Goal: Task Accomplishment & Management: Manage account settings

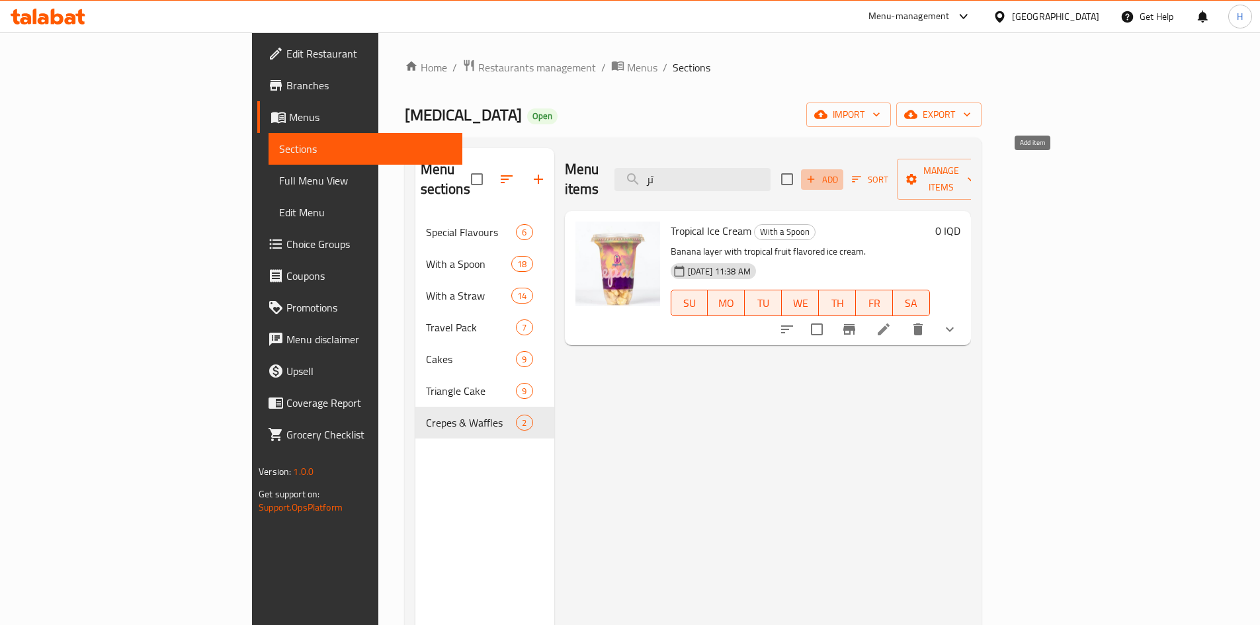
click at [840, 172] on span "Add" at bounding box center [823, 179] width 36 height 15
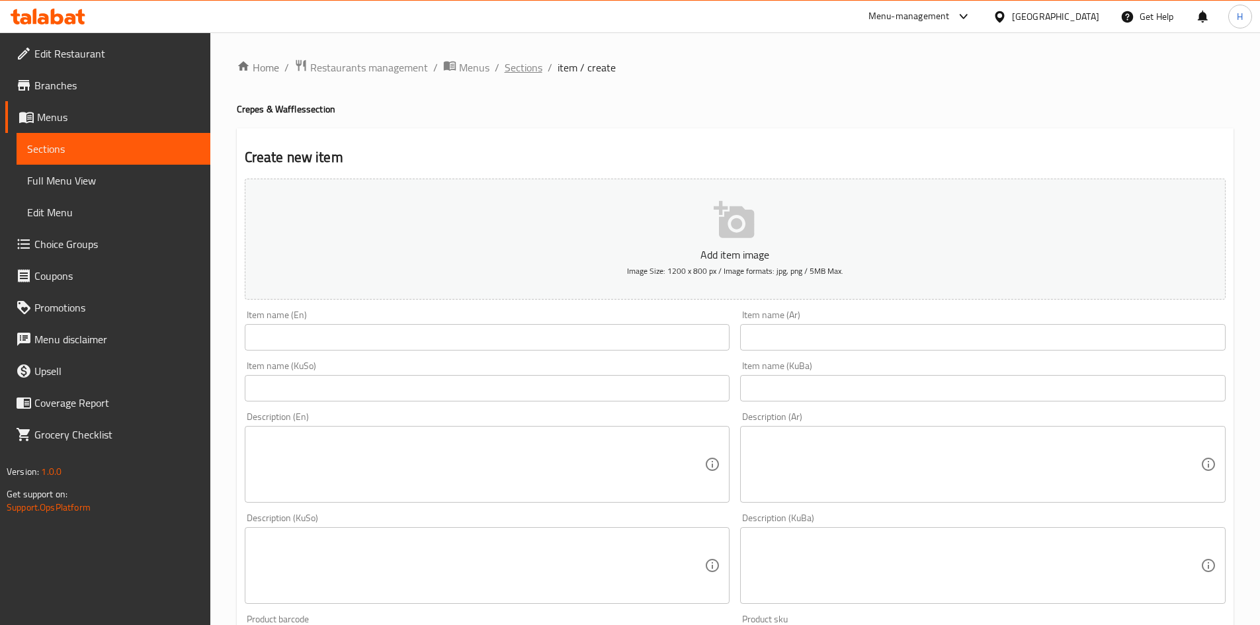
click at [519, 75] on span "Sections" at bounding box center [524, 68] width 38 height 16
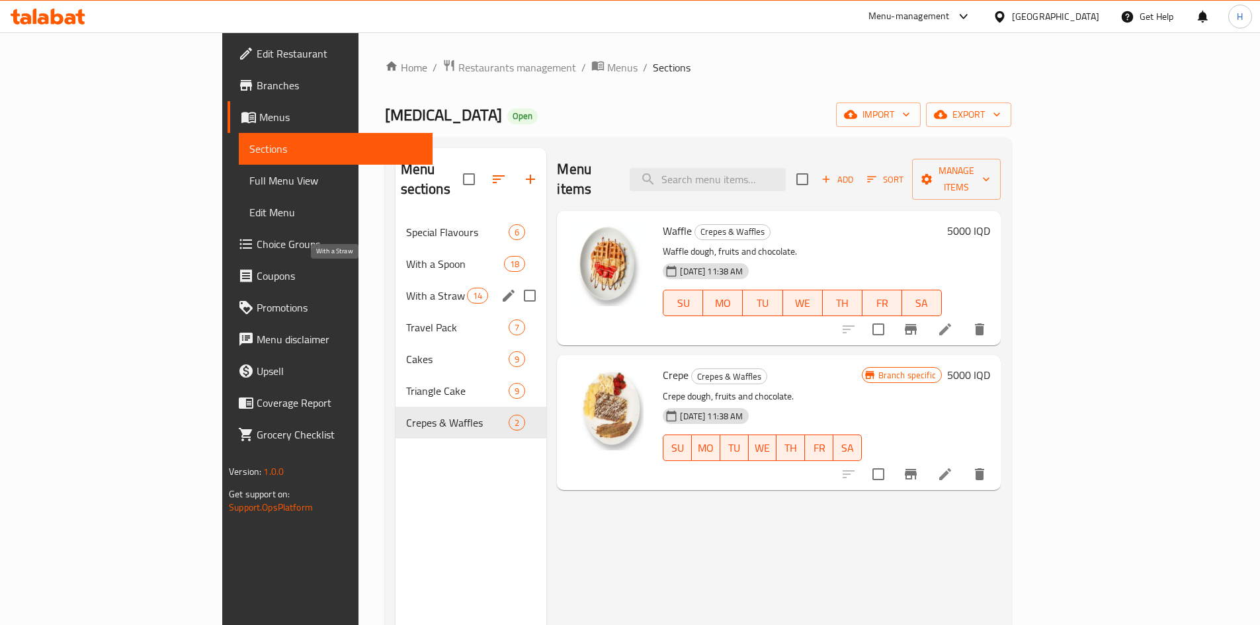
drag, startPoint x: 333, startPoint y: 279, endPoint x: 342, endPoint y: 277, distance: 9.5
click at [406, 288] on span "With a Straw" at bounding box center [437, 296] width 62 height 16
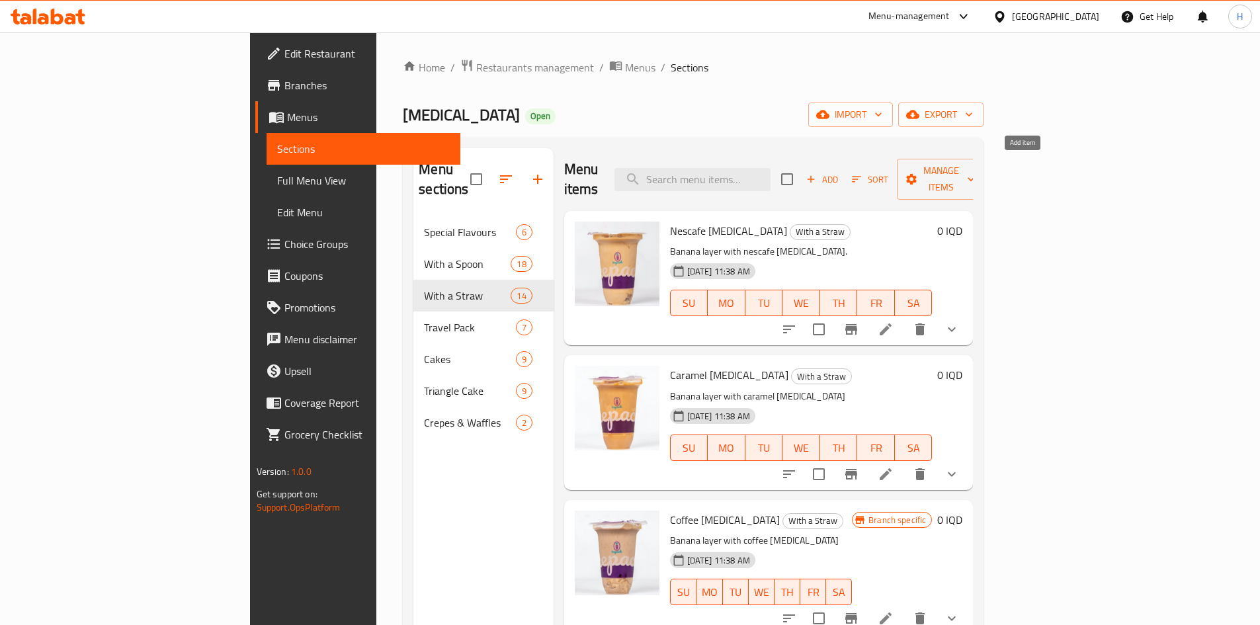
click at [844, 169] on button "Add" at bounding box center [822, 179] width 42 height 21
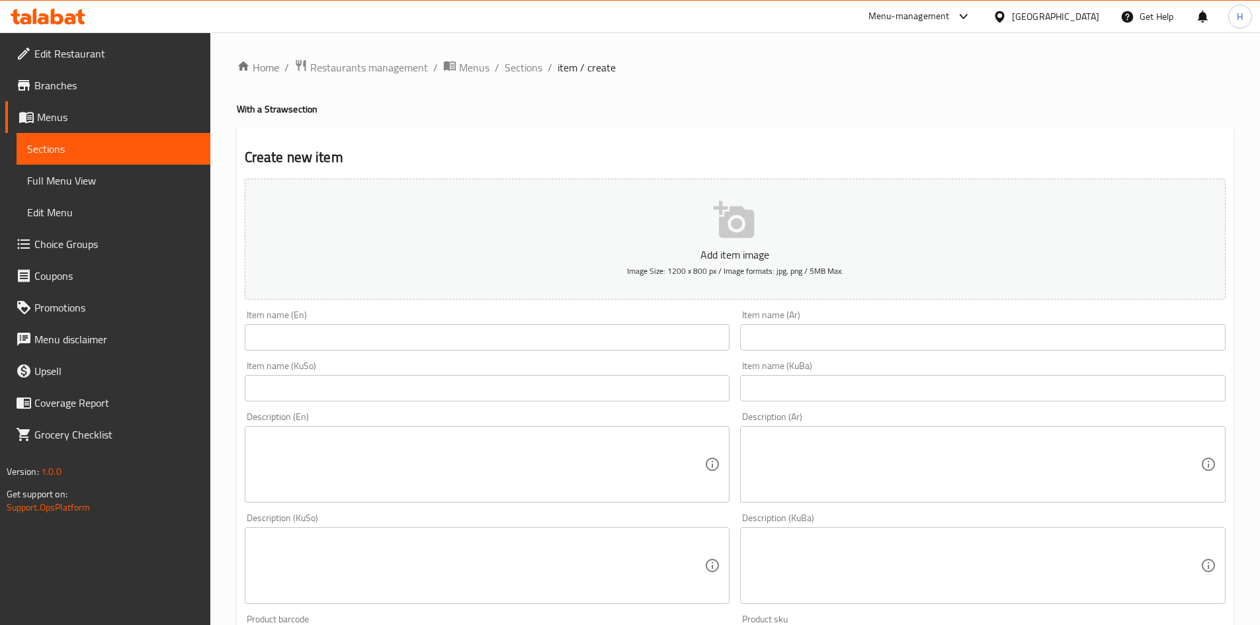
click at [847, 335] on input "text" at bounding box center [983, 337] width 486 height 26
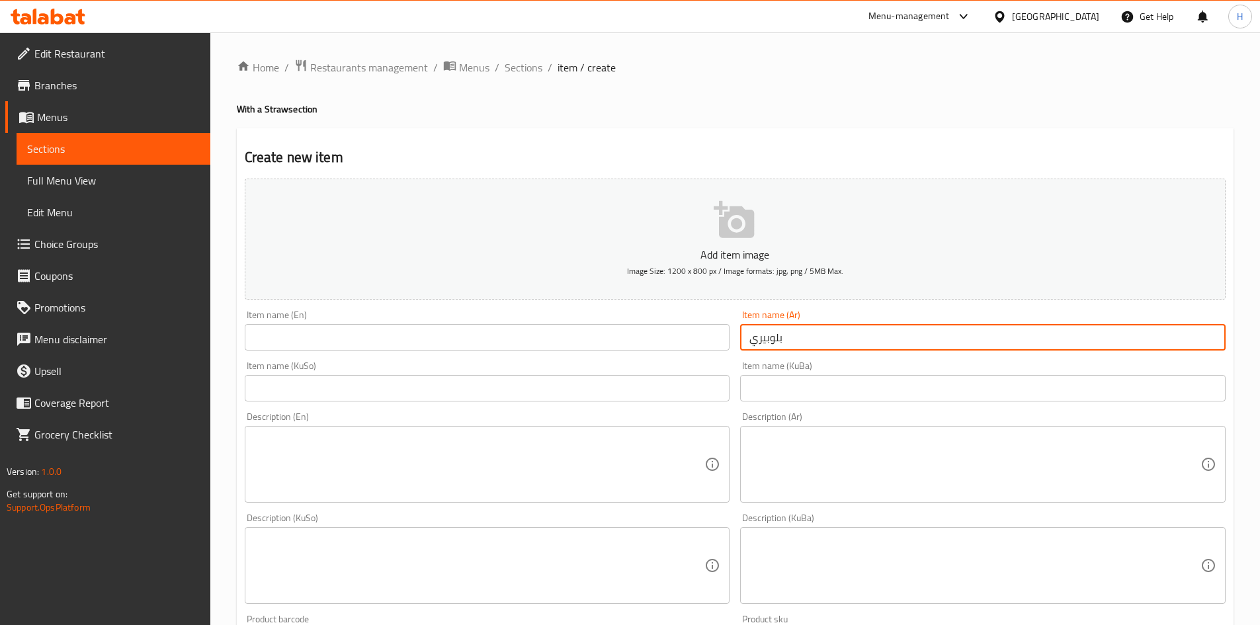
type input "بلوبيري"
click at [594, 333] on input "text" at bounding box center [488, 337] width 486 height 26
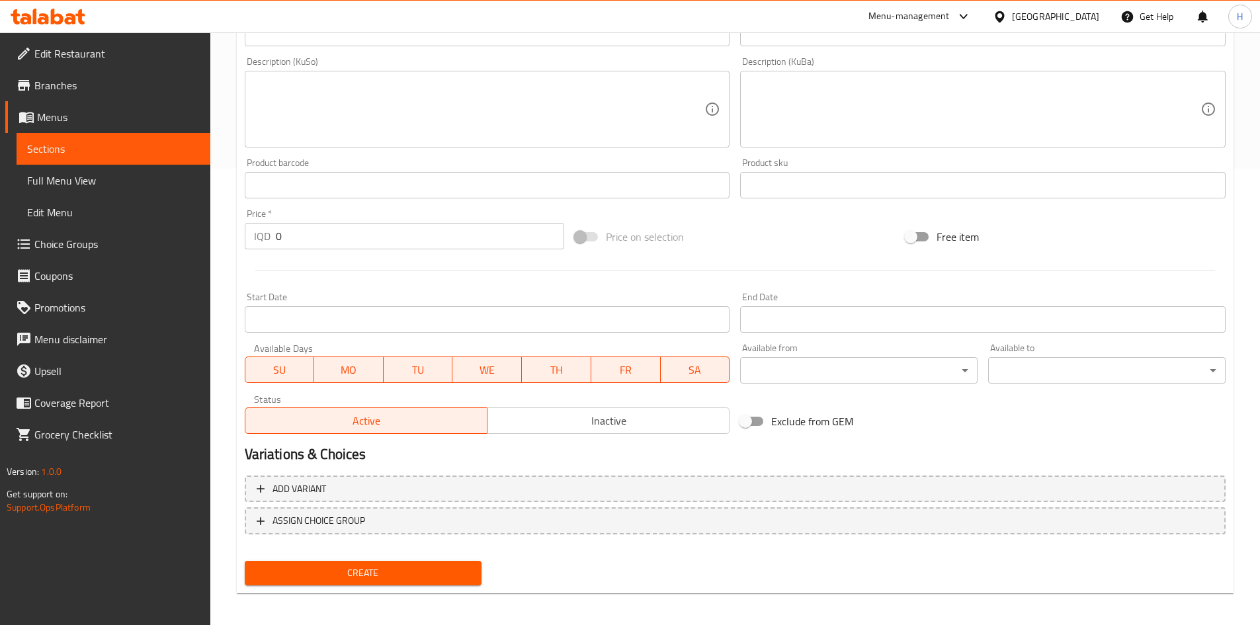
scroll to position [462, 0]
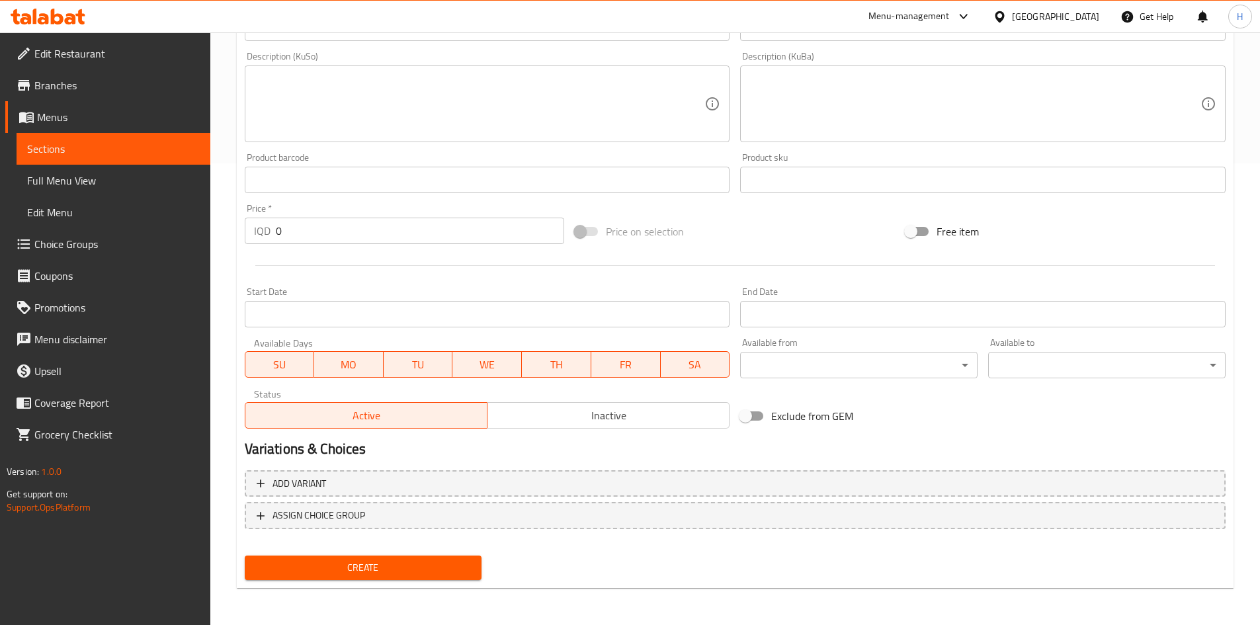
type input "Blueberry"
drag, startPoint x: 608, startPoint y: 425, endPoint x: 590, endPoint y: 428, distance: 18.2
click at [608, 425] on span "Inactive" at bounding box center [609, 415] width 232 height 19
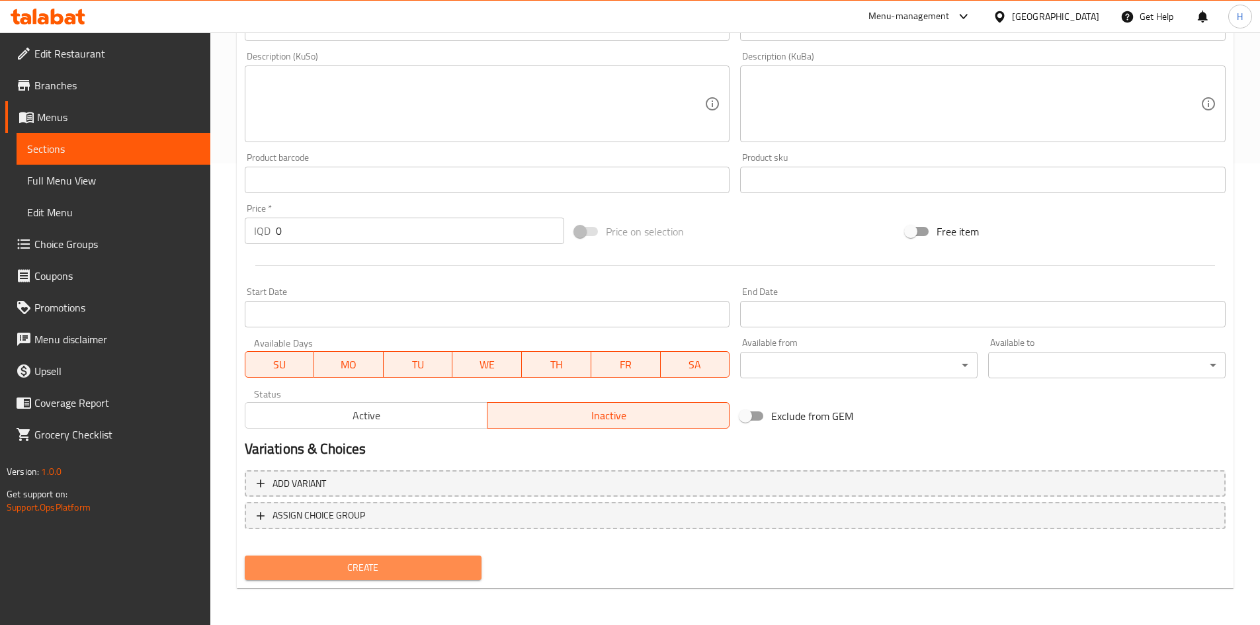
click at [392, 577] on button "Create" at bounding box center [364, 568] width 238 height 24
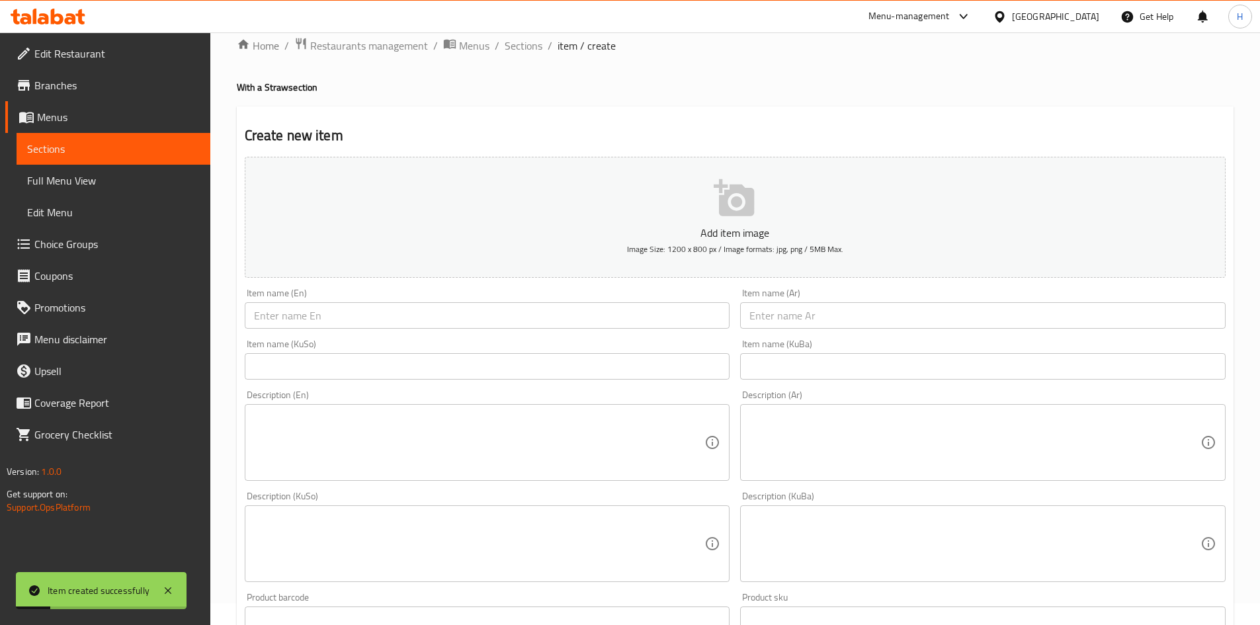
scroll to position [0, 0]
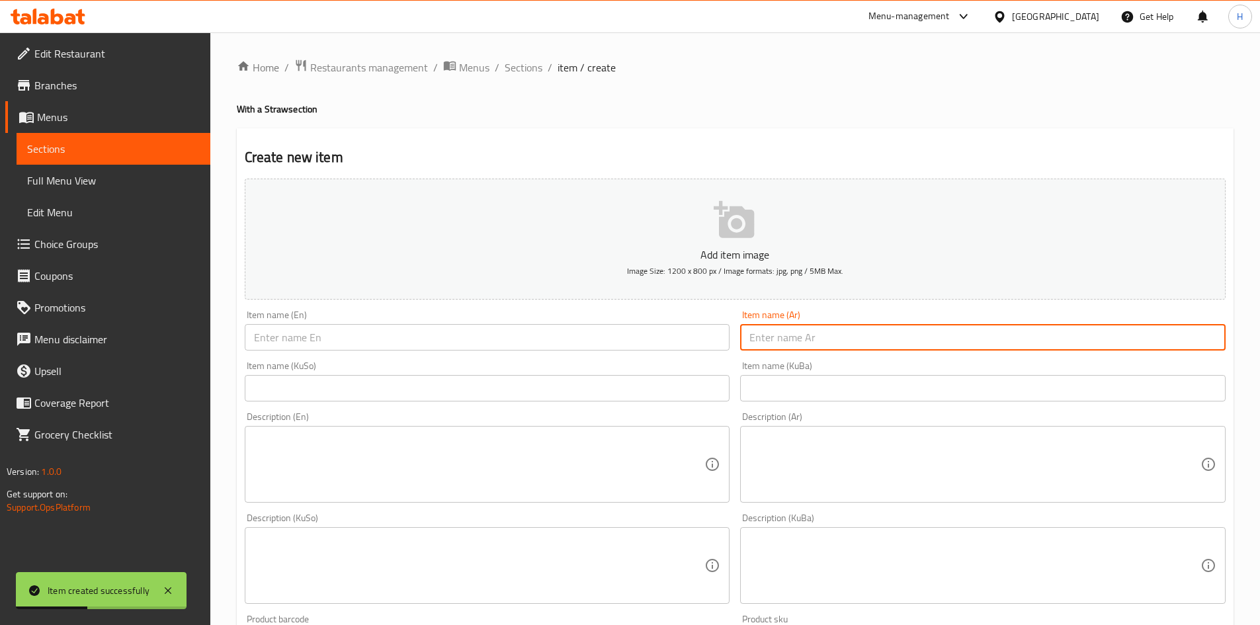
click at [879, 333] on input "text" at bounding box center [983, 337] width 486 height 26
type input "["
type input "جوز الهند"
click at [554, 339] on input "text" at bounding box center [488, 337] width 486 height 26
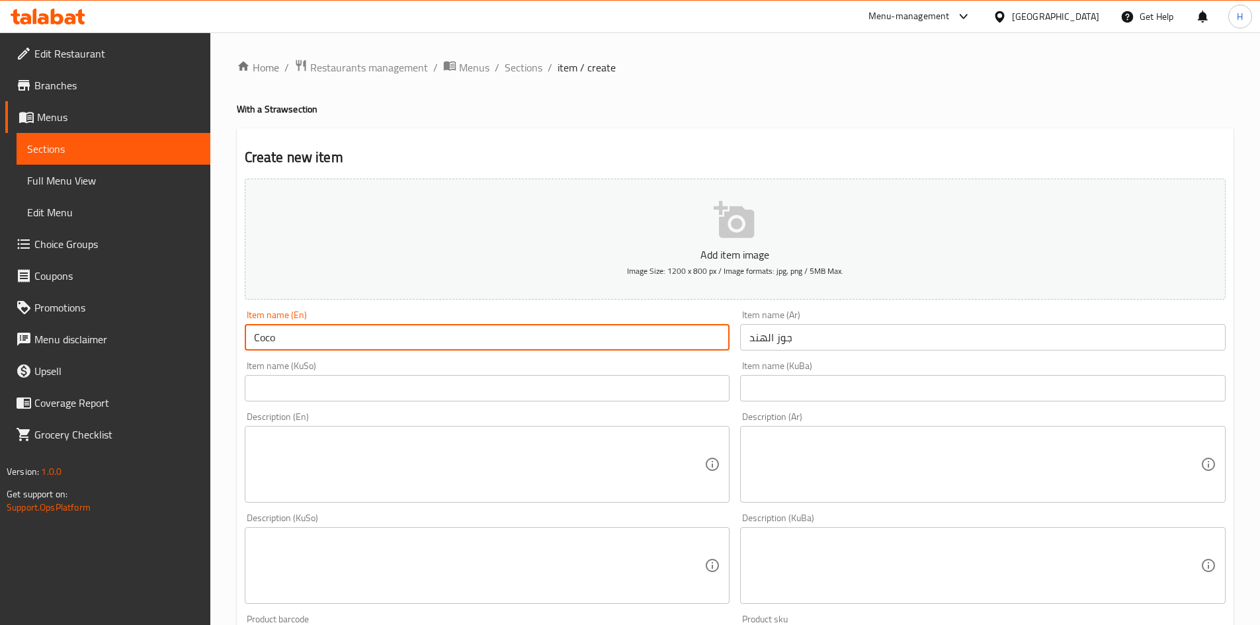
type input "Coconut"
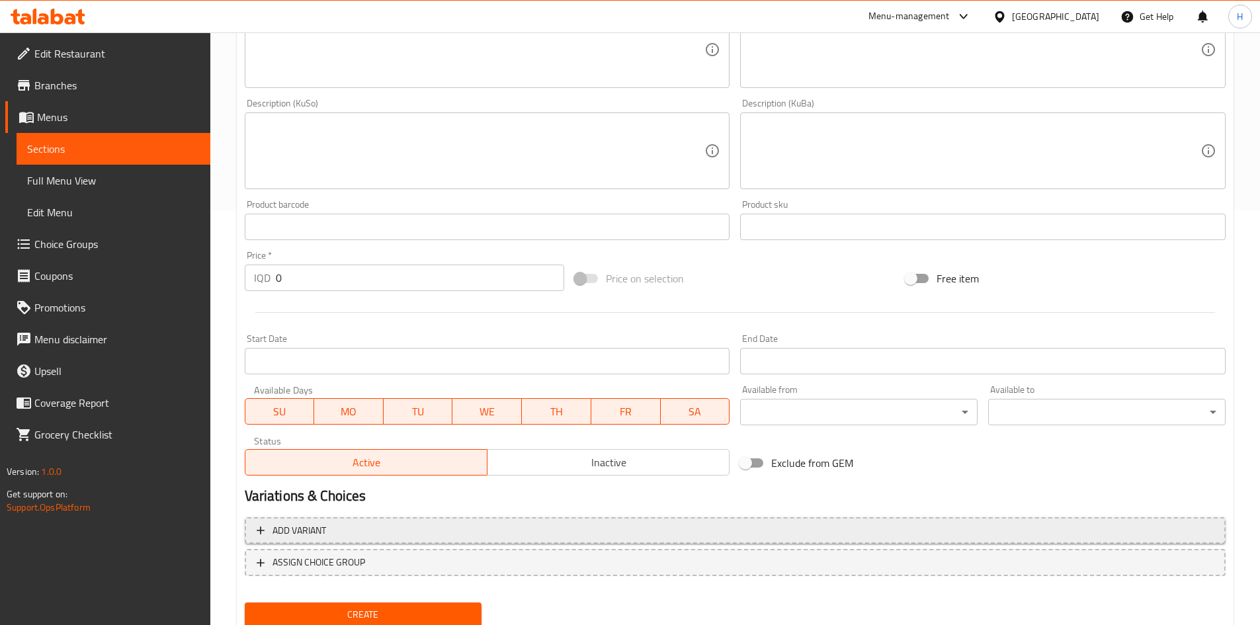
scroll to position [462, 0]
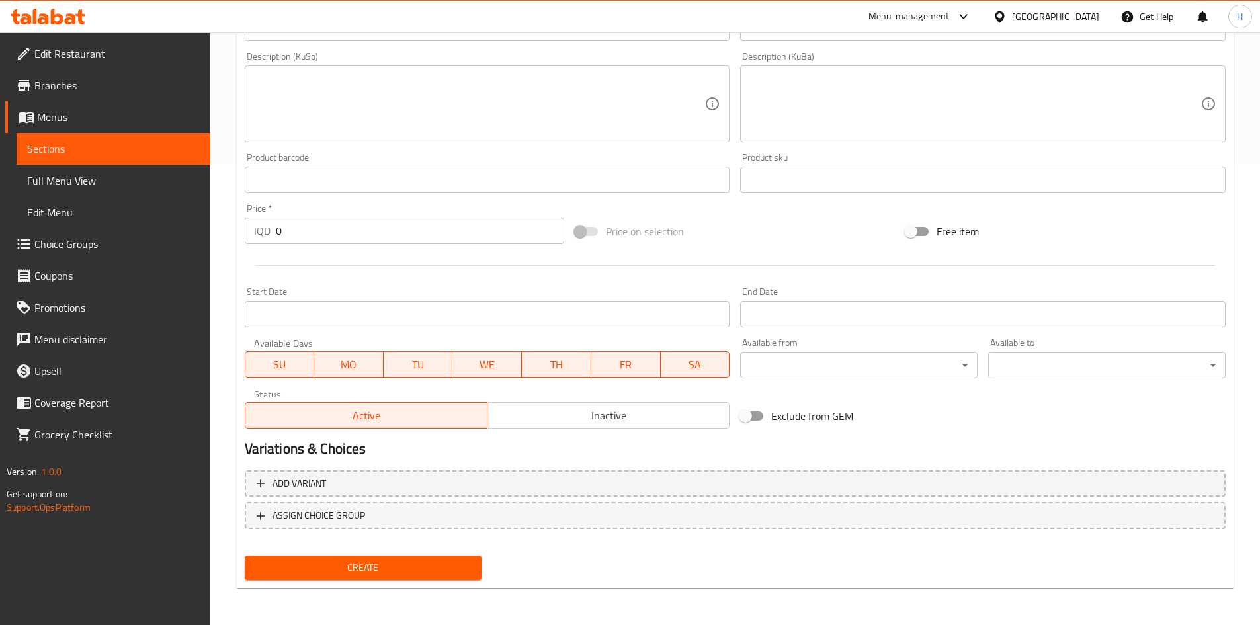
click at [530, 394] on div "Active Inactive" at bounding box center [488, 409] width 486 height 40
click at [535, 409] on span "Inactive" at bounding box center [609, 415] width 232 height 19
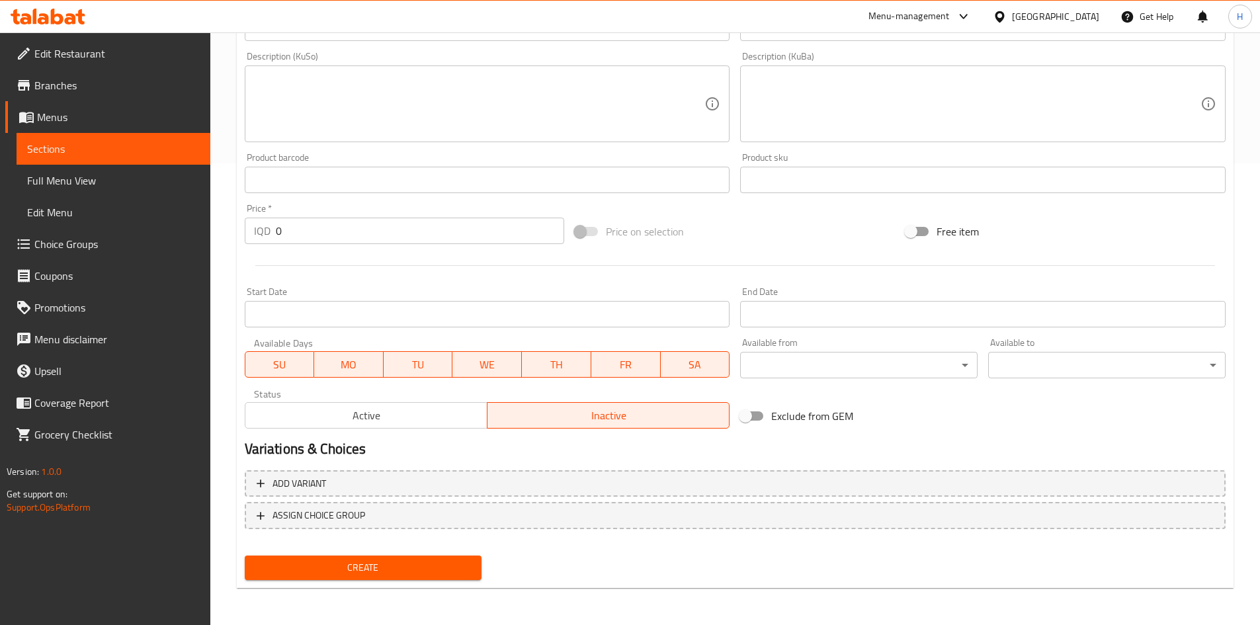
click at [370, 565] on span "Create" at bounding box center [363, 568] width 216 height 17
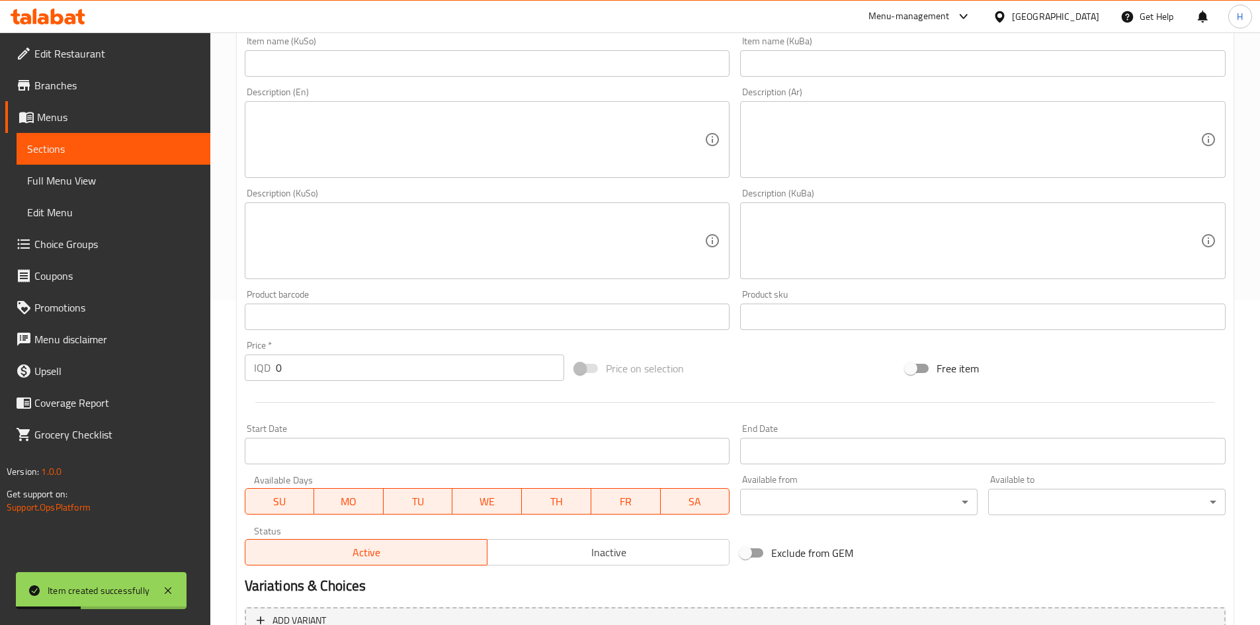
scroll to position [131, 0]
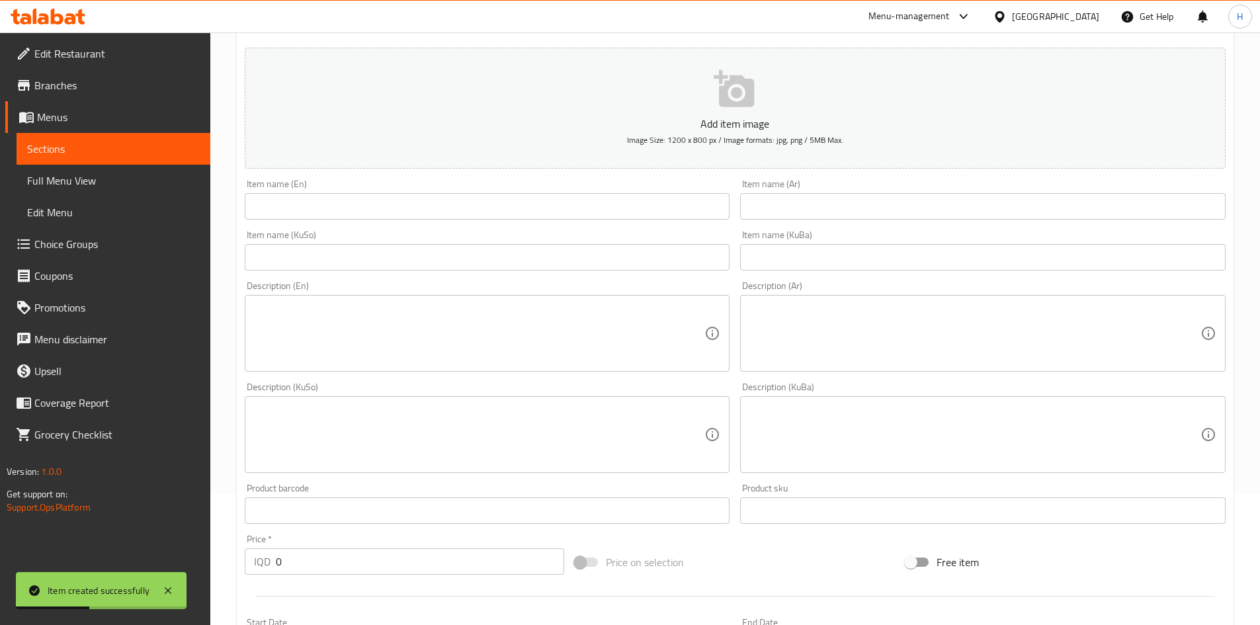
click at [842, 206] on input "text" at bounding box center [983, 206] width 486 height 26
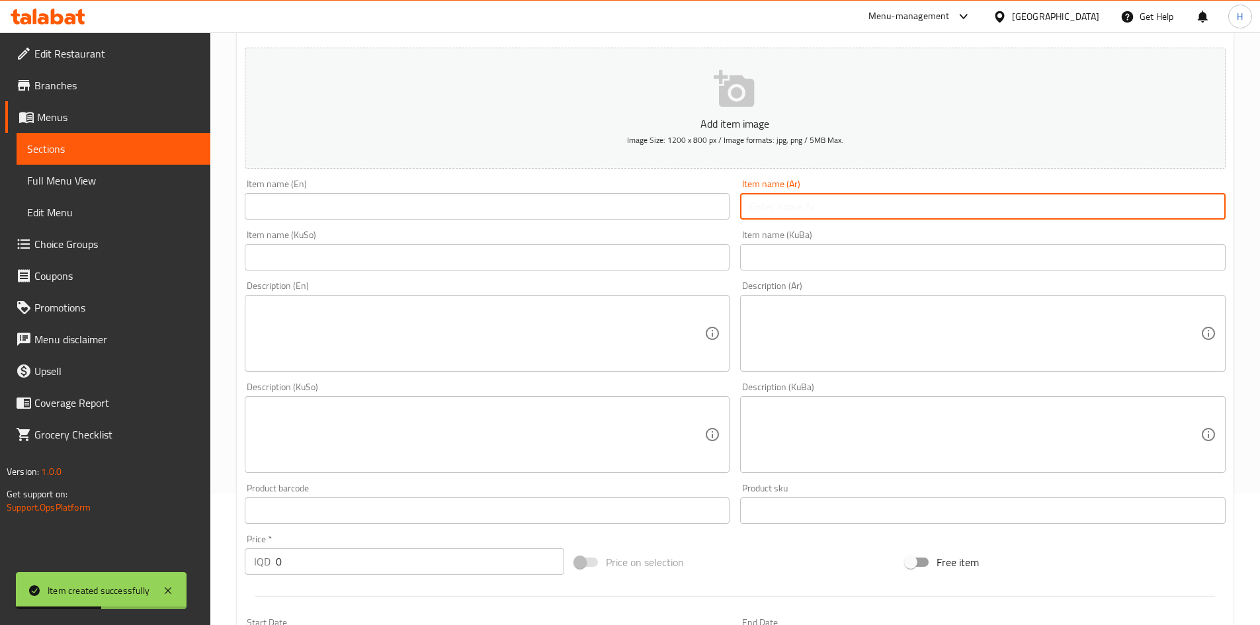
type input ";"
type input "كاكاو"
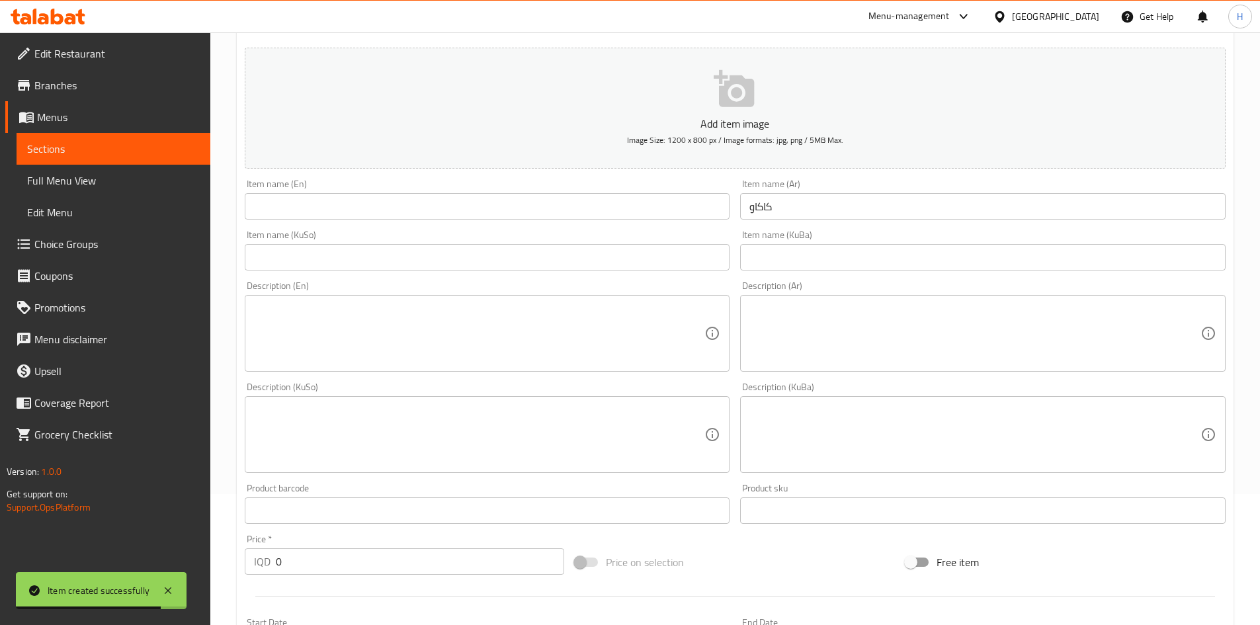
click at [606, 191] on div "Item name (En) Item name (En)" at bounding box center [488, 199] width 486 height 40
click at [606, 198] on div "Item name (En) Item name (En)" at bounding box center [488, 199] width 486 height 40
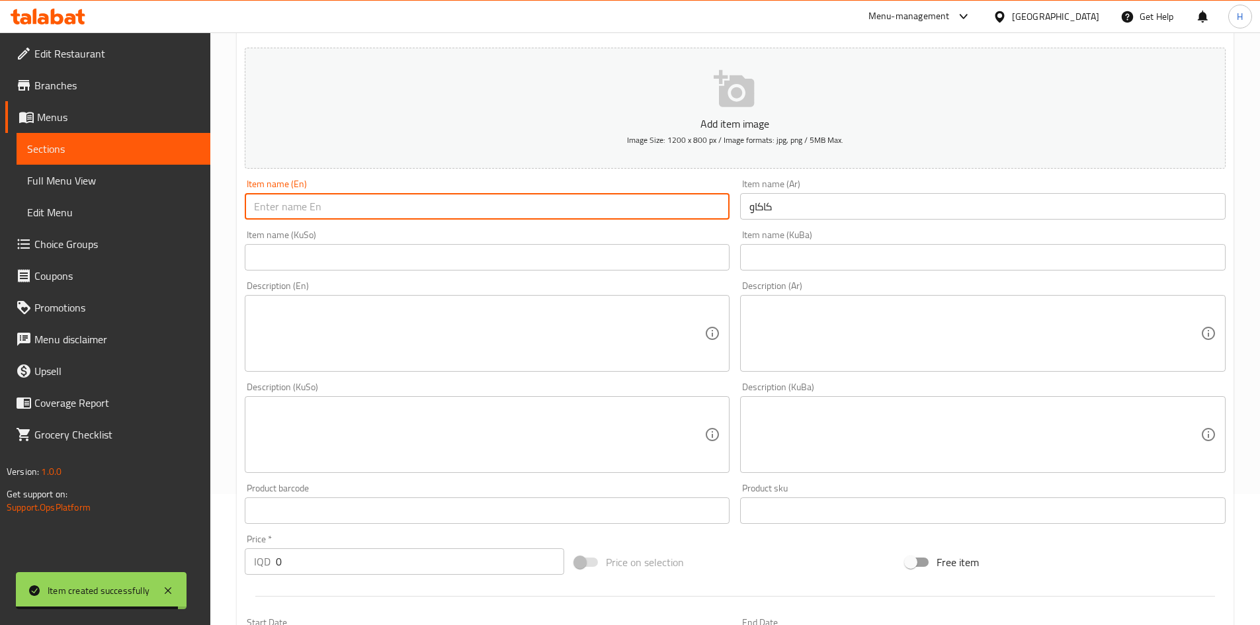
click at [606, 198] on input "text" at bounding box center [488, 206] width 486 height 26
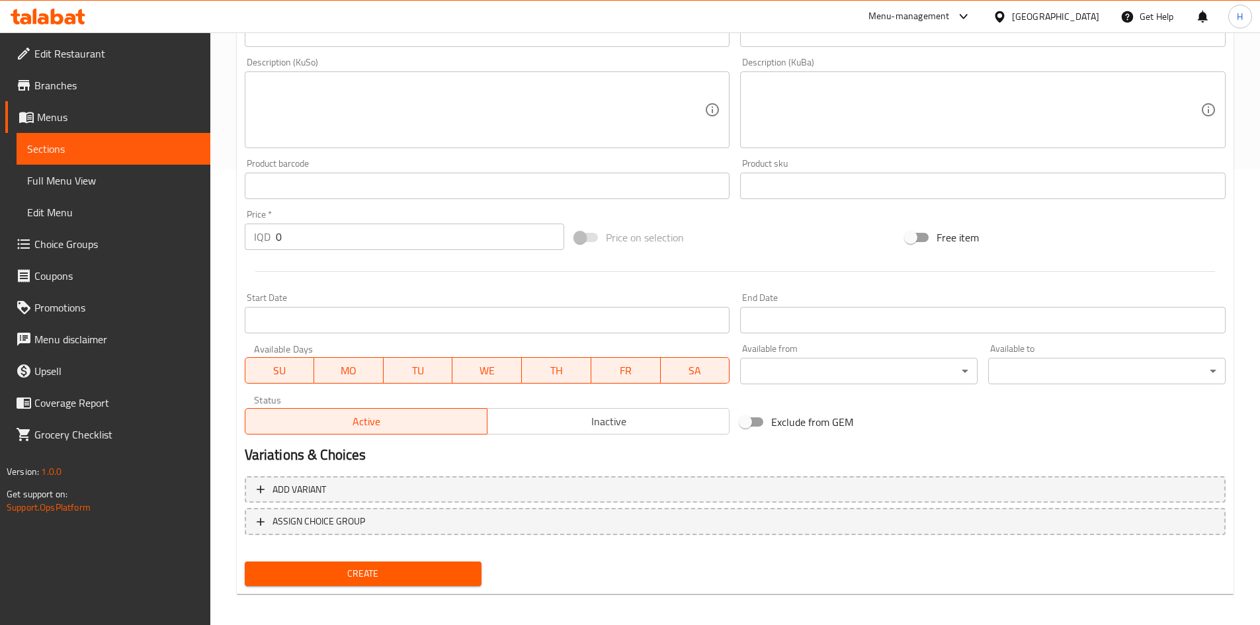
scroll to position [462, 0]
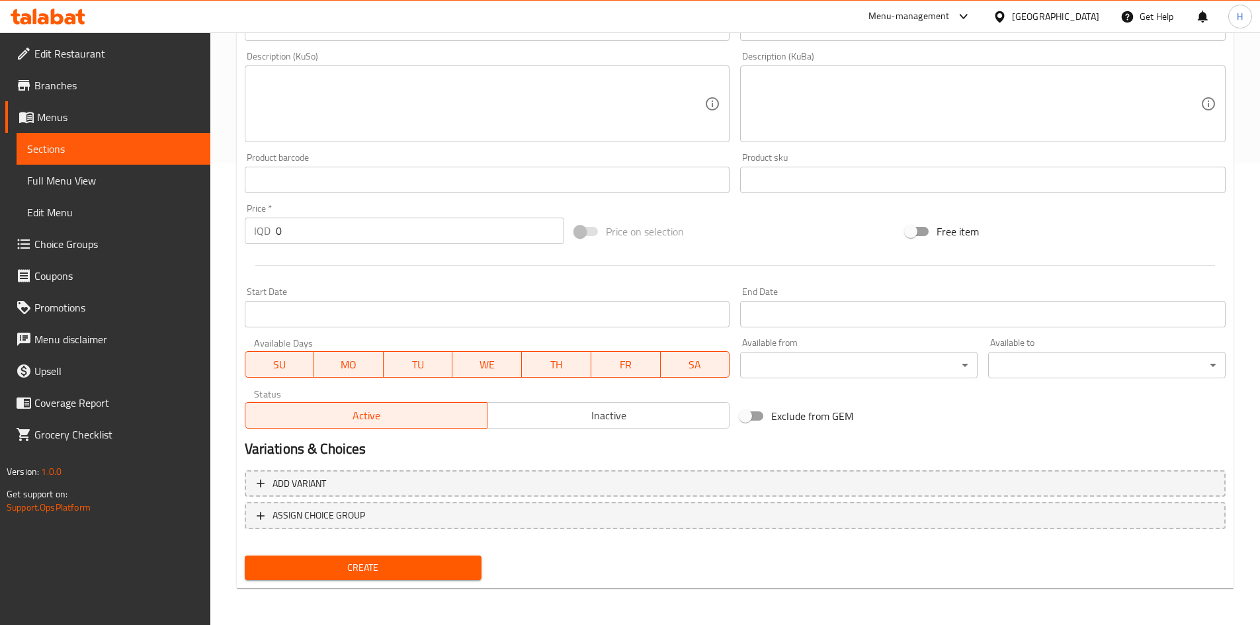
type input "Cocoa"
click at [566, 424] on span "Inactive" at bounding box center [609, 415] width 232 height 19
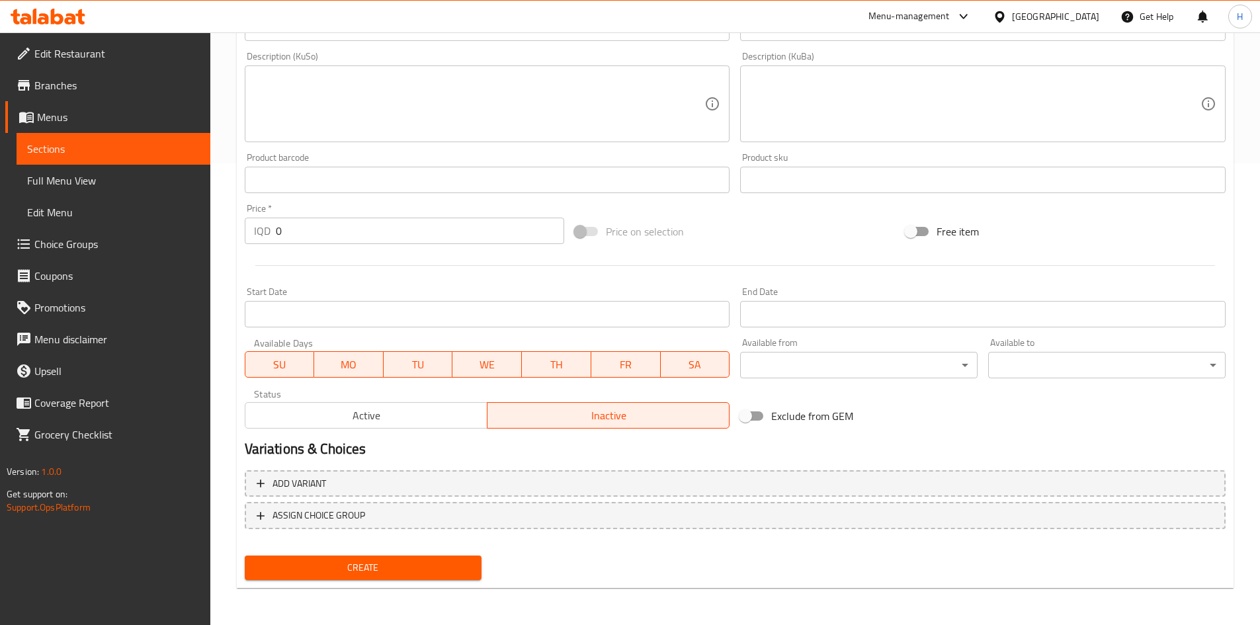
drag, startPoint x: 402, startPoint y: 596, endPoint x: 415, endPoint y: 560, distance: 38.1
click at [402, 595] on div "Home / Restaurants management / Menus / Sections / item / create With a Straw s…" at bounding box center [735, 98] width 997 height 1002
click at [415, 560] on span "Create" at bounding box center [363, 568] width 216 height 17
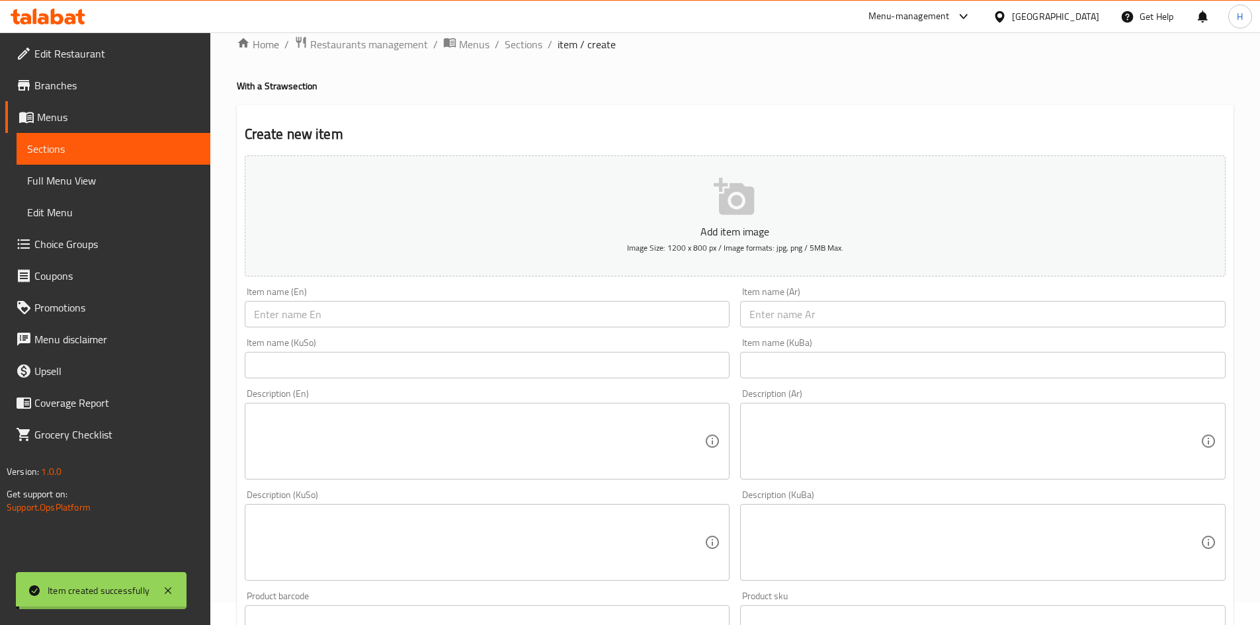
scroll to position [0, 0]
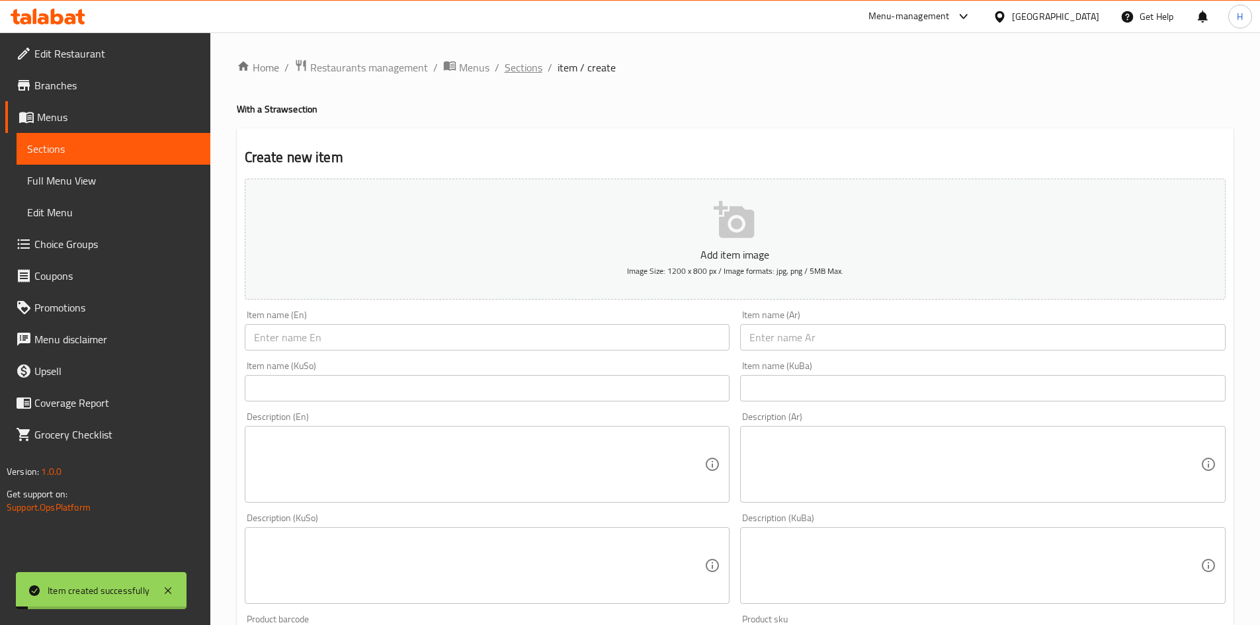
click at [522, 73] on span "Sections" at bounding box center [524, 68] width 38 height 16
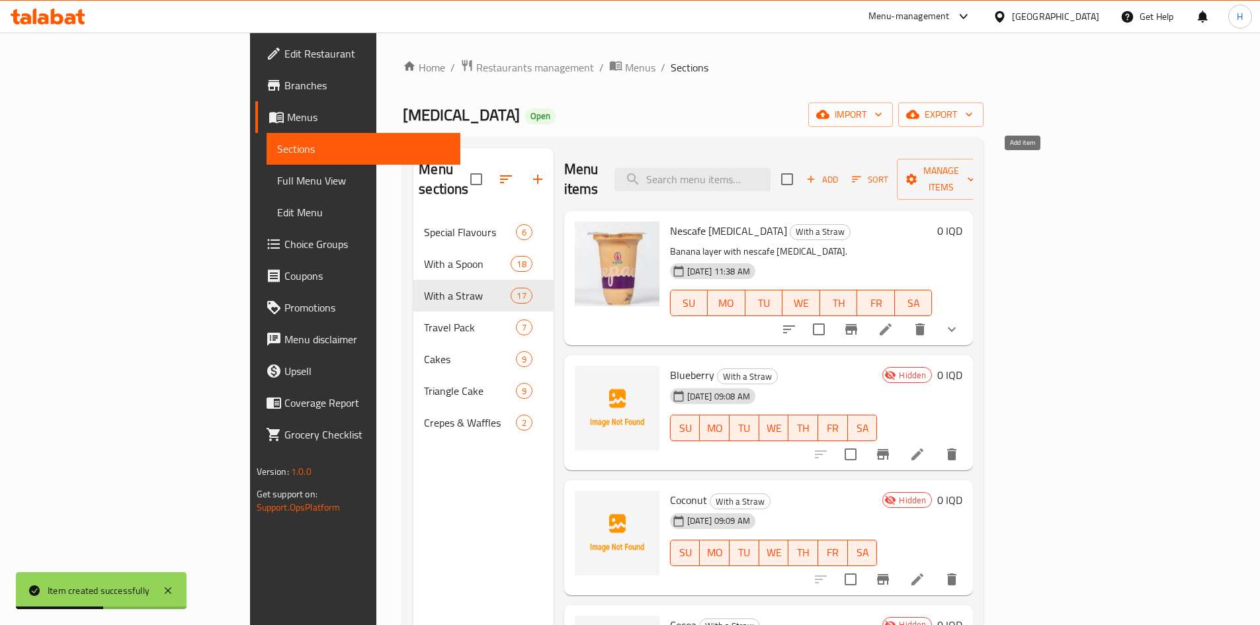
click at [844, 169] on button "Add" at bounding box center [822, 179] width 42 height 21
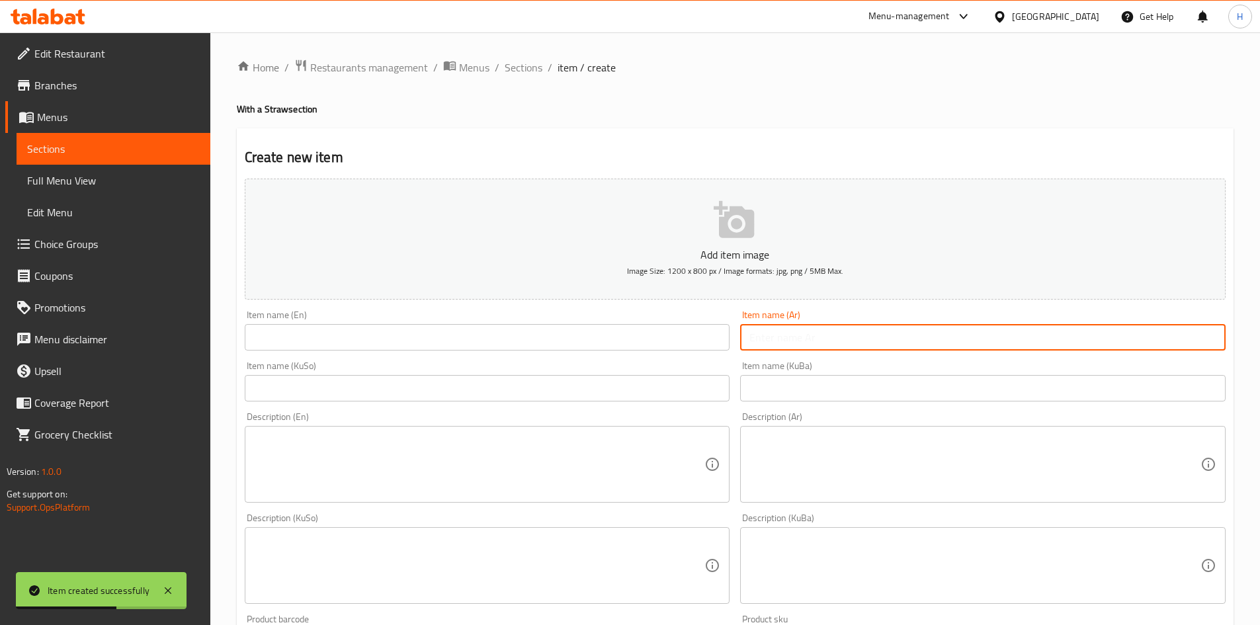
click at [793, 333] on input "text" at bounding box center [983, 337] width 486 height 26
type input ";"
type input "كابتشينو"
click at [654, 343] on input "text" at bounding box center [488, 337] width 486 height 26
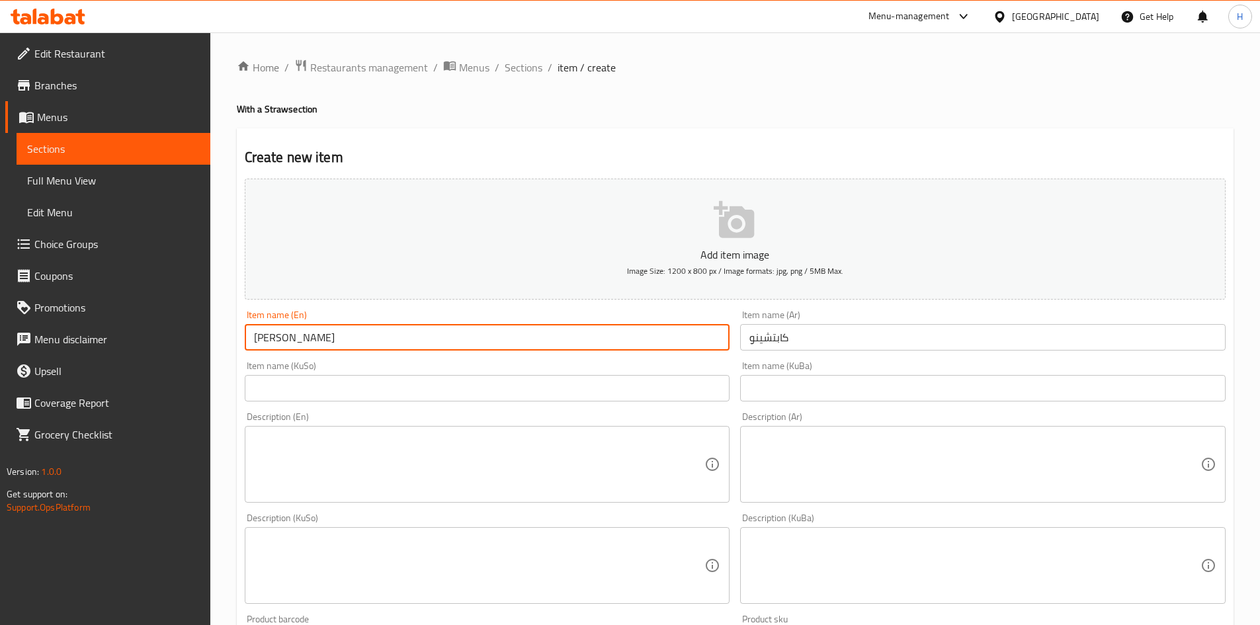
type input "Cappuccino"
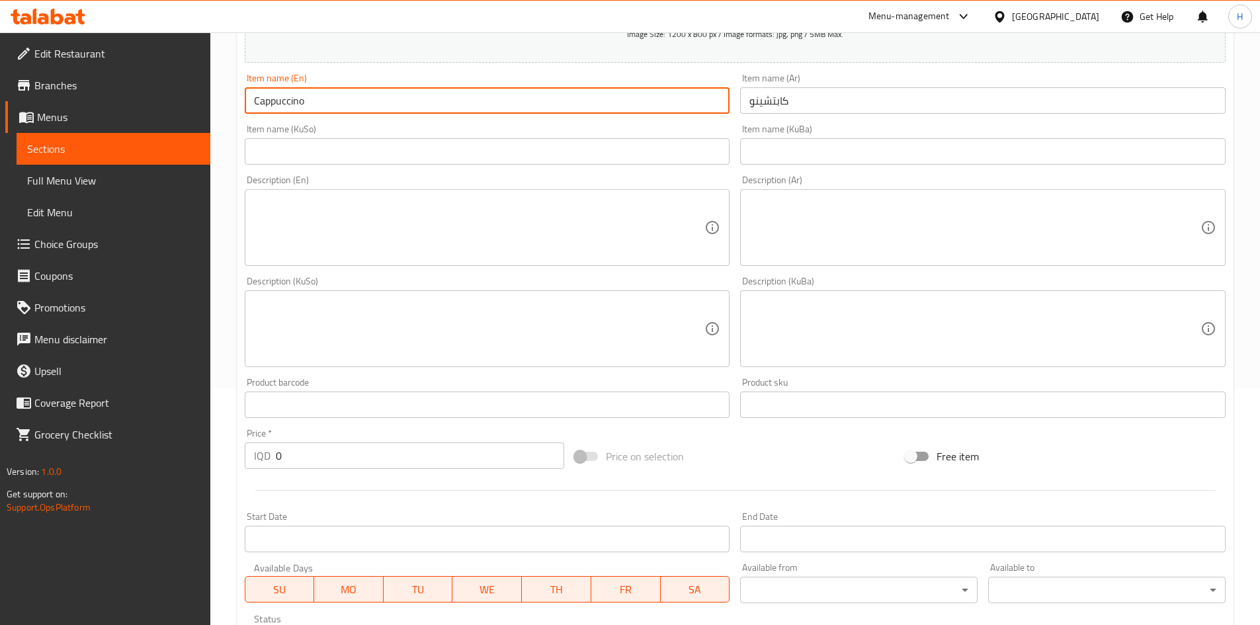
scroll to position [462, 0]
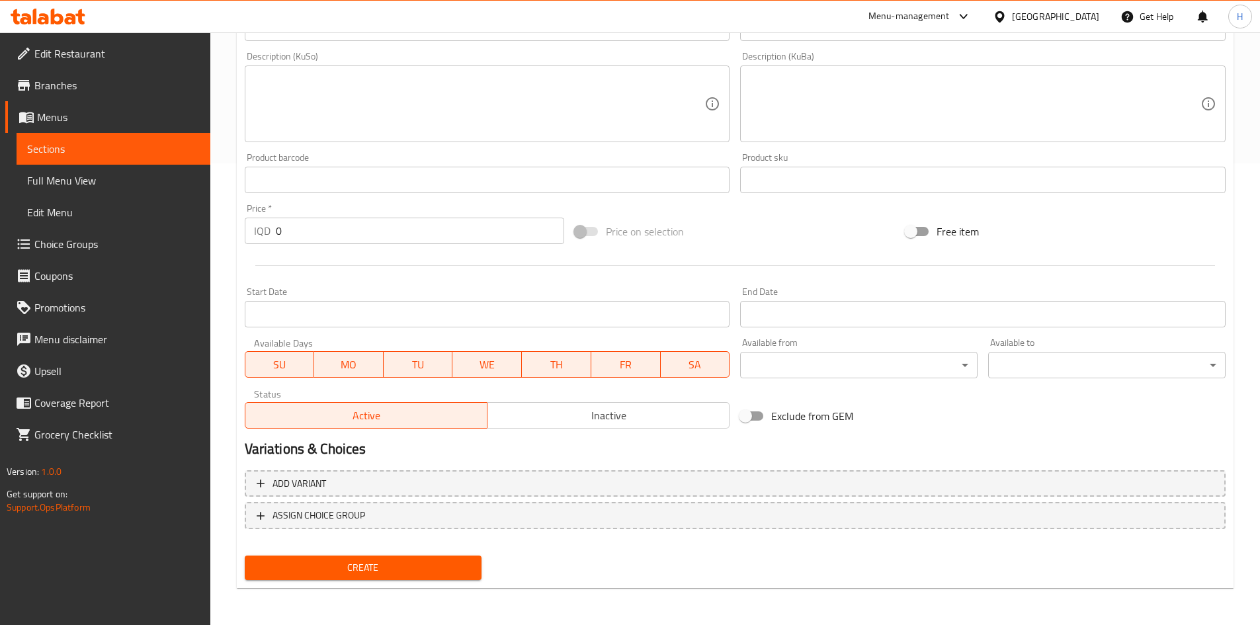
click at [562, 410] on span "Inactive" at bounding box center [609, 415] width 232 height 19
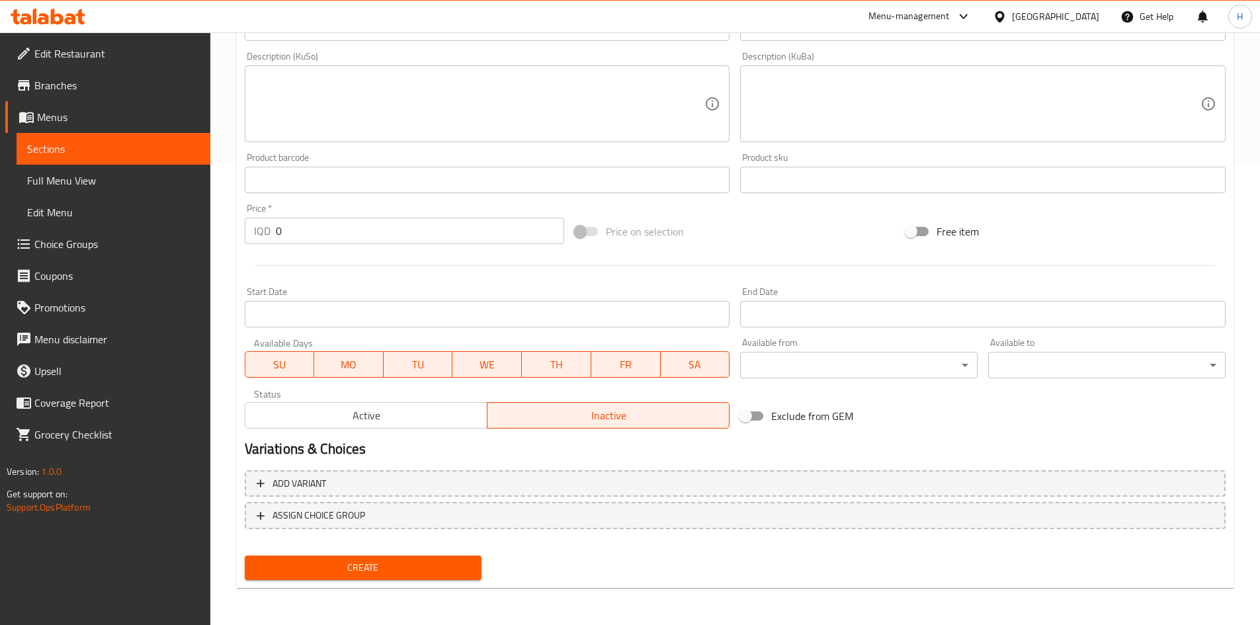
click at [376, 578] on button "Create" at bounding box center [364, 568] width 238 height 24
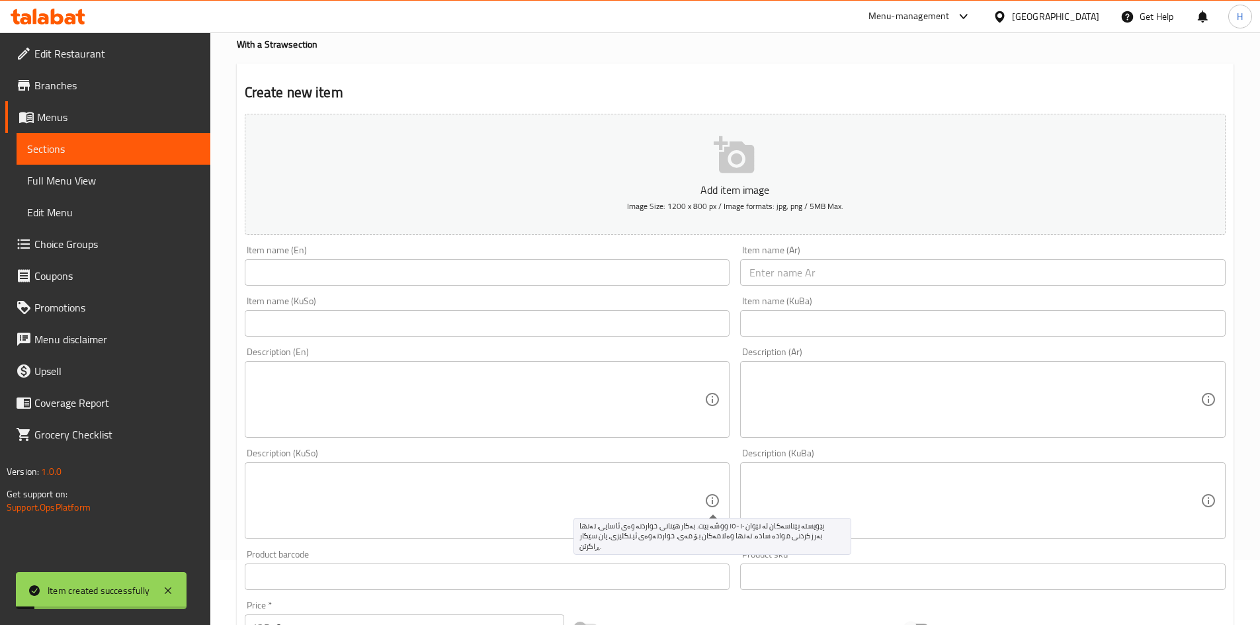
scroll to position [0, 0]
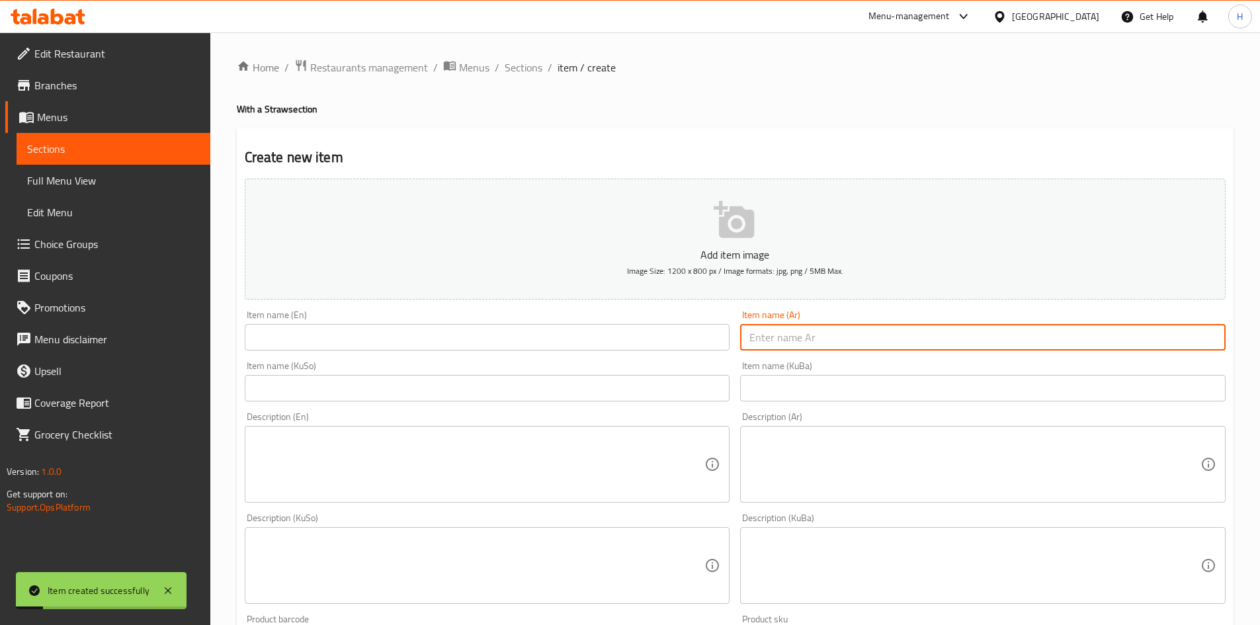
click at [827, 347] on input "text" at bounding box center [983, 337] width 486 height 26
type input "r"
type input "قهوة"
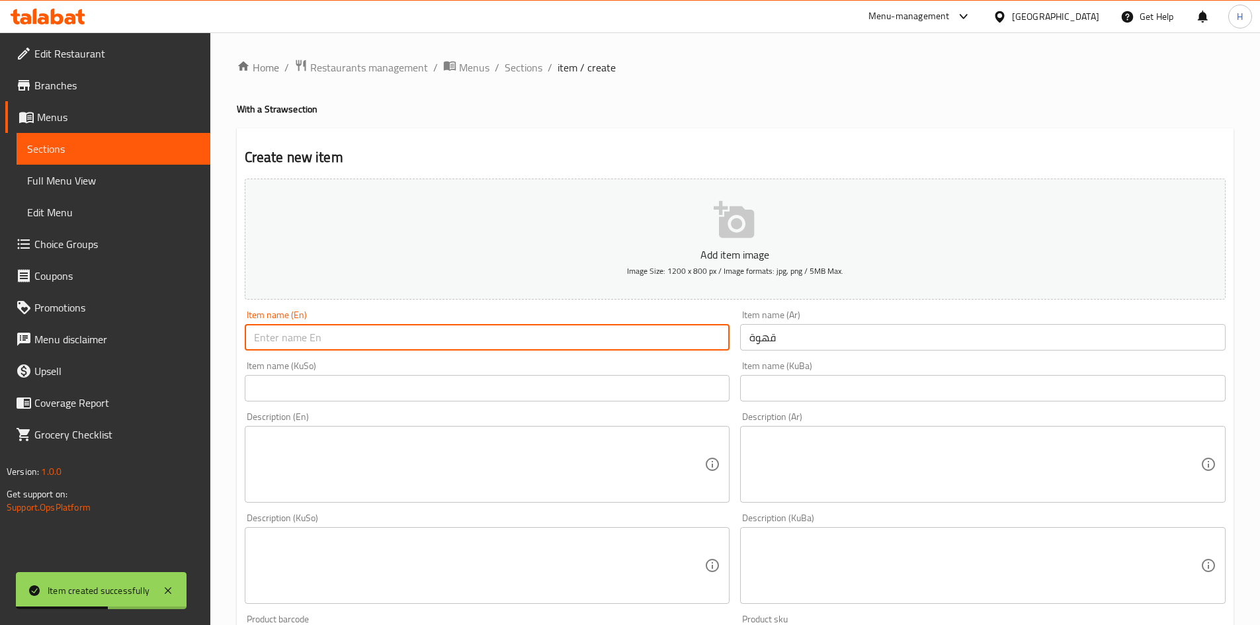
click at [570, 344] on input "text" at bounding box center [488, 337] width 486 height 26
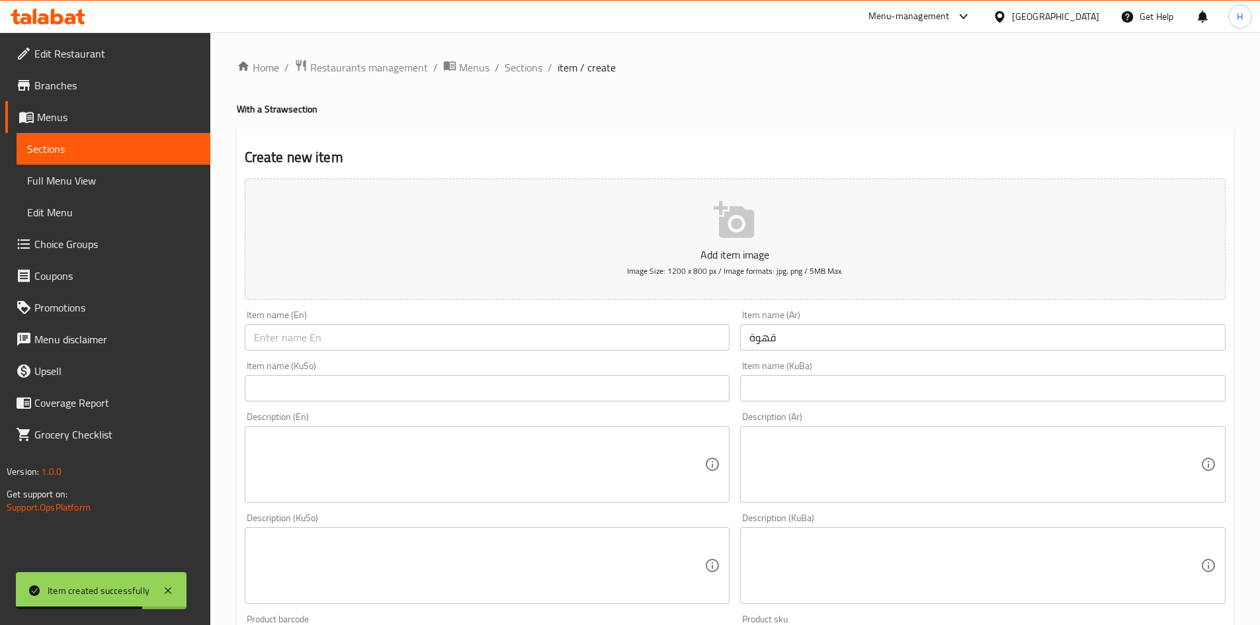
click at [579, 352] on div "Item name (En) Item name (En)" at bounding box center [488, 330] width 496 height 51
click at [582, 339] on input "text" at bounding box center [488, 337] width 486 height 26
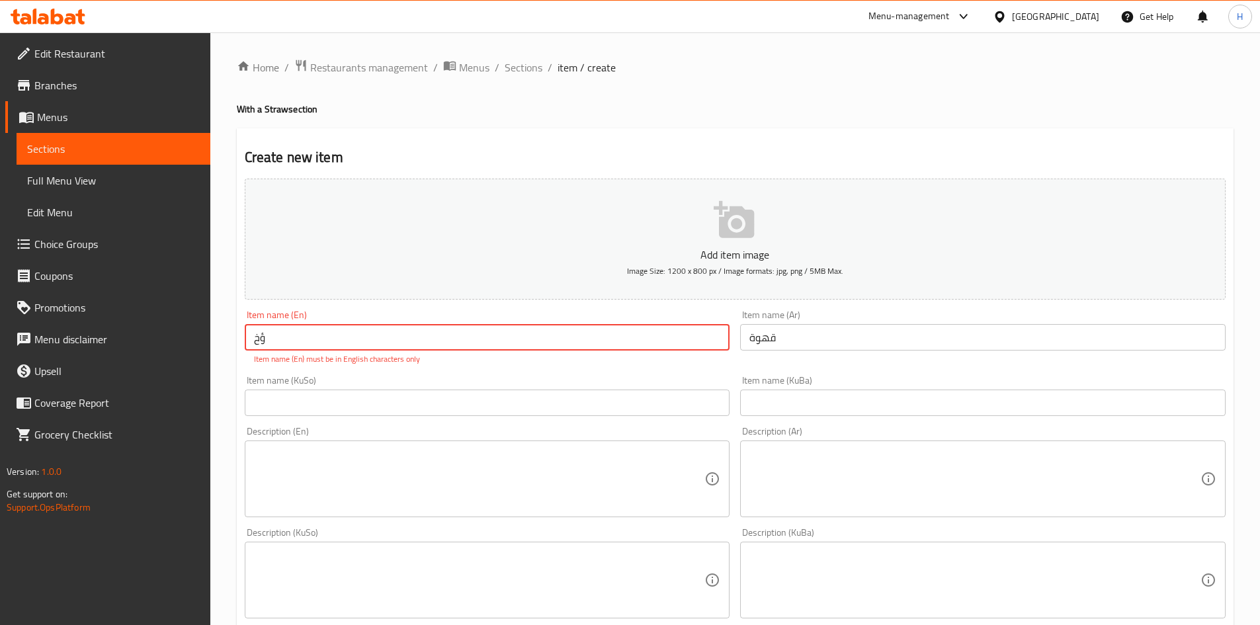
type input "ؤ"
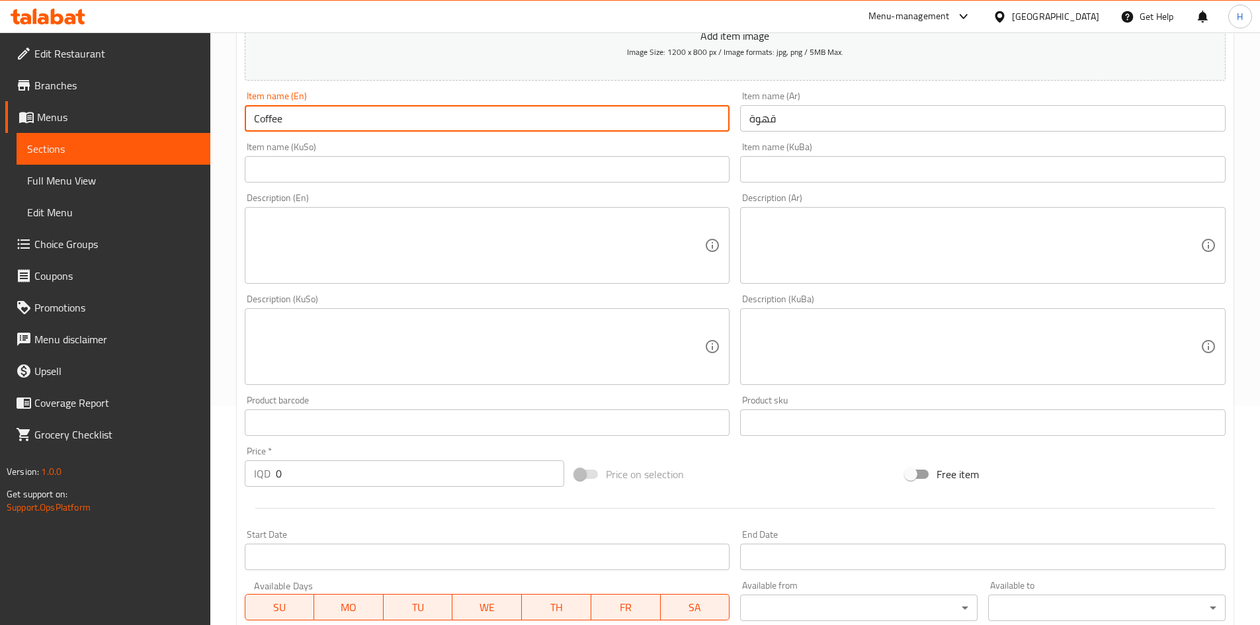
scroll to position [462, 0]
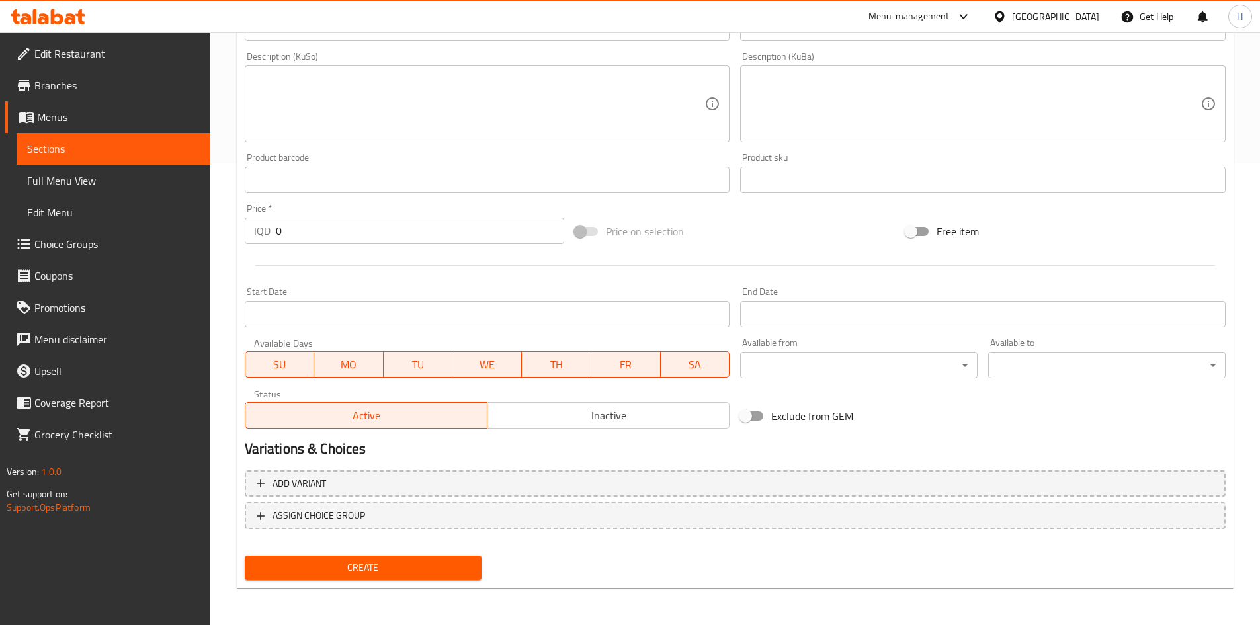
type input "Coffee"
drag, startPoint x: 603, startPoint y: 398, endPoint x: 603, endPoint y: 406, distance: 7.3
click at [603, 403] on div "Active Inactive" at bounding box center [488, 409] width 486 height 40
click at [603, 408] on span "Inactive" at bounding box center [609, 415] width 232 height 19
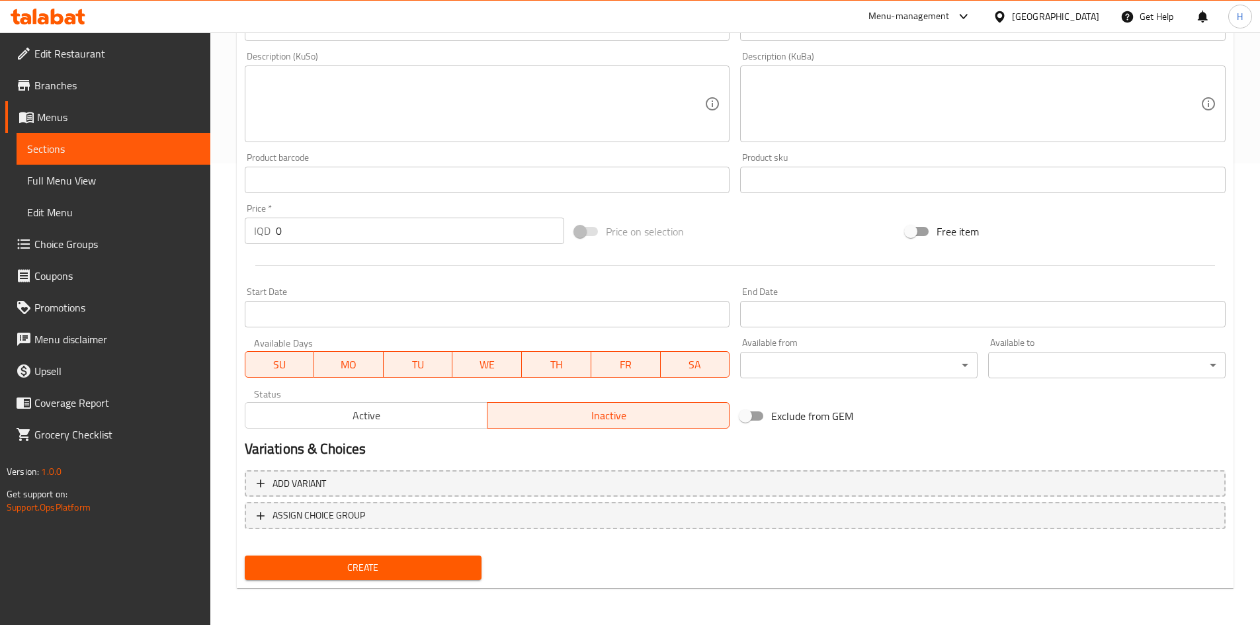
click at [317, 564] on span "Create" at bounding box center [363, 568] width 216 height 17
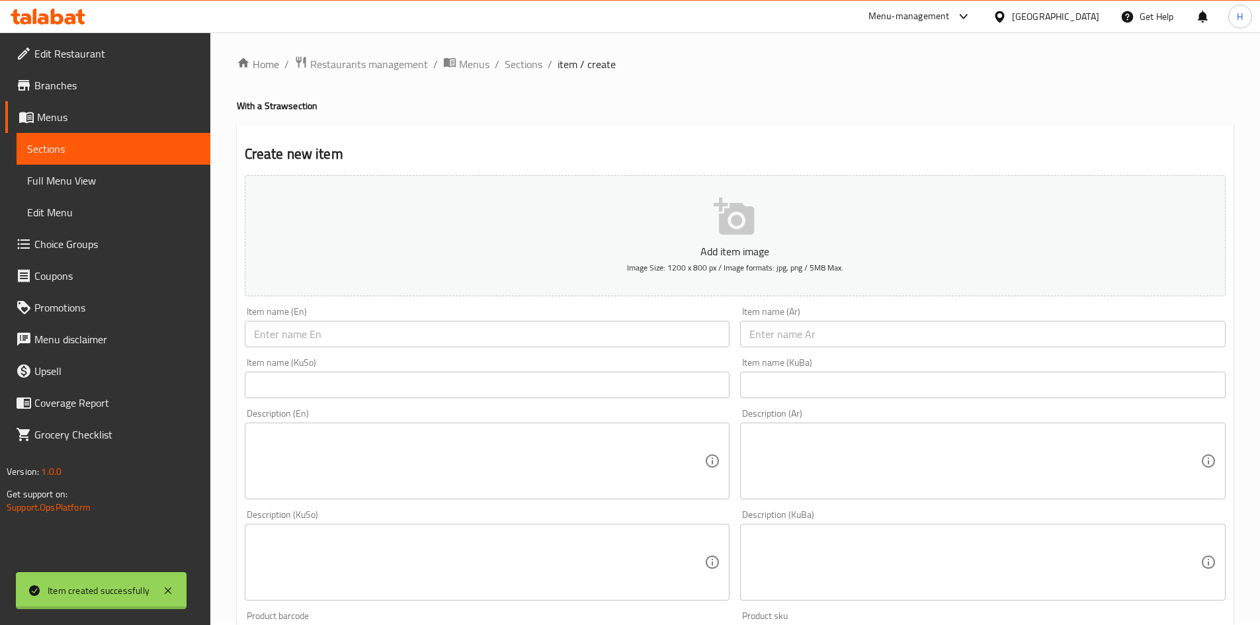
scroll to position [0, 0]
click at [529, 75] on span "Sections" at bounding box center [524, 68] width 38 height 16
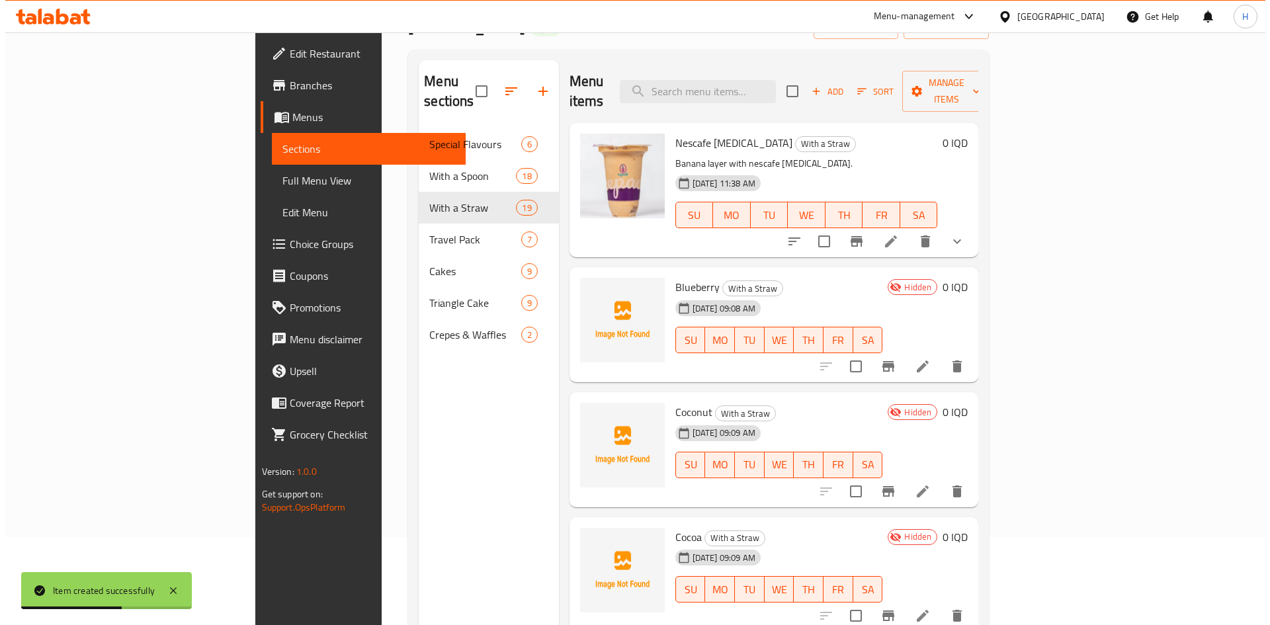
scroll to position [53, 0]
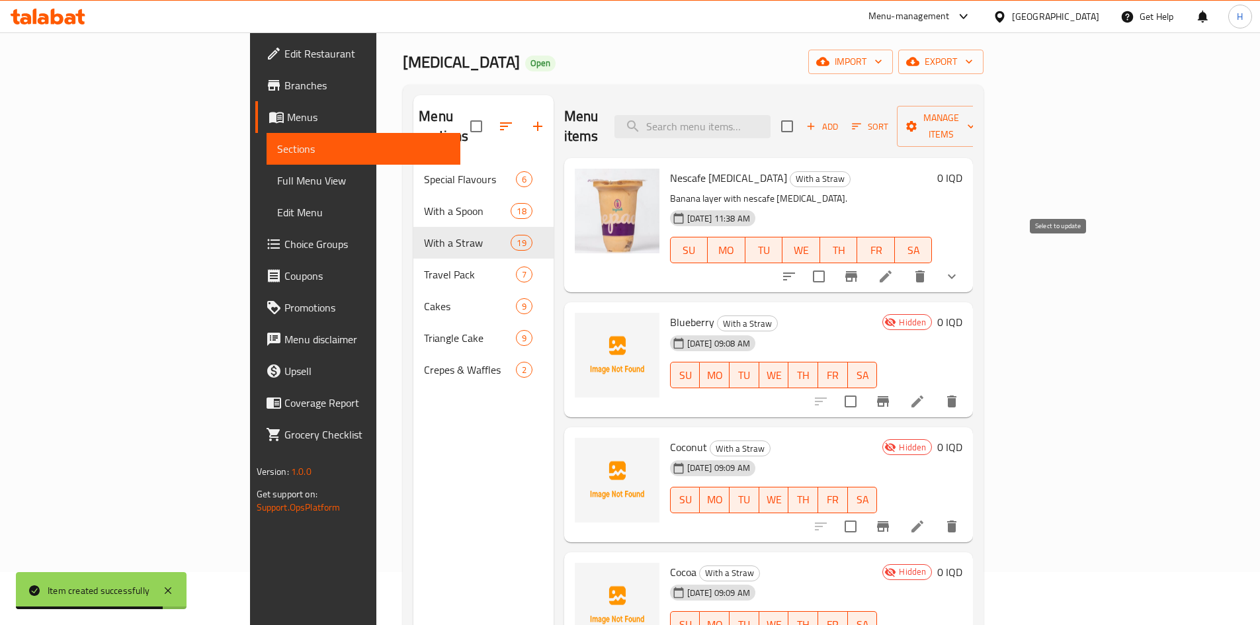
click at [833, 263] on input "checkbox" at bounding box center [819, 277] width 28 height 28
checkbox input "true"
click at [975, 124] on span "Manage items" at bounding box center [941, 126] width 67 height 33
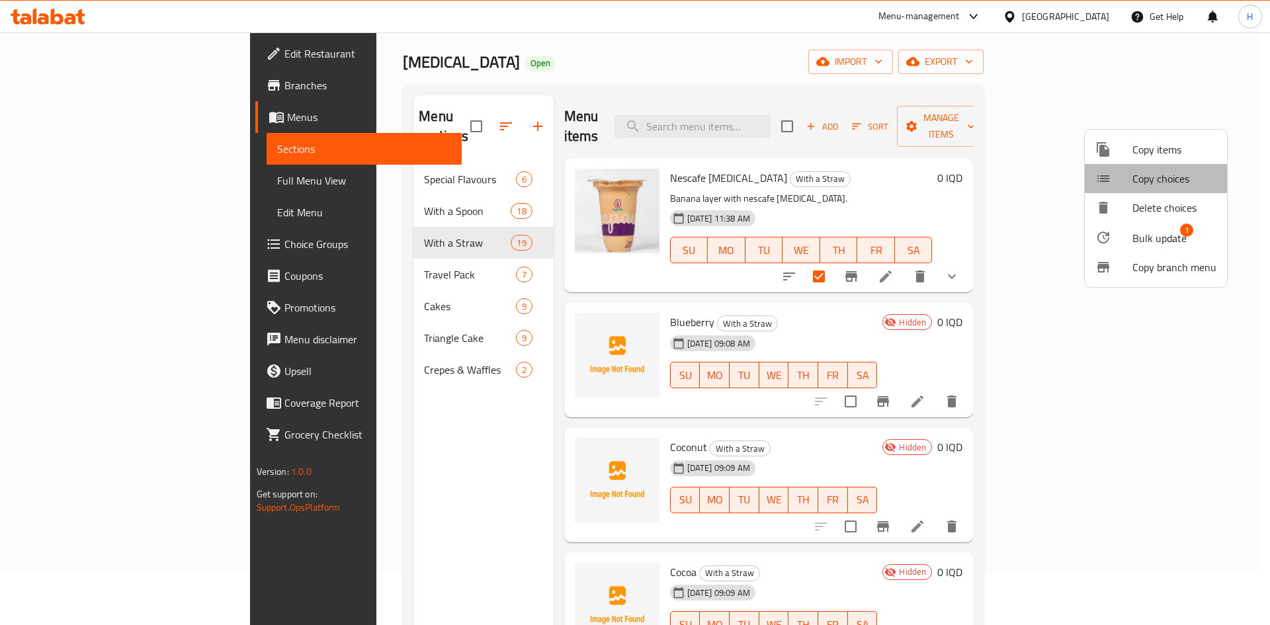
click at [1136, 165] on li "Copy choices" at bounding box center [1156, 178] width 142 height 29
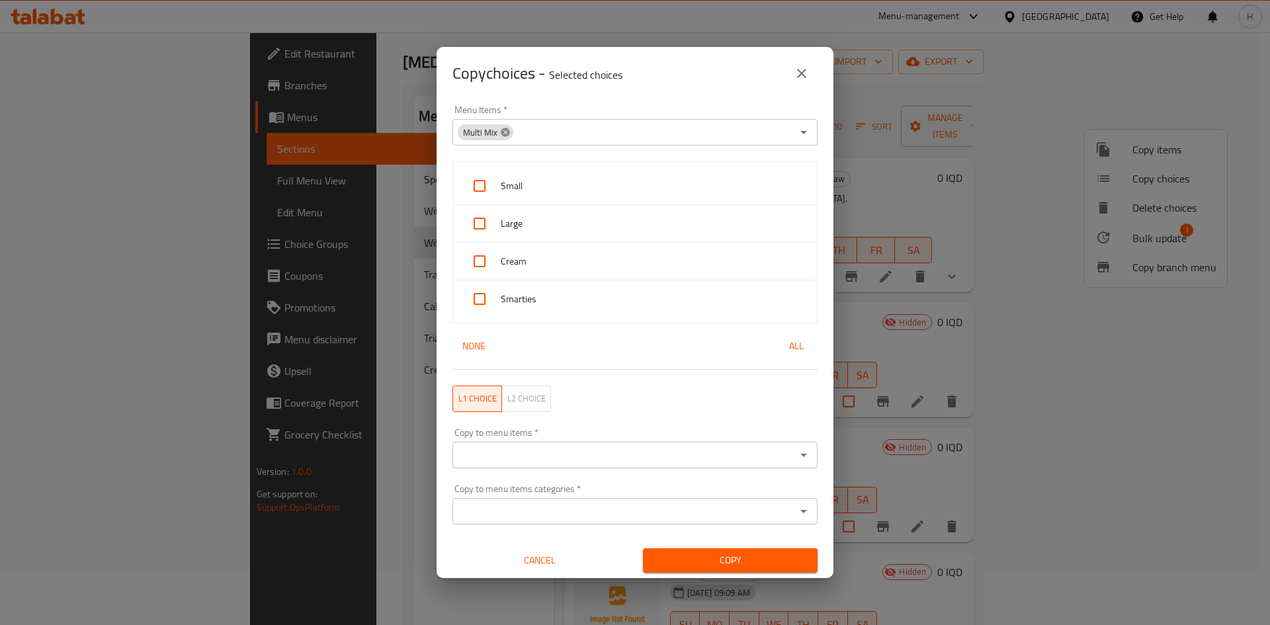
click at [501, 133] on icon at bounding box center [505, 132] width 9 height 9
click at [506, 130] on input "Menu Items   *" at bounding box center [624, 132] width 335 height 19
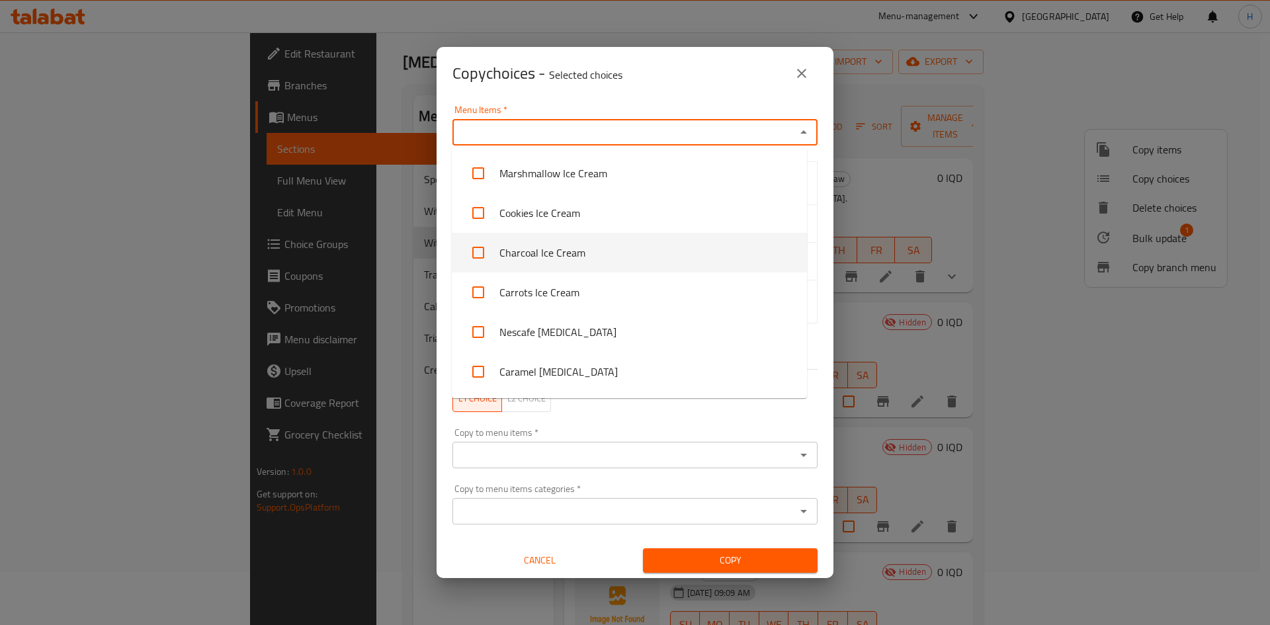
scroll to position [860, 0]
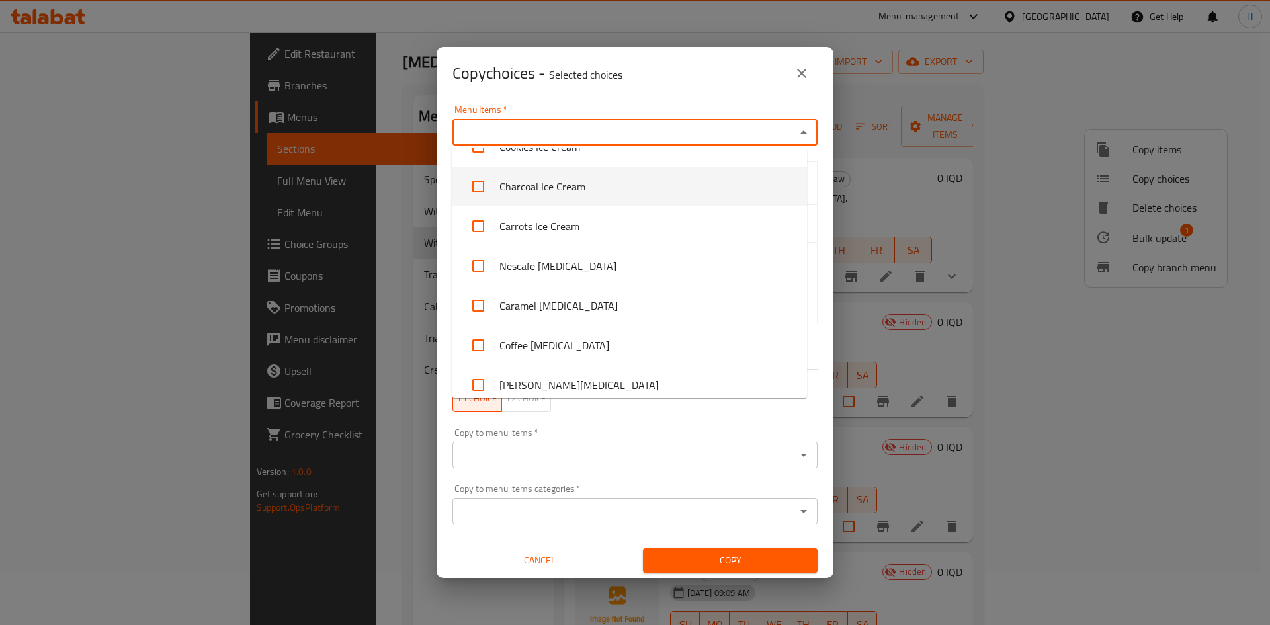
click at [573, 265] on li "Nescafe [MEDICAL_DATA]" at bounding box center [629, 266] width 355 height 40
checkbox input "true"
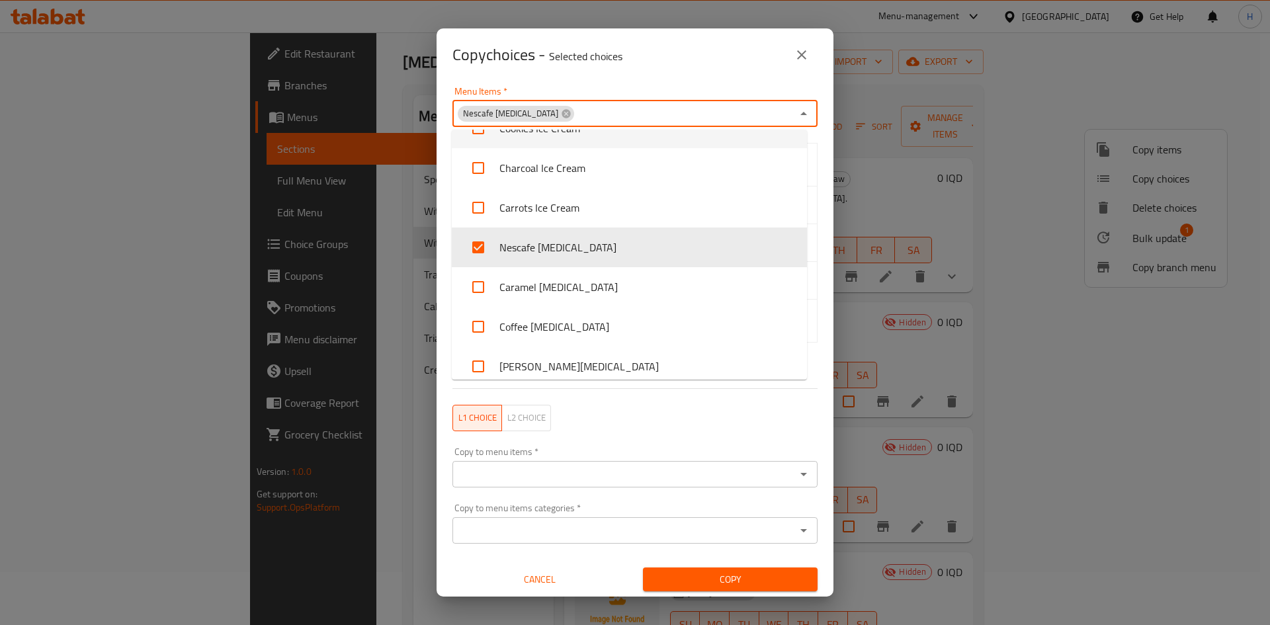
click at [668, 89] on div "Menu Items   * Nescafe Ice Pack Menu Items *" at bounding box center [635, 107] width 365 height 40
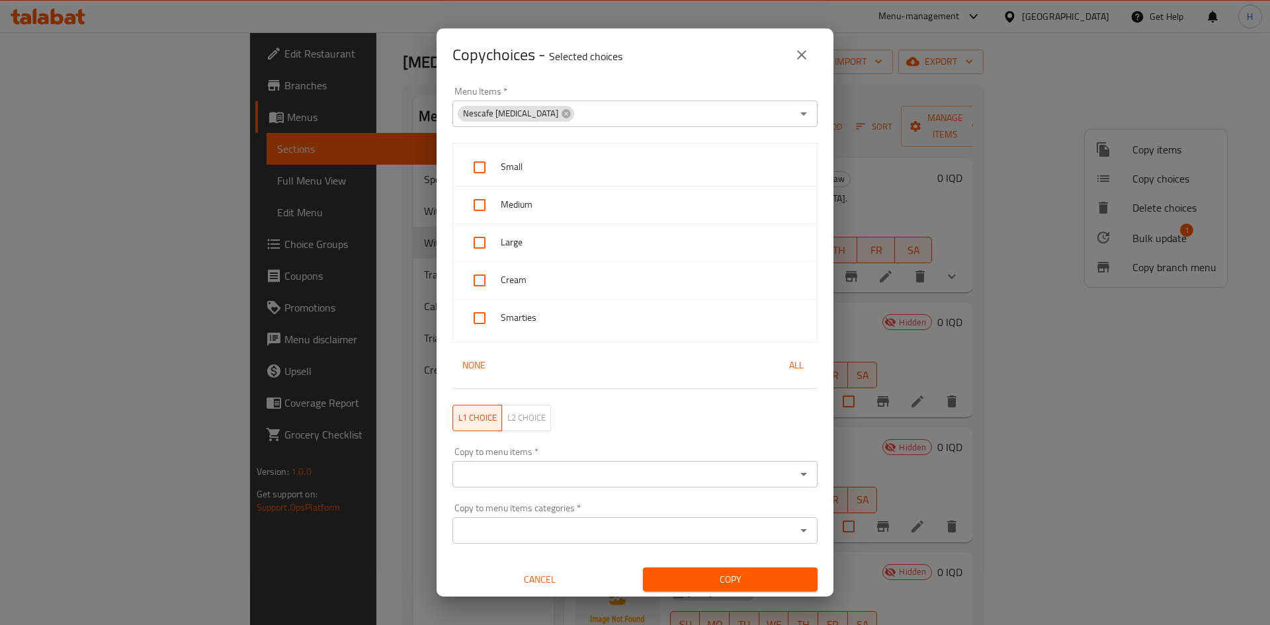
click at [622, 81] on div "Menu Items   * Nescafe Ice Pack Menu Items *" at bounding box center [635, 107] width 381 height 56
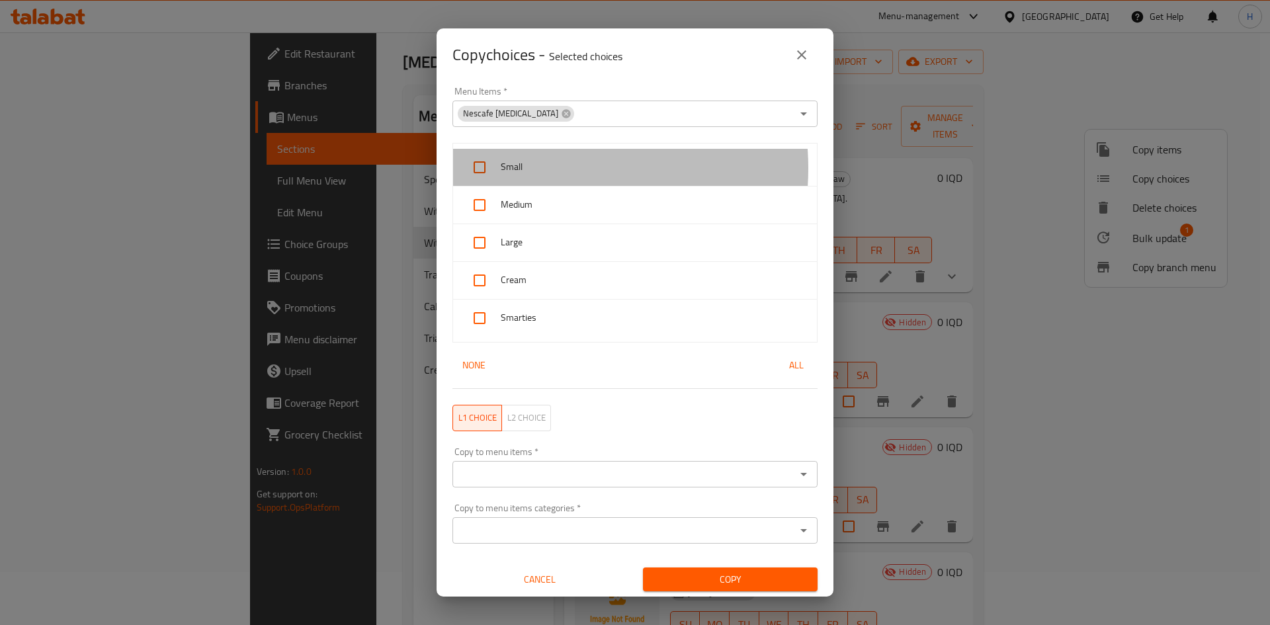
drag, startPoint x: 547, startPoint y: 169, endPoint x: 548, endPoint y: 186, distance: 17.3
click at [547, 169] on span "Small" at bounding box center [654, 167] width 306 height 17
checkbox input "true"
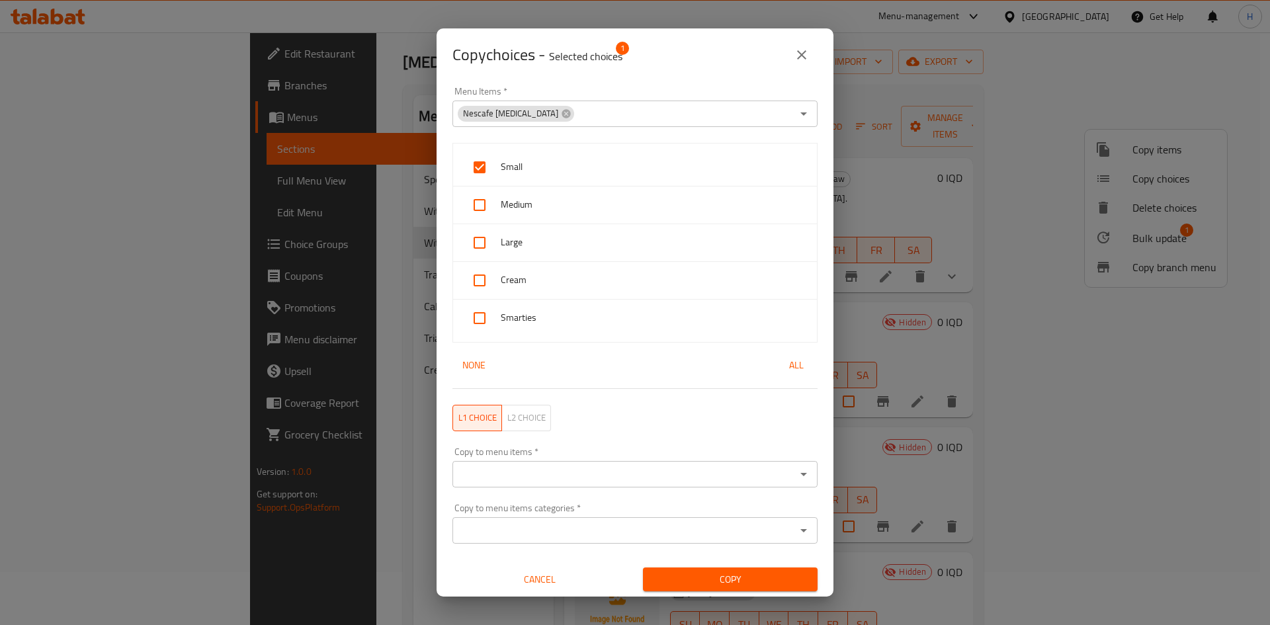
click at [548, 194] on div "Medium" at bounding box center [635, 206] width 364 height 38
checkbox input "true"
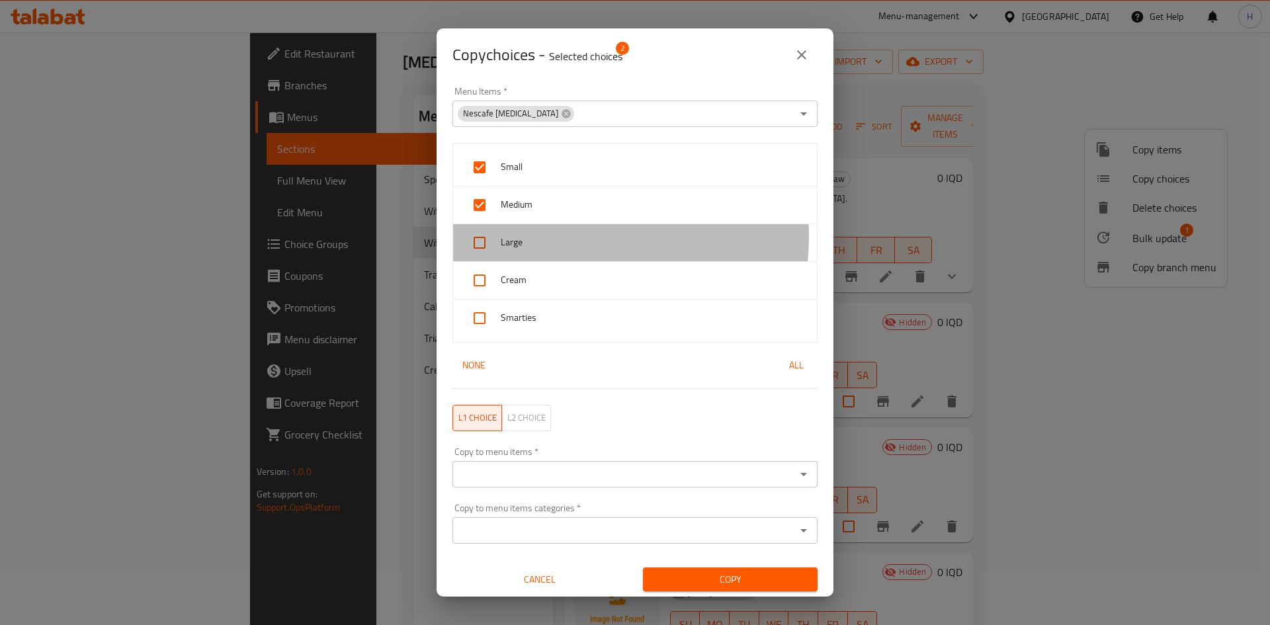
click at [551, 237] on span "Large" at bounding box center [654, 242] width 306 height 17
checkbox input "true"
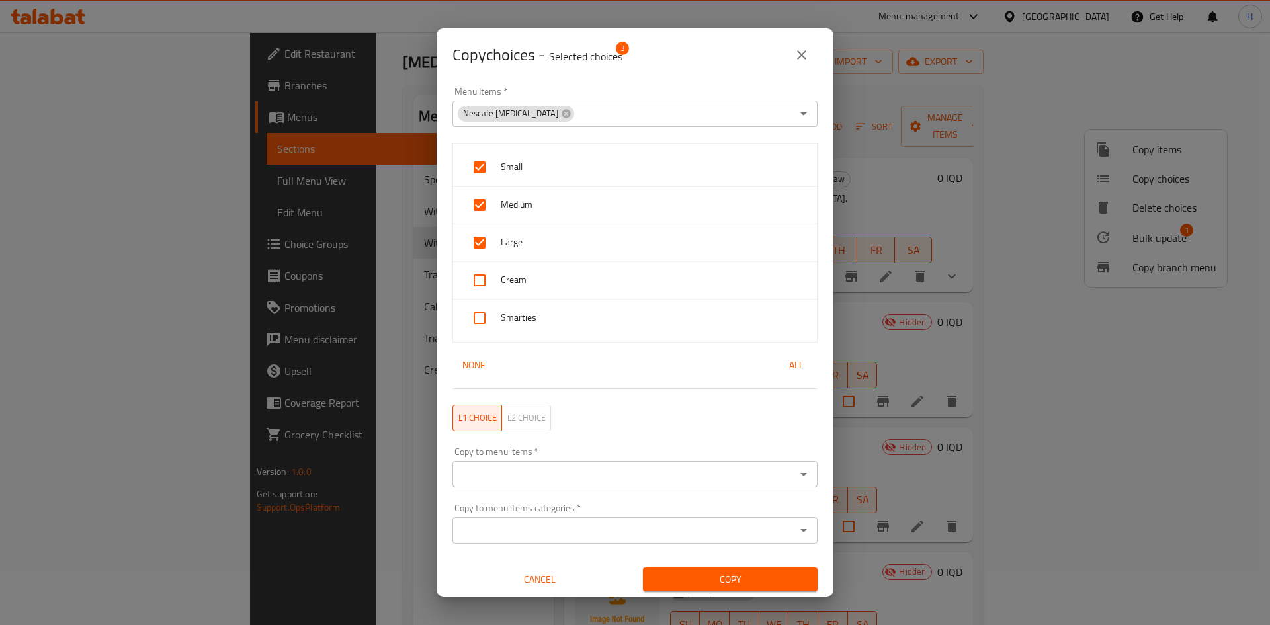
click at [535, 490] on div "Copy to menu items   * Copy to menu items *" at bounding box center [635, 467] width 381 height 56
click at [535, 474] on input "Copy to menu items   *" at bounding box center [624, 474] width 335 height 19
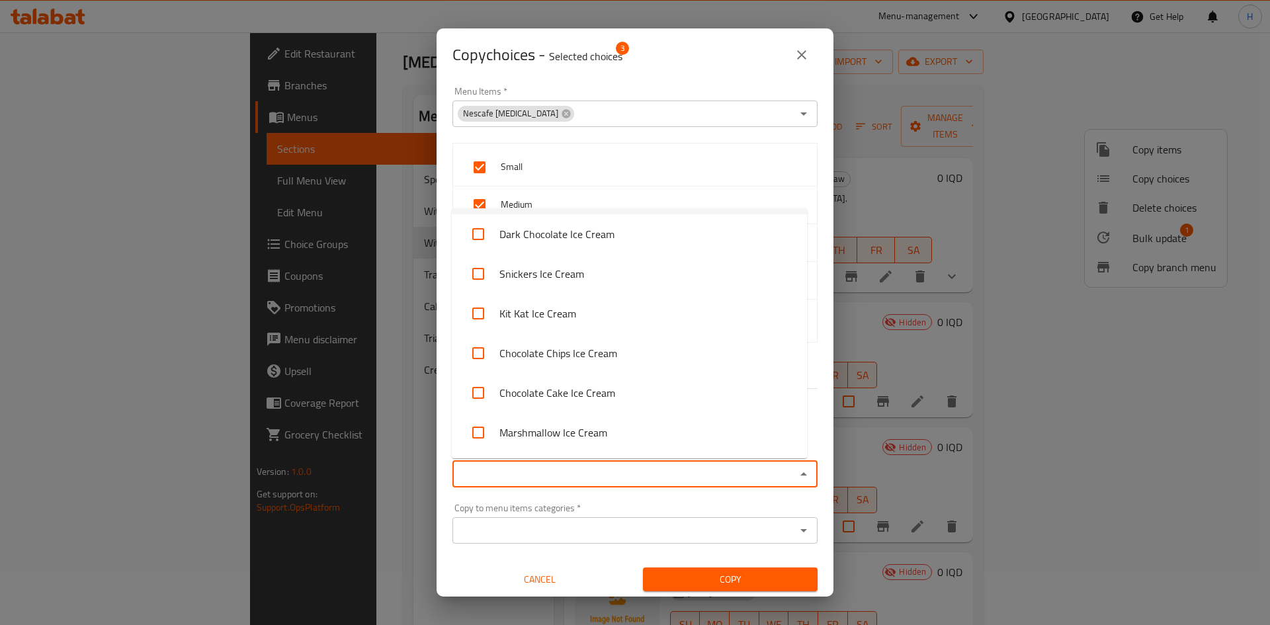
scroll to position [595, 0]
click at [545, 476] on input "Copy to menu items   *" at bounding box center [624, 474] width 335 height 19
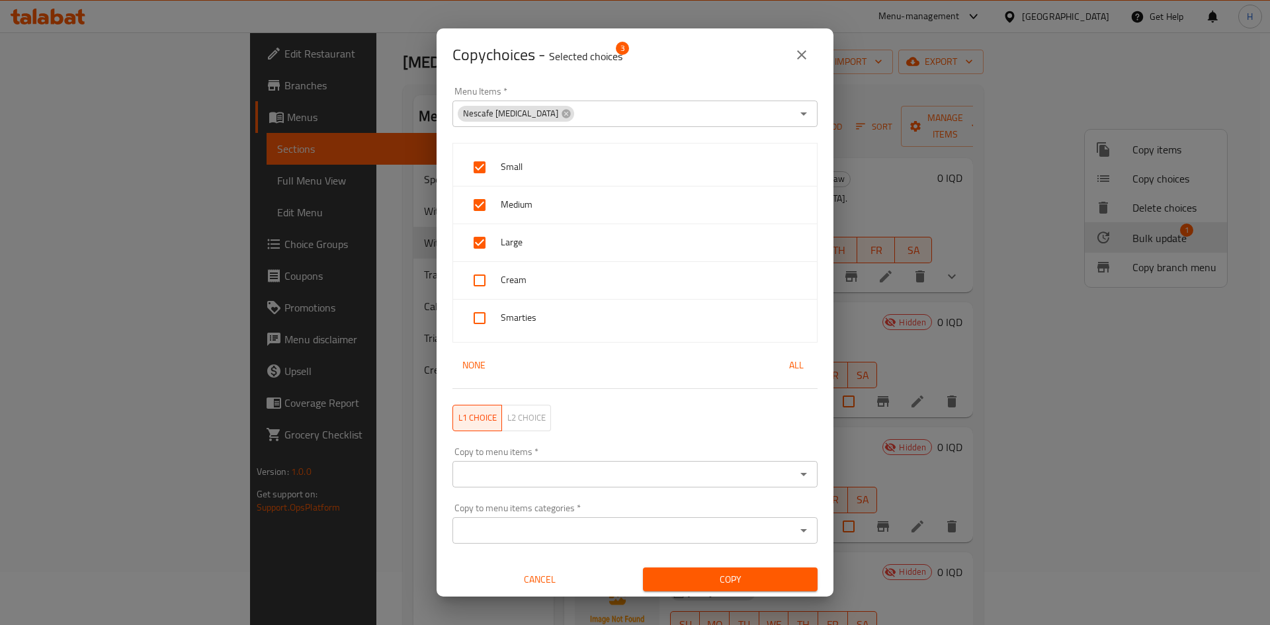
click at [547, 475] on input "Copy to menu items   *" at bounding box center [624, 474] width 335 height 19
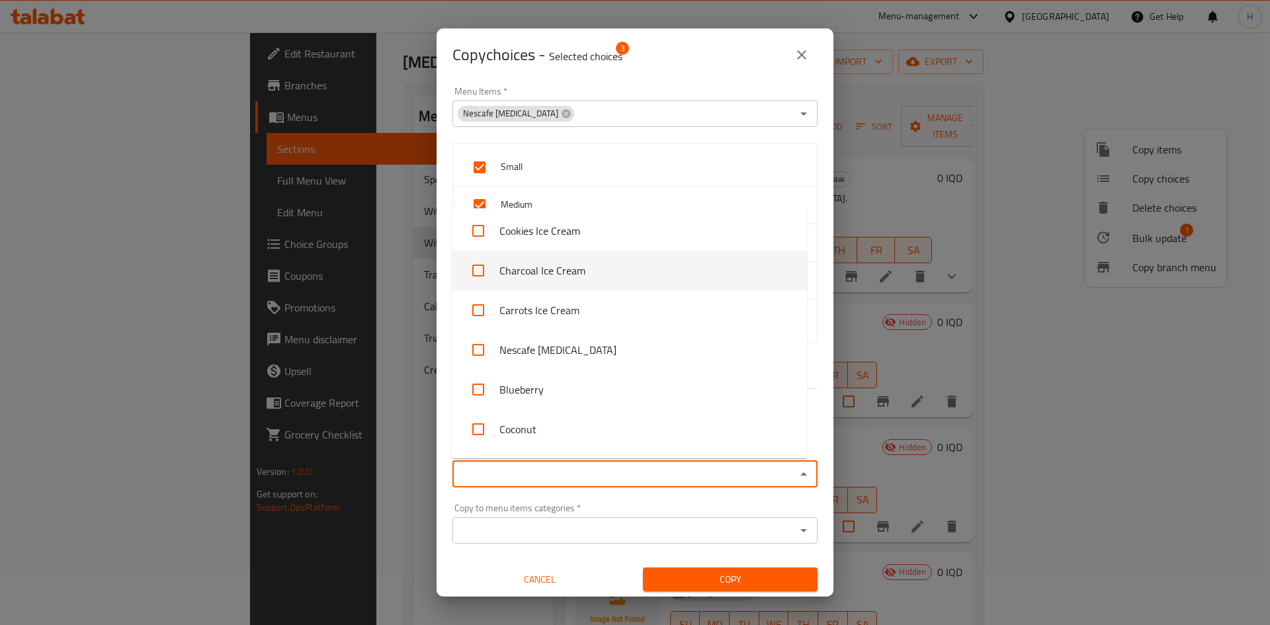
scroll to position [860, 0]
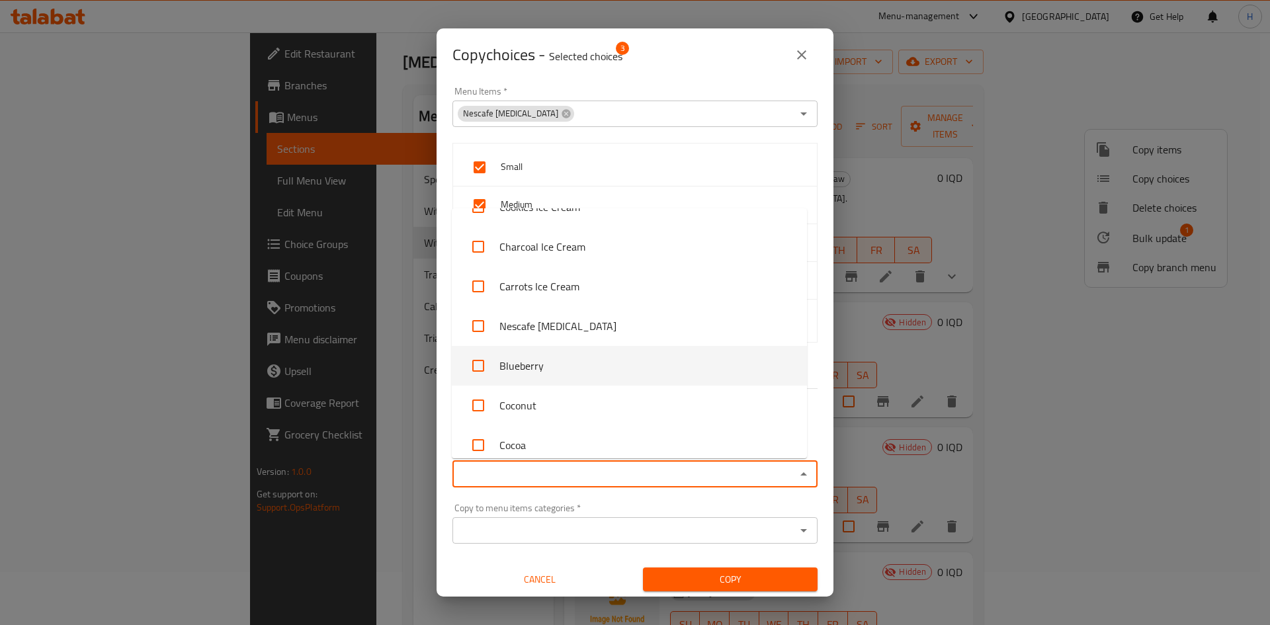
click at [564, 369] on li "Blueberry" at bounding box center [629, 366] width 355 height 40
checkbox input "true"
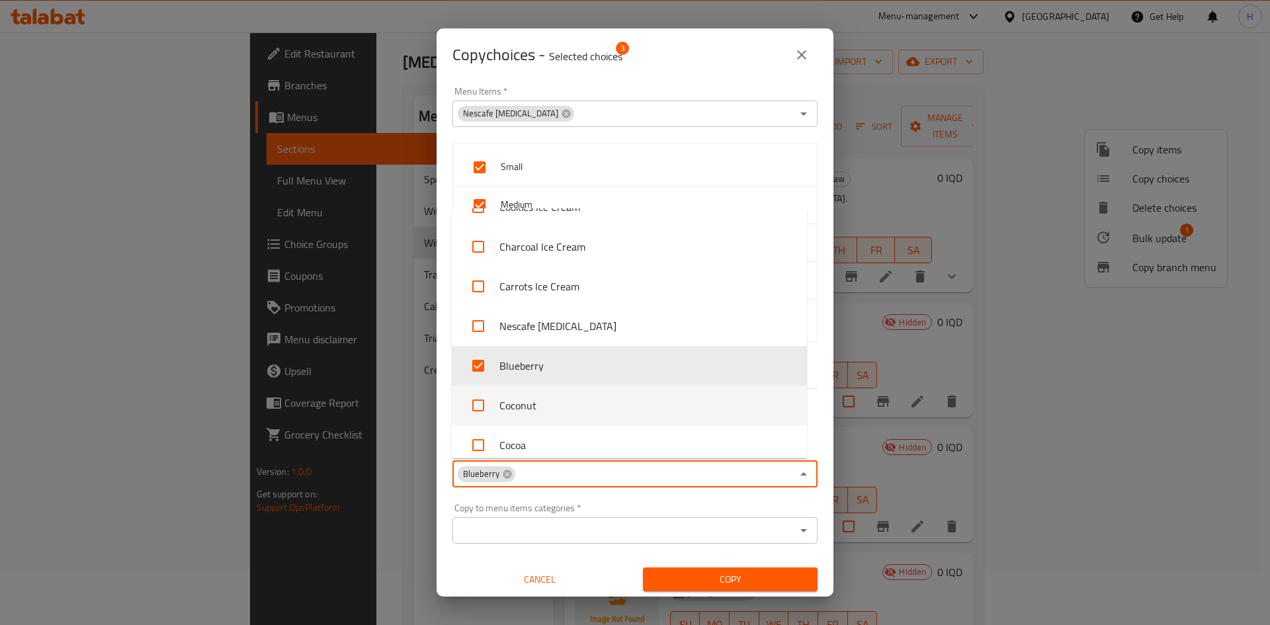
click at [550, 396] on li "Coconut" at bounding box center [629, 406] width 355 height 40
checkbox input "true"
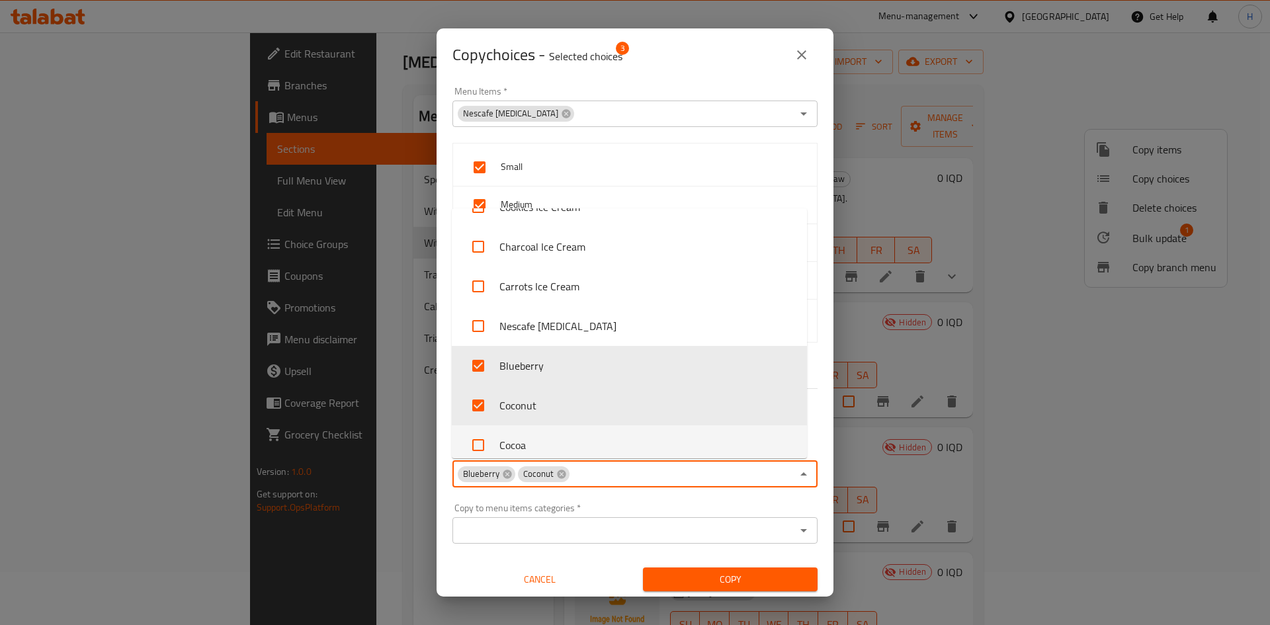
click at [546, 437] on li "Cocoa" at bounding box center [629, 445] width 355 height 40
checkbox input "true"
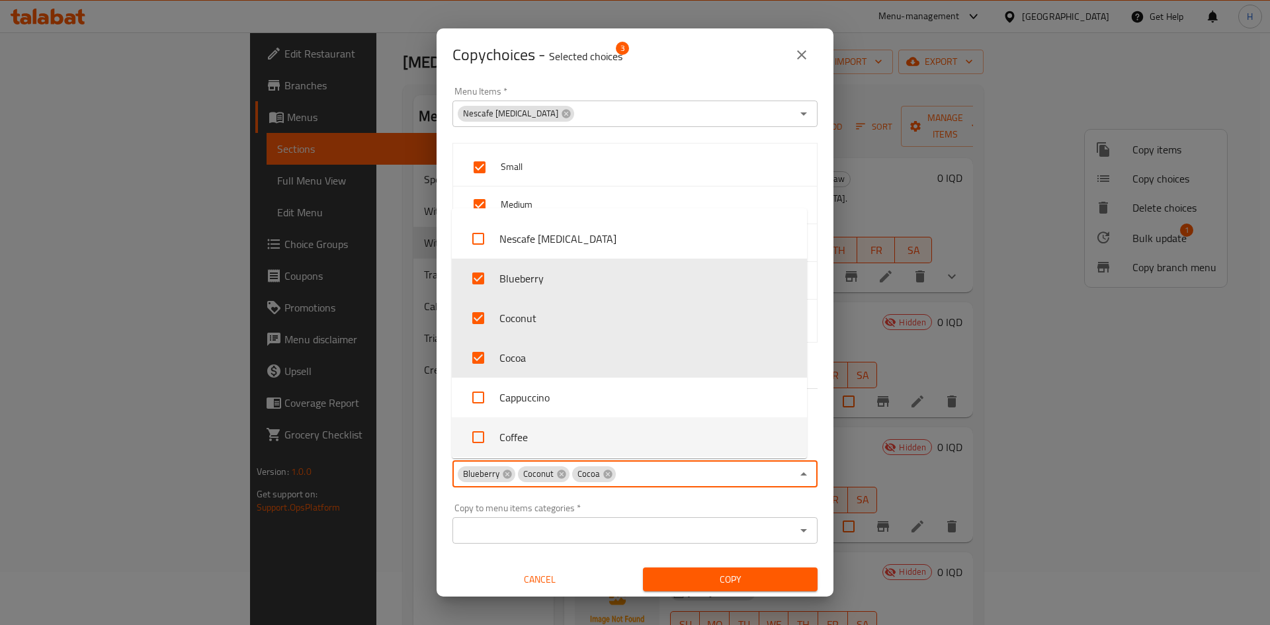
scroll to position [1125, 0]
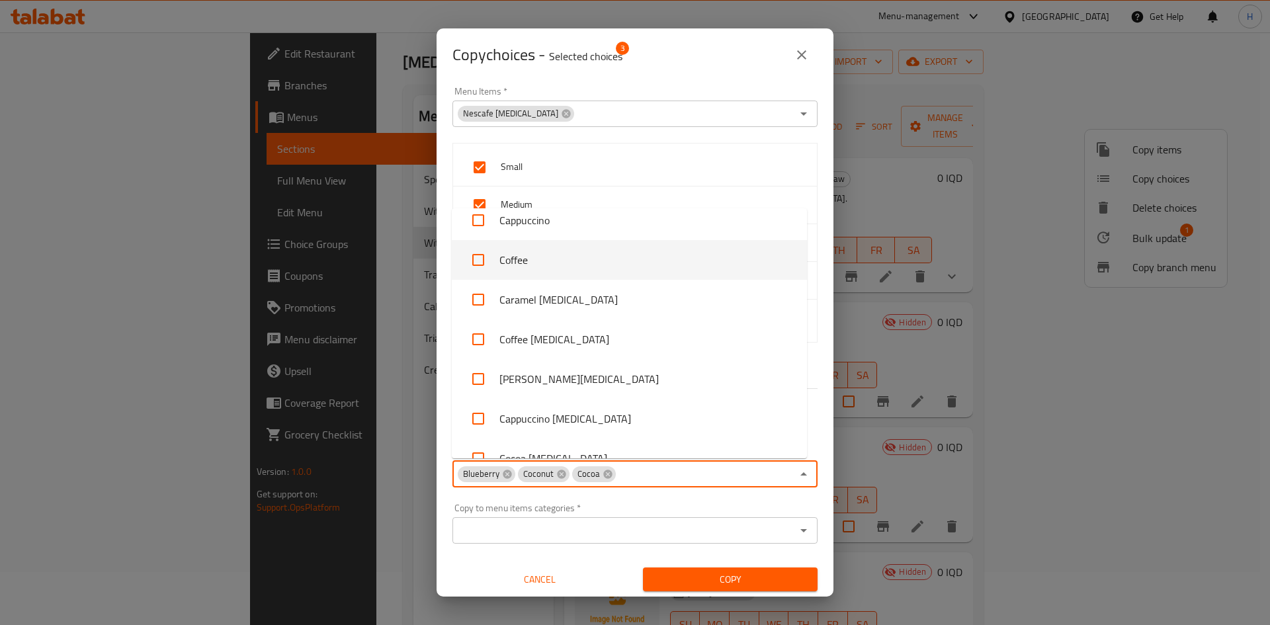
click at [562, 268] on li "Coffee" at bounding box center [629, 260] width 355 height 40
checkbox input "true"
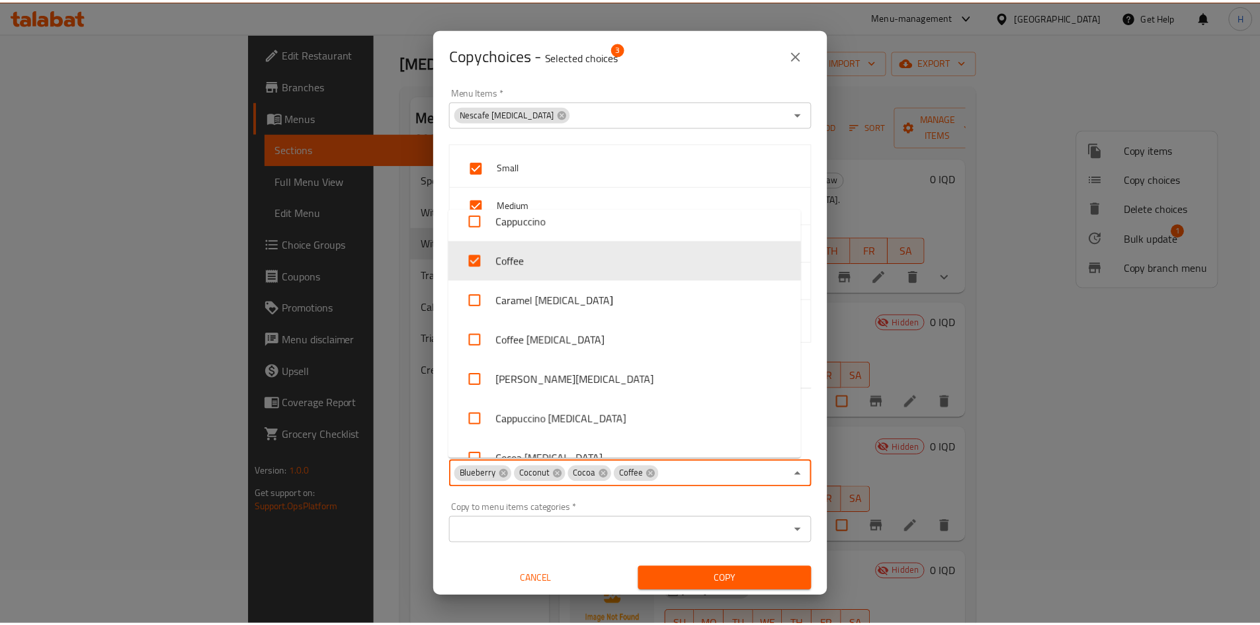
scroll to position [1000, 0]
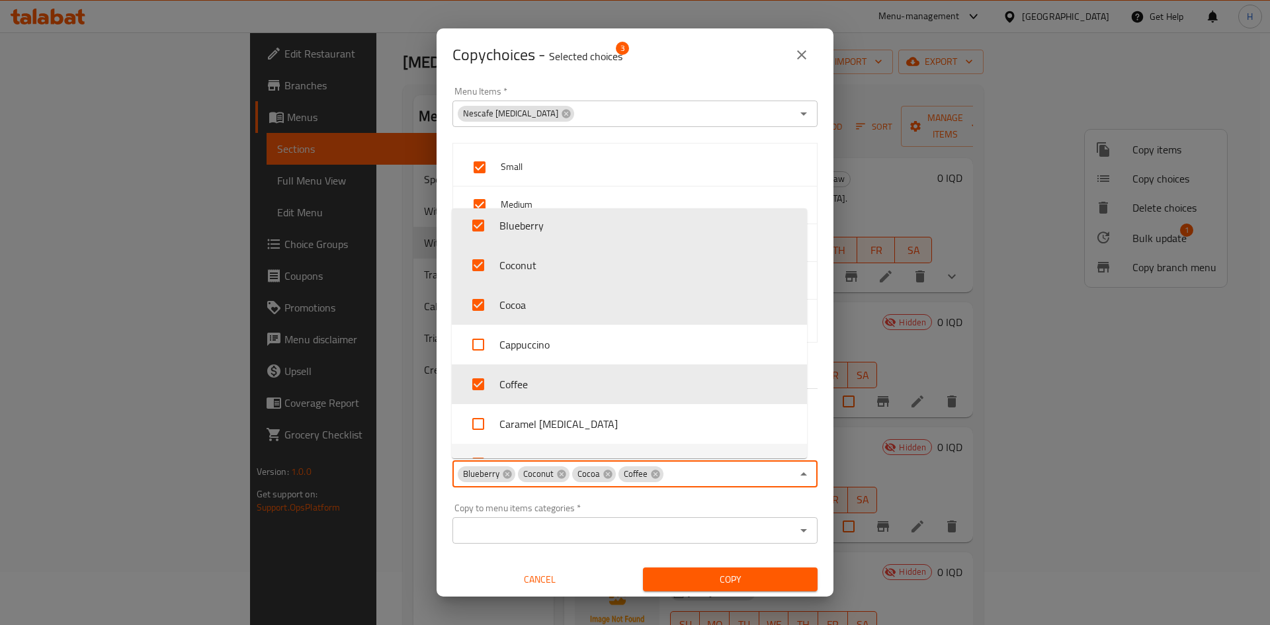
click at [719, 503] on div "Copy to menu items categories   * Copy to menu items categories *" at bounding box center [635, 523] width 365 height 40
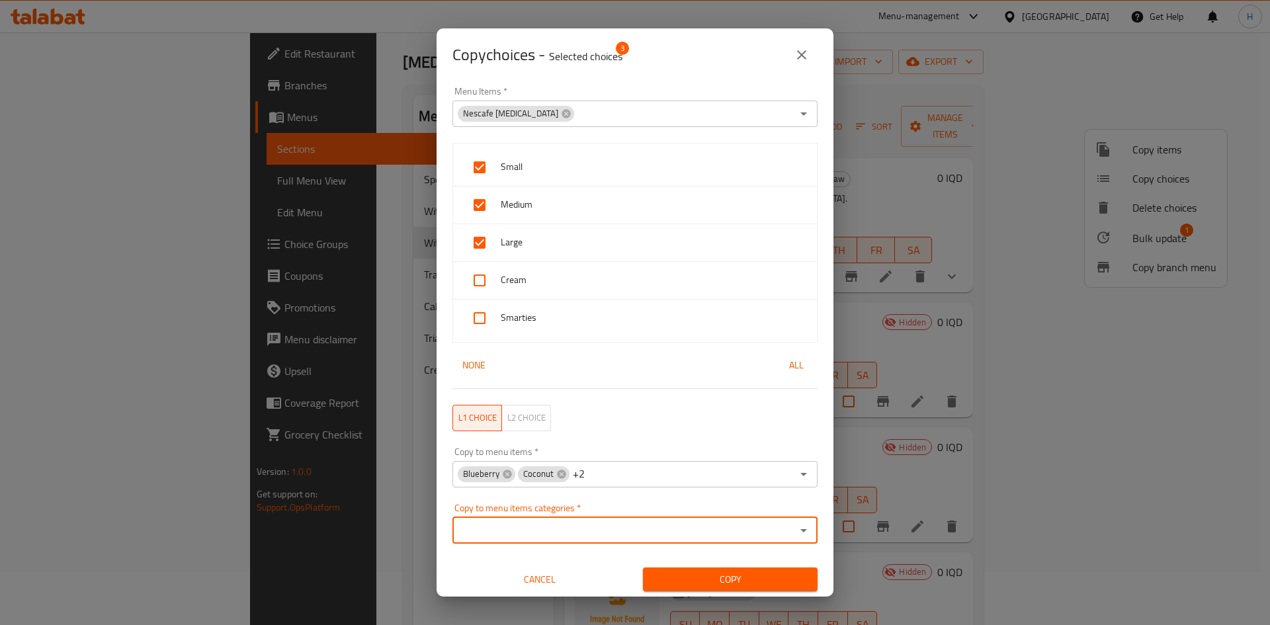
click at [722, 572] on span "Copy" at bounding box center [730, 580] width 153 height 17
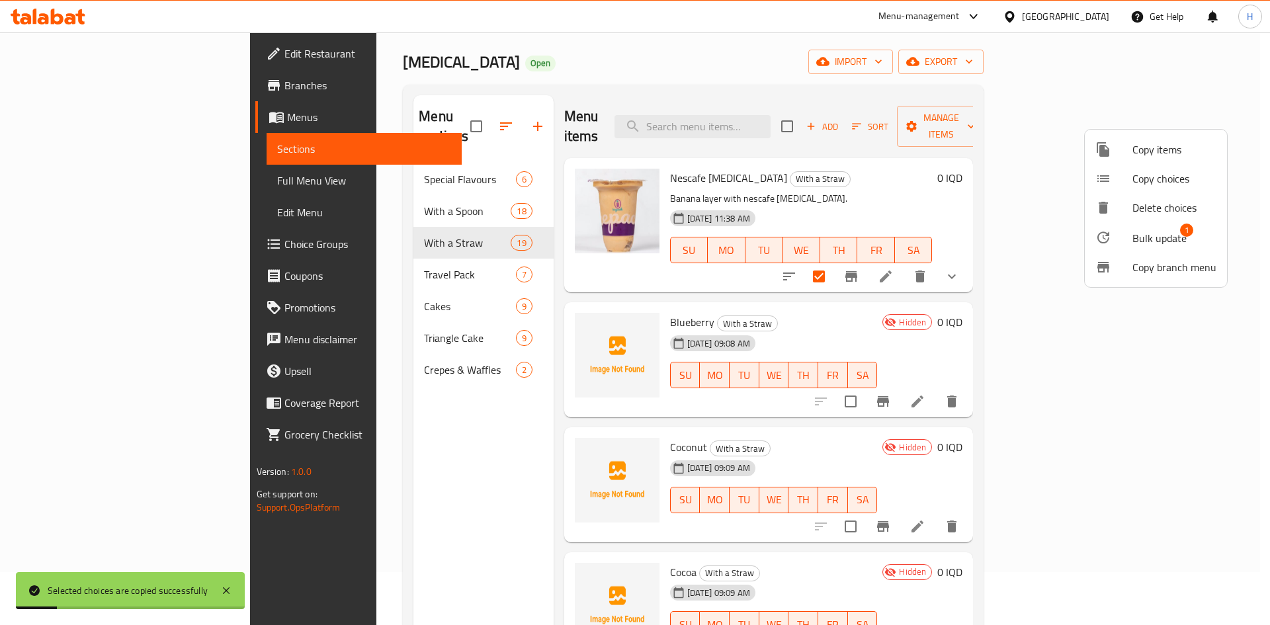
click at [930, 310] on div at bounding box center [635, 312] width 1270 height 625
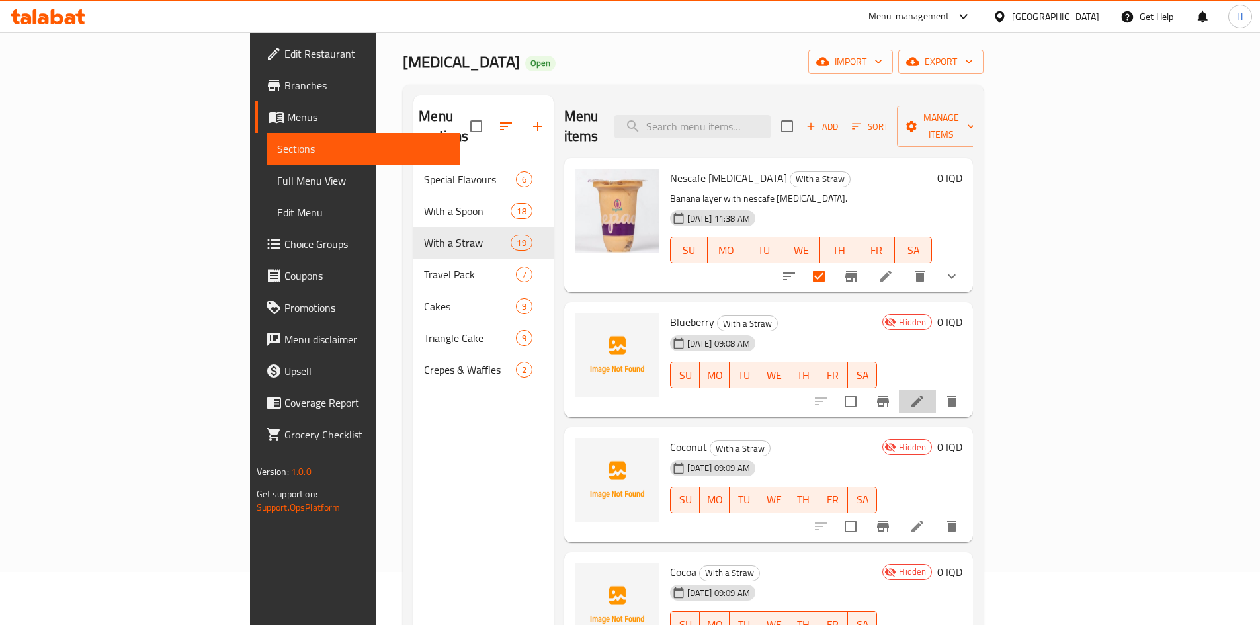
click at [926, 394] on icon at bounding box center [918, 402] width 16 height 16
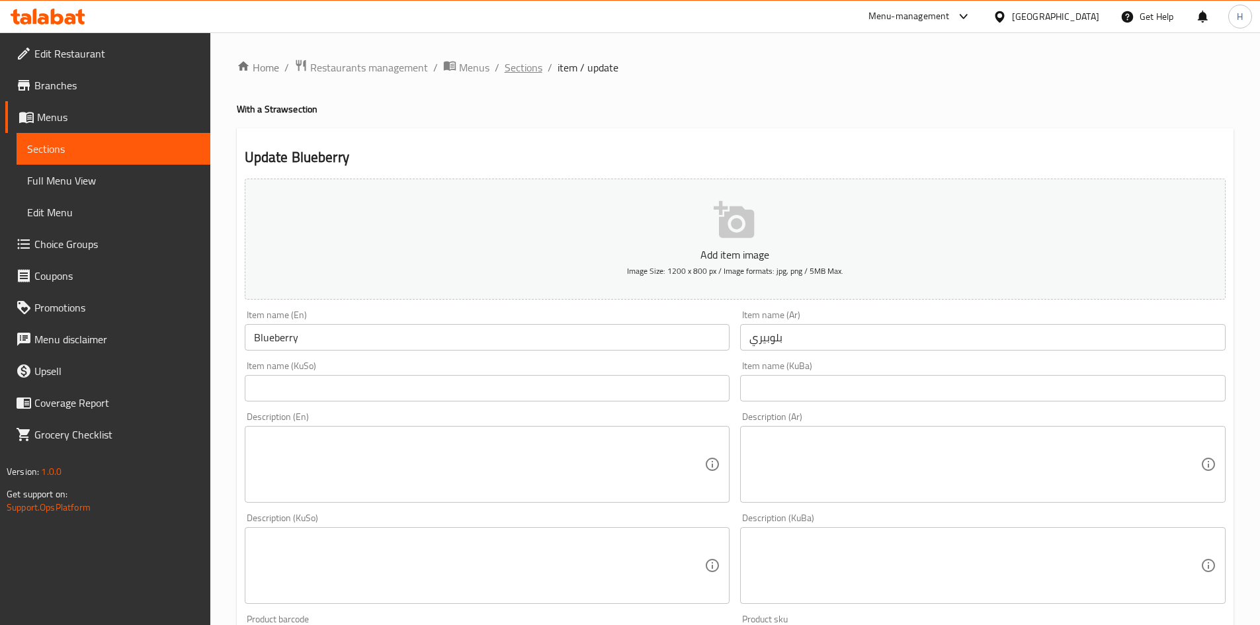
click at [513, 67] on span "Sections" at bounding box center [524, 68] width 38 height 16
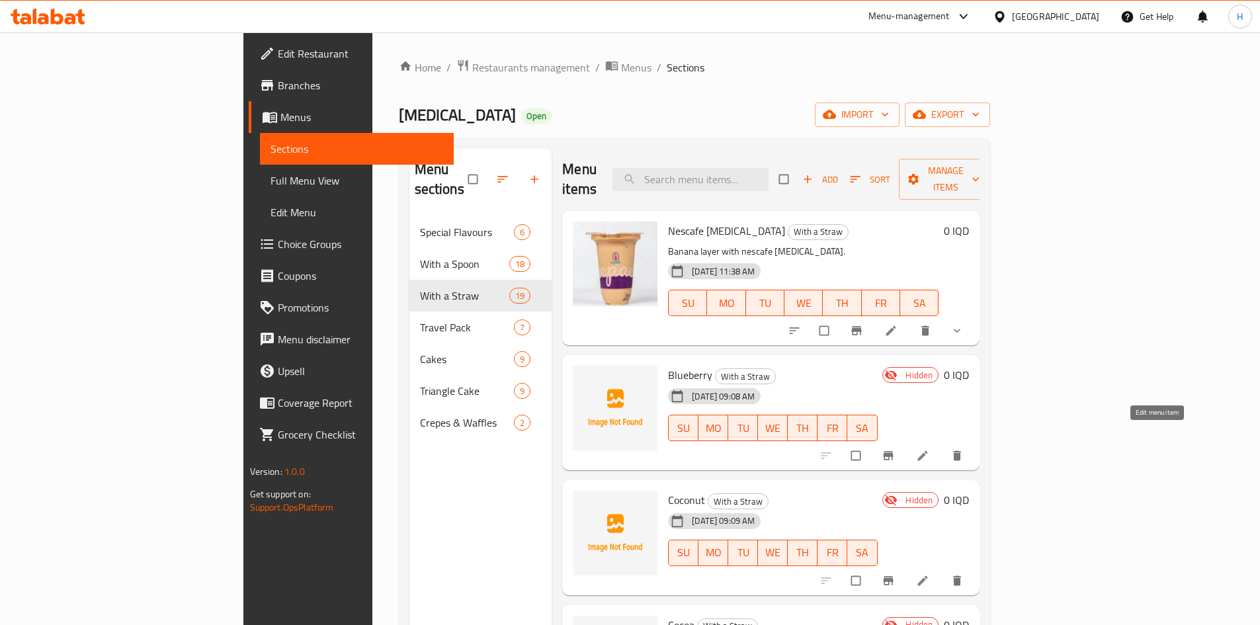
click at [930, 449] on icon at bounding box center [922, 455] width 13 height 13
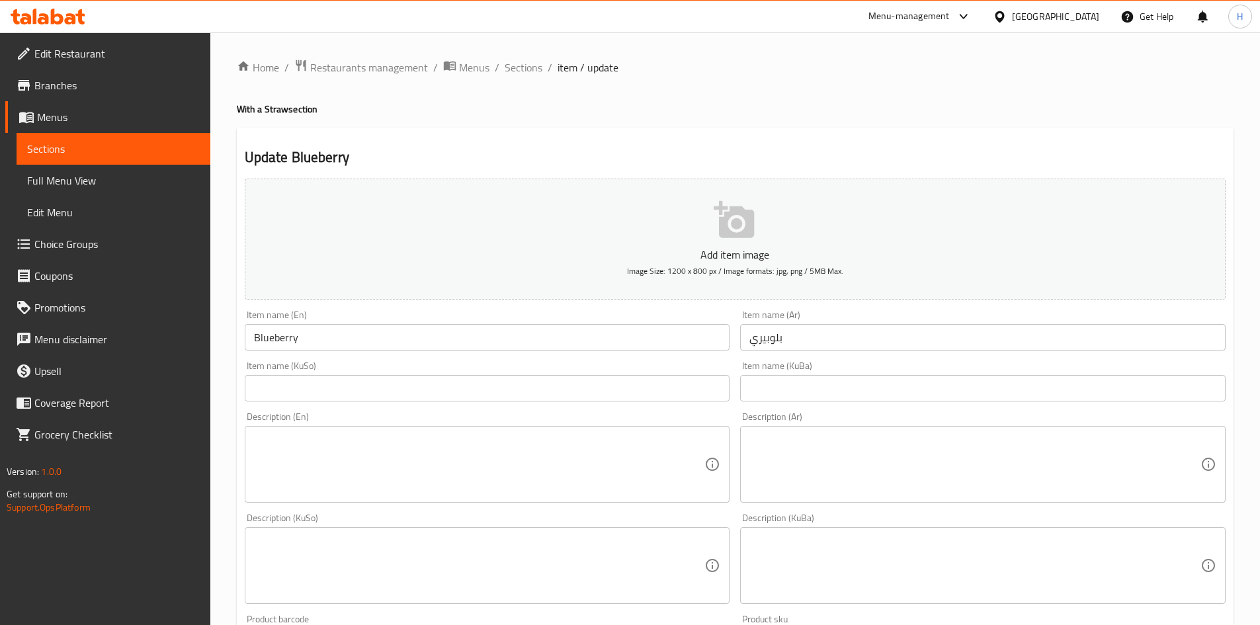
click at [500, 51] on div "Home / Restaurants management / Menus / Sections / item / update With a Straw s…" at bounding box center [735, 559] width 1050 height 1055
click at [505, 62] on span "Sections" at bounding box center [524, 68] width 38 height 16
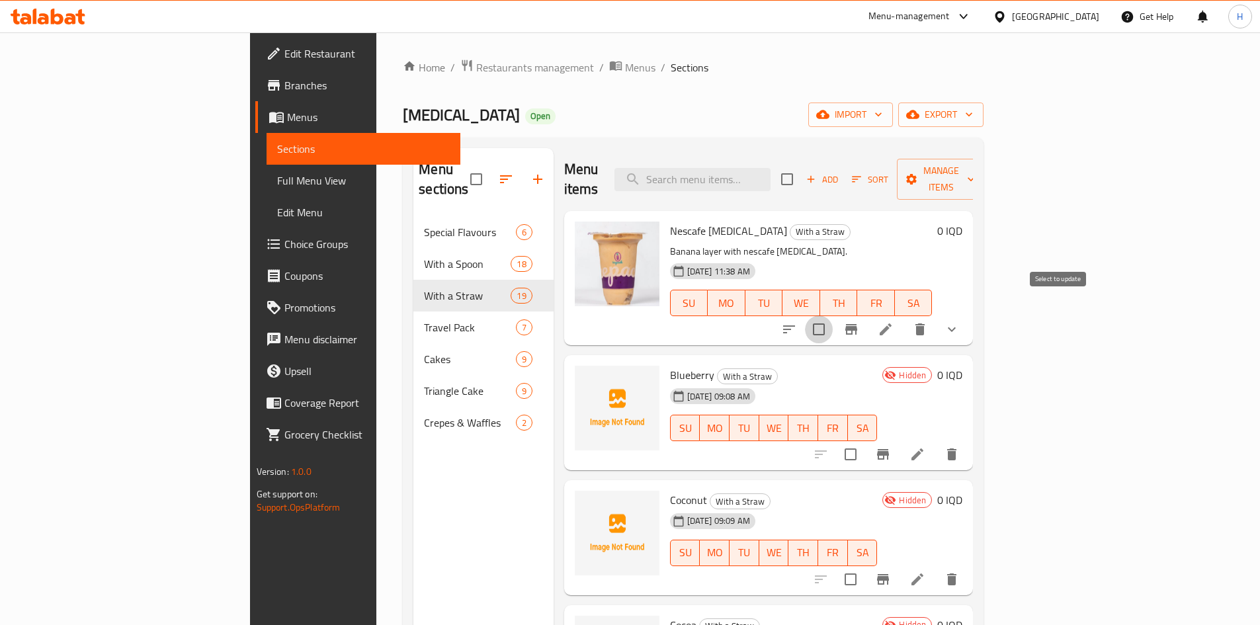
click at [833, 316] on input "checkbox" at bounding box center [819, 330] width 28 height 28
checkbox input "true"
click at [975, 173] on span "Manage items" at bounding box center [941, 179] width 67 height 33
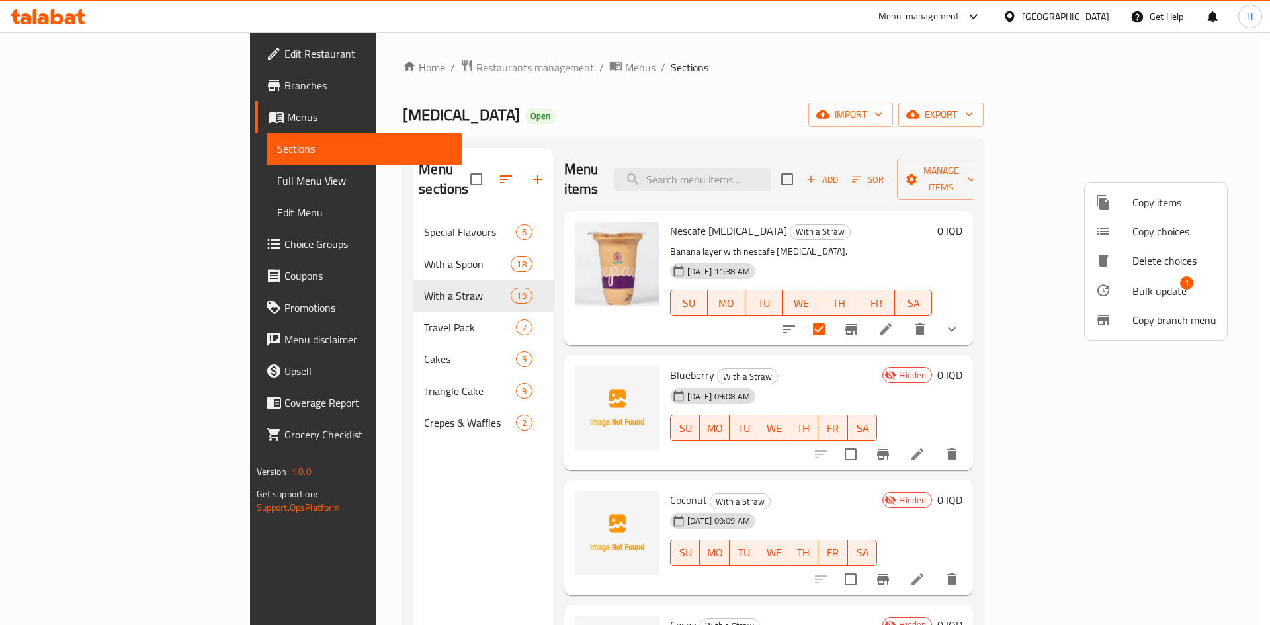
click at [1153, 228] on span "Copy choices" at bounding box center [1175, 232] width 84 height 16
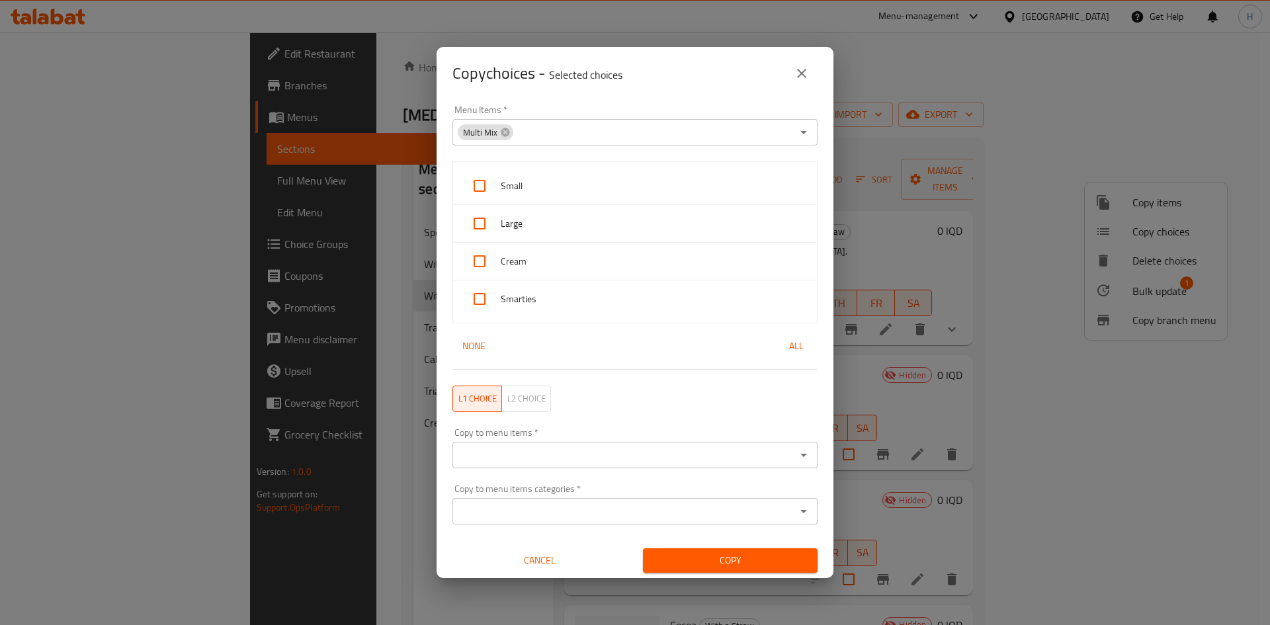
click at [513, 135] on div "Multi Mix Menu Items *" at bounding box center [635, 132] width 365 height 26
click at [512, 131] on div "Multi Mix Menu Items *" at bounding box center [635, 132] width 365 height 26
click at [507, 132] on icon at bounding box center [505, 132] width 9 height 9
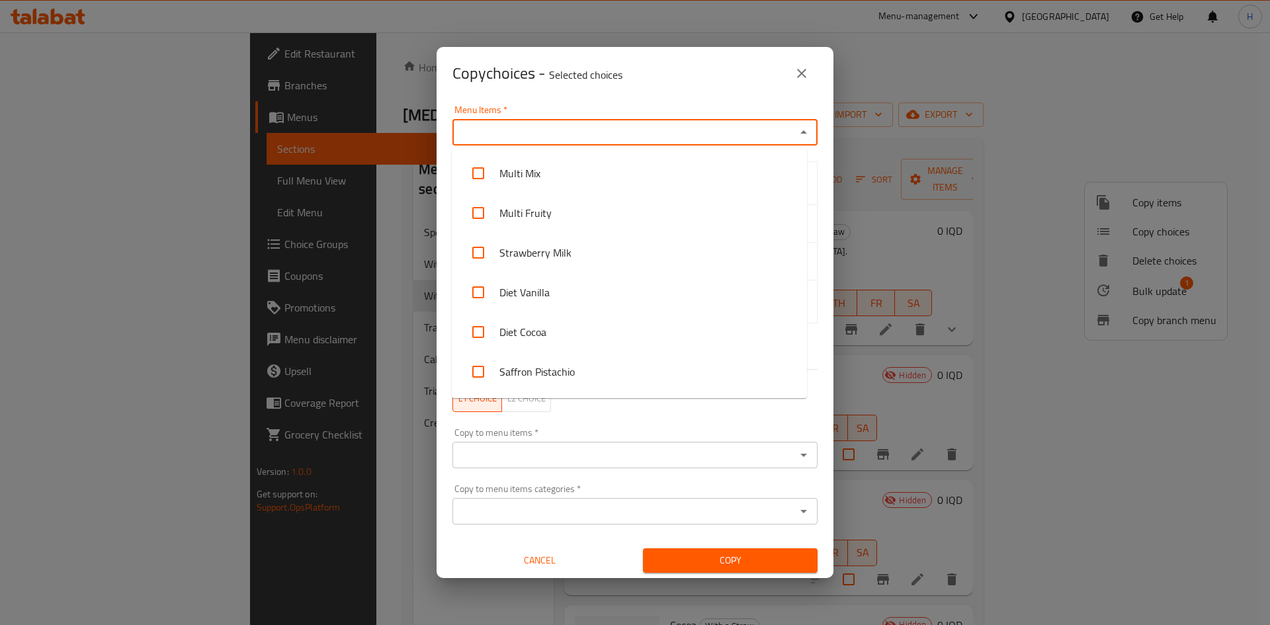
click at [517, 132] on input "Menu Items   *" at bounding box center [624, 132] width 335 height 19
click at [805, 65] on icon "close" at bounding box center [802, 73] width 16 height 16
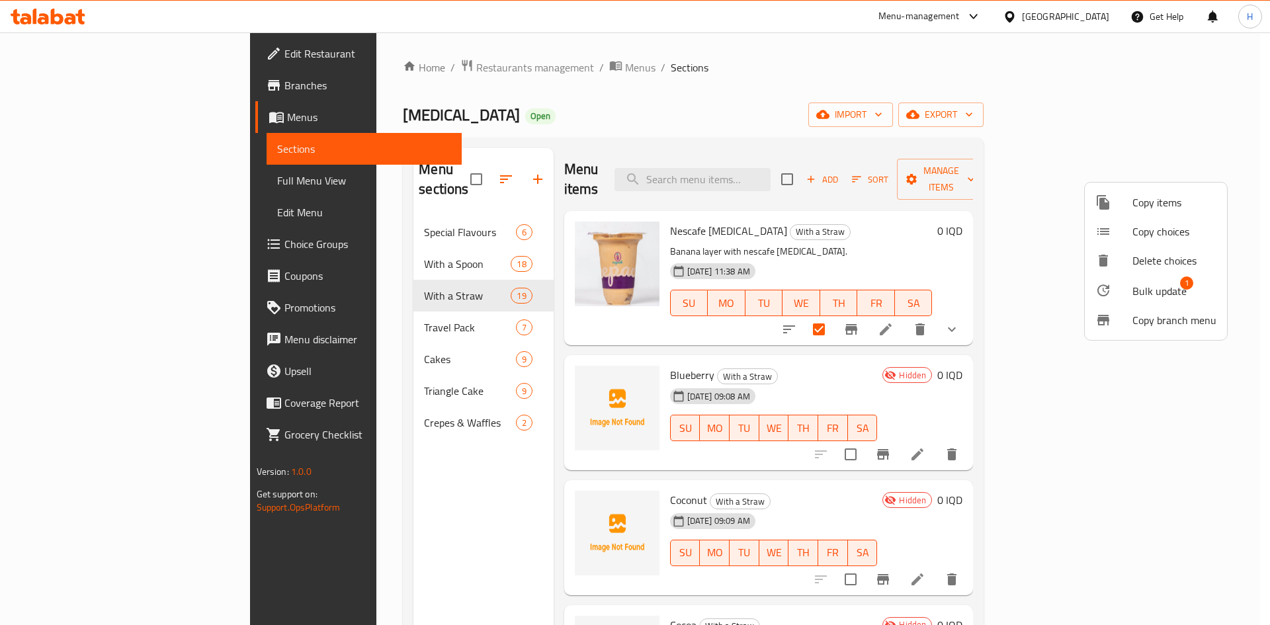
click at [848, 181] on div at bounding box center [635, 312] width 1270 height 625
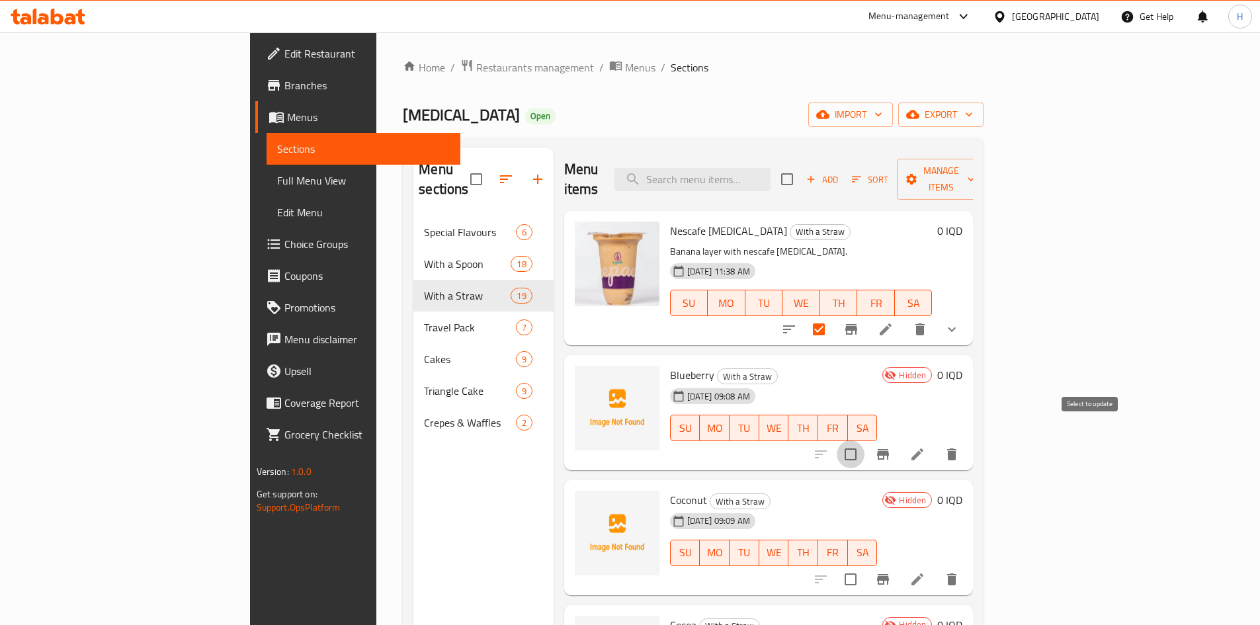
click at [865, 441] on input "checkbox" at bounding box center [851, 455] width 28 height 28
checkbox input "false"
click at [975, 171] on span "Manage items" at bounding box center [941, 179] width 67 height 33
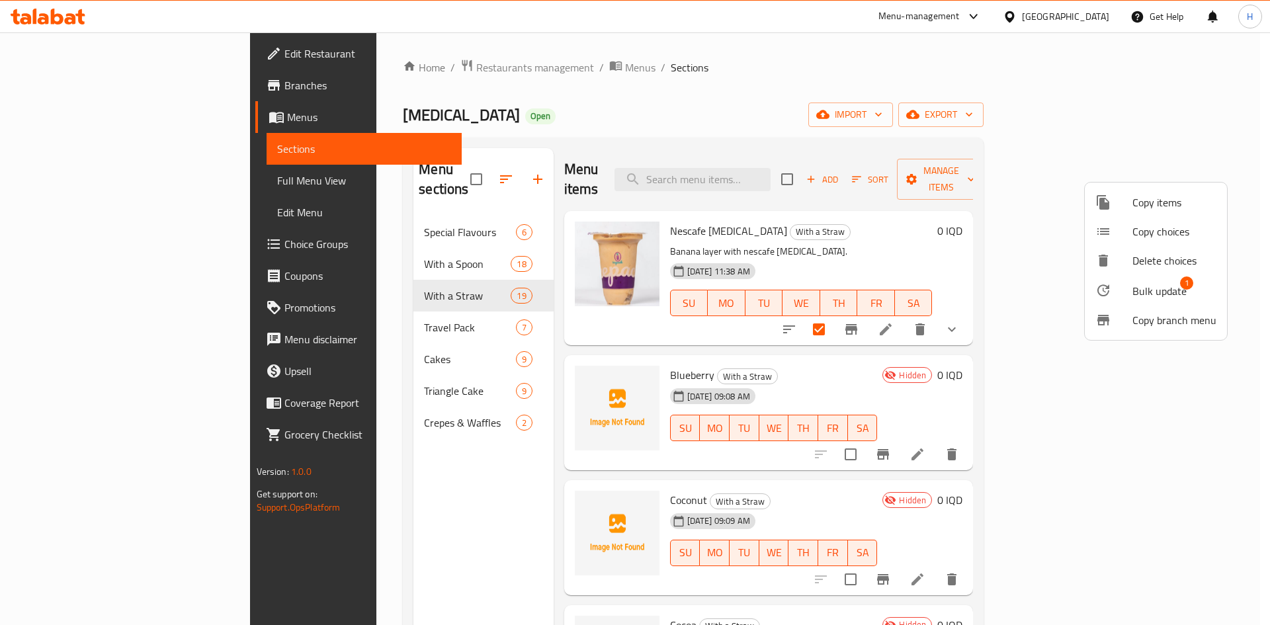
click at [1161, 230] on span "Copy choices" at bounding box center [1175, 232] width 84 height 16
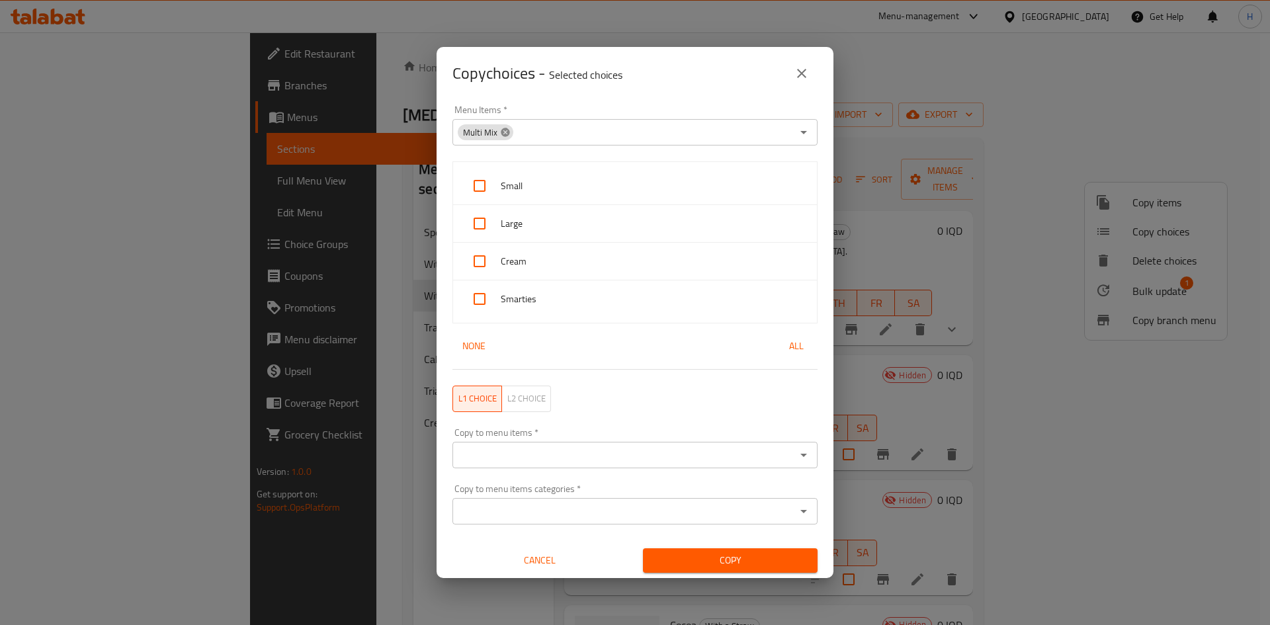
click at [507, 132] on icon at bounding box center [505, 132] width 9 height 9
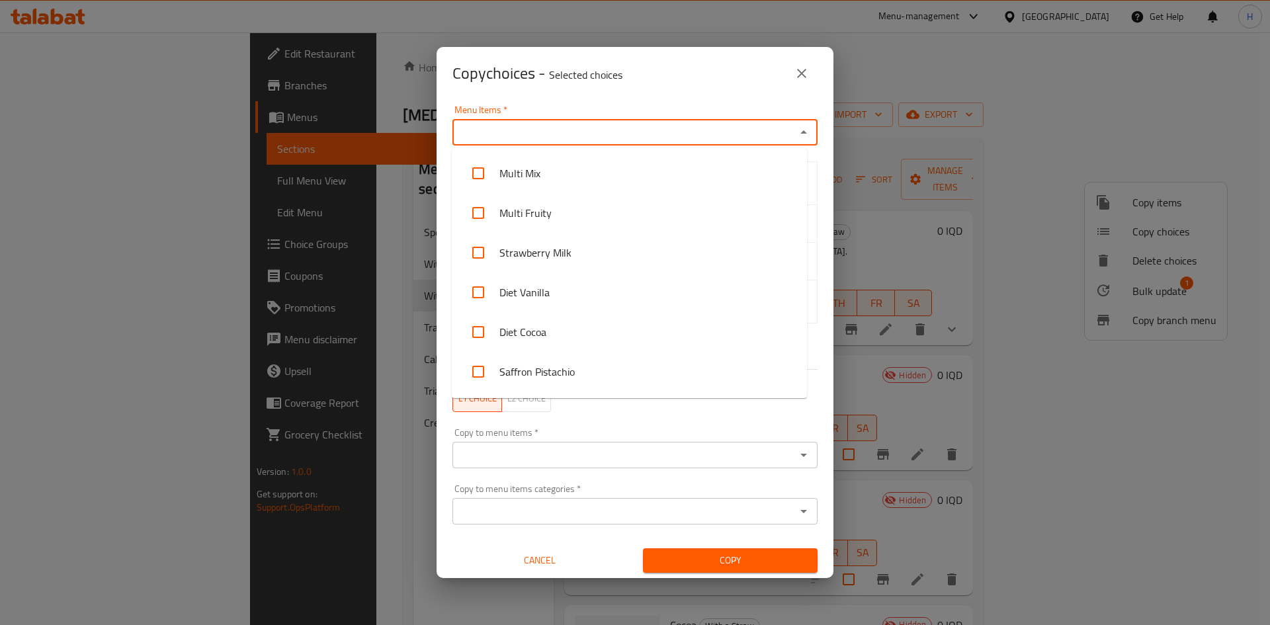
click at [531, 131] on input "Menu Items   *" at bounding box center [624, 132] width 335 height 19
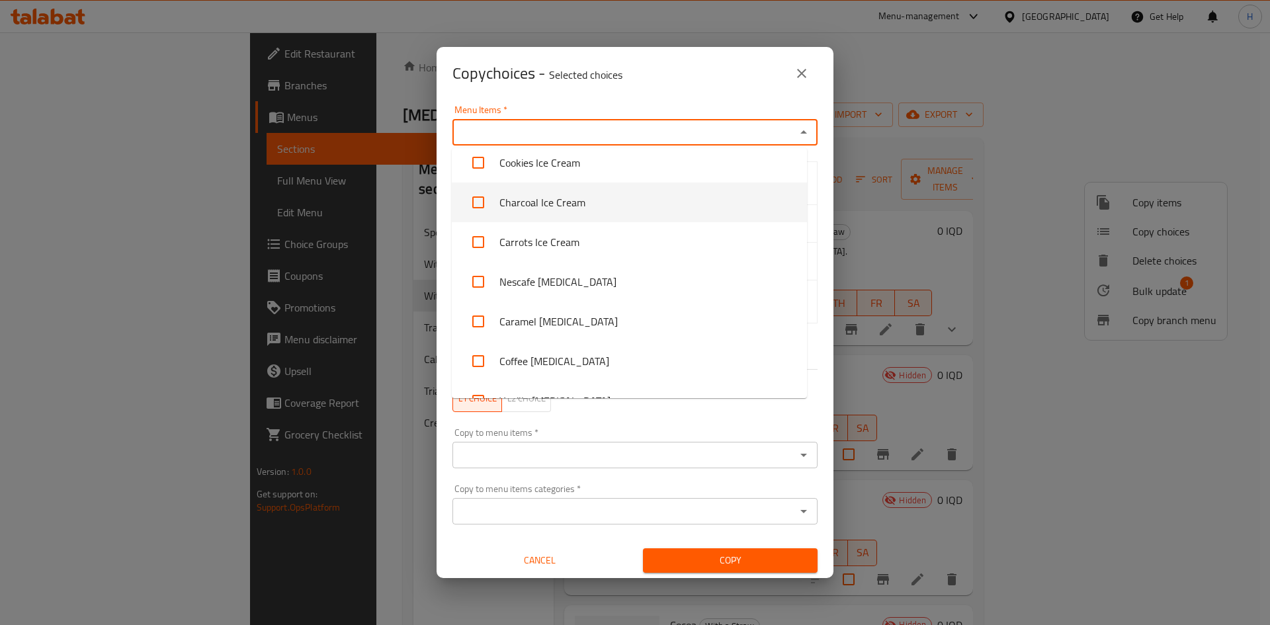
scroll to position [926, 0]
click at [559, 207] on li "Nescafe [MEDICAL_DATA]" at bounding box center [629, 200] width 355 height 40
checkbox input "true"
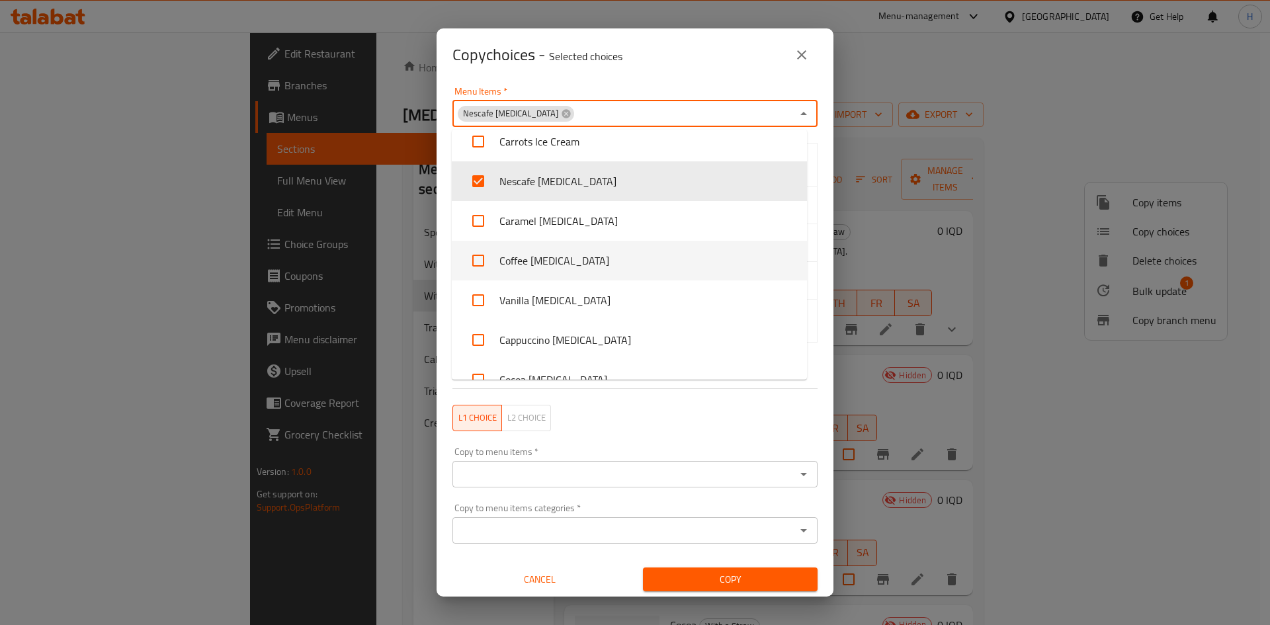
click at [818, 268] on div "Menu Items   * Nescafe [MEDICAL_DATA] Menu Items * Small Medium Large Cream Sma…" at bounding box center [635, 339] width 397 height 516
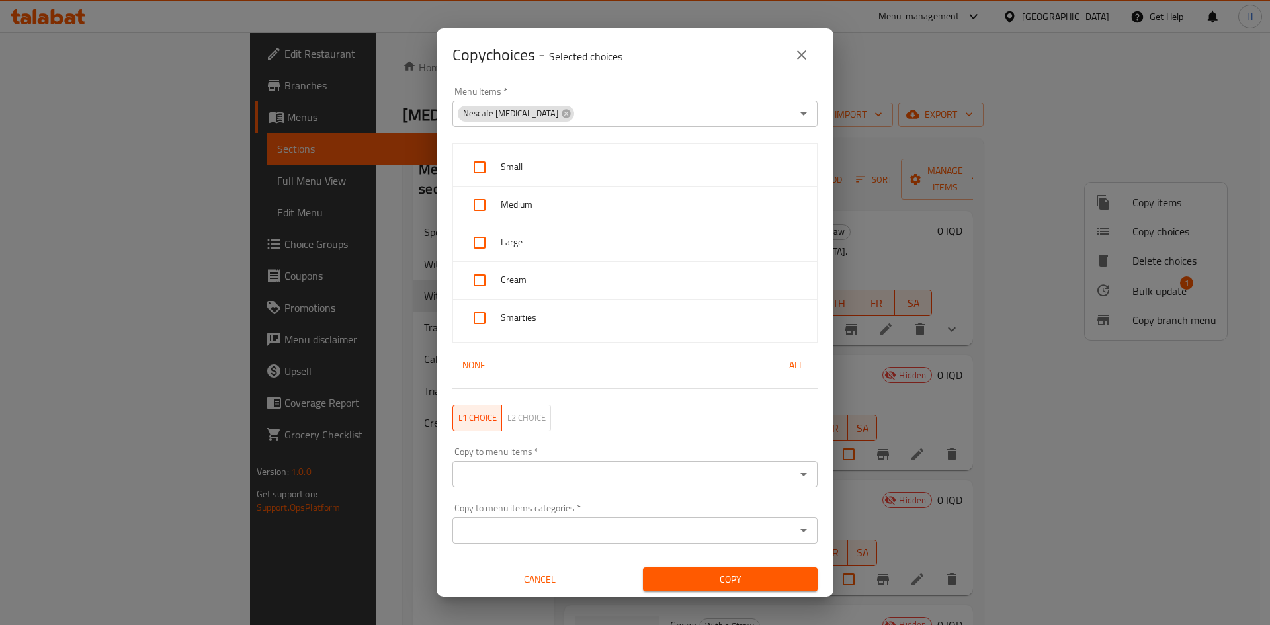
click at [497, 165] on div at bounding box center [482, 168] width 37 height 32
checkbox input "true"
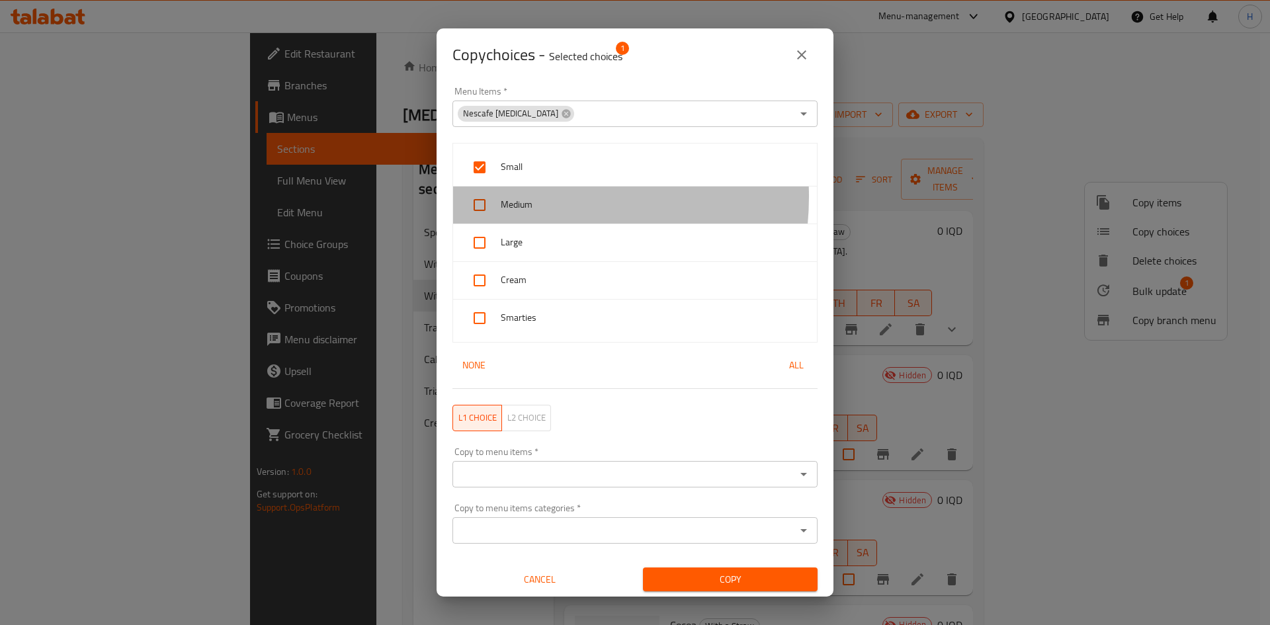
click at [523, 200] on span "Medium" at bounding box center [654, 204] width 306 height 17
checkbox input "true"
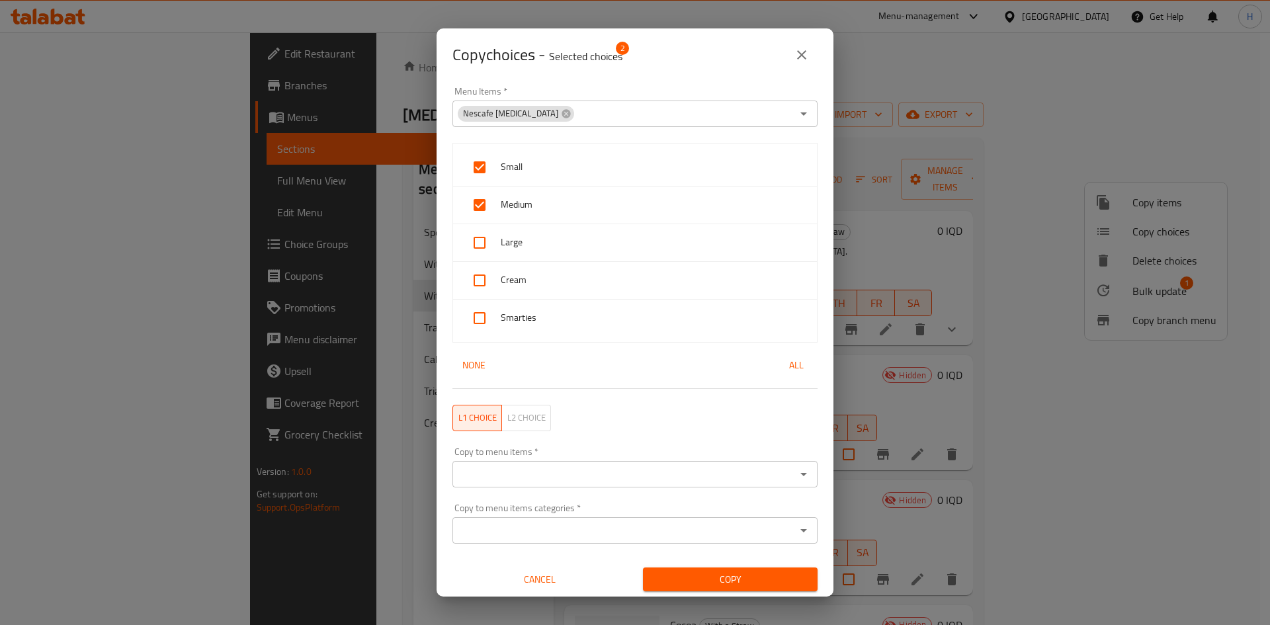
click at [539, 230] on div "Large" at bounding box center [635, 243] width 364 height 38
checkbox input "true"
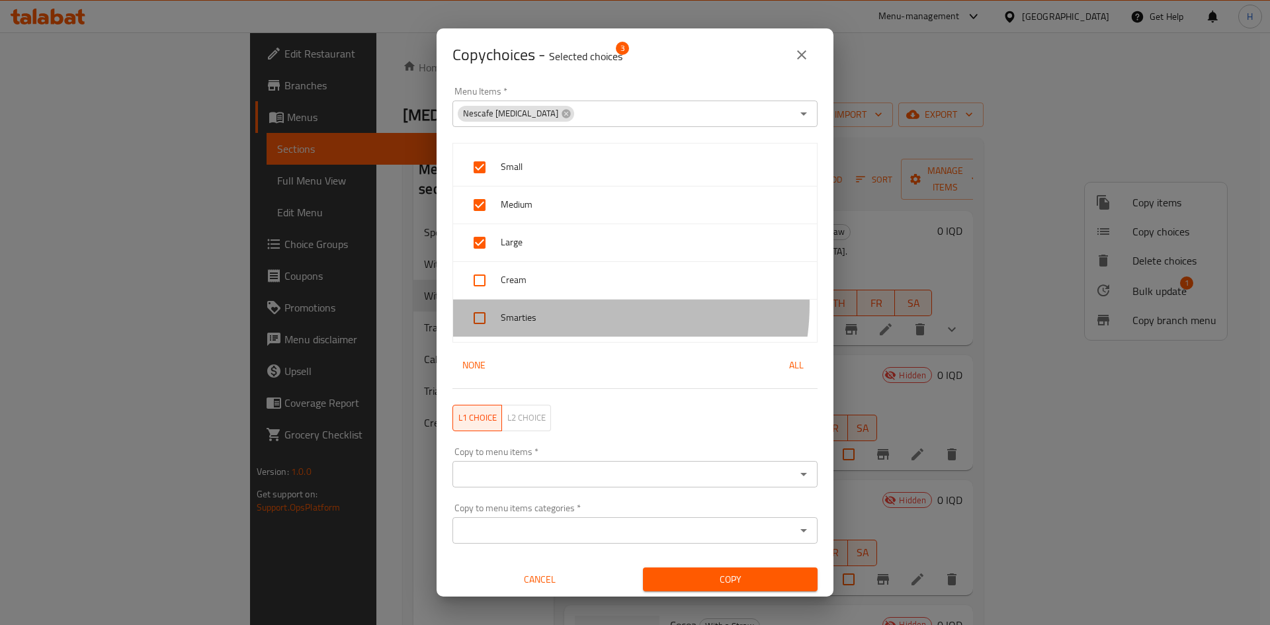
click at [570, 306] on div "Smarties" at bounding box center [635, 318] width 364 height 37
checkbox input "true"
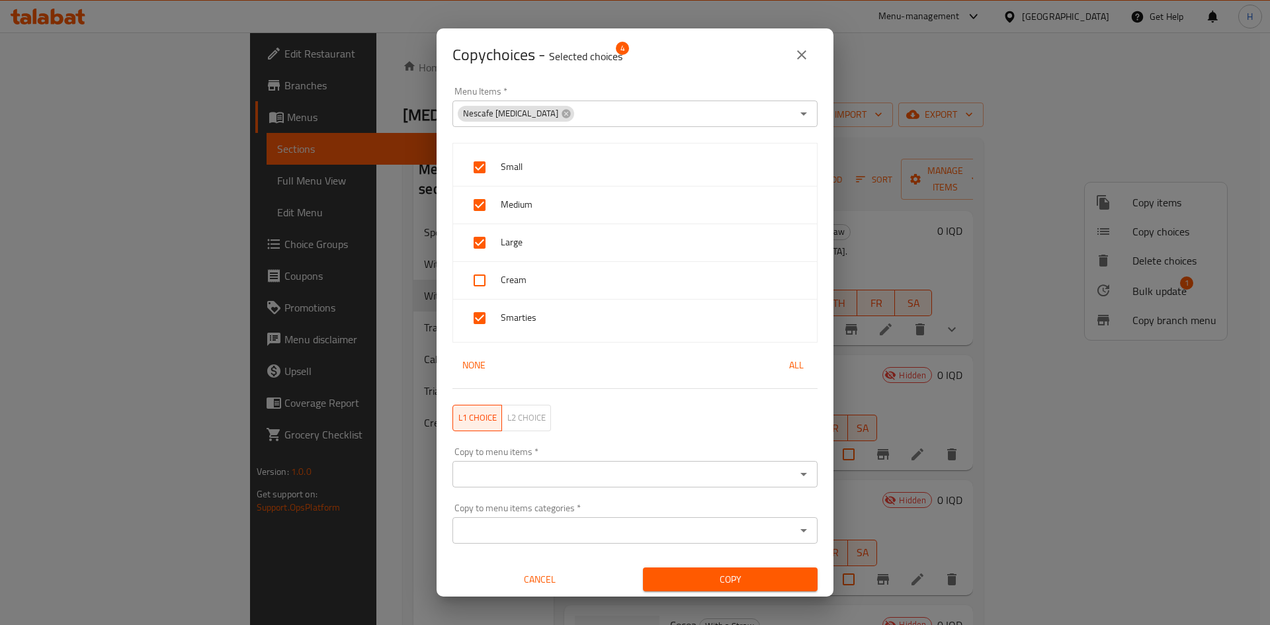
click at [566, 291] on div "Cream" at bounding box center [635, 281] width 364 height 38
checkbox input "true"
click at [560, 457] on div "Copy to menu items   * Copy to menu items *" at bounding box center [635, 467] width 365 height 40
click at [557, 464] on div "Copy to menu items *" at bounding box center [635, 474] width 365 height 26
click at [542, 464] on div "Copy to menu items   * Copy to menu items *" at bounding box center [635, 467] width 365 height 40
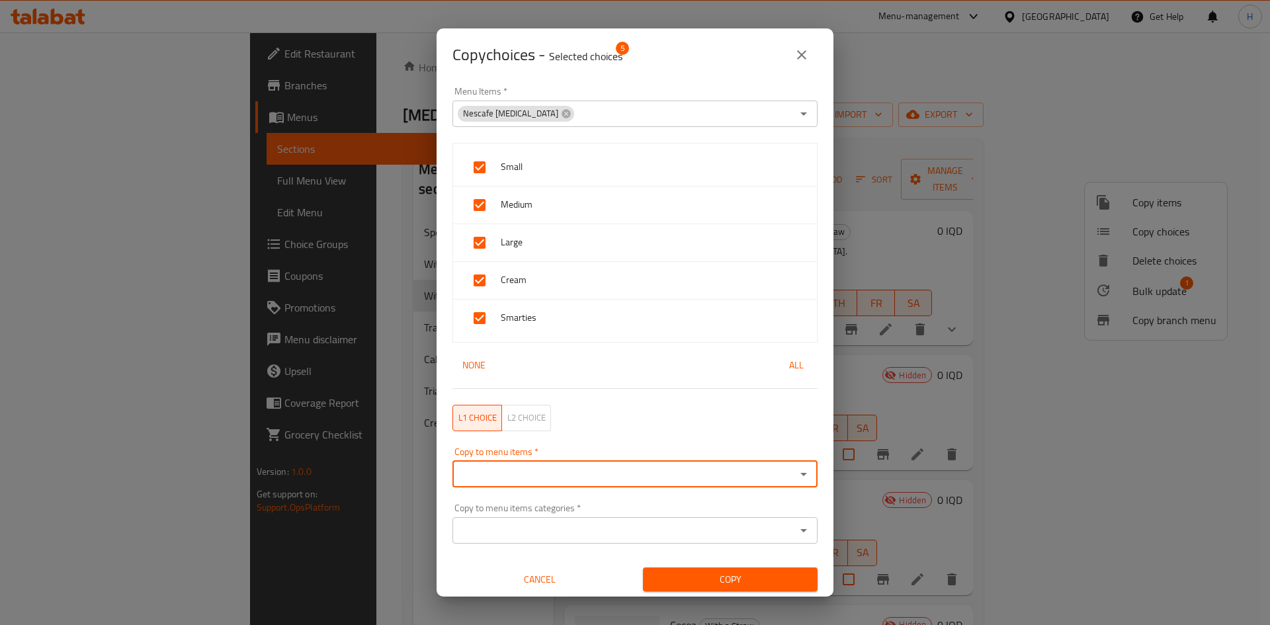
click at [541, 475] on input "Copy to menu items   *" at bounding box center [624, 474] width 335 height 19
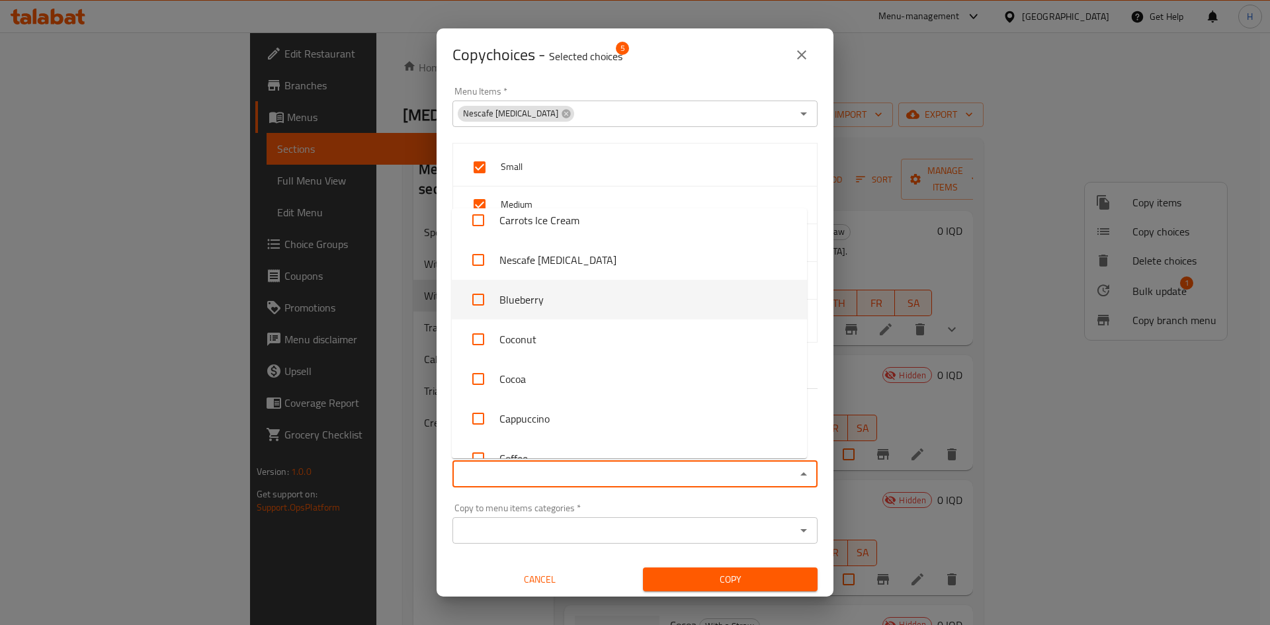
drag, startPoint x: 545, startPoint y: 308, endPoint x: 543, endPoint y: 315, distance: 7.1
click at [545, 309] on li "Blueberry" at bounding box center [629, 300] width 355 height 40
checkbox input "true"
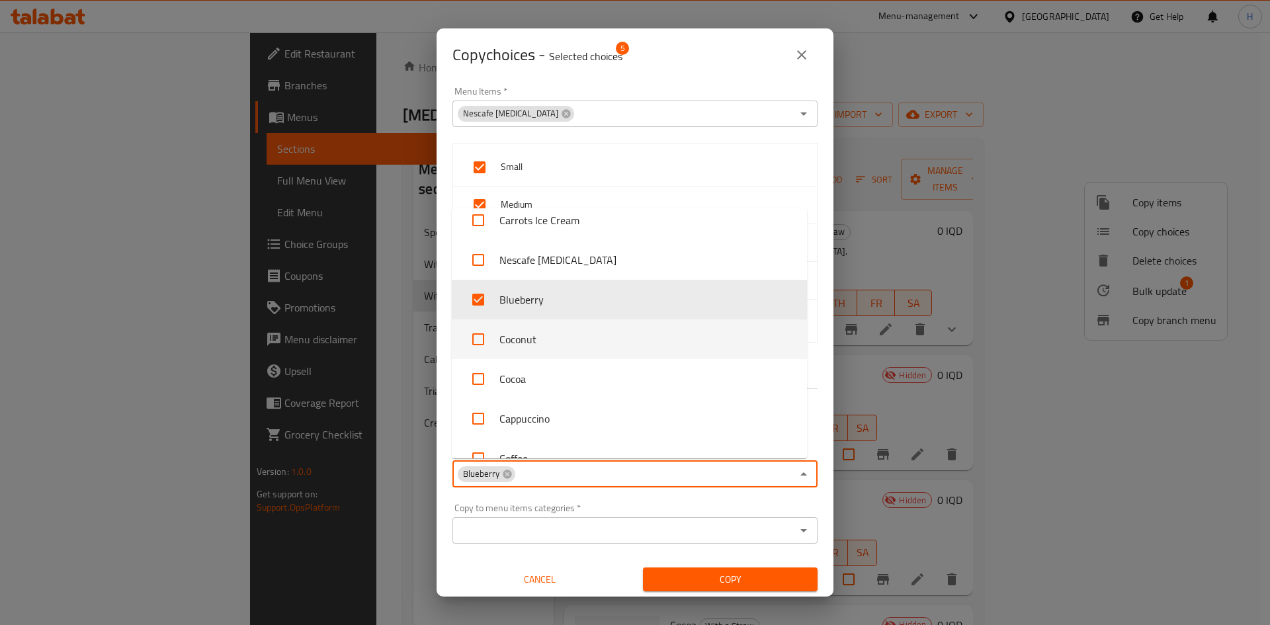
click at [537, 333] on li "Coconut" at bounding box center [629, 340] width 355 height 40
checkbox input "true"
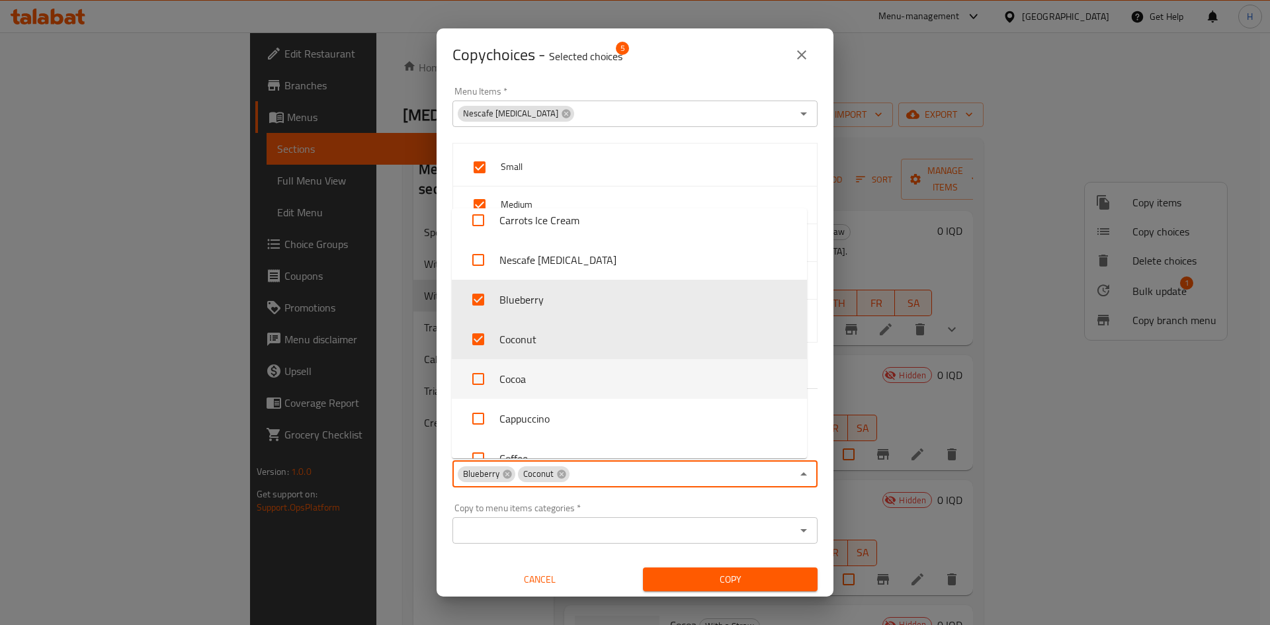
click at [532, 371] on li "Cocoa" at bounding box center [629, 379] width 355 height 40
checkbox input "true"
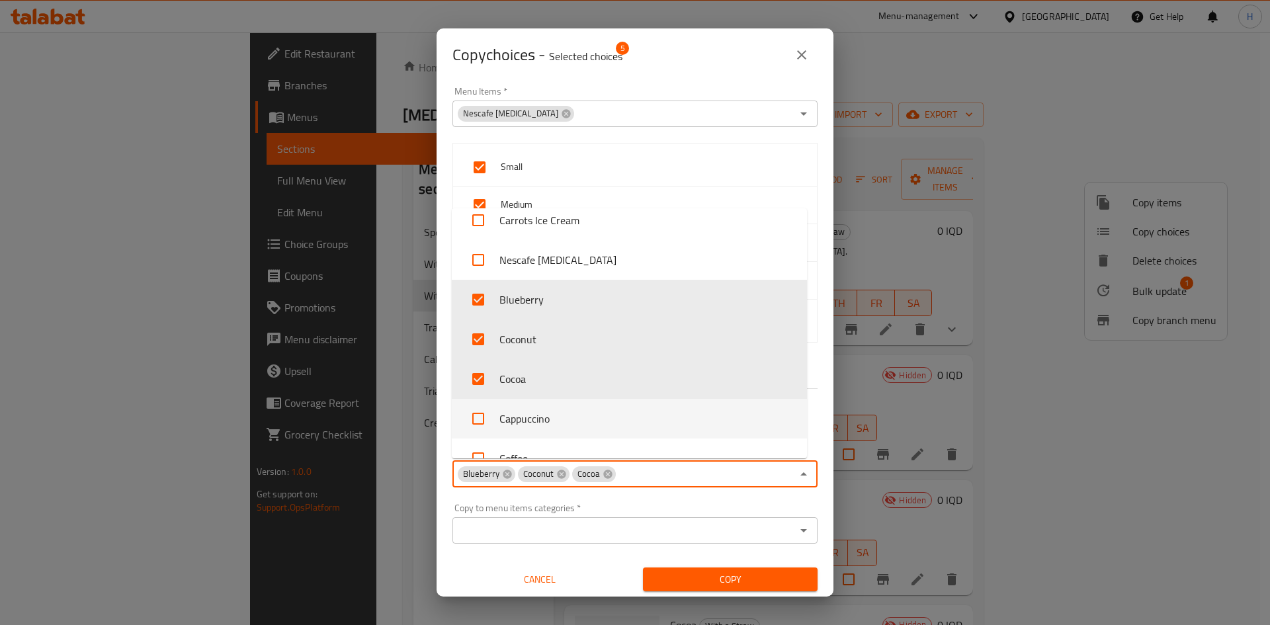
click at [531, 412] on li "Cappuccino" at bounding box center [629, 419] width 355 height 40
checkbox input "true"
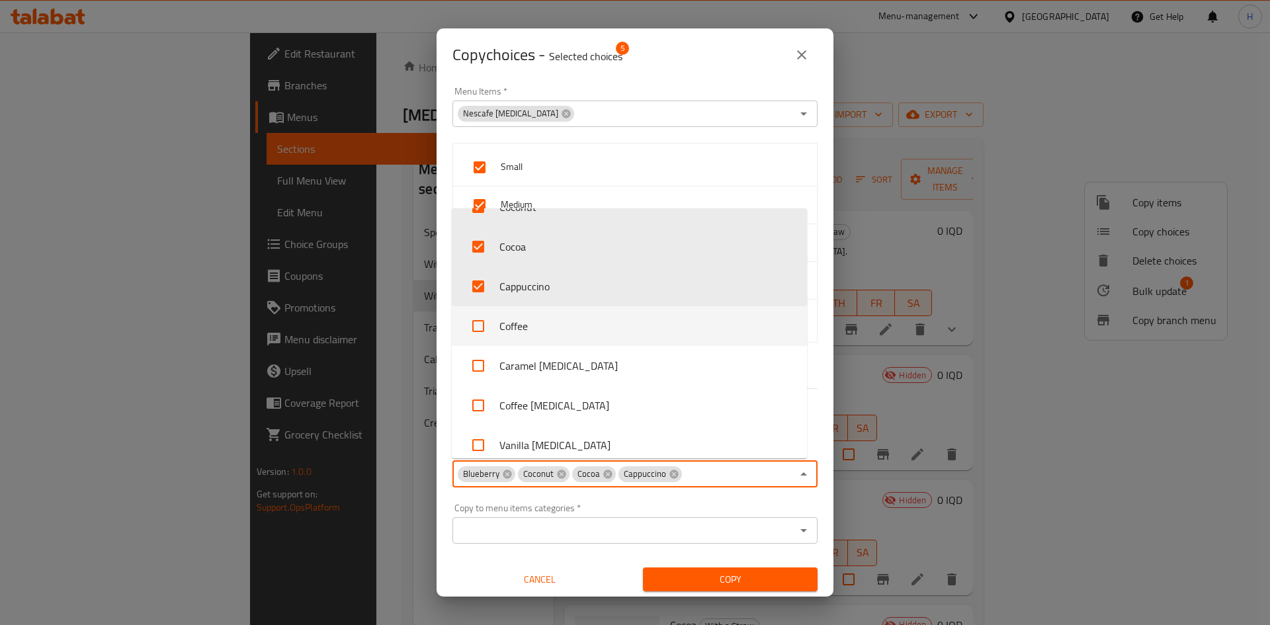
click at [530, 327] on li "Coffee" at bounding box center [629, 326] width 355 height 40
checkbox input "true"
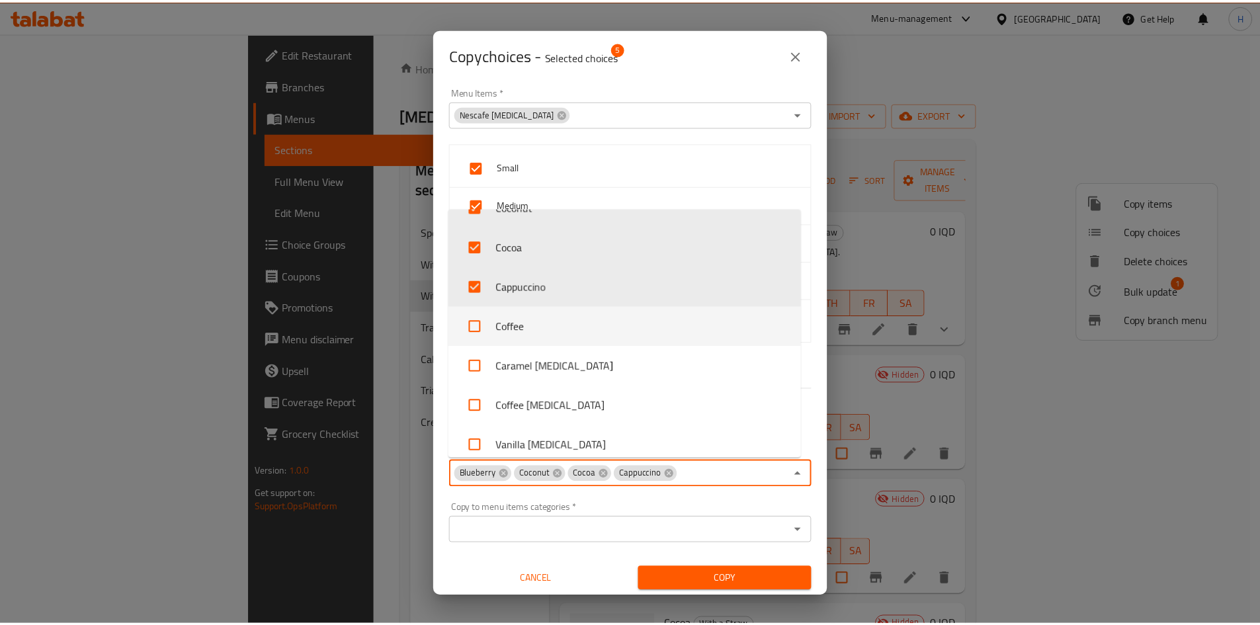
scroll to position [1000, 0]
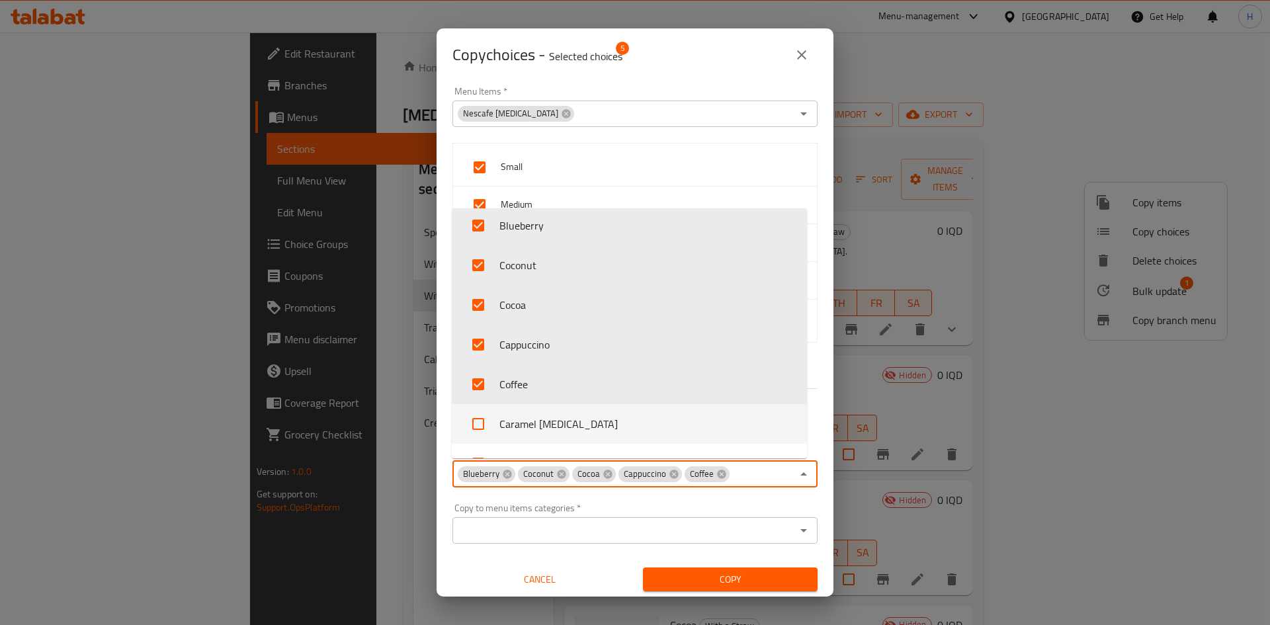
click at [699, 502] on div "Copy to menu items categories   * Copy to menu items categories *" at bounding box center [635, 524] width 381 height 56
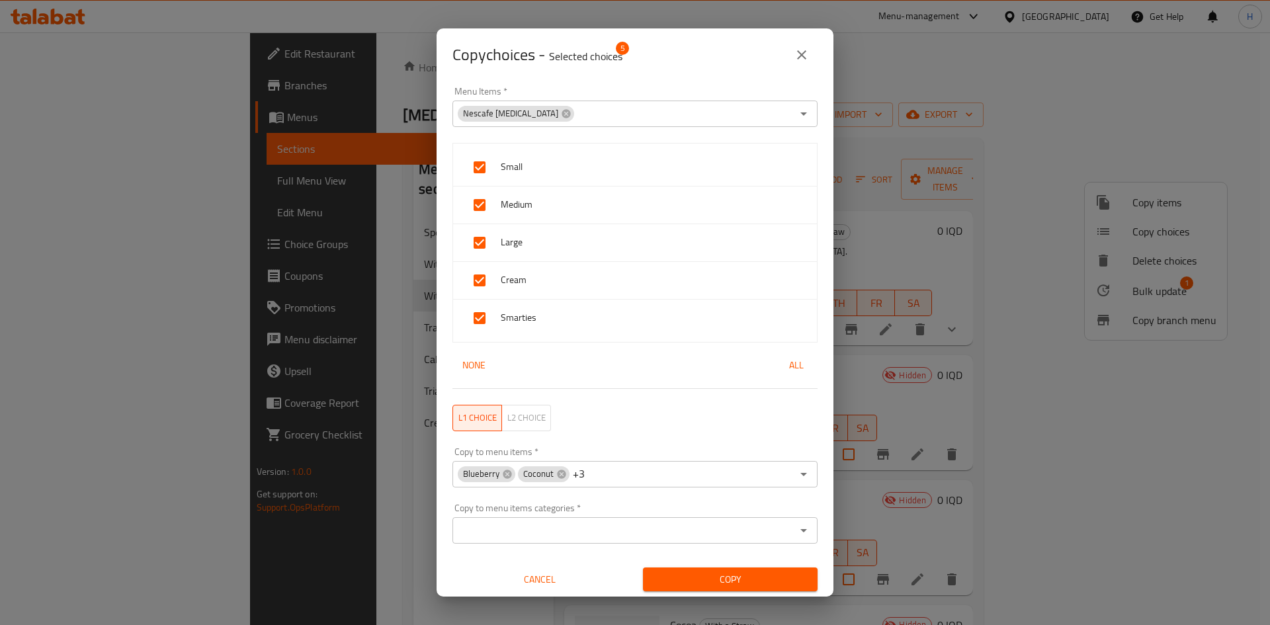
click at [756, 572] on span "Copy" at bounding box center [730, 580] width 153 height 17
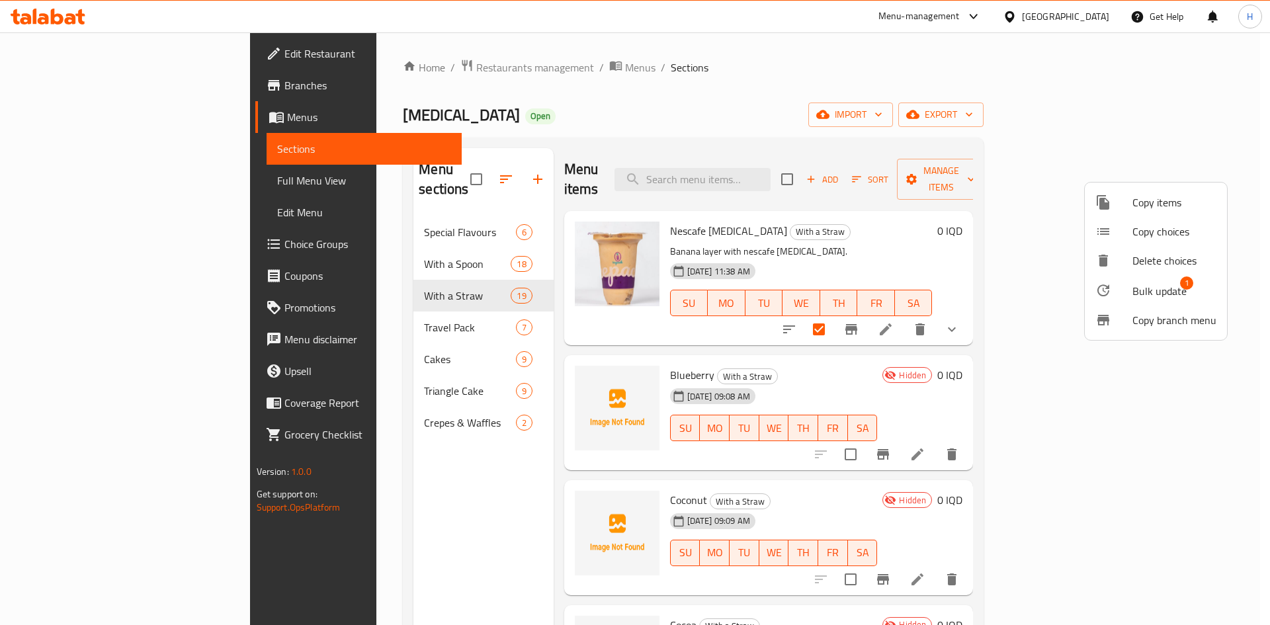
drag, startPoint x: 890, startPoint y: 102, endPoint x: 871, endPoint y: 112, distance: 21.0
click at [875, 110] on div at bounding box center [635, 312] width 1270 height 625
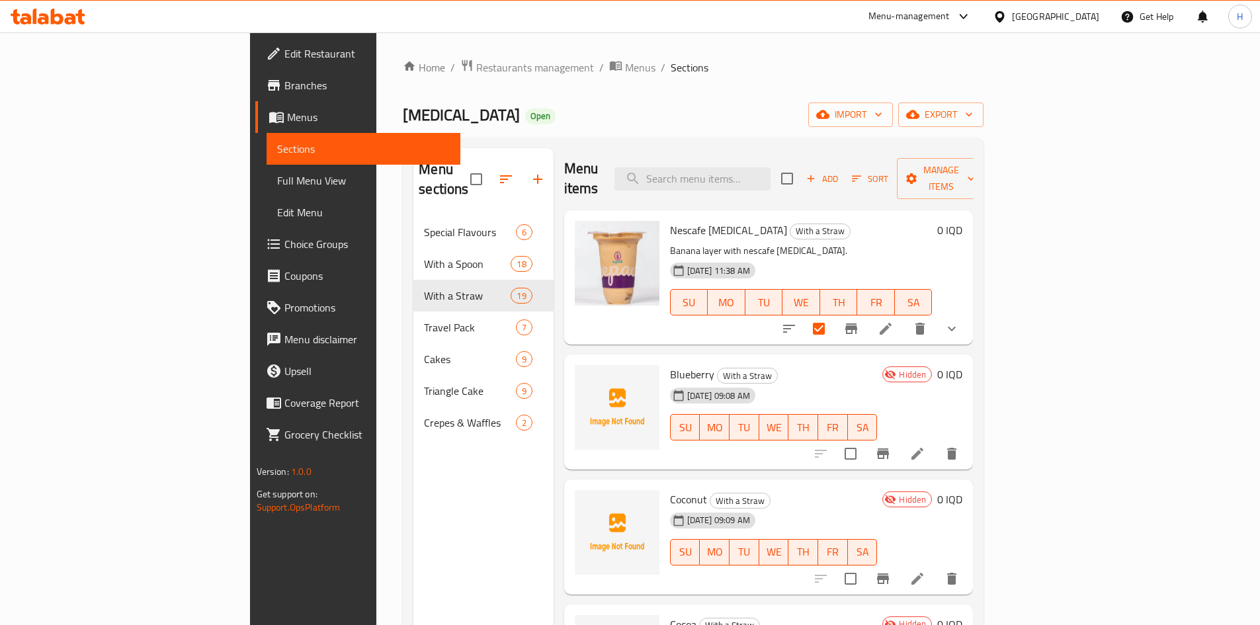
scroll to position [0, 0]
click at [833, 316] on input "checkbox" at bounding box center [819, 330] width 28 height 28
checkbox input "false"
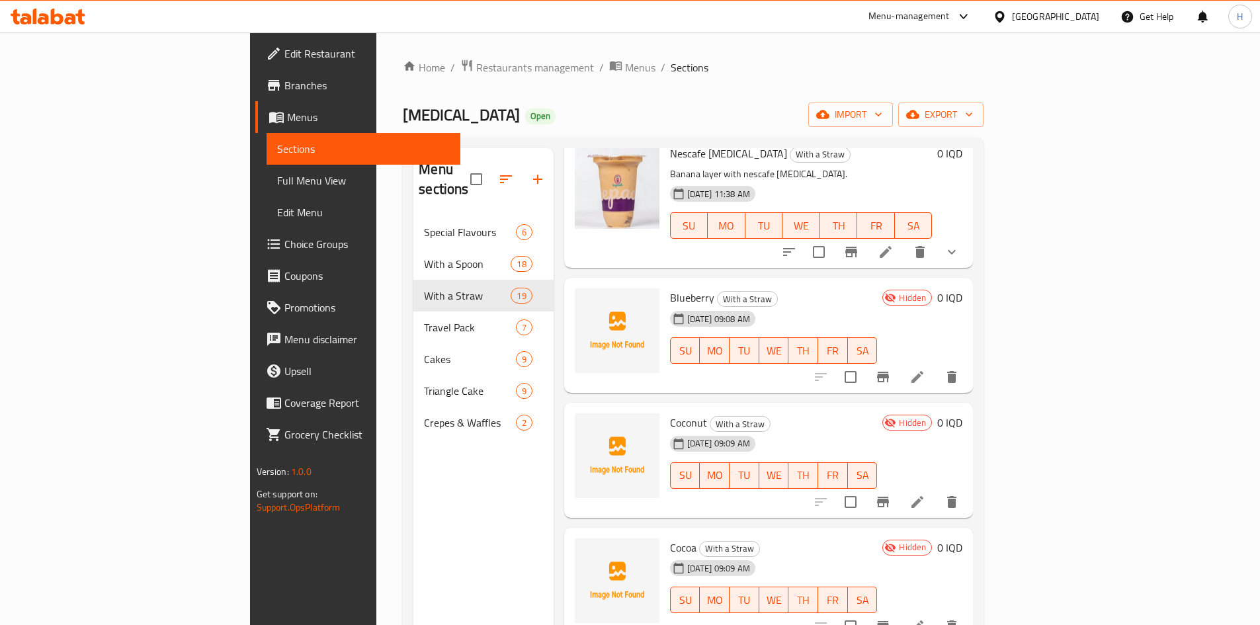
scroll to position [198, 0]
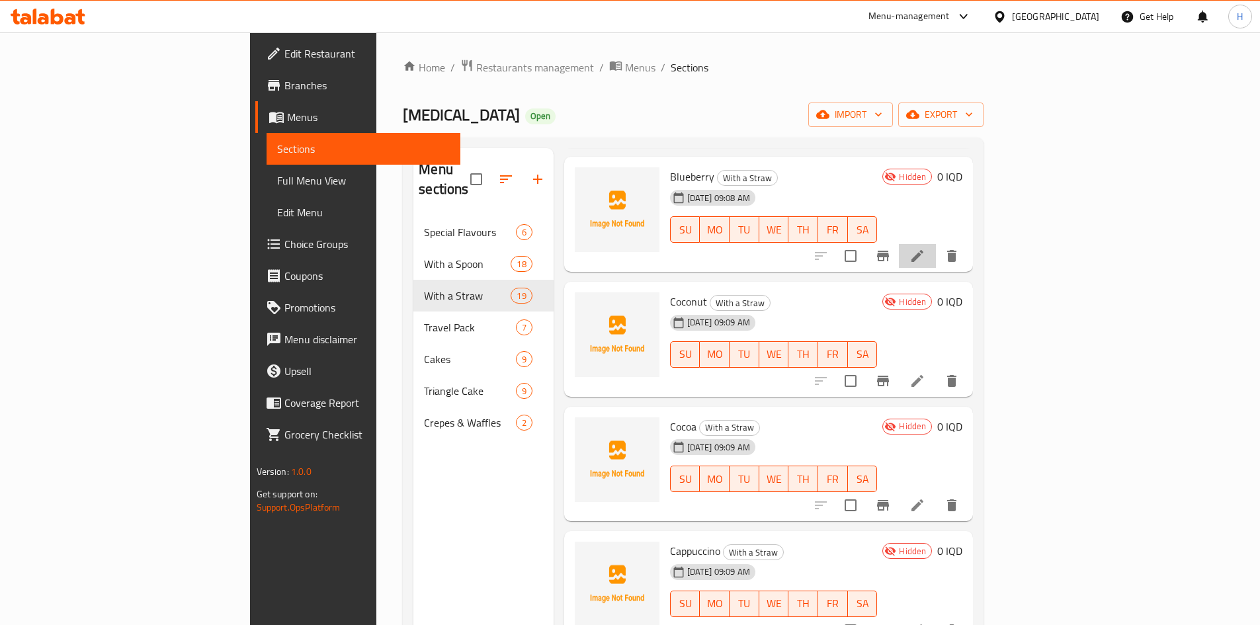
click at [926, 248] on icon at bounding box center [918, 256] width 16 height 16
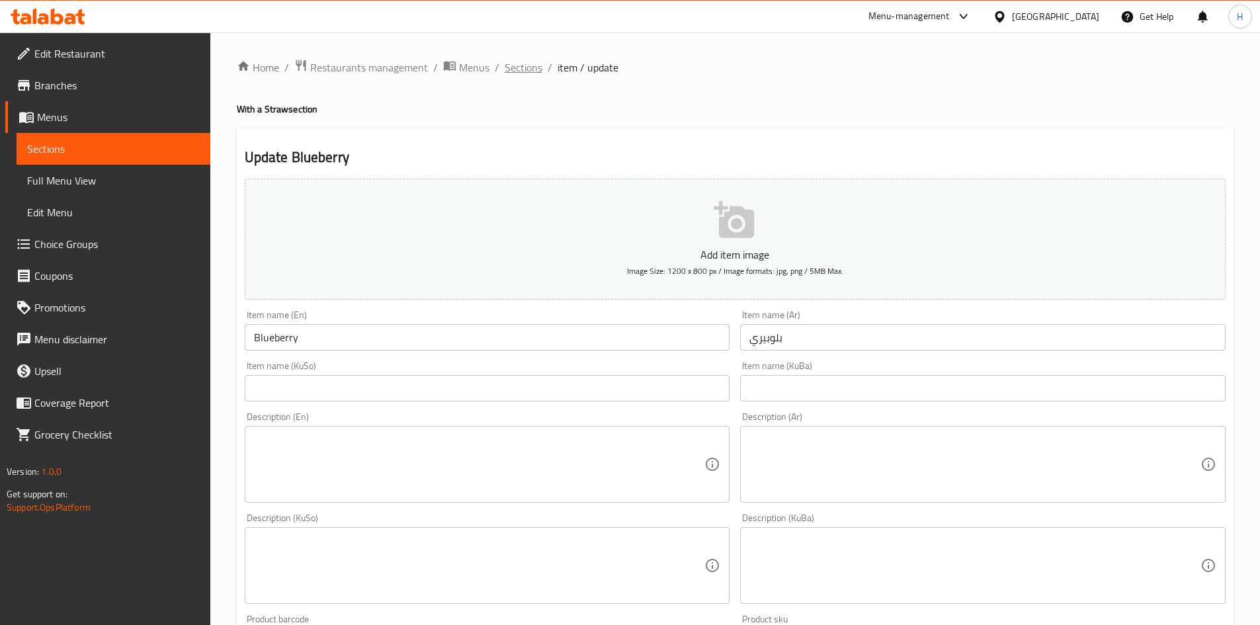
click at [532, 65] on span "Sections" at bounding box center [524, 68] width 38 height 16
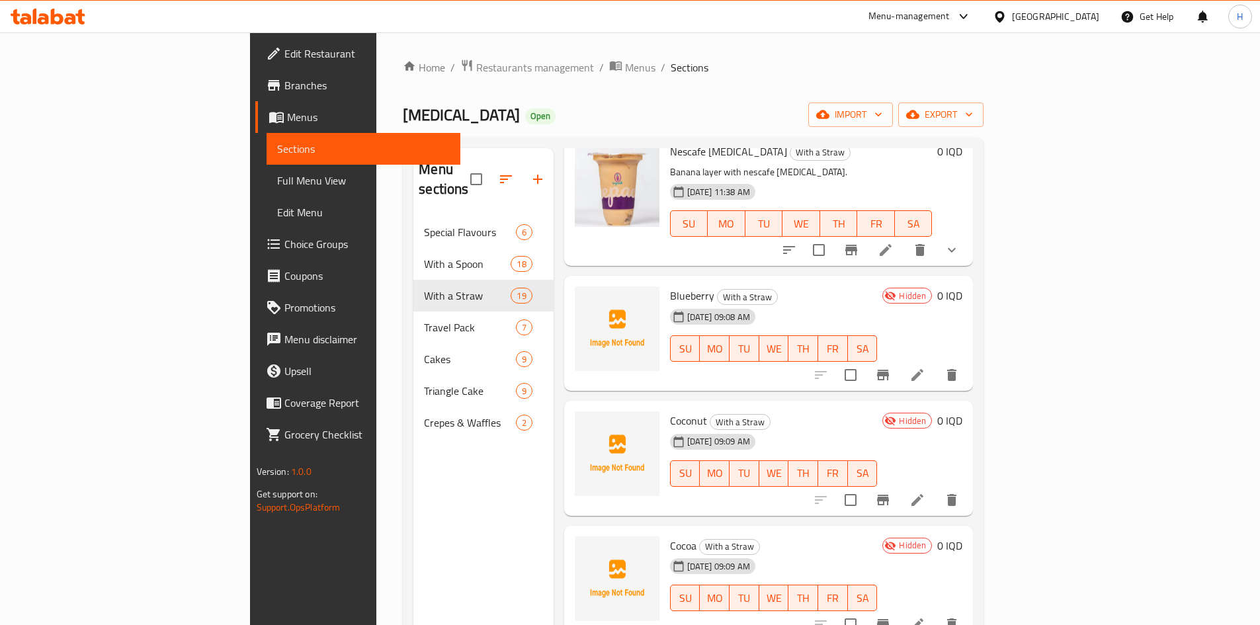
scroll to position [66, 0]
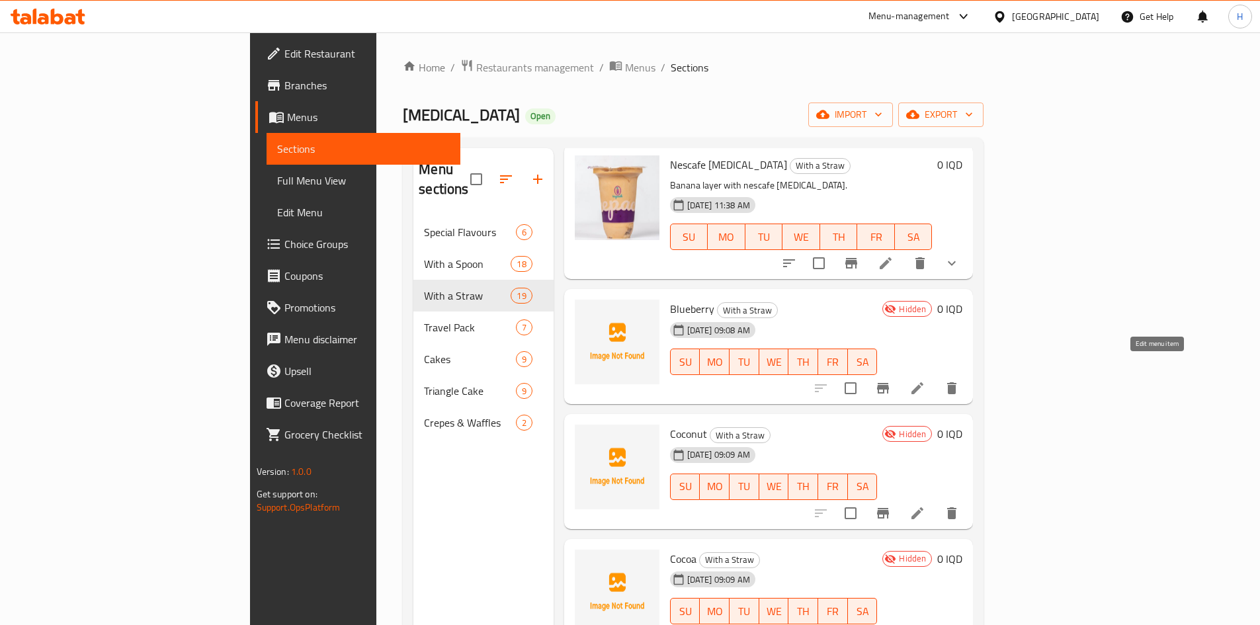
click at [924, 382] on icon at bounding box center [918, 388] width 12 height 12
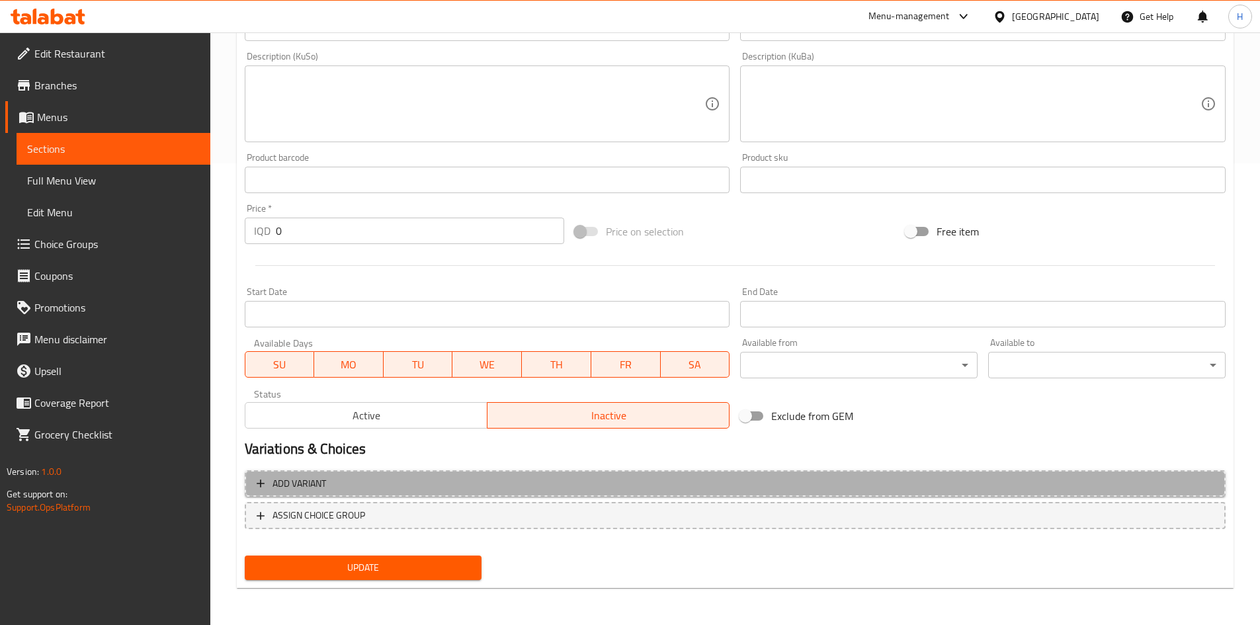
click at [287, 486] on span "Add variant" at bounding box center [300, 484] width 54 height 17
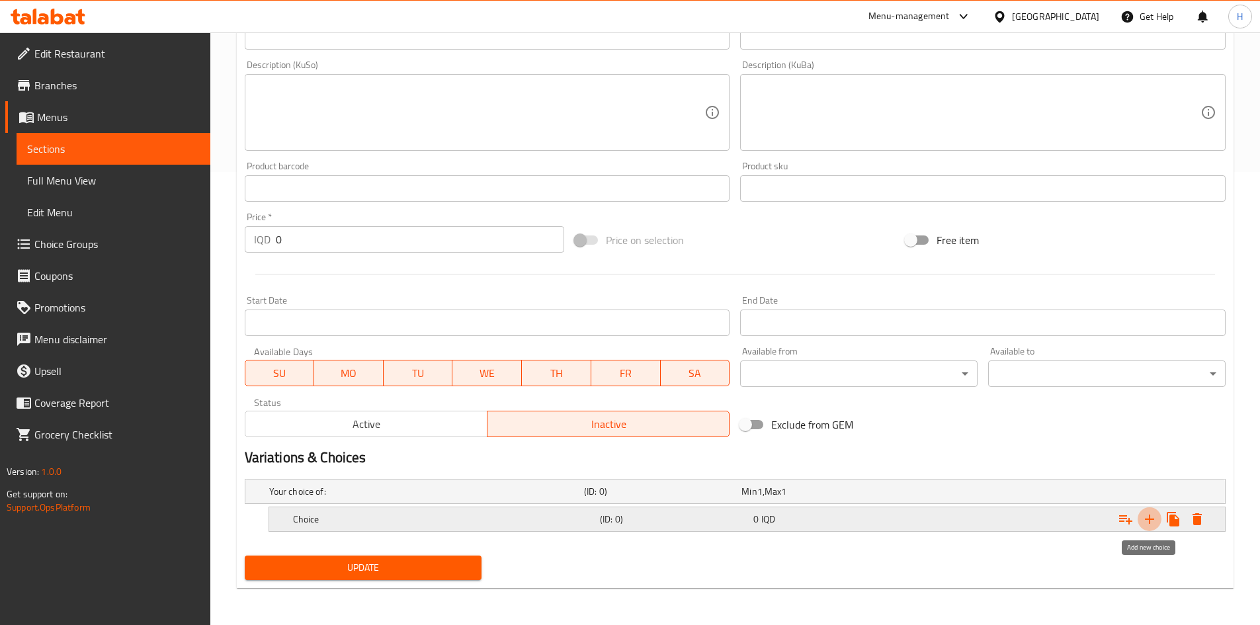
click at [1149, 519] on icon "Expand" at bounding box center [1149, 519] width 9 height 9
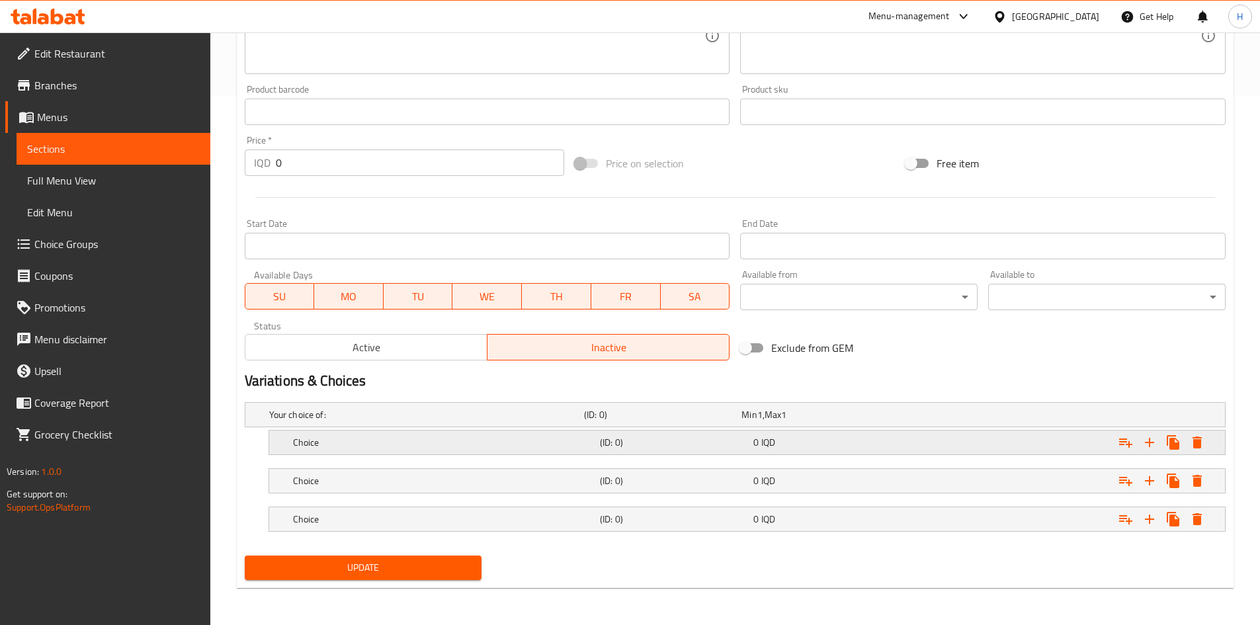
click at [329, 421] on h5 "Choice" at bounding box center [424, 414] width 310 height 13
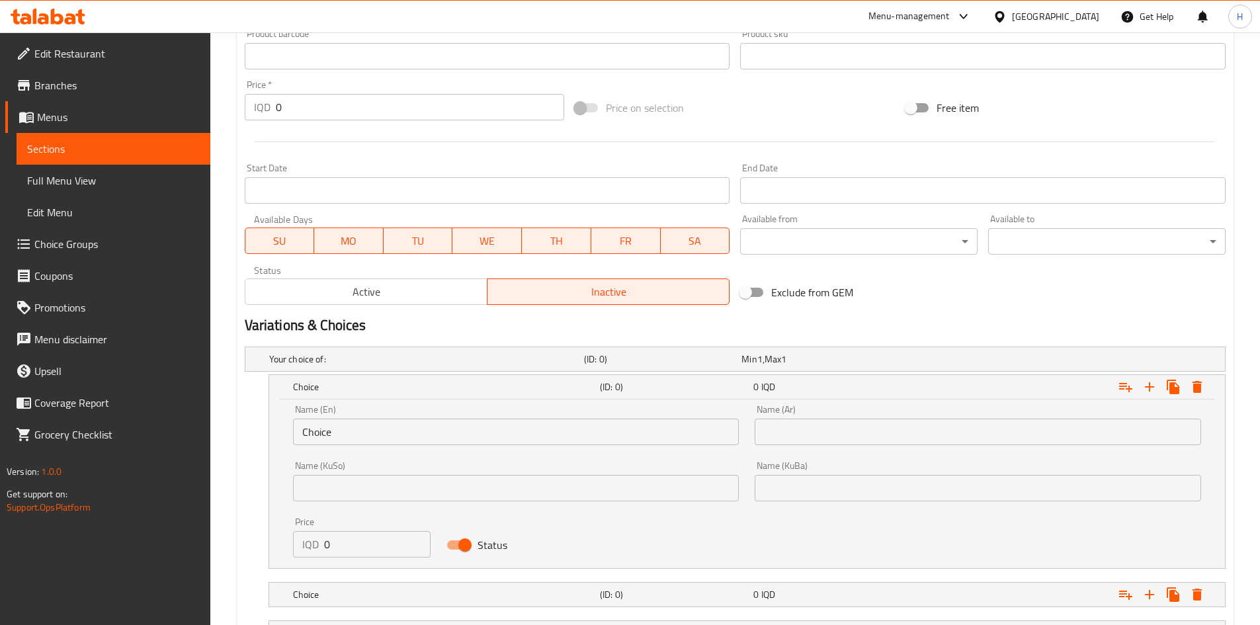
scroll to position [662, 0]
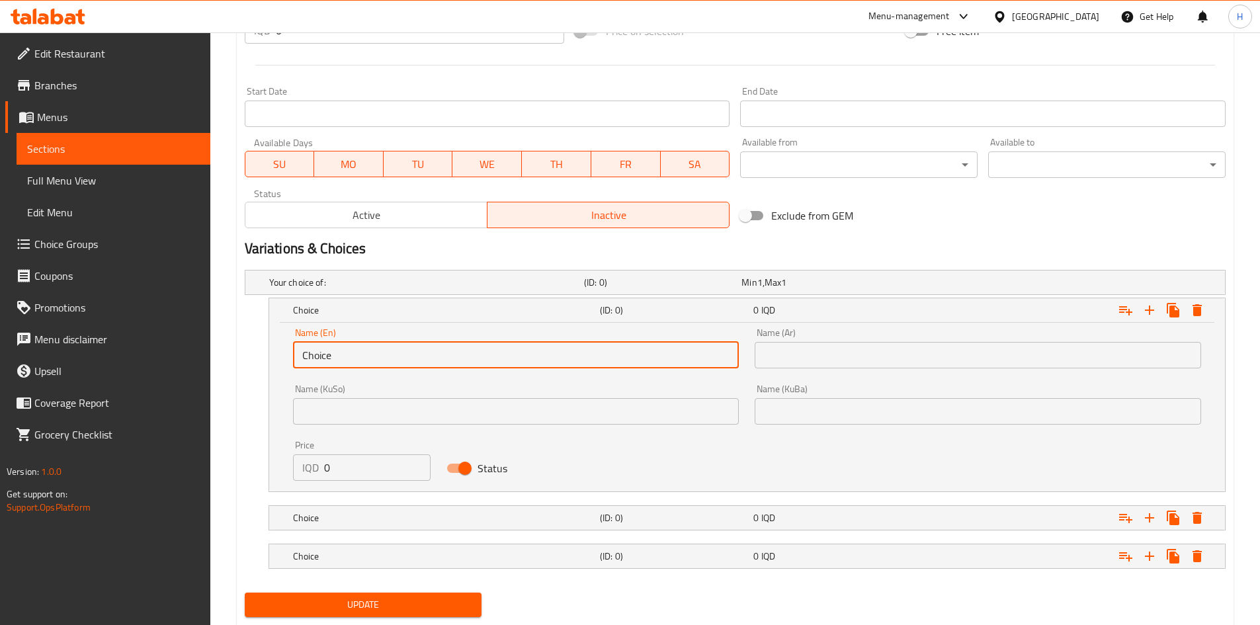
click at [345, 359] on input "Choice" at bounding box center [516, 355] width 447 height 26
click at [345, 358] on input "Choice" at bounding box center [516, 355] width 447 height 26
click at [345, 358] on input "text" at bounding box center [516, 355] width 447 height 26
type input "Small"
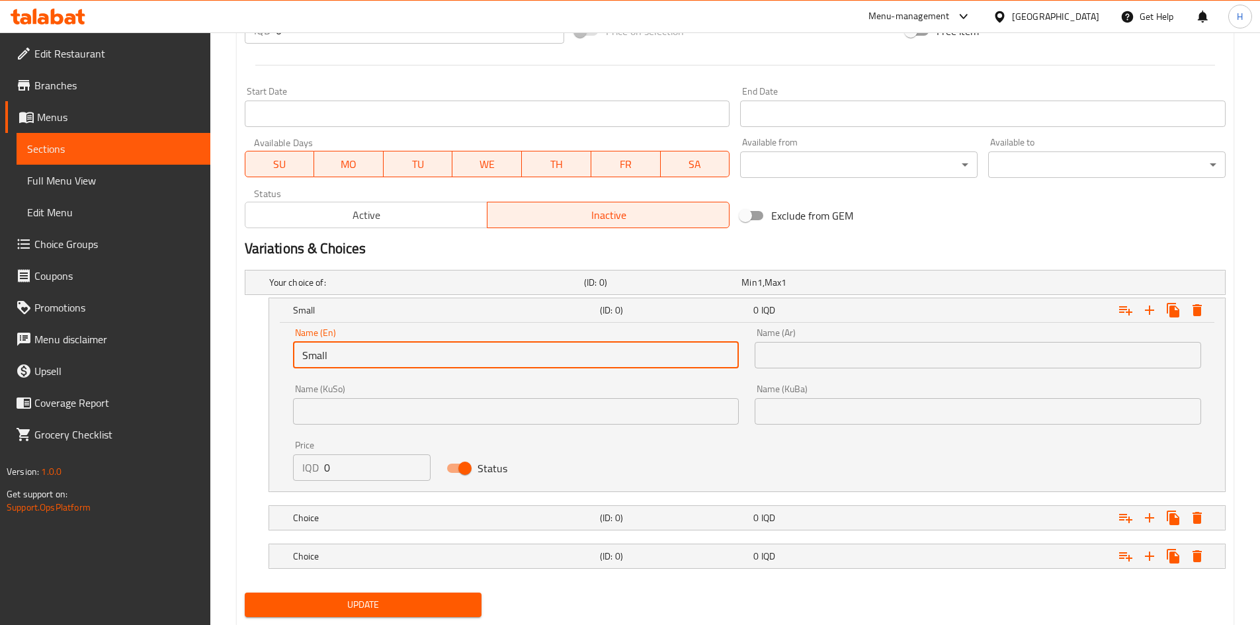
click at [827, 355] on input "text" at bounding box center [978, 355] width 447 height 26
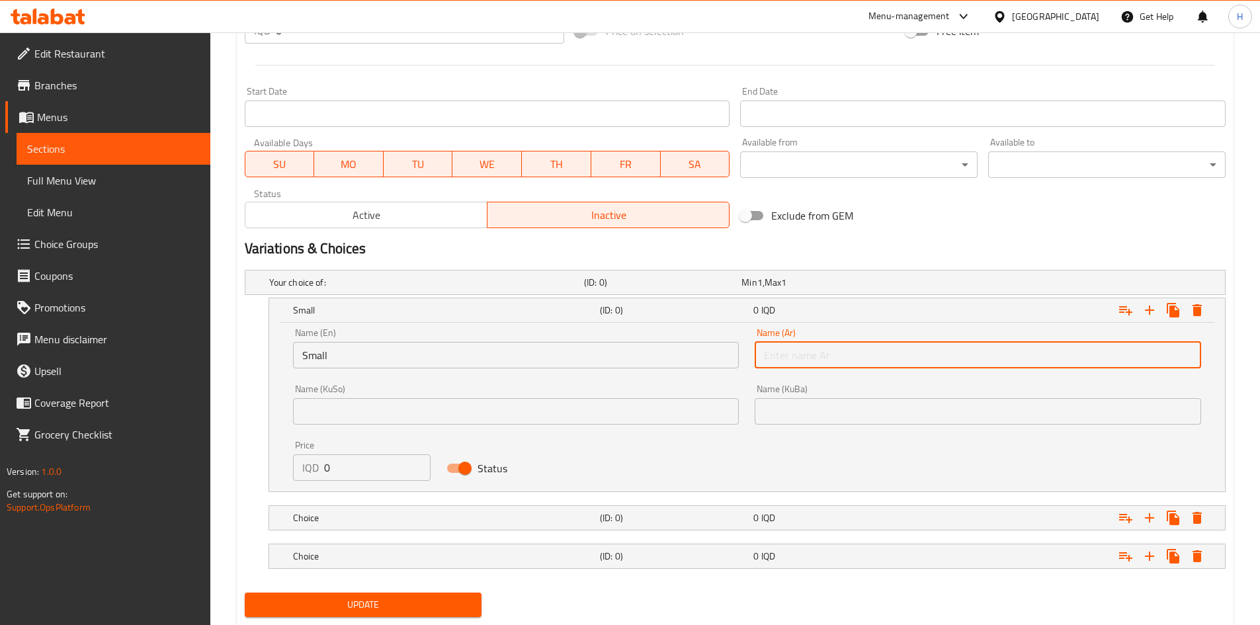
type input "صغير"
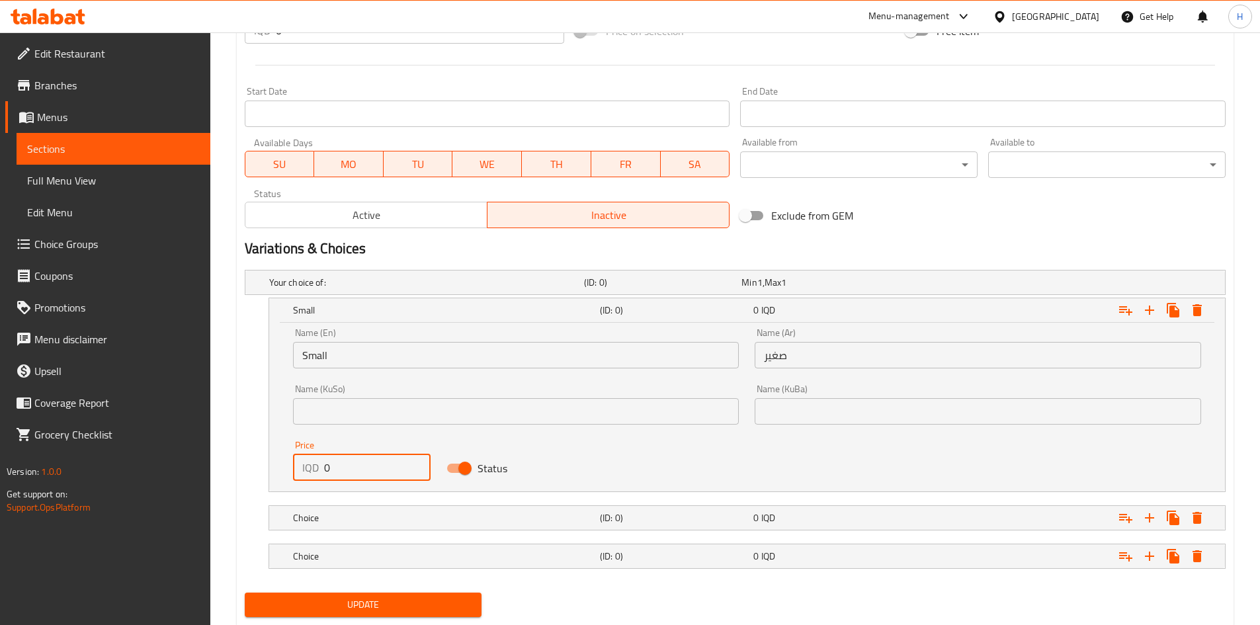
click at [376, 462] on input "0" at bounding box center [377, 468] width 107 height 26
type input "3000"
click at [379, 292] on div "Choice" at bounding box center [424, 282] width 315 height 19
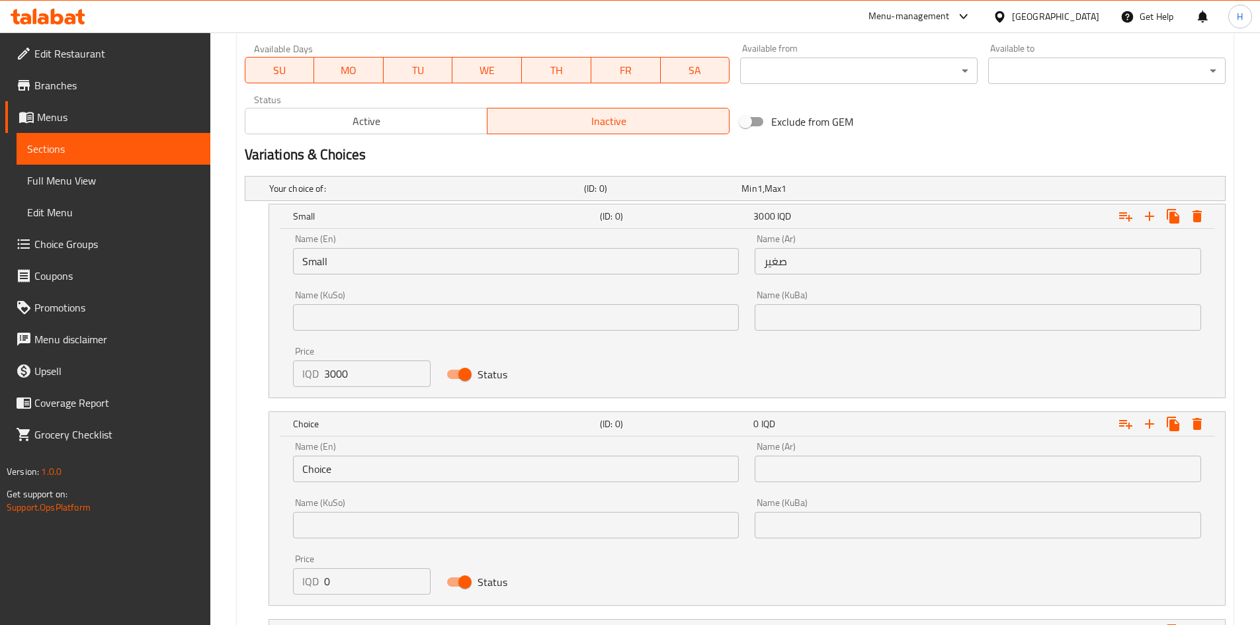
scroll to position [842, 0]
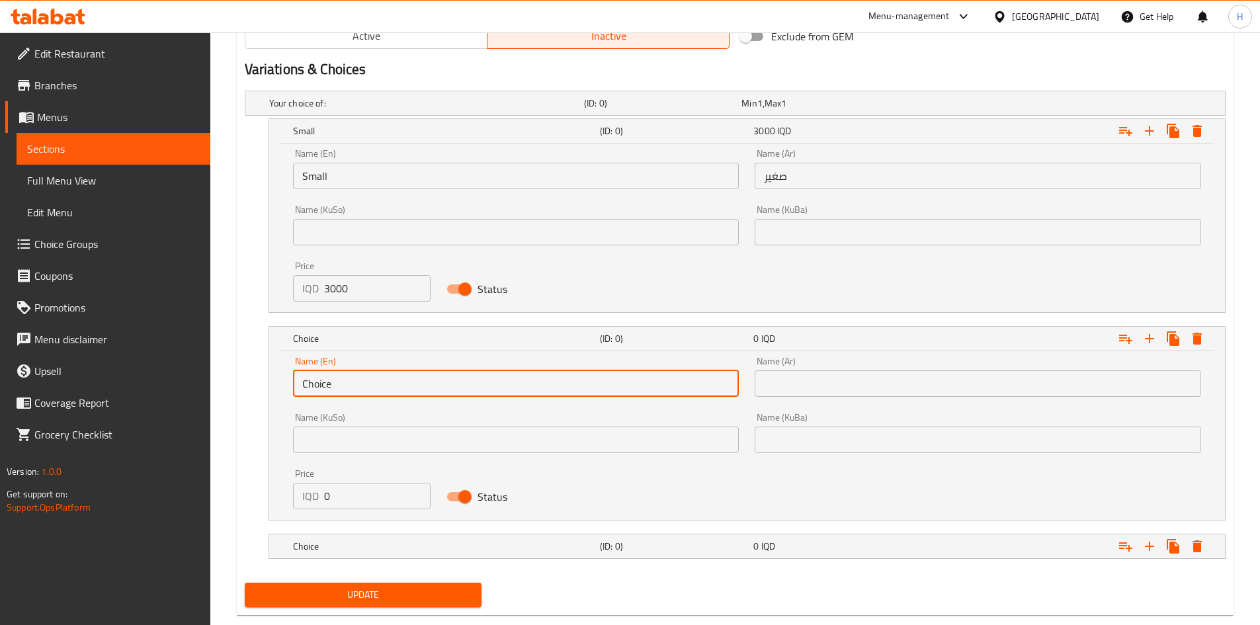
click at [332, 378] on input "Choice" at bounding box center [516, 384] width 447 height 26
click at [332, 378] on input "text" at bounding box center [516, 384] width 447 height 26
type input "Medium"
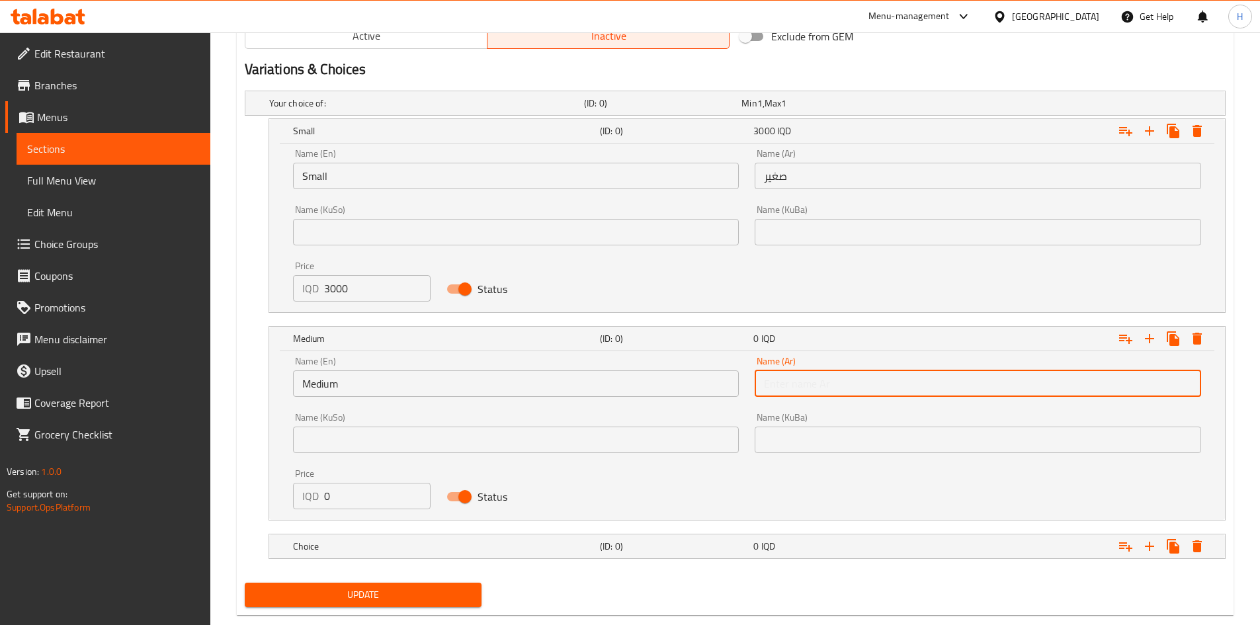
drag, startPoint x: 883, startPoint y: 384, endPoint x: 883, endPoint y: 392, distance: 8.6
click at [883, 384] on input "text" at bounding box center [978, 384] width 447 height 26
type input "وسط"
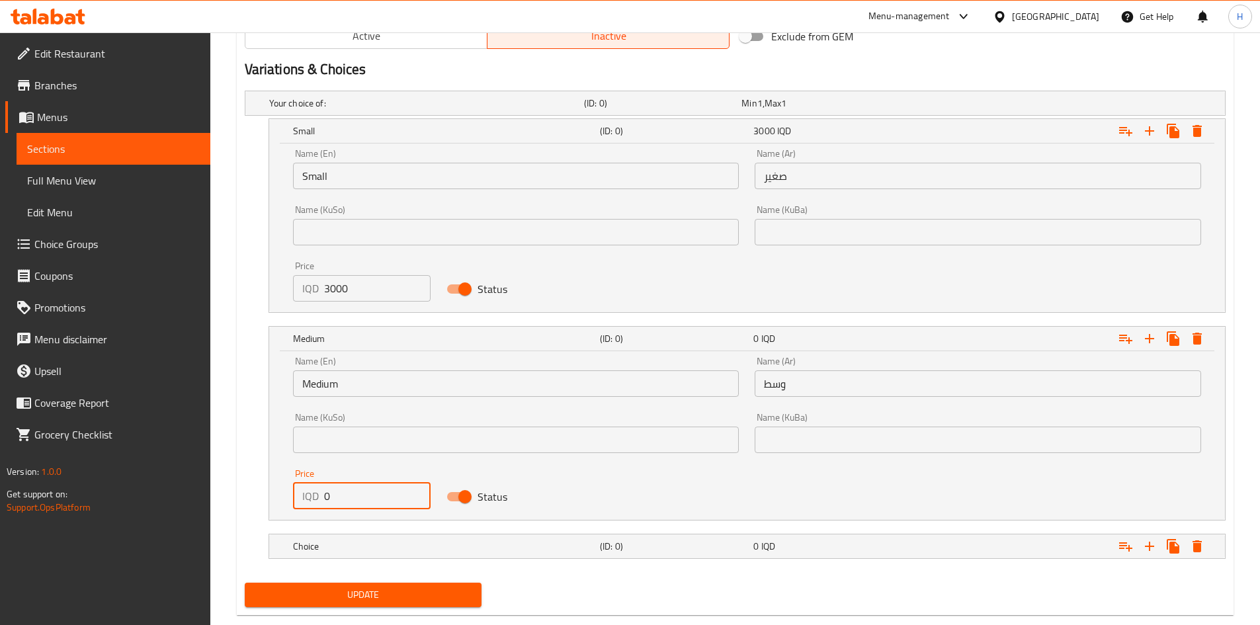
click at [375, 496] on input "0" at bounding box center [377, 496] width 107 height 26
drag, startPoint x: 375, startPoint y: 496, endPoint x: 367, endPoint y: 496, distance: 8.6
click at [373, 496] on input "0" at bounding box center [377, 496] width 107 height 26
type input "4000"
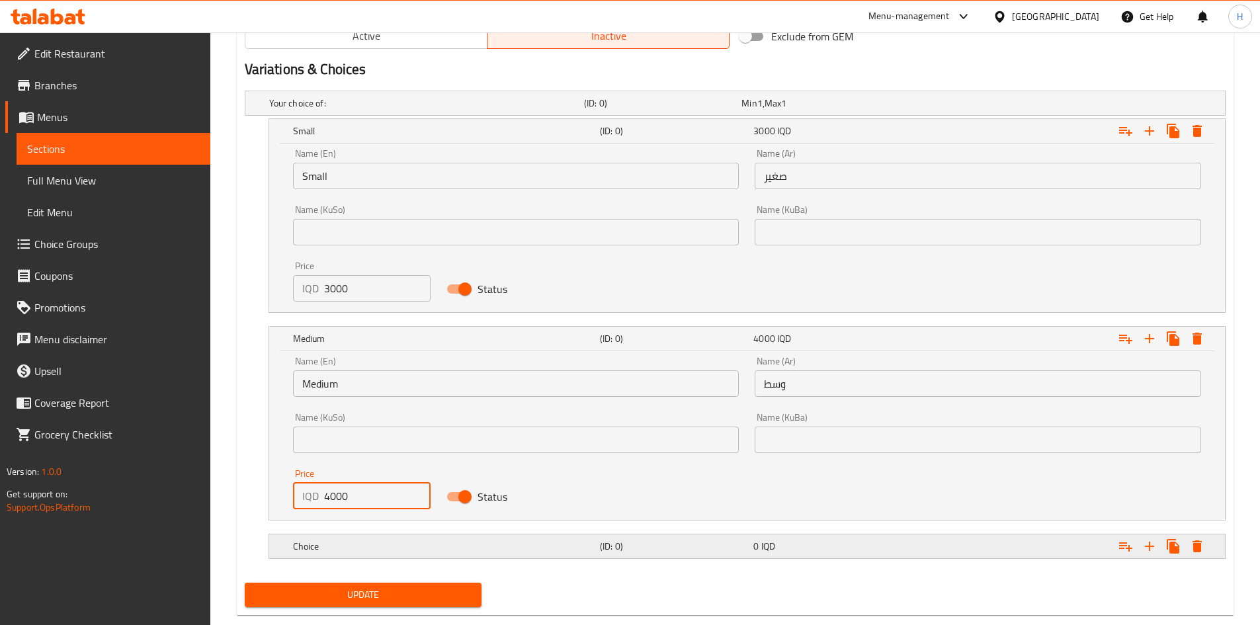
click at [355, 110] on h5 "Choice" at bounding box center [424, 103] width 310 height 13
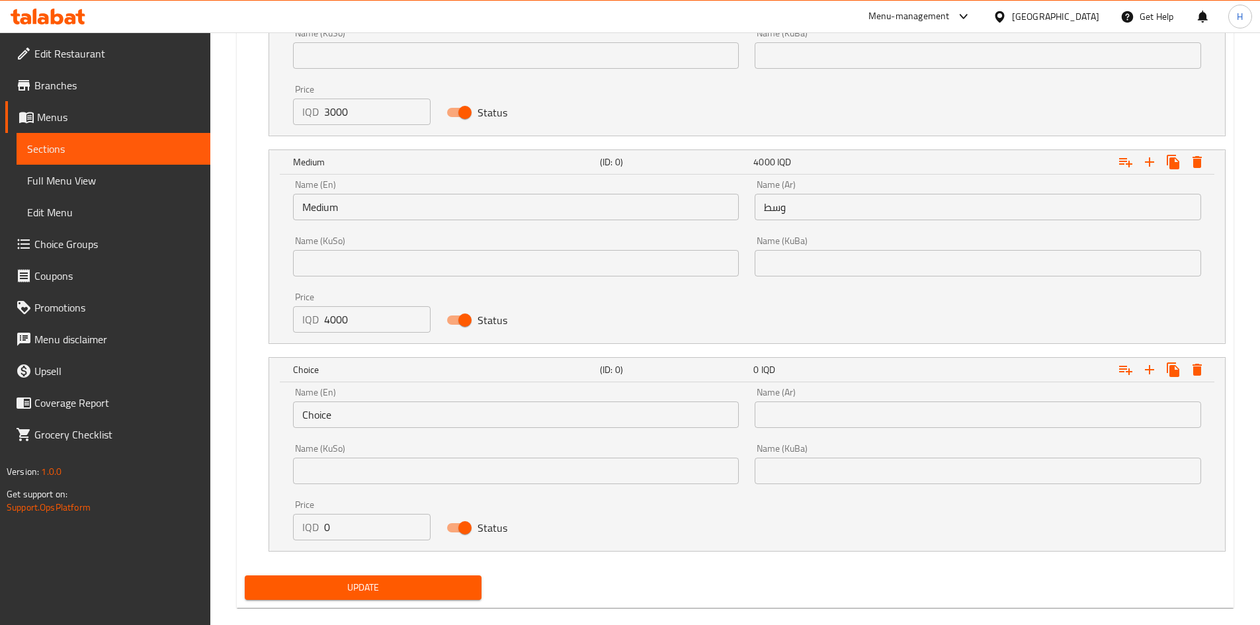
scroll to position [1024, 0]
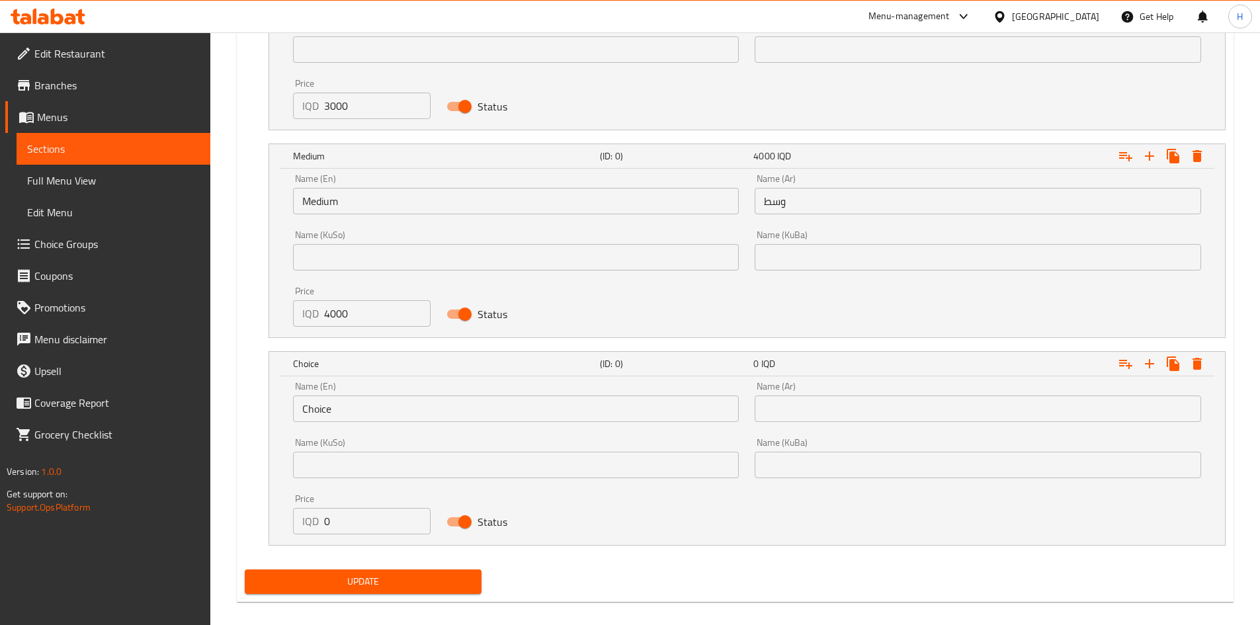
click at [361, 417] on input "Choice" at bounding box center [516, 409] width 447 height 26
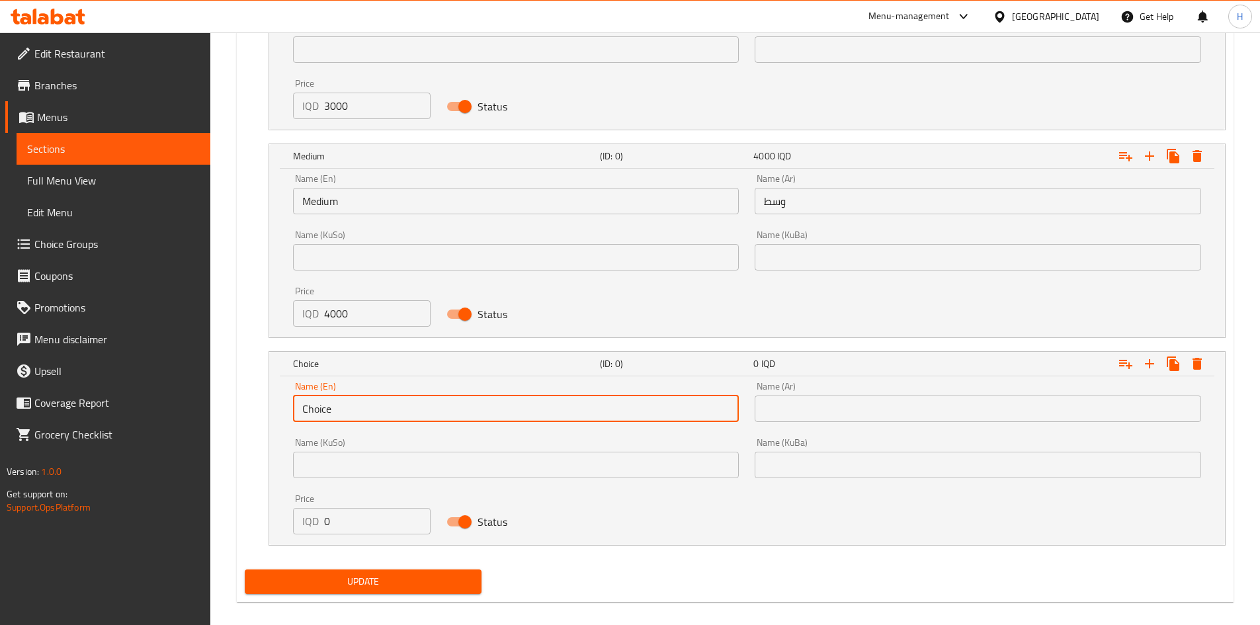
click at [361, 417] on input "Choice" at bounding box center [516, 409] width 447 height 26
click at [361, 417] on input "text" at bounding box center [516, 409] width 447 height 26
type input "Large"
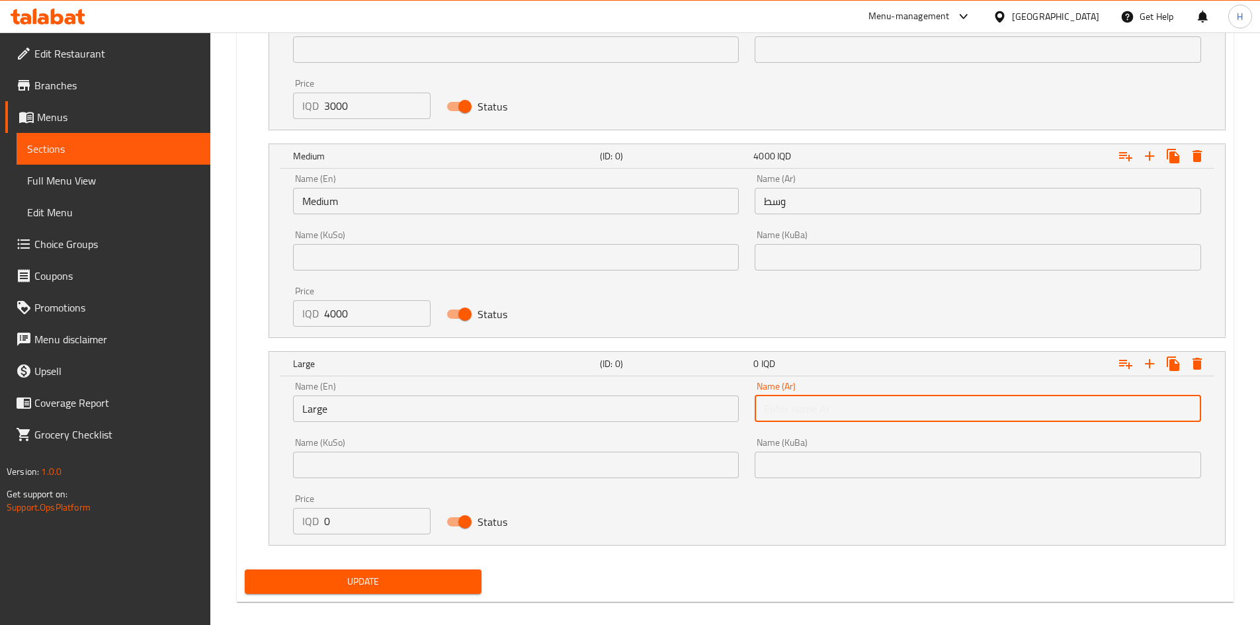
click at [885, 408] on input "text" at bounding box center [978, 409] width 447 height 26
type input "كبير"
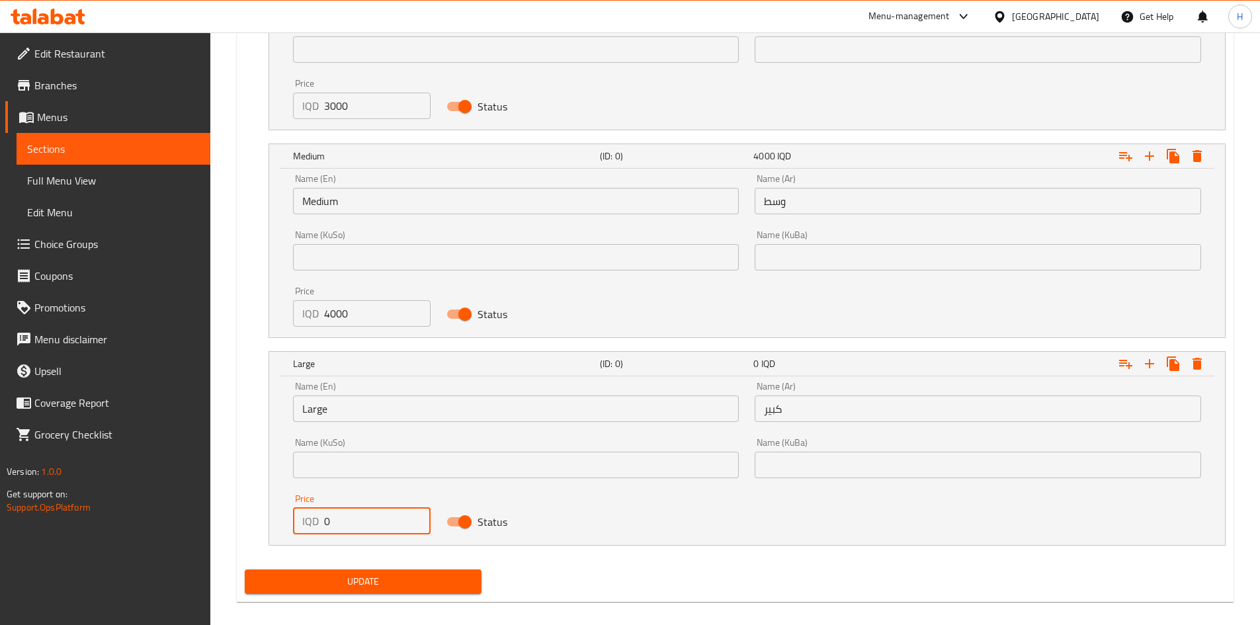
click at [350, 529] on input "0" at bounding box center [377, 521] width 107 height 26
click at [350, 530] on input "0" at bounding box center [377, 521] width 107 height 26
click at [351, 530] on input "0" at bounding box center [377, 521] width 107 height 26
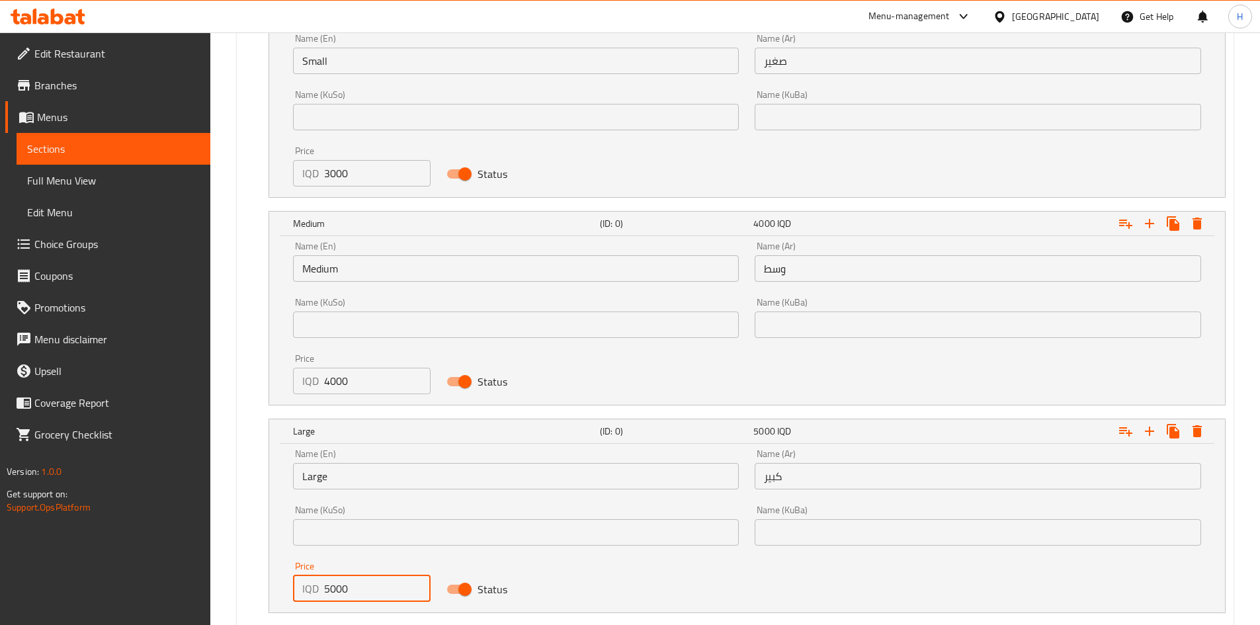
scroll to position [561, 0]
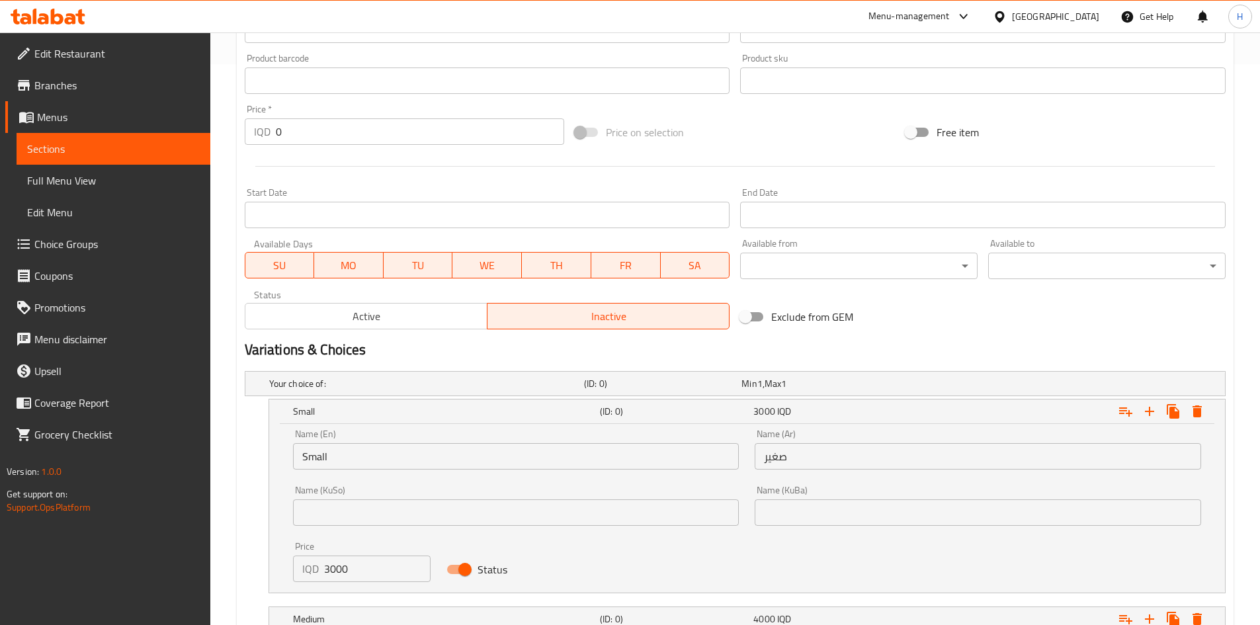
type input "5000"
click at [375, 318] on span "Active" at bounding box center [367, 316] width 232 height 19
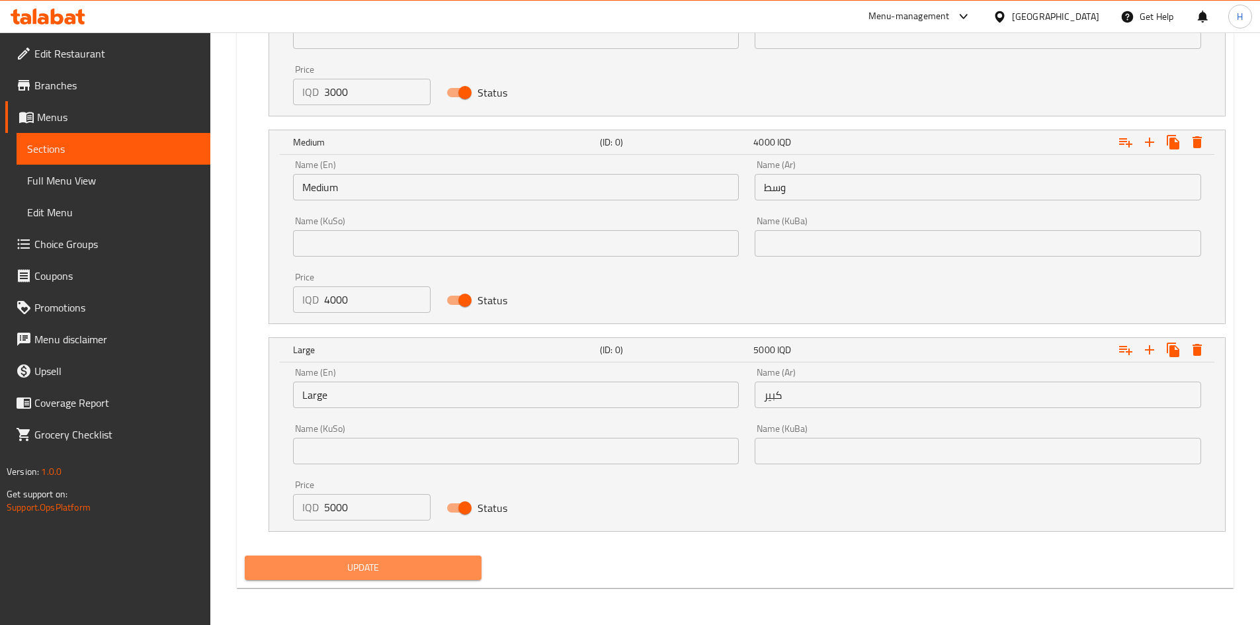
click at [405, 566] on span "Update" at bounding box center [363, 568] width 216 height 17
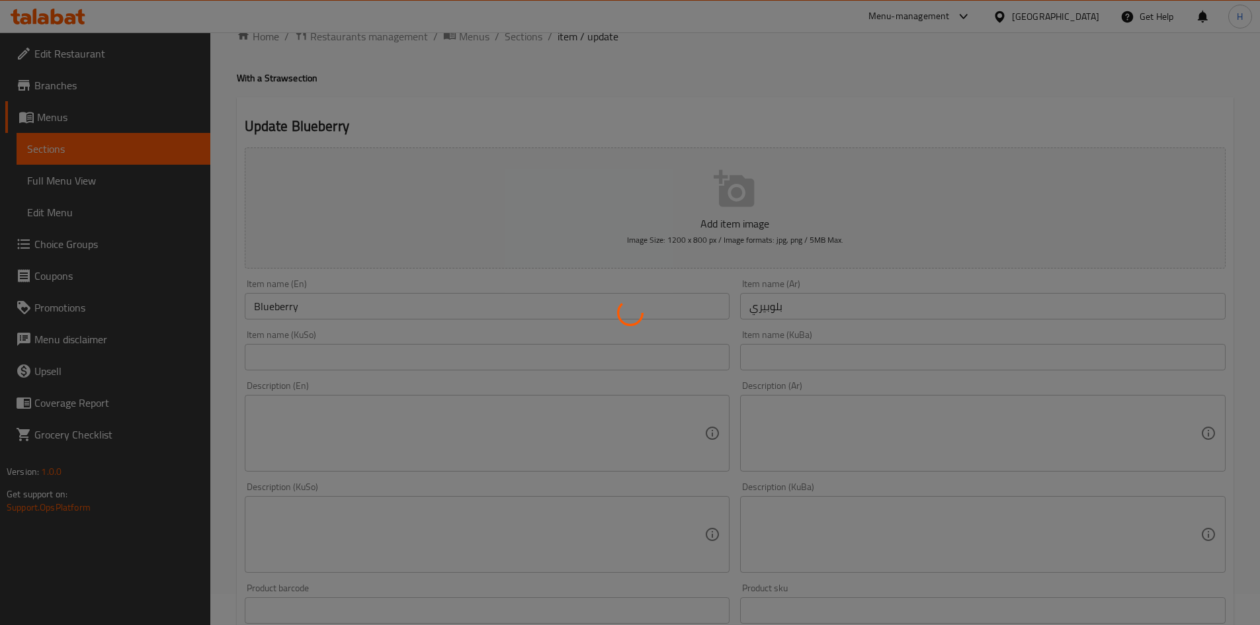
scroll to position [0, 0]
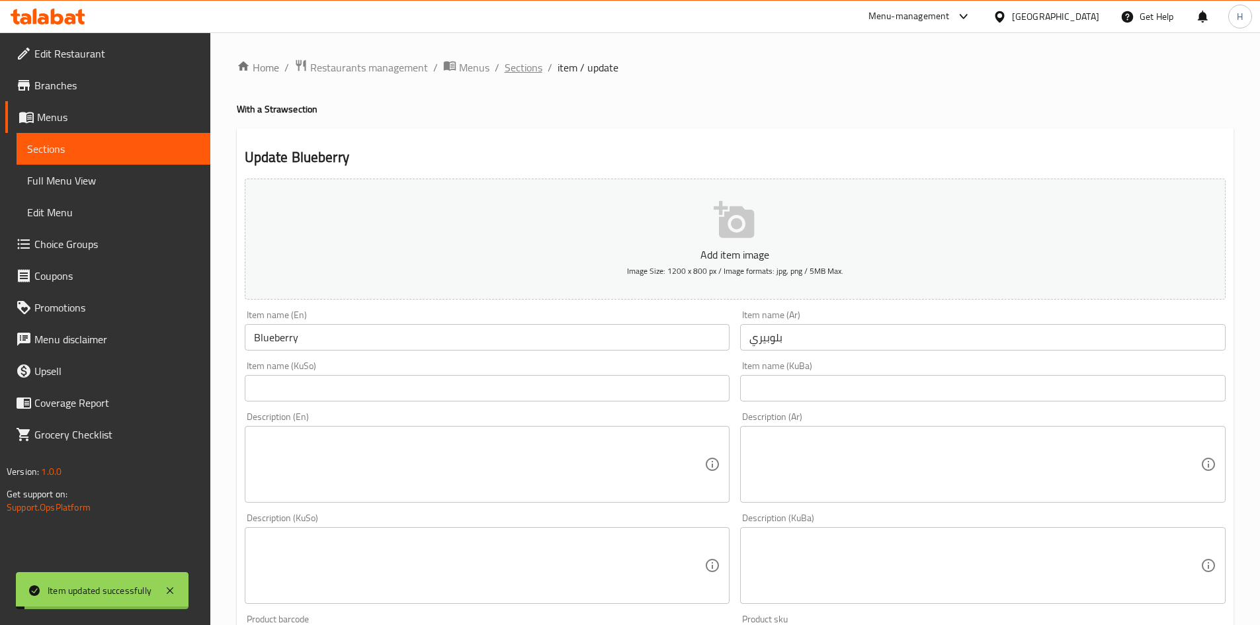
click at [524, 65] on span "Sections" at bounding box center [524, 68] width 38 height 16
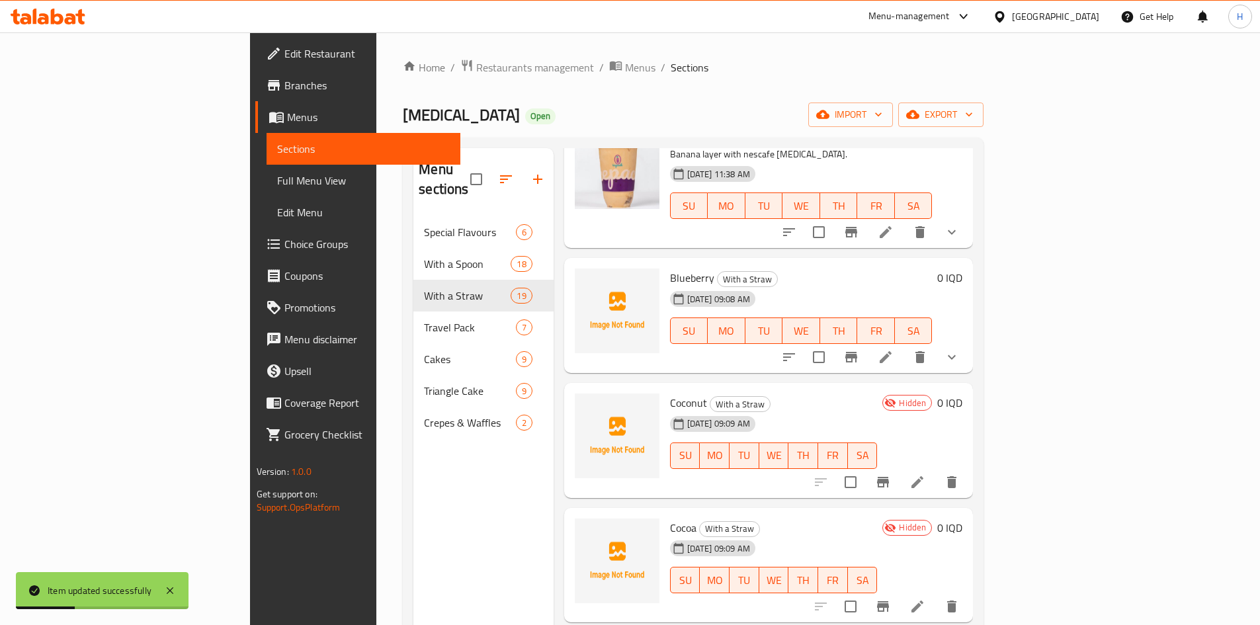
scroll to position [132, 0]
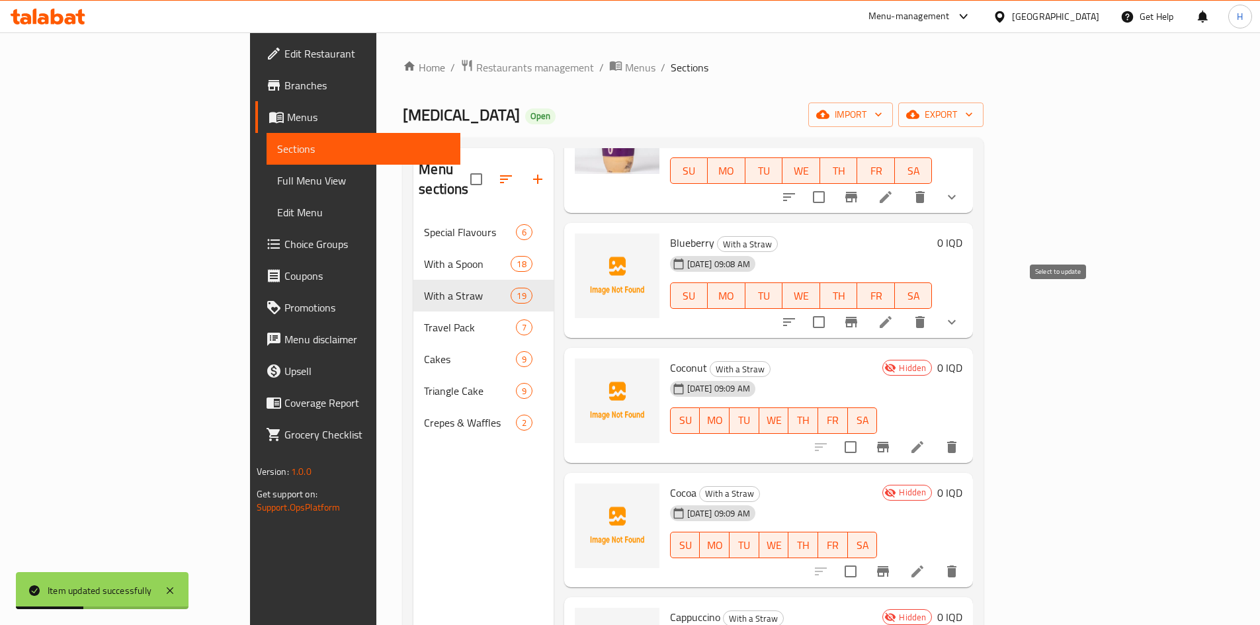
click at [833, 311] on input "checkbox" at bounding box center [819, 322] width 28 height 28
checkbox input "true"
click at [973, 111] on span "export" at bounding box center [941, 115] width 64 height 17
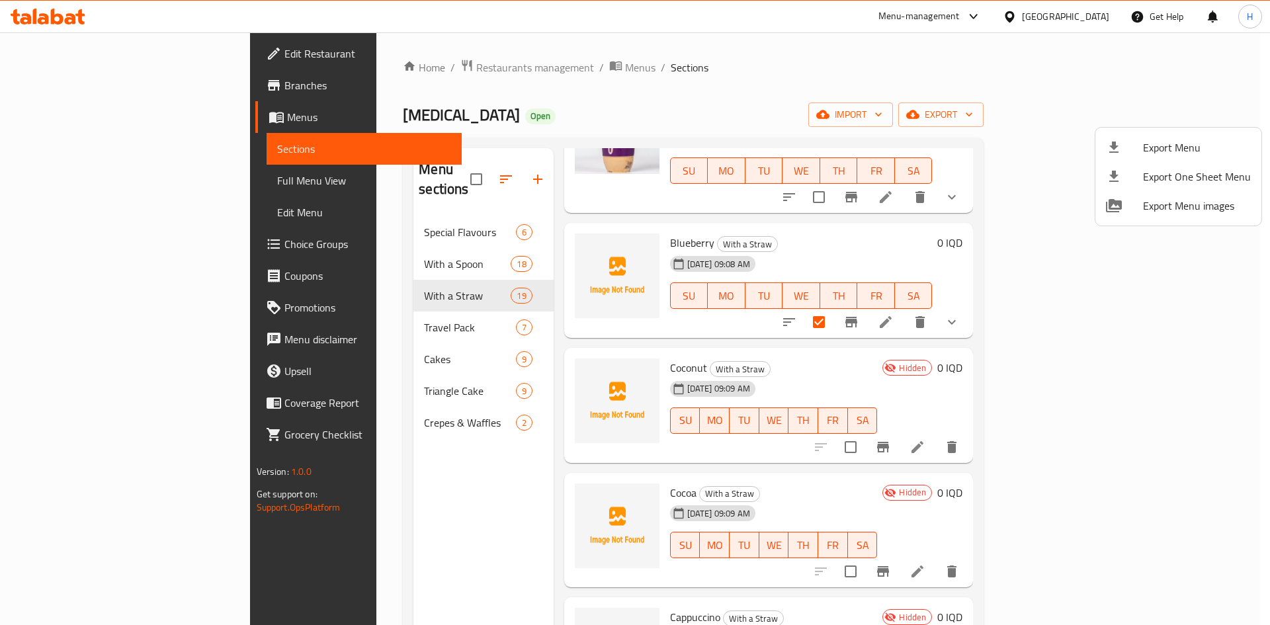
click at [980, 101] on div at bounding box center [635, 312] width 1270 height 625
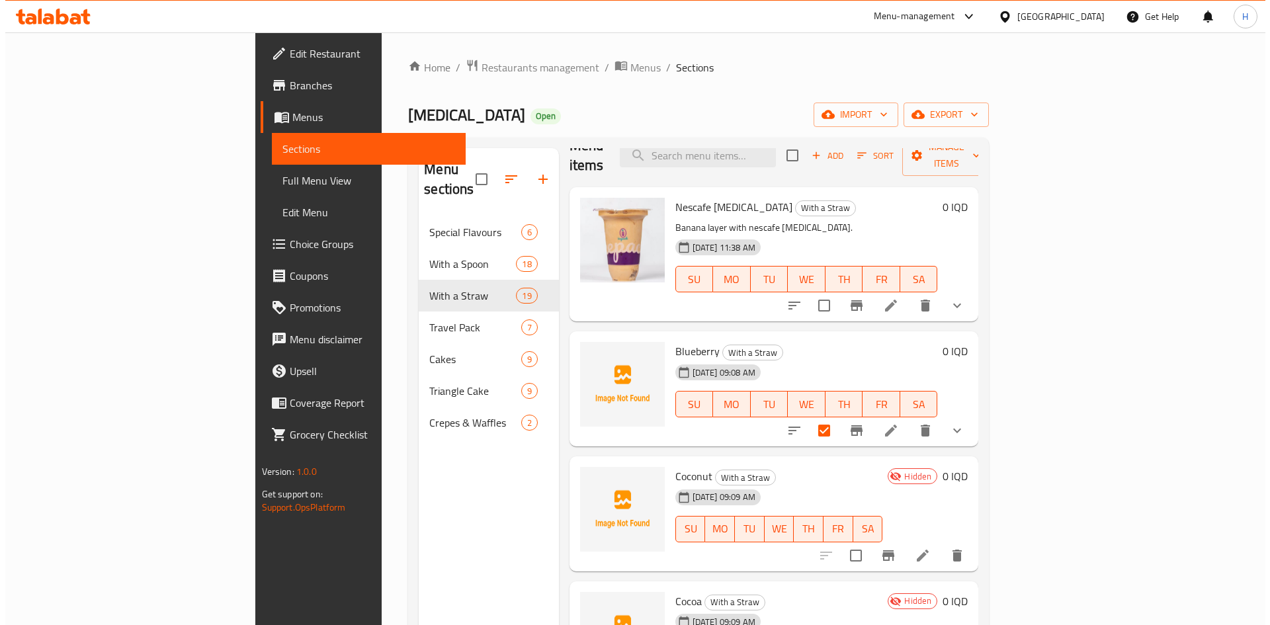
scroll to position [0, 0]
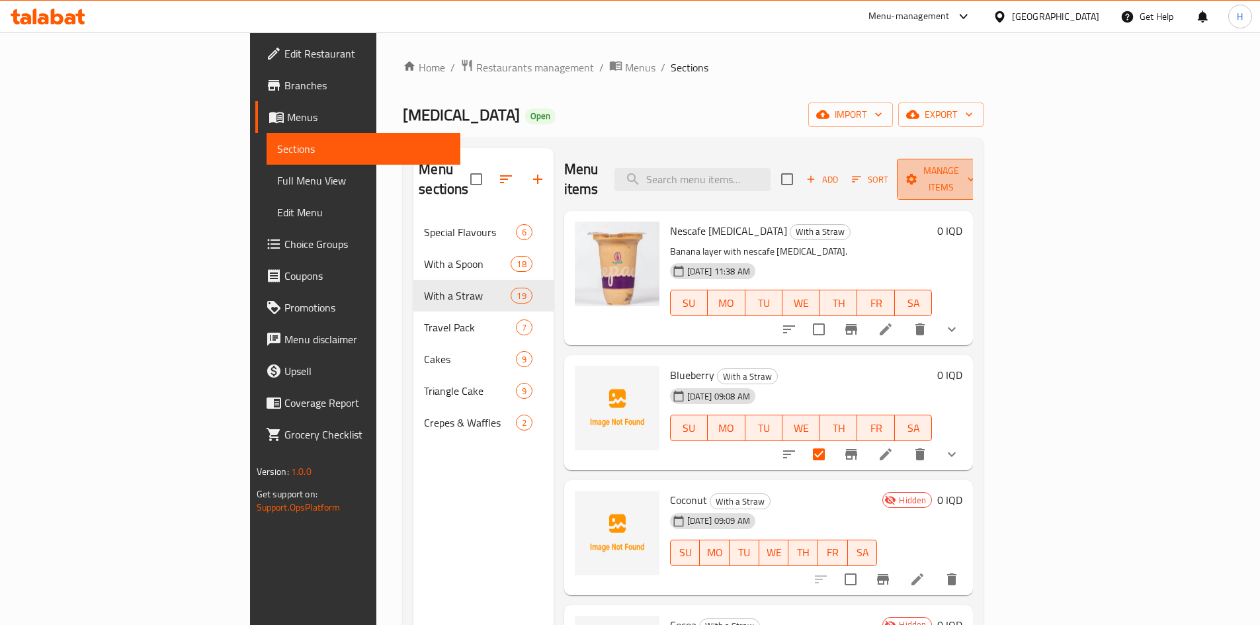
click at [975, 163] on span "Manage items" at bounding box center [941, 179] width 67 height 33
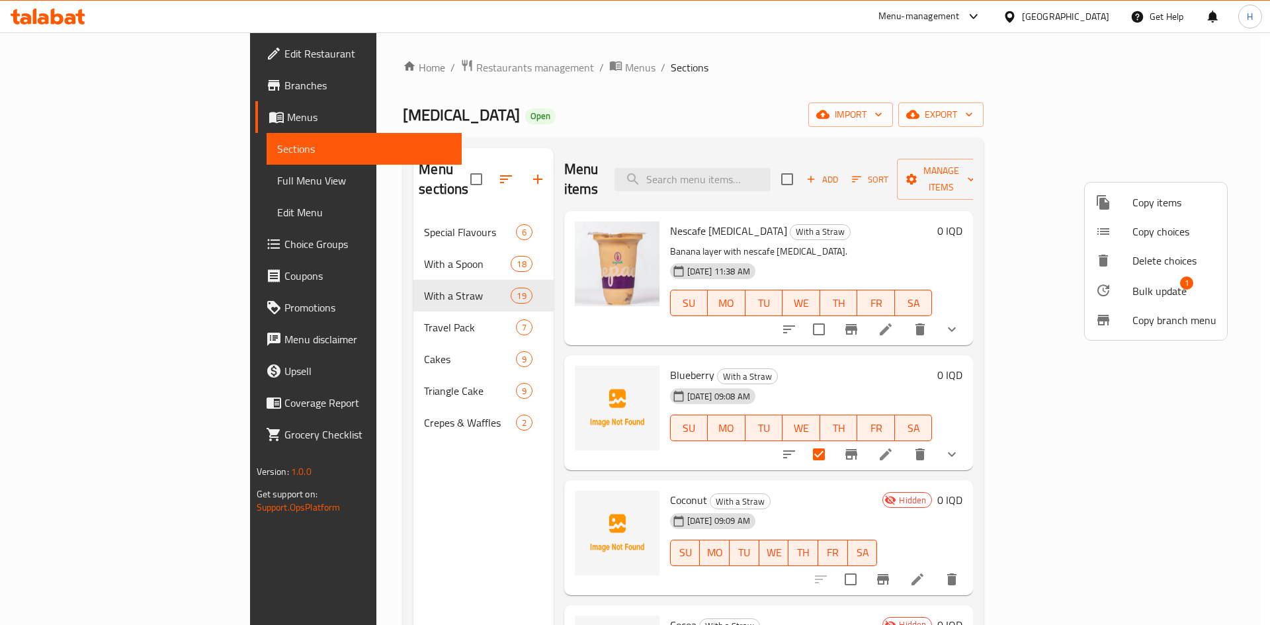
click at [1162, 226] on span "Copy choices" at bounding box center [1175, 232] width 84 height 16
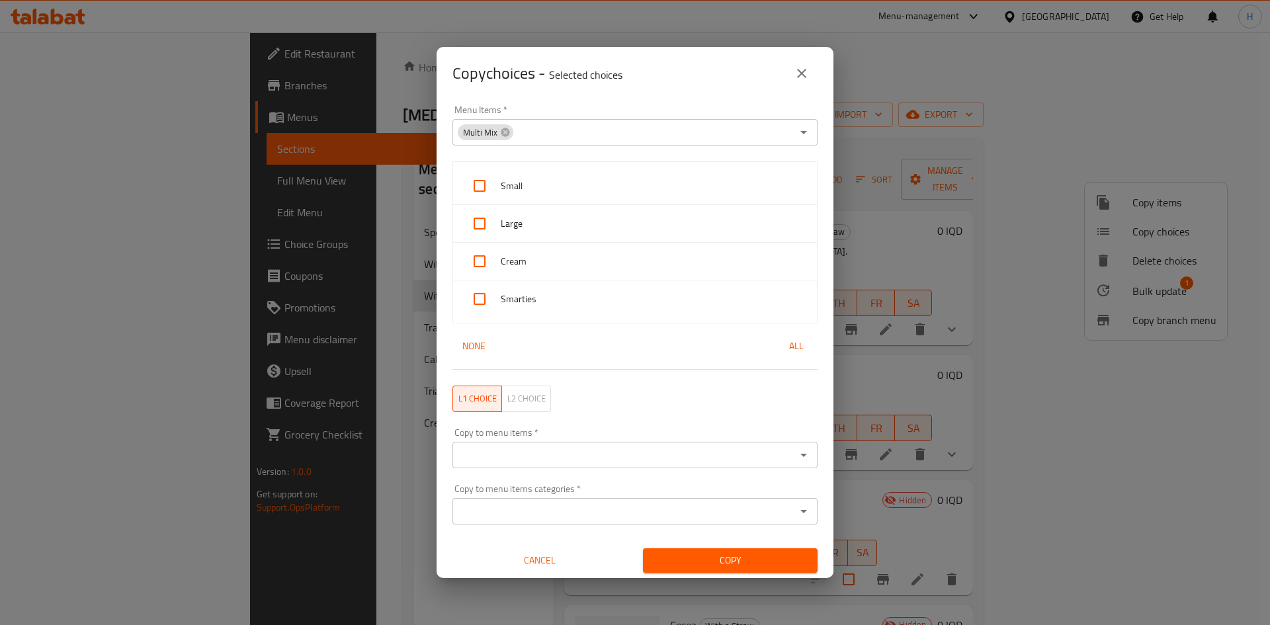
click at [506, 125] on div "Multi Mix" at bounding box center [486, 132] width 56 height 16
click at [507, 136] on icon at bounding box center [505, 132] width 11 height 11
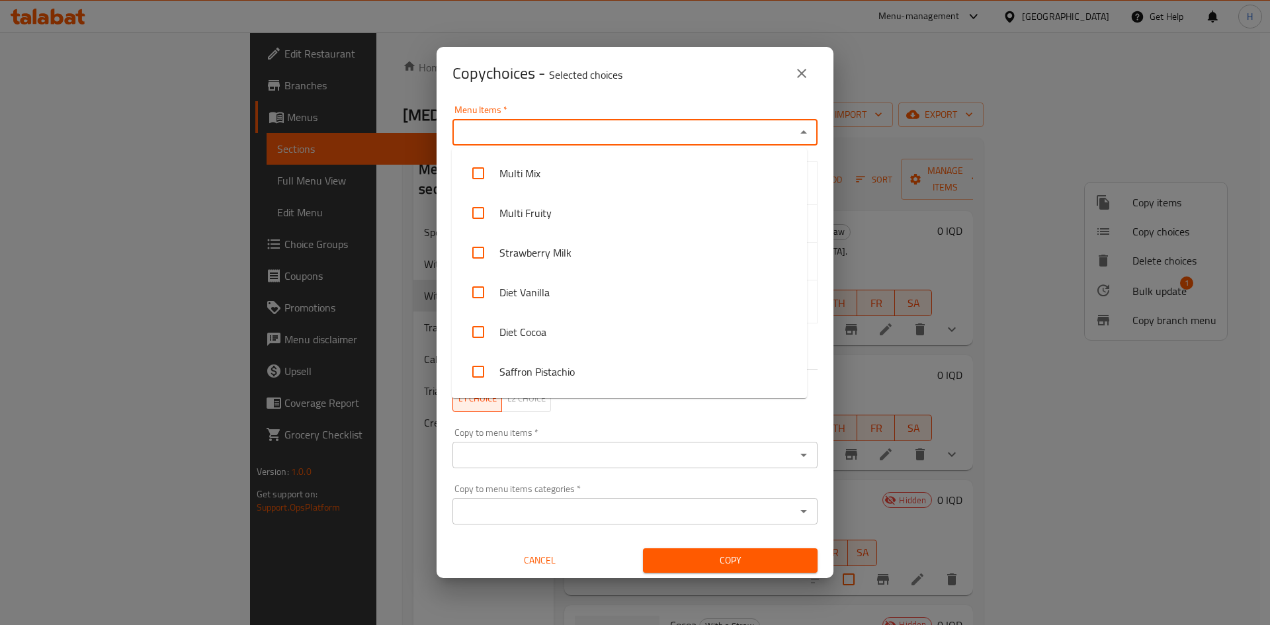
click at [547, 136] on input "Menu Items   *" at bounding box center [624, 132] width 335 height 19
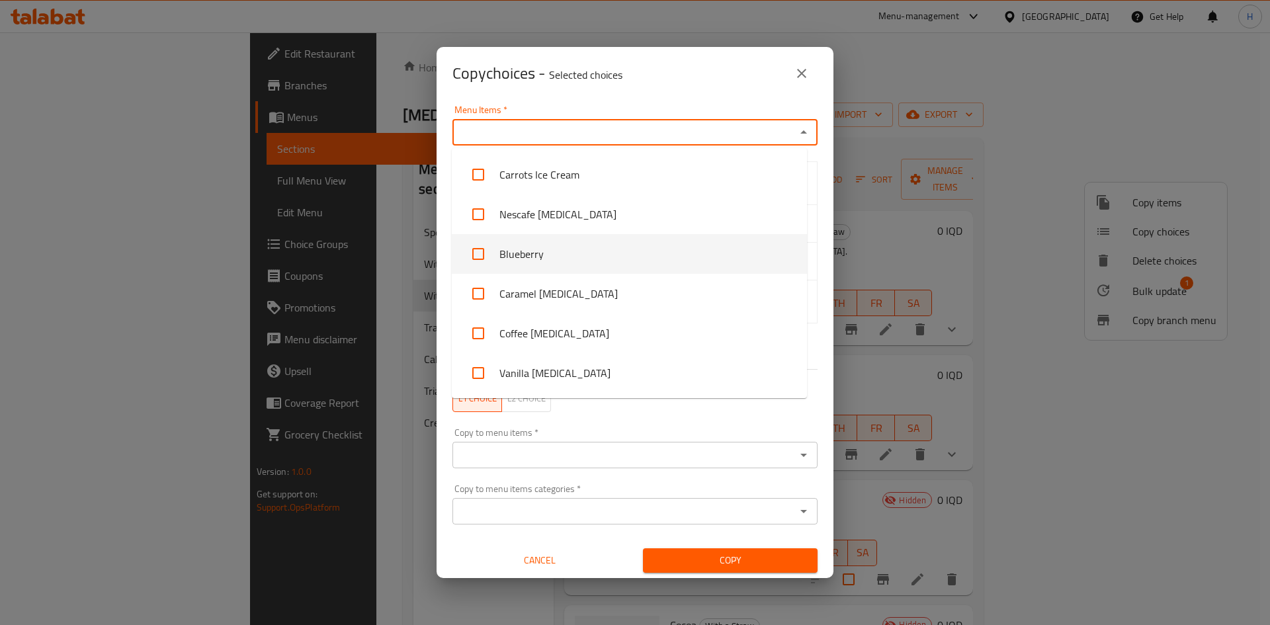
click at [542, 249] on li "Blueberry" at bounding box center [629, 254] width 355 height 40
checkbox input "true"
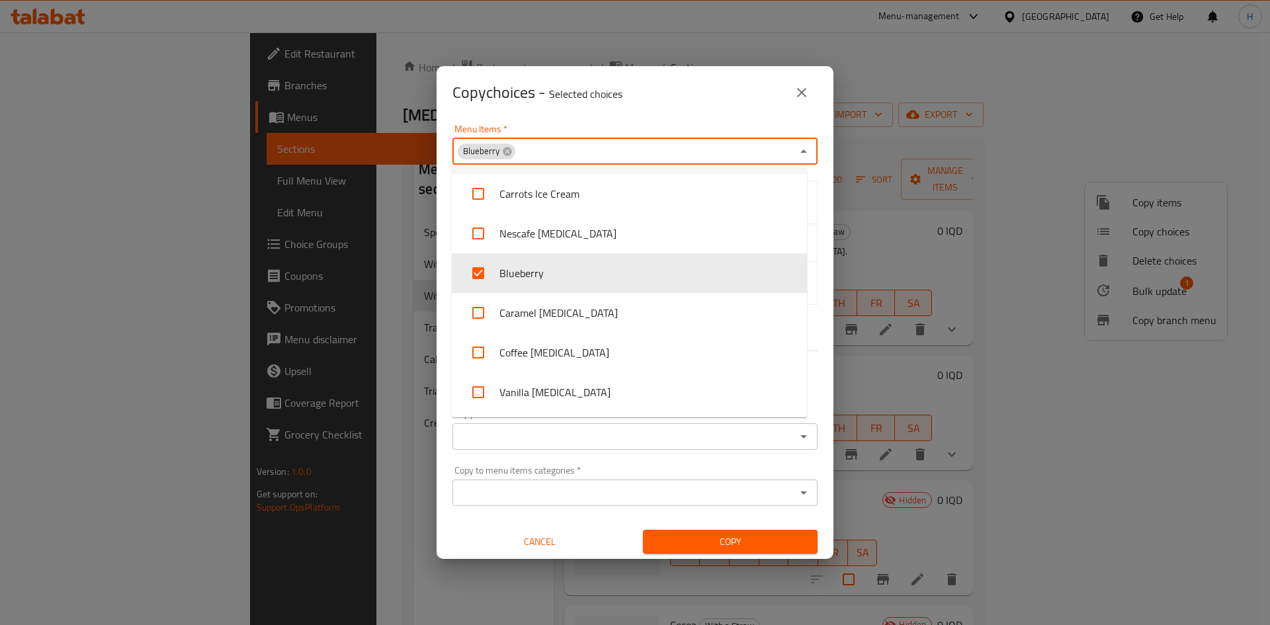
click at [719, 123] on div "Menu Items   * Blueberry Menu Items *" at bounding box center [635, 144] width 381 height 56
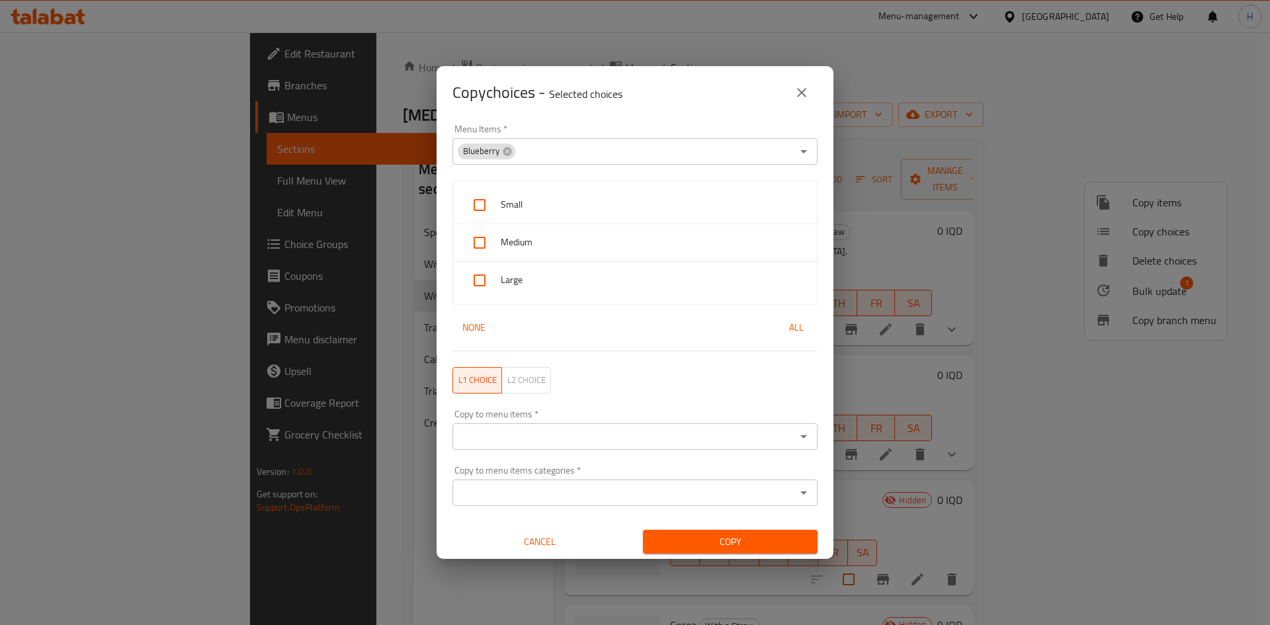
click at [560, 208] on span "Small" at bounding box center [654, 204] width 306 height 17
checkbox input "true"
click at [550, 237] on span "Medium" at bounding box center [654, 242] width 306 height 17
checkbox input "true"
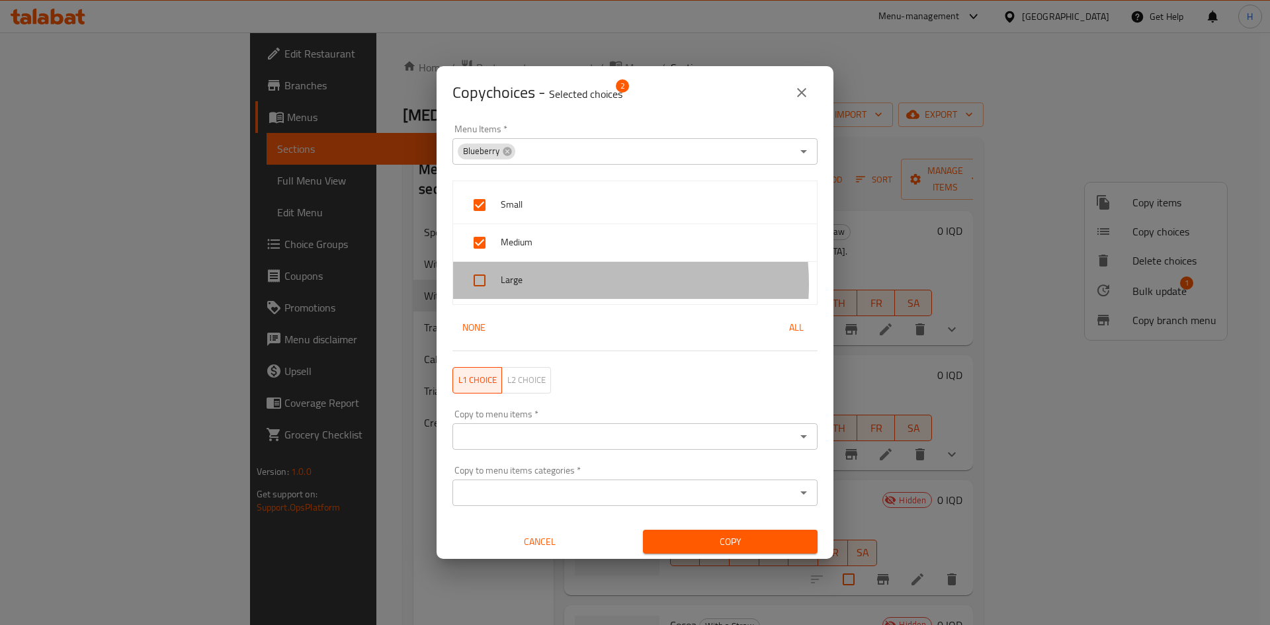
click at [562, 284] on span "Large" at bounding box center [654, 280] width 306 height 17
checkbox input "true"
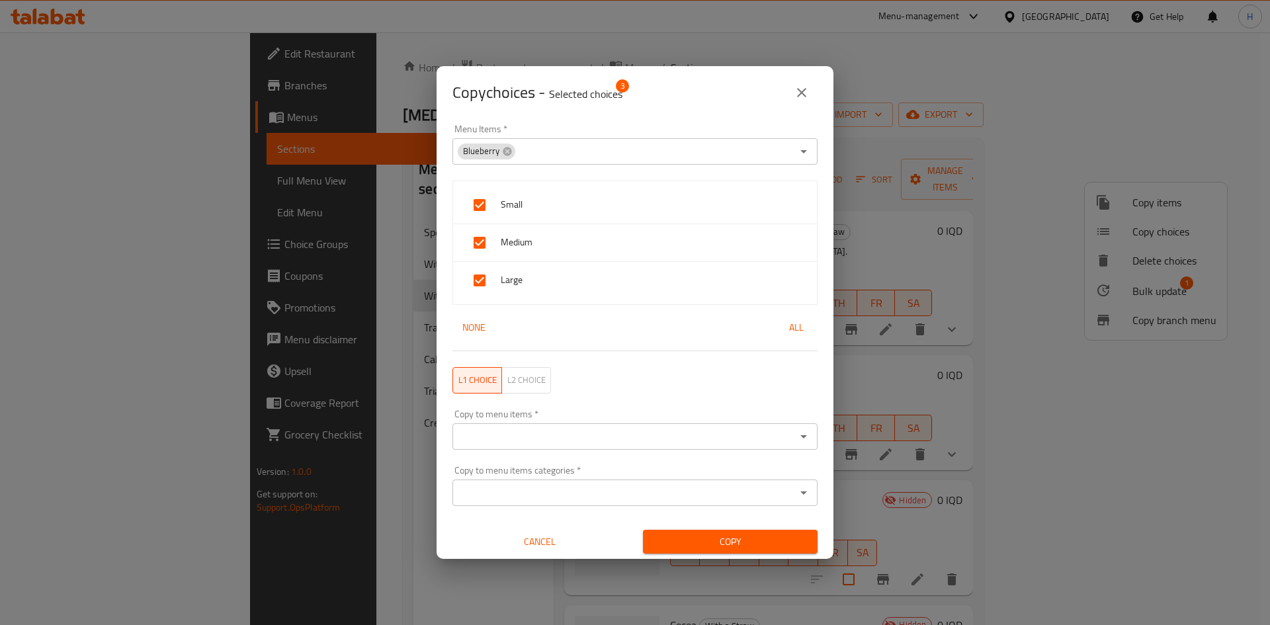
click at [609, 440] on input "Copy to menu items   *" at bounding box center [624, 436] width 335 height 19
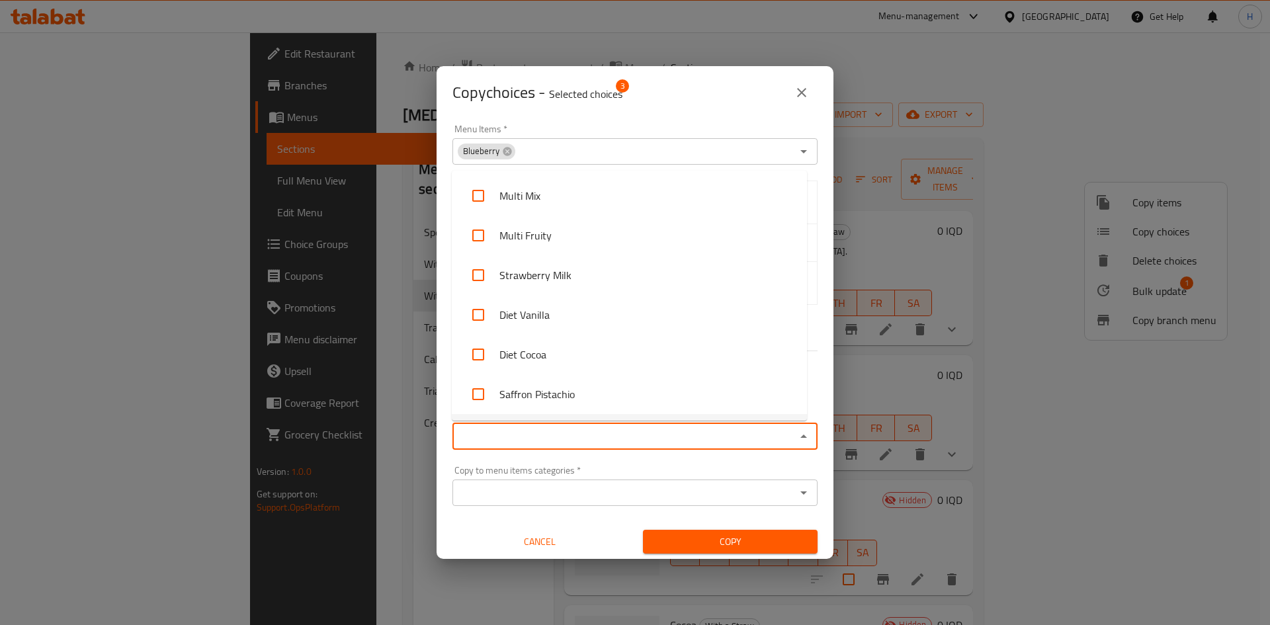
click at [589, 445] on input "Copy to menu items   *" at bounding box center [624, 436] width 335 height 19
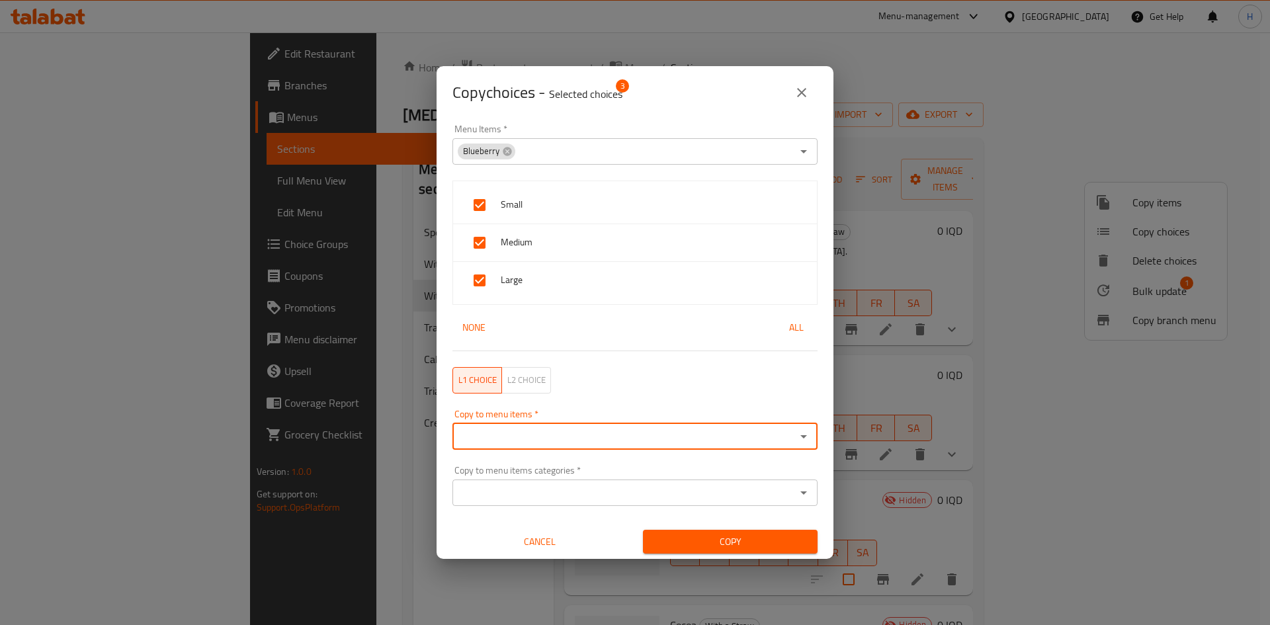
click at [569, 433] on input "Copy to menu items   *" at bounding box center [624, 436] width 335 height 19
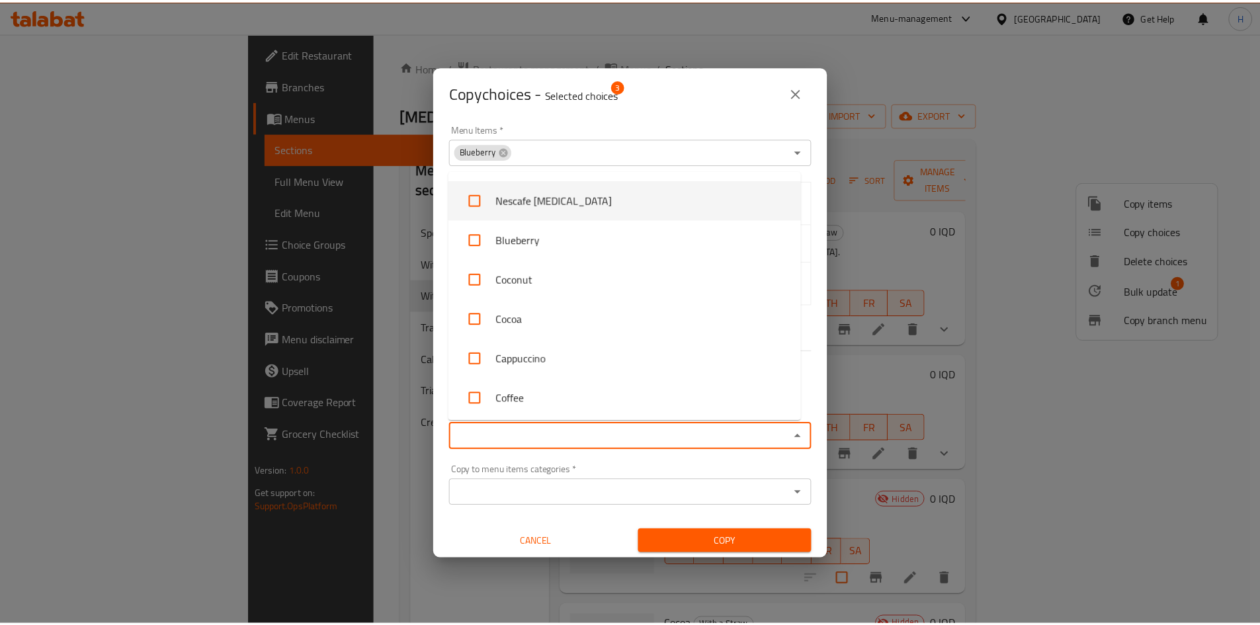
scroll to position [992, 0]
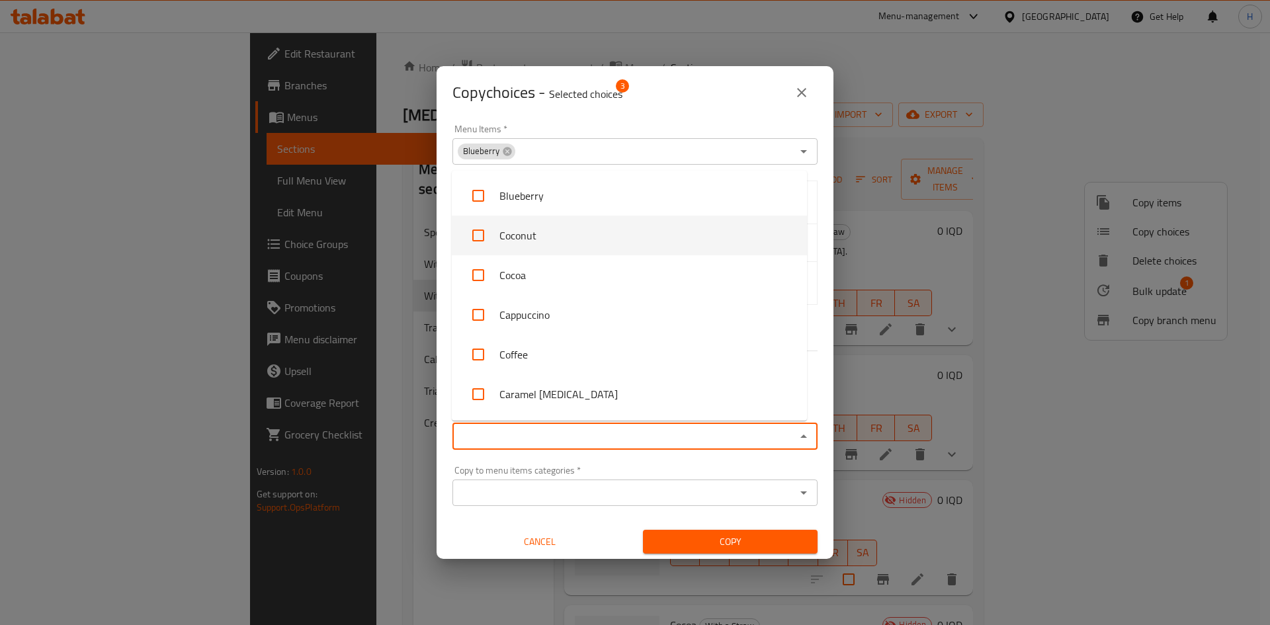
drag, startPoint x: 555, startPoint y: 233, endPoint x: 554, endPoint y: 243, distance: 9.9
click at [555, 234] on li "Coconut" at bounding box center [629, 236] width 355 height 40
checkbox input "true"
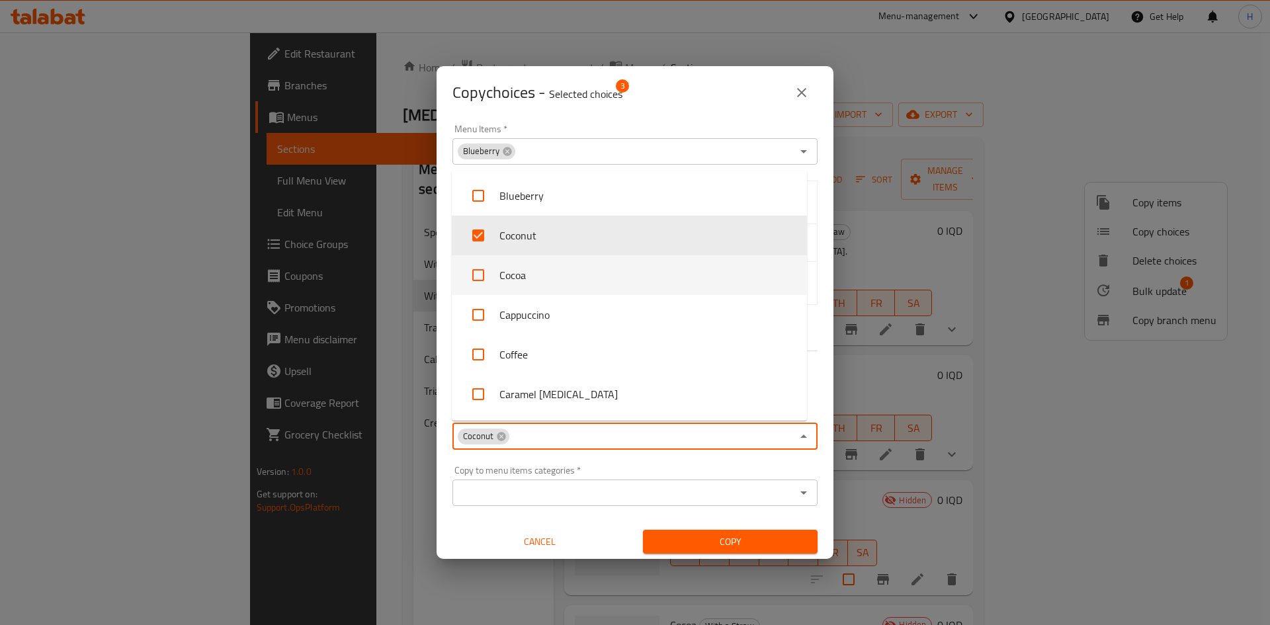
click at [551, 264] on li "Cocoa" at bounding box center [629, 275] width 355 height 40
checkbox input "true"
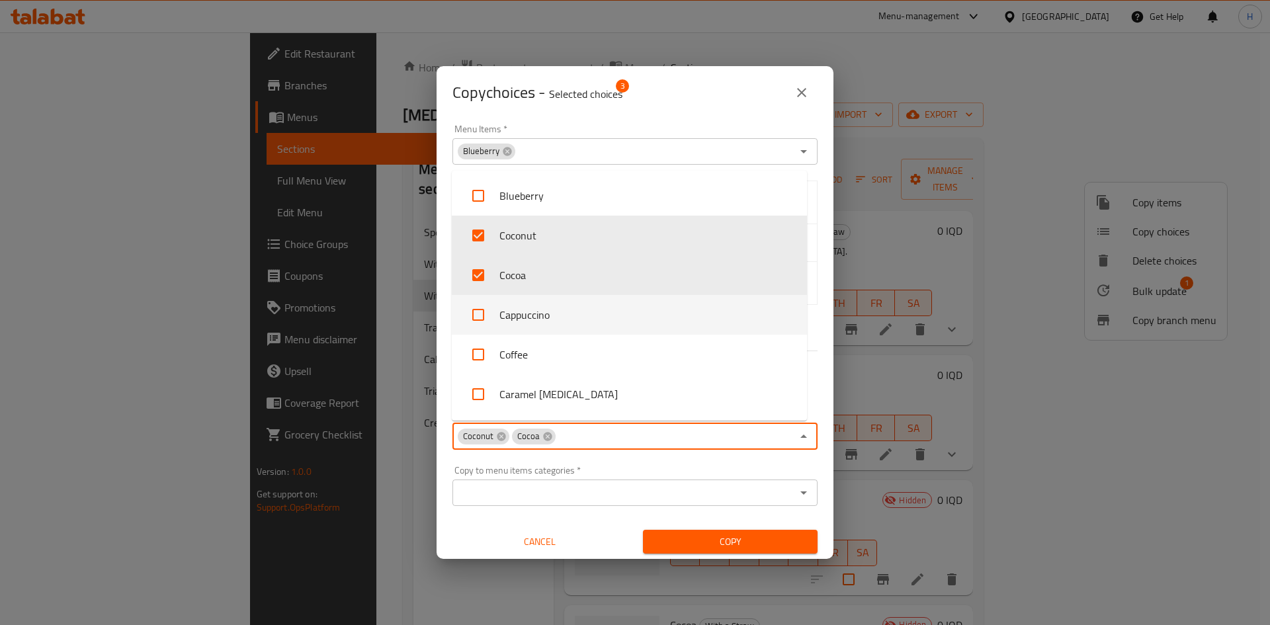
click at [554, 322] on li "Cappuccino" at bounding box center [629, 315] width 355 height 40
checkbox input "true"
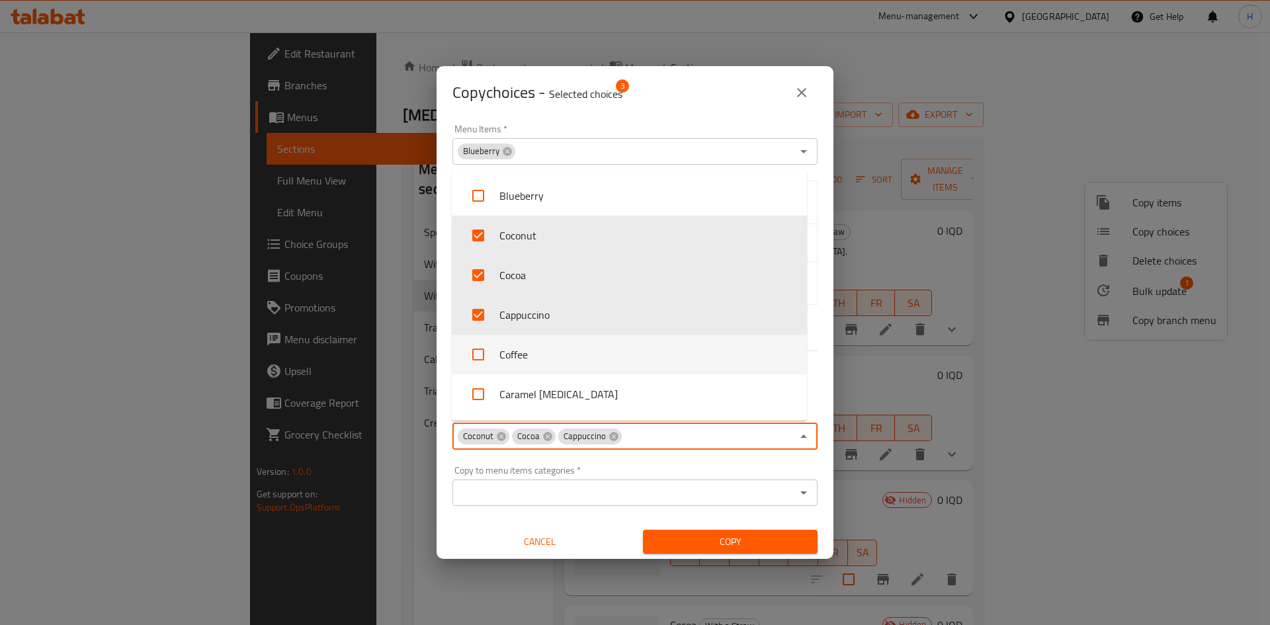
drag, startPoint x: 555, startPoint y: 340, endPoint x: 564, endPoint y: 356, distance: 18.4
click at [556, 342] on li "Coffee" at bounding box center [629, 355] width 355 height 40
checkbox input "true"
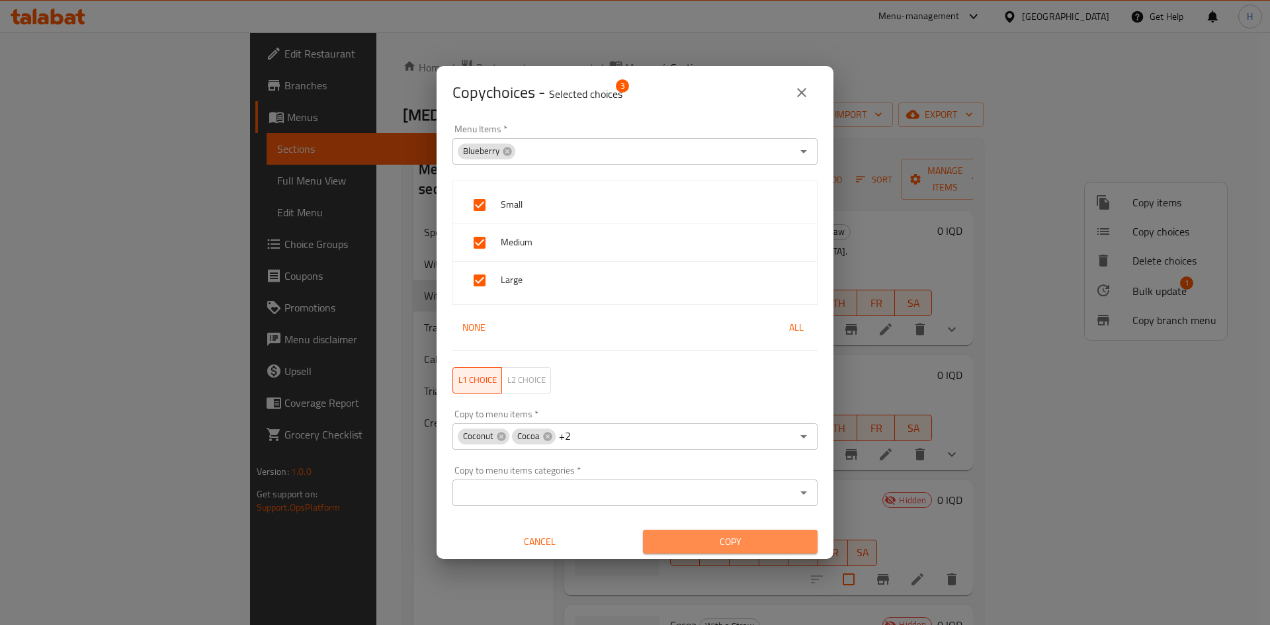
click at [755, 539] on span "Copy" at bounding box center [730, 542] width 153 height 17
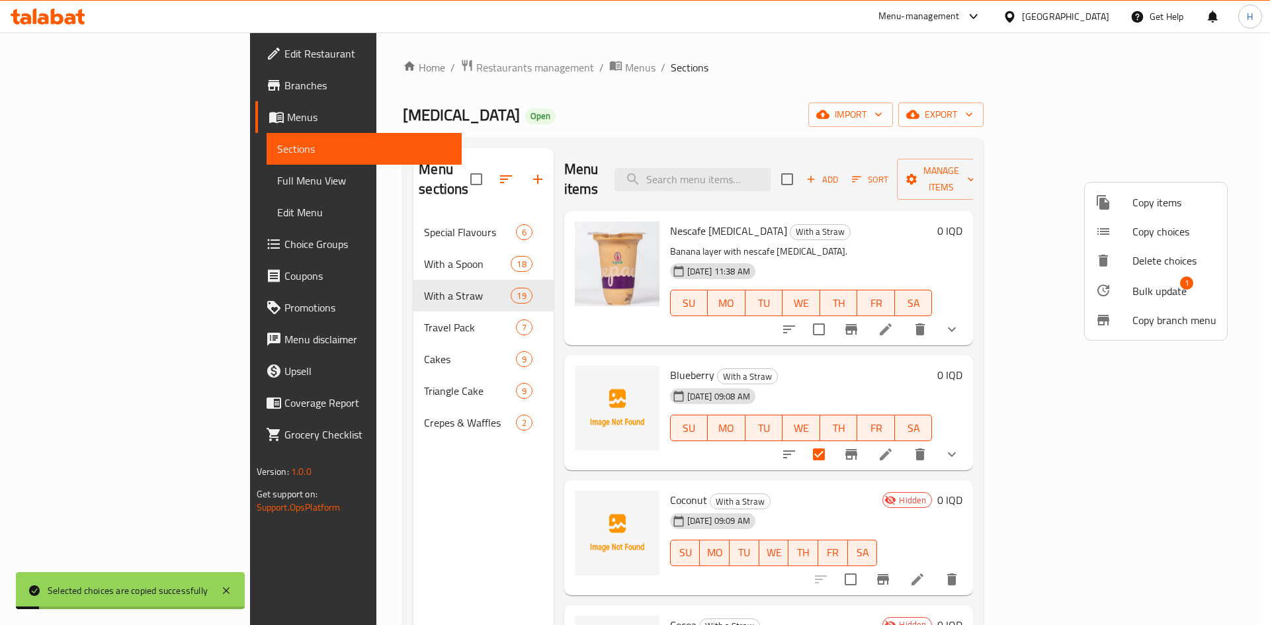
click at [934, 353] on div at bounding box center [635, 312] width 1270 height 625
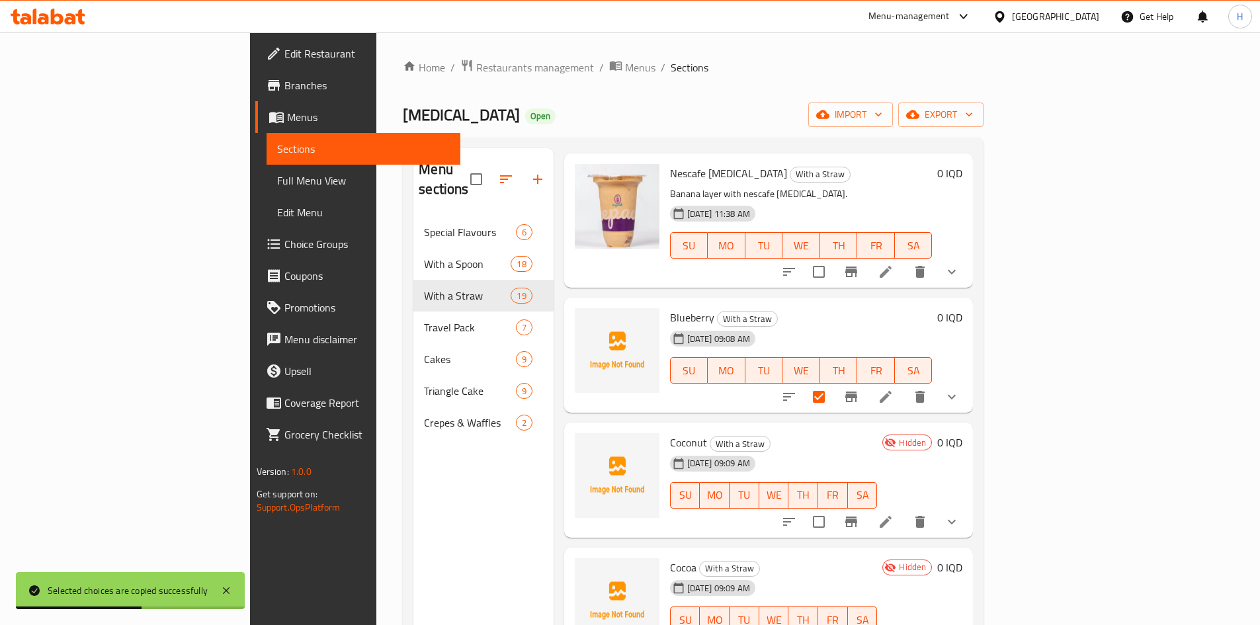
scroll to position [198, 0]
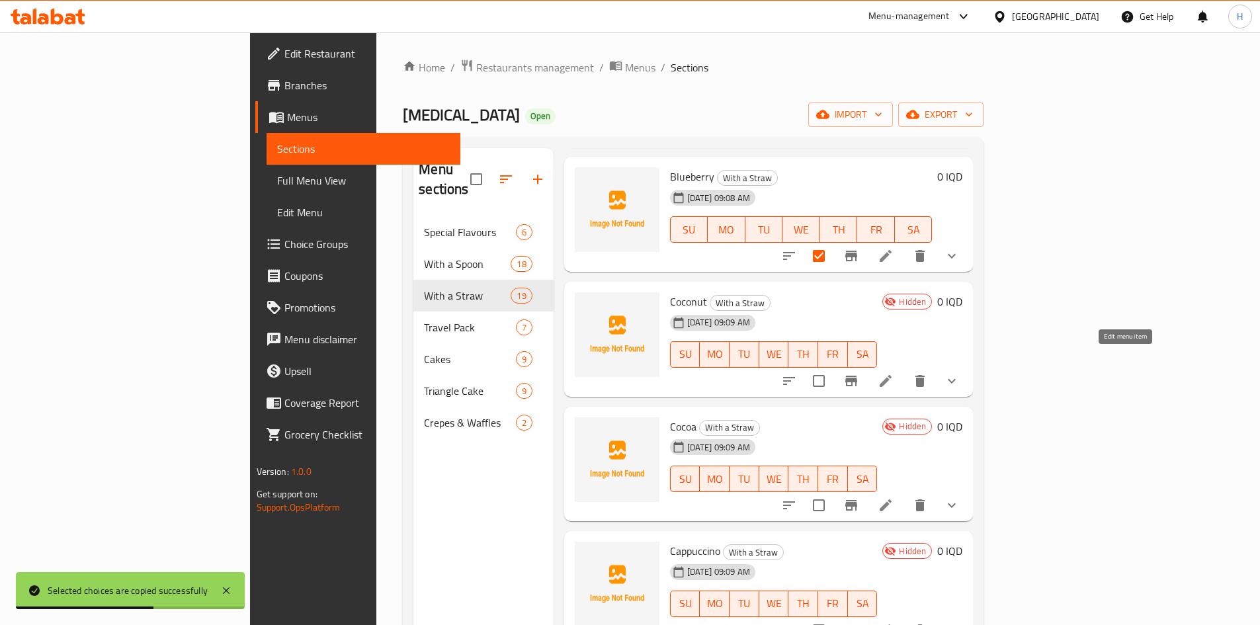
click at [904, 369] on li at bounding box center [885, 381] width 37 height 24
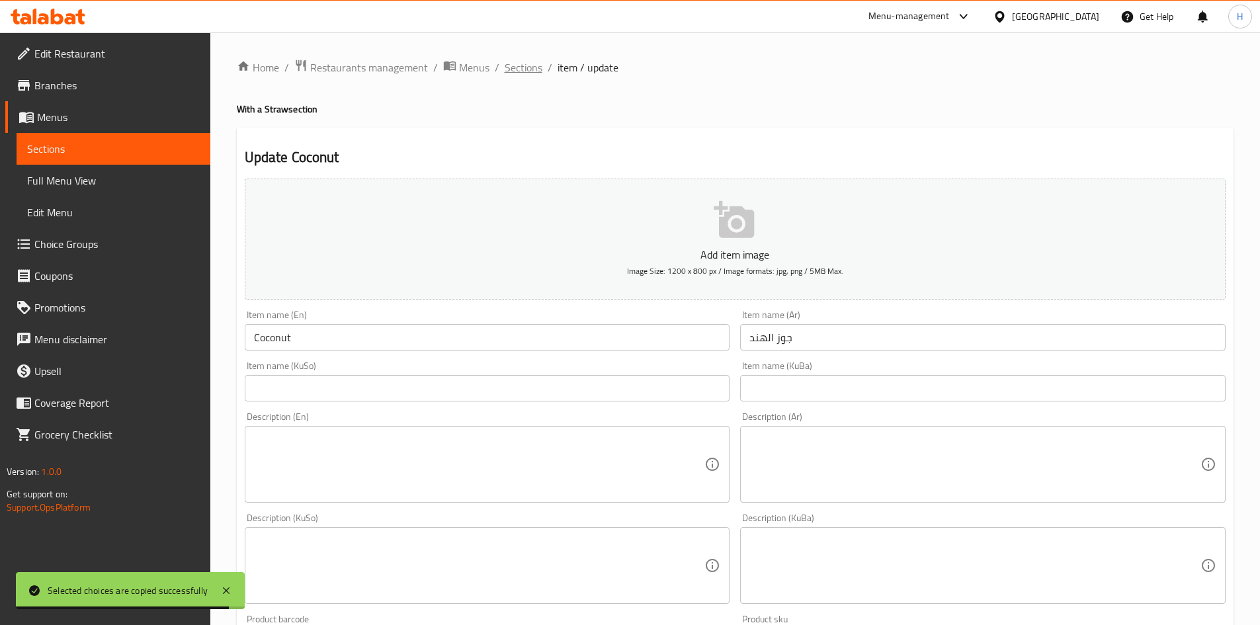
click at [515, 65] on span "Sections" at bounding box center [524, 68] width 38 height 16
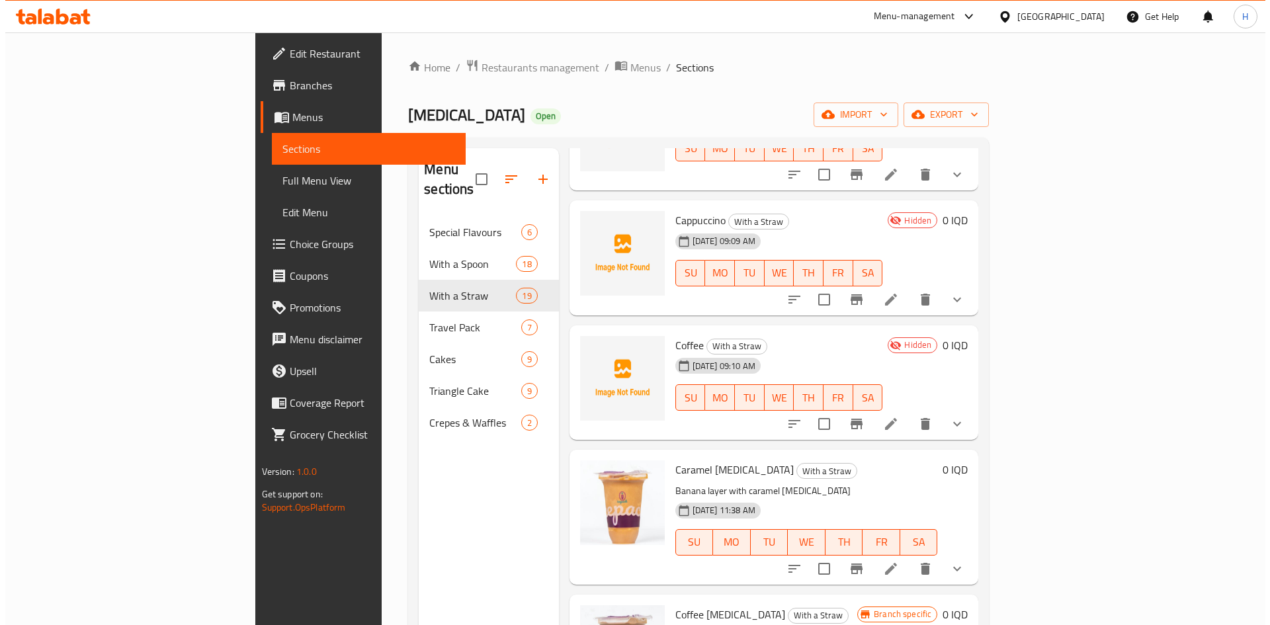
scroll to position [463, 0]
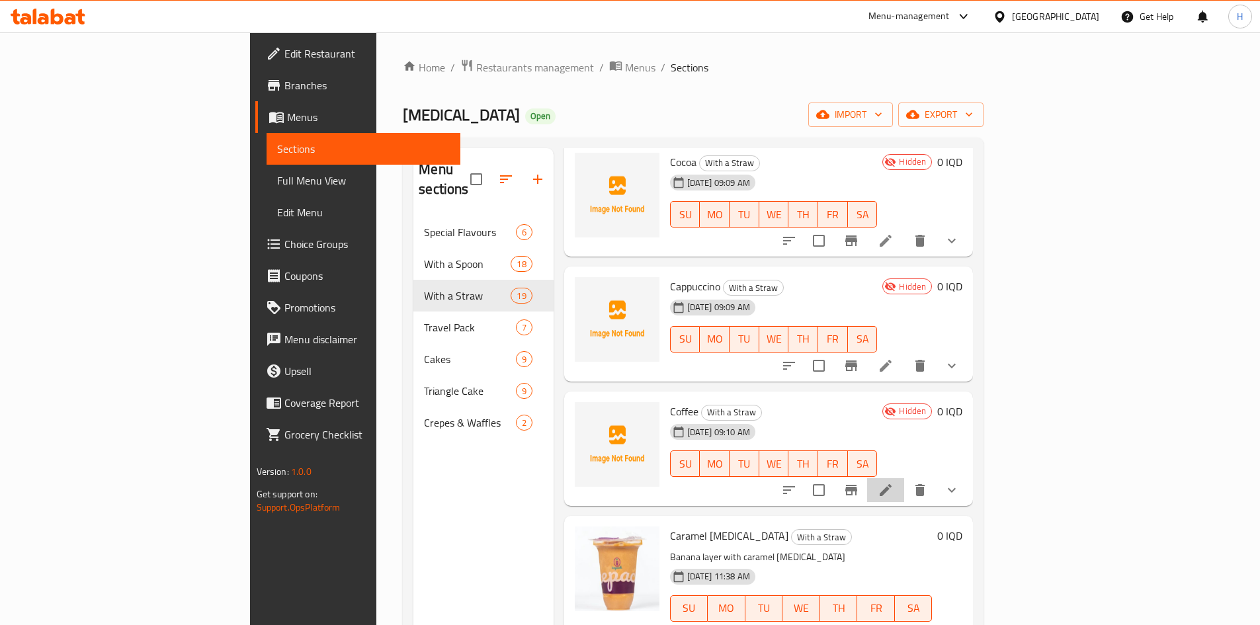
click at [892, 484] on icon at bounding box center [886, 490] width 12 height 12
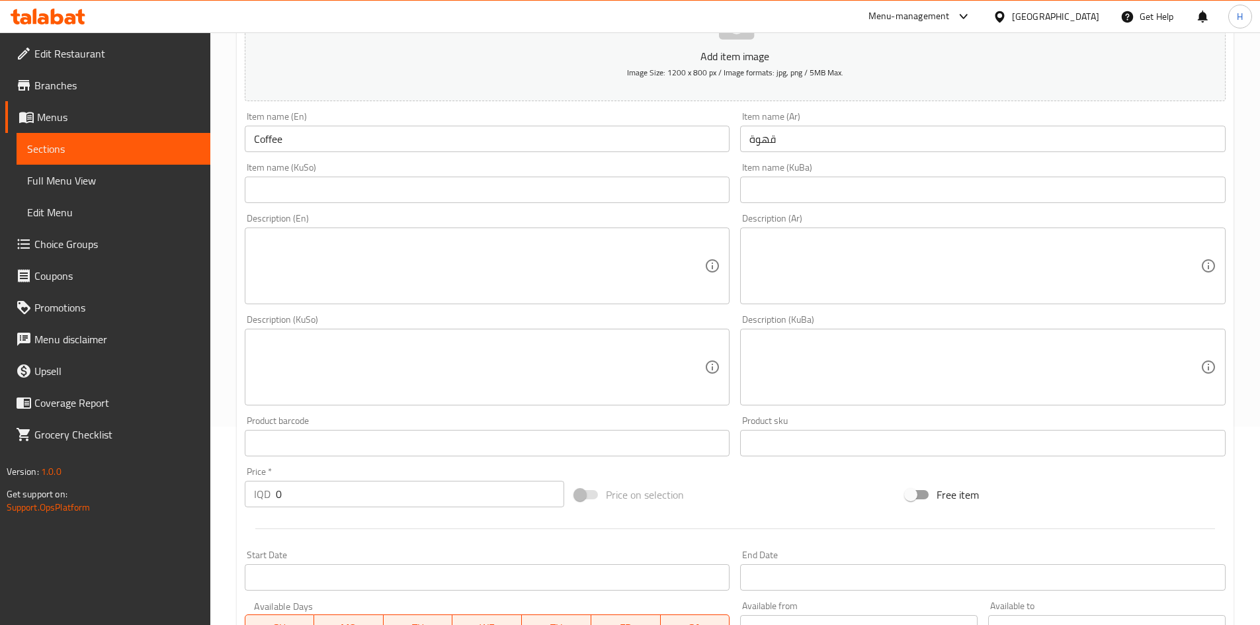
scroll to position [530, 0]
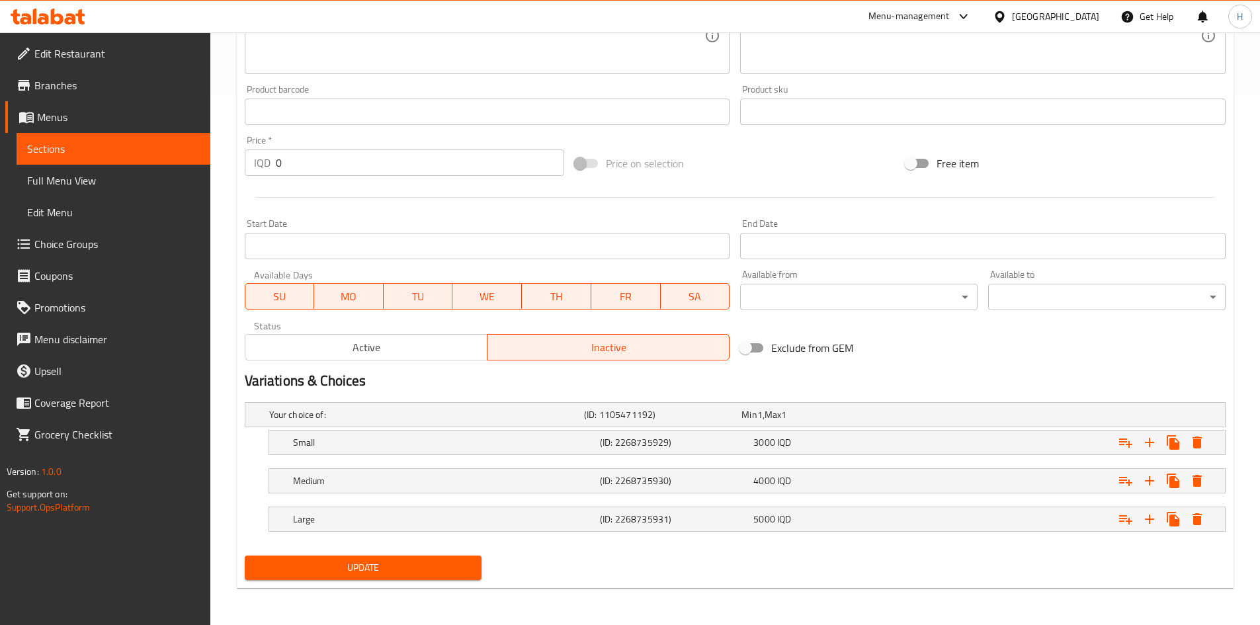
click at [456, 351] on span "Active" at bounding box center [367, 347] width 232 height 19
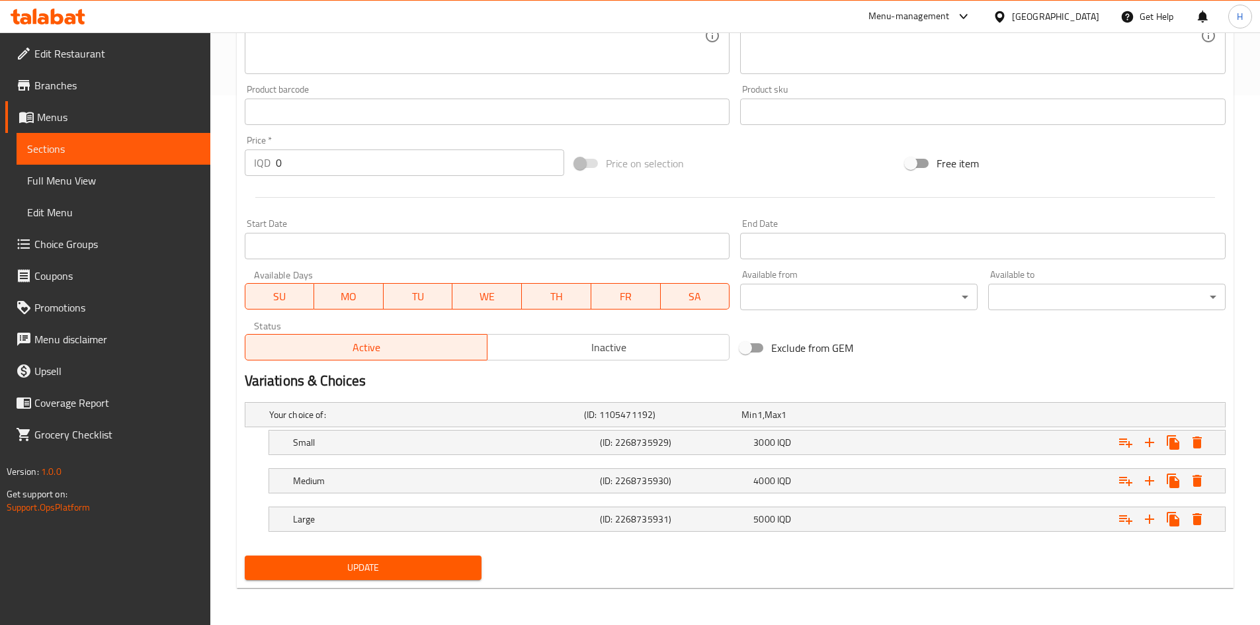
click at [414, 571] on span "Update" at bounding box center [363, 568] width 216 height 17
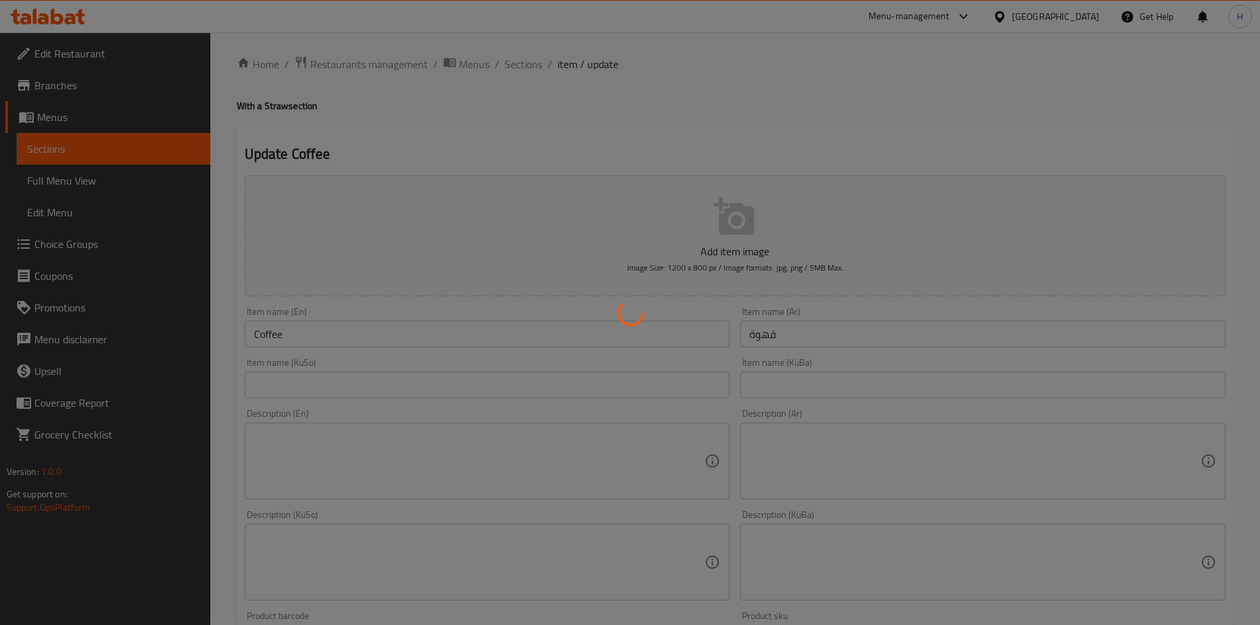
scroll to position [0, 0]
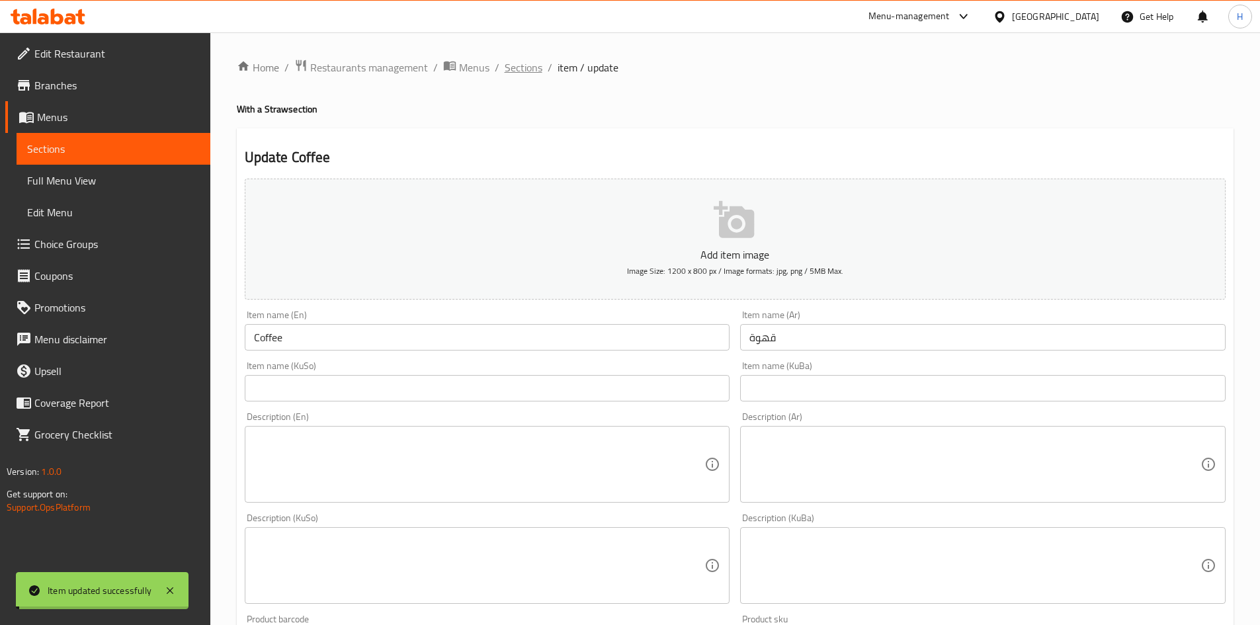
click at [531, 71] on span "Sections" at bounding box center [524, 68] width 38 height 16
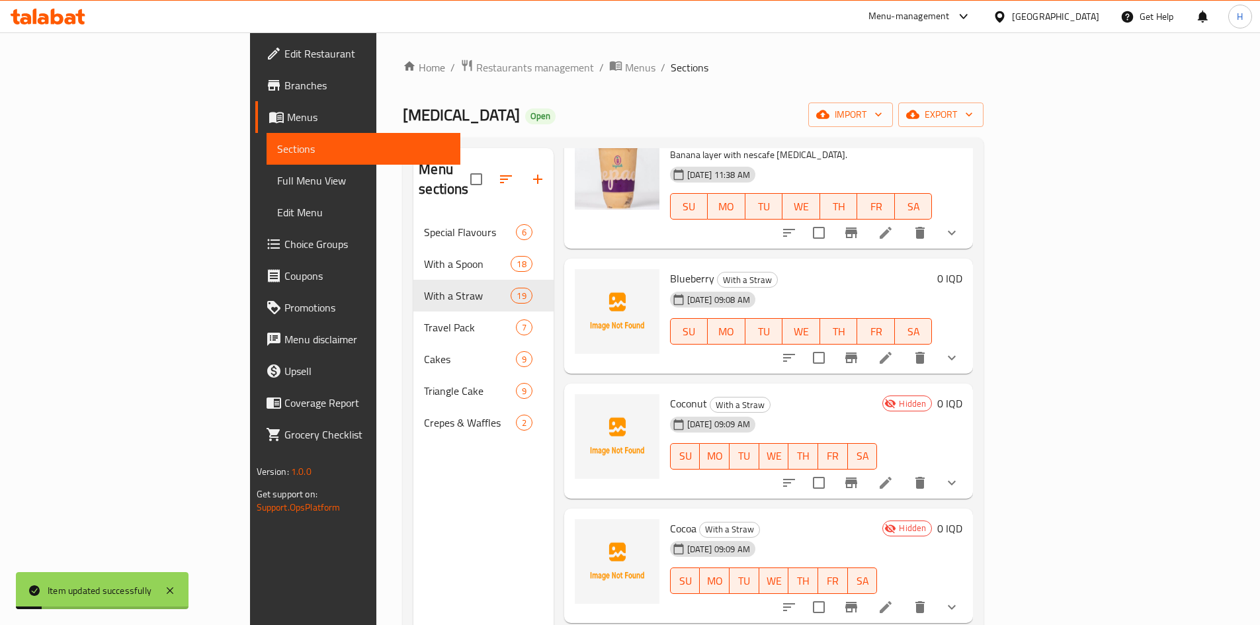
scroll to position [198, 0]
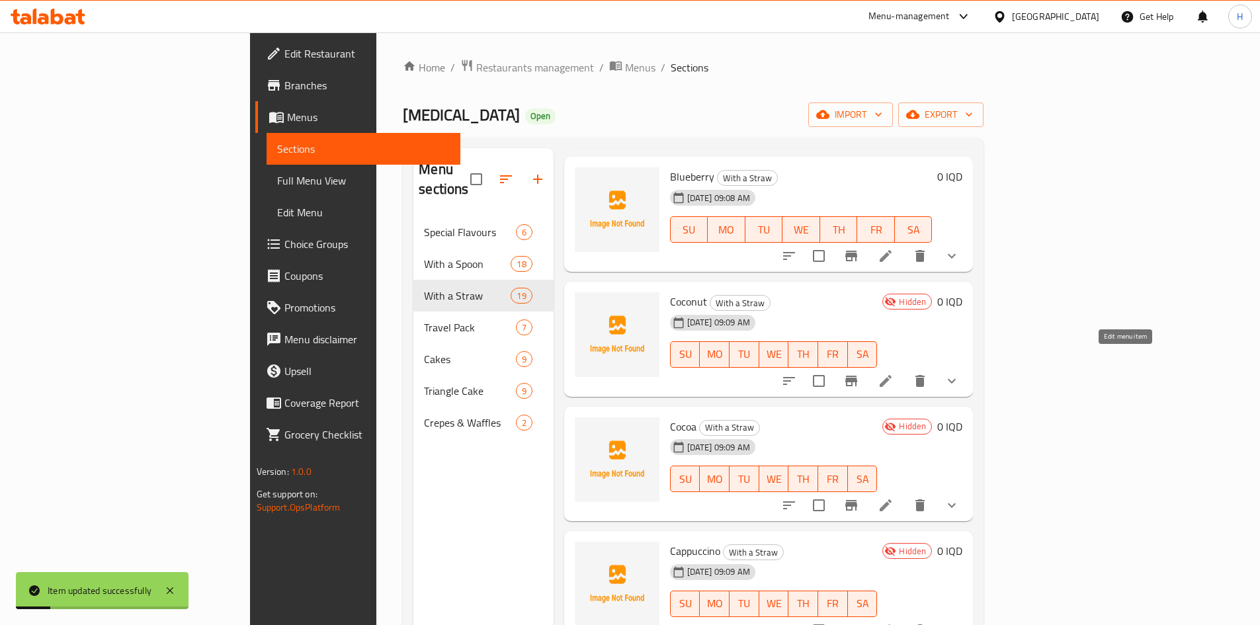
click at [894, 373] on icon at bounding box center [886, 381] width 16 height 16
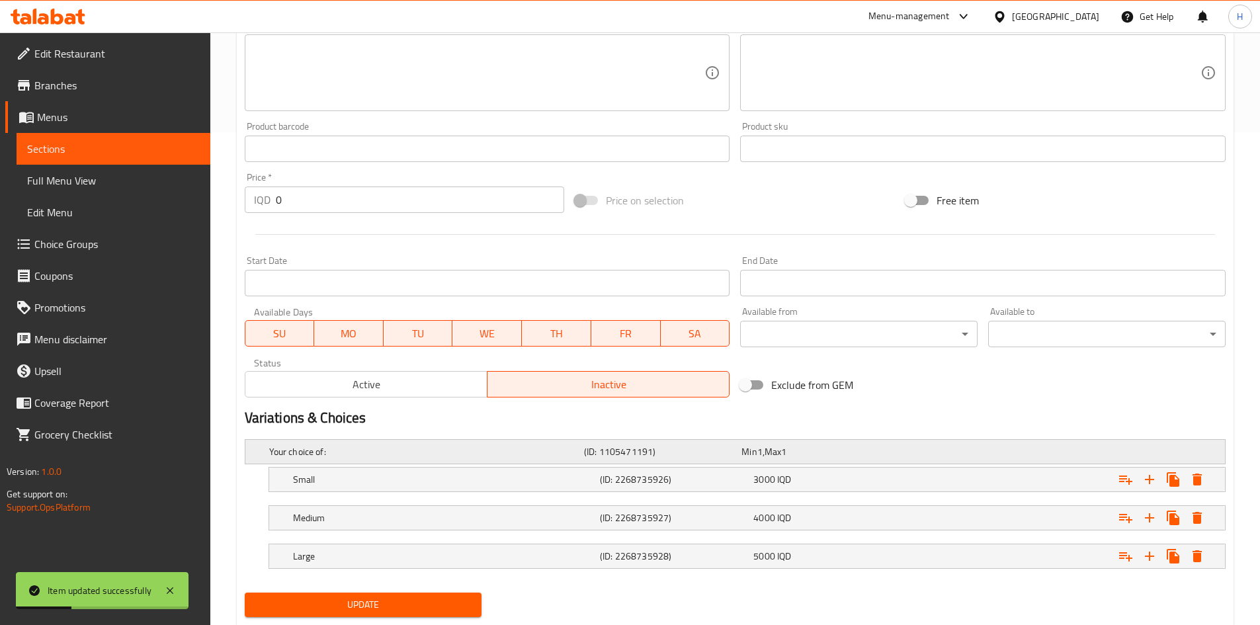
scroll to position [529, 0]
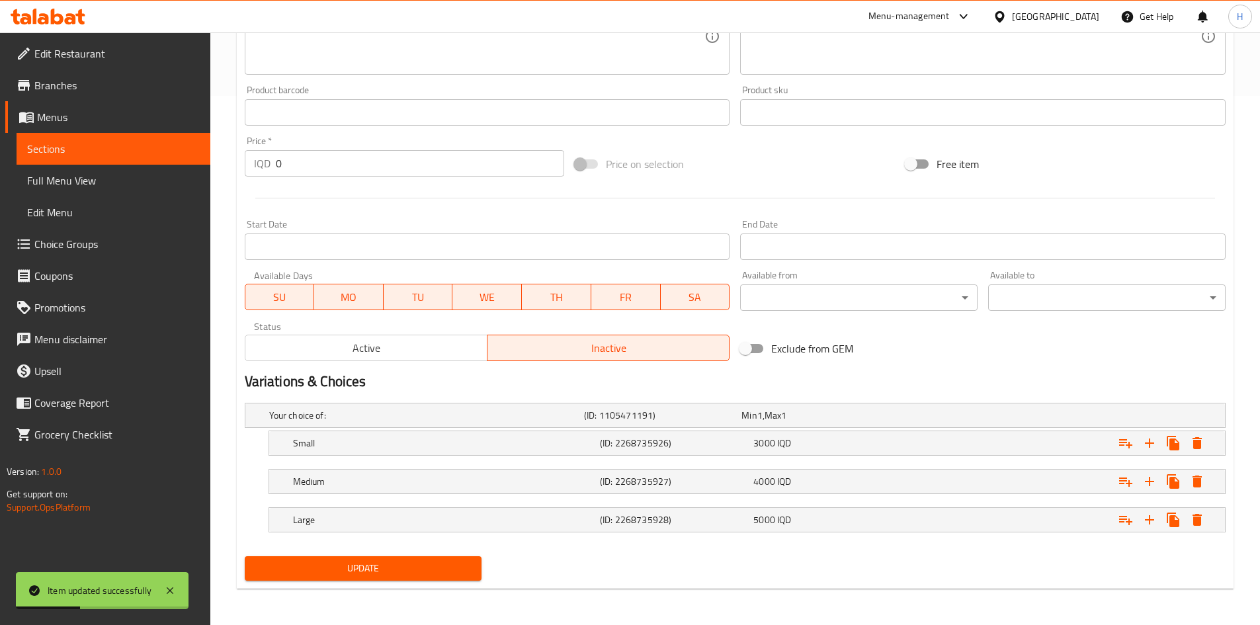
click at [390, 341] on span "Active" at bounding box center [367, 348] width 232 height 19
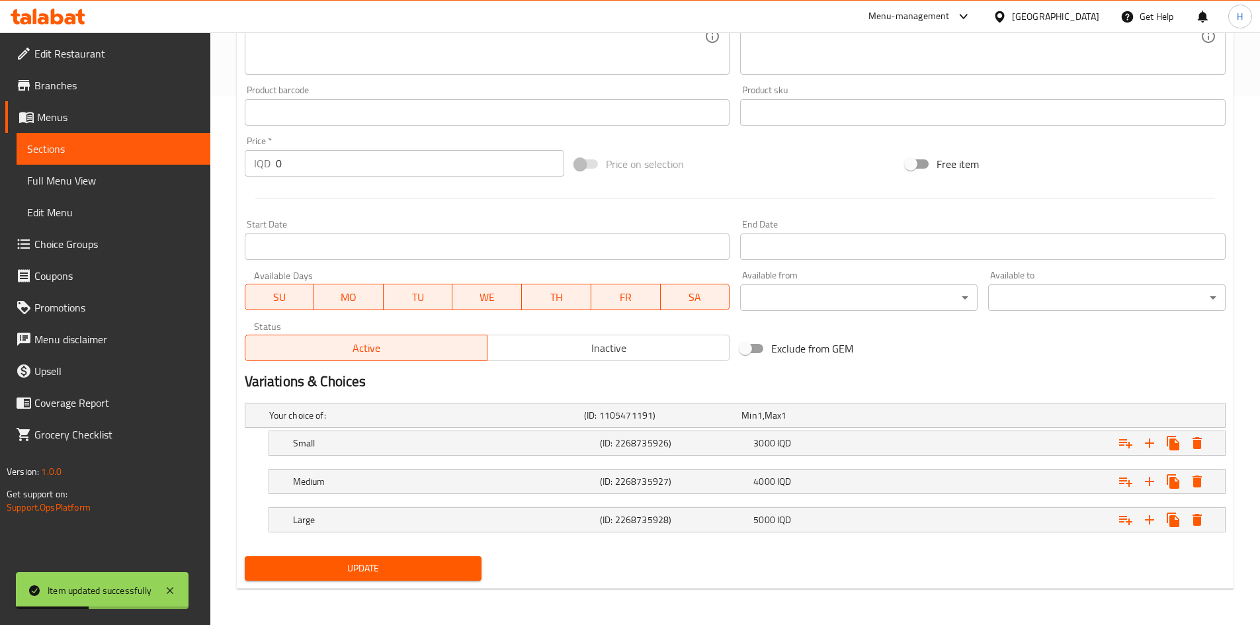
click at [423, 570] on span "Update" at bounding box center [363, 568] width 216 height 17
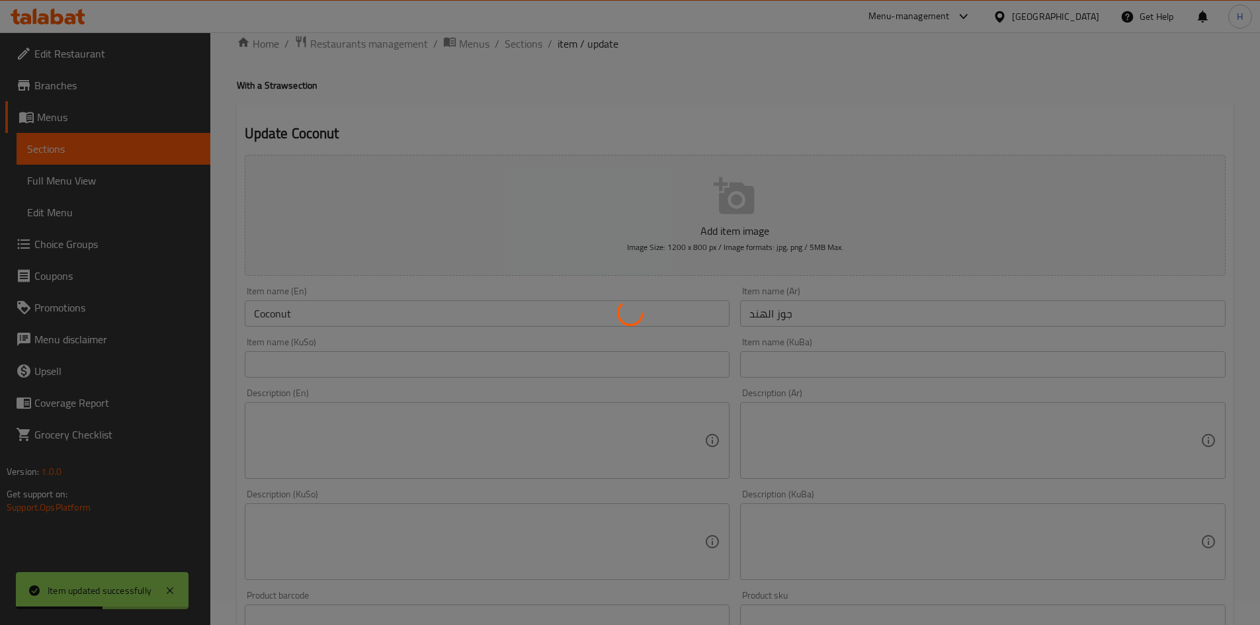
scroll to position [0, 0]
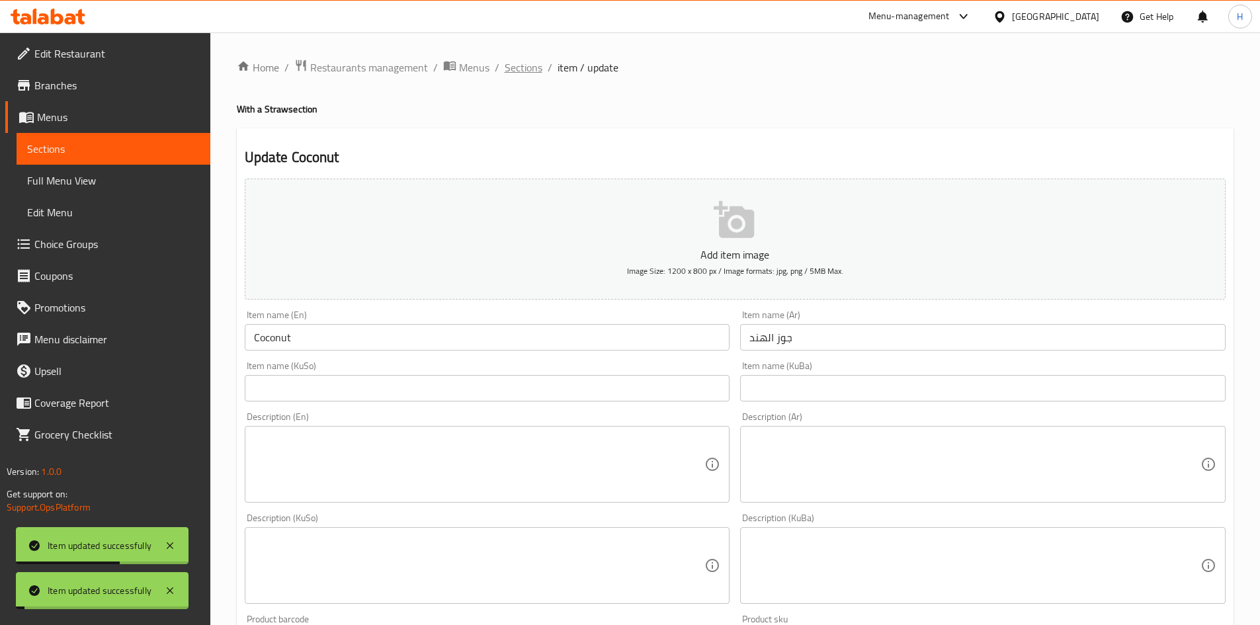
click at [528, 75] on span "Sections" at bounding box center [524, 68] width 38 height 16
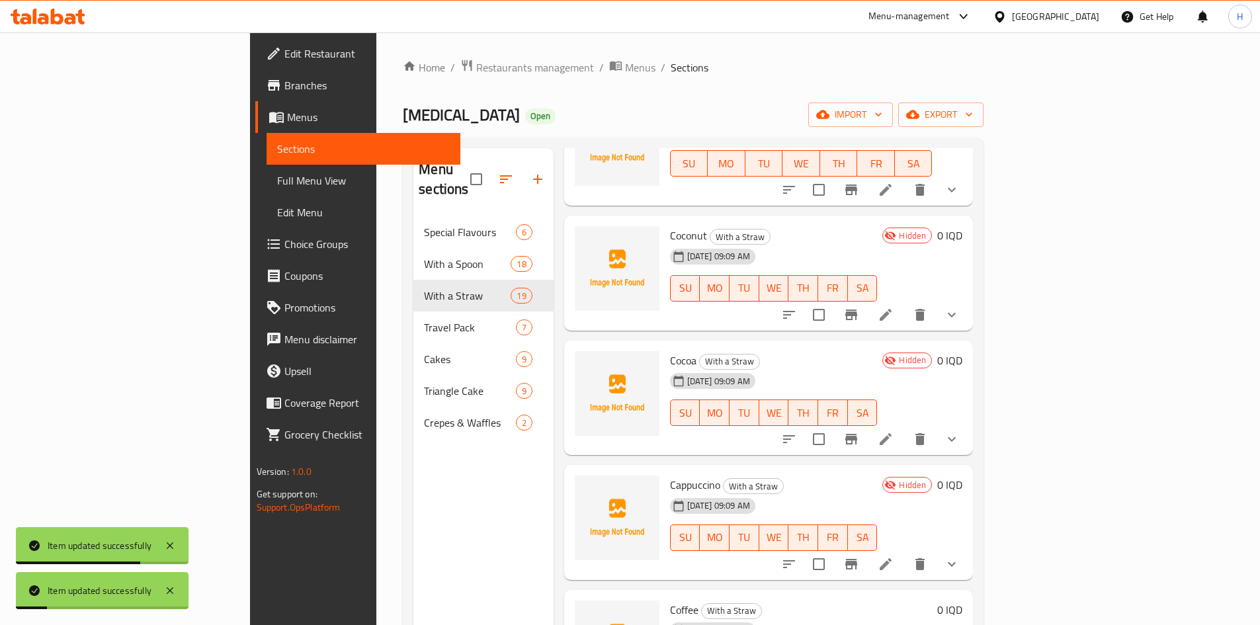
scroll to position [331, 0]
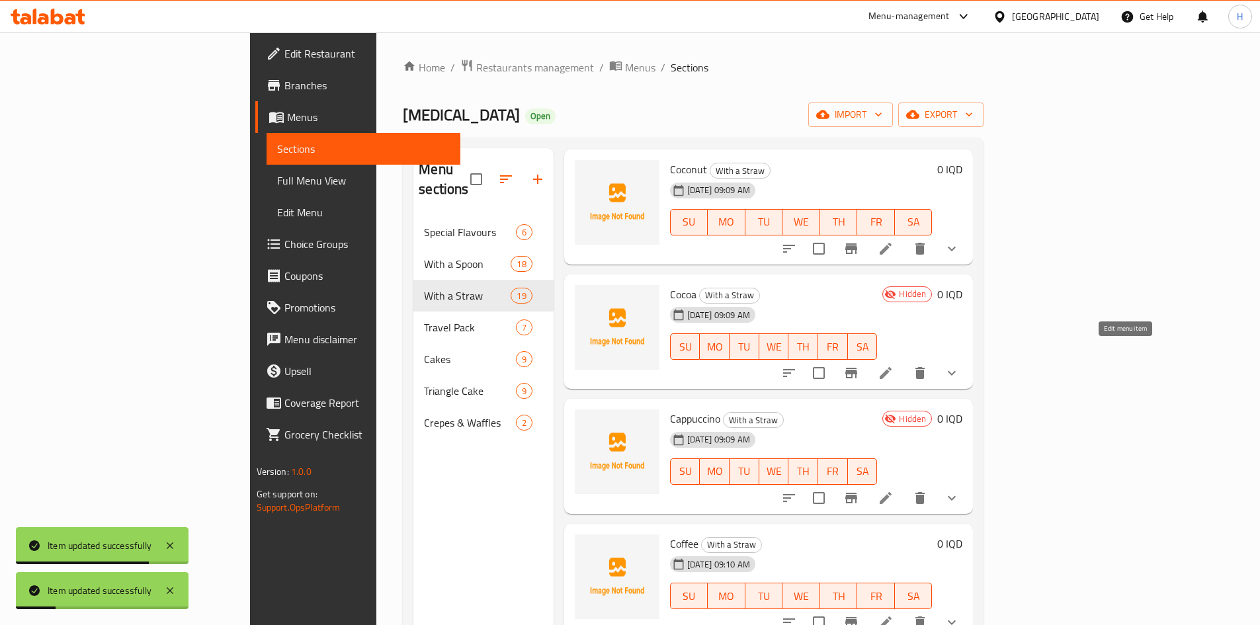
click at [894, 365] on icon at bounding box center [886, 373] width 16 height 16
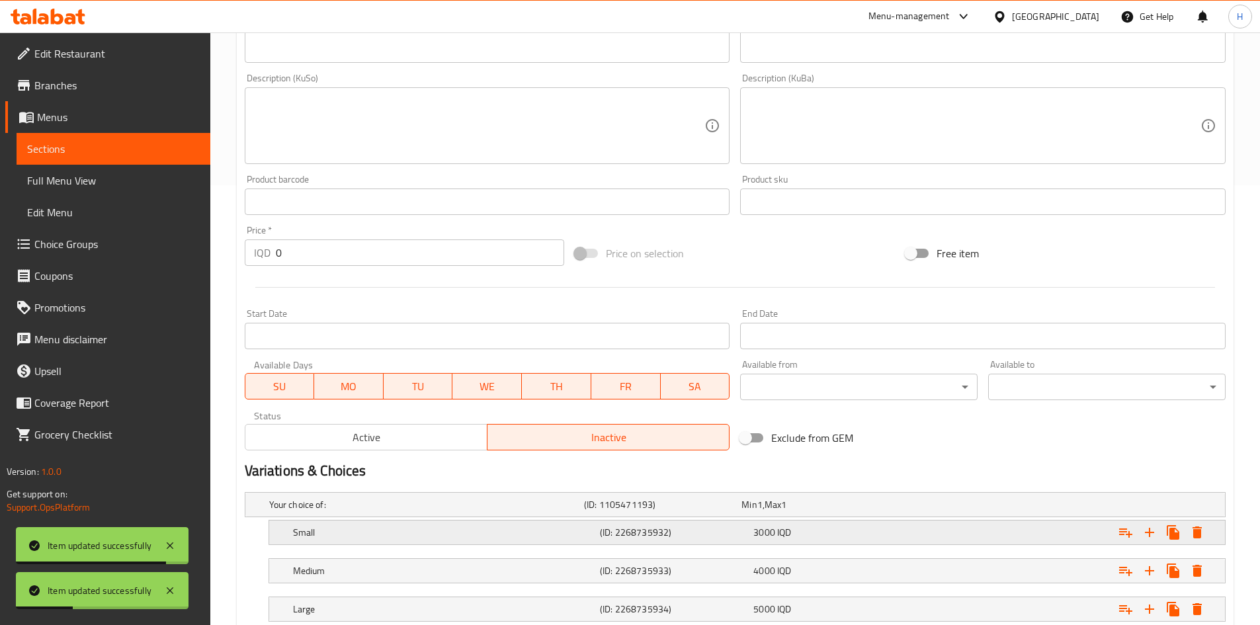
scroll to position [530, 0]
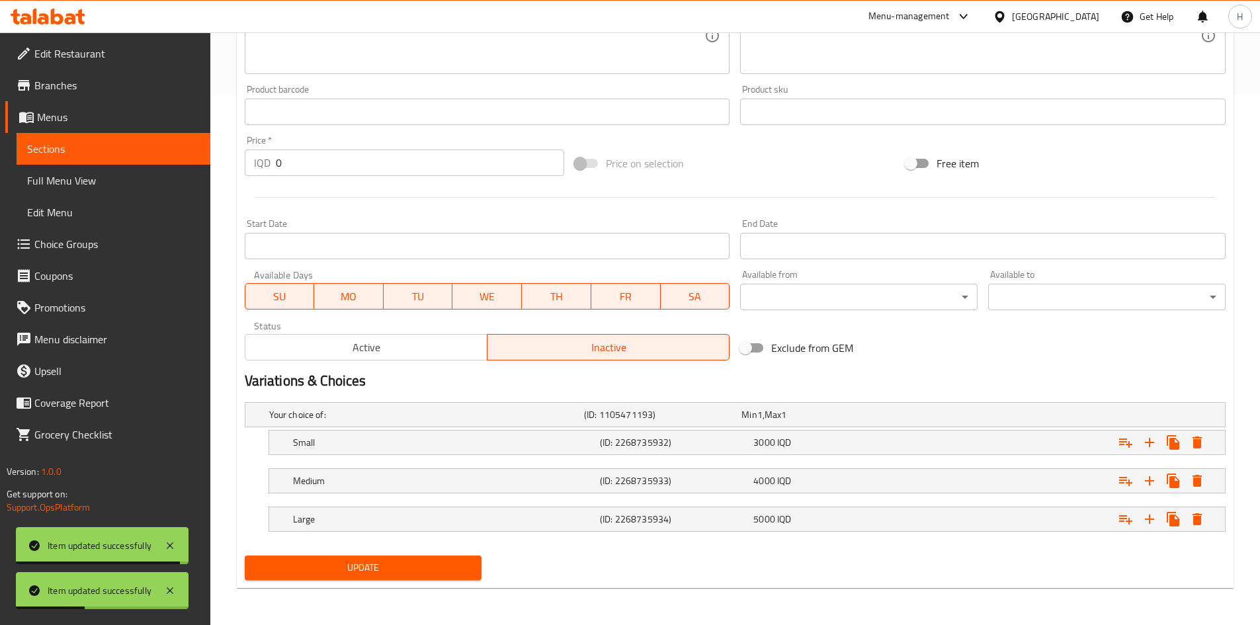
click at [435, 339] on span "Active" at bounding box center [367, 347] width 232 height 19
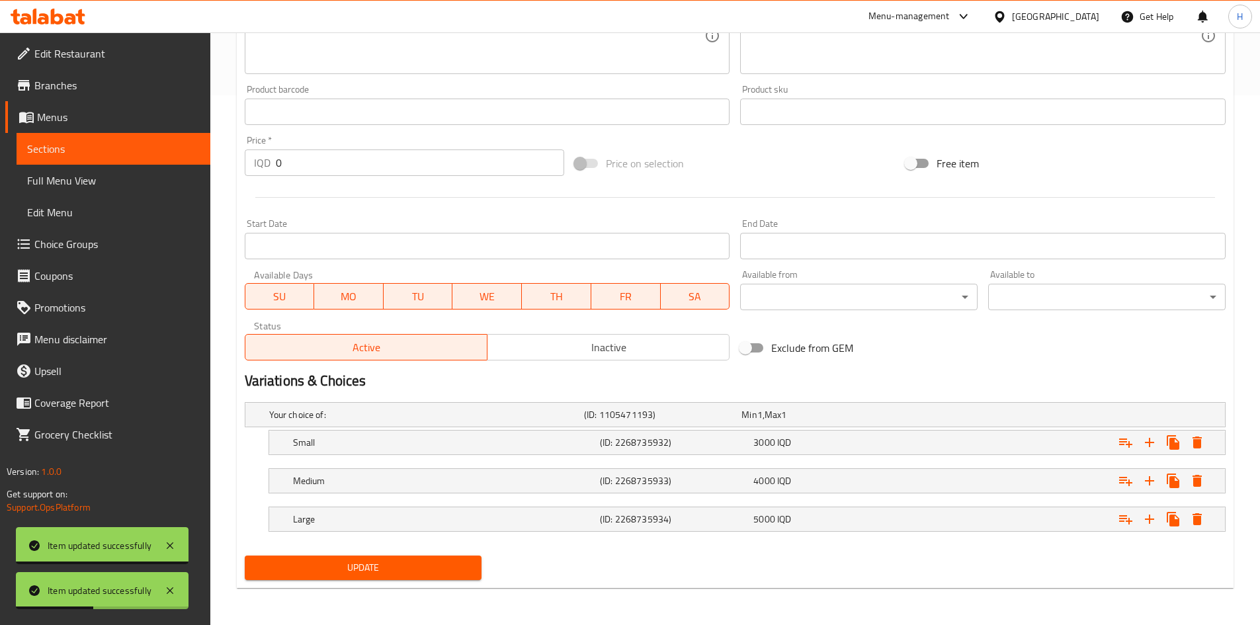
click at [423, 570] on span "Update" at bounding box center [363, 568] width 216 height 17
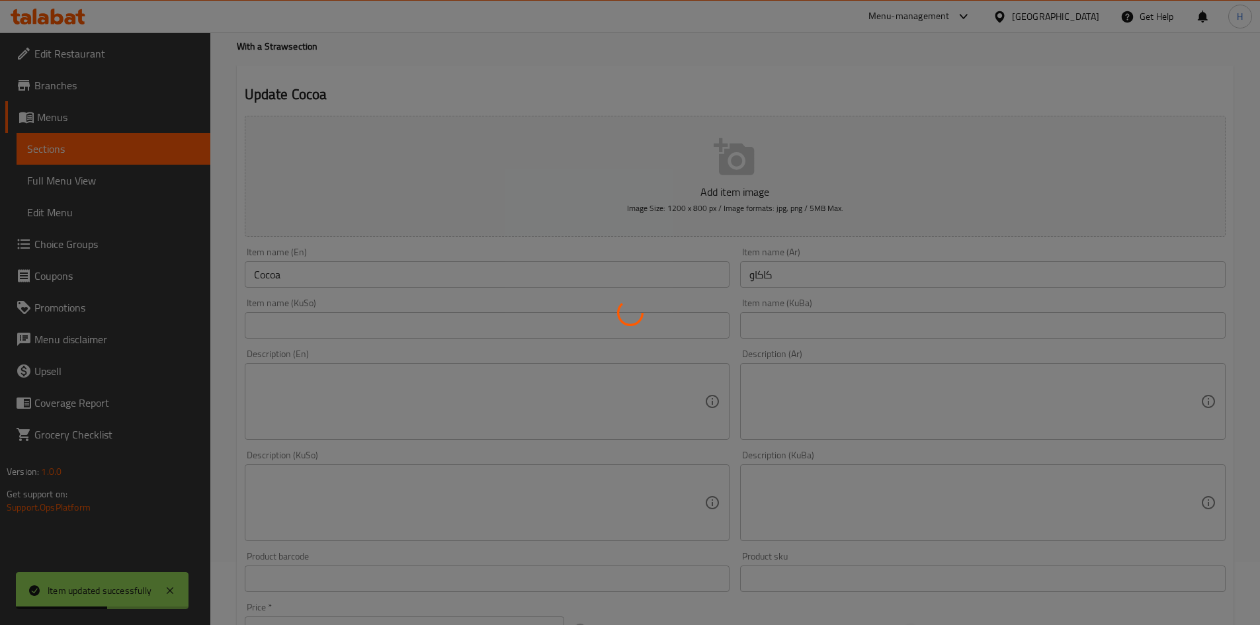
scroll to position [0, 0]
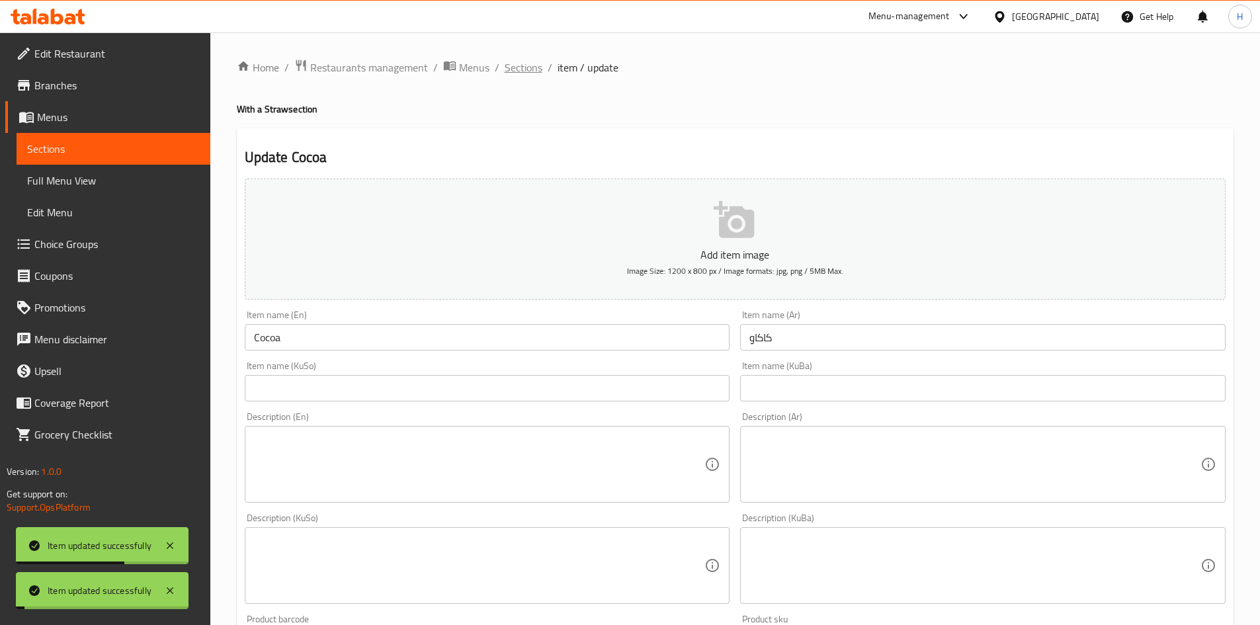
click at [520, 67] on span "Sections" at bounding box center [524, 68] width 38 height 16
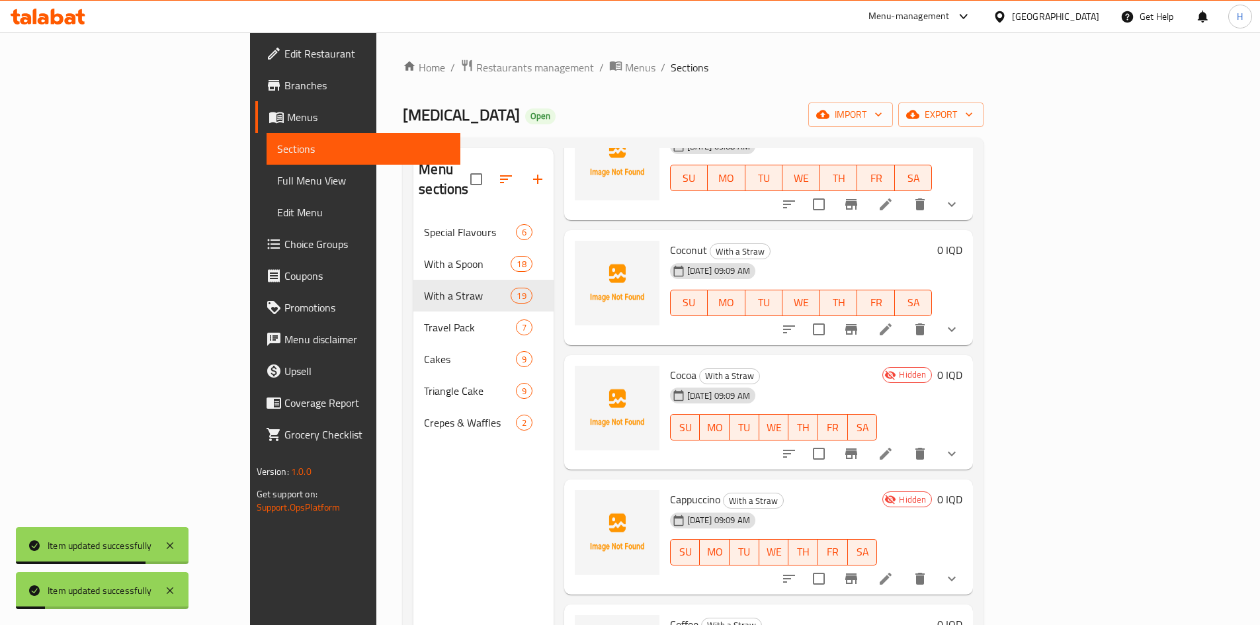
scroll to position [331, 0]
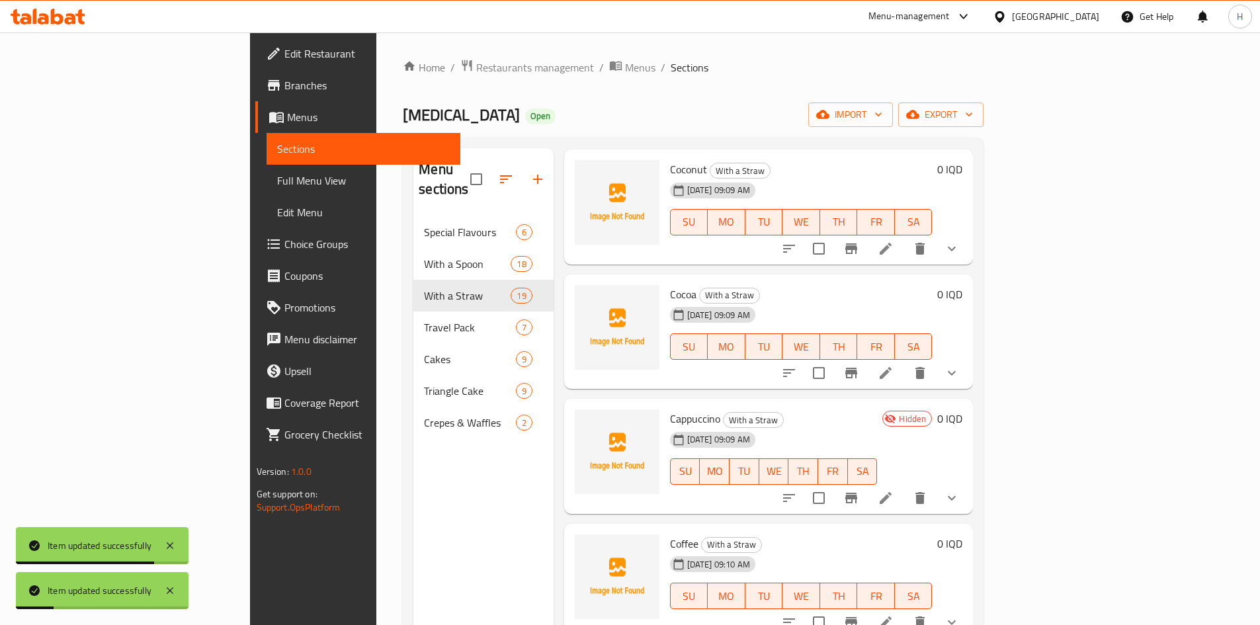
click at [904, 361] on li at bounding box center [885, 373] width 37 height 24
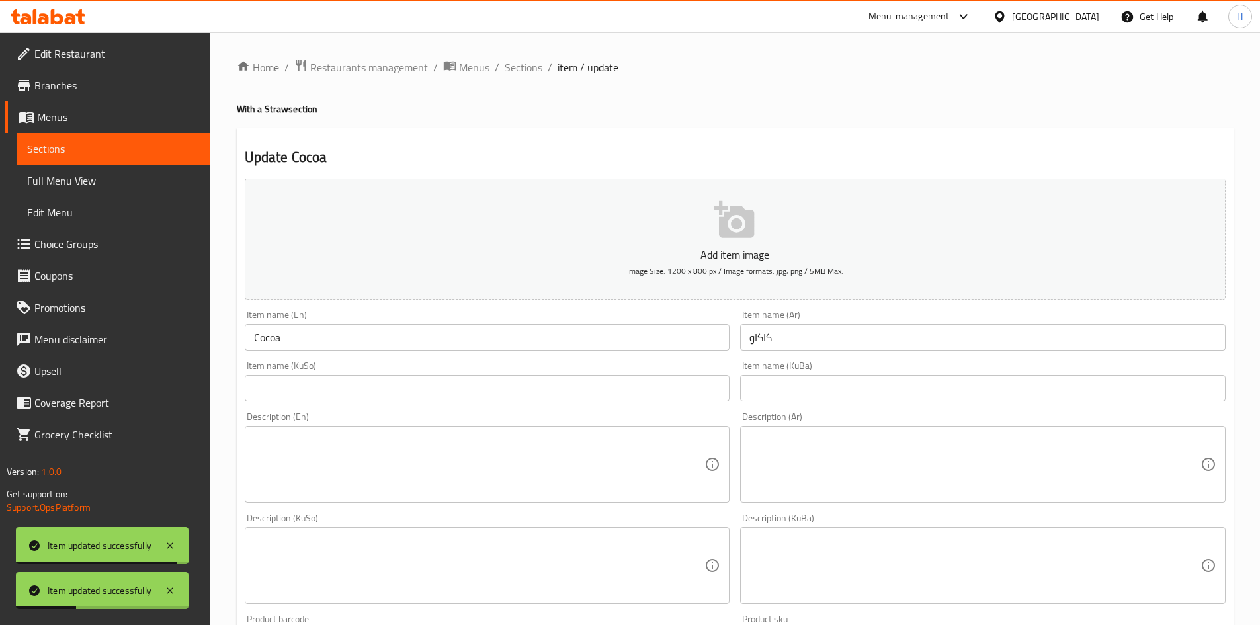
click at [545, 54] on div "Home / Restaurants management / Menus / Sections / item / update With a Straw s…" at bounding box center [735, 593] width 1050 height 1123
click at [519, 65] on span "Sections" at bounding box center [524, 68] width 38 height 16
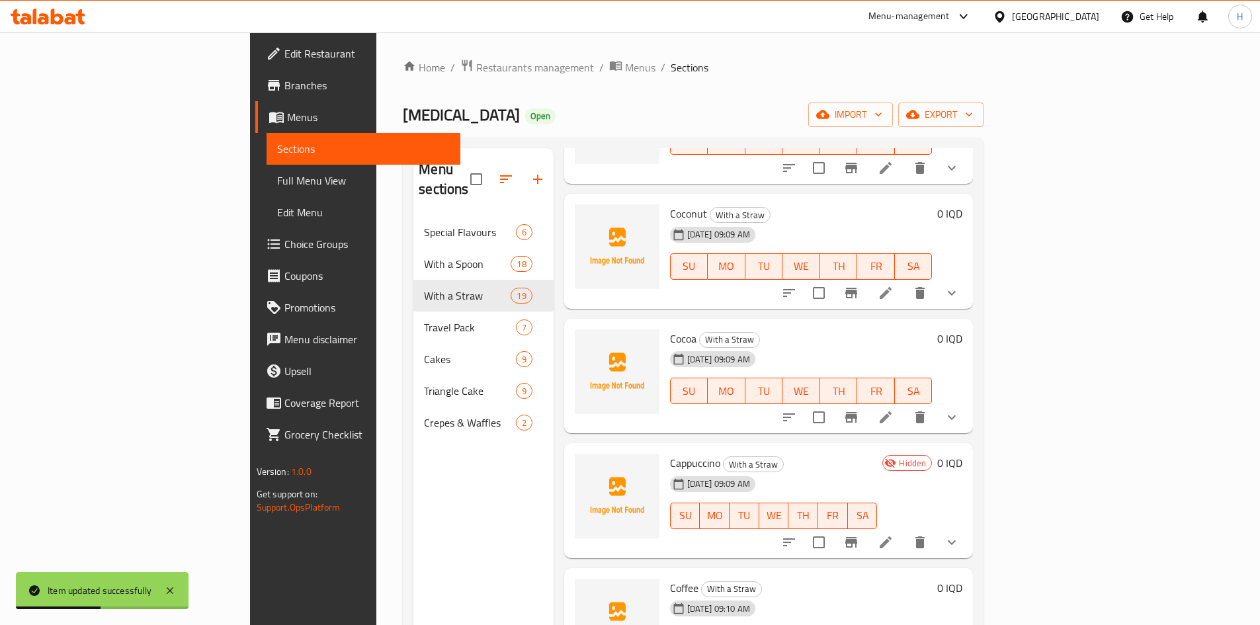
scroll to position [397, 0]
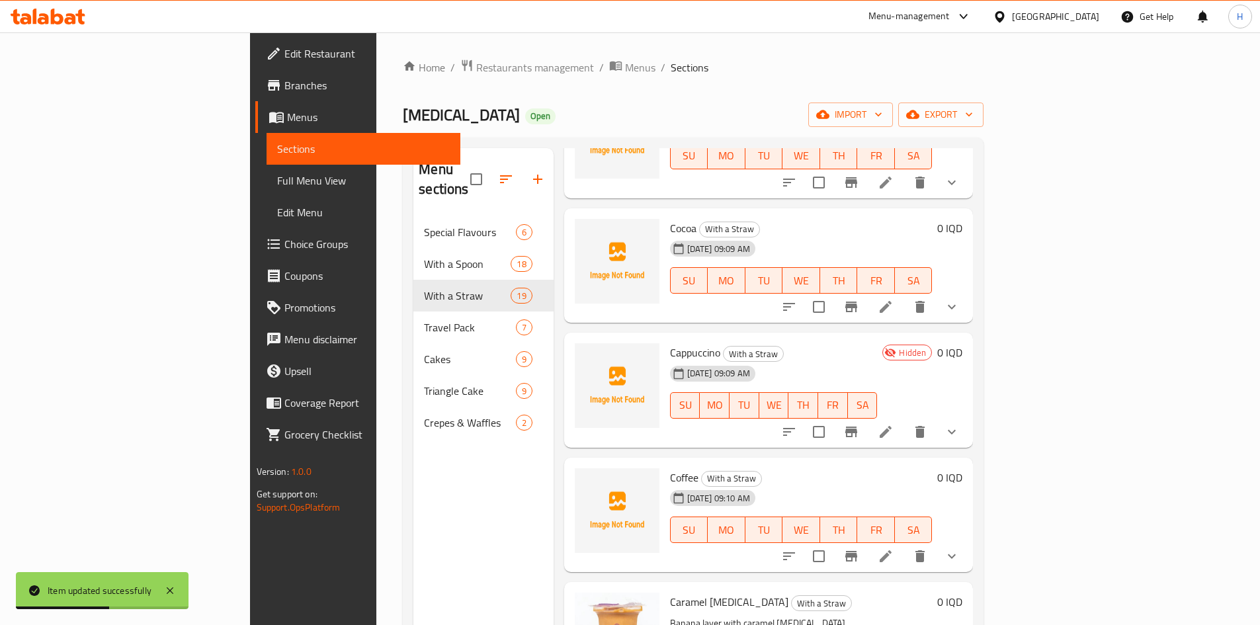
click at [894, 424] on icon at bounding box center [886, 432] width 16 height 16
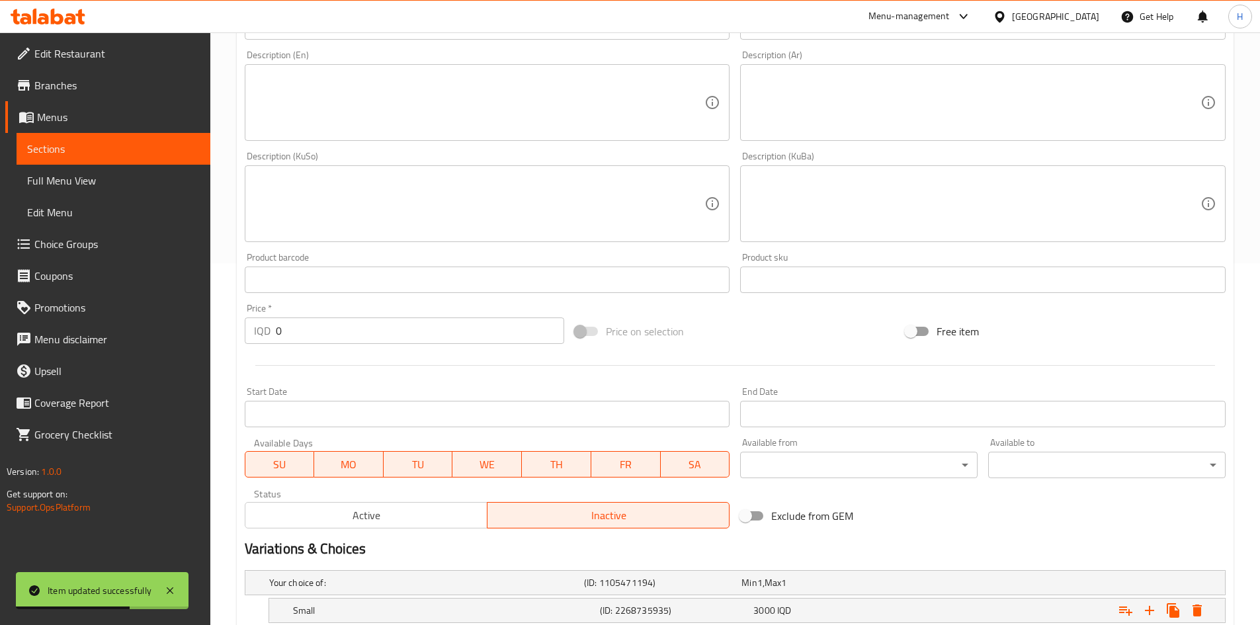
scroll to position [463, 0]
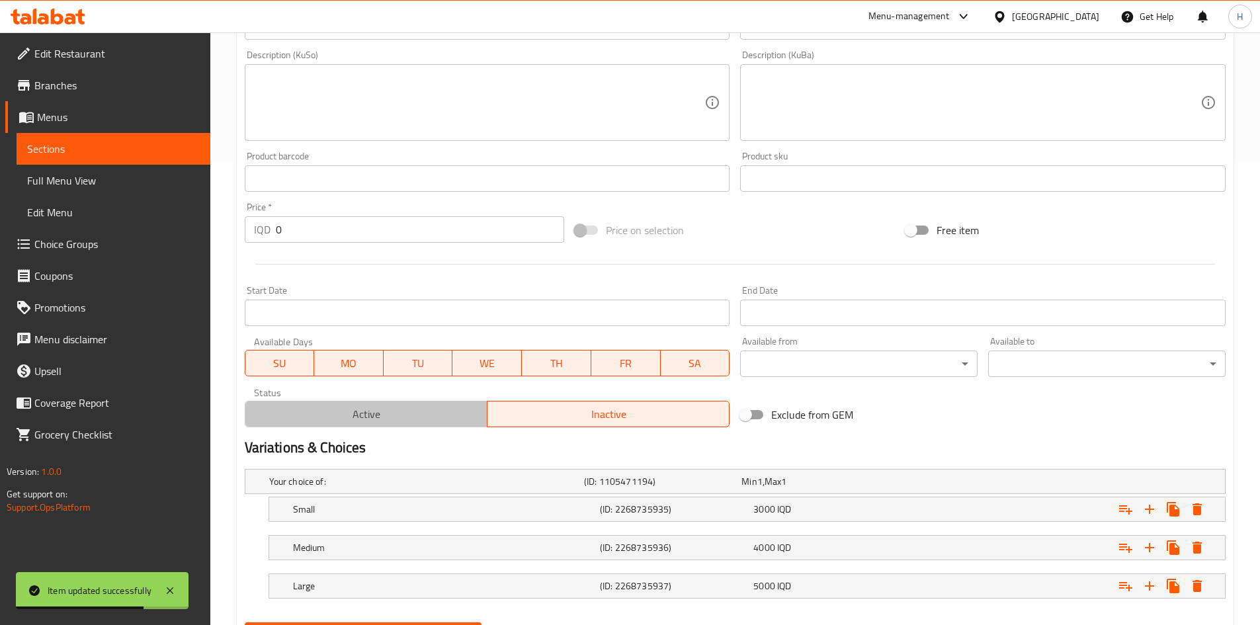
click at [414, 419] on span "Active" at bounding box center [367, 414] width 232 height 19
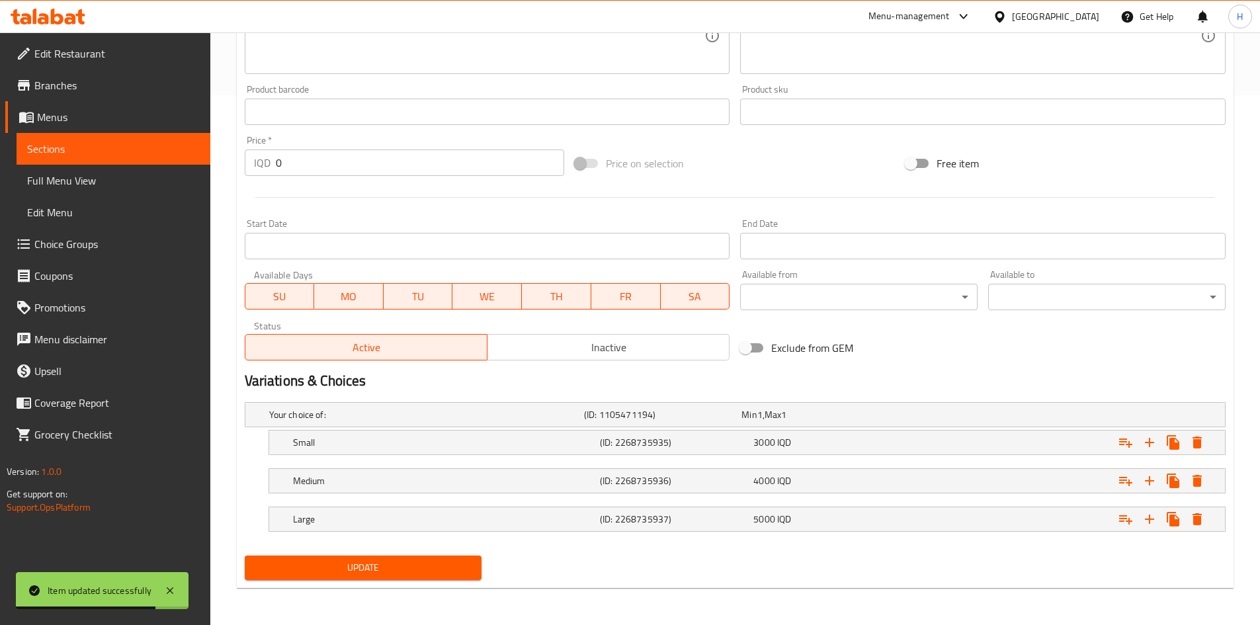
click at [424, 576] on span "Update" at bounding box center [363, 568] width 216 height 17
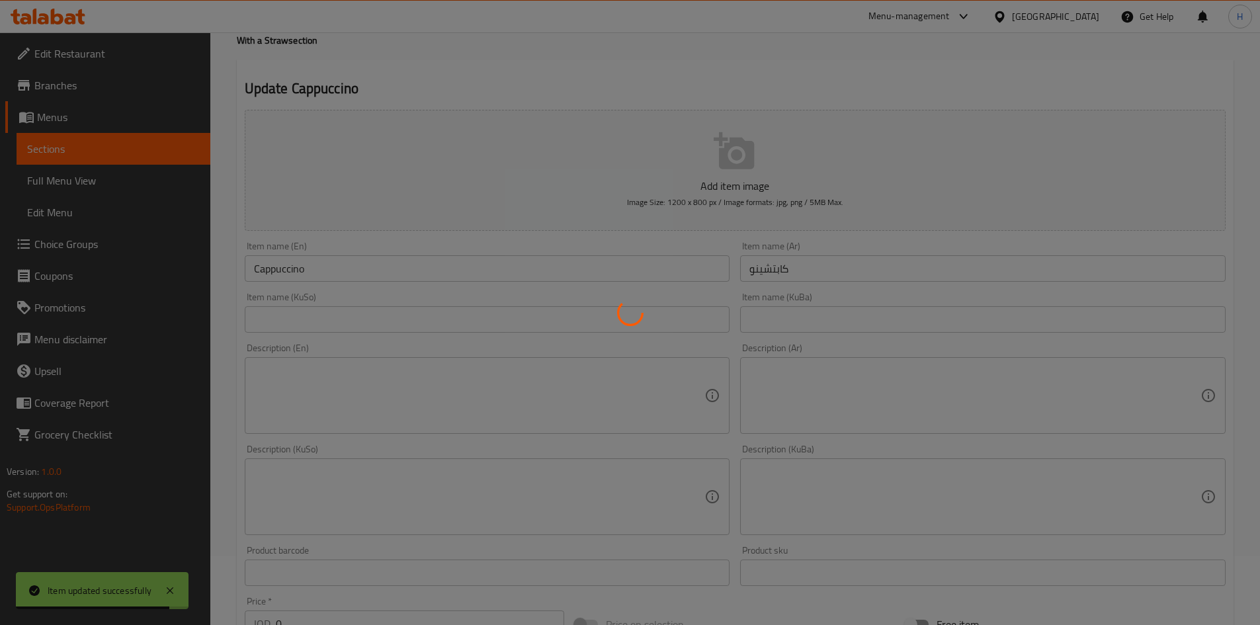
scroll to position [0, 0]
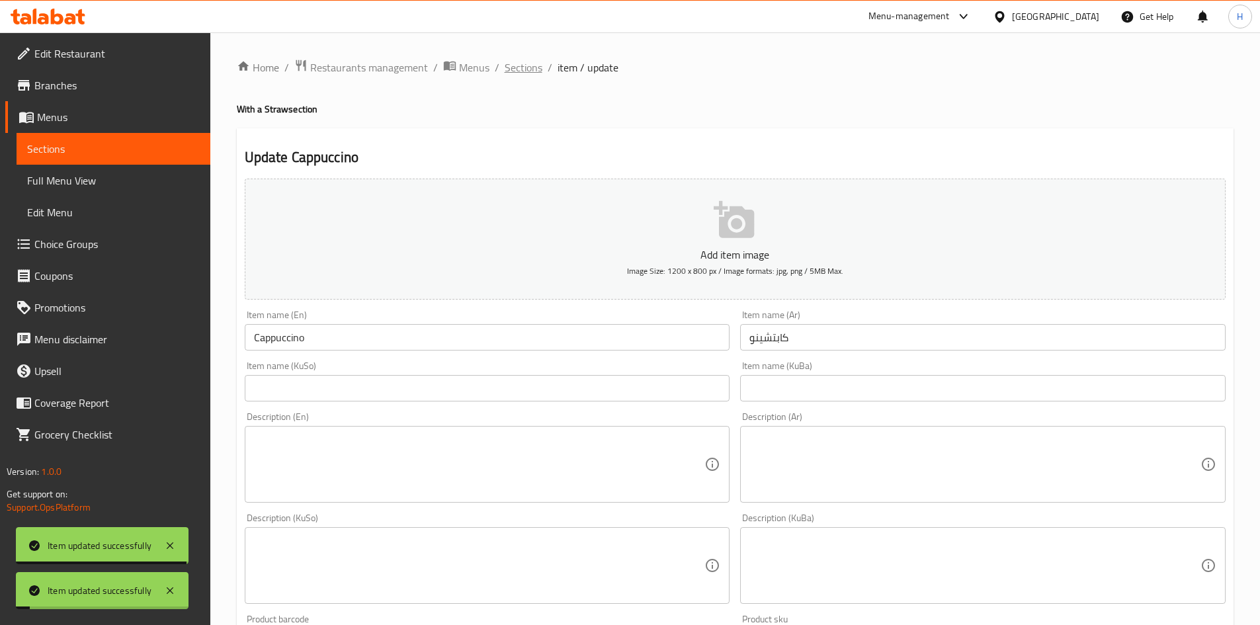
click at [519, 66] on span "Sections" at bounding box center [524, 68] width 38 height 16
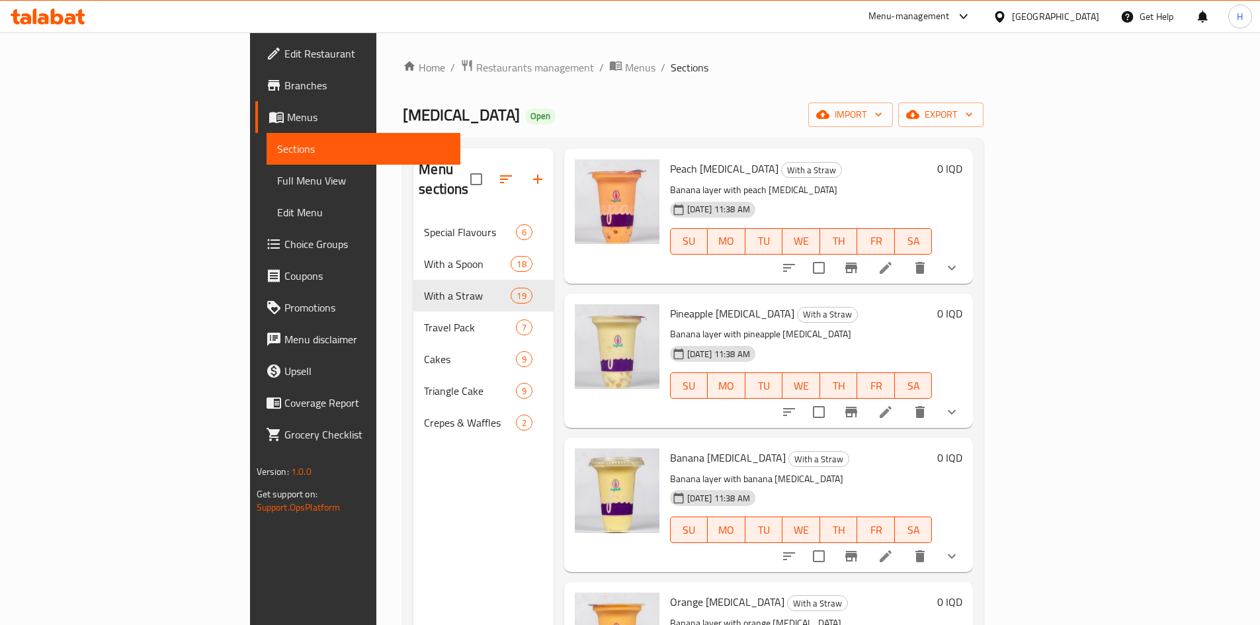
scroll to position [2055, 0]
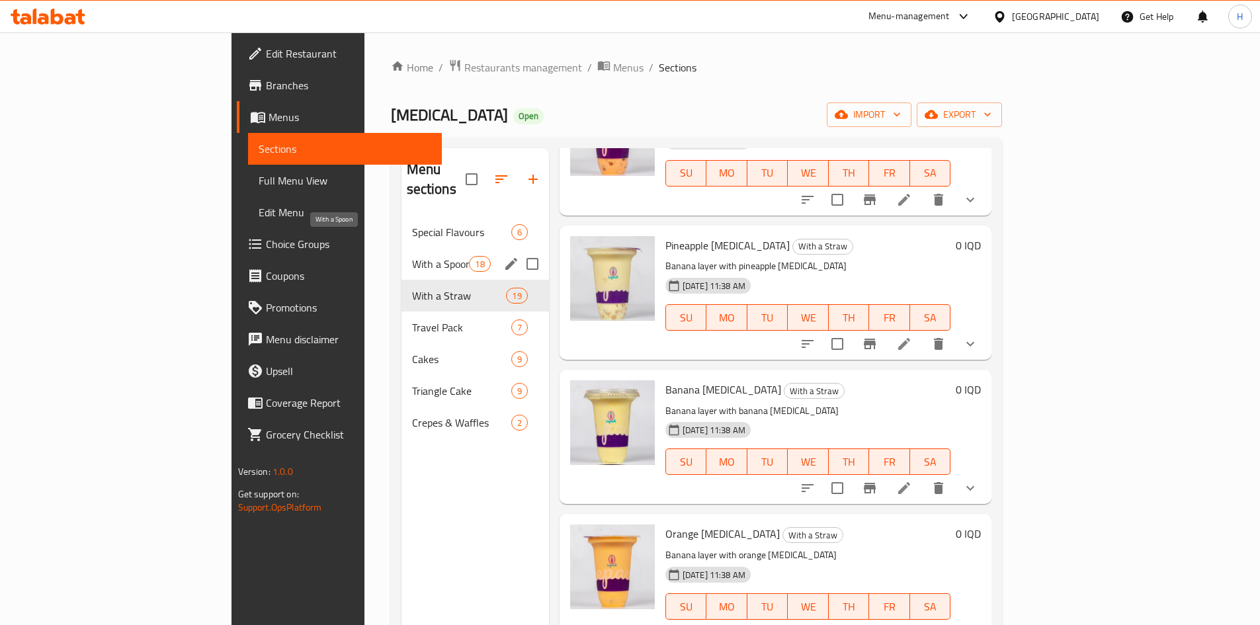
drag, startPoint x: 300, startPoint y: 247, endPoint x: 322, endPoint y: 234, distance: 25.0
click at [412, 256] on span "With a Spoon" at bounding box center [441, 264] width 58 height 16
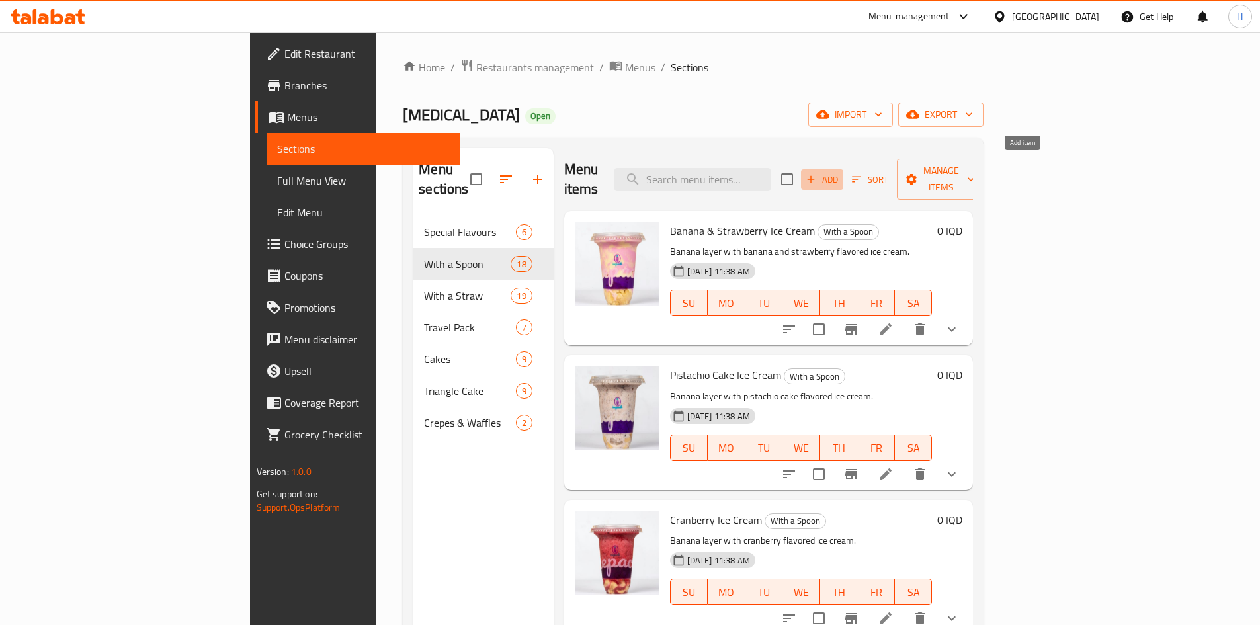
click at [840, 173] on span "Add" at bounding box center [823, 179] width 36 height 15
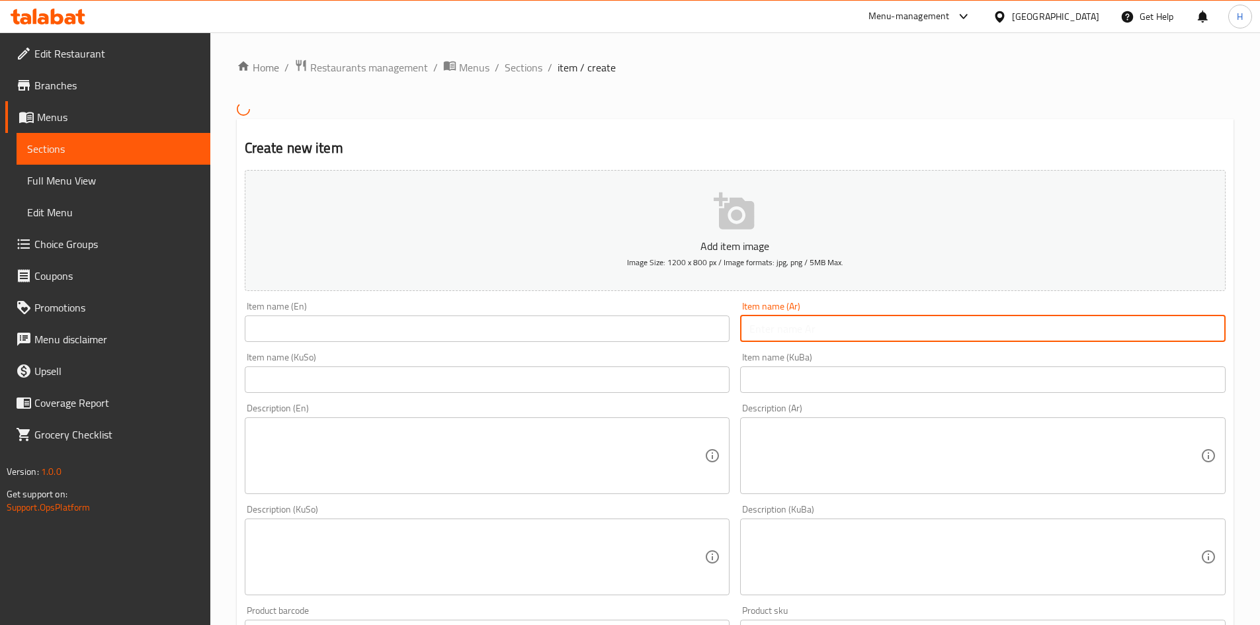
drag, startPoint x: 871, startPoint y: 325, endPoint x: 867, endPoint y: 333, distance: 9.2
click at [870, 328] on input "text" at bounding box center [983, 329] width 486 height 26
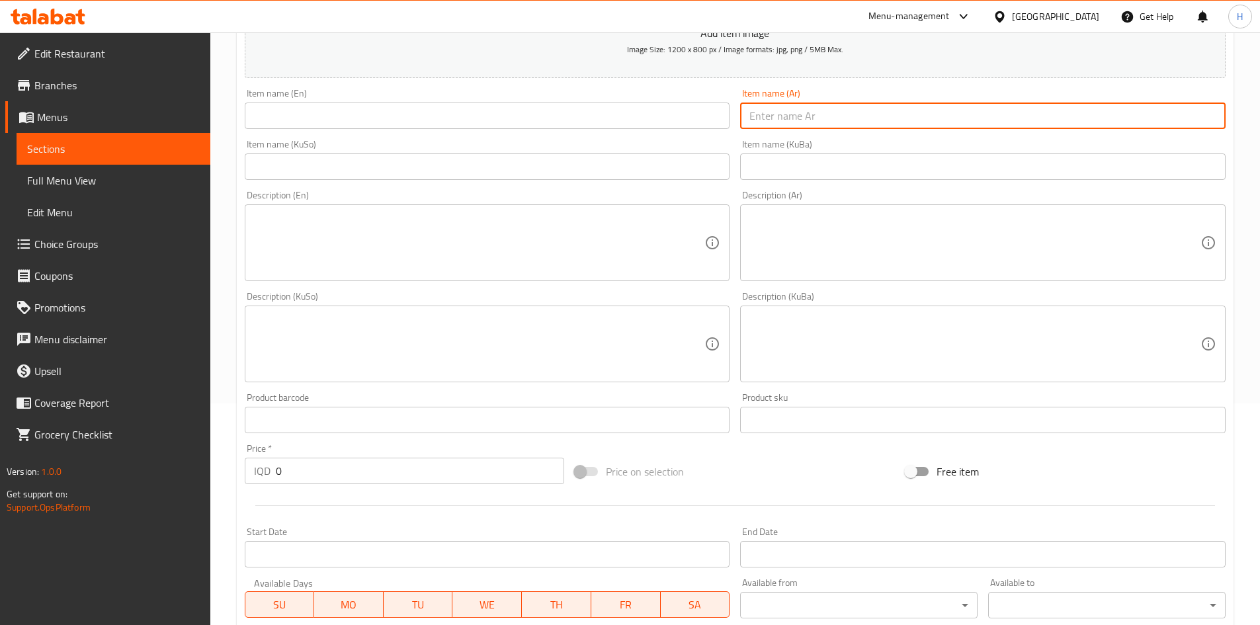
scroll to position [219, 0]
click at [836, 122] on input "text" at bounding box center [983, 118] width 486 height 26
type input "f"
type input "باشن فروت"
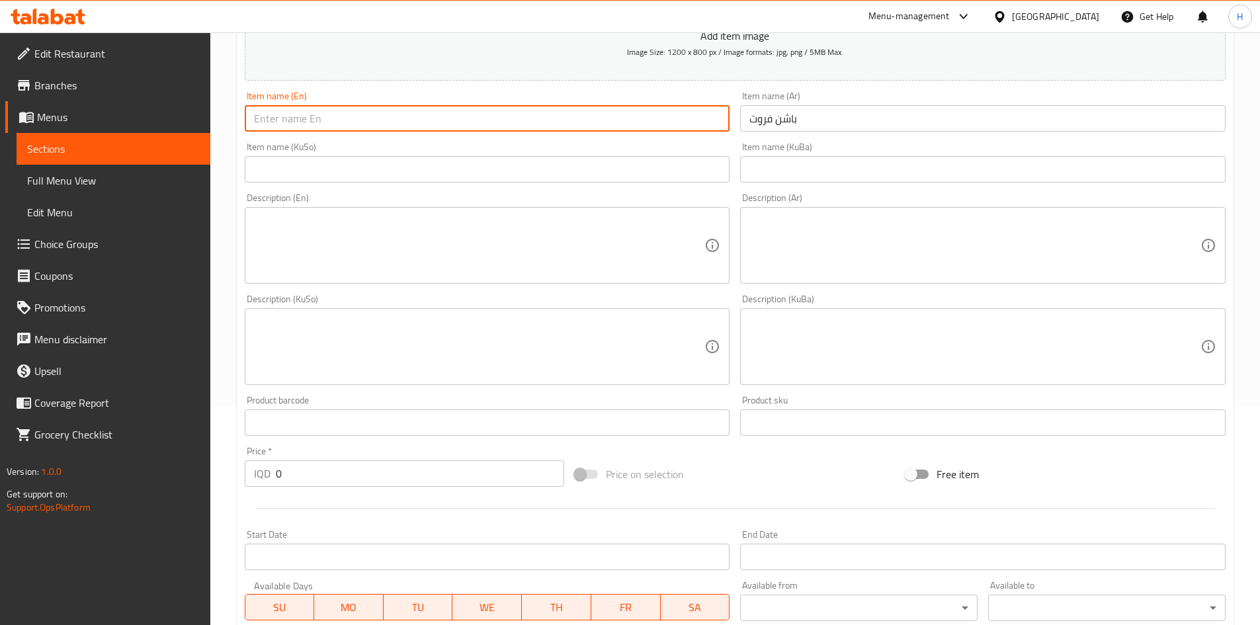
click at [564, 107] on input "text" at bounding box center [488, 118] width 486 height 26
type input "Passion Fruit Ice Cream"
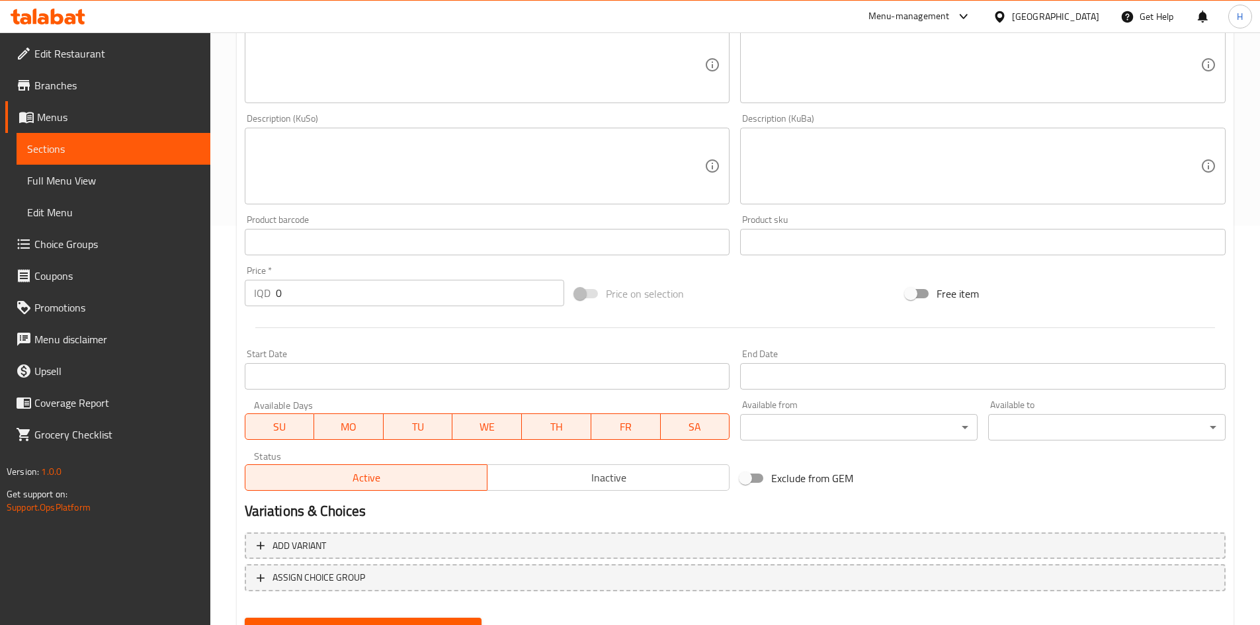
scroll to position [462, 0]
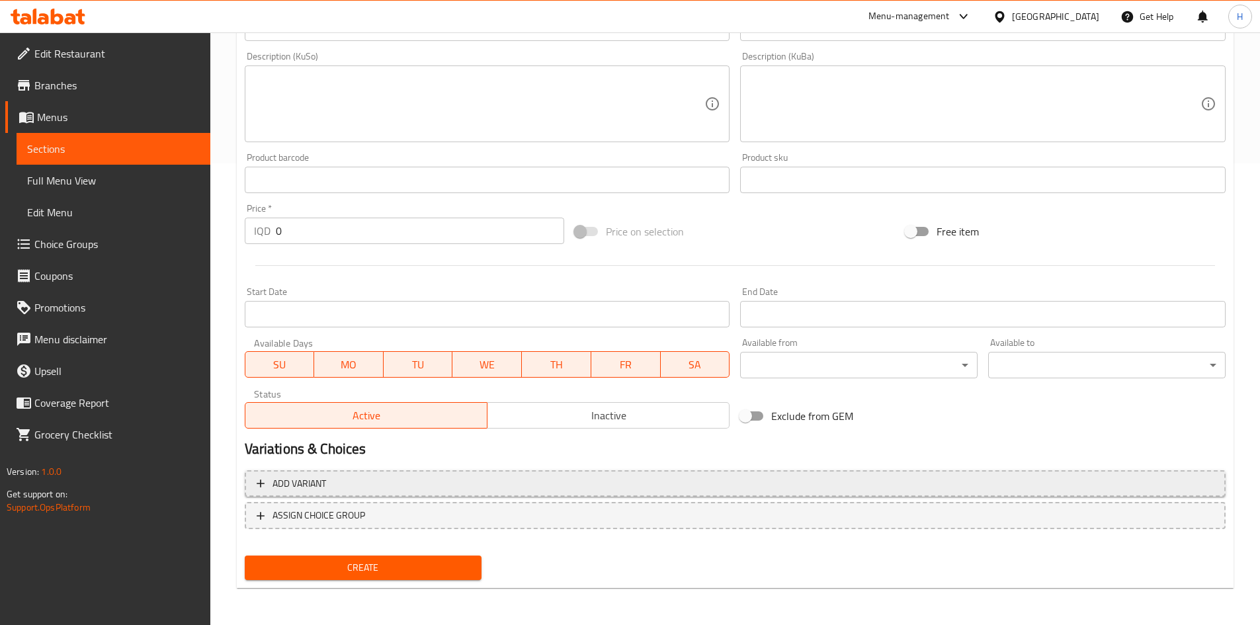
click at [366, 487] on span "Add variant" at bounding box center [735, 484] width 957 height 17
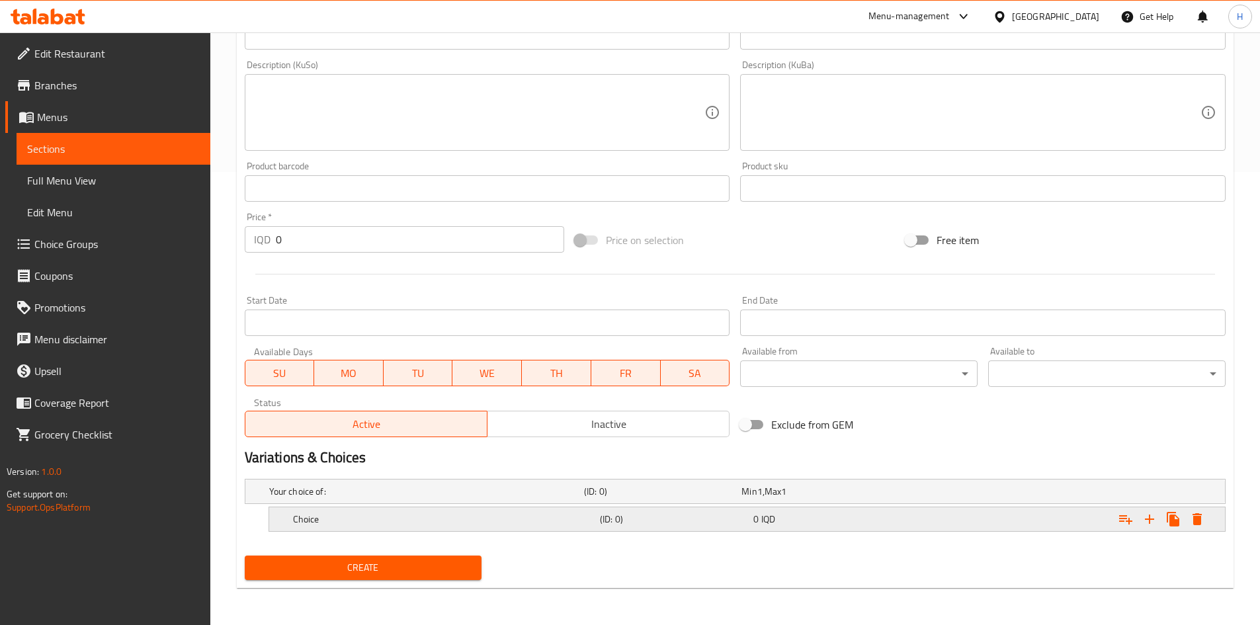
scroll to position [453, 0]
click at [1154, 521] on icon "Expand" at bounding box center [1150, 519] width 16 height 16
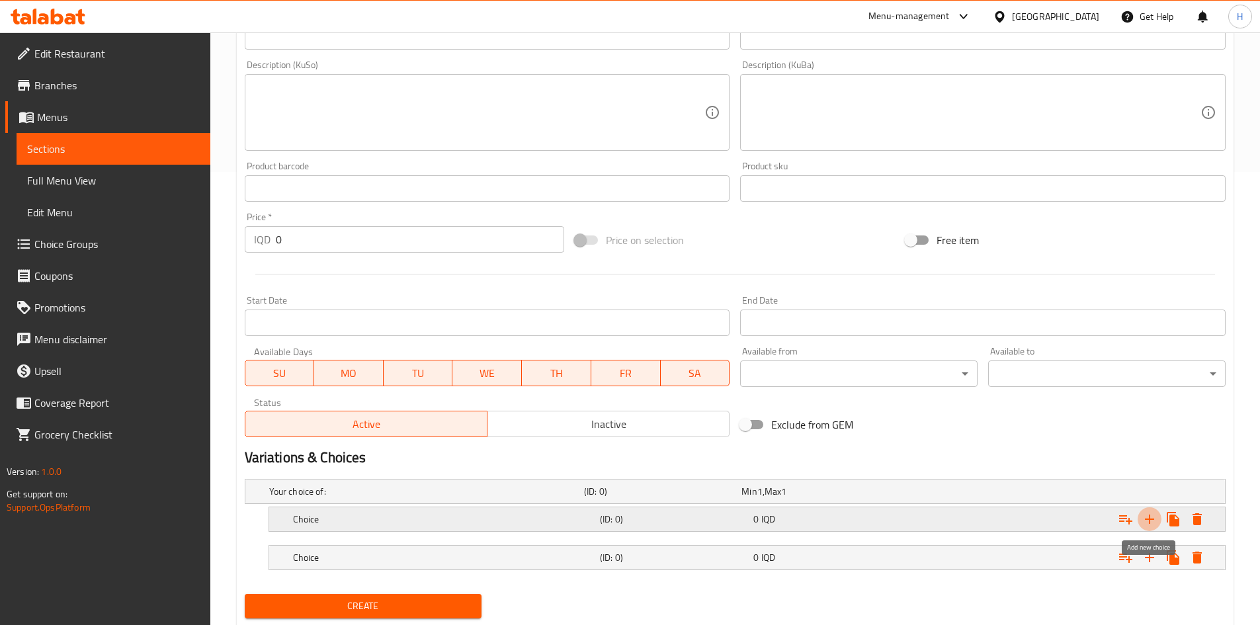
click at [1154, 521] on icon "Expand" at bounding box center [1150, 519] width 16 height 16
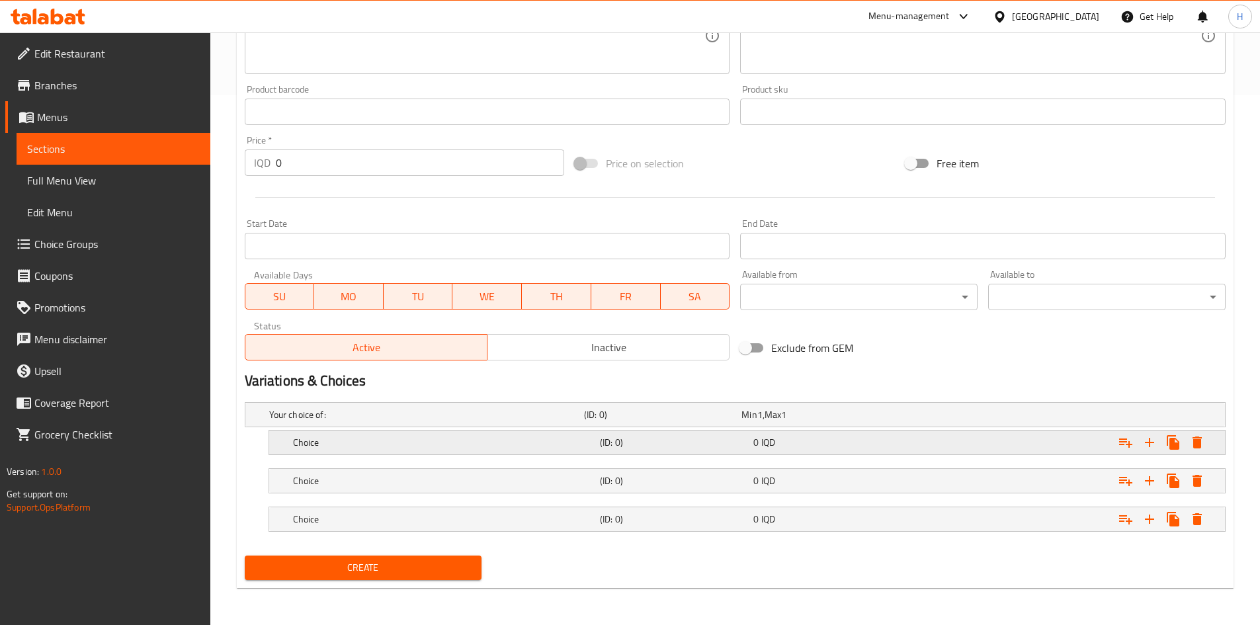
click at [319, 421] on h5 "Choice" at bounding box center [424, 414] width 310 height 13
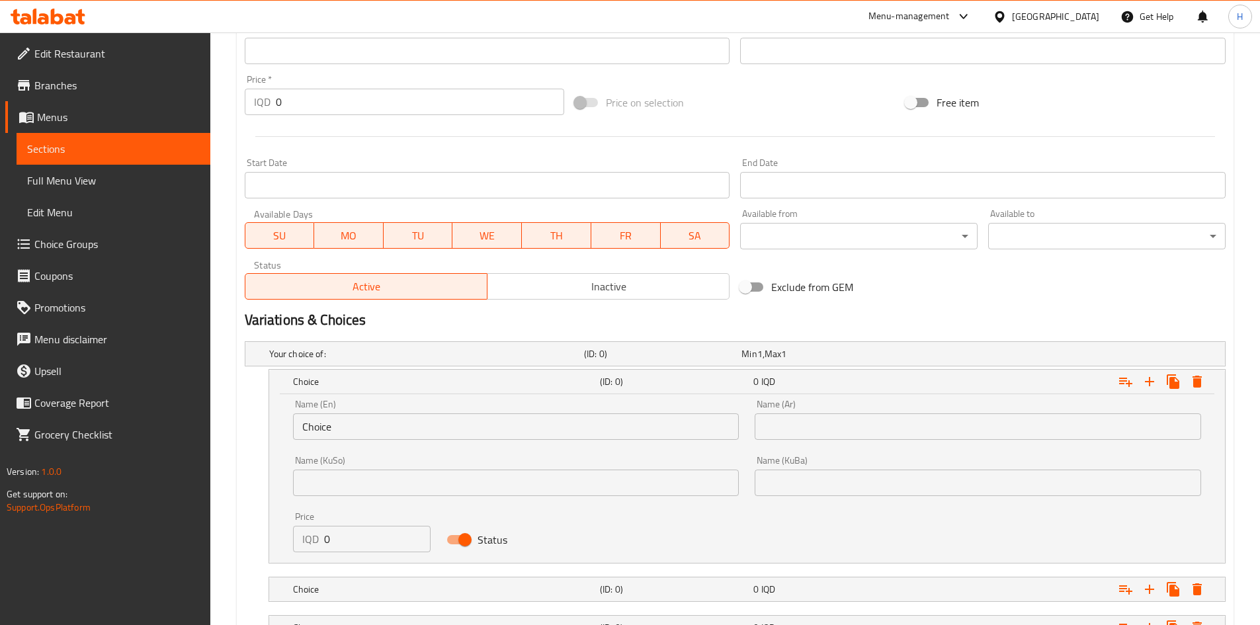
scroll to position [679, 0]
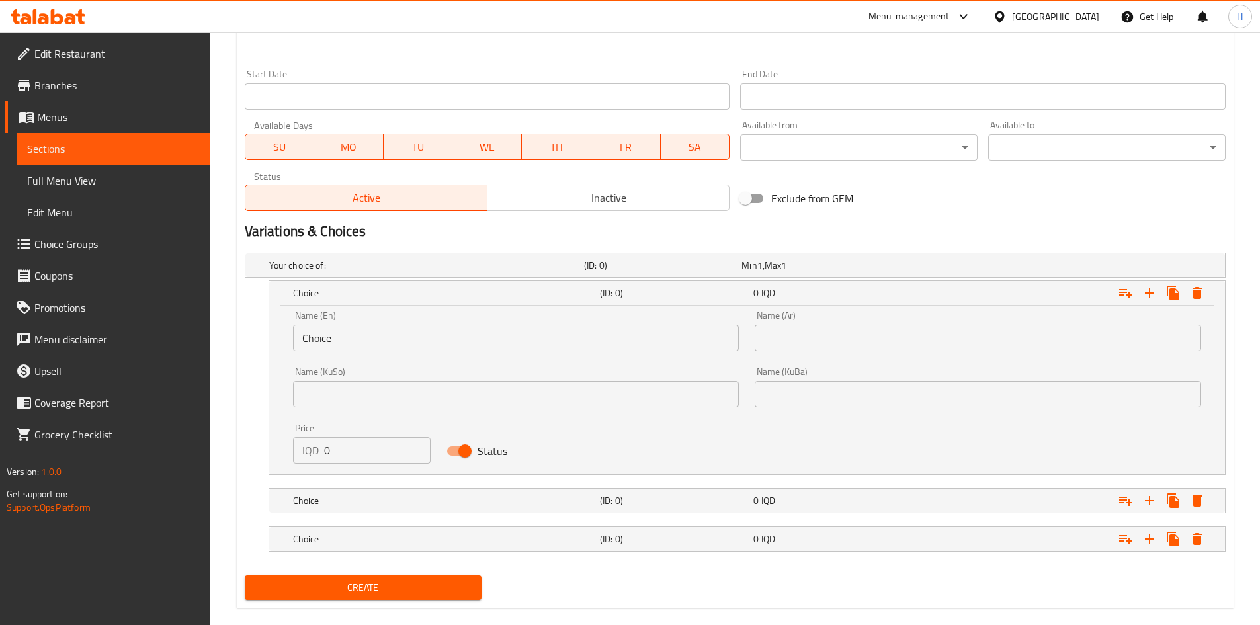
click at [344, 353] on div "Name (En) Choice Name (En)" at bounding box center [516, 331] width 462 height 56
click at [347, 351] on div "Name (En) Choice Name (En)" at bounding box center [516, 331] width 462 height 56
click at [347, 351] on input "Choice" at bounding box center [516, 338] width 447 height 26
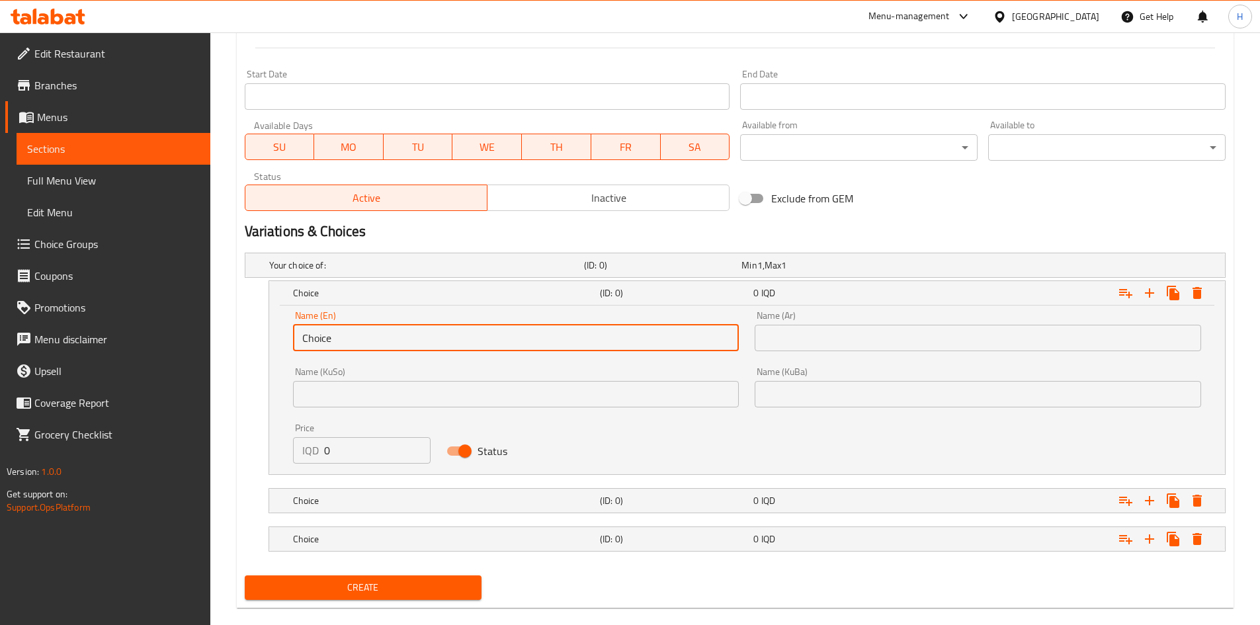
click at [347, 351] on input "Choice" at bounding box center [516, 338] width 447 height 26
click at [356, 336] on input "Choice" at bounding box center [516, 338] width 447 height 26
type input "Choic"
click at [356, 336] on input "Choic" at bounding box center [516, 338] width 447 height 26
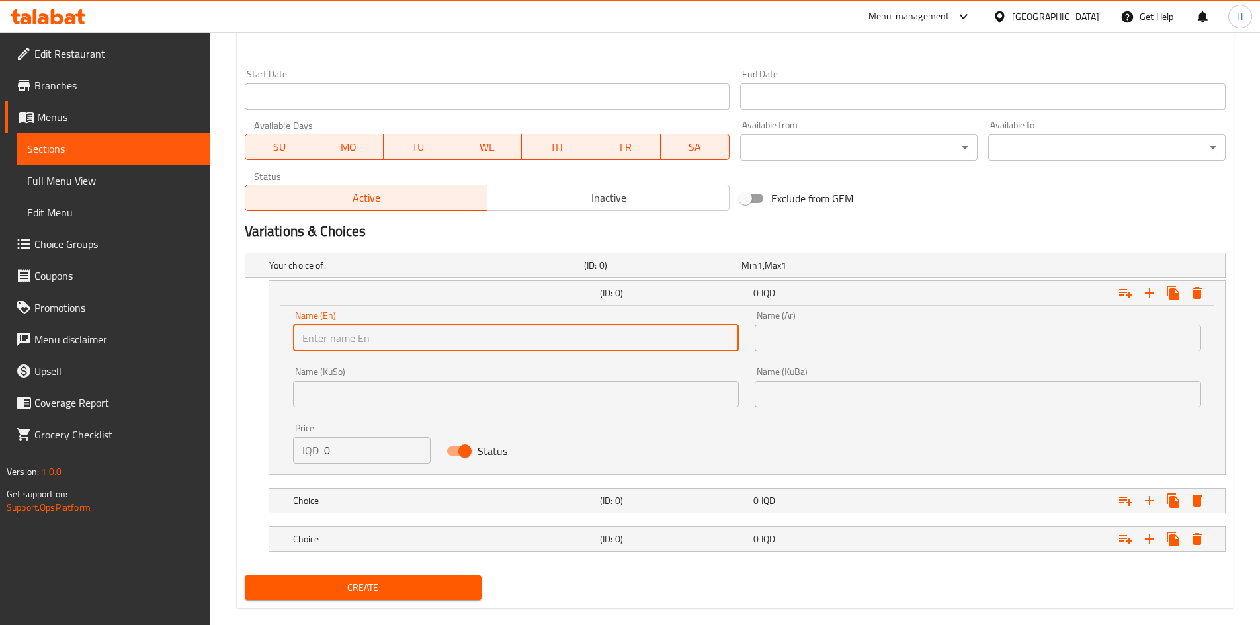
click at [355, 342] on input "text" at bounding box center [516, 338] width 447 height 26
type input "Small"
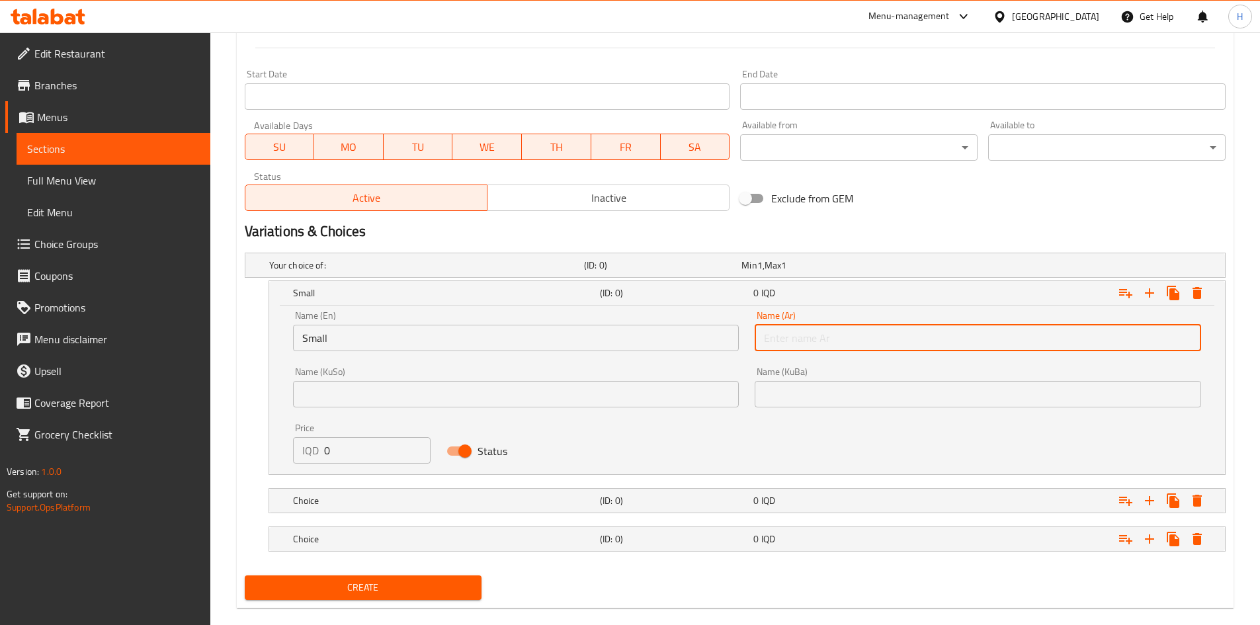
click at [861, 335] on input "text" at bounding box center [978, 338] width 447 height 26
type input "صغير"
click at [349, 458] on input "0" at bounding box center [377, 450] width 107 height 26
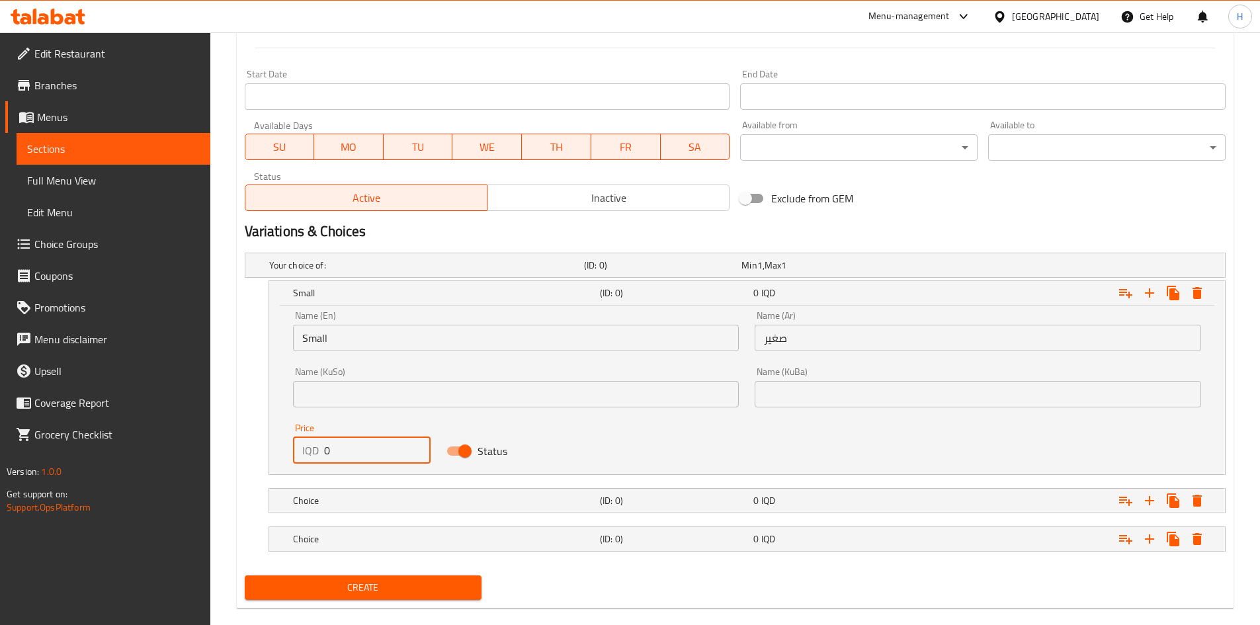
click at [349, 458] on input "0" at bounding box center [377, 450] width 107 height 26
type input "3000"
click at [349, 272] on h5 "Choice" at bounding box center [424, 265] width 310 height 13
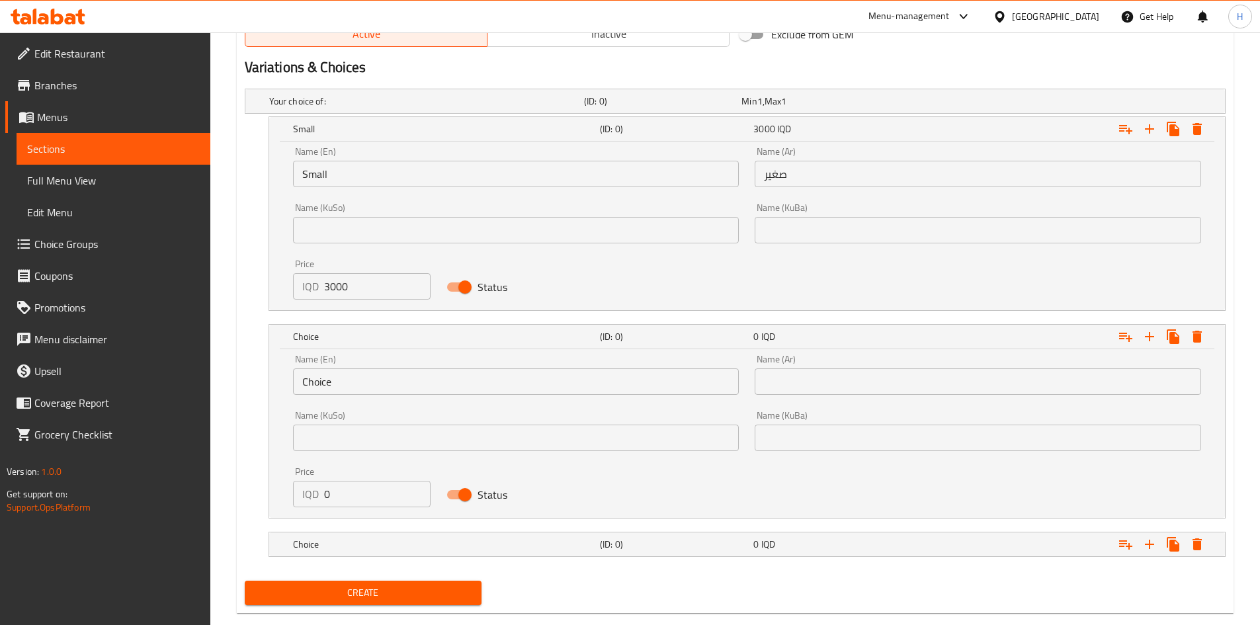
scroll to position [863, 0]
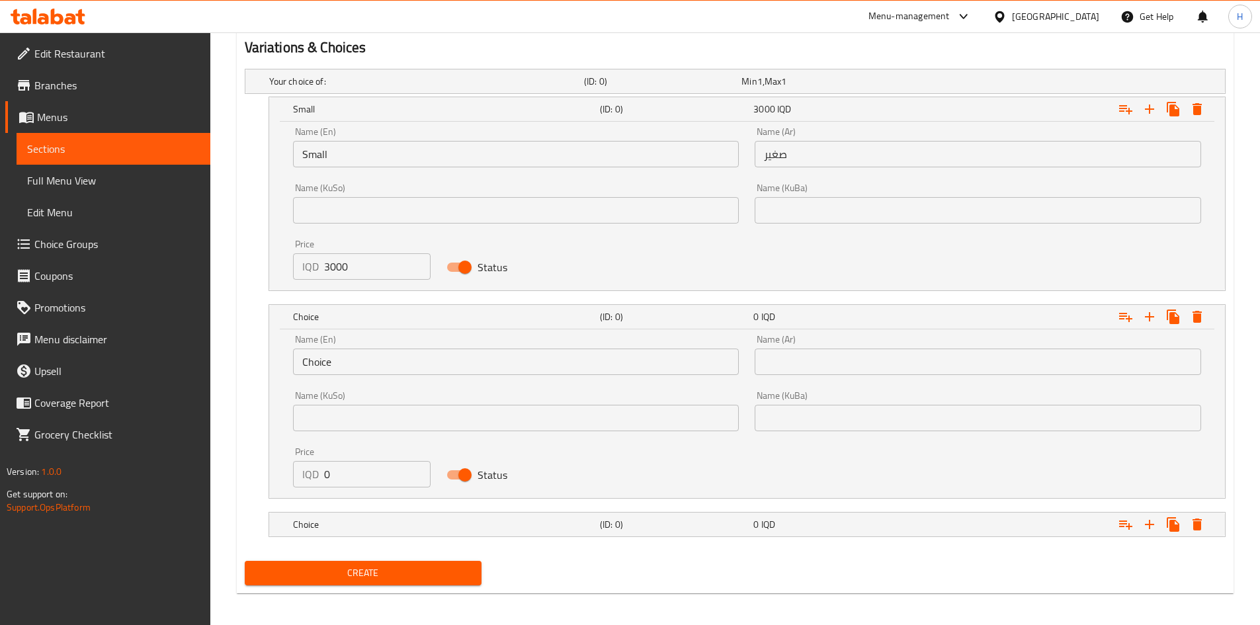
click at [334, 482] on input "0" at bounding box center [377, 474] width 107 height 26
type input "4000"
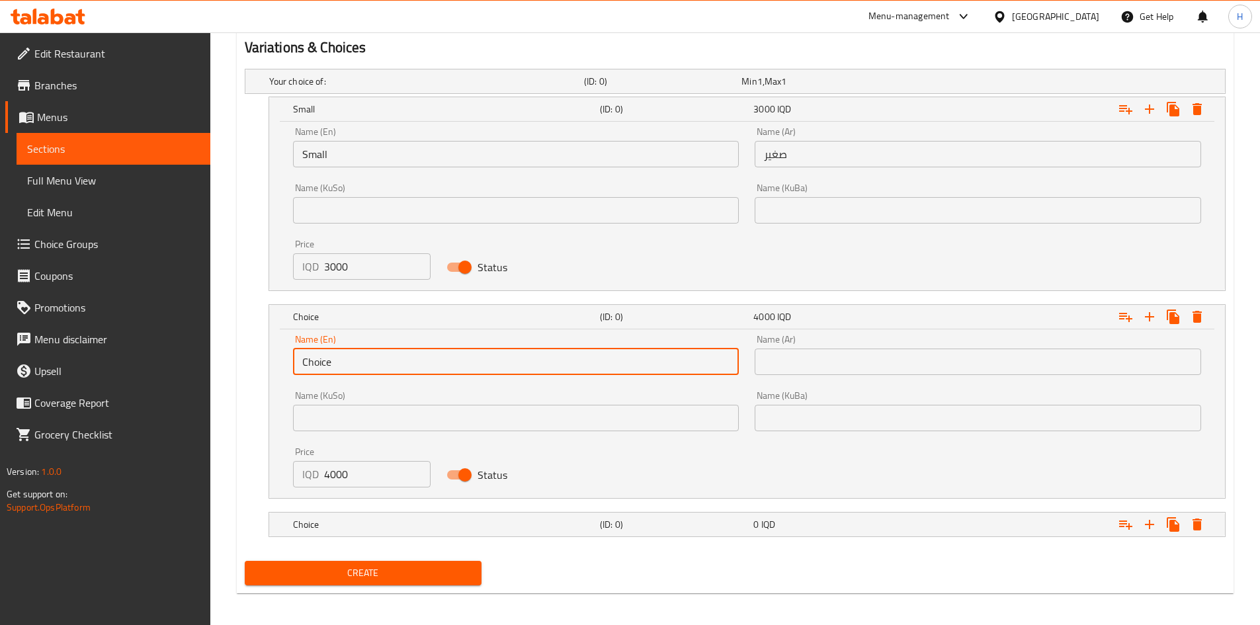
click at [336, 369] on input "Choice" at bounding box center [516, 362] width 447 height 26
drag, startPoint x: 336, startPoint y: 369, endPoint x: 336, endPoint y: 378, distance: 9.3
click at [336, 378] on div "Name (En) Choice Name (En)" at bounding box center [516, 355] width 462 height 56
click at [345, 362] on input "text" at bounding box center [516, 362] width 447 height 26
type input "Medium"
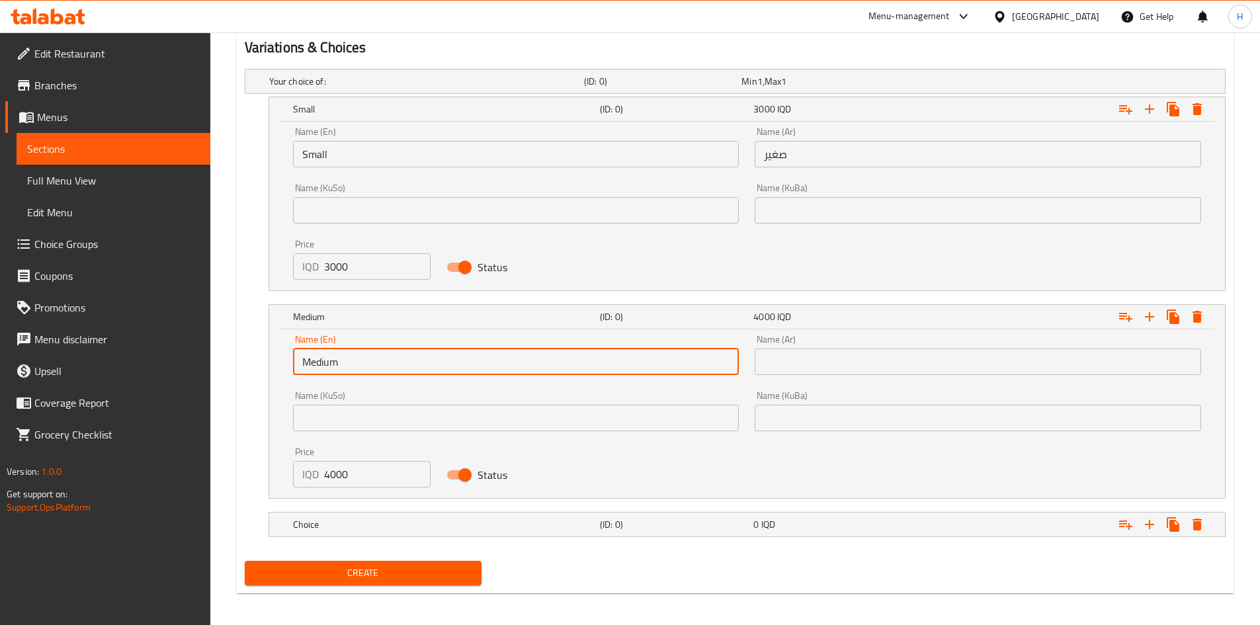
click at [822, 363] on input "text" at bounding box center [978, 362] width 447 height 26
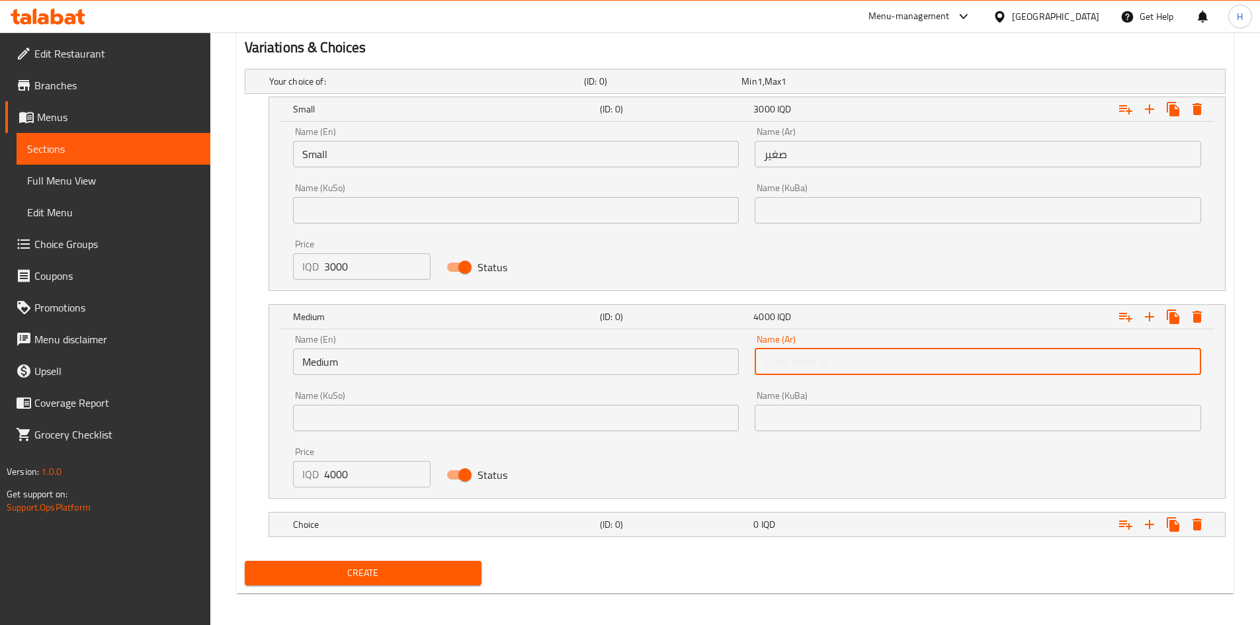
type input "وسط"
click at [359, 88] on h5 "Choice" at bounding box center [424, 81] width 310 height 13
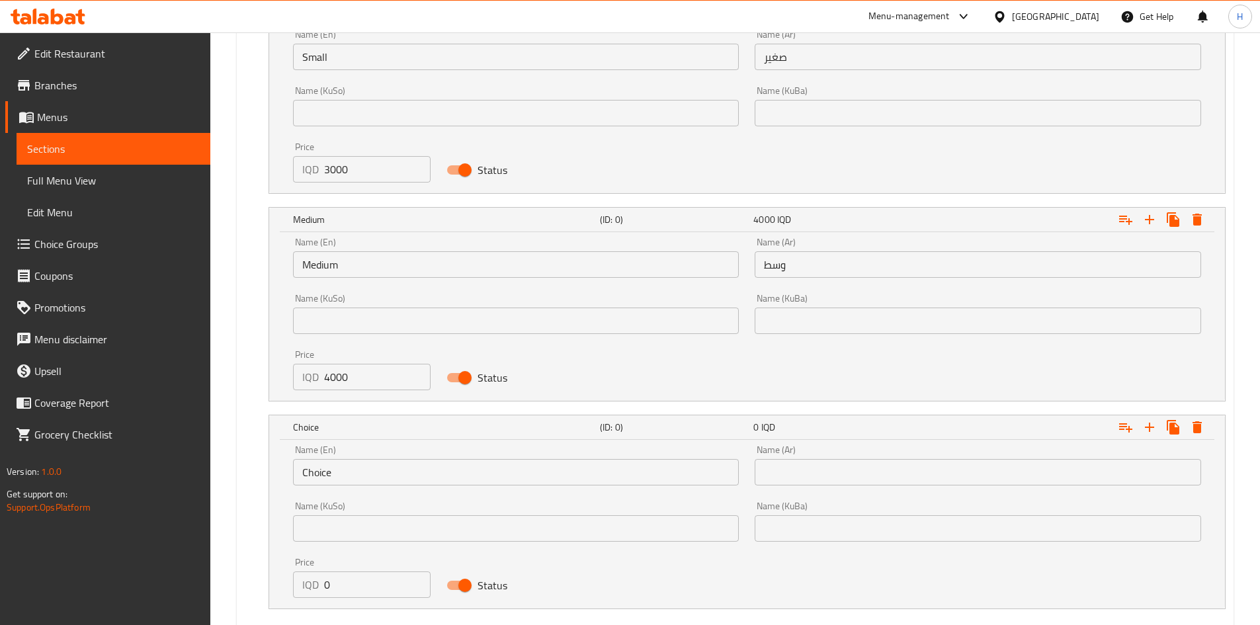
scroll to position [1029, 0]
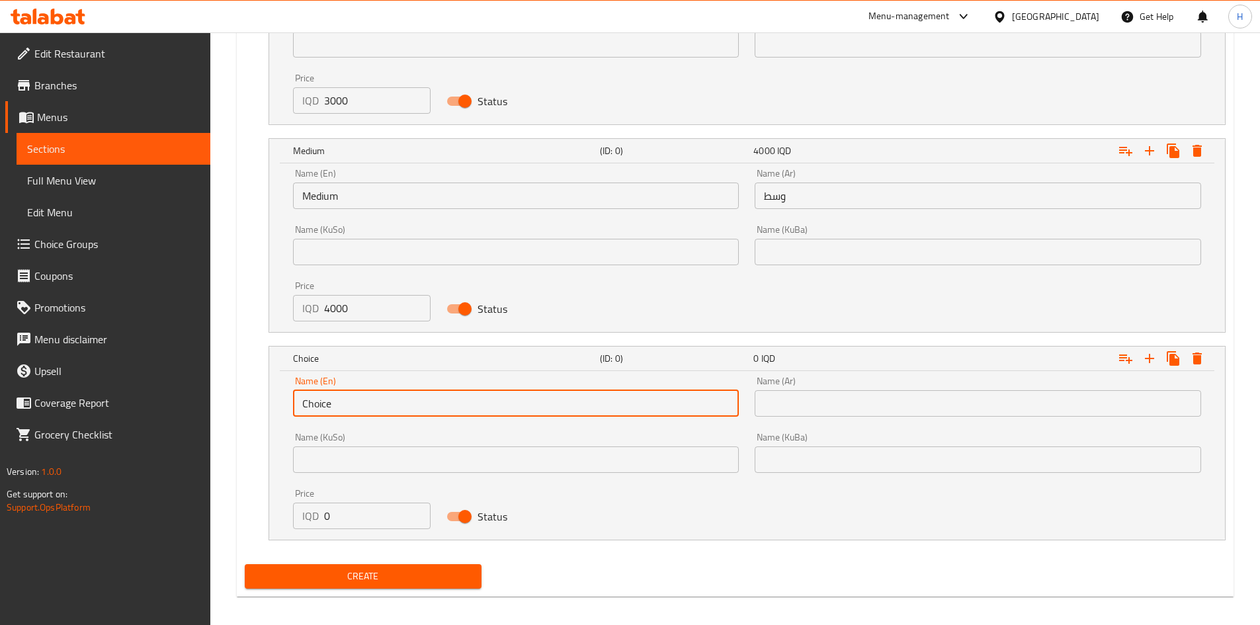
click at [323, 412] on input "Choice" at bounding box center [516, 403] width 447 height 26
click at [323, 411] on input "Choice" at bounding box center [516, 403] width 447 height 26
click at [323, 411] on input "text" at bounding box center [516, 403] width 447 height 26
type input "Large"
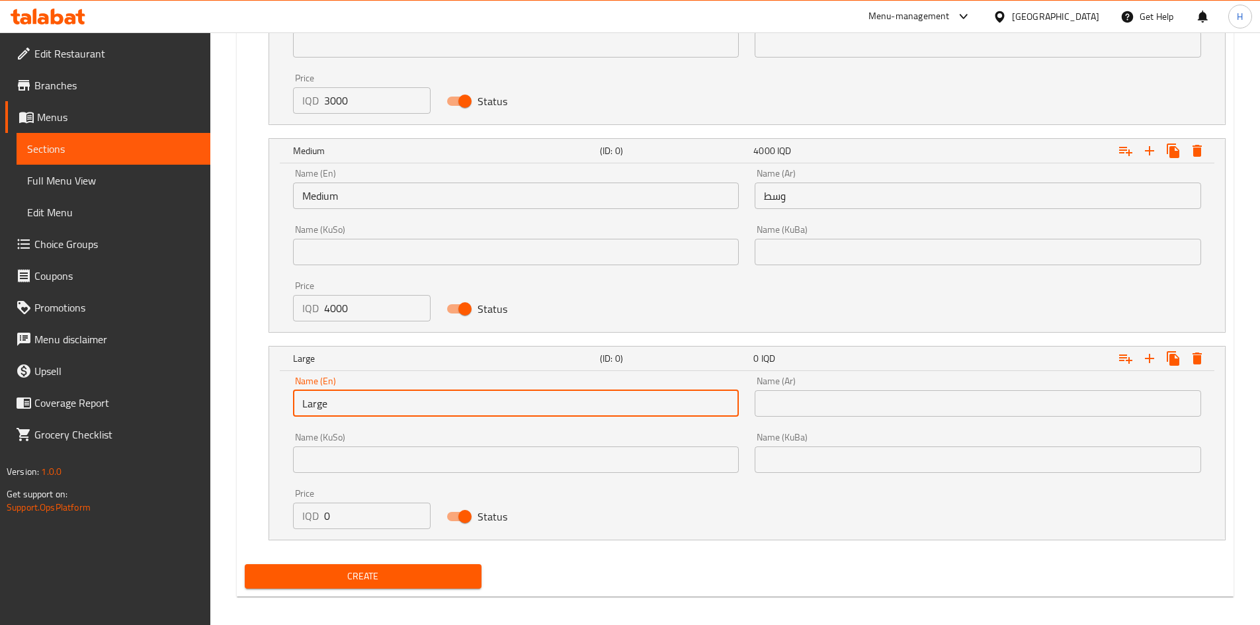
click at [792, 417] on div "Name (Ar) Name (Ar)" at bounding box center [978, 397] width 462 height 56
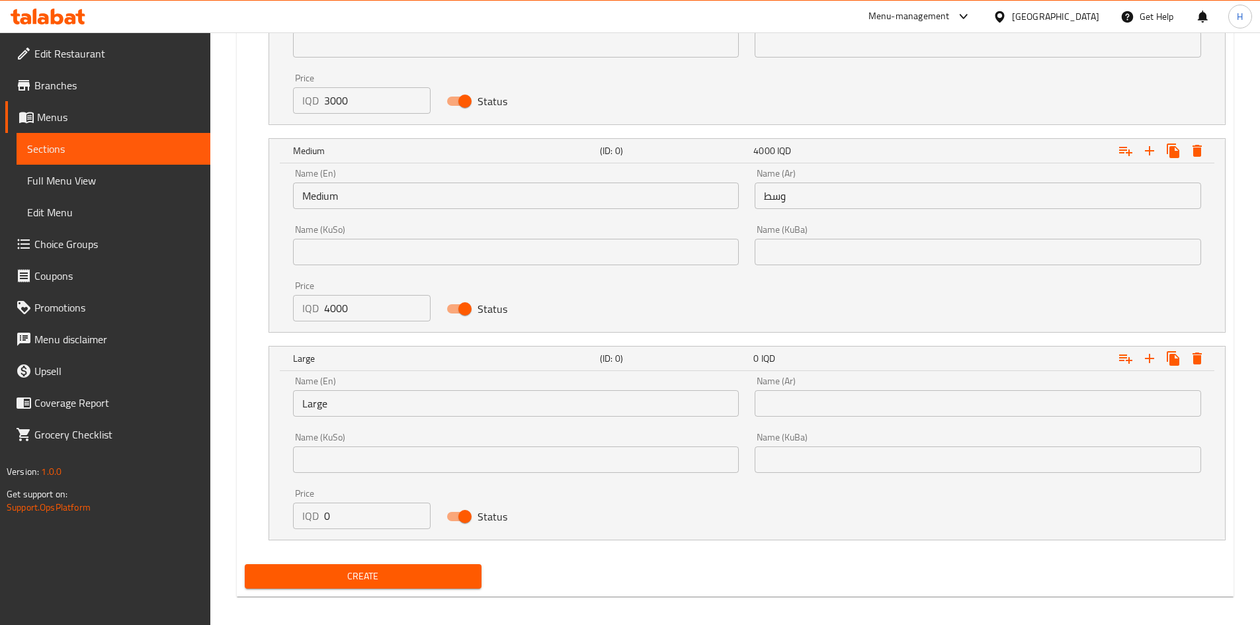
drag, startPoint x: 806, startPoint y: 404, endPoint x: 817, endPoint y: 418, distance: 18.4
click at [806, 404] on input "text" at bounding box center [978, 403] width 447 height 26
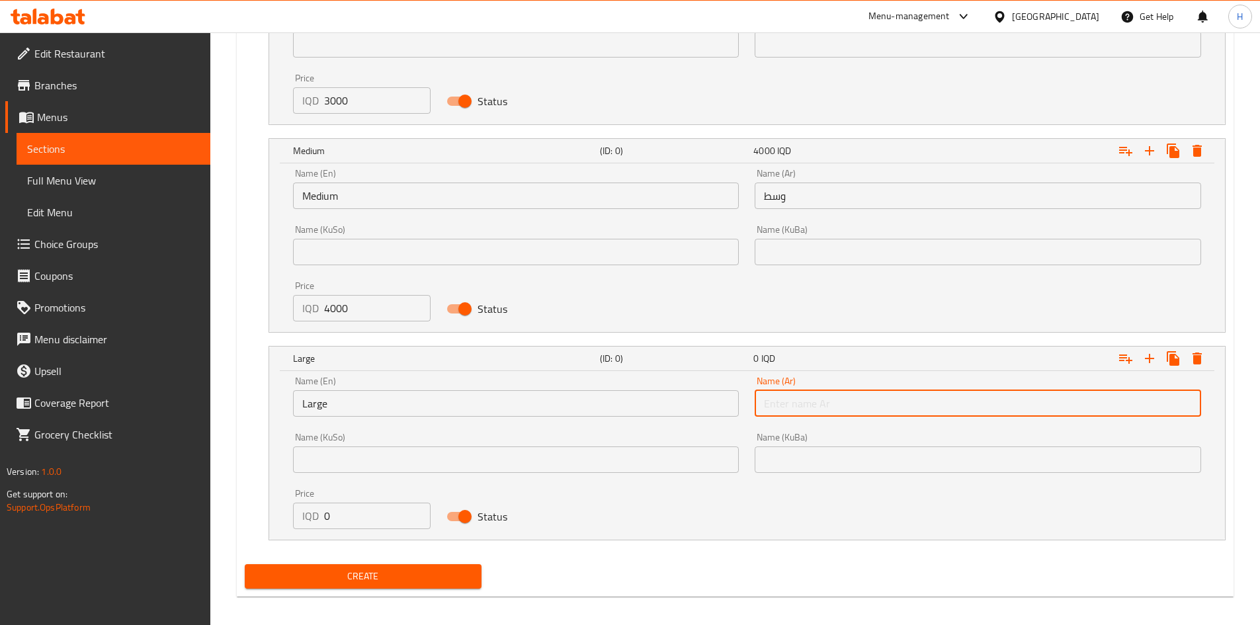
type input "كبير"
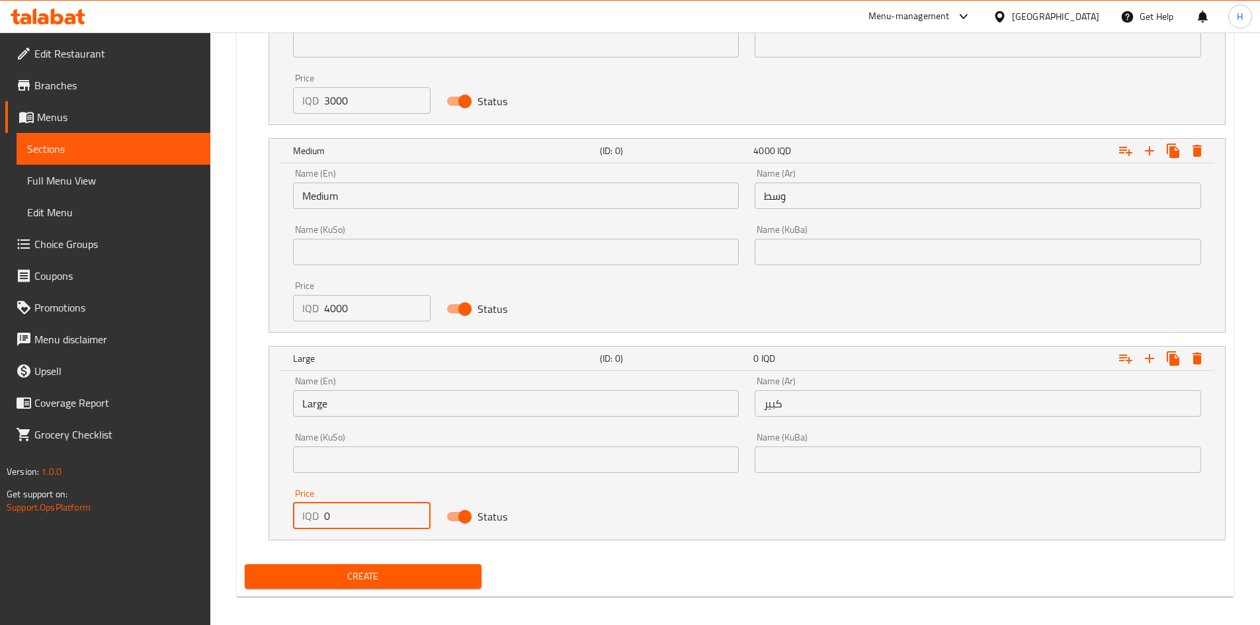
click at [371, 520] on input "0" at bounding box center [377, 516] width 107 height 26
type input "5000"
click at [378, 582] on span "Create" at bounding box center [363, 576] width 216 height 17
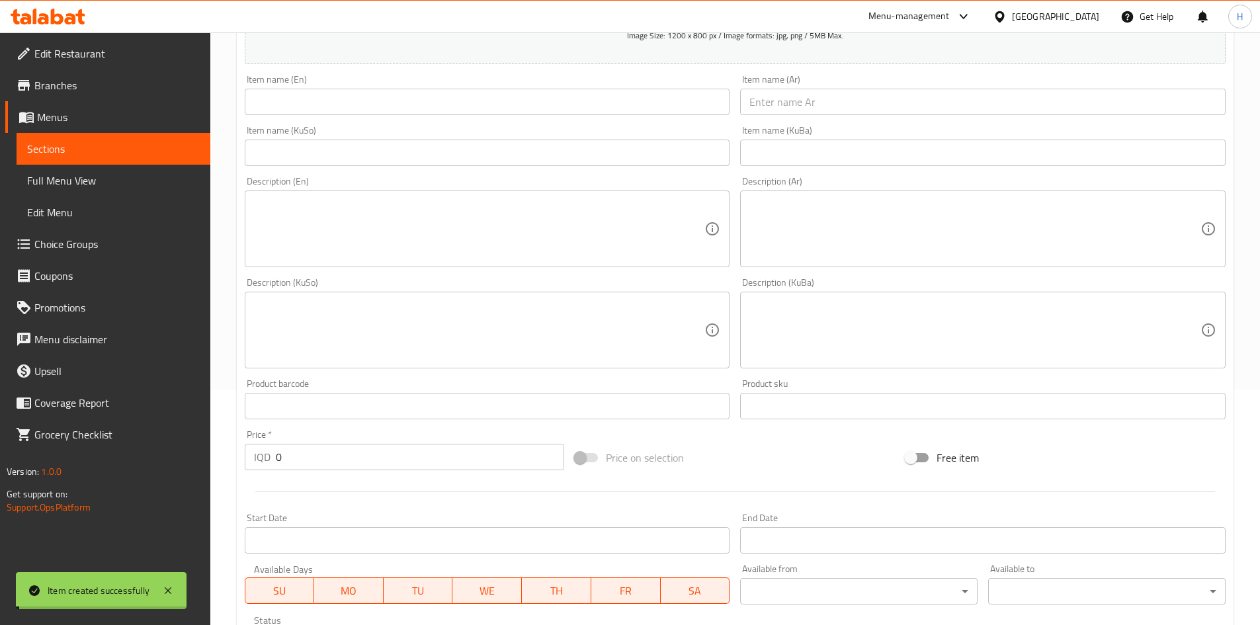
scroll to position [0, 0]
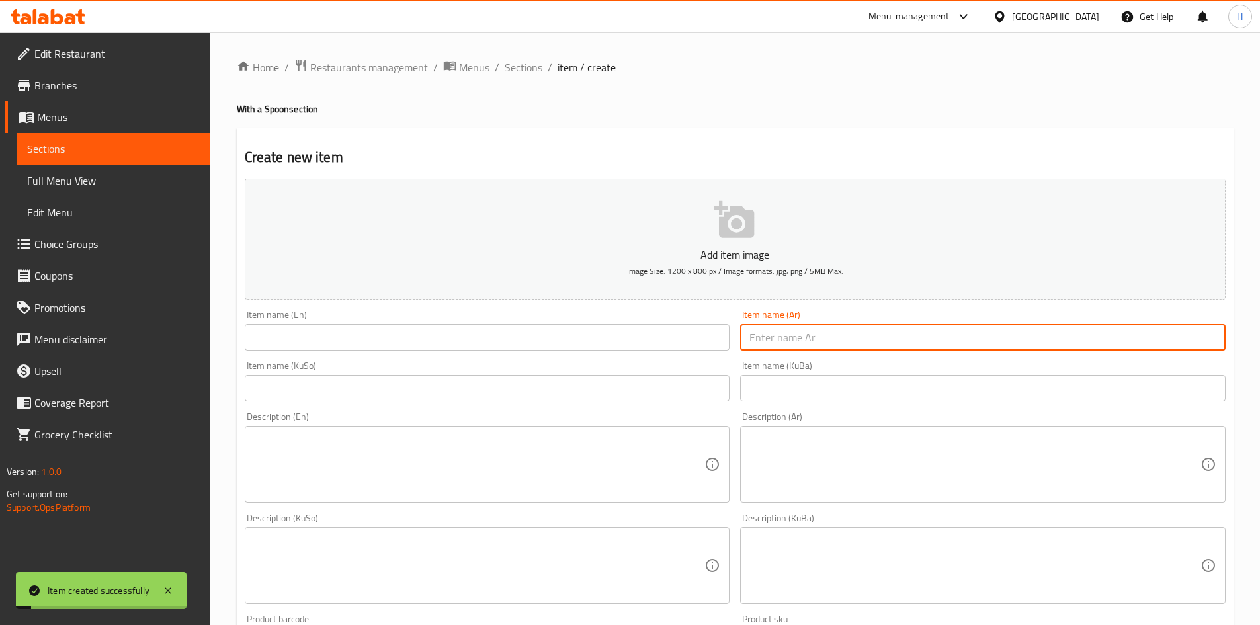
click at [789, 333] on input "text" at bounding box center [983, 337] width 486 height 26
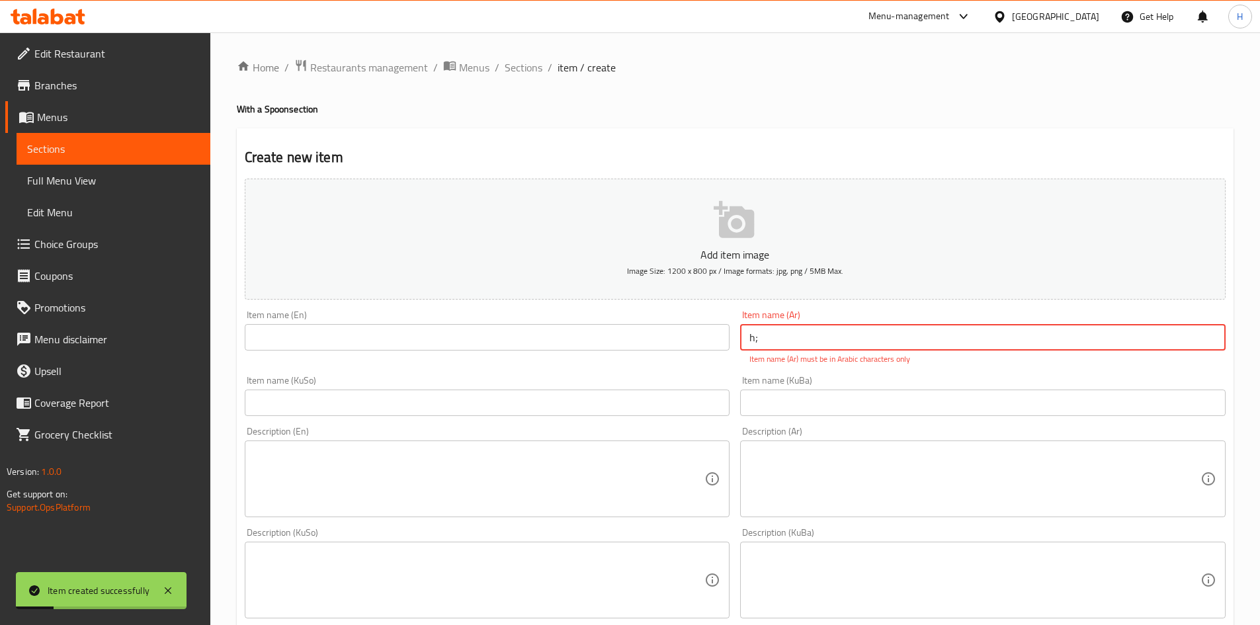
type input "h"
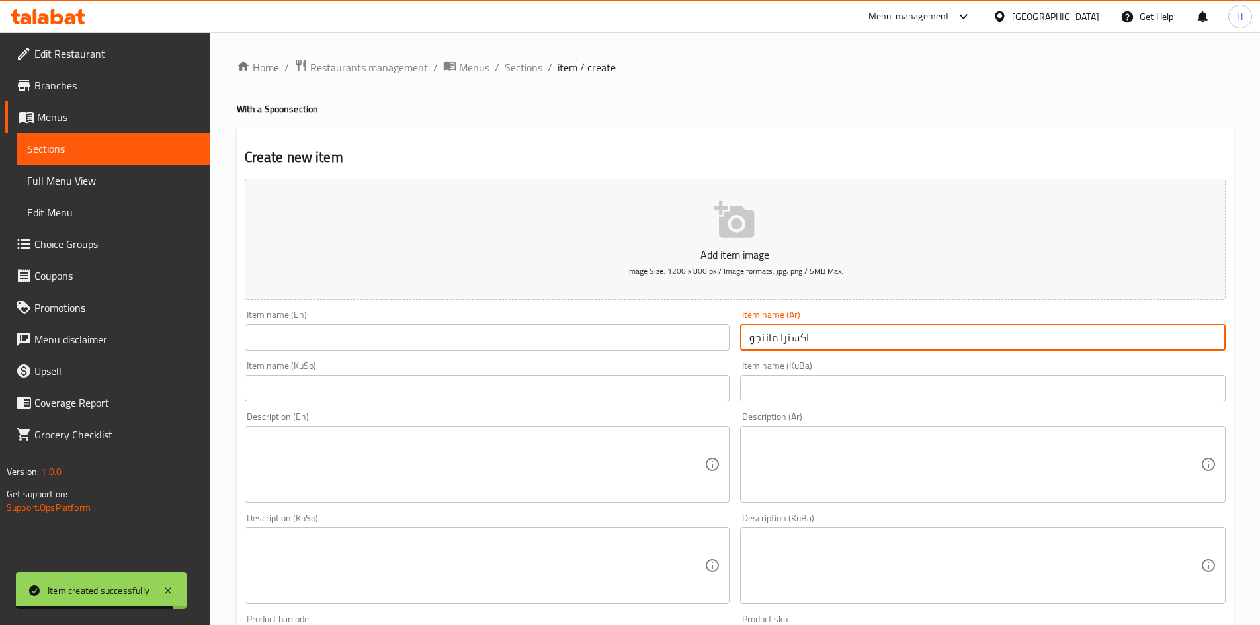
click at [763, 343] on input "اكسترا ماننجو" at bounding box center [983, 337] width 486 height 26
type input "اكسترا مانجو"
click at [613, 337] on input "text" at bounding box center [488, 337] width 486 height 26
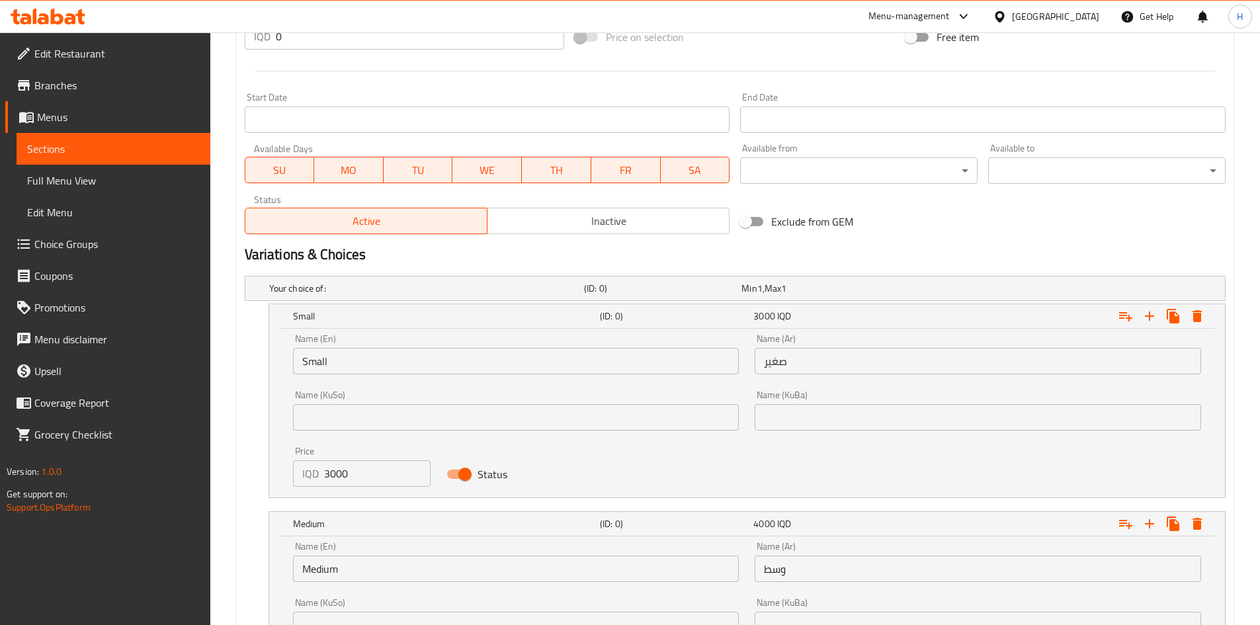
scroll to position [794, 0]
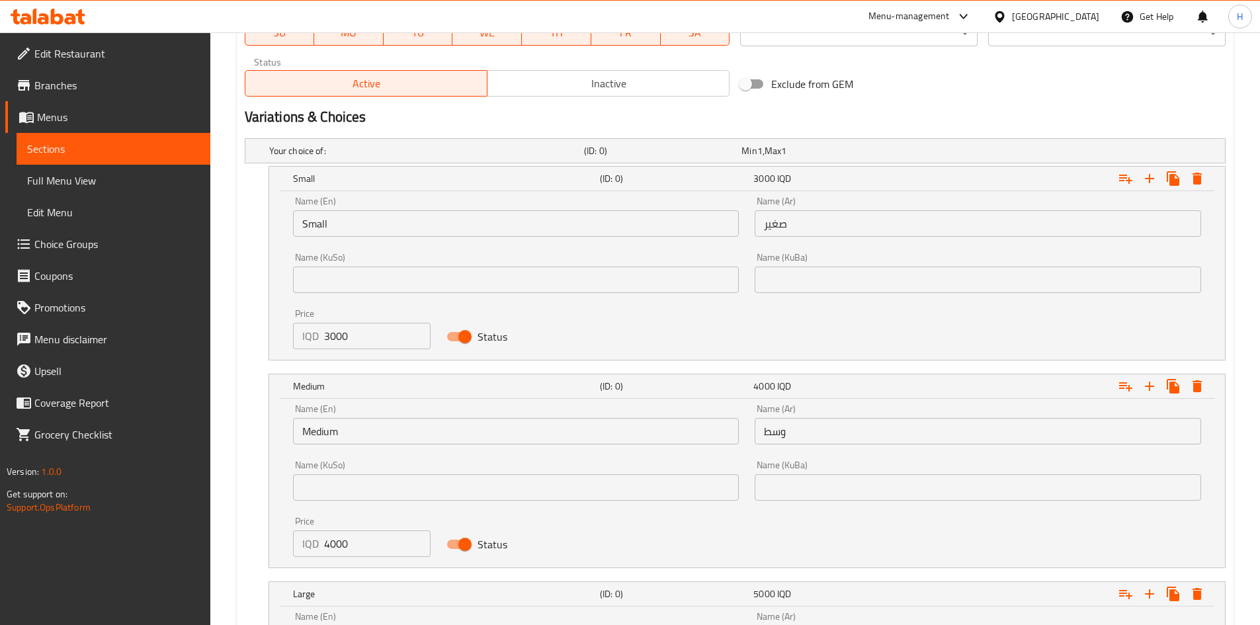
type input "Extra Mango"
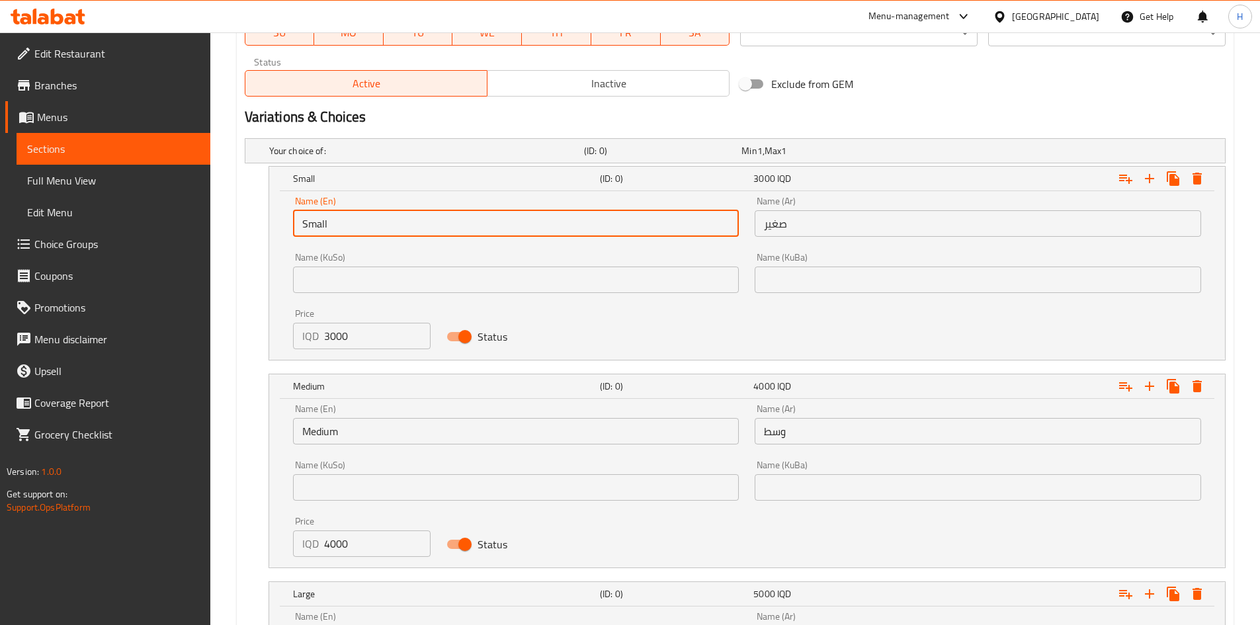
click at [353, 222] on input "Small" at bounding box center [516, 223] width 447 height 26
type input "Choice"
click at [353, 221] on input "text" at bounding box center [516, 223] width 447 height 26
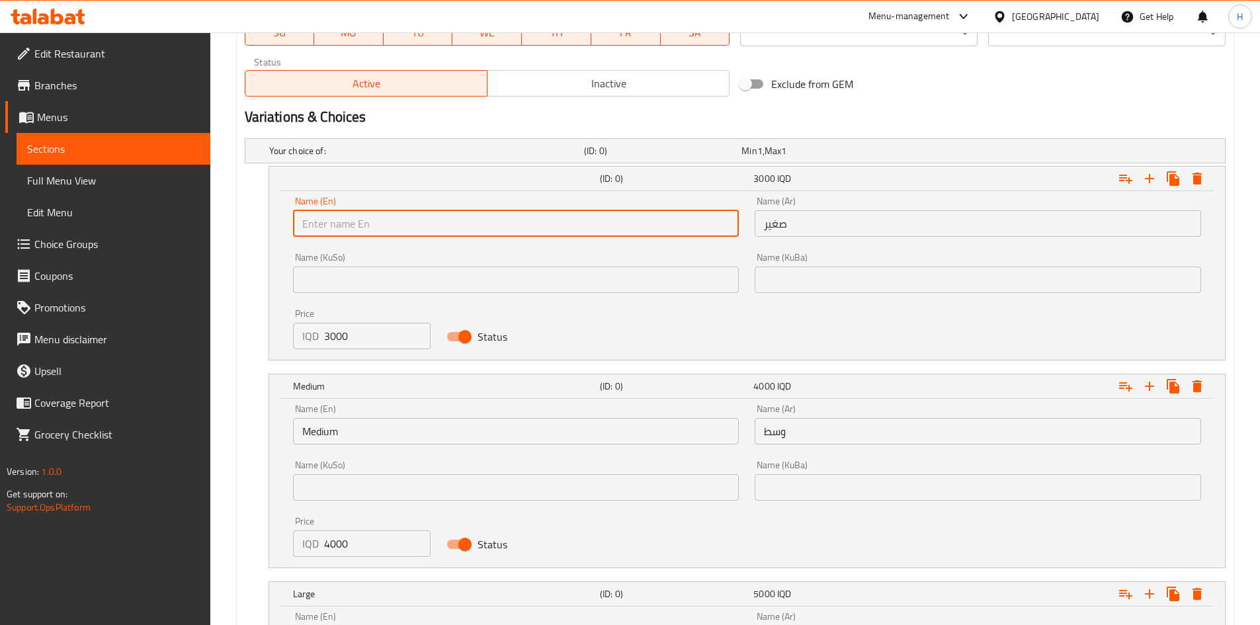
type input "Small"
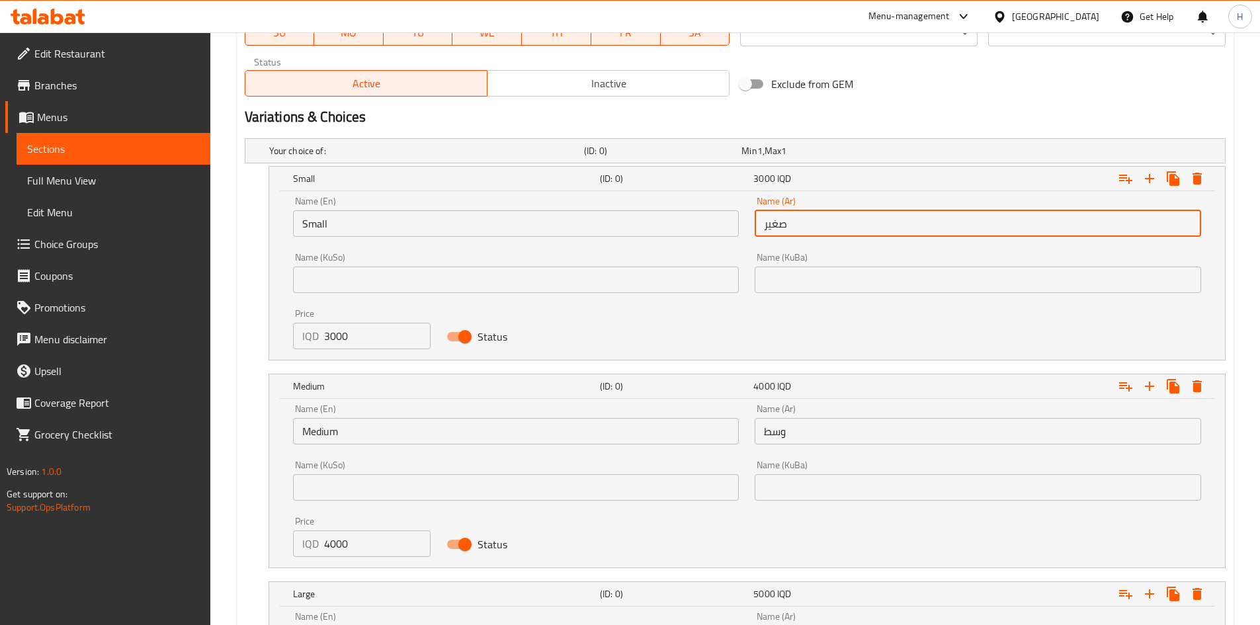
click at [803, 226] on input "صغير" at bounding box center [978, 223] width 447 height 26
type input "صغير"
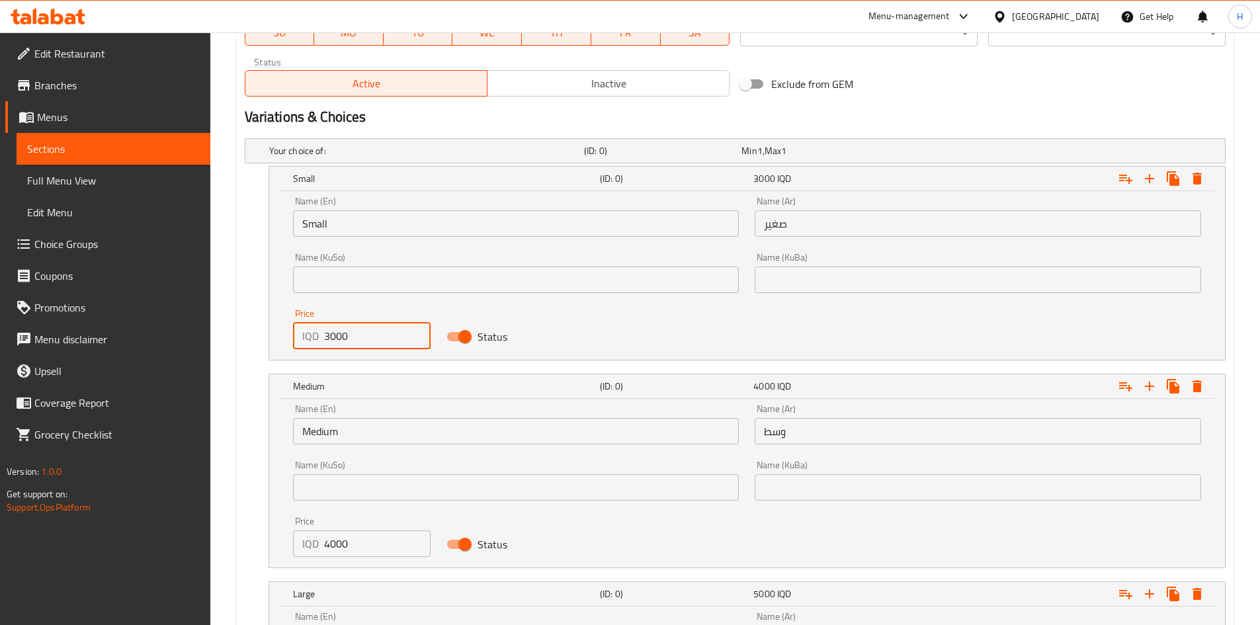
click at [363, 329] on input "3000" at bounding box center [377, 336] width 107 height 26
type input "3"
type input "3000"
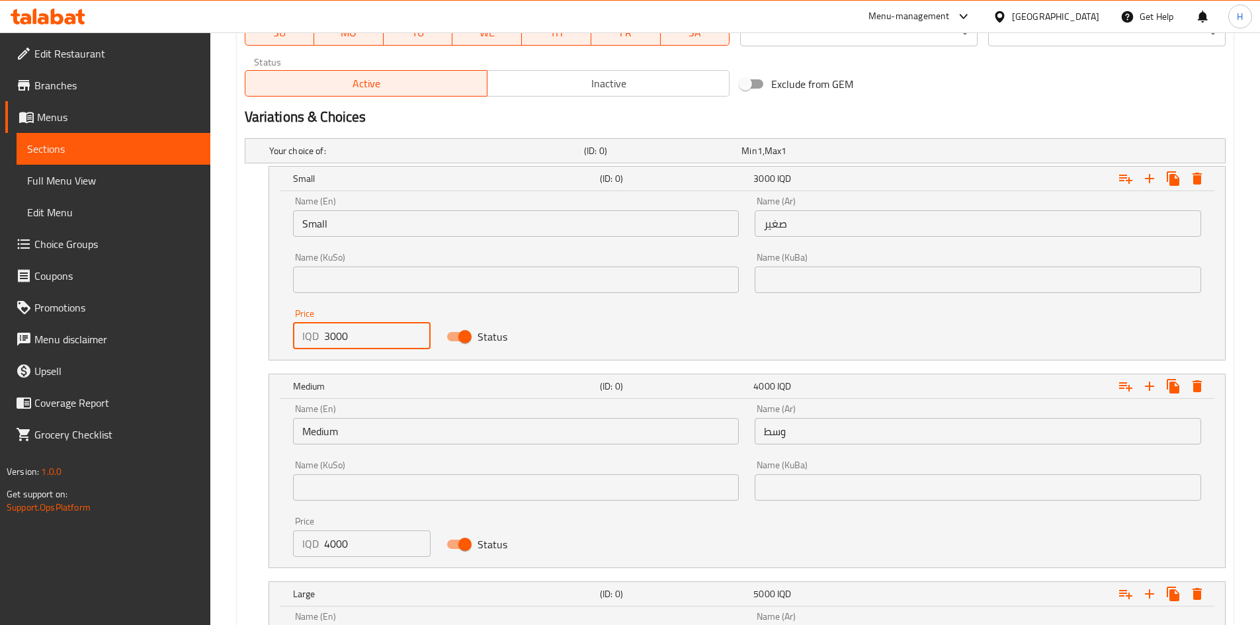
click at [355, 532] on input "4000" at bounding box center [377, 544] width 107 height 26
type input "4000"
click at [357, 462] on div "Name (KuSo) Name ([PERSON_NAME])" at bounding box center [516, 480] width 447 height 40
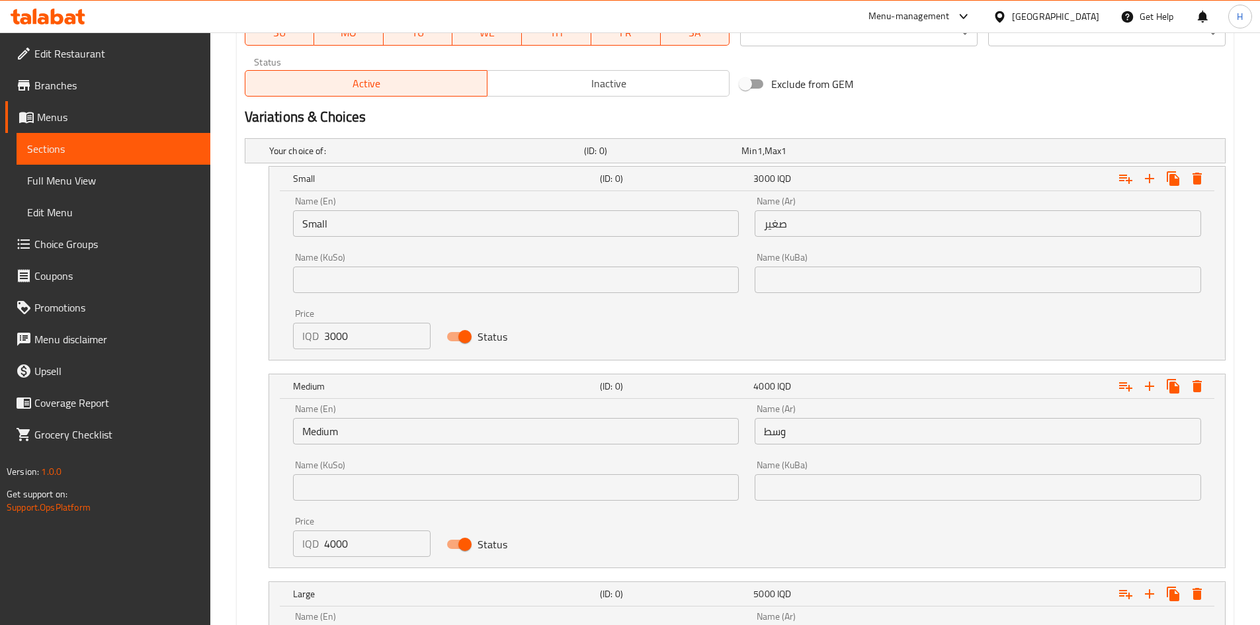
click at [372, 431] on input "Medium" at bounding box center [516, 431] width 447 height 26
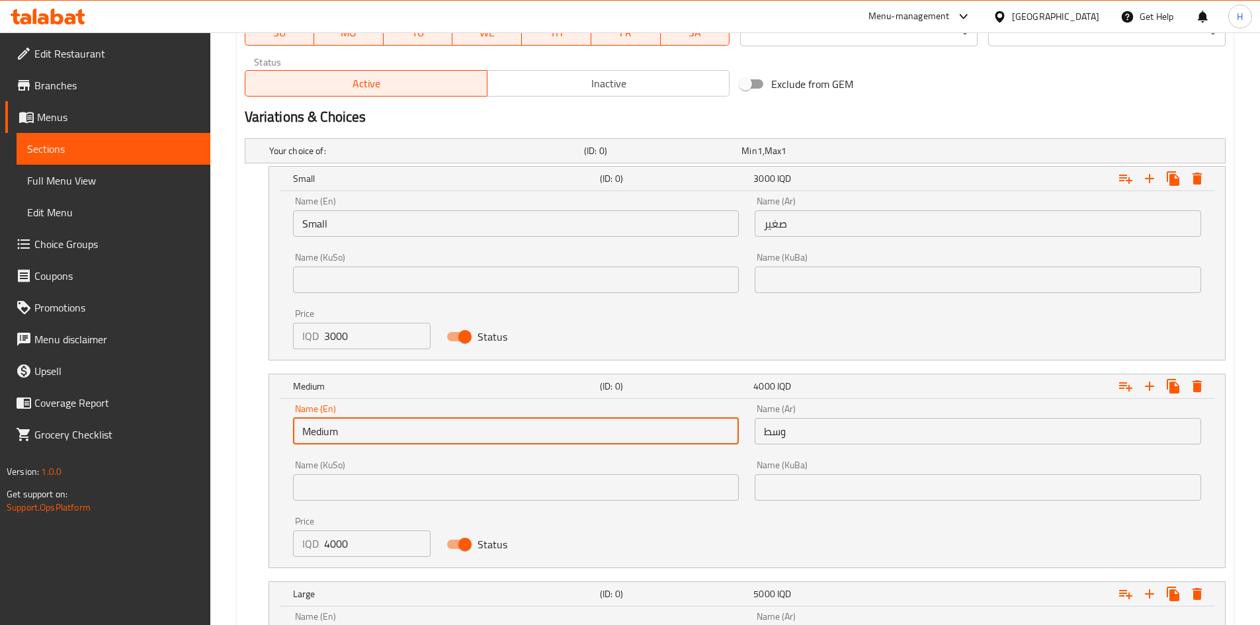
click at [372, 431] on input "Medium" at bounding box center [516, 431] width 447 height 26
type input "Choice"
drag, startPoint x: 372, startPoint y: 431, endPoint x: 354, endPoint y: 431, distance: 18.5
click at [360, 431] on input "text" at bounding box center [516, 431] width 447 height 26
type input "Medium"
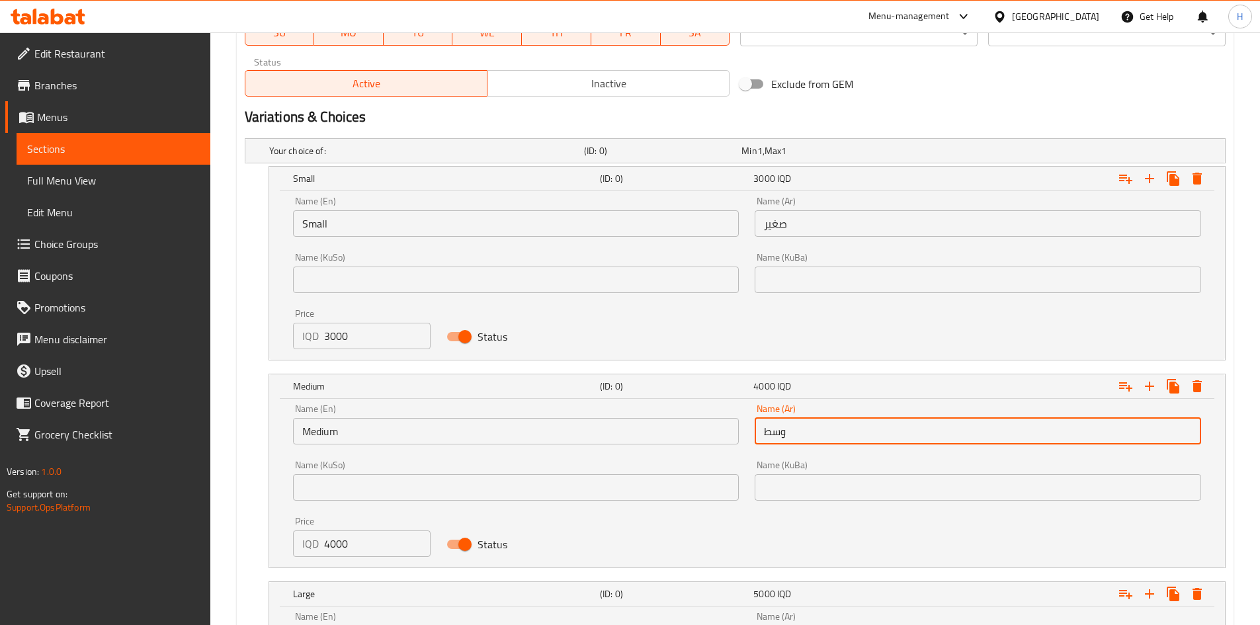
click at [801, 436] on input "وسط" at bounding box center [978, 431] width 447 height 26
type input "وسط"
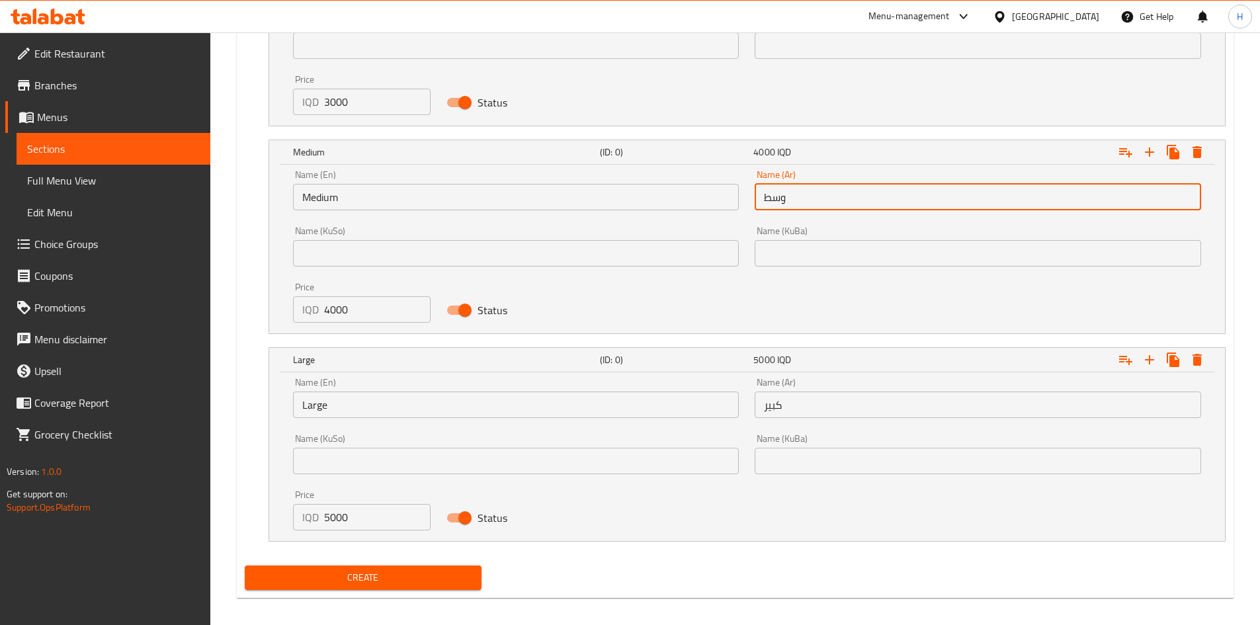
scroll to position [1038, 0]
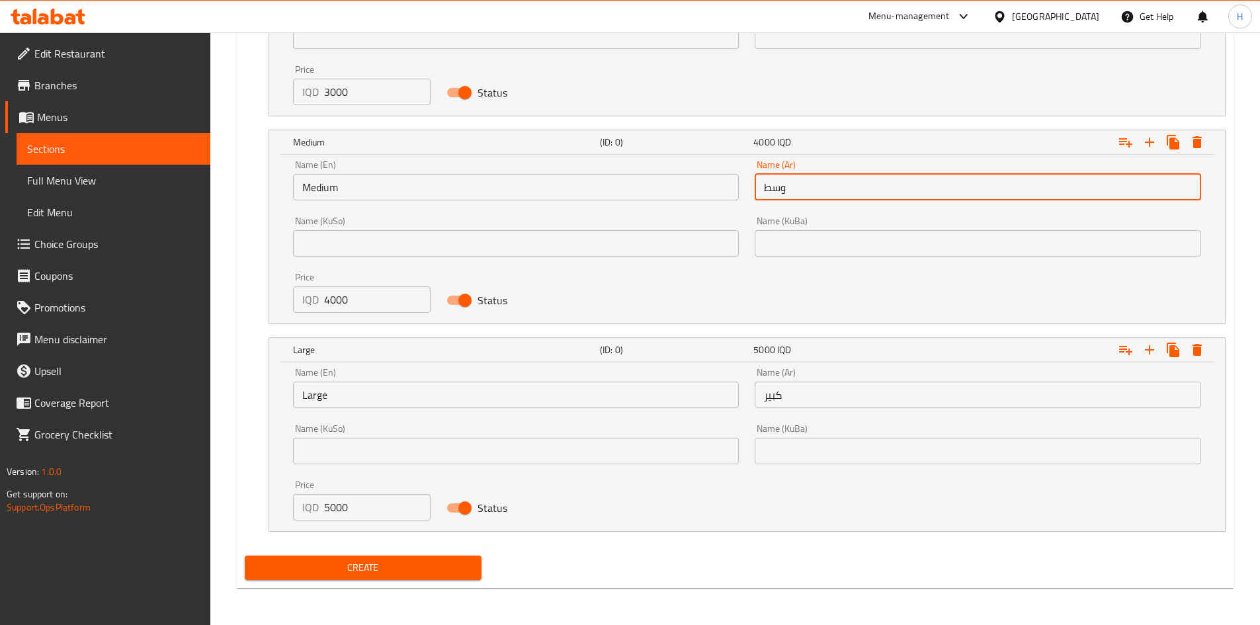
click at [347, 390] on input "Large" at bounding box center [516, 395] width 447 height 26
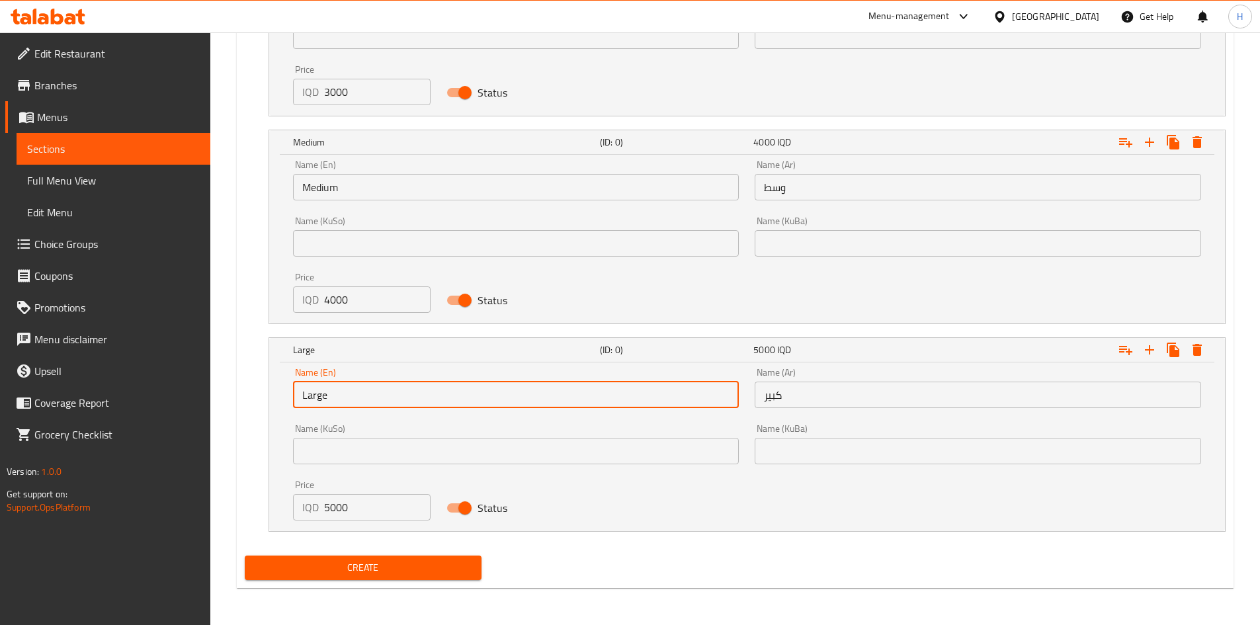
click at [347, 390] on input "Large" at bounding box center [516, 395] width 447 height 26
type input "Choice"
click at [345, 390] on input "text" at bounding box center [516, 395] width 447 height 26
type input "Large"
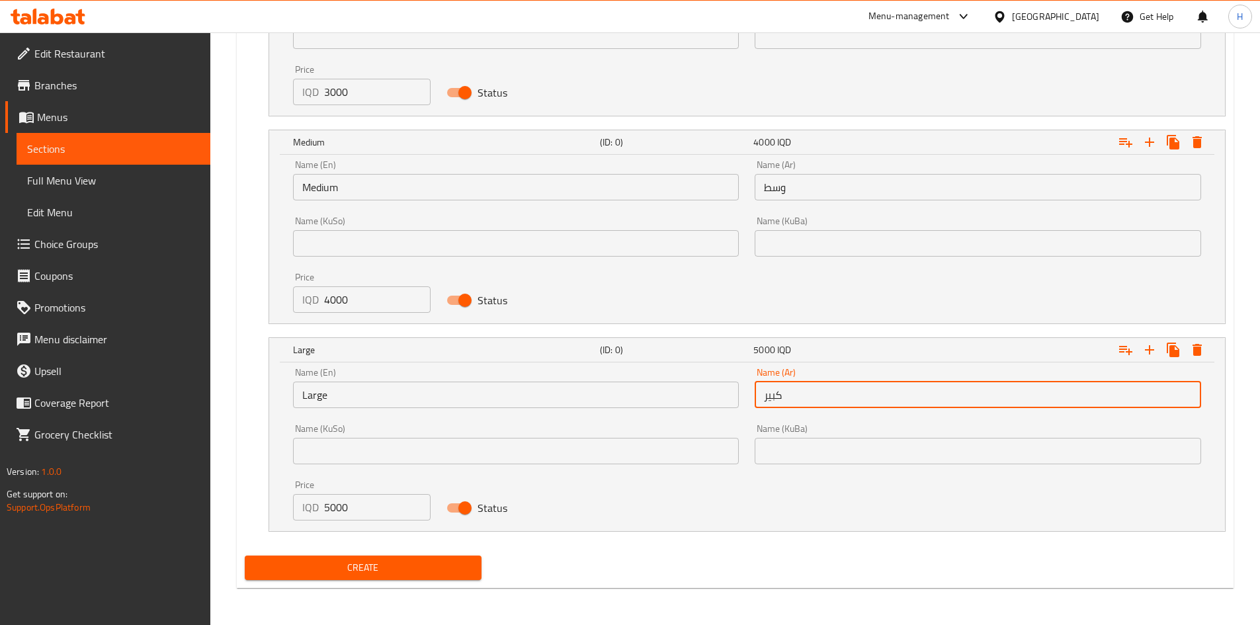
click at [898, 402] on input "كبير" at bounding box center [978, 395] width 447 height 26
type input "كبير"
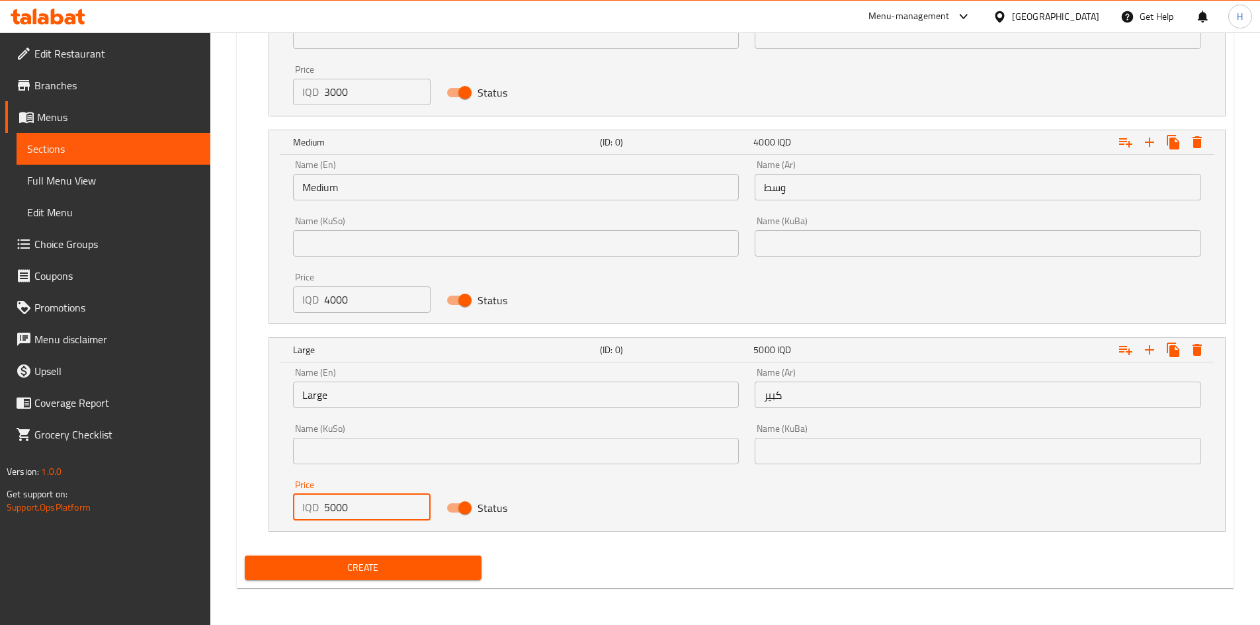
click at [351, 516] on input "5000" at bounding box center [377, 507] width 107 height 26
type input "5000"
click at [445, 564] on span "Create" at bounding box center [363, 568] width 216 height 17
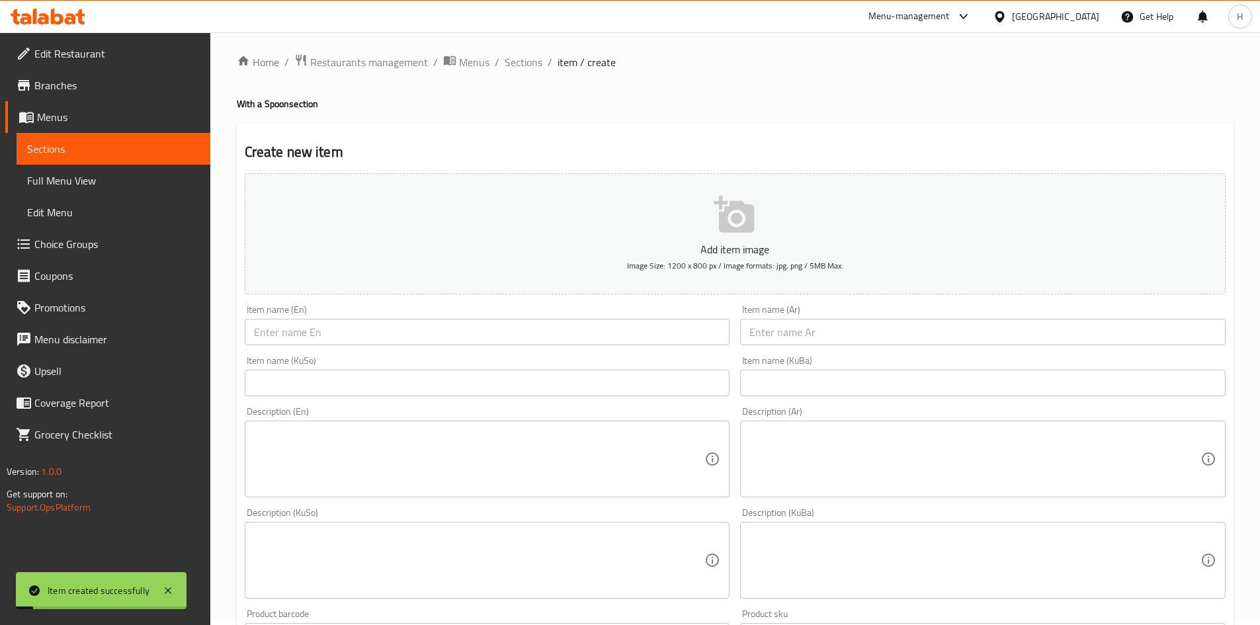
scroll to position [0, 0]
click at [795, 333] on input "text" at bounding box center [983, 337] width 486 height 26
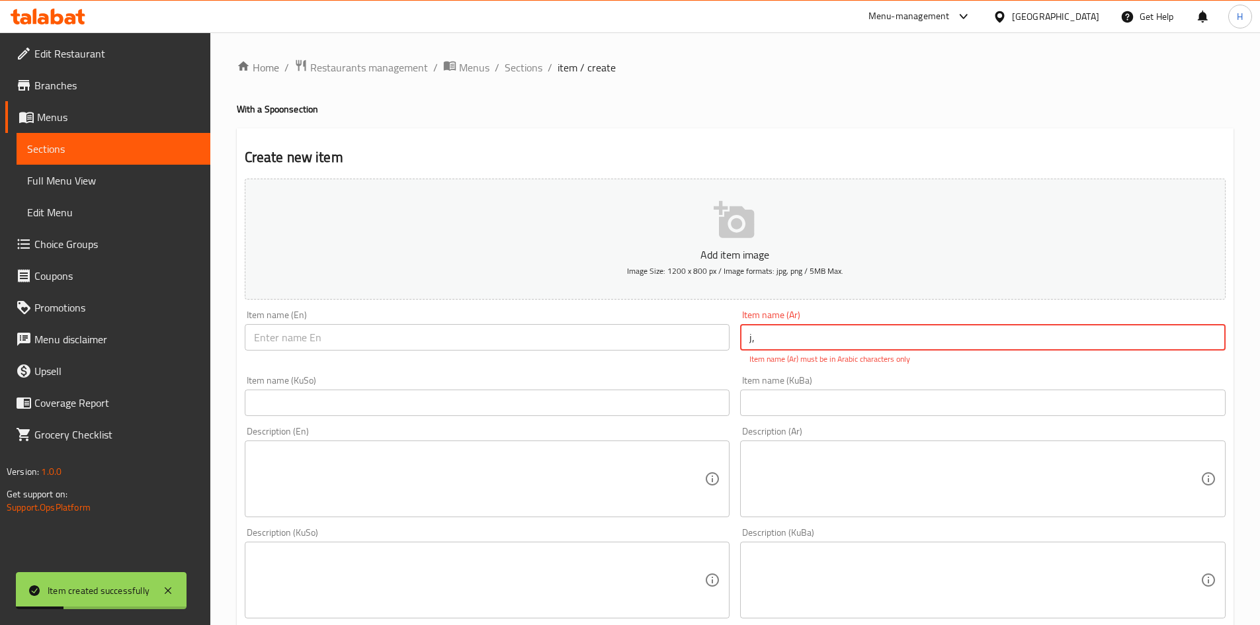
type input "j"
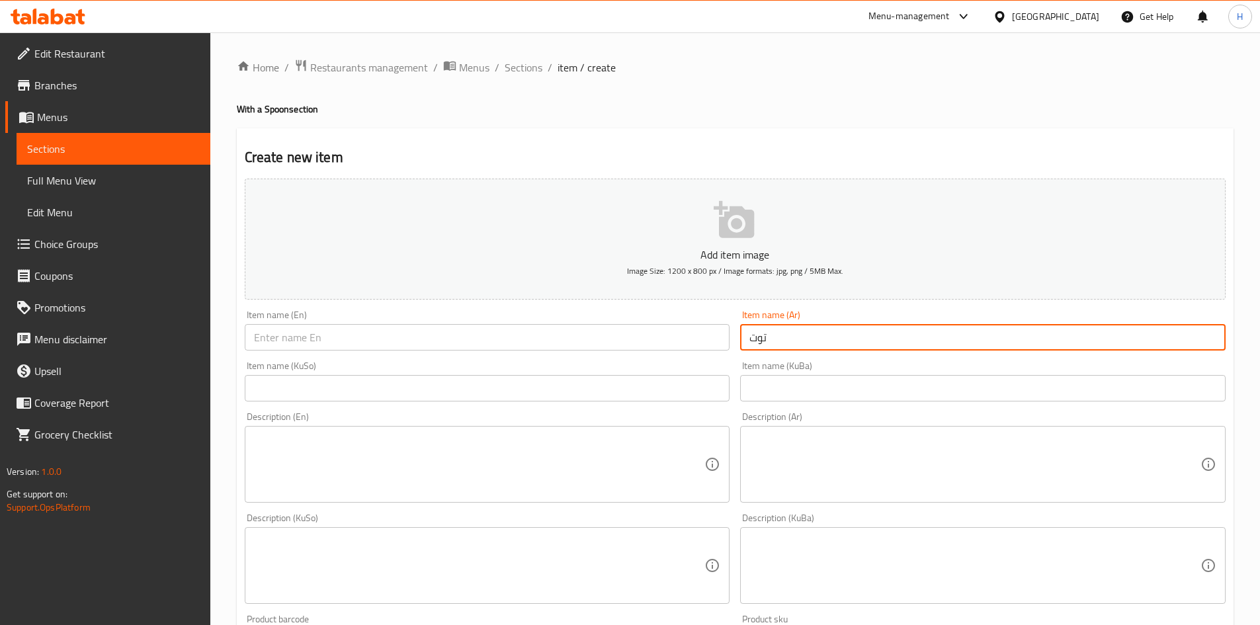
type input "توت"
click at [296, 325] on input "text" at bounding box center [488, 337] width 486 height 26
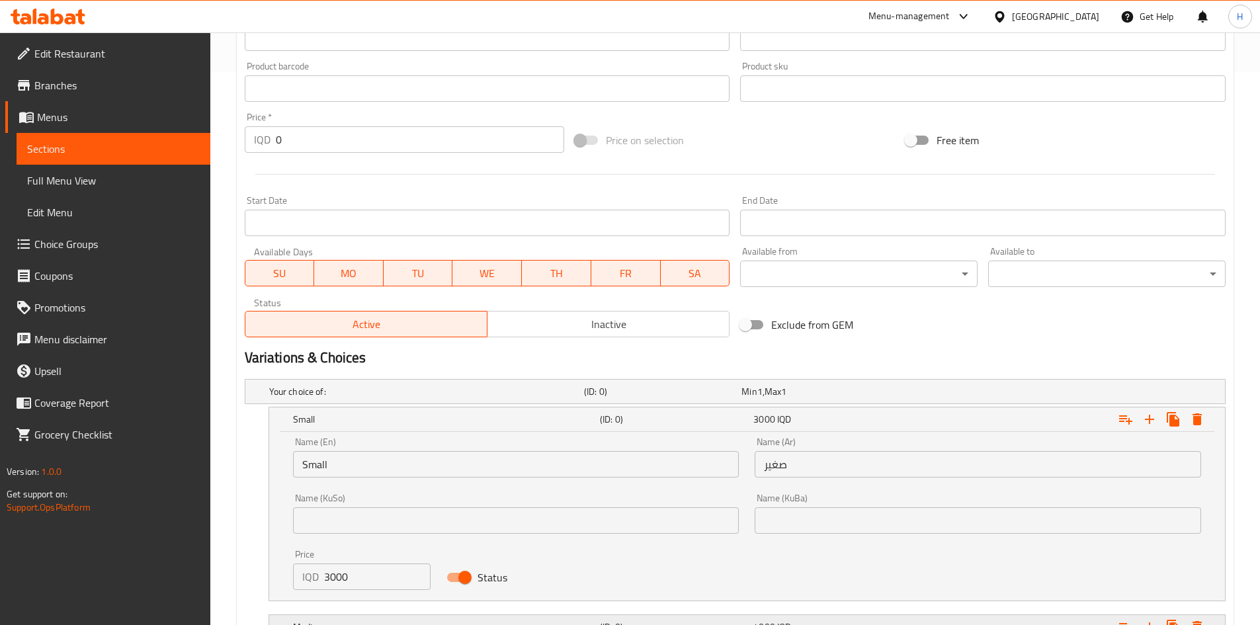
scroll to position [728, 0]
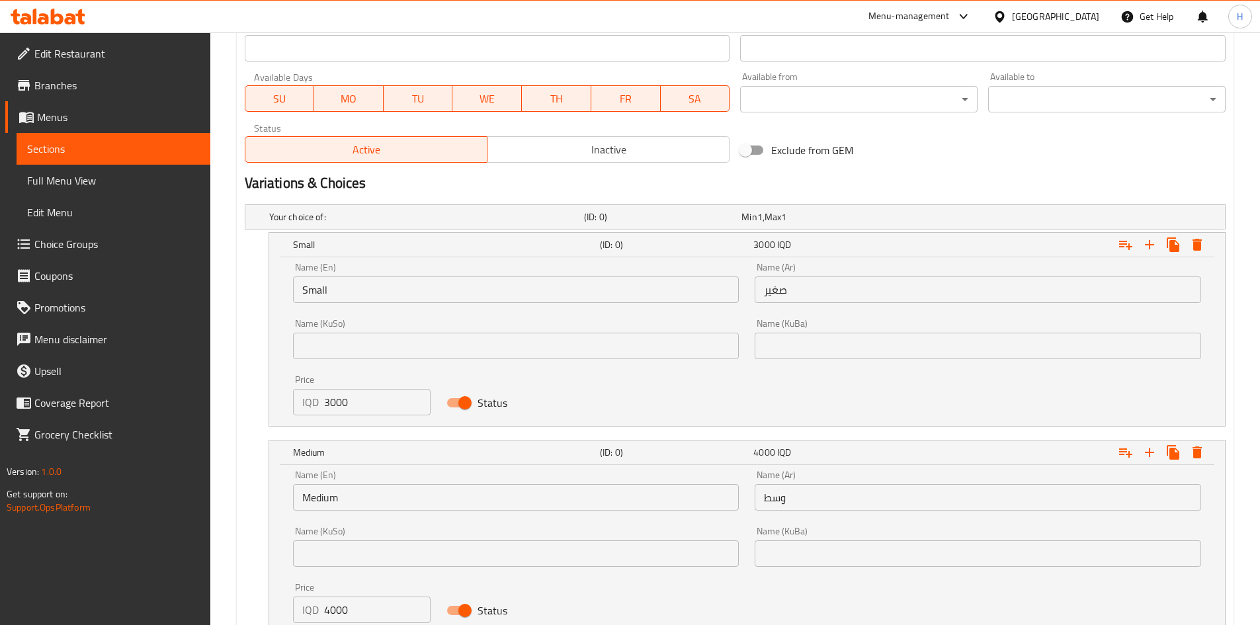
type input "Berry"
click at [347, 401] on input "3000" at bounding box center [377, 402] width 107 height 26
type input "5"
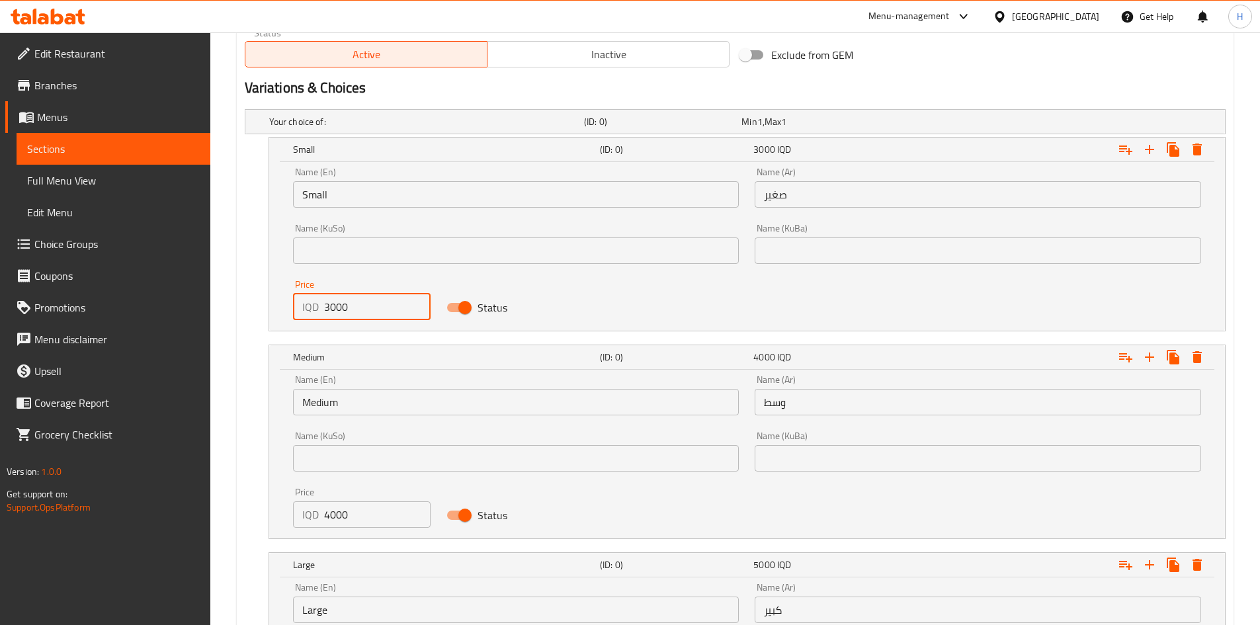
scroll to position [992, 0]
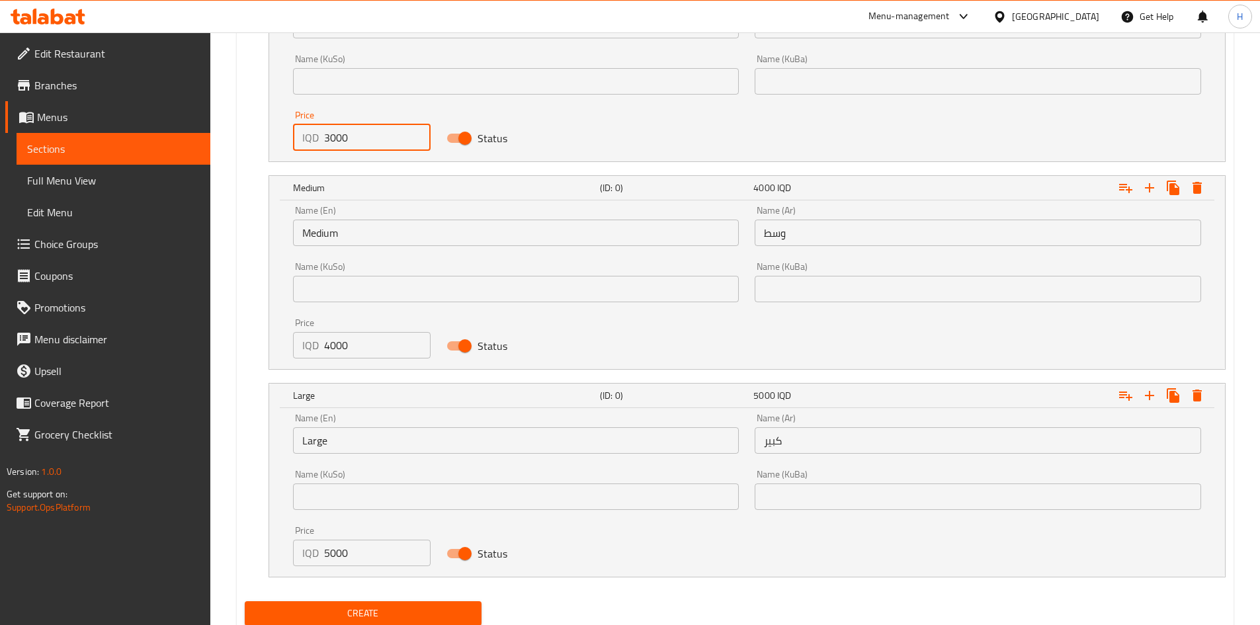
type input "3000"
click at [357, 355] on input "4000" at bounding box center [377, 345] width 107 height 26
click at [357, 353] on input "4000" at bounding box center [377, 345] width 107 height 26
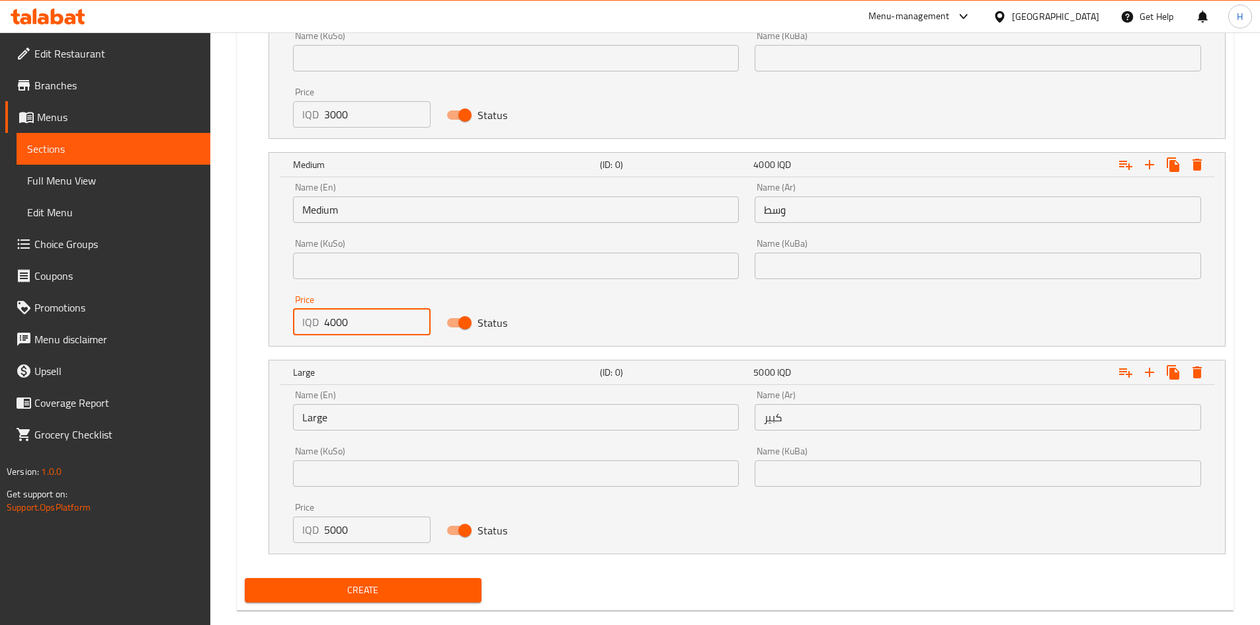
scroll to position [1038, 0]
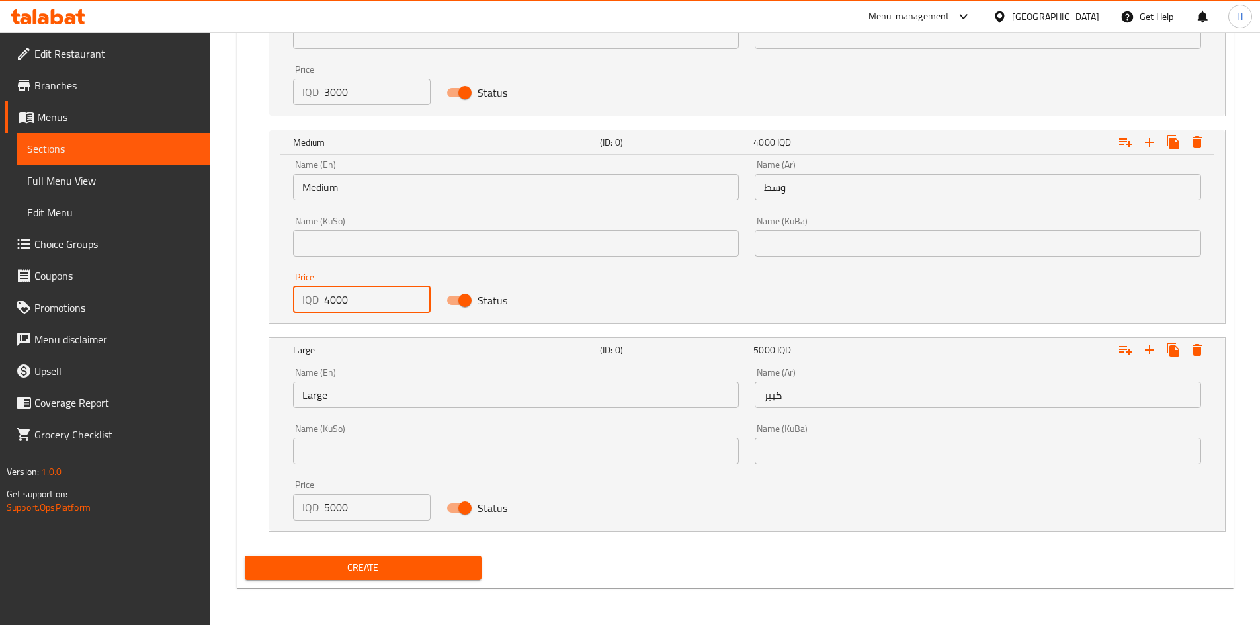
type input "4000"
click at [351, 502] on input "5000" at bounding box center [377, 507] width 107 height 26
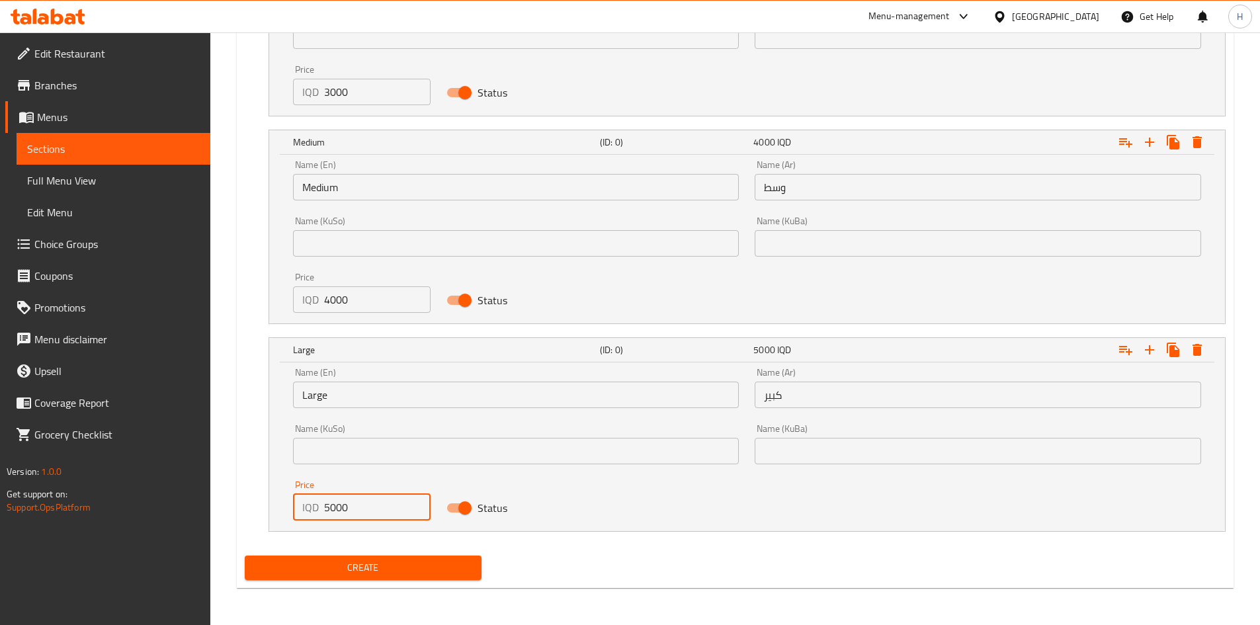
click at [351, 502] on input "5000" at bounding box center [377, 507] width 107 height 26
type input "5000"
click at [327, 388] on input "Large" at bounding box center [516, 395] width 447 height 26
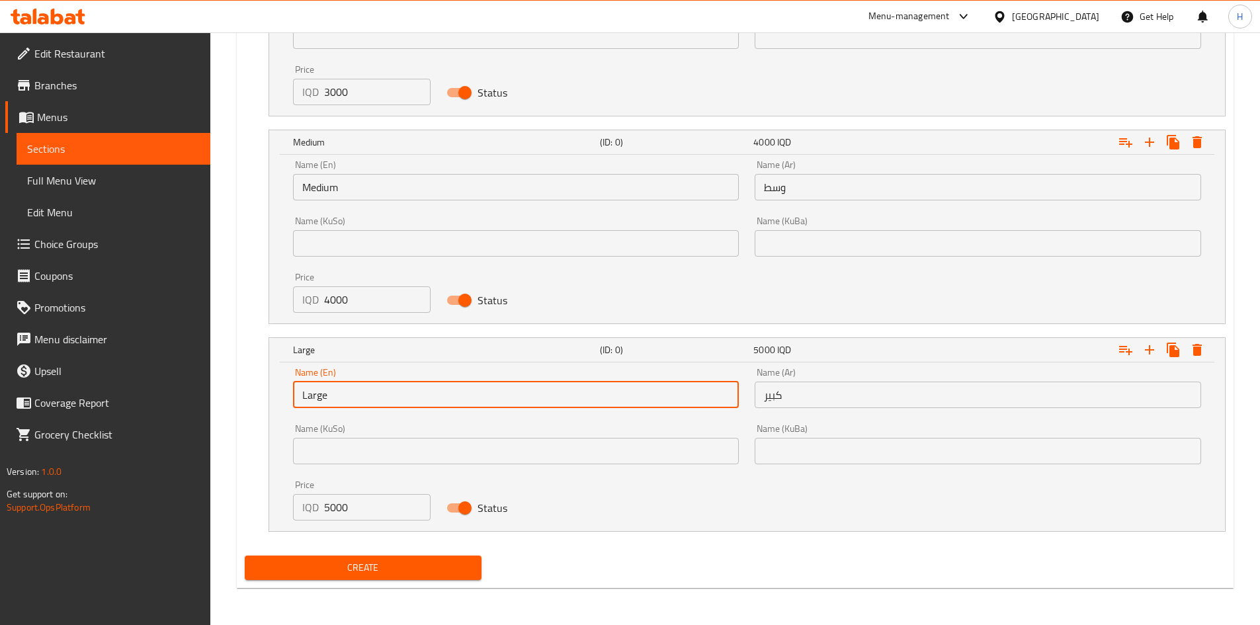
click at [327, 388] on input "Large" at bounding box center [516, 395] width 447 height 26
type input "Choice"
click at [327, 388] on input "text" at bounding box center [516, 395] width 447 height 26
drag, startPoint x: 354, startPoint y: 423, endPoint x: 357, endPoint y: 431, distance: 8.6
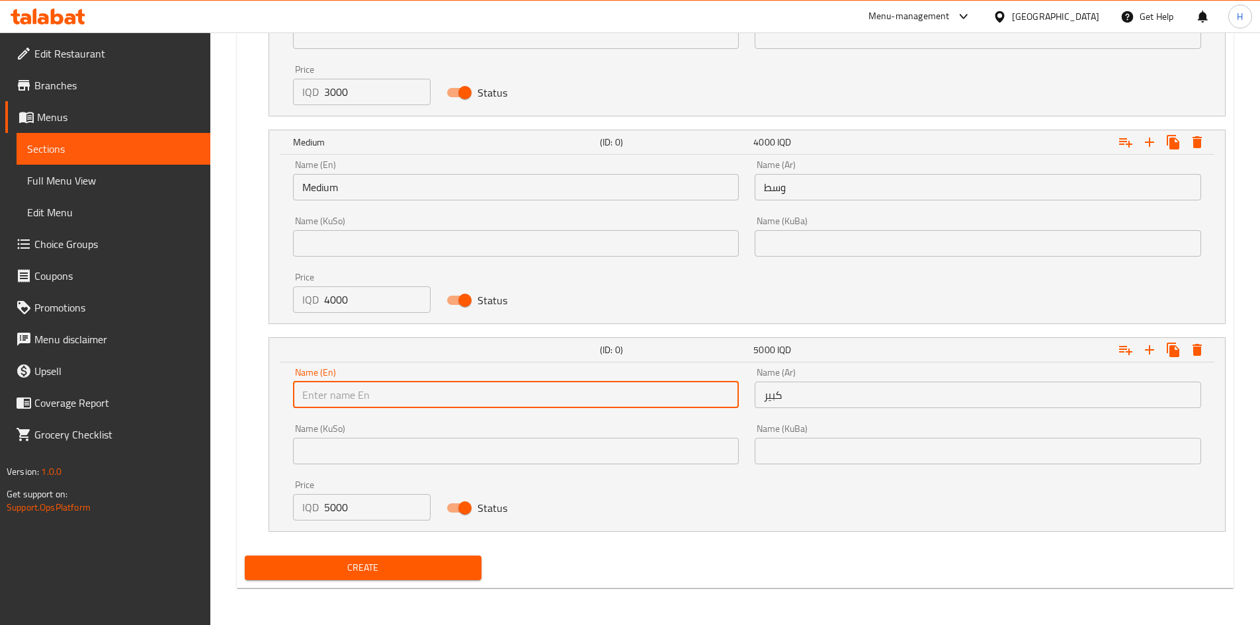
click at [357, 431] on div "Name (En) Name (En) Name (Ar) كبير Name (Ar) Name (KuSo) Name (KuSo) Name (KuBa…" at bounding box center [747, 444] width 924 height 169
type input "Large"
click at [805, 389] on input "كبير" at bounding box center [978, 395] width 447 height 26
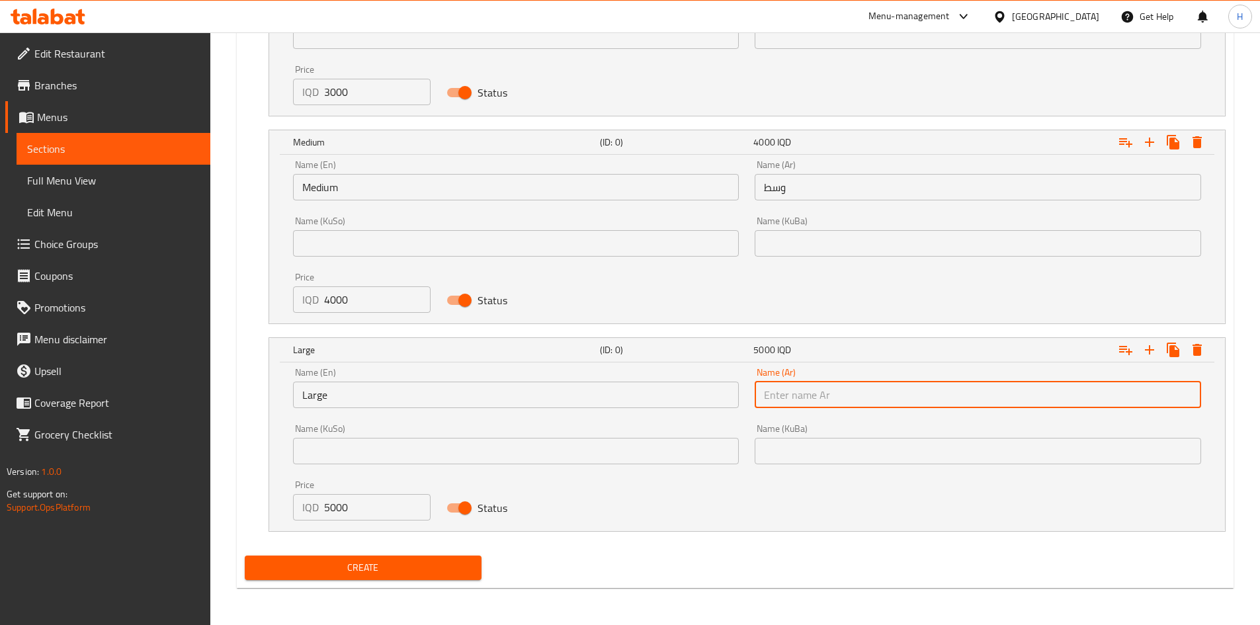
type input "كبير"
click at [357, 198] on input "Medium" at bounding box center [516, 187] width 447 height 26
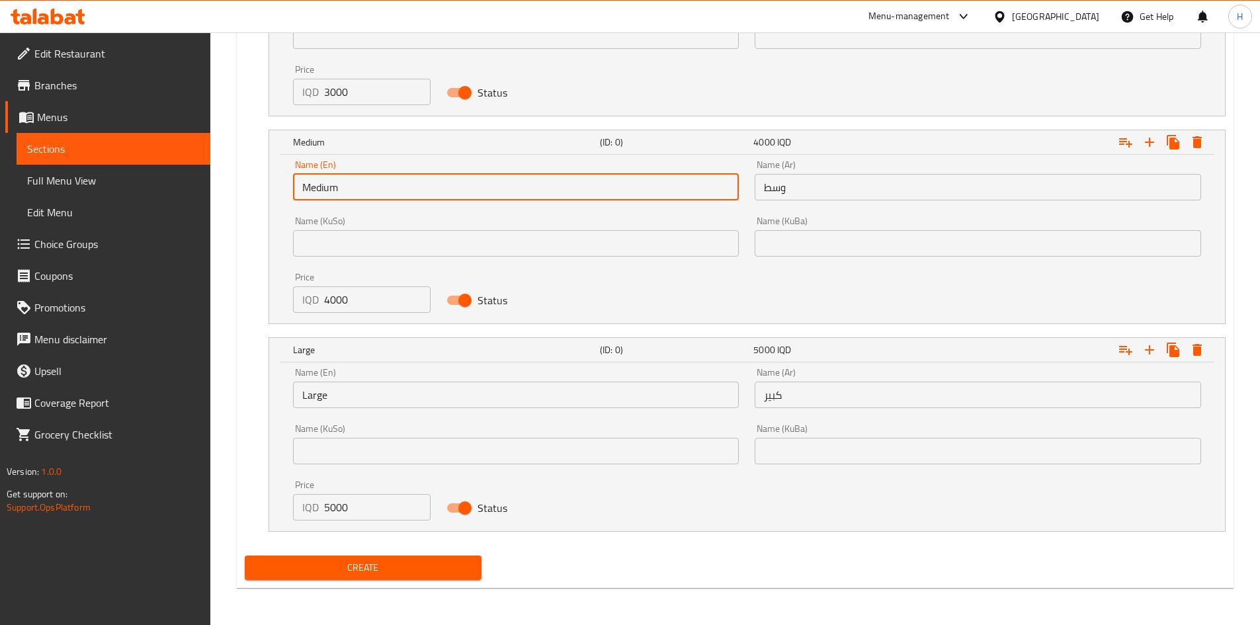
click at [357, 198] on input "Medium" at bounding box center [516, 187] width 447 height 26
drag, startPoint x: 357, startPoint y: 198, endPoint x: 357, endPoint y: 184, distance: 13.9
click at [357, 190] on input "Medium" at bounding box center [516, 187] width 447 height 26
type input "Choice"
click at [353, 185] on input "text" at bounding box center [516, 187] width 447 height 26
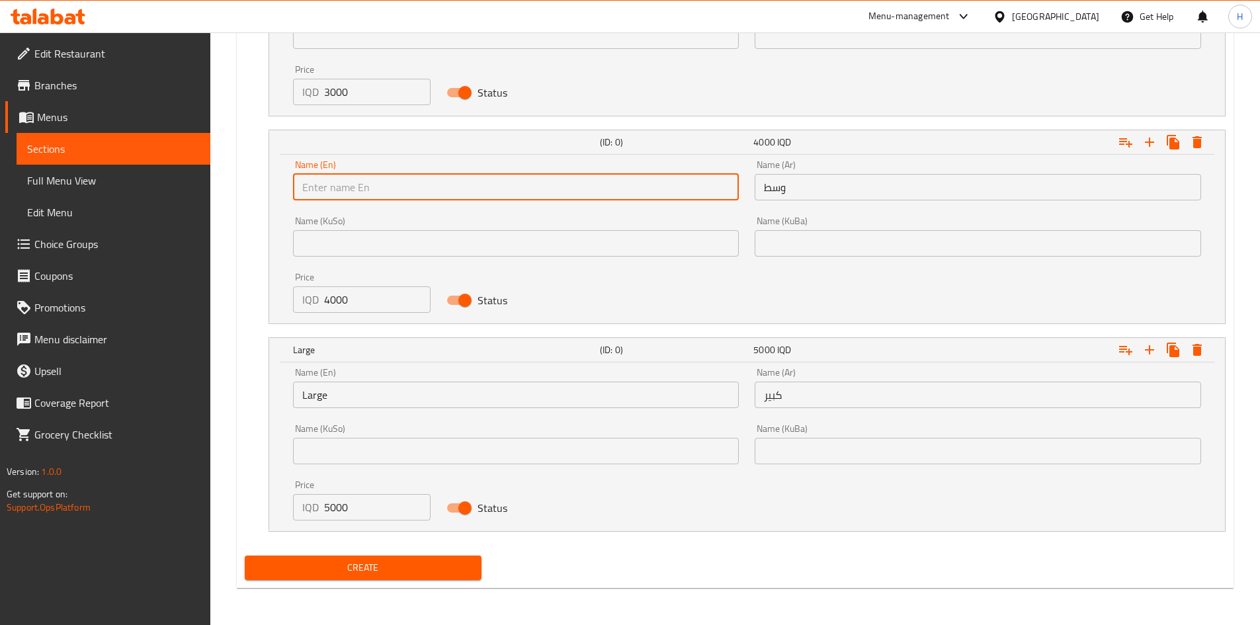
type input "Medium"
click at [775, 196] on input "وسط" at bounding box center [978, 187] width 447 height 26
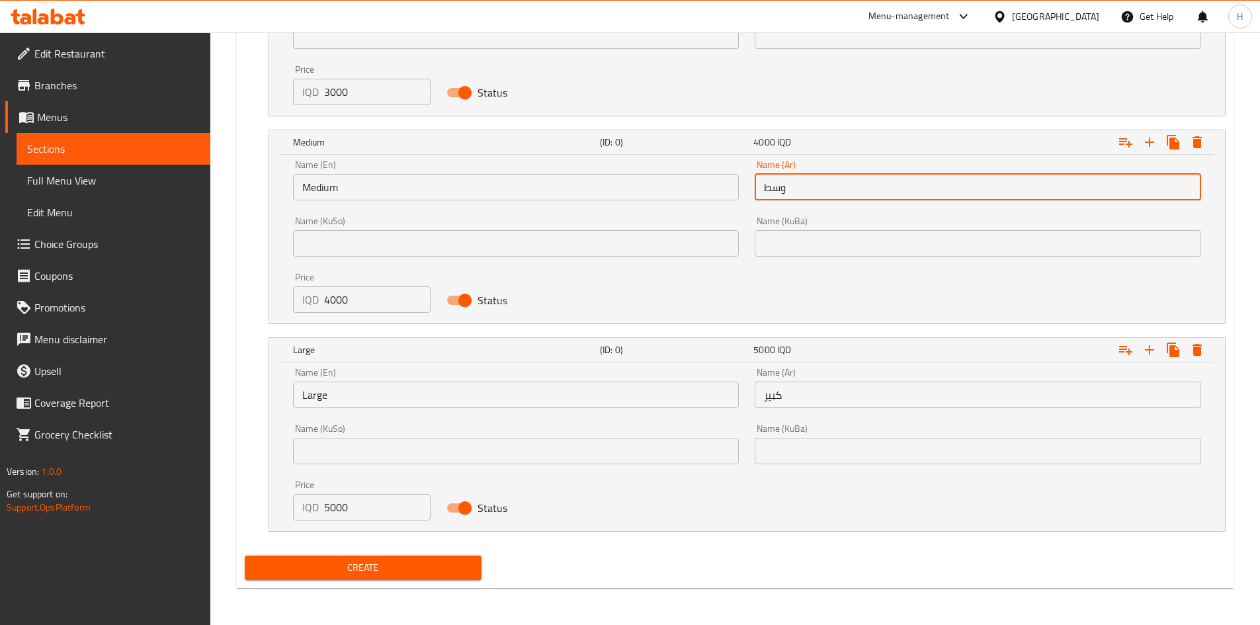
type input "وسط"
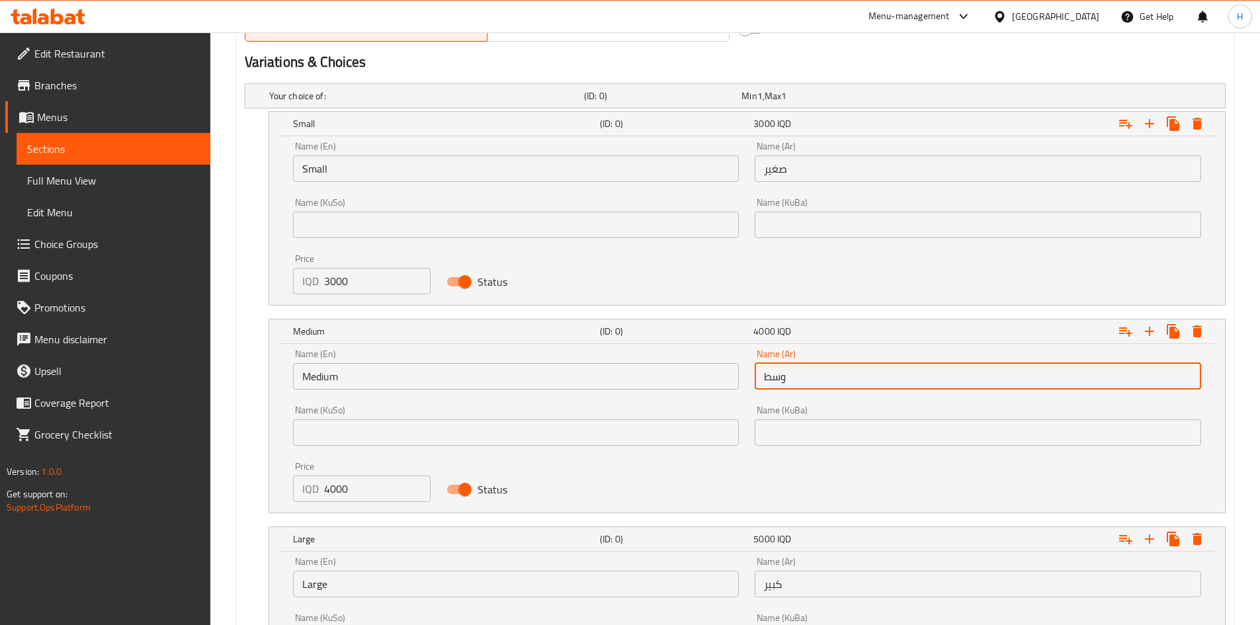
scroll to position [840, 0]
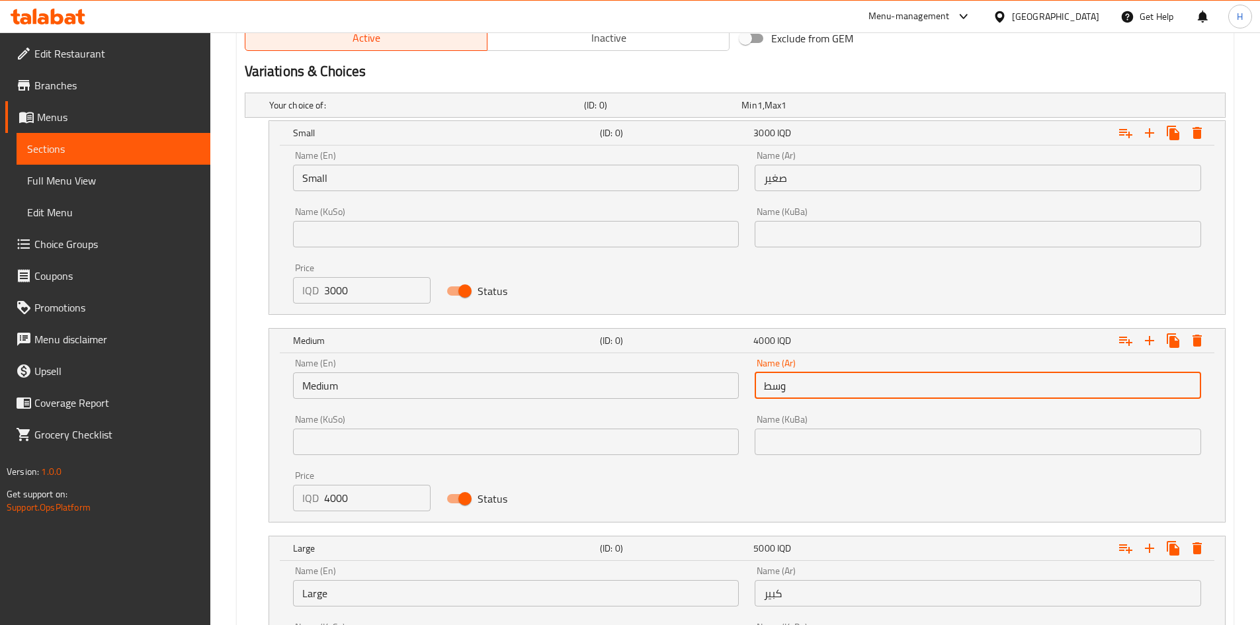
click at [349, 180] on input "Small" at bounding box center [516, 178] width 447 height 26
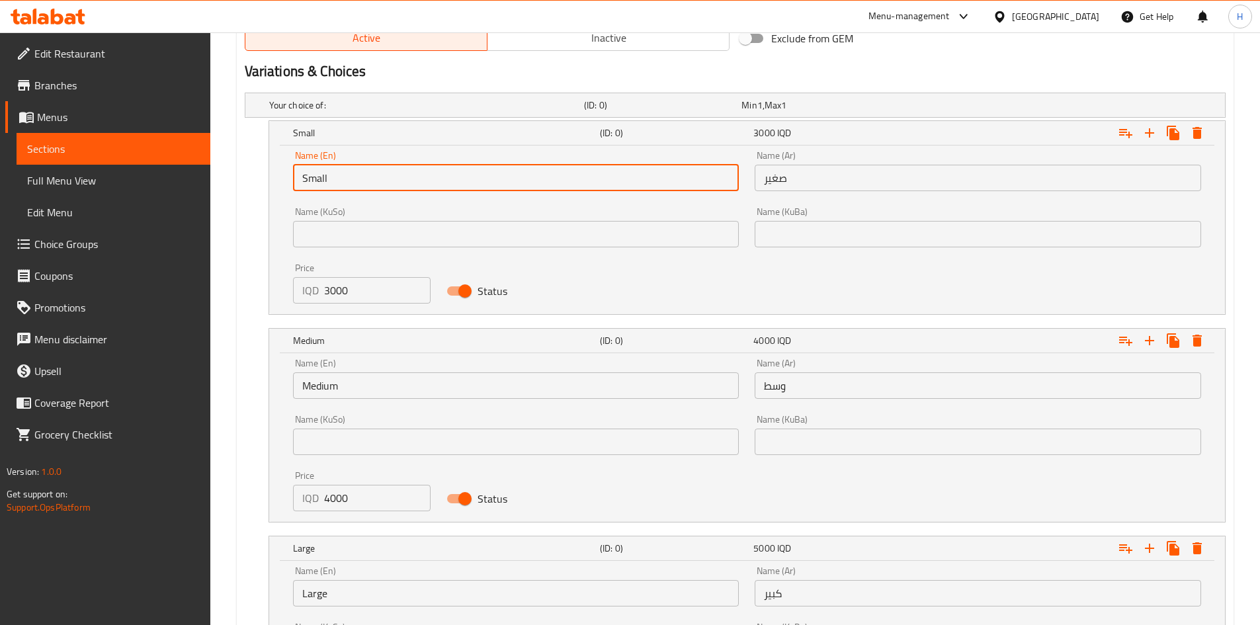
click at [349, 180] on input "Small" at bounding box center [516, 178] width 447 height 26
type input "Choice"
click at [345, 179] on input "text" at bounding box center [516, 178] width 447 height 26
type input "Small"
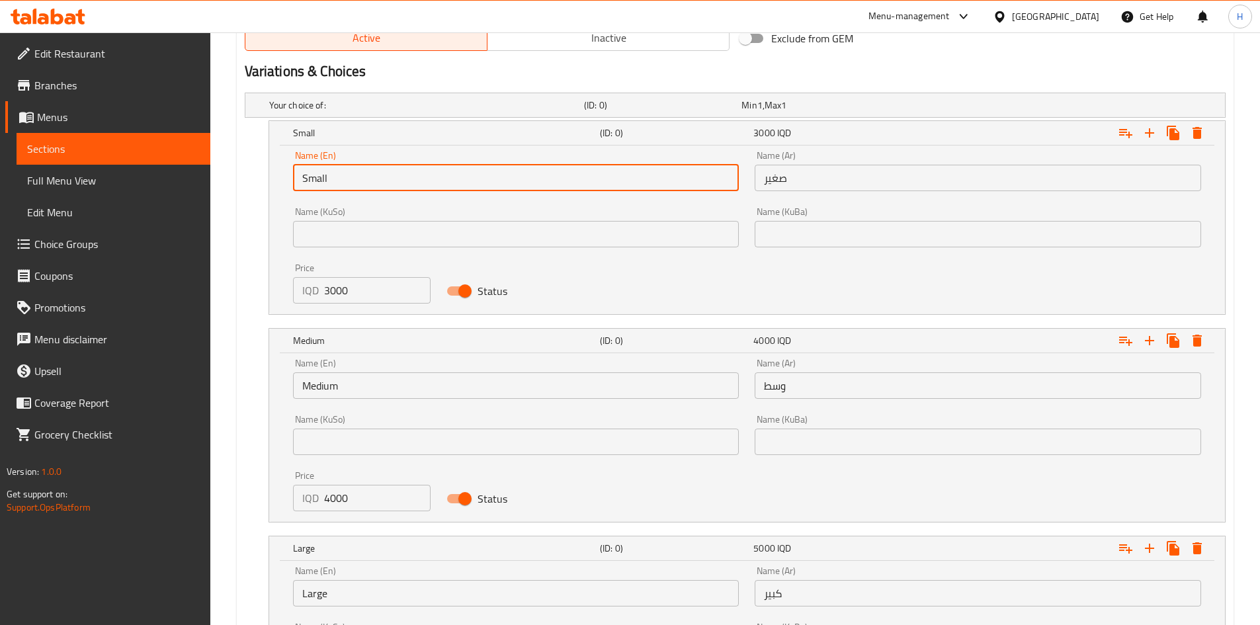
drag, startPoint x: 783, startPoint y: 176, endPoint x: 793, endPoint y: 181, distance: 11.2
click at [783, 176] on input "صغير" at bounding box center [978, 178] width 447 height 26
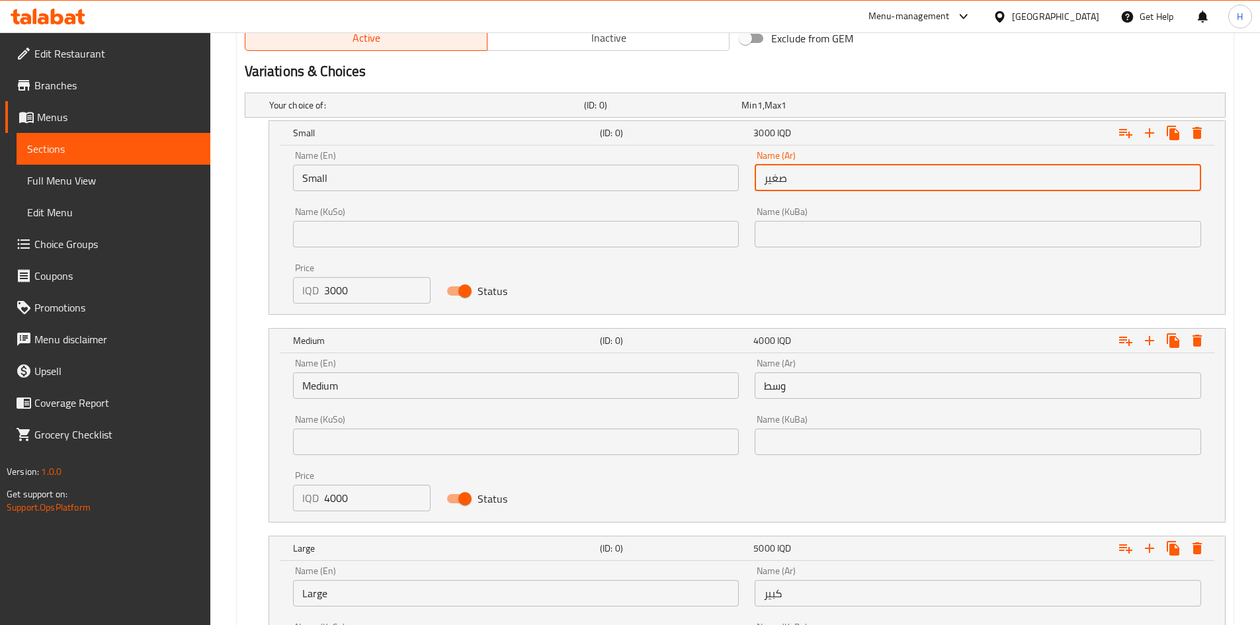
type input "صغير"
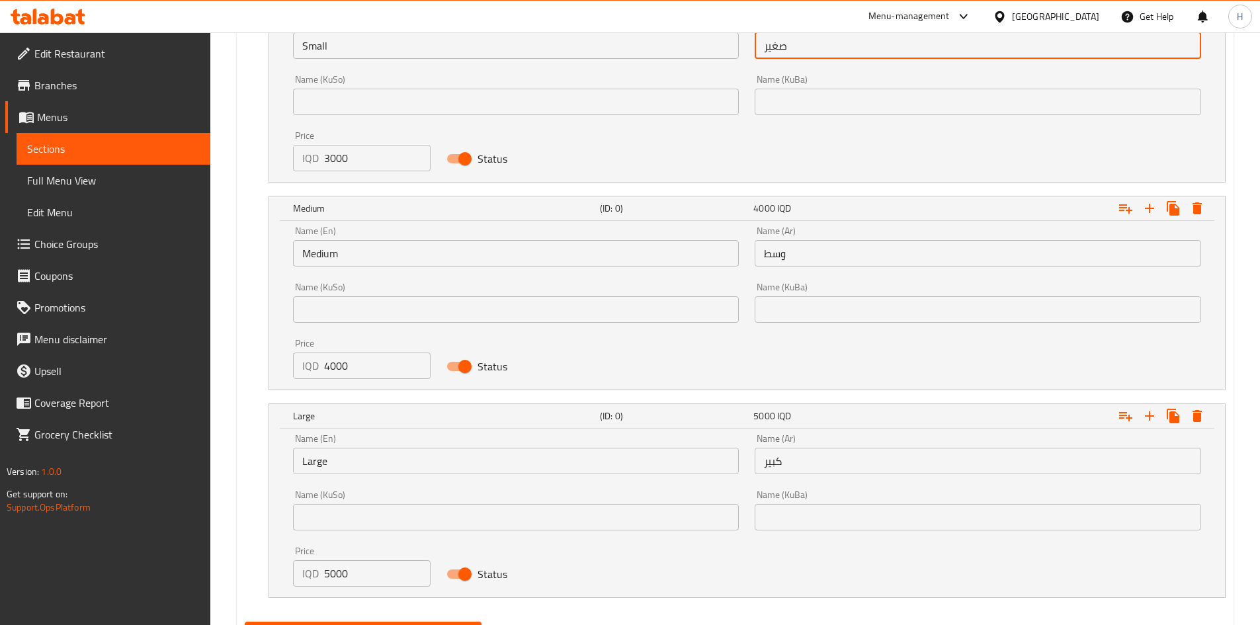
scroll to position [1038, 0]
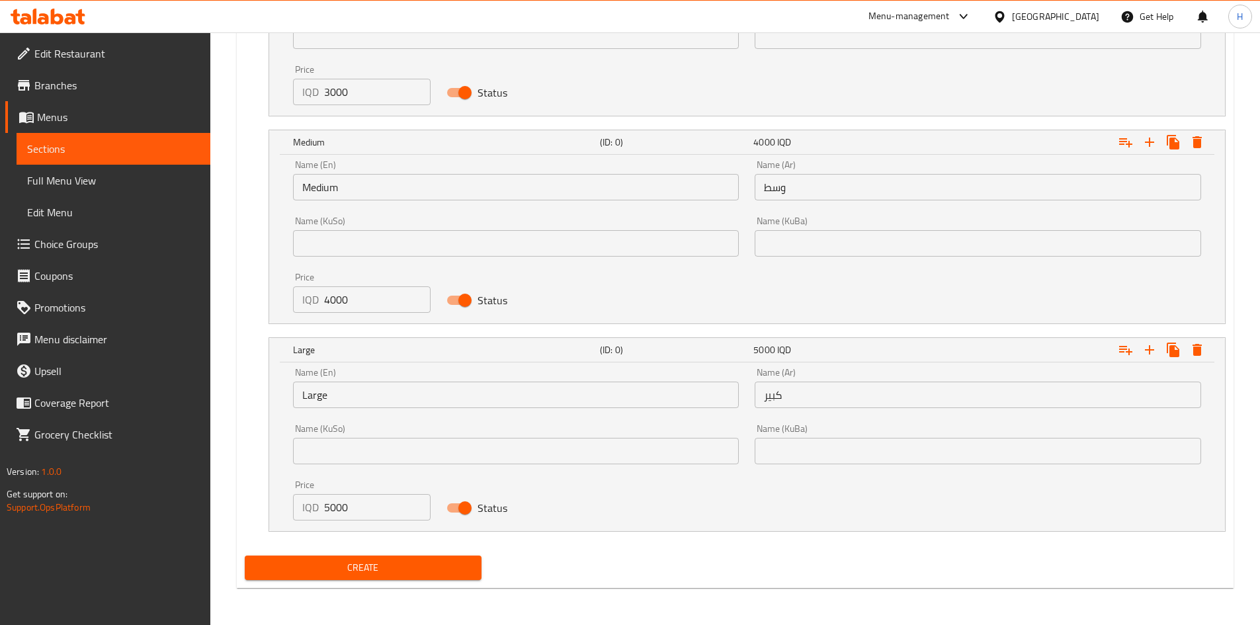
click at [363, 564] on span "Create" at bounding box center [363, 568] width 216 height 17
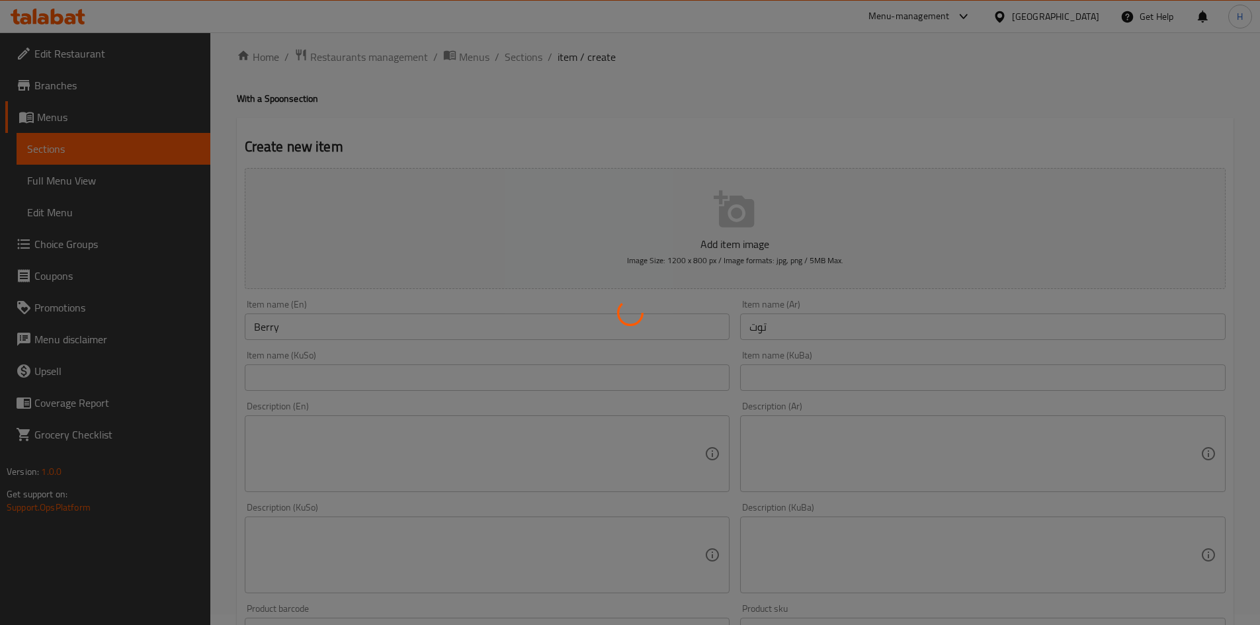
scroll to position [0, 0]
click at [519, 66] on div at bounding box center [630, 312] width 1260 height 625
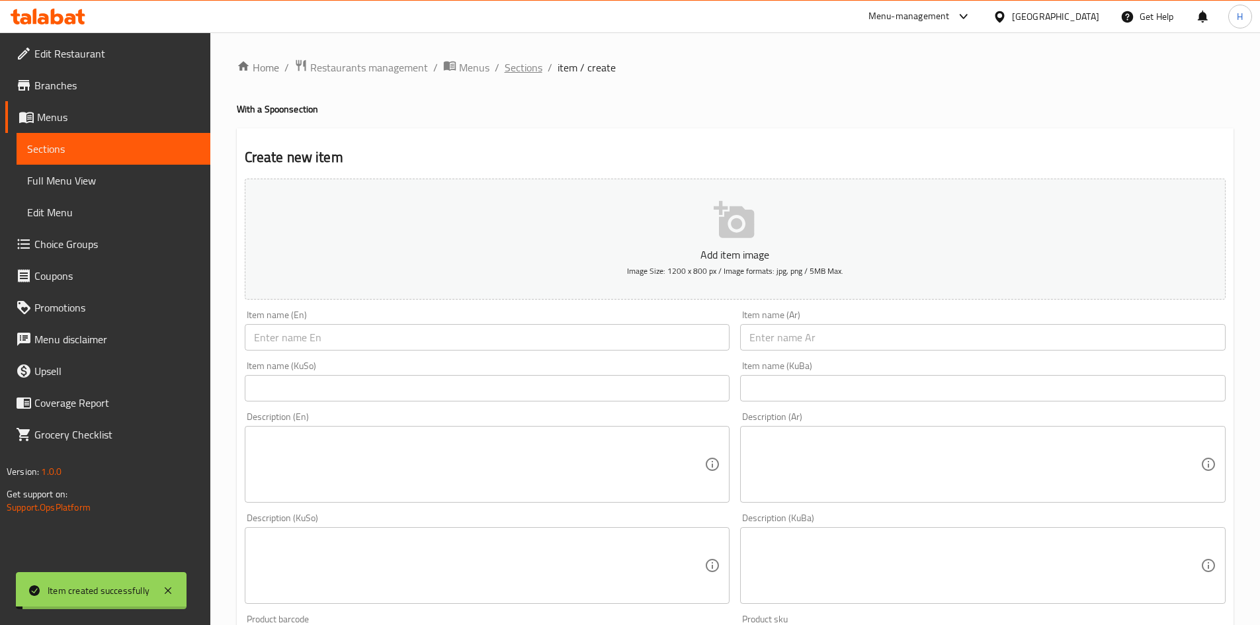
click at [519, 66] on span "Sections" at bounding box center [524, 68] width 38 height 16
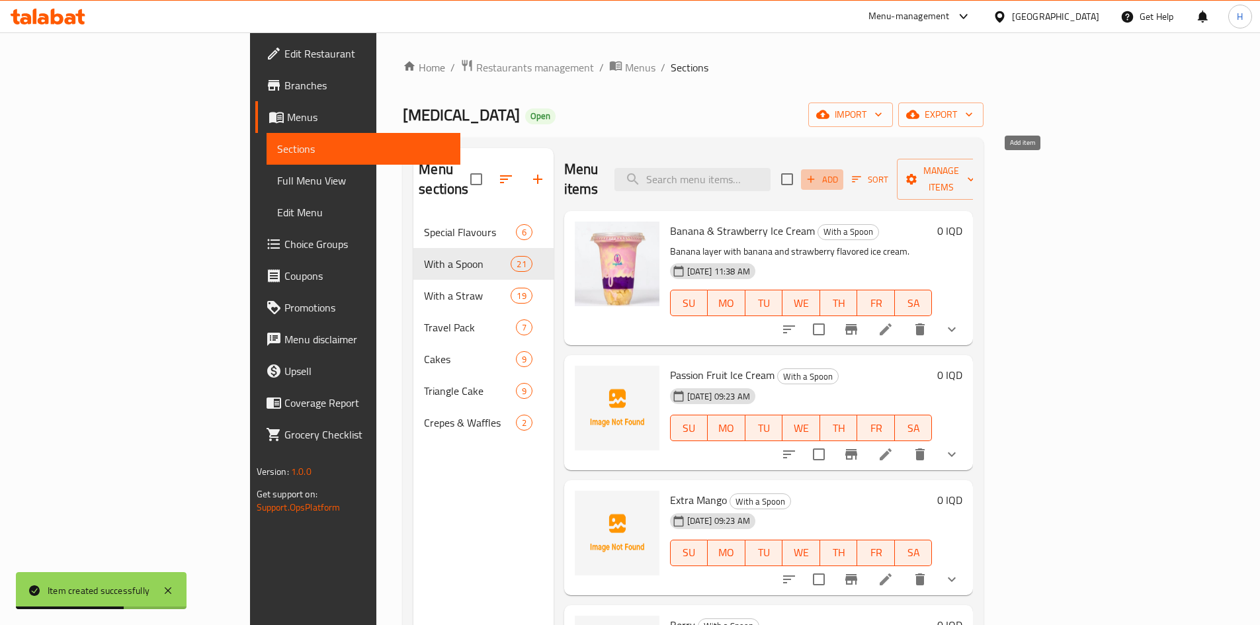
click at [840, 172] on span "Add" at bounding box center [823, 179] width 36 height 15
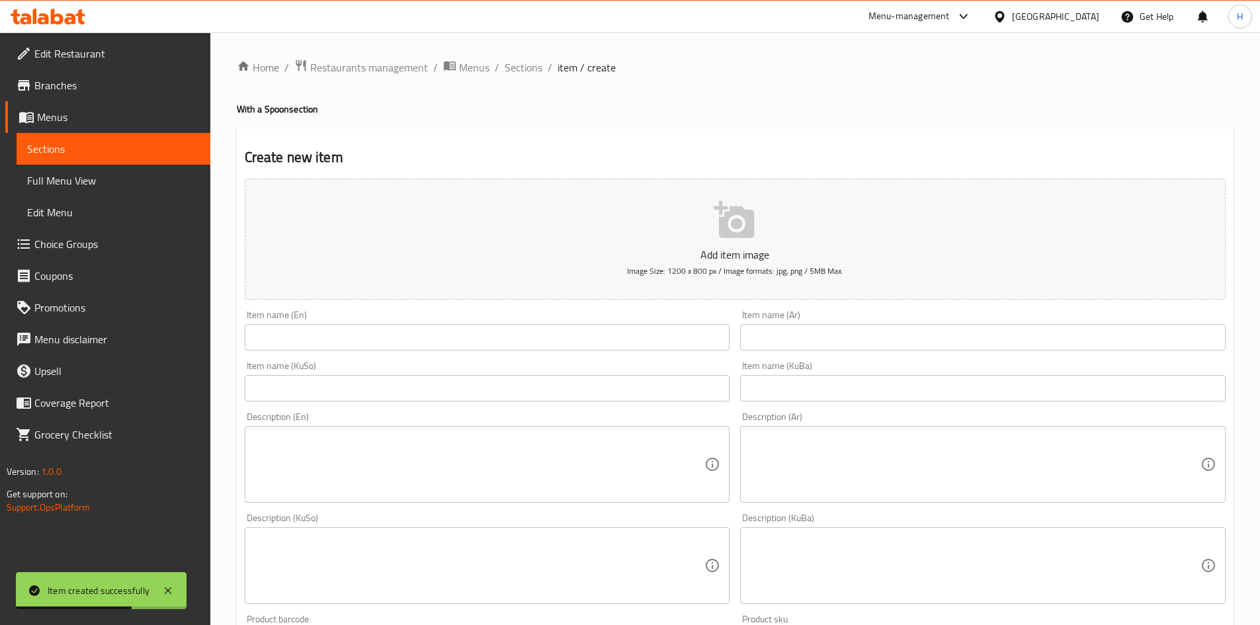
click at [881, 353] on div "Item name (Ar) Item name (Ar)" at bounding box center [983, 330] width 496 height 51
click at [883, 337] on input "text" at bounding box center [983, 337] width 486 height 26
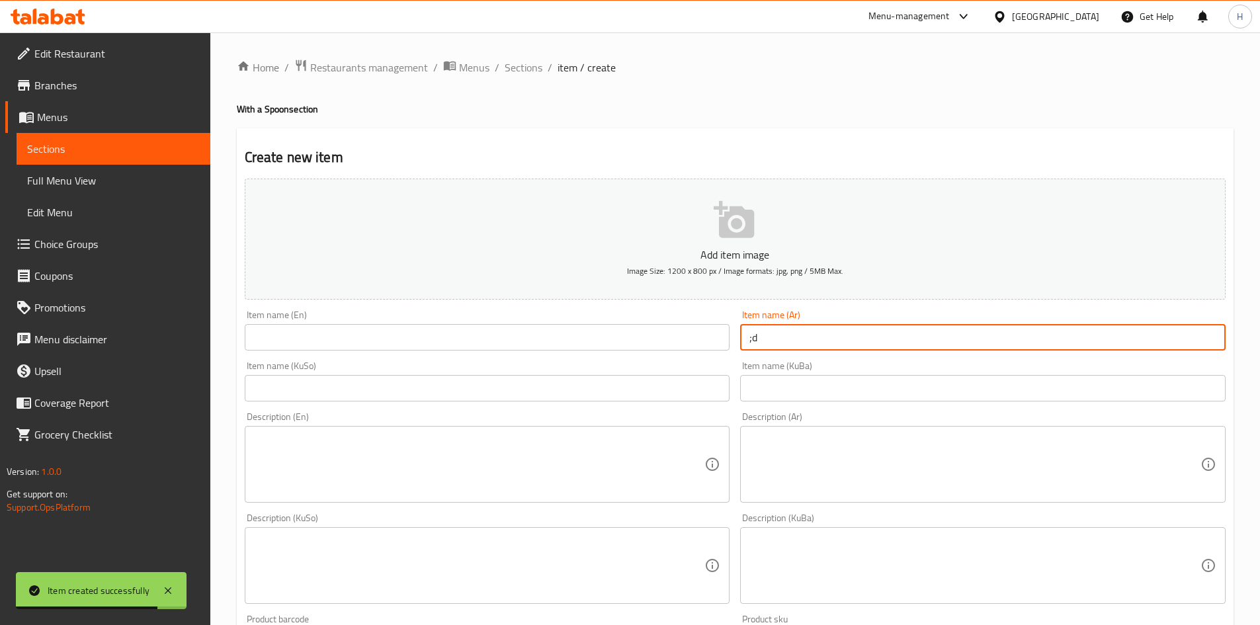
type input ";"
type input "[PERSON_NAME]"
click at [615, 346] on input "text" at bounding box center [488, 337] width 486 height 26
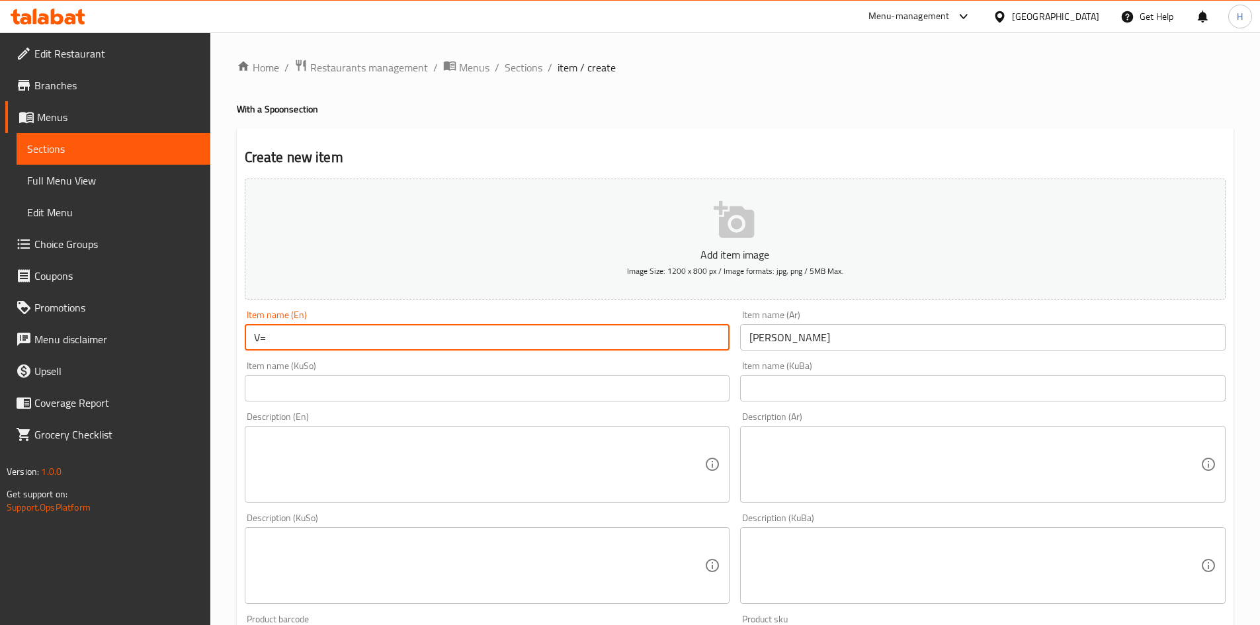
type input "V"
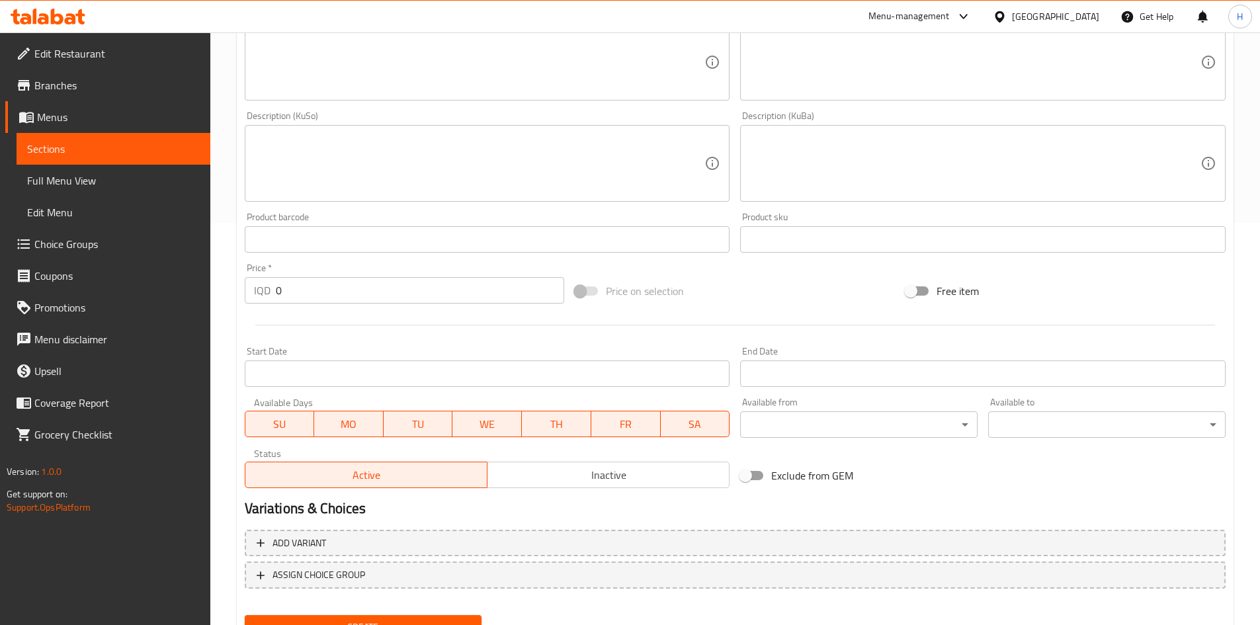
scroll to position [462, 0]
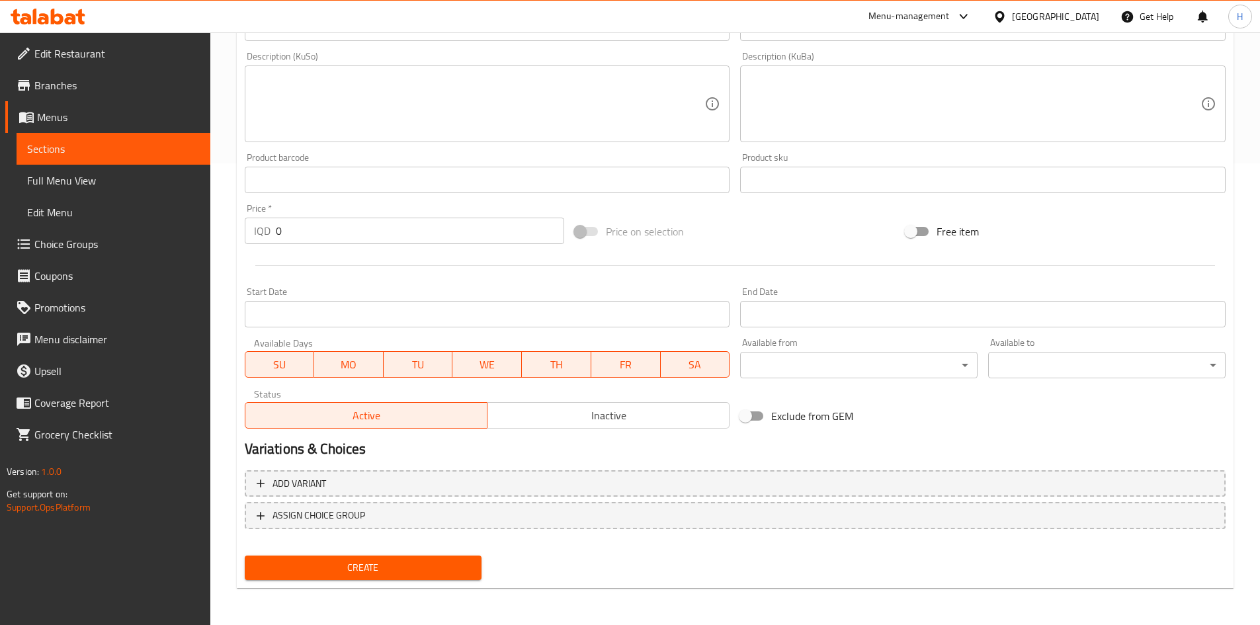
type input "Cocoa Cake"
click at [554, 406] on button "Inactive" at bounding box center [608, 415] width 243 height 26
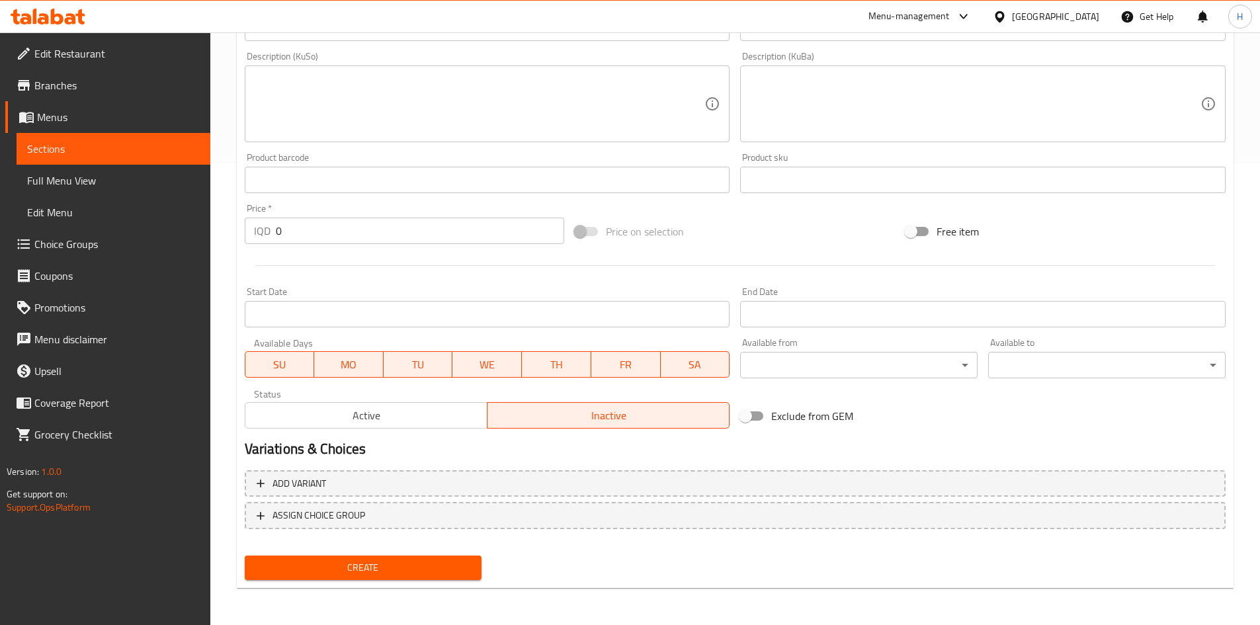
click at [378, 567] on span "Create" at bounding box center [363, 568] width 216 height 17
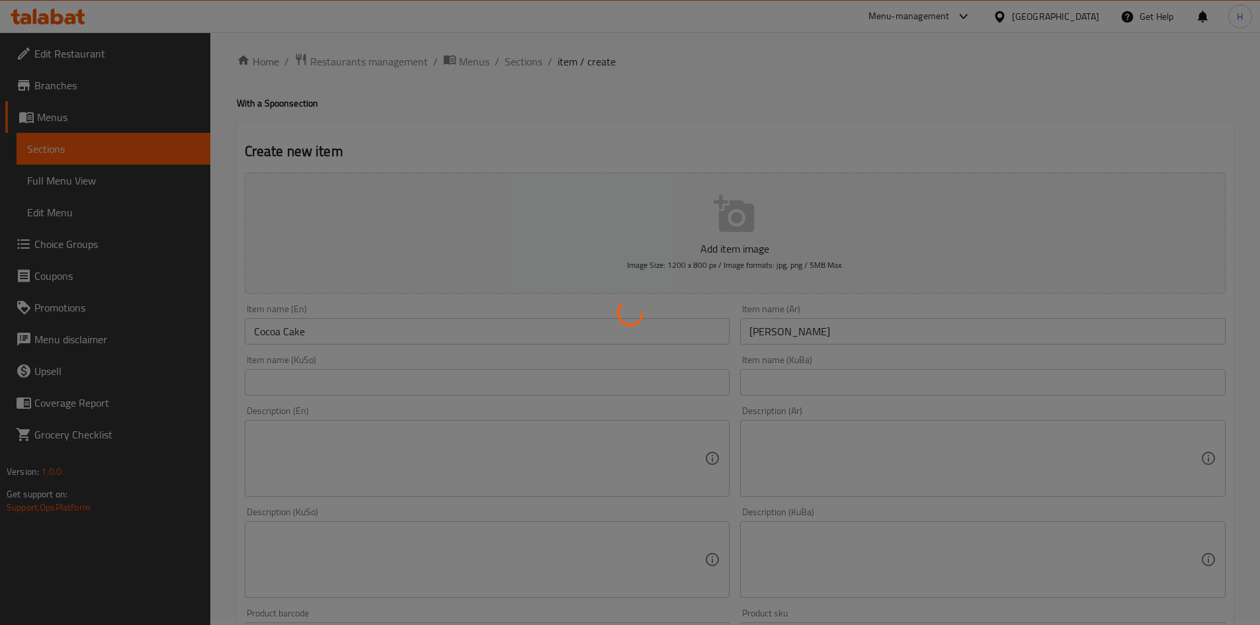
scroll to position [0, 0]
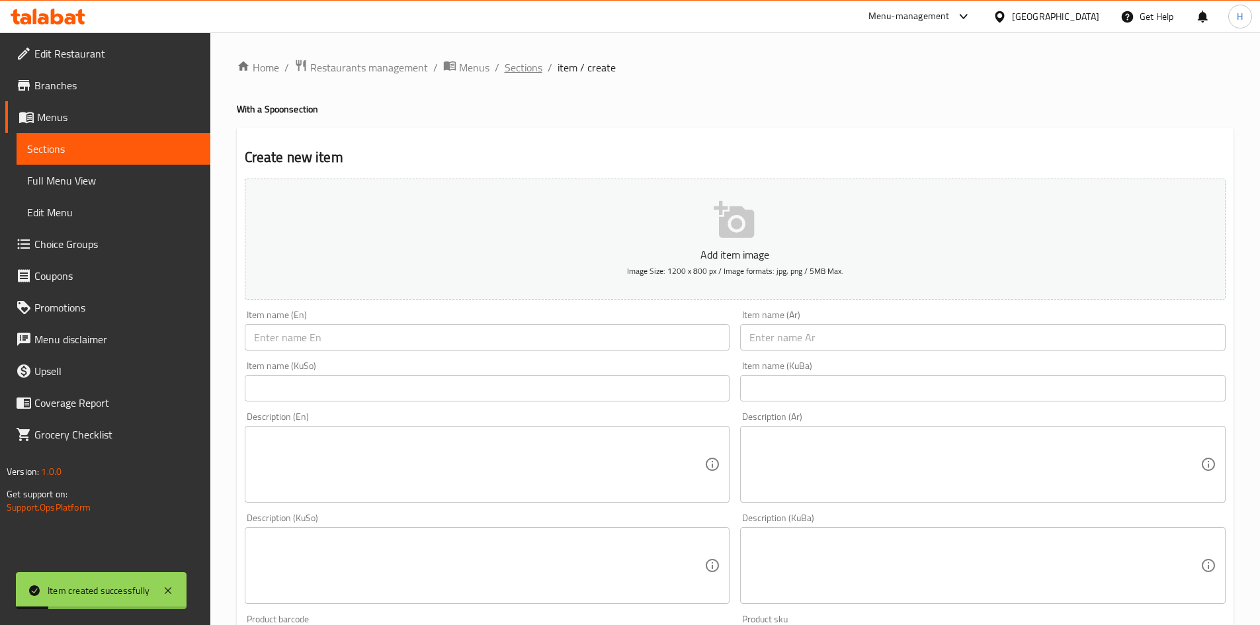
click at [516, 71] on span "Sections" at bounding box center [524, 68] width 38 height 16
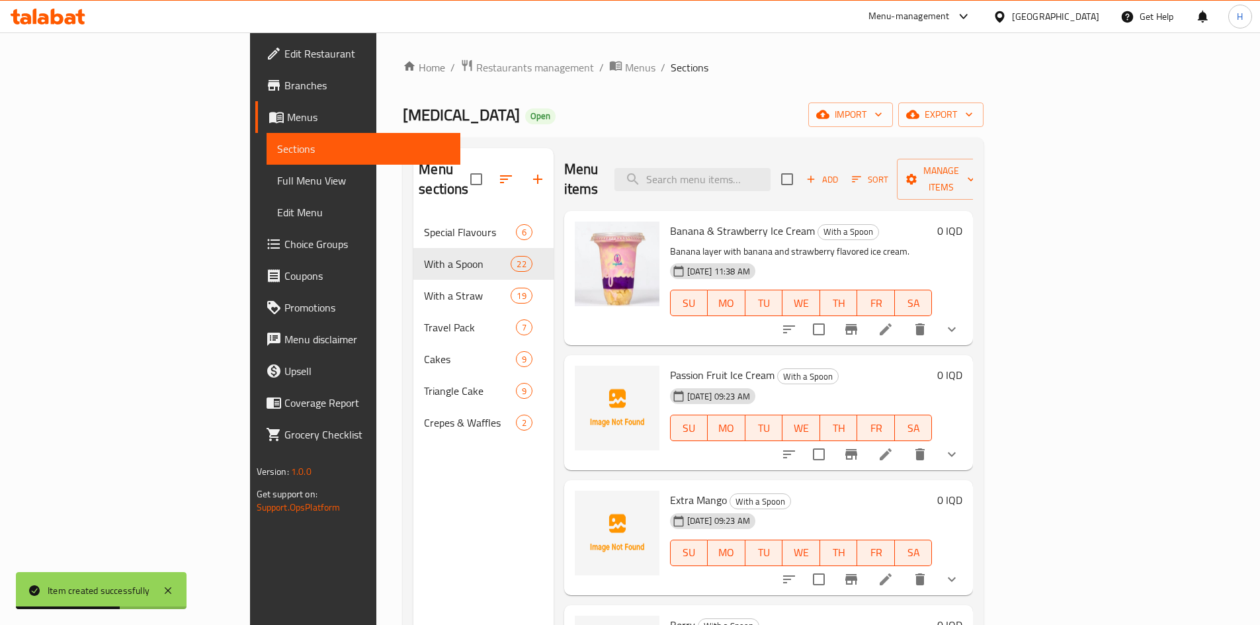
click at [840, 172] on span "Add" at bounding box center [823, 179] width 36 height 15
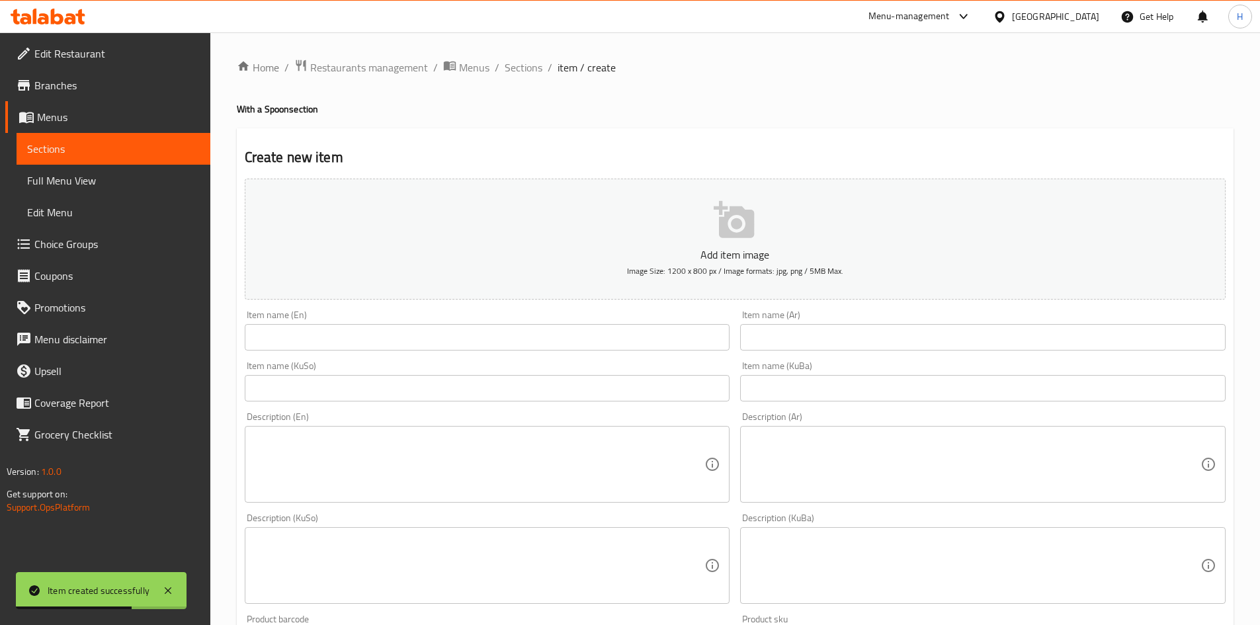
click at [826, 329] on input "text" at bounding box center [983, 337] width 486 height 26
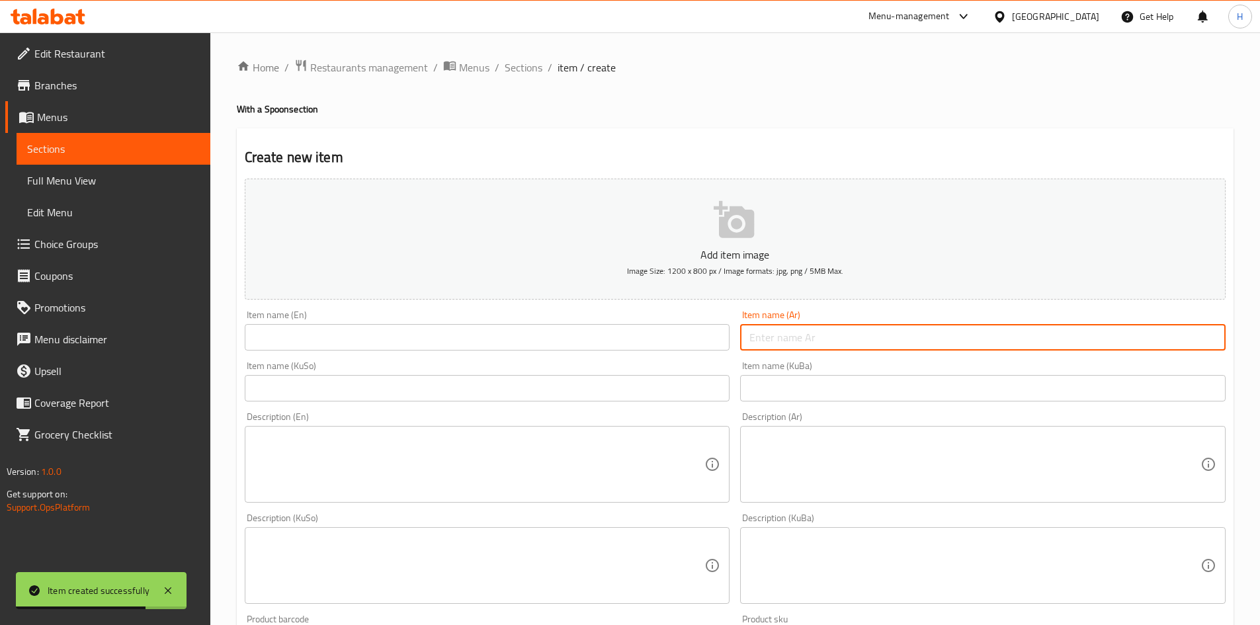
type input "t"
type input "فستق"
click at [376, 348] on input "text" at bounding box center [488, 337] width 486 height 26
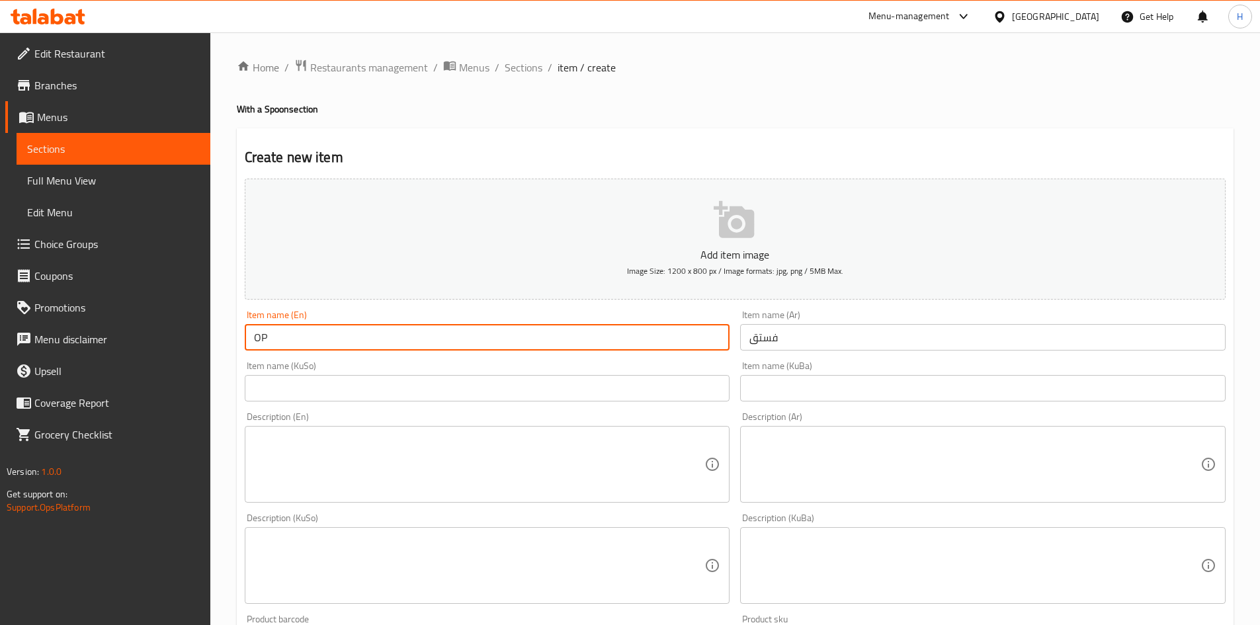
type input "O"
type input "Pistachio"
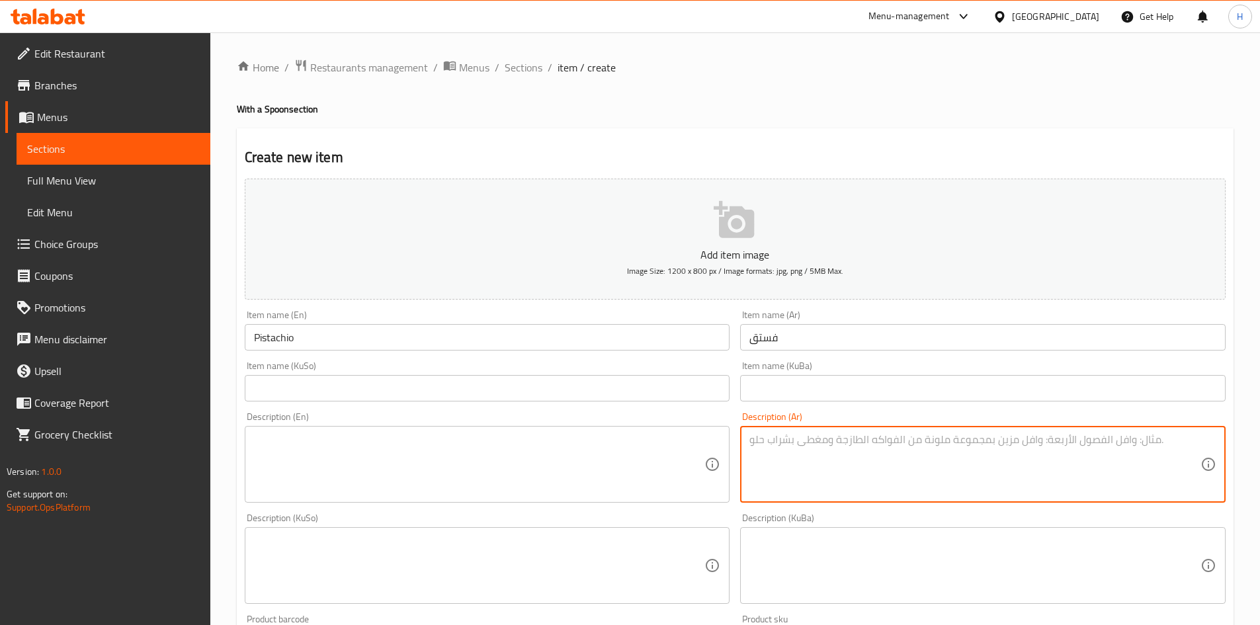
click at [896, 471] on textarea at bounding box center [975, 464] width 451 height 63
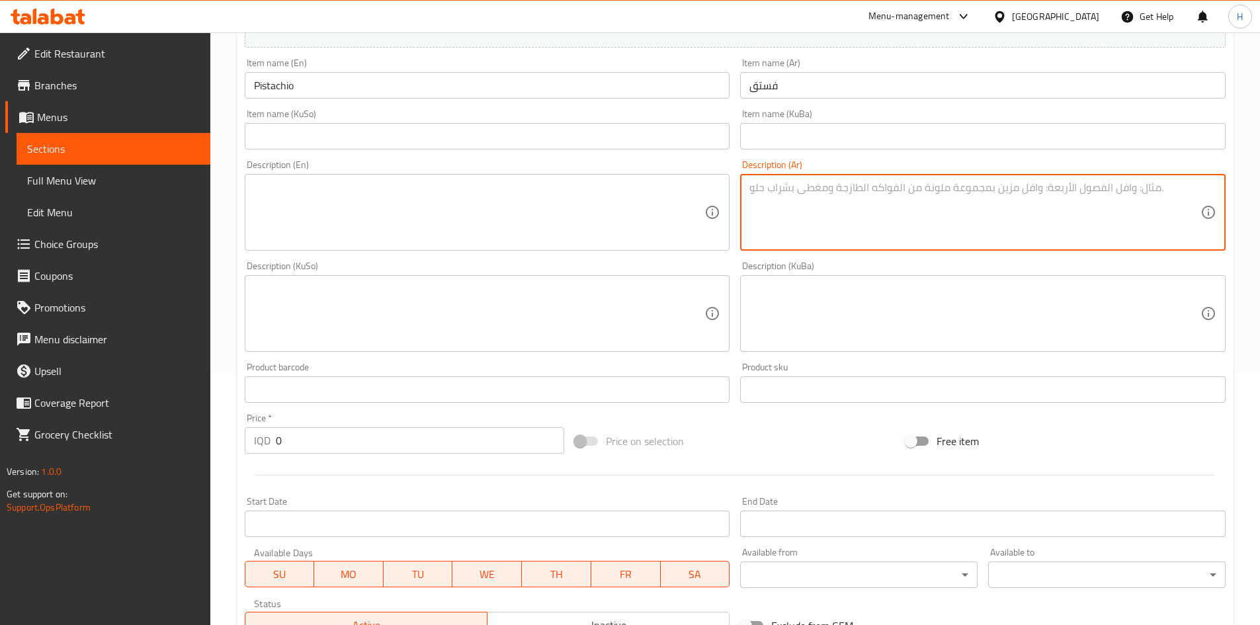
scroll to position [397, 0]
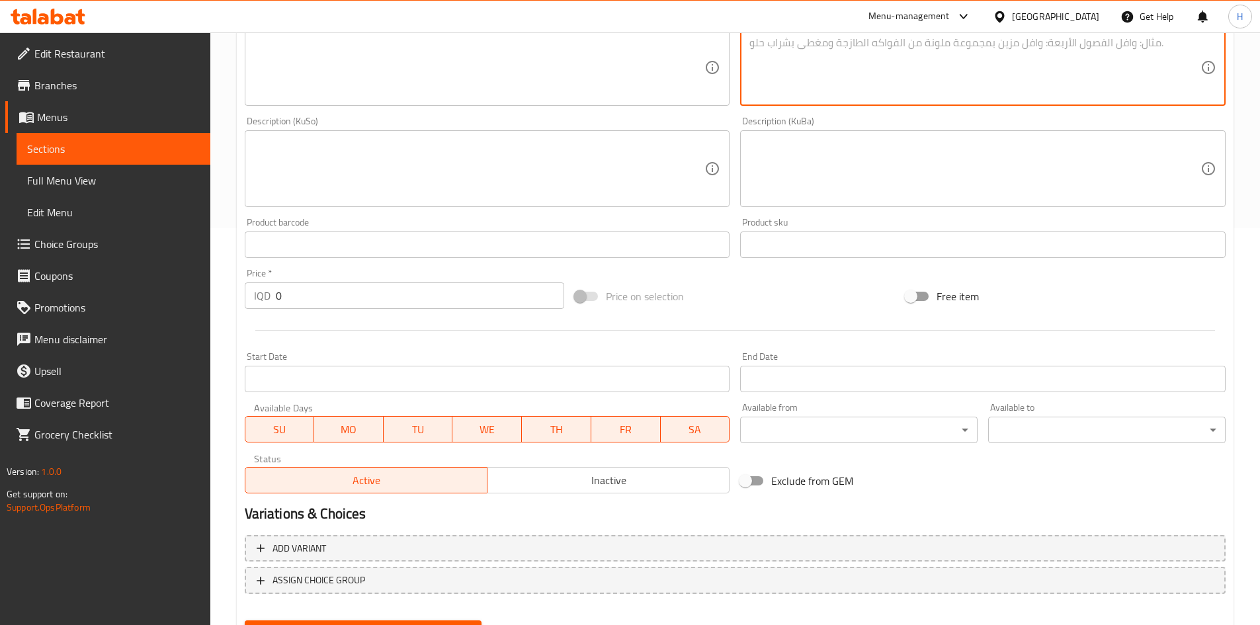
click at [562, 500] on div "Variations & Choices" at bounding box center [736, 514] width 992 height 30
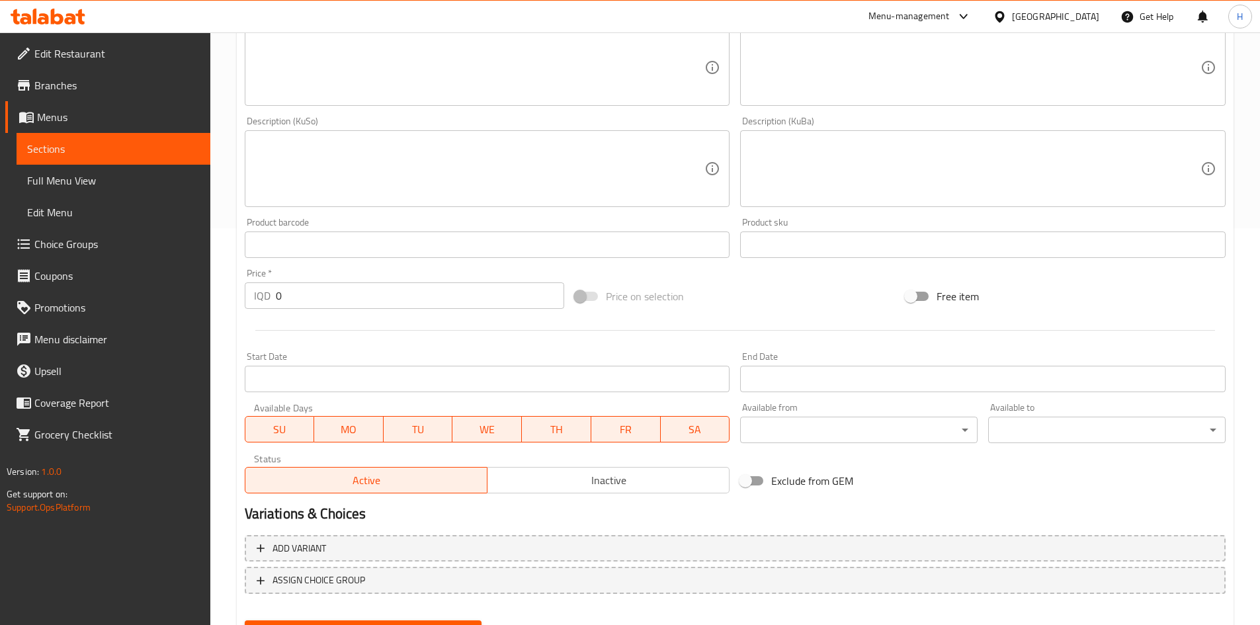
drag, startPoint x: 570, startPoint y: 474, endPoint x: 553, endPoint y: 494, distance: 25.8
click at [570, 475] on span "Inactive" at bounding box center [609, 480] width 232 height 19
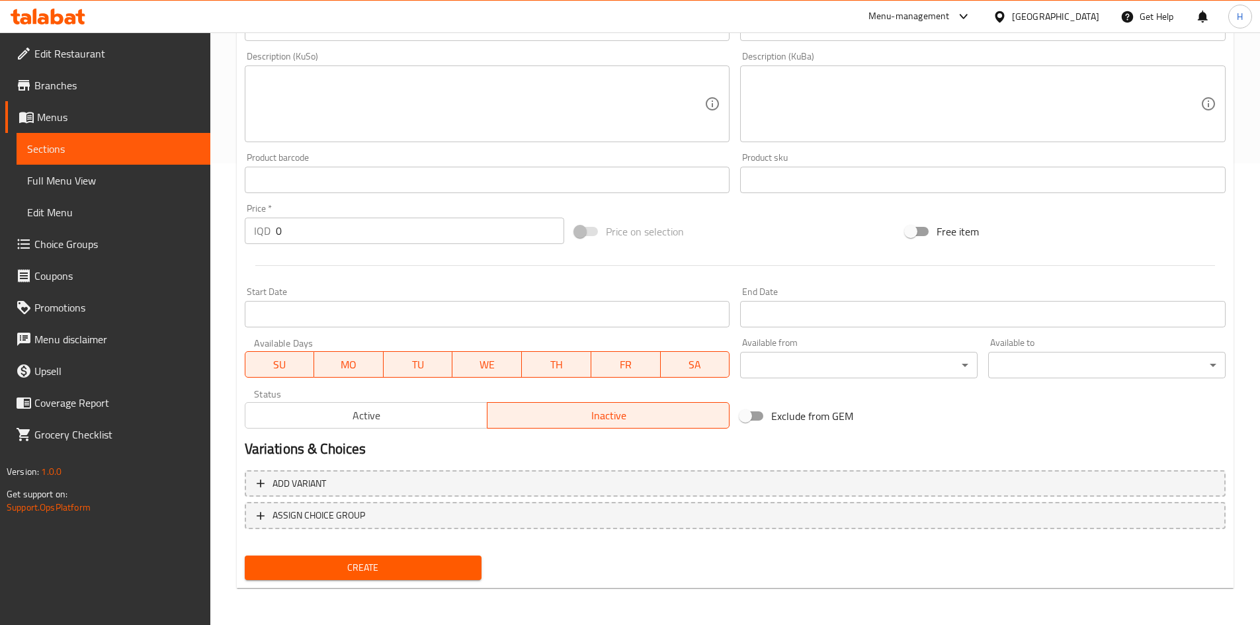
click at [363, 563] on span "Create" at bounding box center [363, 568] width 216 height 17
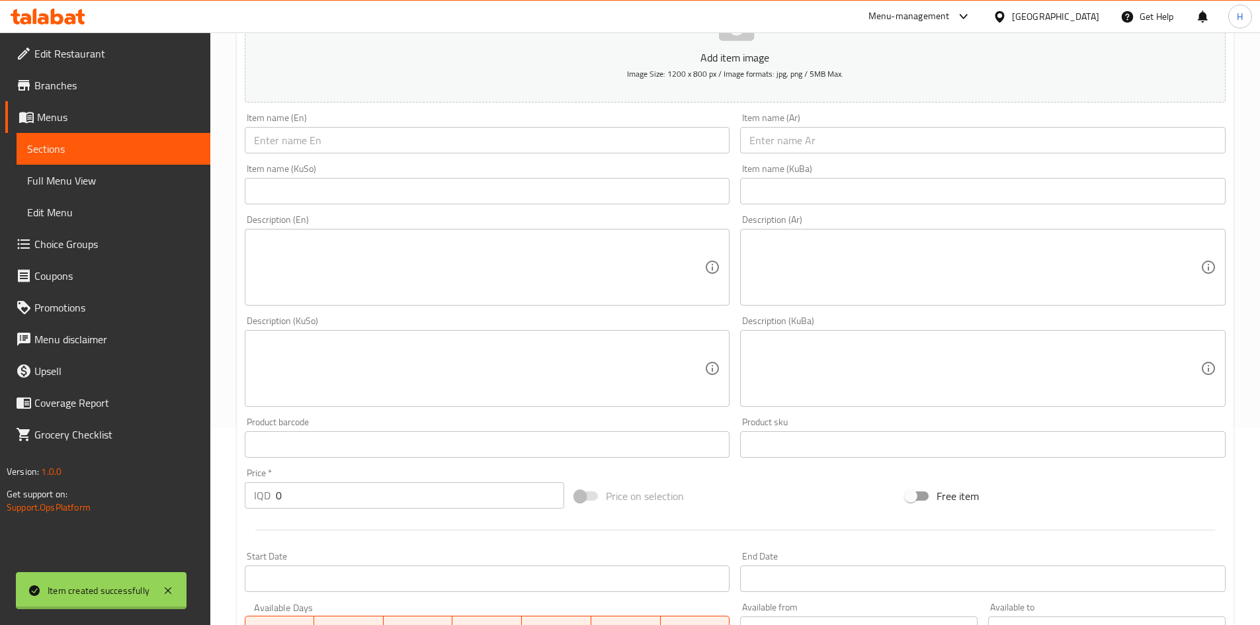
scroll to position [0, 0]
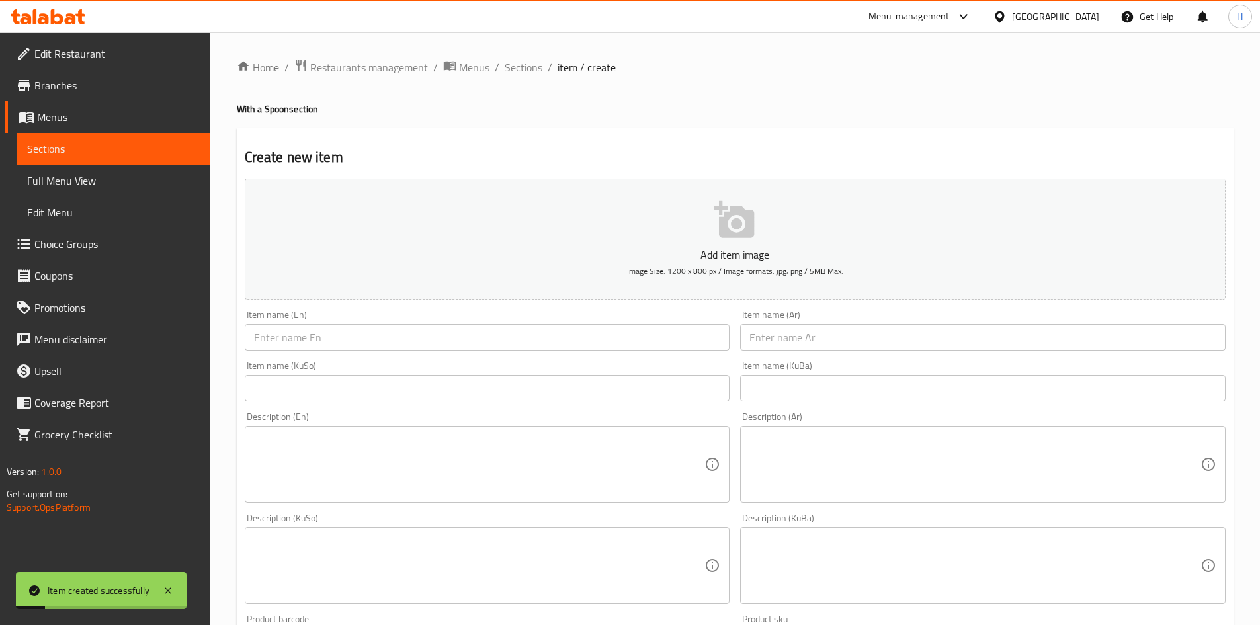
click at [830, 345] on input "text" at bounding box center [983, 337] width 486 height 26
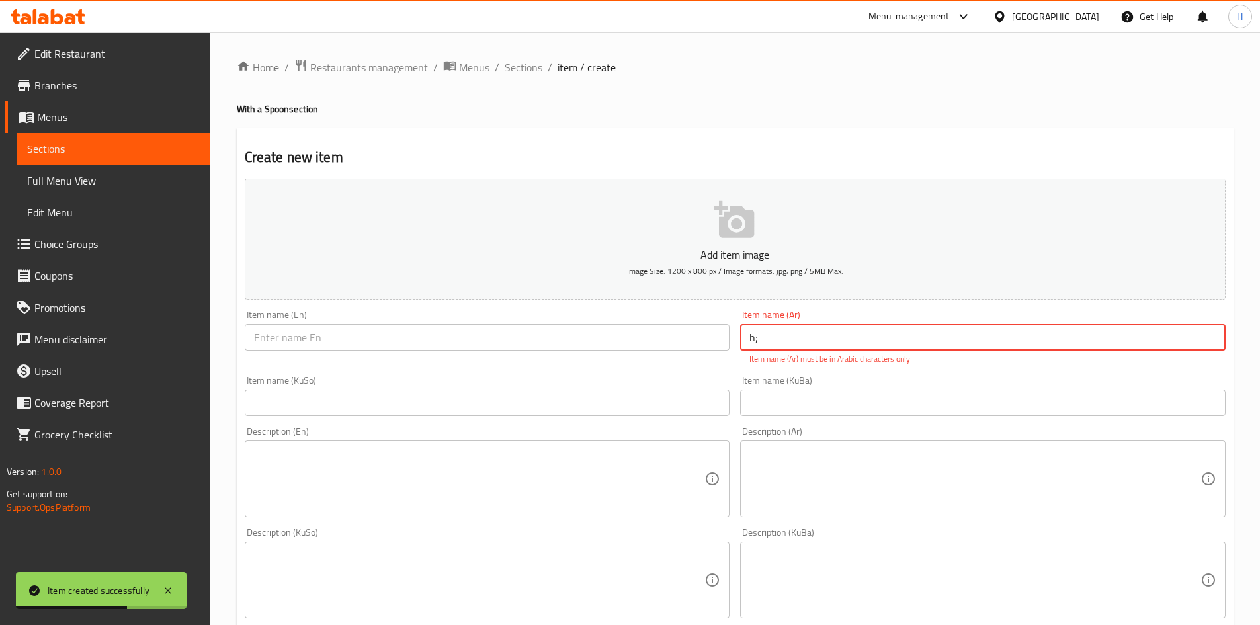
type input "h"
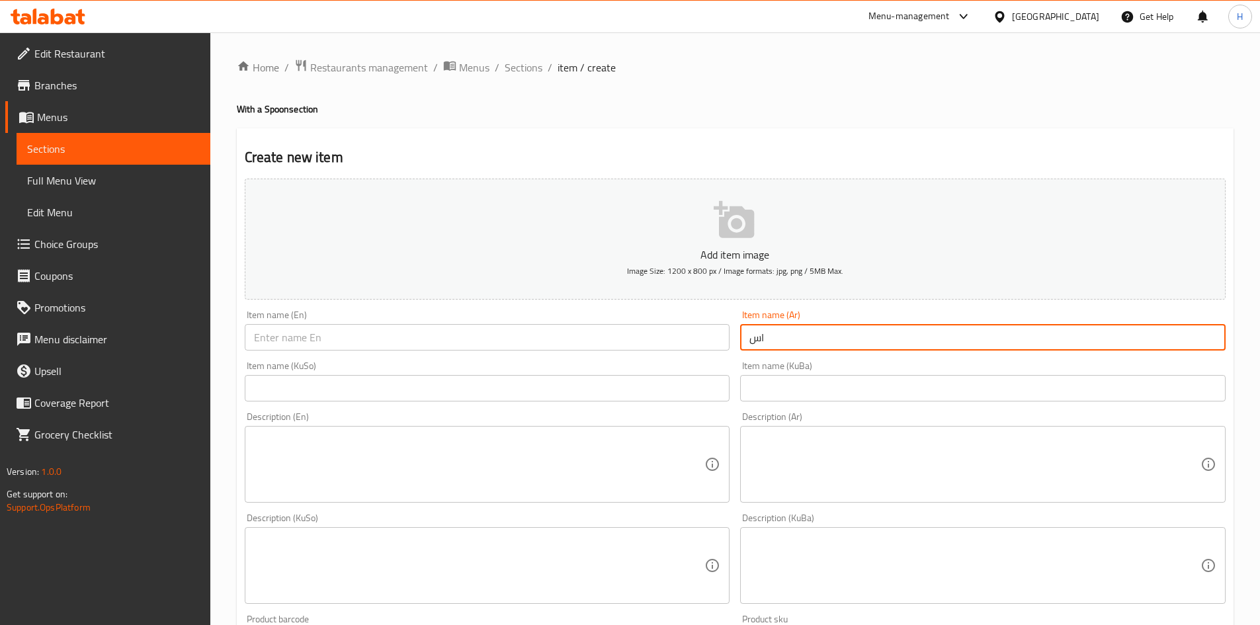
type input "ا"
type input "اكسترا فستق"
click at [559, 331] on input "text" at bounding box center [488, 337] width 486 height 26
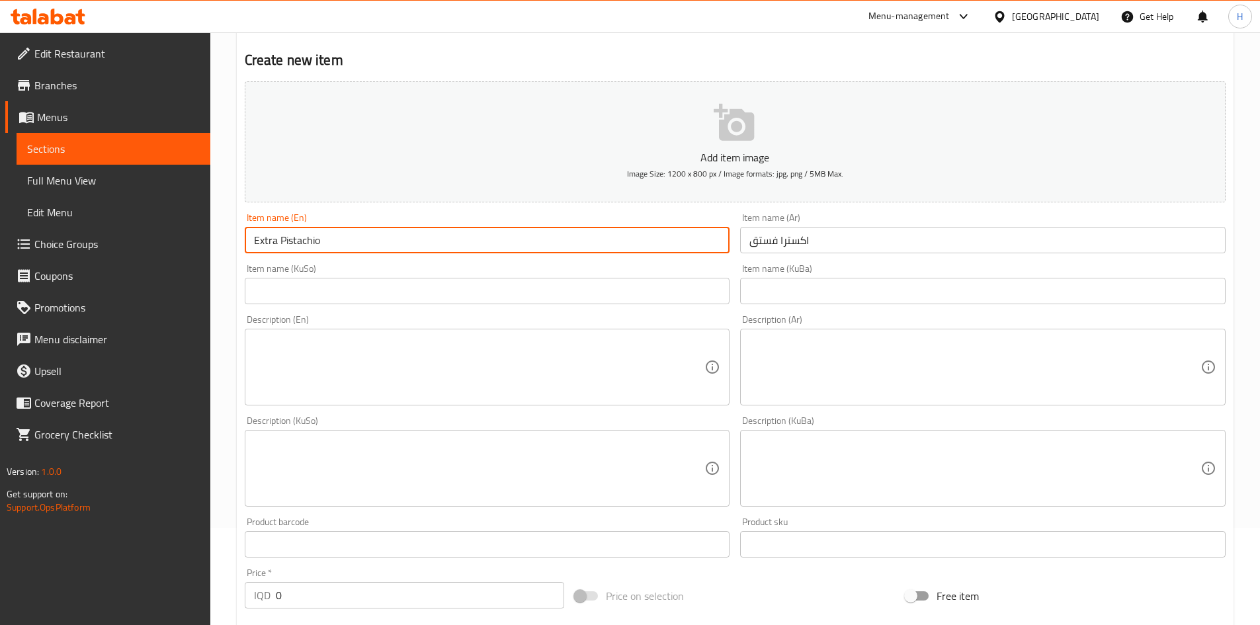
scroll to position [265, 0]
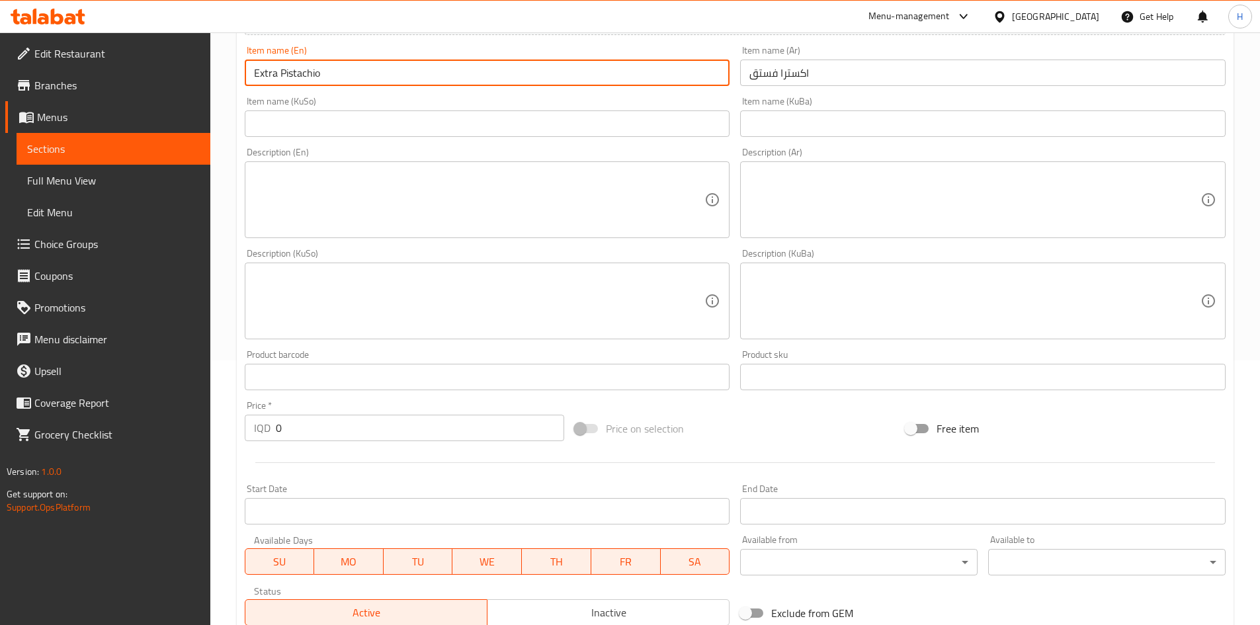
type input "Extra Pistachio"
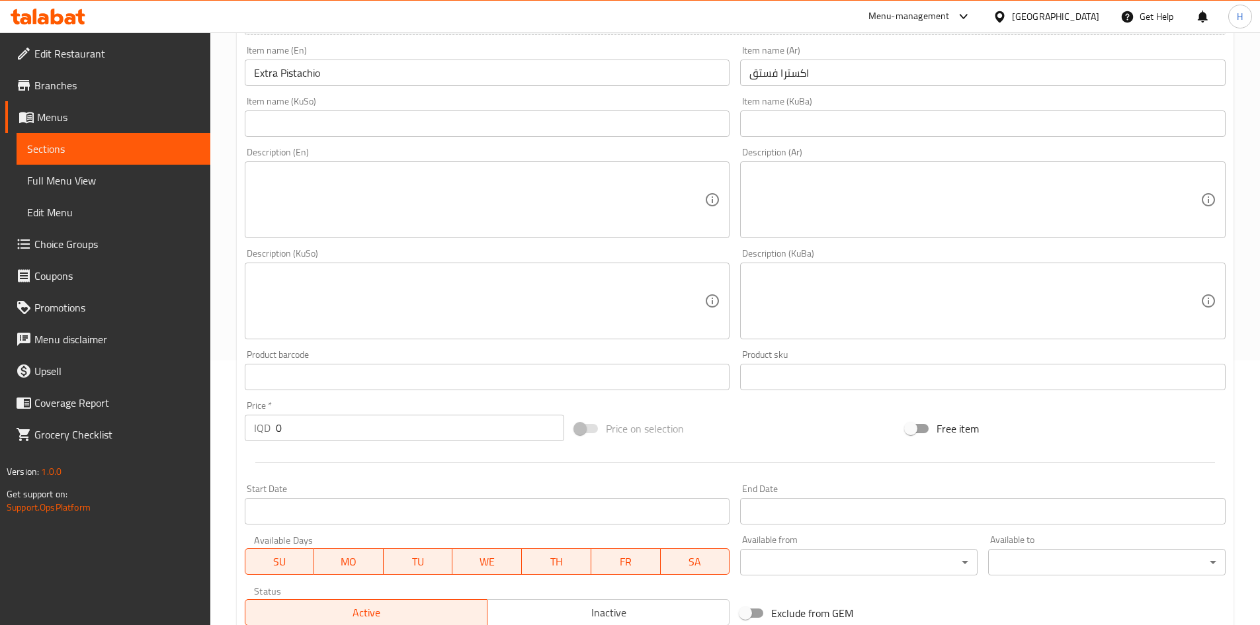
drag, startPoint x: 881, startPoint y: 196, endPoint x: 881, endPoint y: 203, distance: 7.3
click at [881, 197] on textarea at bounding box center [975, 200] width 451 height 63
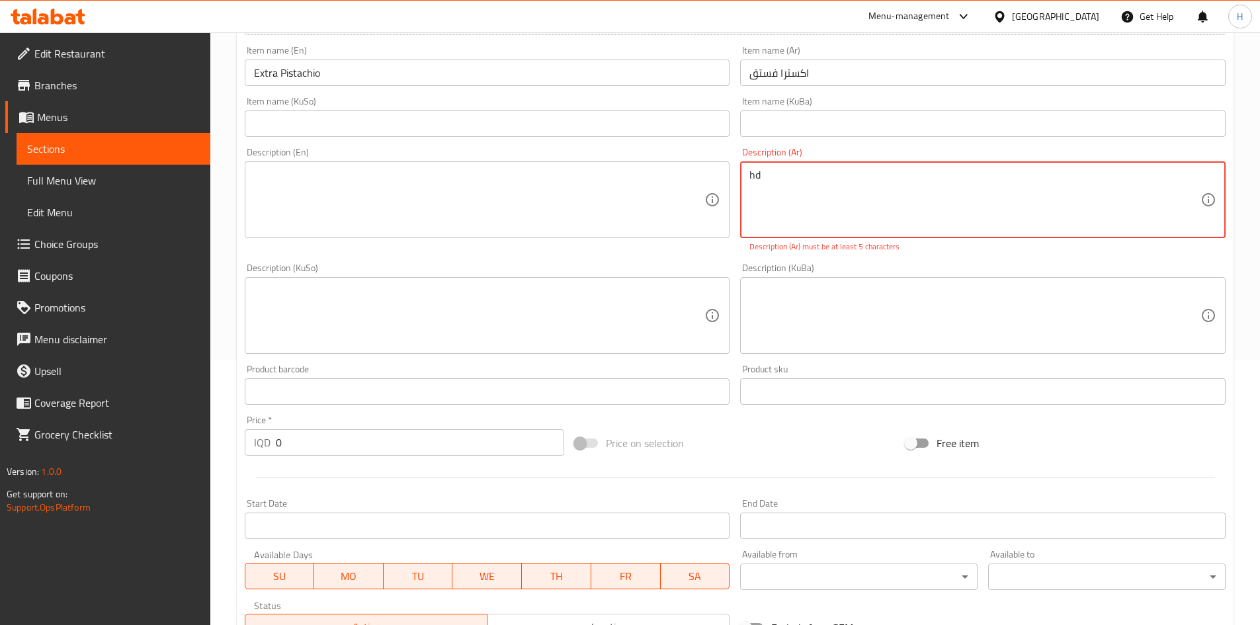
type textarea "h"
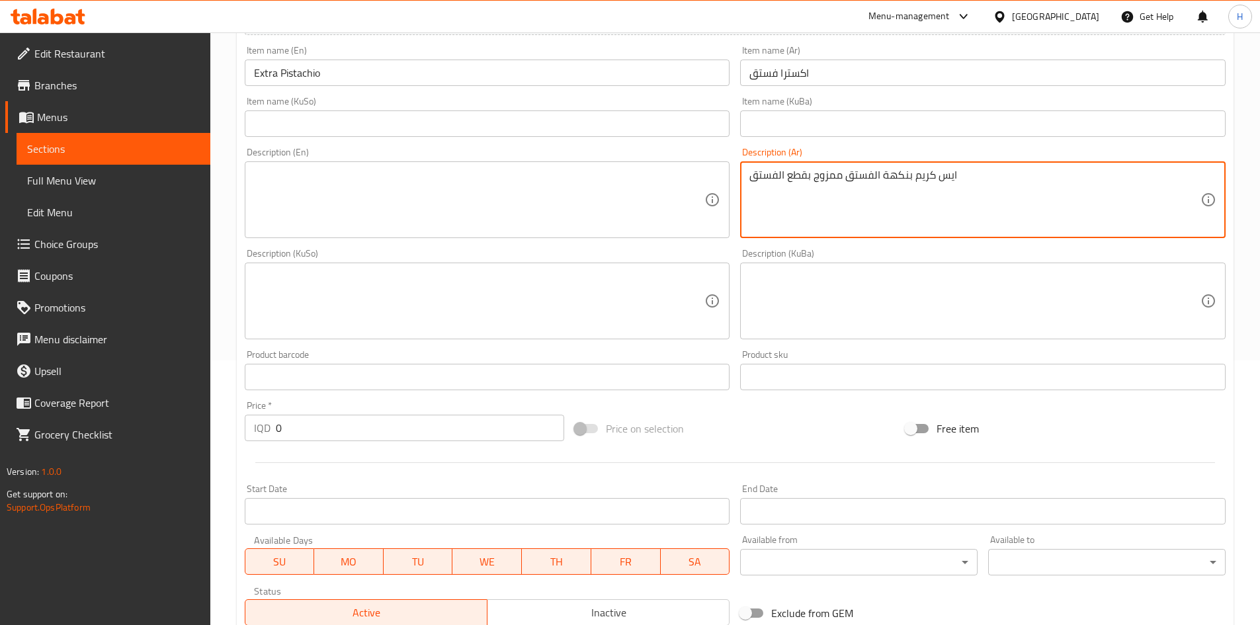
click at [902, 197] on textarea "ايس كريم بنكهة الفستق ممزوج بقطع الفستق" at bounding box center [975, 200] width 451 height 63
type textarea "ايس كريم بنكهة الفستق ممزوج بقطع الفستق"
click at [413, 199] on textarea at bounding box center [479, 200] width 451 height 63
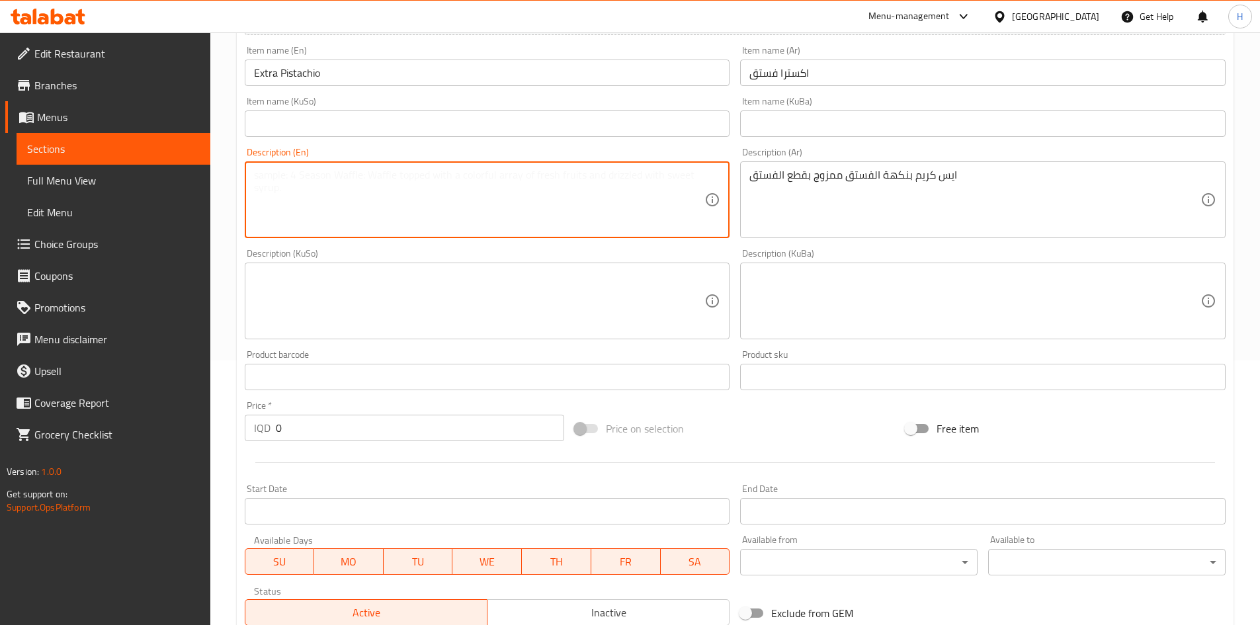
paste textarea "Pistachio flavored ice cream mixed with pistachio pieces"
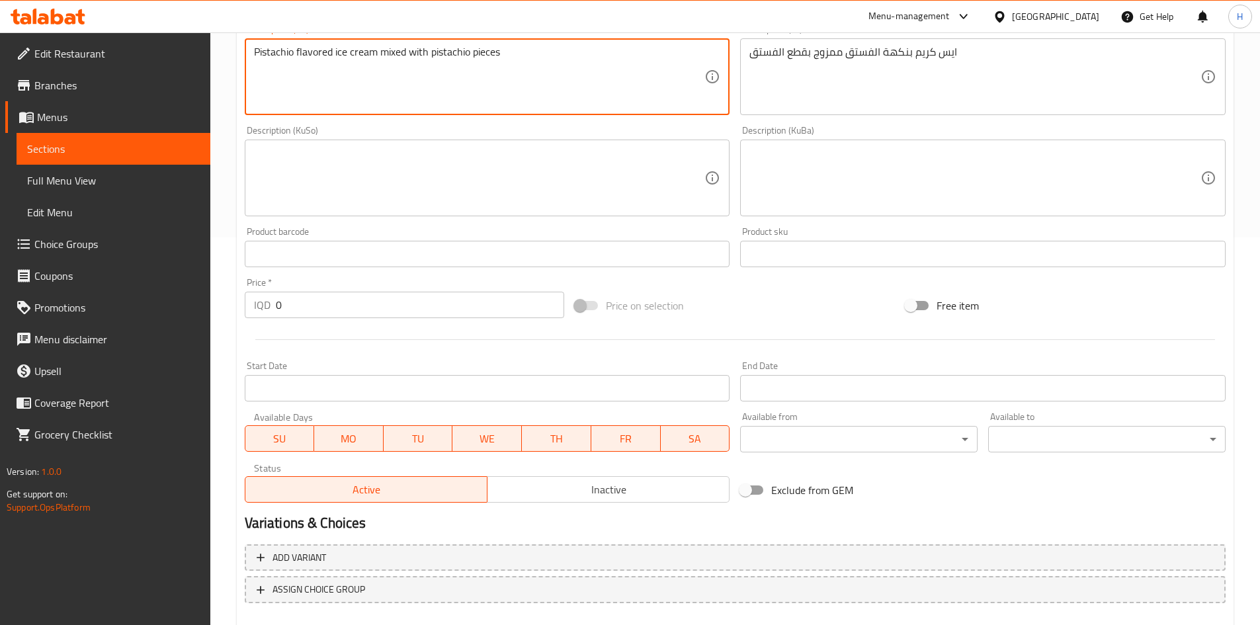
scroll to position [462, 0]
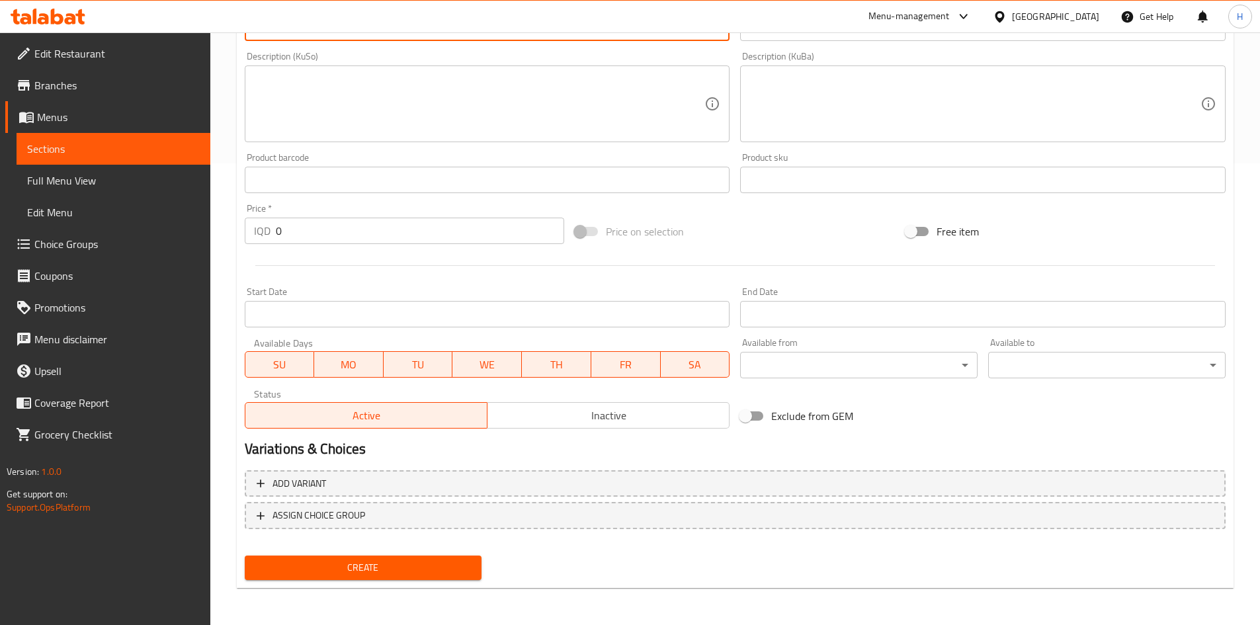
type textarea "Pistachio flavored ice cream mixed with pistachio pieces"
click at [325, 238] on input "0" at bounding box center [420, 231] width 289 height 26
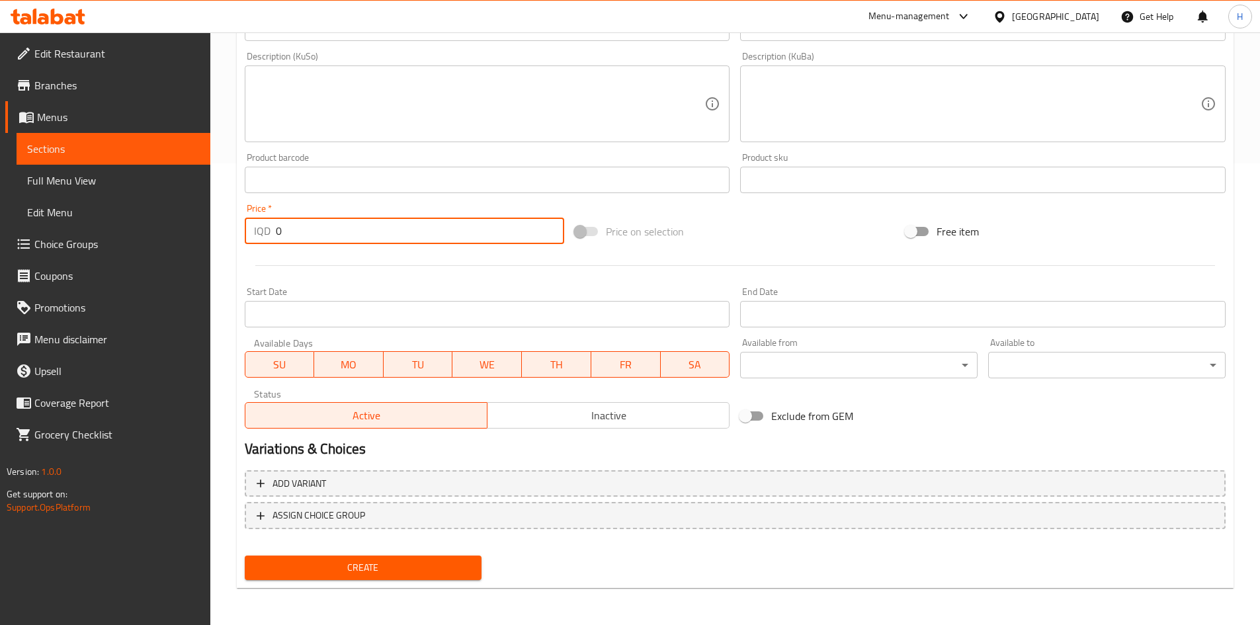
click at [325, 237] on input "0" at bounding box center [420, 231] width 289 height 26
type input "5000"
click at [372, 548] on div "Add variant ASSIGN CHOICE GROUP" at bounding box center [736, 508] width 992 height 86
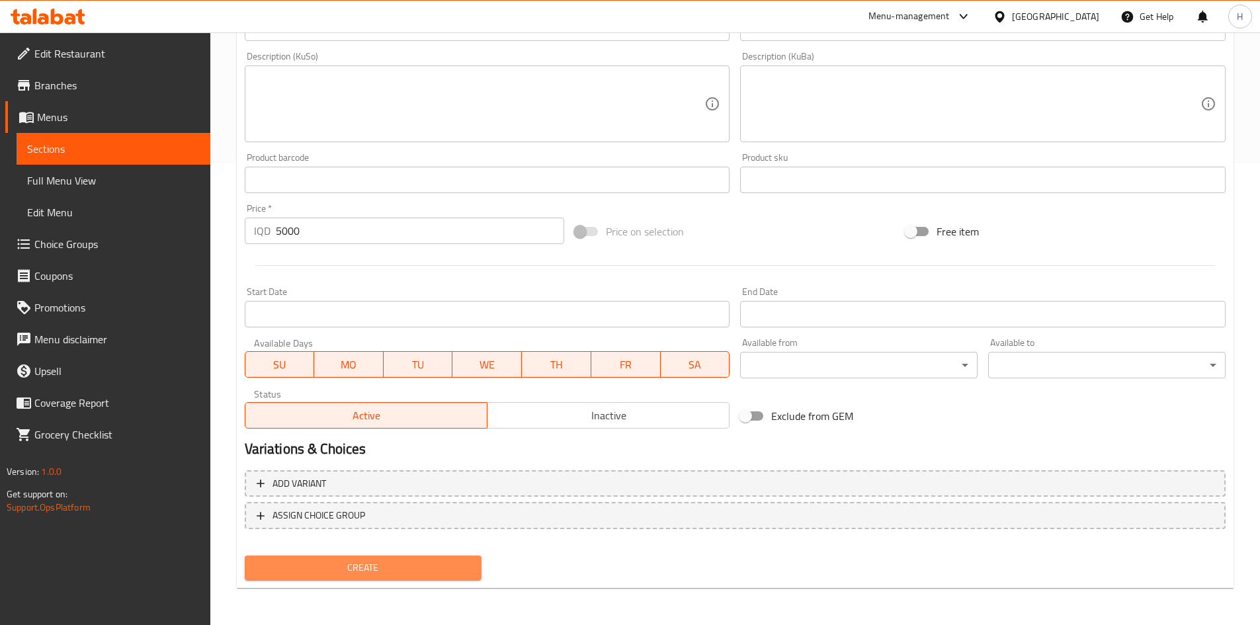
click at [374, 559] on button "Create" at bounding box center [364, 568] width 238 height 24
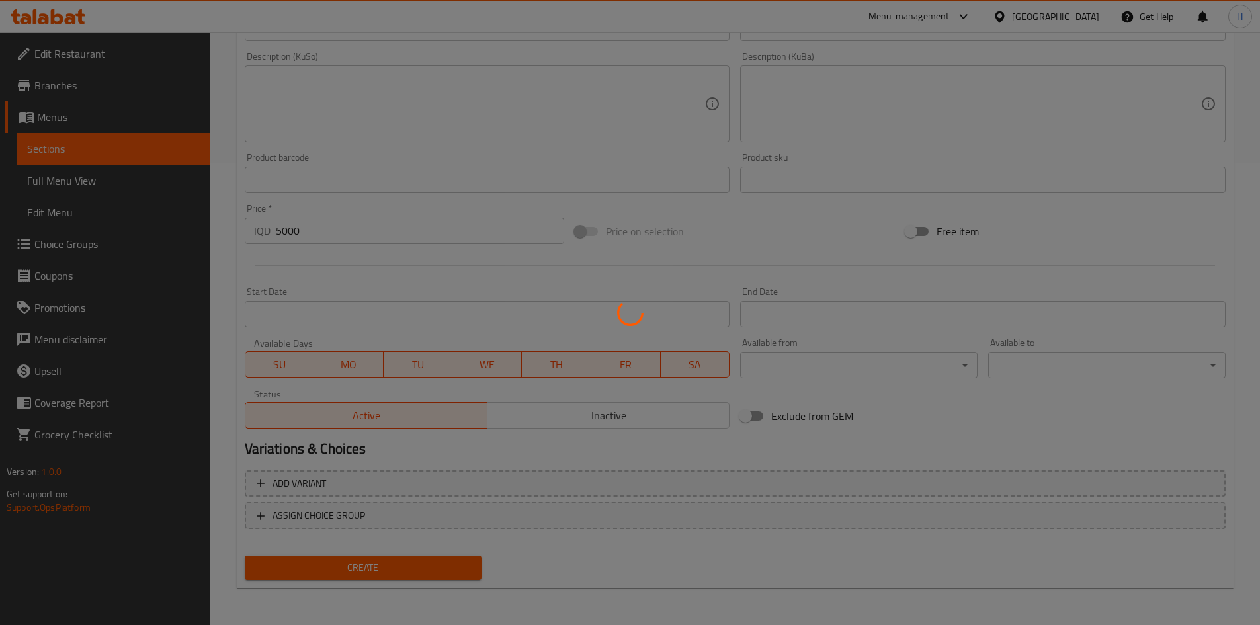
type input "0"
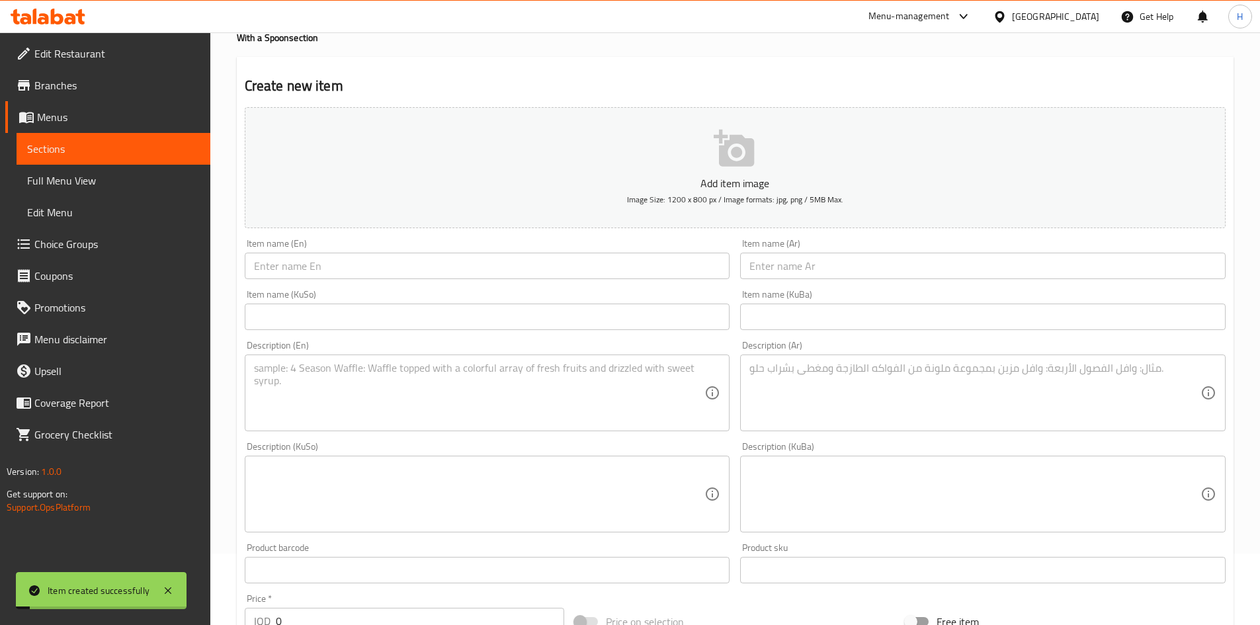
scroll to position [0, 0]
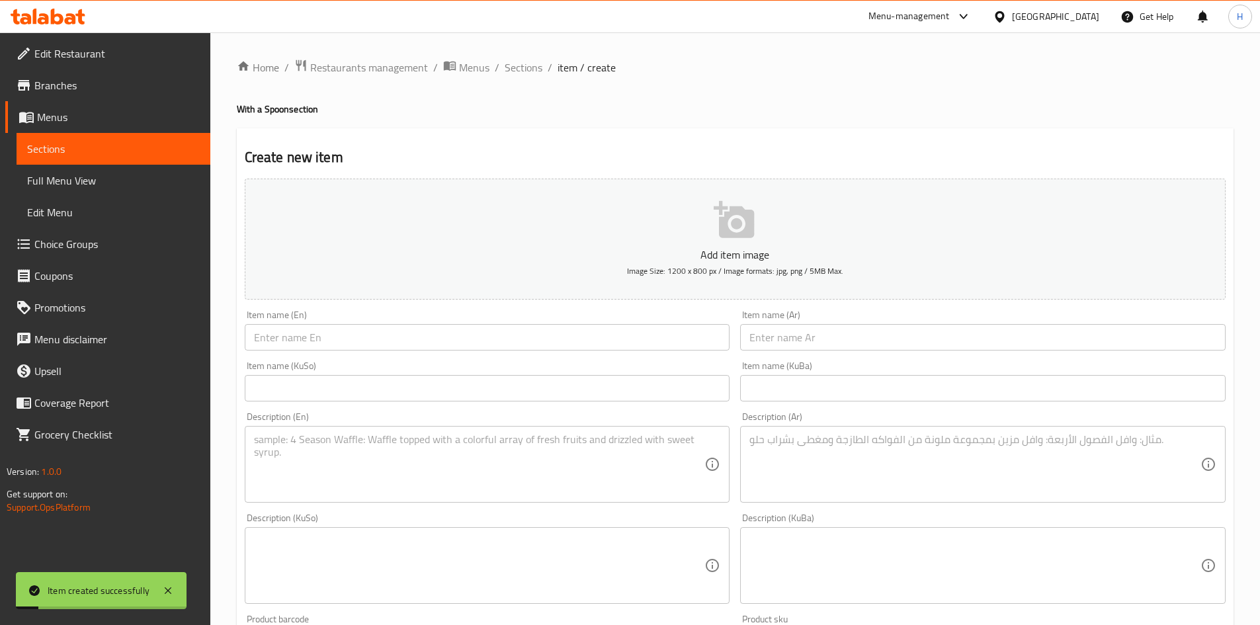
click at [799, 344] on input "text" at bounding box center [983, 337] width 486 height 26
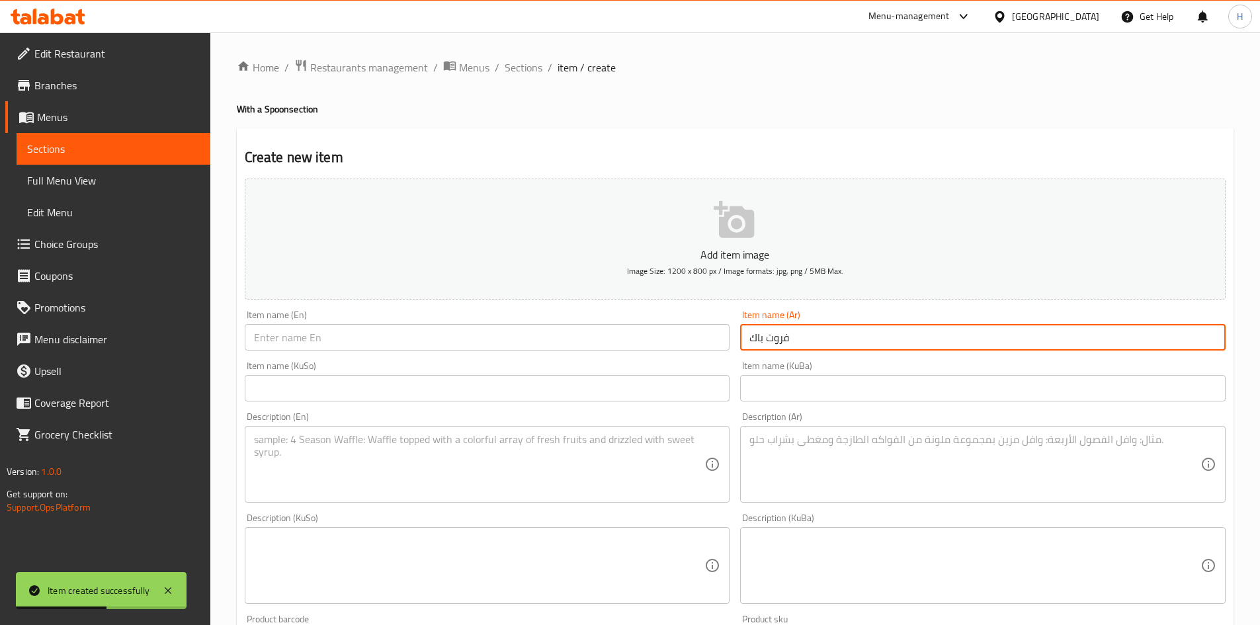
type input "فروت باك"
click at [634, 344] on input "text" at bounding box center [488, 337] width 486 height 26
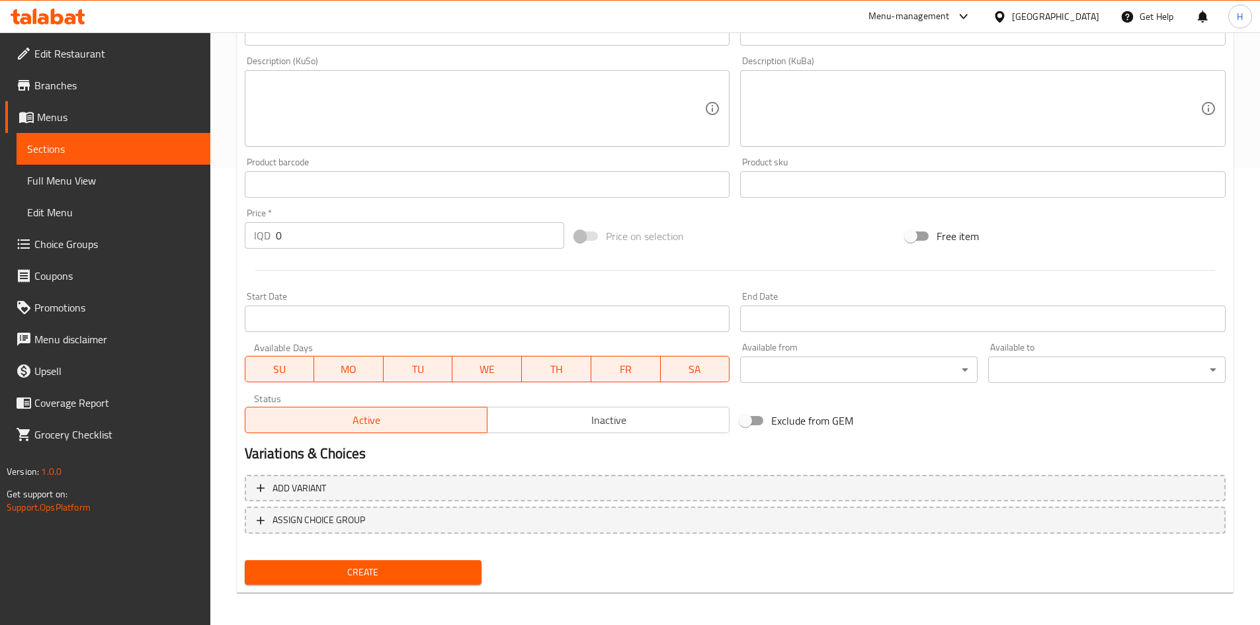
scroll to position [462, 0]
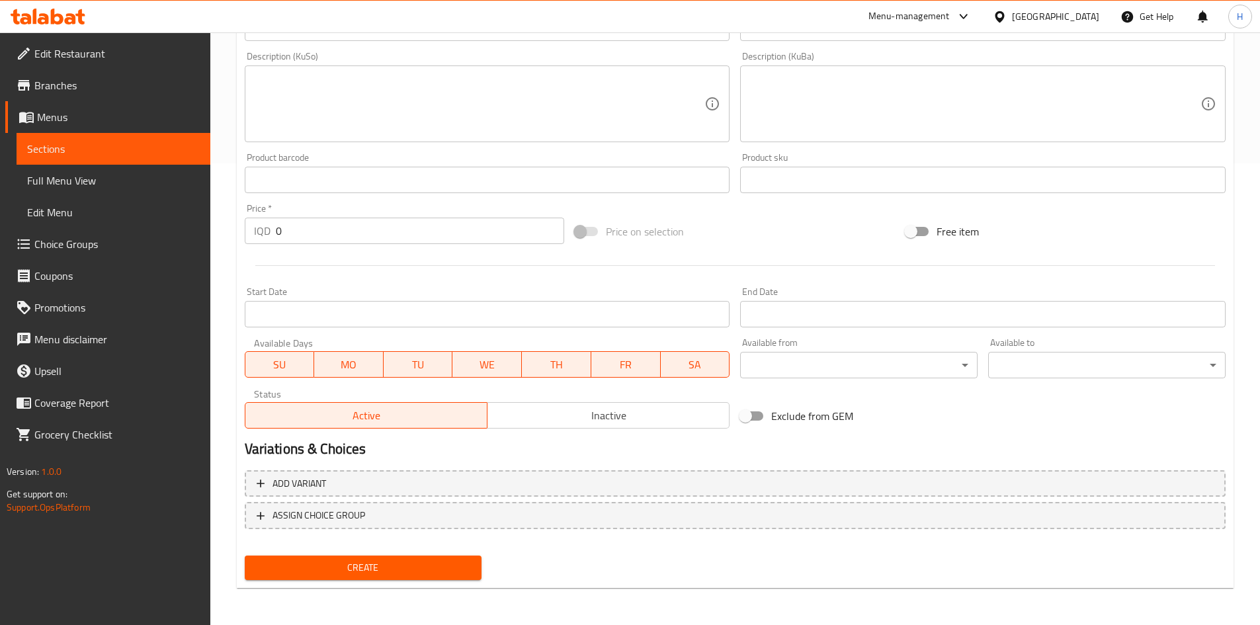
type input "Fruit Pack"
click at [321, 245] on div "Price   * IQD 0 Price *" at bounding box center [405, 223] width 331 height 51
click at [322, 242] on input "0" at bounding box center [420, 231] width 289 height 26
click at [322, 236] on input "0" at bounding box center [420, 231] width 289 height 26
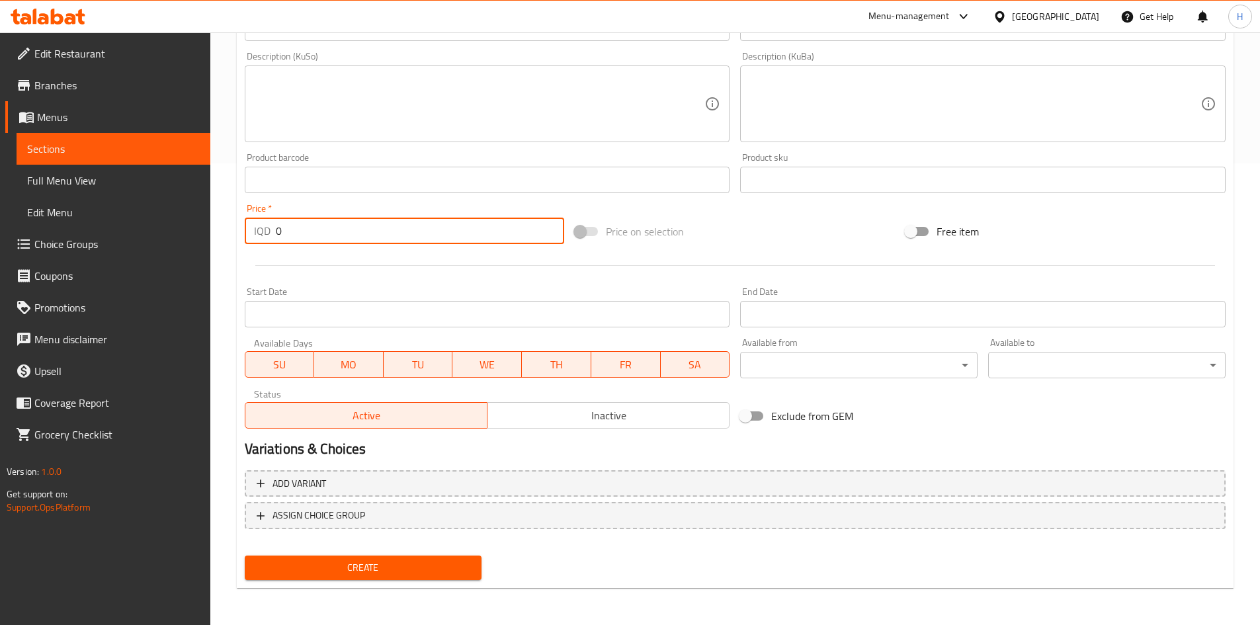
click at [322, 236] on input "0" at bounding box center [420, 231] width 289 height 26
type input "5000"
click at [405, 351] on div "SU MO TU WE TH FR SA" at bounding box center [488, 358] width 486 height 40
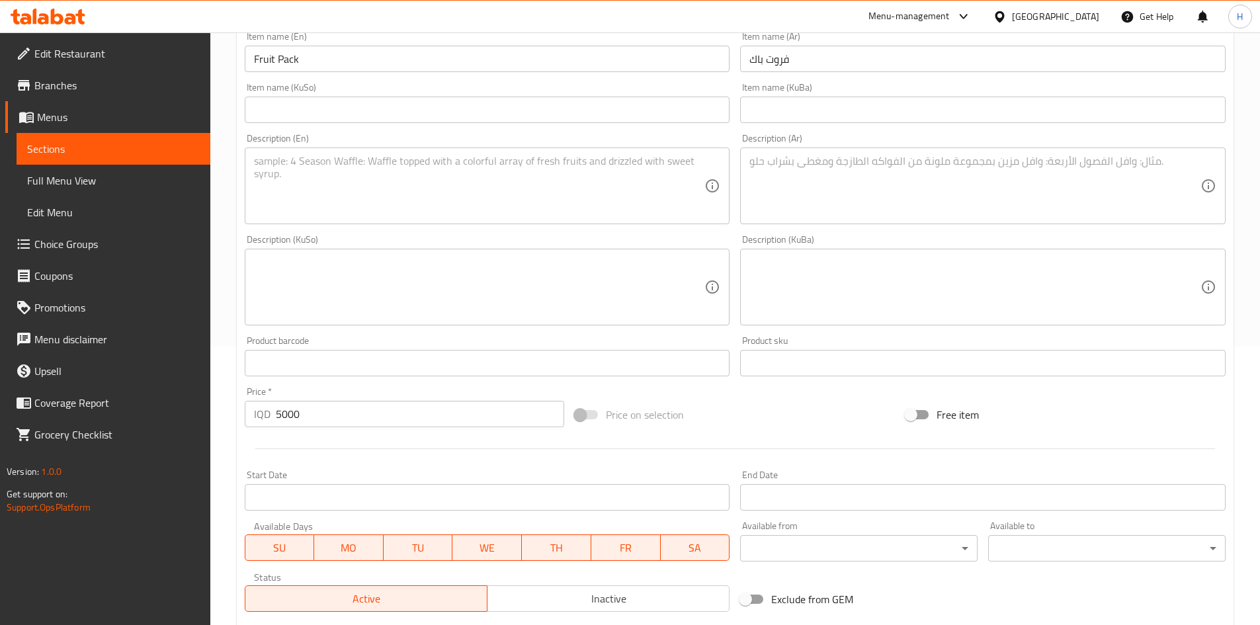
scroll to position [263, 0]
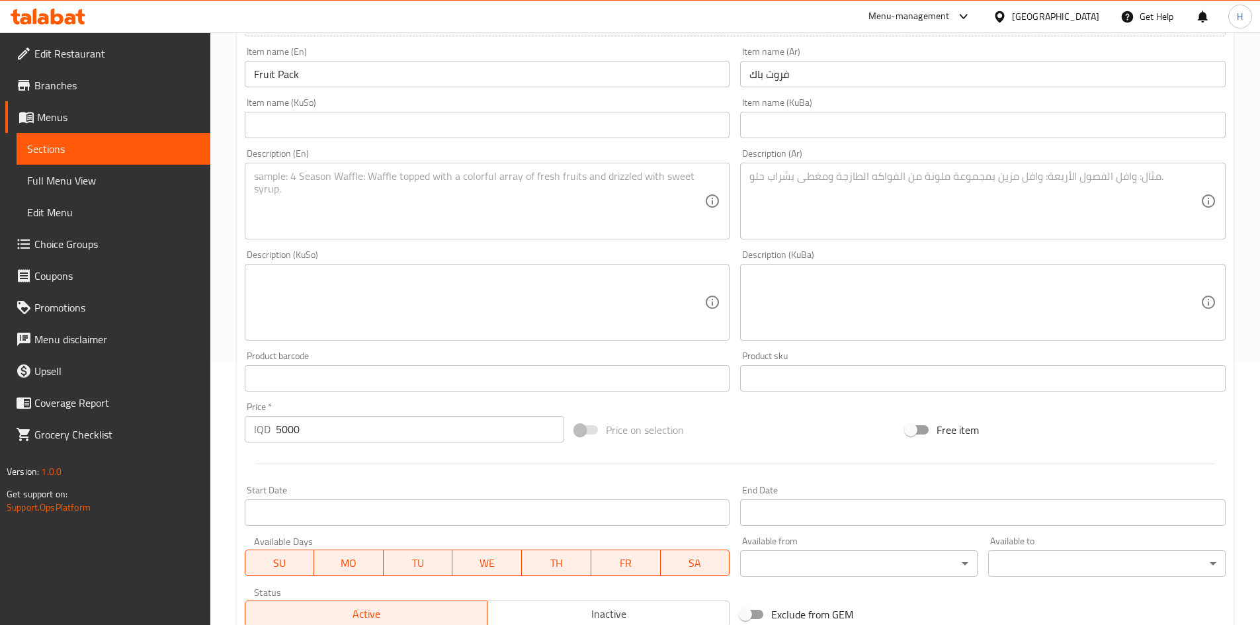
click at [885, 192] on textarea at bounding box center [975, 201] width 451 height 63
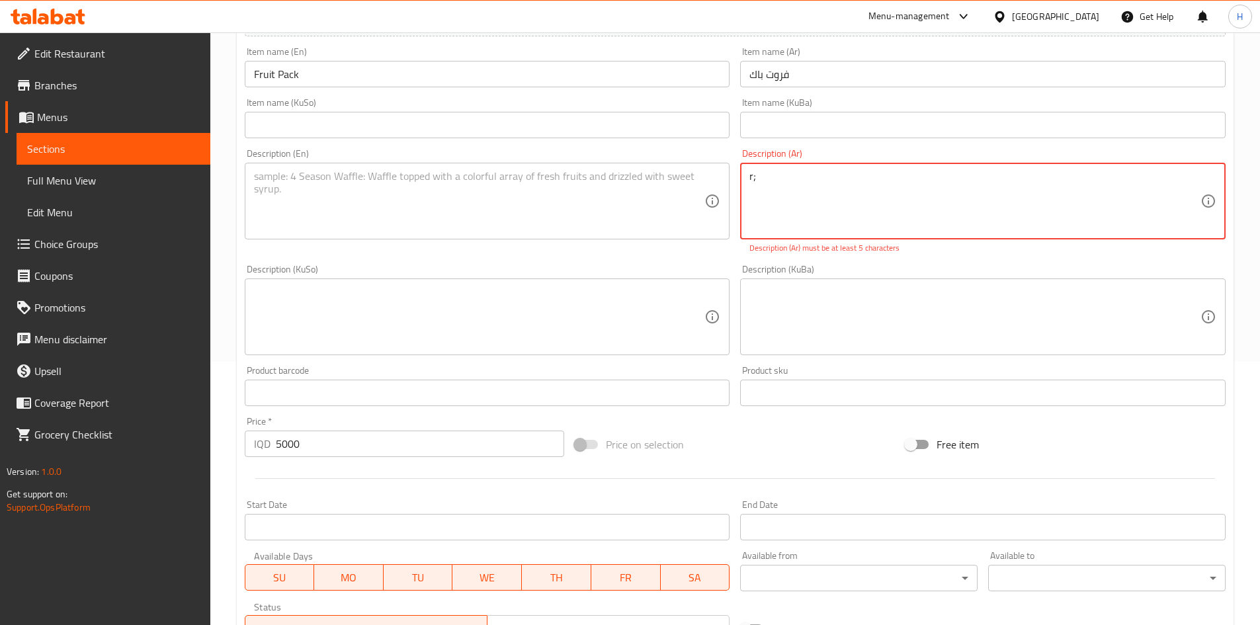
type textarea "r"
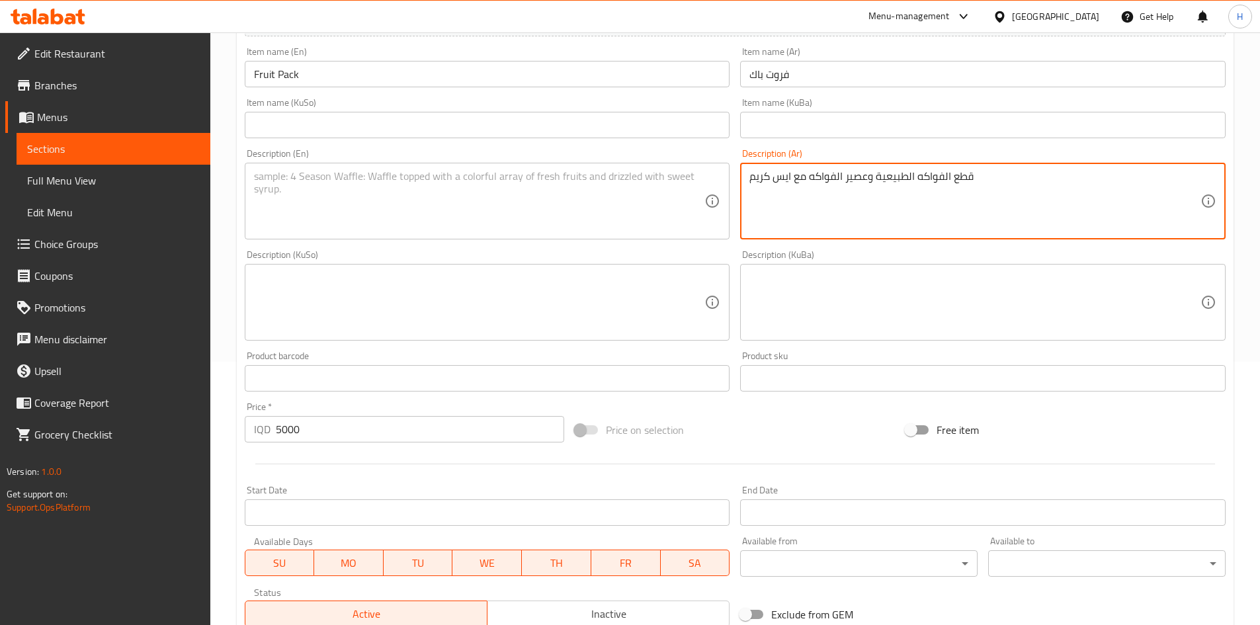
click at [884, 193] on textarea "قطع الفواكه الطبيعية وعصير الفواكه مع ايس كريم" at bounding box center [975, 201] width 451 height 63
type textarea "قطع الفواكه الطبيعية وعصير الفواكه مع ايس كريم"
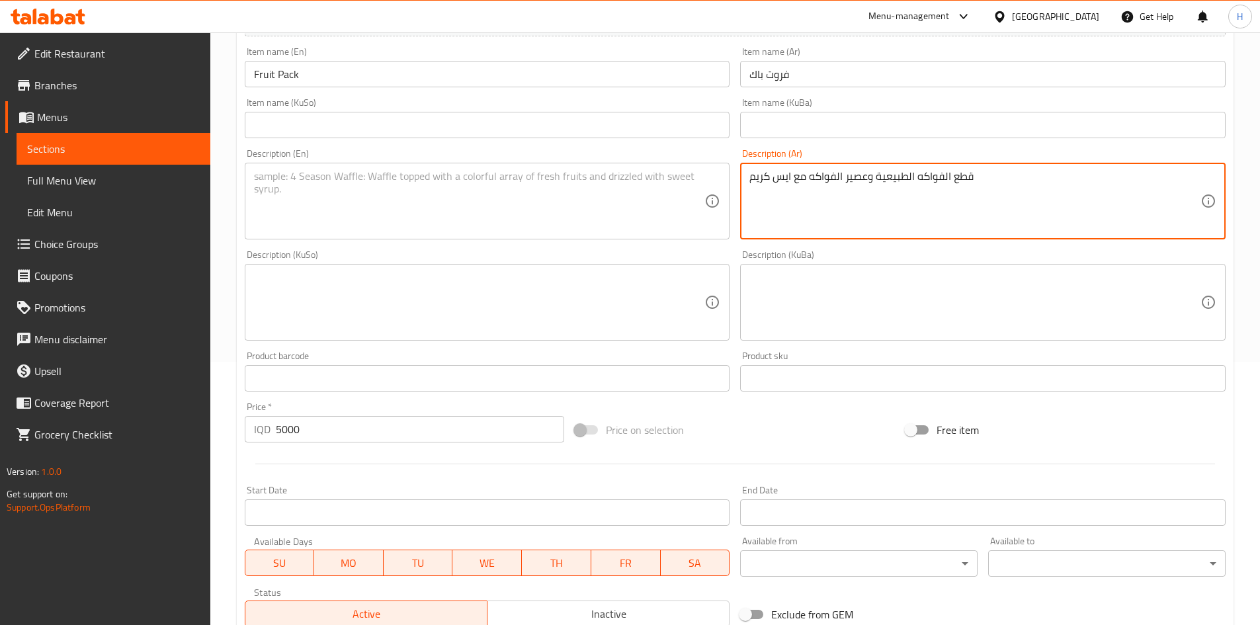
click at [381, 198] on textarea at bounding box center [479, 201] width 451 height 63
paste textarea "Natural fruit pieces and fruit juice with ice cream"
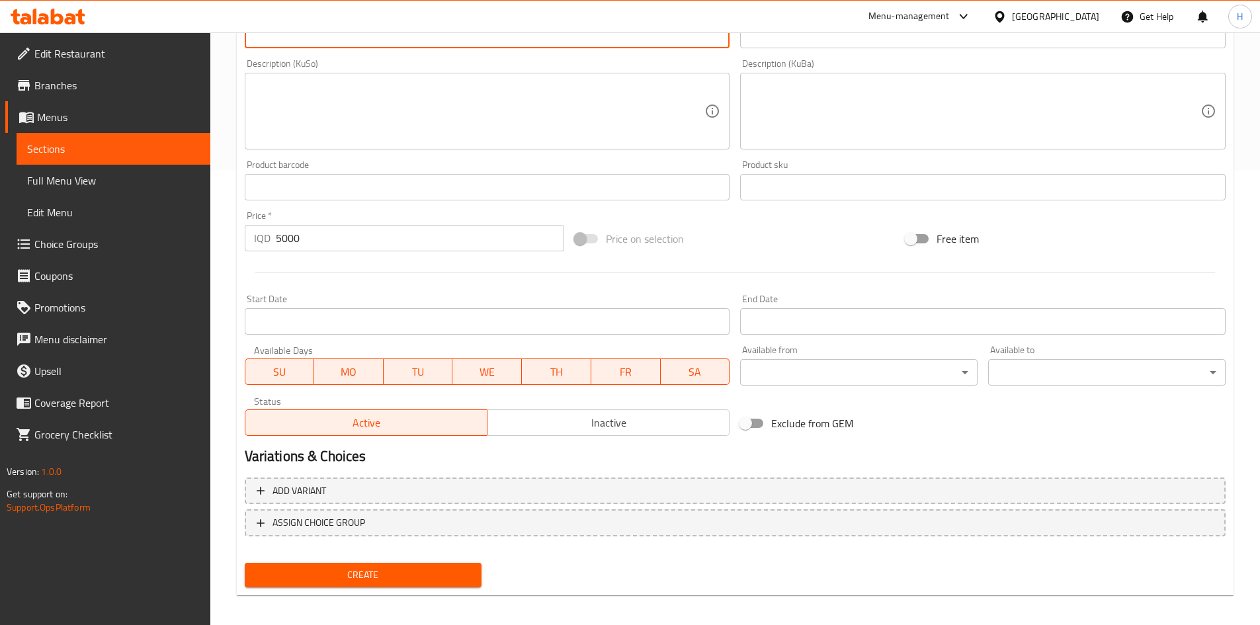
scroll to position [462, 0]
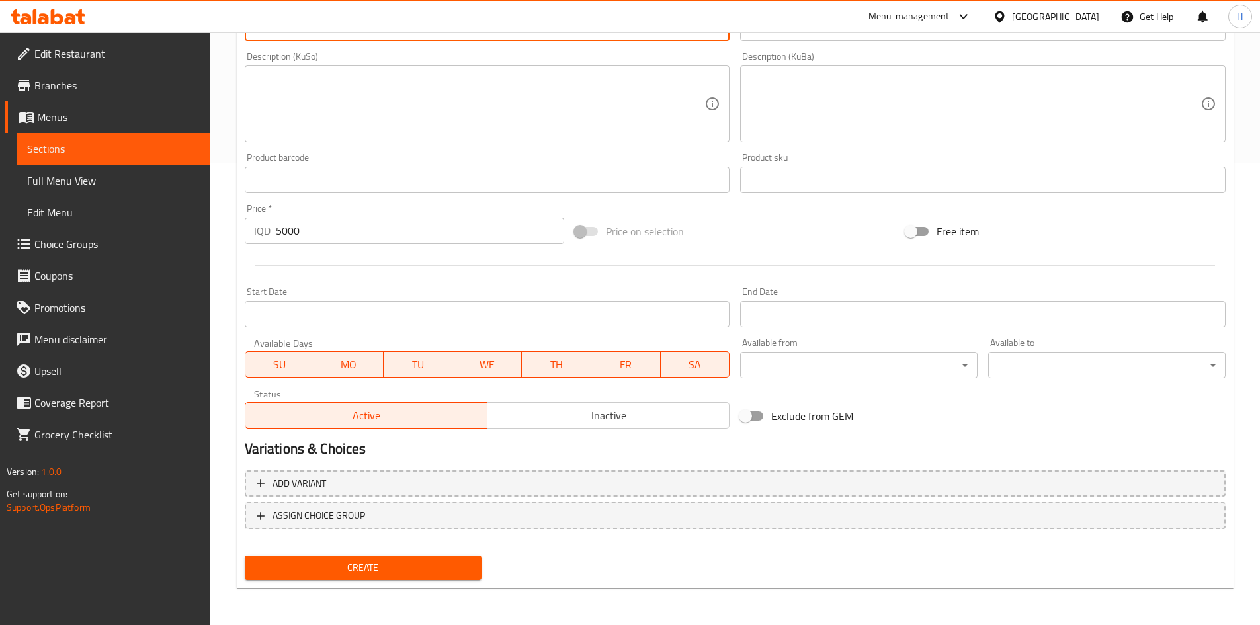
type textarea "Natural fruit pieces and fruit juice with ice cream"
click at [376, 576] on span "Create" at bounding box center [363, 568] width 216 height 17
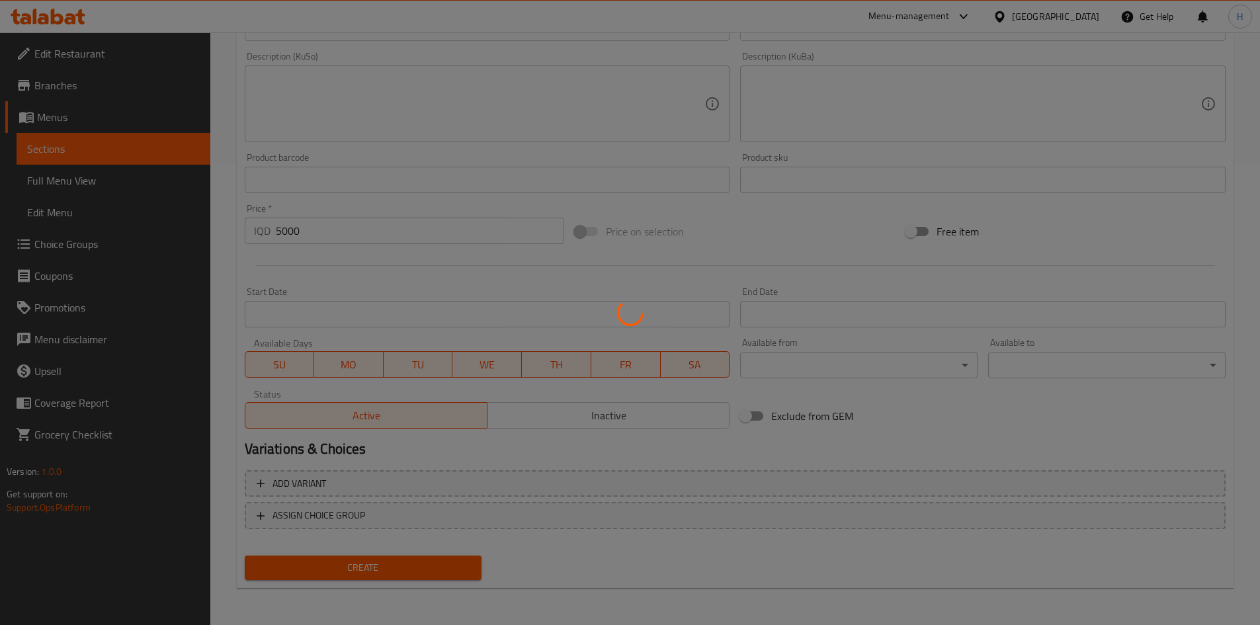
type input "0"
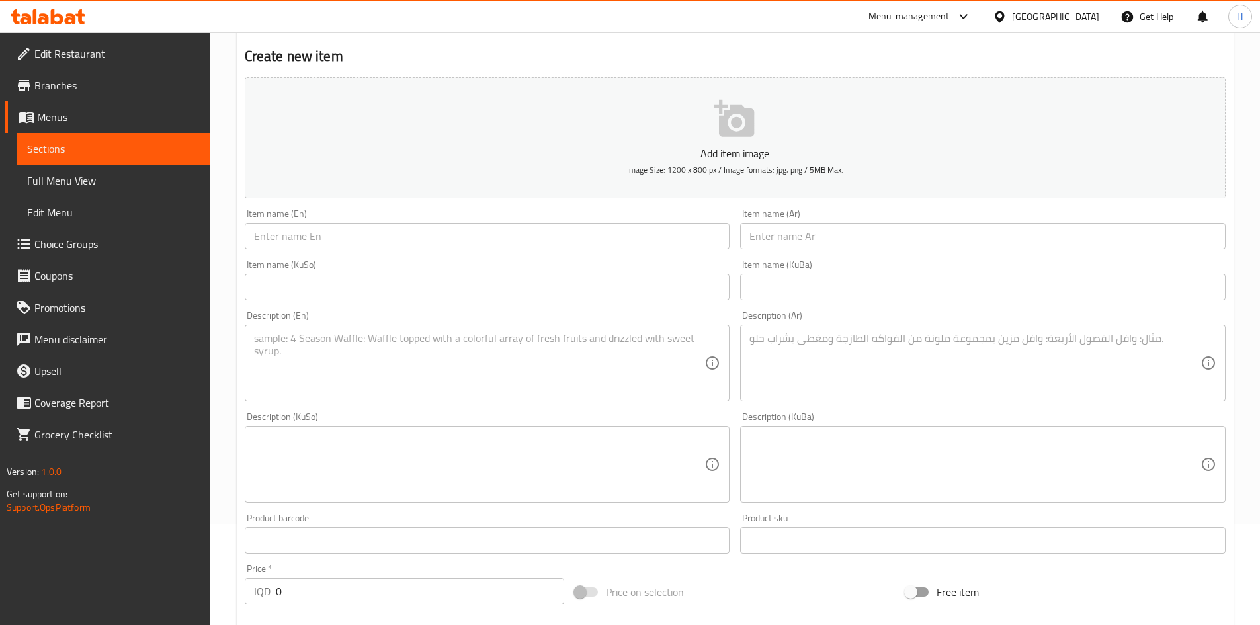
scroll to position [0, 0]
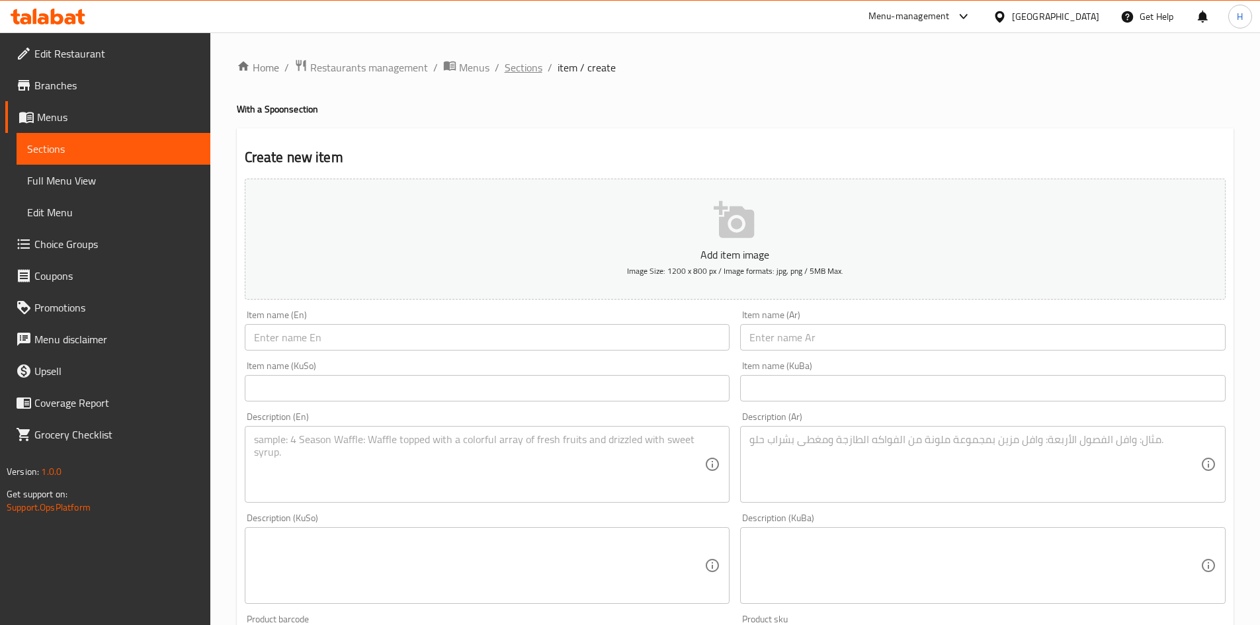
click at [518, 71] on span "Sections" at bounding box center [524, 68] width 38 height 16
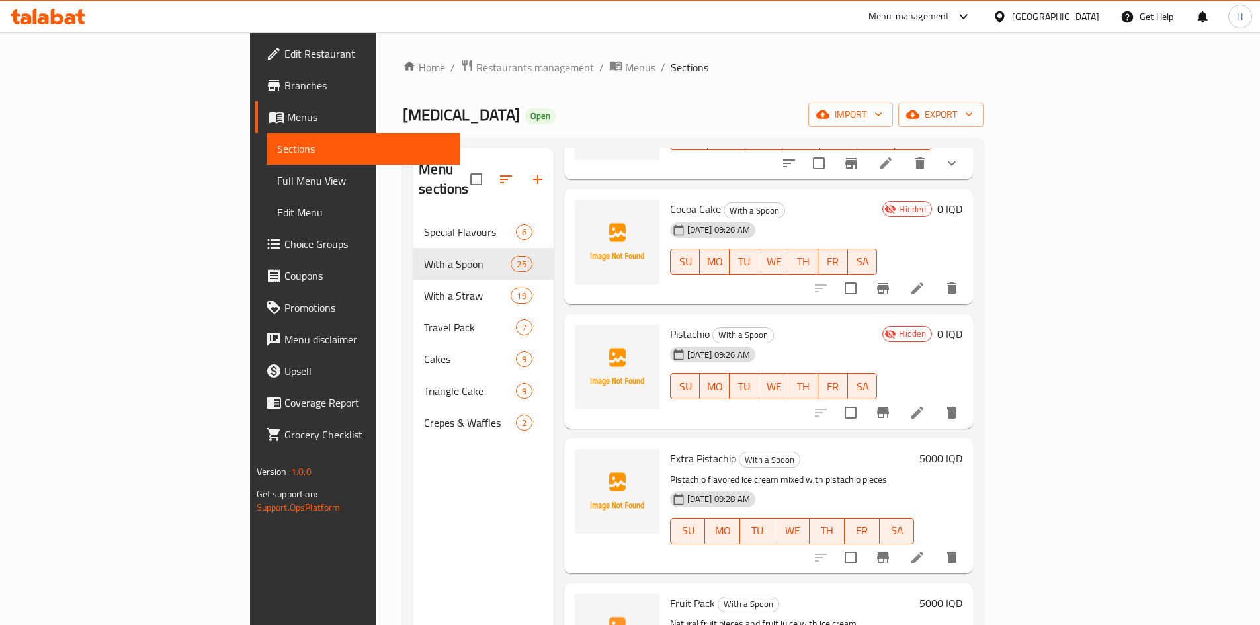
click at [535, 136] on div "Home / Restaurants management / Menus / Sections [MEDICAL_DATA] Open import exp…" at bounding box center [693, 421] width 581 height 725
click at [636, 181] on div "Menu sections Special Flavours 6 With a Spoon 25 With a Straw 19 Travel Pack 7 …" at bounding box center [693, 461] width 581 height 646
click at [883, 217] on div "[DATE] 09:26 AM SU MO TU WE TH FR SA" at bounding box center [774, 252] width 218 height 71
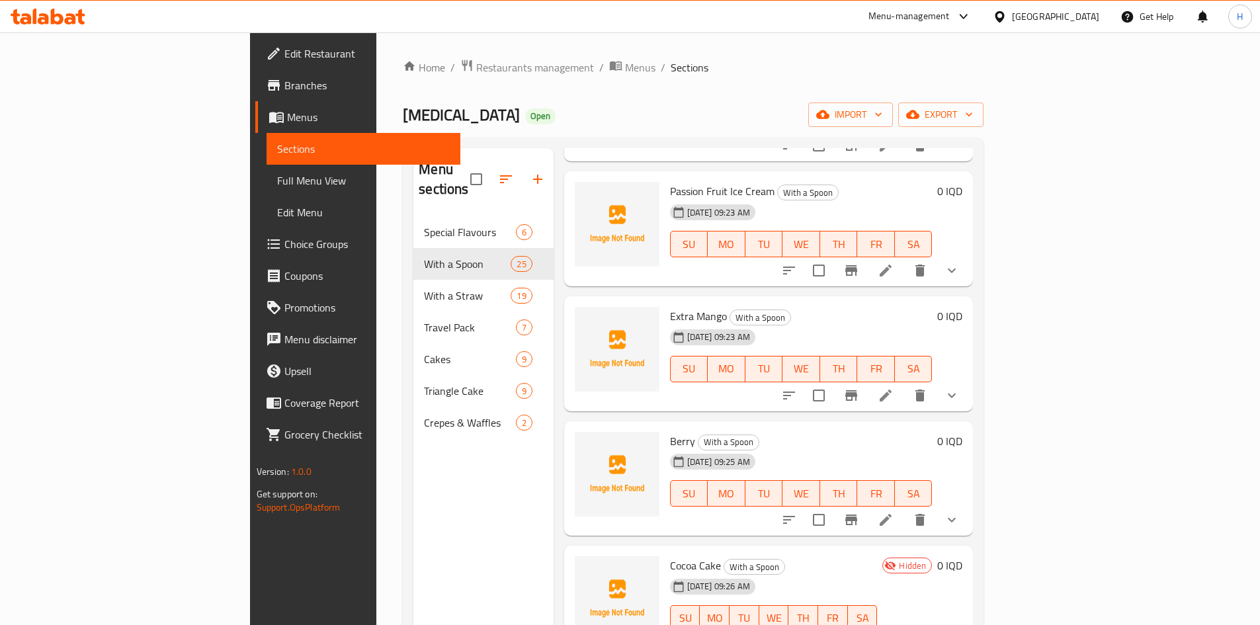
scroll to position [463, 0]
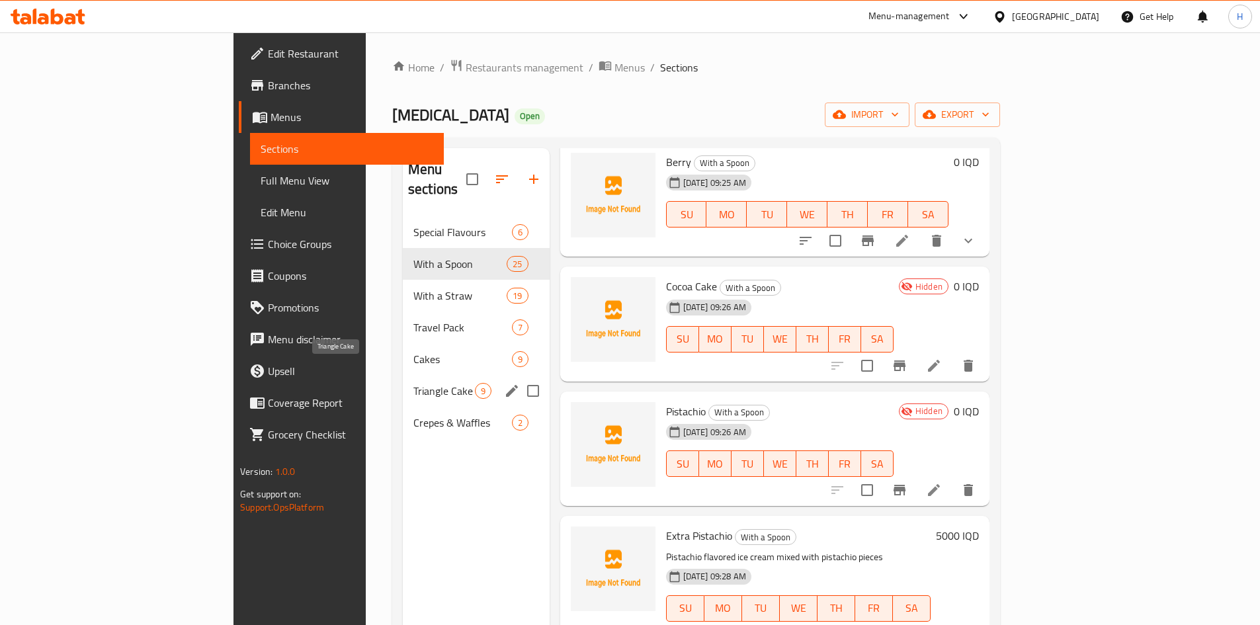
click at [414, 383] on span "Triangle Cake" at bounding box center [445, 391] width 62 height 16
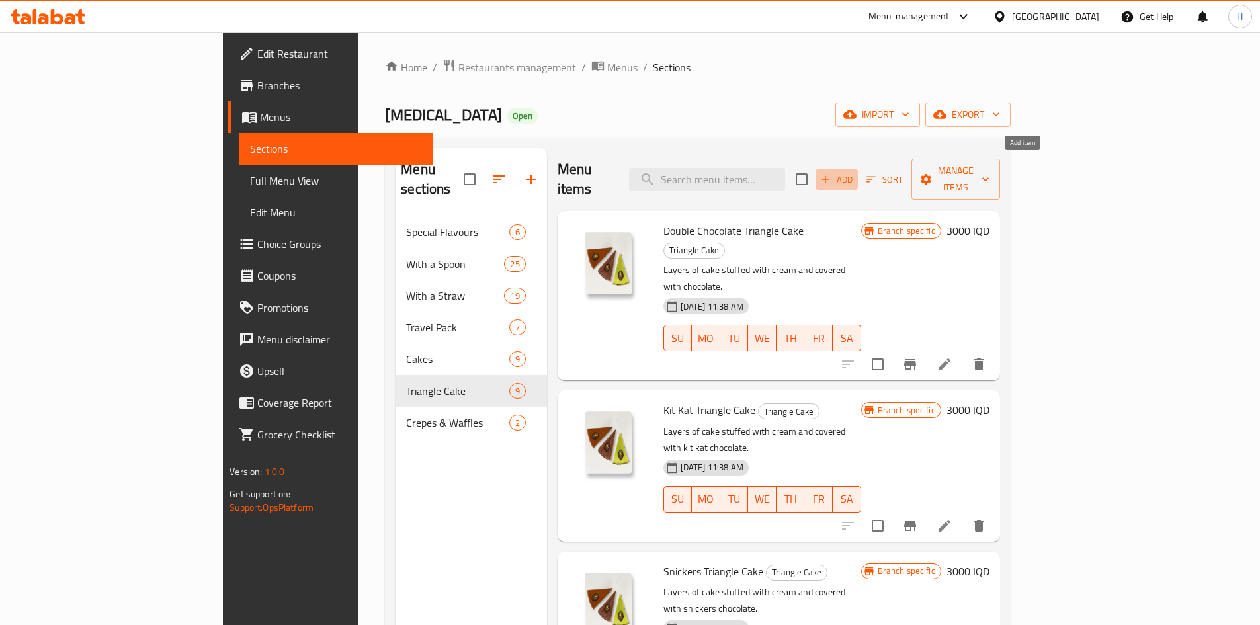
click at [855, 173] on span "Add" at bounding box center [837, 179] width 36 height 15
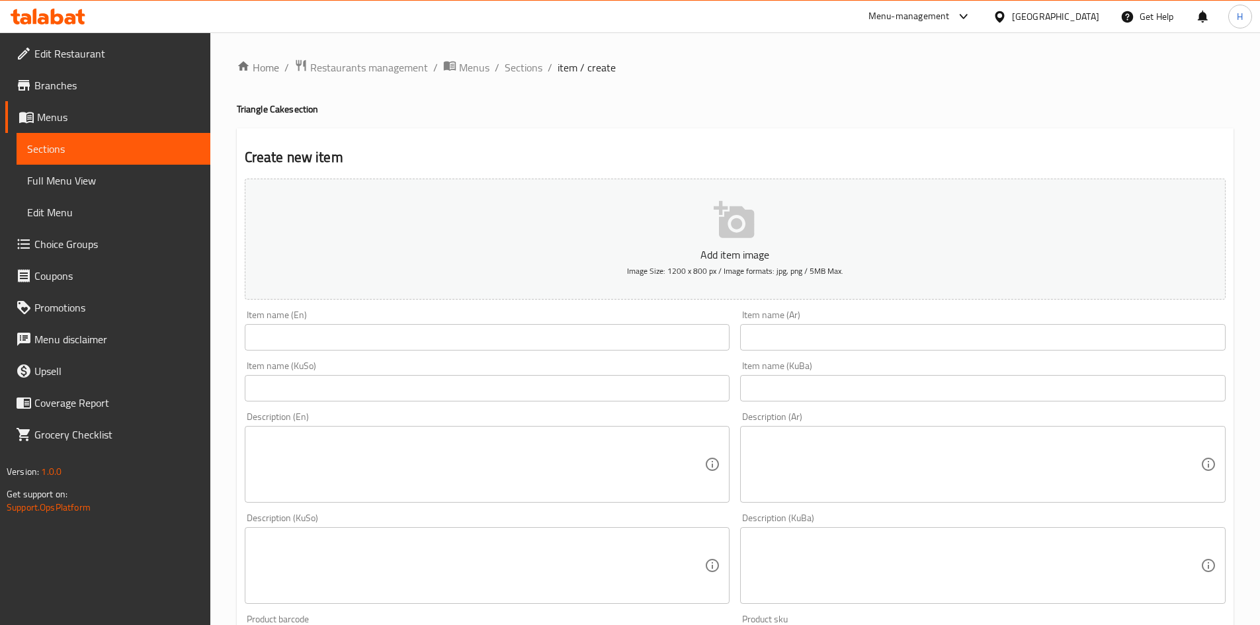
click at [828, 331] on input "text" at bounding box center [983, 337] width 486 height 26
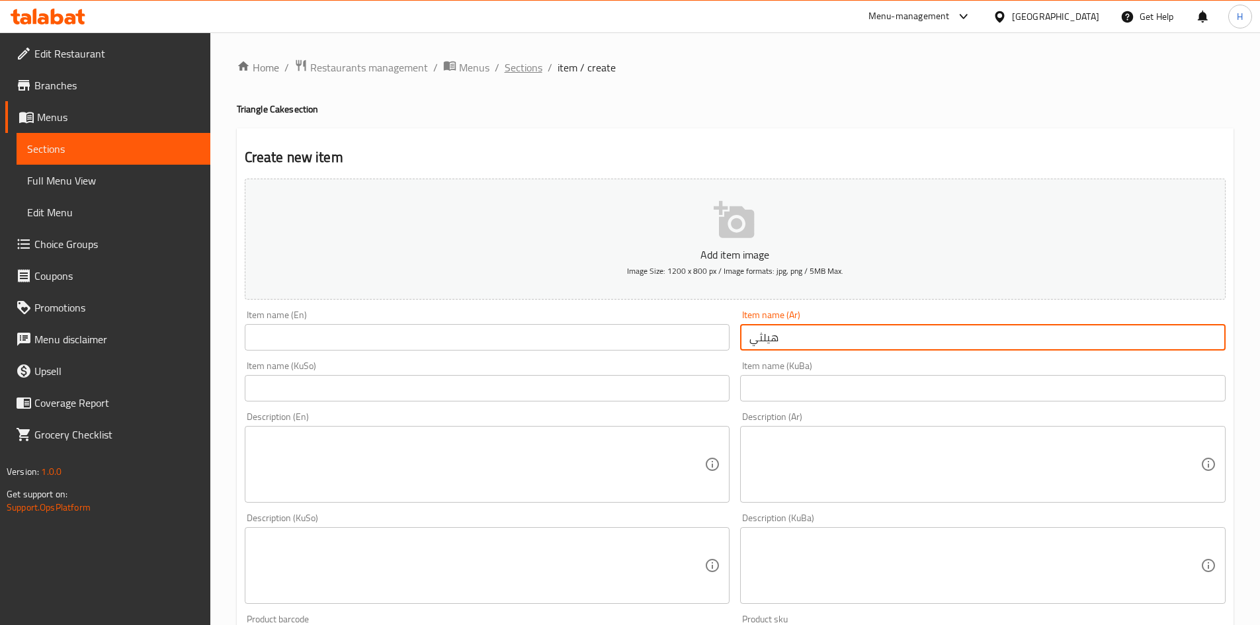
type input "هيلثي"
click at [548, 72] on li "/" at bounding box center [550, 68] width 5 height 16
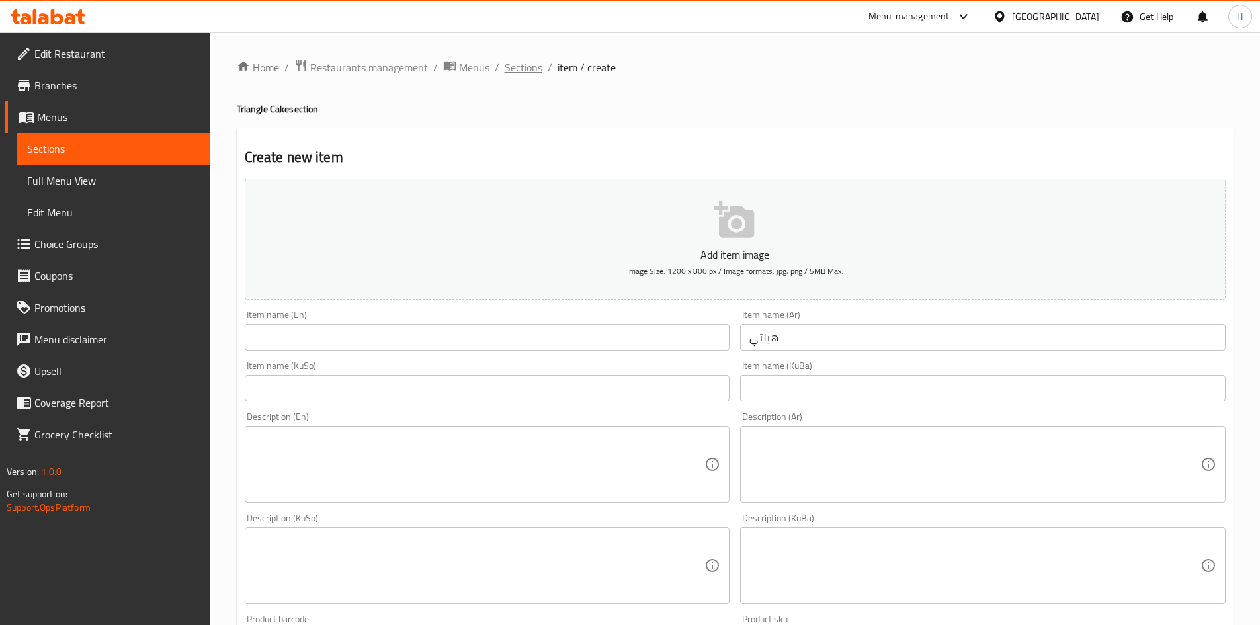
click at [527, 73] on span "Sections" at bounding box center [524, 68] width 38 height 16
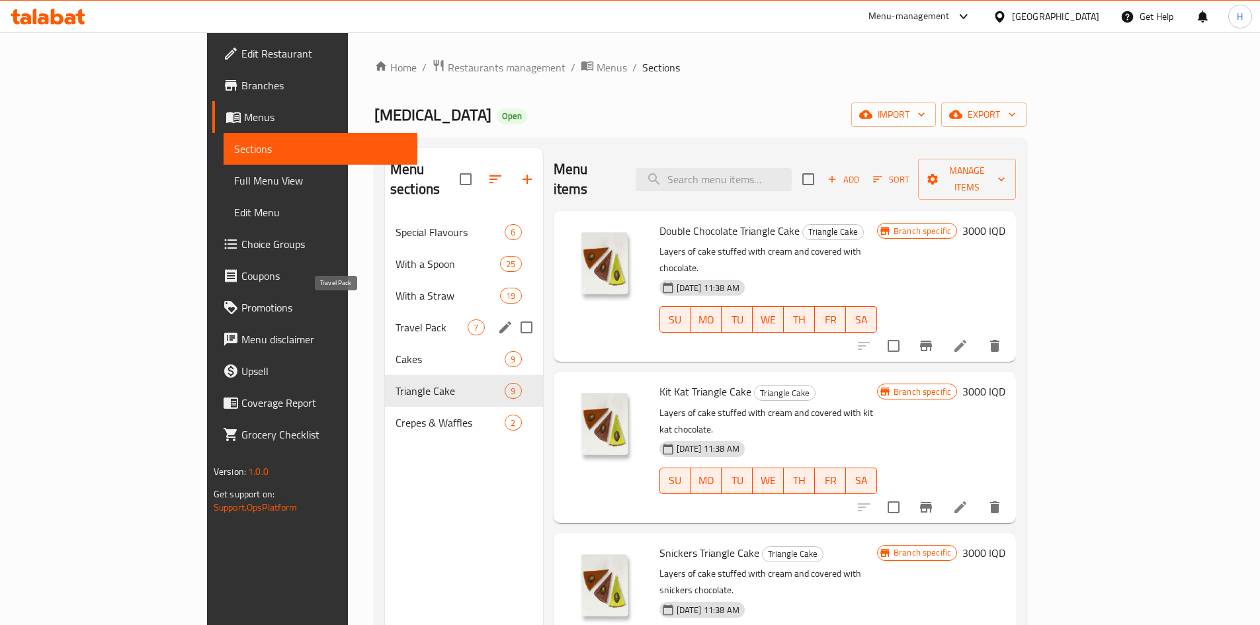
click at [396, 320] on span "Travel Pack" at bounding box center [432, 328] width 72 height 16
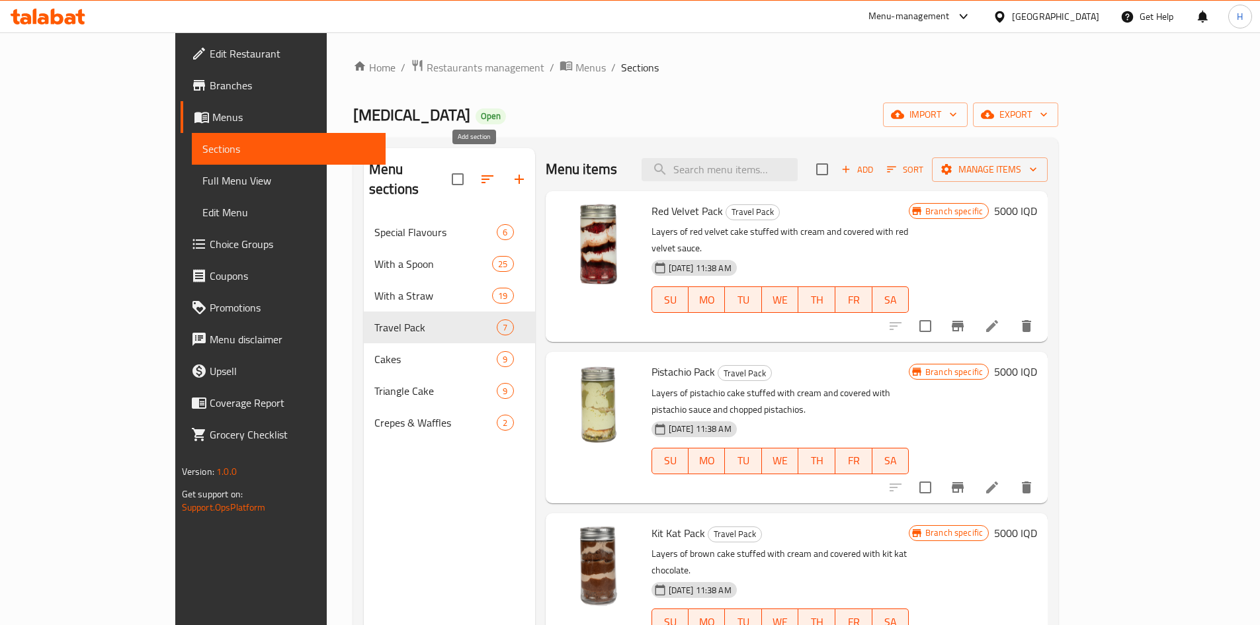
click at [511, 172] on icon "button" at bounding box center [519, 179] width 16 height 16
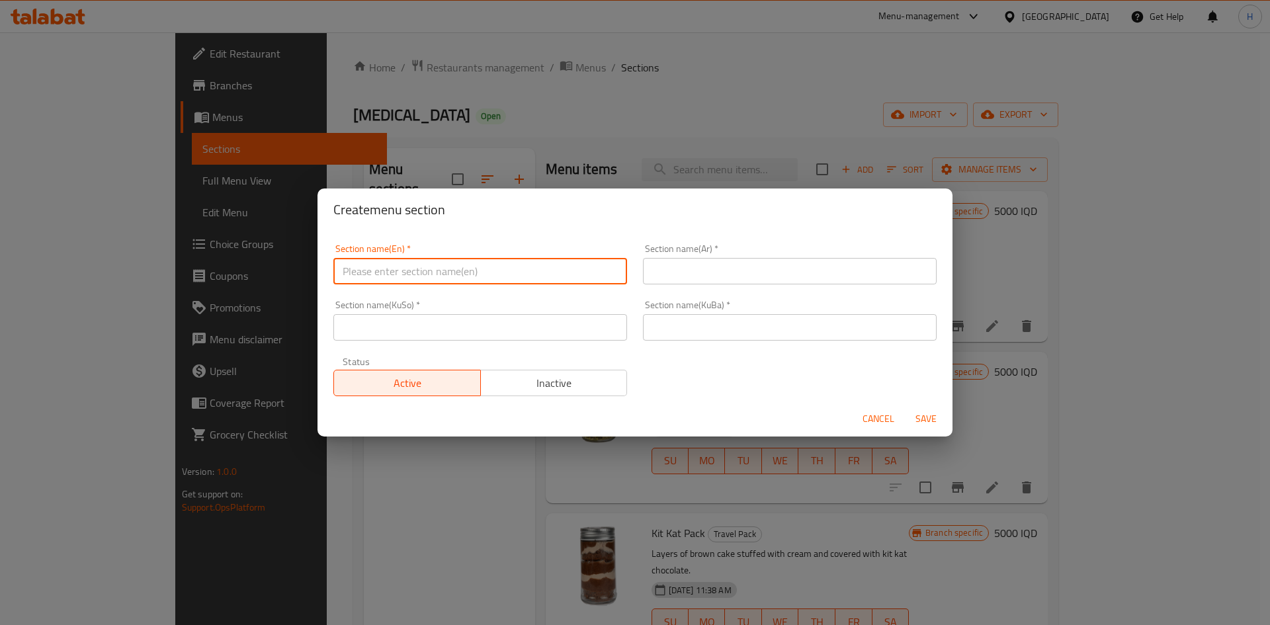
click at [439, 258] on input "text" at bounding box center [480, 271] width 294 height 26
type input "ت"
type input "Drinks"
click at [723, 288] on div "Section name(Ar)   * Section name(Ar) *" at bounding box center [790, 264] width 310 height 56
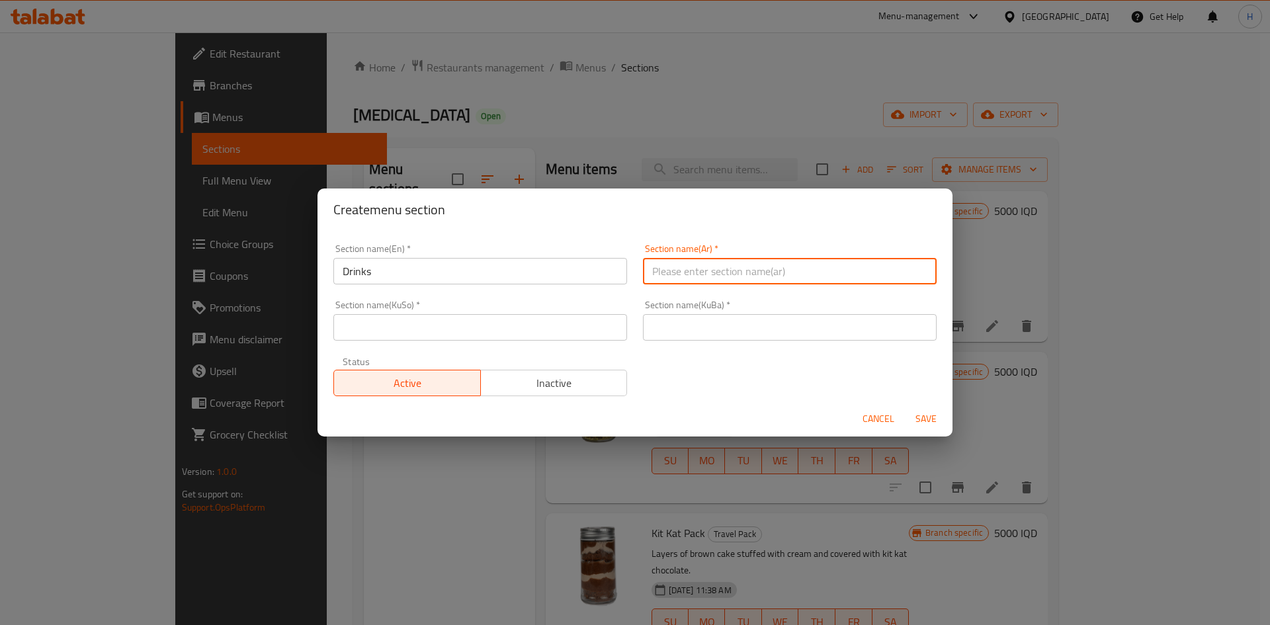
click at [754, 279] on input "text" at bounding box center [790, 271] width 294 height 26
type input "المشروبات"
click at [666, 326] on input "text" at bounding box center [790, 327] width 294 height 26
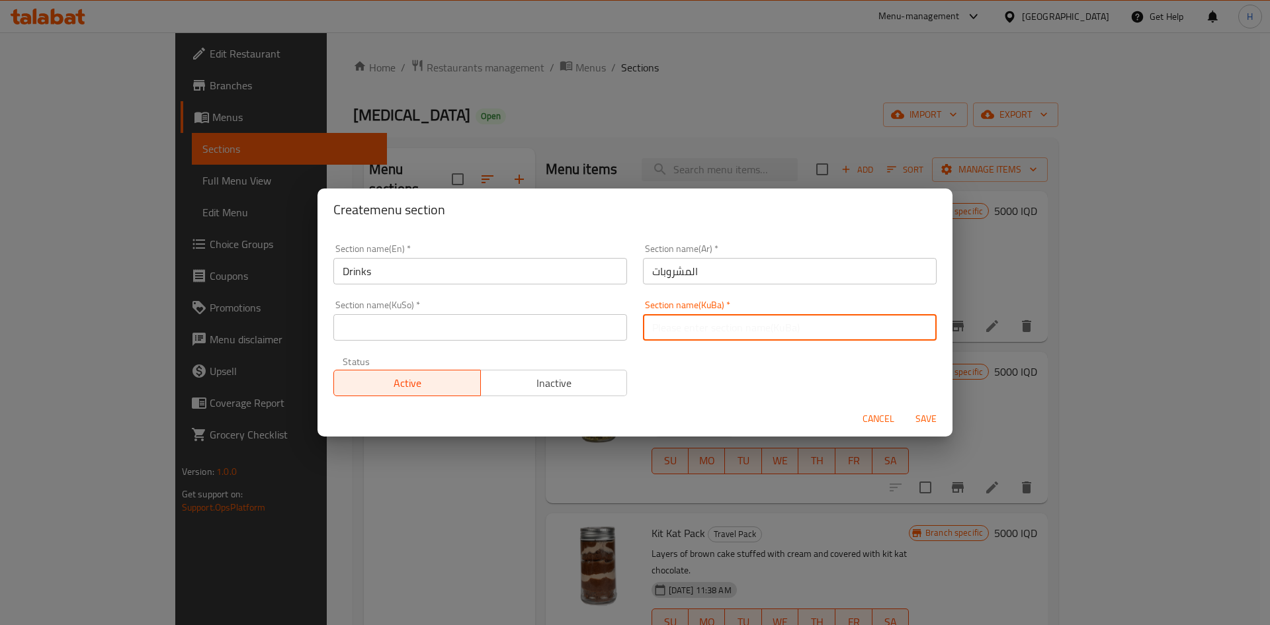
type input "."
click at [572, 334] on input "text" at bounding box center [480, 327] width 294 height 26
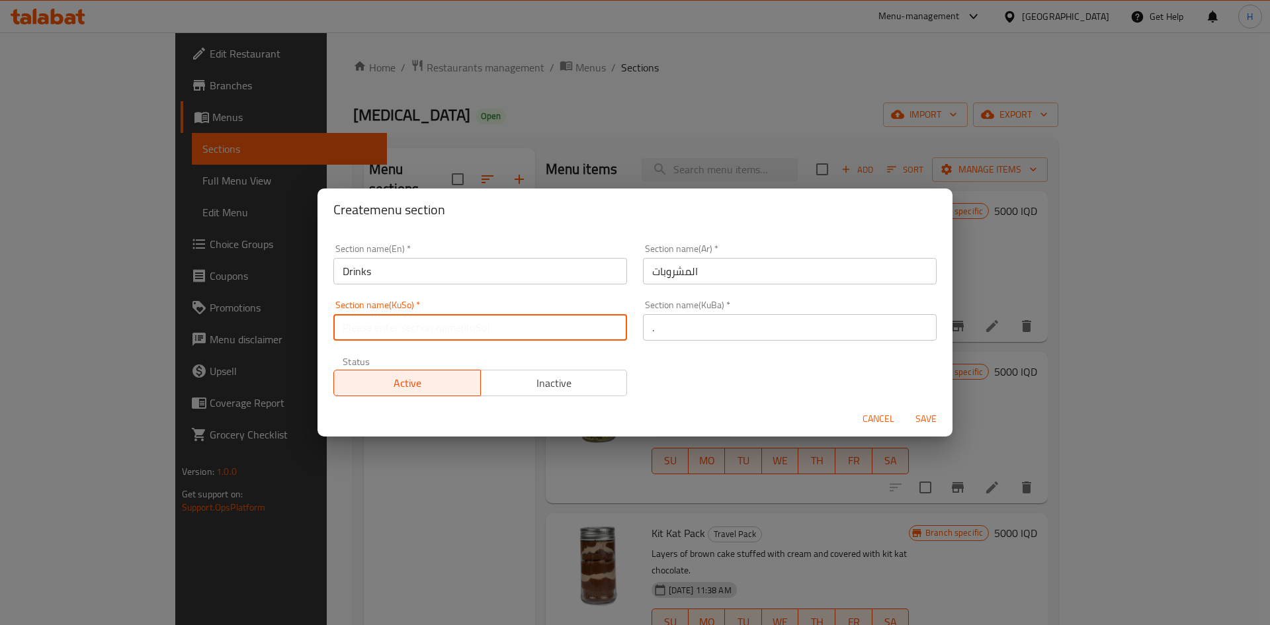
type input "."
click at [923, 420] on span "Save" at bounding box center [926, 419] width 32 height 17
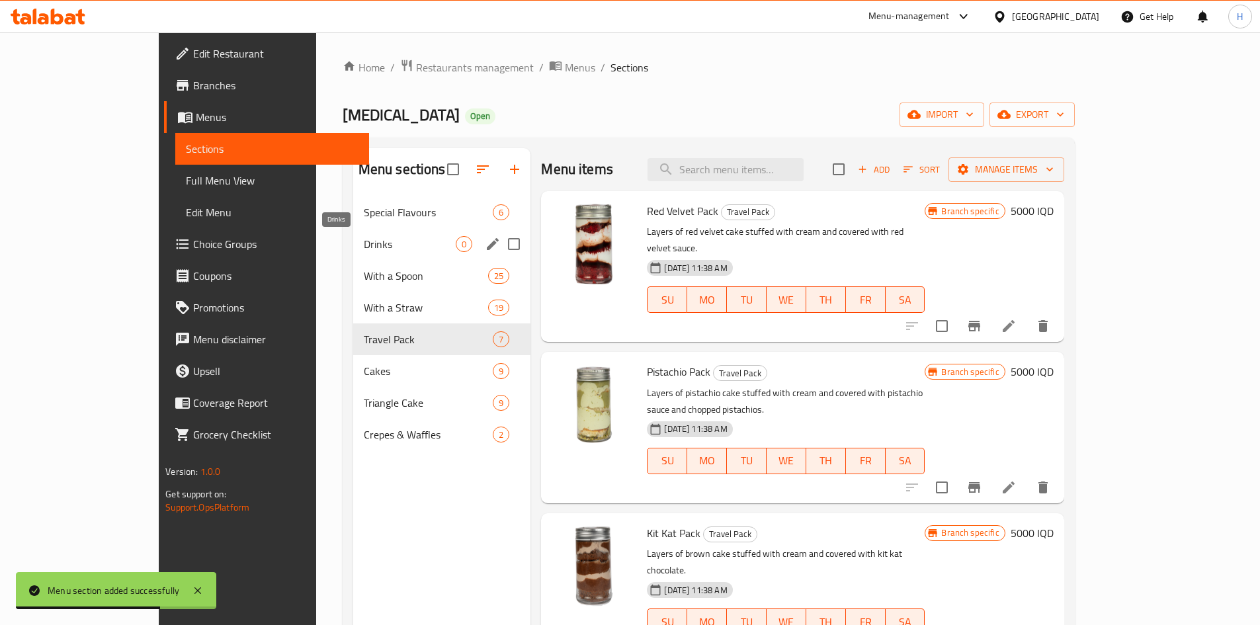
click at [372, 238] on span "Drinks" at bounding box center [410, 244] width 93 height 16
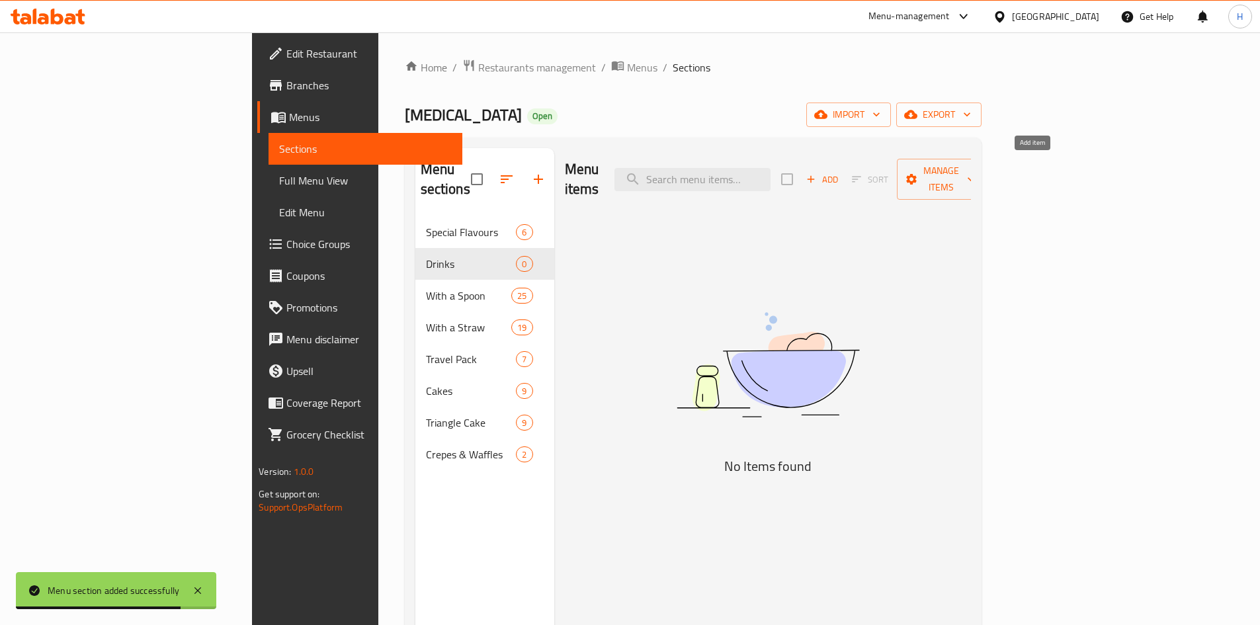
click at [840, 172] on span "Add" at bounding box center [823, 179] width 36 height 15
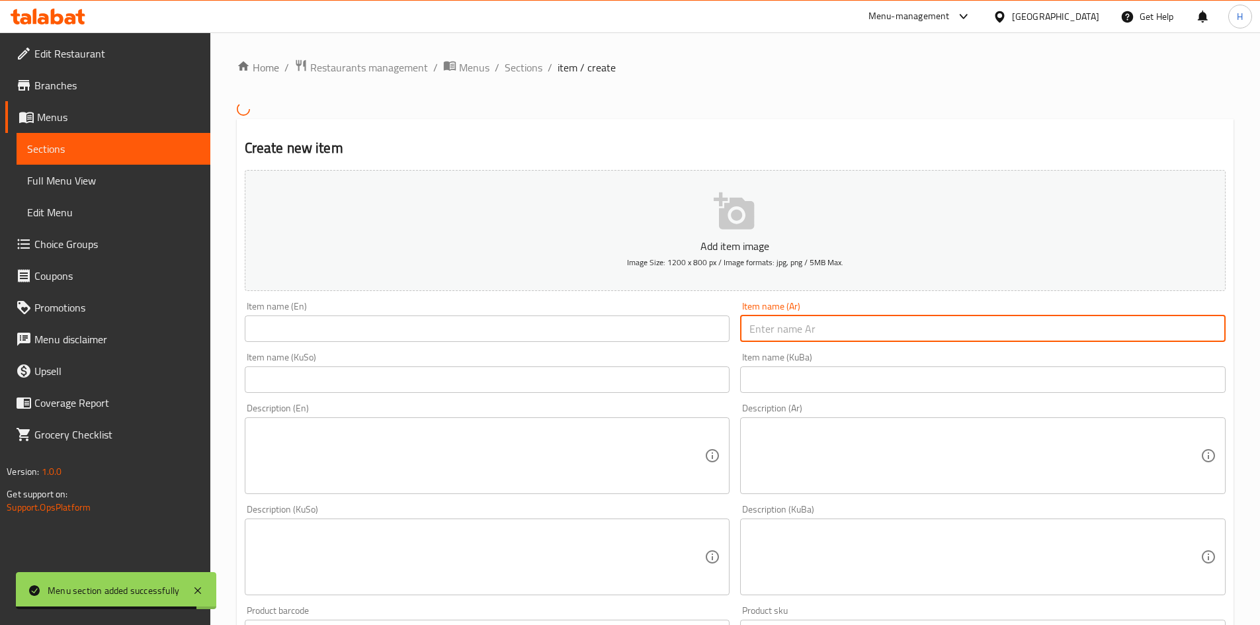
click at [897, 333] on input "text" at bounding box center [983, 329] width 486 height 26
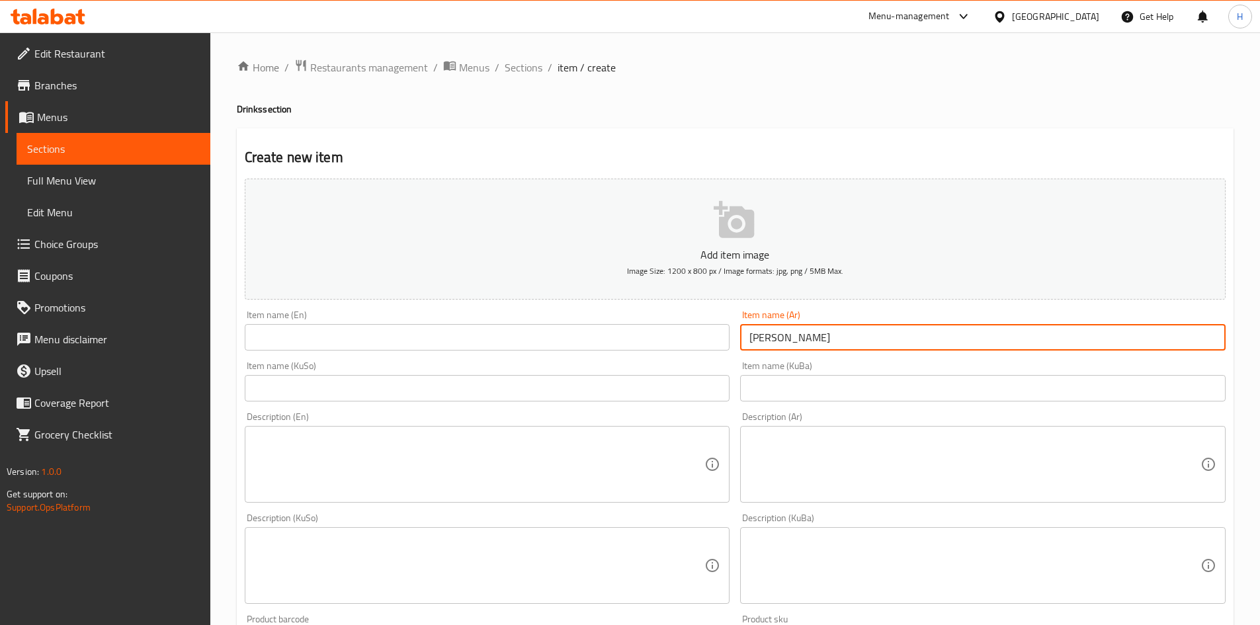
type input "[PERSON_NAME]"
click at [568, 345] on input "text" at bounding box center [488, 337] width 486 height 26
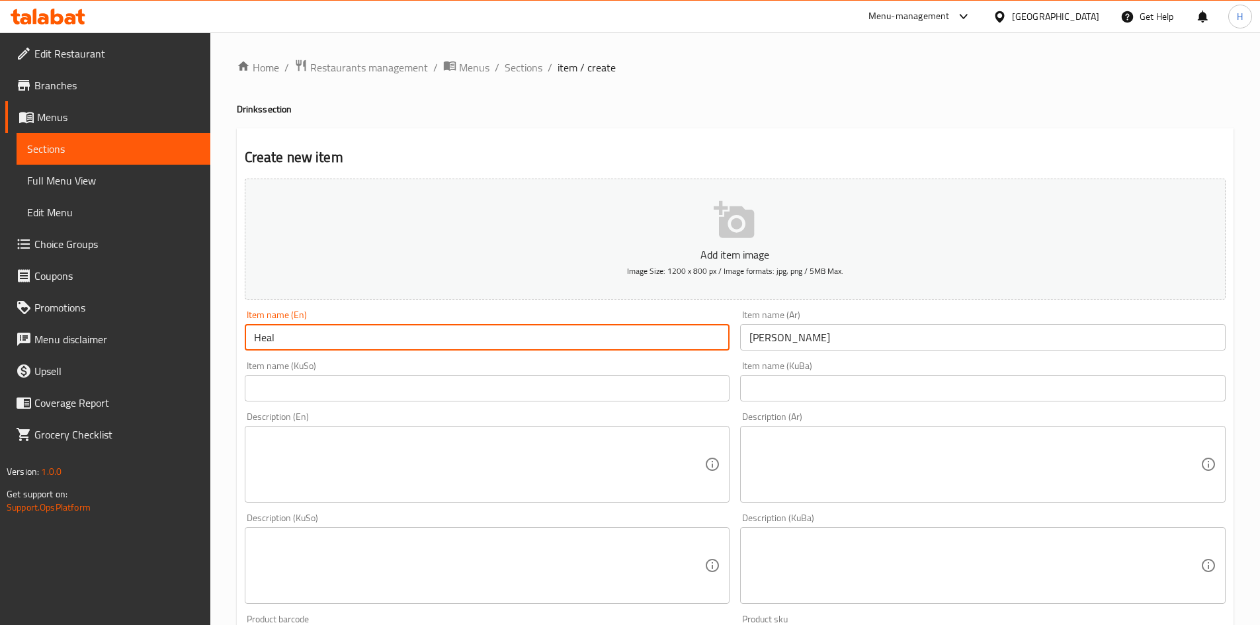
type input "Healthy Shake"
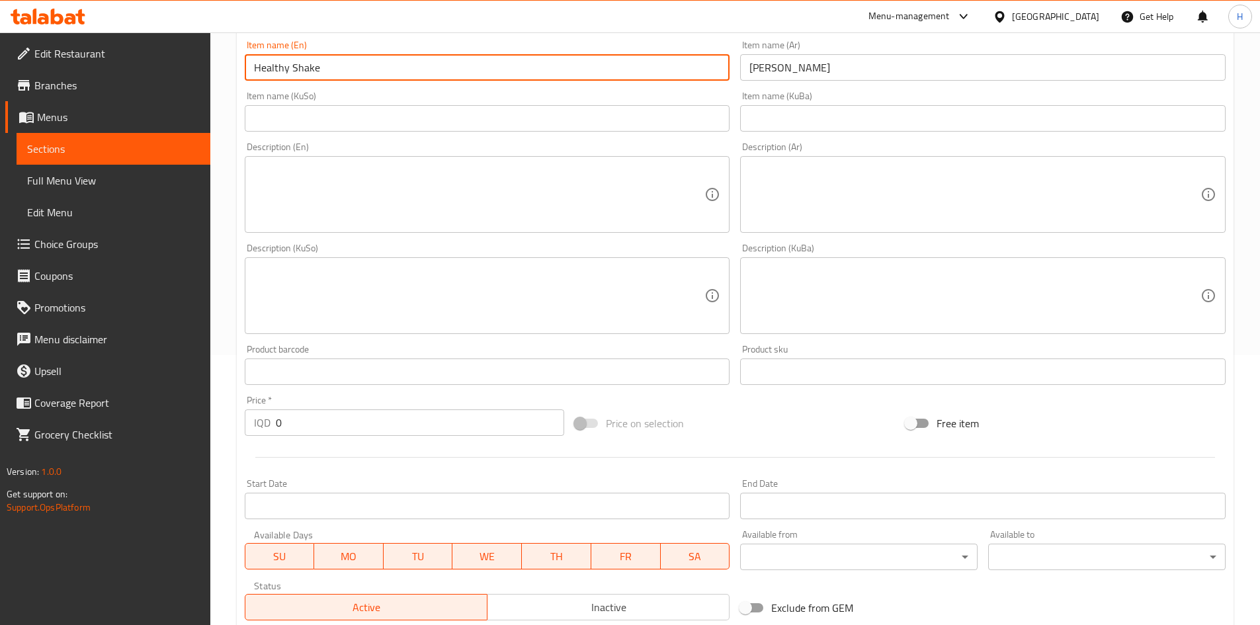
scroll to position [462, 0]
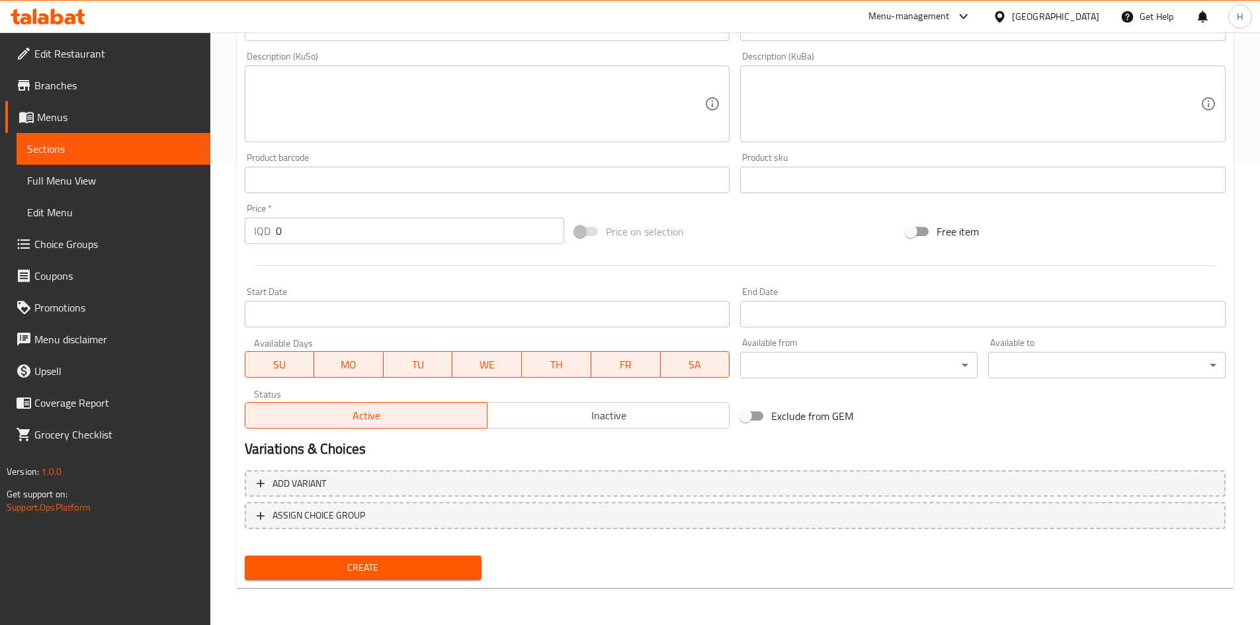
click at [327, 238] on input "0" at bounding box center [420, 231] width 289 height 26
type input "6000"
click at [385, 557] on div "Create" at bounding box center [364, 567] width 248 height 35
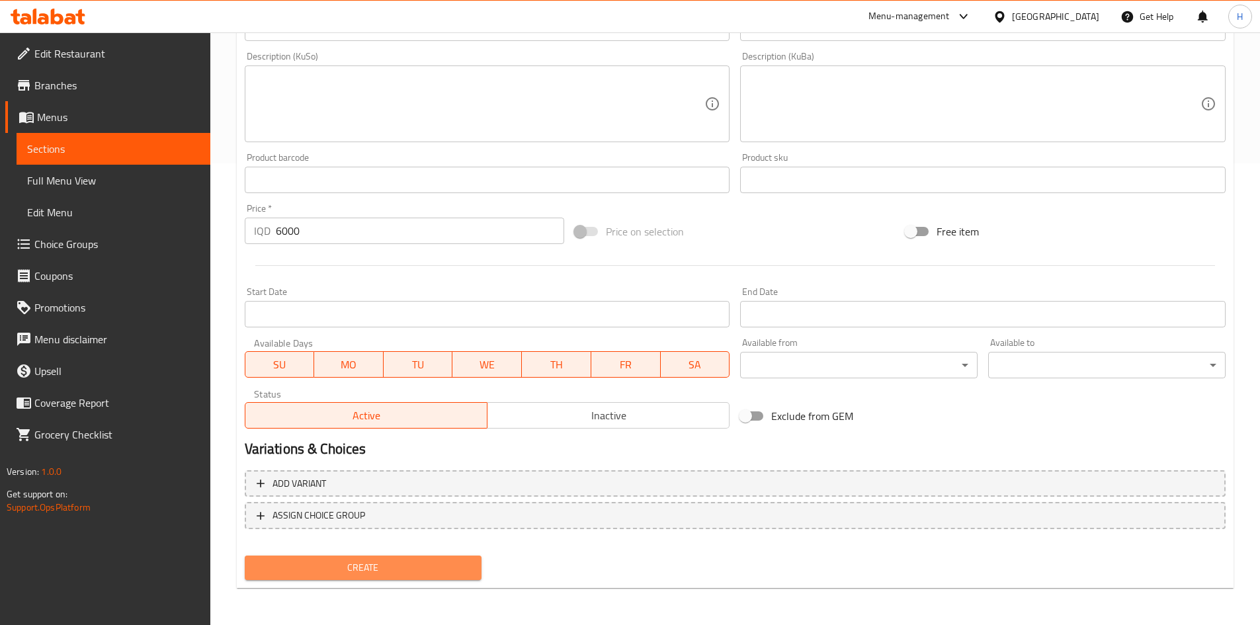
click at [395, 558] on button "Create" at bounding box center [364, 568] width 238 height 24
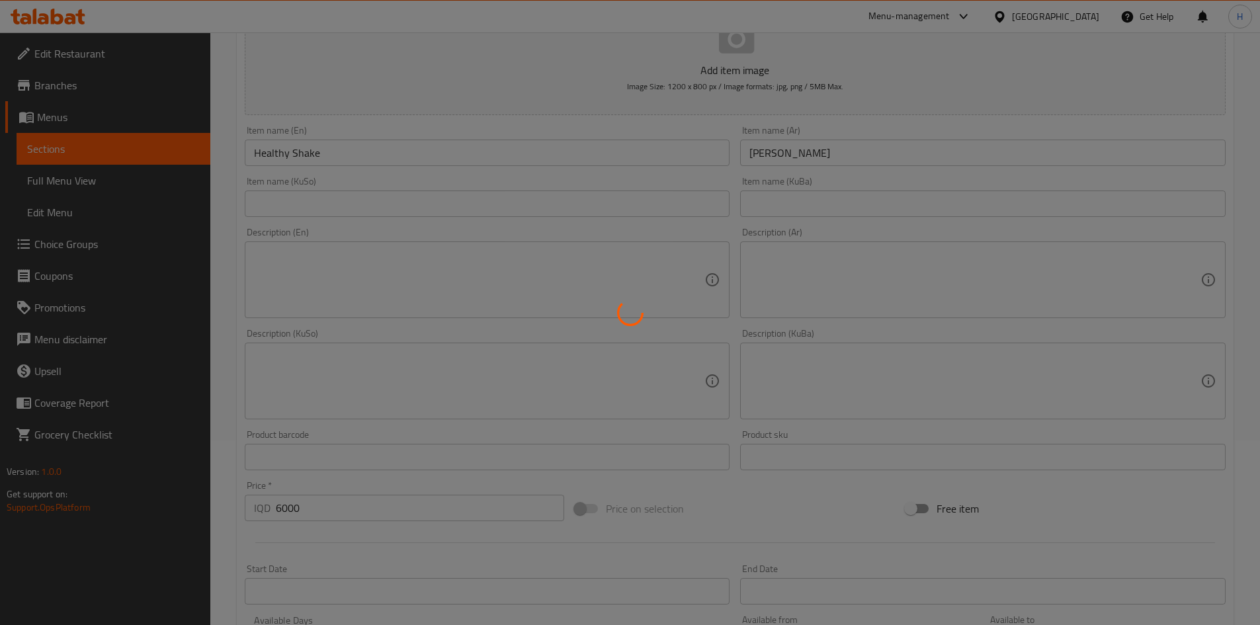
scroll to position [0, 0]
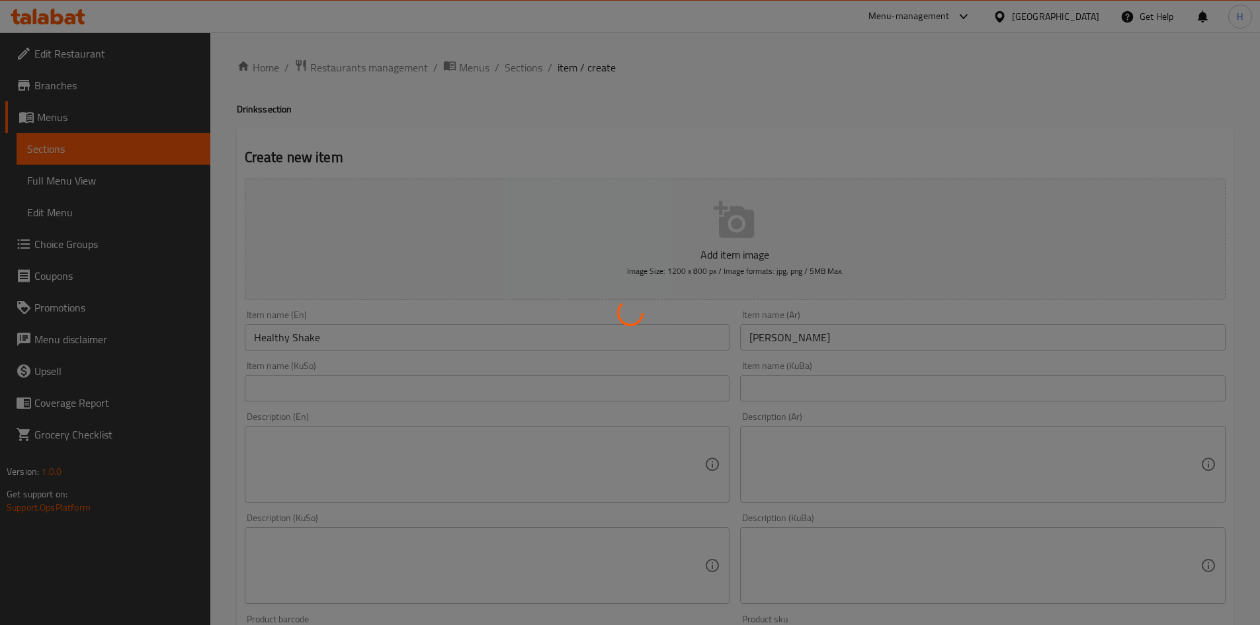
type input "0"
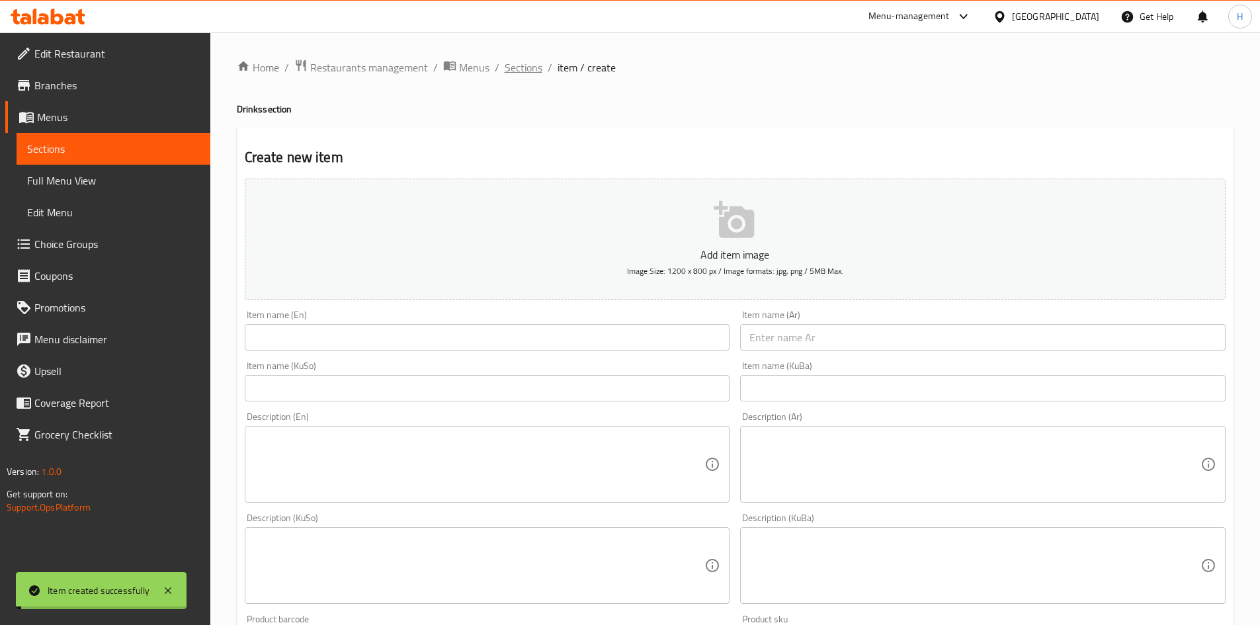
click at [532, 71] on span "Sections" at bounding box center [524, 68] width 38 height 16
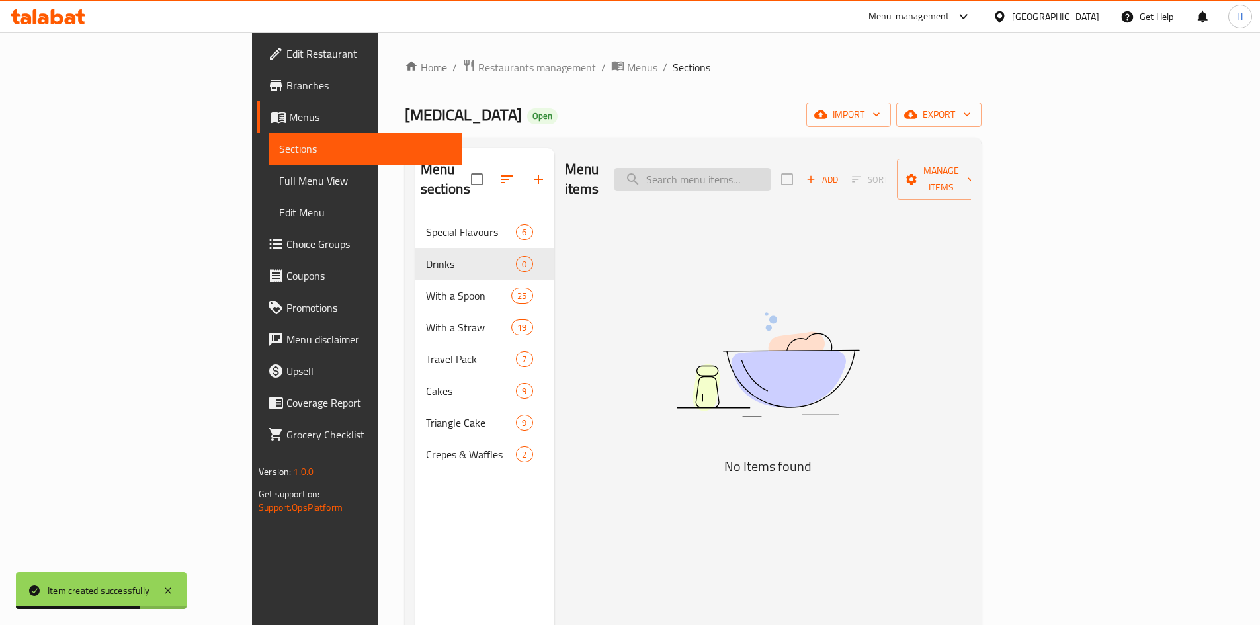
click at [771, 173] on input "search" at bounding box center [693, 179] width 156 height 23
type input "i"
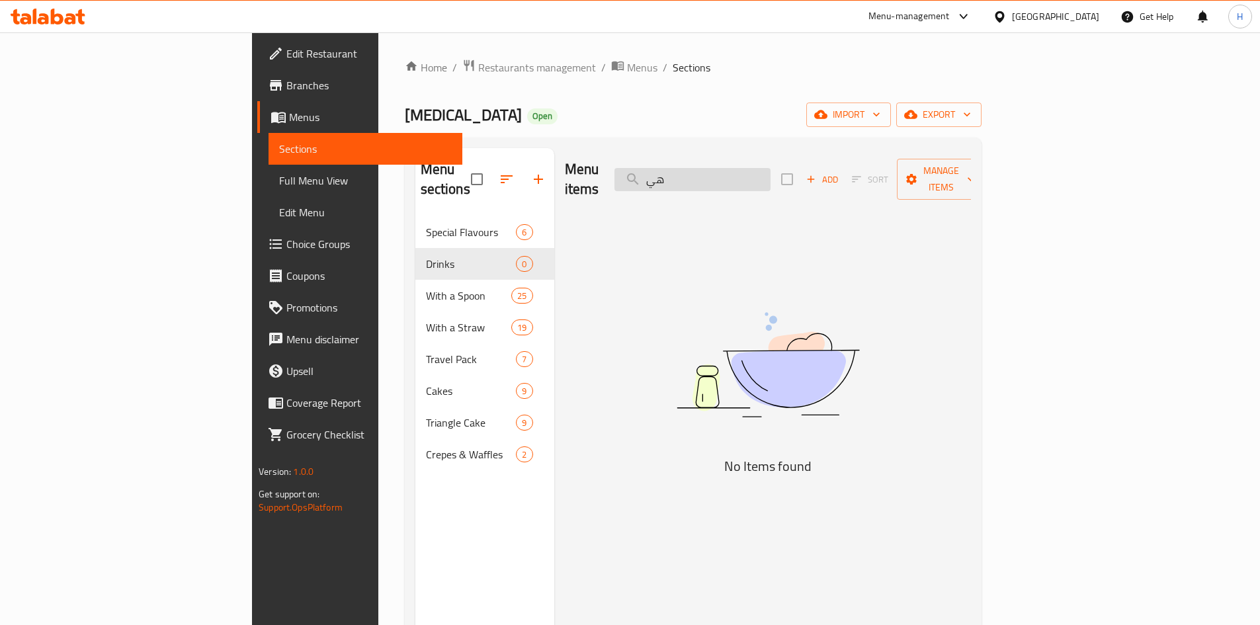
type input "ه"
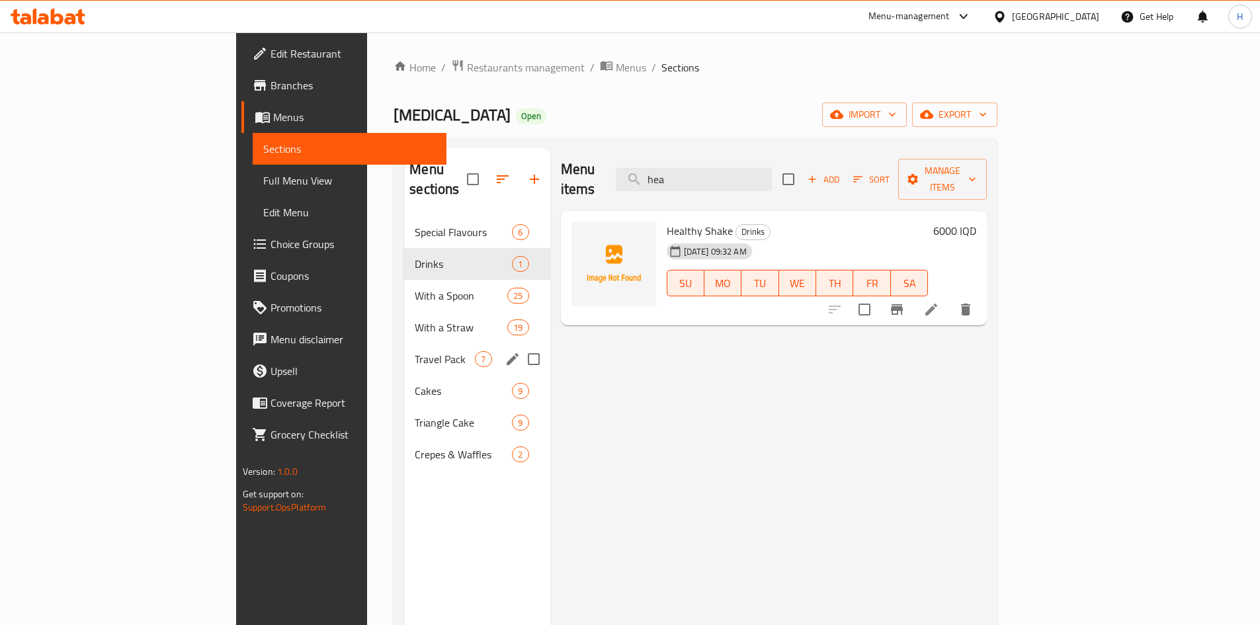
type input "hea"
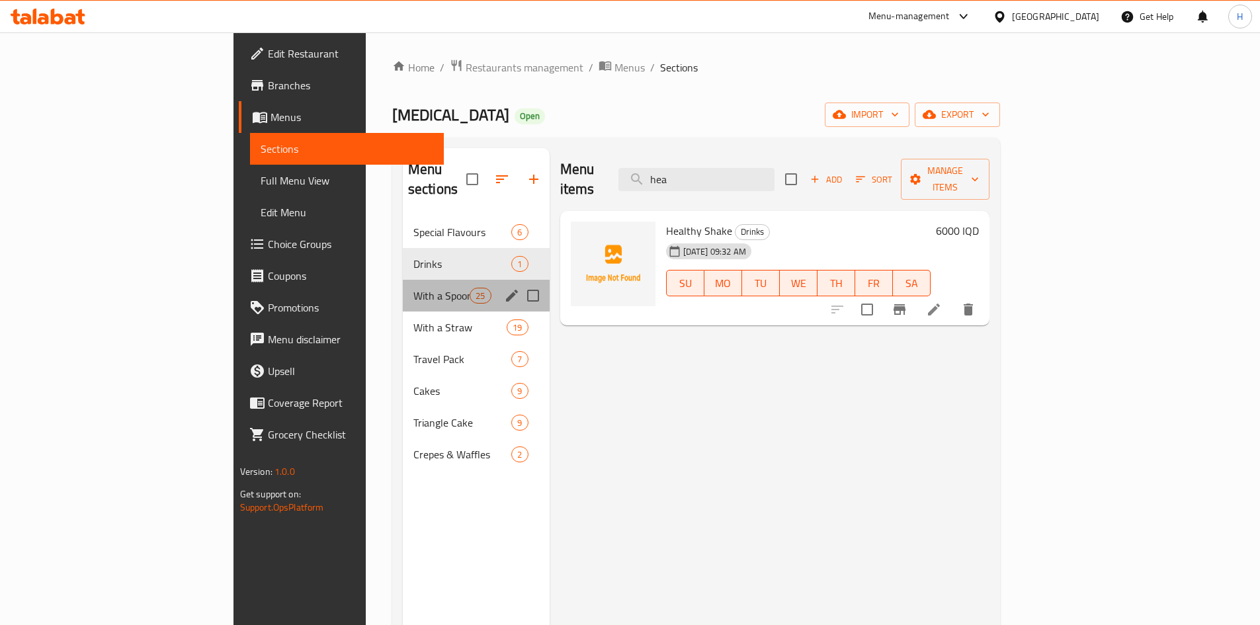
click at [403, 288] on div "With a Spoon 25" at bounding box center [476, 296] width 147 height 32
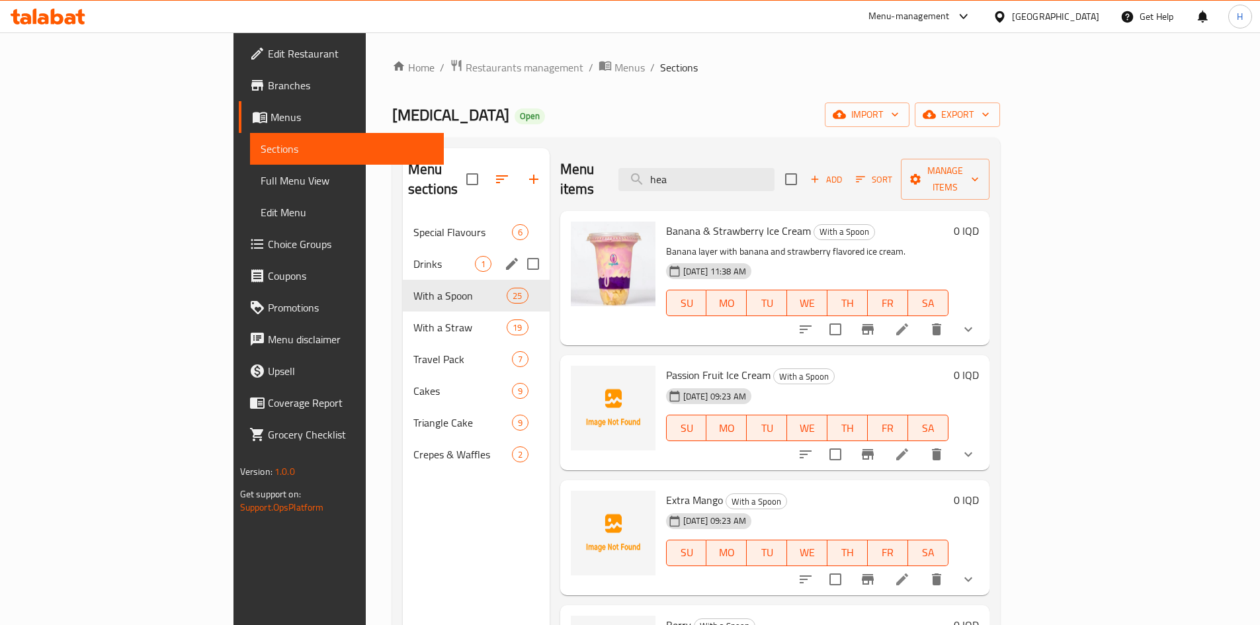
click at [403, 255] on div "Drinks 1" at bounding box center [476, 264] width 147 height 32
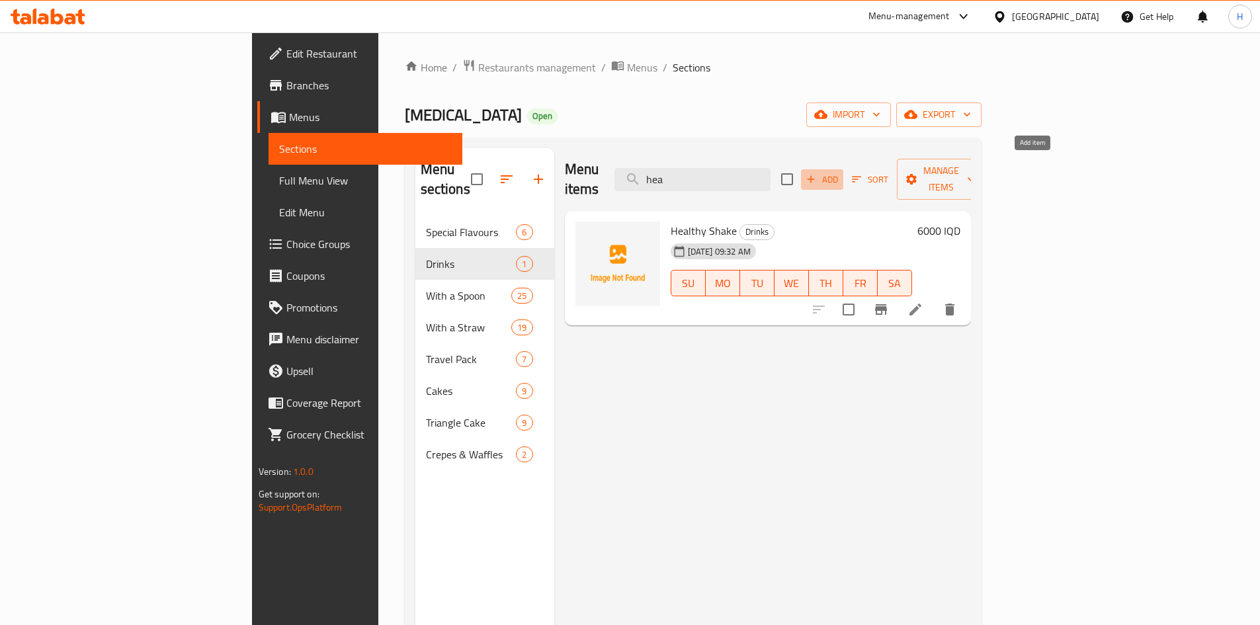
click at [844, 173] on button "Add" at bounding box center [822, 179] width 42 height 21
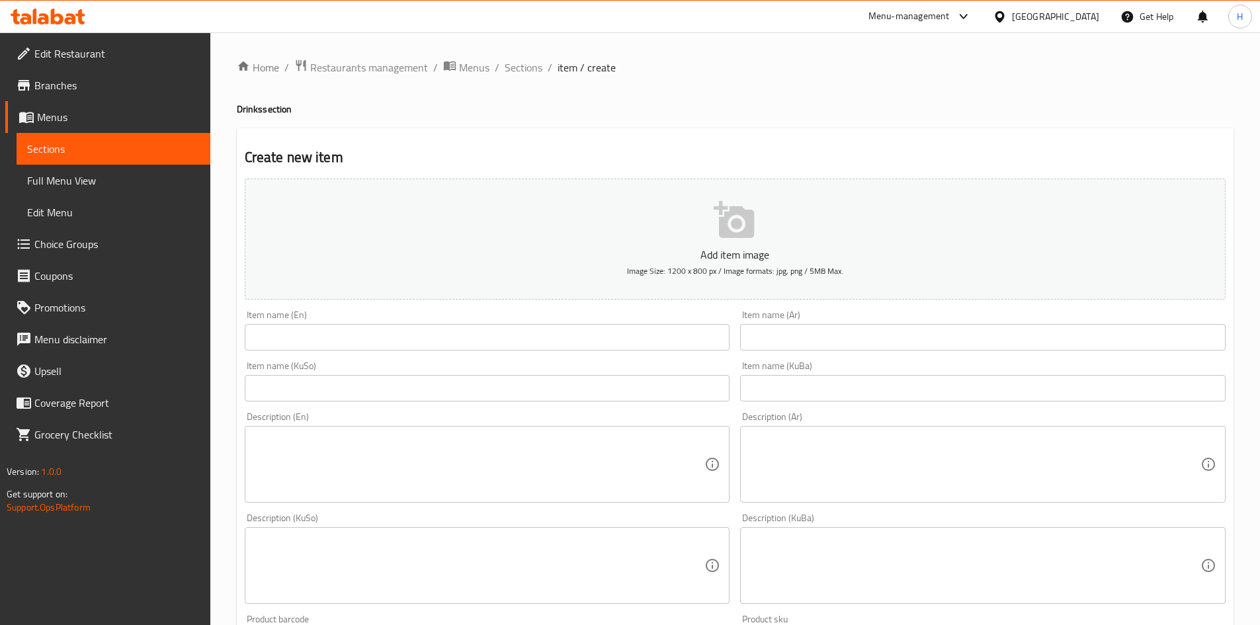
click at [814, 361] on div "Item name (KuBa) Item name (KuBa)" at bounding box center [983, 381] width 486 height 40
drag, startPoint x: 826, startPoint y: 342, endPoint x: 830, endPoint y: 349, distance: 8.6
click at [826, 342] on input "text" at bounding box center [983, 337] width 486 height 26
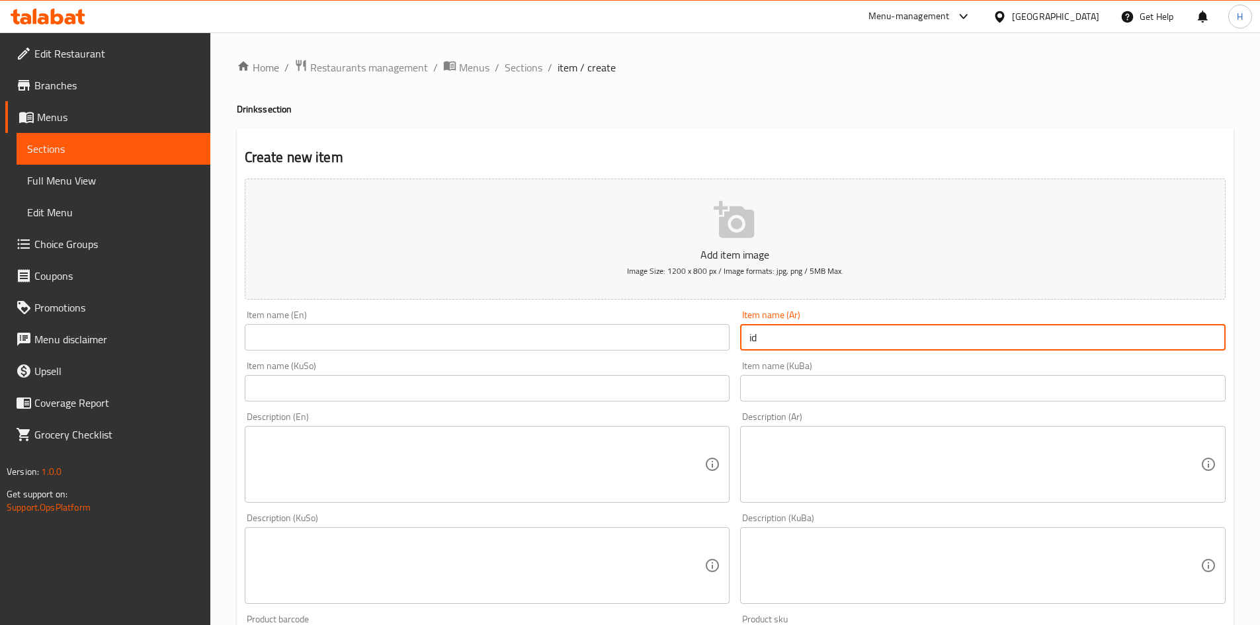
type input "i"
type input "هيلثي فراولة"
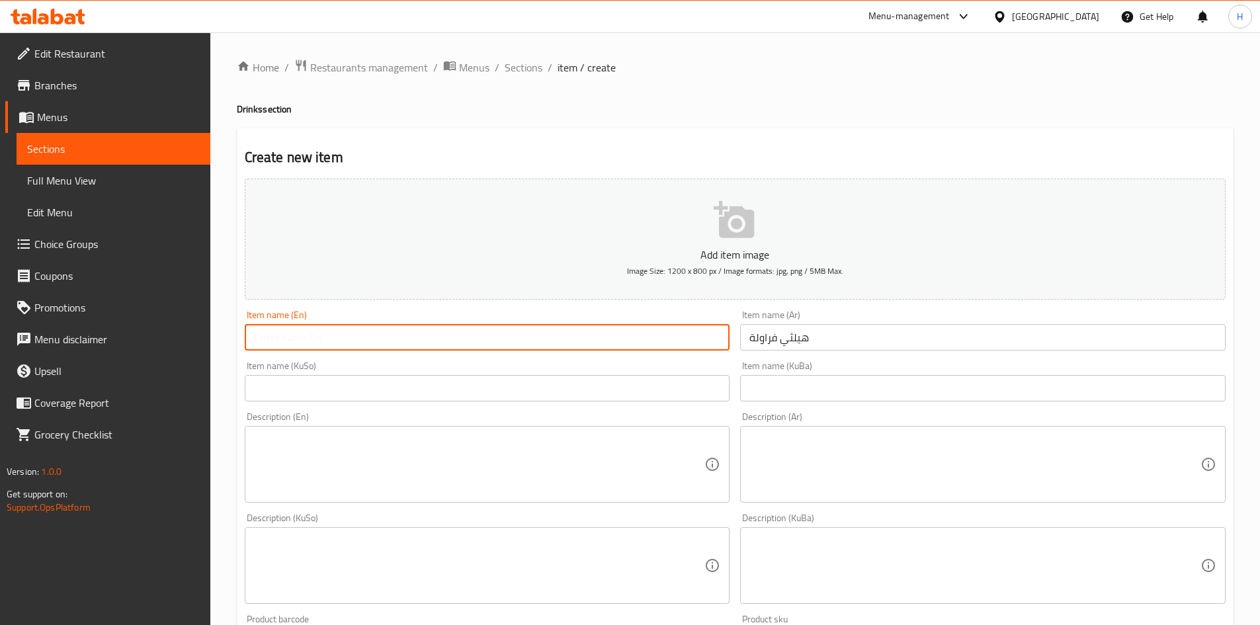
click at [632, 342] on input "text" at bounding box center [488, 337] width 486 height 26
type input "ا"
type input "س"
type input "S"
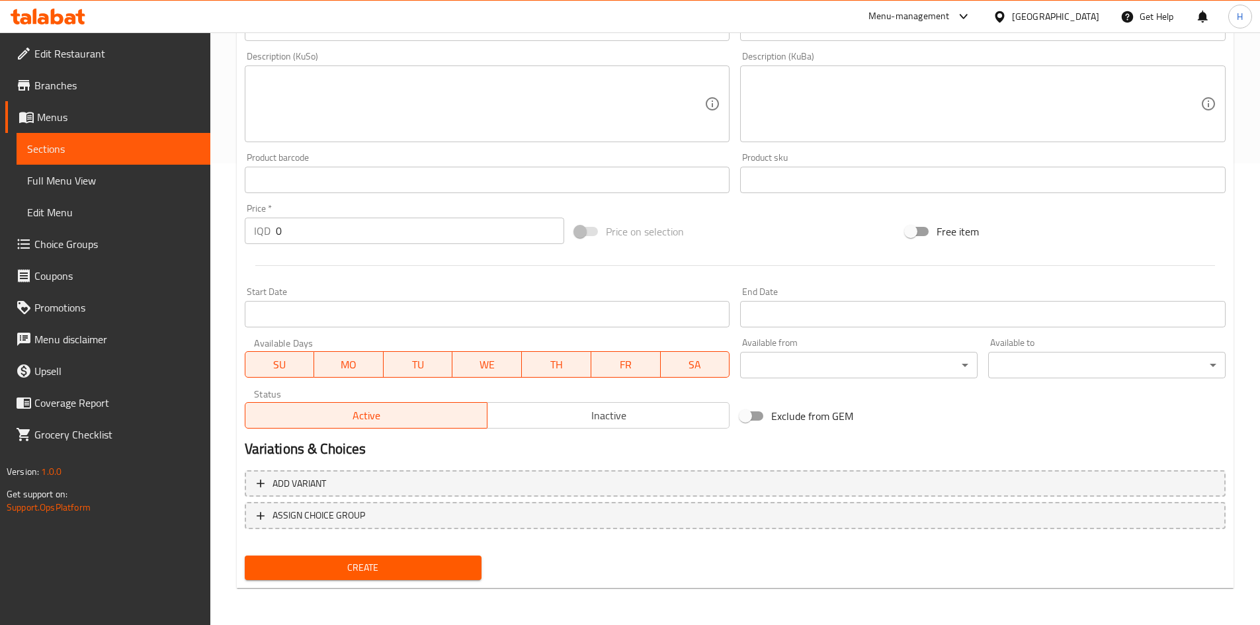
type input "Healthy Strawberry"
click at [312, 230] on input "0" at bounding box center [420, 231] width 289 height 26
type input "5000"
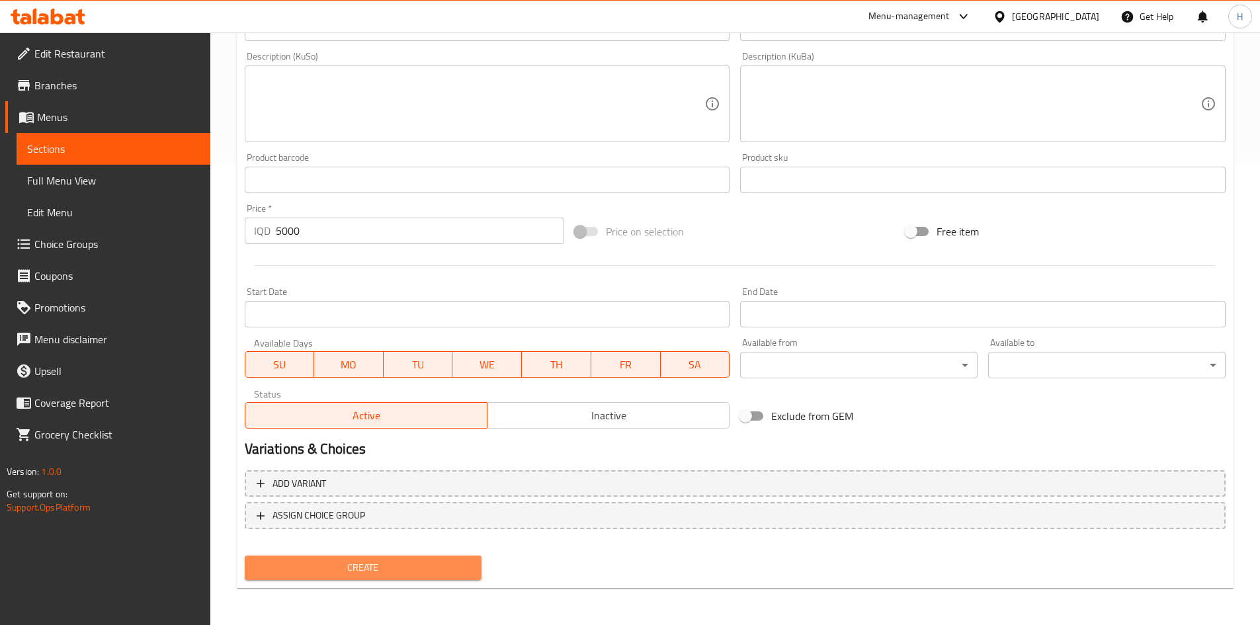
click at [405, 578] on button "Create" at bounding box center [364, 568] width 238 height 24
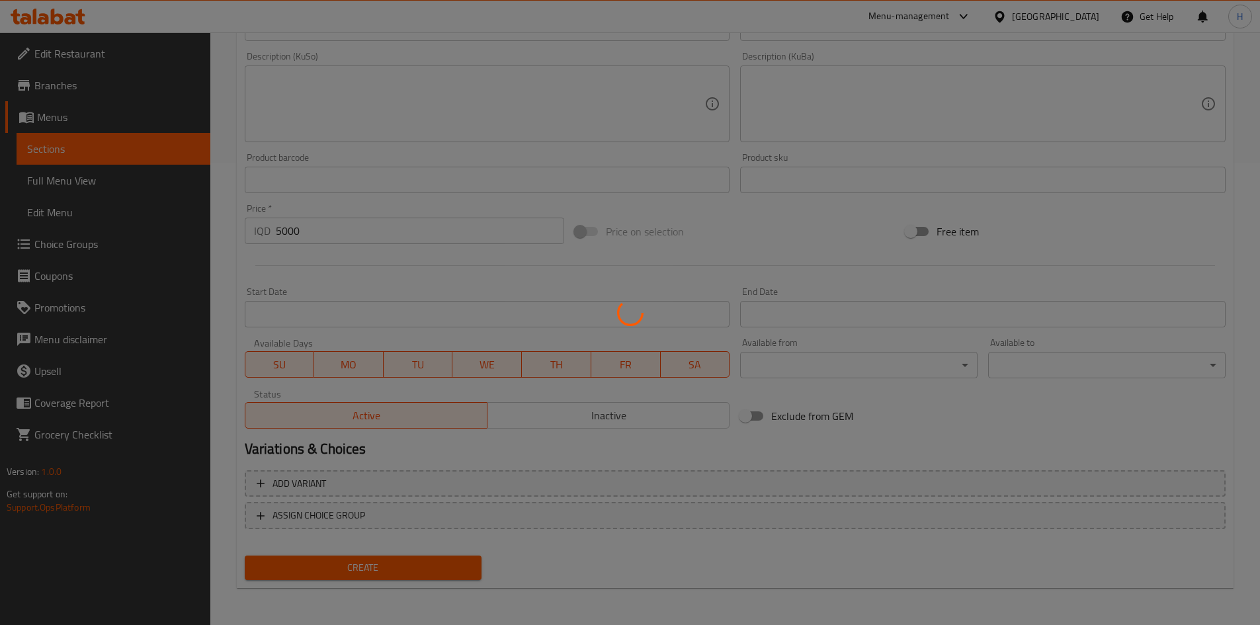
type input "0"
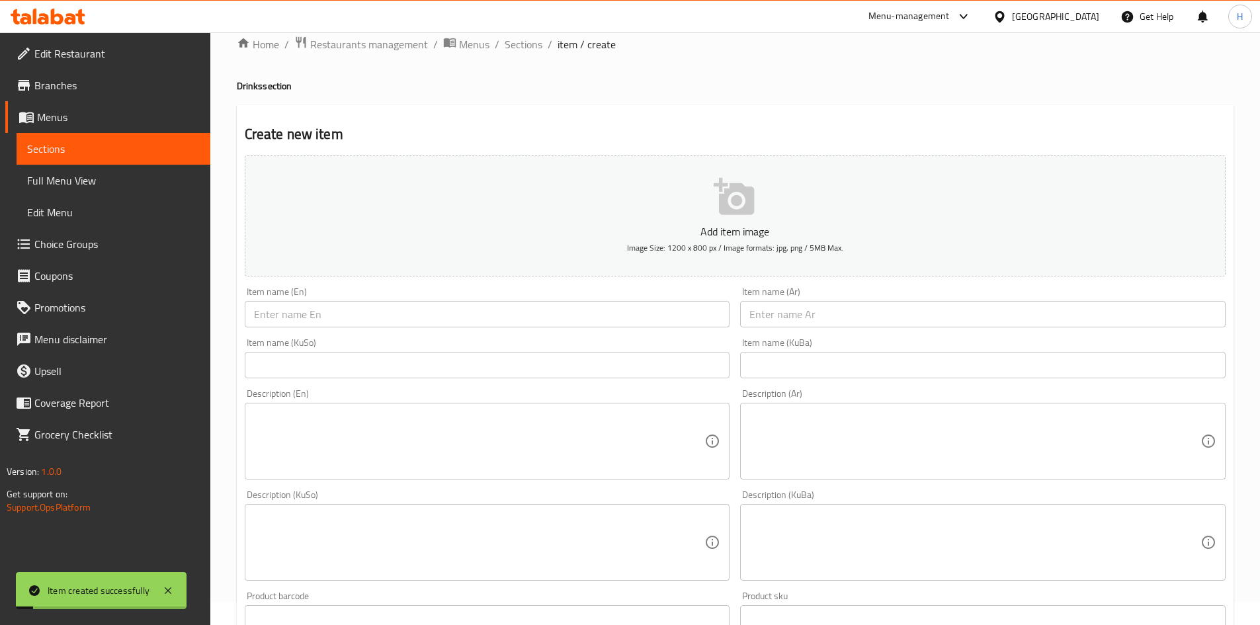
scroll to position [0, 0]
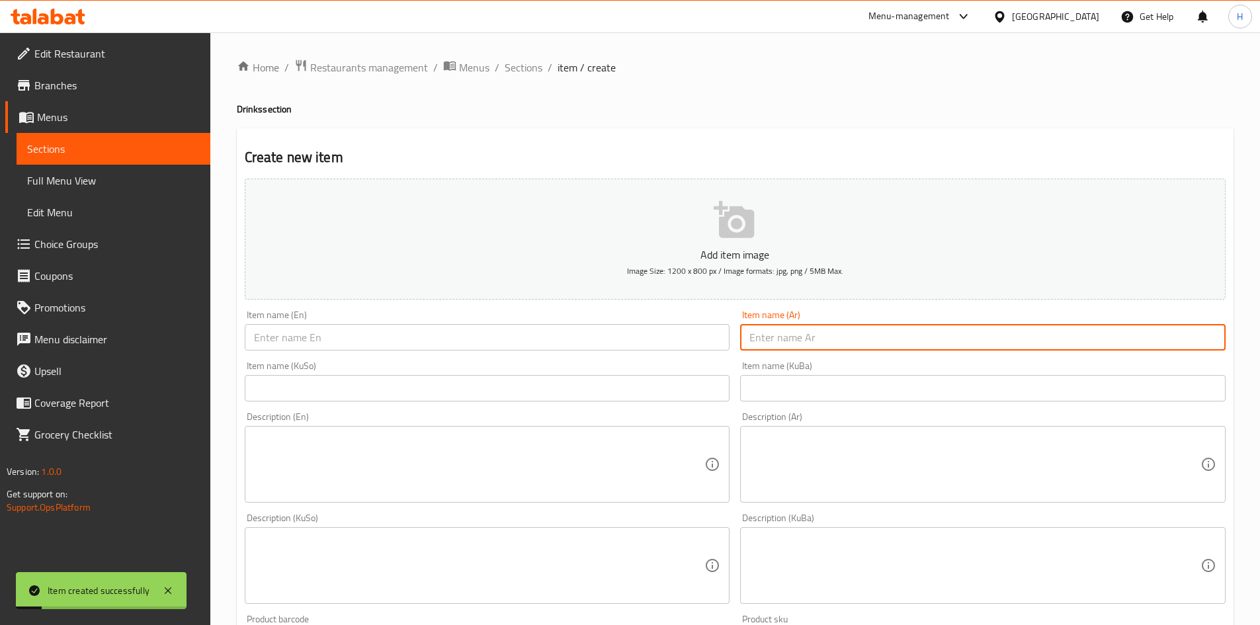
click at [801, 326] on input "text" at bounding box center [983, 337] width 486 height 26
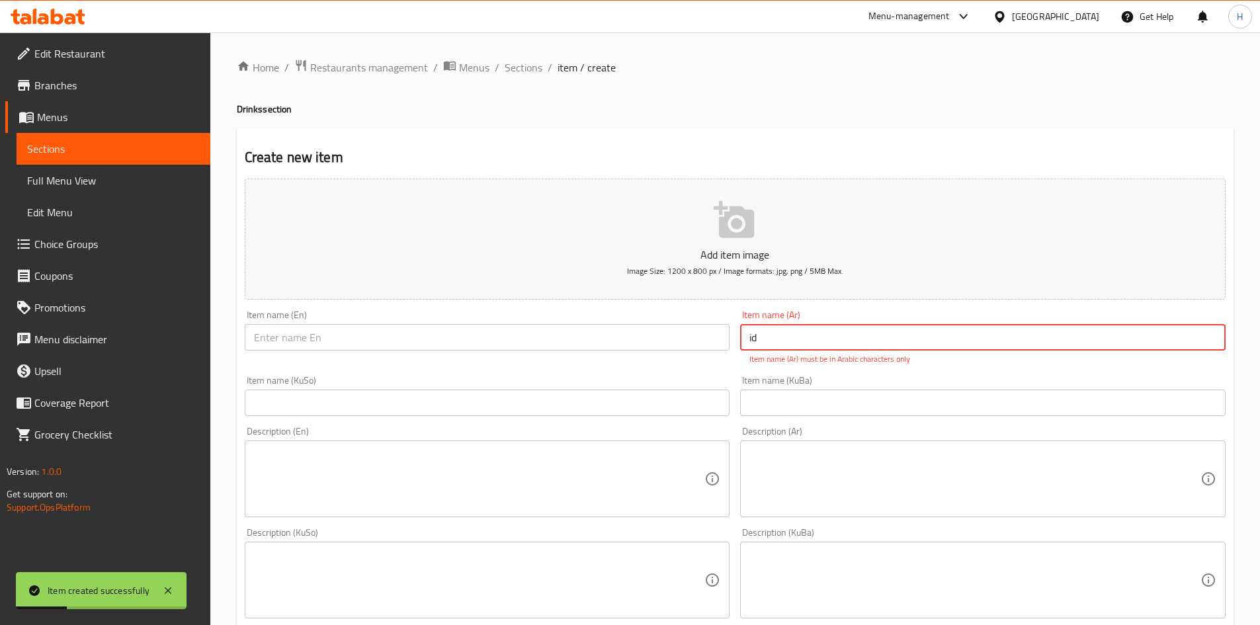
type input "i"
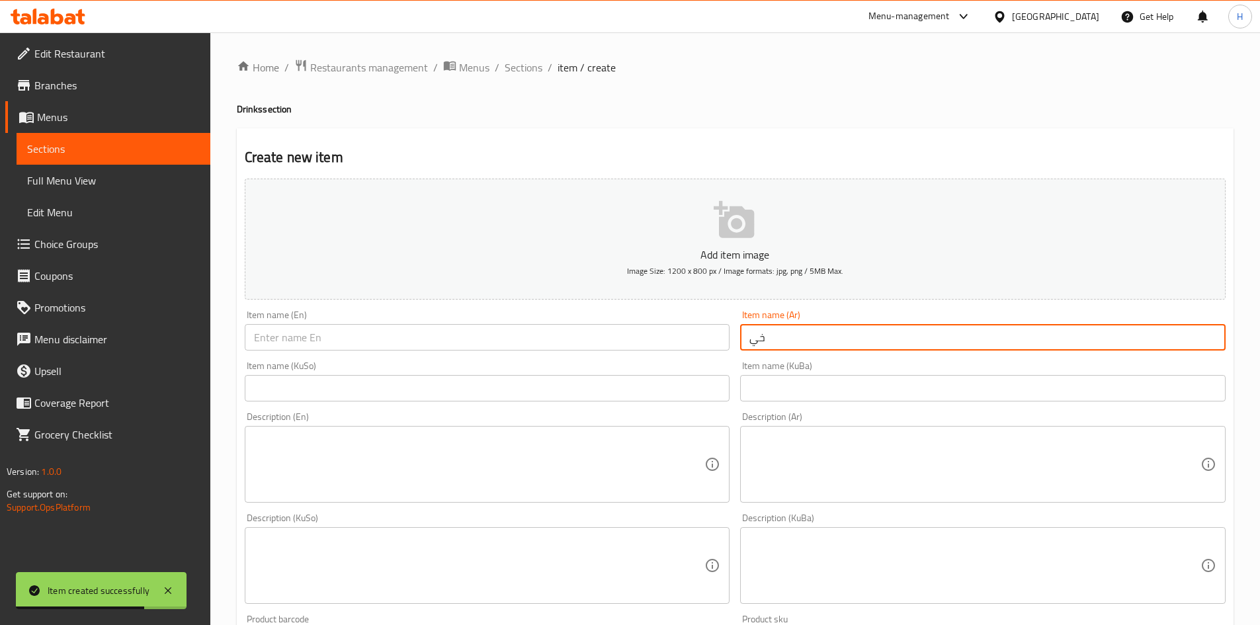
type input "خ"
type input "[PERSON_NAME]"
click at [515, 337] on input "text" at bounding box center [488, 337] width 486 height 26
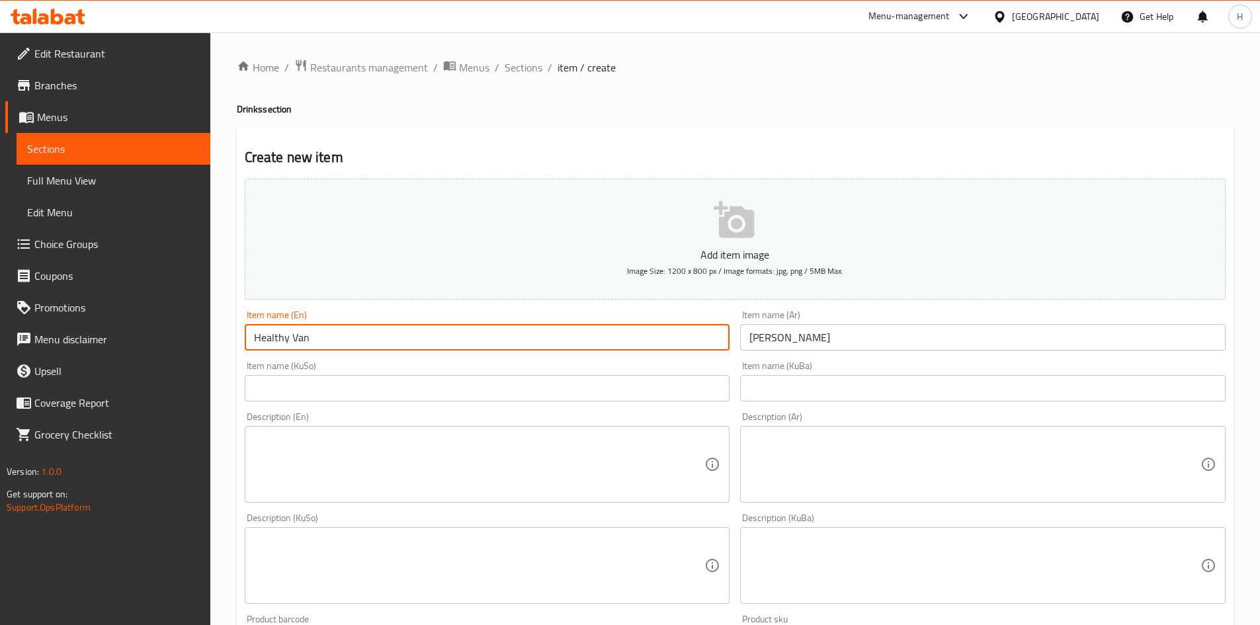
type input "Healthy Vanilla"
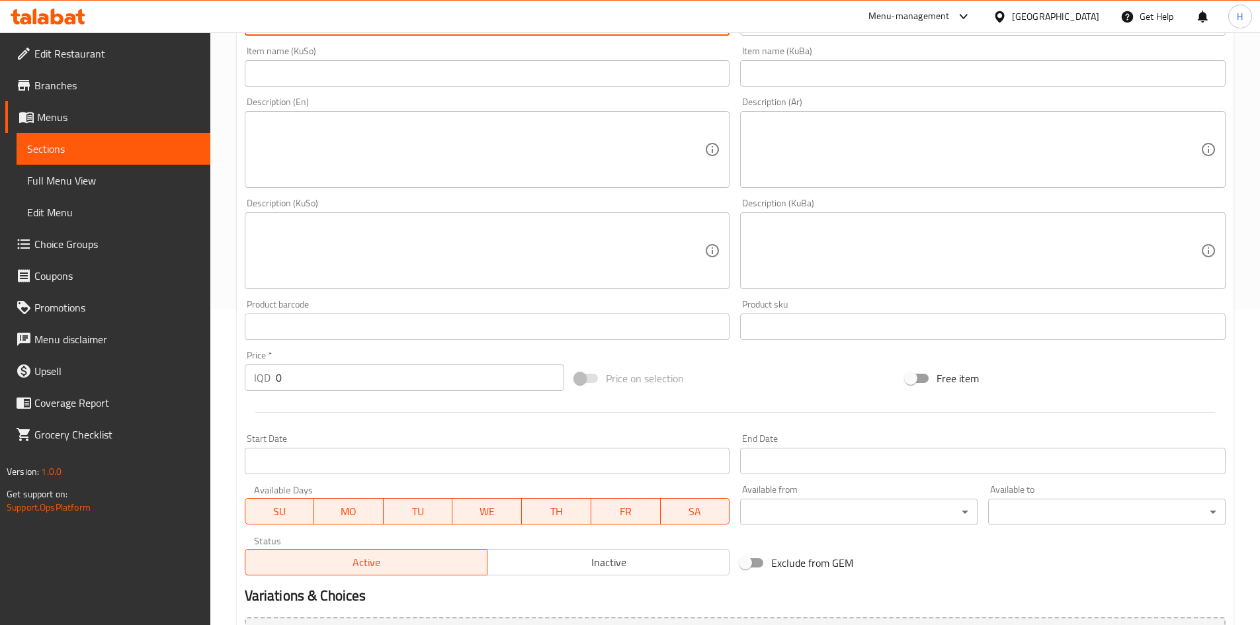
scroll to position [331, 0]
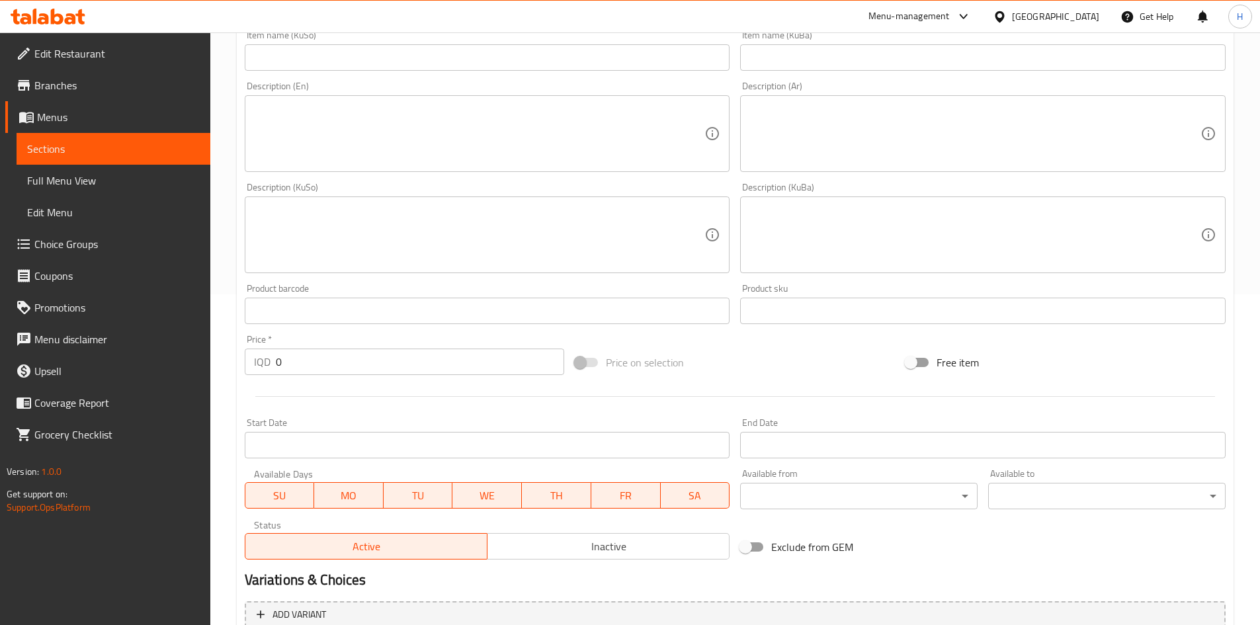
click at [298, 376] on div "Price   * IQD 0 Price *" at bounding box center [405, 354] width 331 height 51
click at [298, 375] on input "0" at bounding box center [420, 362] width 289 height 26
click at [300, 369] on input "0" at bounding box center [420, 362] width 289 height 26
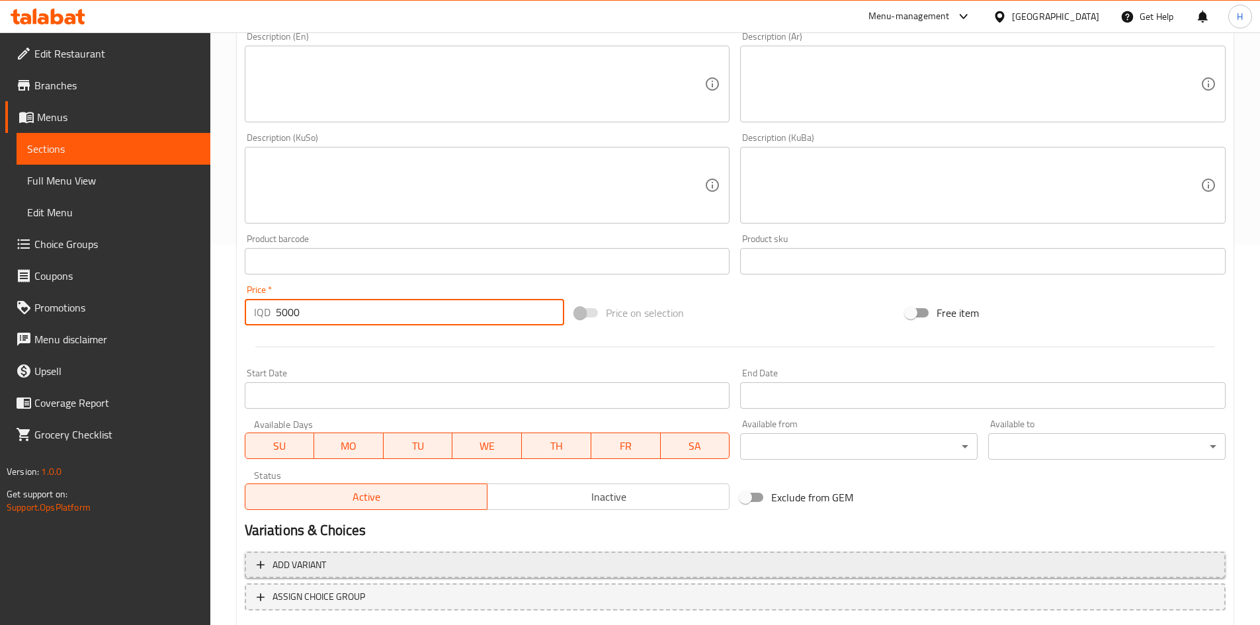
scroll to position [462, 0]
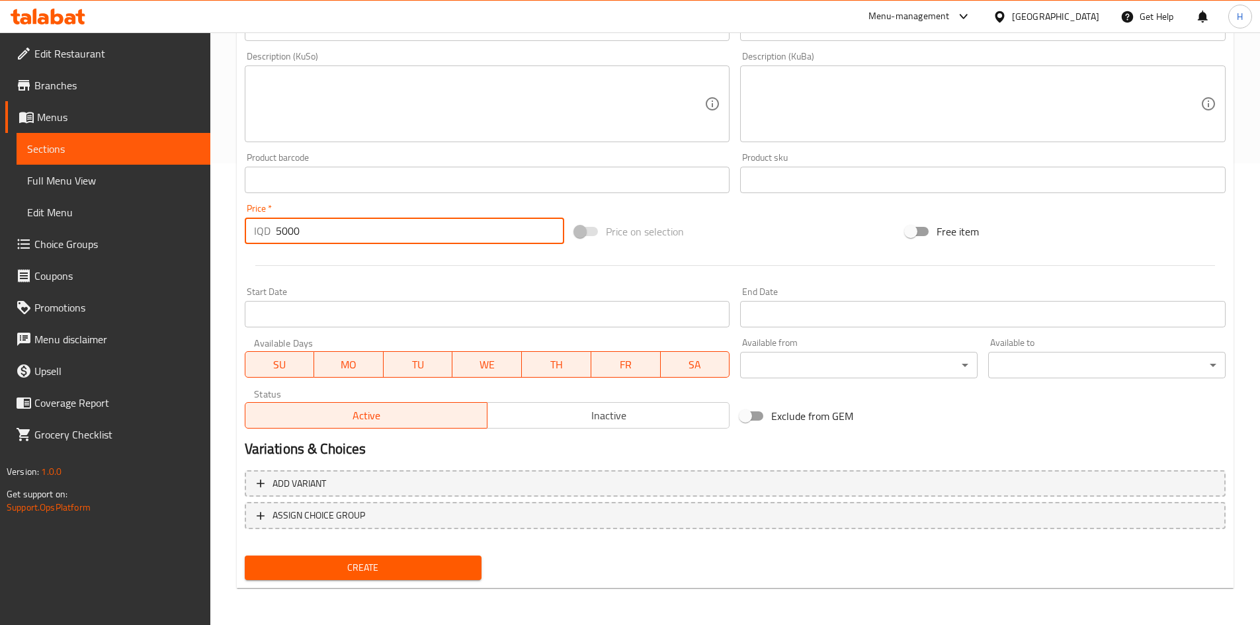
type input "5000"
click at [441, 574] on span "Create" at bounding box center [363, 568] width 216 height 17
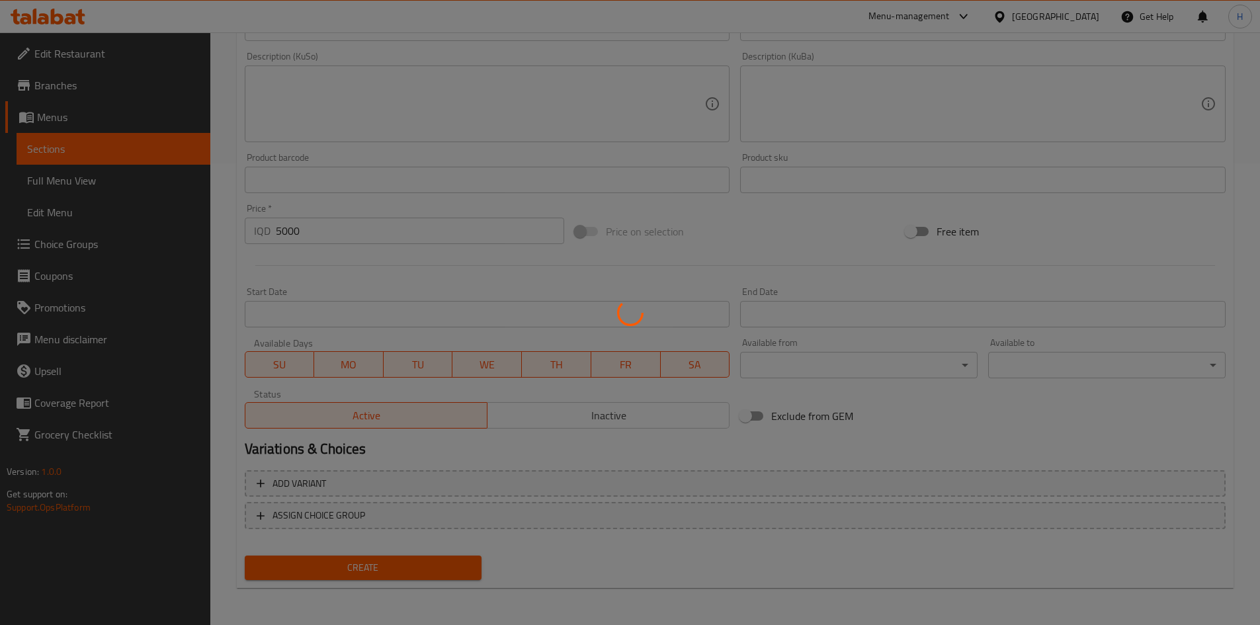
type input "0"
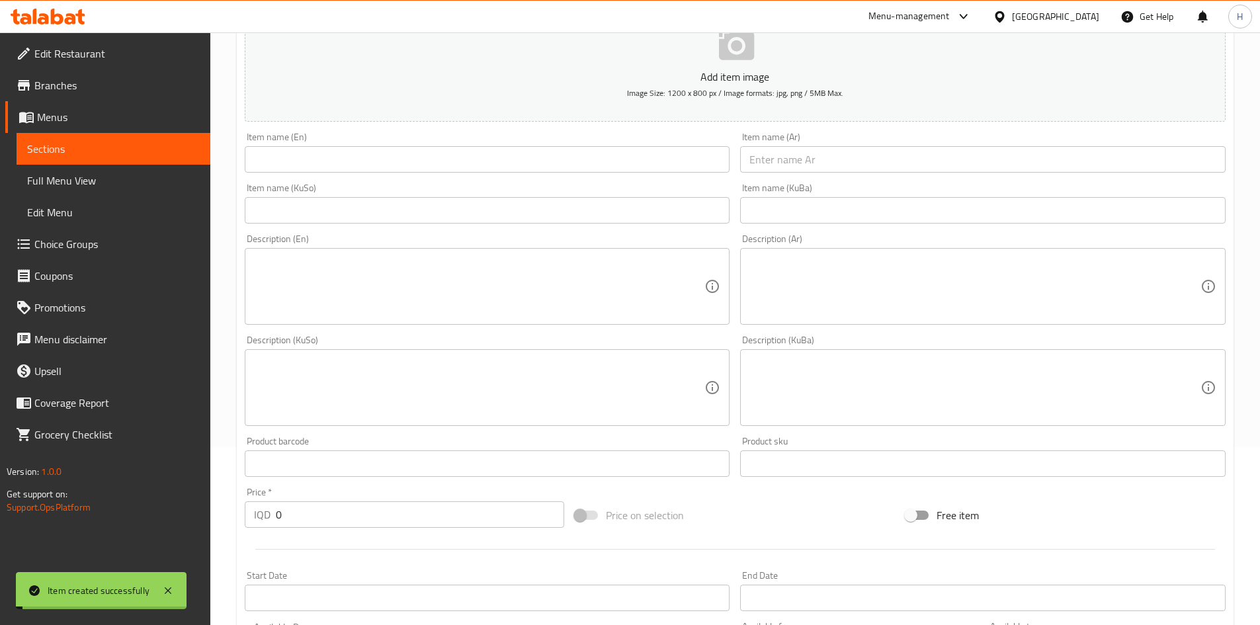
scroll to position [0, 0]
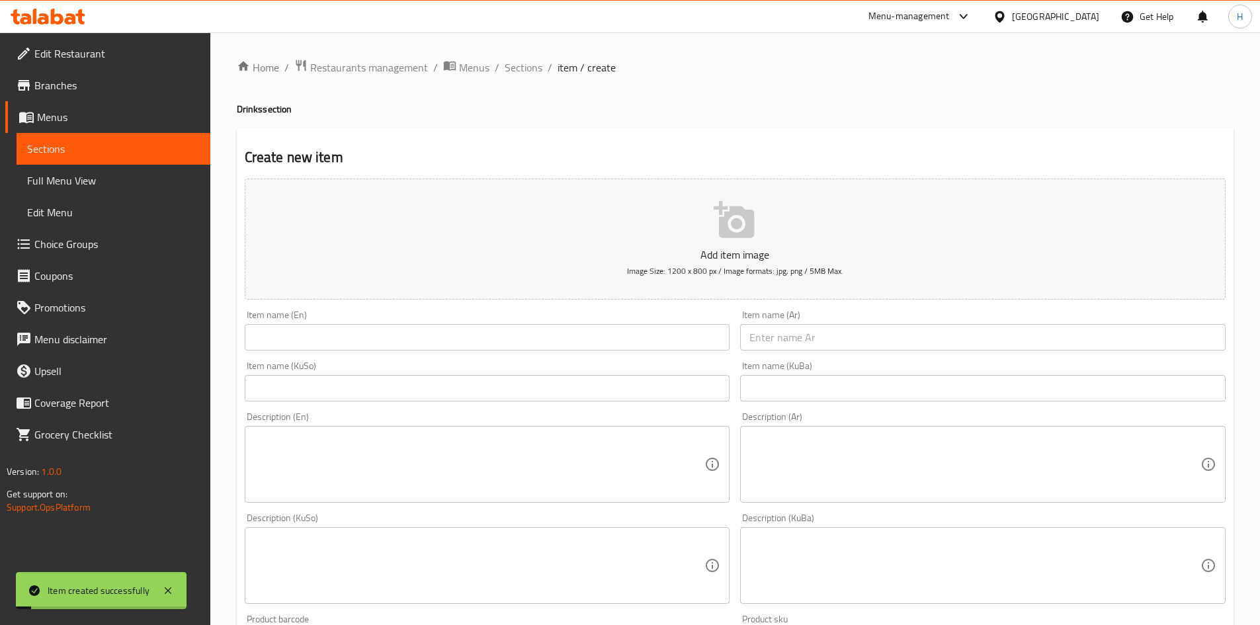
click at [804, 327] on input "text" at bounding box center [983, 337] width 486 height 26
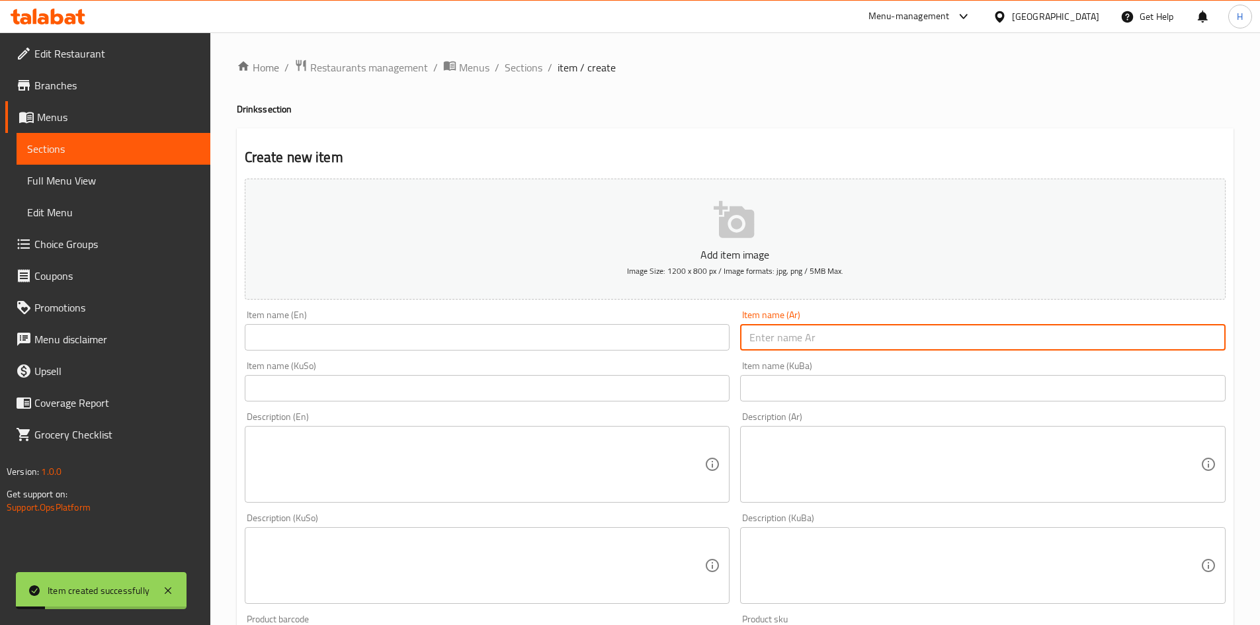
type input "i"
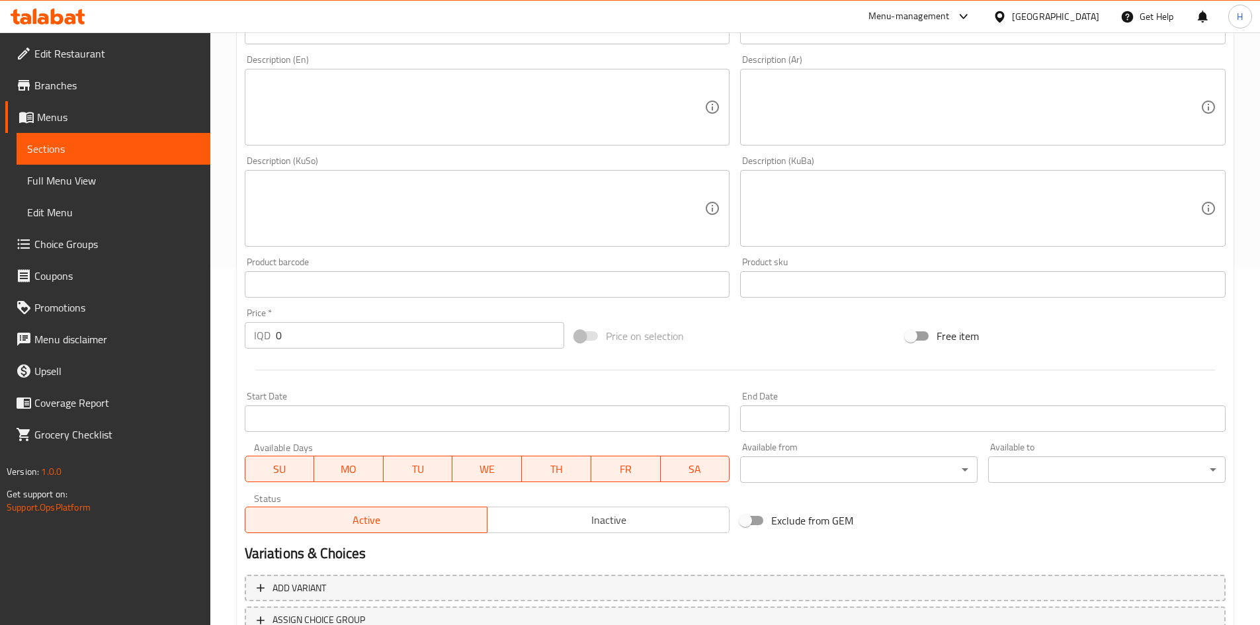
scroll to position [397, 0]
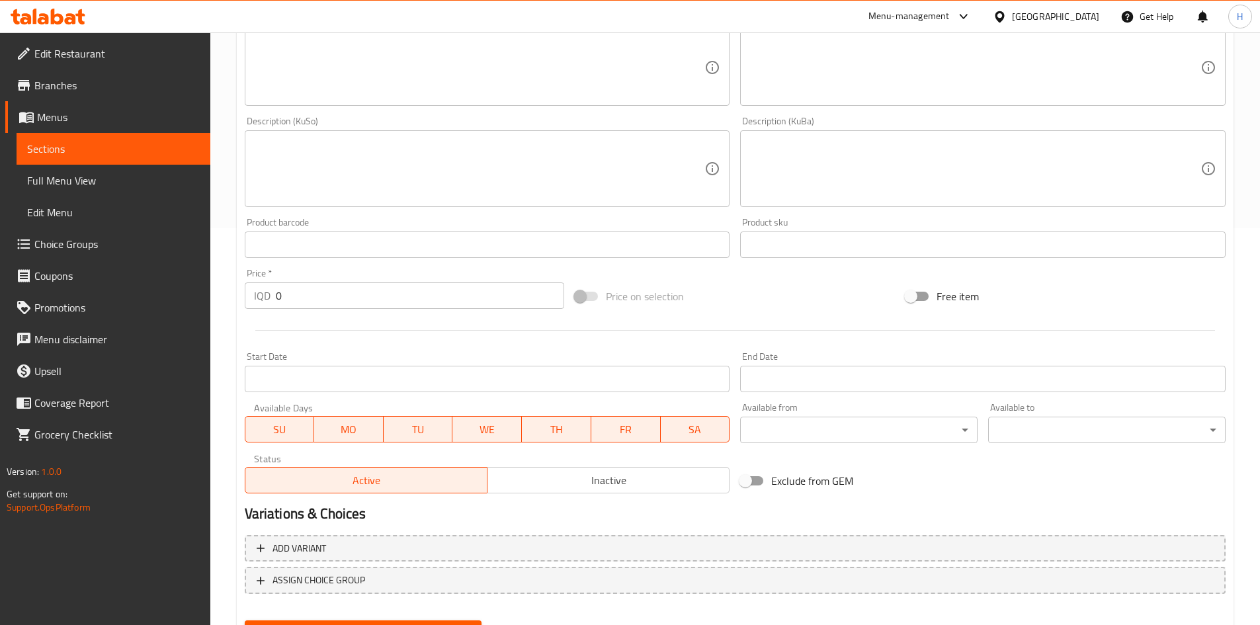
type input "[PERSON_NAME]"
click at [299, 292] on input "0" at bounding box center [420, 296] width 289 height 26
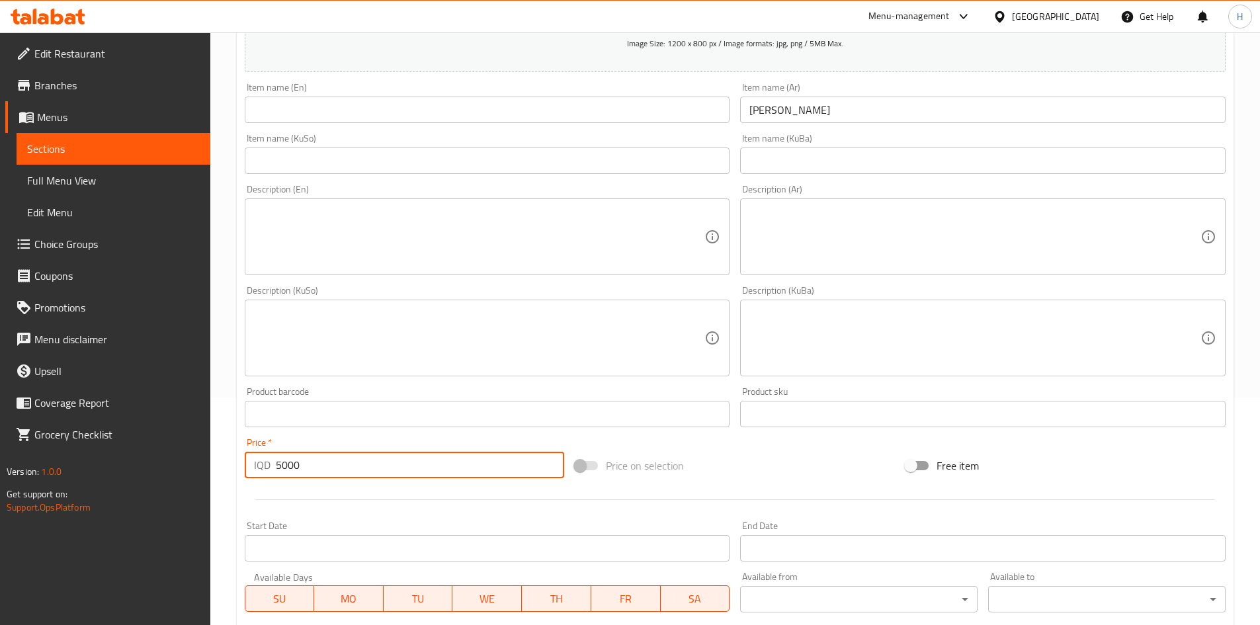
scroll to position [198, 0]
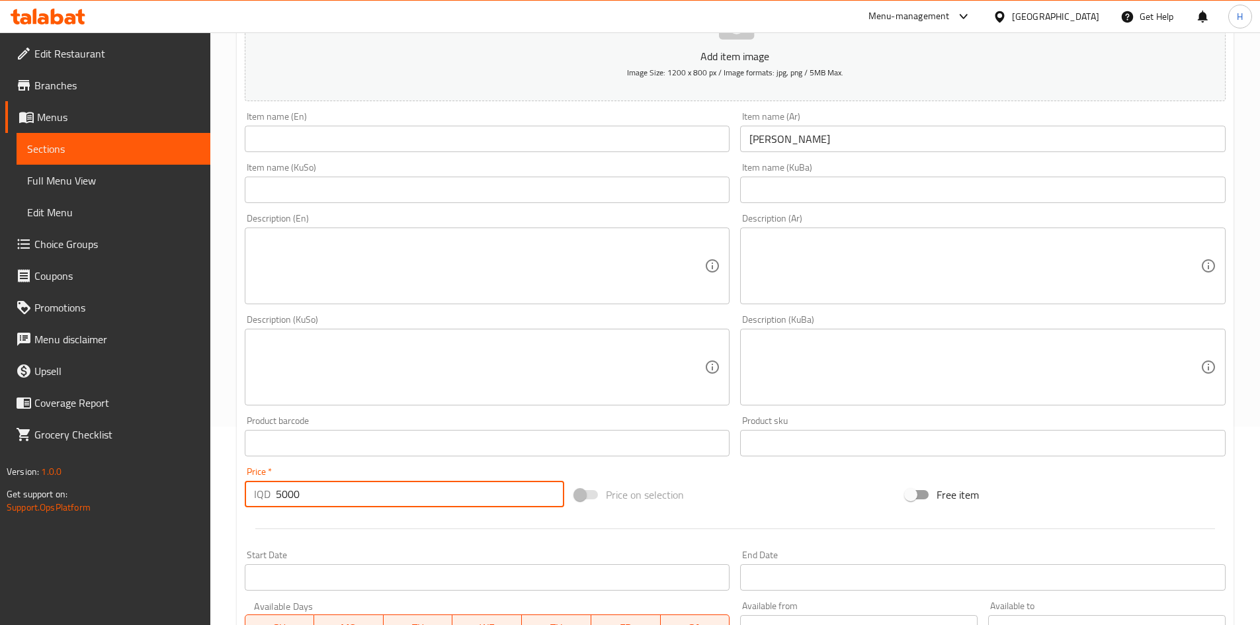
type input "5000"
click at [359, 140] on input "text" at bounding box center [488, 139] width 486 height 26
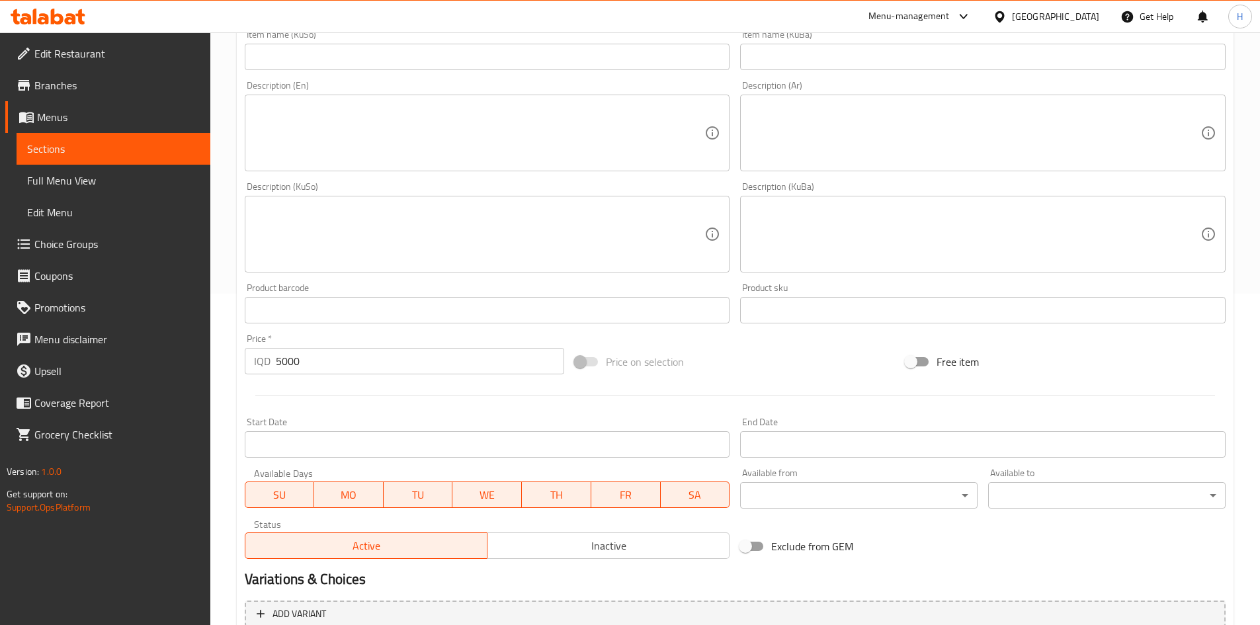
scroll to position [462, 0]
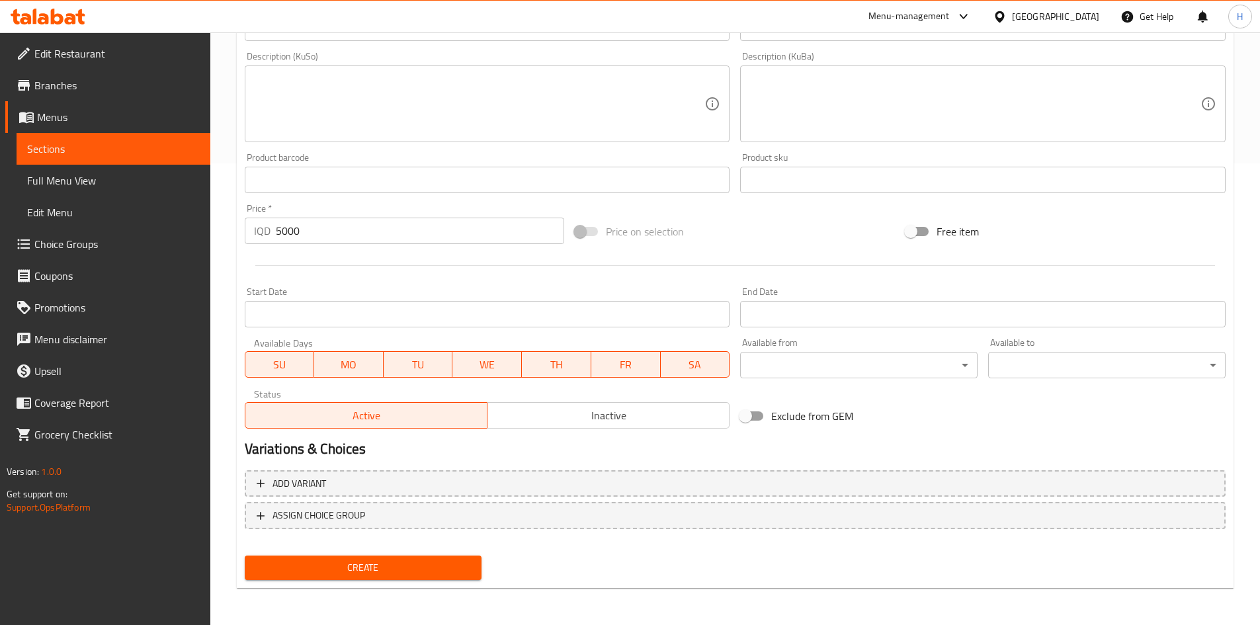
type input "Healthy Cocoa"
click at [385, 570] on span "Create" at bounding box center [363, 568] width 216 height 17
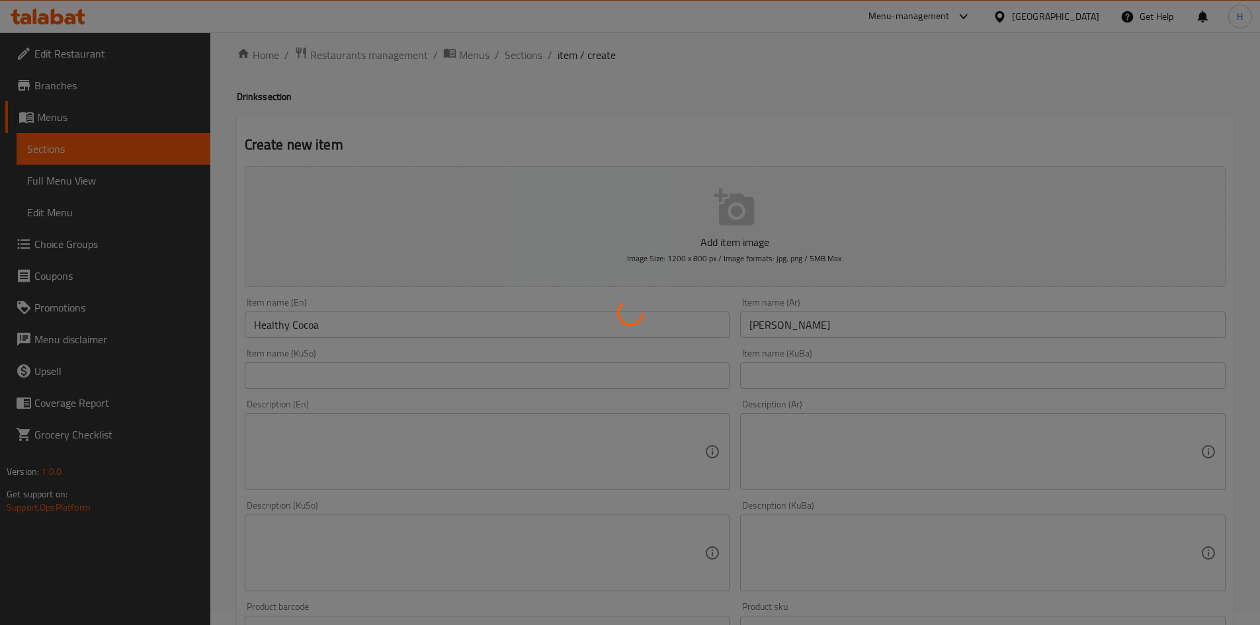
scroll to position [0, 0]
type input "0"
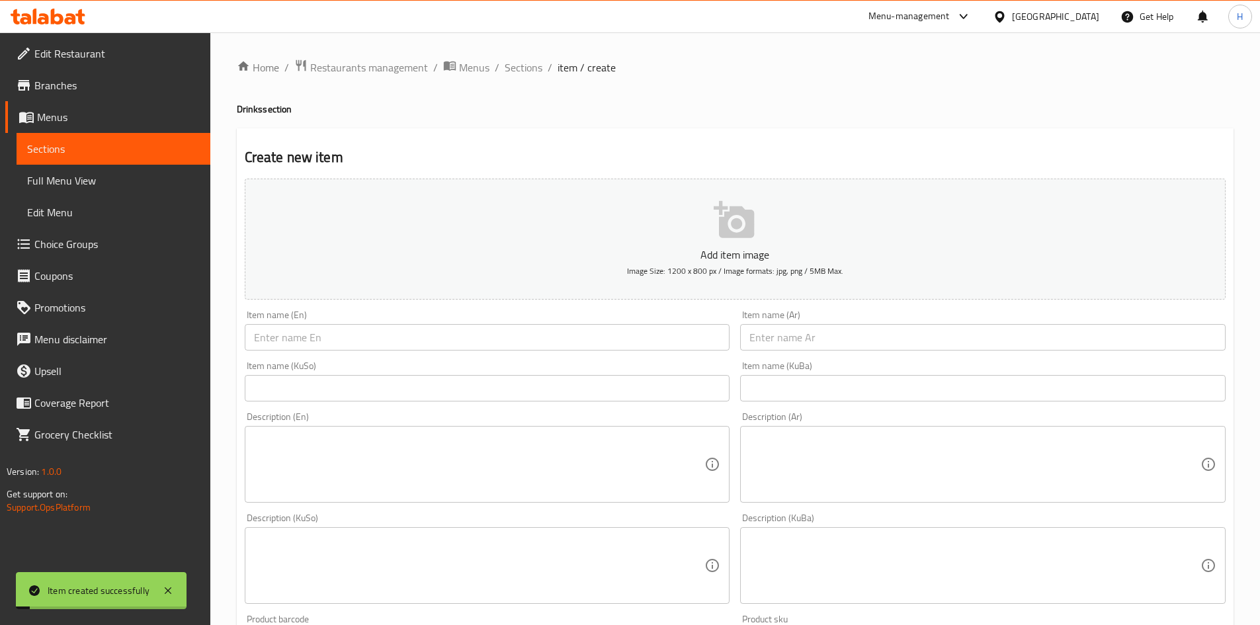
click at [520, 81] on div "Home / Restaurants management / Menus / Sections / item / create Drinks section…" at bounding box center [735, 560] width 997 height 1002
click at [521, 71] on span "Sections" at bounding box center [524, 68] width 38 height 16
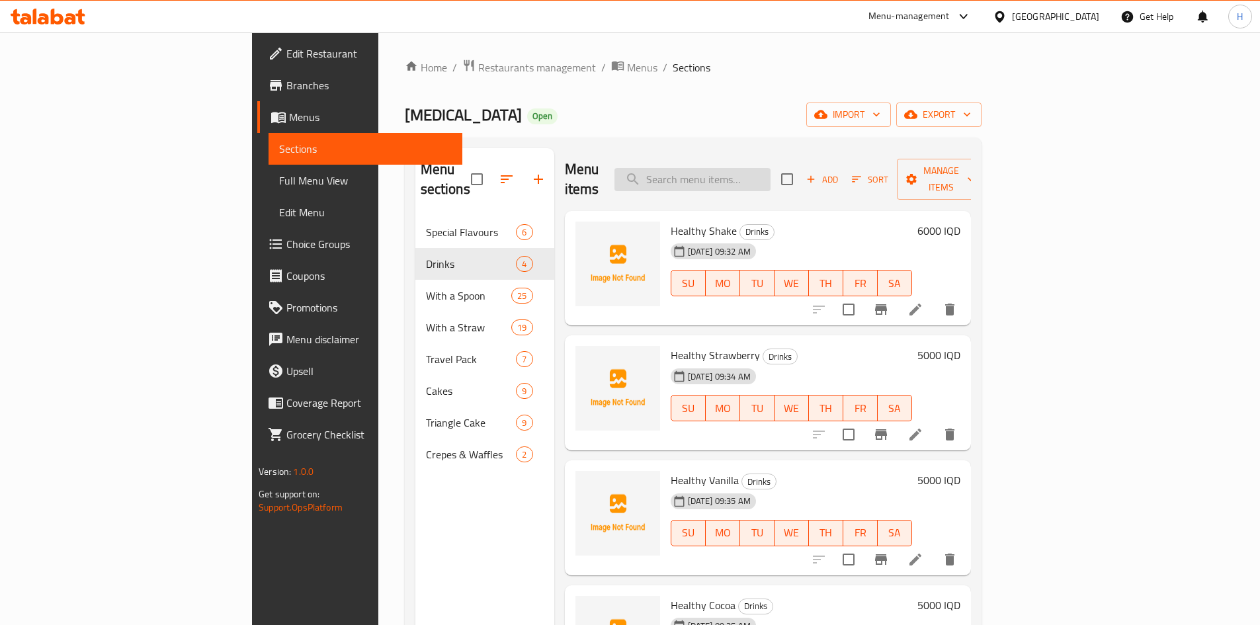
click at [758, 177] on input "search" at bounding box center [693, 179] width 156 height 23
click at [771, 173] on input "search" at bounding box center [693, 179] width 156 height 23
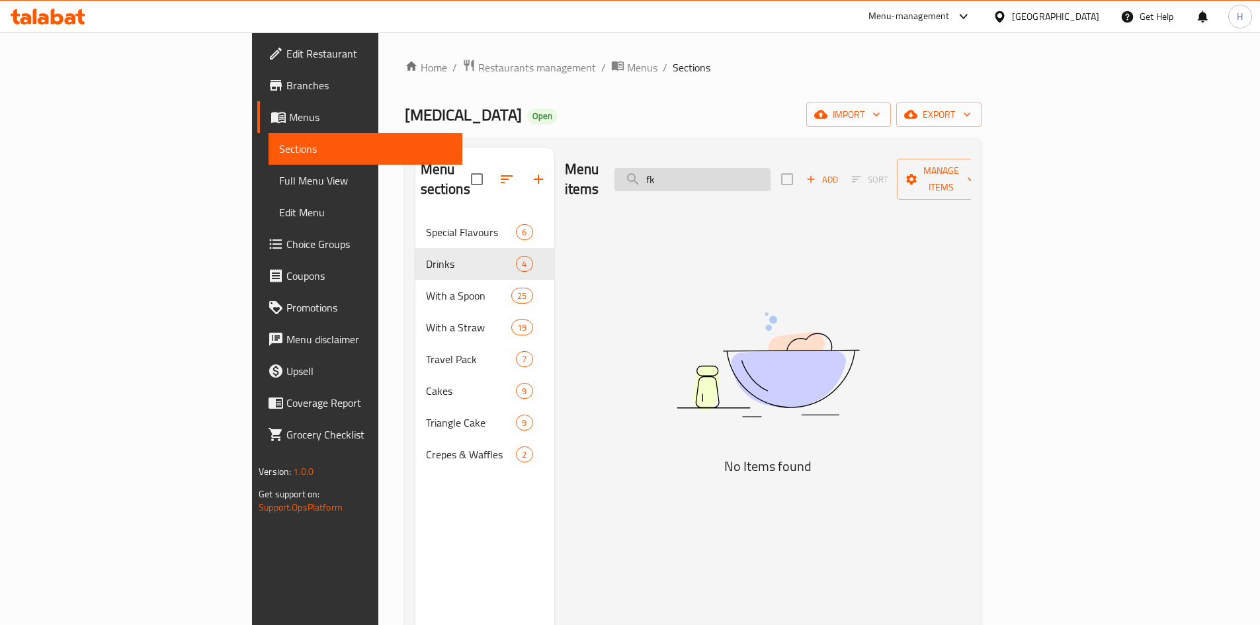
type input "f"
type input "ب"
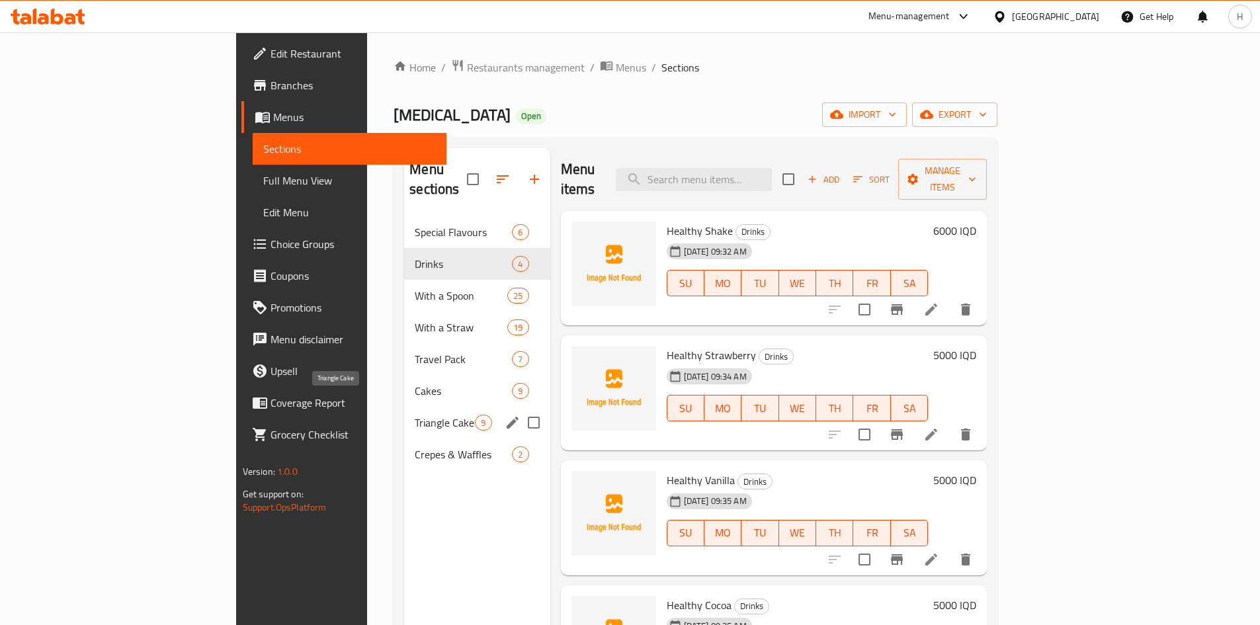
click at [415, 415] on span "Triangle Cake" at bounding box center [445, 423] width 60 height 16
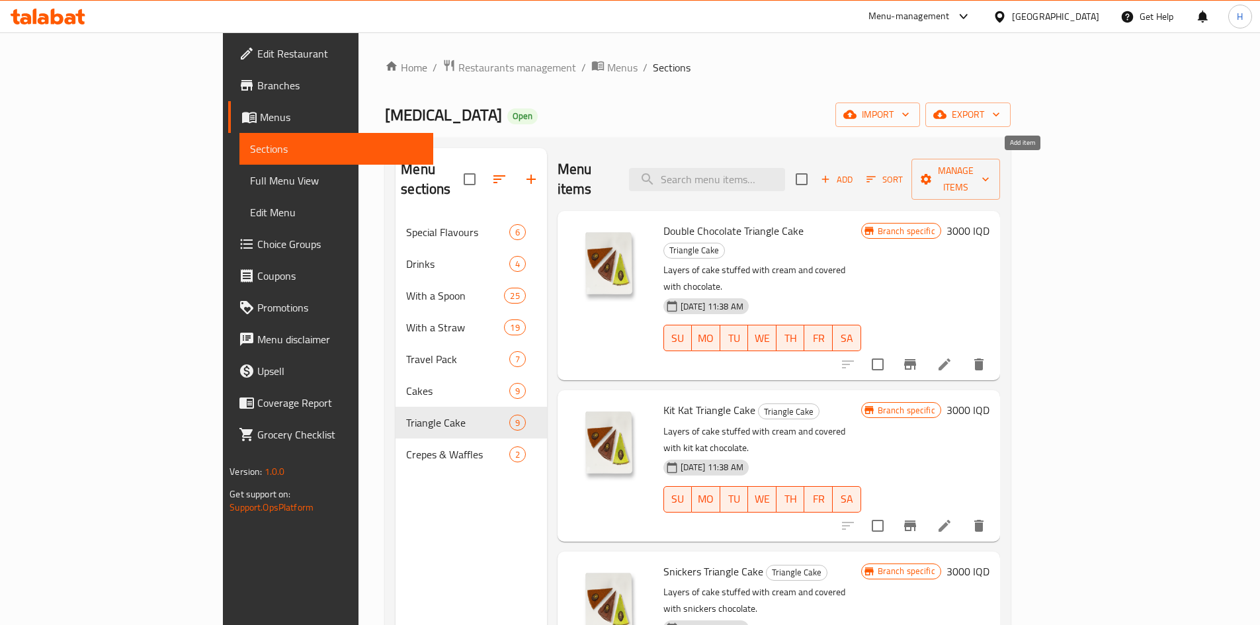
click at [855, 172] on span "Add" at bounding box center [837, 179] width 36 height 15
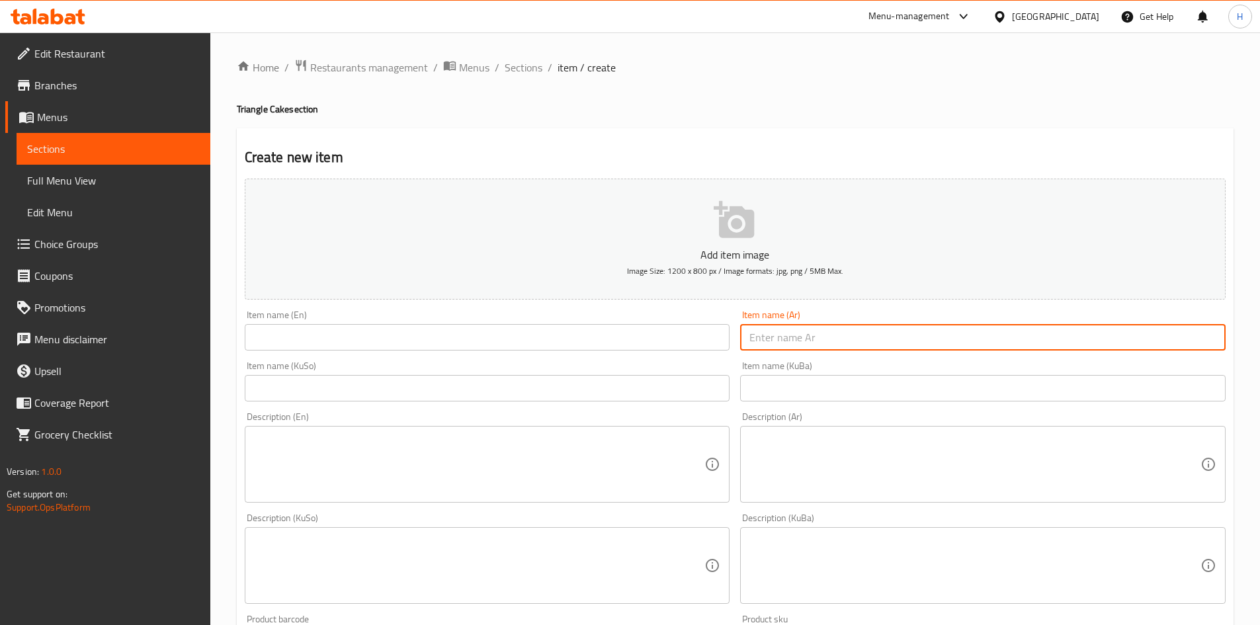
click at [827, 338] on input "text" at bounding box center [983, 337] width 486 height 26
type input "[PERSON_NAME]"
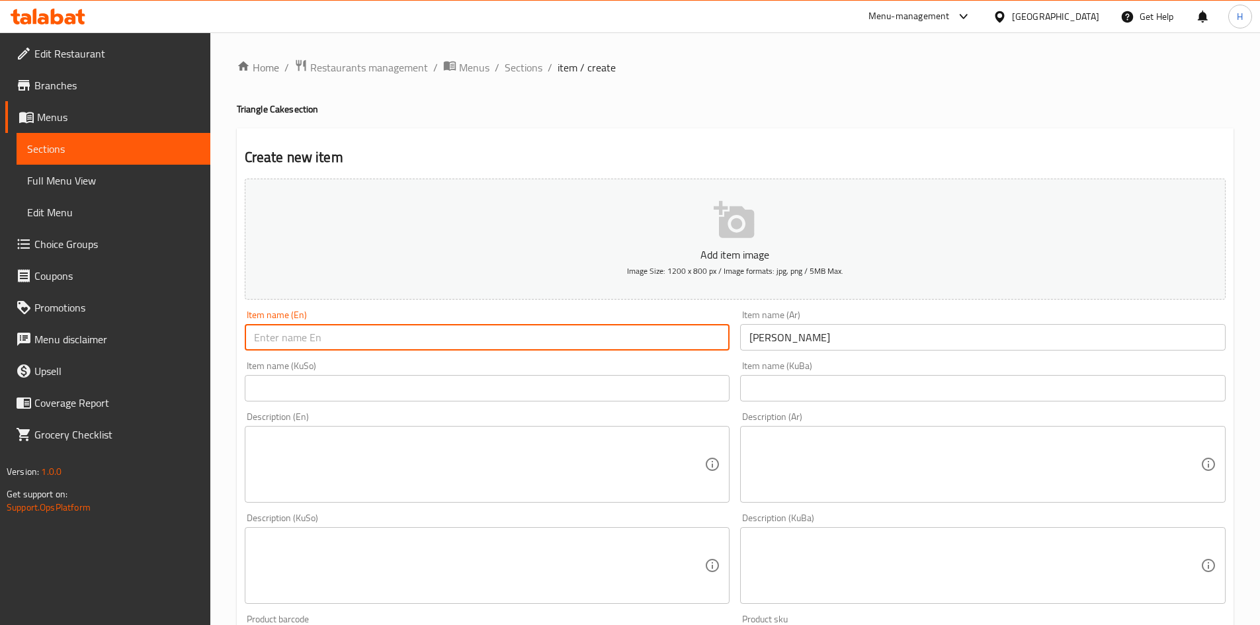
click at [484, 343] on input "text" at bounding box center [488, 337] width 486 height 26
click at [308, 339] on input "Multi Brownes" at bounding box center [488, 337] width 486 height 26
type input "Multi Brownies"
click at [855, 467] on textarea at bounding box center [975, 464] width 451 height 63
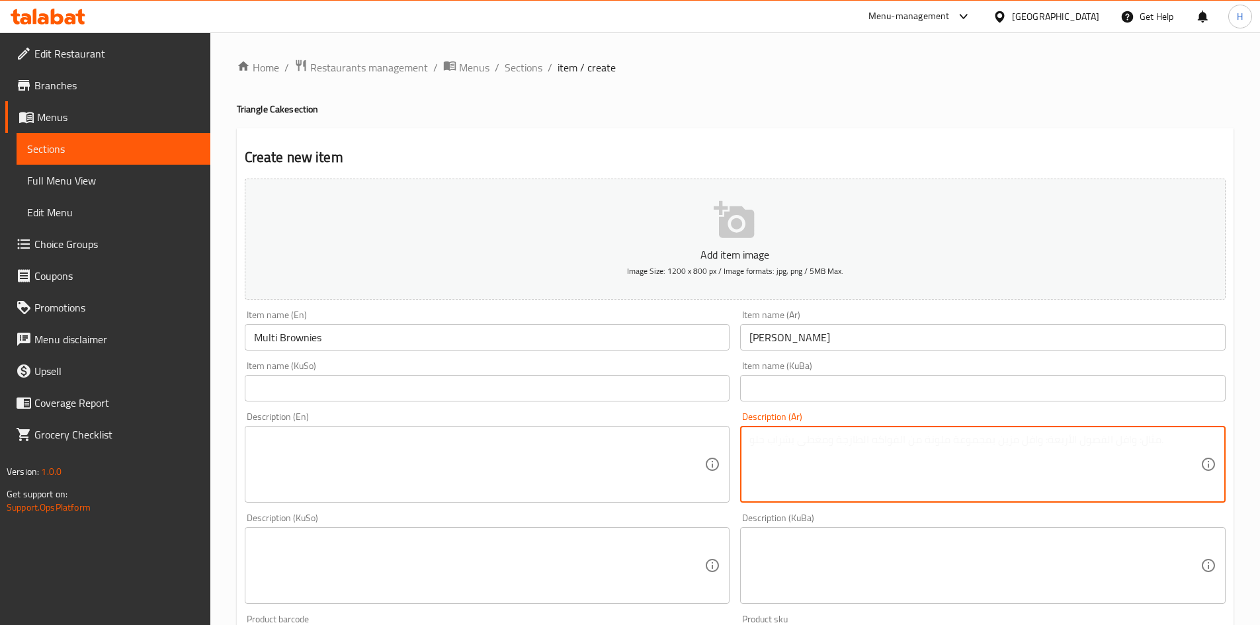
type textarea "l"
type textarea "م"
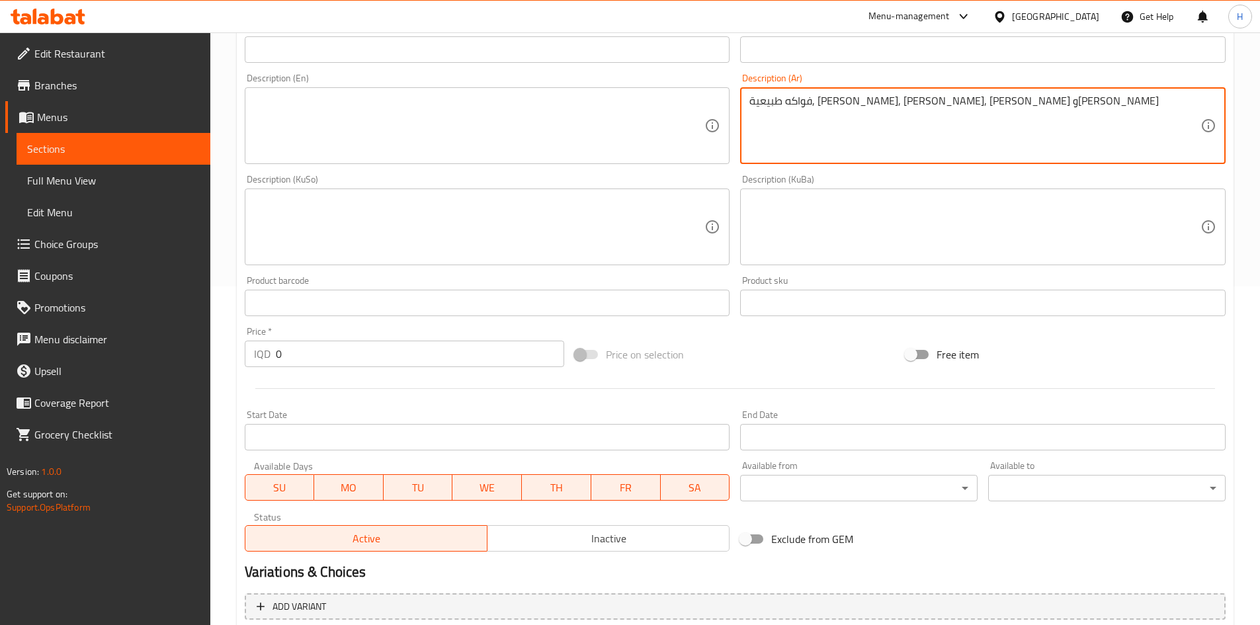
scroll to position [397, 0]
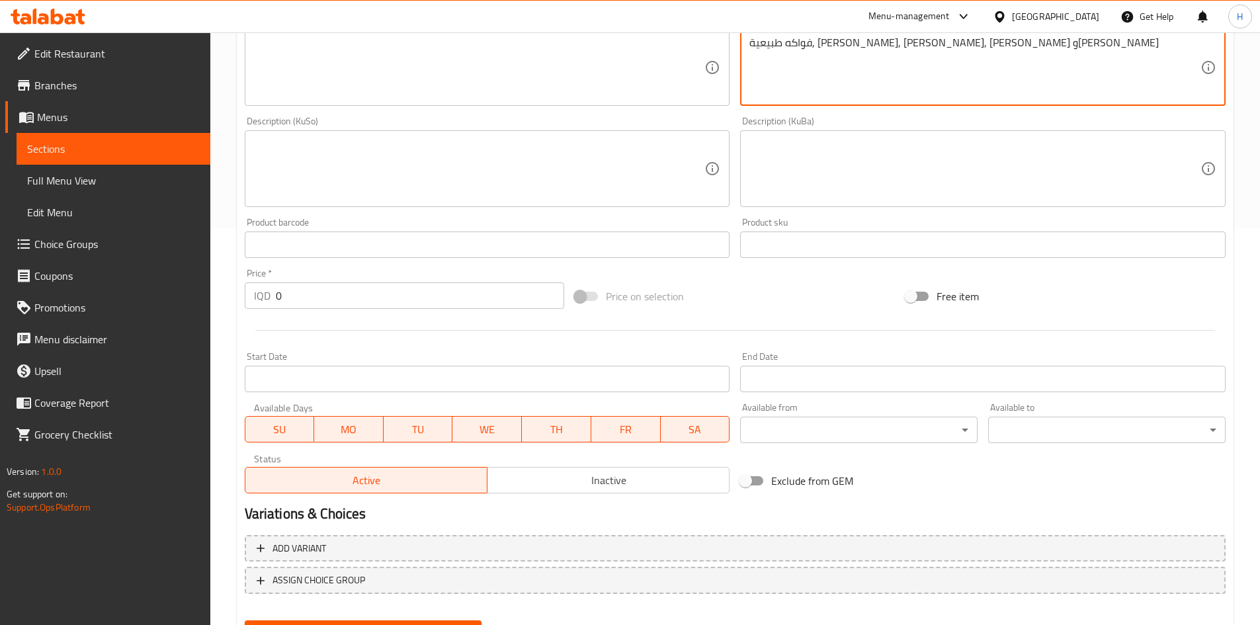
type textarea "فواكه طبيعية, [PERSON_NAME], [PERSON_NAME], [PERSON_NAME] و[PERSON_NAME]"
click at [293, 298] on input "0" at bounding box center [420, 296] width 289 height 26
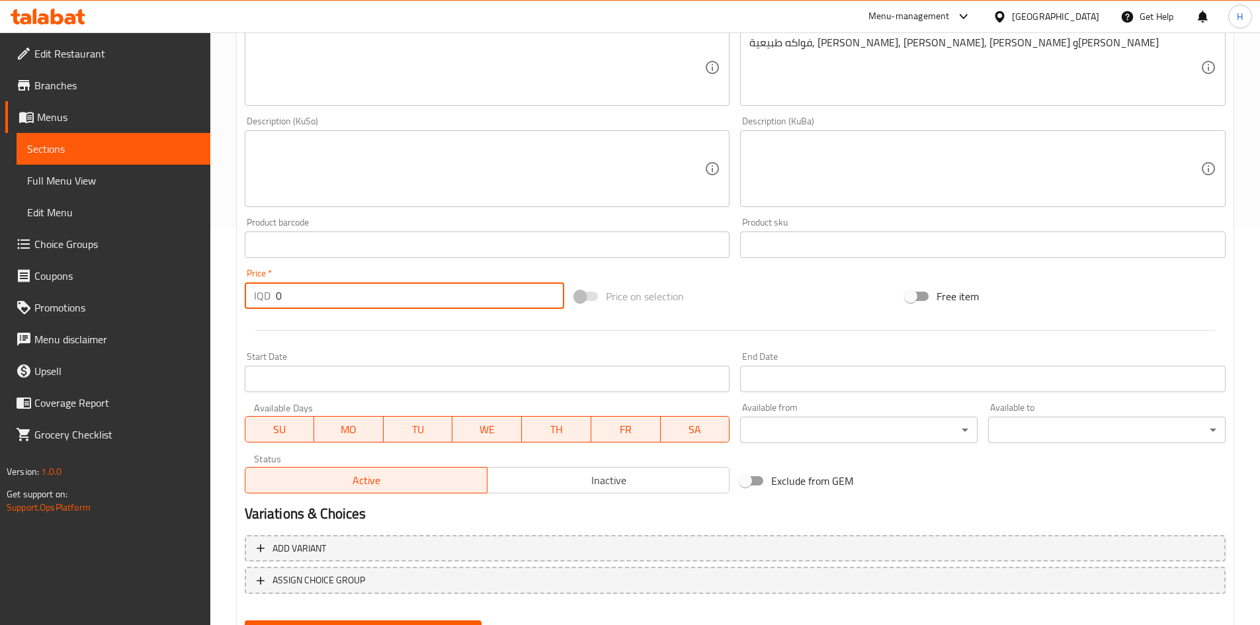
click at [293, 298] on input "0" at bounding box center [420, 296] width 289 height 26
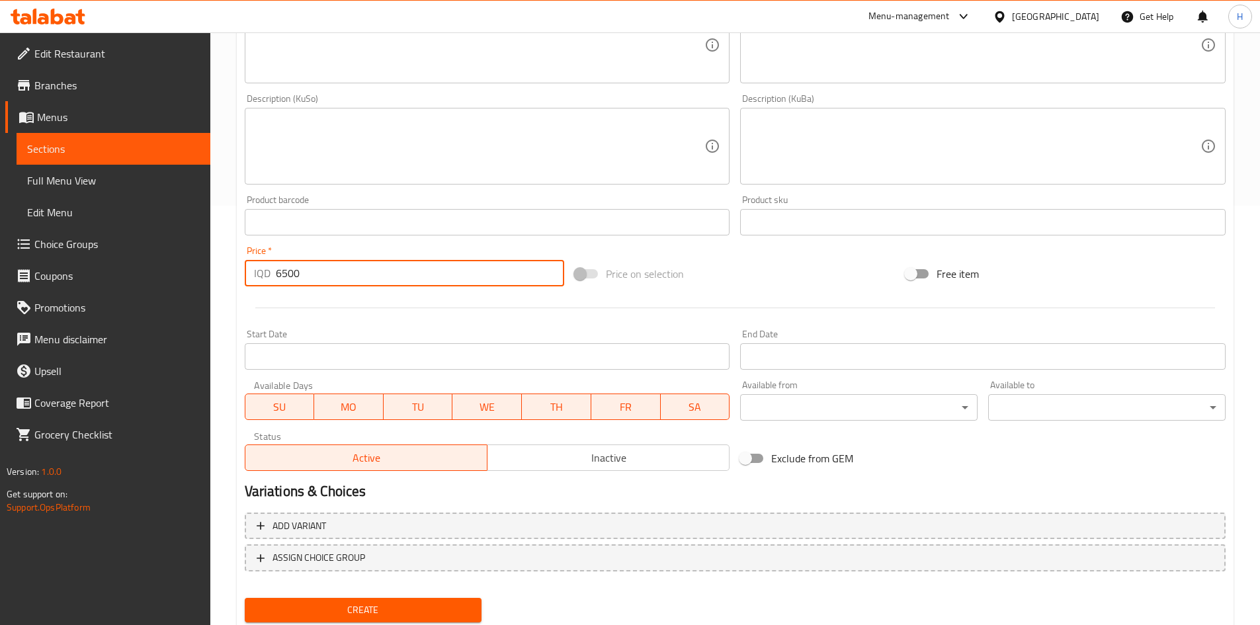
scroll to position [131, 0]
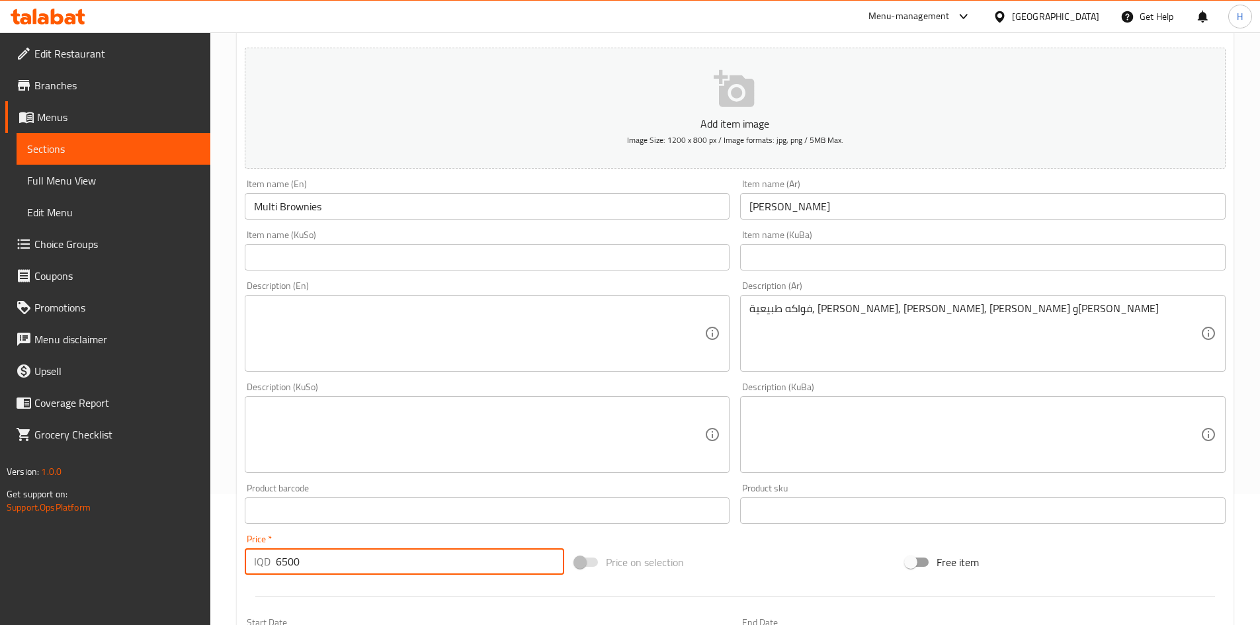
type input "6500"
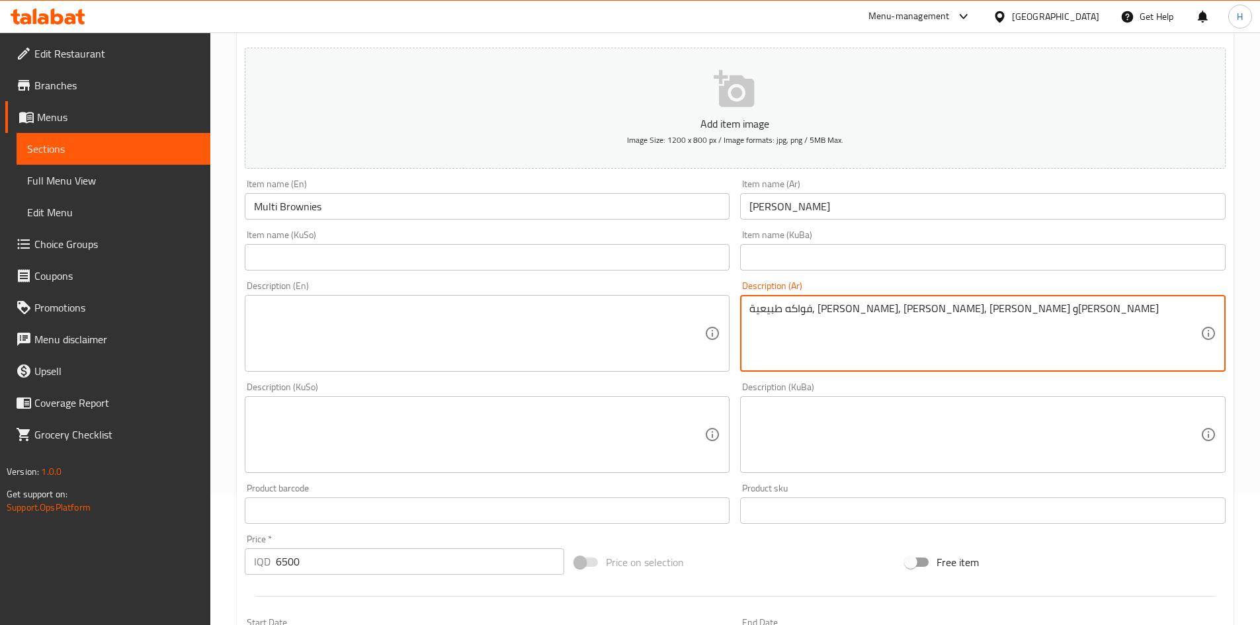
click at [793, 322] on textarea "فواكه طبيعية, [PERSON_NAME], [PERSON_NAME], [PERSON_NAME] و[PERSON_NAME]" at bounding box center [975, 333] width 451 height 63
click at [390, 305] on textarea at bounding box center [479, 333] width 451 height 63
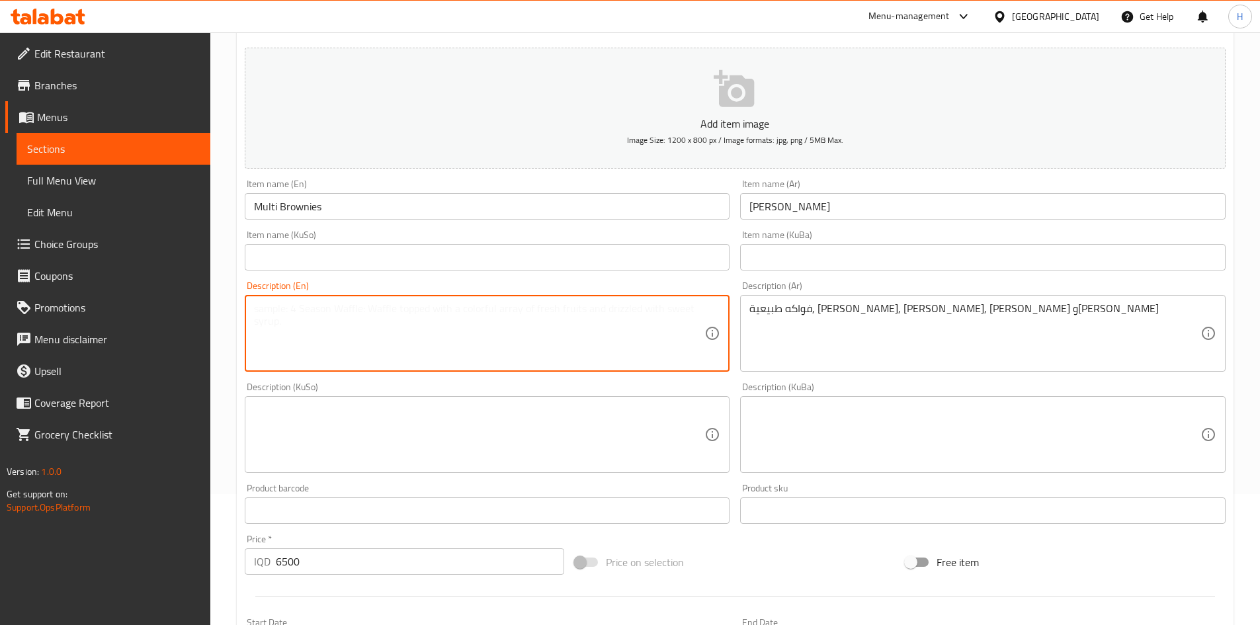
paste textarea "Natural fruits, ice cream, nuts, brownies and chocolate"
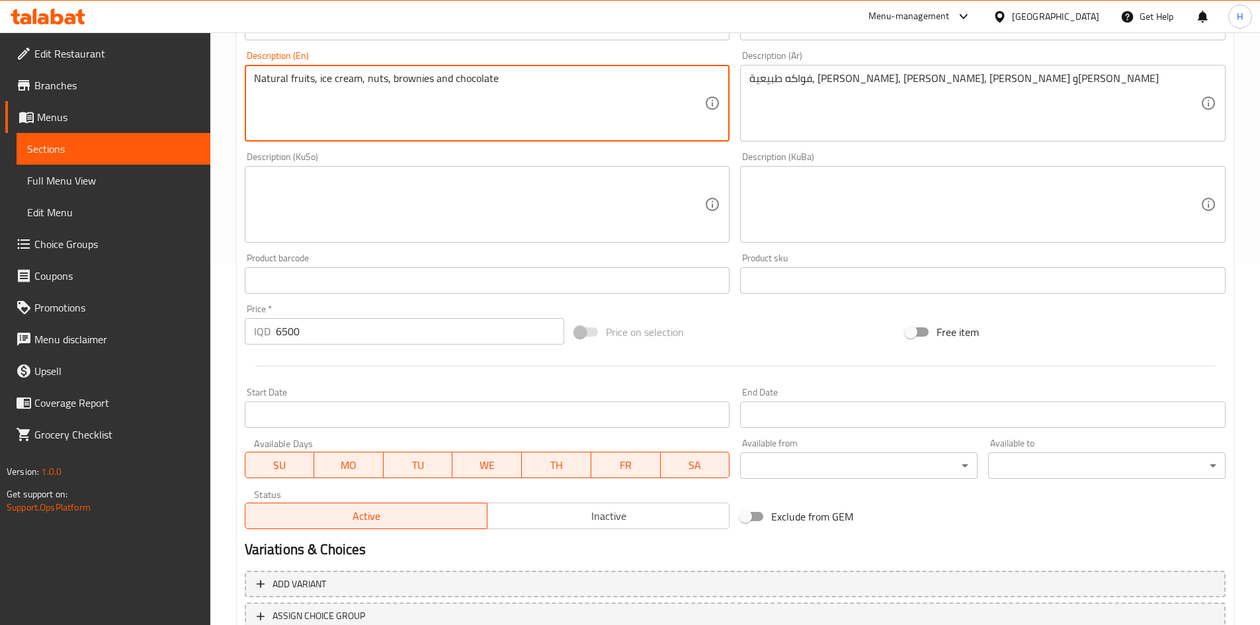
scroll to position [462, 0]
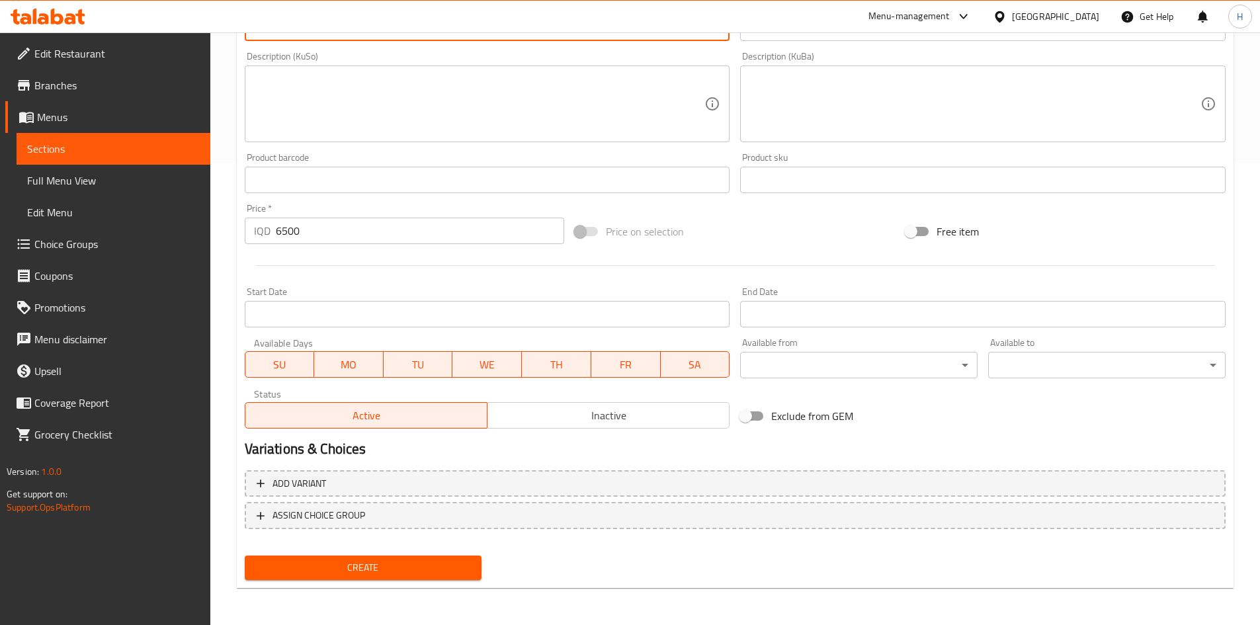
type textarea "Natural fruits, ice cream, nuts, brownies and chocolate"
click at [363, 564] on span "Create" at bounding box center [363, 568] width 216 height 17
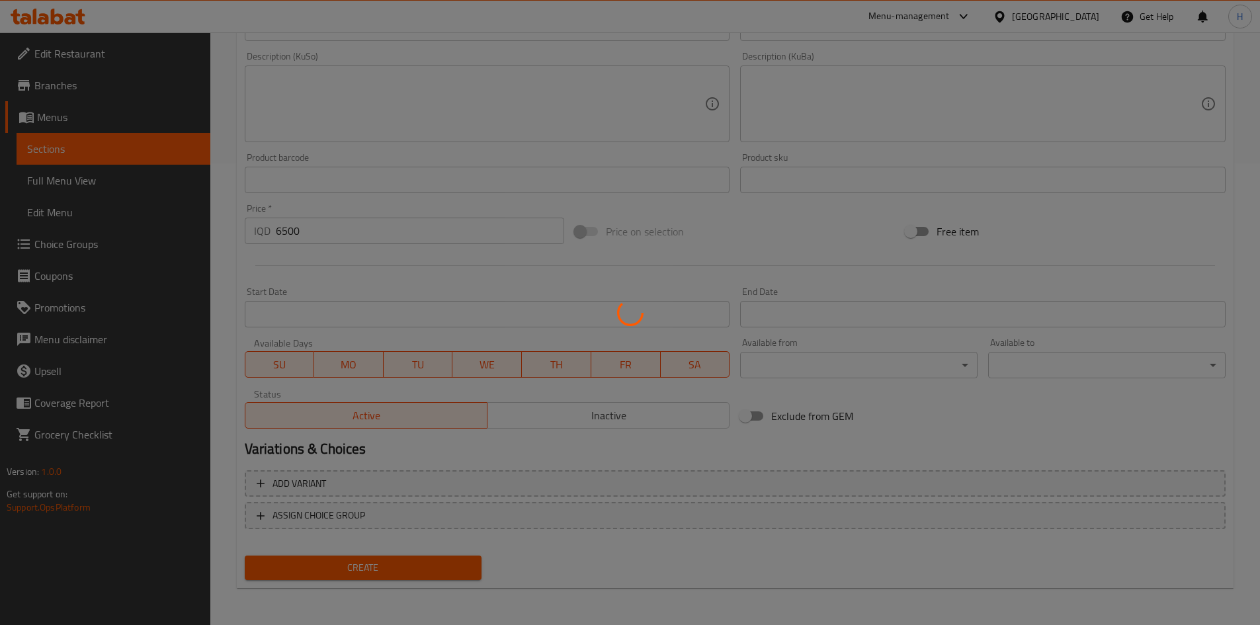
type input "0"
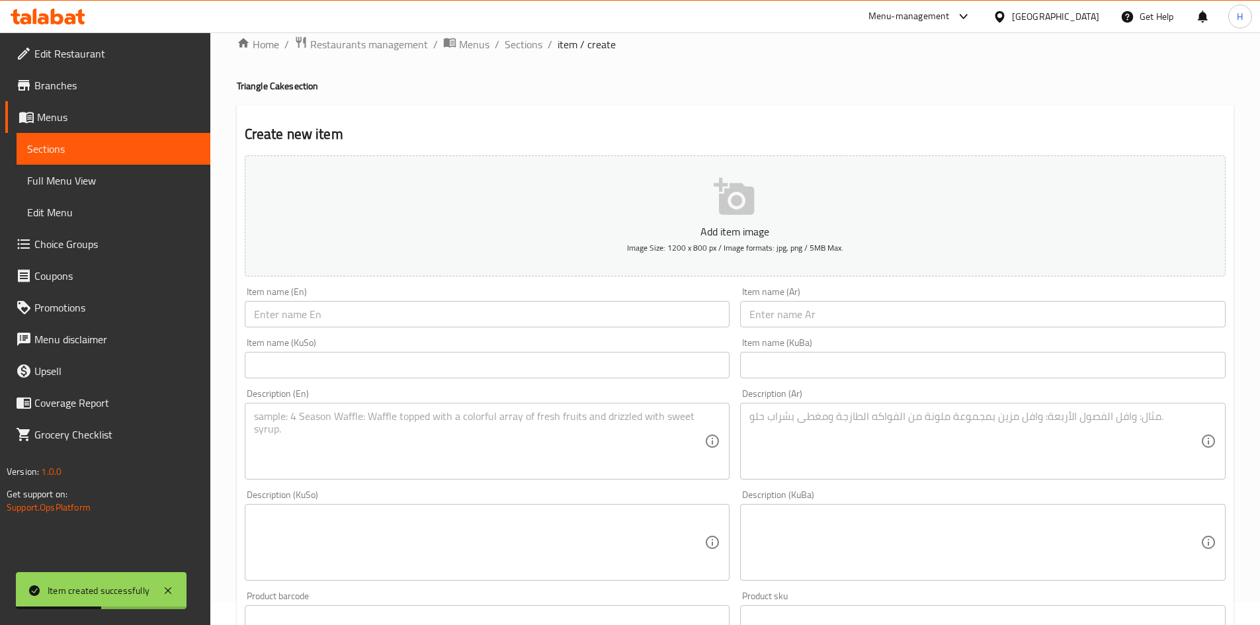
scroll to position [0, 0]
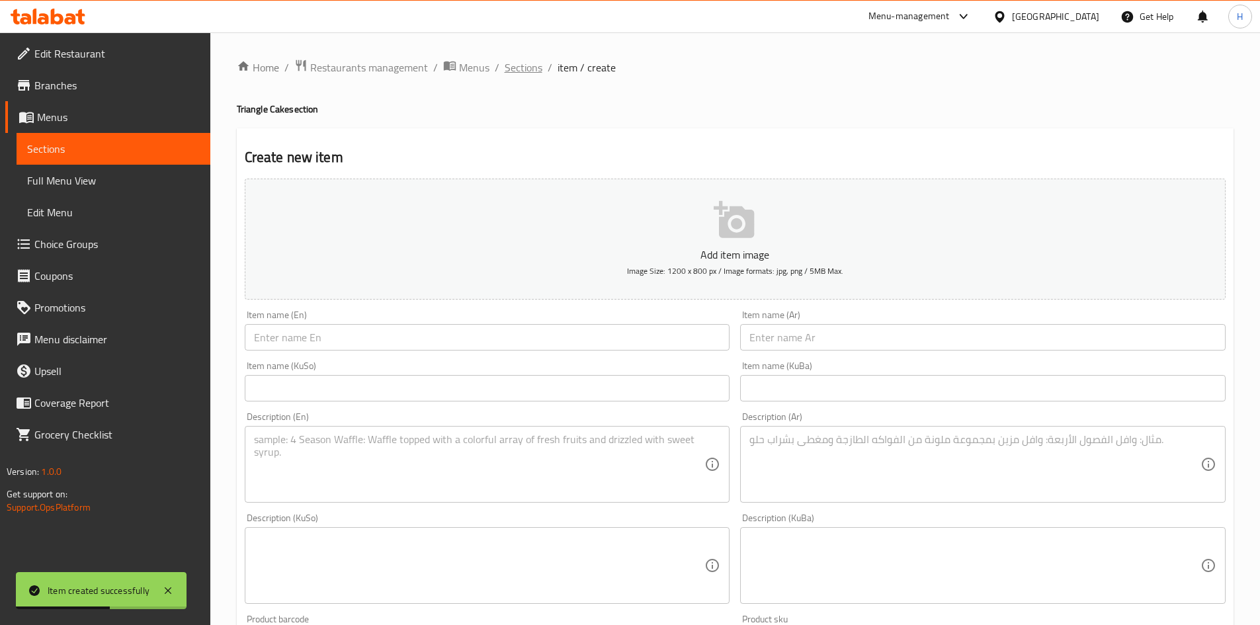
click at [507, 61] on span "Sections" at bounding box center [524, 68] width 38 height 16
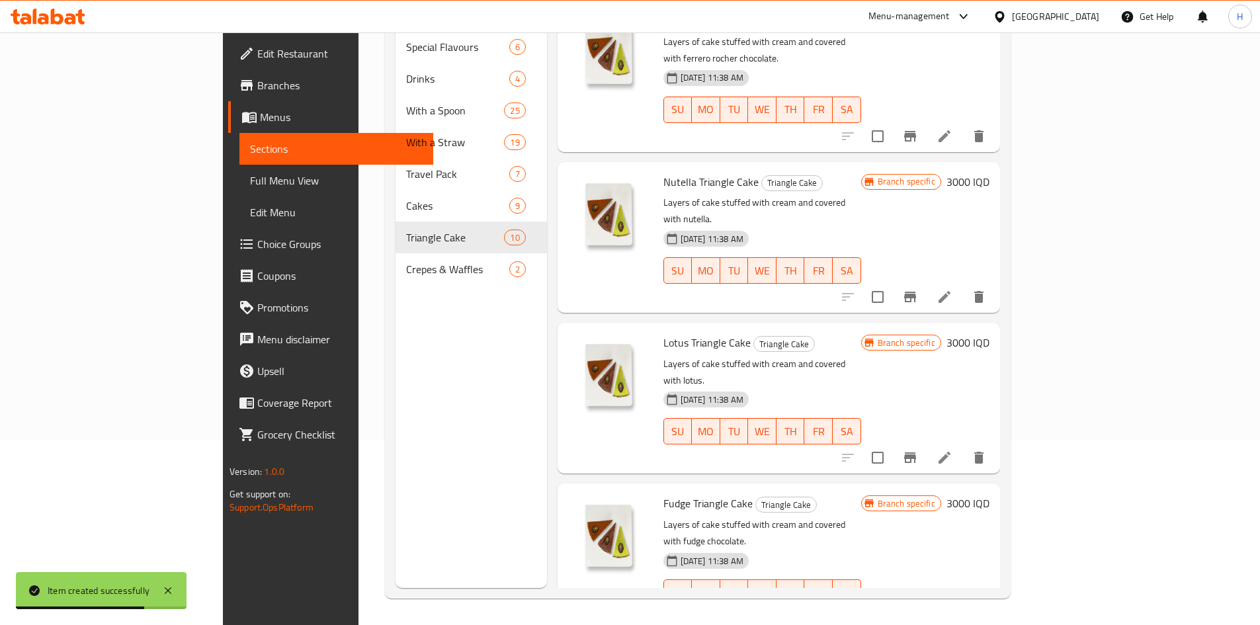
scroll to position [853, 0]
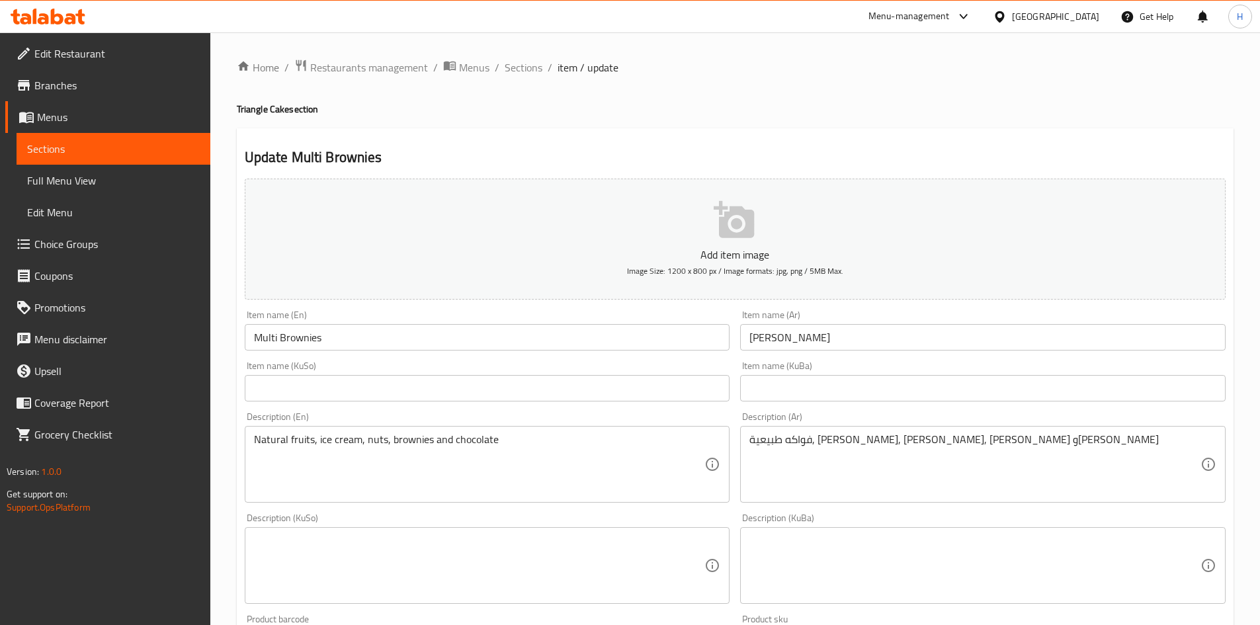
click at [885, 535] on textarea at bounding box center [975, 566] width 451 height 63
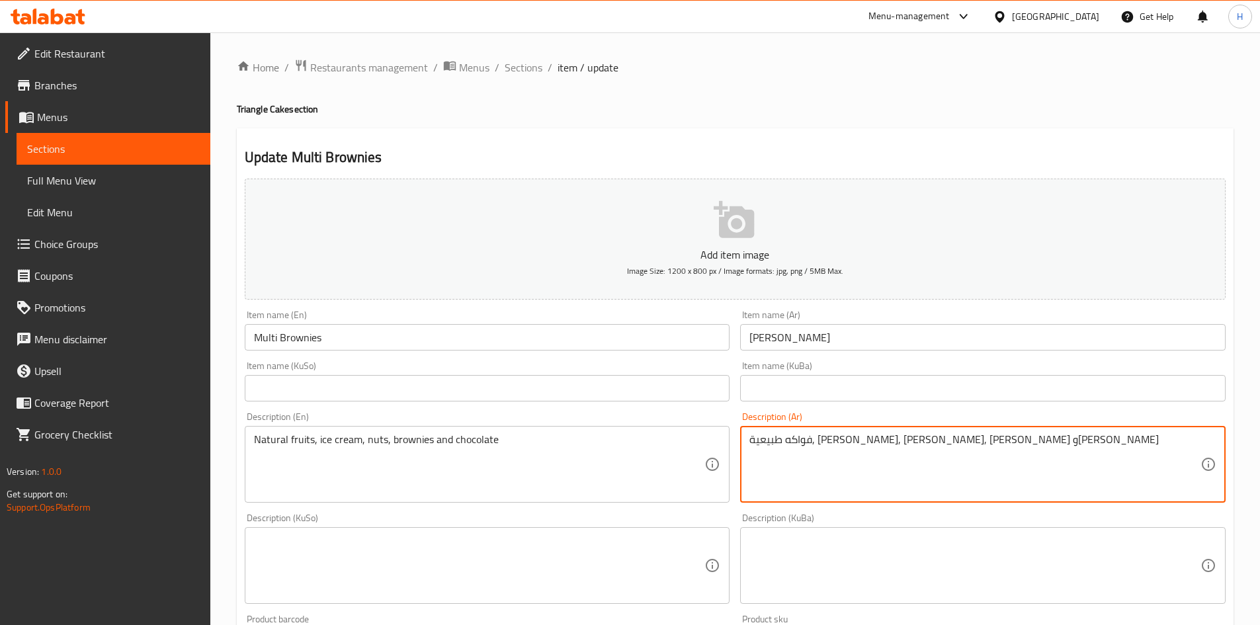
click at [879, 462] on textarea "فواكه طبيعية, [PERSON_NAME], [PERSON_NAME], [PERSON_NAME] و[PERSON_NAME]" at bounding box center [975, 464] width 451 height 63
drag, startPoint x: 787, startPoint y: 443, endPoint x: 792, endPoint y: 449, distance: 8.0
click at [792, 449] on textarea "قطعة كيك غنية بالشوكولا, هوت شوكليت, ايس كريم مزينة بالششوكولا" at bounding box center [975, 464] width 451 height 63
click at [792, 449] on textarea "قطعة كيك غنية بالشوكولا, هوت شوكليت, ايس كريم مزينة بالشوكولا" at bounding box center [975, 464] width 451 height 63
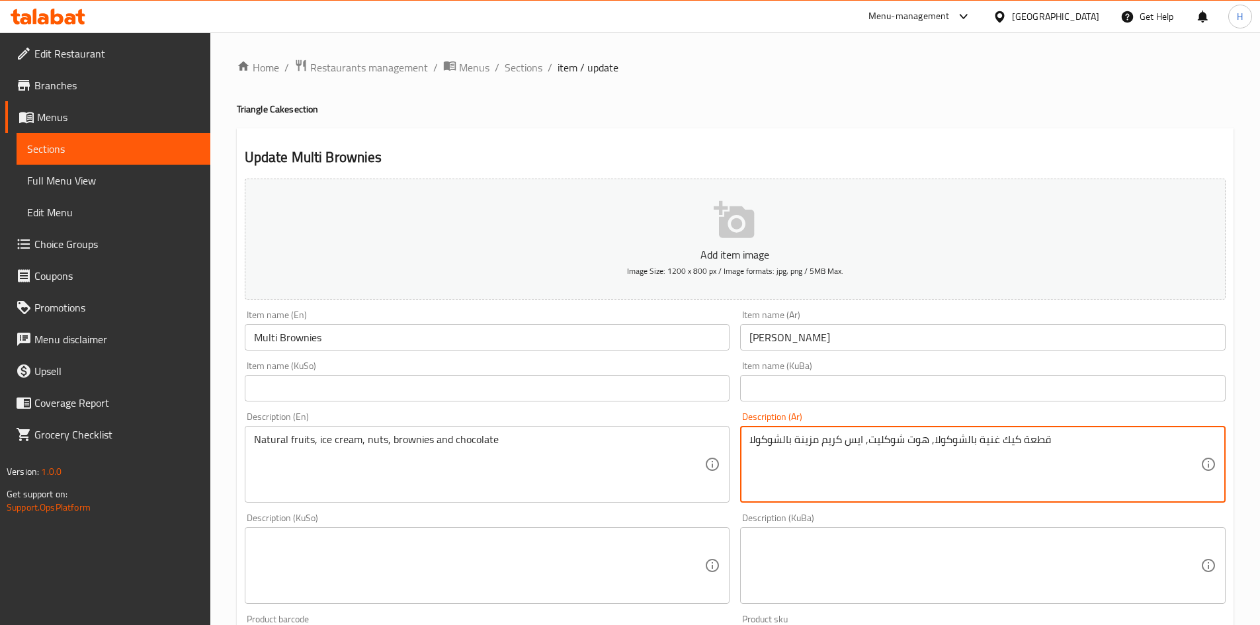
click at [792, 449] on textarea "قطعة كيك غنية بالشوكولا, هوت شوكليت, ايس كريم مزينة بالشوكولا" at bounding box center [975, 464] width 451 height 63
type textarea "قطعة كيك غنية بالشوكولا, هوت شوكليت, ايس كريم مزينة بالشوكولا"
click at [494, 460] on textarea "Natural fruits, ice cream, nuts, brownies and chocolate" at bounding box center [479, 464] width 451 height 63
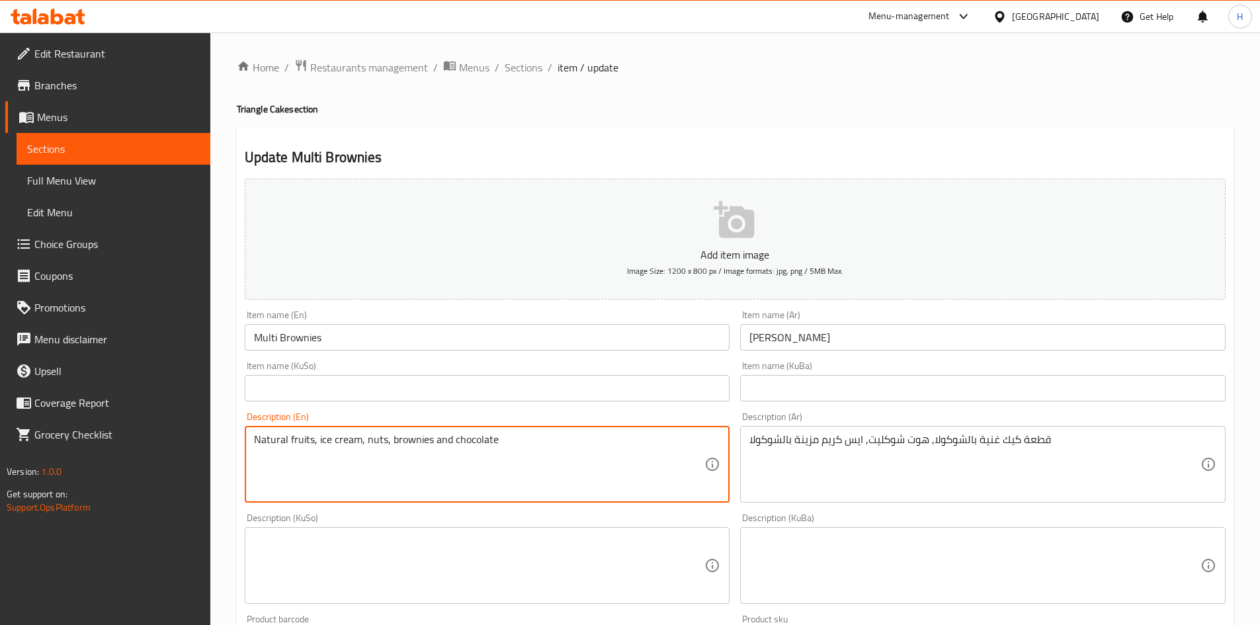
click at [494, 460] on textarea "Natural fruits, ice cream, nuts, brownies and chocolate" at bounding box center [479, 464] width 451 height 63
paste textarea "Rich chocolate cake, hot chocolate, chocolate ice cream"
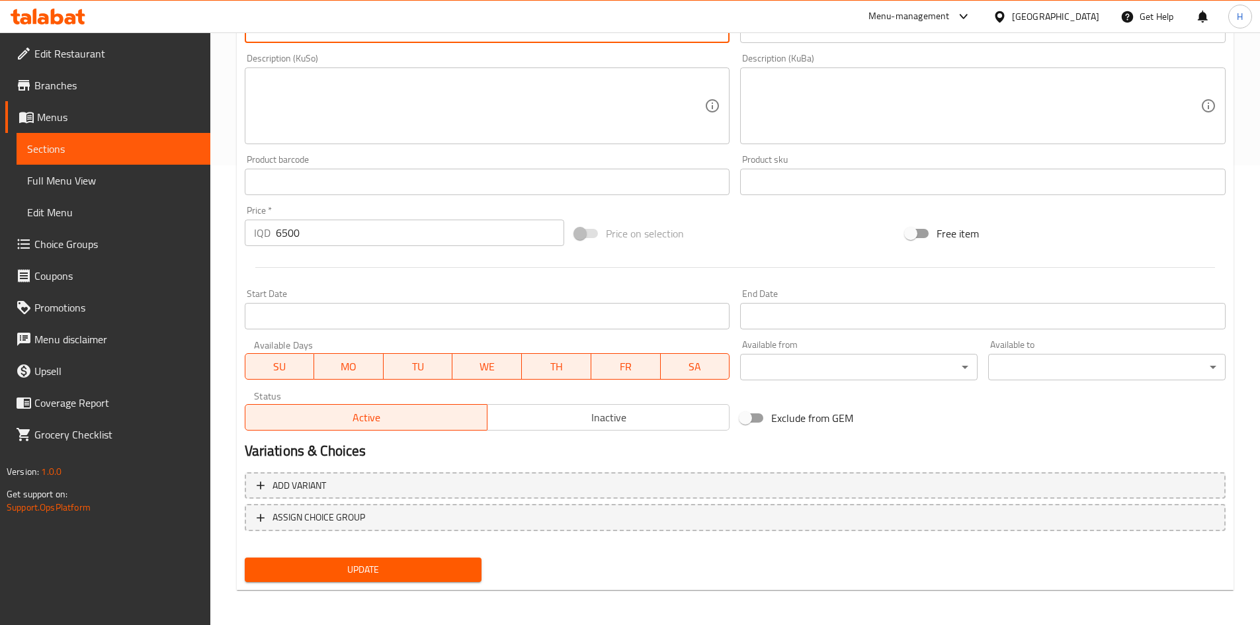
scroll to position [462, 0]
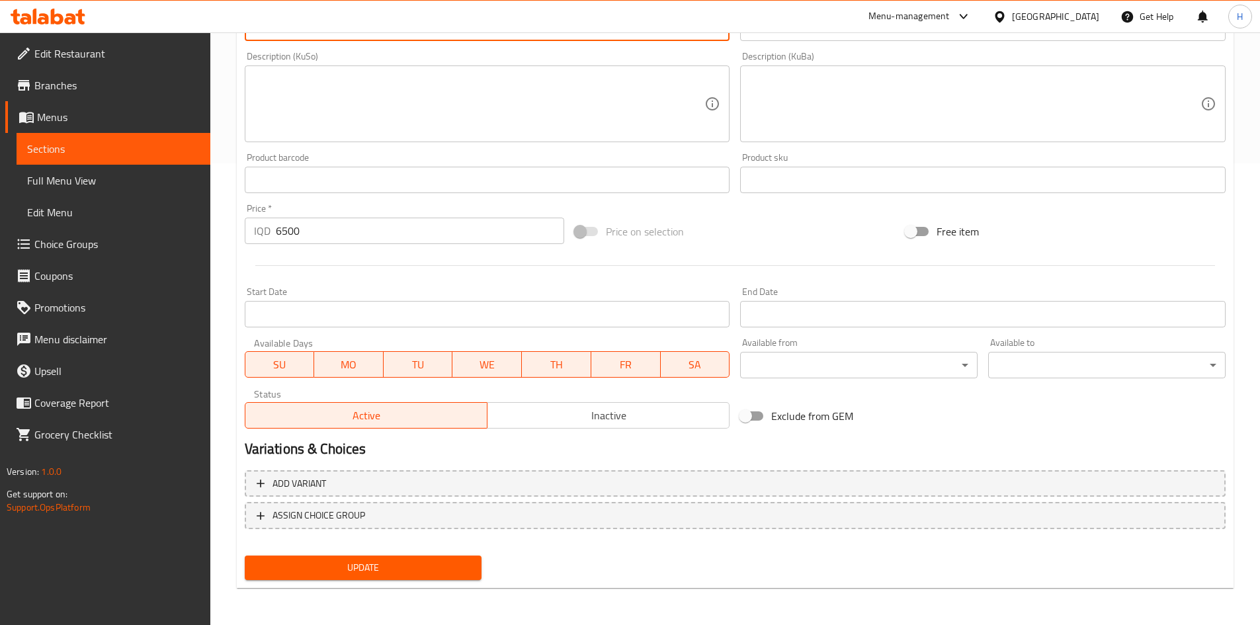
type textarea "Rich chocolate cake, hot chocolate, chocolate ice cream"
click at [370, 562] on span "Update" at bounding box center [363, 568] width 216 height 17
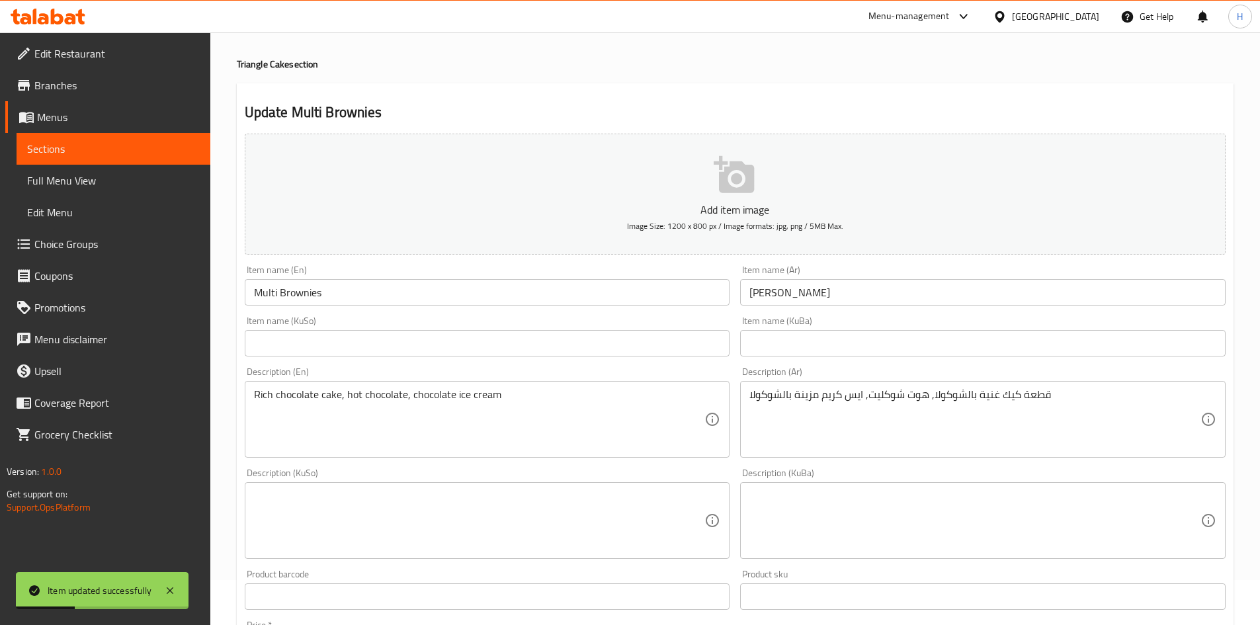
scroll to position [0, 0]
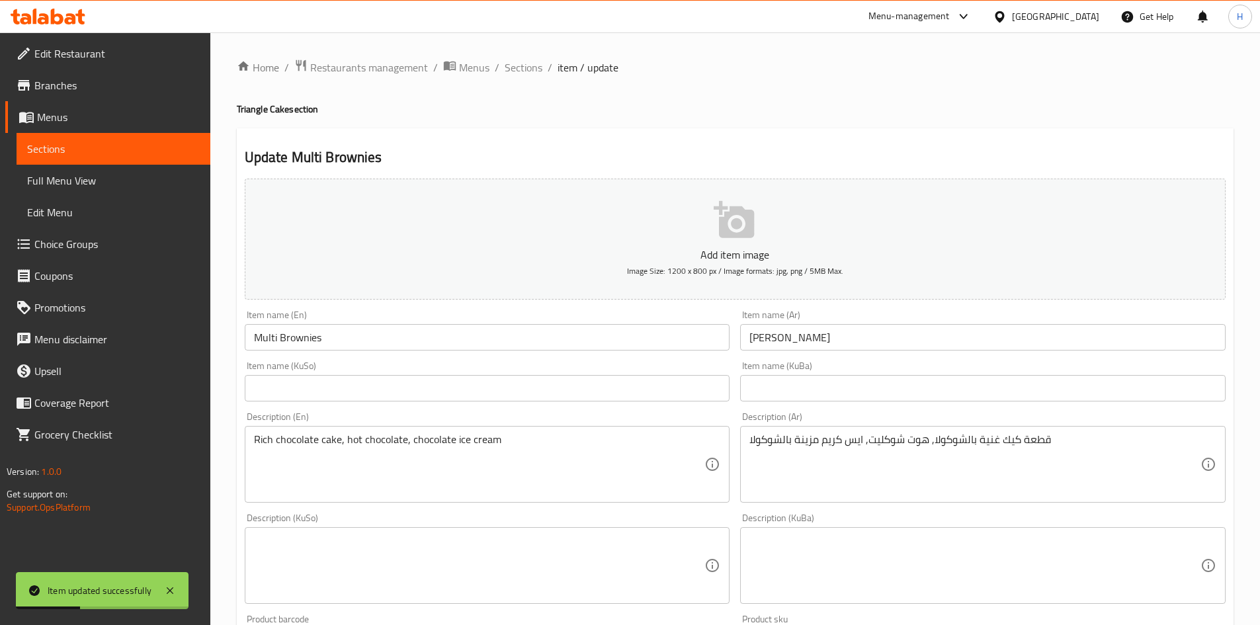
click at [822, 324] on div "Item name ([PERSON_NAME]) [PERSON_NAME] Item name ([PERSON_NAME])" at bounding box center [983, 330] width 486 height 40
click at [527, 65] on span "Sections" at bounding box center [524, 68] width 38 height 16
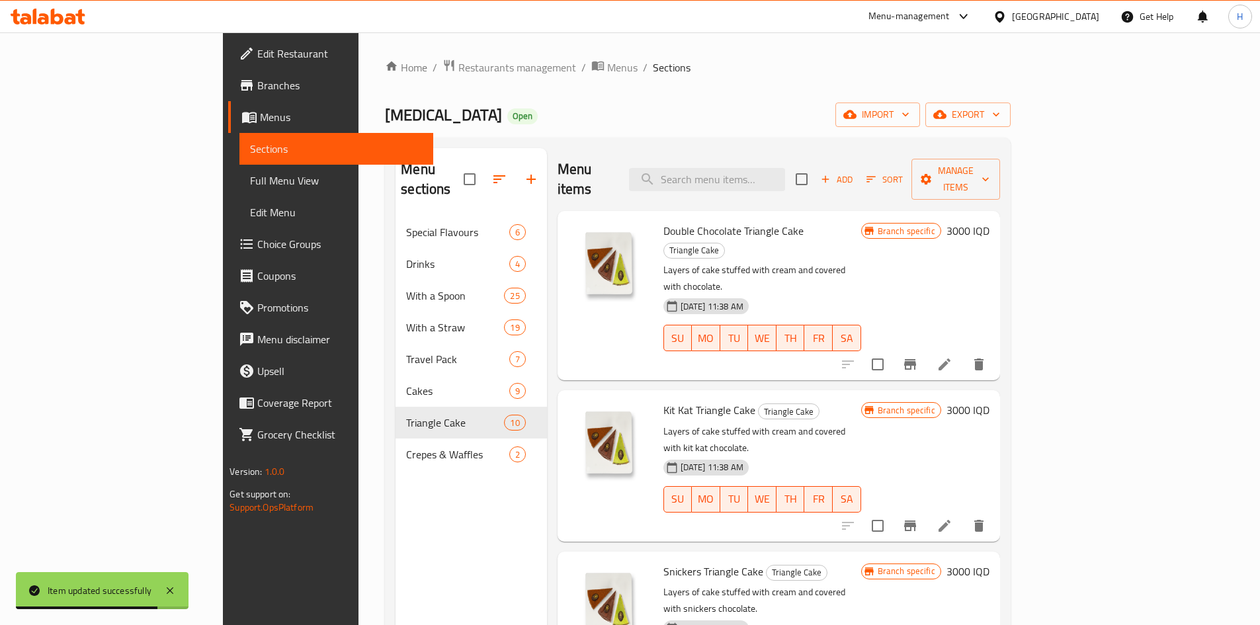
click at [855, 172] on span "Add" at bounding box center [837, 179] width 36 height 15
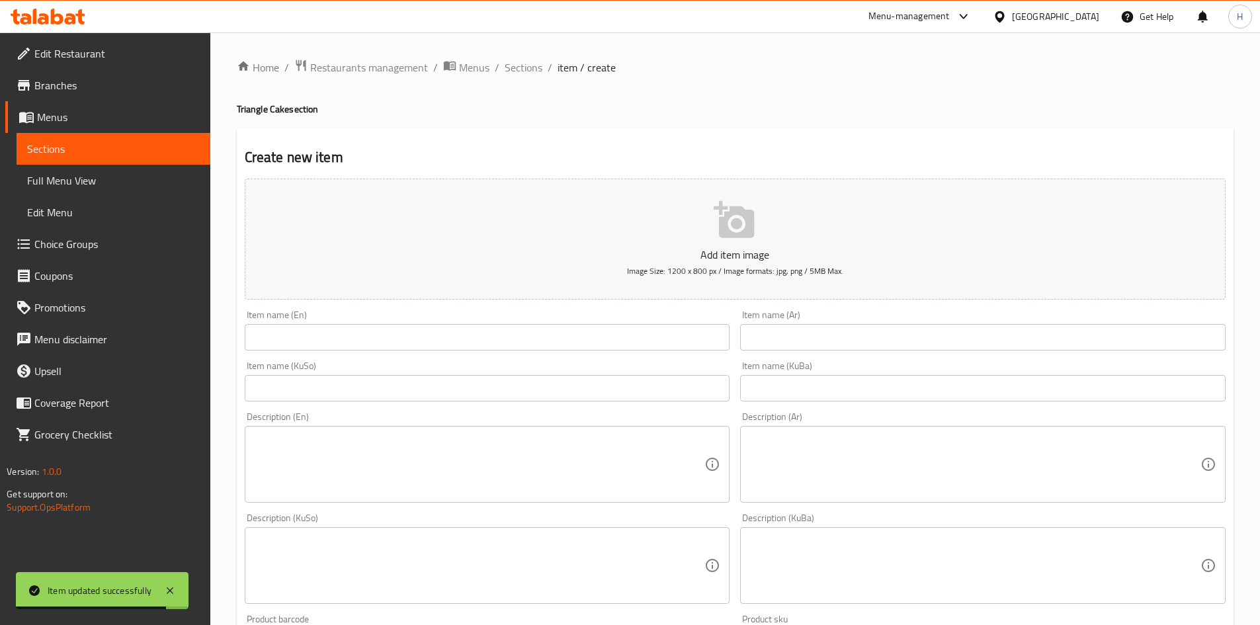
click at [842, 345] on input "text" at bounding box center [983, 337] width 486 height 26
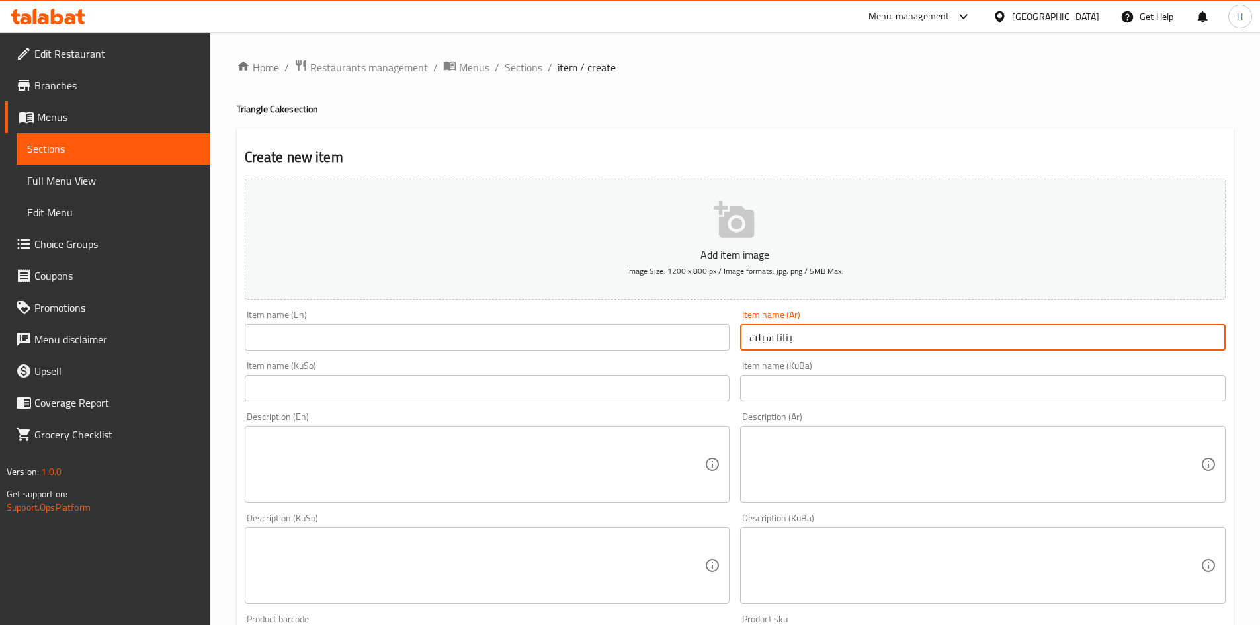
click at [844, 343] on input "بنانا سبلت" at bounding box center [983, 337] width 486 height 26
click at [780, 342] on input "بنانا سبلت" at bounding box center [983, 337] width 486 height 26
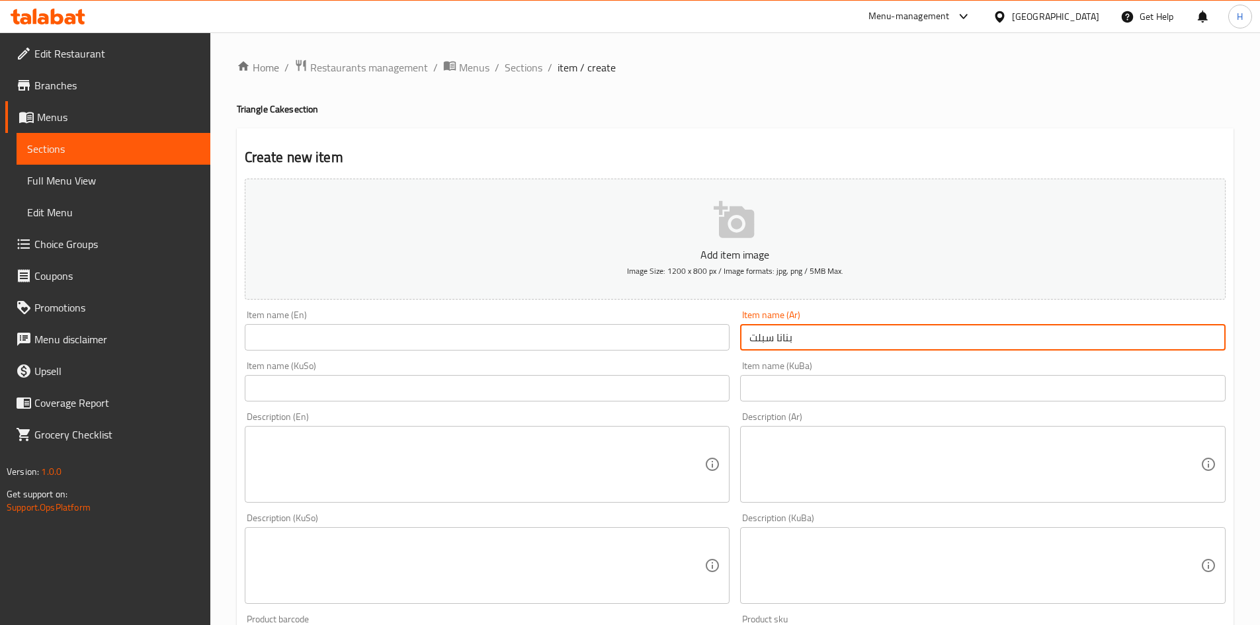
click at [780, 342] on input "بنانا سبلت" at bounding box center [983, 337] width 486 height 26
type input "بنانا سبلت"
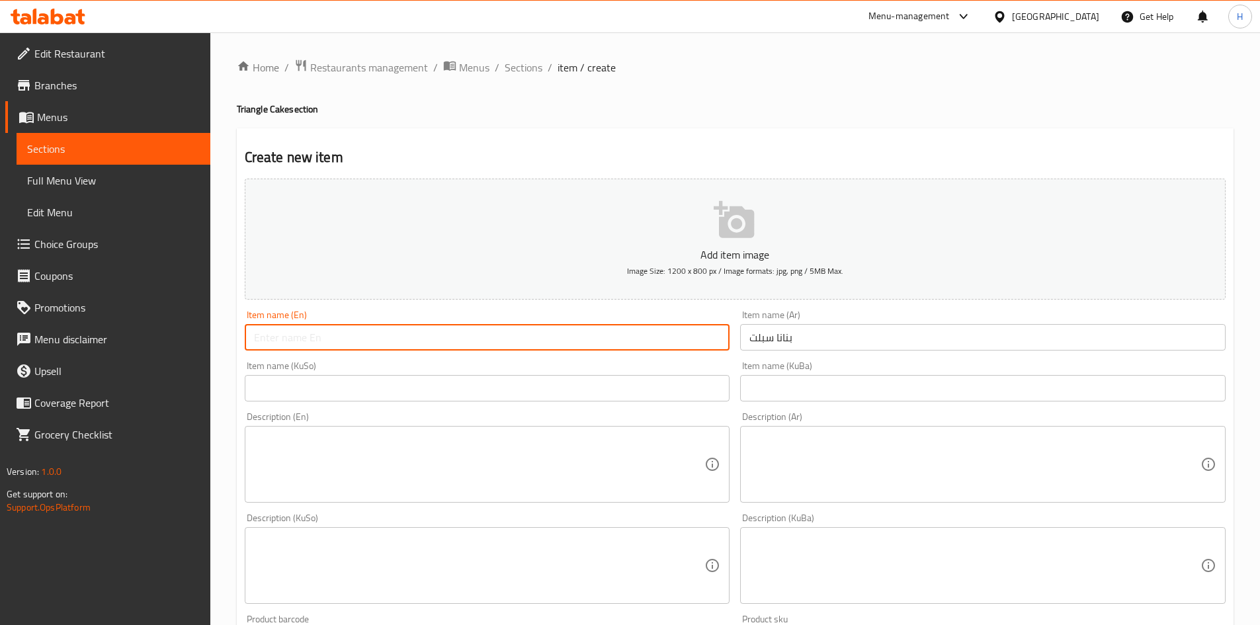
click at [371, 329] on input "text" at bounding box center [488, 337] width 486 height 26
paste input "Banana split"
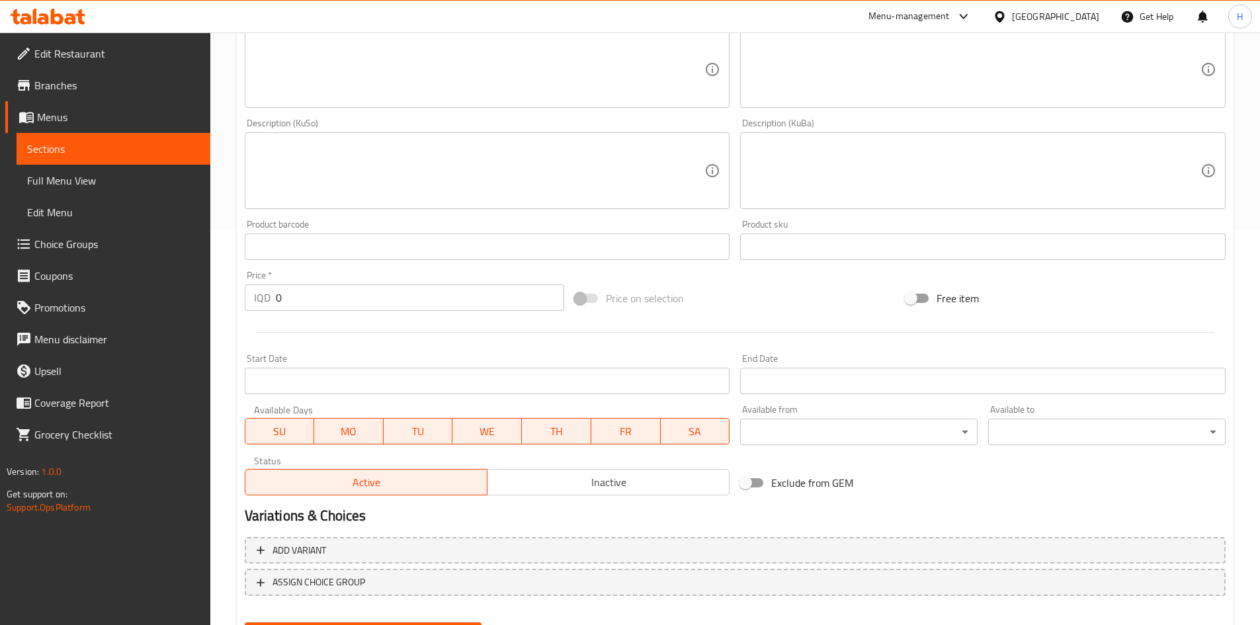
scroll to position [397, 0]
type input "Banana split"
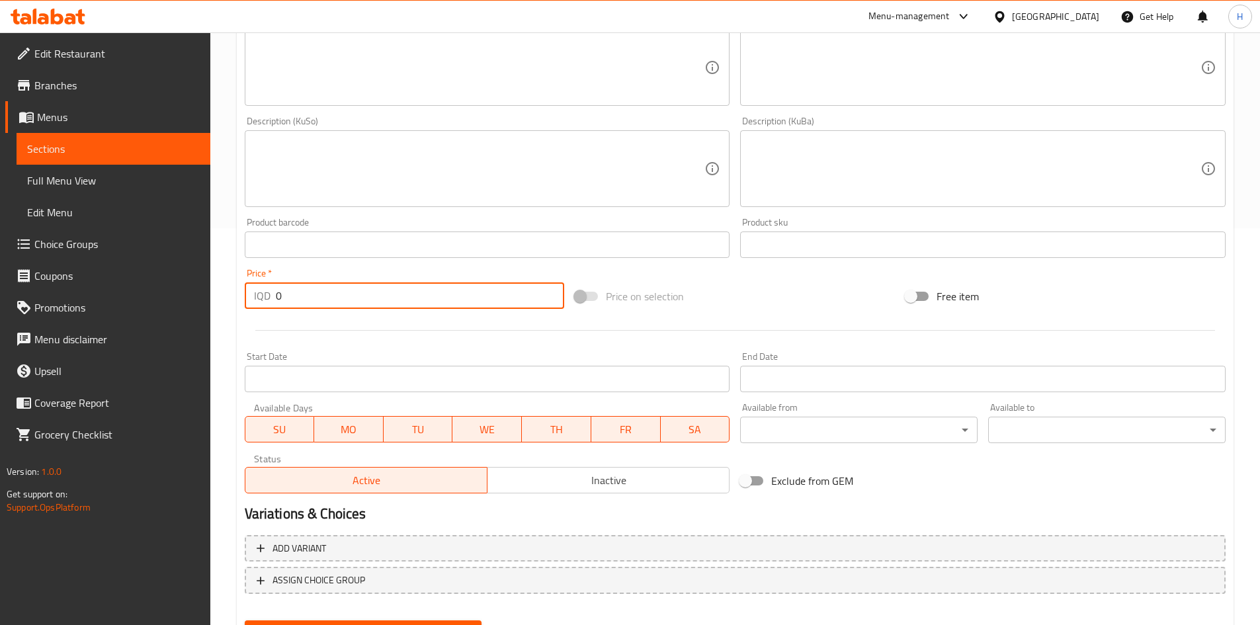
click at [322, 284] on input "0" at bounding box center [420, 296] width 289 height 26
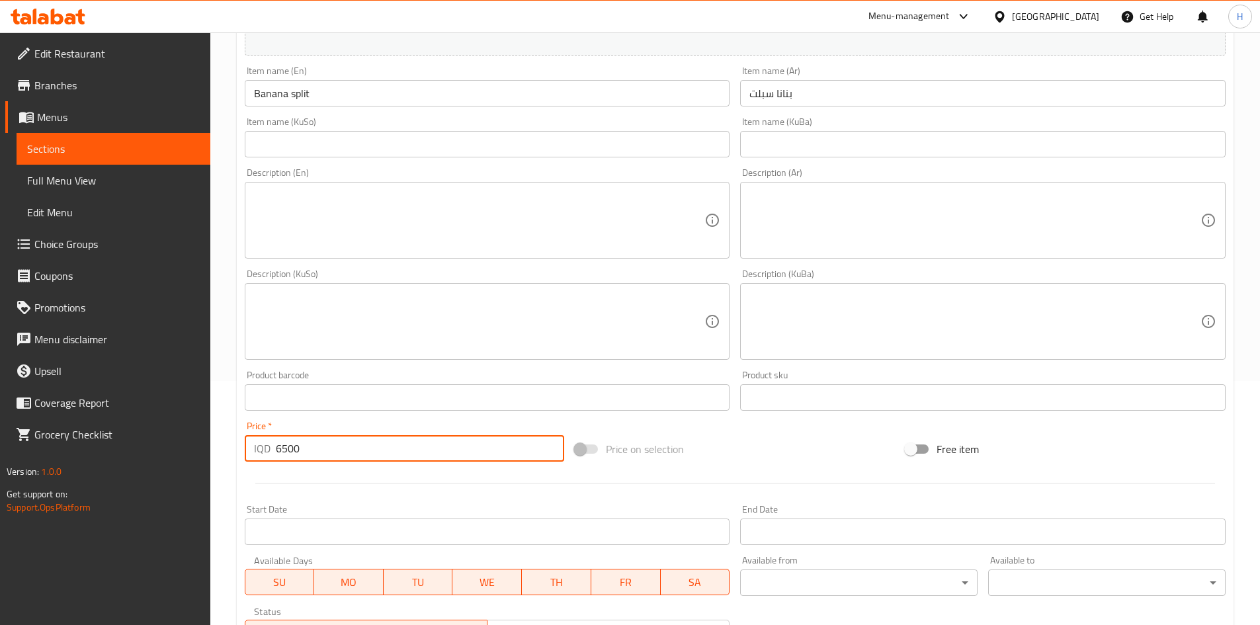
scroll to position [66, 0]
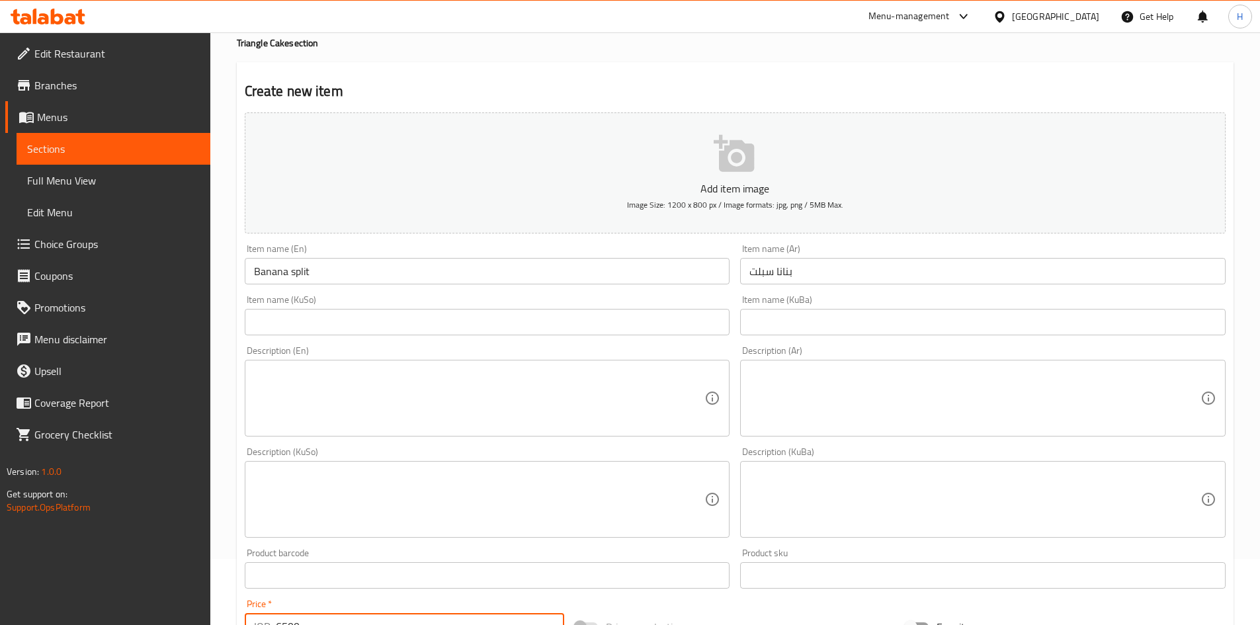
type input "6500"
click at [992, 415] on textarea at bounding box center [975, 398] width 451 height 63
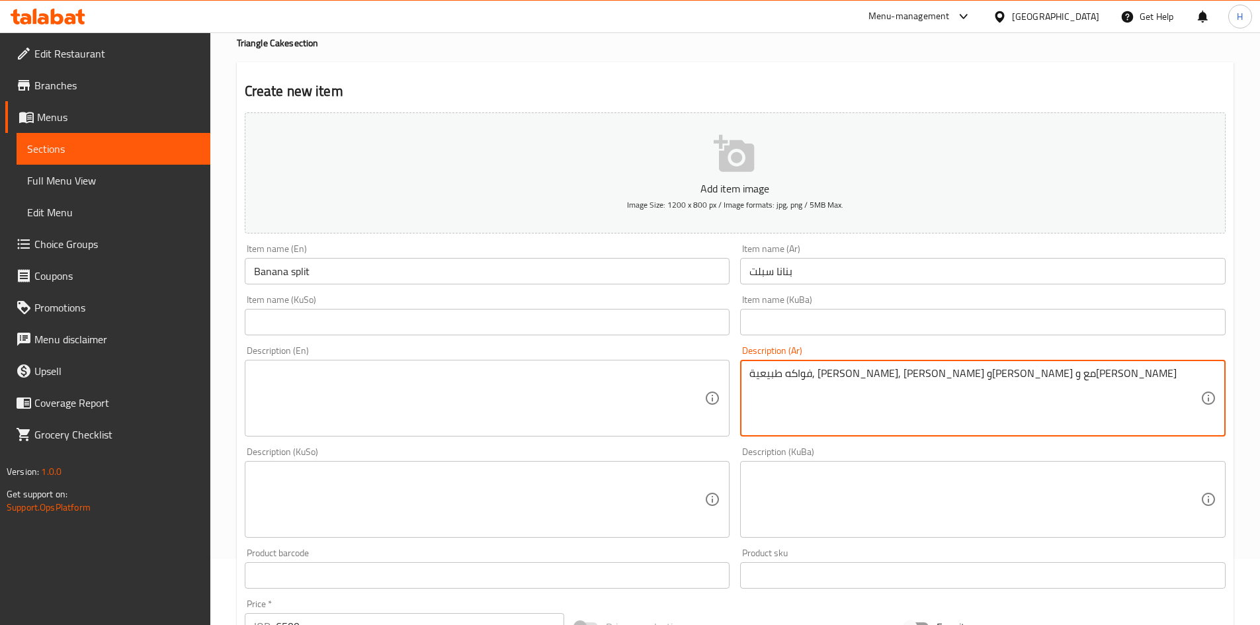
click at [900, 390] on textarea "فواكه طبيعية, [PERSON_NAME], [PERSON_NAME] و[PERSON_NAME] مع و[PERSON_NAME]" at bounding box center [975, 398] width 451 height 63
click at [759, 371] on textarea "فواكه طبيعية, [PERSON_NAME], [PERSON_NAME] و[PERSON_NAME] مع و[PERSON_NAME]" at bounding box center [975, 398] width 451 height 63
click at [765, 371] on textarea "فواكه طبيعية, [PERSON_NAME], [PERSON_NAME] و[PERSON_NAME] مع و[PERSON_NAME]" at bounding box center [975, 398] width 451 height 63
click at [790, 406] on textarea "فواكه طبيعية, [PERSON_NAME], [PERSON_NAME] و[PERSON_NAME] مع و[PERSON_NAME]" at bounding box center [975, 398] width 451 height 63
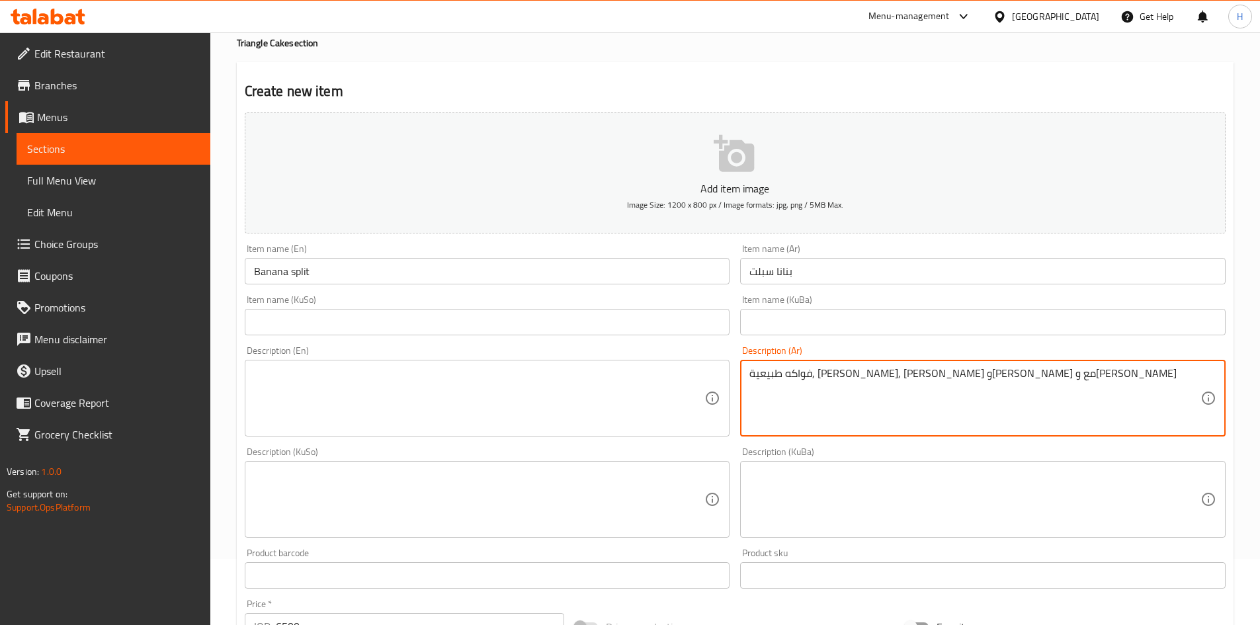
click at [790, 406] on textarea "فواكه طبيعية, [PERSON_NAME], [PERSON_NAME] و[PERSON_NAME] مع و[PERSON_NAME]" at bounding box center [975, 398] width 451 height 63
click at [776, 388] on textarea "فواكه طبيعية, [PERSON_NAME], [PERSON_NAME] و[PERSON_NAME] مع و[PERSON_NAME]" at bounding box center [975, 398] width 451 height 63
click at [779, 375] on textarea "فواكه طبيعية, [PERSON_NAME], [PERSON_NAME] و[PERSON_NAME] مع و[PERSON_NAME]" at bounding box center [975, 398] width 451 height 63
drag, startPoint x: 779, startPoint y: 376, endPoint x: 785, endPoint y: 382, distance: 8.4
click at [785, 382] on textarea "فواكه طبيعية, [PERSON_NAME], [PERSON_NAME] و[PERSON_NAME] مع و[PERSON_NAME]" at bounding box center [975, 398] width 451 height 63
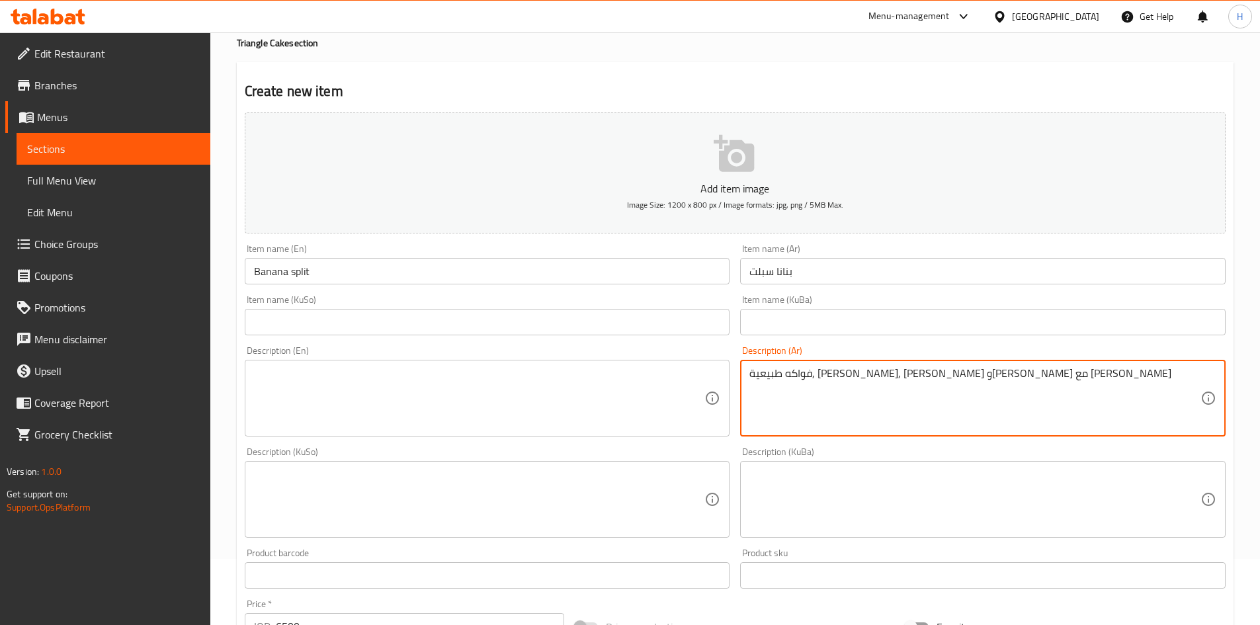
click at [767, 376] on textarea "فواكه طبيعية, [PERSON_NAME], [PERSON_NAME] و[PERSON_NAME] مع [PERSON_NAME]" at bounding box center [975, 398] width 451 height 63
click at [785, 380] on textarea "فواكه طبيعية, [PERSON_NAME], [PERSON_NAME] و[PERSON_NAME] مع [PERSON_NAME]" at bounding box center [975, 398] width 451 height 63
type textarea "فواكه طبيعية, [PERSON_NAME], [PERSON_NAME] و[PERSON_NAME] مع [PERSON_NAME]"
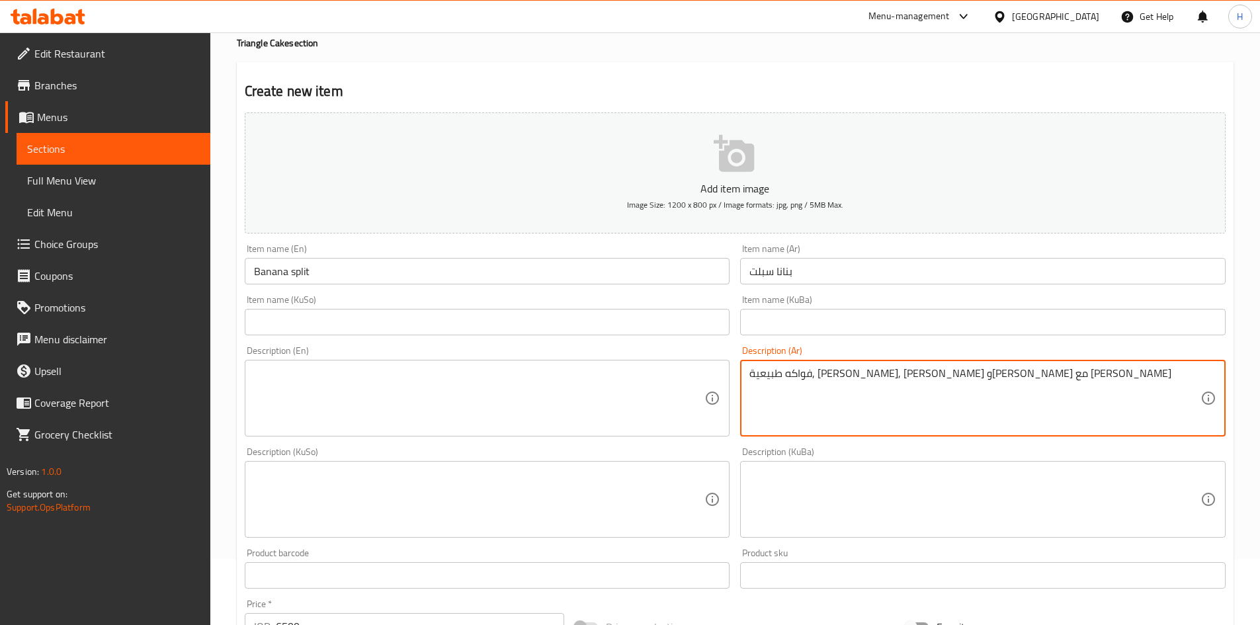
click at [474, 400] on textarea at bounding box center [479, 398] width 451 height 63
paste textarea "Natural fruits, ice cream, nuts and brownies with chocolate"
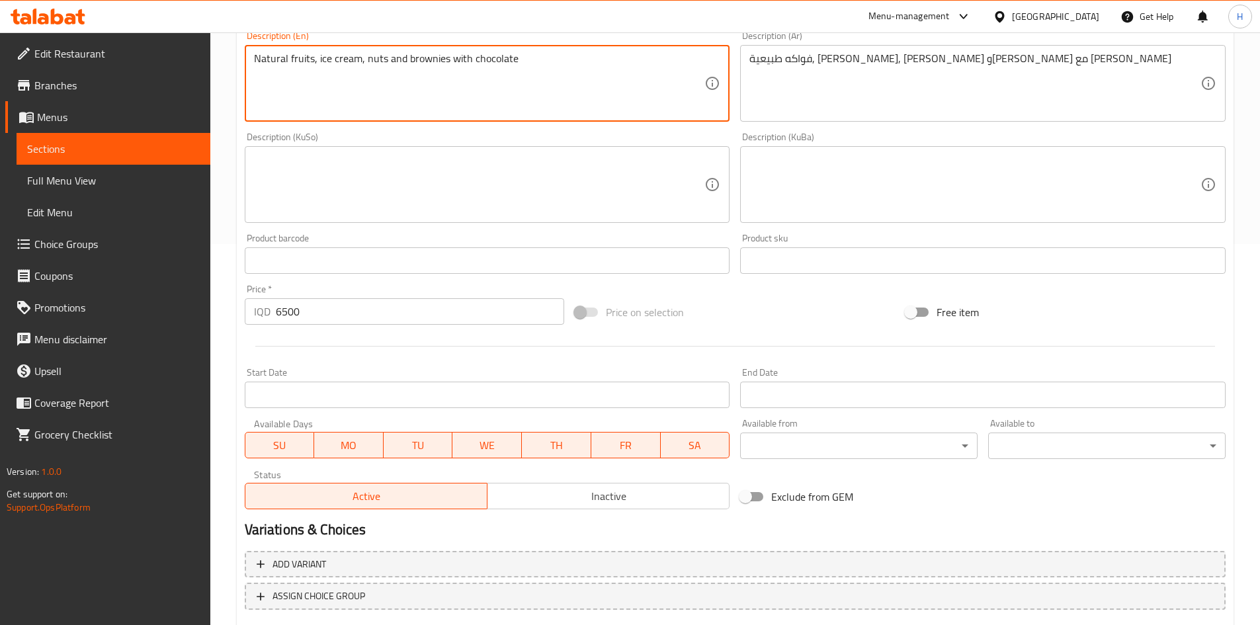
scroll to position [462, 0]
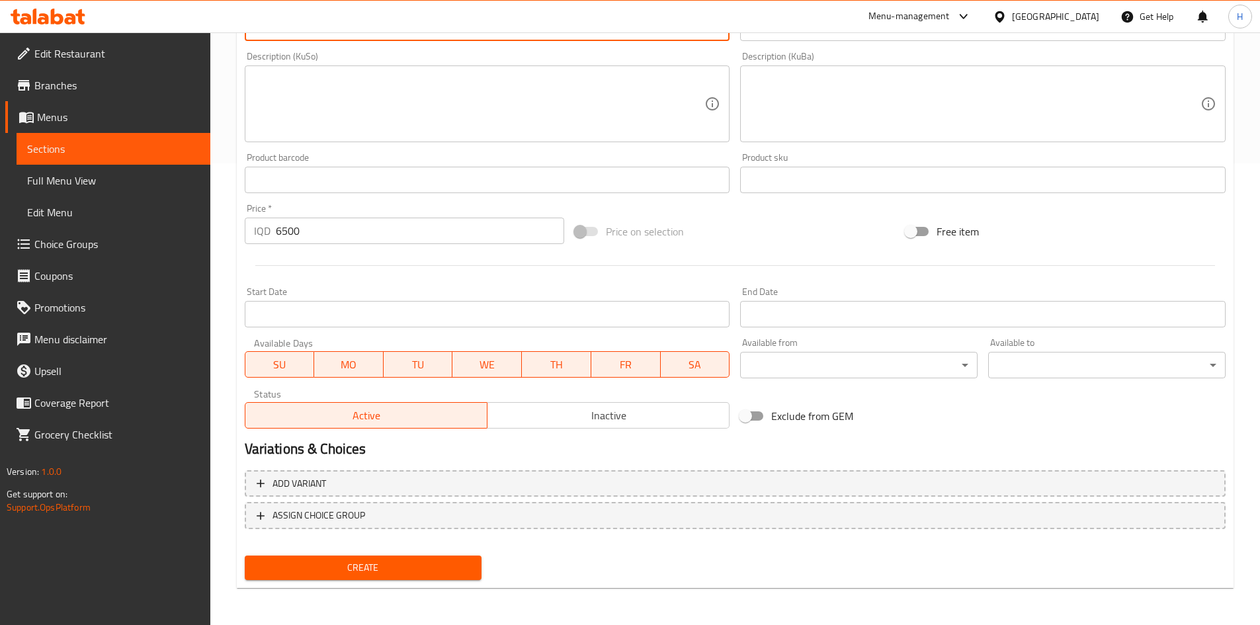
type textarea "Natural fruits, ice cream, nuts and brownies with chocolate"
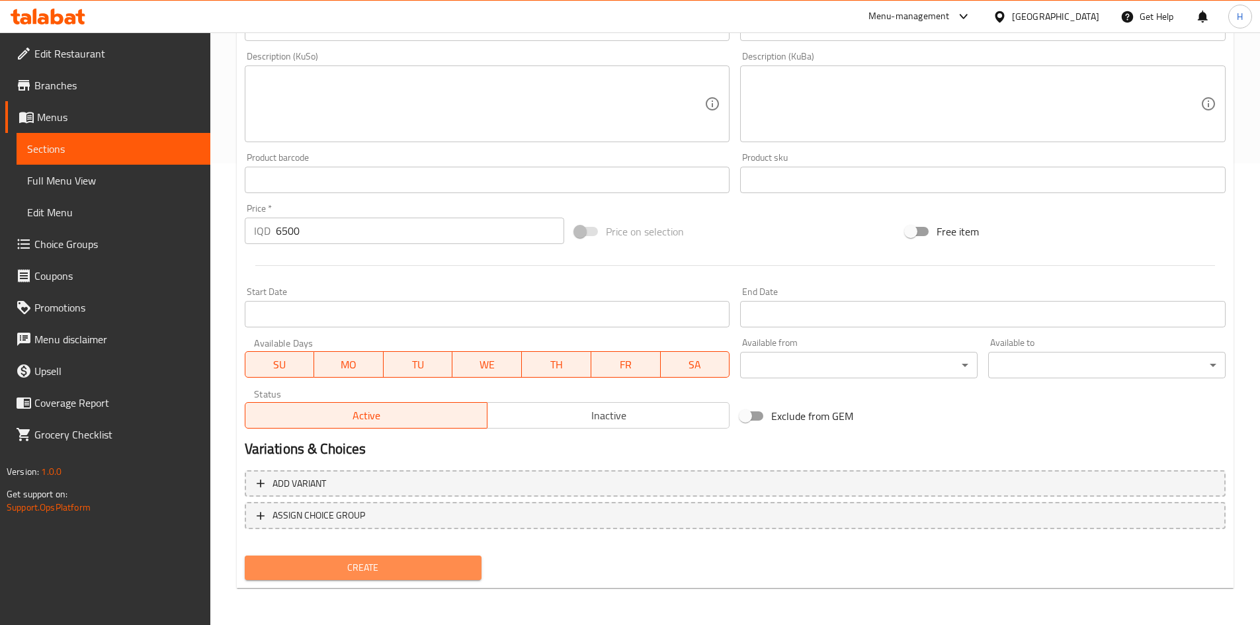
click at [395, 570] on span "Create" at bounding box center [363, 568] width 216 height 17
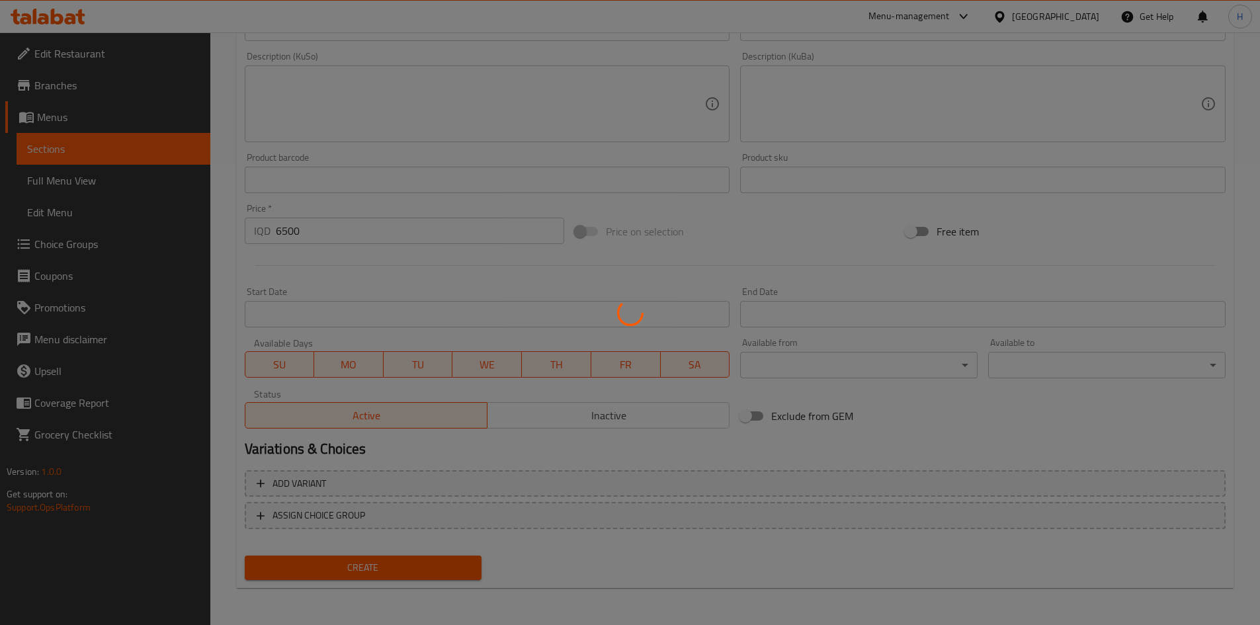
type input "0"
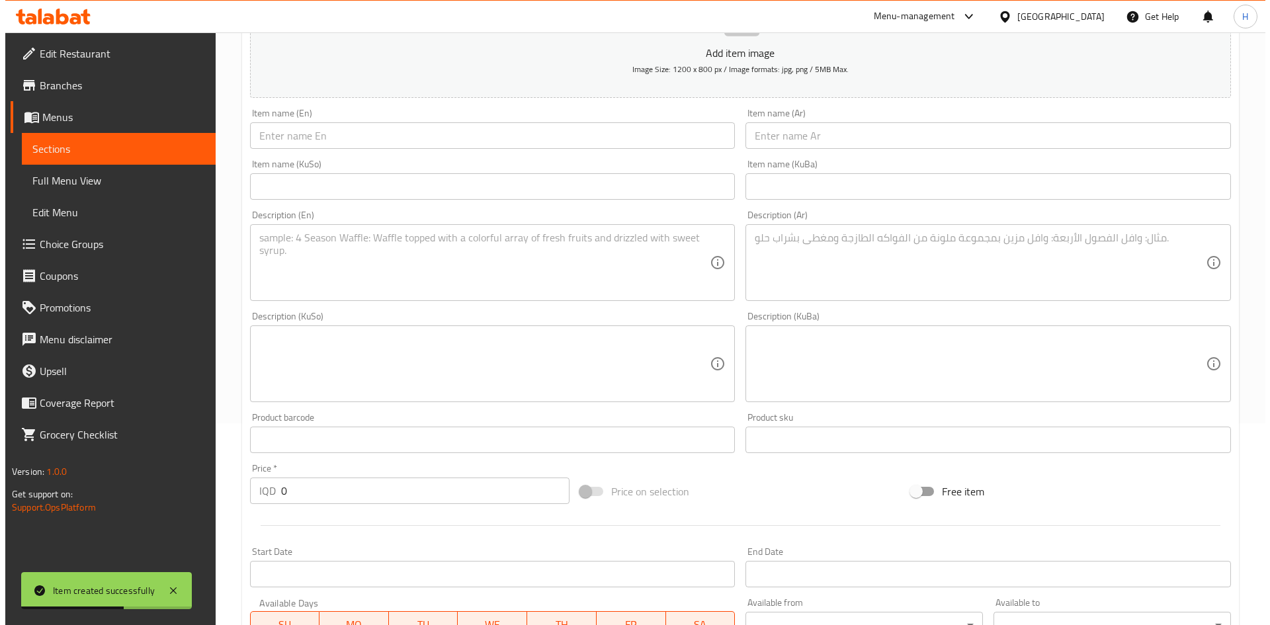
scroll to position [0, 0]
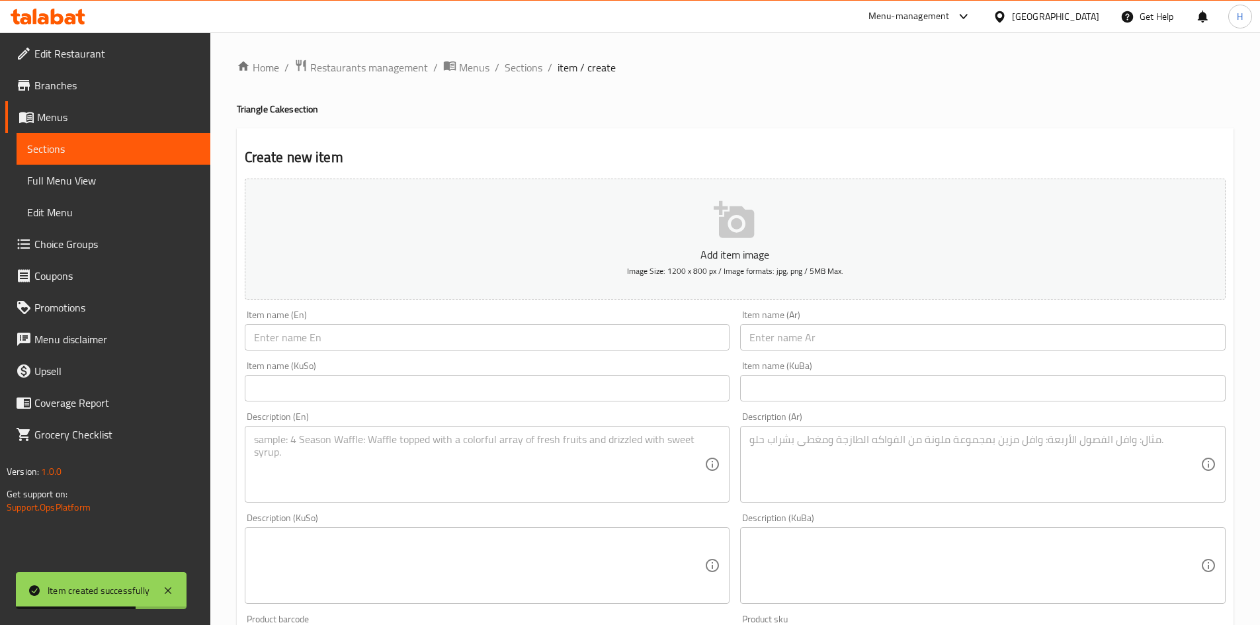
drag, startPoint x: 528, startPoint y: 73, endPoint x: 544, endPoint y: 97, distance: 29.2
click at [528, 73] on span "Sections" at bounding box center [524, 68] width 38 height 16
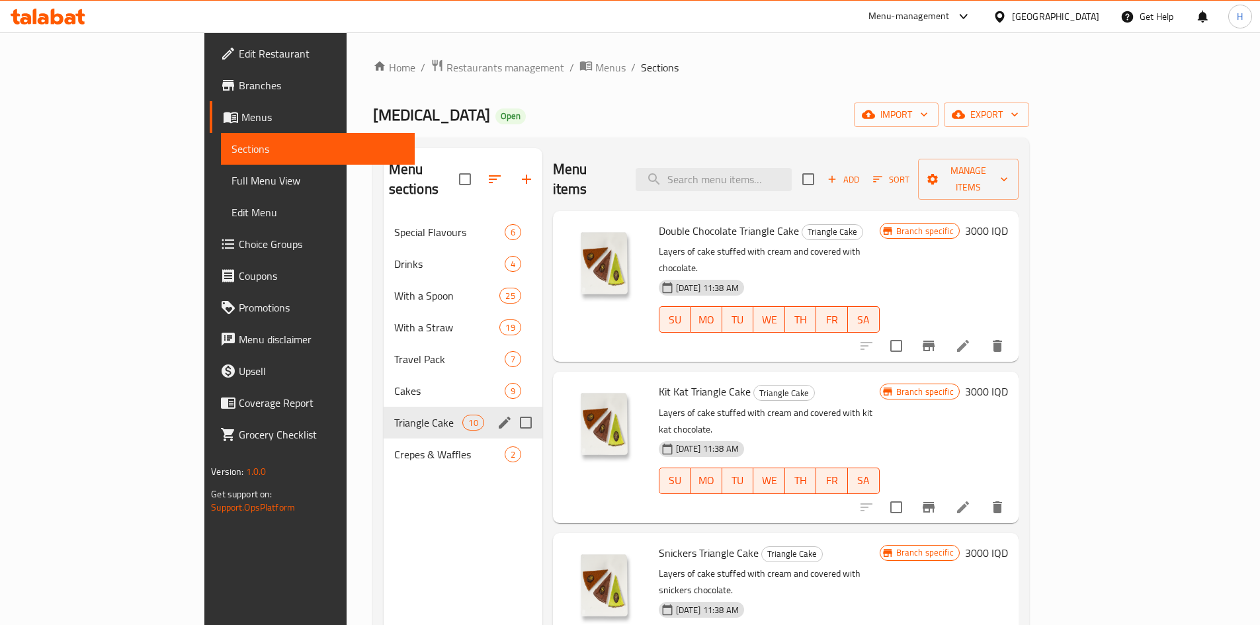
click at [394, 447] on span "Crepes & Waffles" at bounding box center [449, 455] width 110 height 16
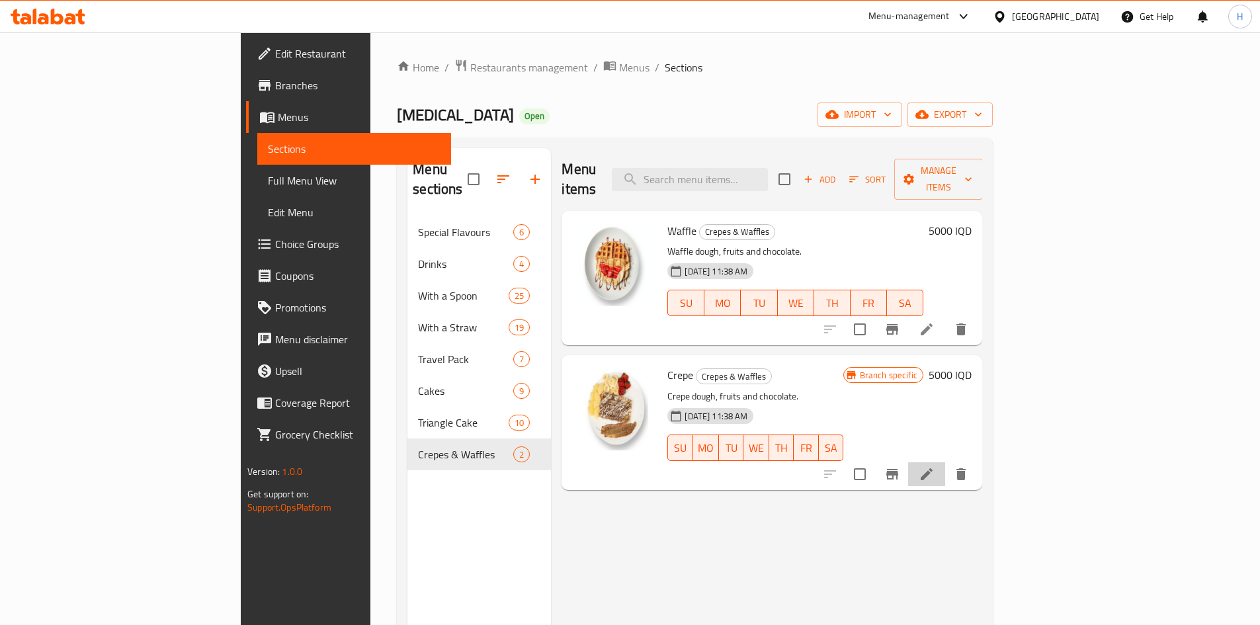
click at [945, 462] on li at bounding box center [926, 474] width 37 height 24
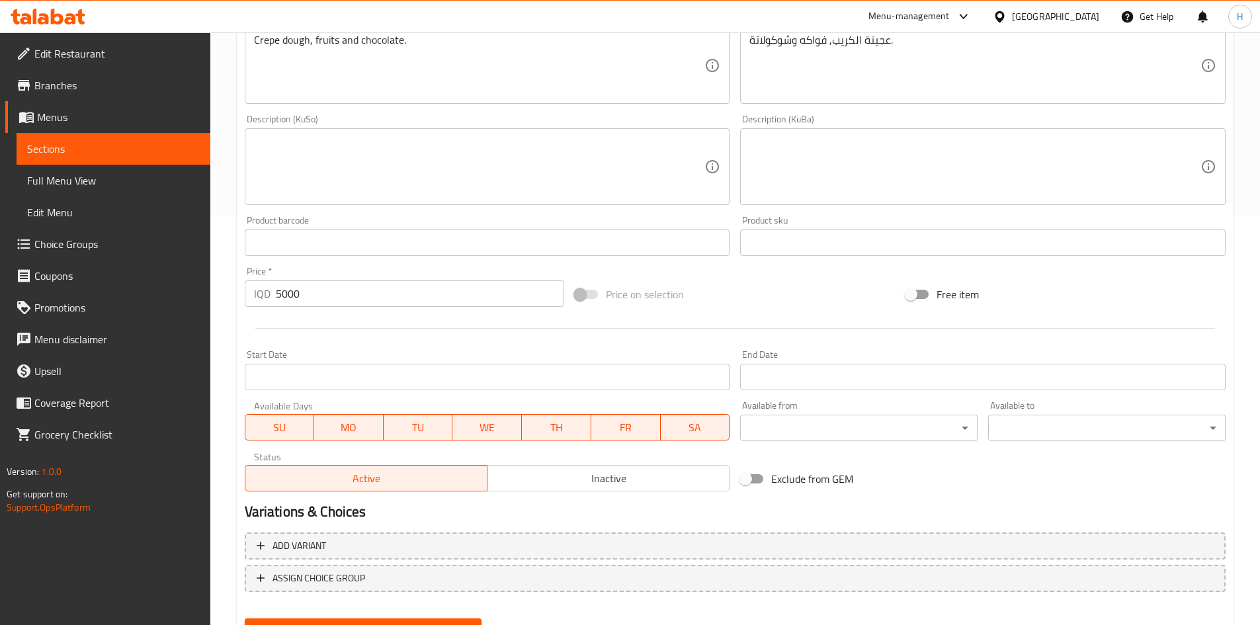
scroll to position [472, 0]
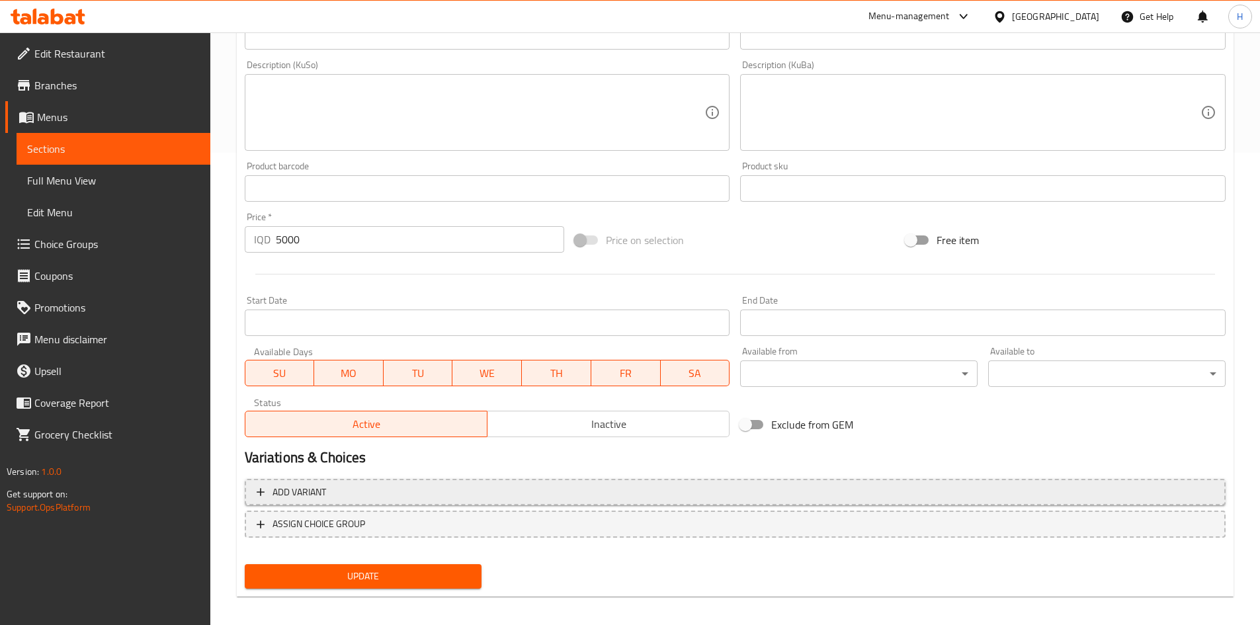
click at [314, 488] on span "Add variant" at bounding box center [300, 492] width 54 height 17
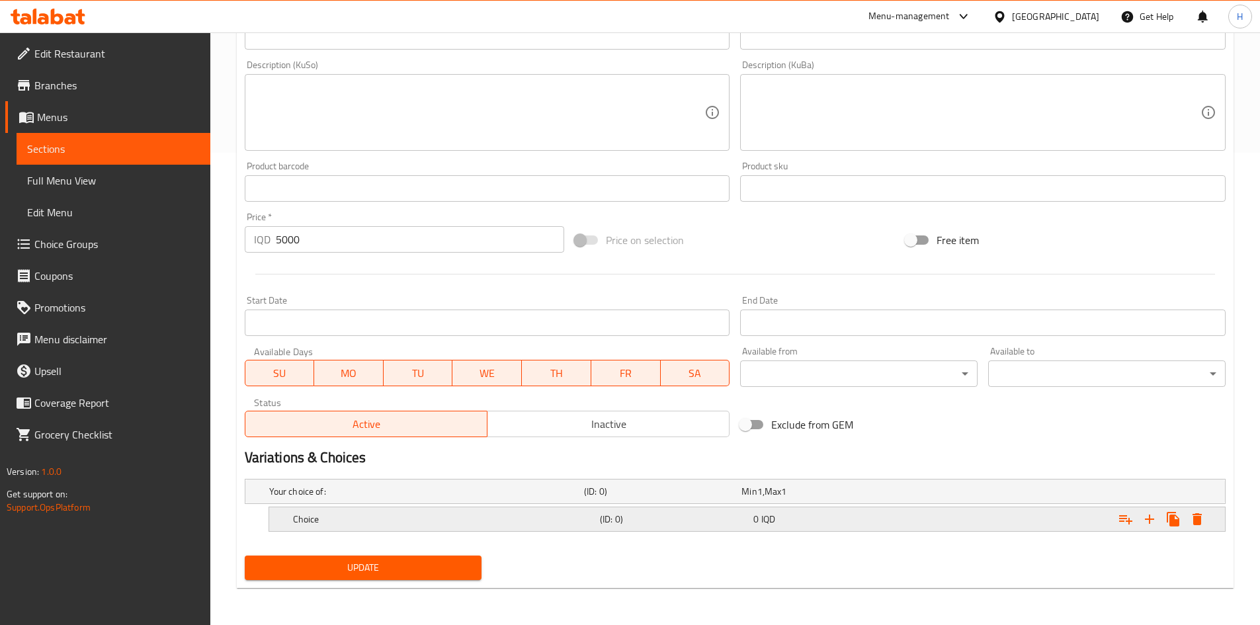
click at [1153, 521] on icon "Expand" at bounding box center [1150, 519] width 16 height 16
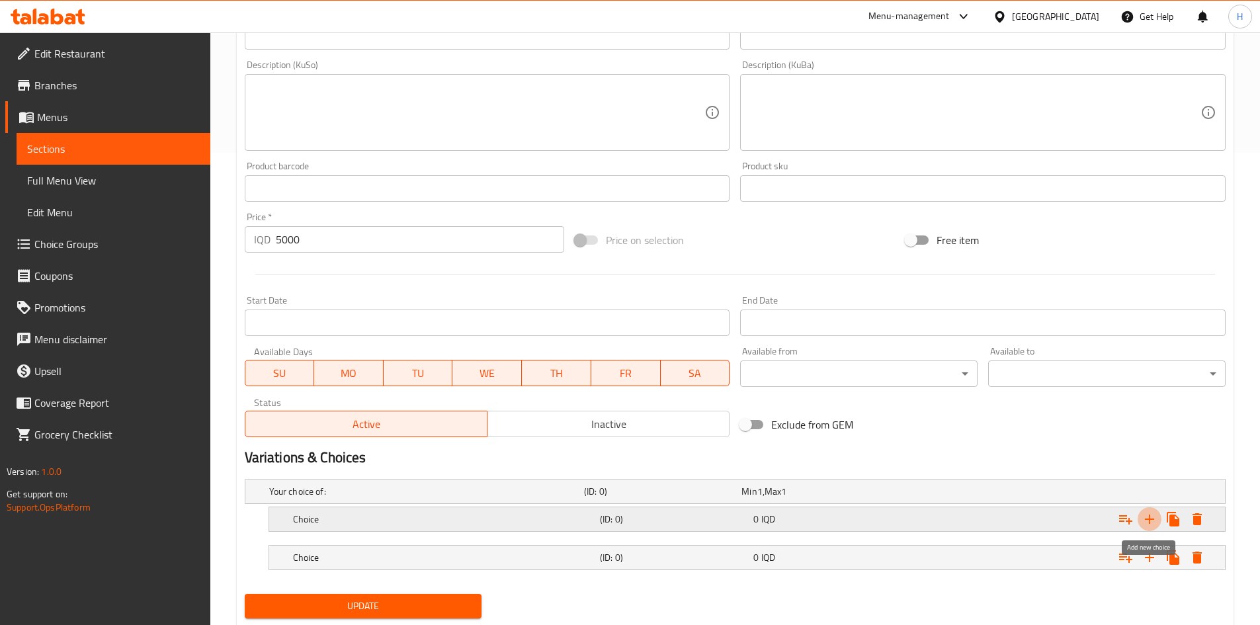
click at [1153, 521] on icon "Expand" at bounding box center [1150, 519] width 16 height 16
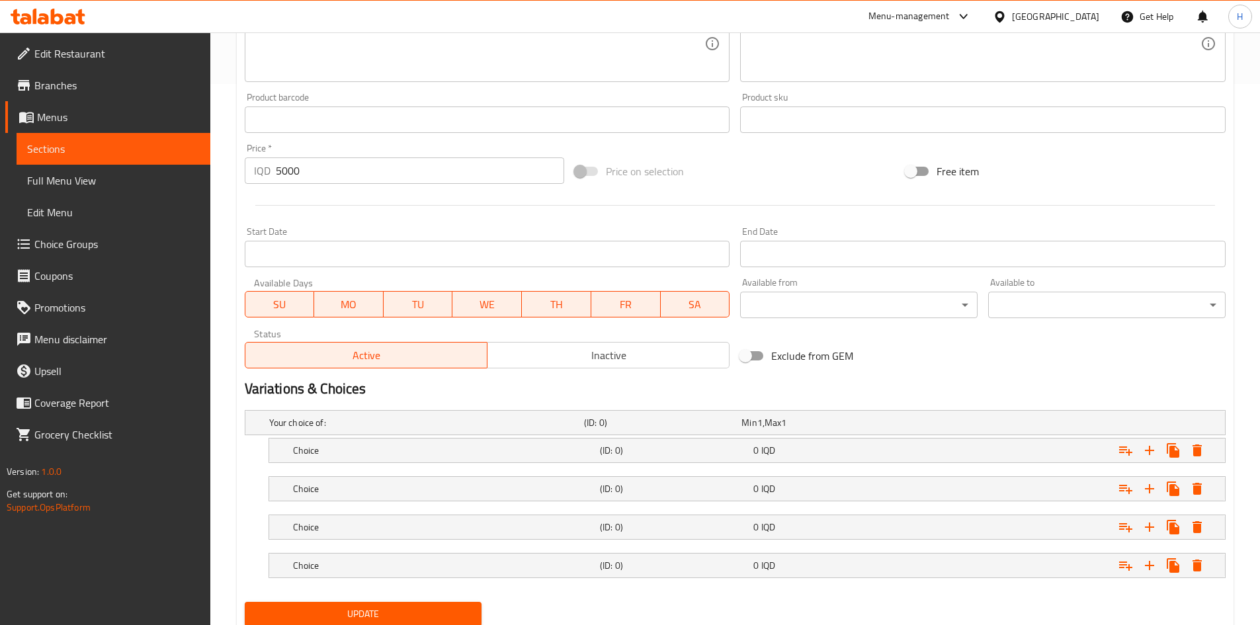
scroll to position [588, 0]
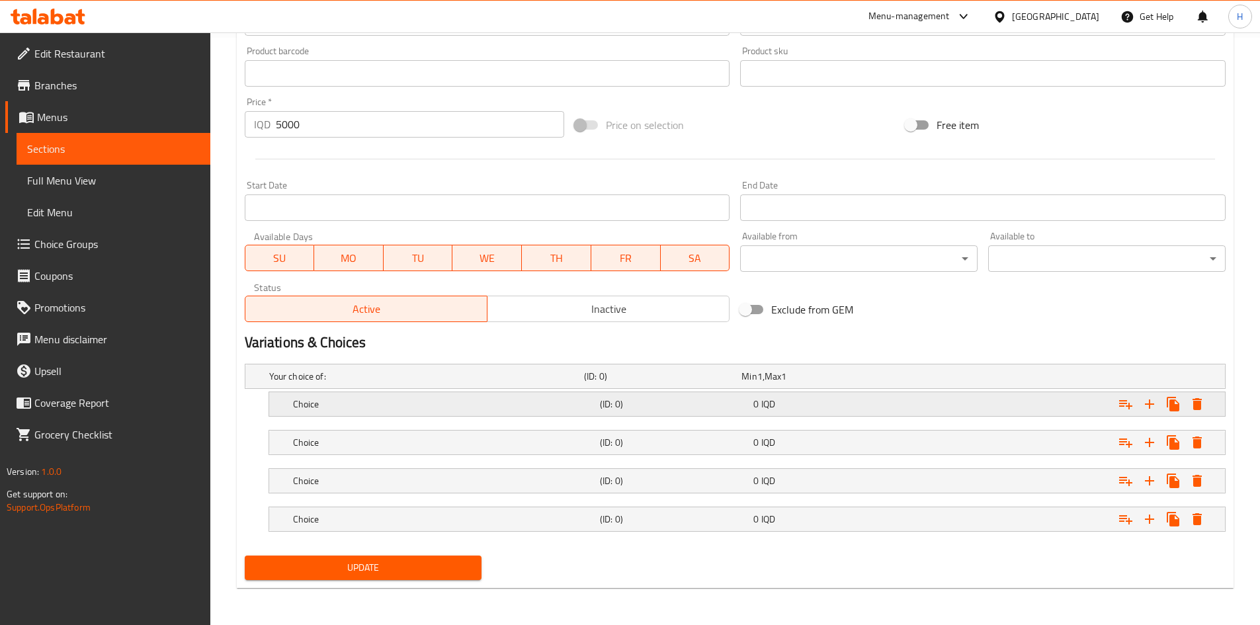
click at [347, 386] on div "Choice" at bounding box center [424, 376] width 315 height 19
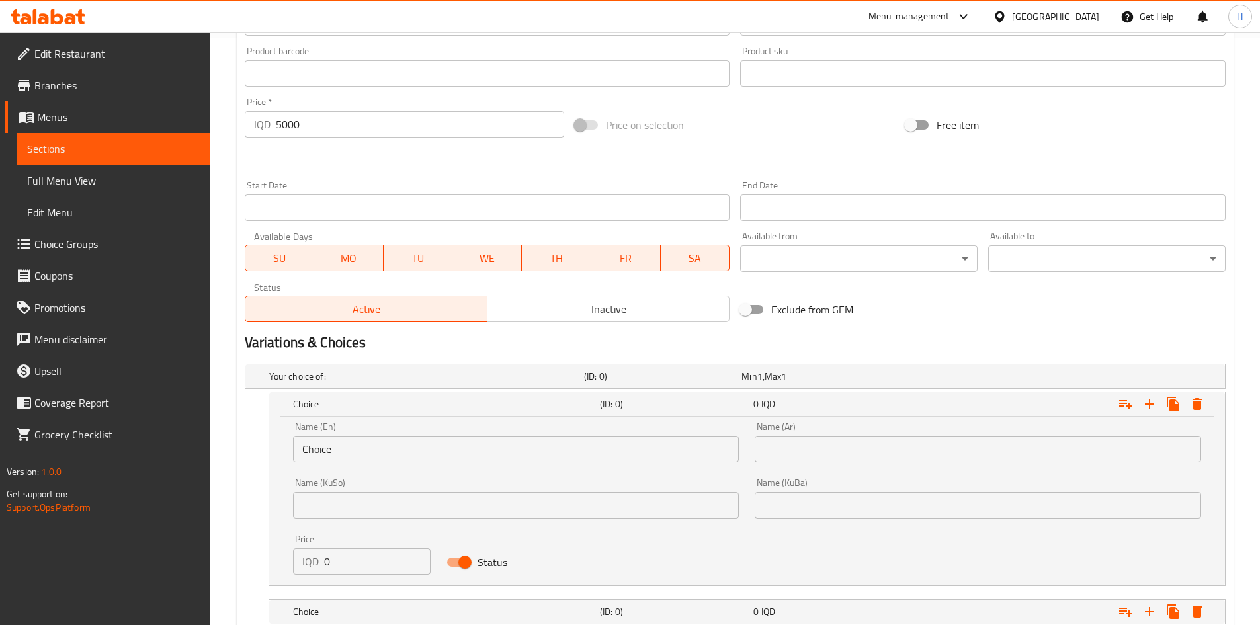
click at [358, 451] on input "Choice" at bounding box center [516, 449] width 447 height 26
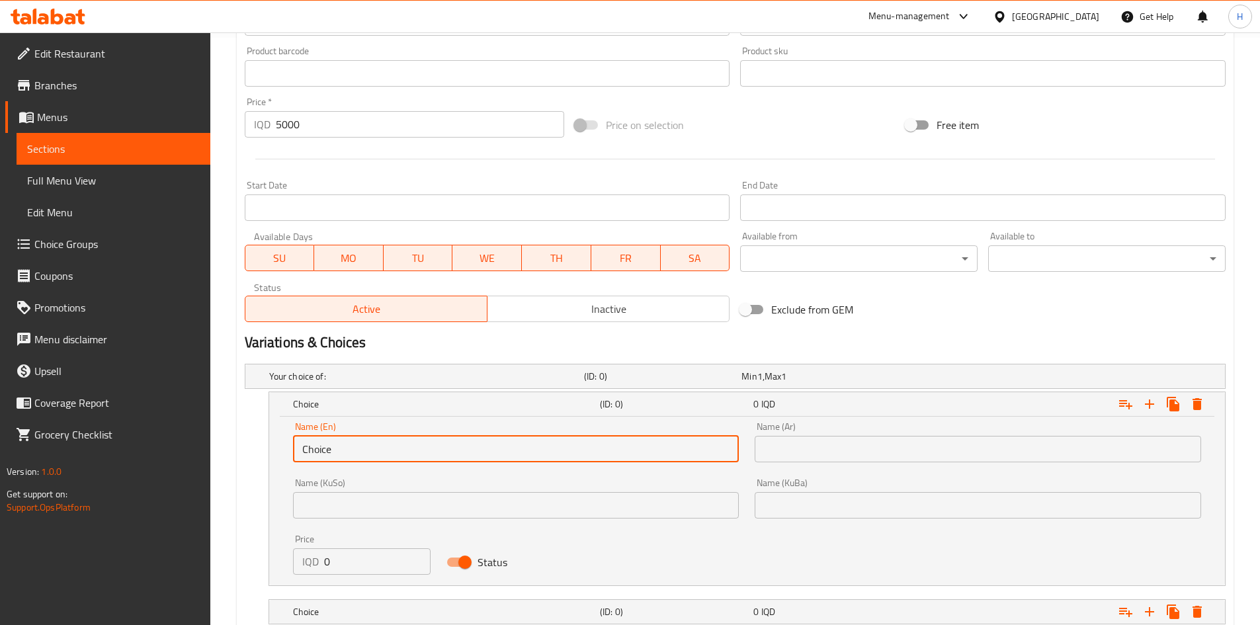
click at [358, 451] on input "Choice" at bounding box center [516, 449] width 447 height 26
click at [358, 450] on input "Choice" at bounding box center [516, 449] width 447 height 26
type input "ل"
type input "Lotus"
click at [830, 441] on input "text" at bounding box center [978, 449] width 447 height 26
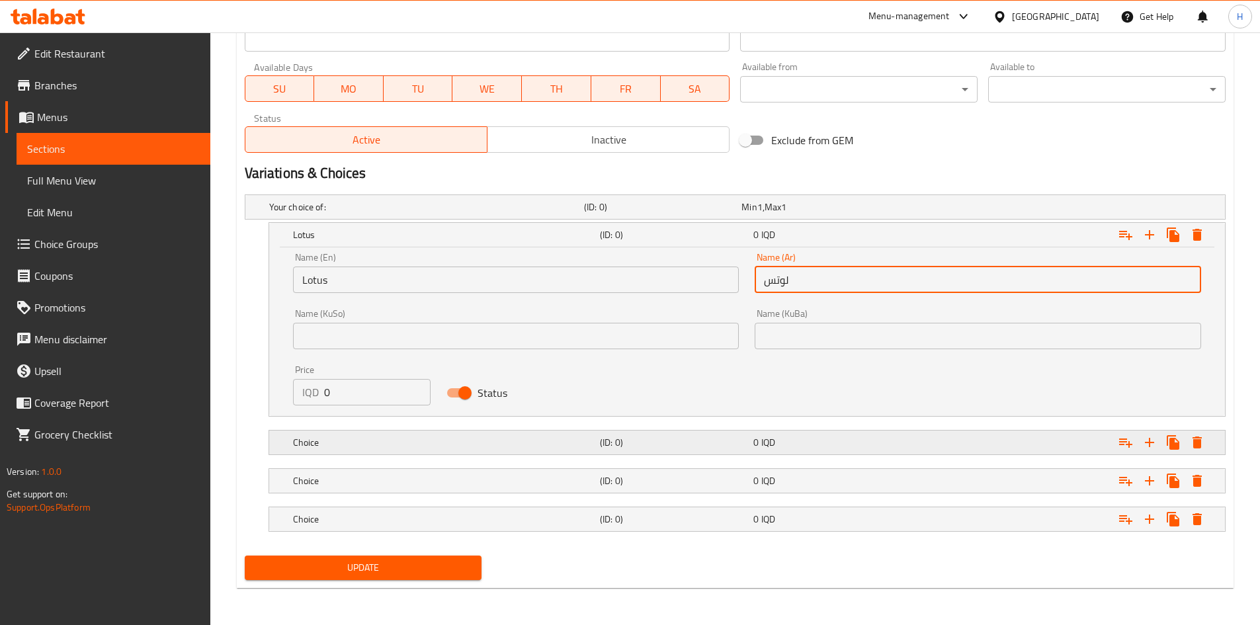
type input "لوتس"
click at [353, 222] on div "Choice (ID: 0) 0 IQD" at bounding box center [739, 207] width 945 height 29
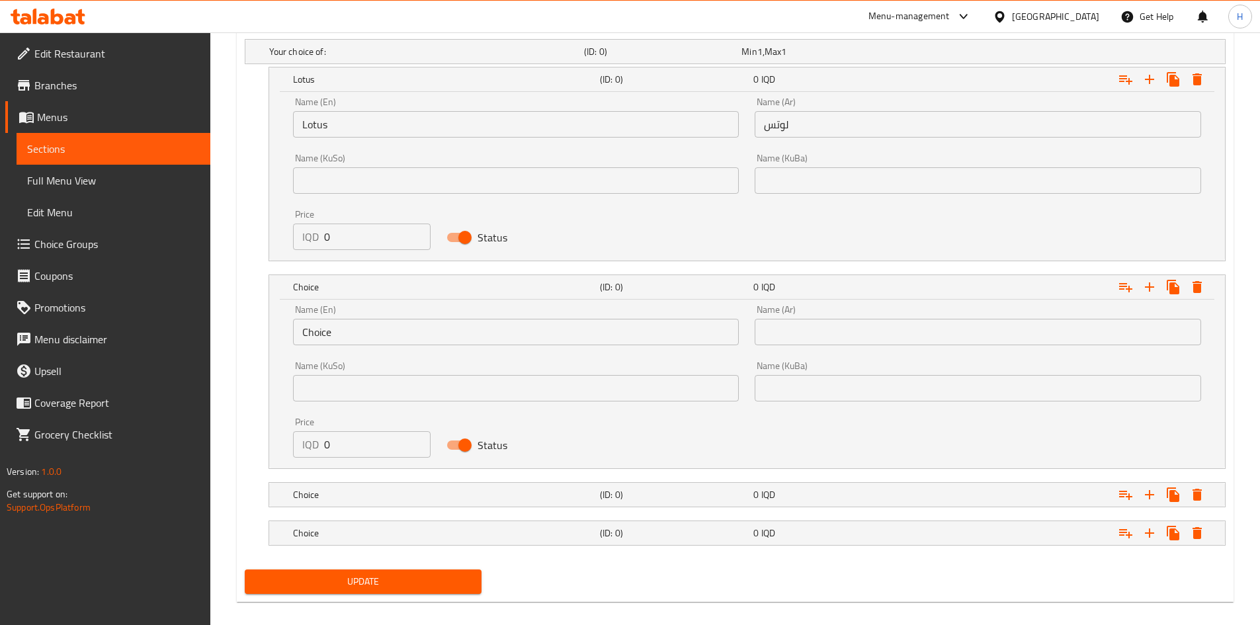
scroll to position [918, 0]
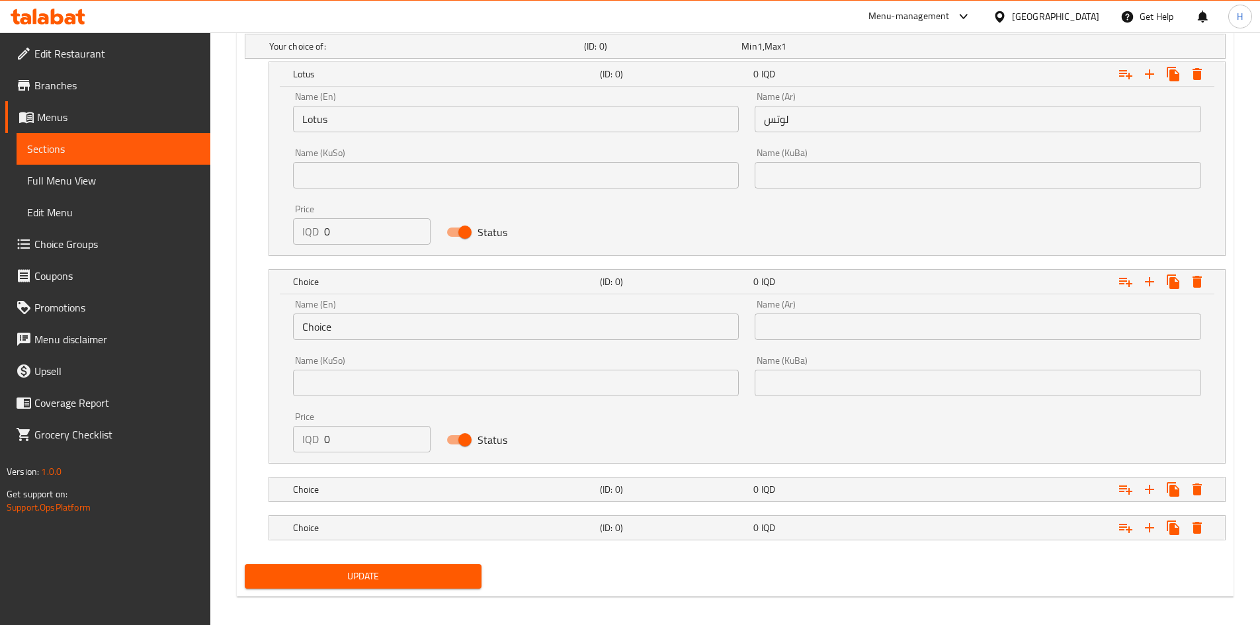
click at [362, 337] on input "Choice" at bounding box center [516, 327] width 447 height 26
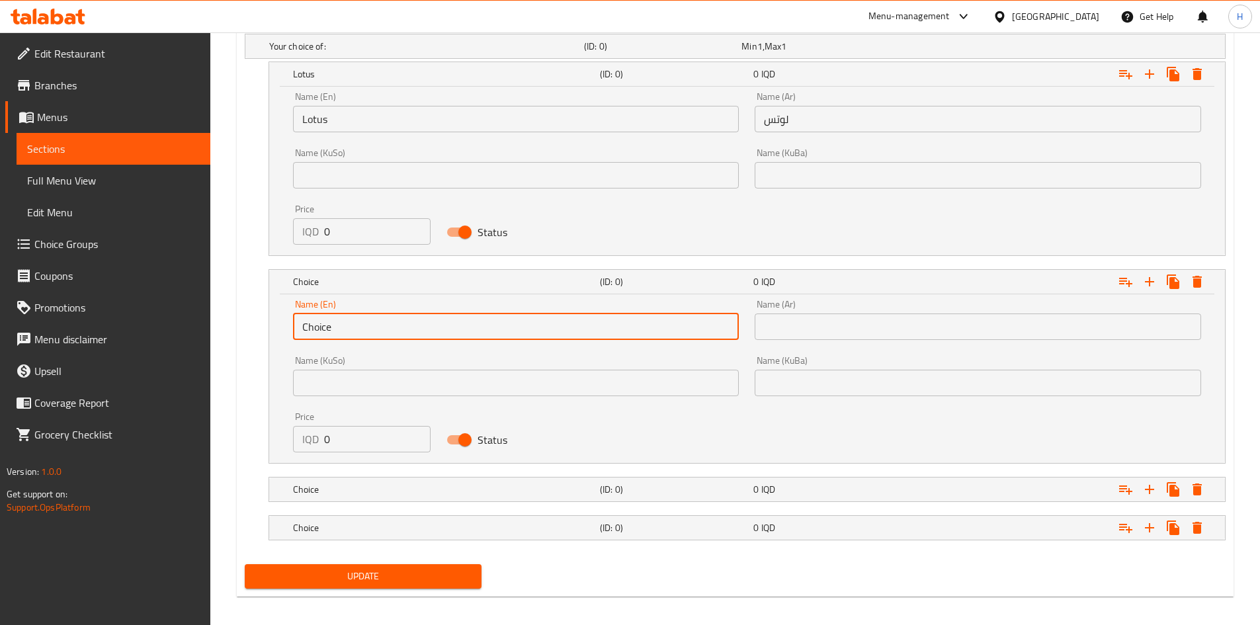
click at [362, 337] on input "Choice" at bounding box center [516, 327] width 447 height 26
type input "ن"
click at [394, 326] on input "NUTELLA" at bounding box center [516, 327] width 447 height 26
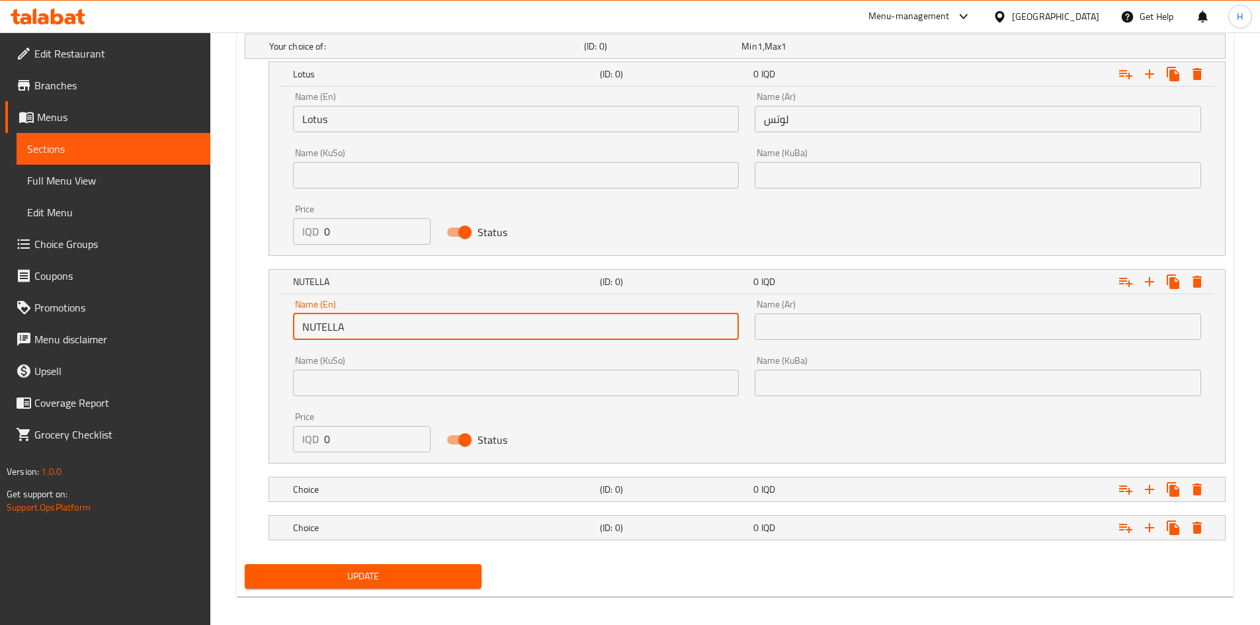
type input "Nutella"
click at [827, 319] on input "text" at bounding box center [978, 327] width 447 height 26
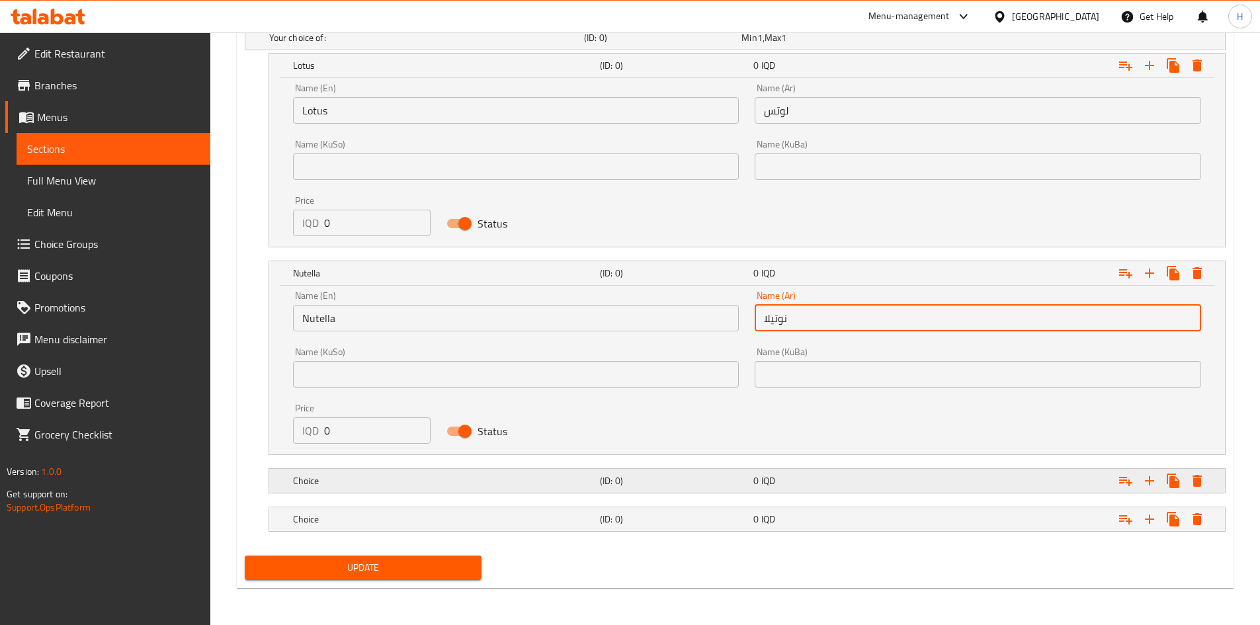
type input "نوتيلا"
click at [341, 44] on h5 "Choice" at bounding box center [424, 37] width 310 height 13
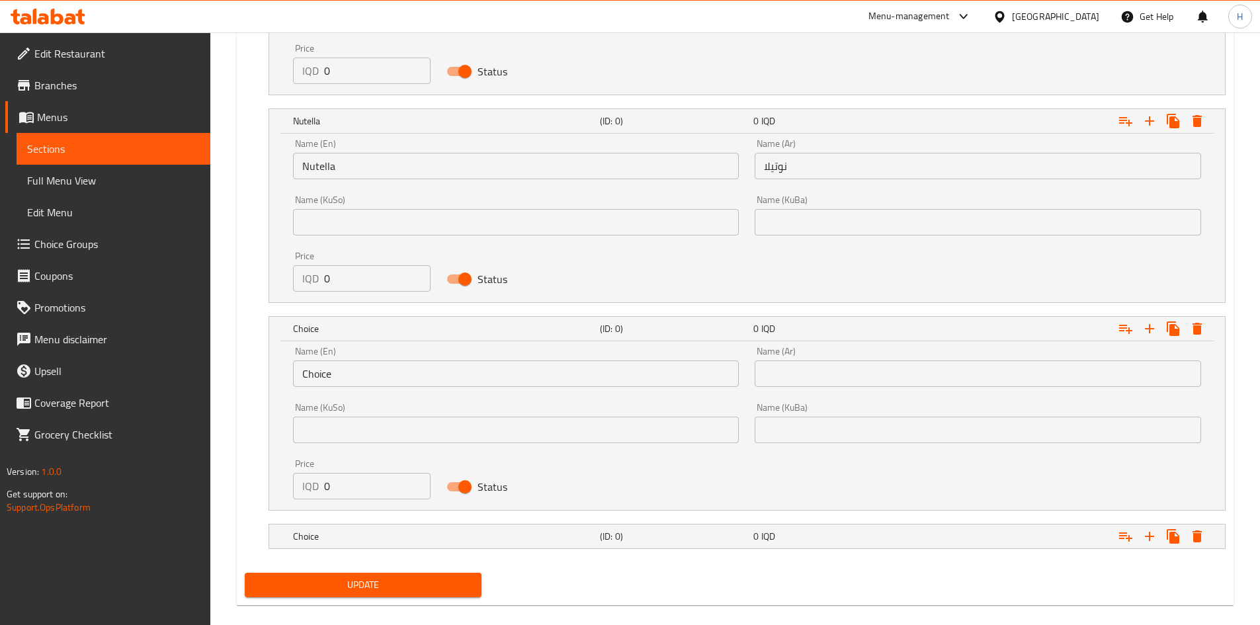
scroll to position [1082, 0]
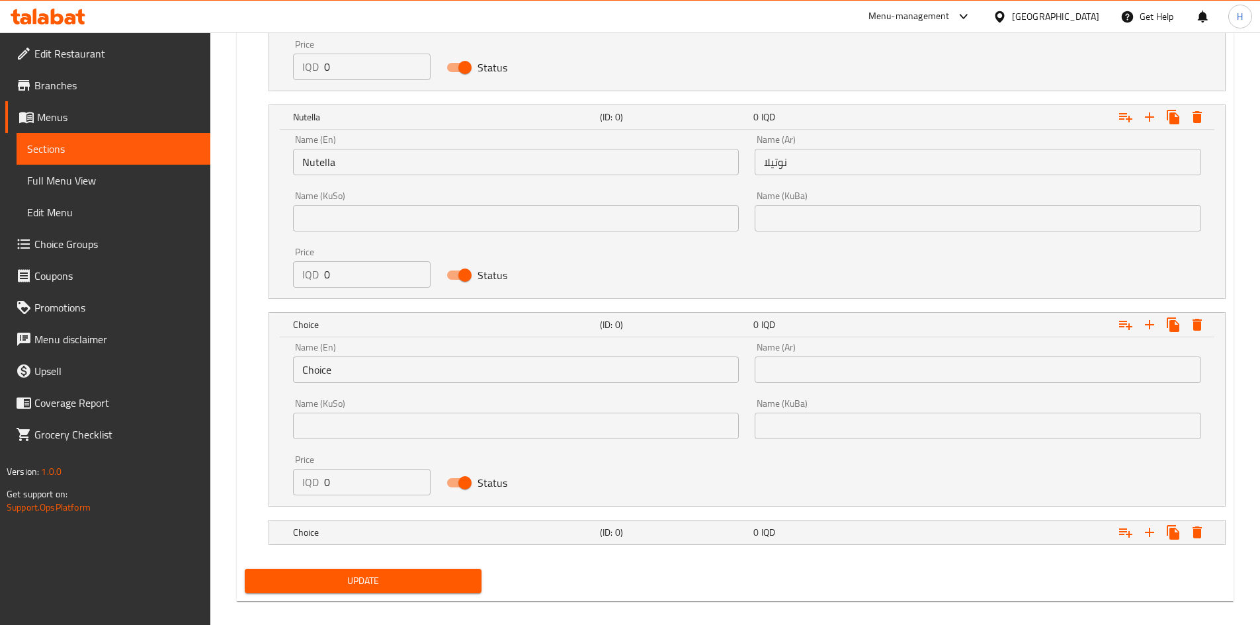
click at [347, 361] on input "Choice" at bounding box center [516, 370] width 447 height 26
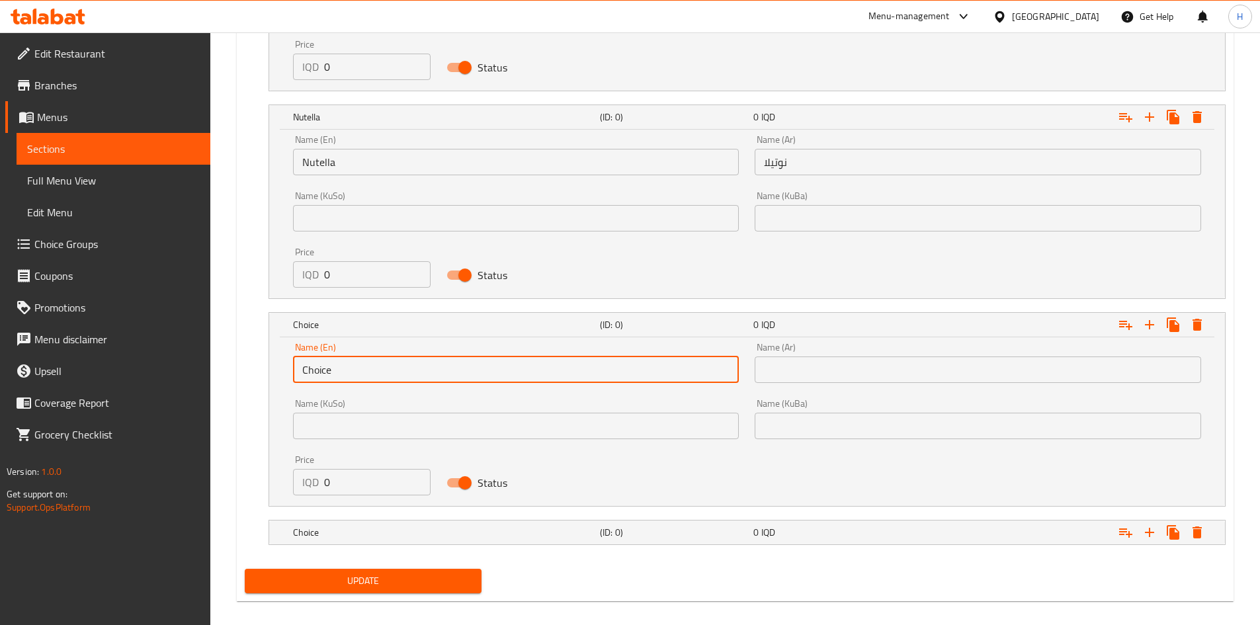
click at [347, 361] on input "Choice" at bounding box center [516, 370] width 447 height 26
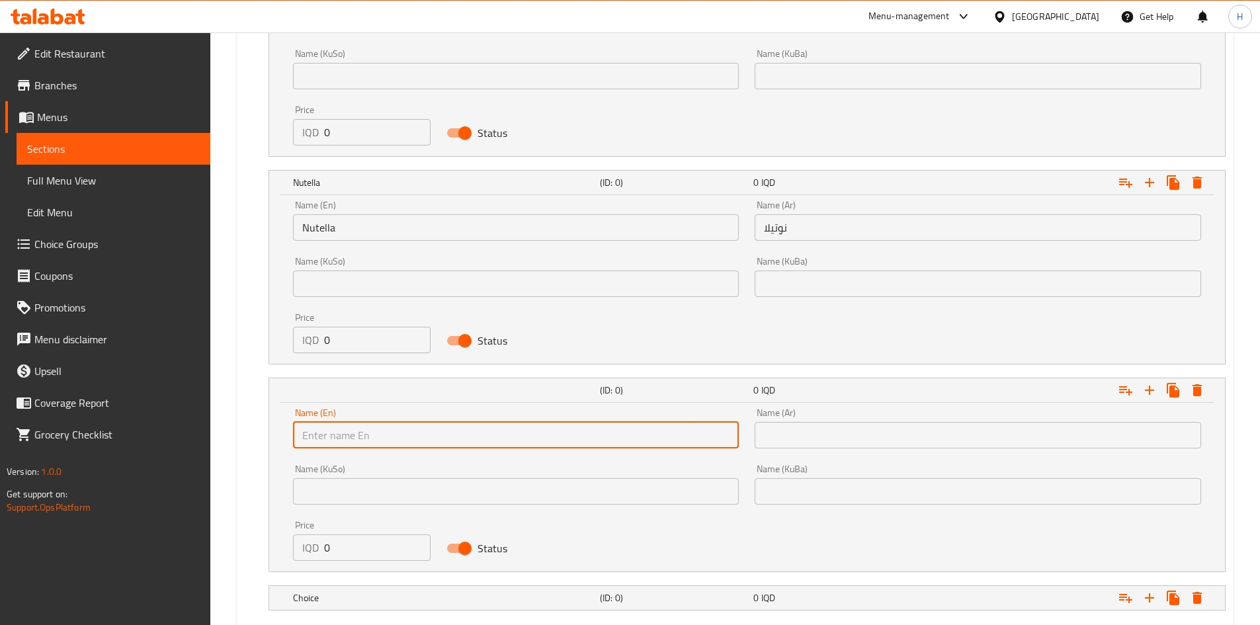
scroll to position [1016, 0]
click at [347, 361] on div "Price IQD 0 Price" at bounding box center [362, 334] width 154 height 56
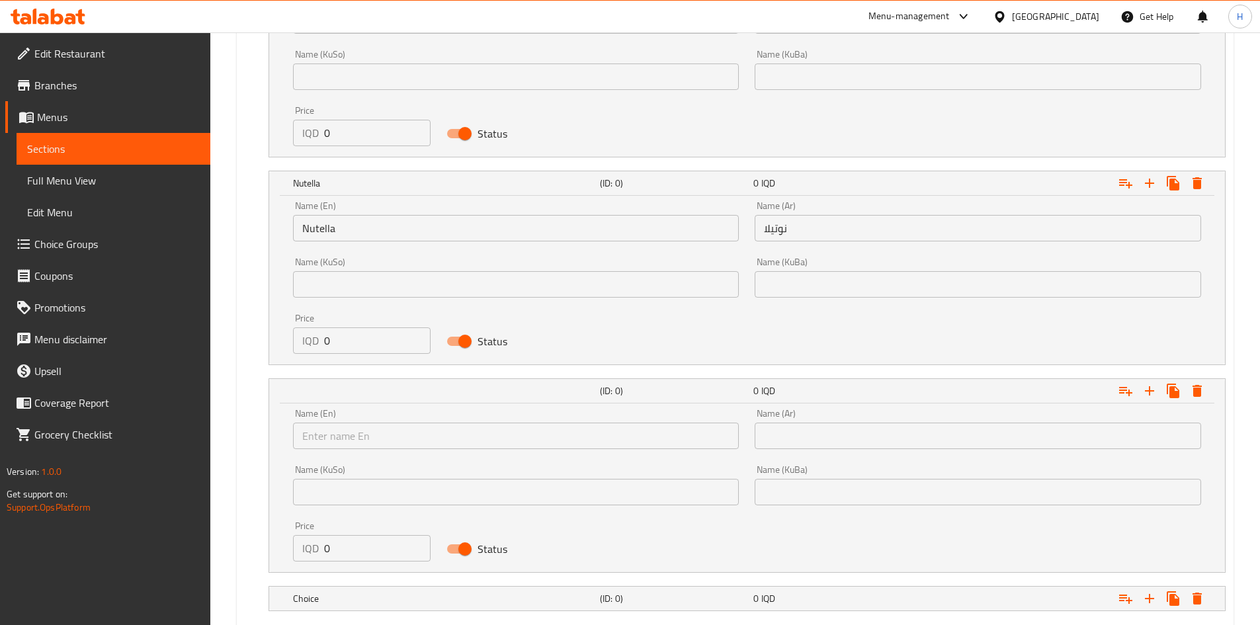
click at [376, 451] on div "Name (En) Name (En)" at bounding box center [516, 429] width 462 height 56
click at [380, 440] on input "text" at bounding box center [516, 436] width 447 height 26
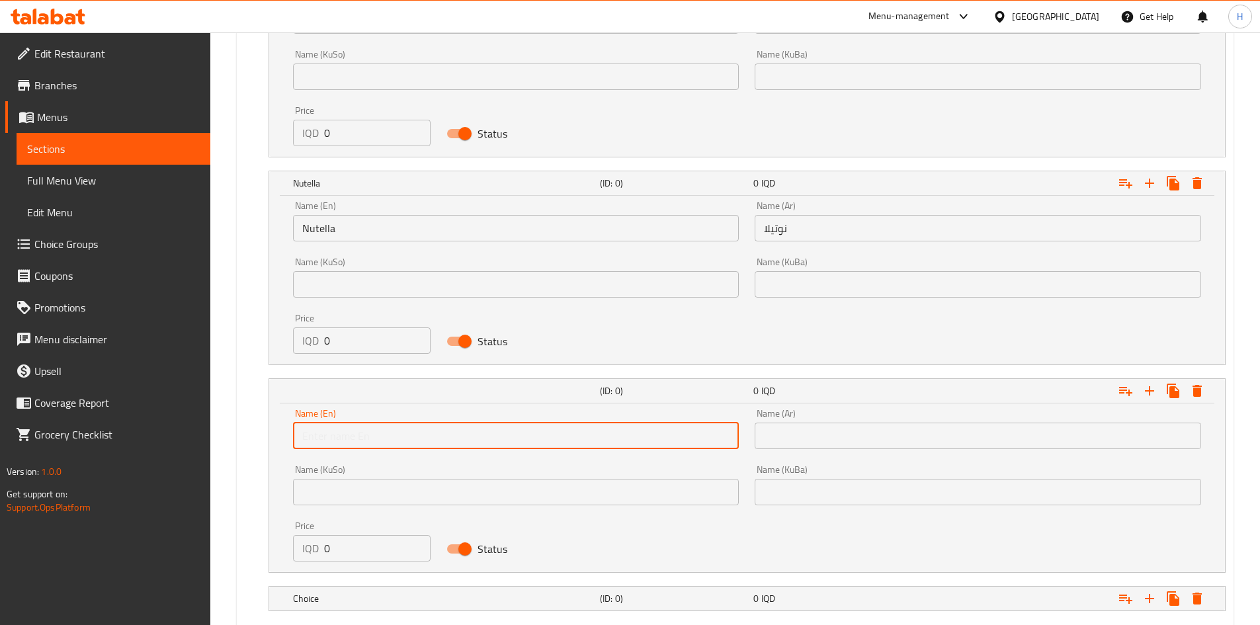
type input "Pistachio"
click at [848, 428] on input "text" at bounding box center [978, 436] width 447 height 26
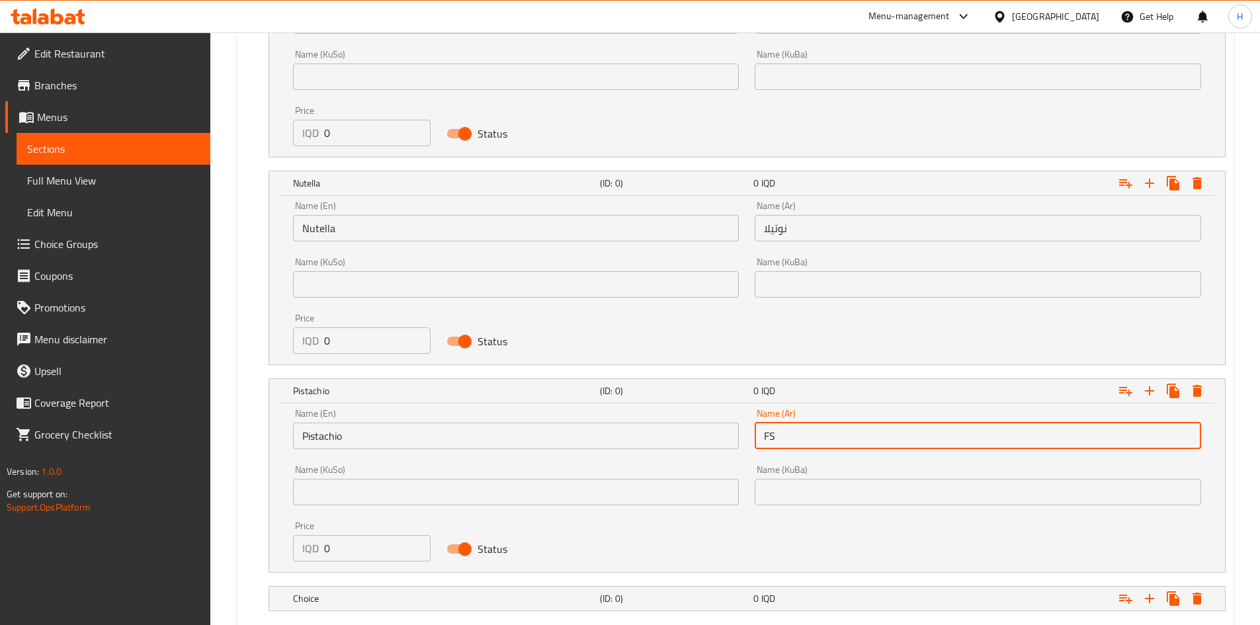
type input "F"
type input "بستاشيو"
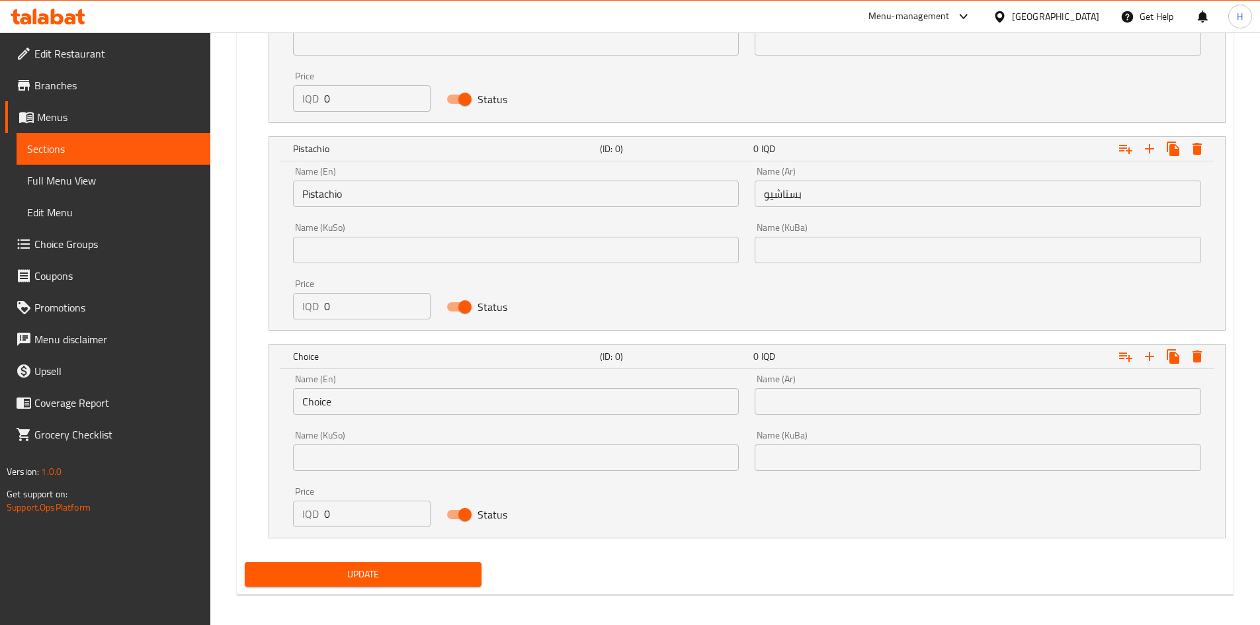
scroll to position [1265, 0]
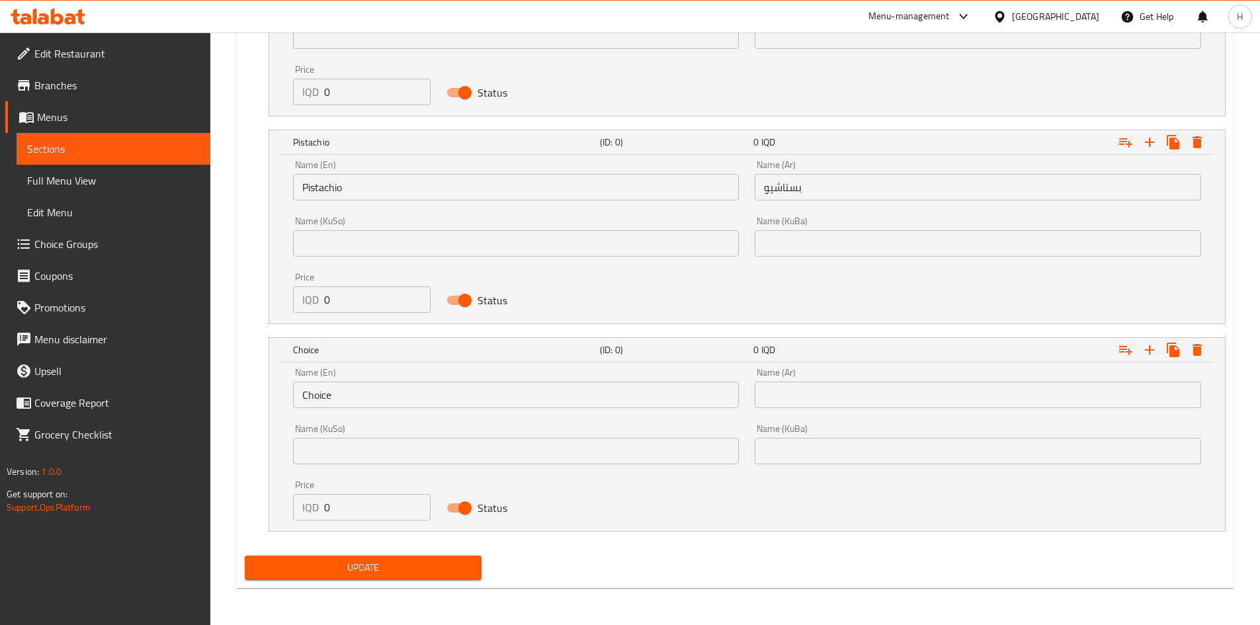
click at [810, 379] on div "Name (Ar) Name (Ar)" at bounding box center [978, 388] width 447 height 40
click at [812, 387] on input "text" at bounding box center [978, 395] width 447 height 26
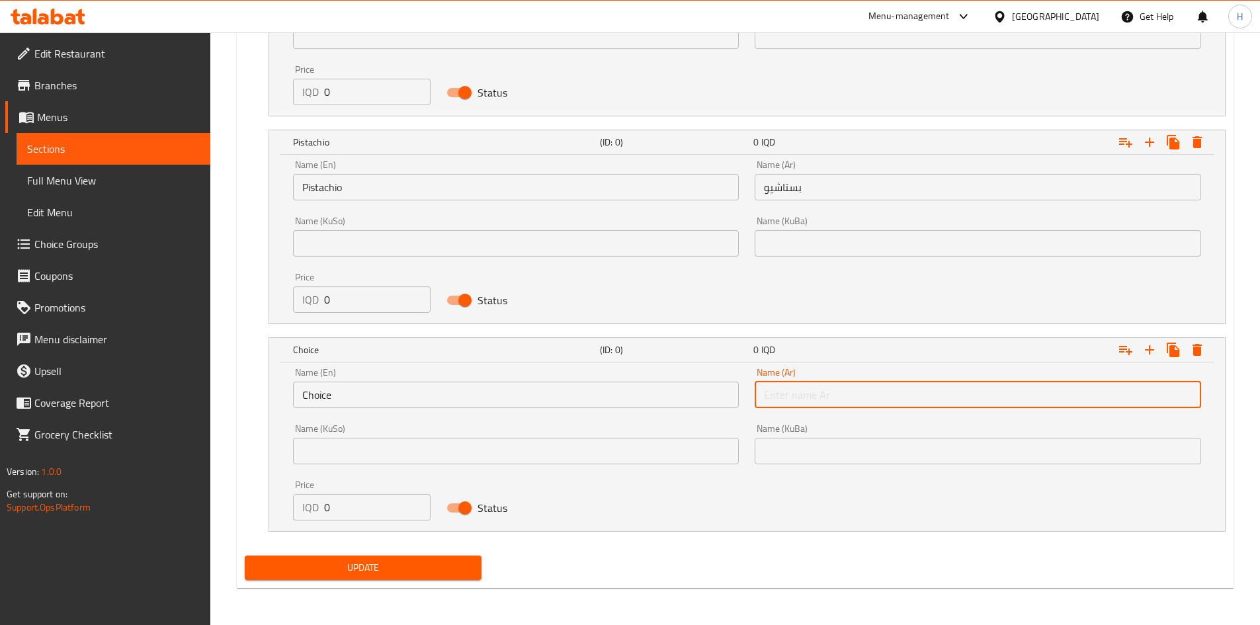
type input "ا"
type input "ايس كريم"
drag, startPoint x: 498, startPoint y: 410, endPoint x: 503, endPoint y: 404, distance: 8.1
click at [501, 406] on div "Name (En) Choice Name (En)" at bounding box center [516, 388] width 462 height 56
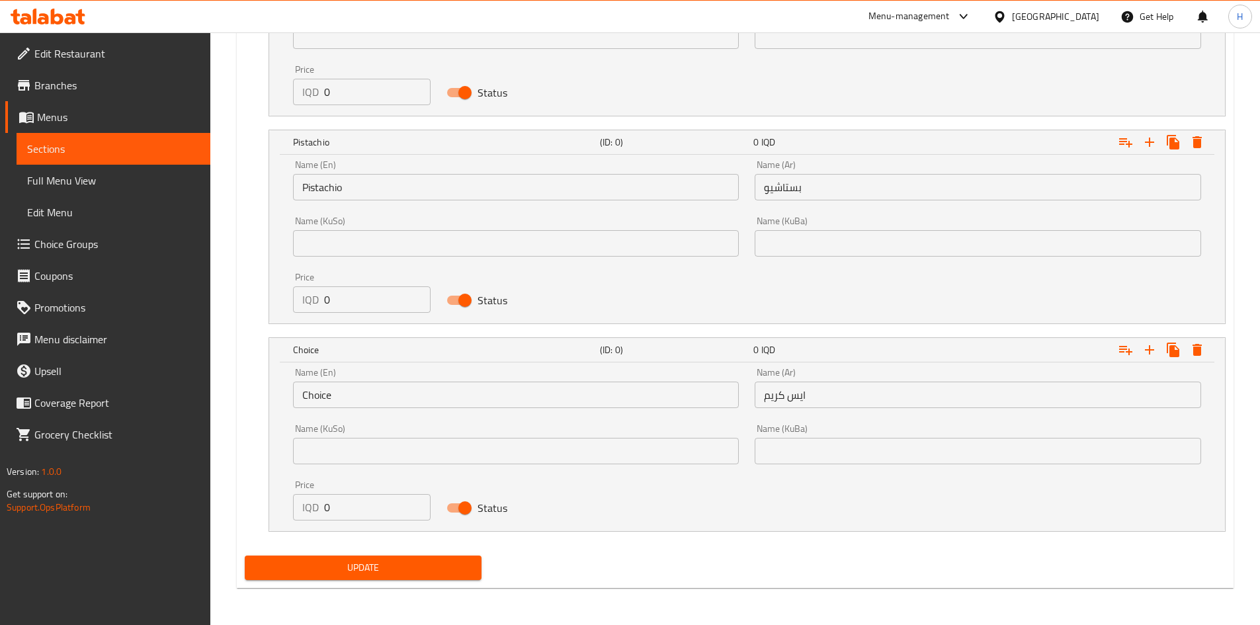
click at [503, 402] on input "Choice" at bounding box center [516, 395] width 447 height 26
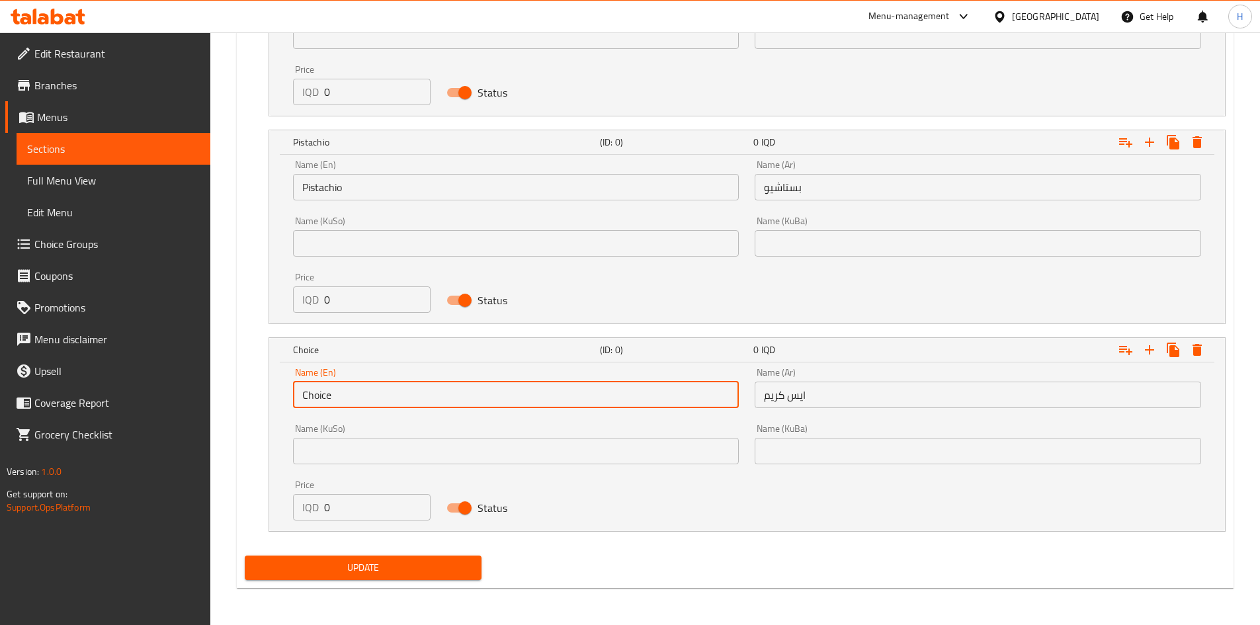
click at [502, 402] on input "Choice" at bounding box center [516, 395] width 447 height 26
type input "Ice cream"
click at [347, 504] on input "0" at bounding box center [377, 507] width 107 height 26
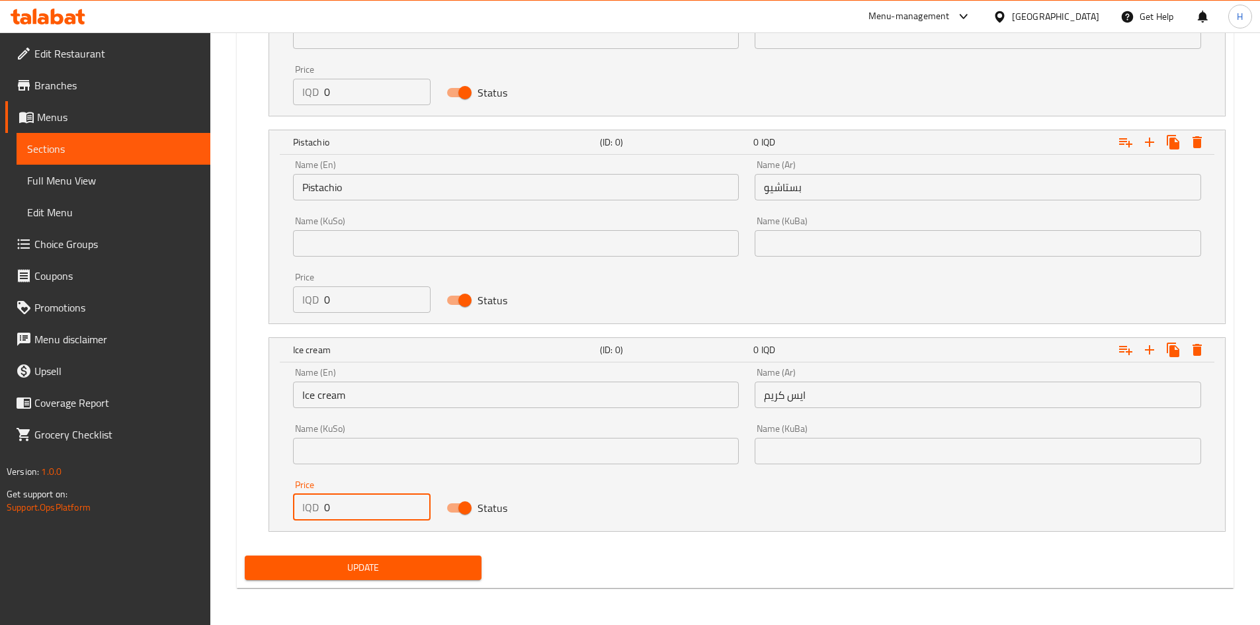
click at [347, 504] on input "0" at bounding box center [377, 507] width 107 height 26
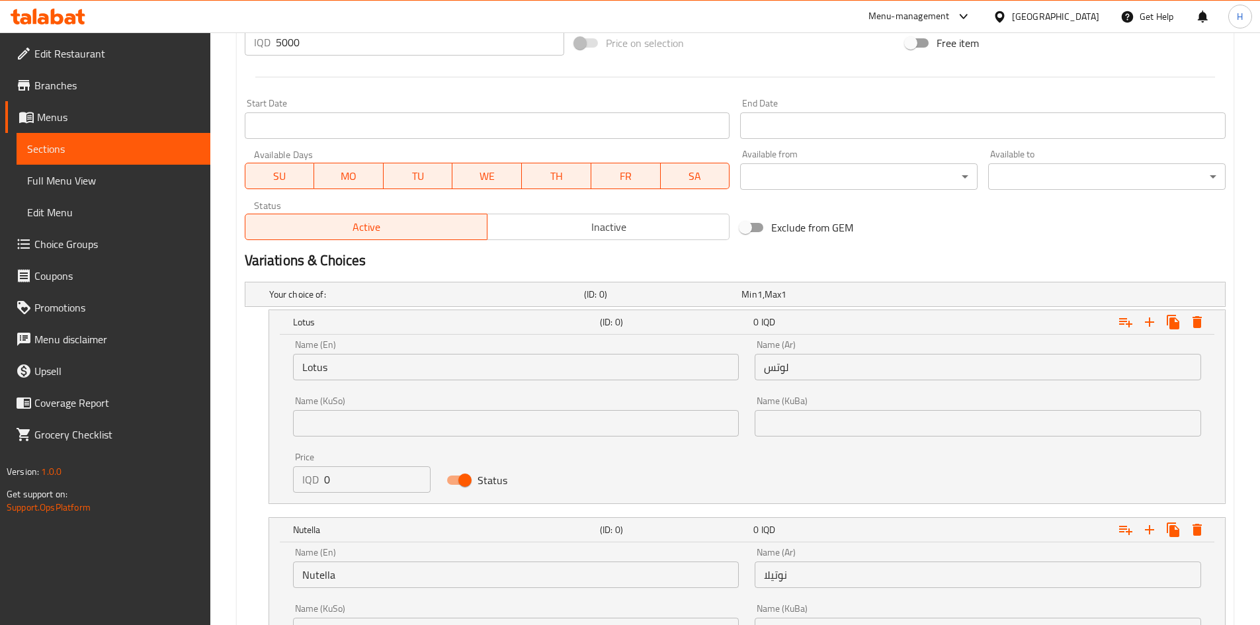
scroll to position [802, 0]
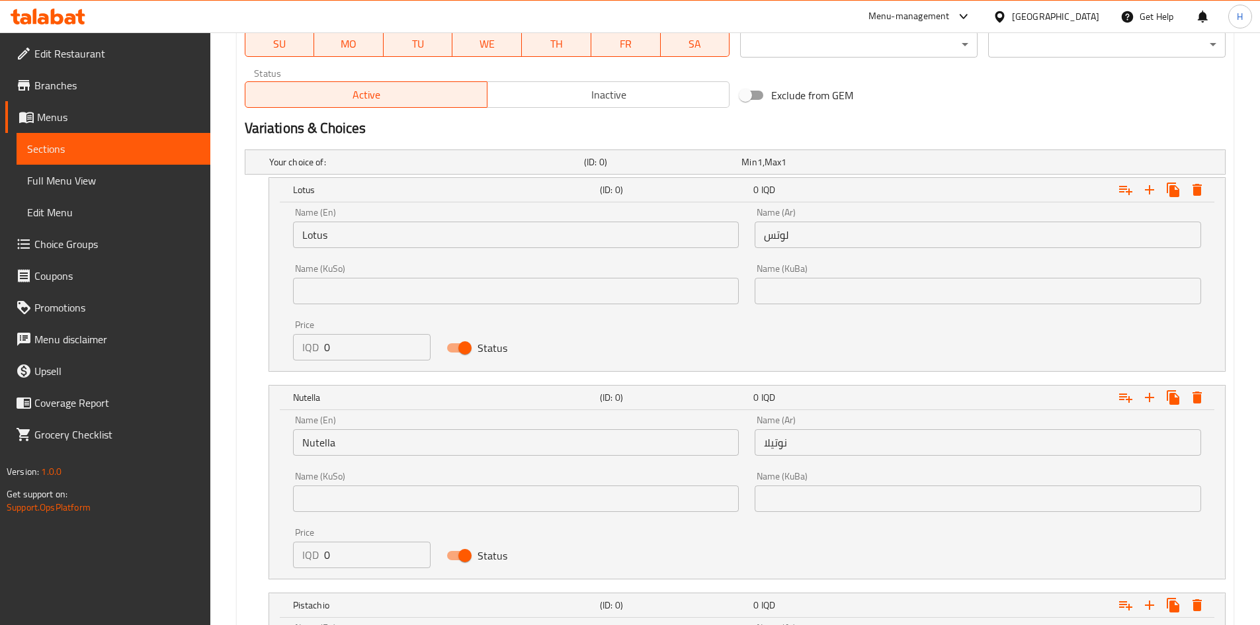
type input "6000"
click at [347, 358] on input "0" at bounding box center [377, 347] width 107 height 26
click at [345, 358] on input "0" at bounding box center [377, 347] width 107 height 26
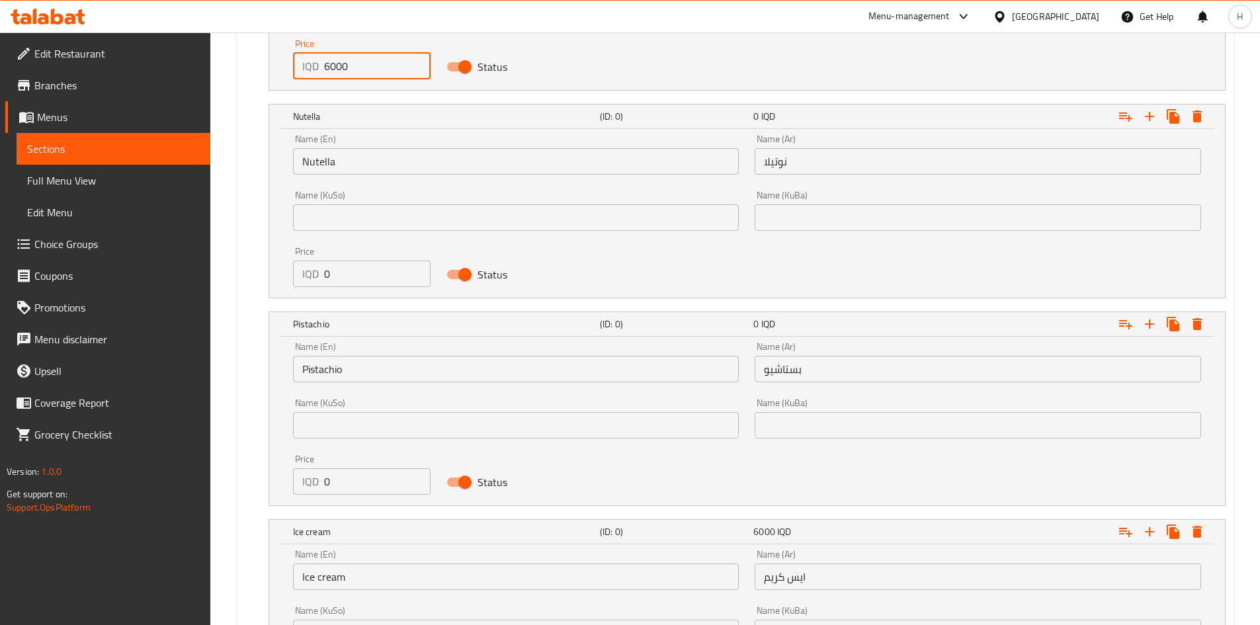
scroll to position [1133, 0]
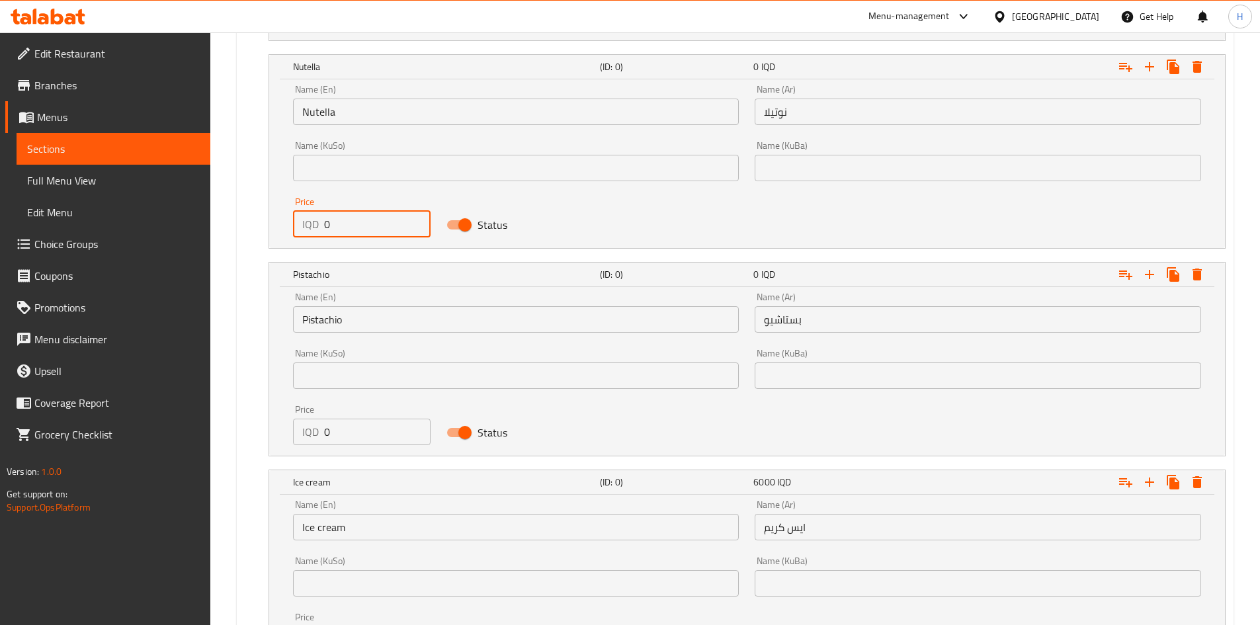
click at [352, 231] on input "0" at bounding box center [377, 224] width 107 height 26
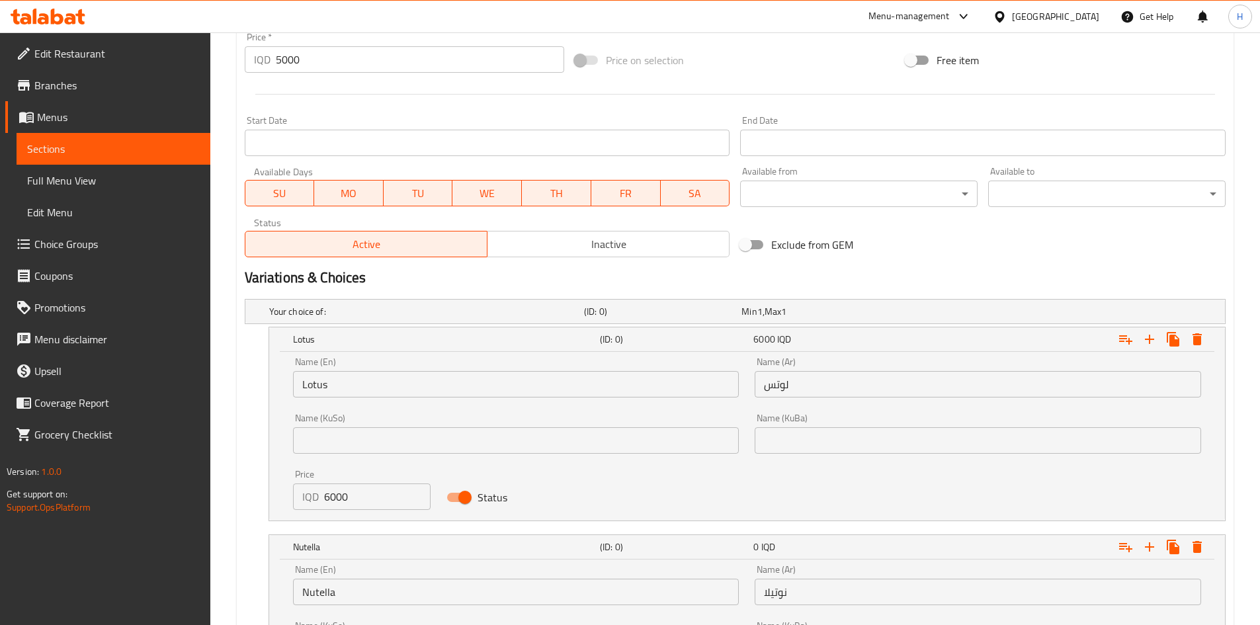
scroll to position [736, 0]
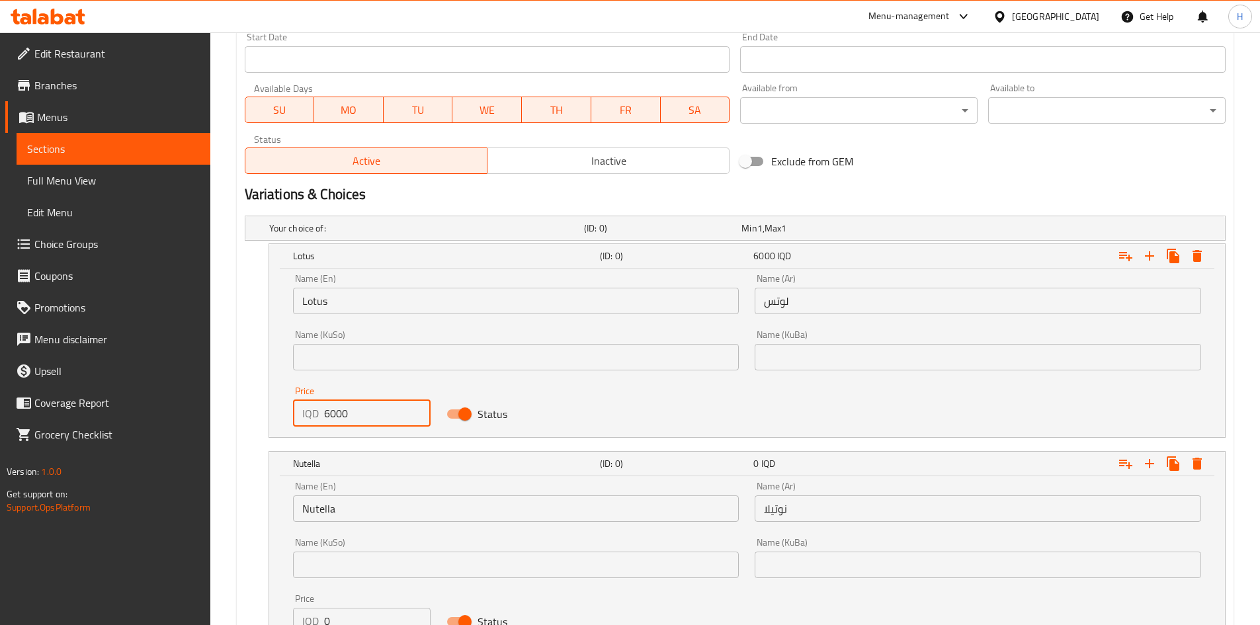
click at [331, 415] on input "6000" at bounding box center [377, 413] width 107 height 26
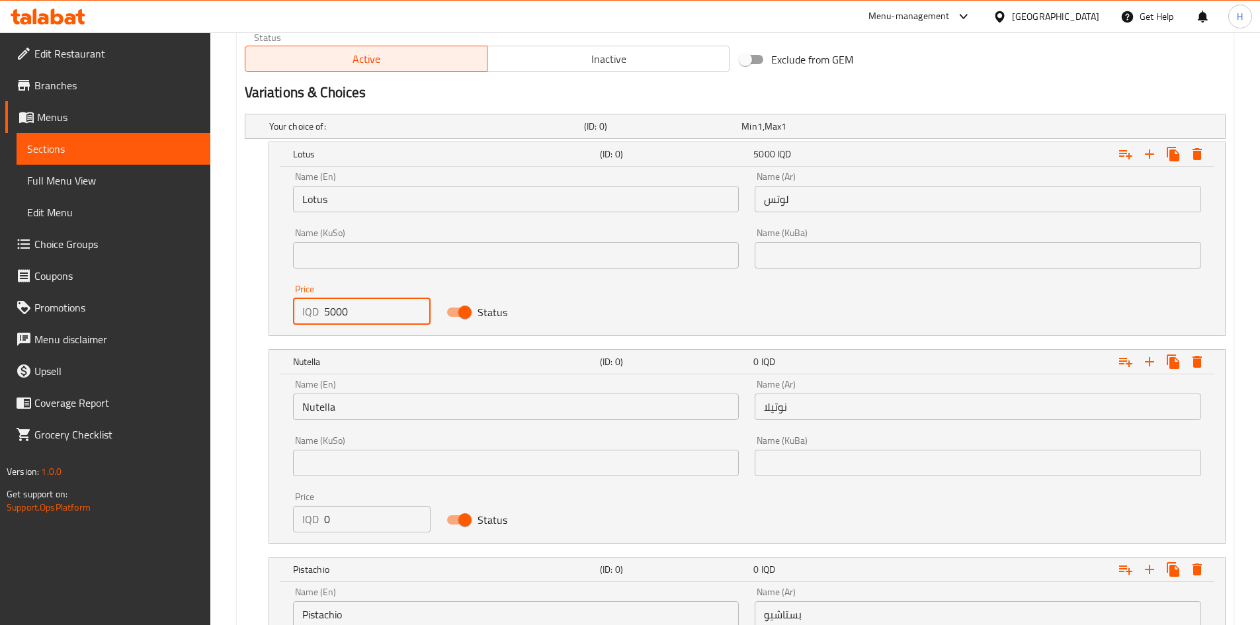
scroll to position [868, 0]
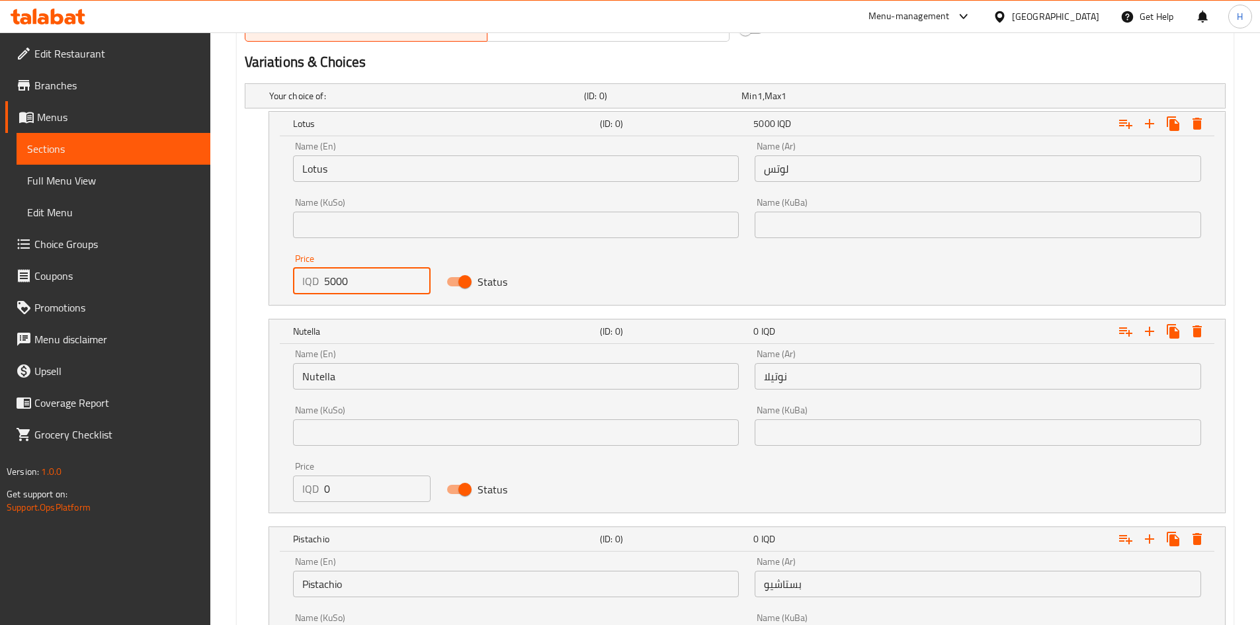
type input "5000"
click at [326, 486] on input "0" at bounding box center [377, 489] width 107 height 26
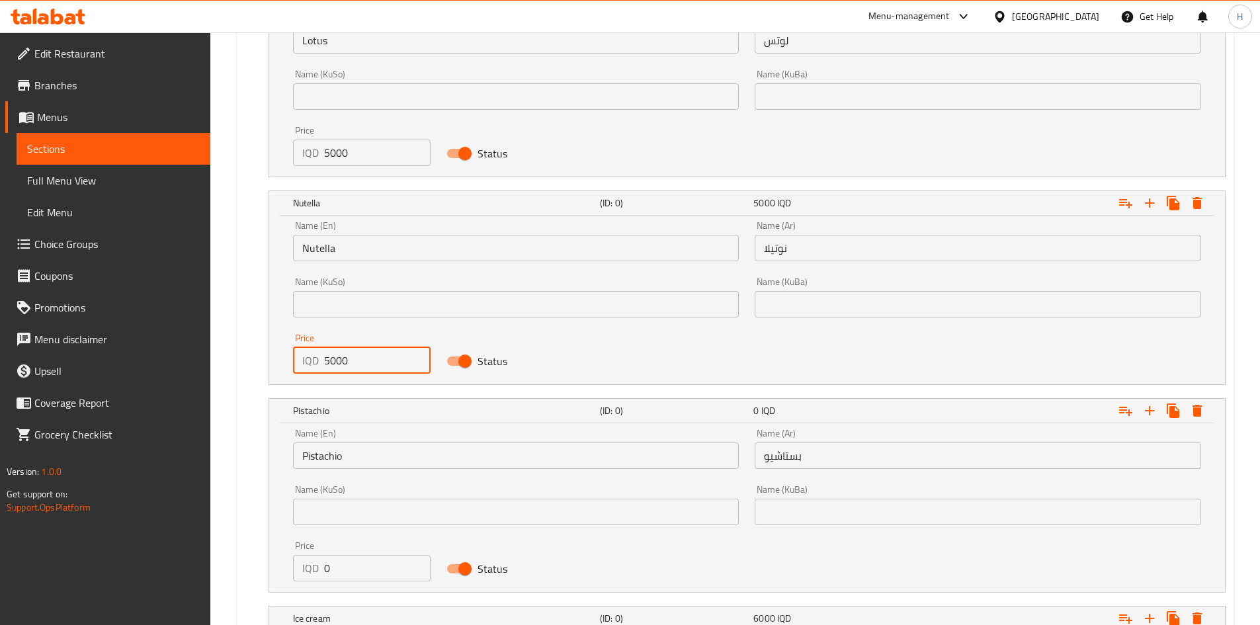
scroll to position [1133, 0]
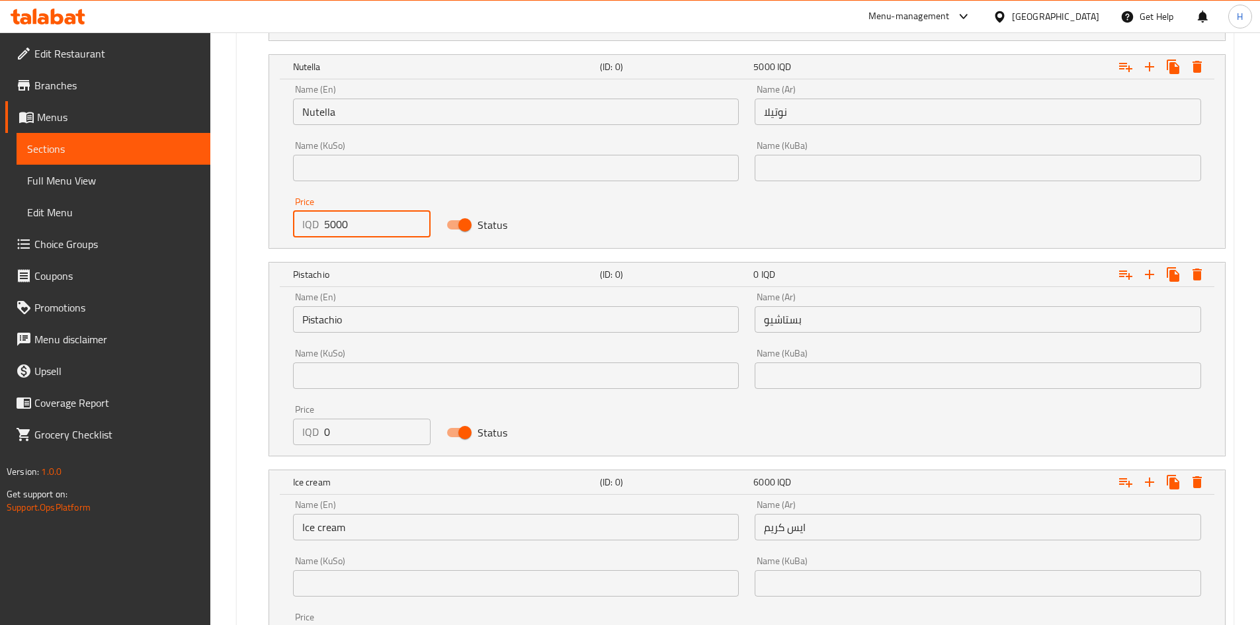
type input "5000"
click at [365, 433] on input "0" at bounding box center [377, 432] width 107 height 26
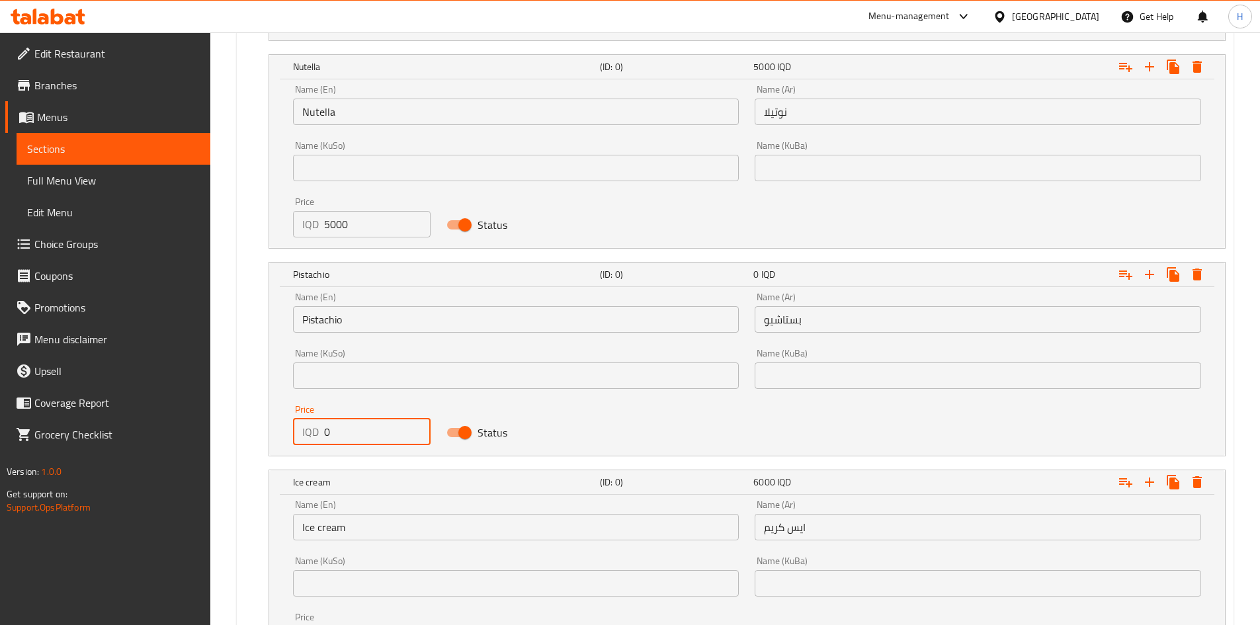
click at [365, 433] on input "0" at bounding box center [377, 432] width 107 height 26
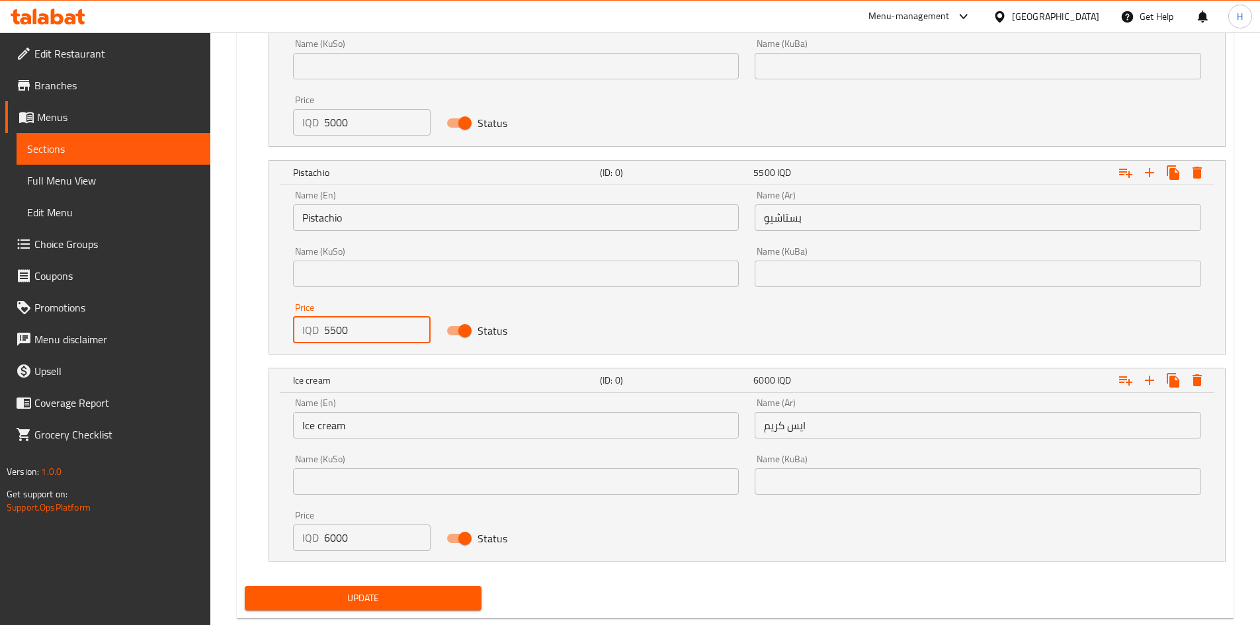
scroll to position [1265, 0]
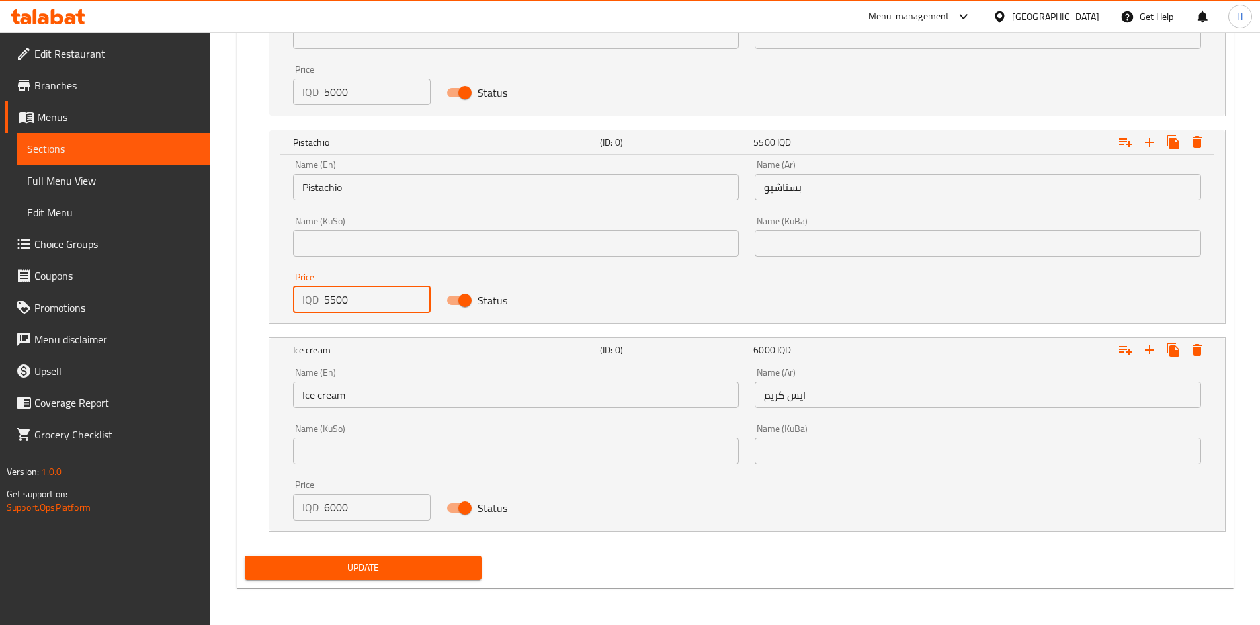
type input "5500"
drag, startPoint x: 439, startPoint y: 574, endPoint x: 454, endPoint y: 568, distance: 16.3
click at [440, 574] on span "Update" at bounding box center [363, 568] width 216 height 17
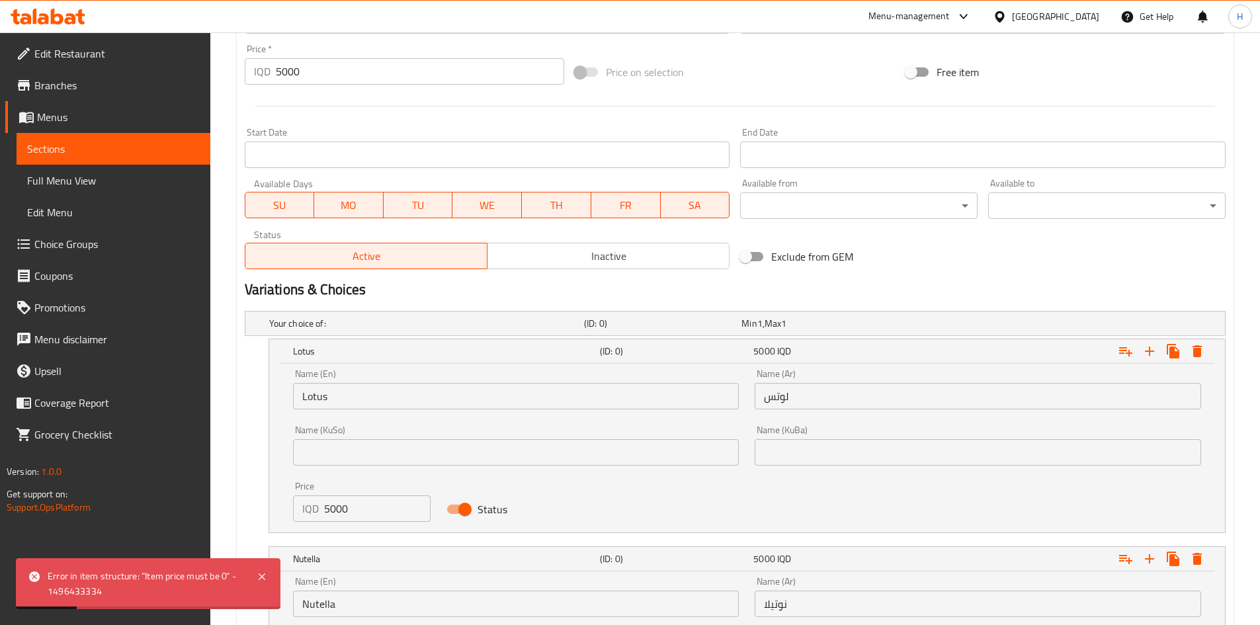
scroll to position [529, 0]
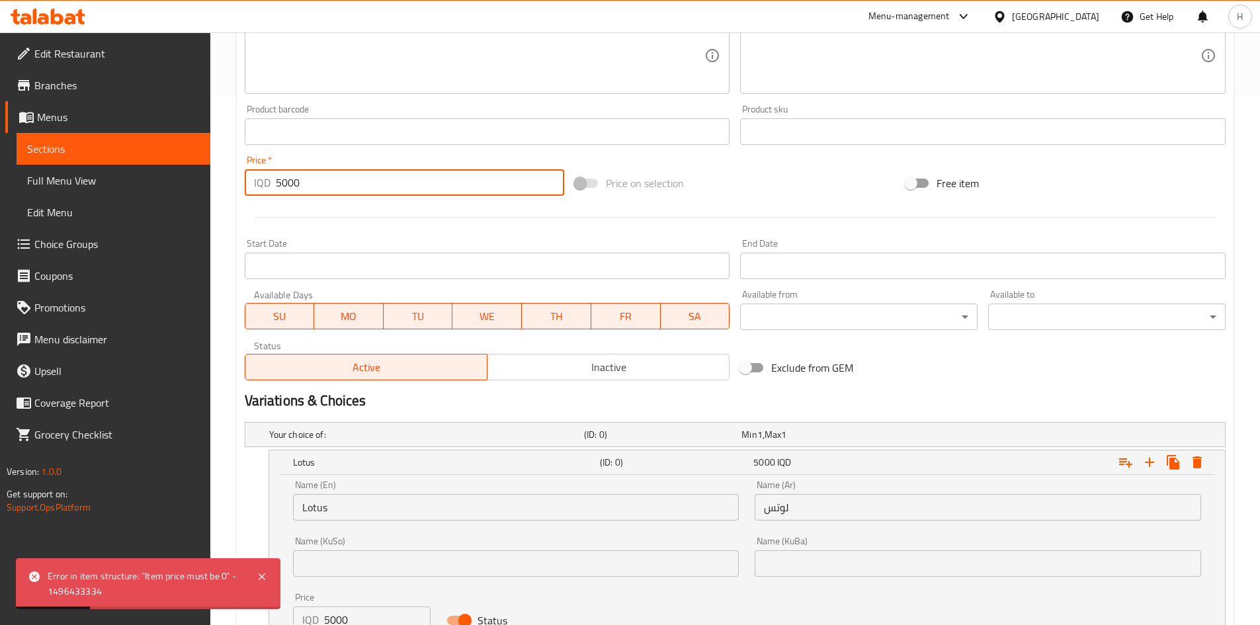
click at [342, 188] on input "5000" at bounding box center [420, 182] width 289 height 26
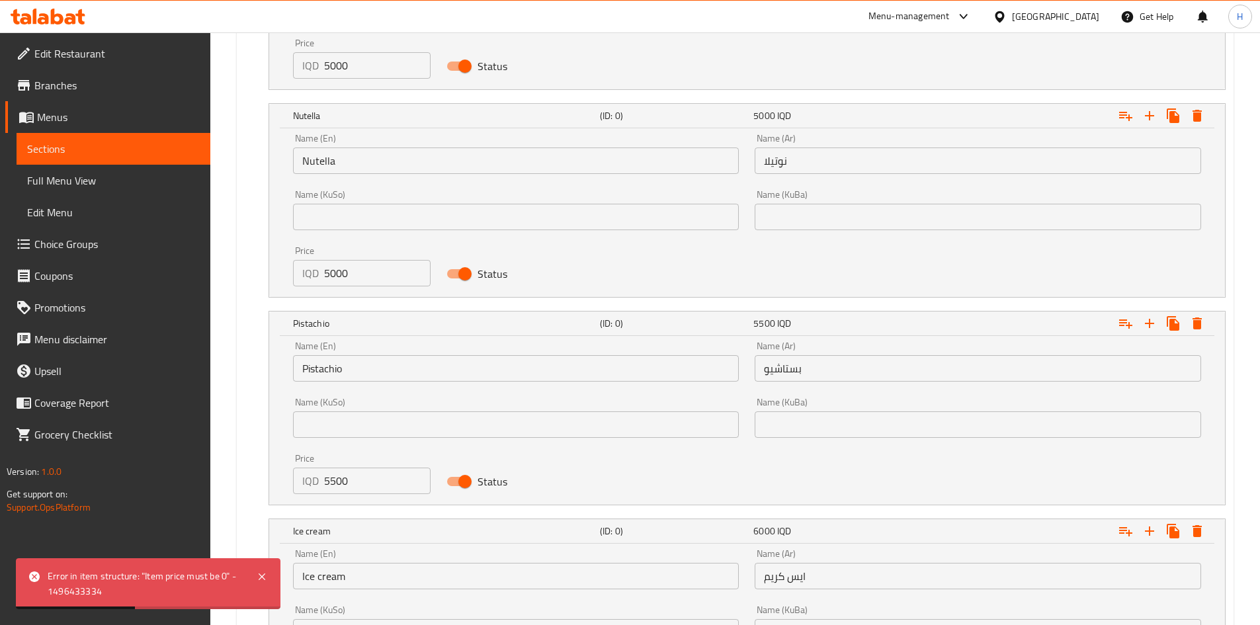
scroll to position [1257, 0]
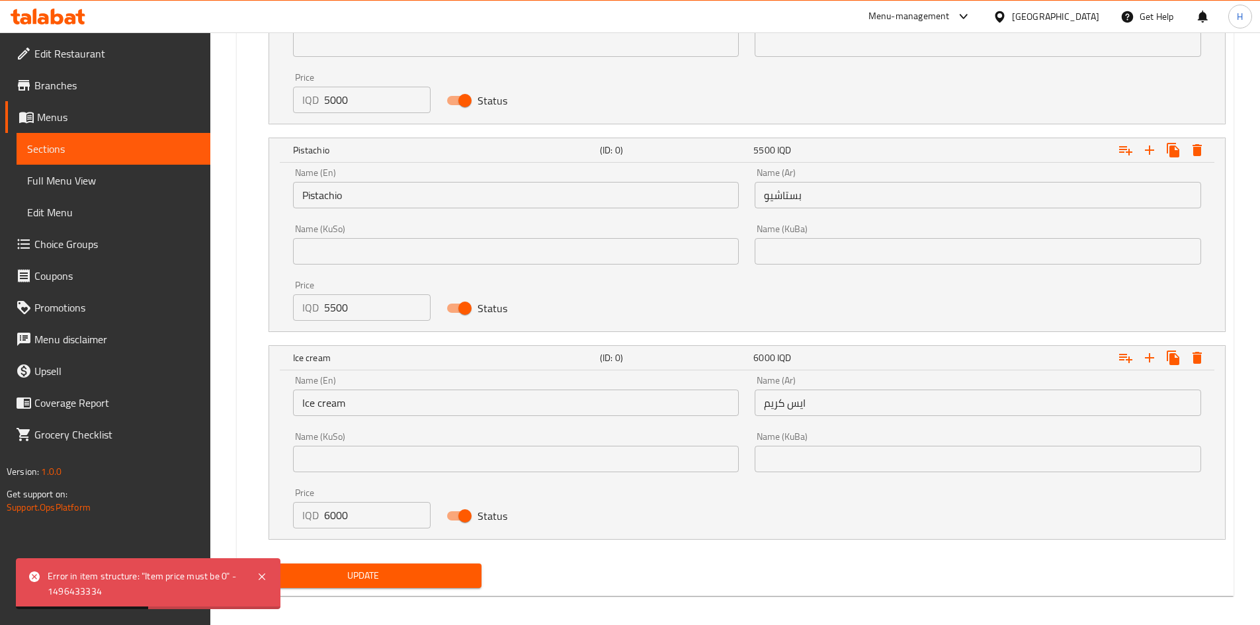
type input "0"
click at [419, 573] on span "Update" at bounding box center [363, 576] width 216 height 17
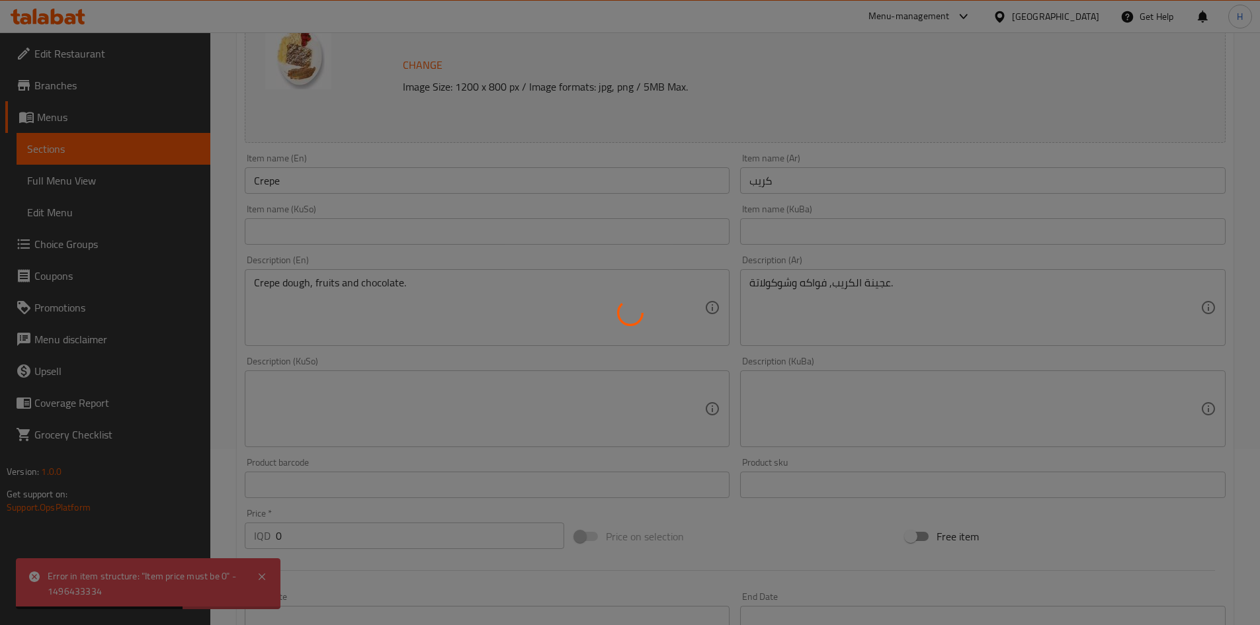
scroll to position [0, 0]
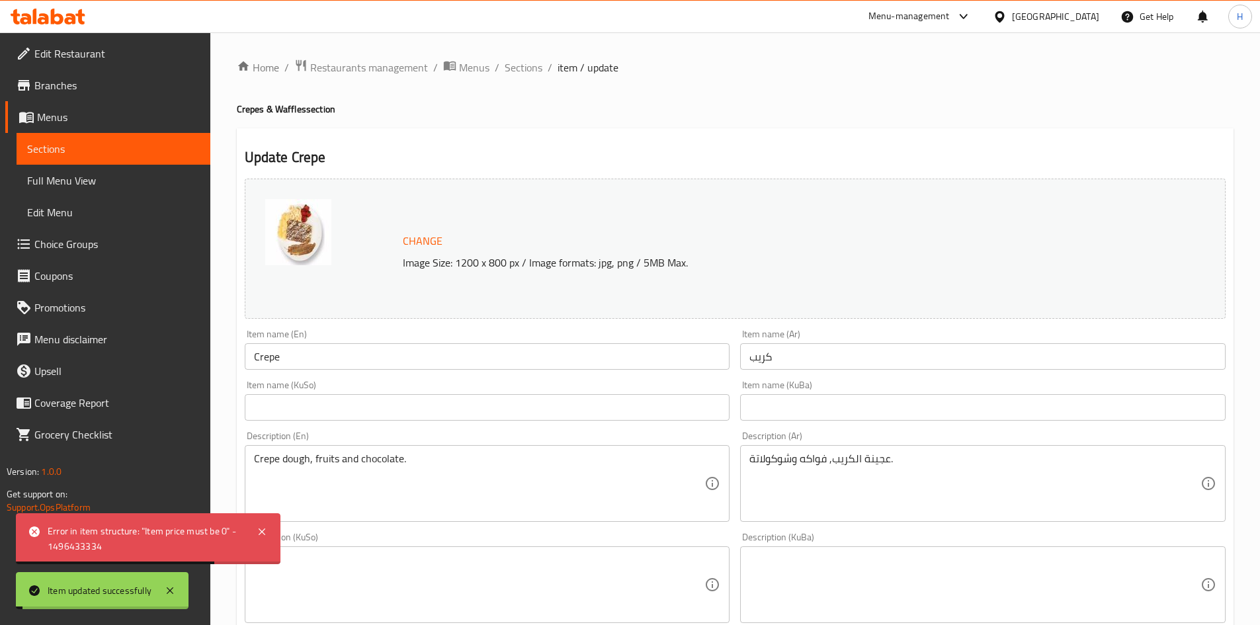
click at [524, 61] on span "Sections" at bounding box center [524, 68] width 38 height 16
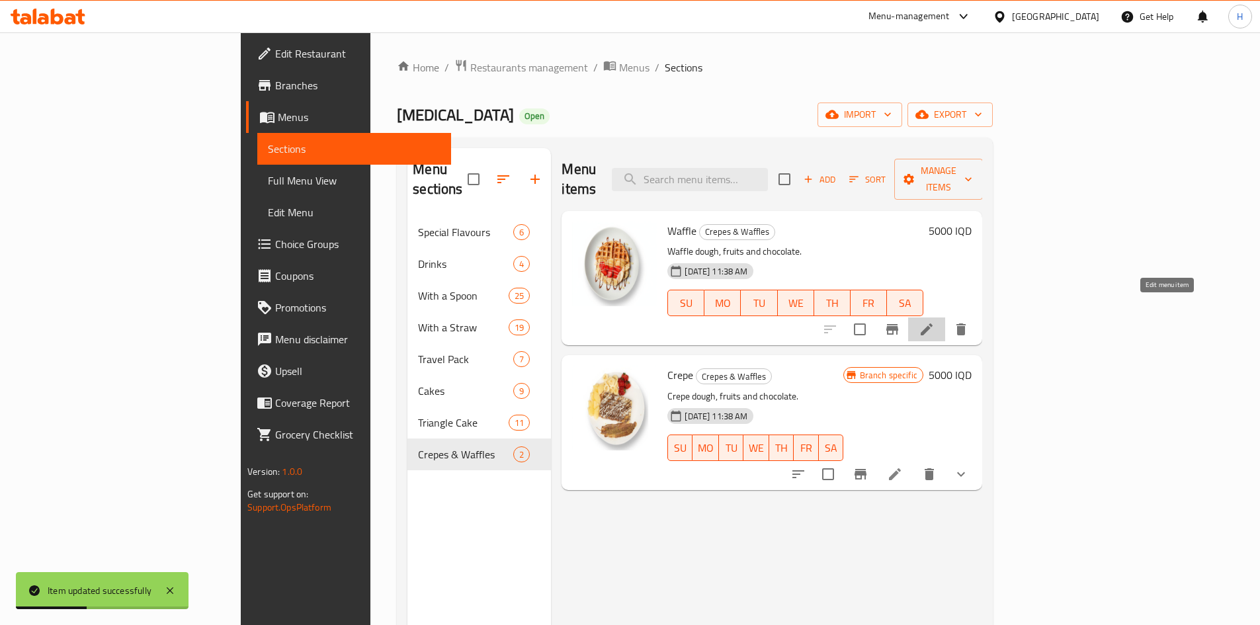
click at [933, 324] on icon at bounding box center [927, 330] width 12 height 12
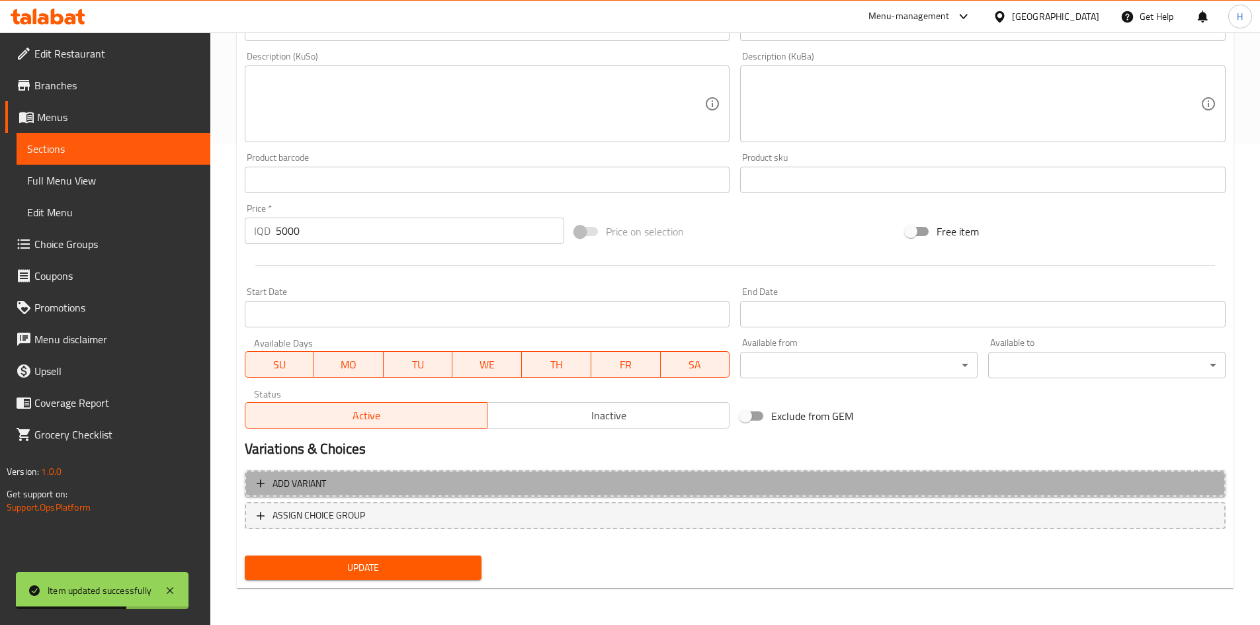
click at [330, 484] on span "Add variant" at bounding box center [735, 484] width 957 height 17
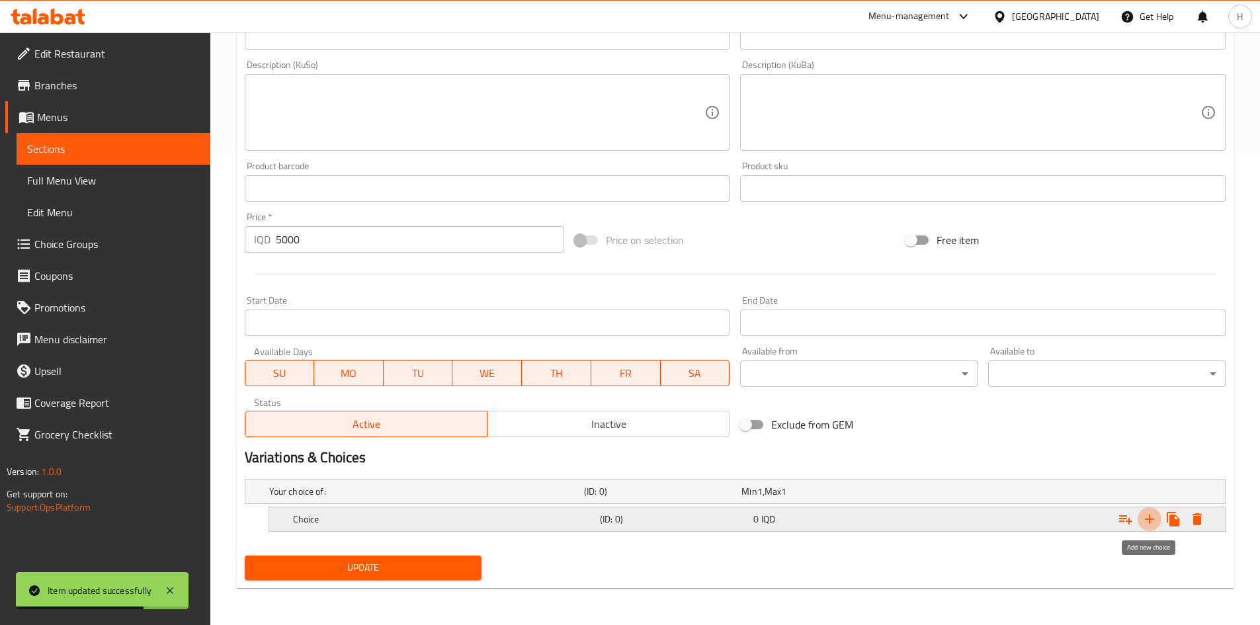
click at [1157, 520] on icon "Expand" at bounding box center [1150, 519] width 16 height 16
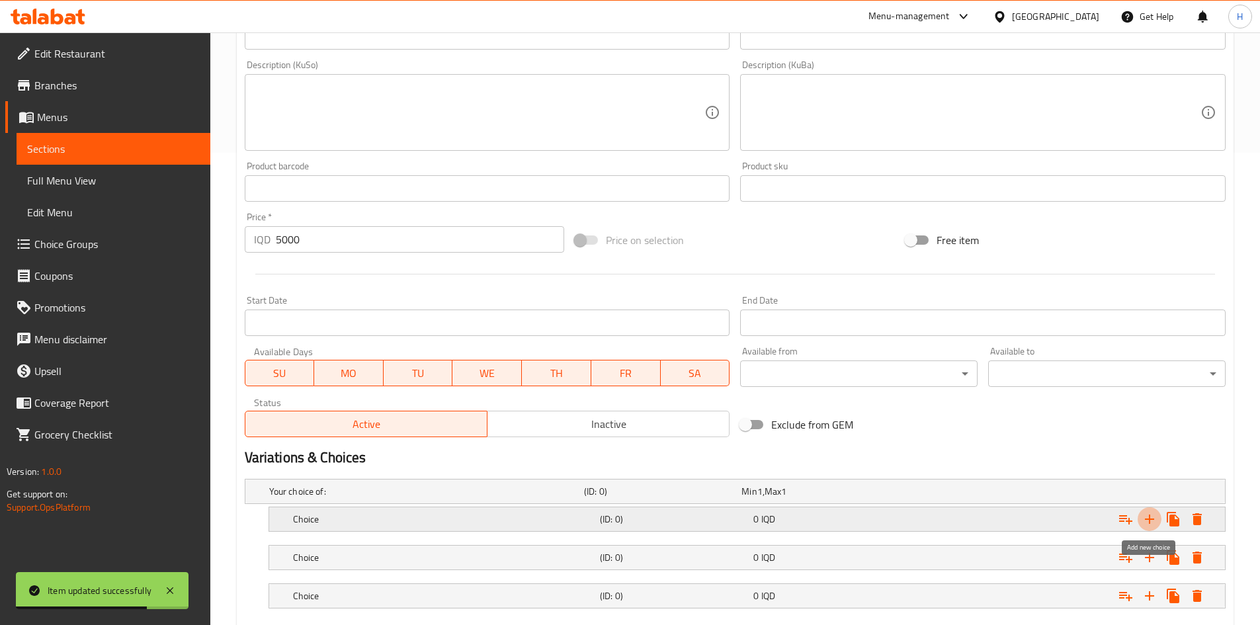
drag, startPoint x: 1157, startPoint y: 520, endPoint x: 793, endPoint y: 513, distance: 364.6
click at [1156, 520] on icon "Expand" at bounding box center [1150, 519] width 16 height 16
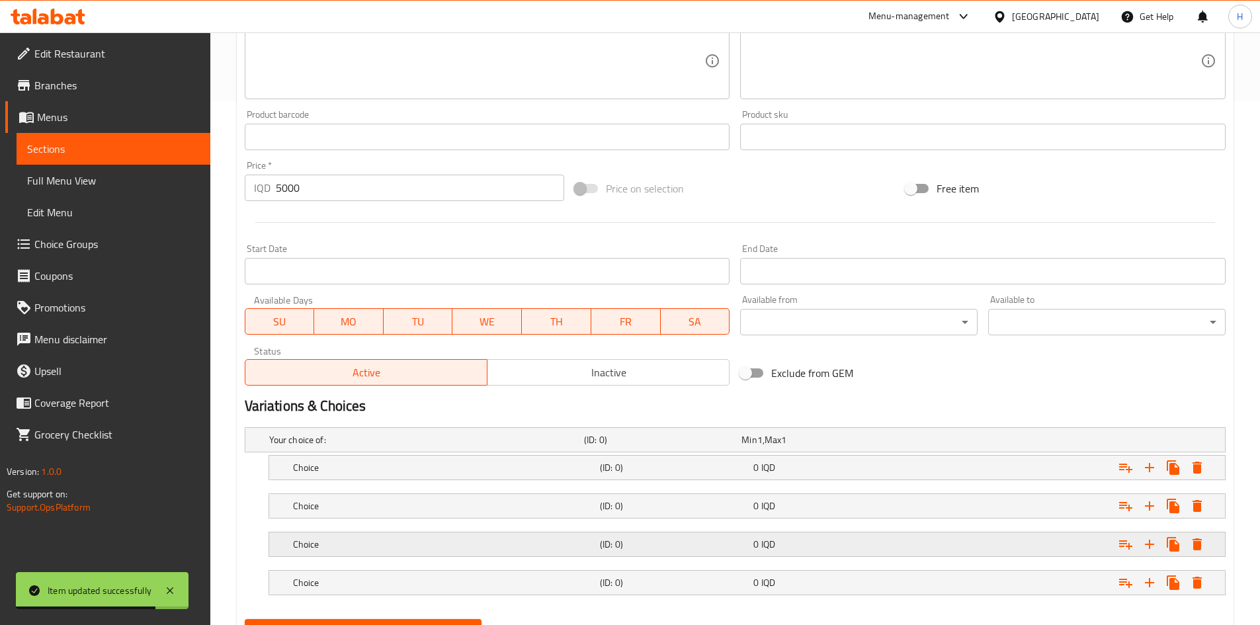
scroll to position [588, 0]
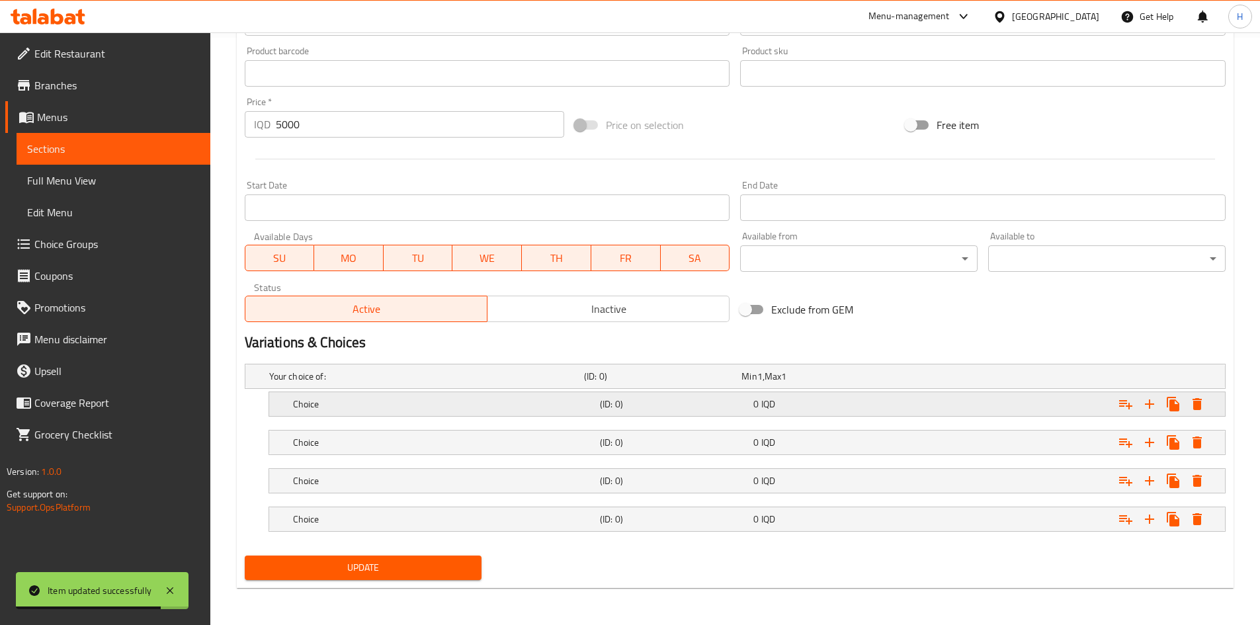
click at [300, 383] on h5 "Choice" at bounding box center [424, 376] width 310 height 13
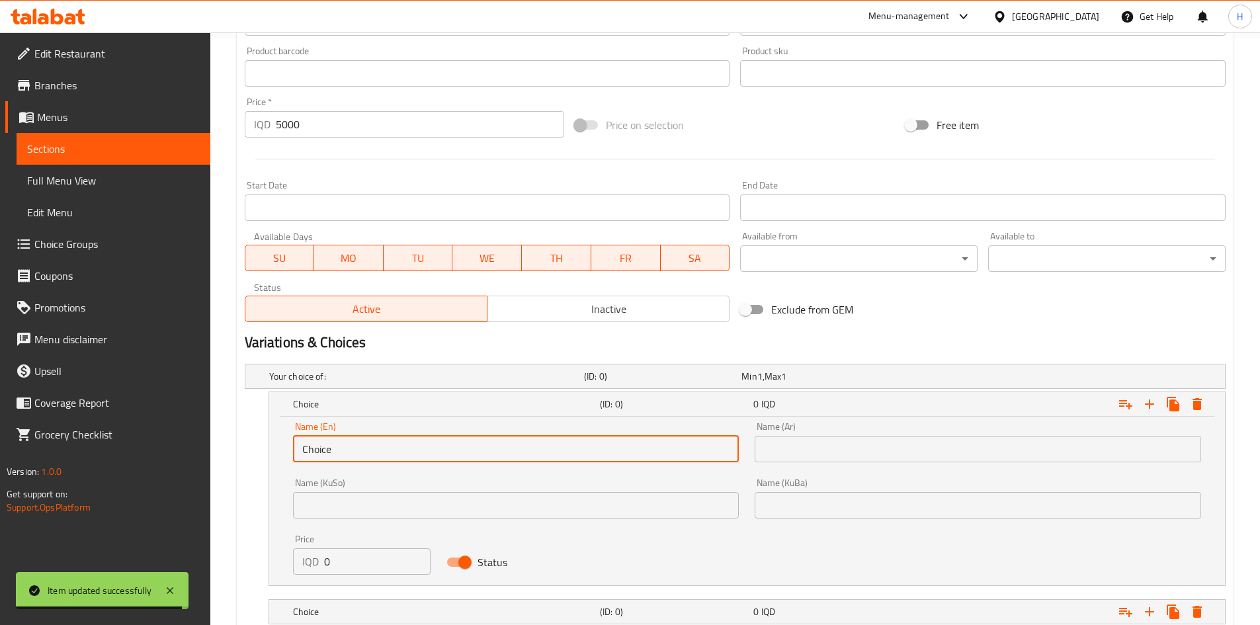
click at [498, 449] on input "Choice" at bounding box center [516, 449] width 447 height 26
click at [497, 447] on input "text" at bounding box center [516, 449] width 447 height 26
click at [374, 144] on div at bounding box center [736, 159] width 992 height 32
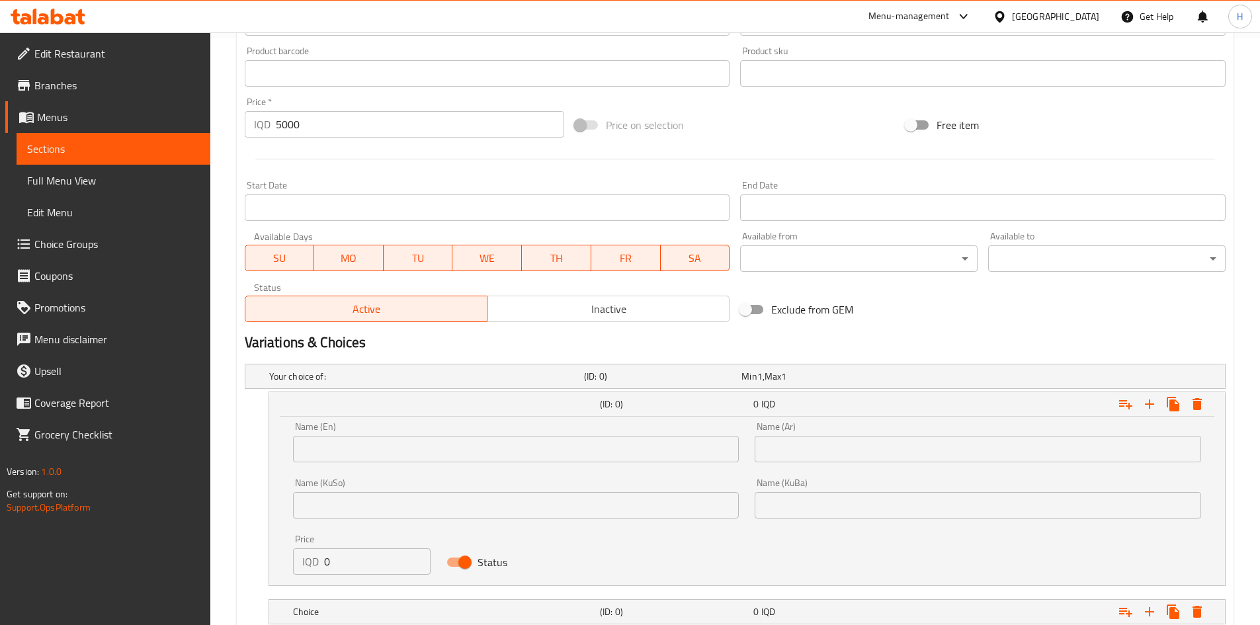
click at [376, 135] on input "5000" at bounding box center [420, 124] width 289 height 26
click at [376, 134] on input "5000" at bounding box center [420, 124] width 289 height 26
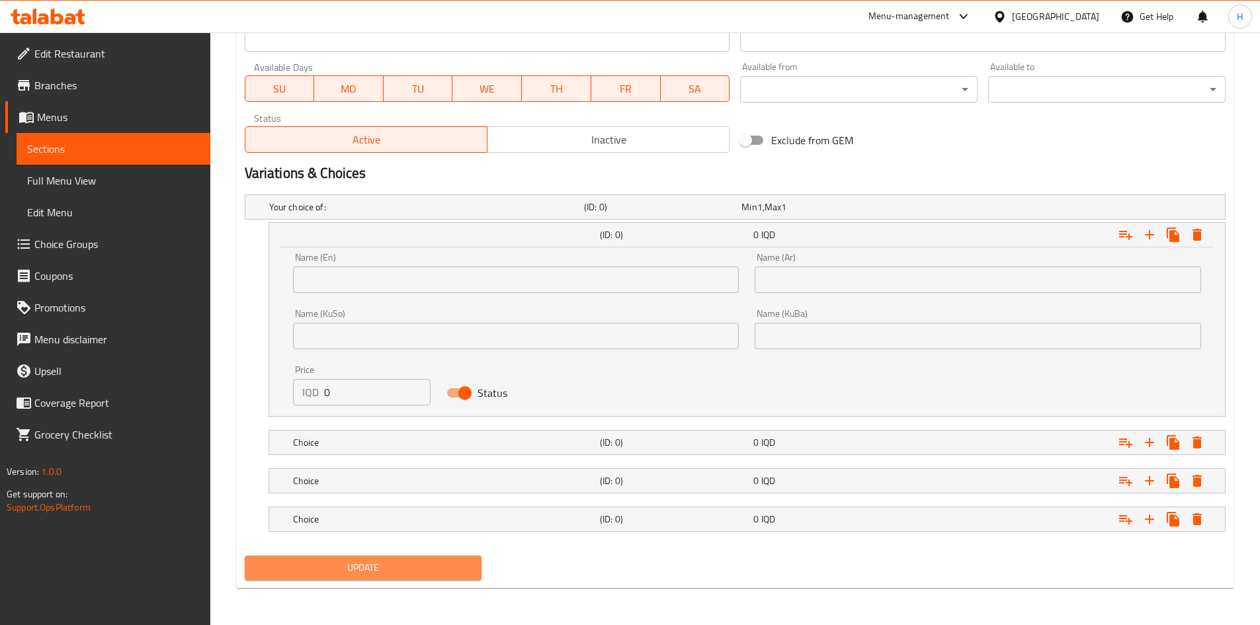
click at [419, 557] on button "Update" at bounding box center [364, 568] width 238 height 24
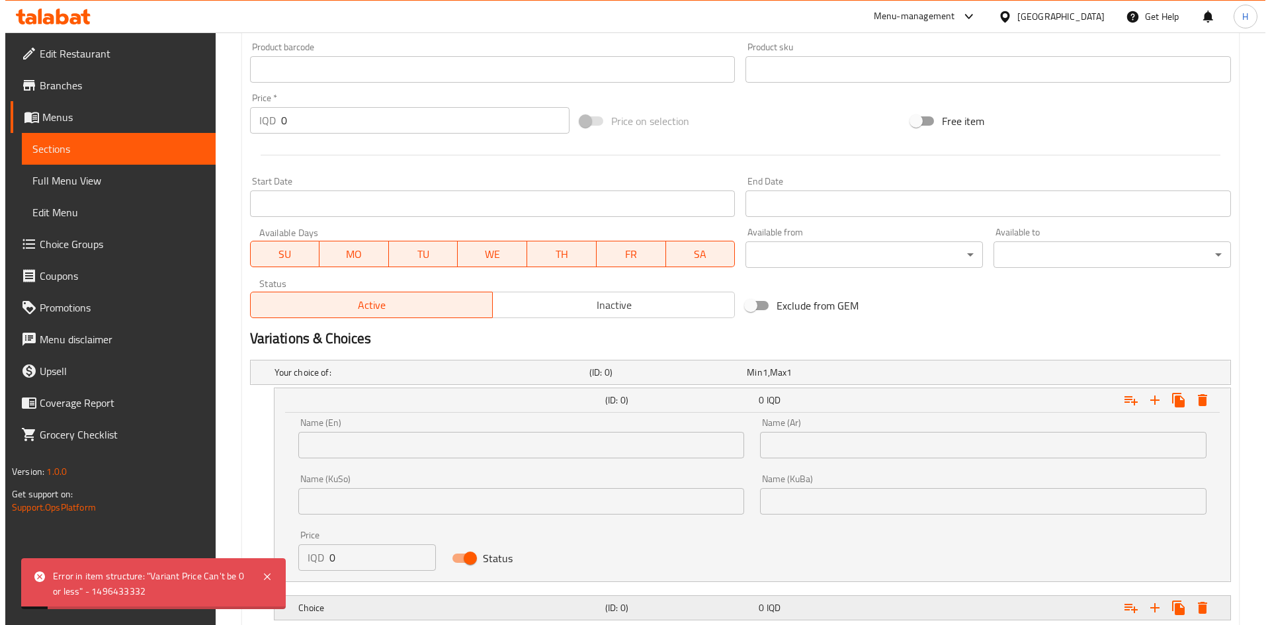
scroll to position [728, 0]
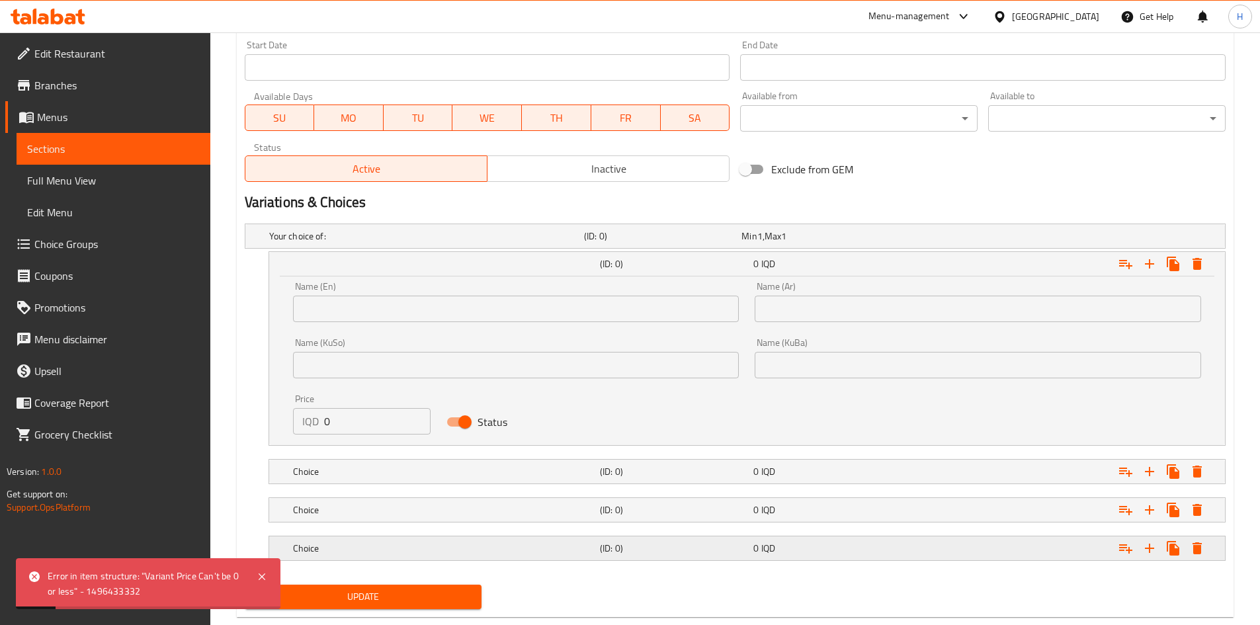
click at [1189, 276] on button "Expand" at bounding box center [1198, 264] width 24 height 24
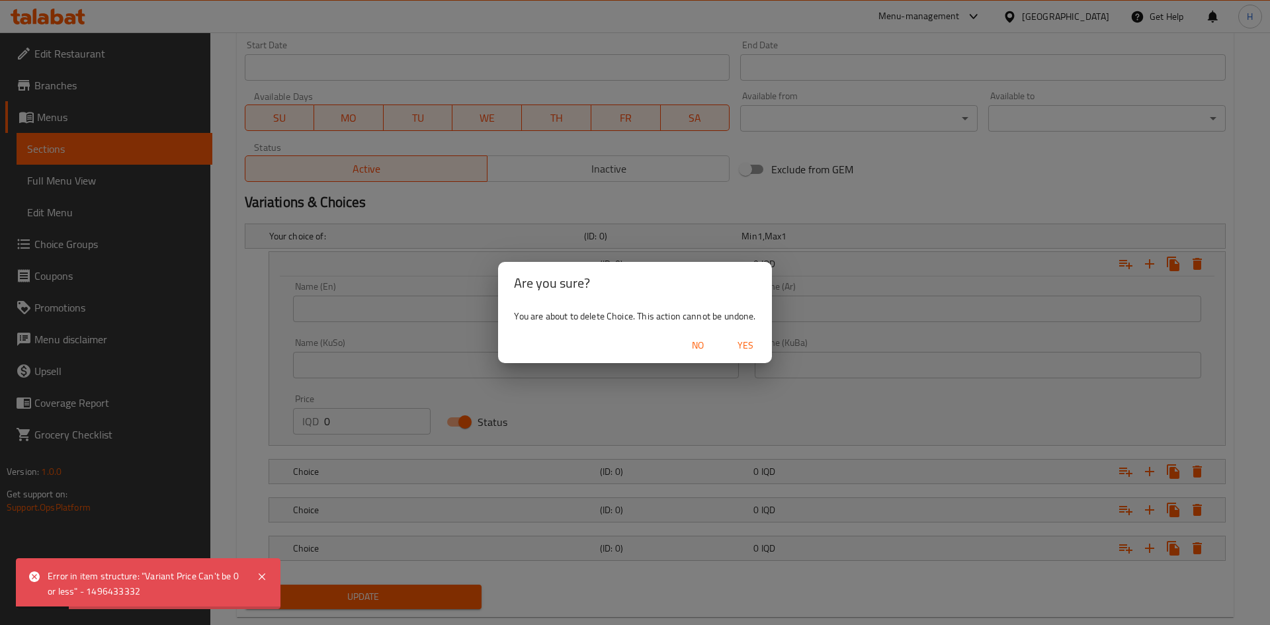
click at [1198, 514] on div "Are you sure? You are about to delete Choice. This action cannot be undone. No …" at bounding box center [635, 312] width 1270 height 625
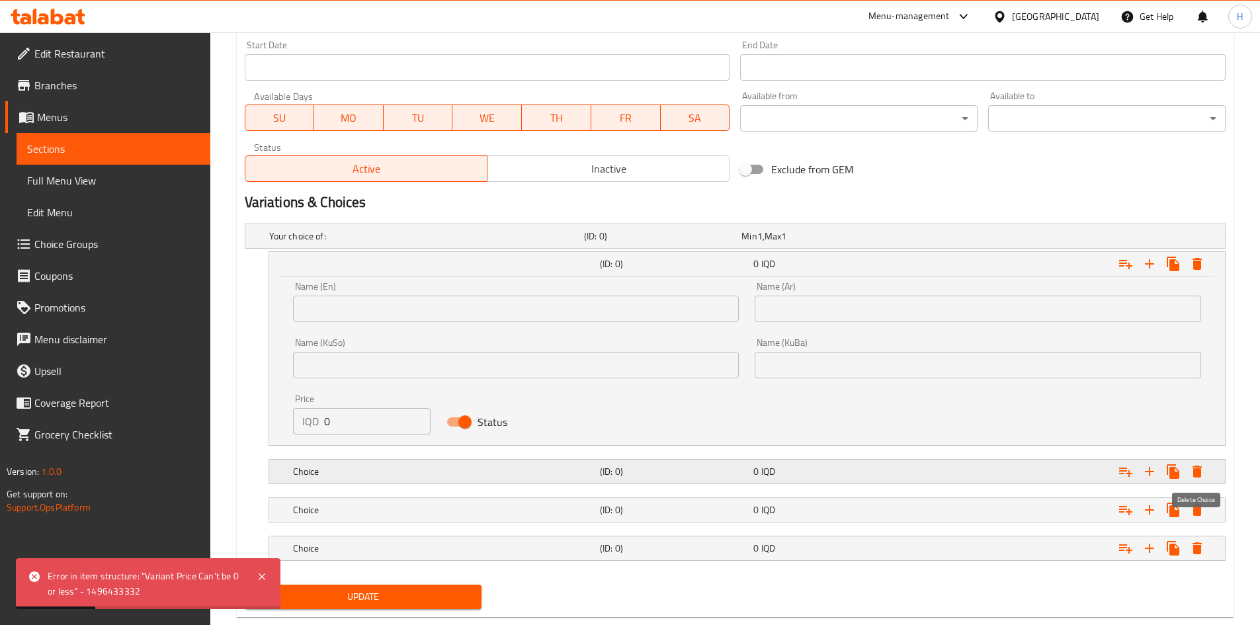
click at [1198, 470] on icon "Expand" at bounding box center [1197, 472] width 9 height 12
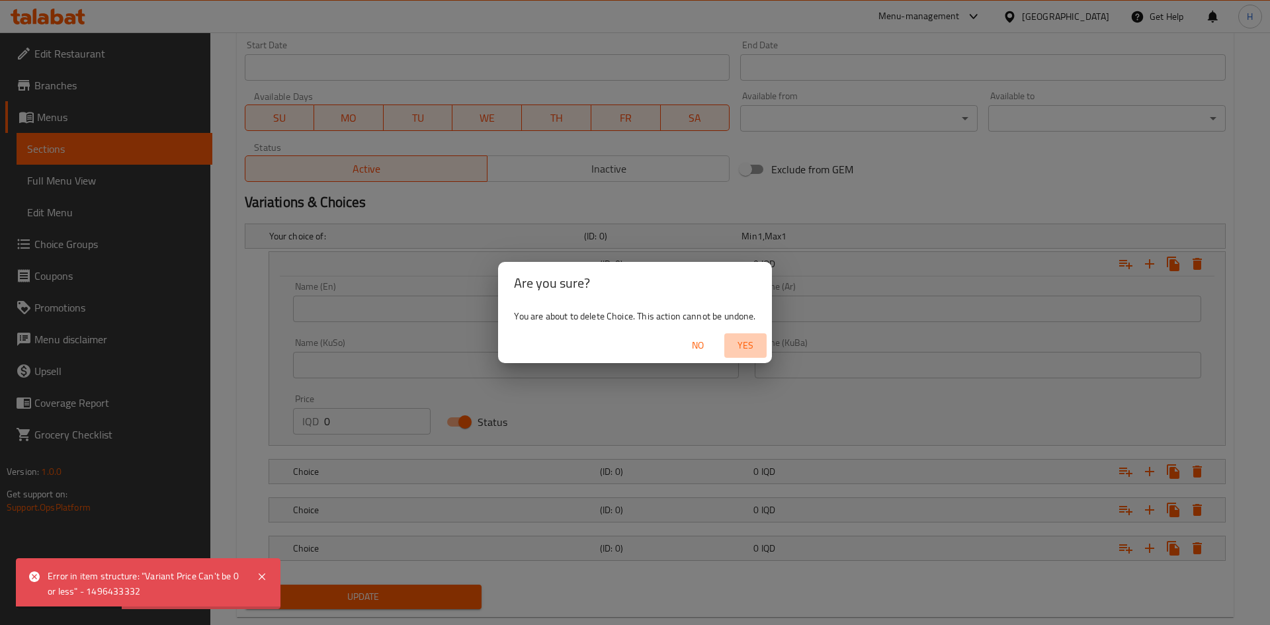
click at [752, 337] on span "Yes" at bounding box center [746, 345] width 32 height 17
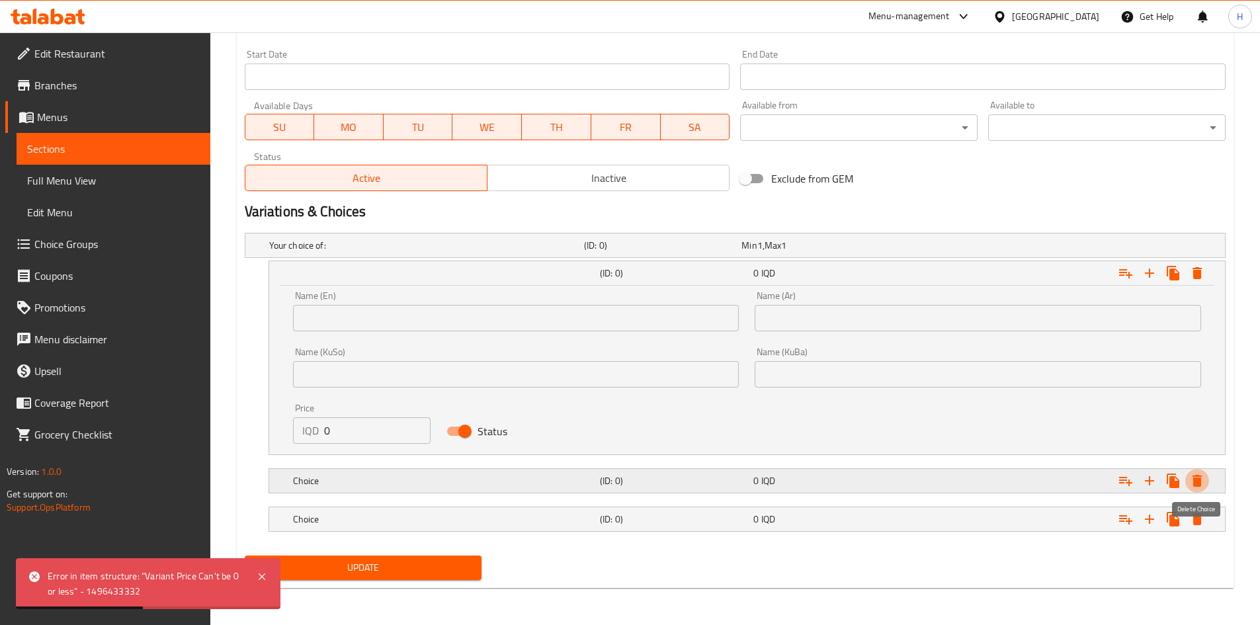
click at [1205, 478] on icon "Expand" at bounding box center [1198, 481] width 16 height 16
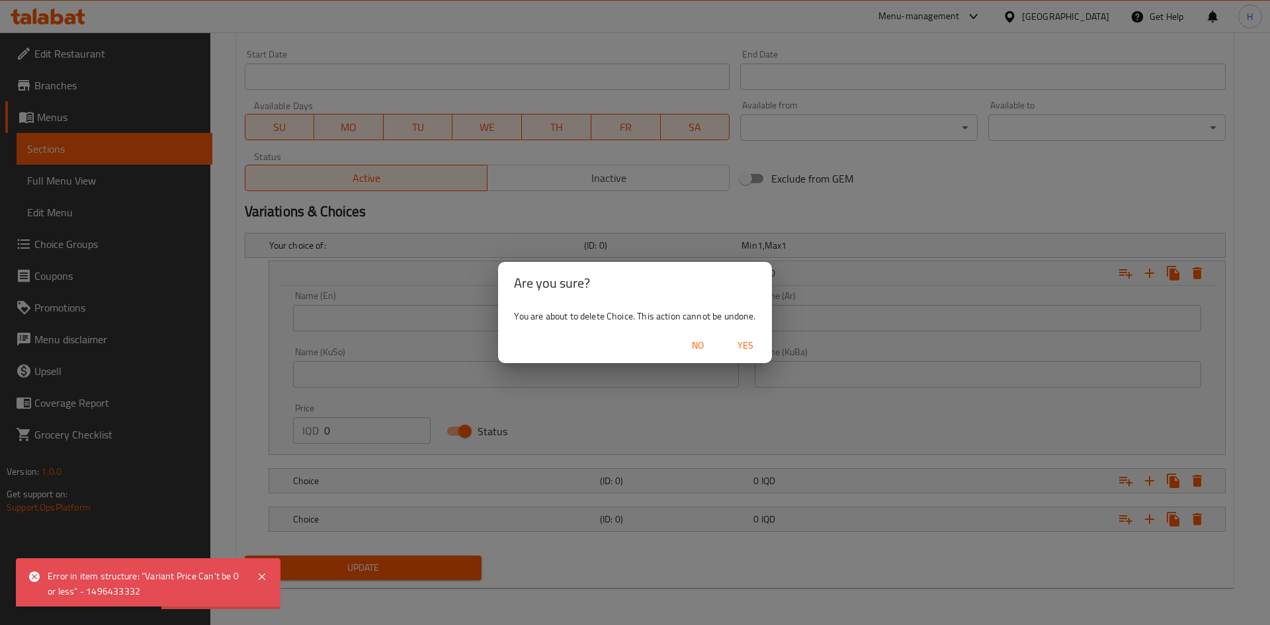
click at [748, 346] on span "Yes" at bounding box center [746, 345] width 32 height 17
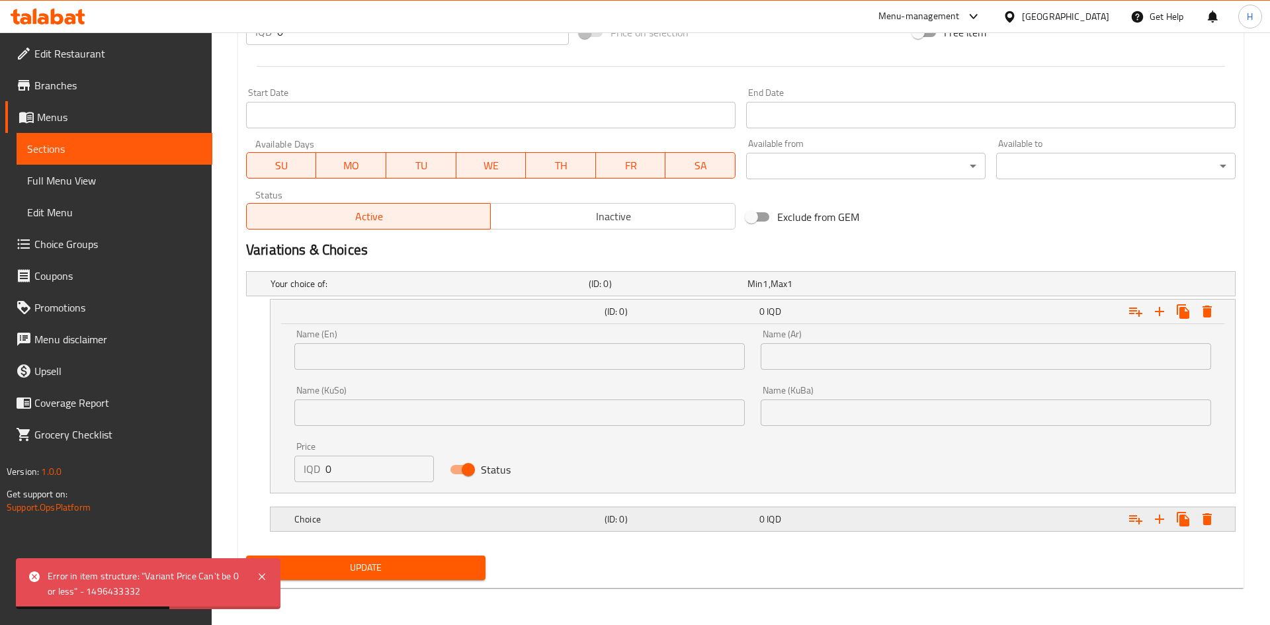
scroll to position [680, 0]
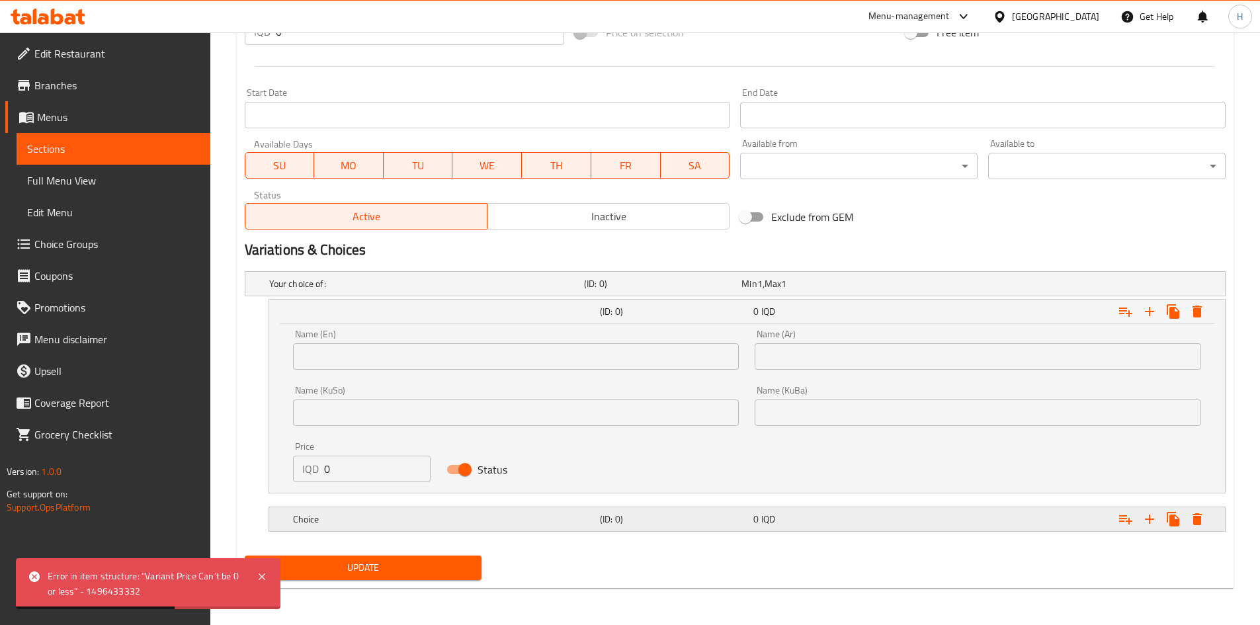
click at [1192, 320] on icon "Expand" at bounding box center [1198, 312] width 16 height 16
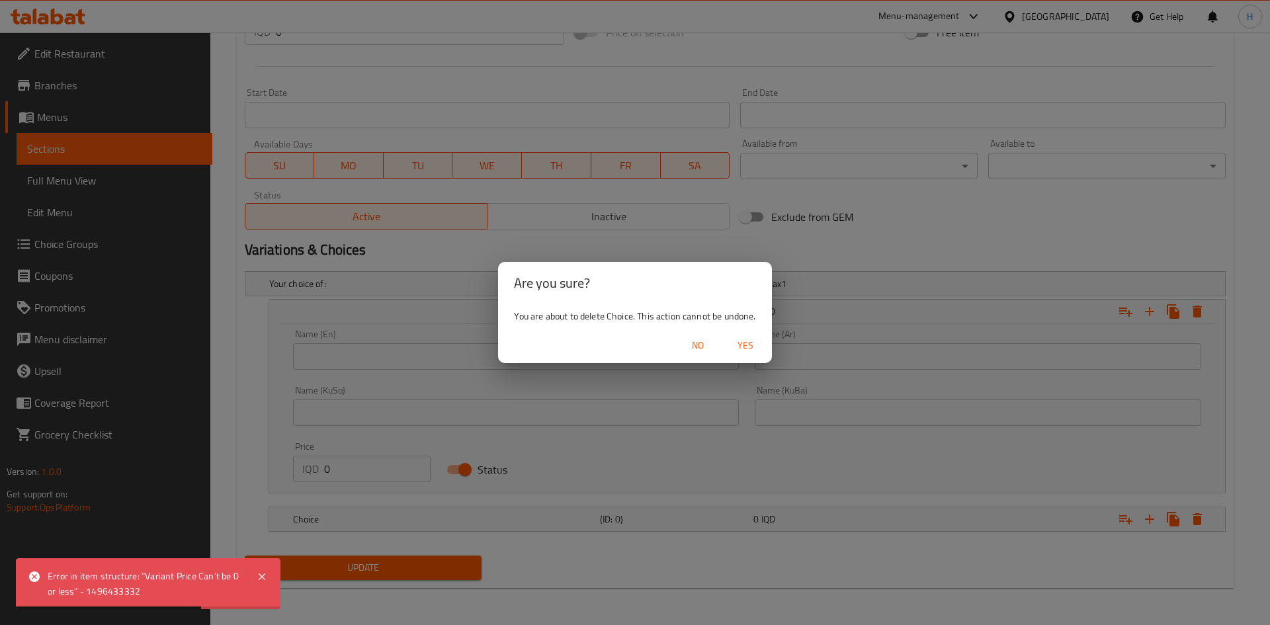
click at [747, 347] on span "Yes" at bounding box center [746, 345] width 32 height 17
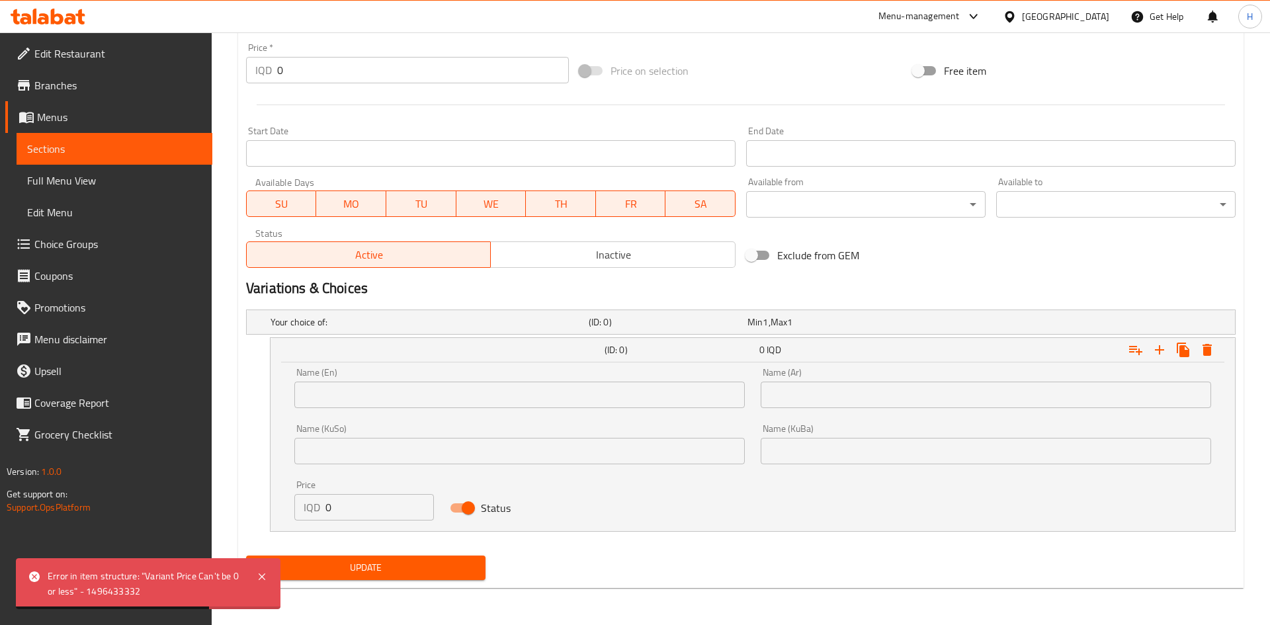
scroll to position [642, 0]
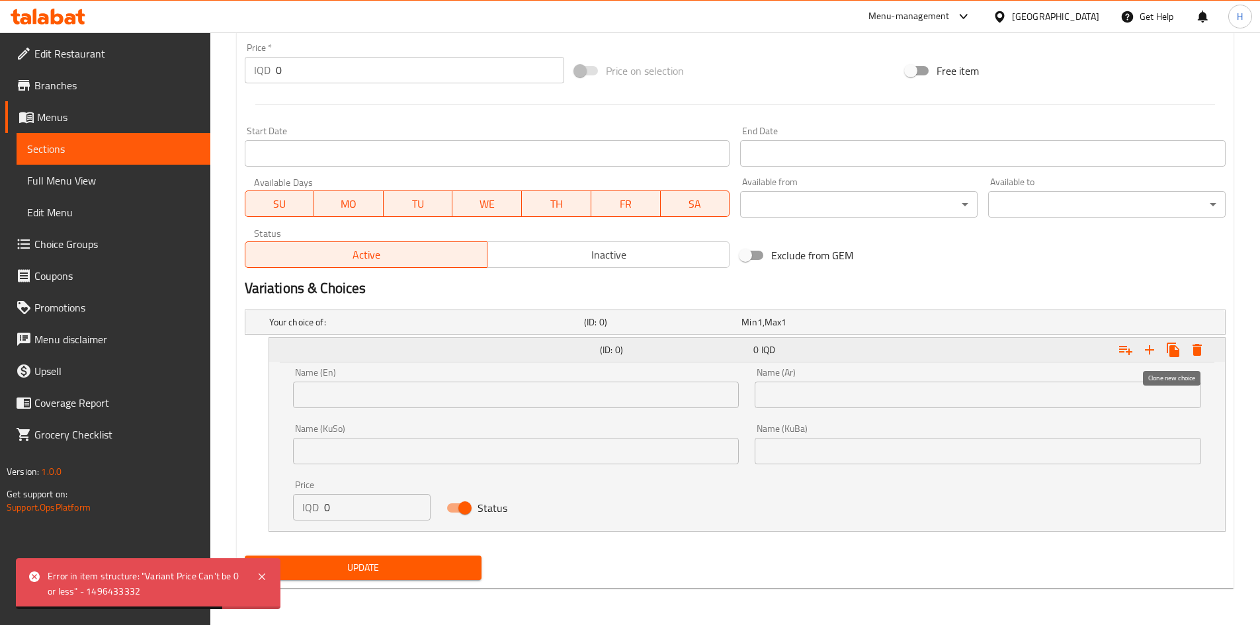
click at [1192, 342] on icon "Expand" at bounding box center [1198, 350] width 16 height 16
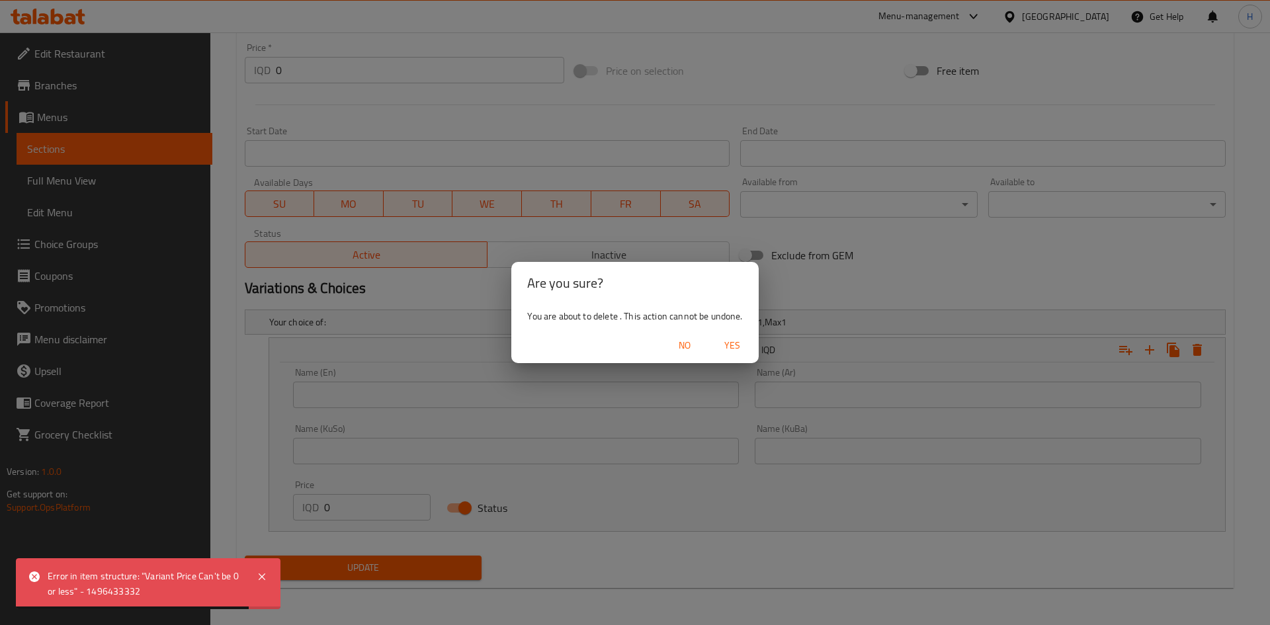
click at [733, 346] on span "Yes" at bounding box center [733, 345] width 32 height 17
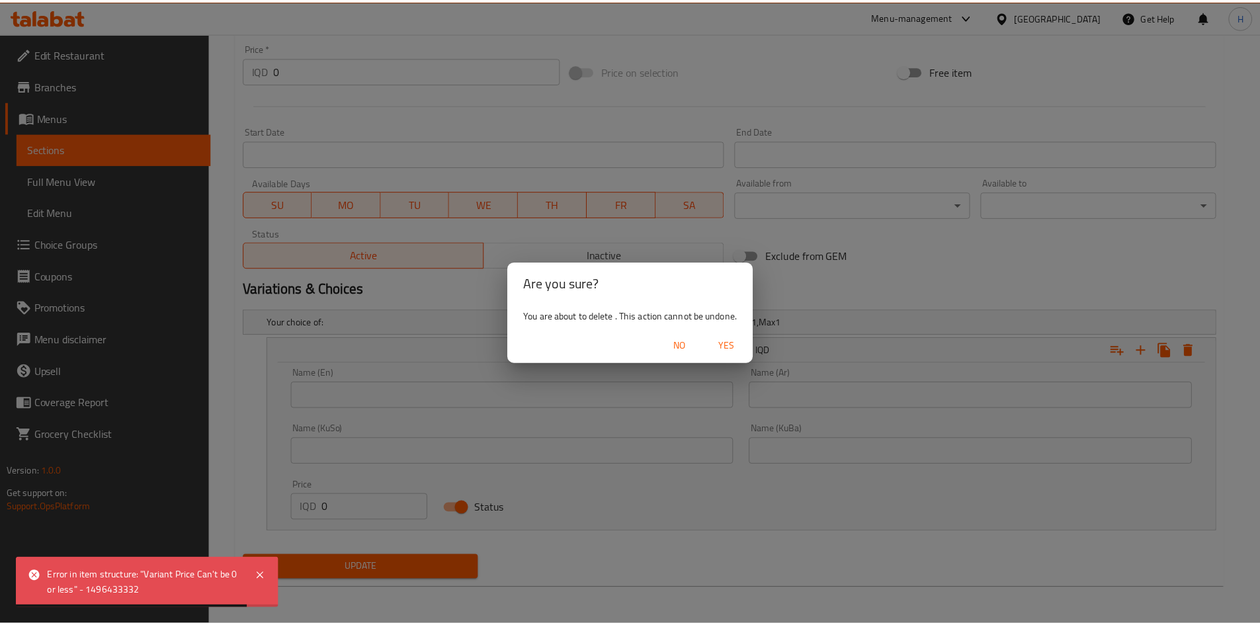
scroll to position [481, 0]
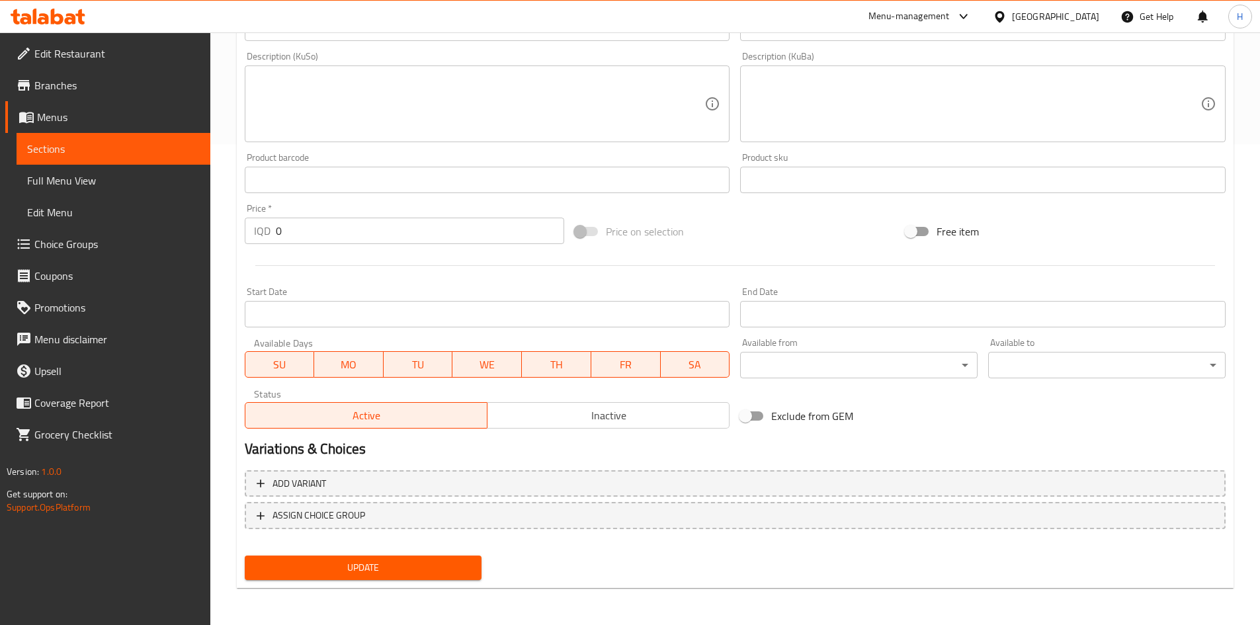
click at [435, 570] on span "Update" at bounding box center [363, 568] width 216 height 17
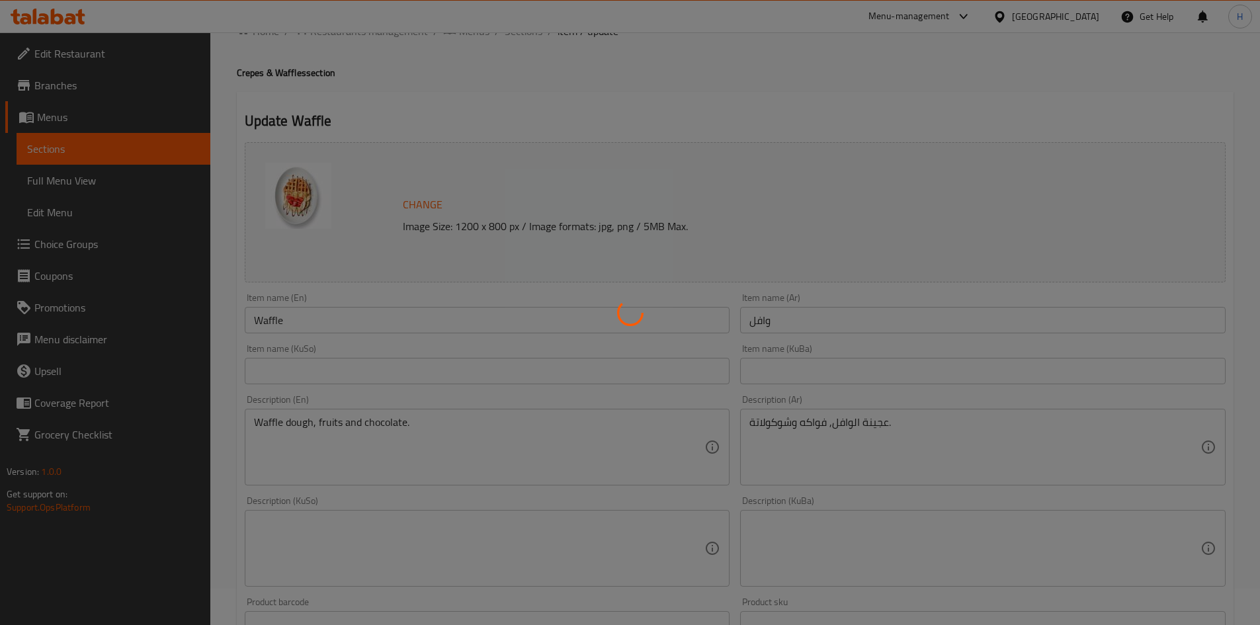
scroll to position [0, 0]
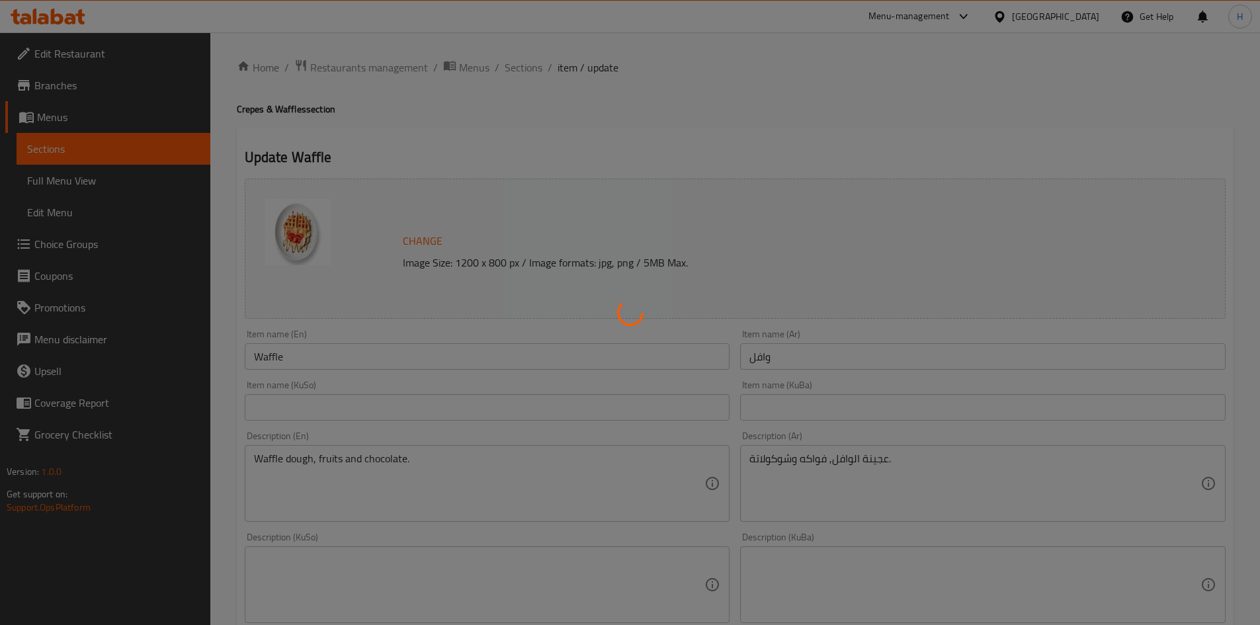
click at [521, 69] on div at bounding box center [630, 312] width 1260 height 625
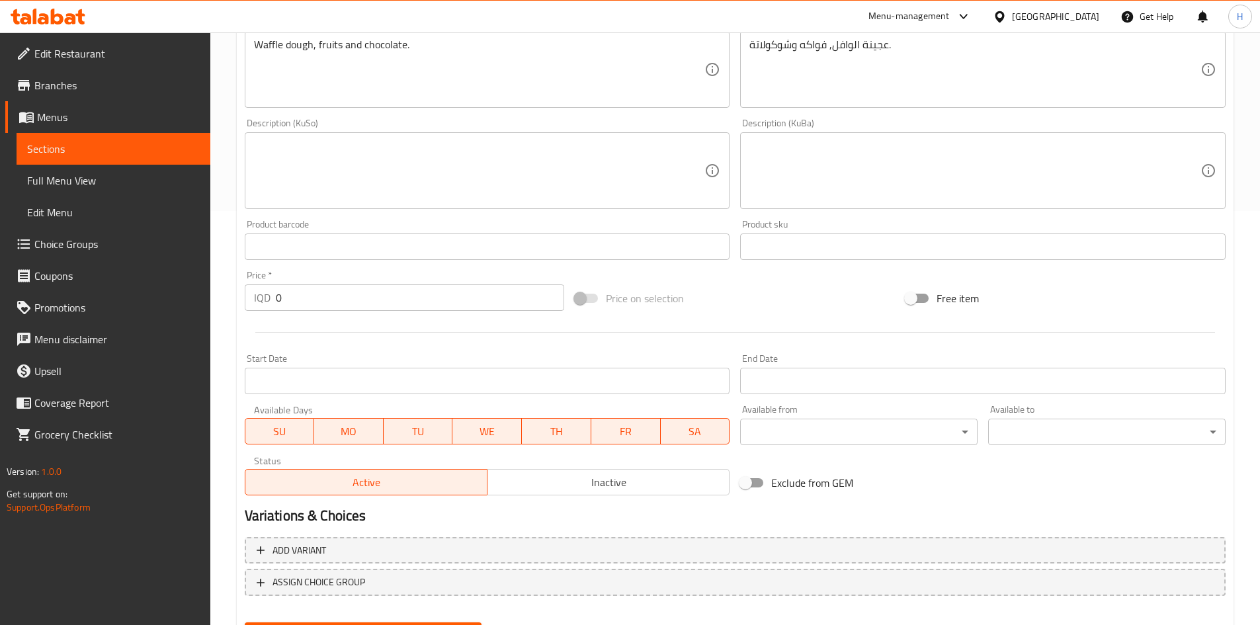
scroll to position [481, 0]
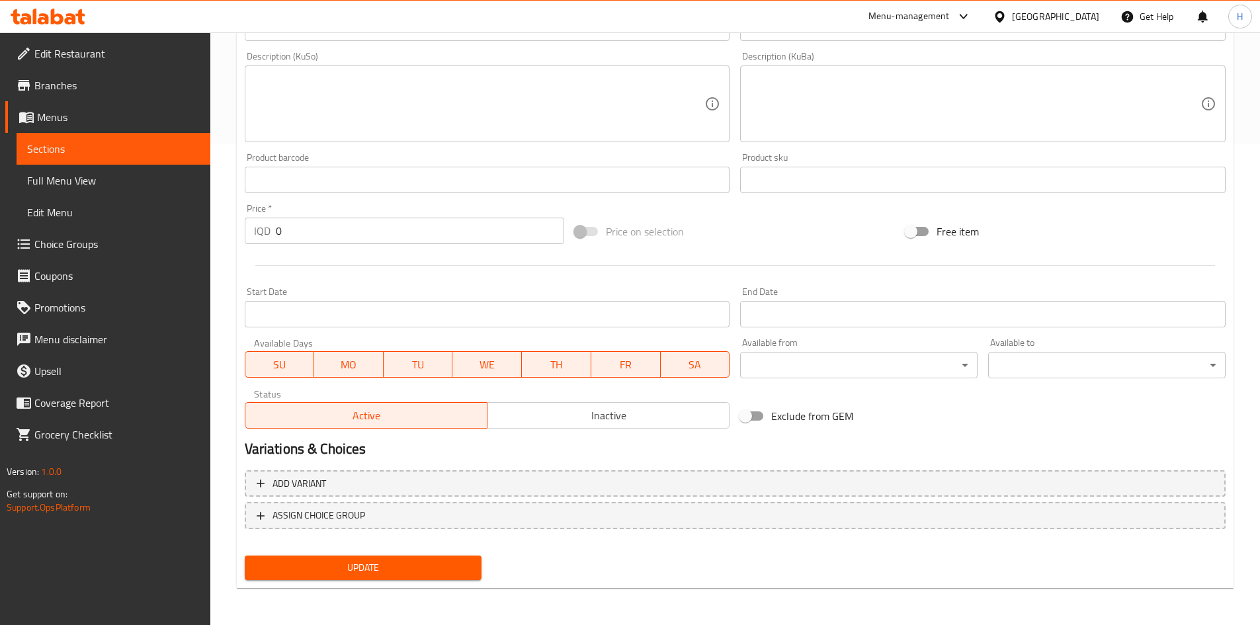
drag, startPoint x: 369, startPoint y: 474, endPoint x: 377, endPoint y: 474, distance: 8.0
click at [369, 474] on button "Add variant" at bounding box center [735, 483] width 981 height 27
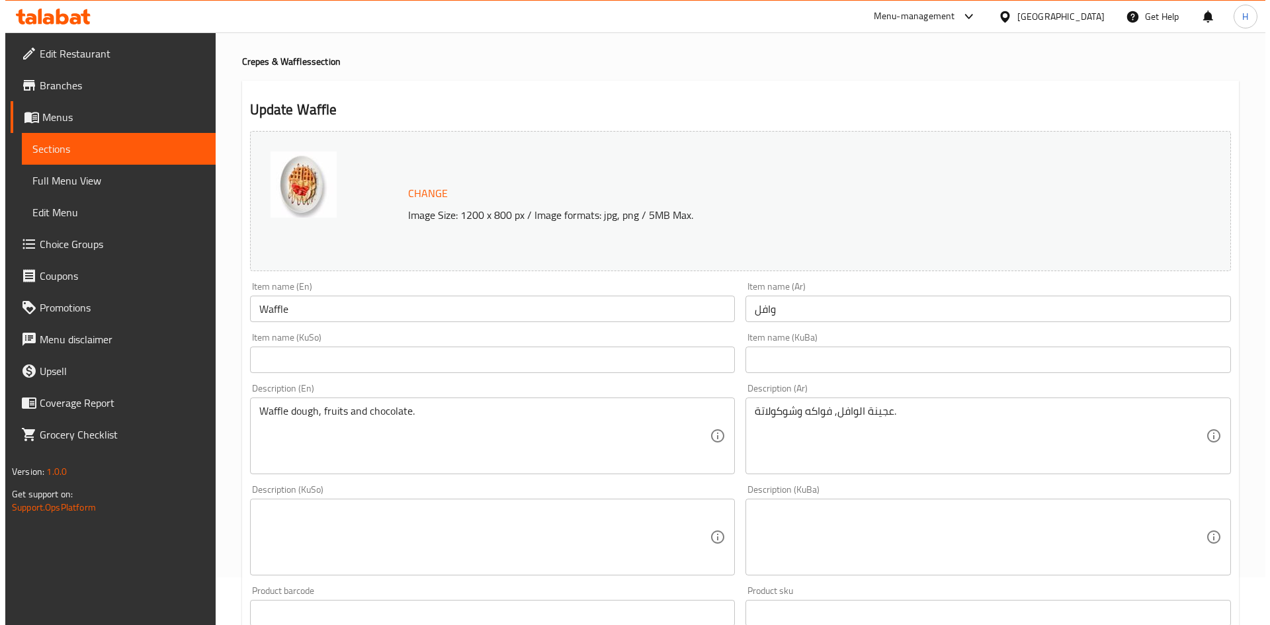
scroll to position [0, 0]
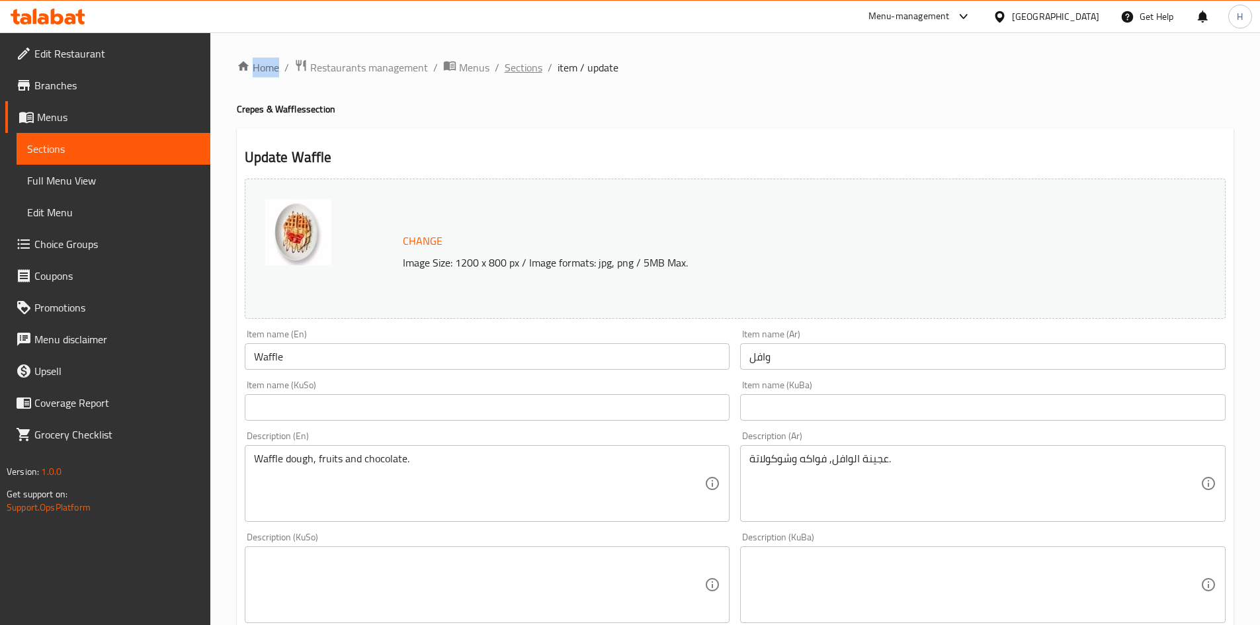
click at [537, 67] on span "Sections" at bounding box center [524, 68] width 38 height 16
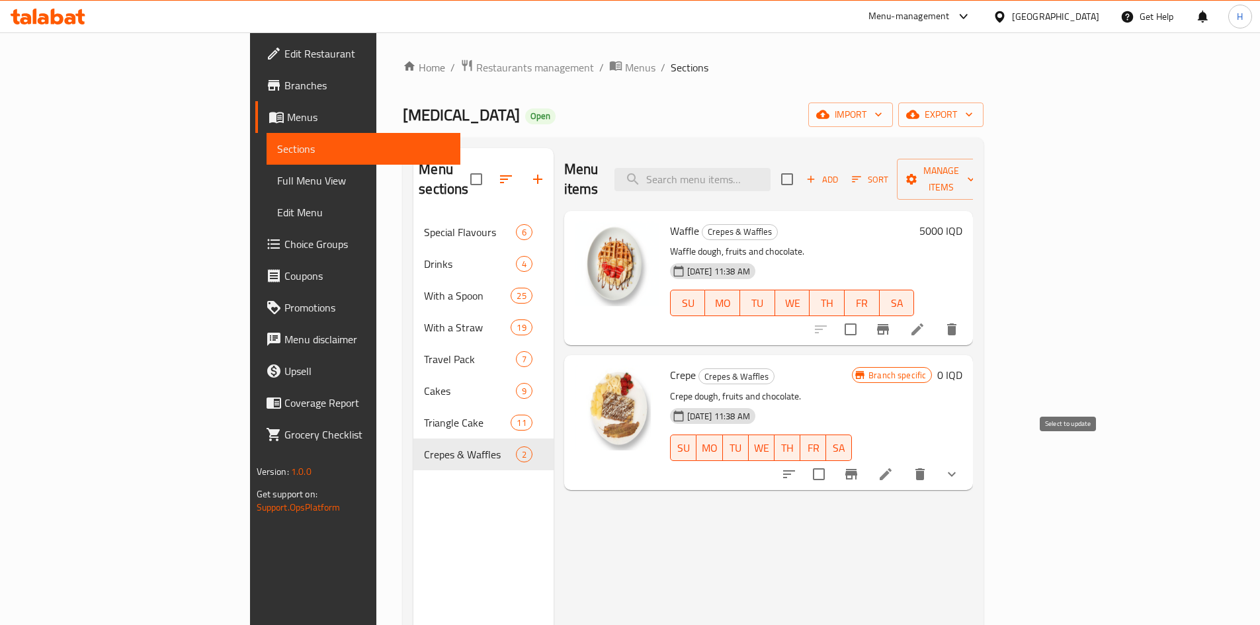
click at [833, 460] on input "checkbox" at bounding box center [819, 474] width 28 height 28
click at [986, 160] on button "Manage items" at bounding box center [941, 179] width 89 height 41
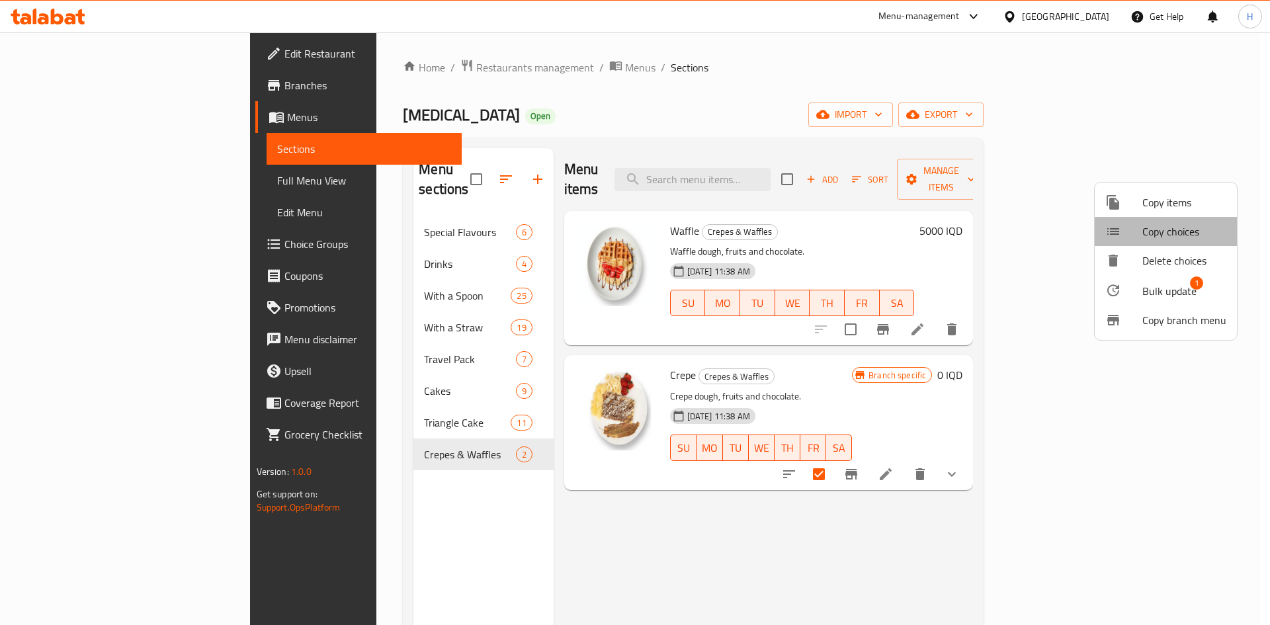
click at [1167, 232] on span "Copy choices" at bounding box center [1185, 232] width 84 height 16
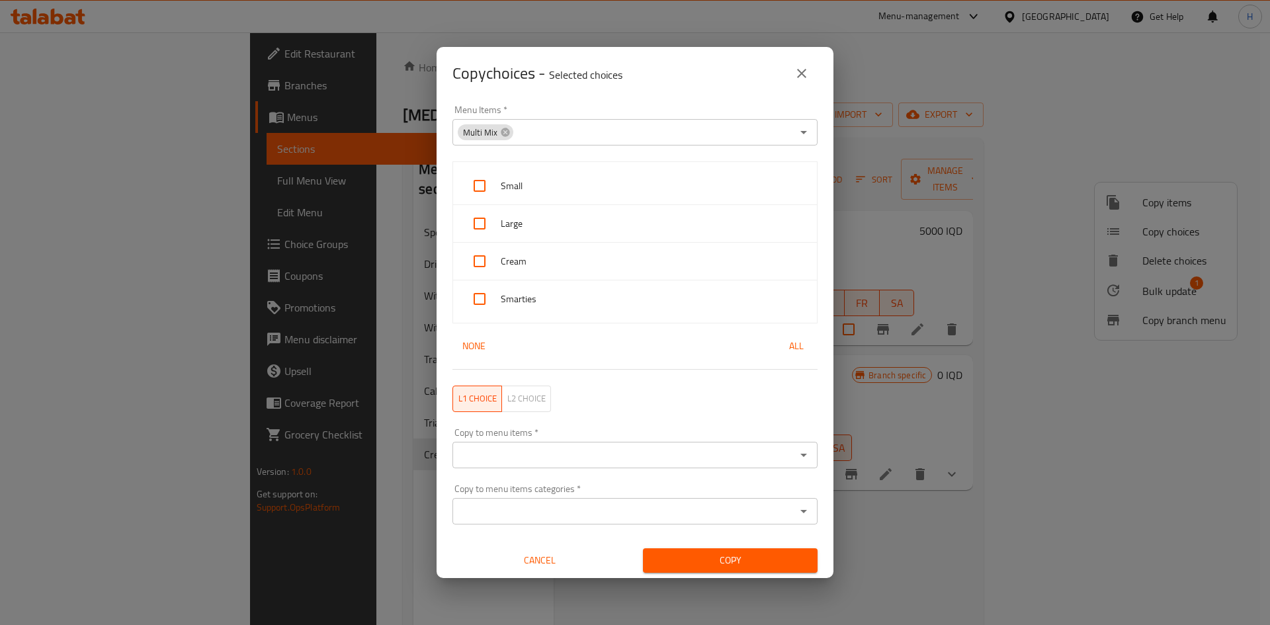
click at [505, 130] on icon at bounding box center [505, 132] width 9 height 9
click at [539, 137] on input "Menu Items   *" at bounding box center [624, 132] width 335 height 19
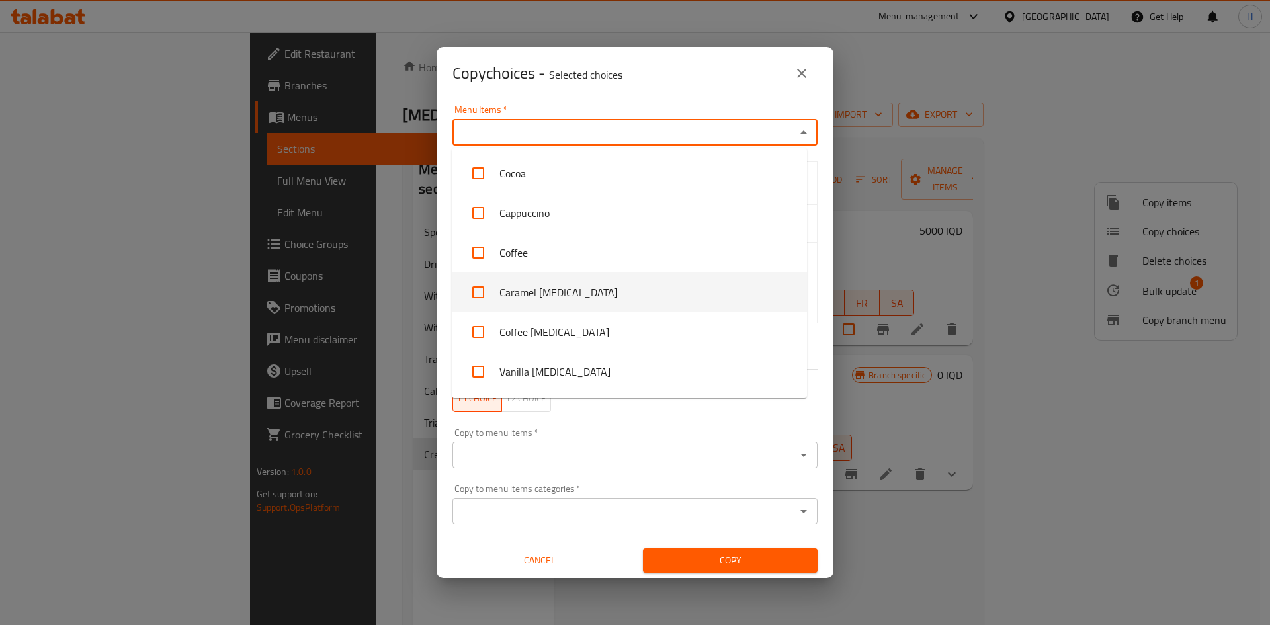
scroll to position [1626, 0]
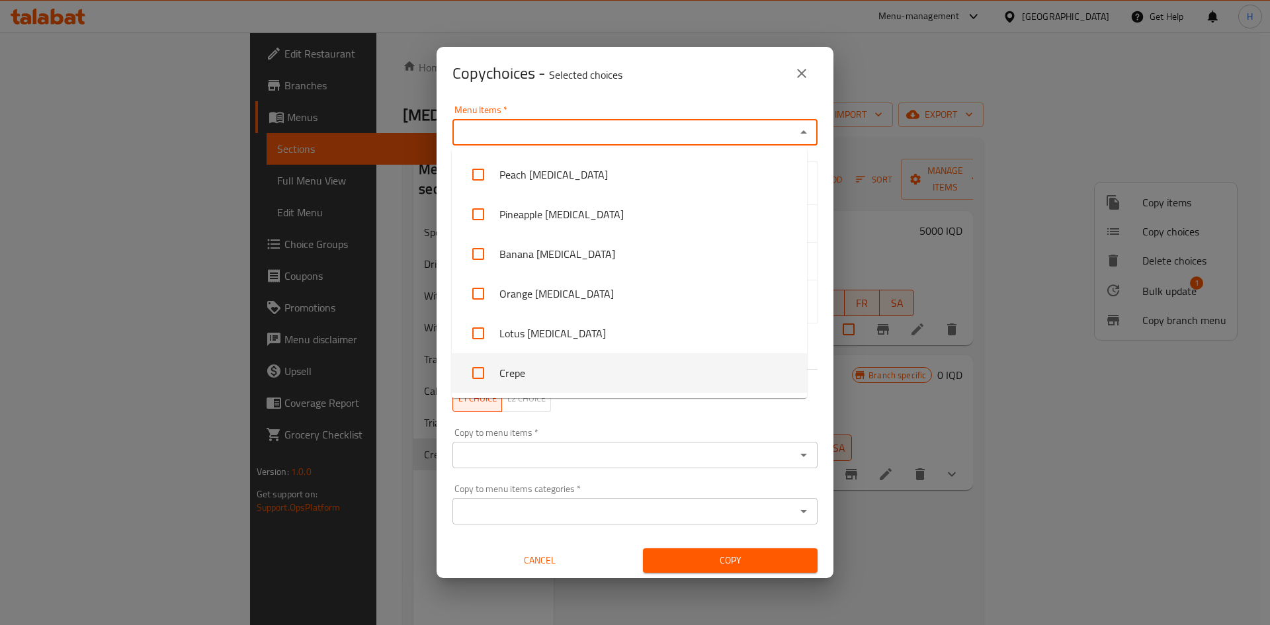
click at [542, 382] on li "Crepe" at bounding box center [629, 373] width 355 height 40
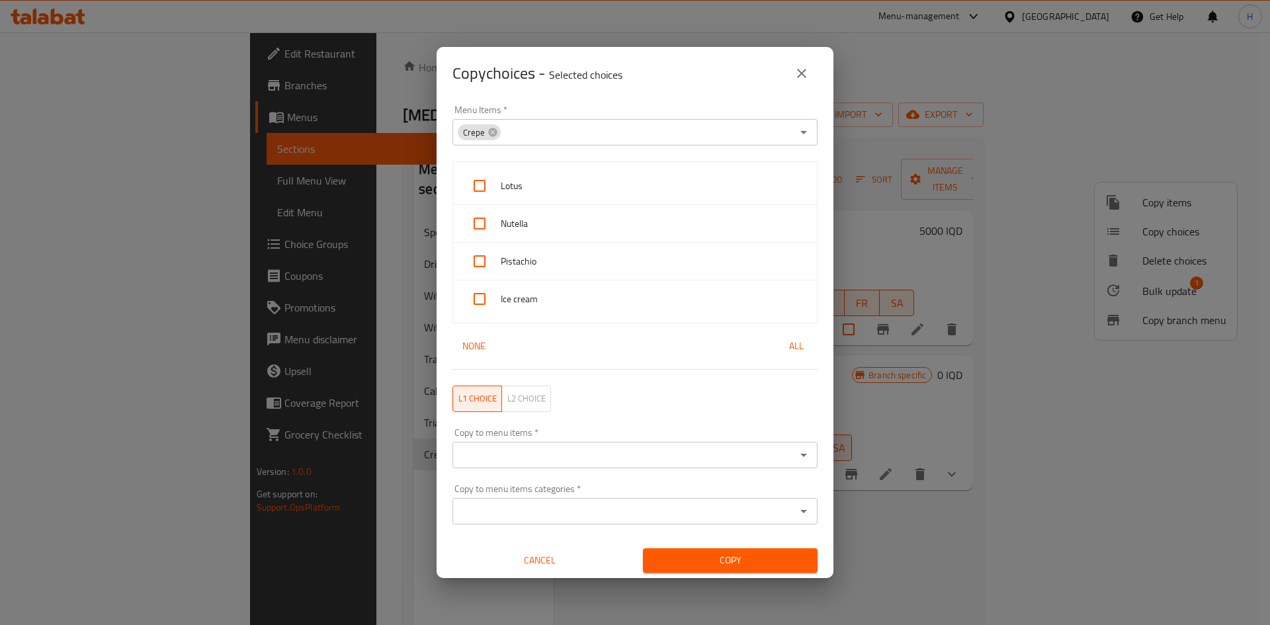
click at [818, 205] on div "Menu Items   * Crepe Menu Items * Lotus Nutella Pistachio Ice cream None All L1…" at bounding box center [635, 339] width 397 height 478
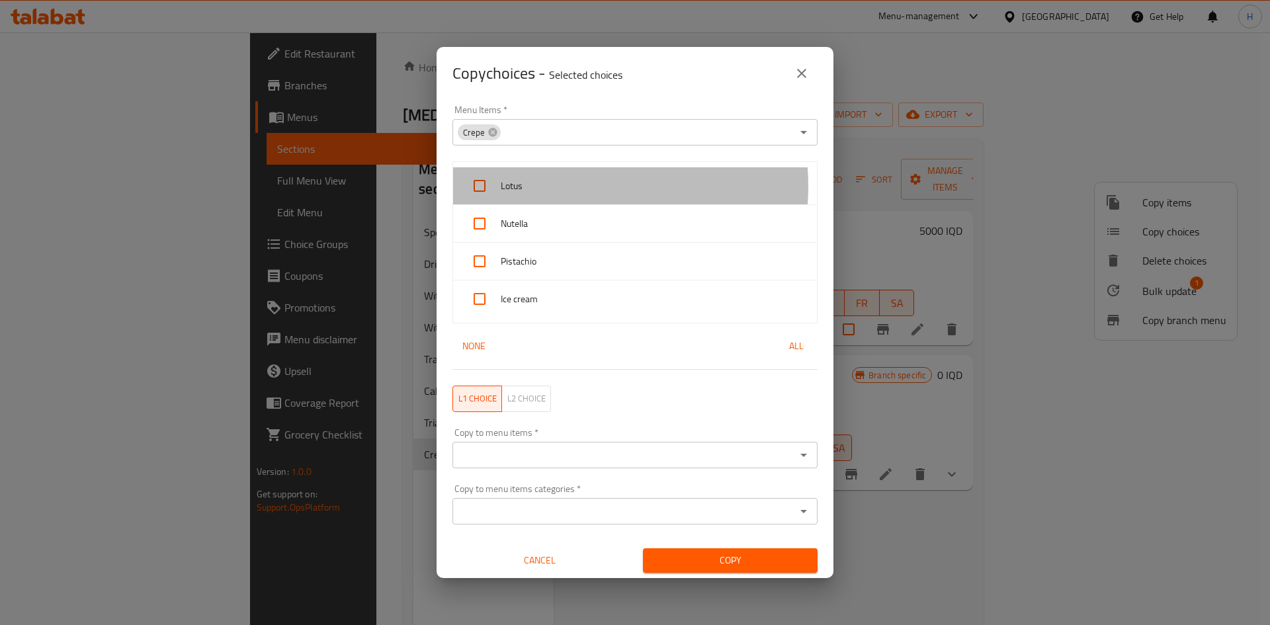
click at [551, 187] on span "Lotus" at bounding box center [654, 186] width 306 height 17
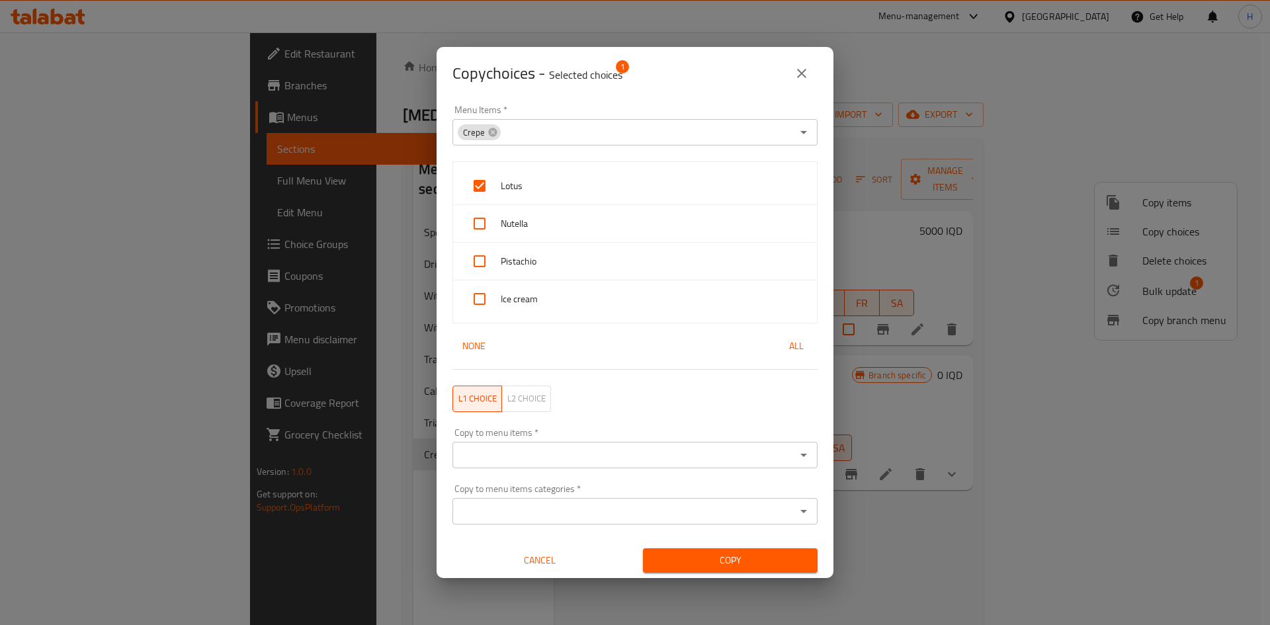
click at [545, 223] on span "Nutella" at bounding box center [654, 224] width 306 height 17
click at [544, 255] on span "Pistachio" at bounding box center [654, 261] width 306 height 17
click at [546, 295] on span "Ice cream" at bounding box center [654, 299] width 306 height 17
click at [582, 458] on input "Copy to menu items   *" at bounding box center [624, 455] width 335 height 19
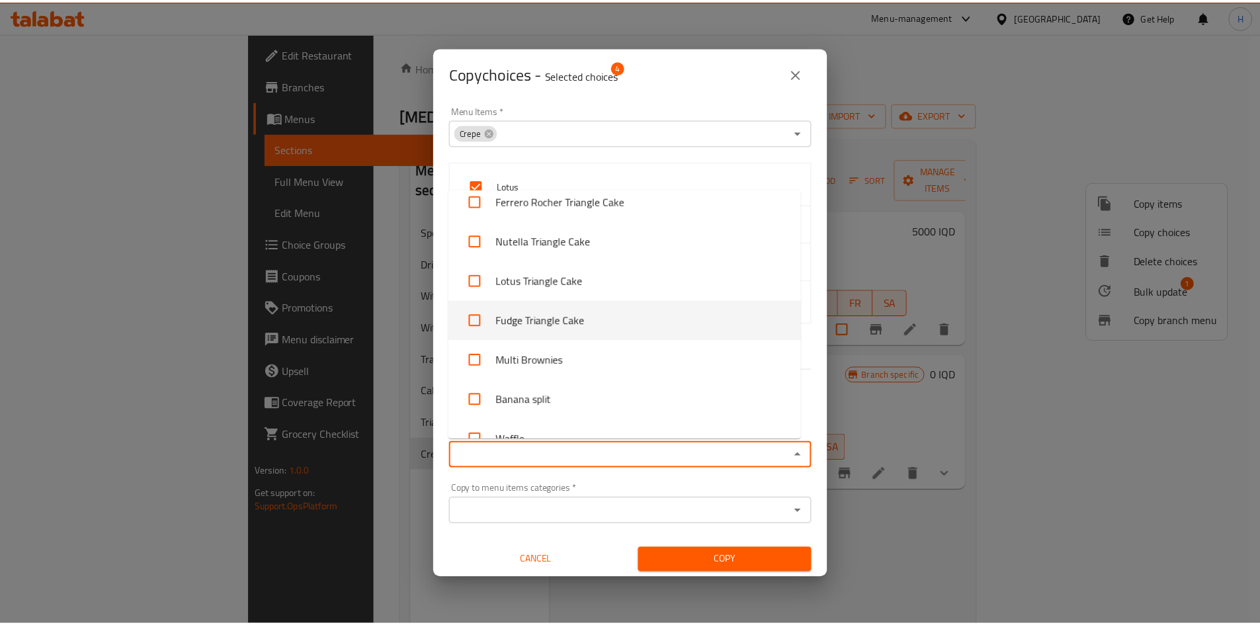
scroll to position [3055, 0]
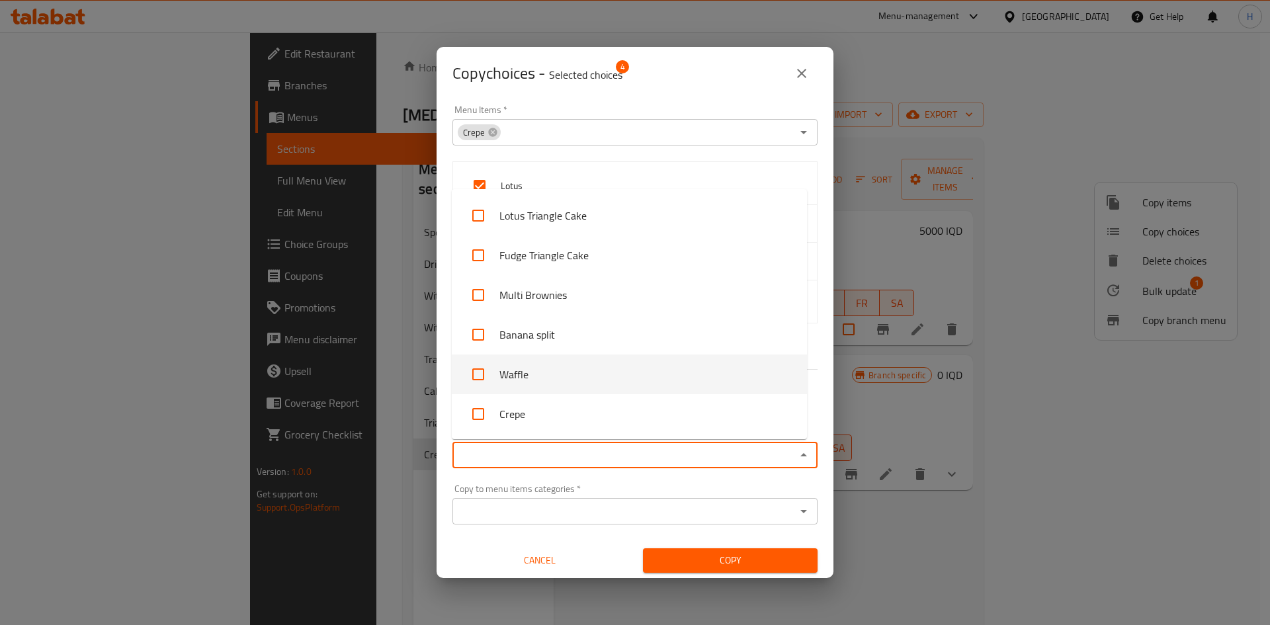
click at [578, 380] on li "Waffle" at bounding box center [629, 375] width 355 height 40
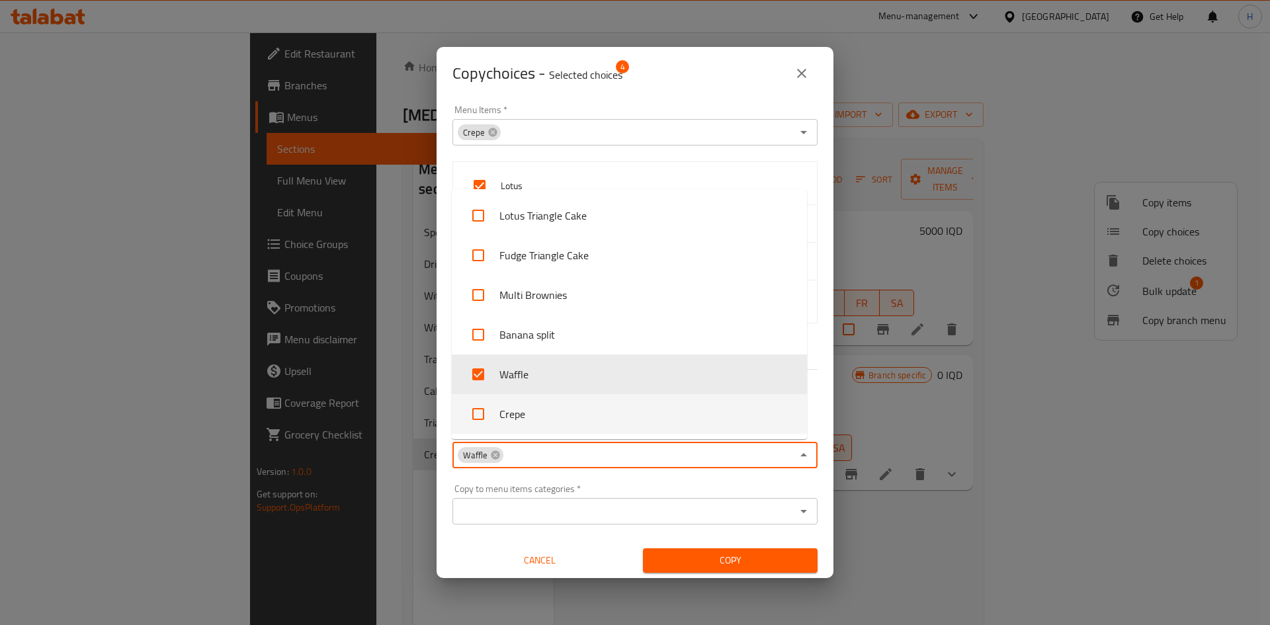
click at [613, 483] on div "Copy to menu items categories   * Copy to menu items categories *" at bounding box center [635, 504] width 381 height 56
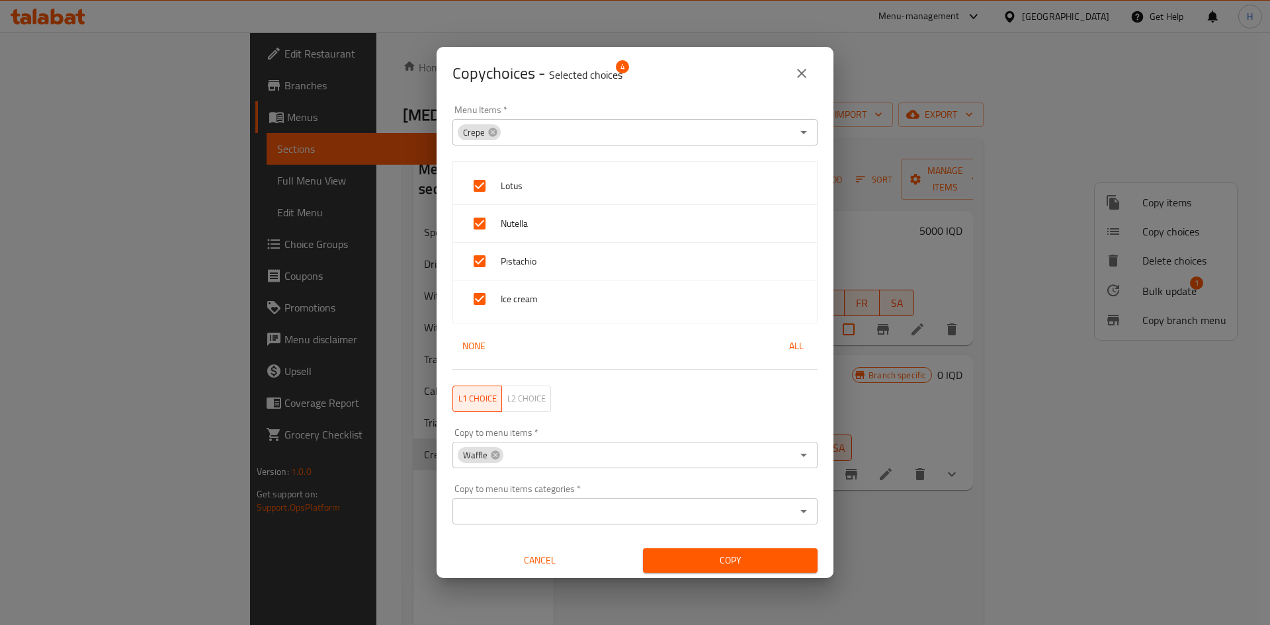
click at [754, 555] on span "Copy" at bounding box center [730, 560] width 153 height 17
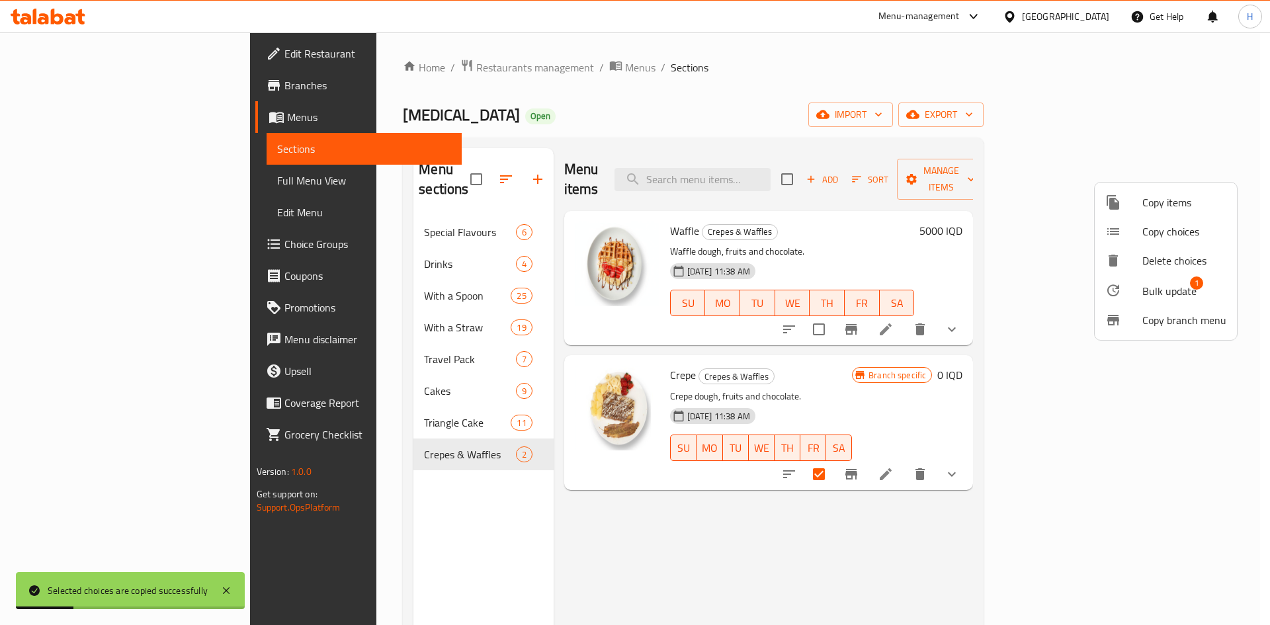
click at [911, 78] on div at bounding box center [635, 312] width 1270 height 625
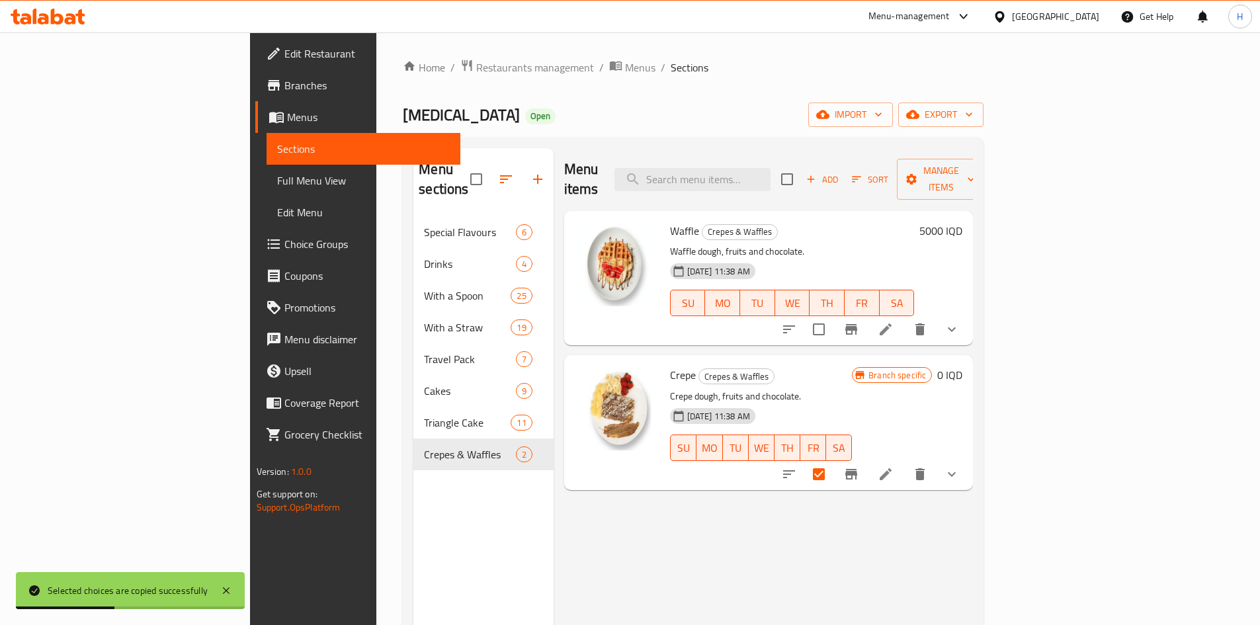
click at [902, 513] on div "Menu items Add Sort Manage items Waffle Crepes & Waffles Waffle dough, fruits a…" at bounding box center [764, 460] width 420 height 625
click at [840, 173] on span "Add" at bounding box center [823, 179] width 36 height 15
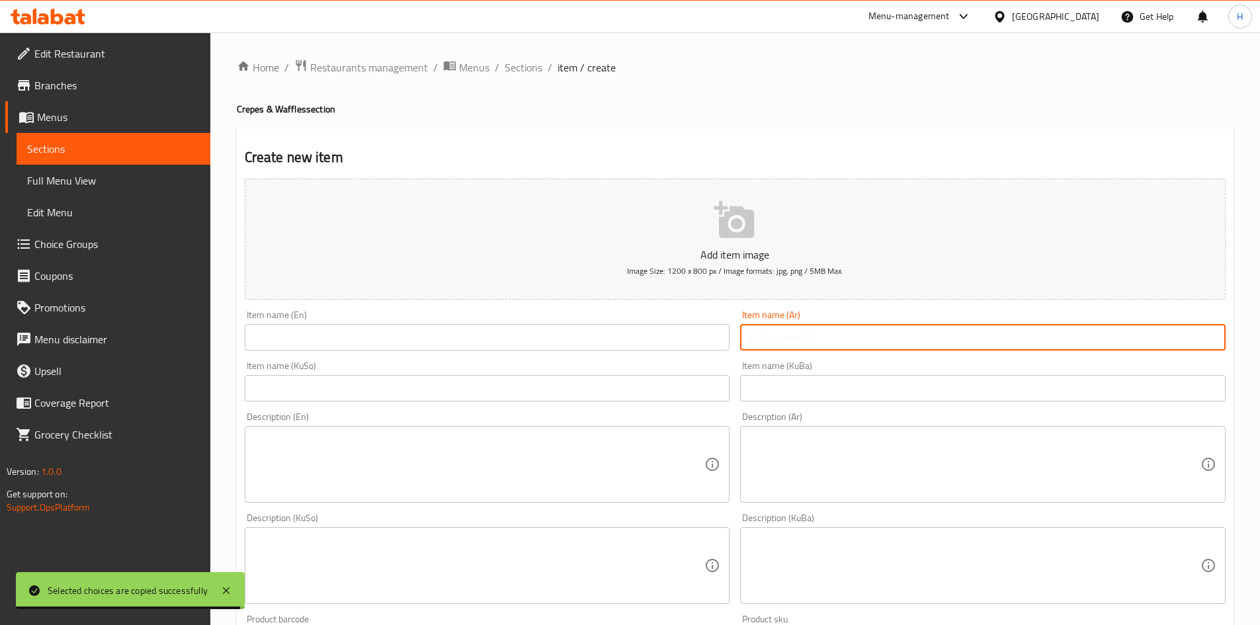
click at [838, 334] on input "text" at bounding box center [983, 337] width 486 height 26
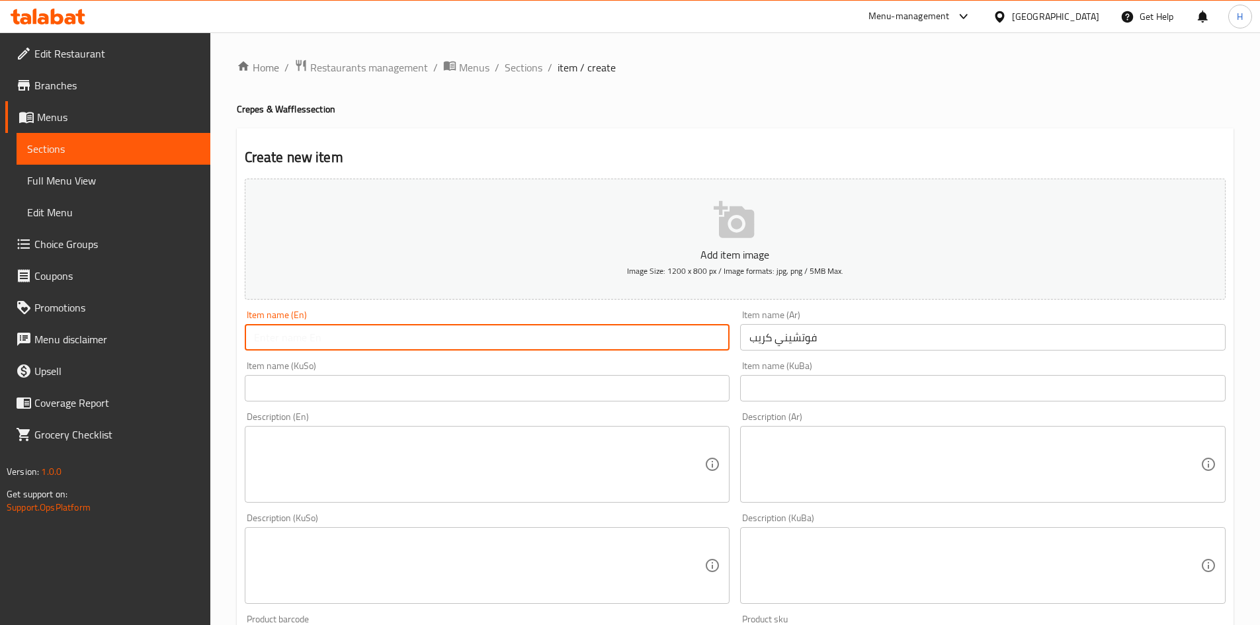
click at [656, 339] on input "text" at bounding box center [488, 337] width 486 height 26
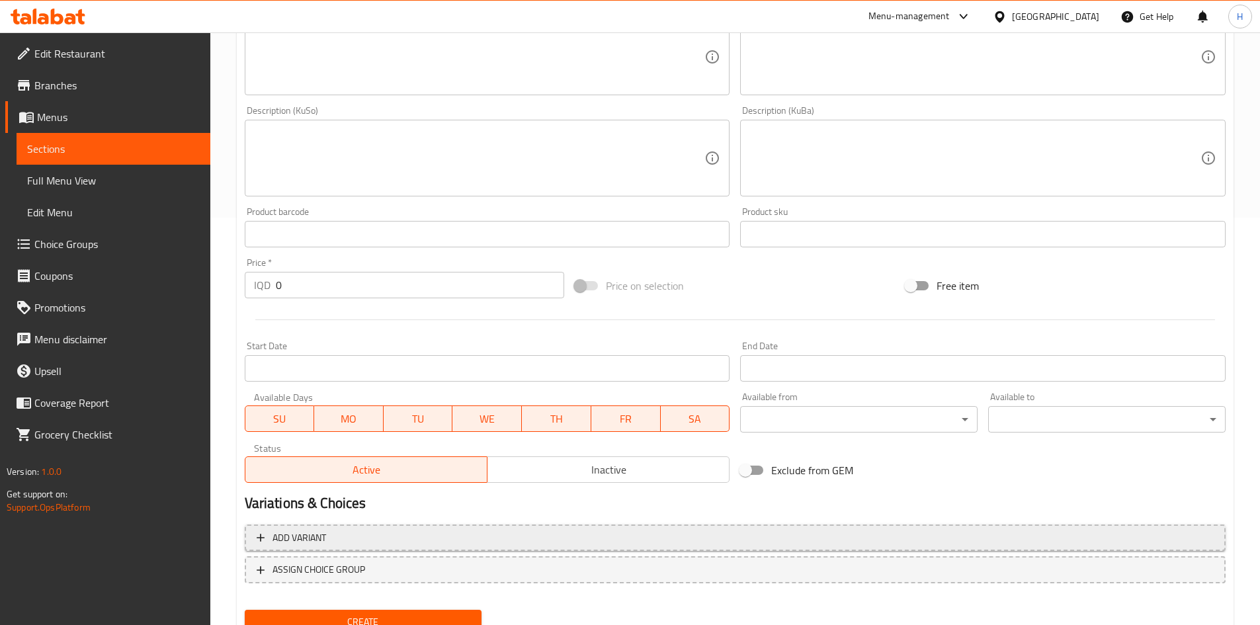
scroll to position [462, 0]
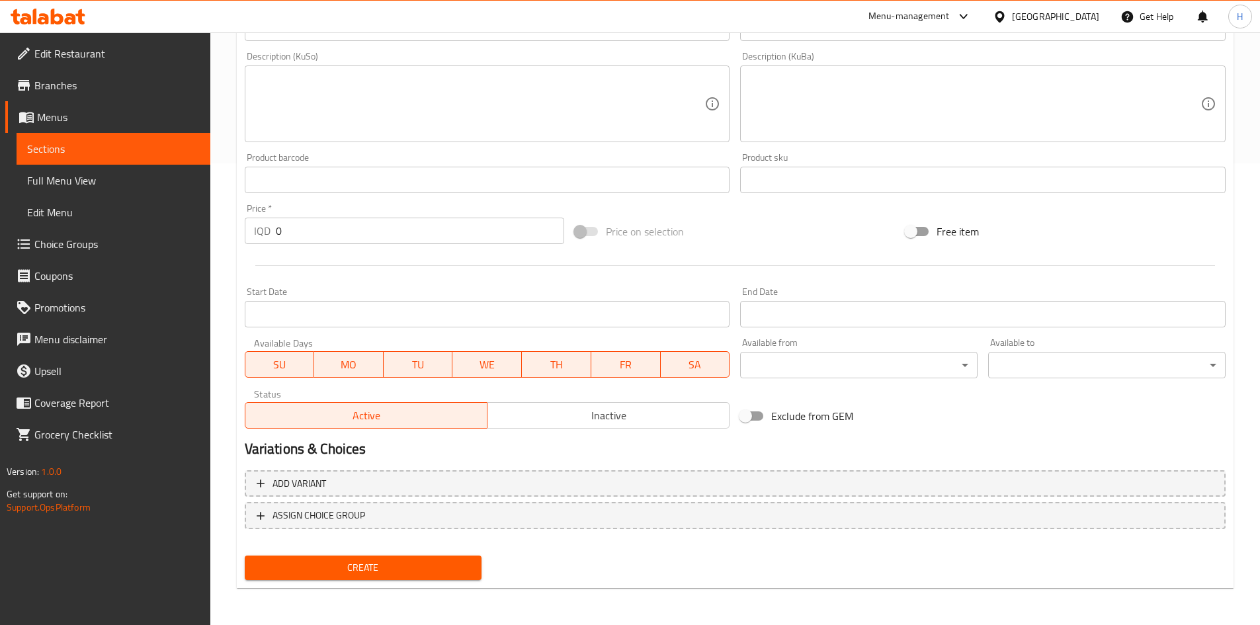
click at [392, 574] on span "Create" at bounding box center [363, 568] width 216 height 17
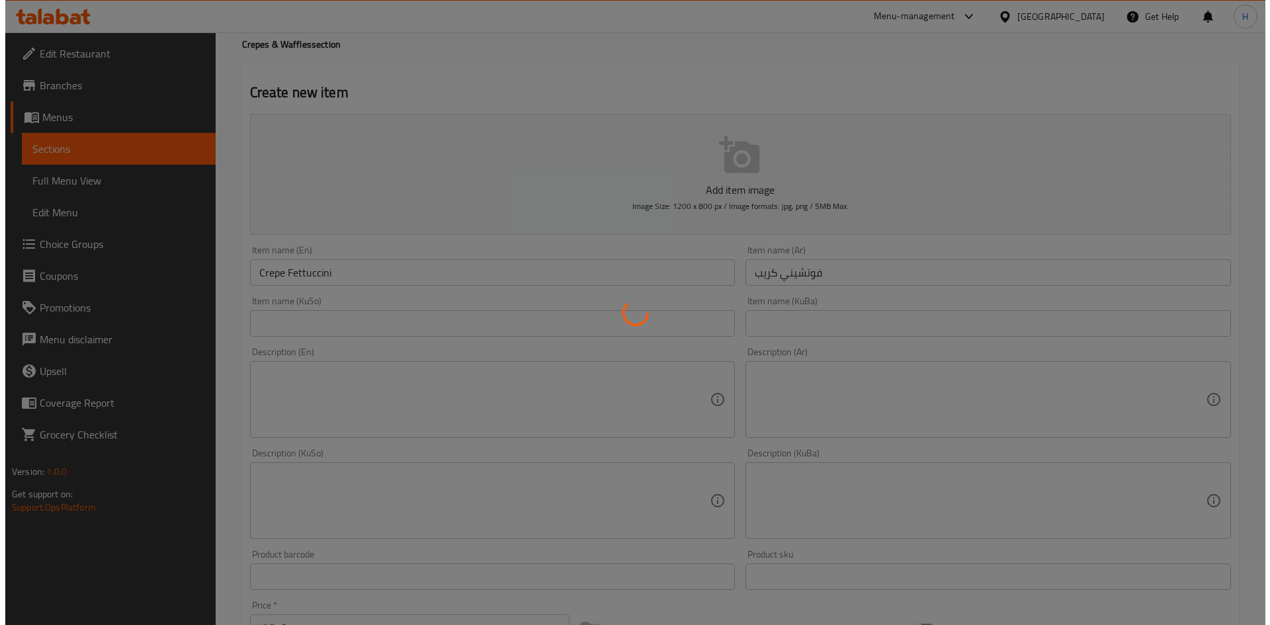
scroll to position [0, 0]
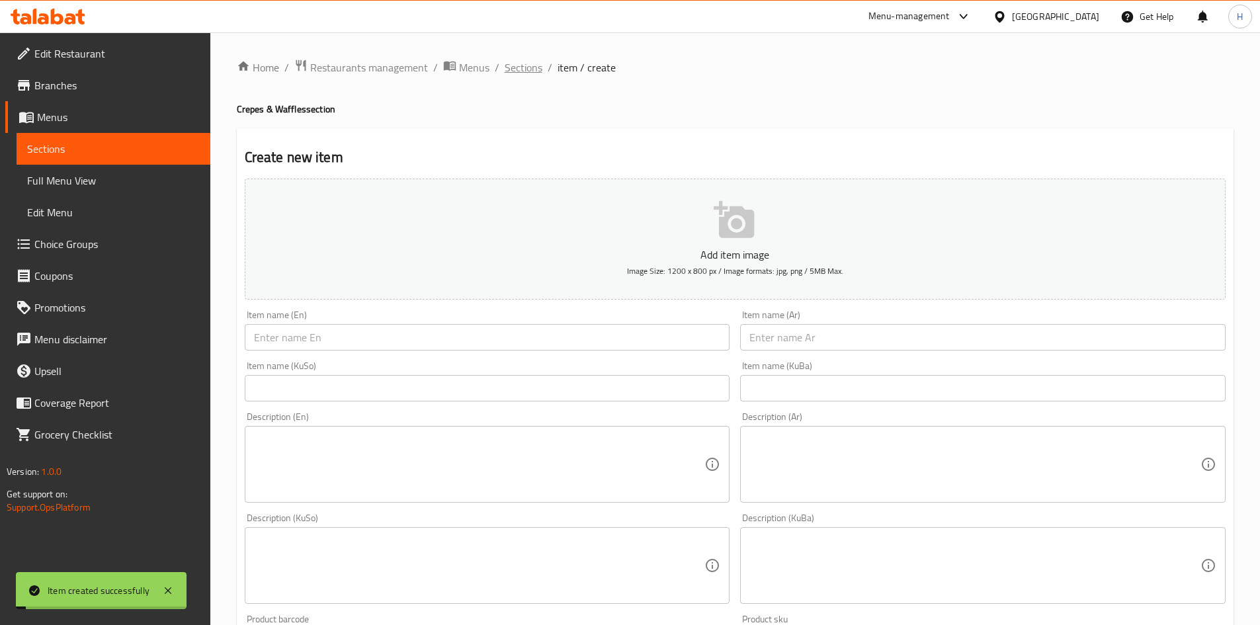
click at [532, 64] on span "Sections" at bounding box center [524, 68] width 38 height 16
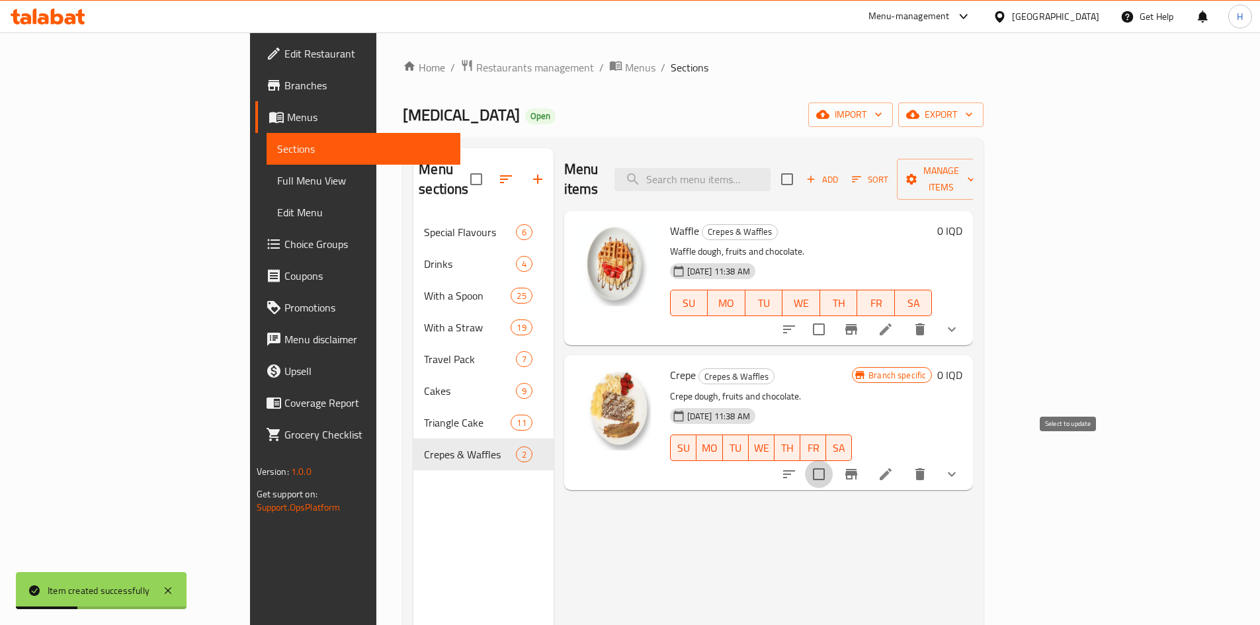
click at [833, 460] on input "checkbox" at bounding box center [819, 474] width 28 height 28
click at [975, 174] on span "Manage items" at bounding box center [941, 179] width 67 height 33
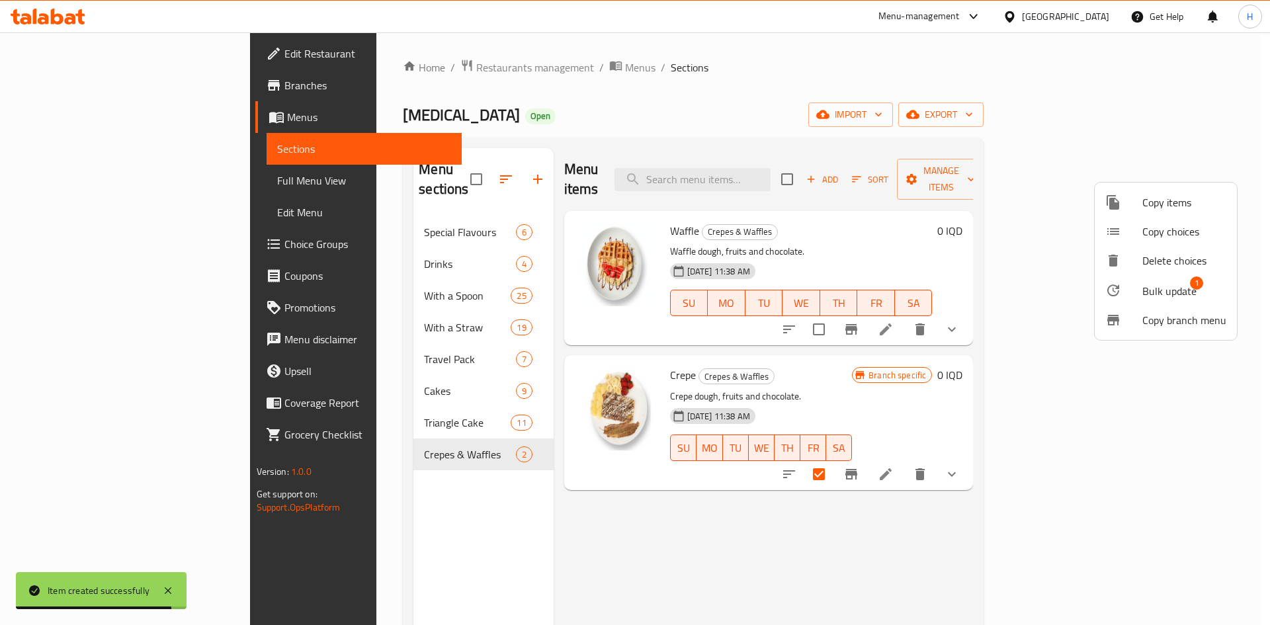
click at [1182, 224] on span "Copy choices" at bounding box center [1185, 232] width 84 height 16
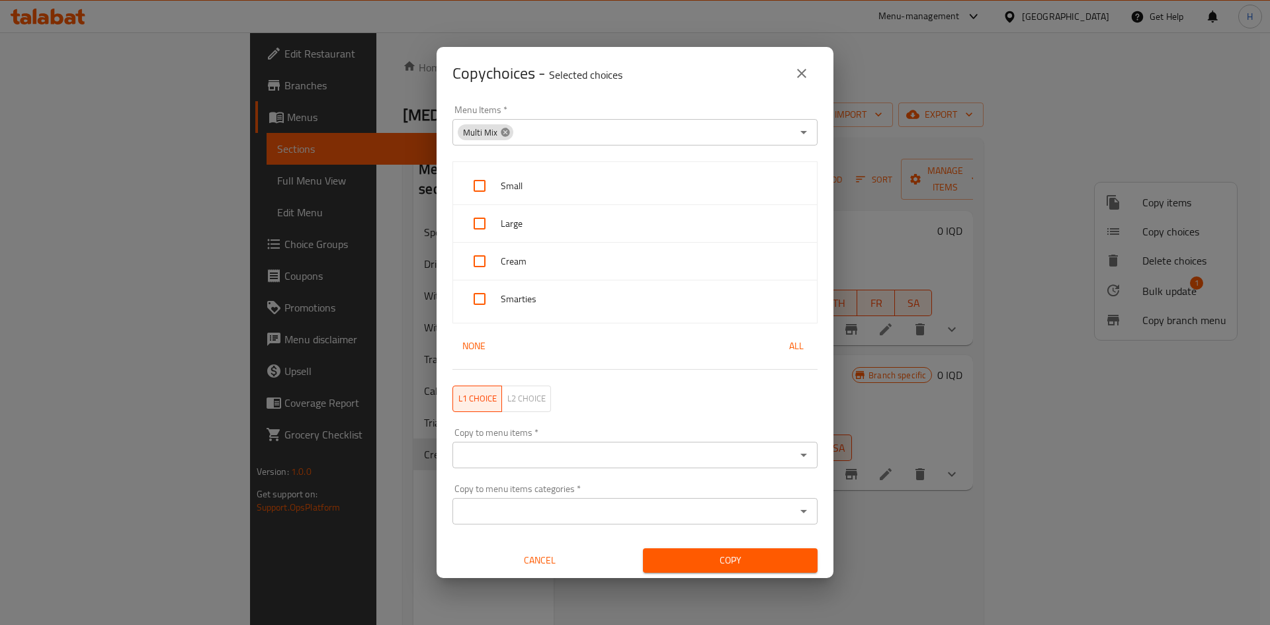
drag, startPoint x: 515, startPoint y: 132, endPoint x: 505, endPoint y: 136, distance: 10.5
click at [515, 134] on input "Menu Items   *" at bounding box center [653, 132] width 277 height 19
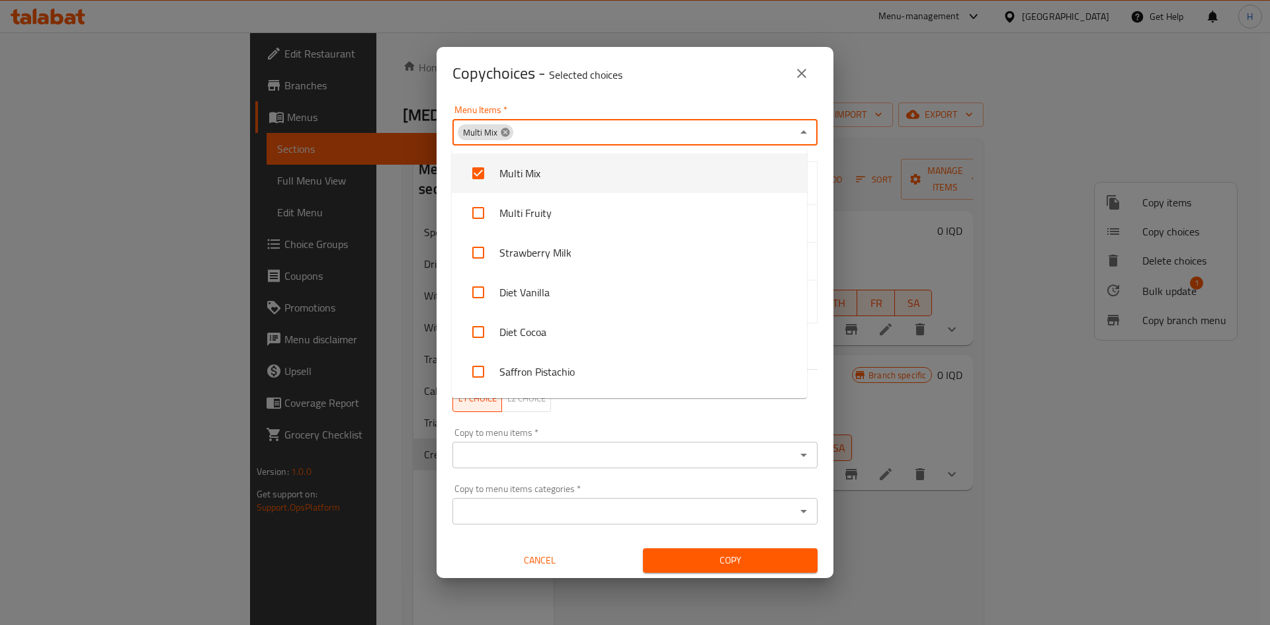
click at [502, 136] on icon at bounding box center [505, 132] width 11 height 11
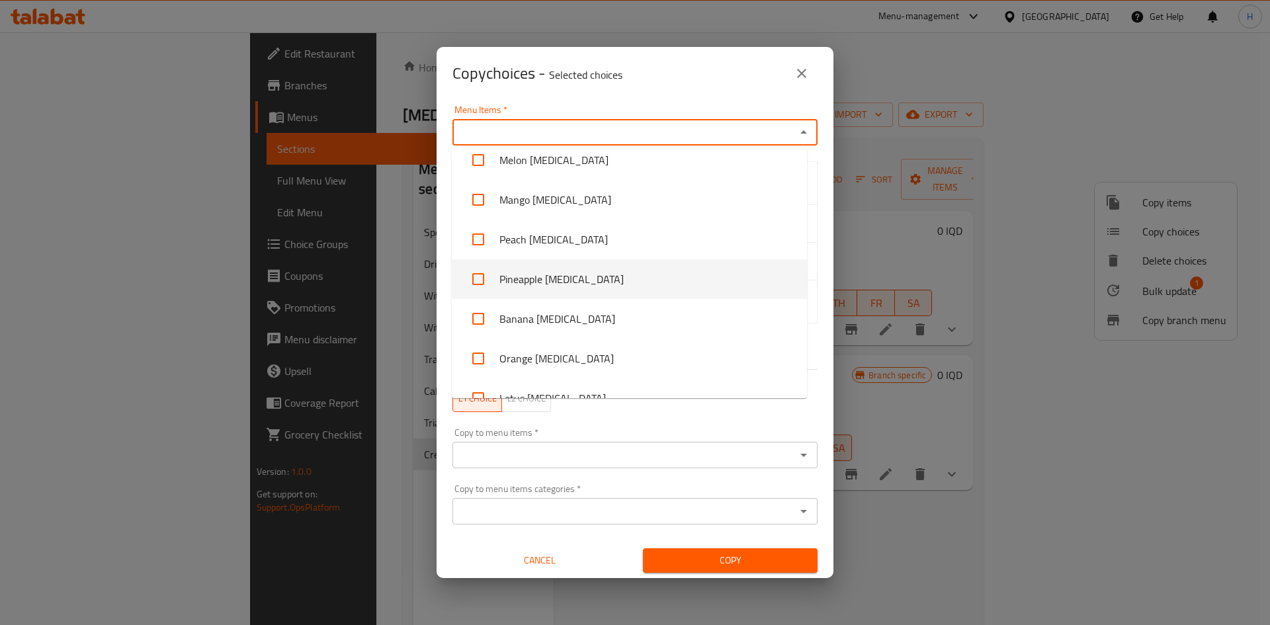
scroll to position [1666, 0]
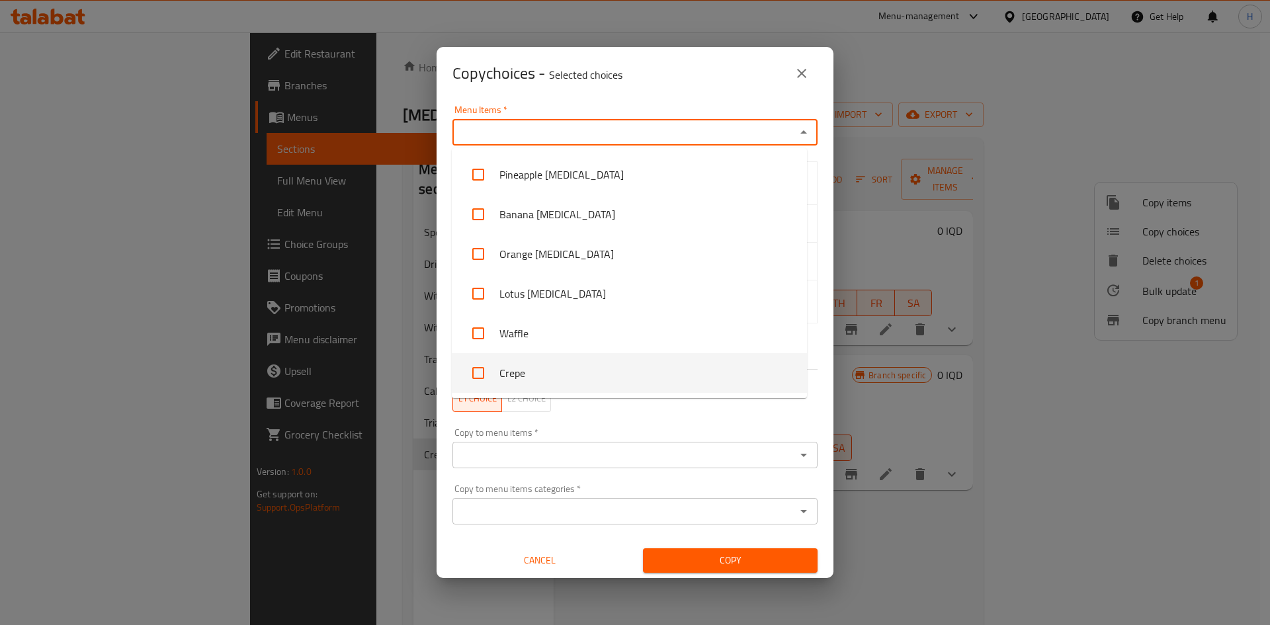
click at [569, 349] on li "Waffle" at bounding box center [629, 334] width 355 height 40
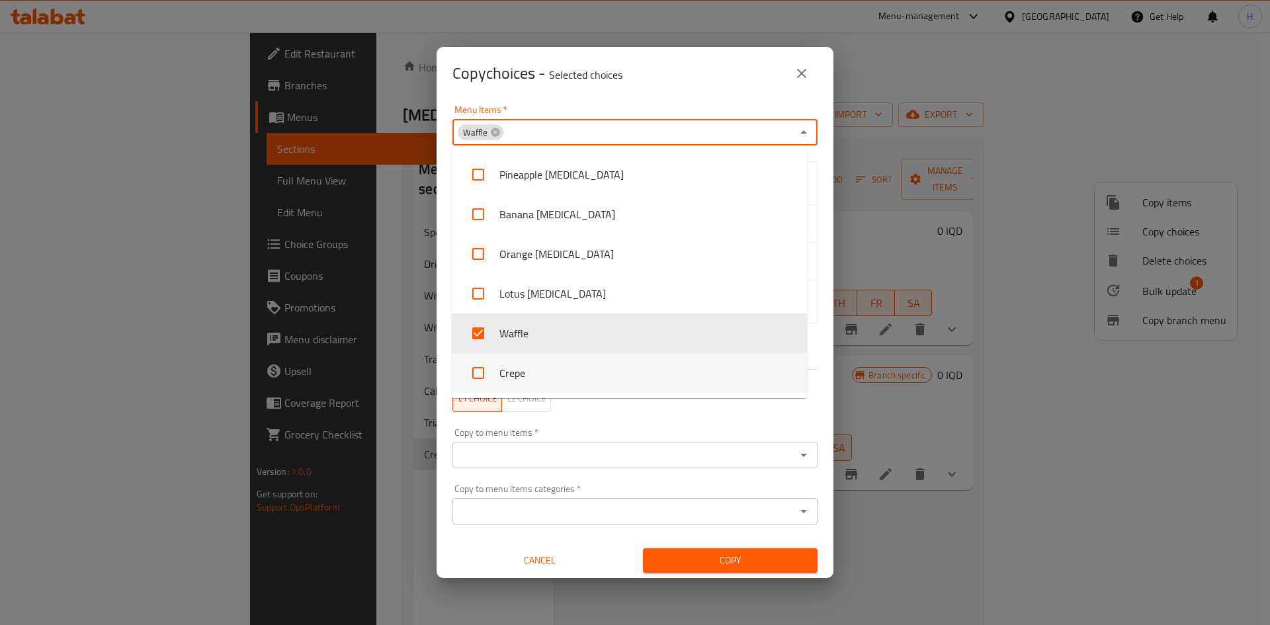
drag, startPoint x: 689, startPoint y: 420, endPoint x: 693, endPoint y: 428, distance: 9.2
click at [689, 421] on div "Copy to menu items   * Copy to menu items *" at bounding box center [635, 448] width 381 height 56
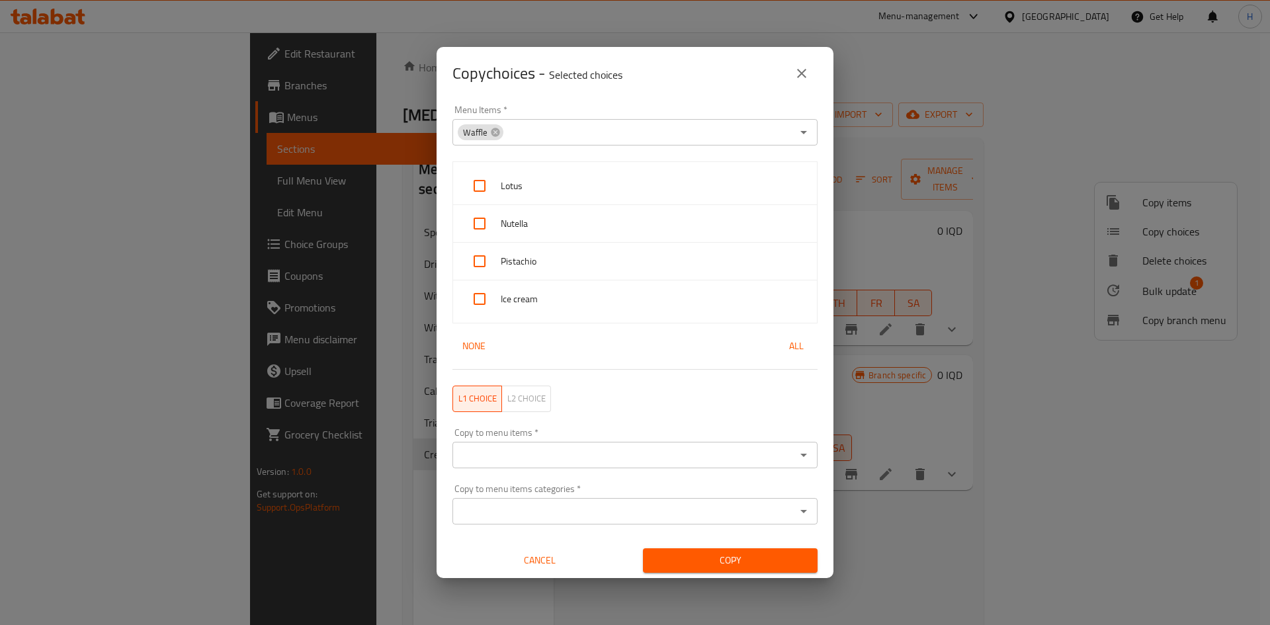
click at [697, 452] on input "Copy to menu items   *" at bounding box center [624, 455] width 335 height 19
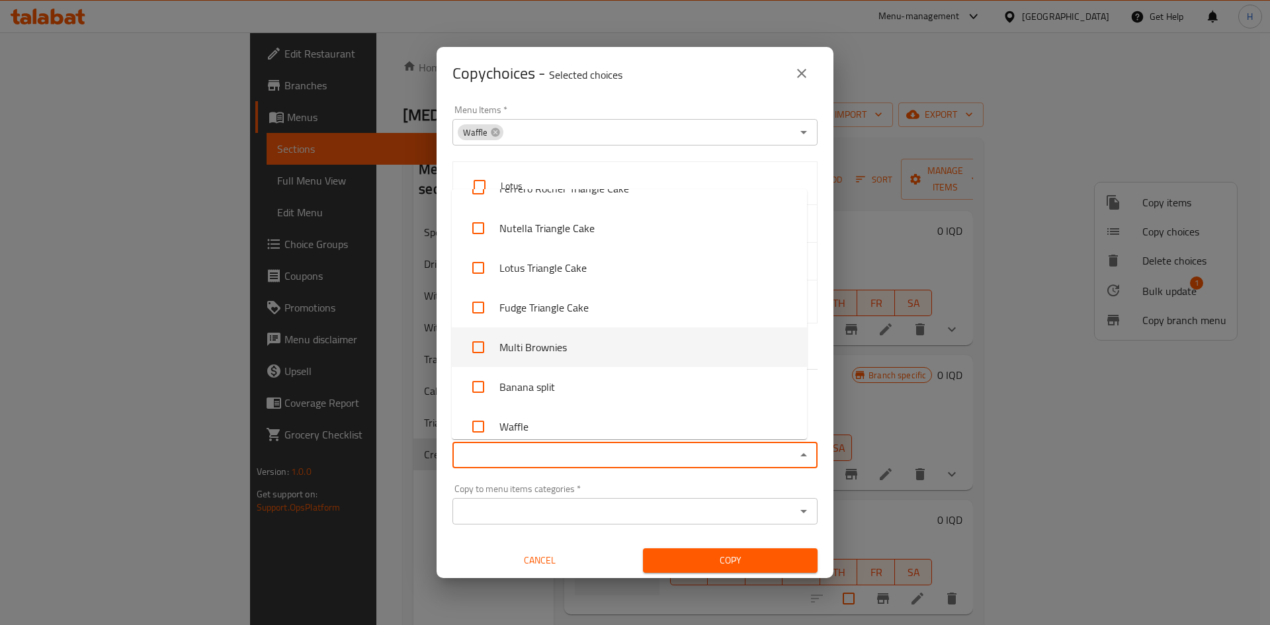
scroll to position [3095, 0]
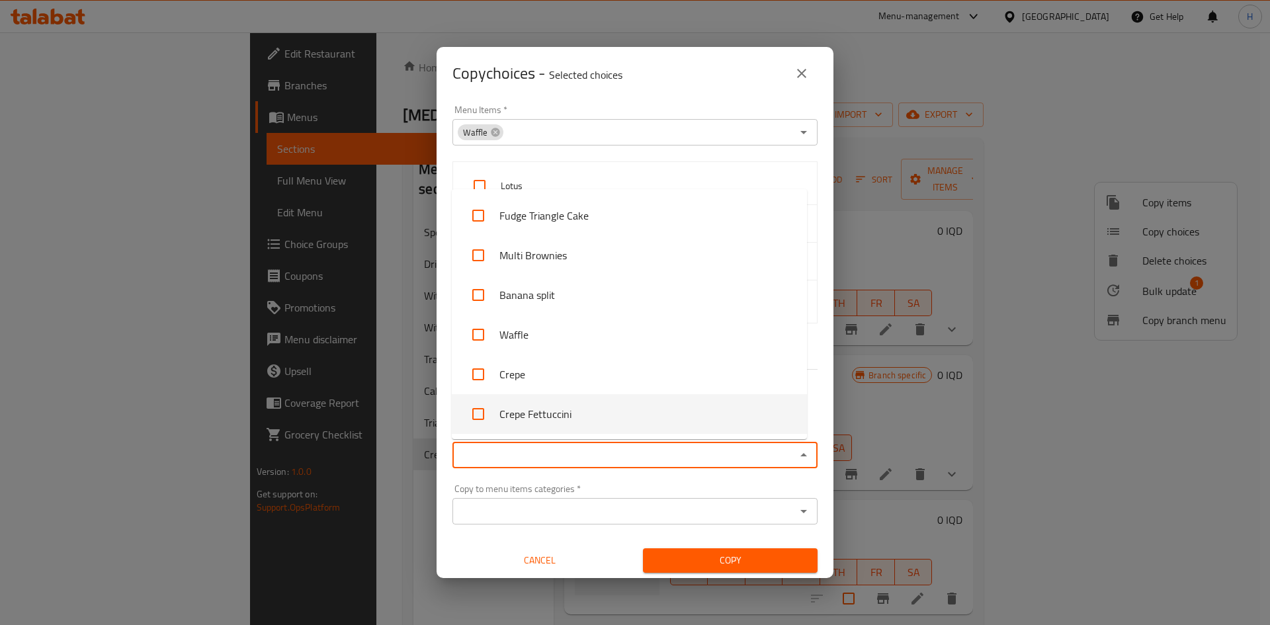
click at [617, 407] on li "Crepe Fettuccini" at bounding box center [629, 414] width 355 height 40
click at [718, 477] on div "Copy to menu items categories   * Copy to menu items categories *" at bounding box center [635, 504] width 381 height 56
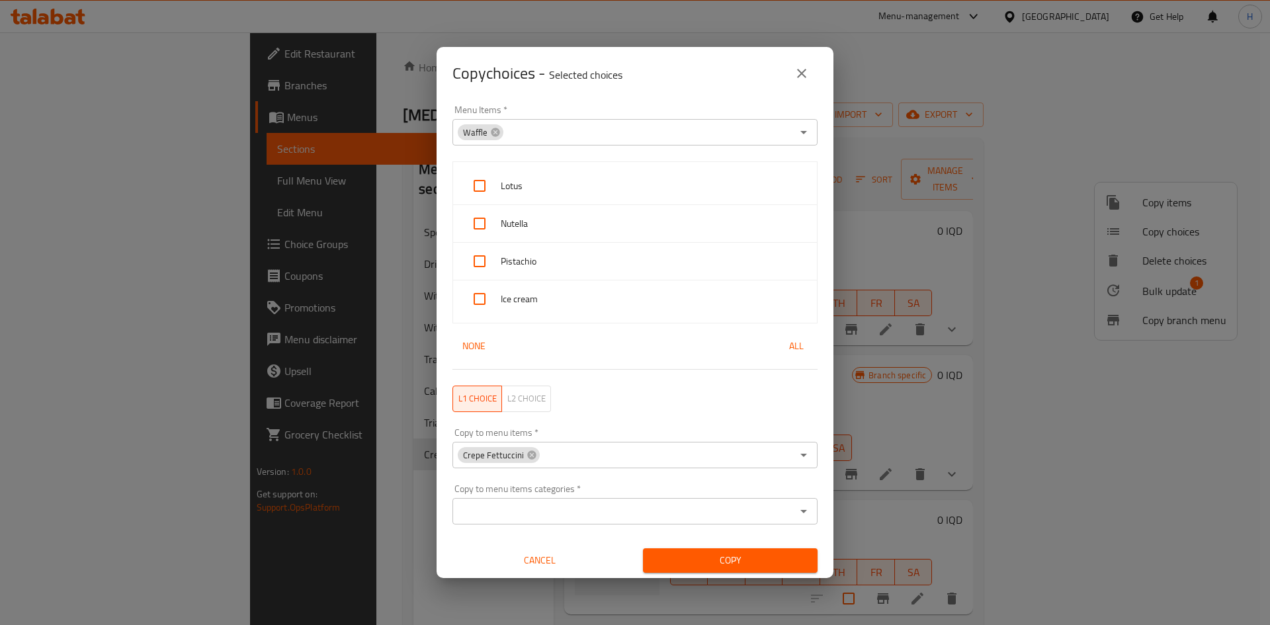
click at [730, 565] on span "Copy" at bounding box center [730, 560] width 153 height 17
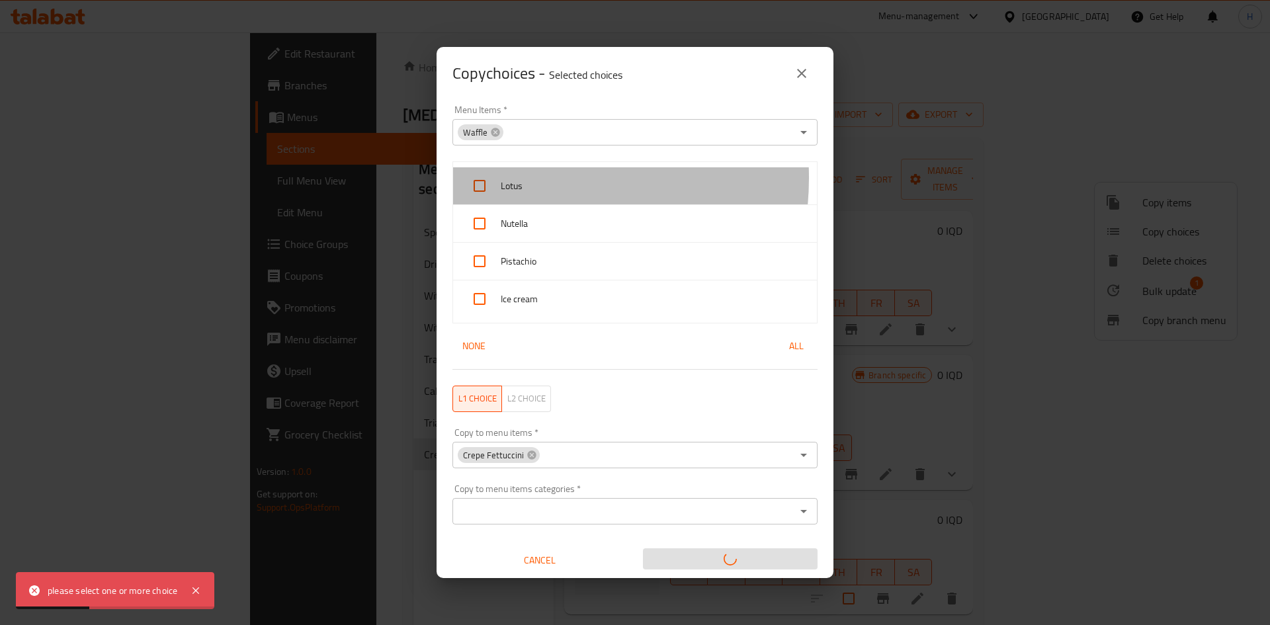
drag, startPoint x: 514, startPoint y: 178, endPoint x: 475, endPoint y: 197, distance: 43.5
click at [513, 178] on span "Lotus" at bounding box center [654, 186] width 306 height 17
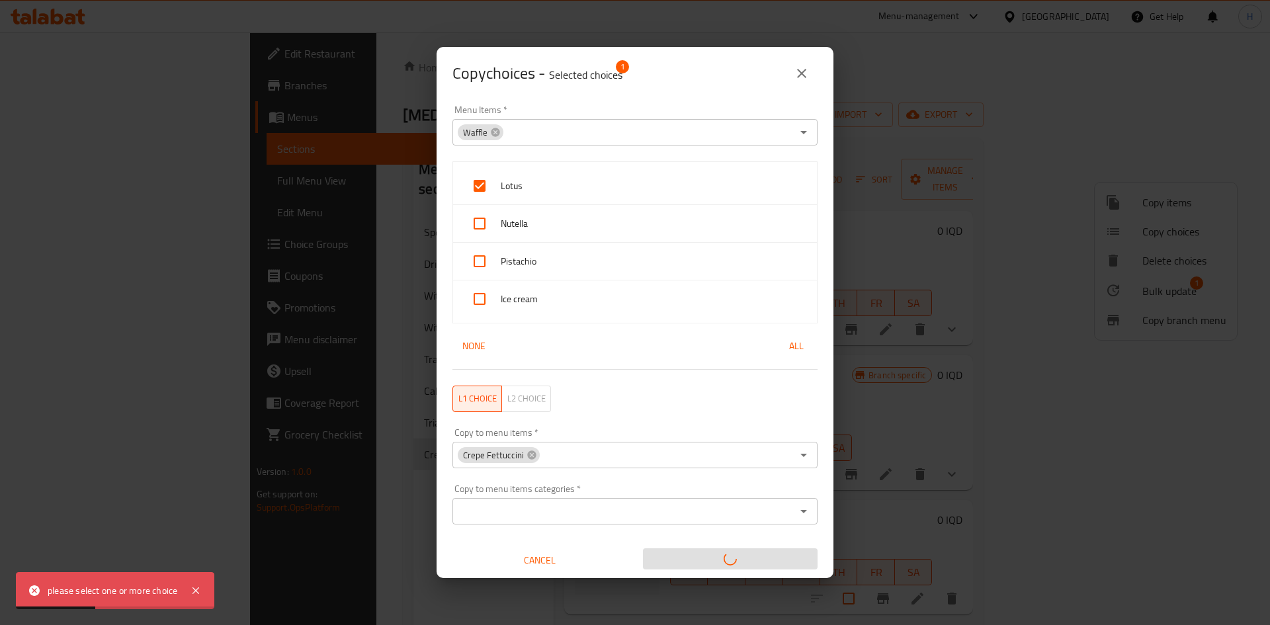
click at [482, 213] on input "checkbox" at bounding box center [480, 224] width 32 height 32
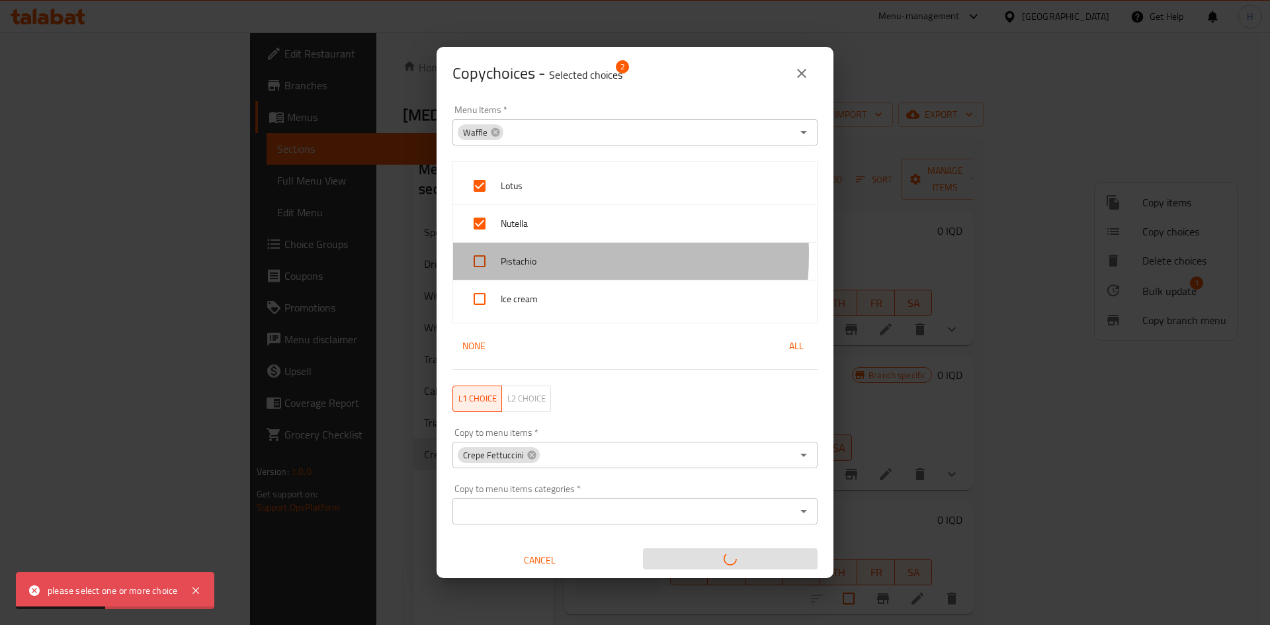
click at [515, 255] on span "Pistachio" at bounding box center [654, 261] width 306 height 17
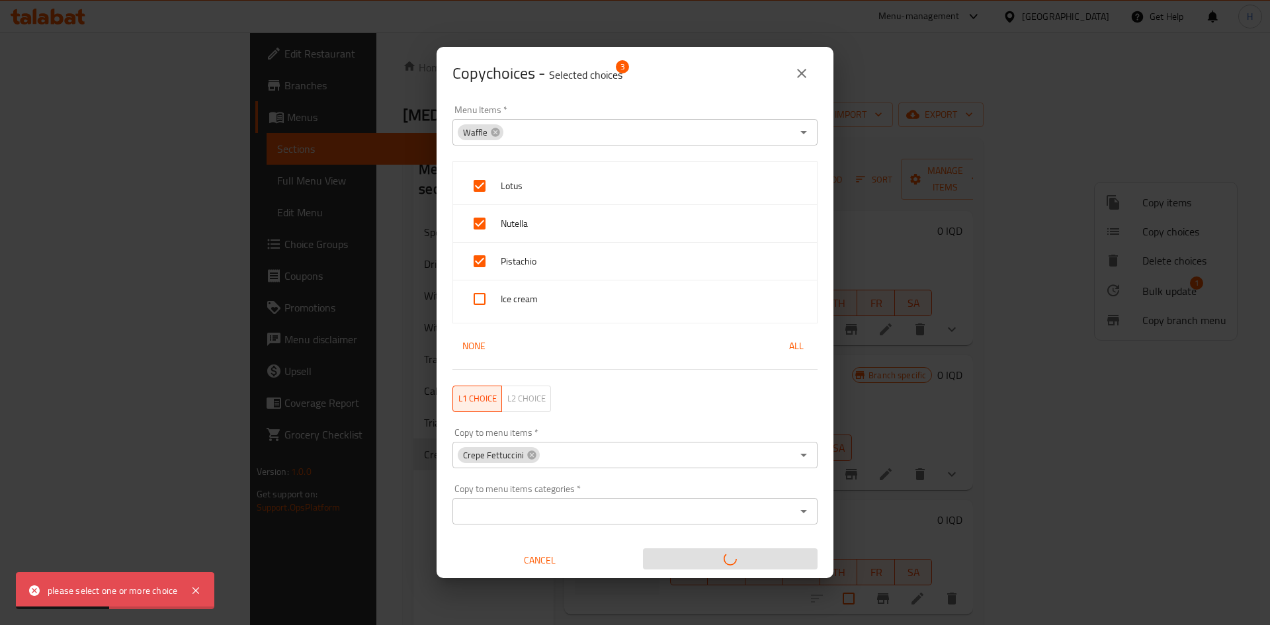
drag, startPoint x: 533, startPoint y: 292, endPoint x: 537, endPoint y: 301, distance: 10.4
click at [535, 297] on span "Ice cream" at bounding box center [654, 299] width 306 height 17
drag, startPoint x: 552, startPoint y: 556, endPoint x: 553, endPoint y: 549, distance: 6.6
click at [552, 556] on span "Cancel" at bounding box center [540, 560] width 164 height 17
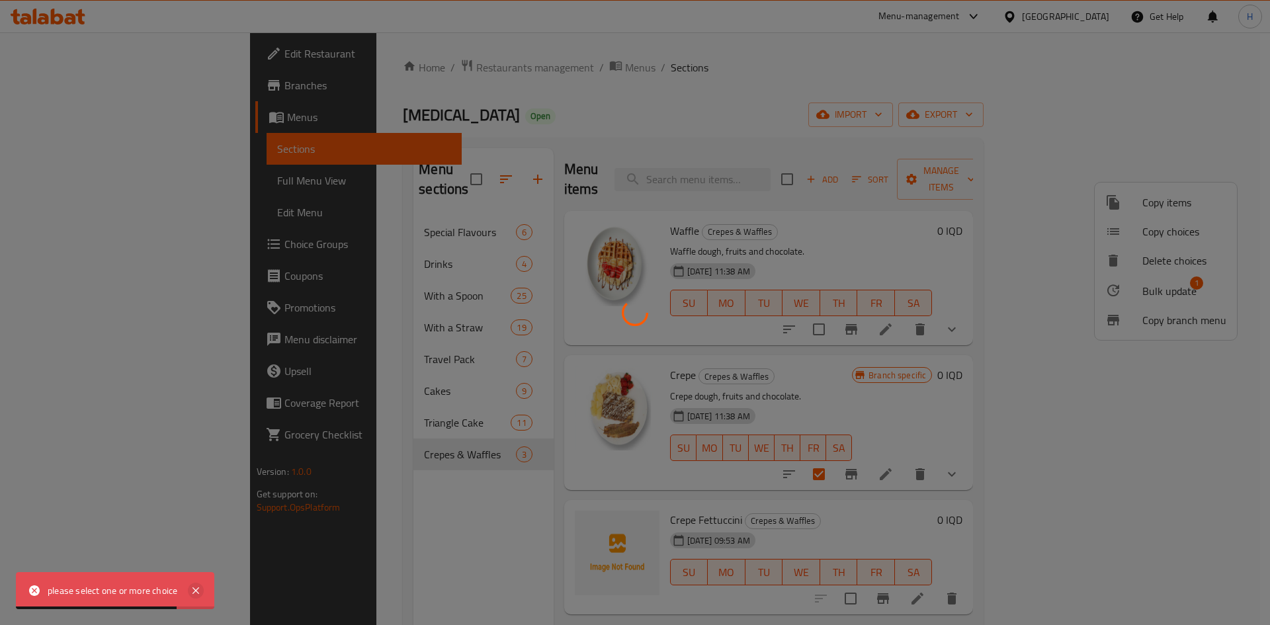
click at [200, 589] on icon at bounding box center [196, 591] width 16 height 16
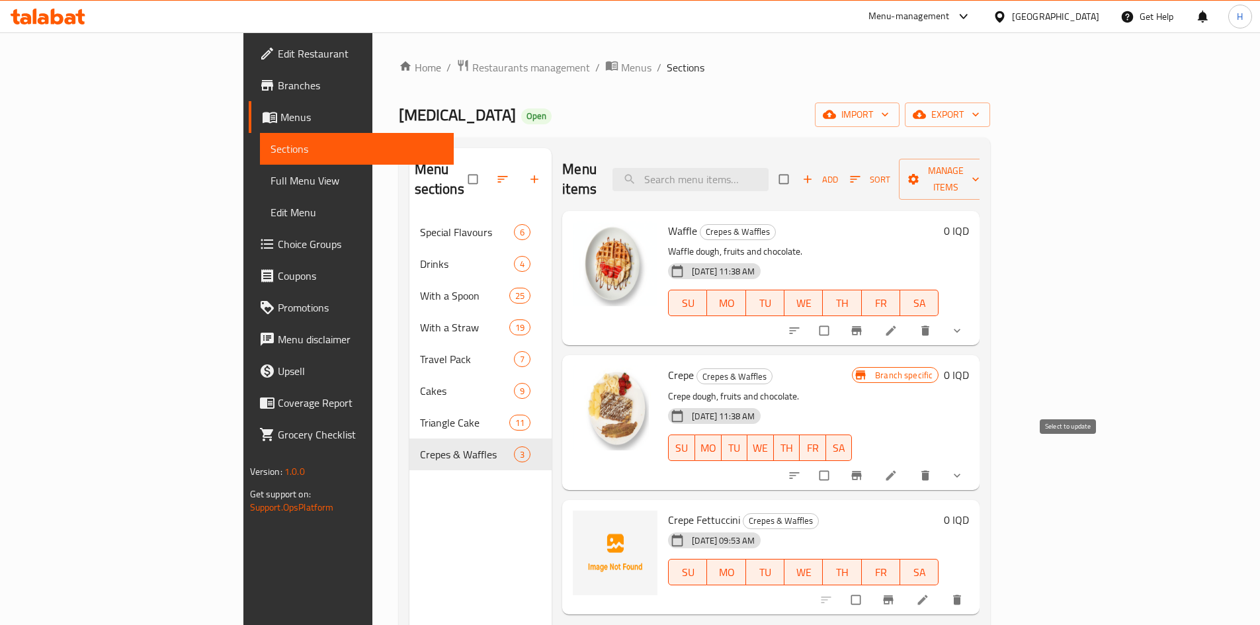
drag, startPoint x: 1068, startPoint y: 458, endPoint x: 1130, endPoint y: 218, distance: 248.7
click at [840, 463] on input "checkbox" at bounding box center [826, 475] width 28 height 25
checkbox input "true"
click at [993, 159] on button "Manage items" at bounding box center [946, 179] width 94 height 41
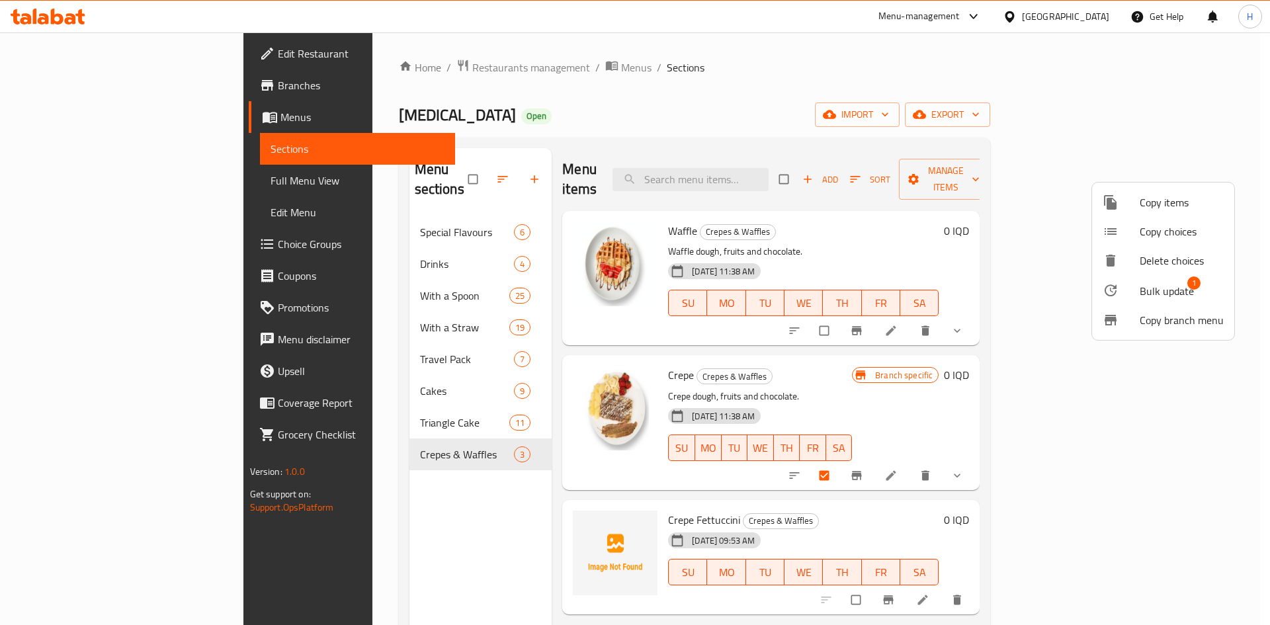
click at [1144, 235] on span "Copy choices" at bounding box center [1182, 232] width 84 height 16
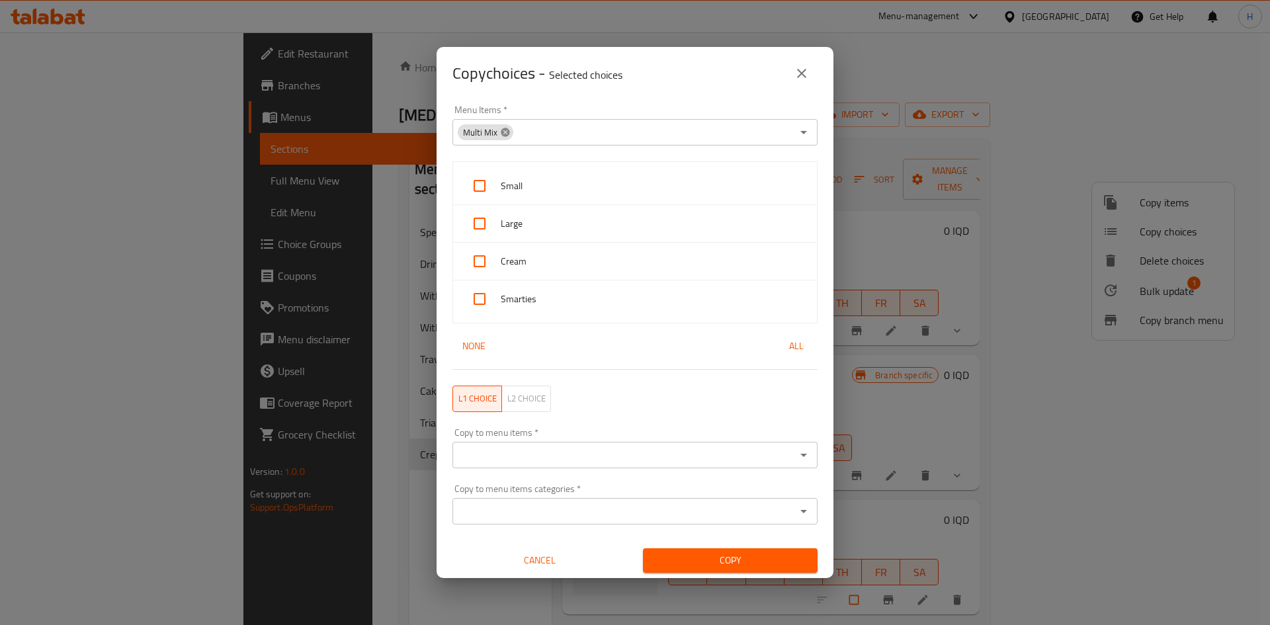
click at [509, 136] on icon at bounding box center [505, 132] width 11 height 11
click at [515, 135] on input "Menu Items   *" at bounding box center [624, 132] width 335 height 19
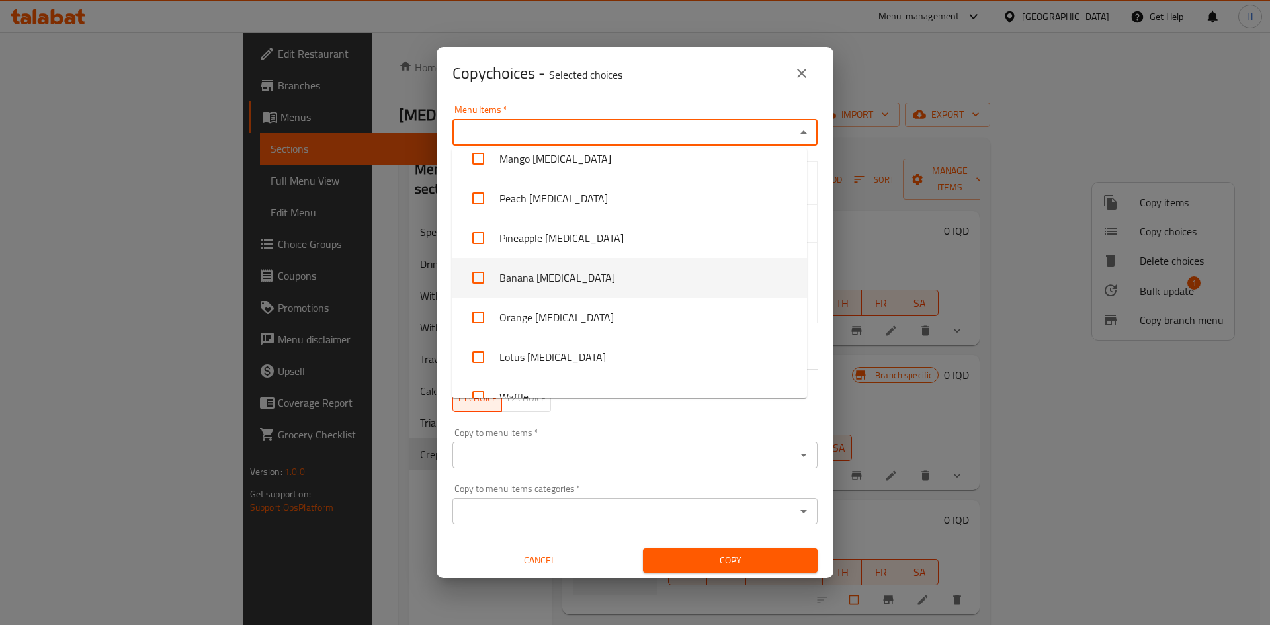
scroll to position [1666, 0]
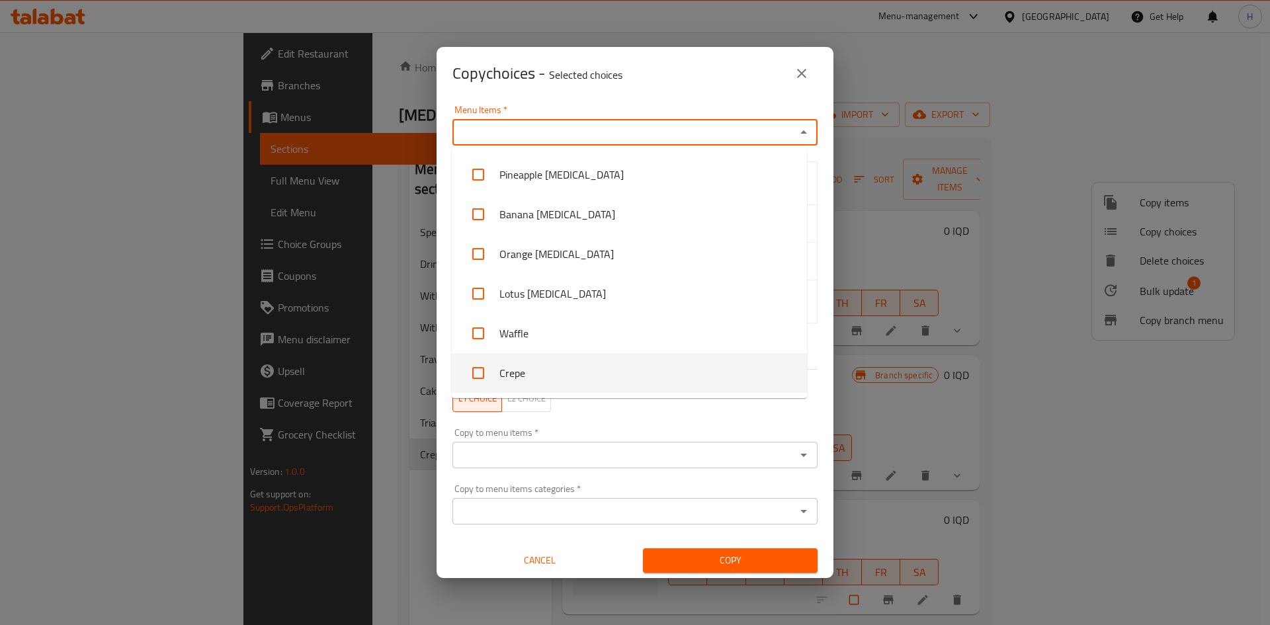
click at [540, 369] on li "Crepe" at bounding box center [629, 373] width 355 height 40
checkbox input "true"
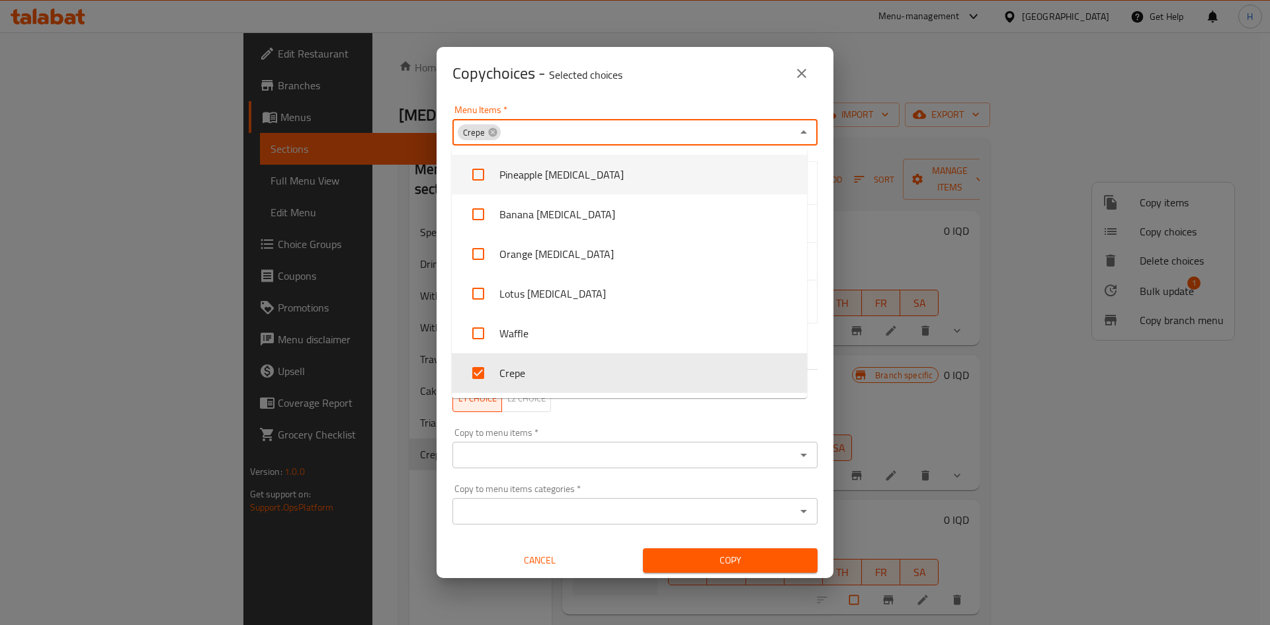
click at [754, 105] on div "Menu Items   * Crepe Menu Items *" at bounding box center [635, 125] width 381 height 56
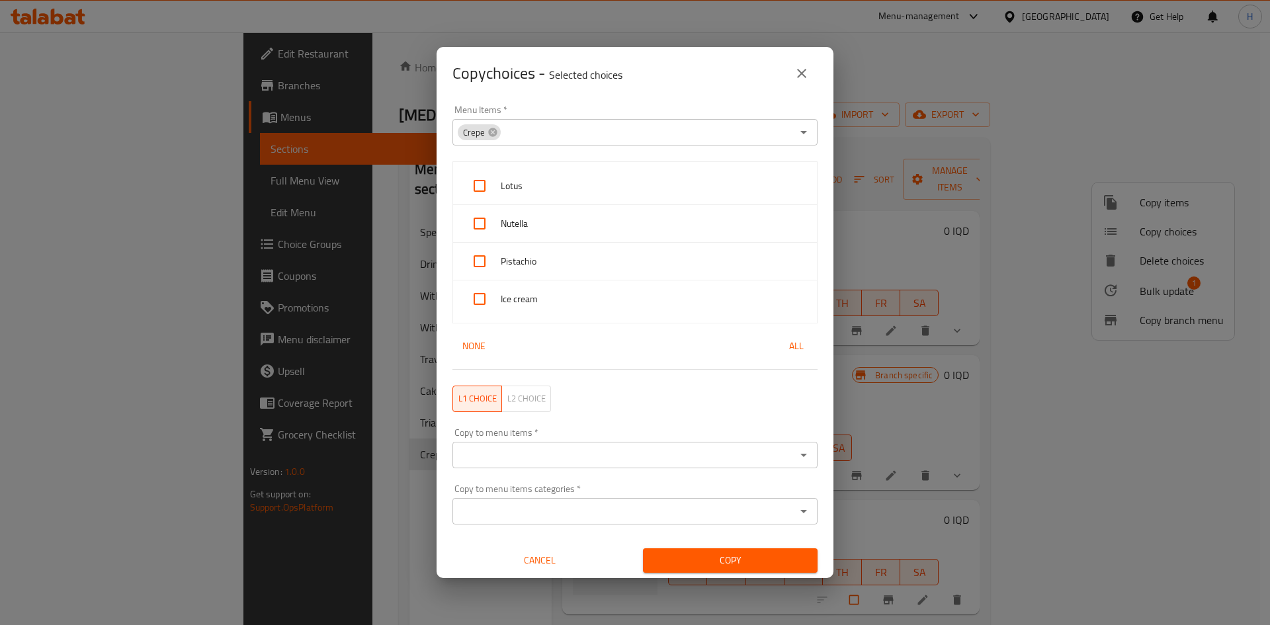
click at [577, 466] on div "Copy to menu items *" at bounding box center [635, 455] width 365 height 26
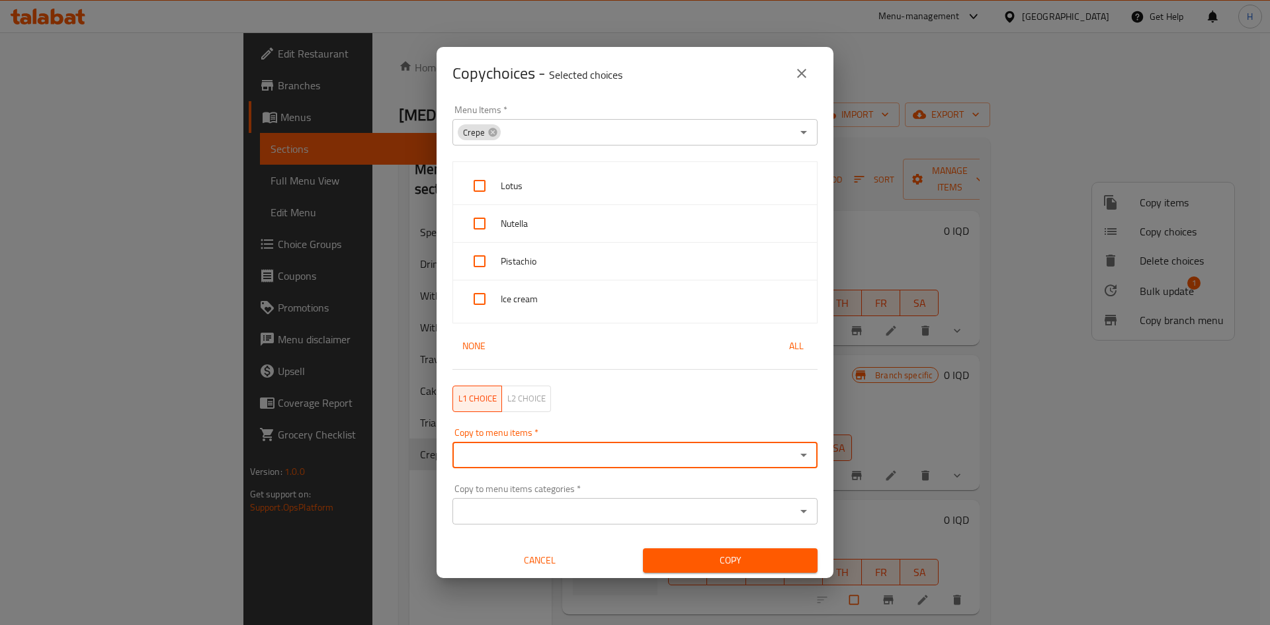
click at [592, 439] on div "Copy to menu items   * Copy to menu items *" at bounding box center [635, 448] width 365 height 40
click at [591, 445] on div "Copy to menu items *" at bounding box center [635, 455] width 365 height 26
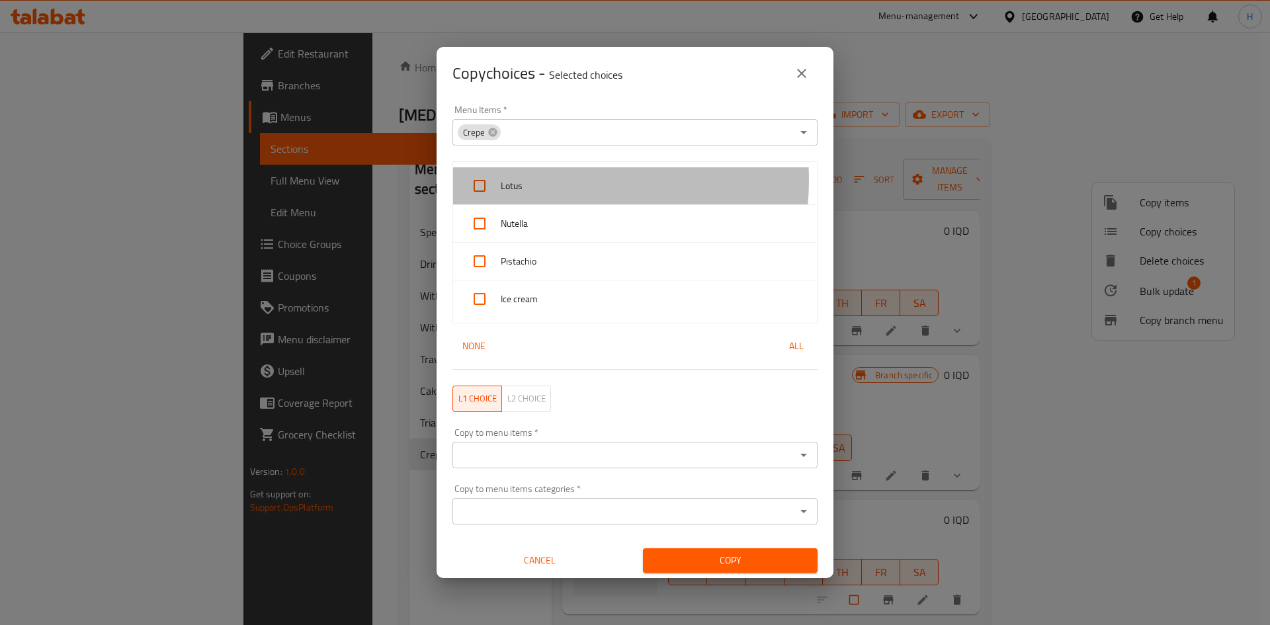
click at [539, 180] on span "Lotus" at bounding box center [654, 186] width 306 height 17
checkbox input "true"
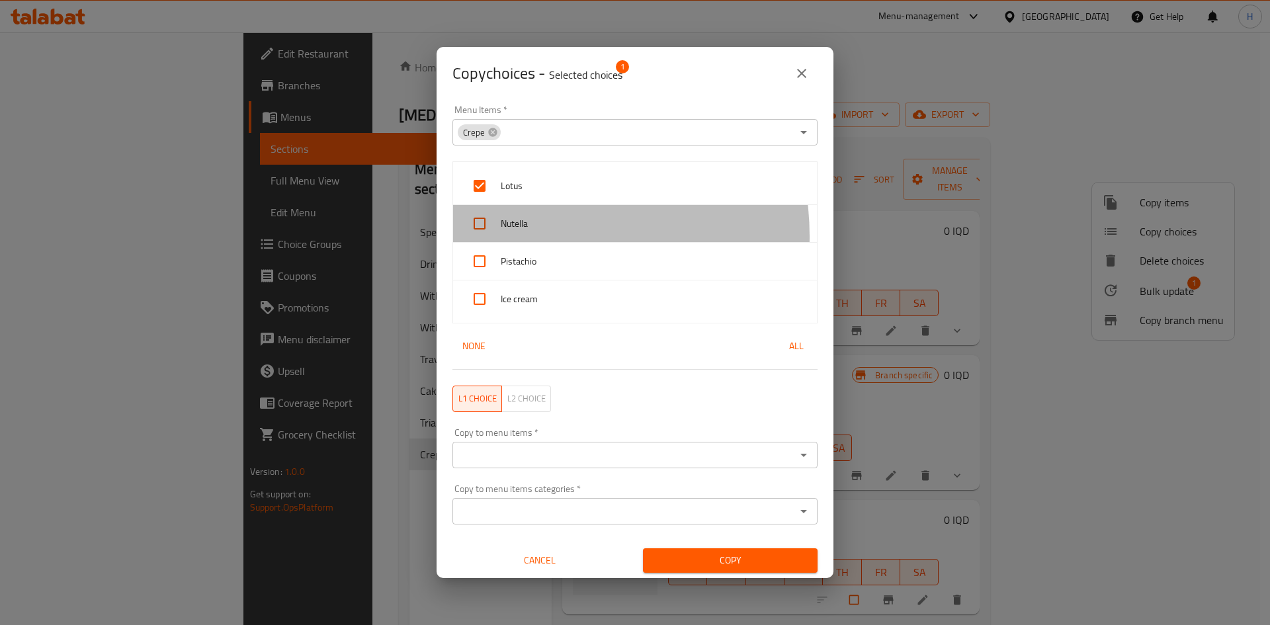
click at [533, 236] on div "Nutella" at bounding box center [635, 224] width 364 height 38
checkbox input "true"
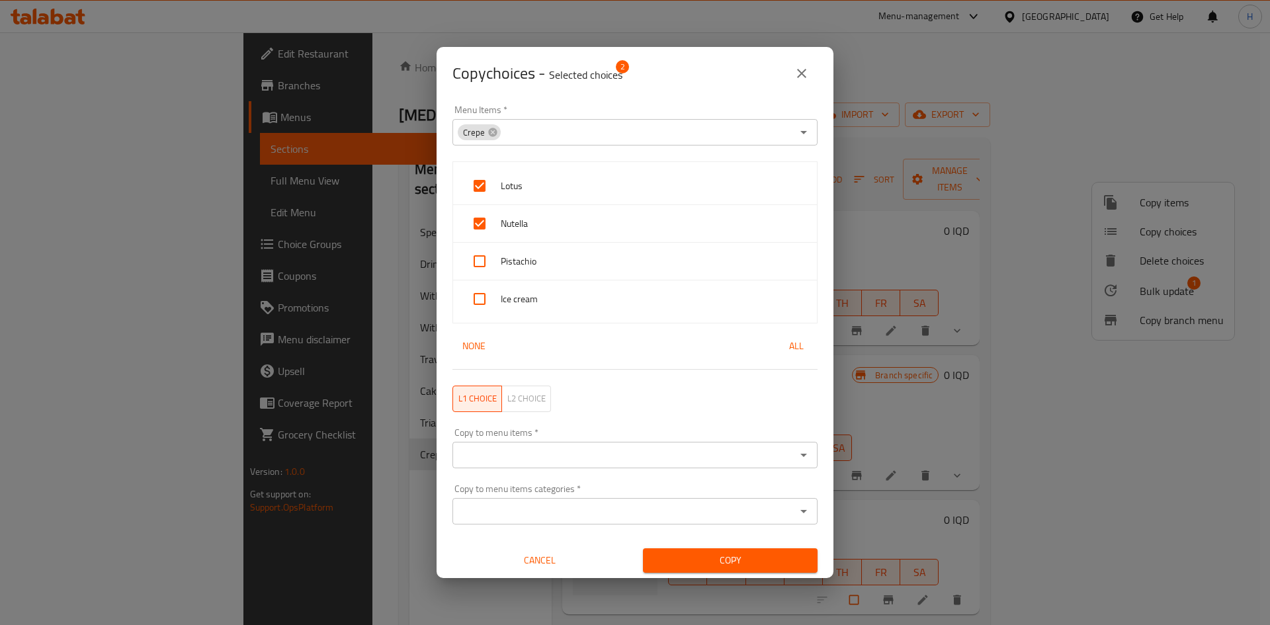
click at [536, 256] on span "Pistachio" at bounding box center [654, 261] width 306 height 17
checkbox input "true"
click at [547, 300] on span "Ice cream" at bounding box center [654, 299] width 306 height 17
checkbox input "true"
click at [574, 454] on input "Copy to menu items   *" at bounding box center [624, 455] width 335 height 19
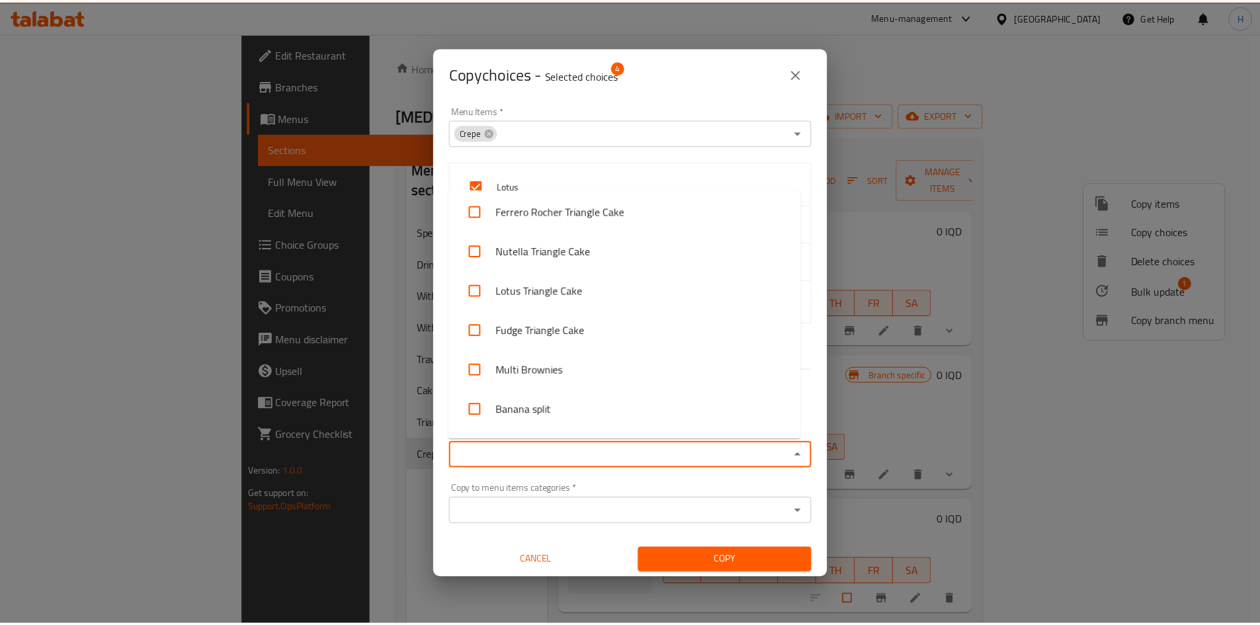
scroll to position [3095, 0]
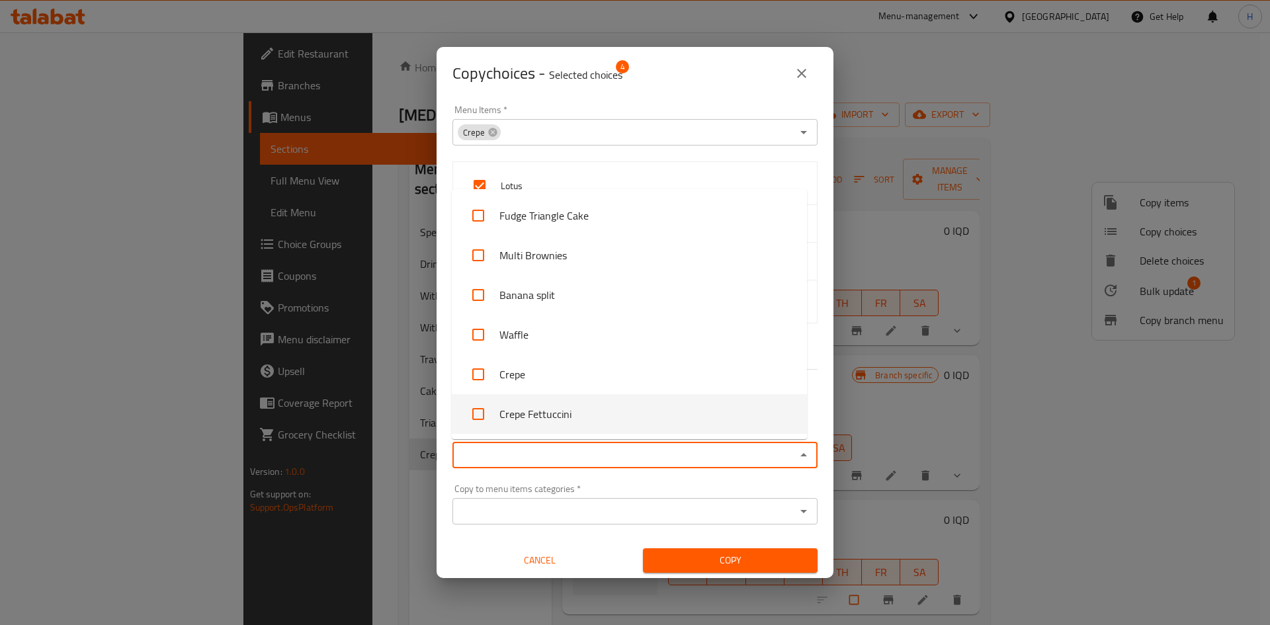
click at [562, 400] on li "Crepe Fettuccini" at bounding box center [629, 414] width 355 height 40
checkbox input "true"
click at [652, 478] on div "Copy to menu items categories   * Copy to menu items categories *" at bounding box center [635, 504] width 381 height 56
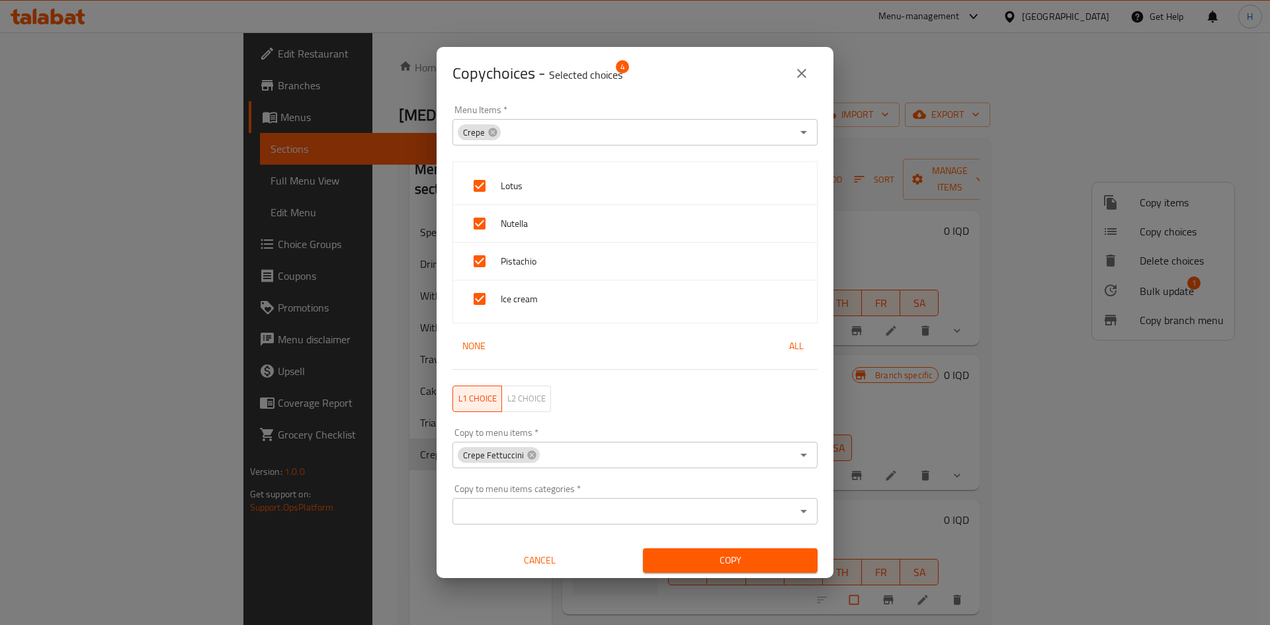
click at [730, 572] on div "Copy" at bounding box center [730, 561] width 191 height 40
click at [693, 562] on span "Copy" at bounding box center [730, 560] width 153 height 17
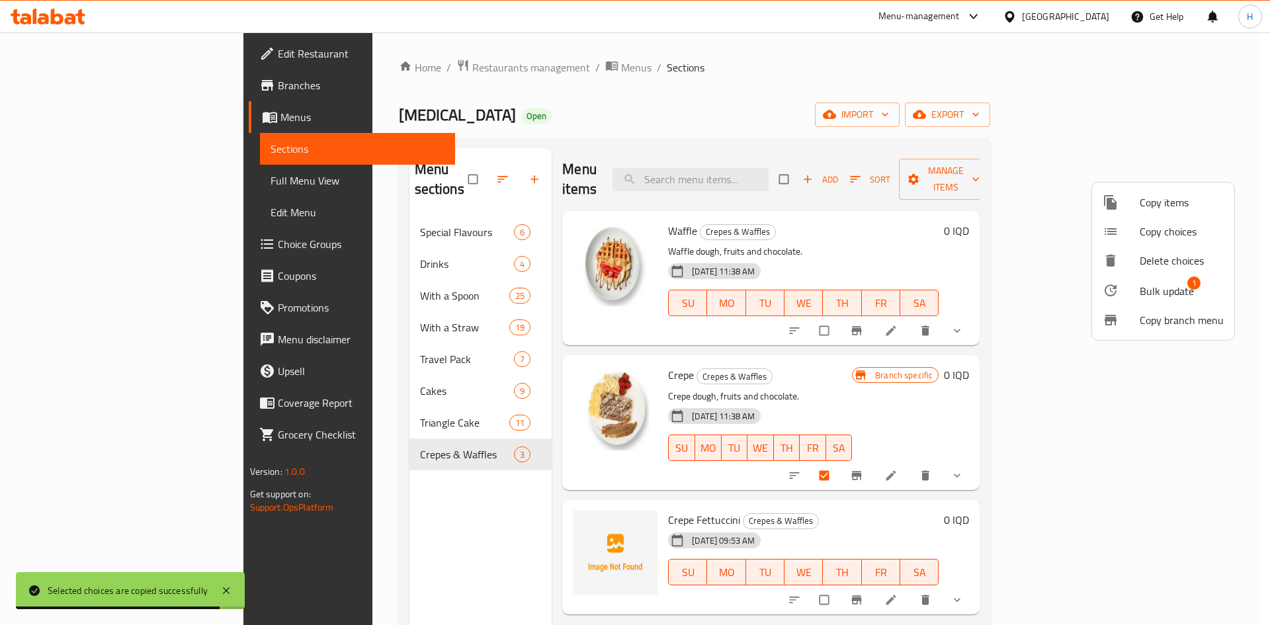
click at [327, 376] on div at bounding box center [635, 312] width 1270 height 625
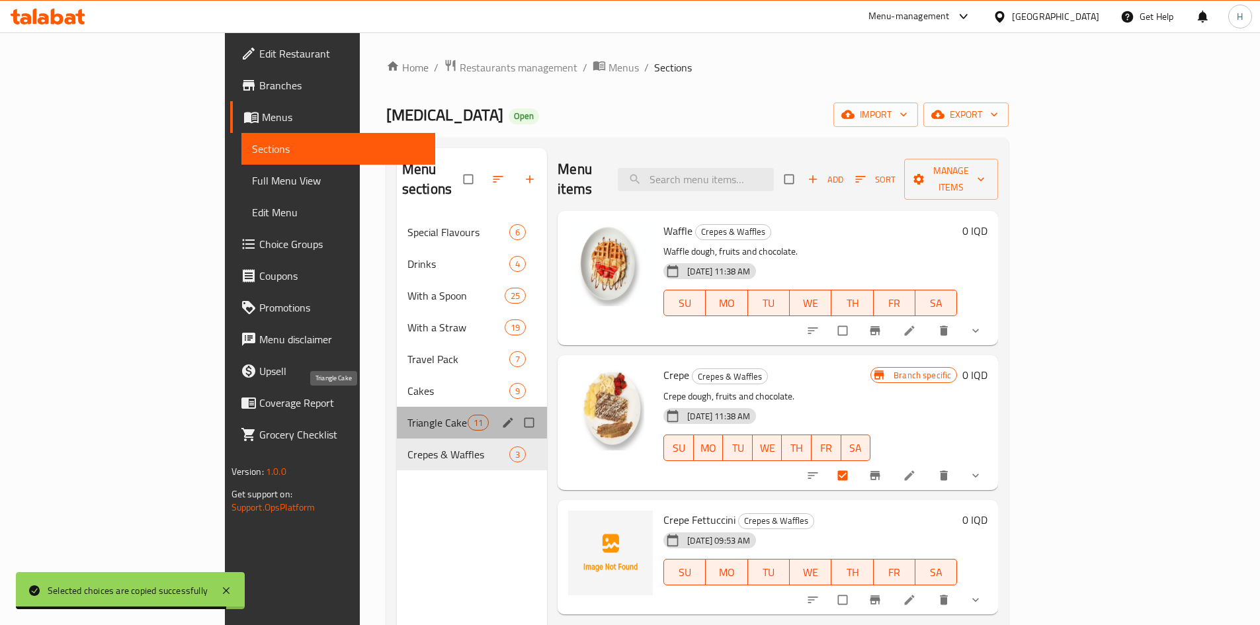
click at [408, 415] on span "Triangle Cake" at bounding box center [438, 423] width 60 height 16
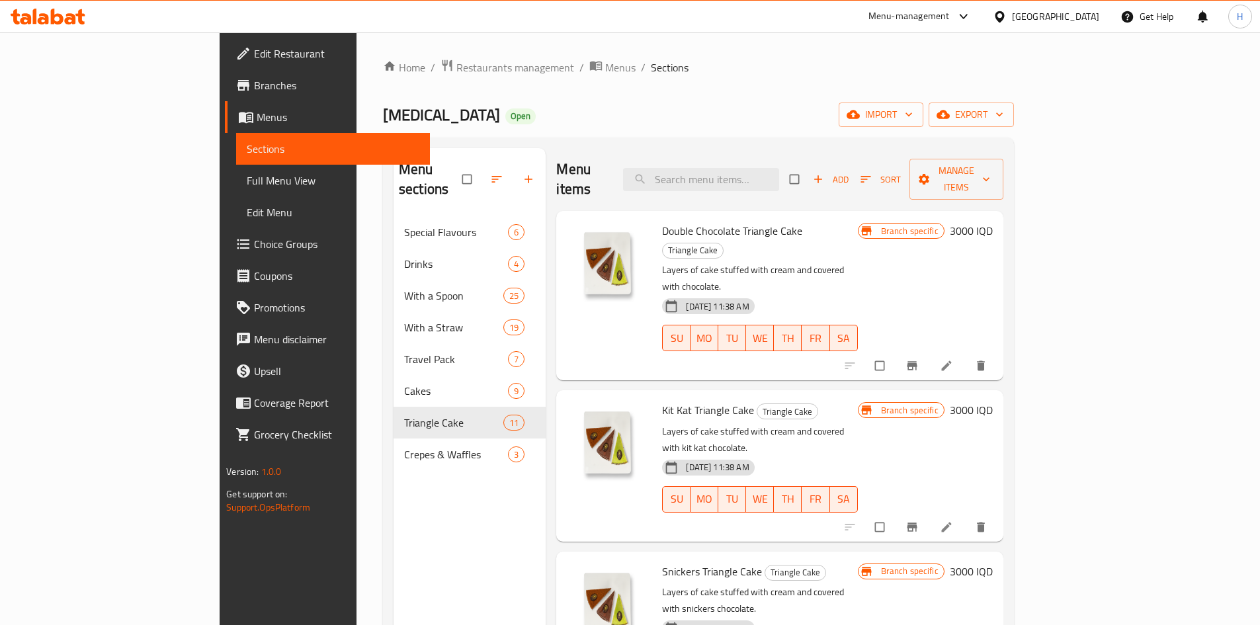
click at [849, 172] on span "Add" at bounding box center [831, 179] width 36 height 15
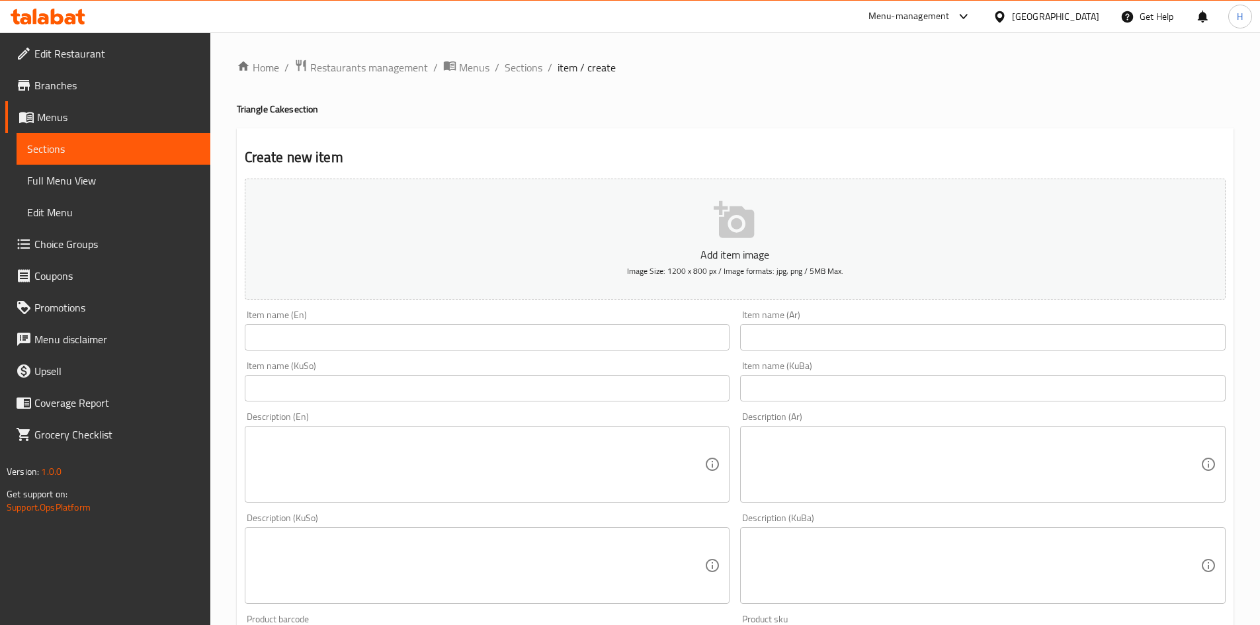
click at [837, 318] on div "Item name (Ar) Item name (Ar)" at bounding box center [983, 330] width 486 height 40
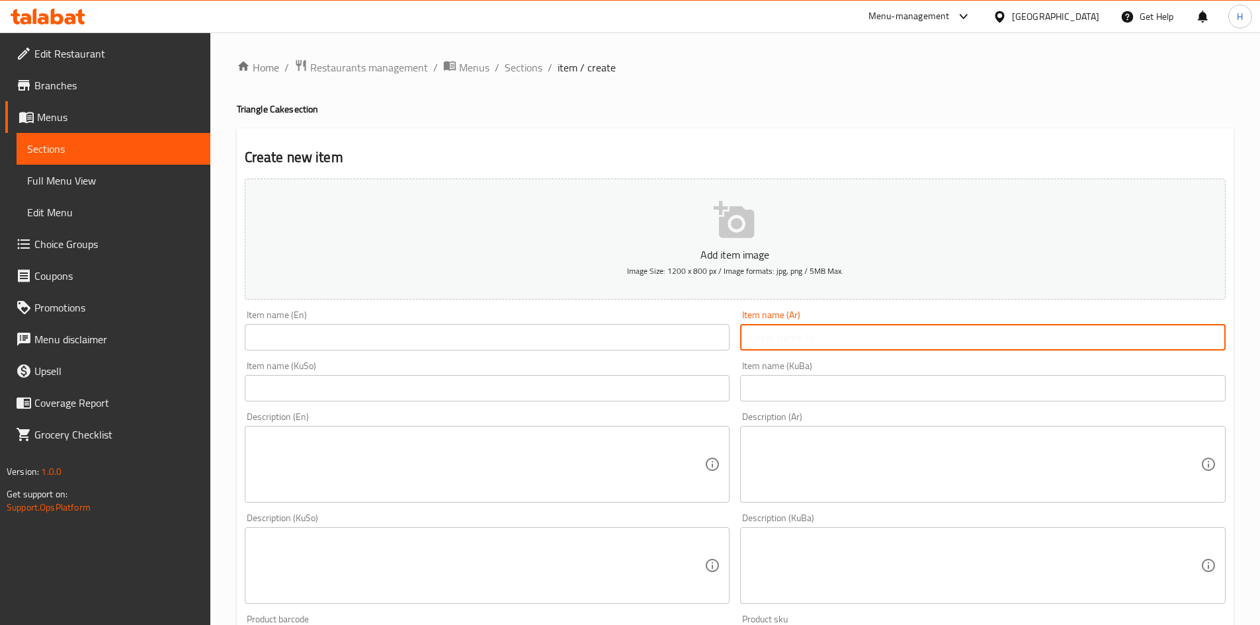
click at [826, 347] on input "text" at bounding box center [983, 337] width 486 height 26
type input "k"
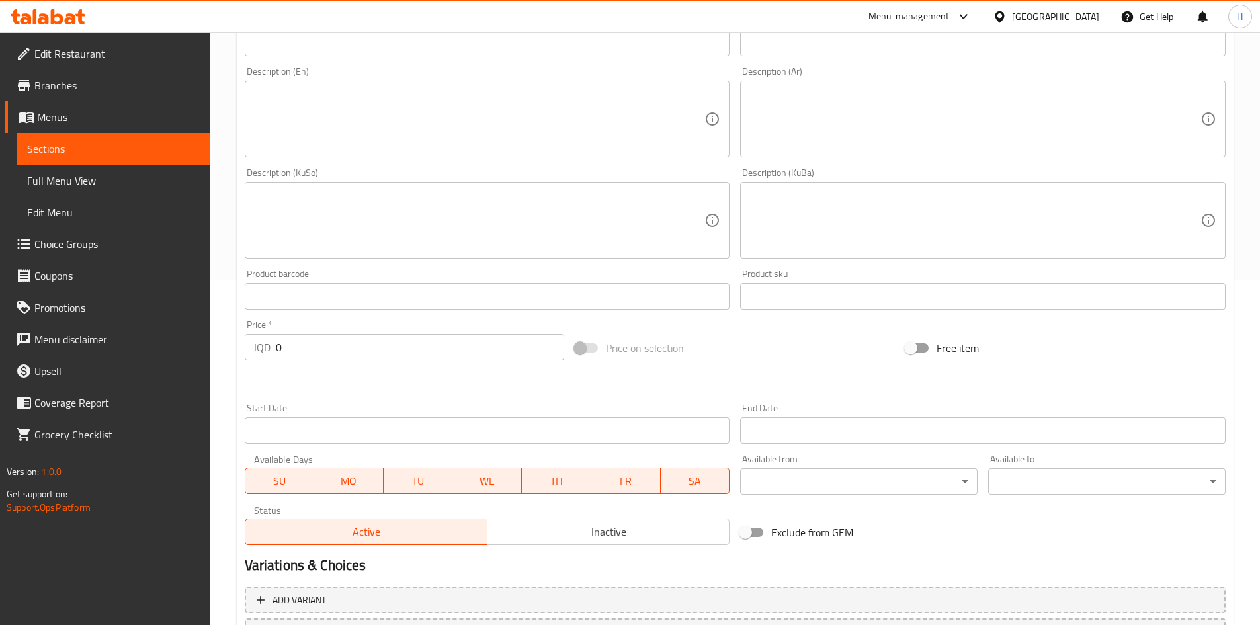
scroll to position [462, 0]
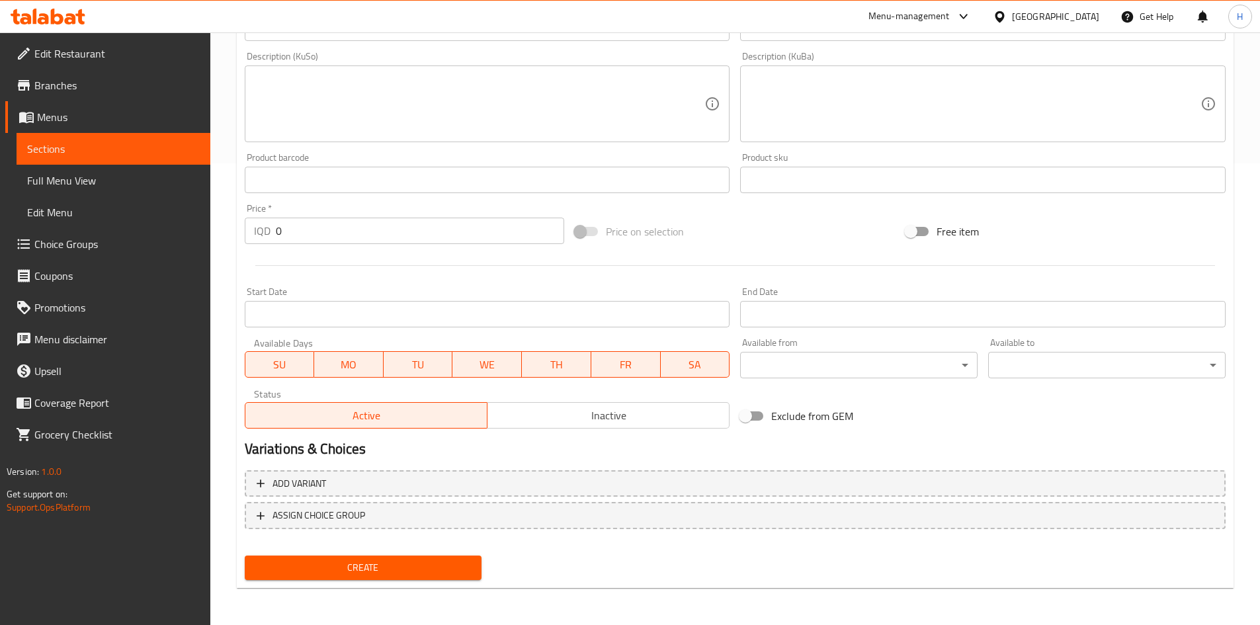
type input "ترافل باك"
click at [327, 233] on input "0" at bounding box center [420, 231] width 289 height 26
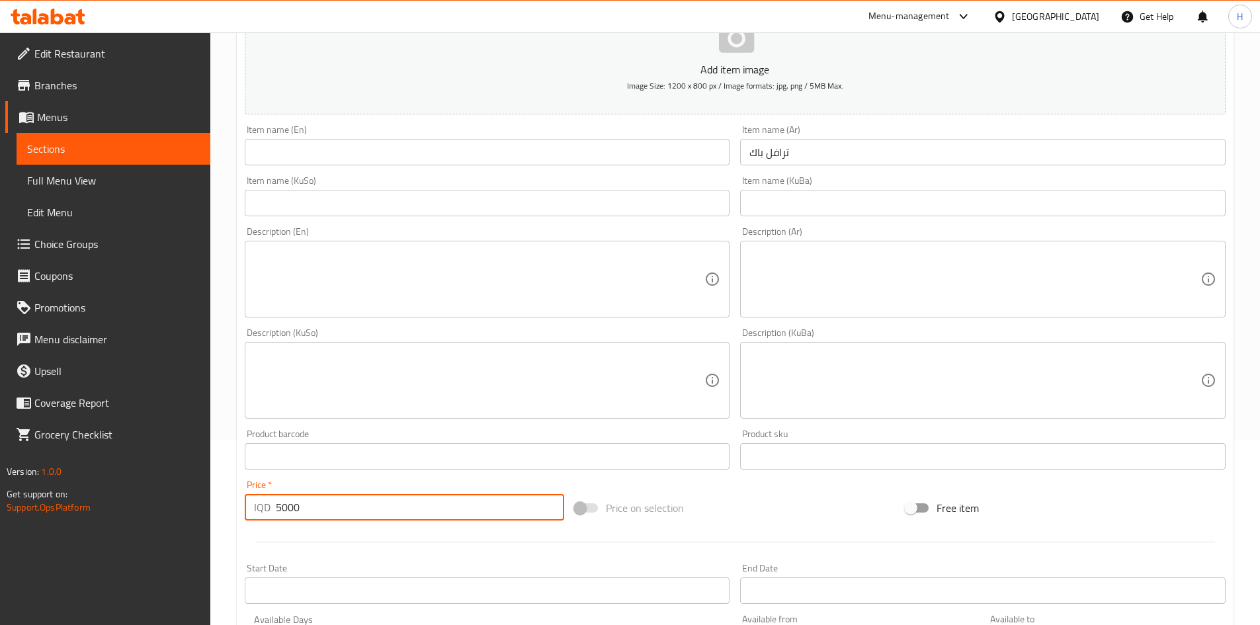
scroll to position [65, 0]
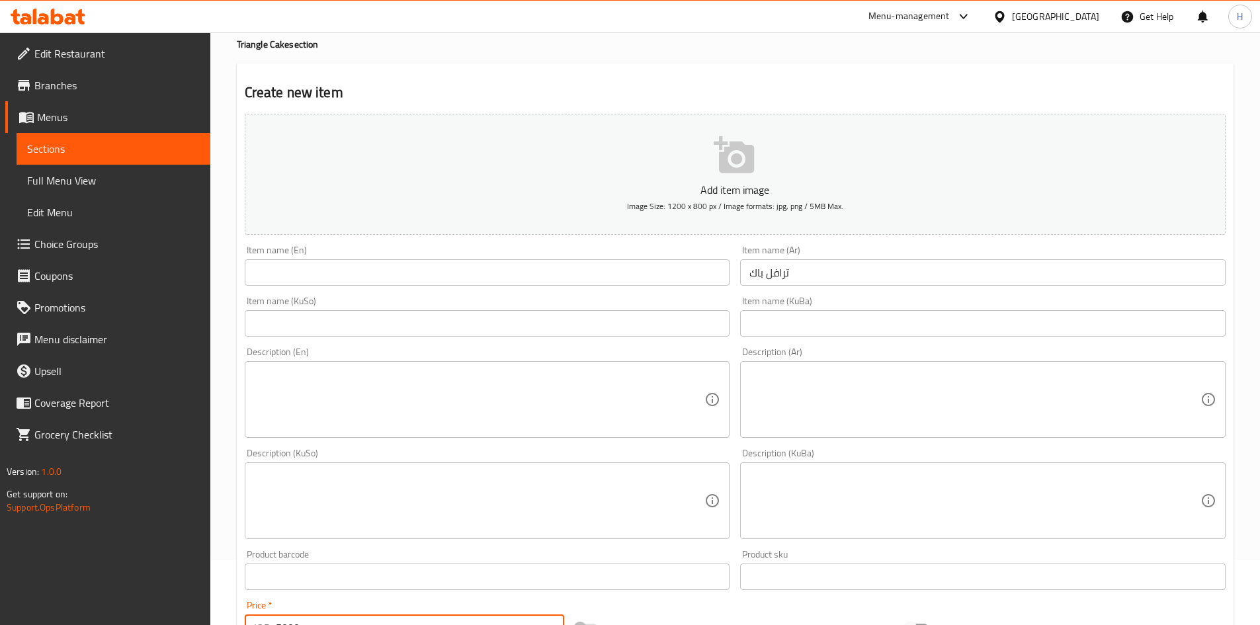
type input "5000"
click at [271, 267] on input "text" at bounding box center [488, 272] width 486 height 26
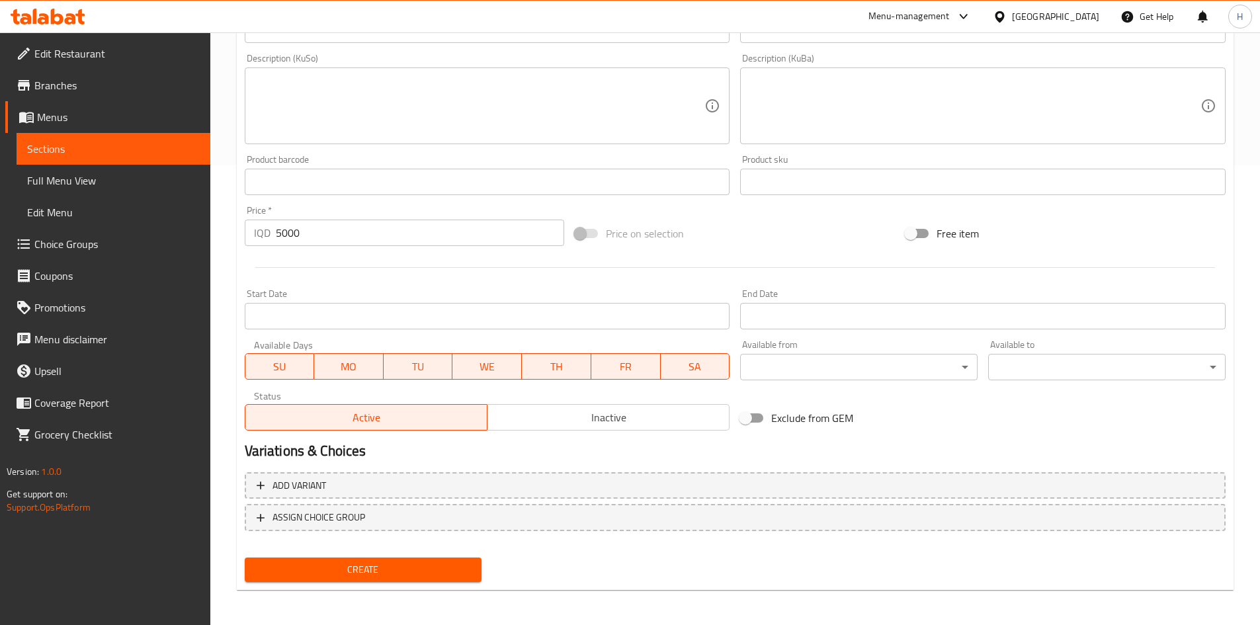
scroll to position [462, 0]
type input "Truffle Pack"
click at [397, 570] on span "Create" at bounding box center [363, 568] width 216 height 17
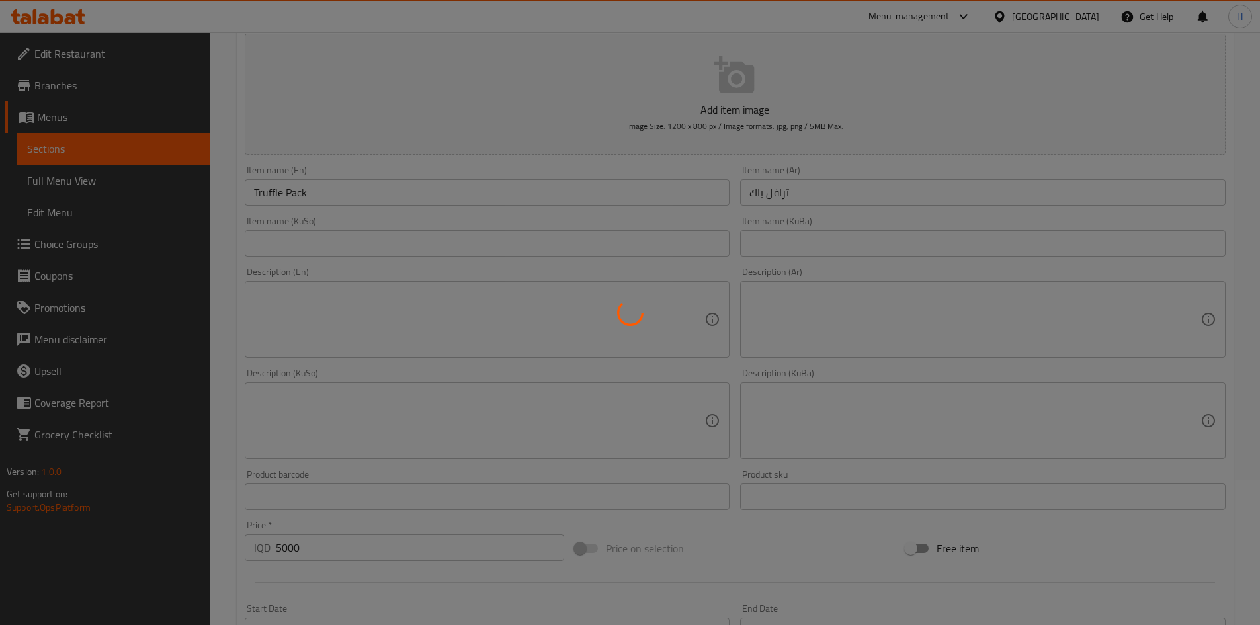
scroll to position [131, 0]
type input "0"
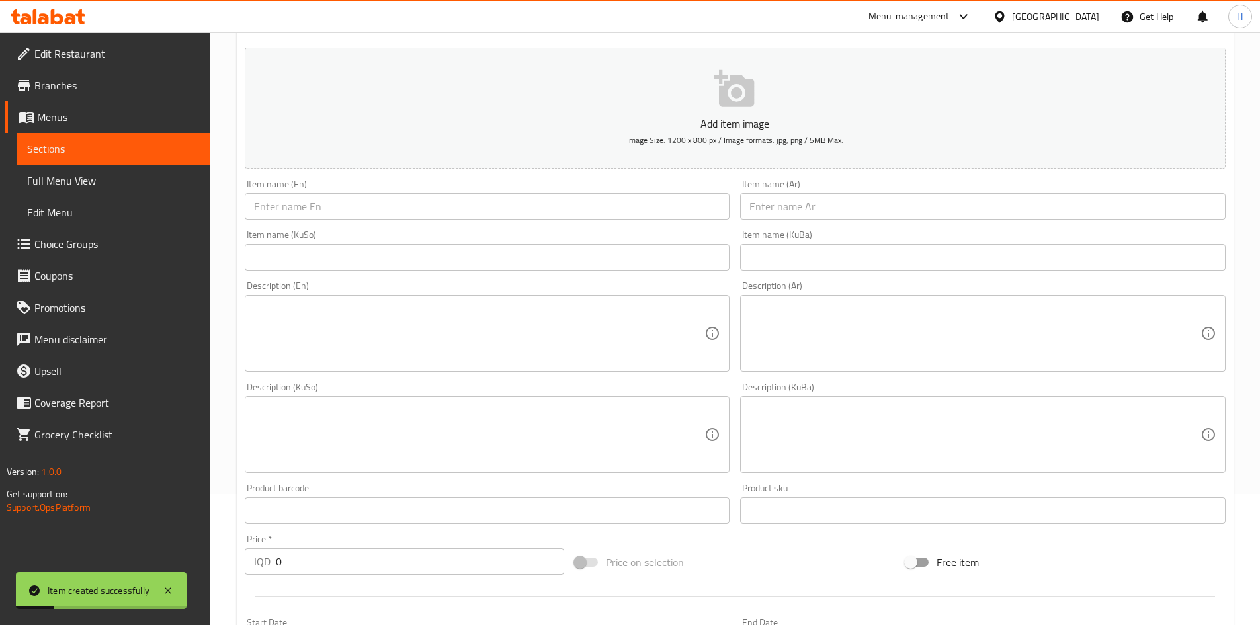
click at [811, 189] on div "Item name (Ar) Item name (Ar)" at bounding box center [983, 199] width 486 height 40
click at [807, 202] on input "text" at bounding box center [983, 206] width 486 height 26
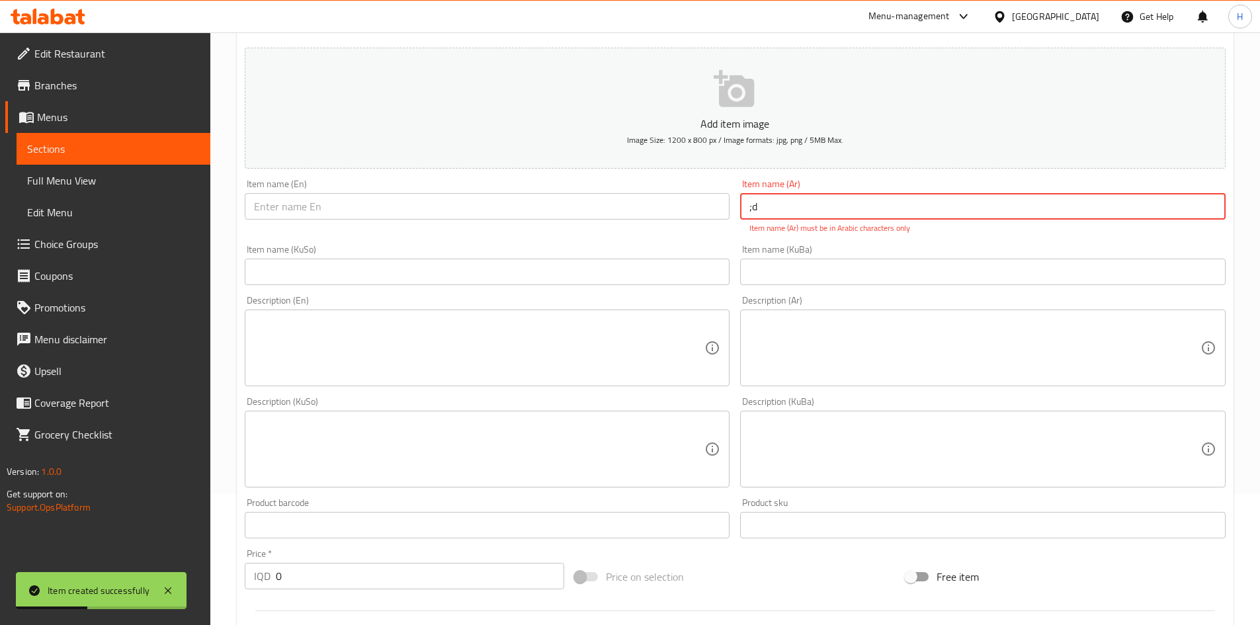
type input ";"
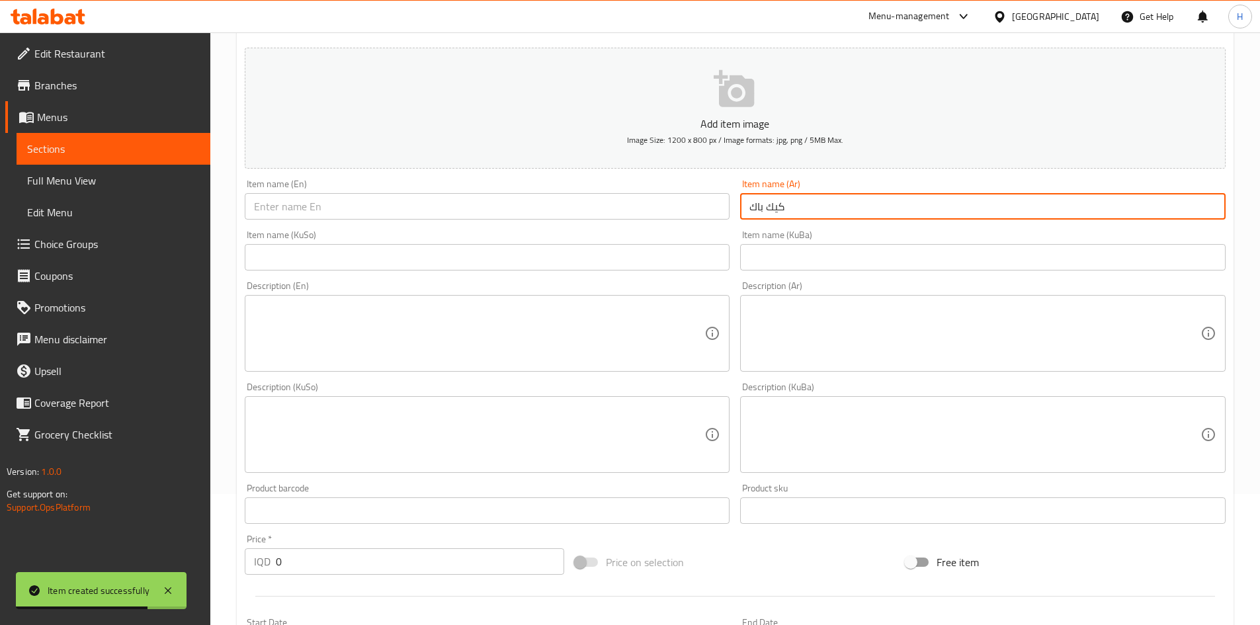
type input "كيك باك"
click at [603, 214] on input "text" at bounding box center [488, 206] width 486 height 26
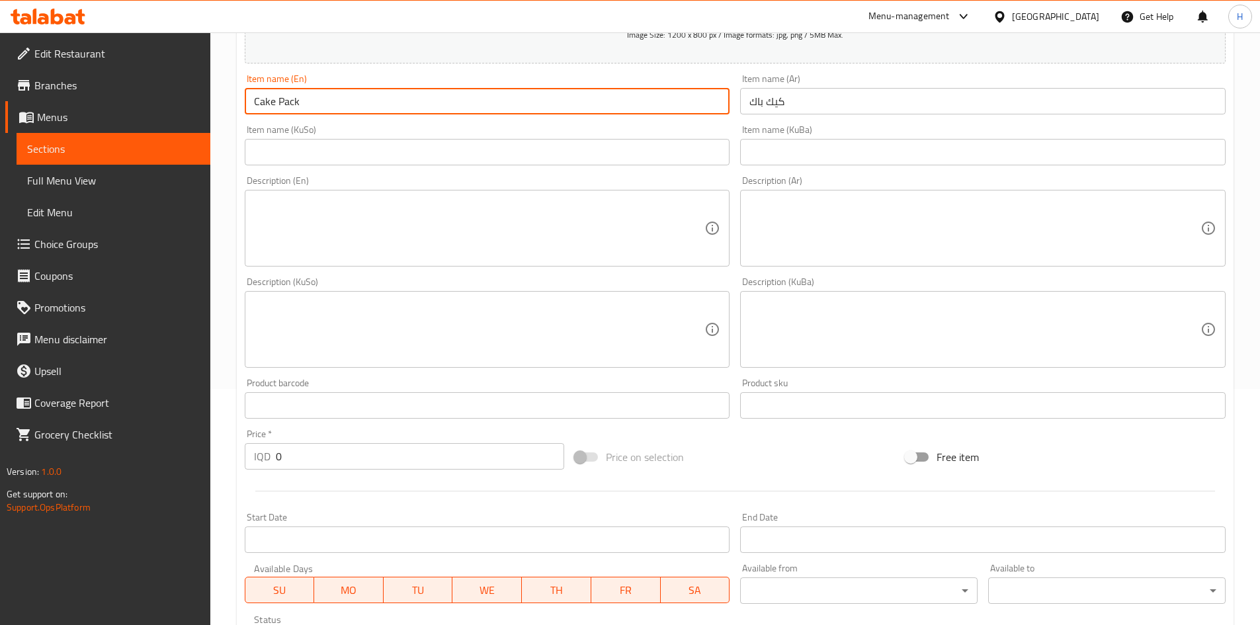
scroll to position [462, 0]
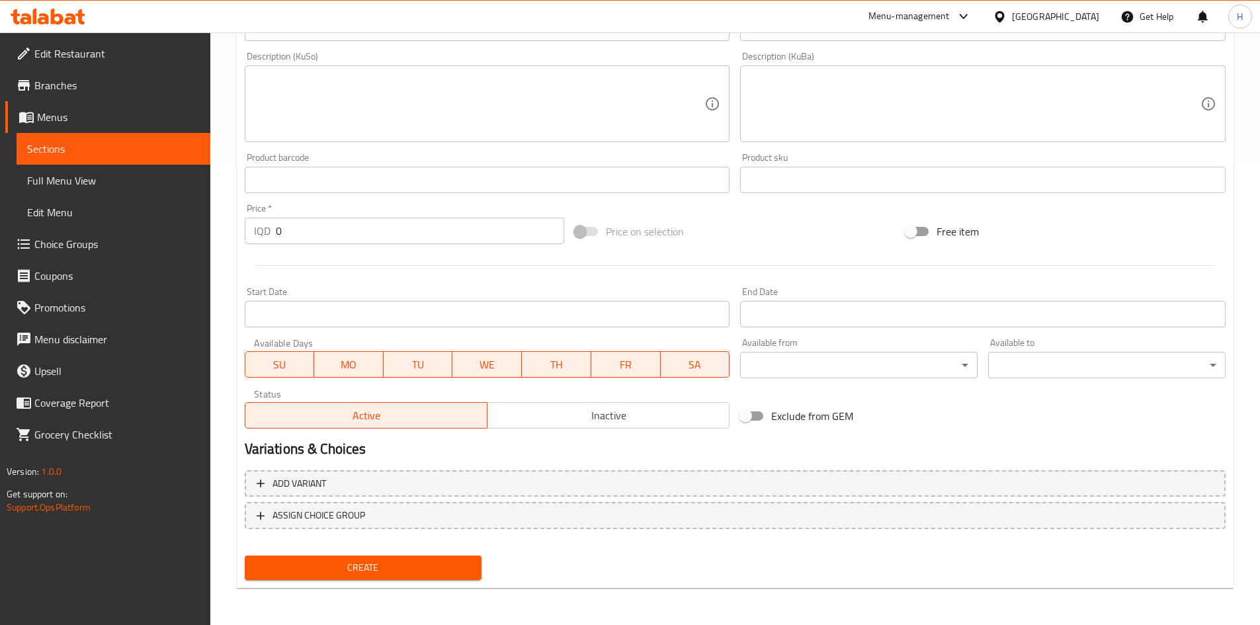
type input "Cake Pack"
click at [292, 243] on input "0" at bounding box center [420, 231] width 289 height 26
type input "2500"
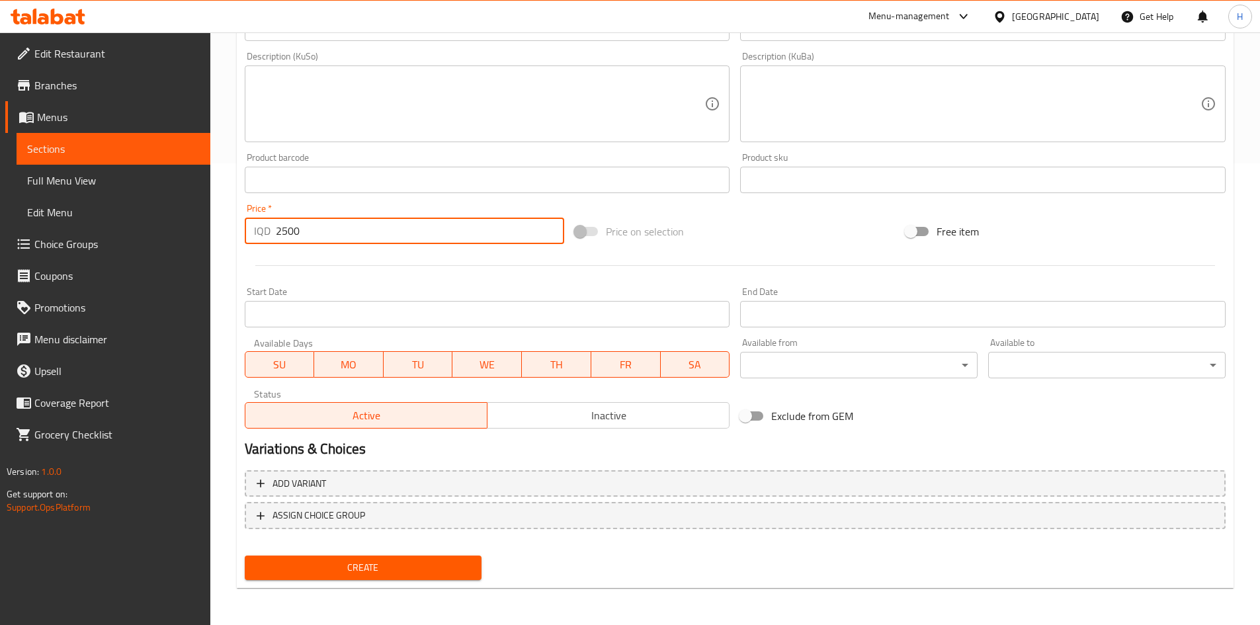
click at [386, 575] on span "Create" at bounding box center [363, 568] width 216 height 17
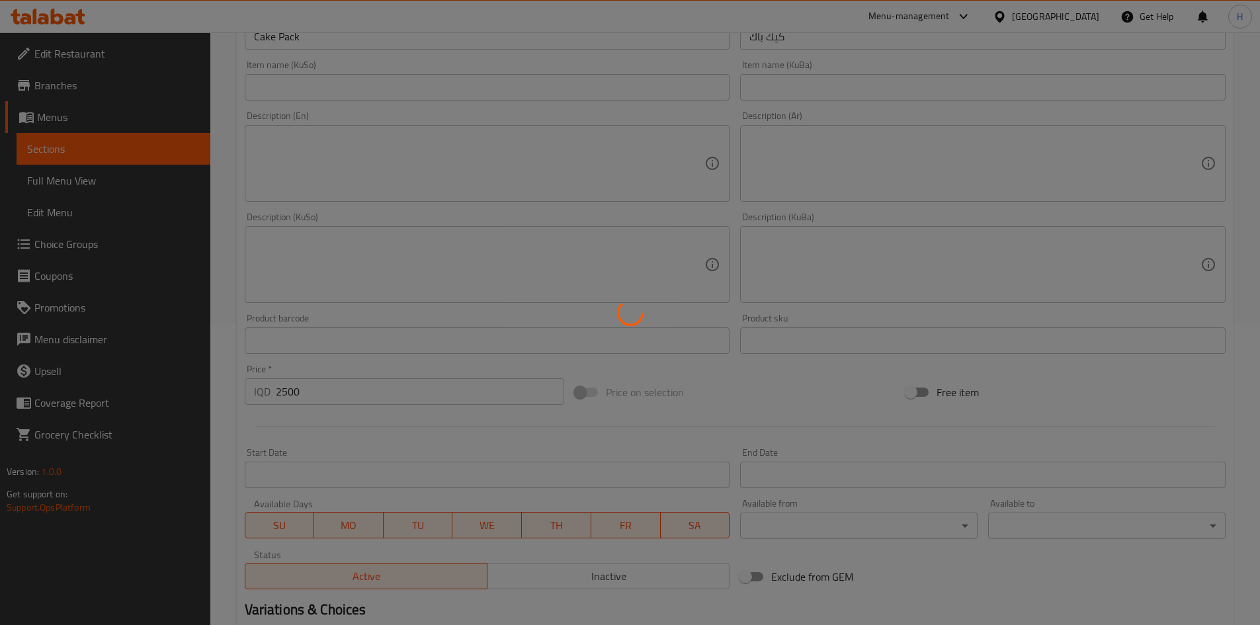
scroll to position [131, 0]
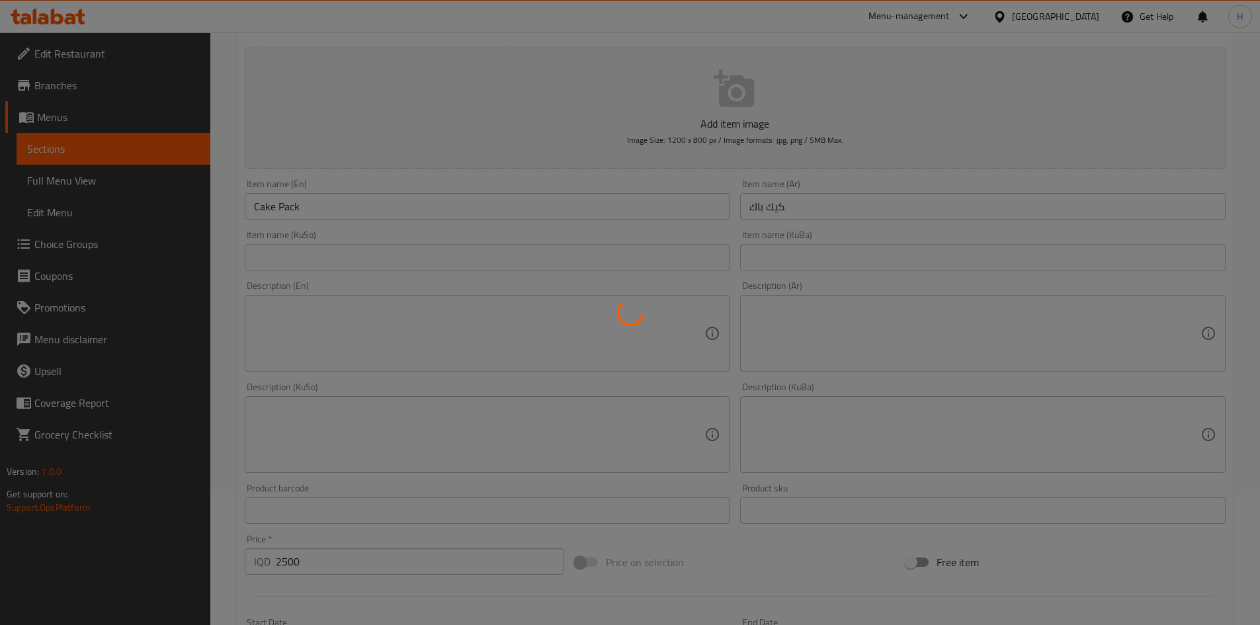
type input "0"
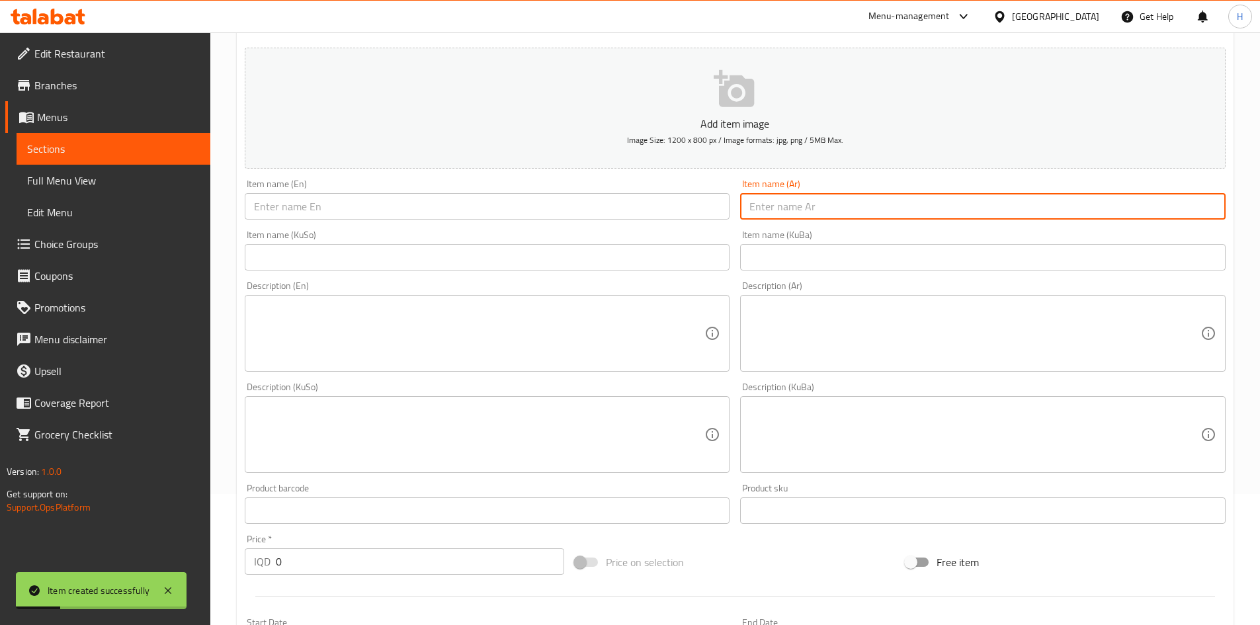
click at [815, 199] on input "text" at bounding box center [983, 206] width 486 height 26
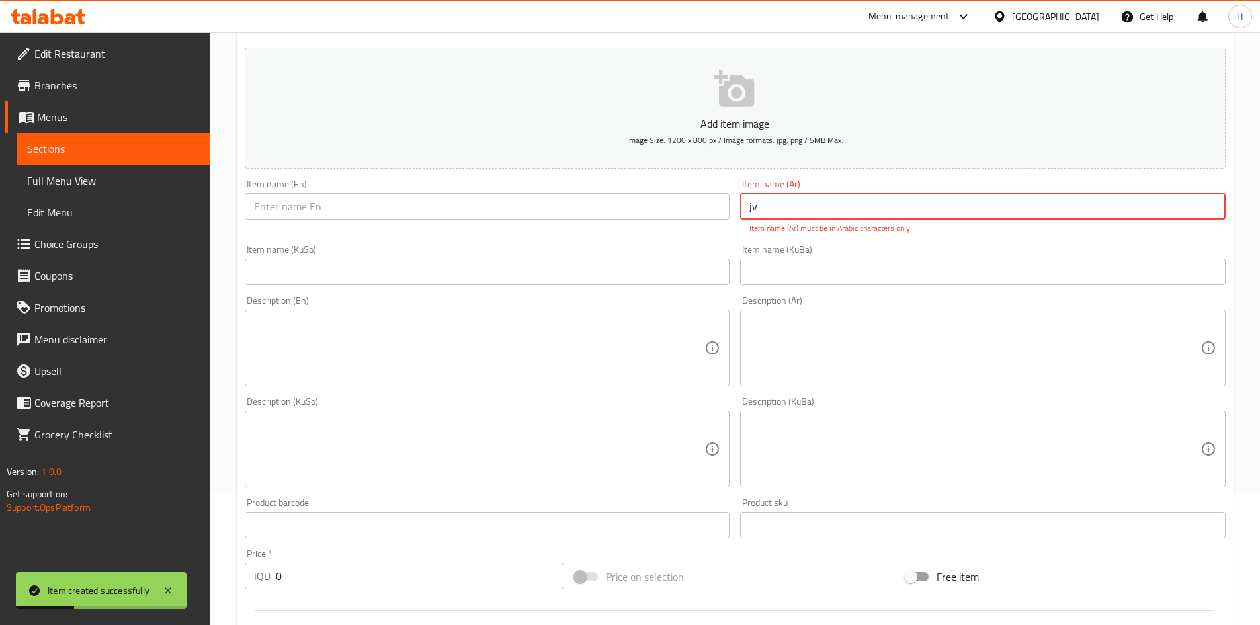
type input "j"
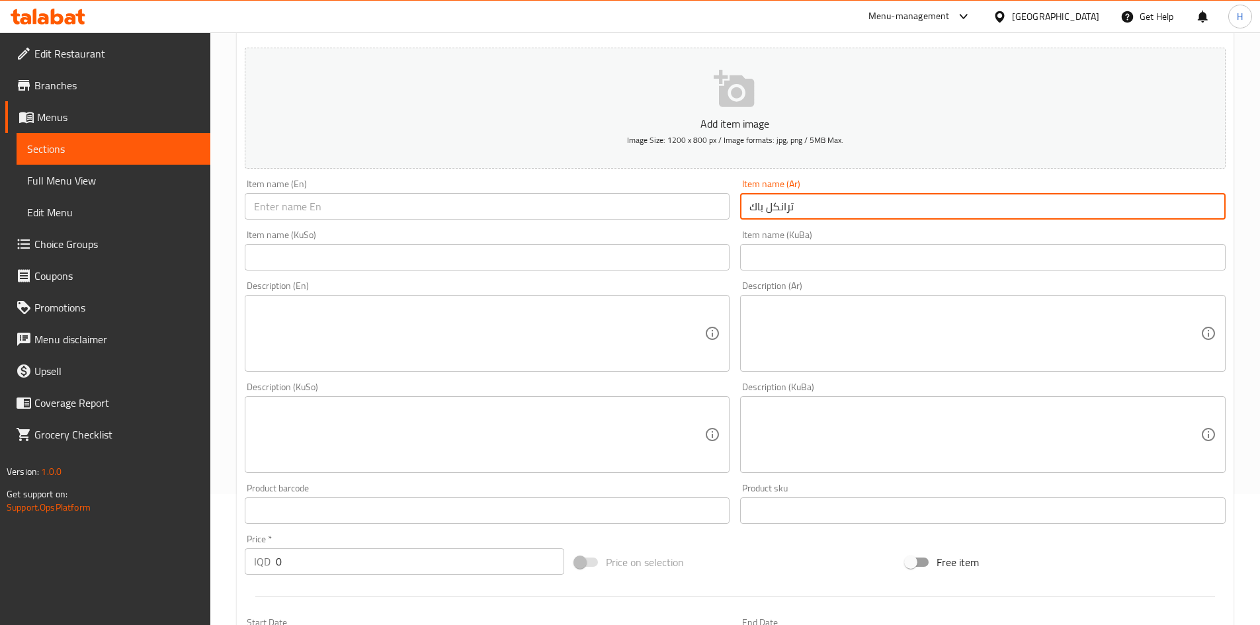
click at [665, 212] on input "text" at bounding box center [488, 206] width 486 height 26
click at [751, 210] on input "ترانكل باك" at bounding box center [983, 206] width 486 height 26
click at [752, 210] on input "ترانكل باك" at bounding box center [983, 206] width 486 height 26
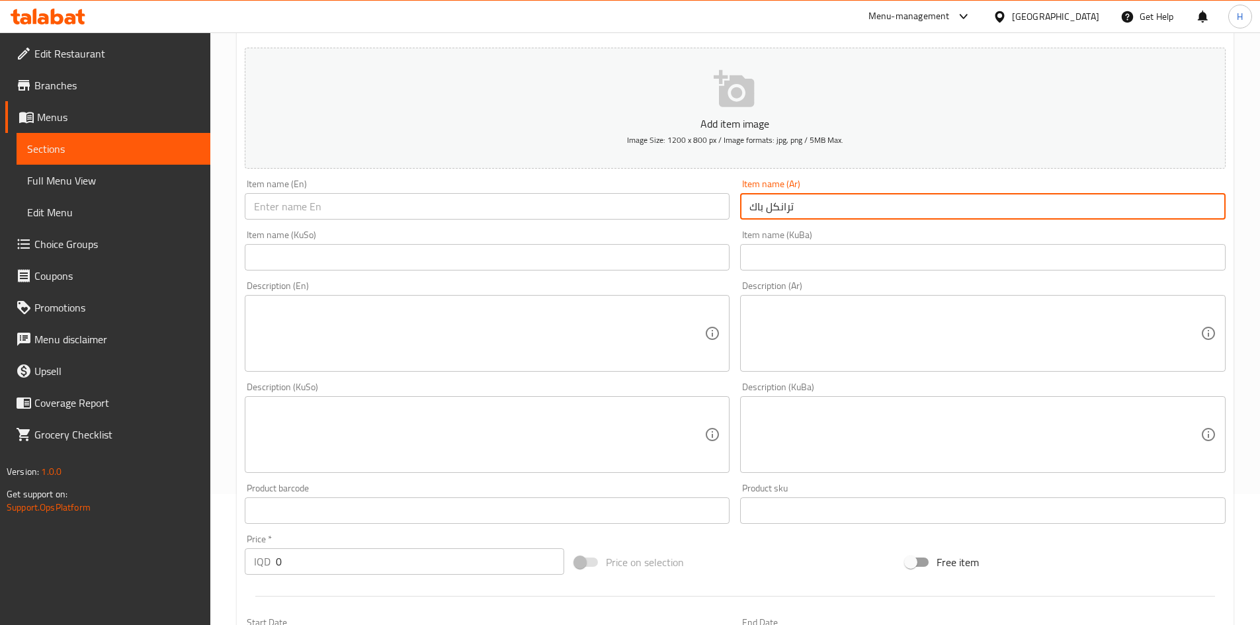
click at [752, 212] on input "ترانكل باك" at bounding box center [983, 206] width 486 height 26
click at [762, 201] on input "ترانكل باك" at bounding box center [983, 206] width 486 height 26
type input "ترانكل كيك"
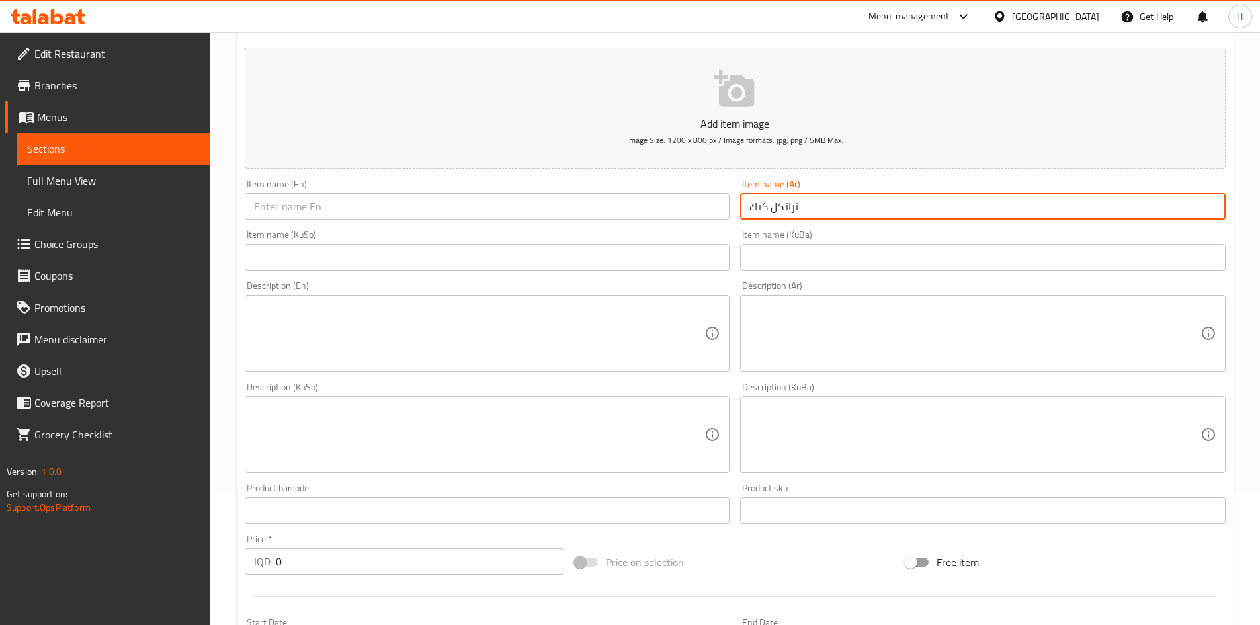
click at [605, 204] on input "text" at bounding box center [488, 206] width 486 height 26
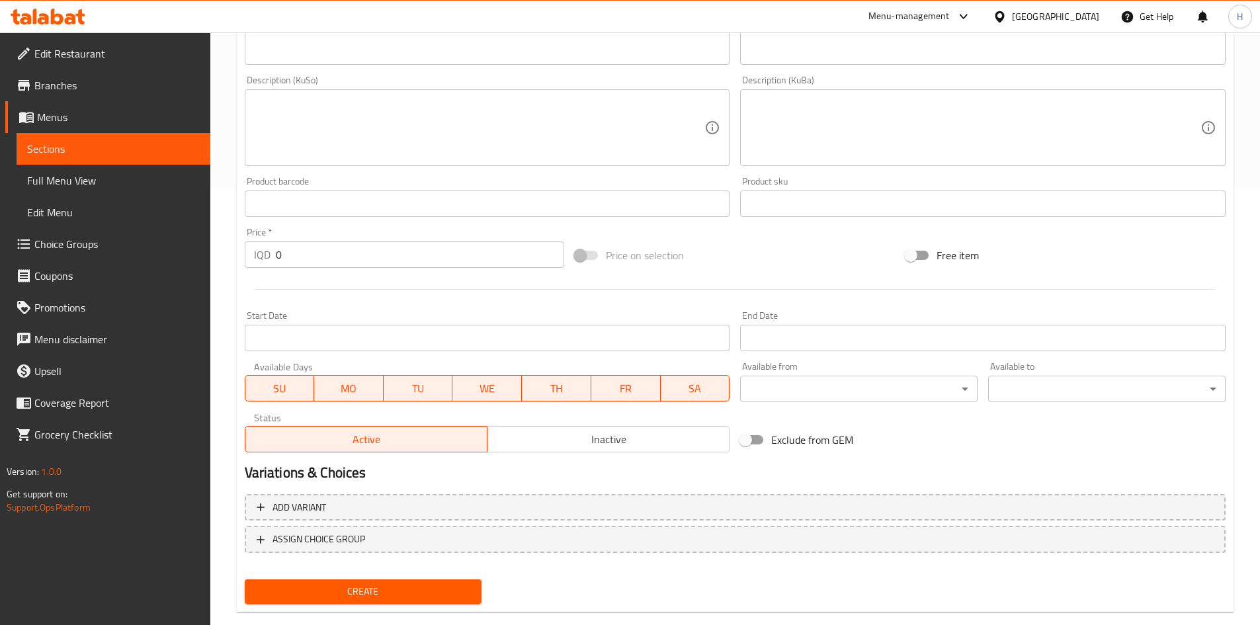
scroll to position [462, 0]
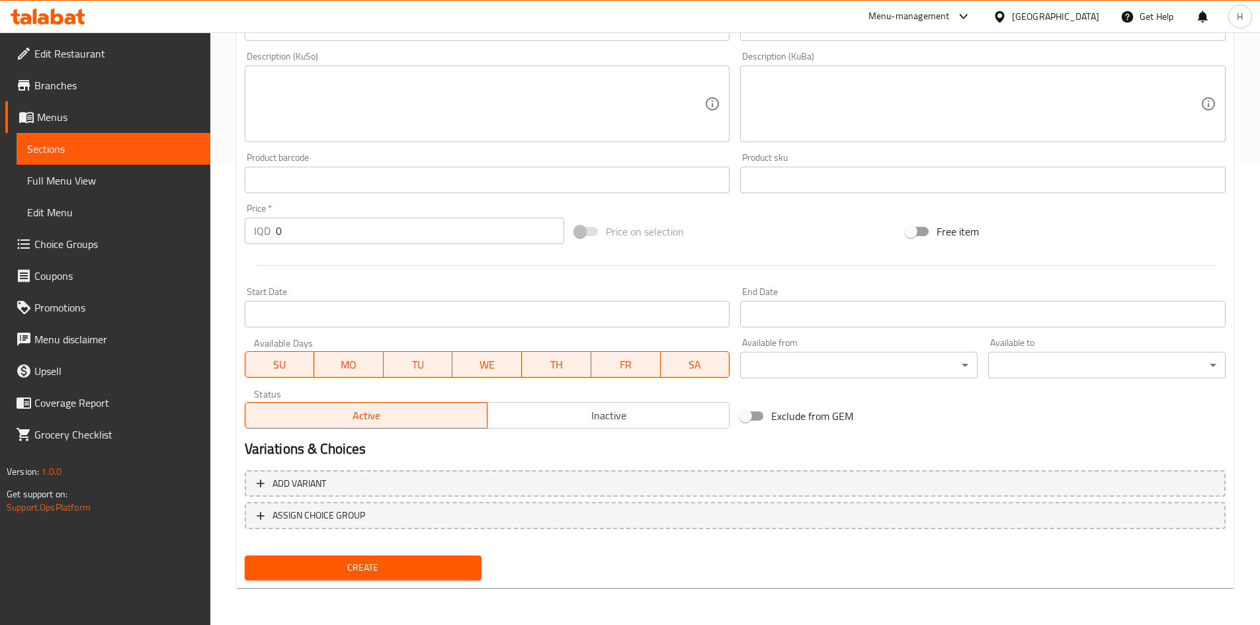
type input "Trangle Cake"
drag, startPoint x: 277, startPoint y: 206, endPoint x: 281, endPoint y: 231, distance: 24.9
click at [278, 224] on div "Price   * IQD 0 Price *" at bounding box center [405, 224] width 320 height 40
click at [281, 231] on input "0" at bounding box center [420, 231] width 289 height 26
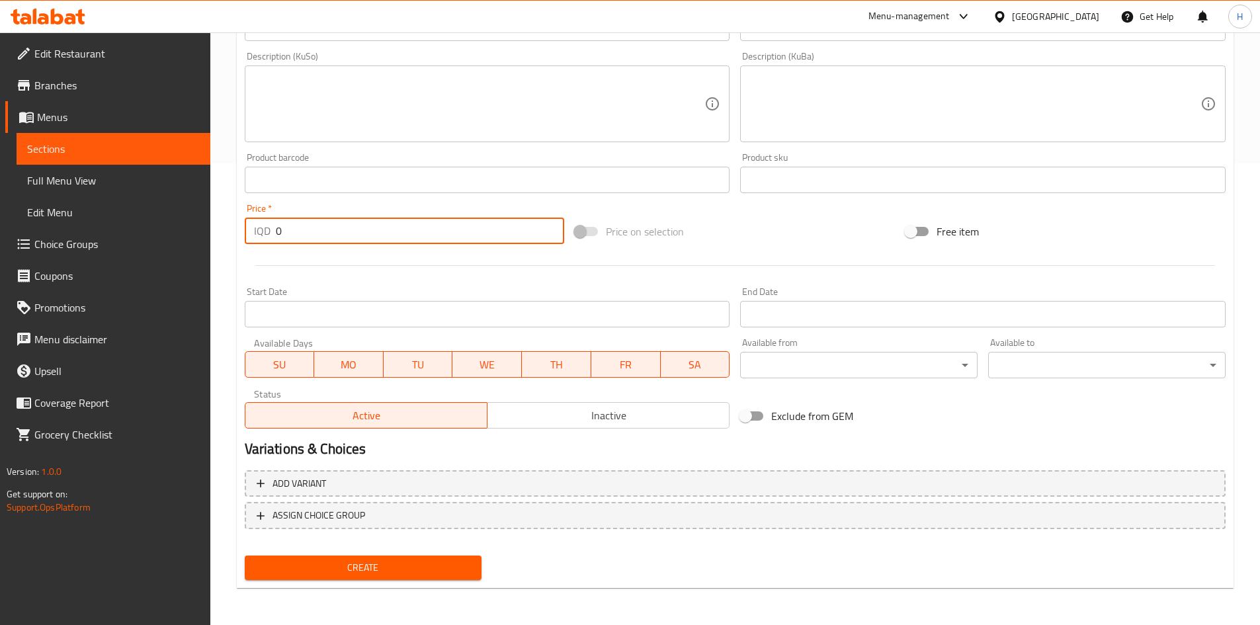
click at [281, 231] on input "0" at bounding box center [420, 231] width 289 height 26
type input "3000"
click at [331, 568] on span "Create" at bounding box center [363, 568] width 216 height 17
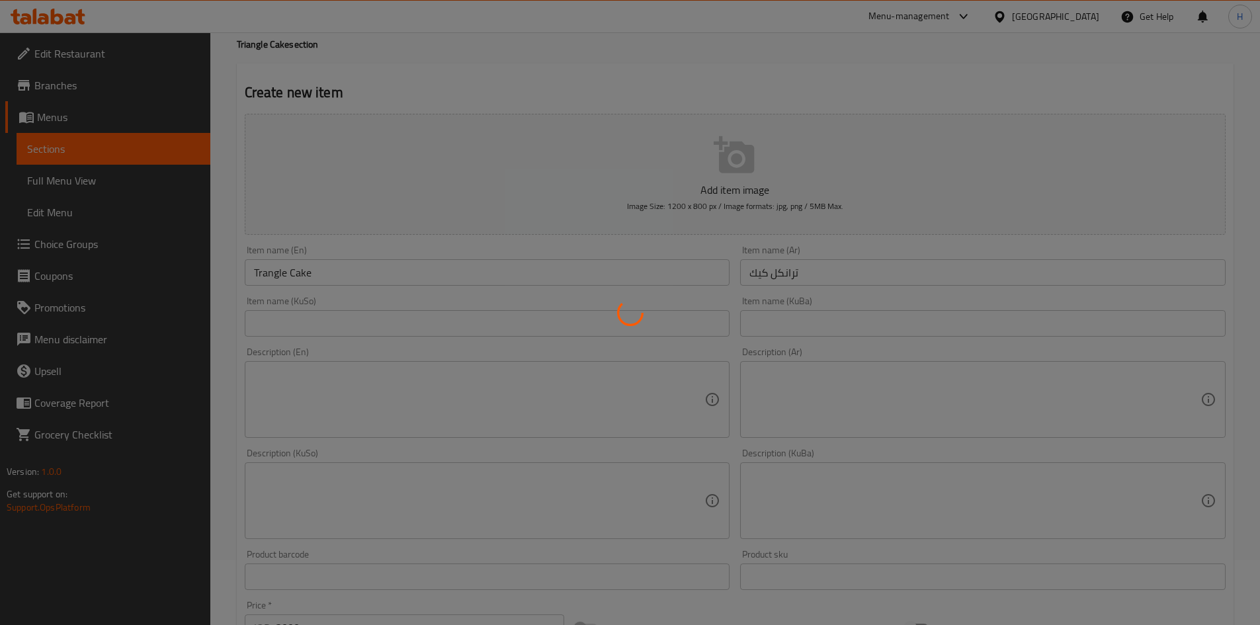
scroll to position [22, 0]
type input "0"
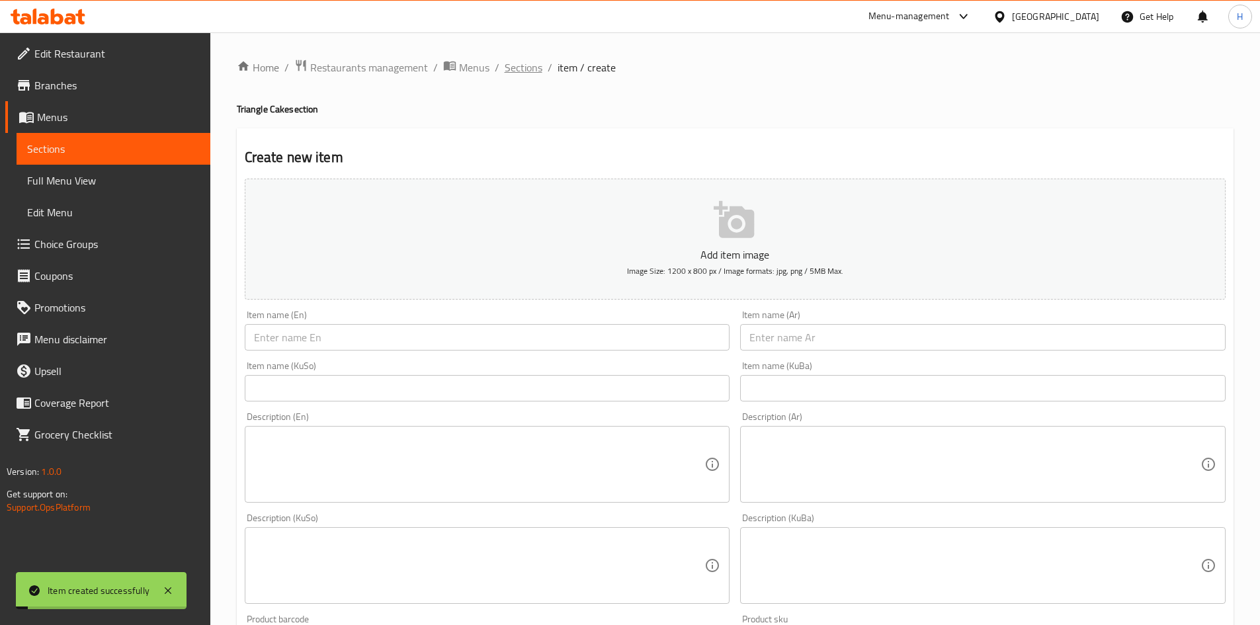
click at [526, 65] on span "Sections" at bounding box center [524, 68] width 38 height 16
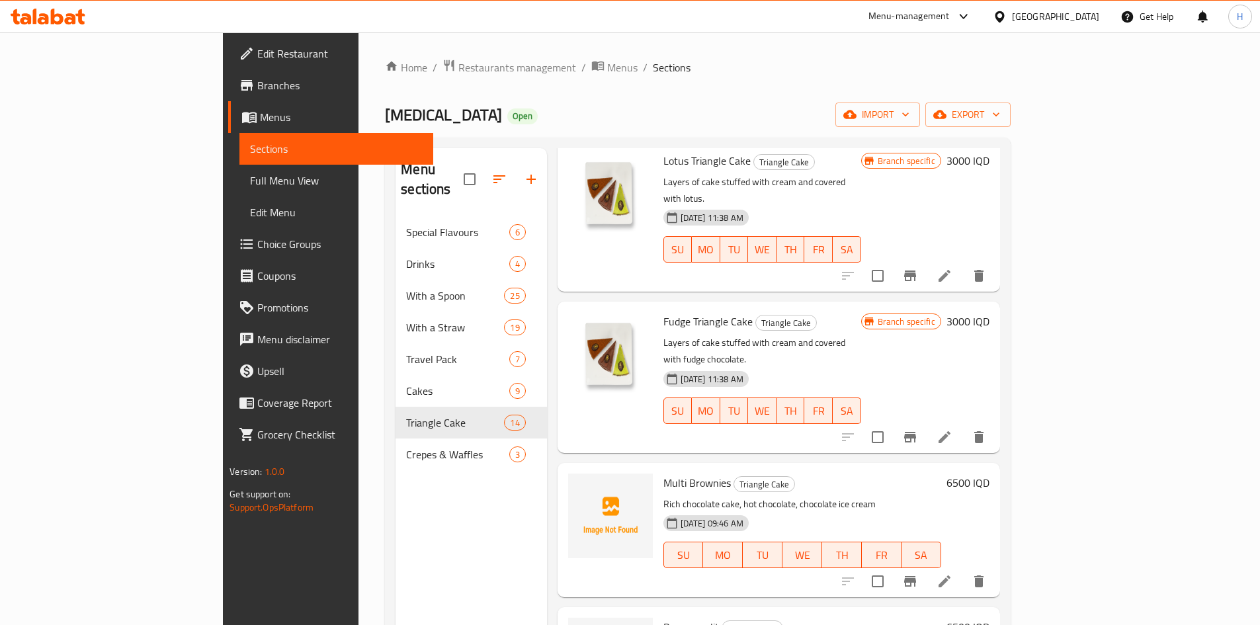
scroll to position [1240, 0]
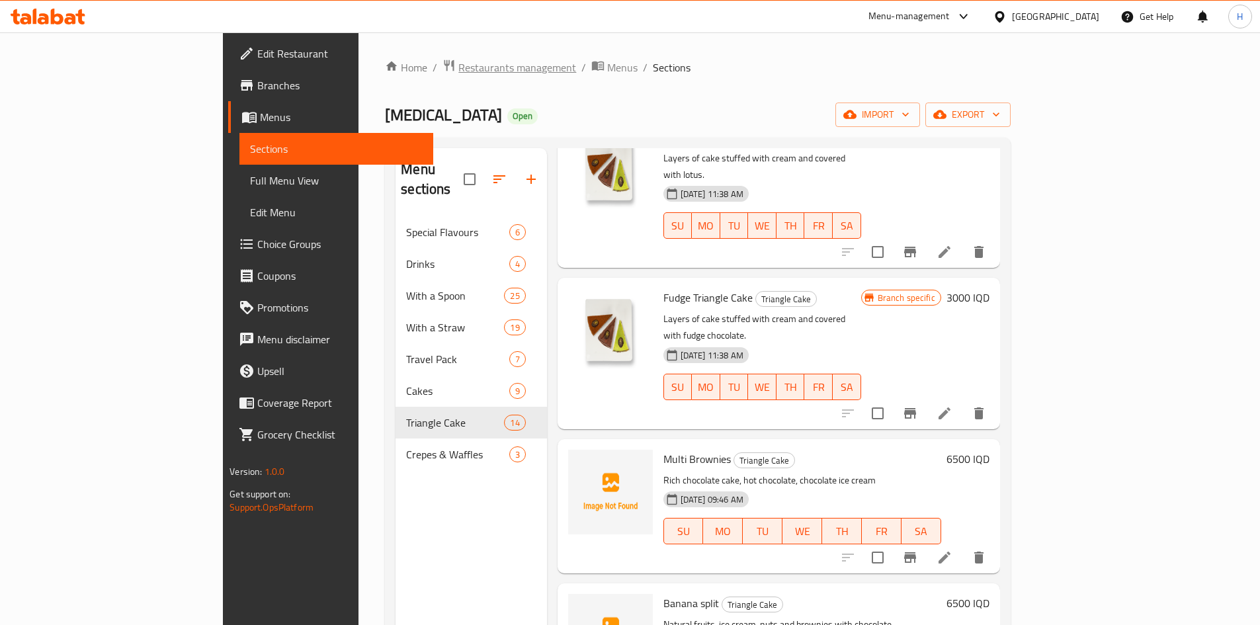
click at [458, 63] on span "Restaurants management" at bounding box center [517, 68] width 118 height 16
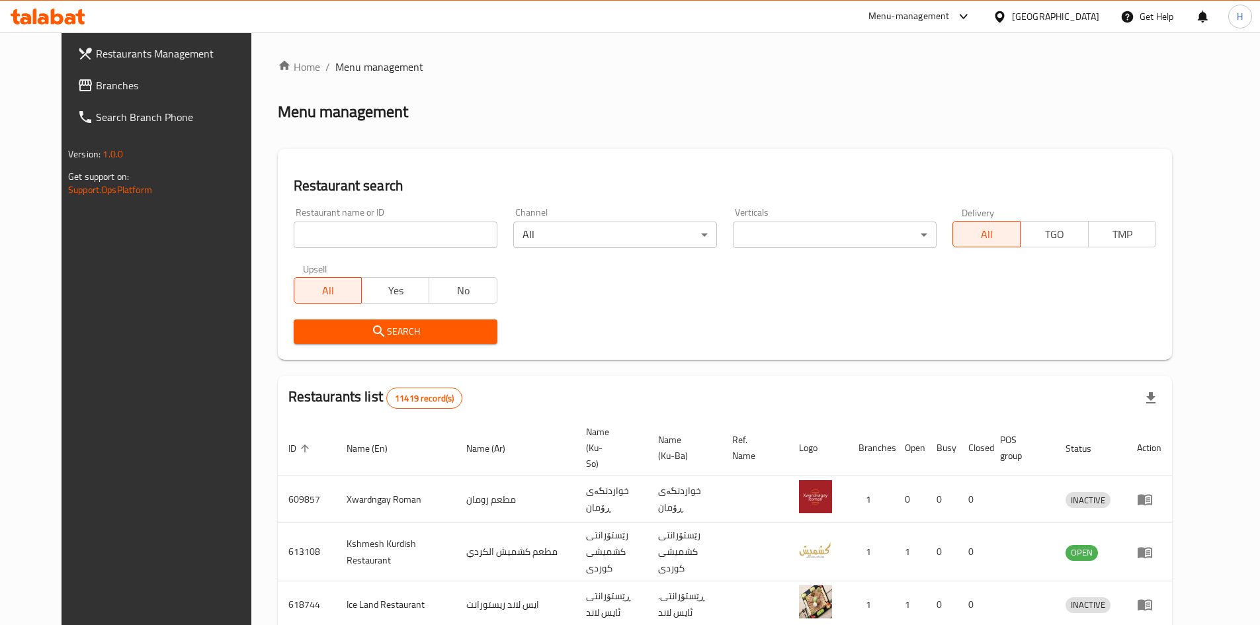
click at [363, 222] on div "Home / Menu management Menu management Restaurant search Restaurant name or ID …" at bounding box center [725, 517] width 894 height 917
click at [361, 232] on input "search" at bounding box center [396, 235] width 204 height 26
paste input "687303"
type input "687303"
click button "Search" at bounding box center [396, 332] width 204 height 24
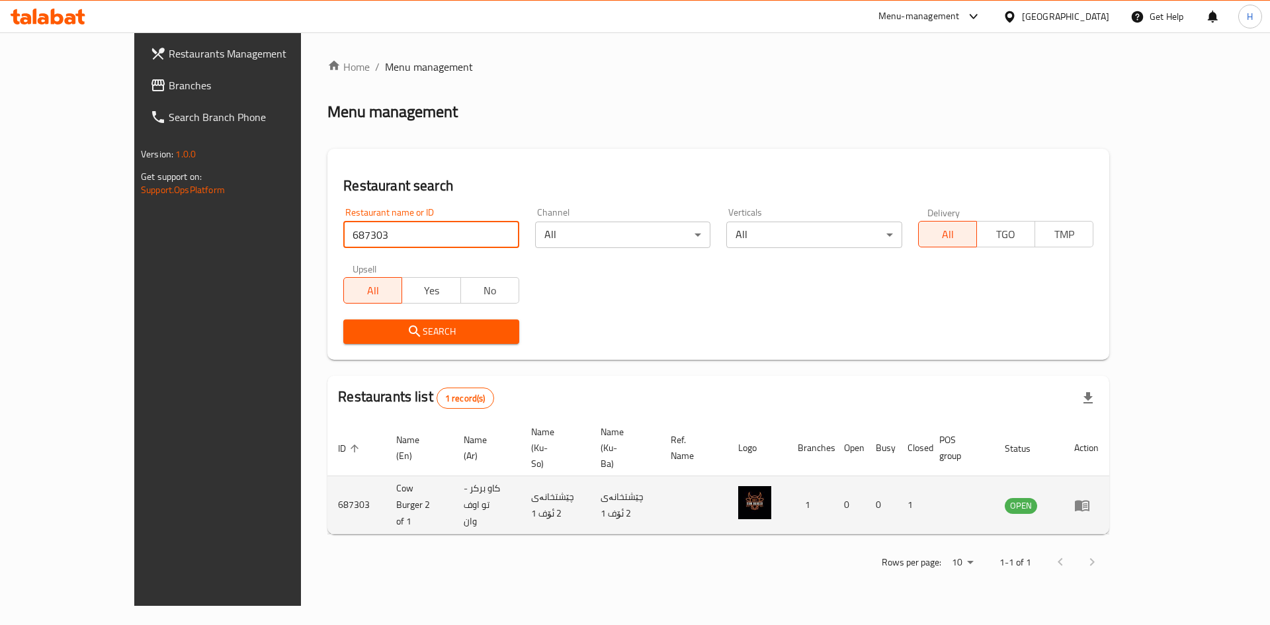
click at [1110, 476] on td "enhanced table" at bounding box center [1087, 505] width 46 height 58
click at [1090, 500] on icon "enhanced table" at bounding box center [1082, 505] width 15 height 11
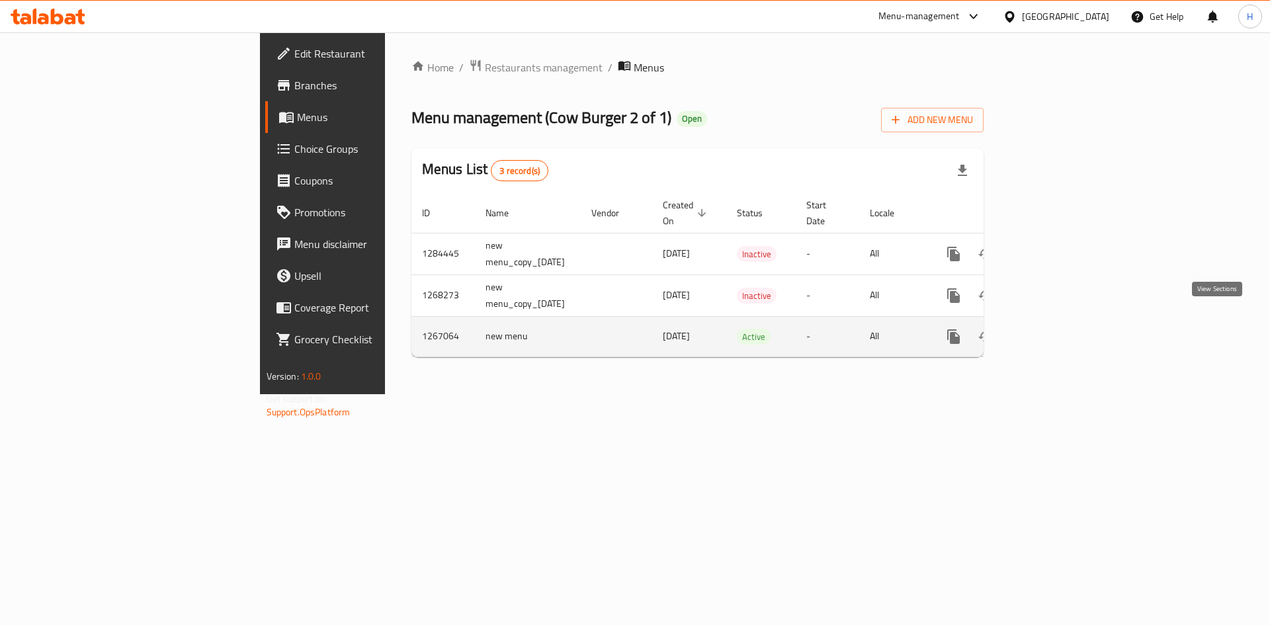
click at [1057, 329] on icon "enhanced table" at bounding box center [1049, 337] width 16 height 16
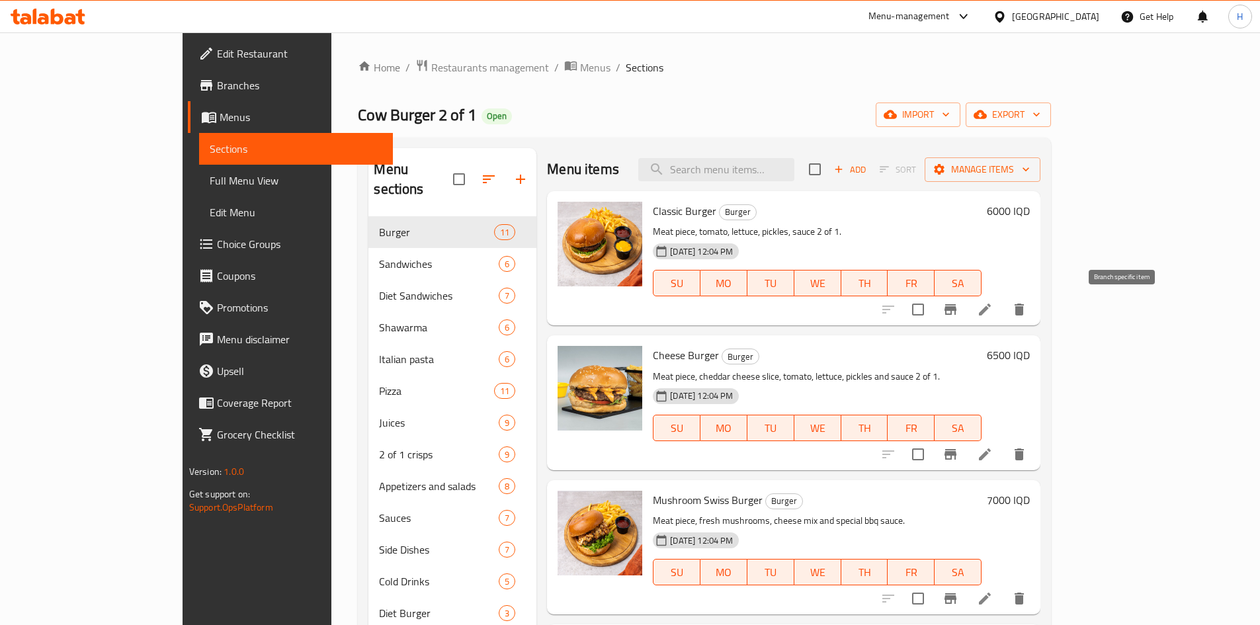
click at [959, 303] on icon "Branch-specific-item" at bounding box center [951, 310] width 16 height 16
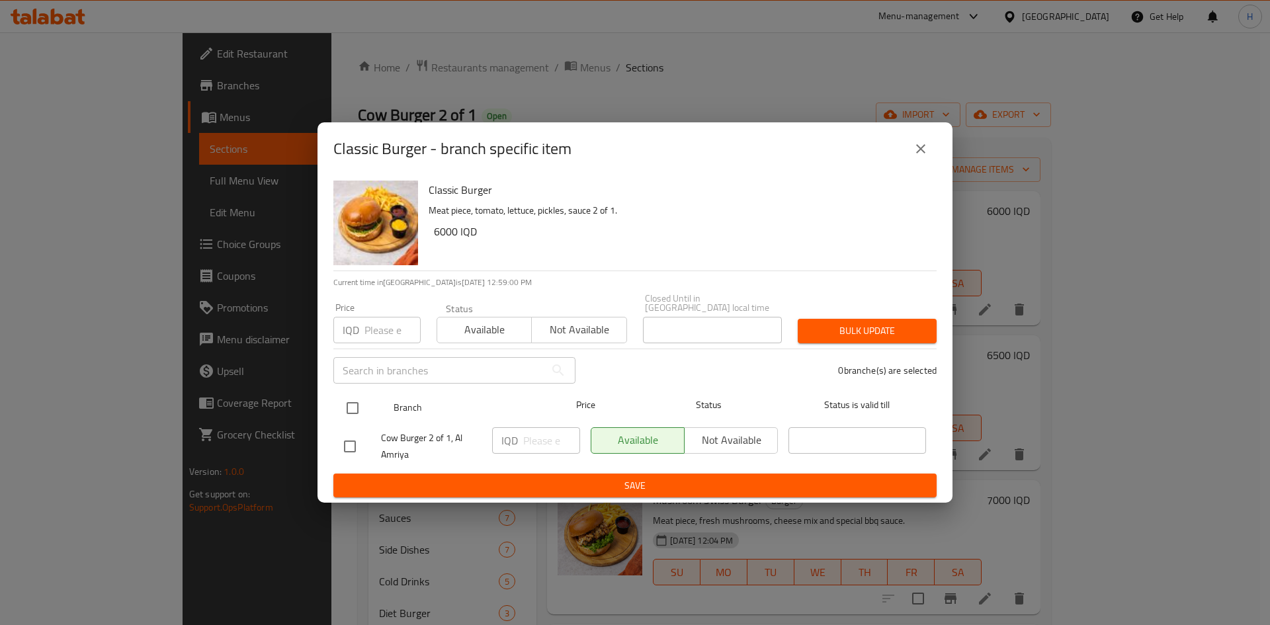
click at [345, 408] on input "checkbox" at bounding box center [353, 408] width 28 height 28
checkbox input "true"
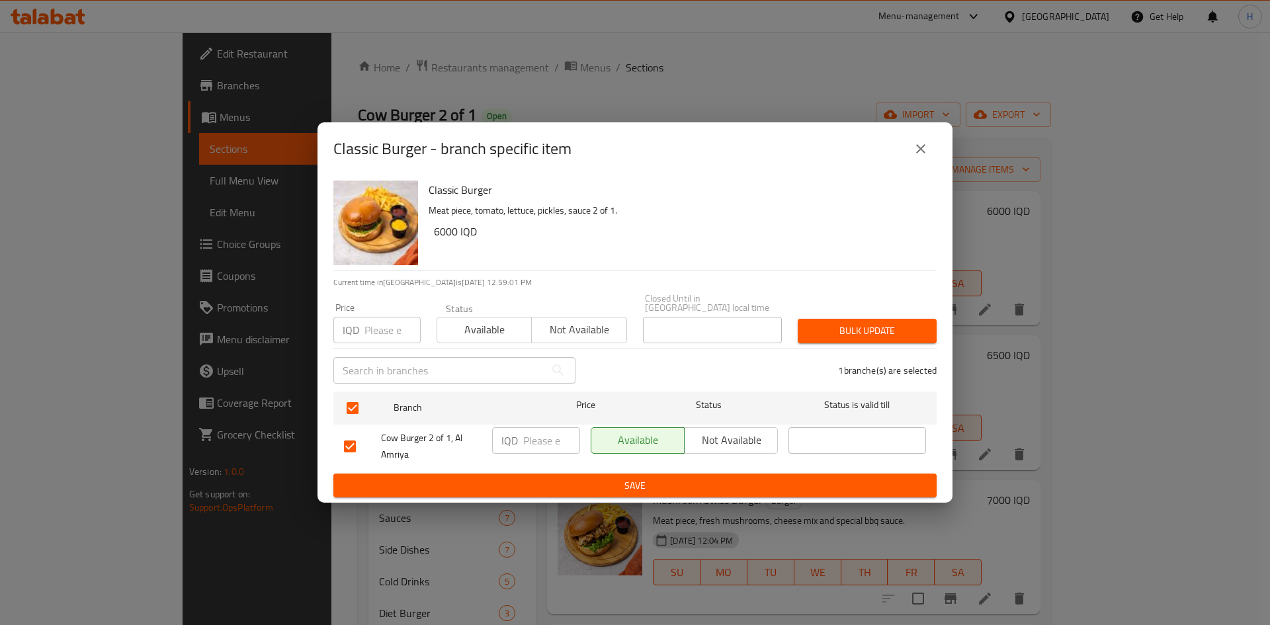
click at [526, 432] on input "number" at bounding box center [551, 440] width 57 height 26
type input "5000"
click at [570, 478] on span "Save" at bounding box center [635, 486] width 582 height 17
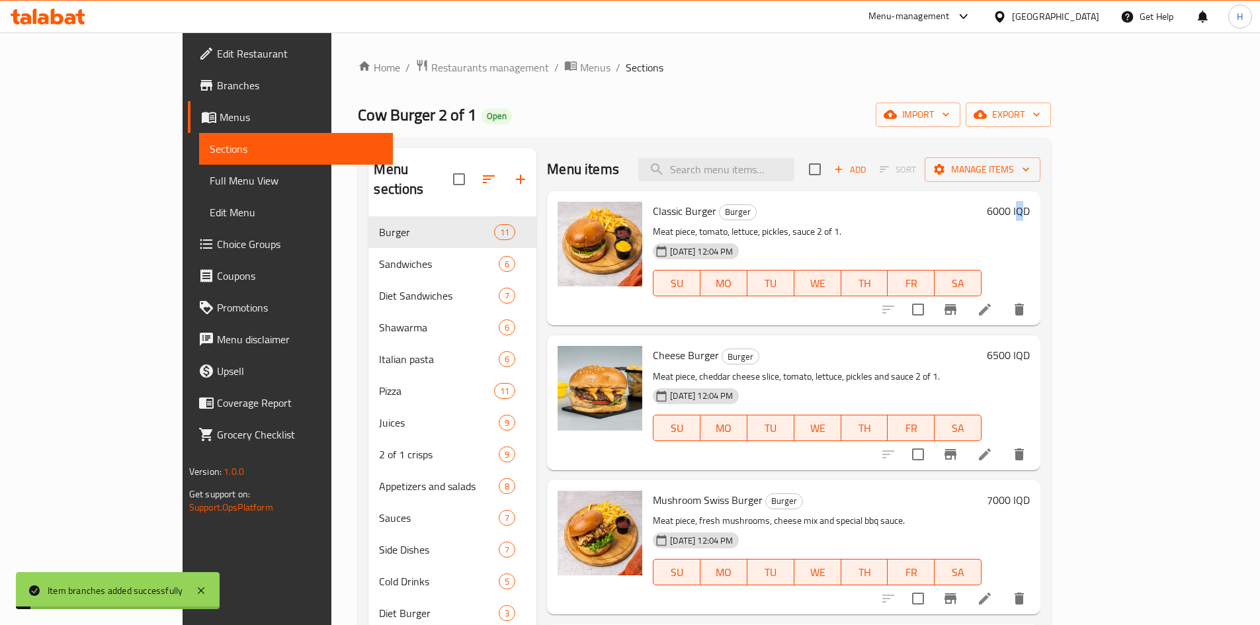
click at [1030, 208] on h6 "6000 IQD" at bounding box center [1008, 211] width 43 height 19
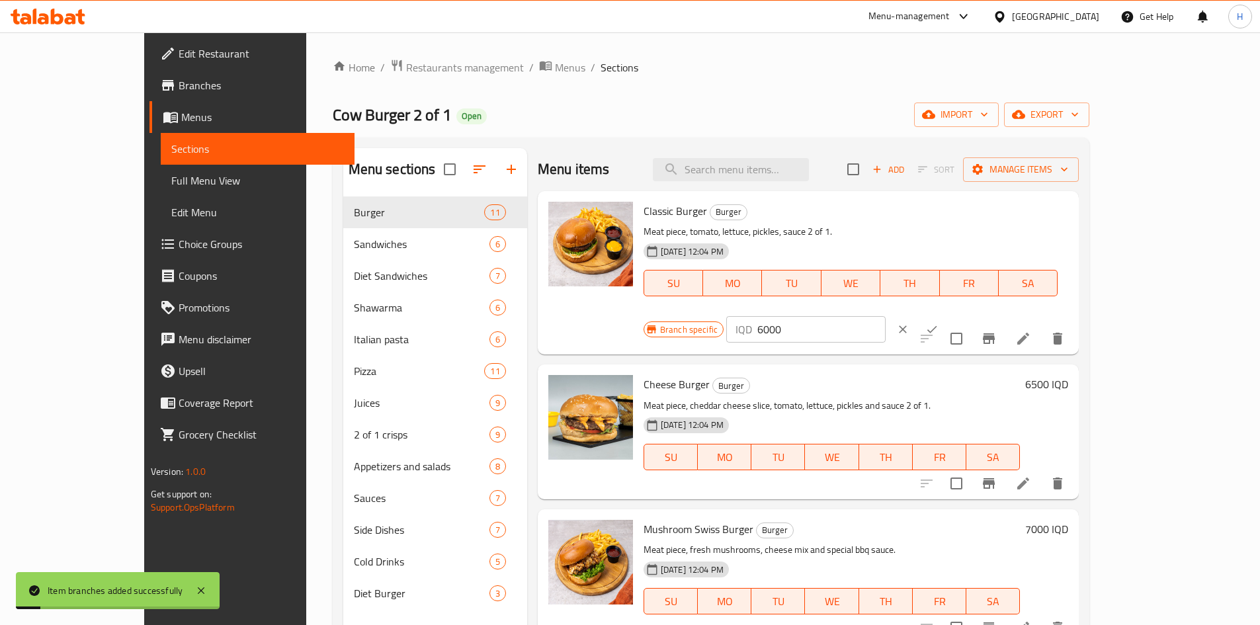
click at [886, 316] on input "6000" at bounding box center [822, 329] width 128 height 26
type input "5000"
click at [947, 315] on button "ok" at bounding box center [932, 329] width 29 height 29
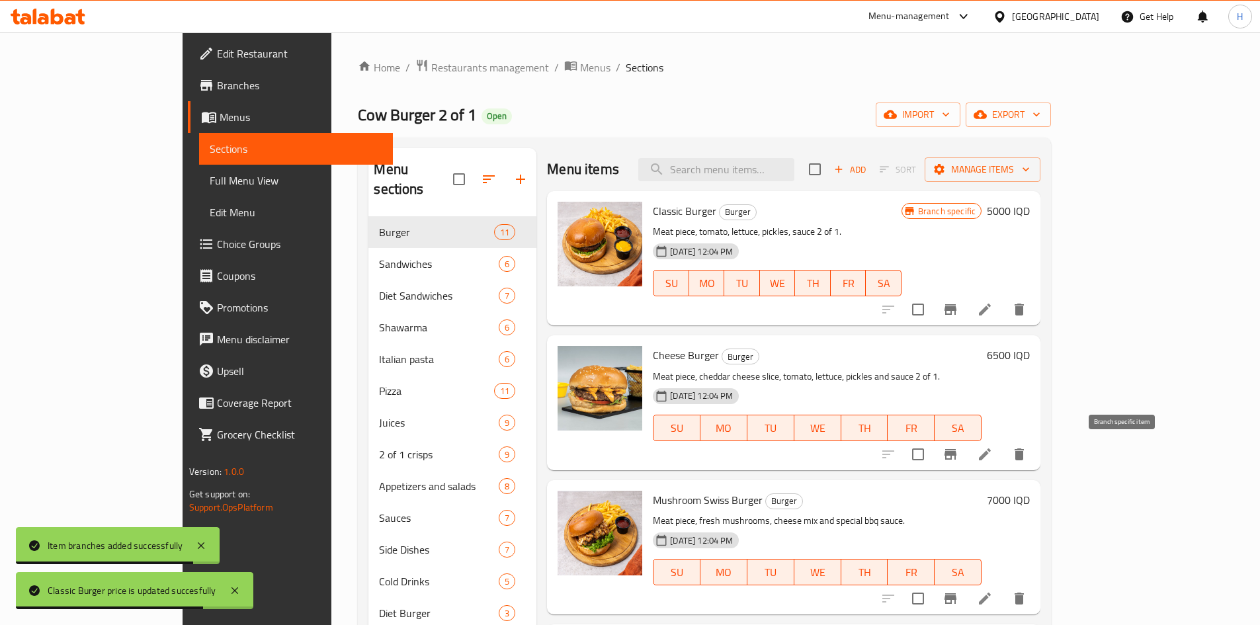
click at [959, 449] on icon "Branch-specific-item" at bounding box center [951, 455] width 16 height 16
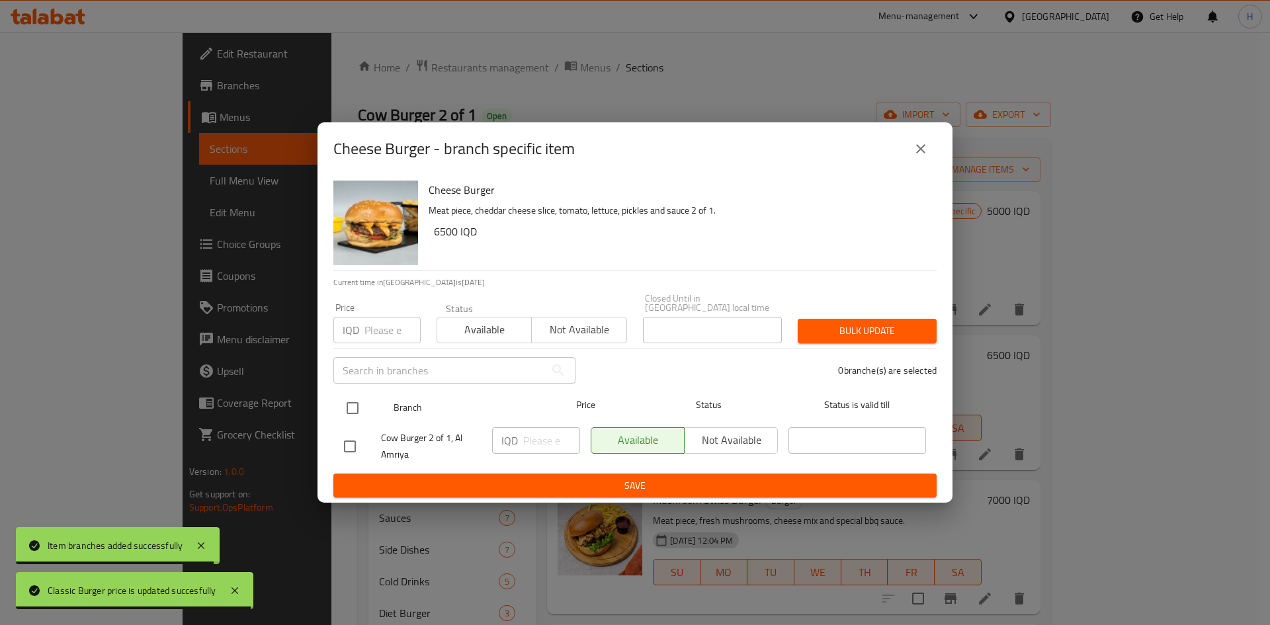
drag, startPoint x: 367, startPoint y: 390, endPoint x: 397, endPoint y: 410, distance: 36.0
click at [367, 390] on div at bounding box center [364, 408] width 50 height 38
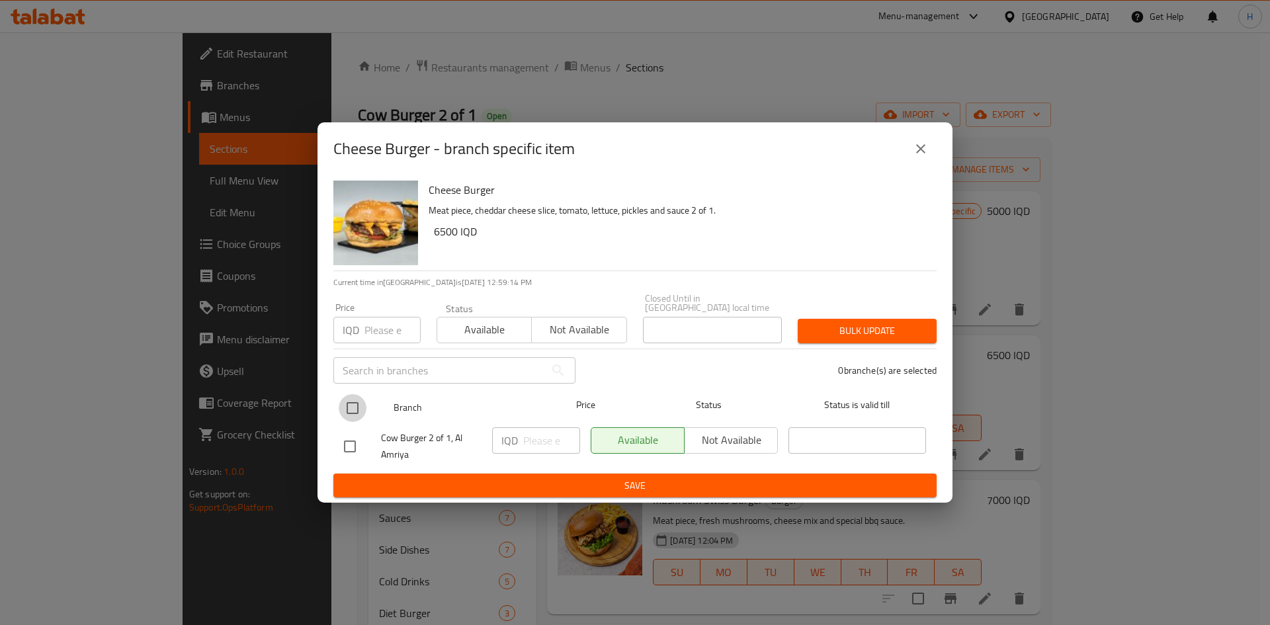
click at [353, 412] on input "checkbox" at bounding box center [353, 408] width 28 height 28
checkbox input "true"
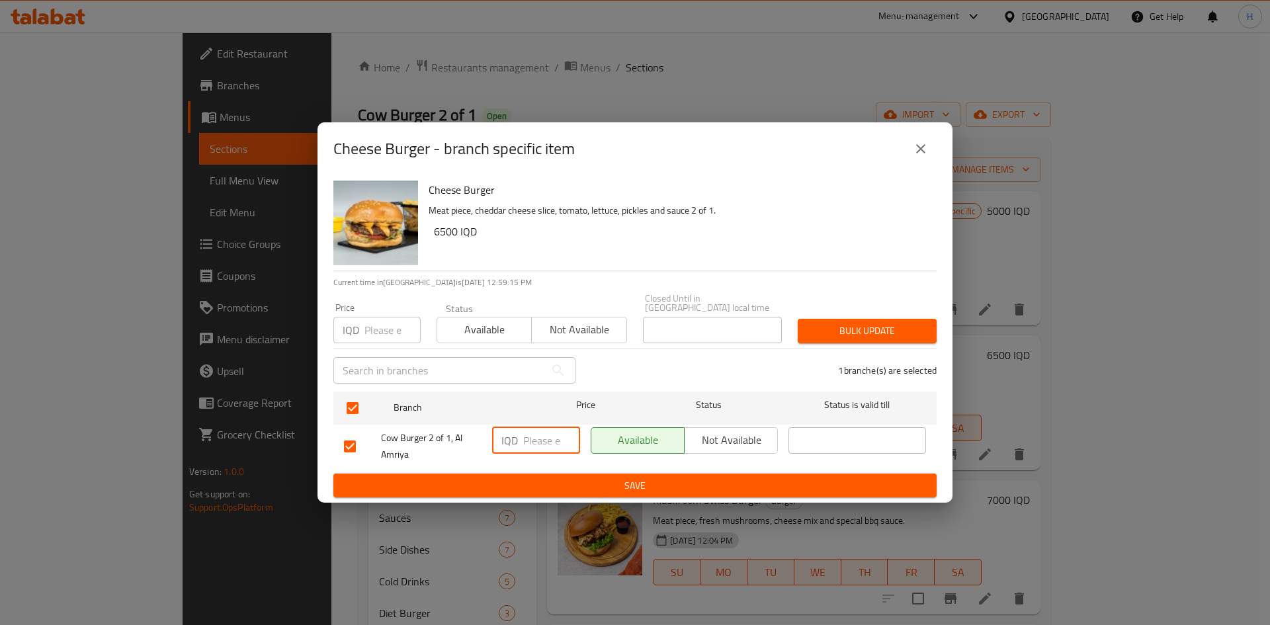
click at [550, 435] on input "number" at bounding box center [551, 440] width 57 height 26
type input "5500"
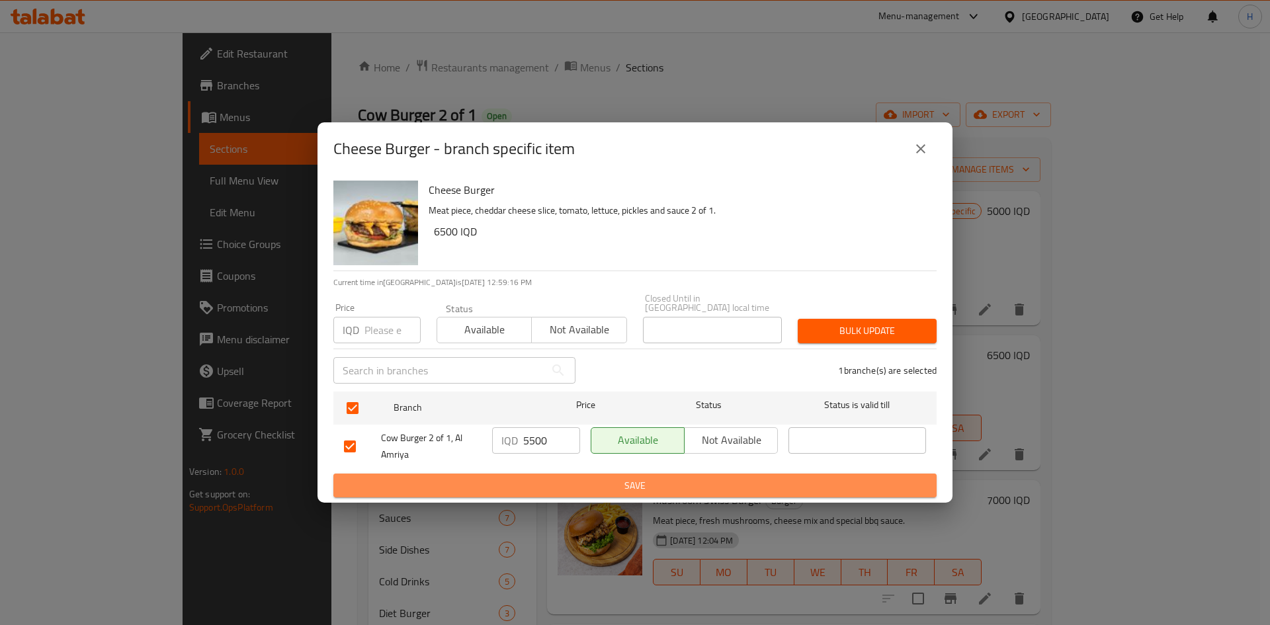
click at [549, 478] on span "Save" at bounding box center [635, 486] width 582 height 17
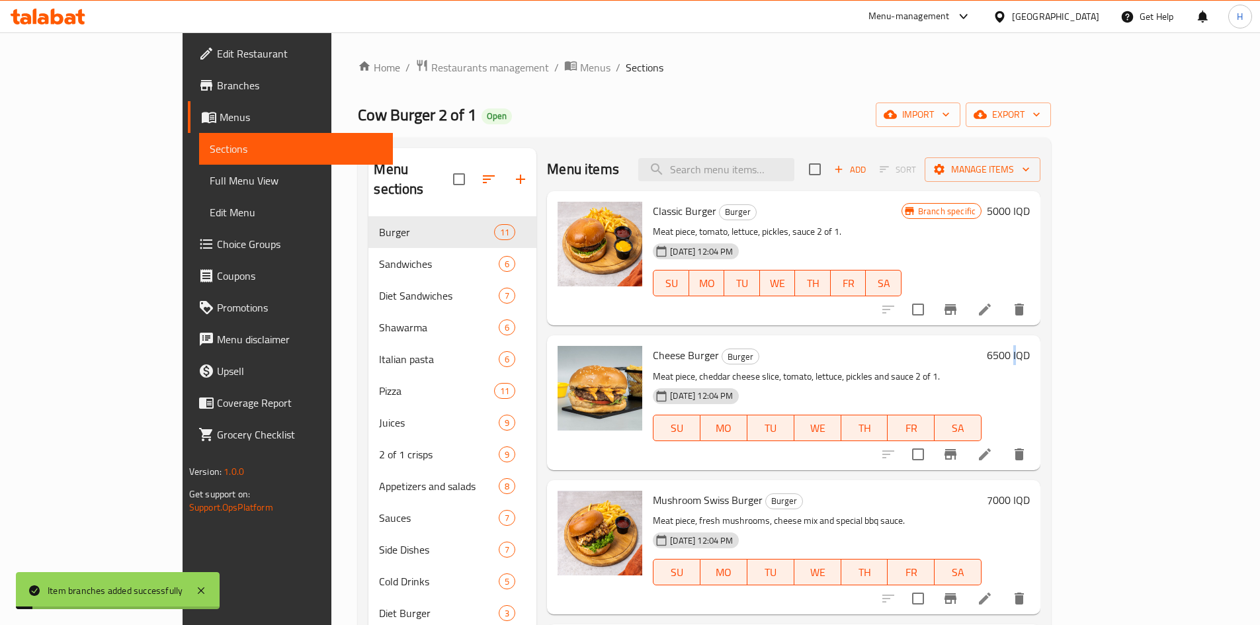
click at [1030, 358] on h6 "6500 IQD" at bounding box center [1008, 355] width 43 height 19
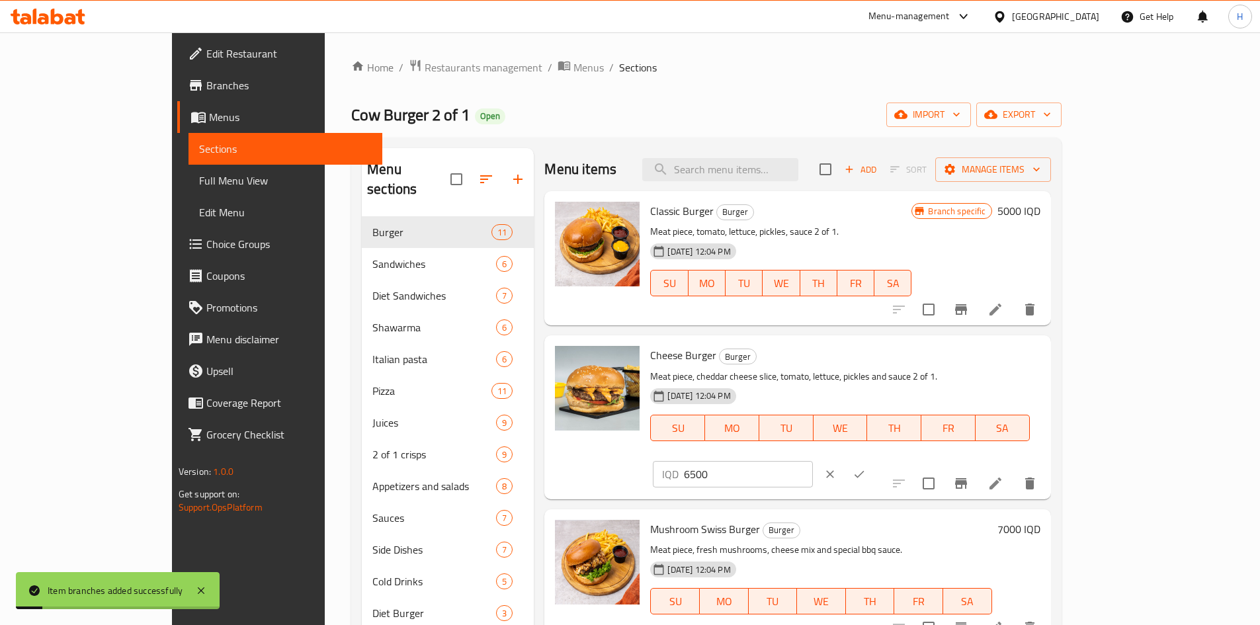
click at [812, 461] on input "6500" at bounding box center [748, 474] width 128 height 26
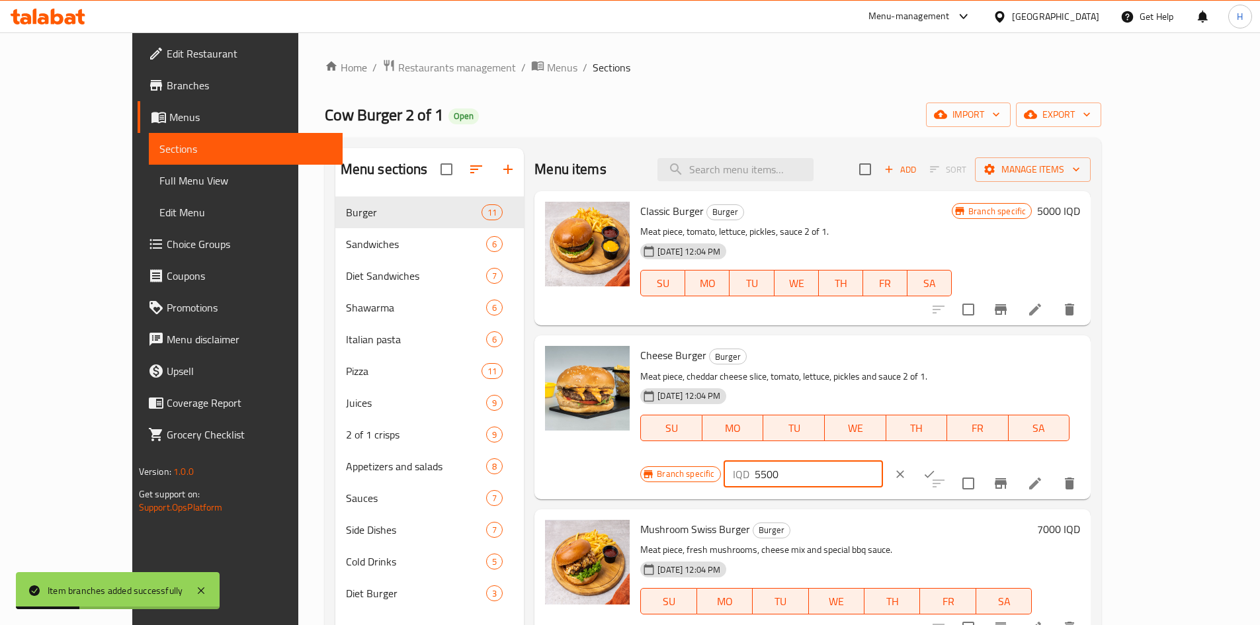
type input "5500"
click at [936, 468] on icon "ok" at bounding box center [929, 474] width 13 height 13
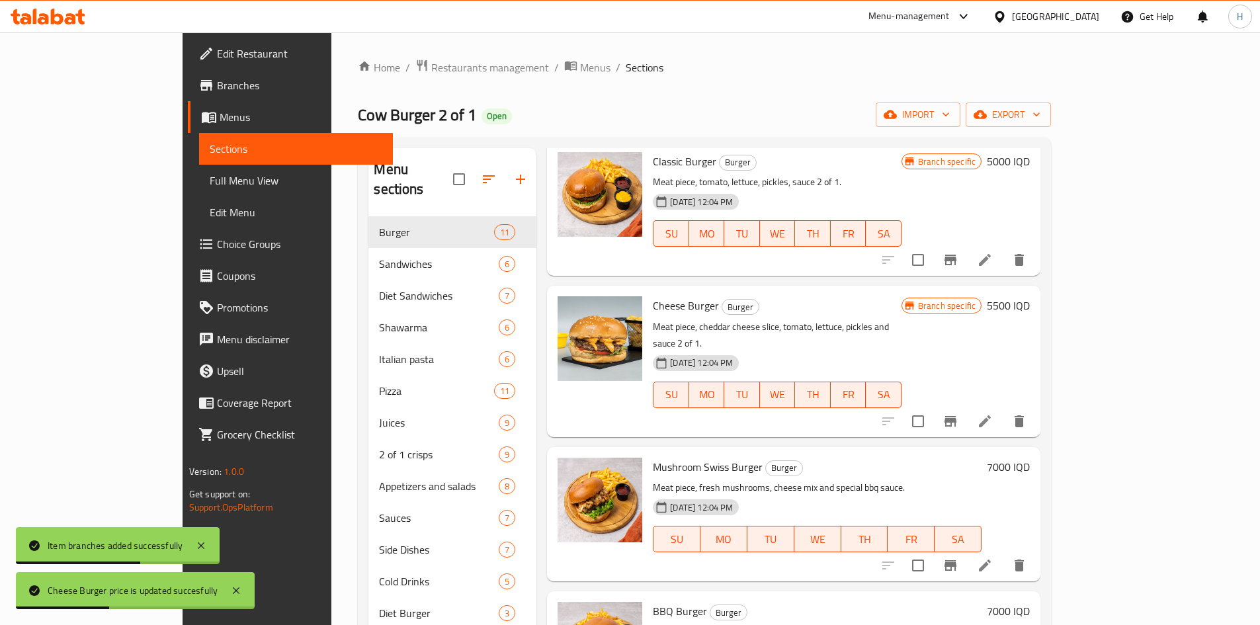
scroll to position [132, 0]
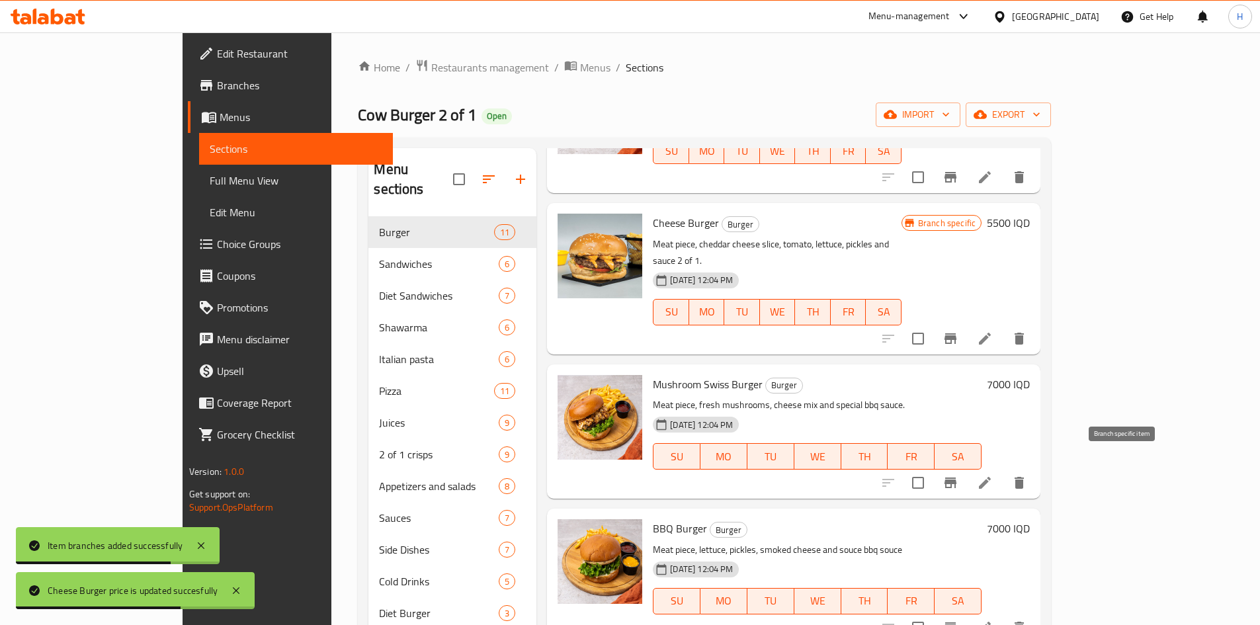
click at [957, 478] on icon "Branch-specific-item" at bounding box center [951, 483] width 12 height 11
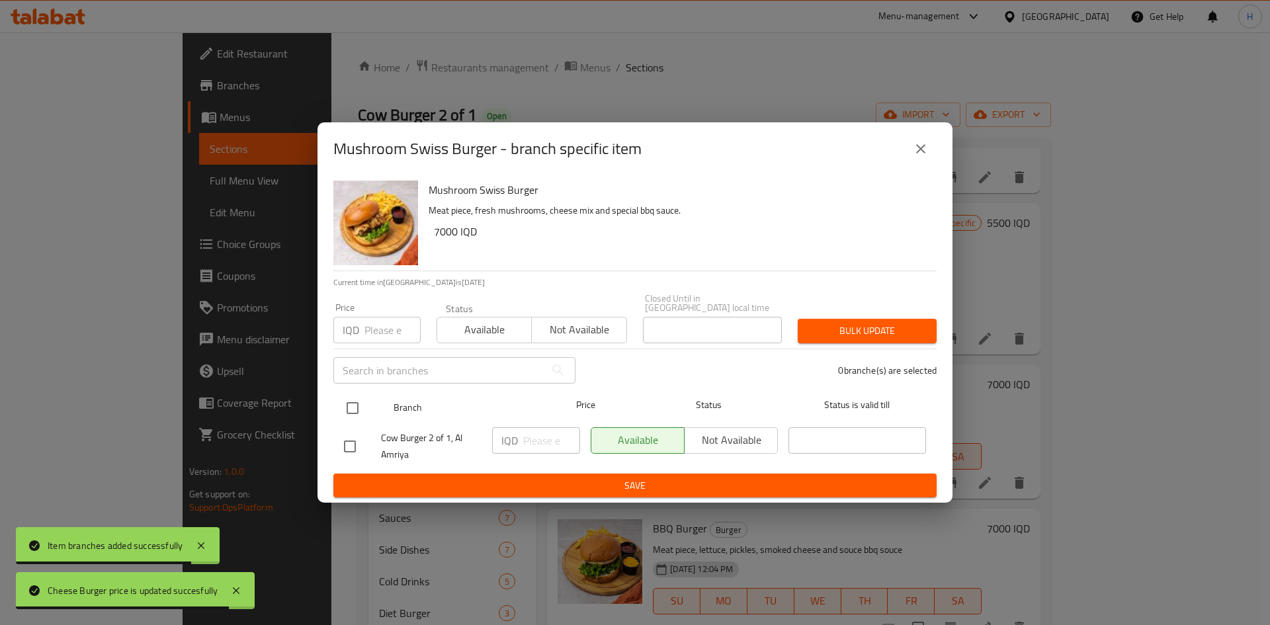
click at [361, 407] on input "checkbox" at bounding box center [353, 408] width 28 height 28
checkbox input "true"
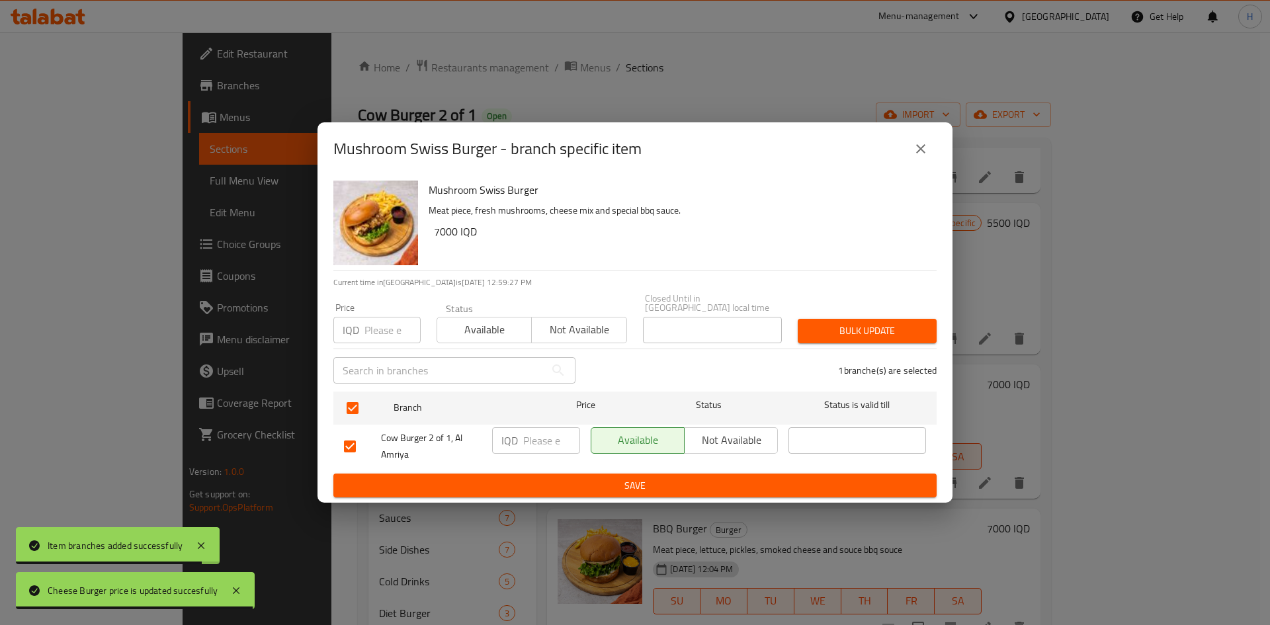
click at [535, 424] on div "IQD ​" at bounding box center [536, 446] width 99 height 49
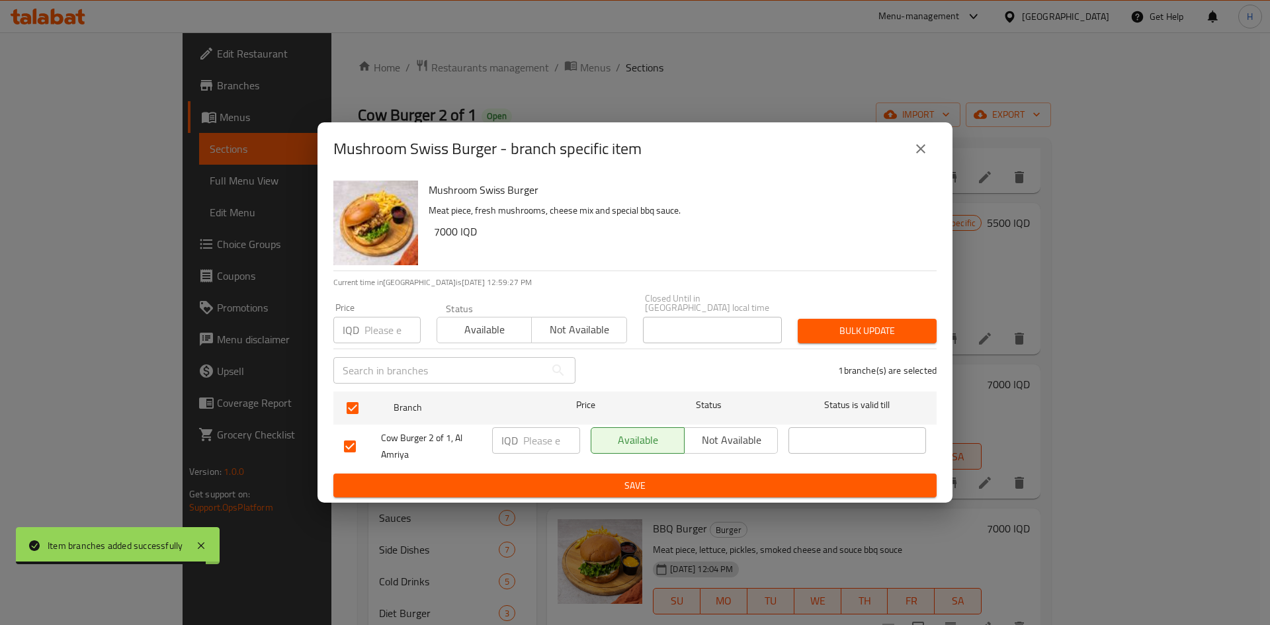
click at [560, 439] on input "number" at bounding box center [551, 440] width 57 height 26
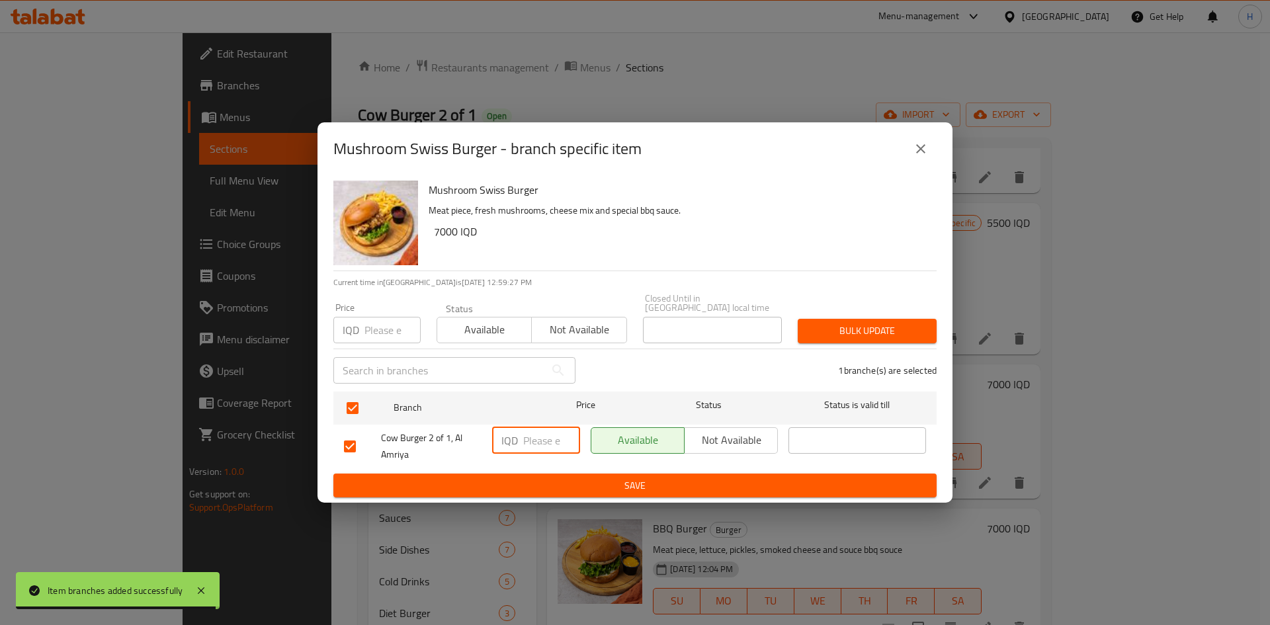
click at [540, 438] on input "number" at bounding box center [551, 440] width 57 height 26
type input "6000"
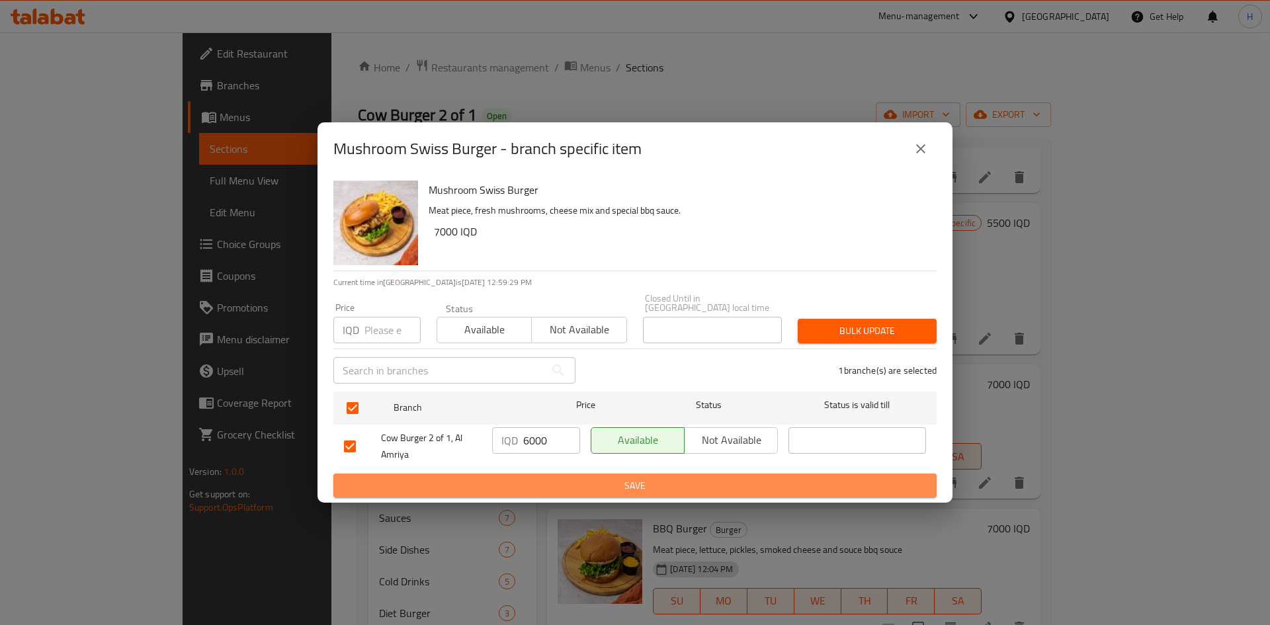
click at [529, 478] on span "Save" at bounding box center [635, 486] width 582 height 17
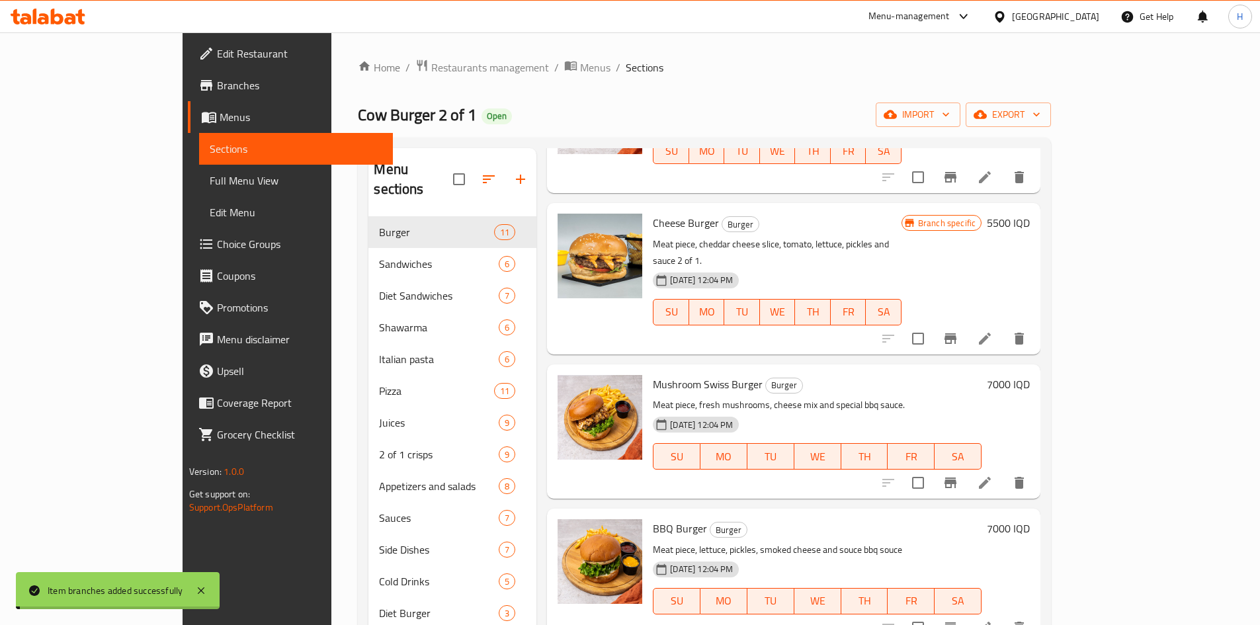
click at [1030, 375] on h6 "7000 IQD" at bounding box center [1008, 384] width 43 height 19
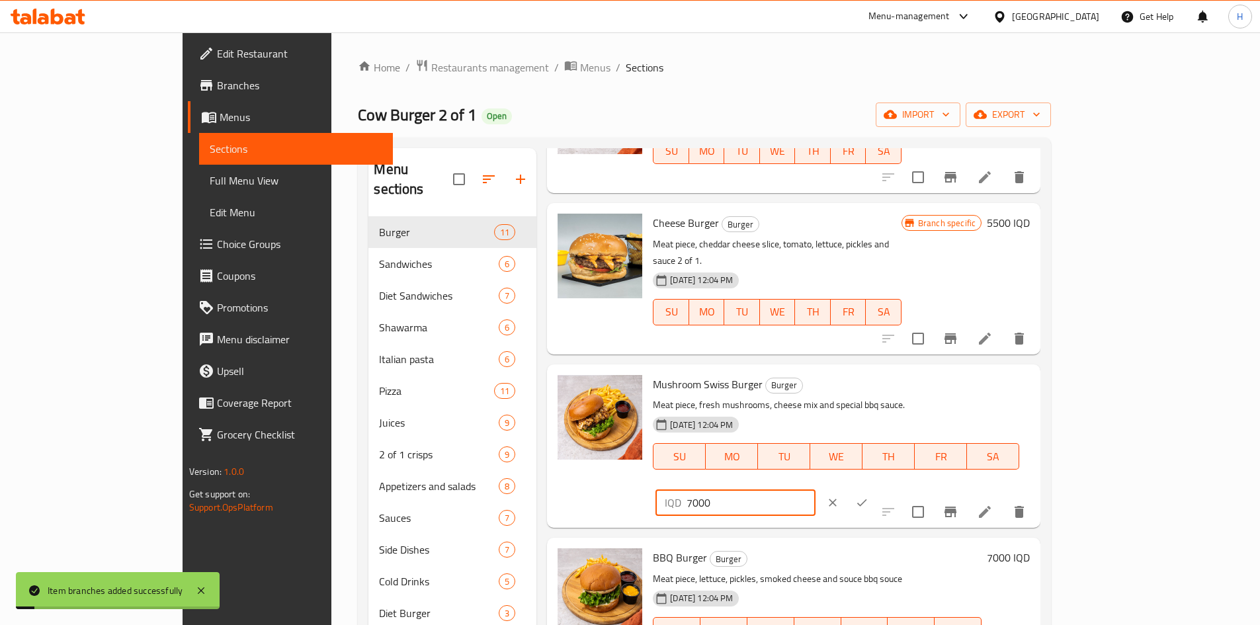
click at [815, 490] on input "7000" at bounding box center [751, 503] width 128 height 26
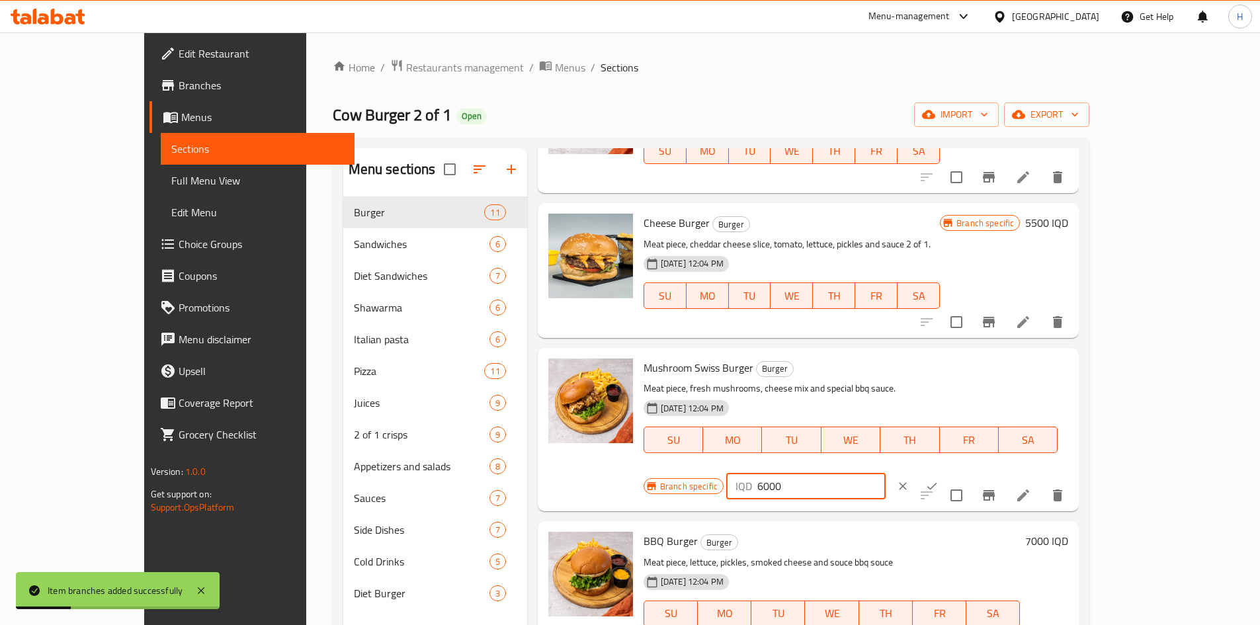
type input "6000"
click at [939, 480] on icon "ok" at bounding box center [932, 486] width 13 height 13
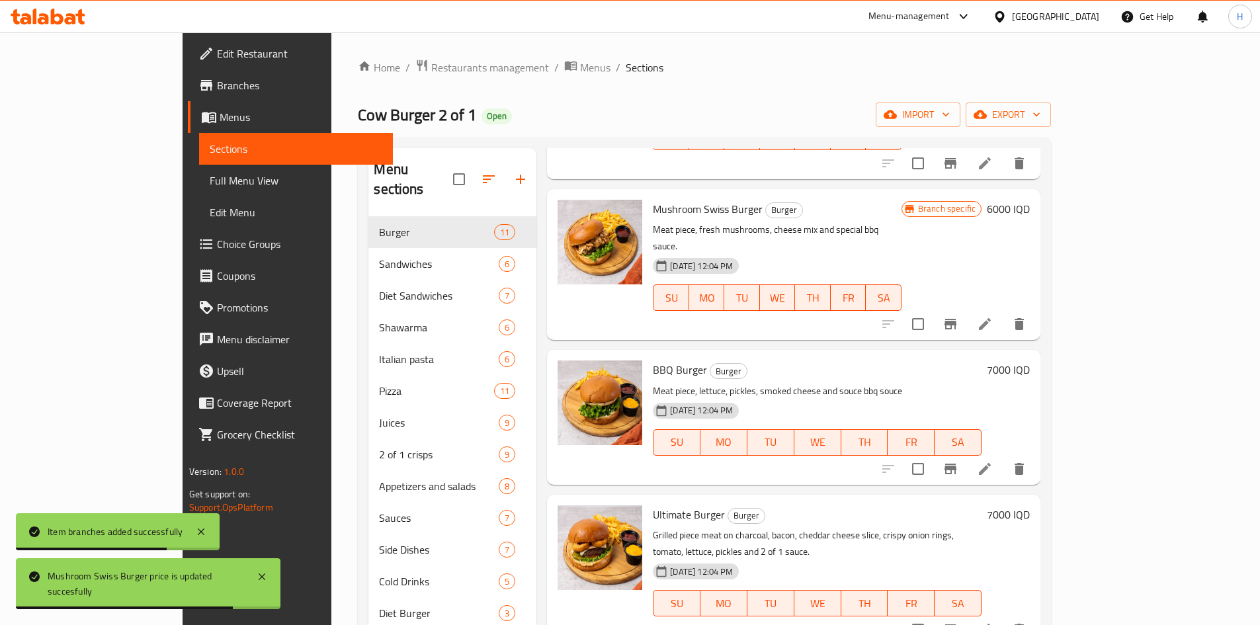
scroll to position [331, 0]
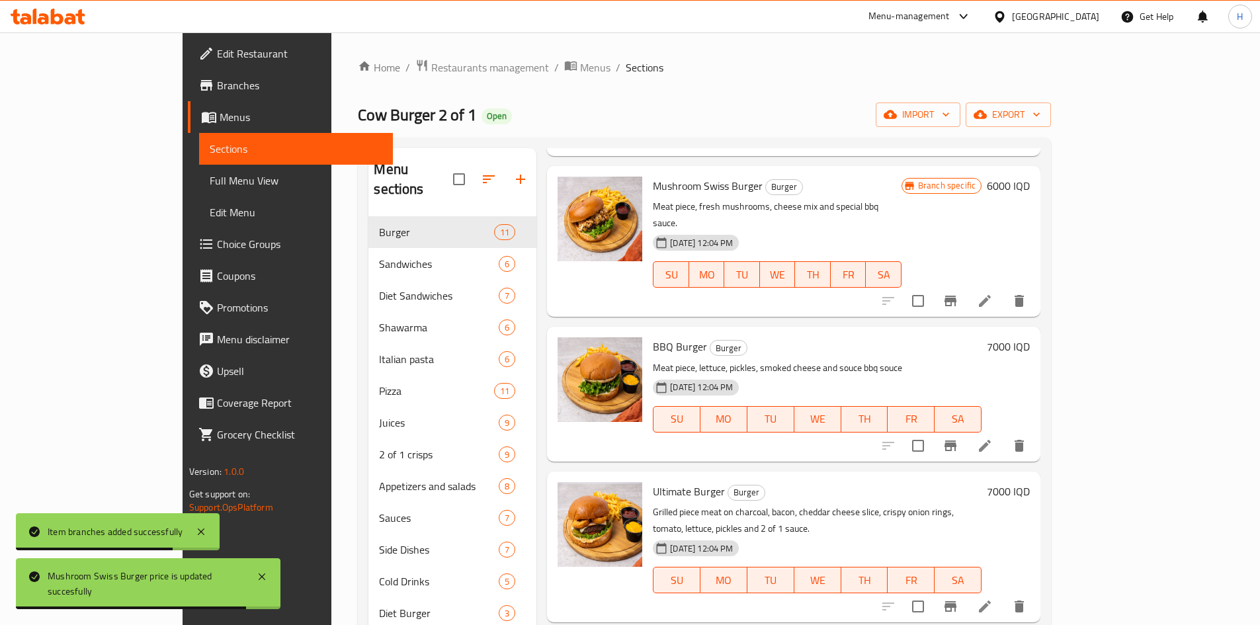
click at [967, 430] on button "Branch-specific-item" at bounding box center [951, 446] width 32 height 32
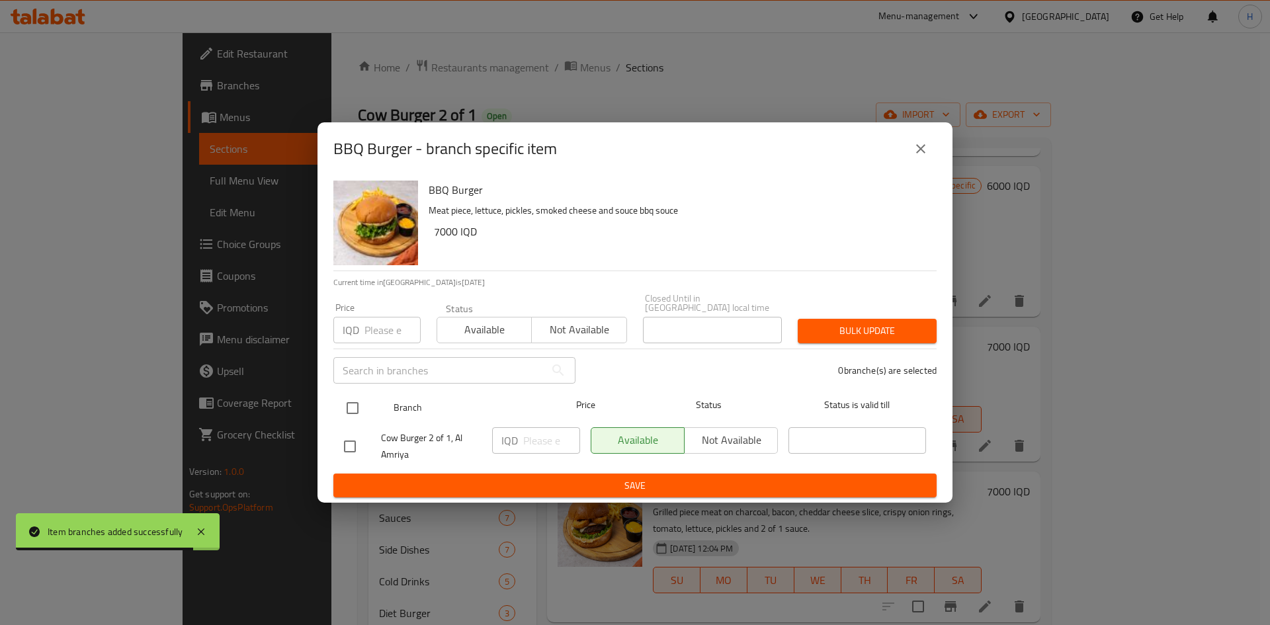
click at [360, 405] on input "checkbox" at bounding box center [353, 408] width 28 height 28
checkbox input "true"
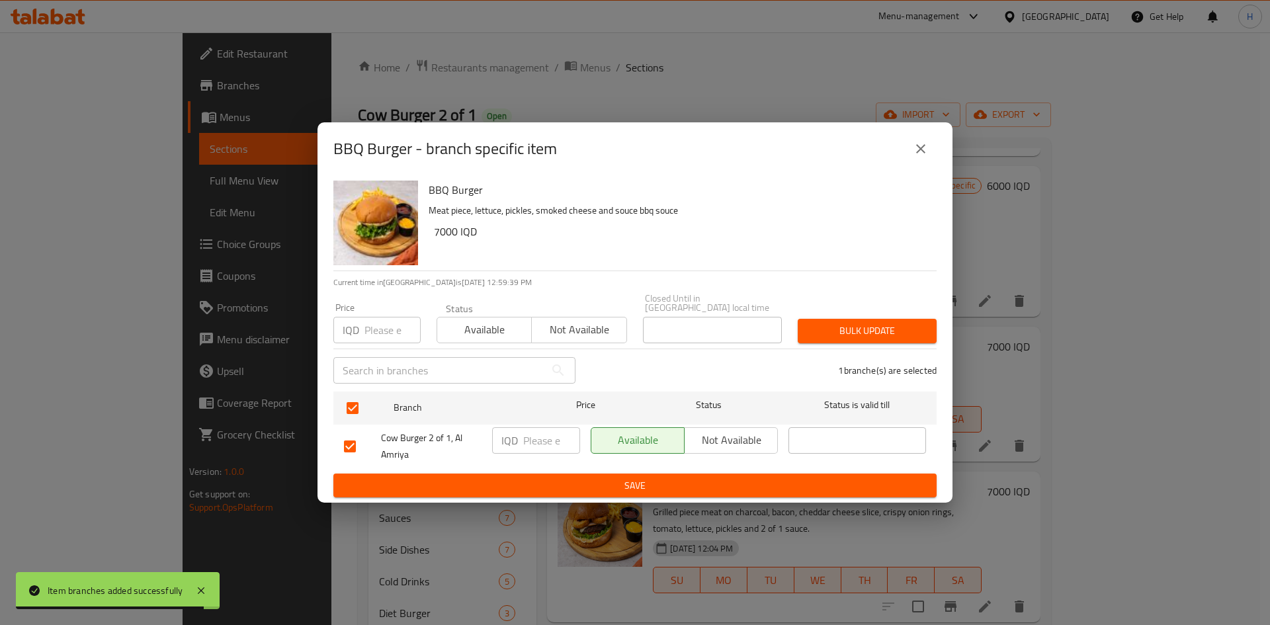
click at [535, 437] on input "number" at bounding box center [551, 440] width 57 height 26
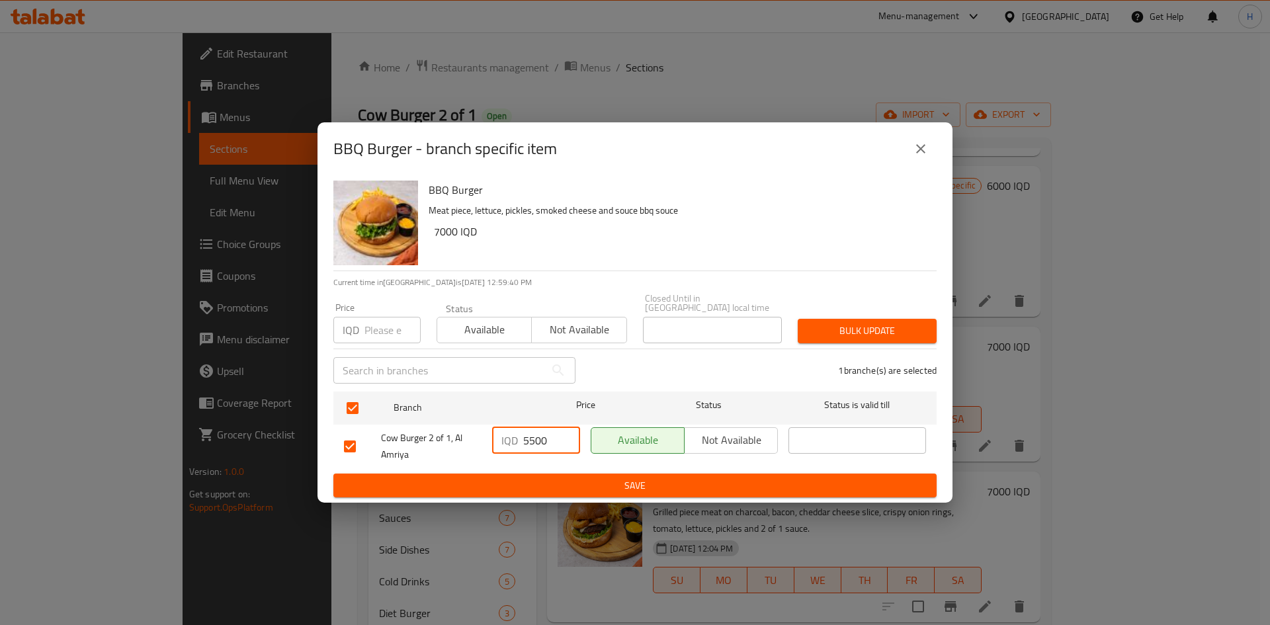
type input "5500"
click at [531, 465] on div "IQD 5500 ​" at bounding box center [536, 446] width 99 height 49
click at [534, 478] on span "Save" at bounding box center [635, 486] width 582 height 17
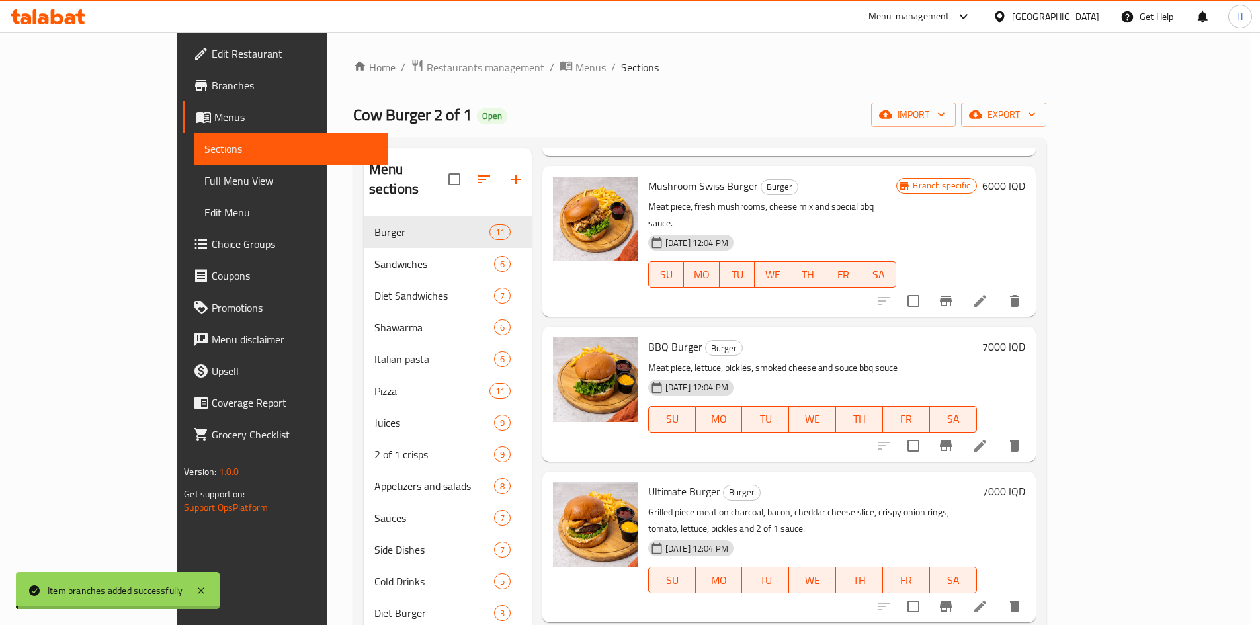
click at [1025, 337] on h6 "7000 IQD" at bounding box center [1003, 346] width 43 height 19
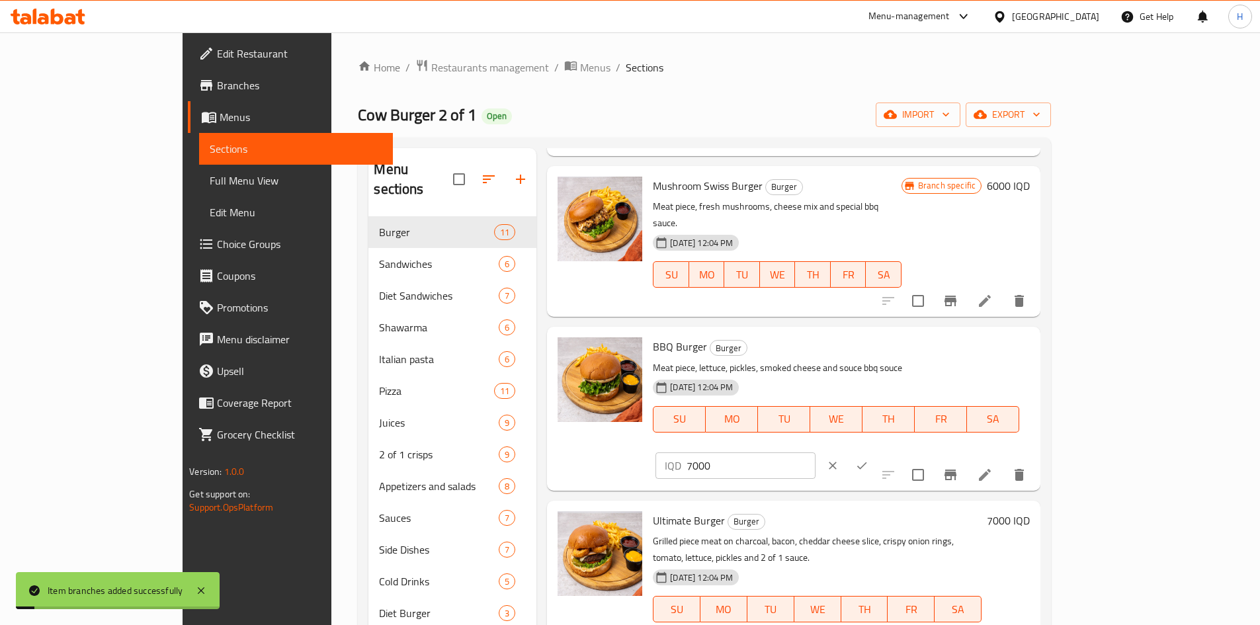
click at [815, 453] on input "7000" at bounding box center [751, 466] width 128 height 26
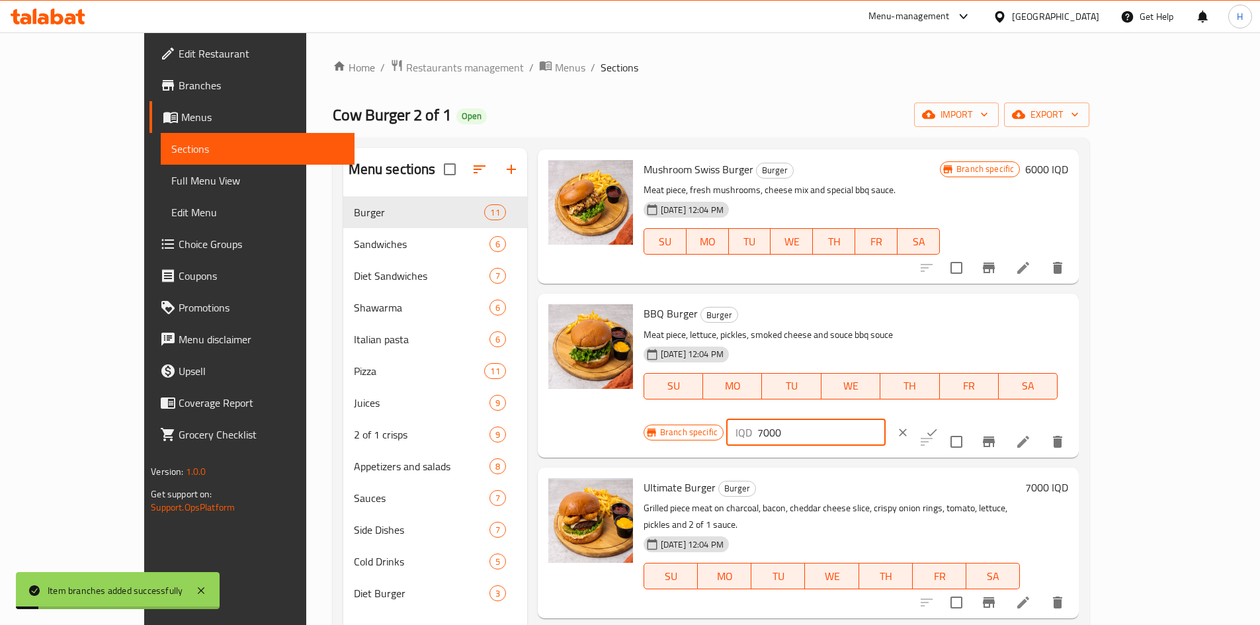
click at [886, 419] on input "7000" at bounding box center [822, 432] width 128 height 26
type input "5500"
click at [939, 426] on icon "ok" at bounding box center [932, 432] width 13 height 13
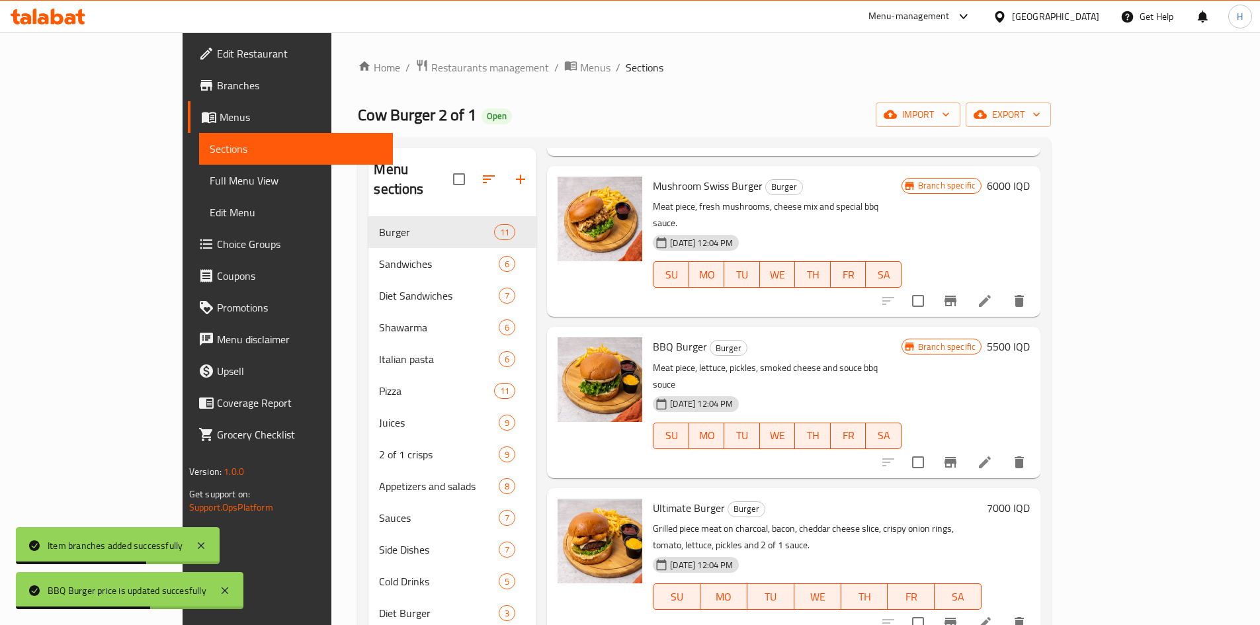
scroll to position [463, 0]
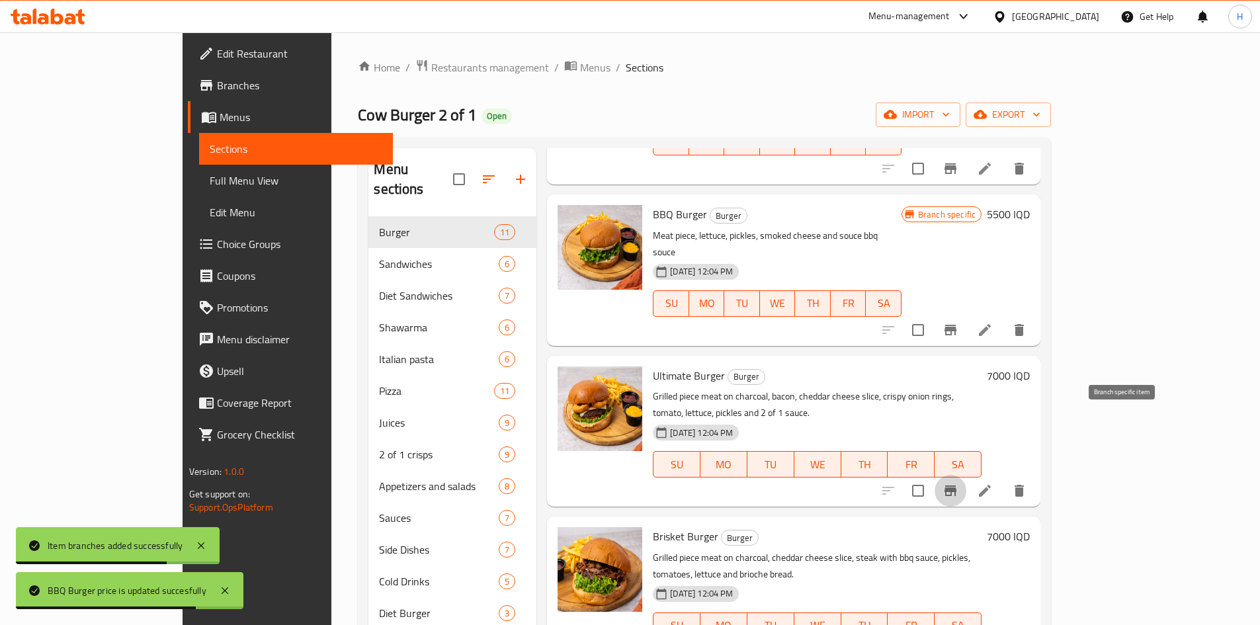
click at [959, 483] on icon "Branch-specific-item" at bounding box center [951, 491] width 16 height 16
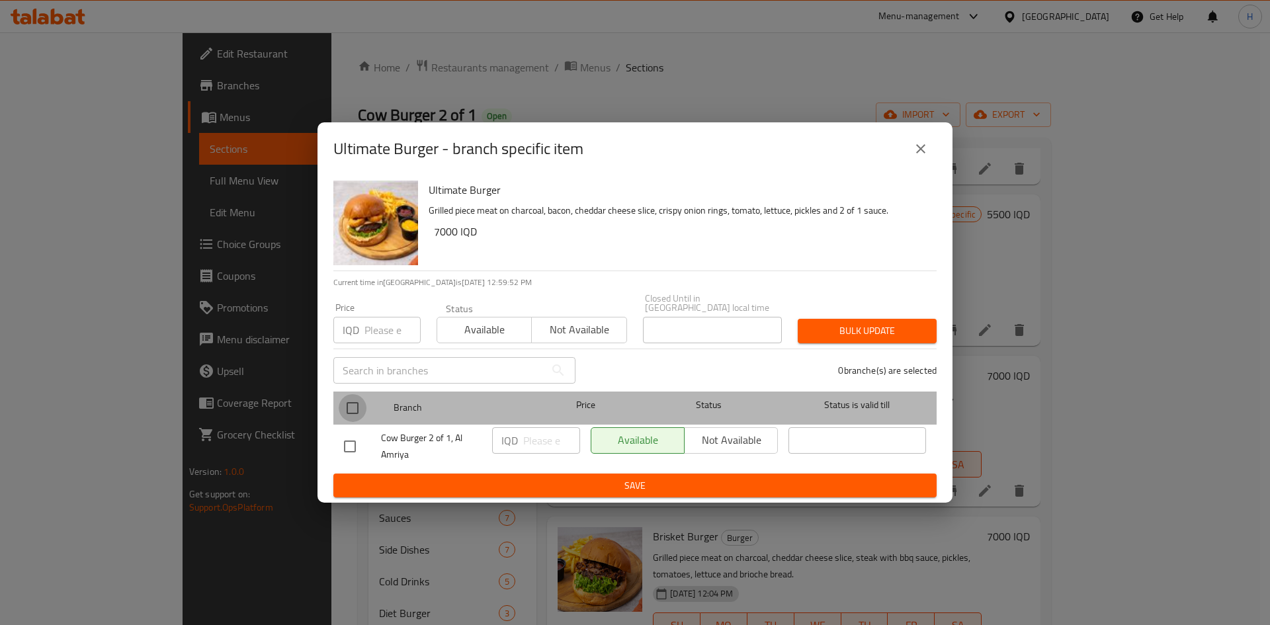
drag, startPoint x: 356, startPoint y: 401, endPoint x: 400, endPoint y: 421, distance: 48.6
click at [367, 410] on div at bounding box center [364, 408] width 50 height 38
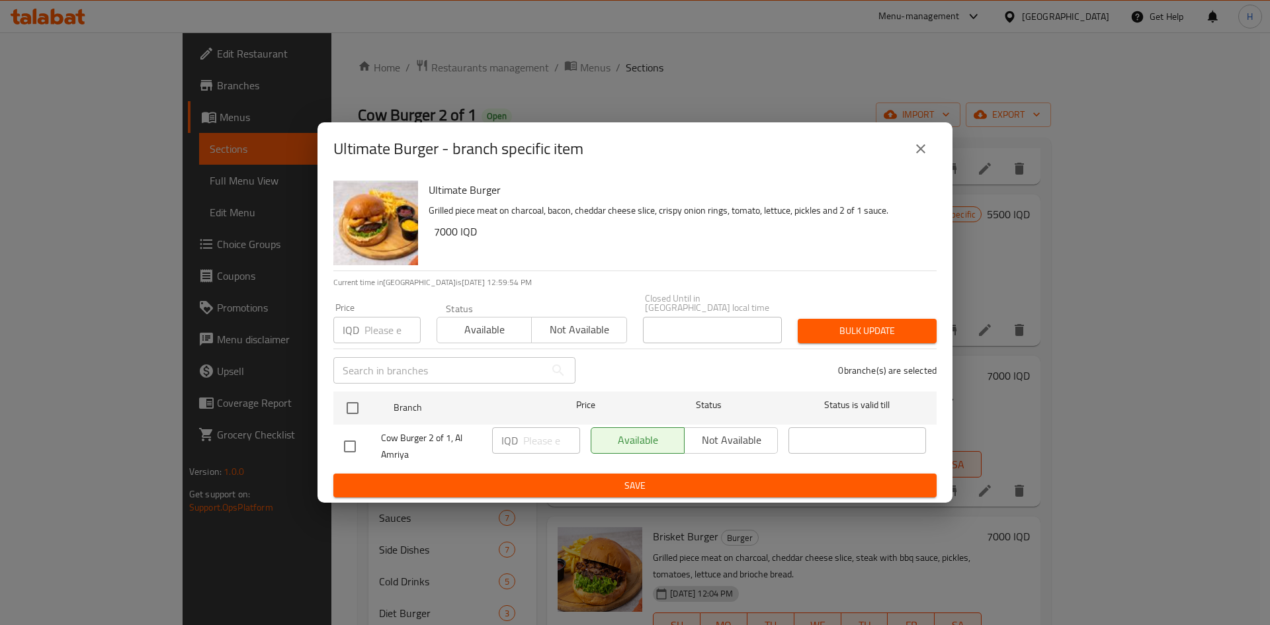
click at [917, 148] on icon "close" at bounding box center [921, 149] width 16 height 16
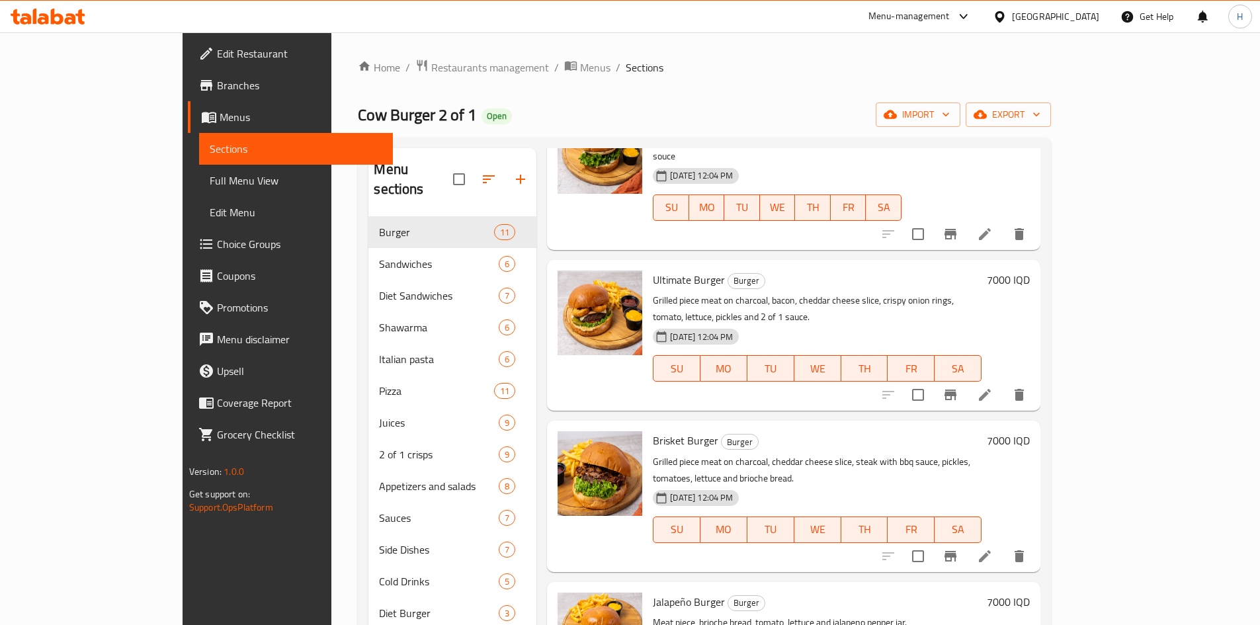
scroll to position [529, 0]
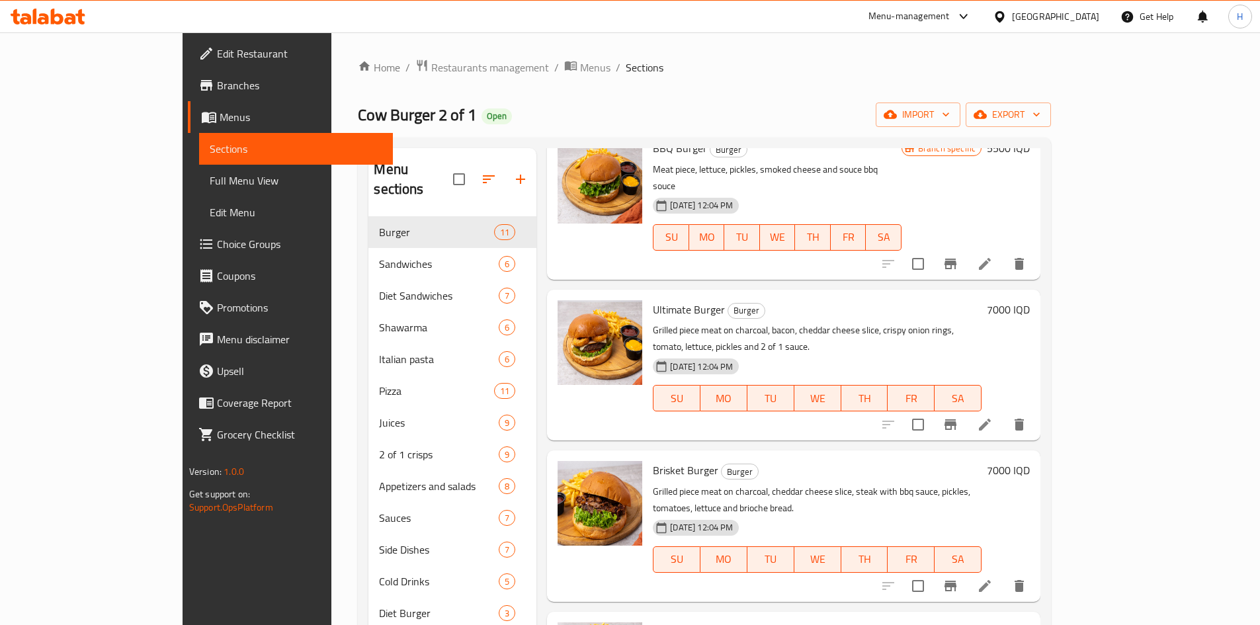
click at [959, 578] on icon "Branch-specific-item" at bounding box center [951, 586] width 16 height 16
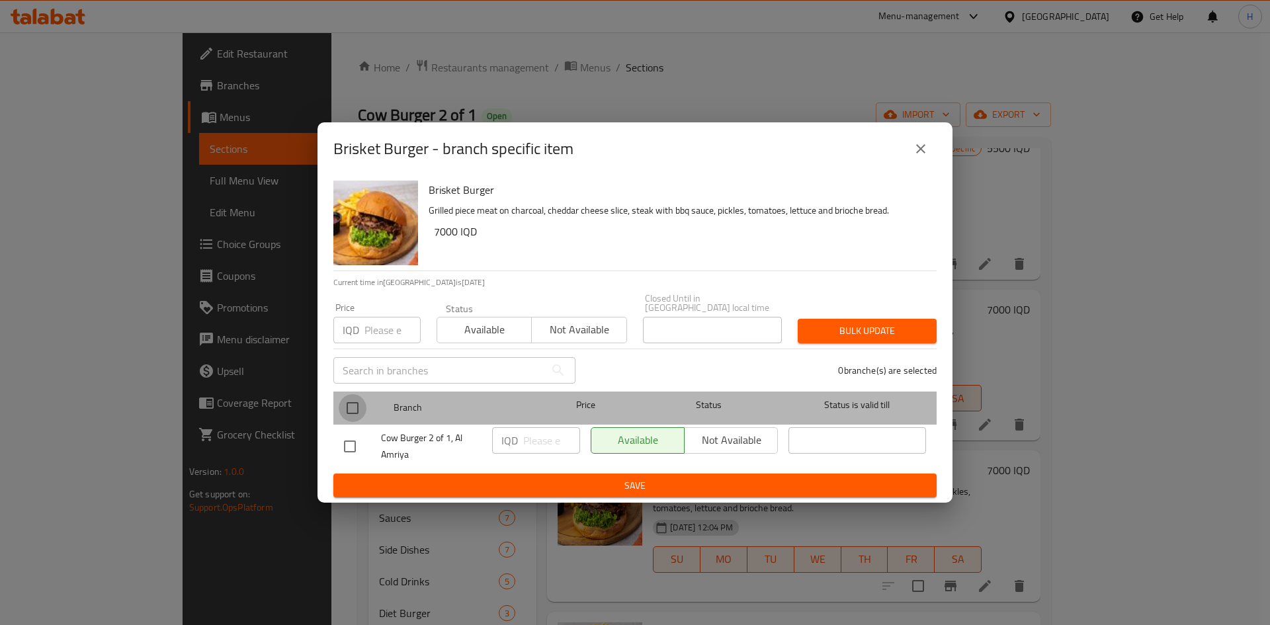
drag, startPoint x: 346, startPoint y: 394, endPoint x: 540, endPoint y: 439, distance: 199.0
click at [356, 397] on input "checkbox" at bounding box center [353, 408] width 28 height 28
checkbox input "true"
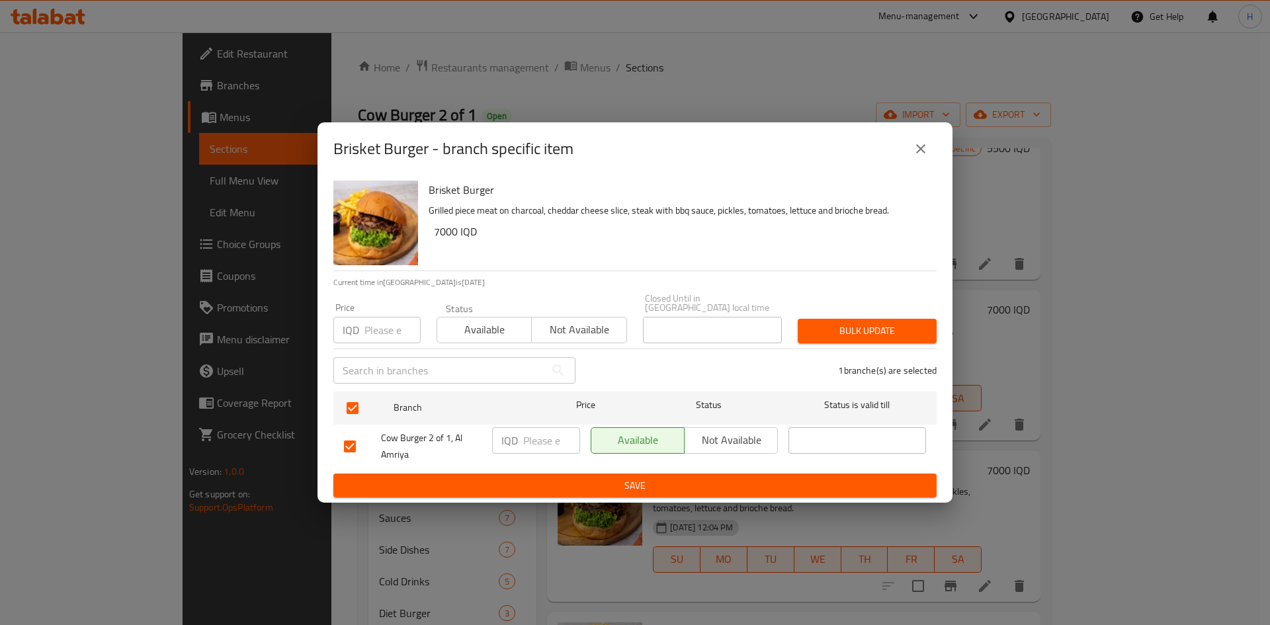
click at [552, 439] on input "number" at bounding box center [551, 440] width 57 height 26
type input "7500"
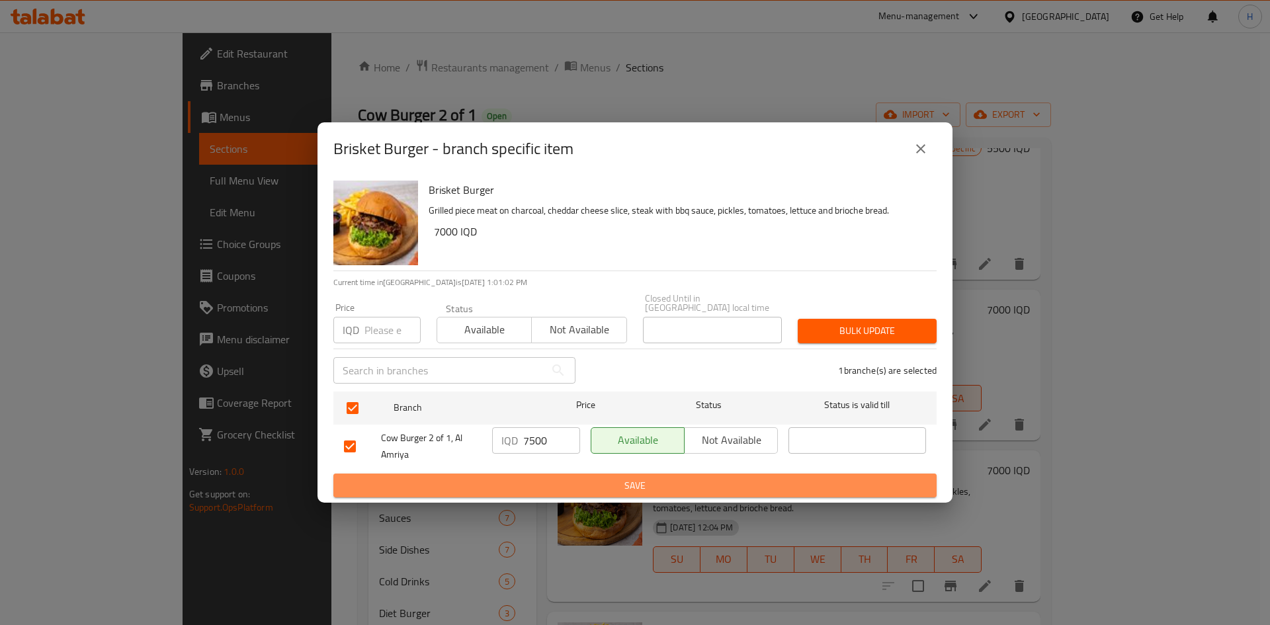
click at [549, 478] on span "Save" at bounding box center [635, 486] width 582 height 17
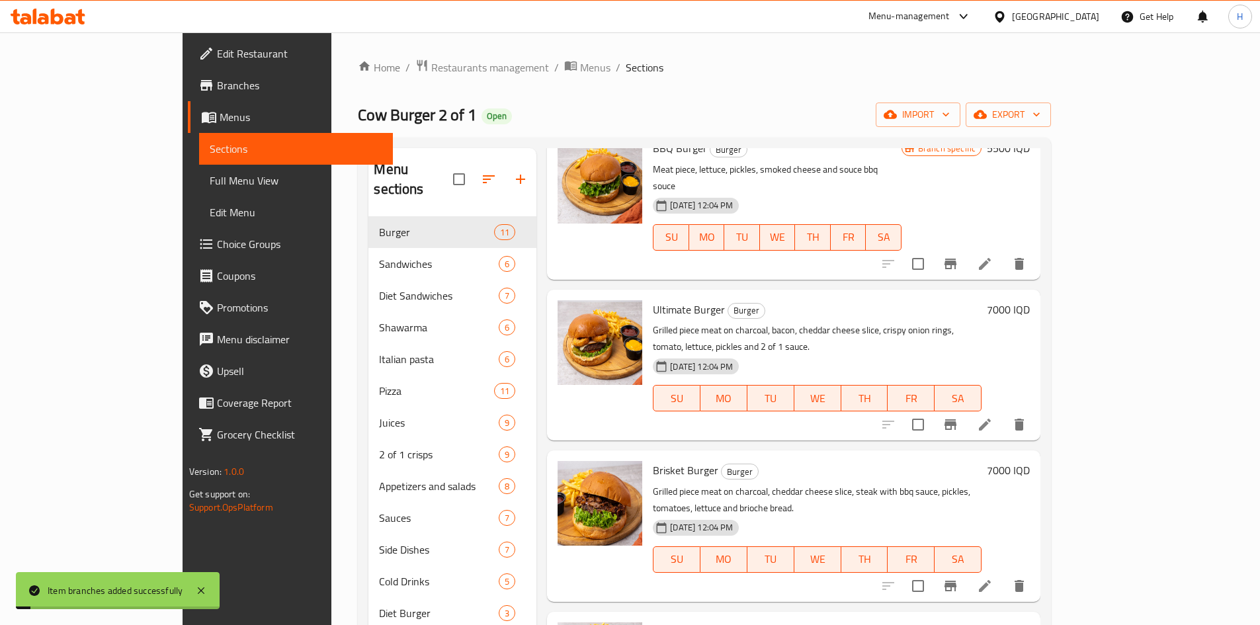
click at [1030, 461] on h6 "7000 IQD" at bounding box center [1008, 470] width 43 height 19
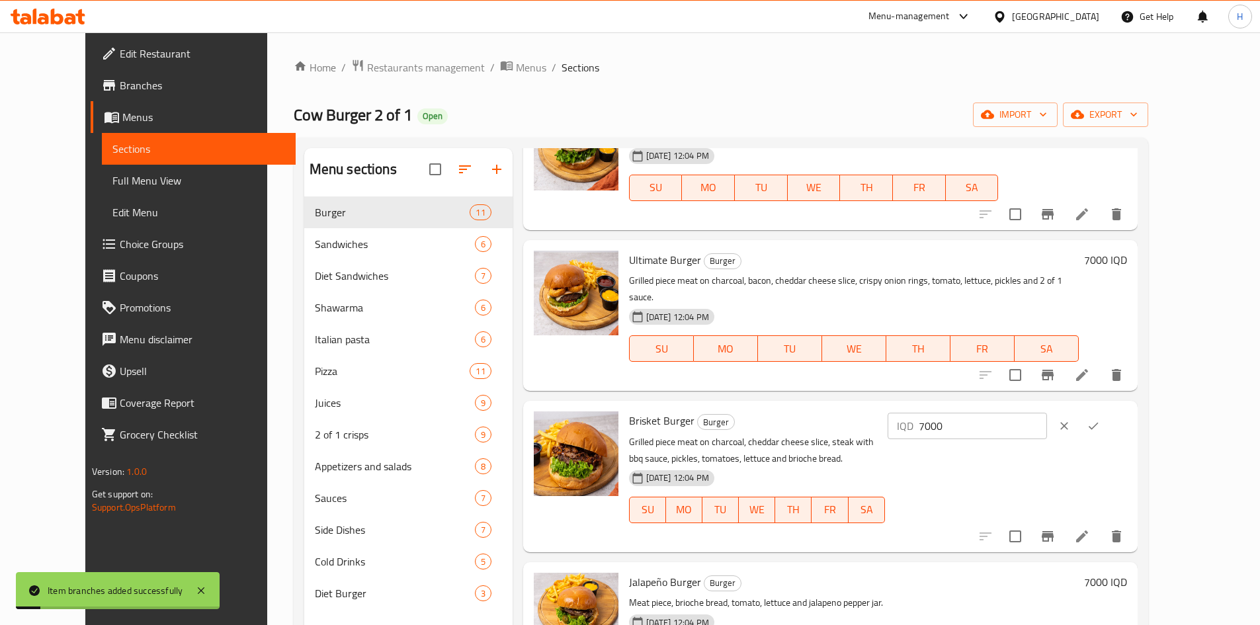
click at [1047, 413] on input "7000" at bounding box center [983, 426] width 128 height 26
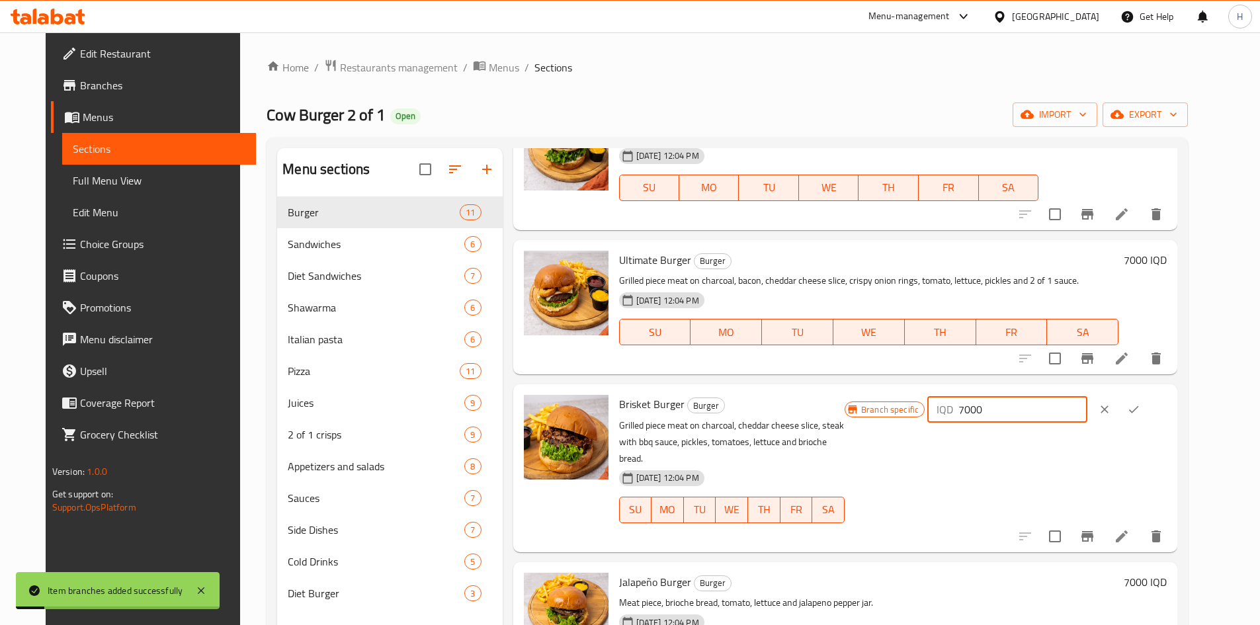
click at [1084, 405] on input "7000" at bounding box center [1023, 409] width 128 height 26
type input "7500"
click at [1149, 396] on button "ok" at bounding box center [1133, 409] width 29 height 29
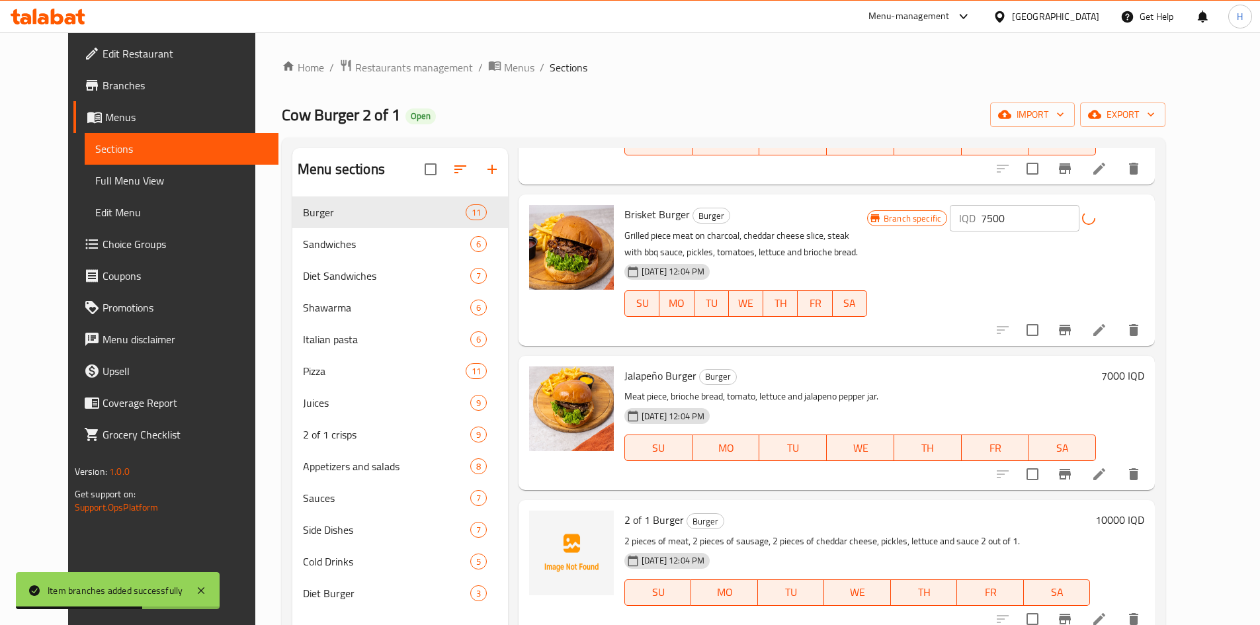
scroll to position [728, 0]
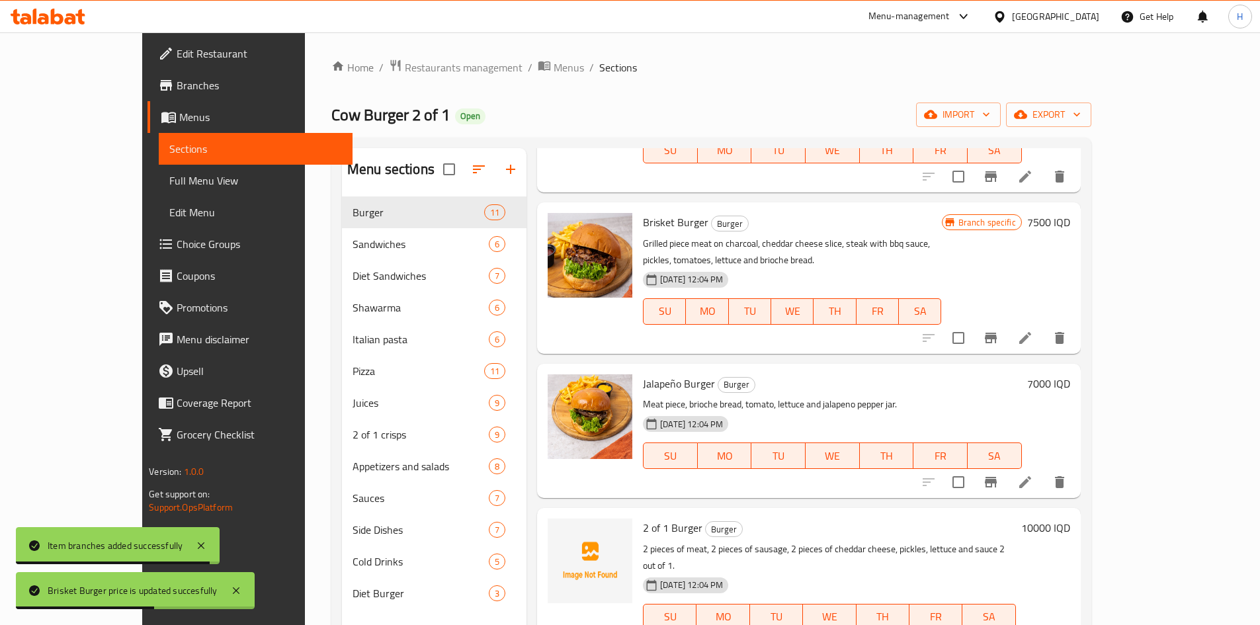
click at [997, 477] on icon "Branch-specific-item" at bounding box center [991, 482] width 12 height 11
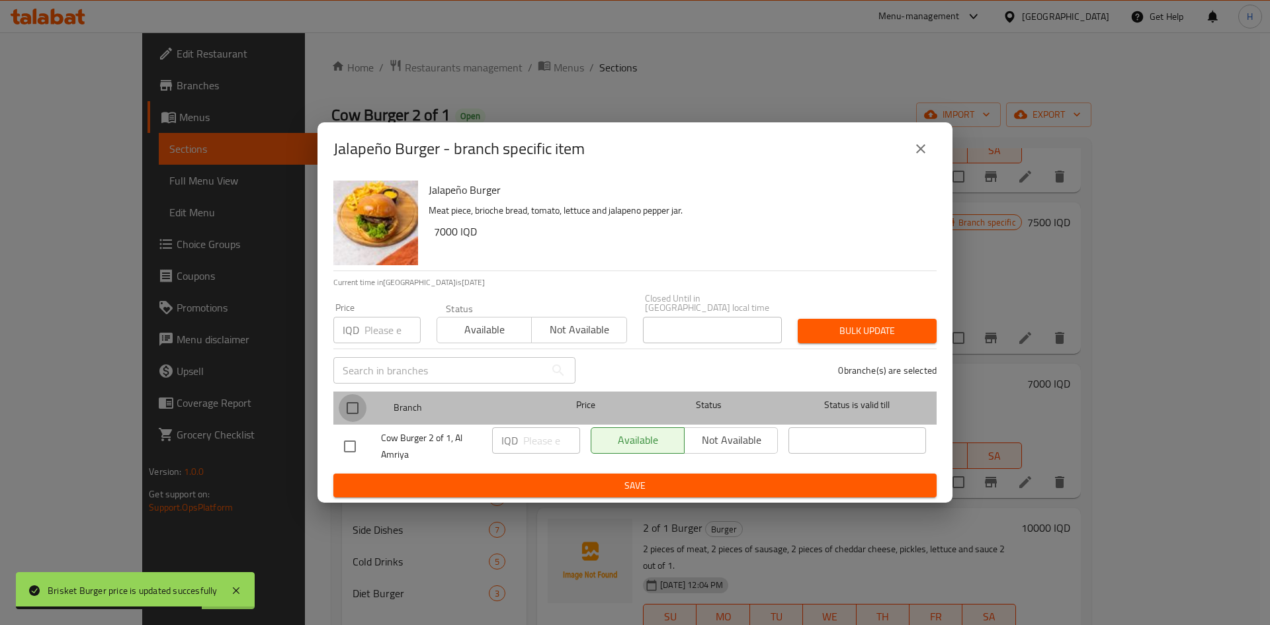
click at [350, 404] on input "checkbox" at bounding box center [353, 408] width 28 height 28
checkbox input "true"
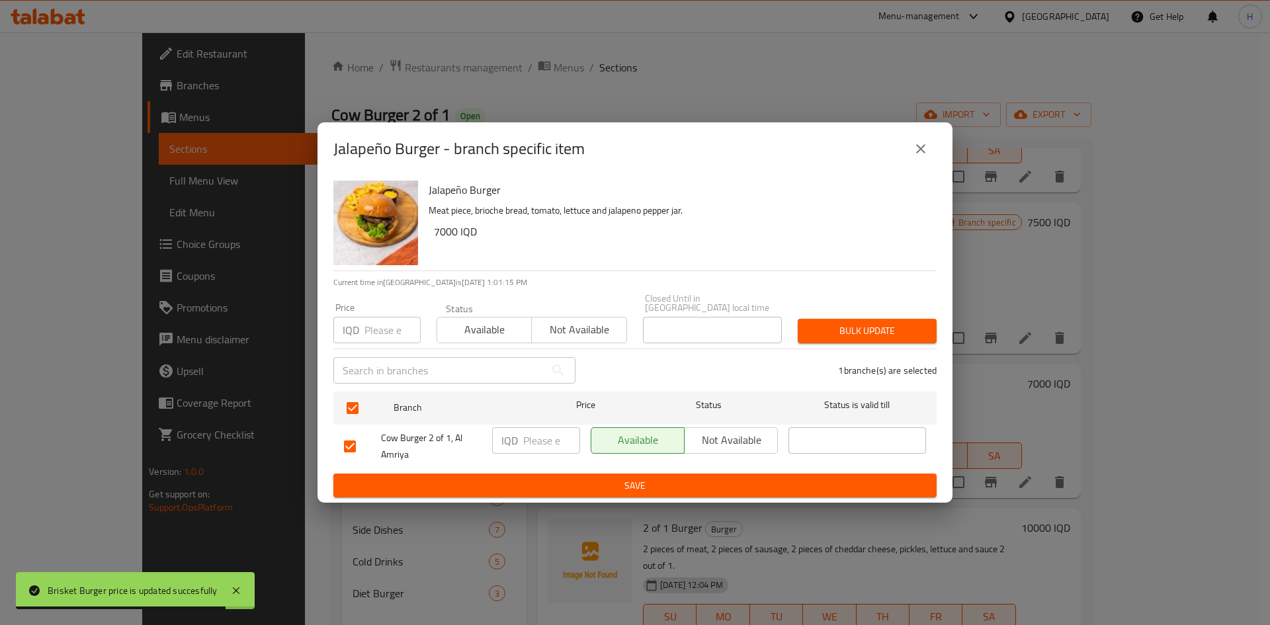
click at [544, 437] on input "number" at bounding box center [551, 440] width 57 height 26
type input "5"
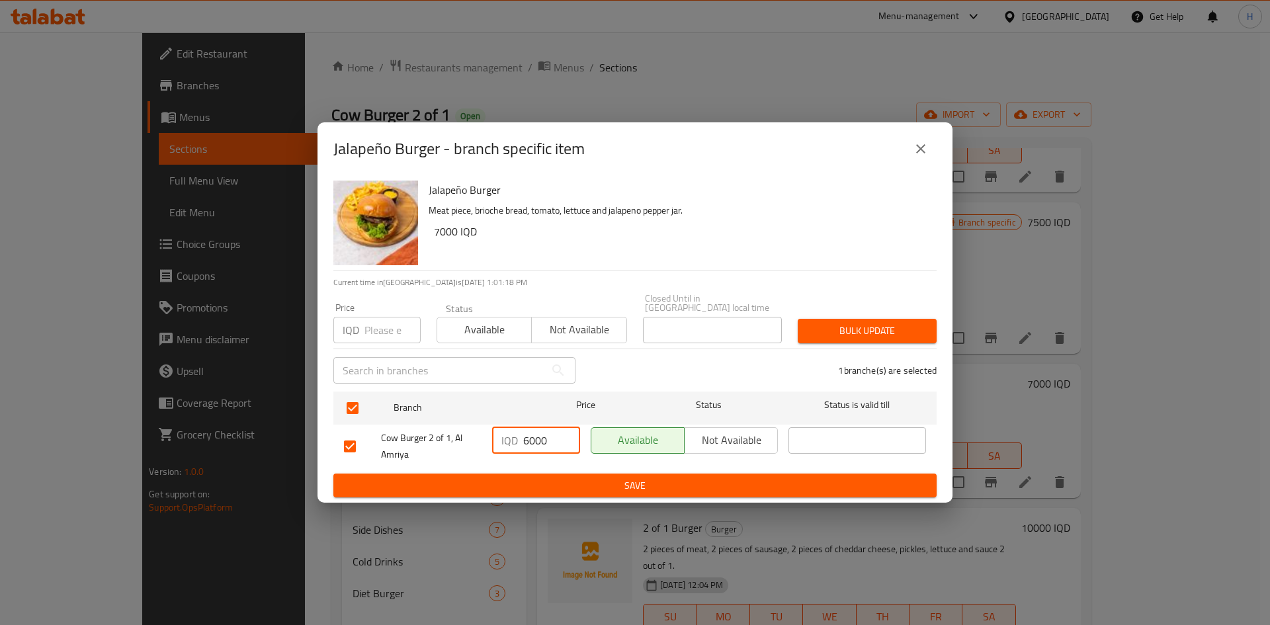
type input "6000"
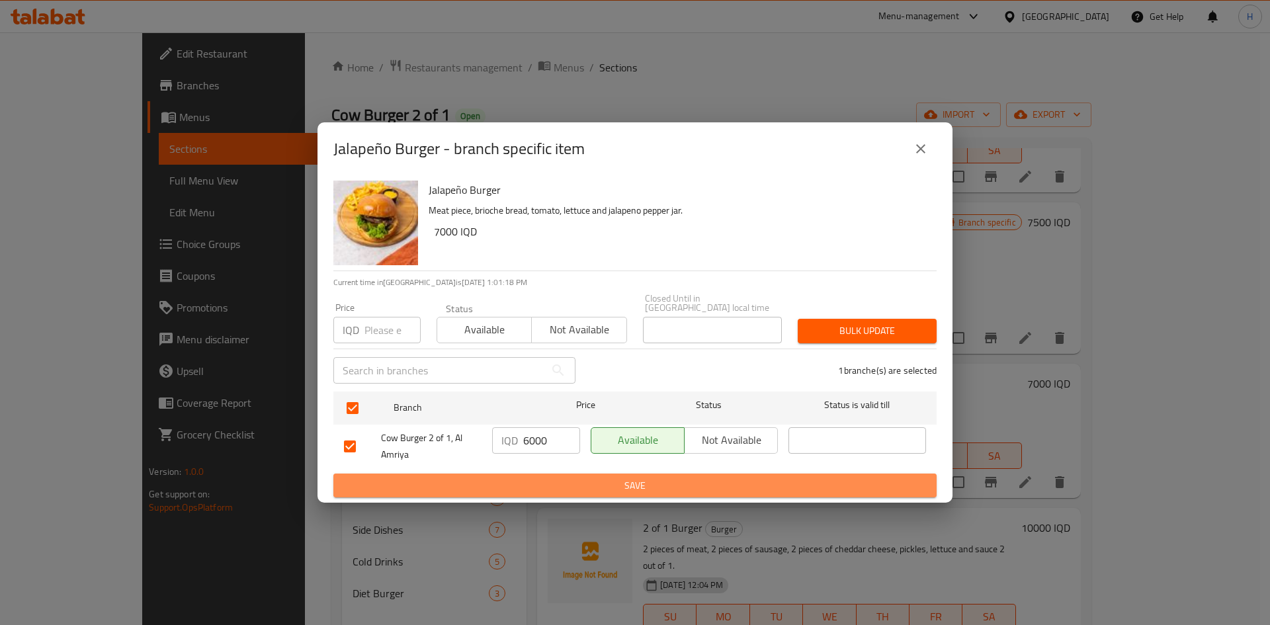
click at [564, 484] on span "Save" at bounding box center [635, 486] width 582 height 17
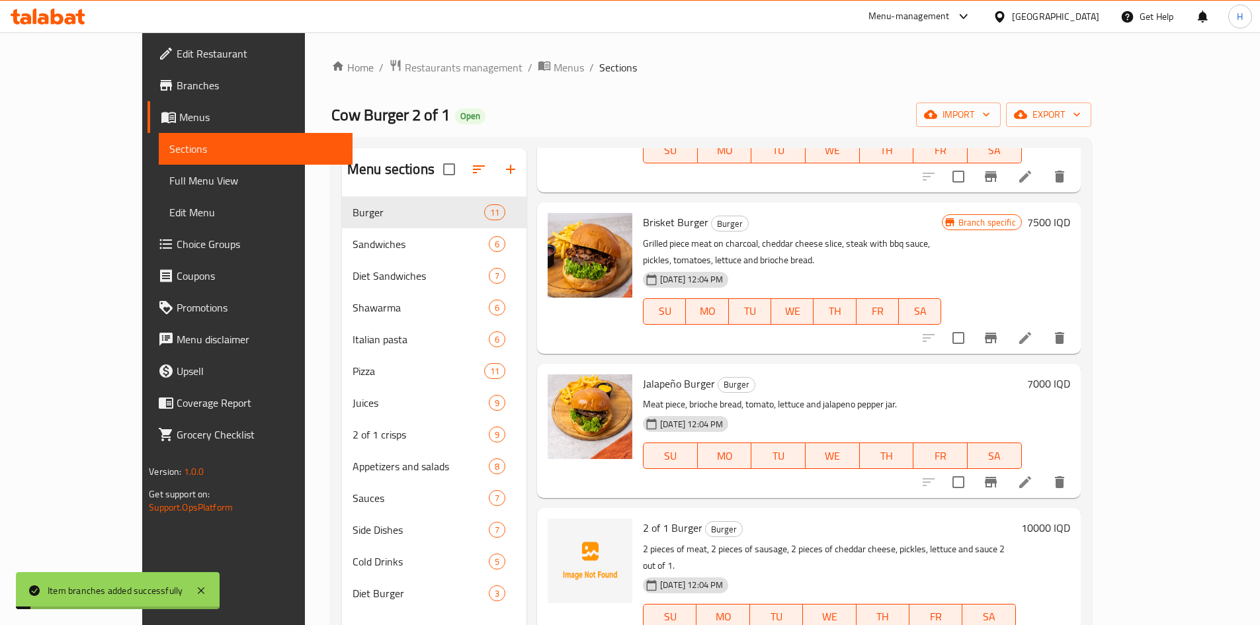
click at [1070, 374] on h6 "7000 IQD" at bounding box center [1048, 383] width 43 height 19
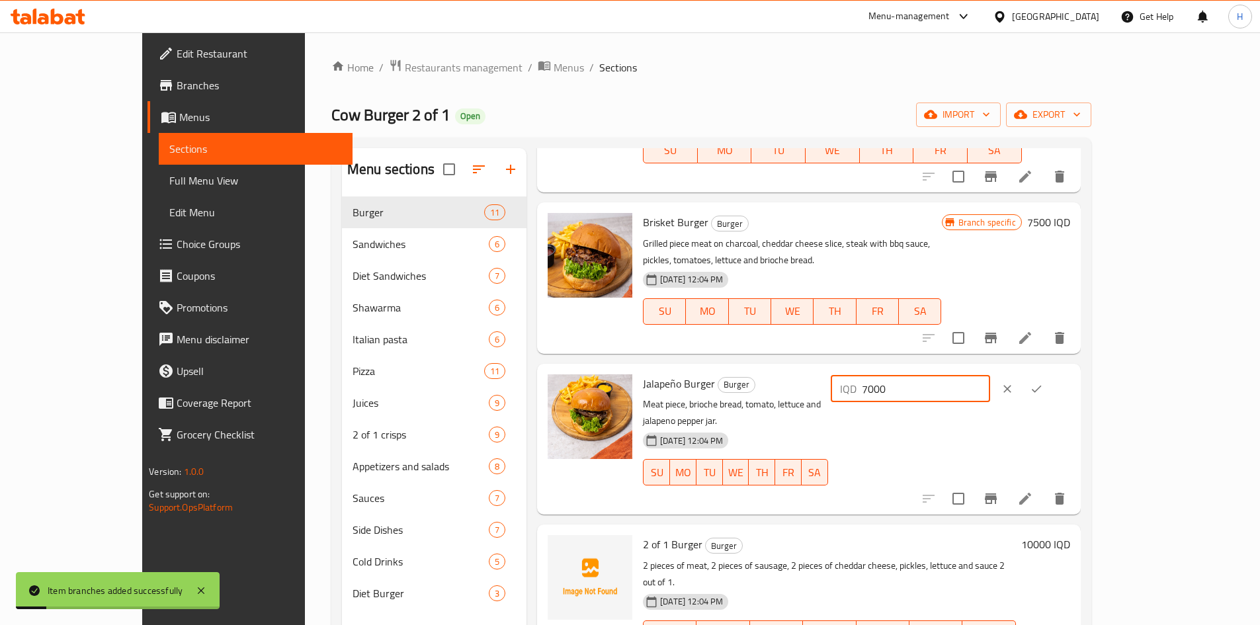
click at [990, 376] on input "7000" at bounding box center [926, 389] width 128 height 26
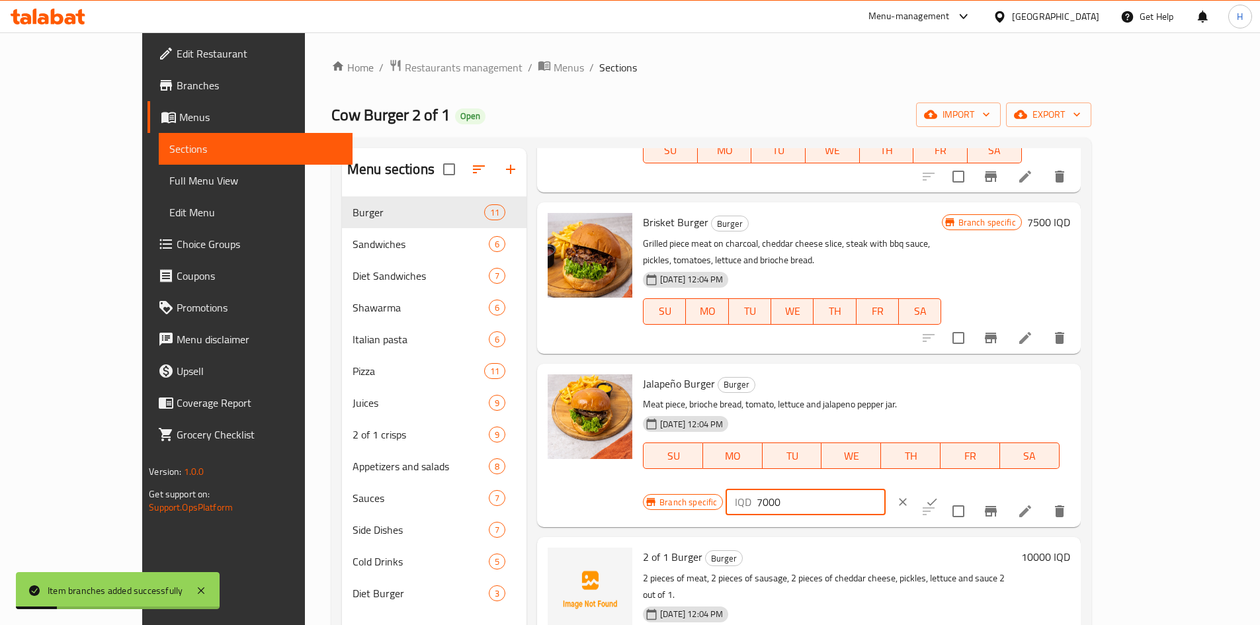
click at [885, 489] on input "7000" at bounding box center [821, 502] width 128 height 26
type input "6000"
click at [947, 488] on button "ok" at bounding box center [932, 502] width 29 height 29
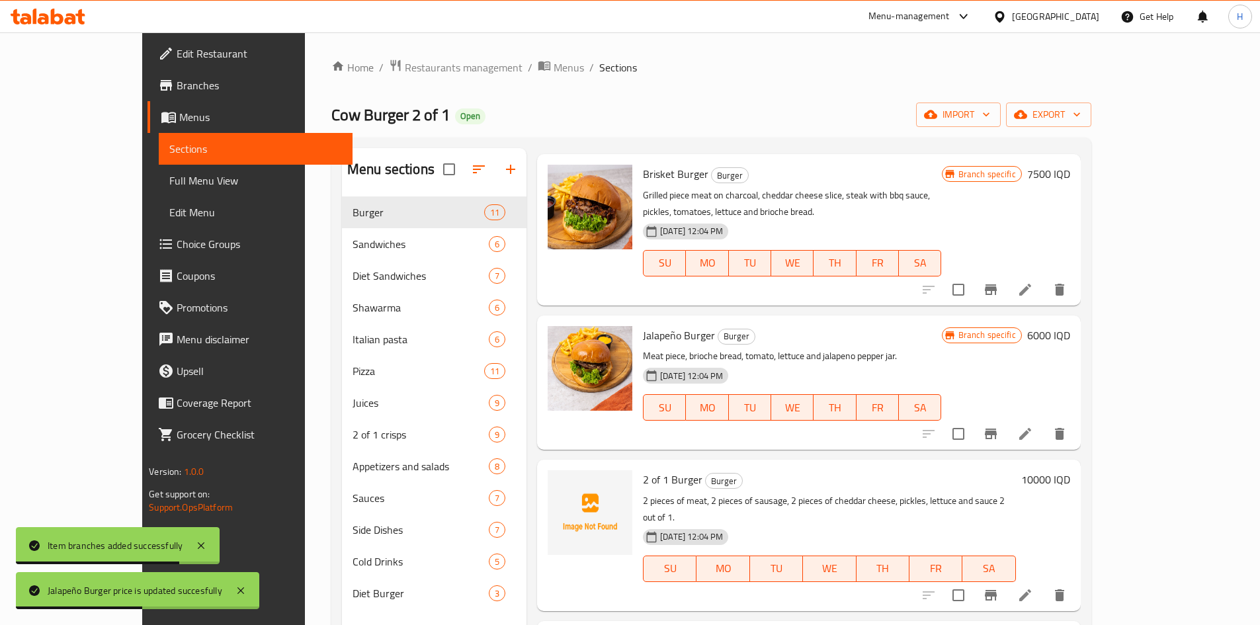
scroll to position [926, 0]
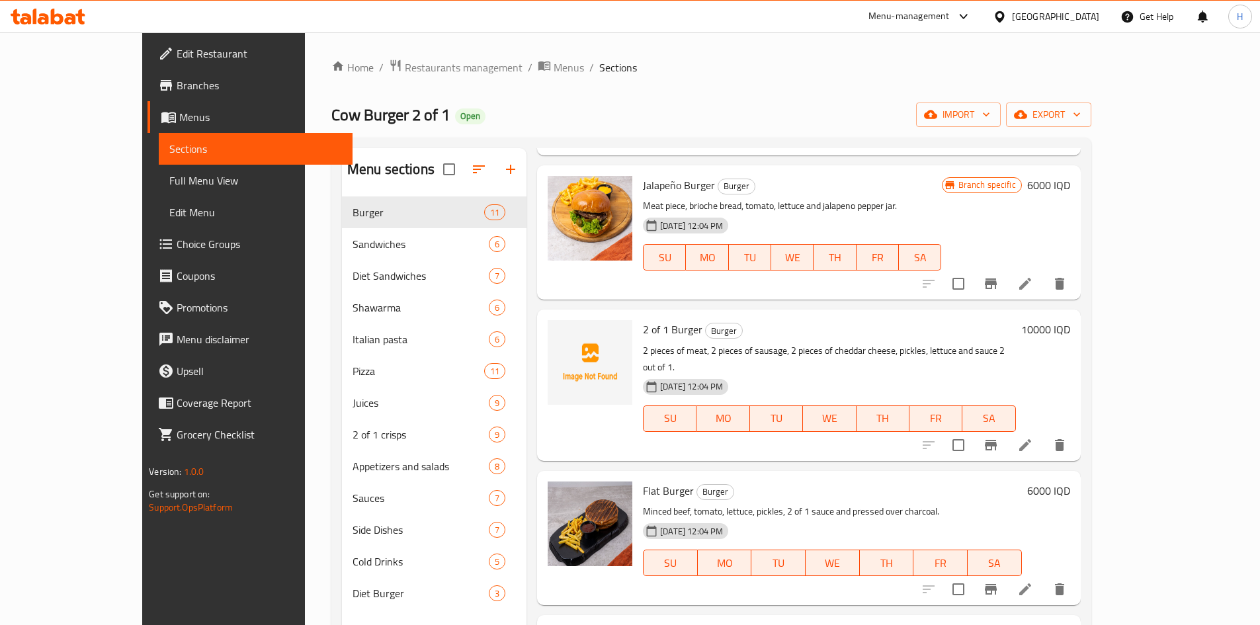
click at [997, 584] on icon "Branch-specific-item" at bounding box center [991, 589] width 12 height 11
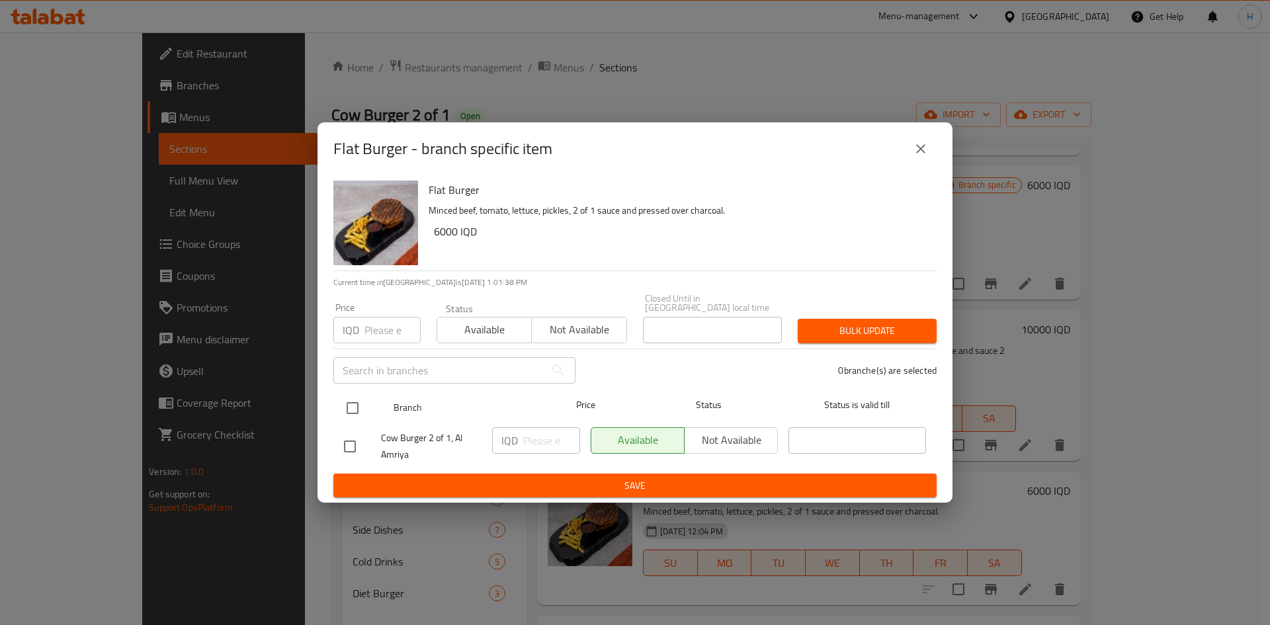
click at [352, 399] on input "checkbox" at bounding box center [353, 408] width 28 height 28
checkbox input "true"
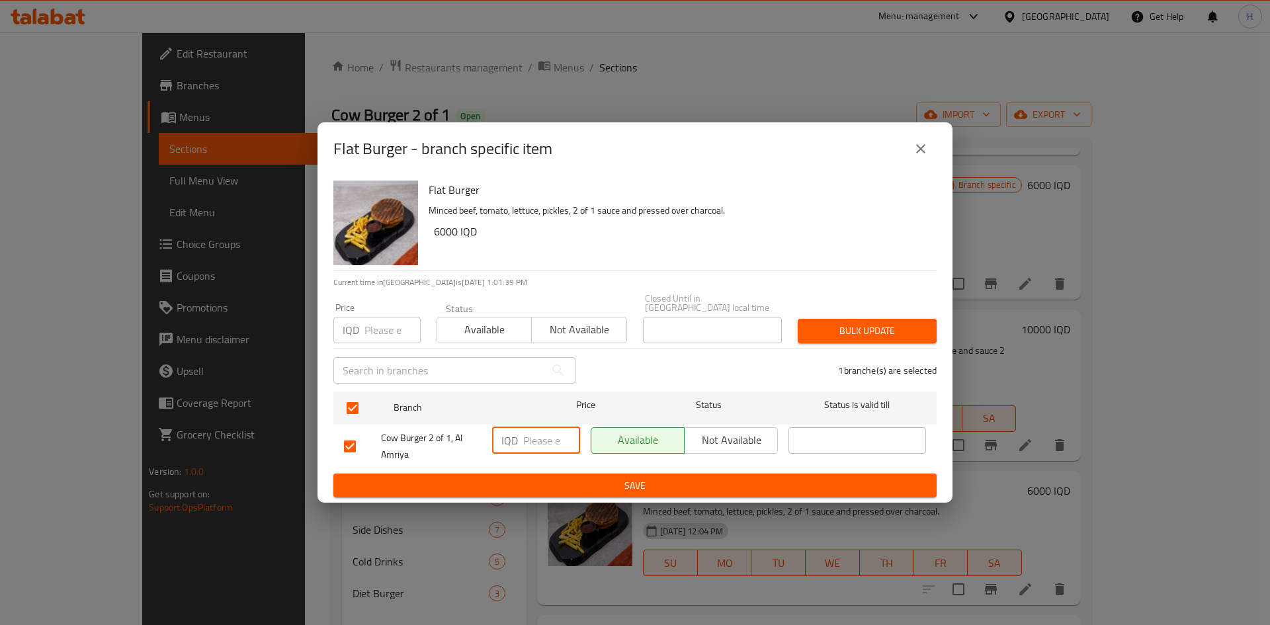
click at [535, 433] on input "number" at bounding box center [551, 440] width 57 height 26
type input "5000"
click at [515, 474] on button "Save" at bounding box center [634, 486] width 603 height 24
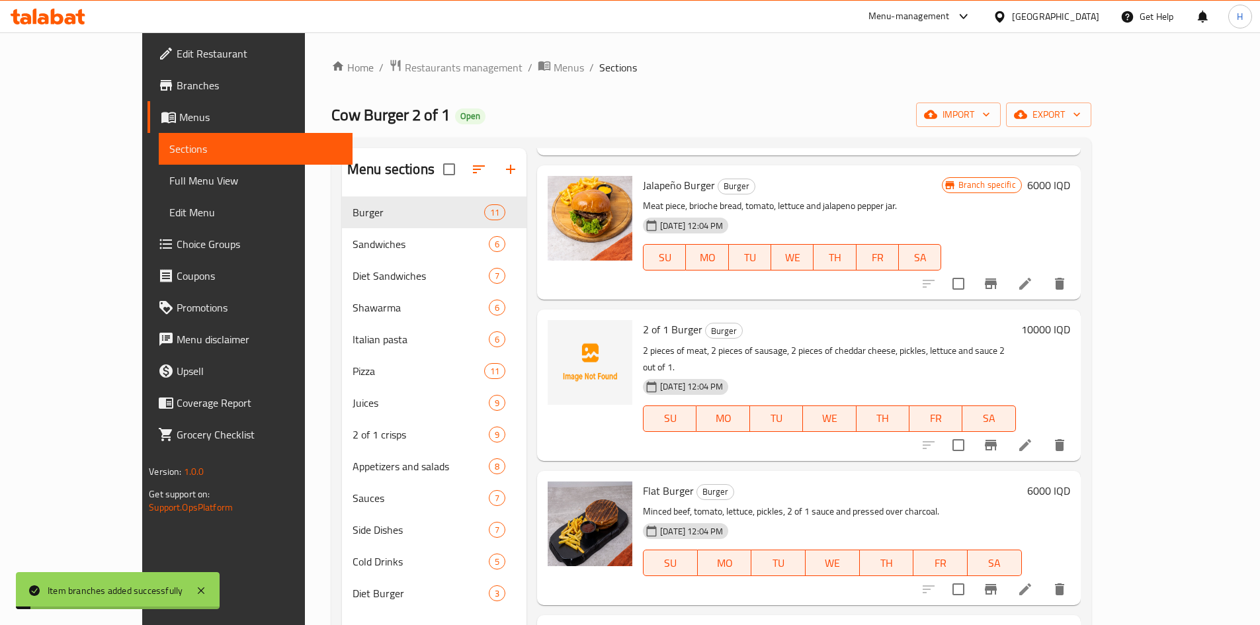
click at [1070, 482] on h6 "6000 IQD" at bounding box center [1048, 491] width 43 height 19
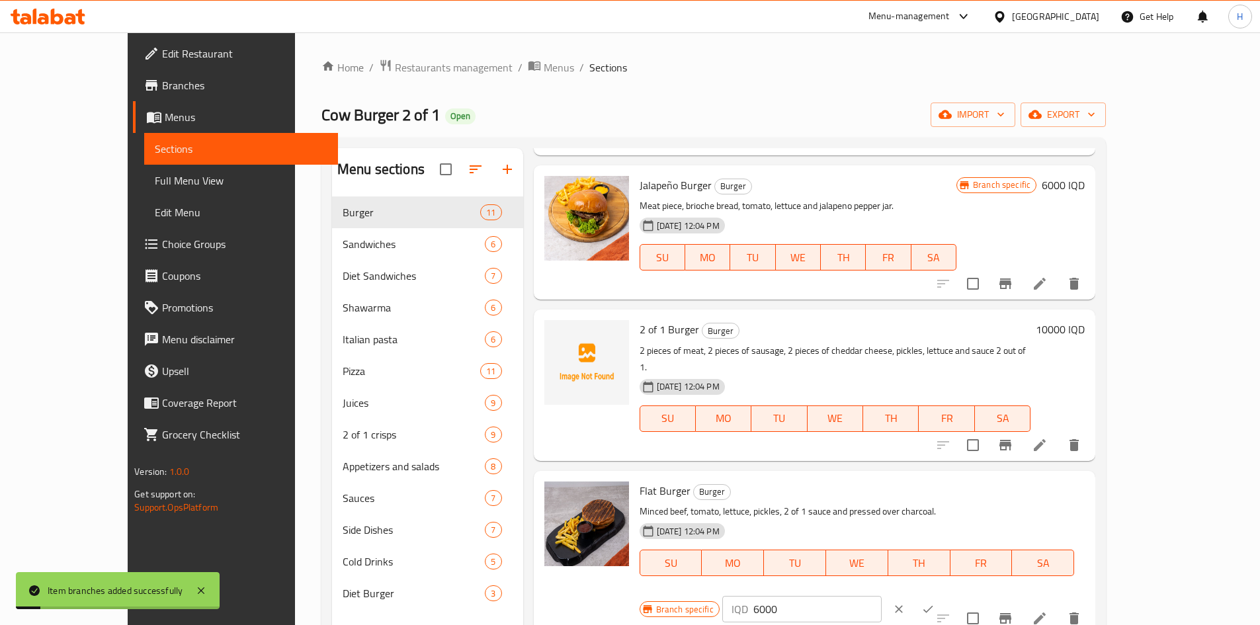
click at [882, 596] on input "6000" at bounding box center [818, 609] width 128 height 26
type input "5000"
click at [935, 603] on icon "ok" at bounding box center [928, 609] width 13 height 13
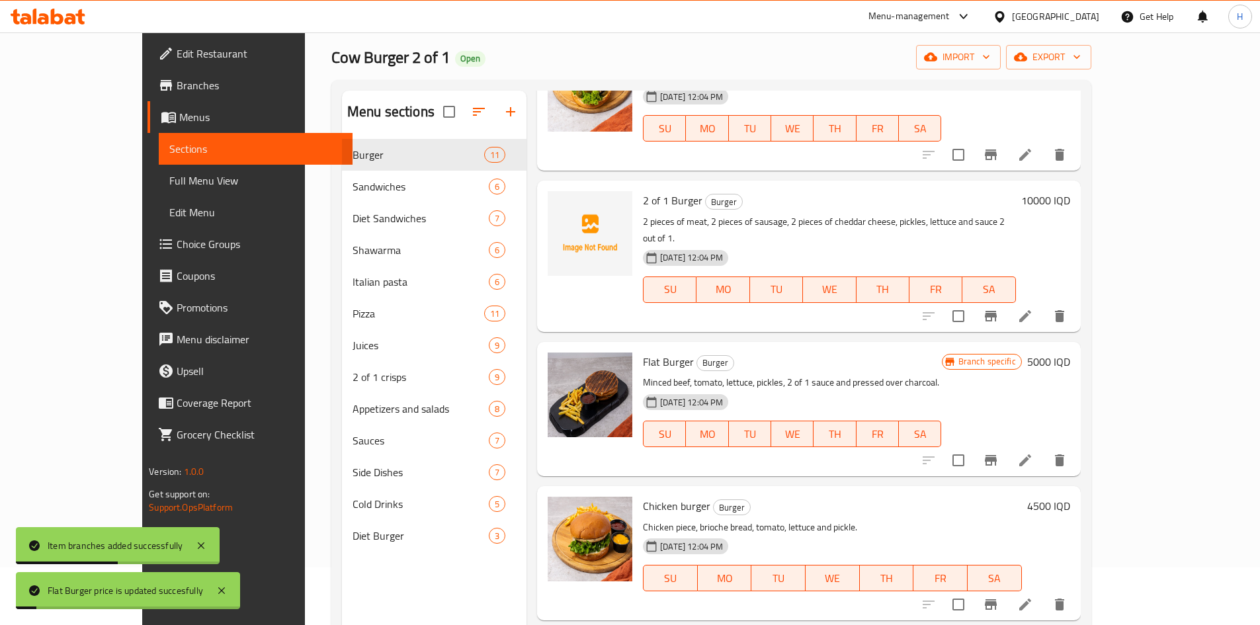
scroll to position [132, 0]
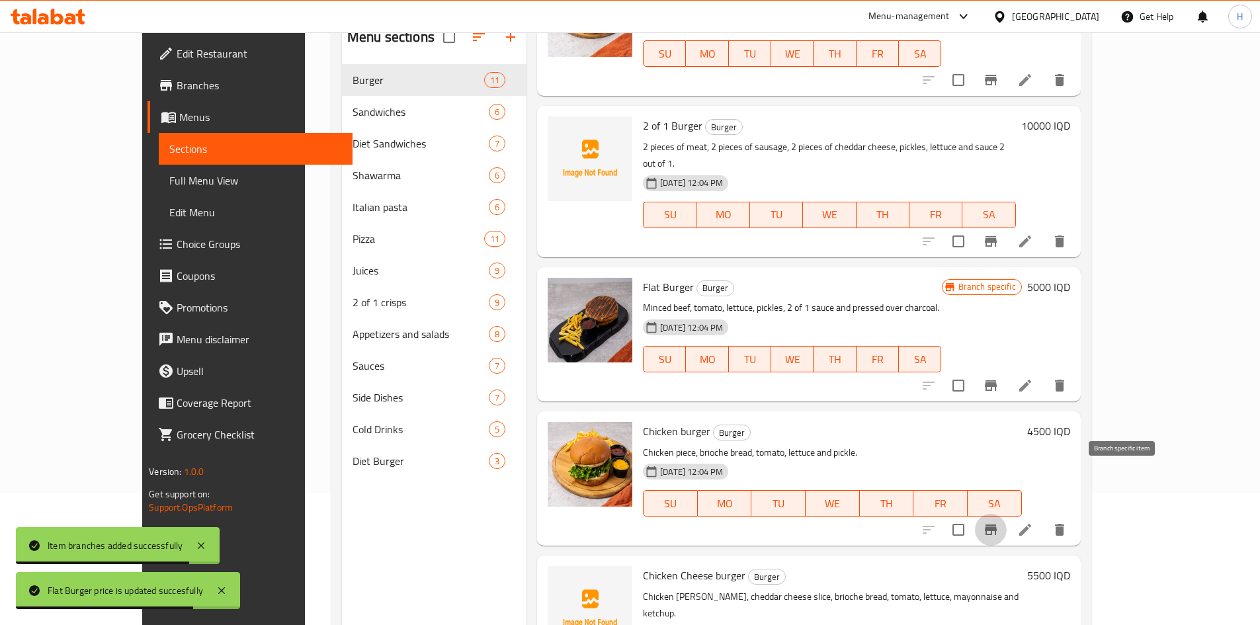
click at [1007, 514] on button "Branch-specific-item" at bounding box center [991, 530] width 32 height 32
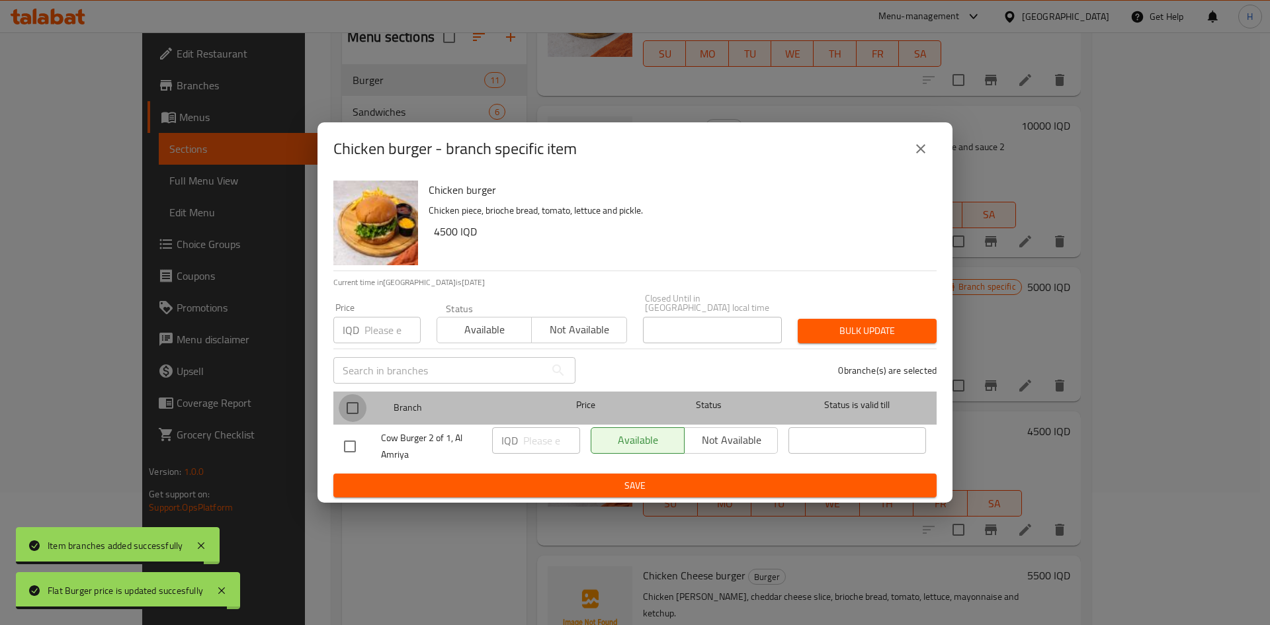
click at [351, 402] on input "checkbox" at bounding box center [353, 408] width 28 height 28
checkbox input "true"
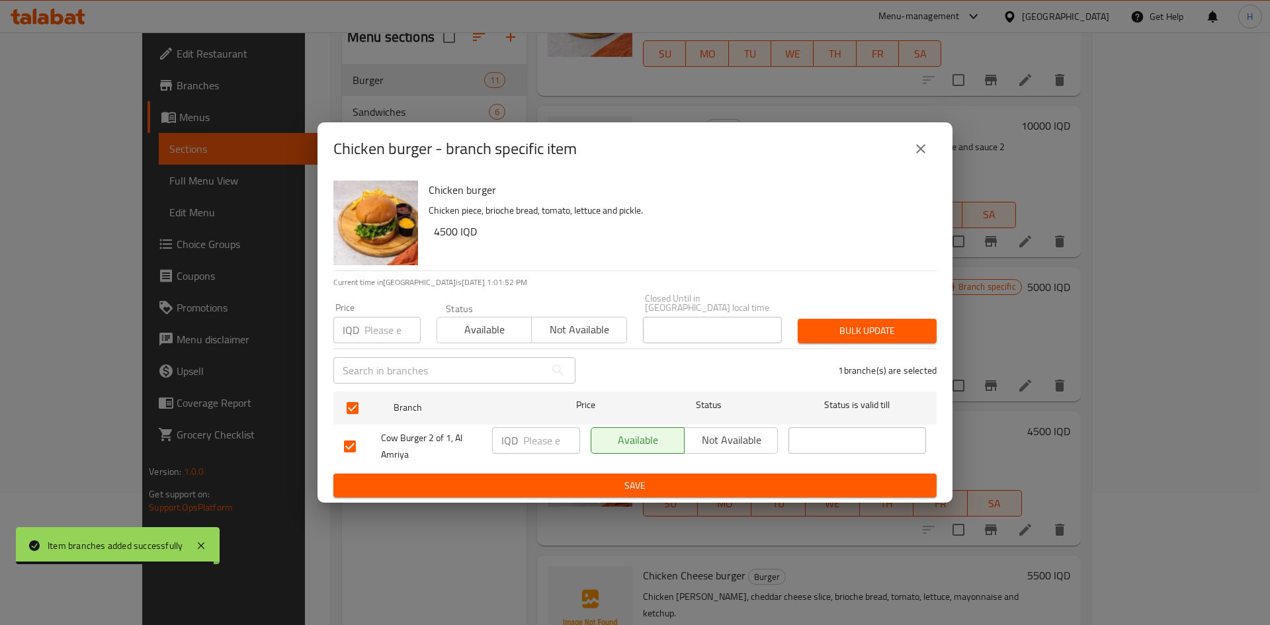
click at [550, 435] on input "number" at bounding box center [551, 440] width 57 height 26
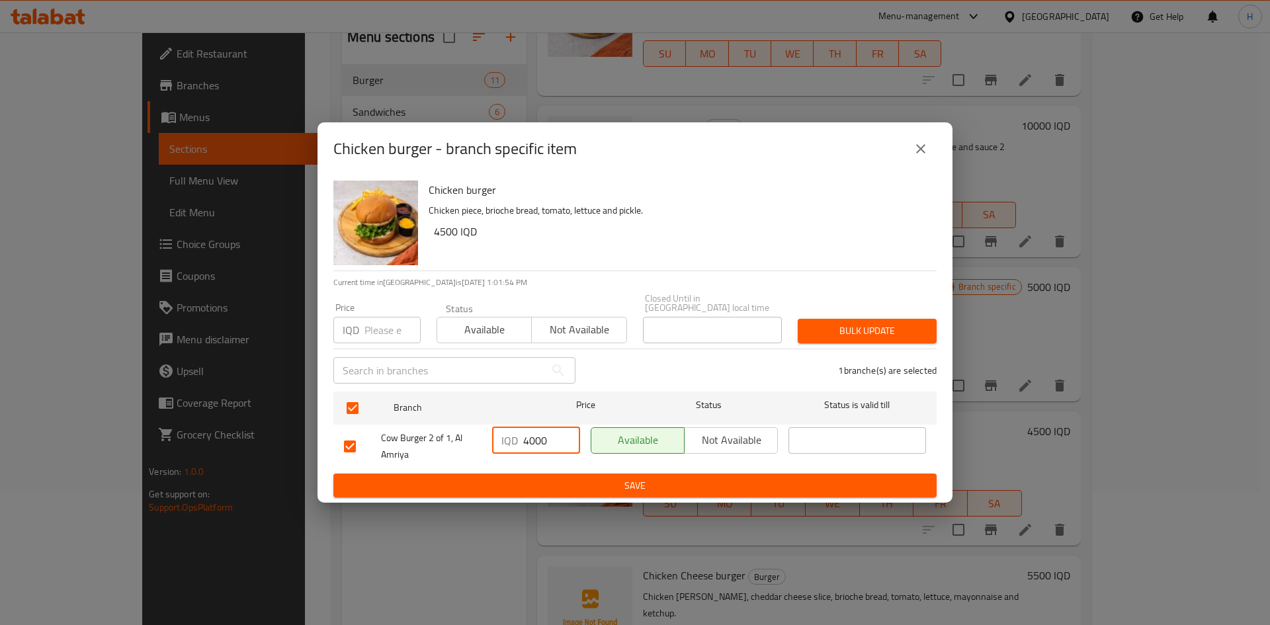
type input "4000"
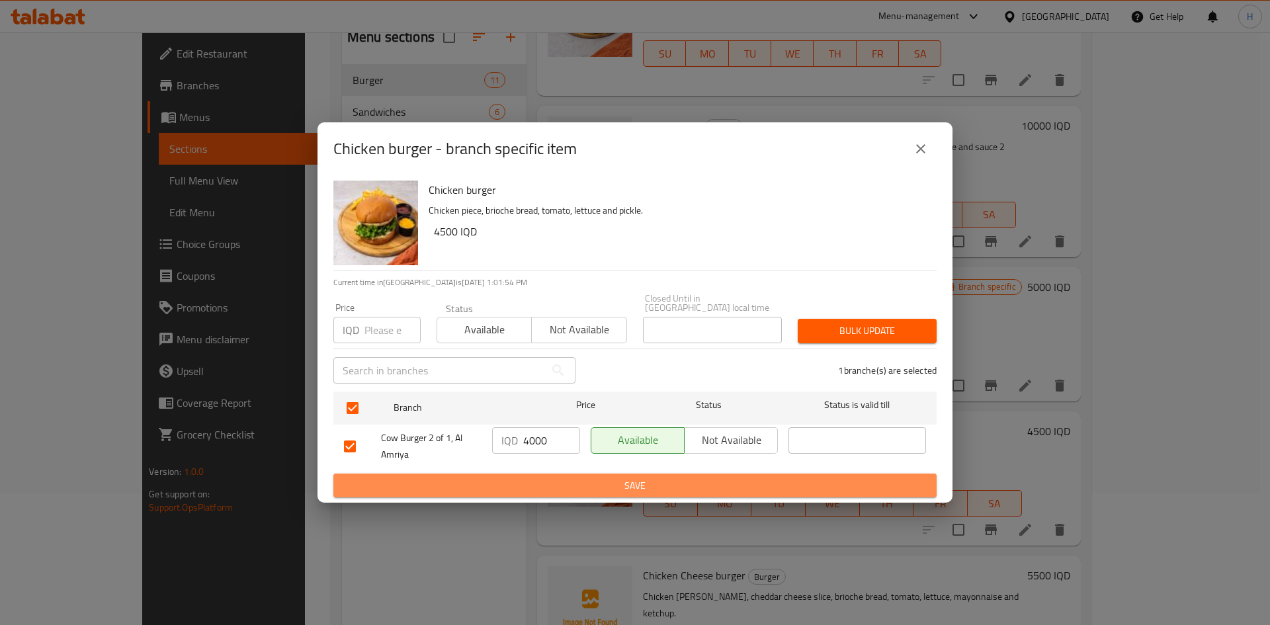
click at [627, 478] on span "Save" at bounding box center [635, 486] width 582 height 17
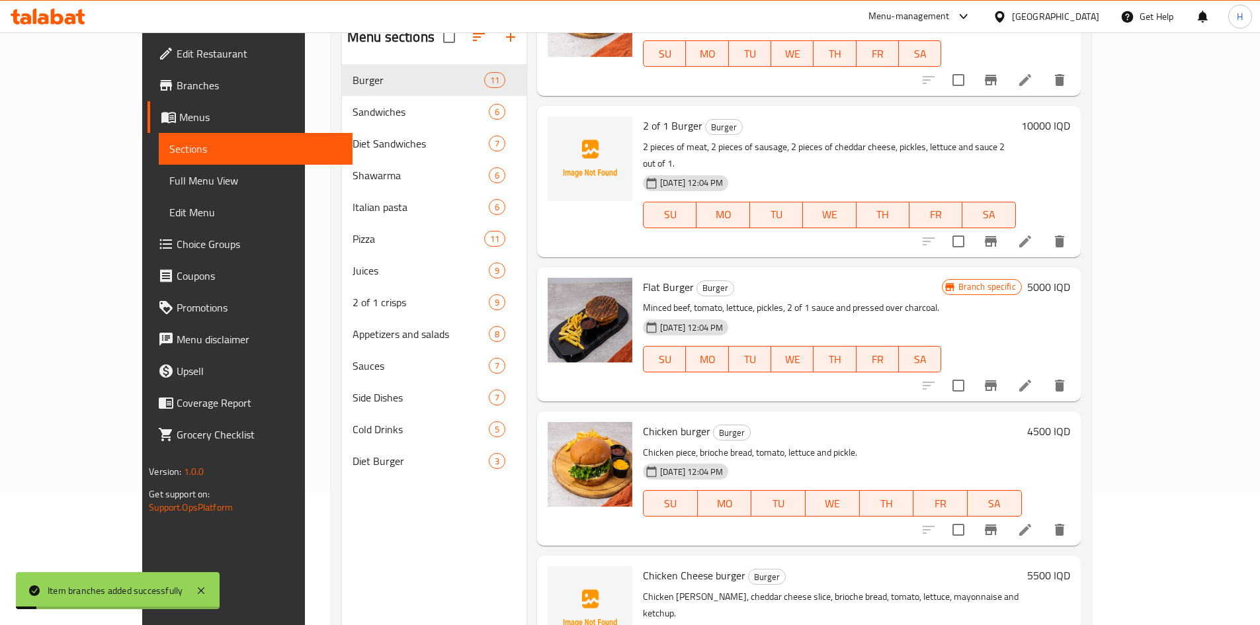
click at [1070, 422] on h6 "4500 IQD" at bounding box center [1048, 431] width 43 height 19
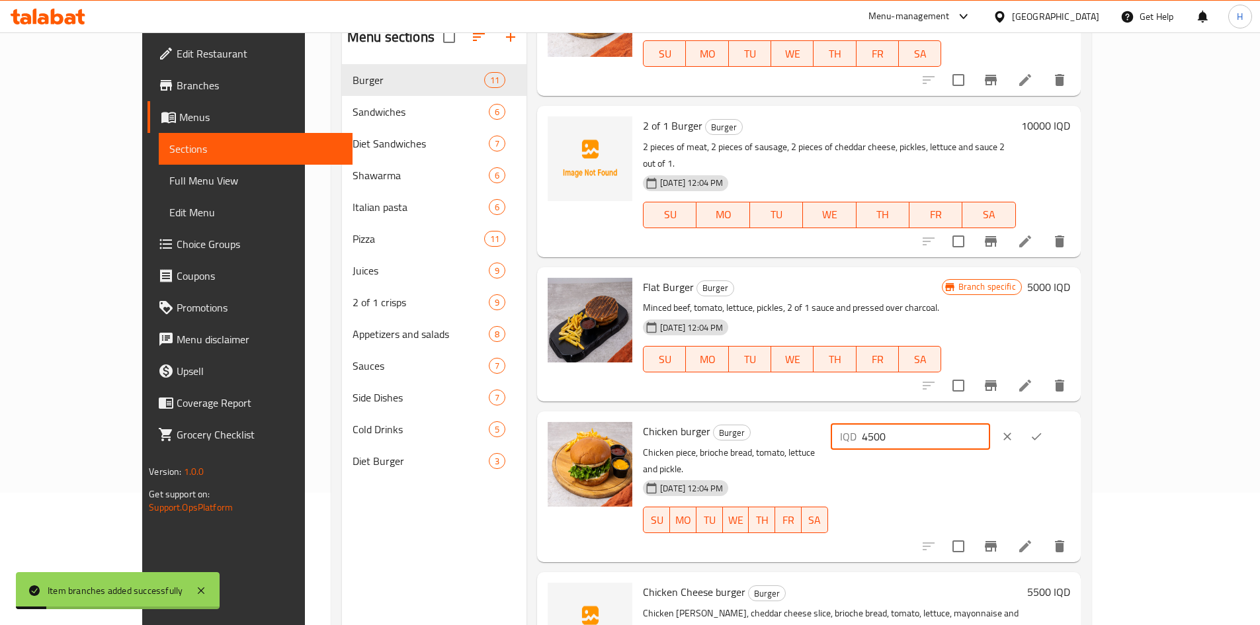
click at [990, 423] on input "4500" at bounding box center [926, 436] width 128 height 26
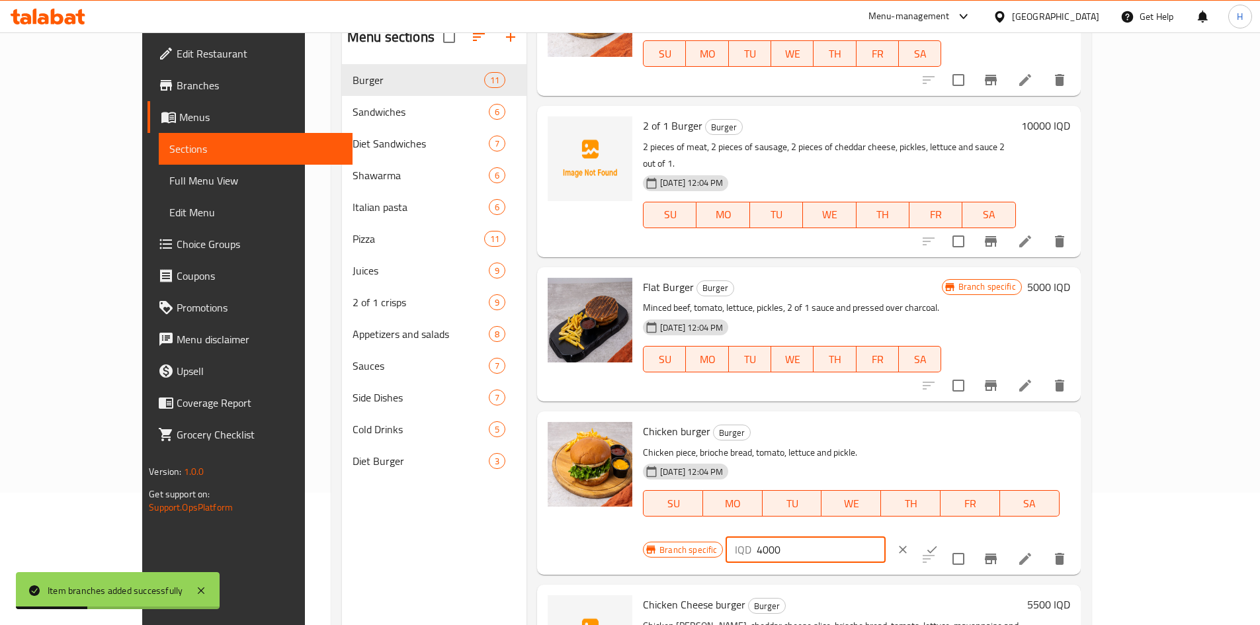
type input "4000"
click at [938, 546] on icon "ok" at bounding box center [933, 549] width 10 height 7
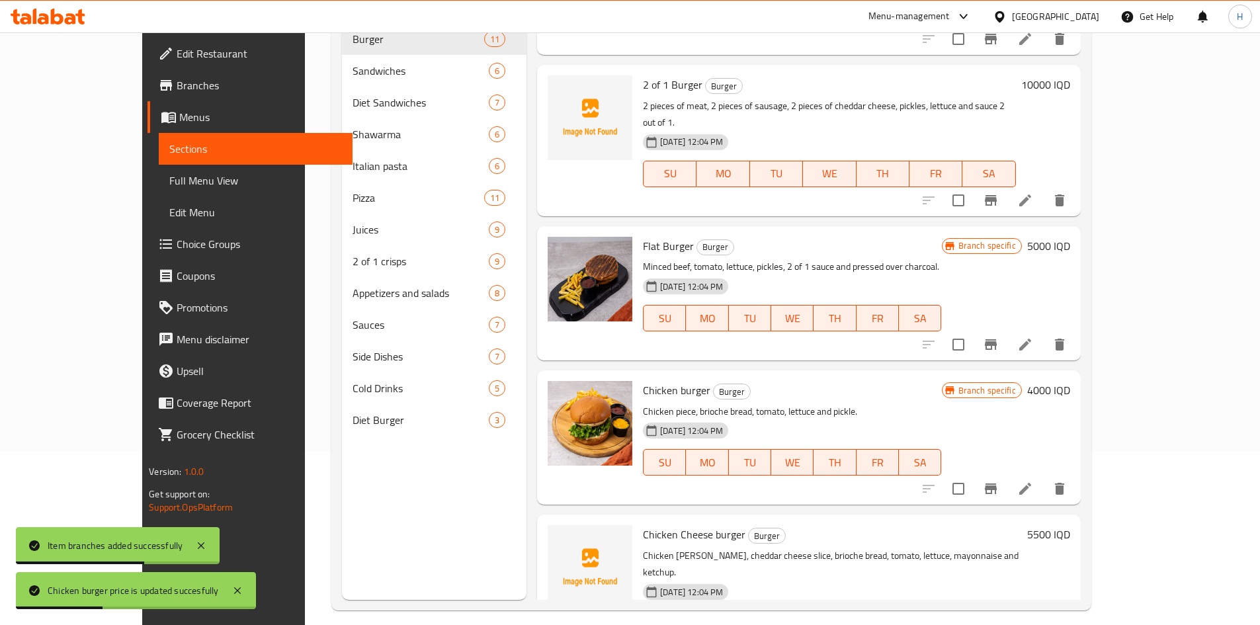
scroll to position [185, 0]
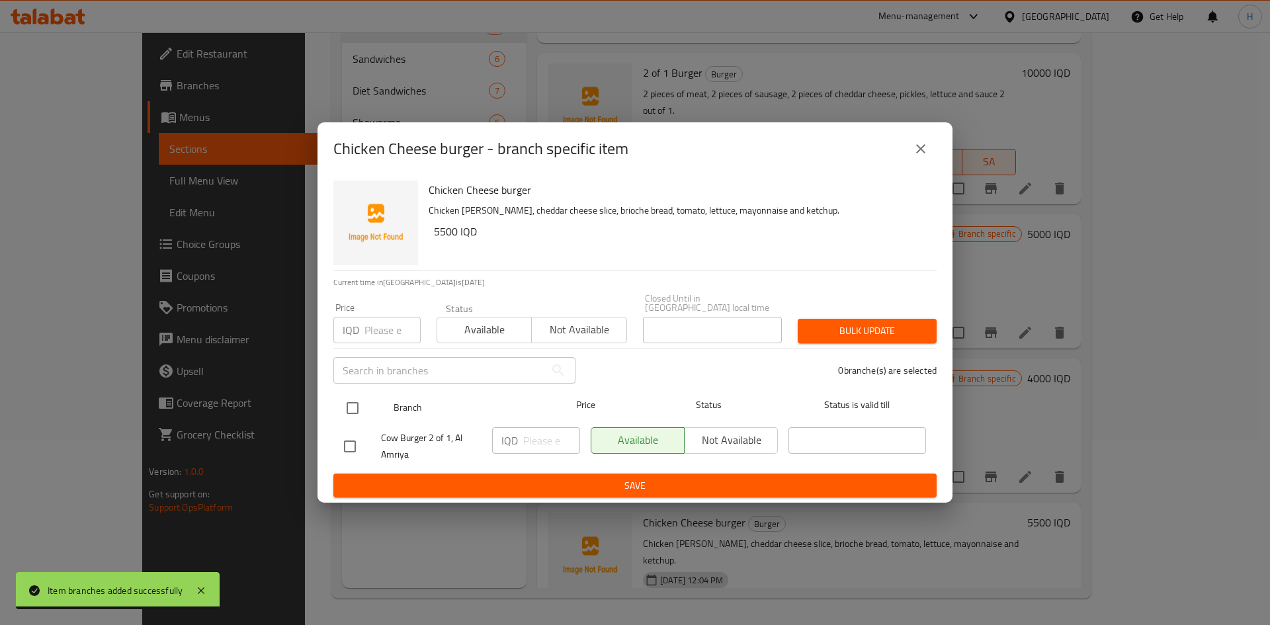
click at [354, 398] on input "checkbox" at bounding box center [353, 408] width 28 height 28
checkbox input "true"
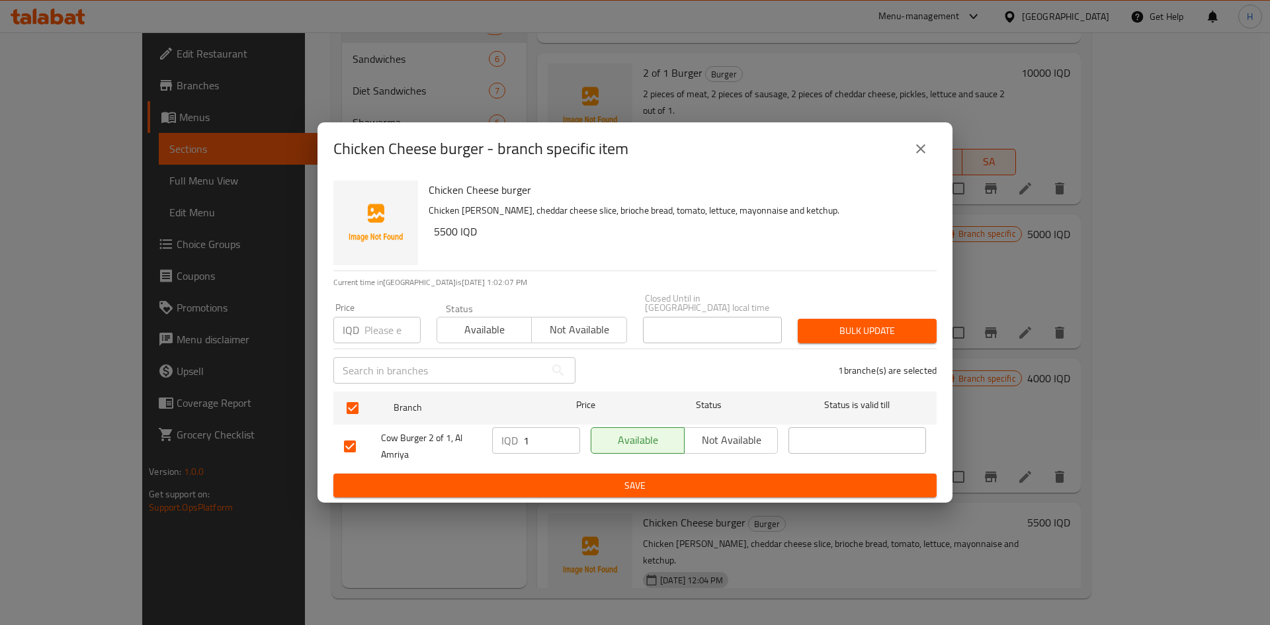
click at [562, 433] on input "1" at bounding box center [551, 440] width 57 height 26
type input "14500"
click at [549, 474] on button "Save" at bounding box center [634, 486] width 603 height 24
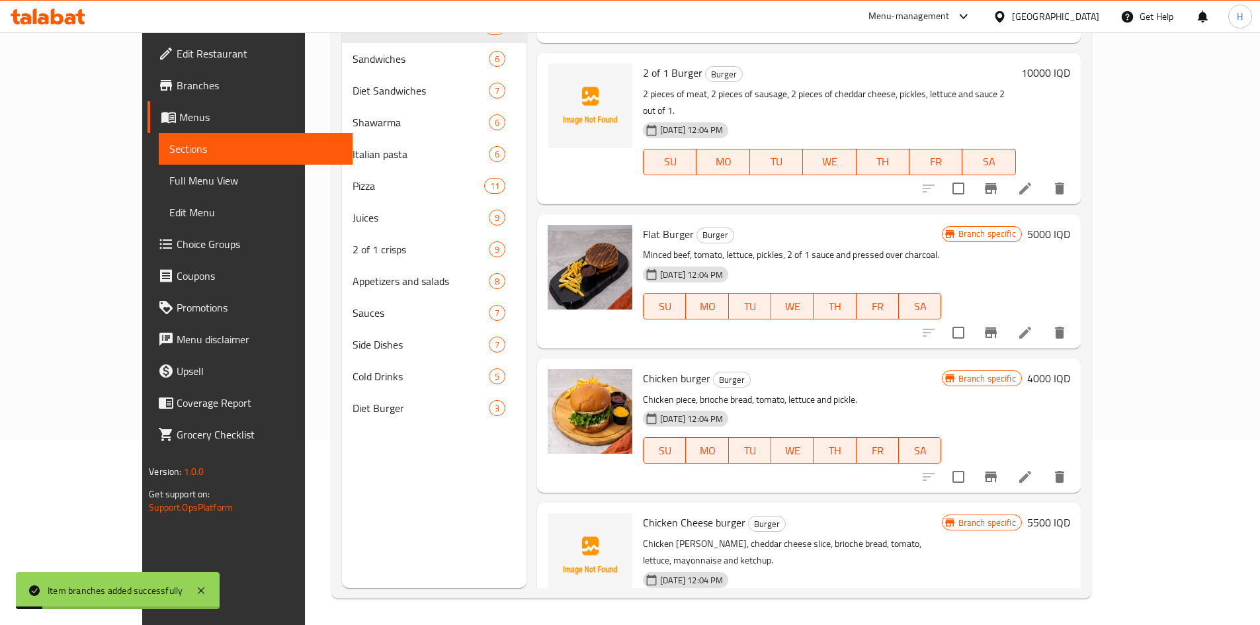
click at [1070, 513] on h6 "5500 IQD" at bounding box center [1048, 522] width 43 height 19
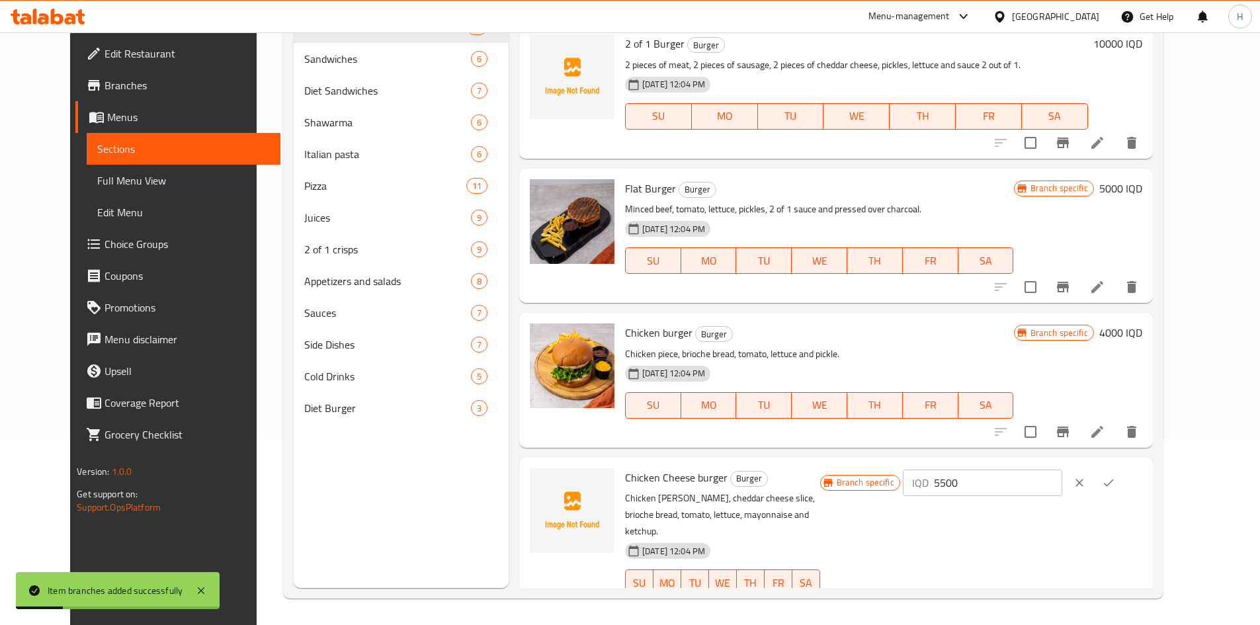
scroll to position [1014, 0]
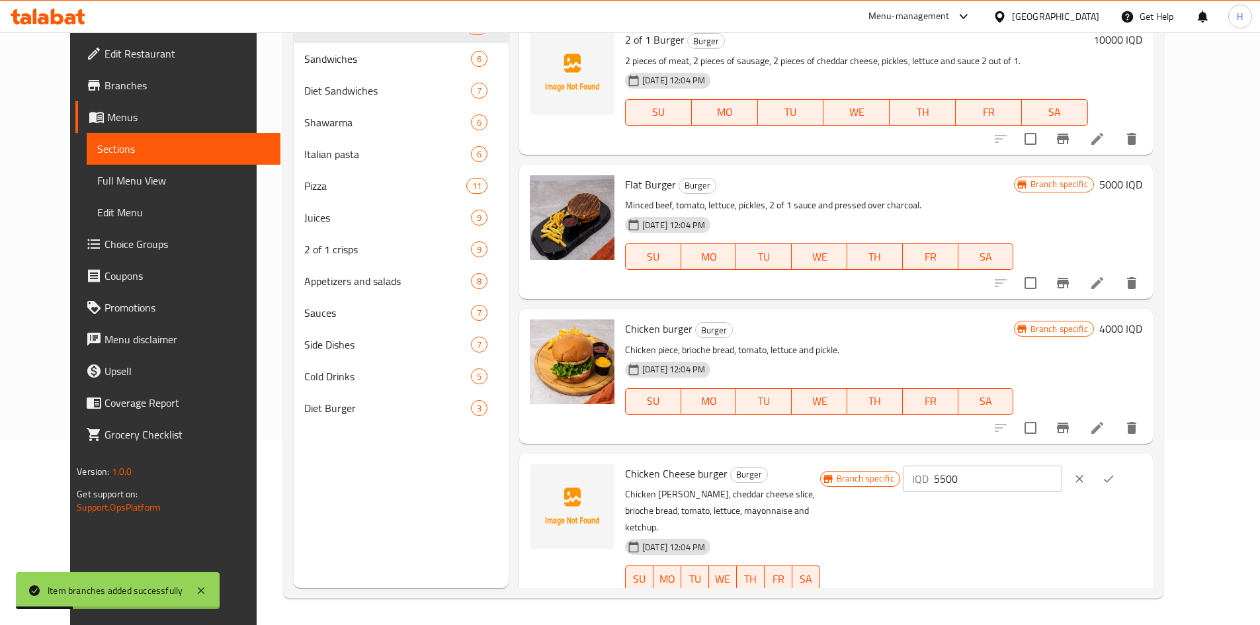
click at [1079, 589] on button "Branch-specific-item" at bounding box center [1063, 605] width 32 height 32
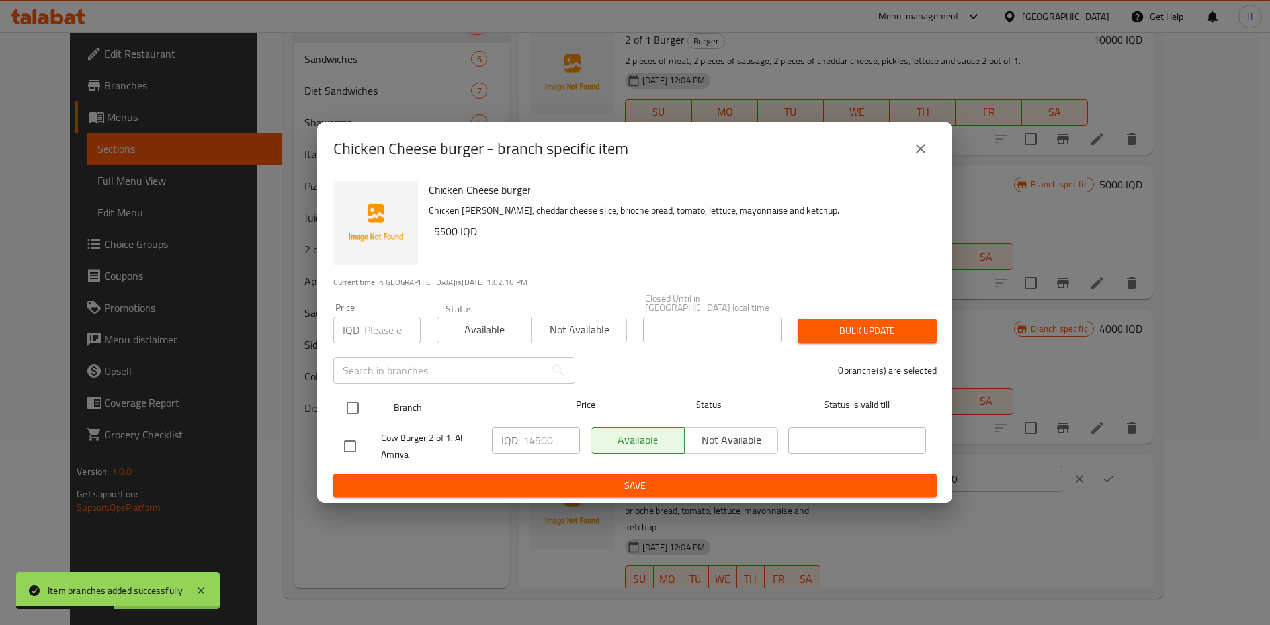
click at [363, 404] on input "checkbox" at bounding box center [353, 408] width 28 height 28
checkbox input "true"
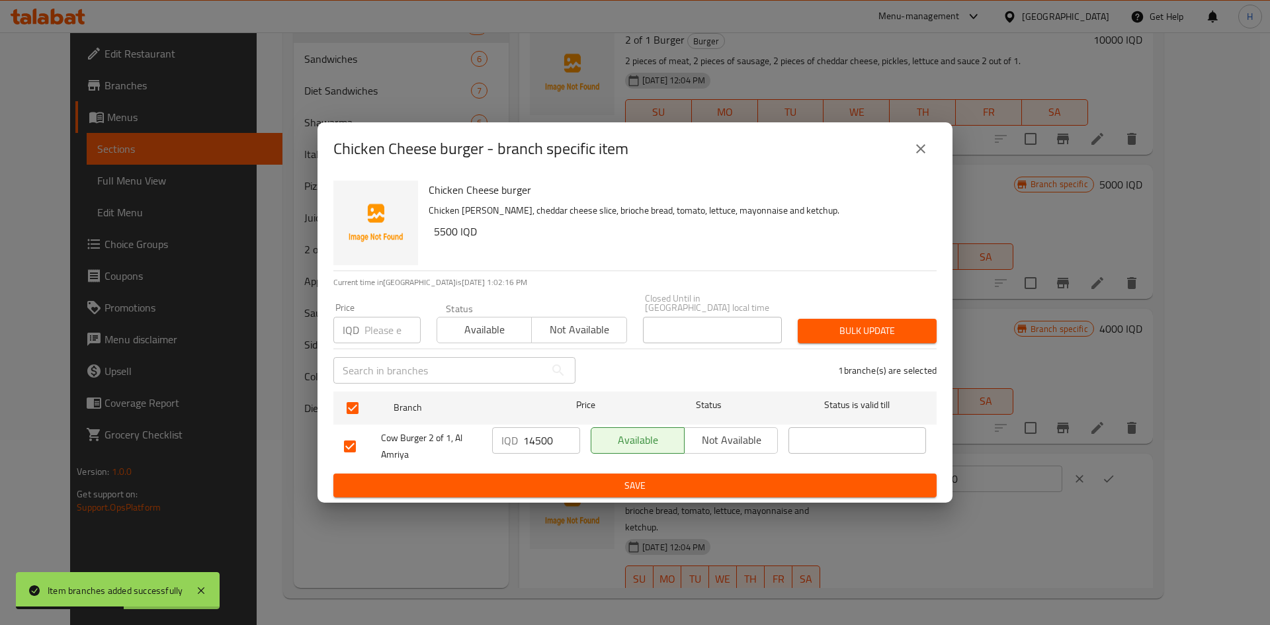
click at [552, 441] on input "14500" at bounding box center [551, 440] width 57 height 26
type input "4500"
click at [575, 476] on button "Save" at bounding box center [634, 486] width 603 height 24
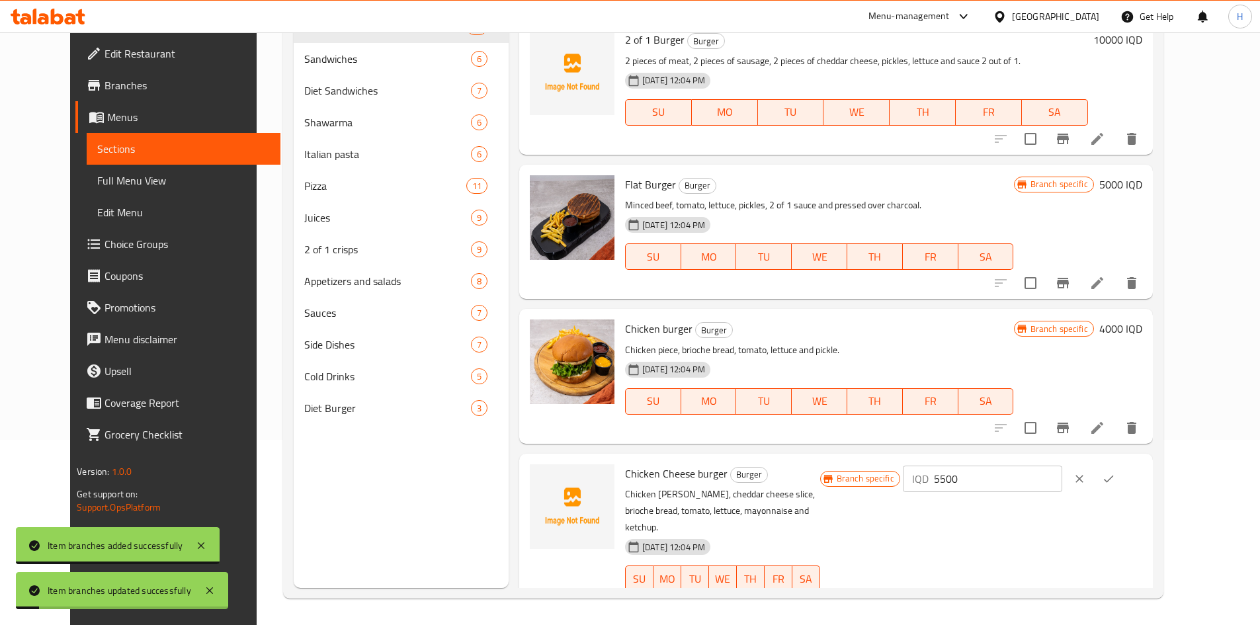
click at [929, 471] on p "IQD" at bounding box center [920, 479] width 17 height 16
click at [1042, 466] on input "5500" at bounding box center [998, 479] width 128 height 26
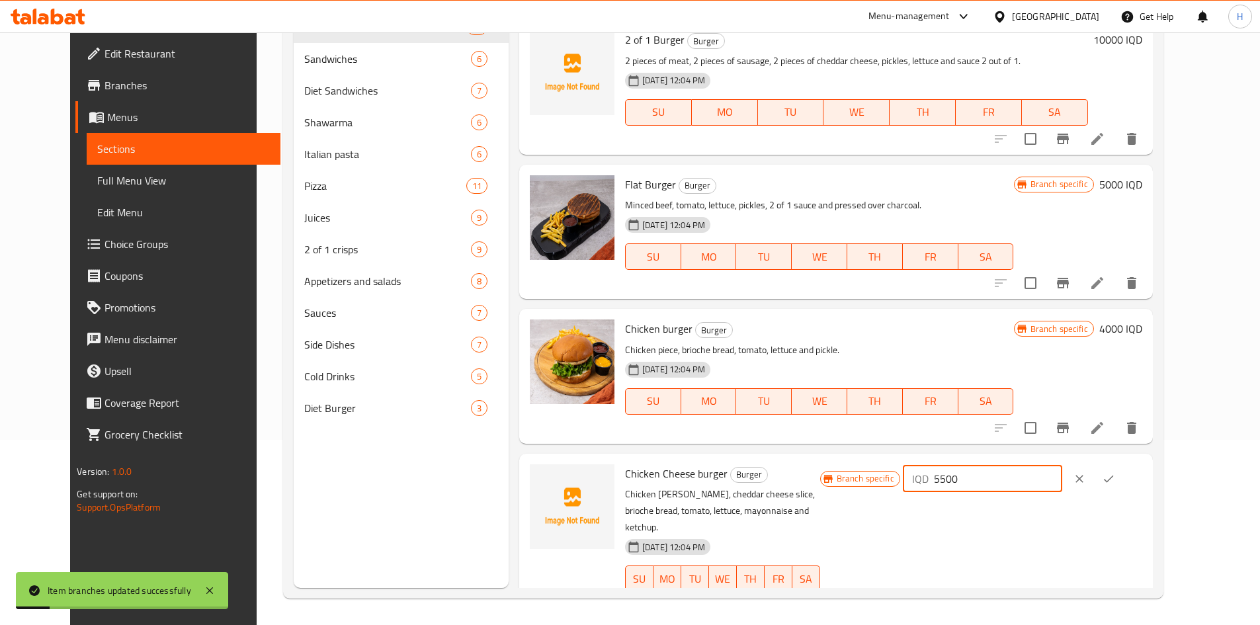
click at [1042, 466] on input "5500" at bounding box center [998, 479] width 128 height 26
type input "4500"
drag, startPoint x: 1193, startPoint y: 456, endPoint x: 1184, endPoint y: 455, distance: 9.3
click at [1123, 464] on div at bounding box center [1094, 478] width 58 height 29
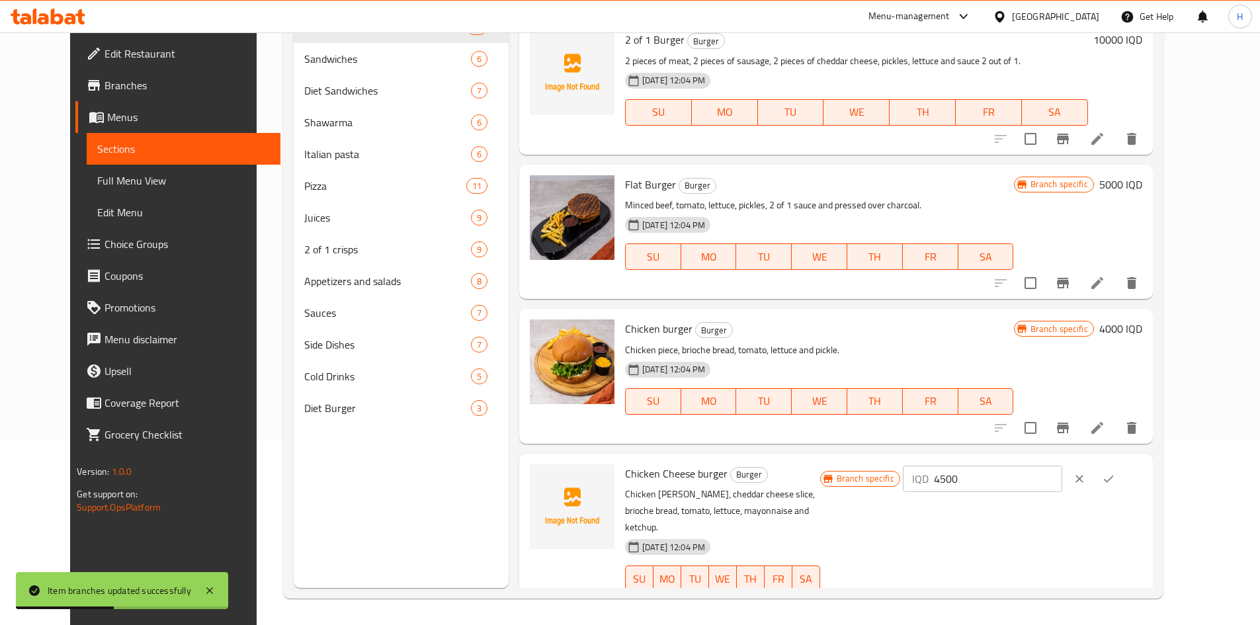
click at [1115, 472] on icon "ok" at bounding box center [1108, 478] width 13 height 13
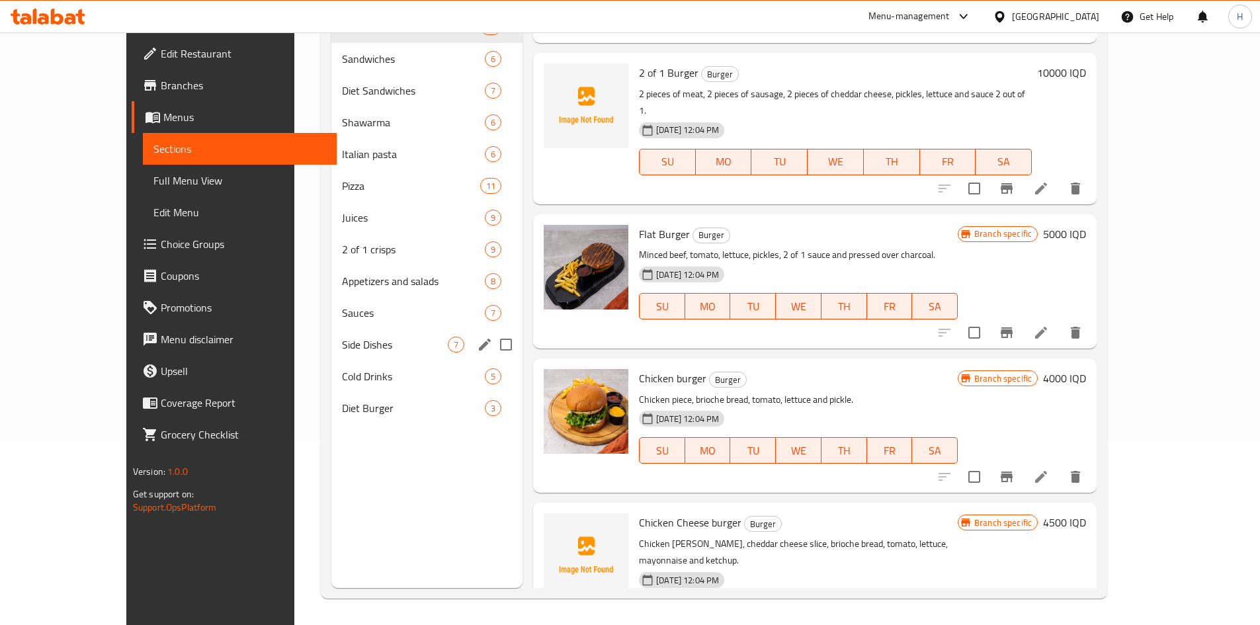
scroll to position [0, 0]
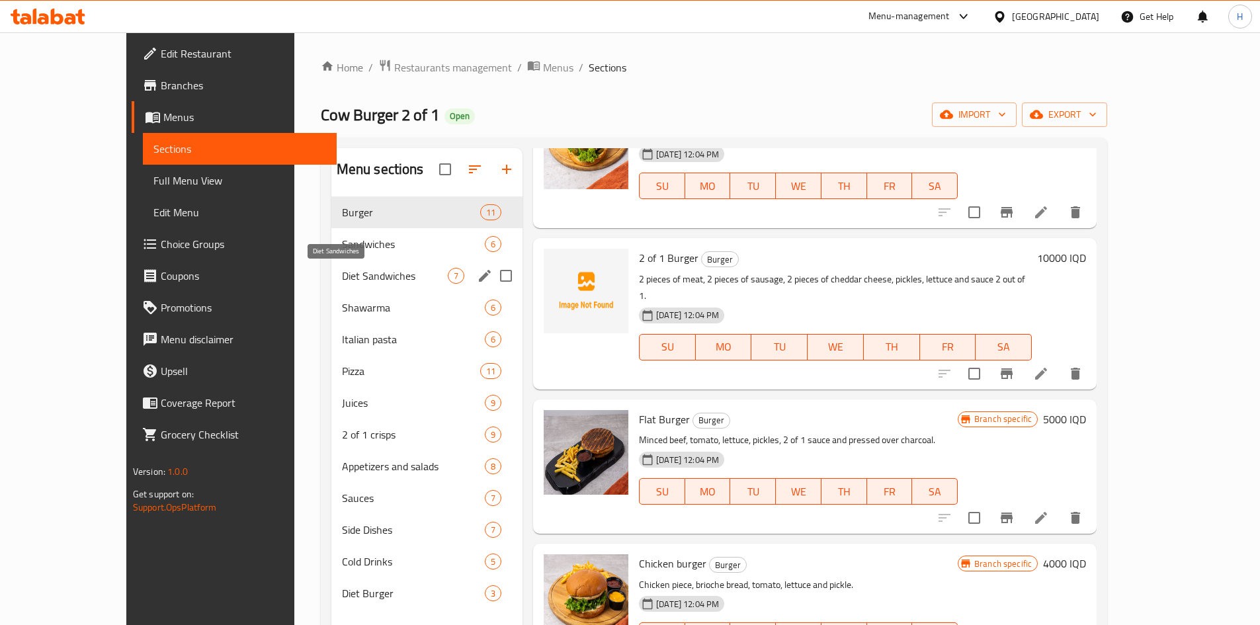
click at [342, 311] on span "Shawarma" at bounding box center [413, 308] width 143 height 16
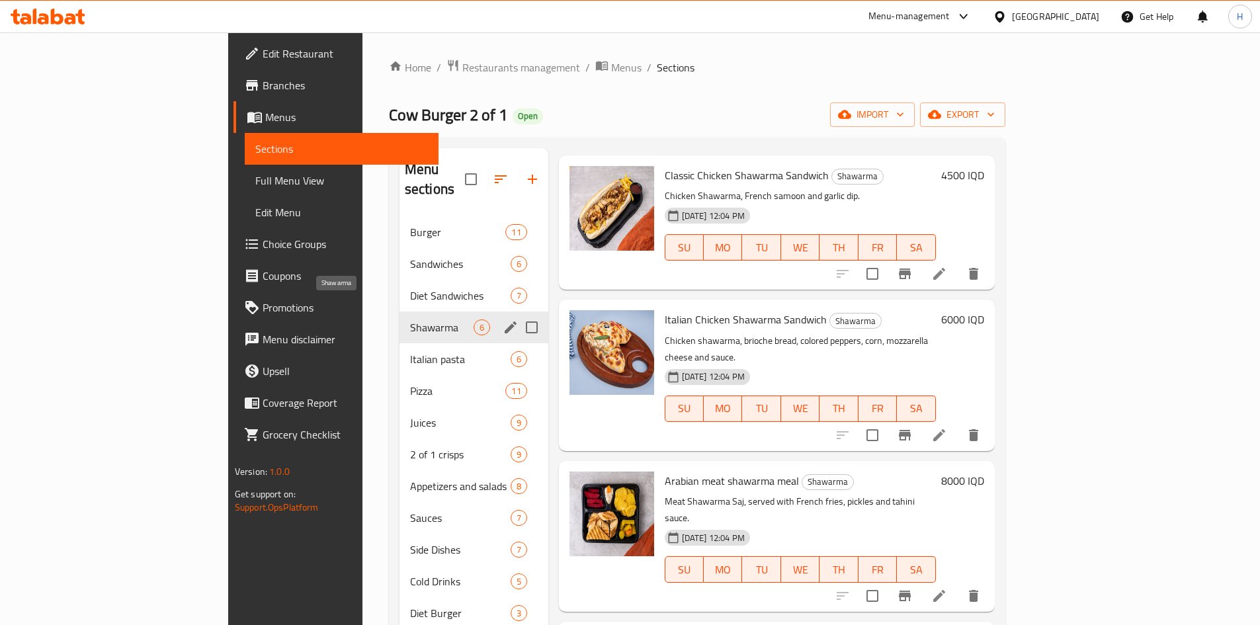
scroll to position [275, 0]
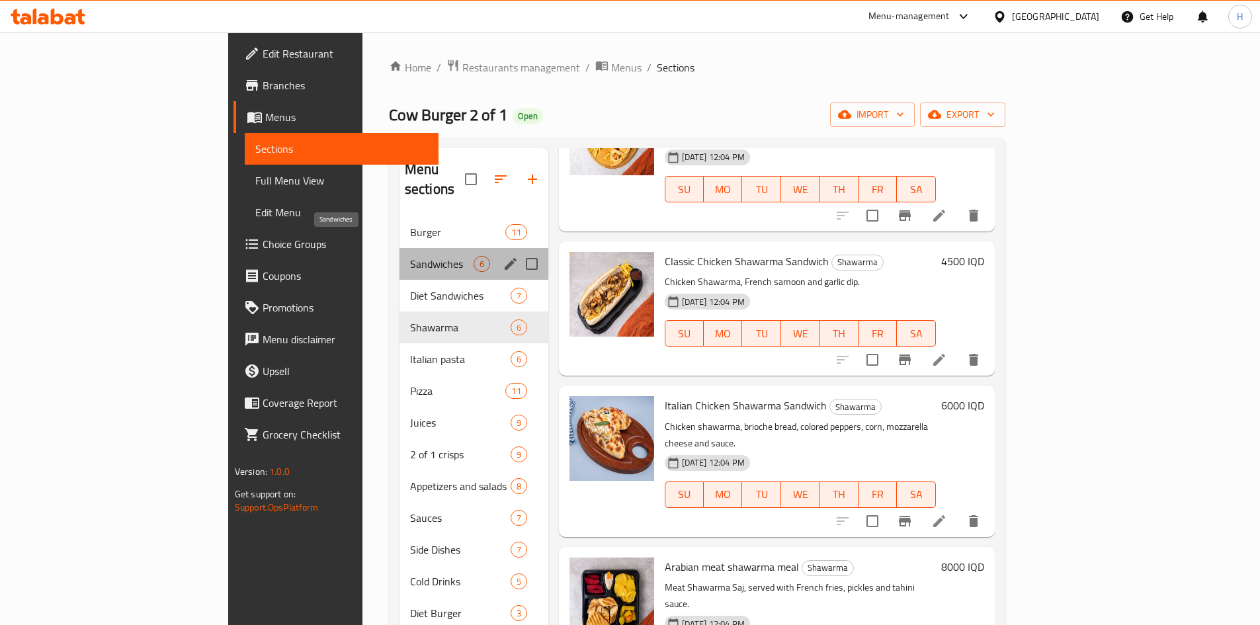
click at [410, 256] on span "Sandwiches" at bounding box center [442, 264] width 64 height 16
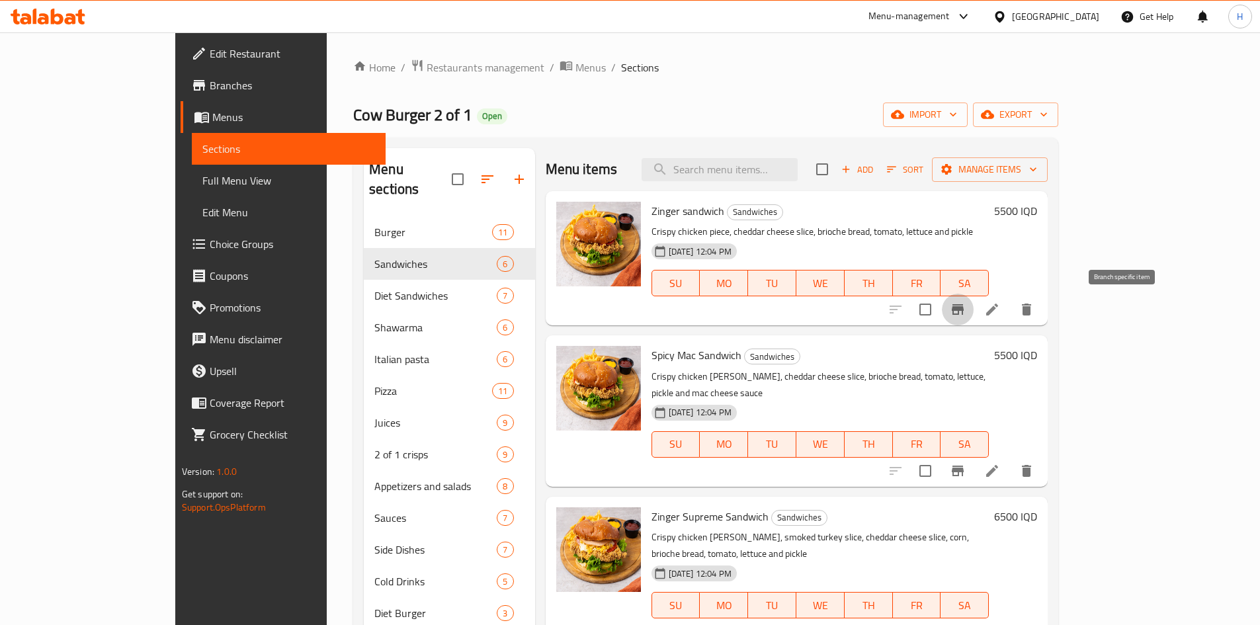
click at [966, 311] on icon "Branch-specific-item" at bounding box center [958, 310] width 16 height 16
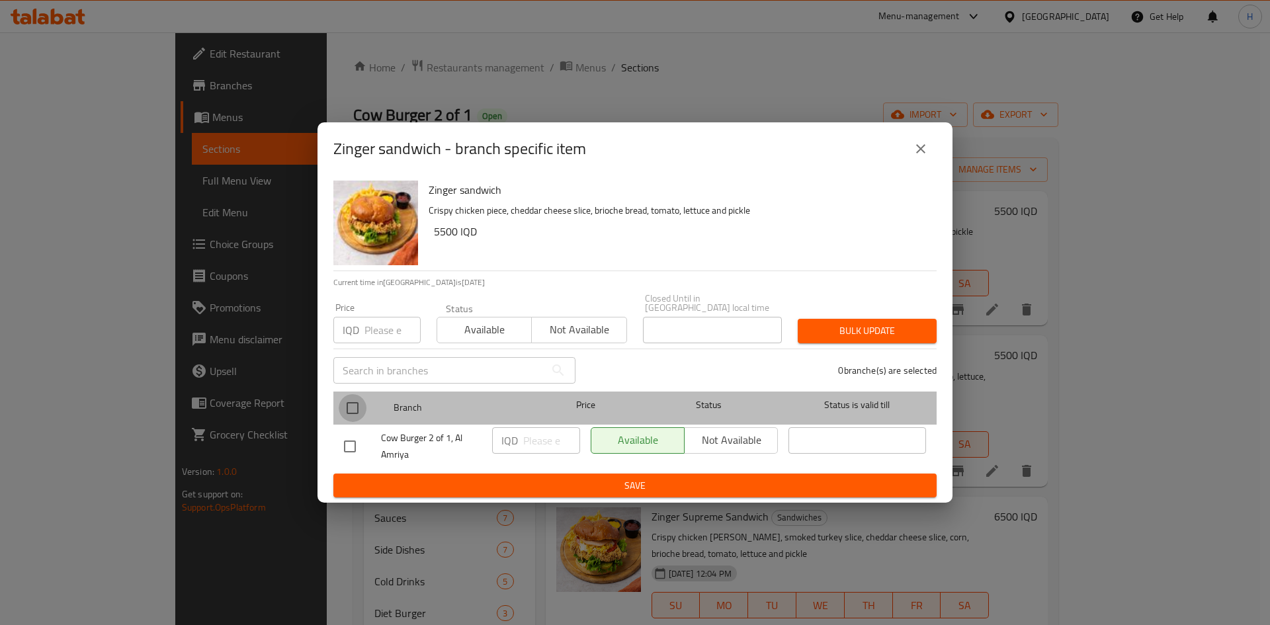
drag, startPoint x: 360, startPoint y: 406, endPoint x: 525, endPoint y: 424, distance: 166.4
click at [361, 406] on input "checkbox" at bounding box center [353, 408] width 28 height 28
checkbox input "true"
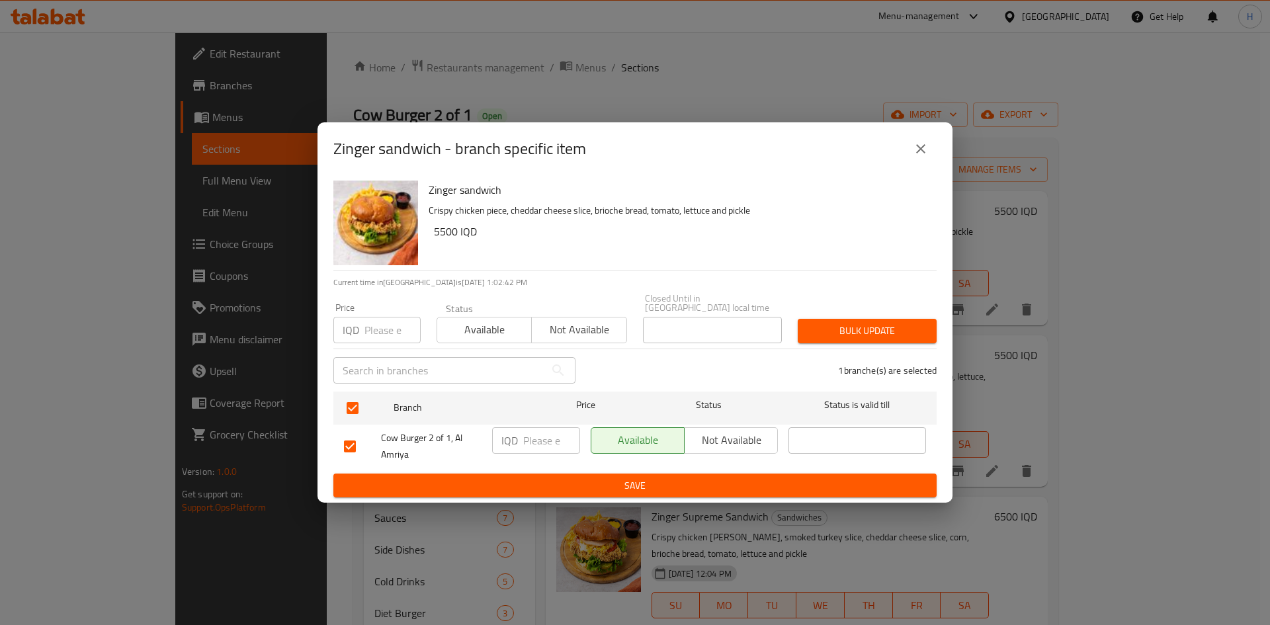
click at [529, 434] on input "number" at bounding box center [551, 440] width 57 height 26
type input "5000"
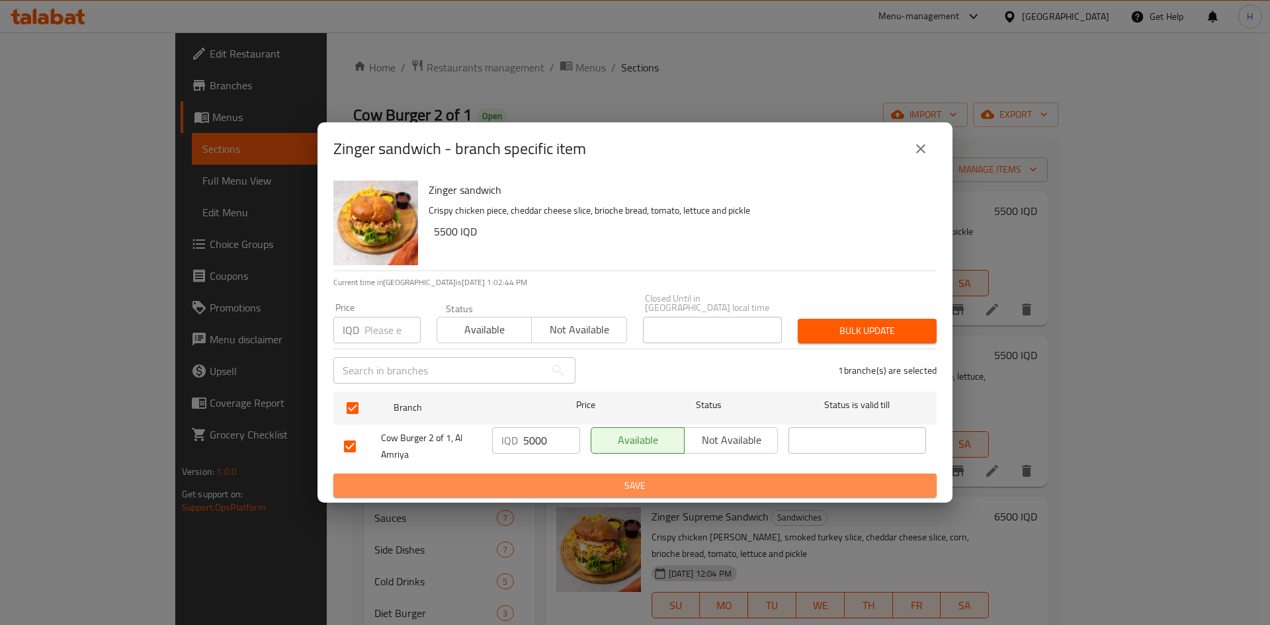
click at [543, 478] on span "Save" at bounding box center [635, 486] width 582 height 17
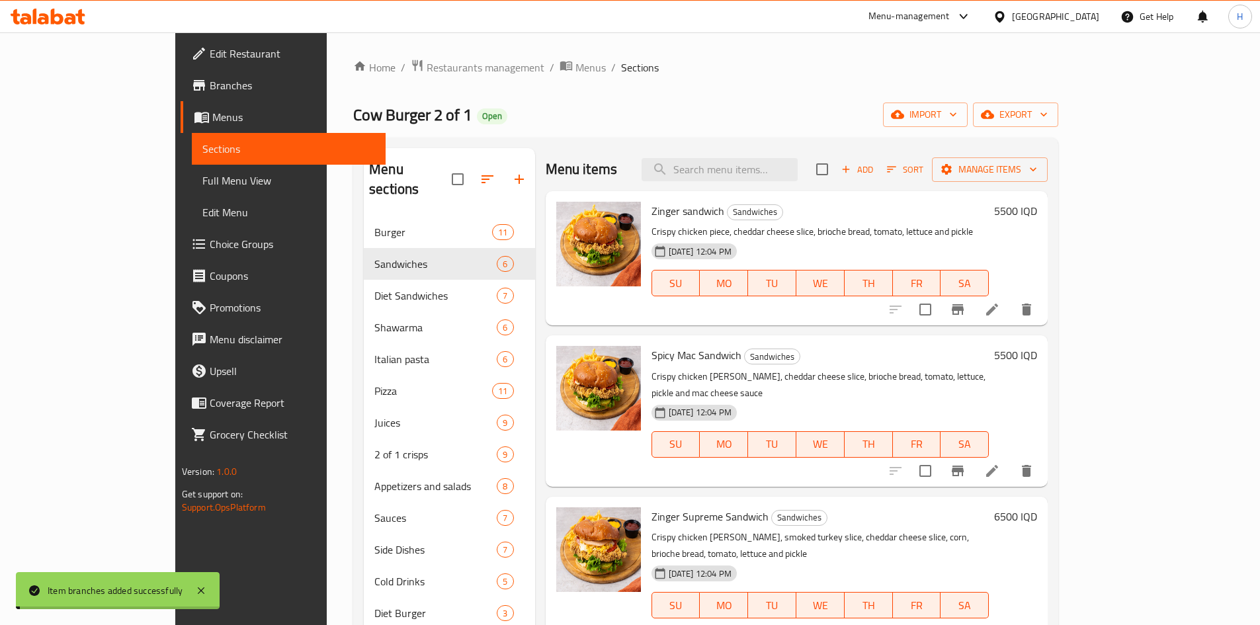
click at [1037, 210] on h6 "5500 IQD" at bounding box center [1015, 211] width 43 height 19
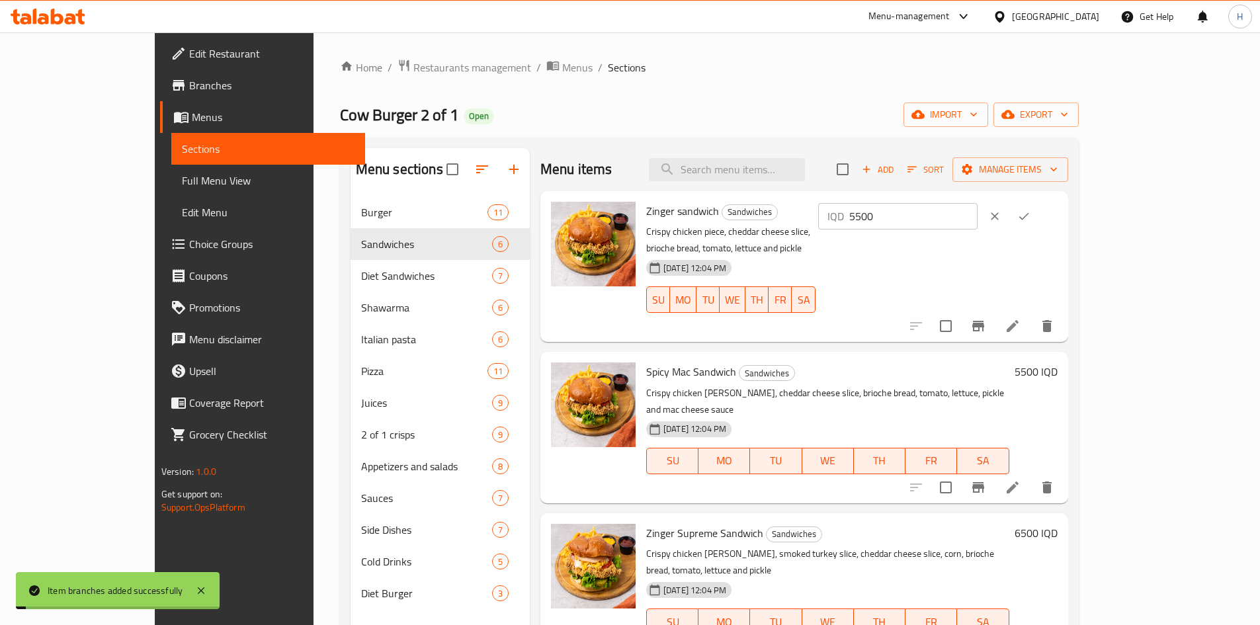
click at [978, 220] on input "5500" at bounding box center [914, 216] width 128 height 26
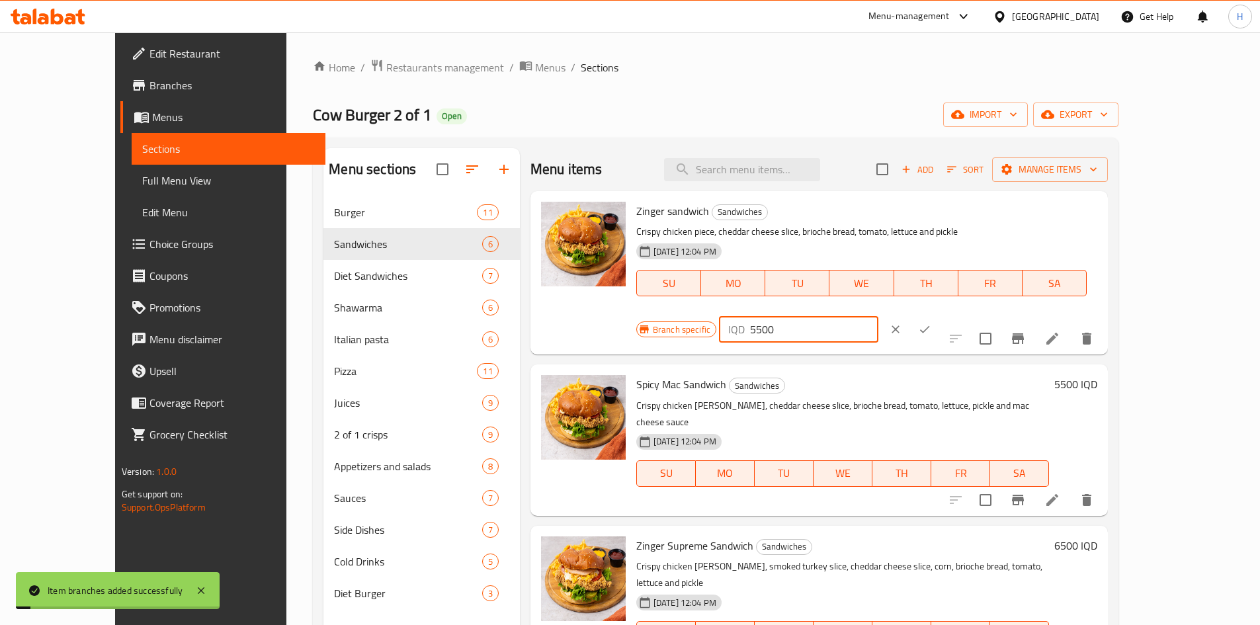
click at [879, 316] on input "5500" at bounding box center [814, 329] width 128 height 26
type input "5000"
click at [932, 323] on icon "ok" at bounding box center [924, 329] width 13 height 13
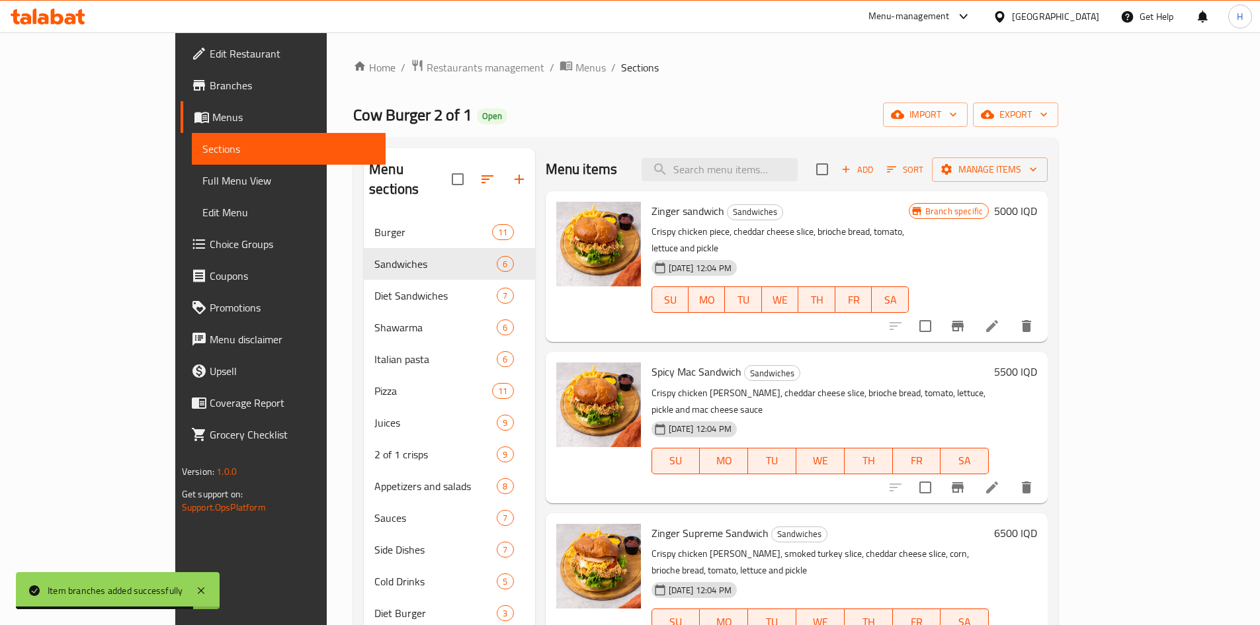
click at [964, 482] on icon "Branch-specific-item" at bounding box center [958, 487] width 12 height 11
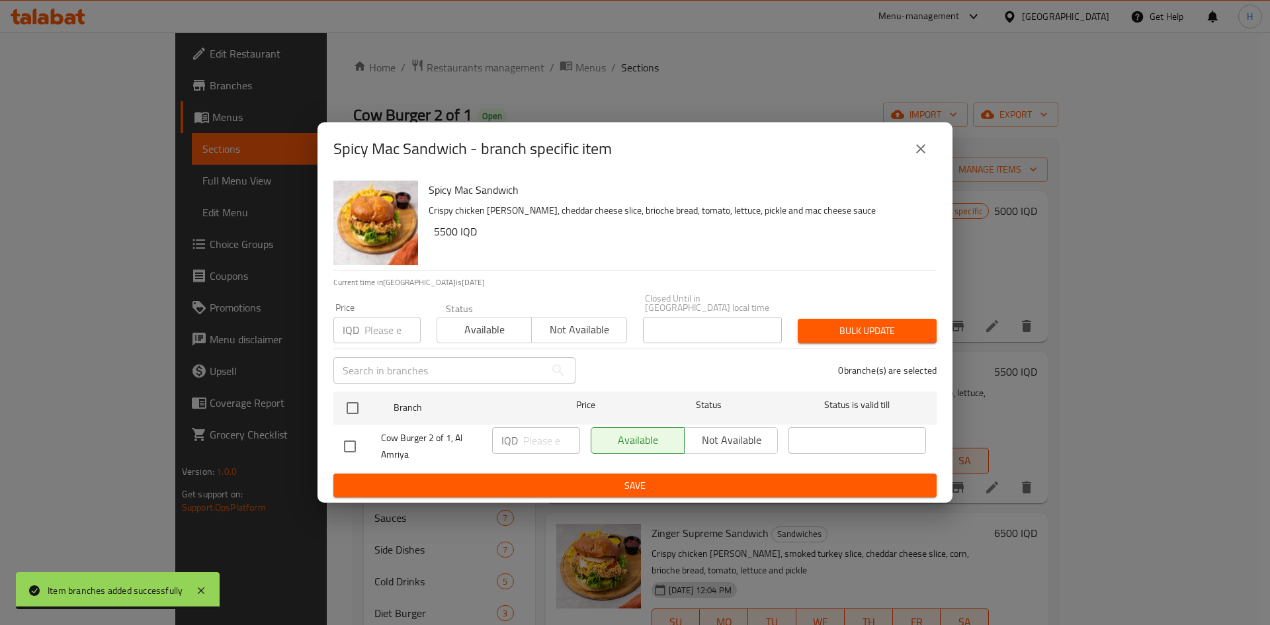
drag, startPoint x: 919, startPoint y: 158, endPoint x: 898, endPoint y: 369, distance: 211.5
click at [920, 157] on icon "close" at bounding box center [921, 149] width 16 height 16
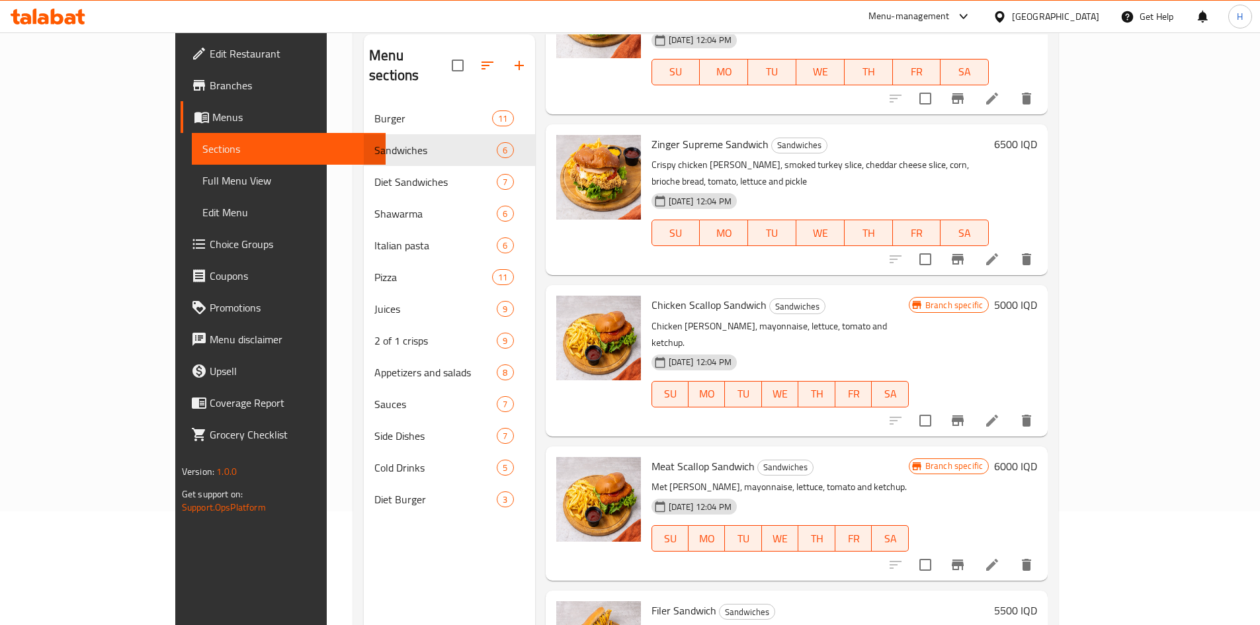
scroll to position [185, 0]
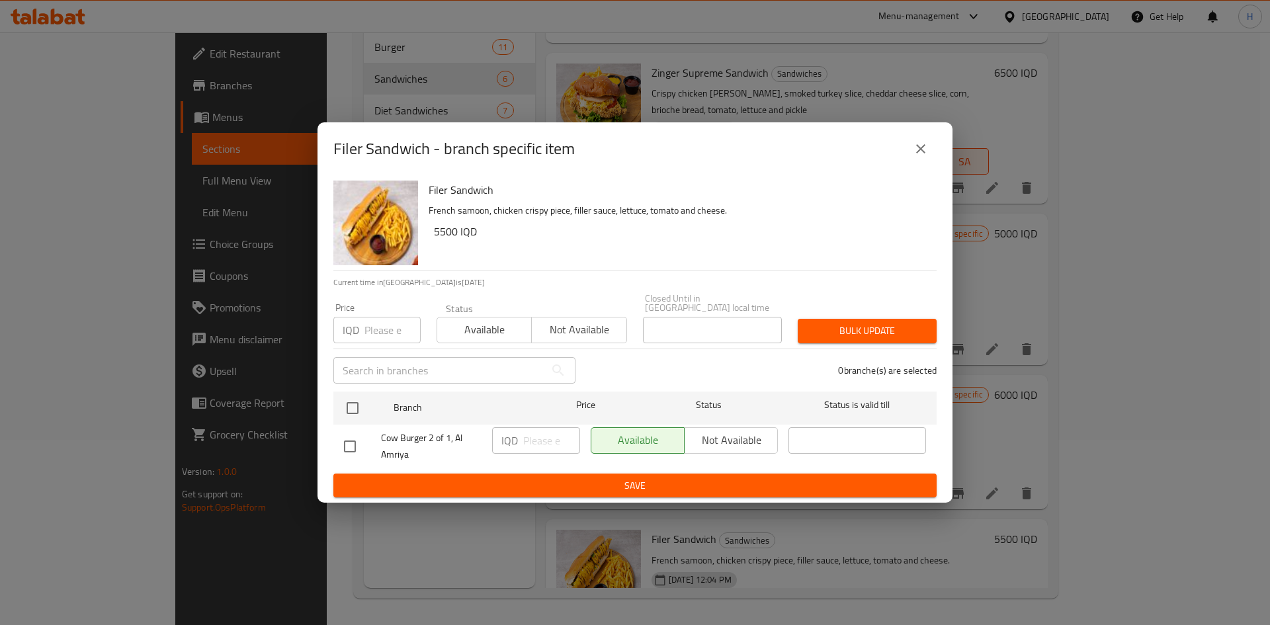
drag, startPoint x: 347, startPoint y: 402, endPoint x: 534, endPoint y: 439, distance: 191.0
click at [350, 402] on input "checkbox" at bounding box center [353, 408] width 28 height 28
checkbox input "true"
click at [539, 440] on input "number" at bounding box center [551, 440] width 57 height 26
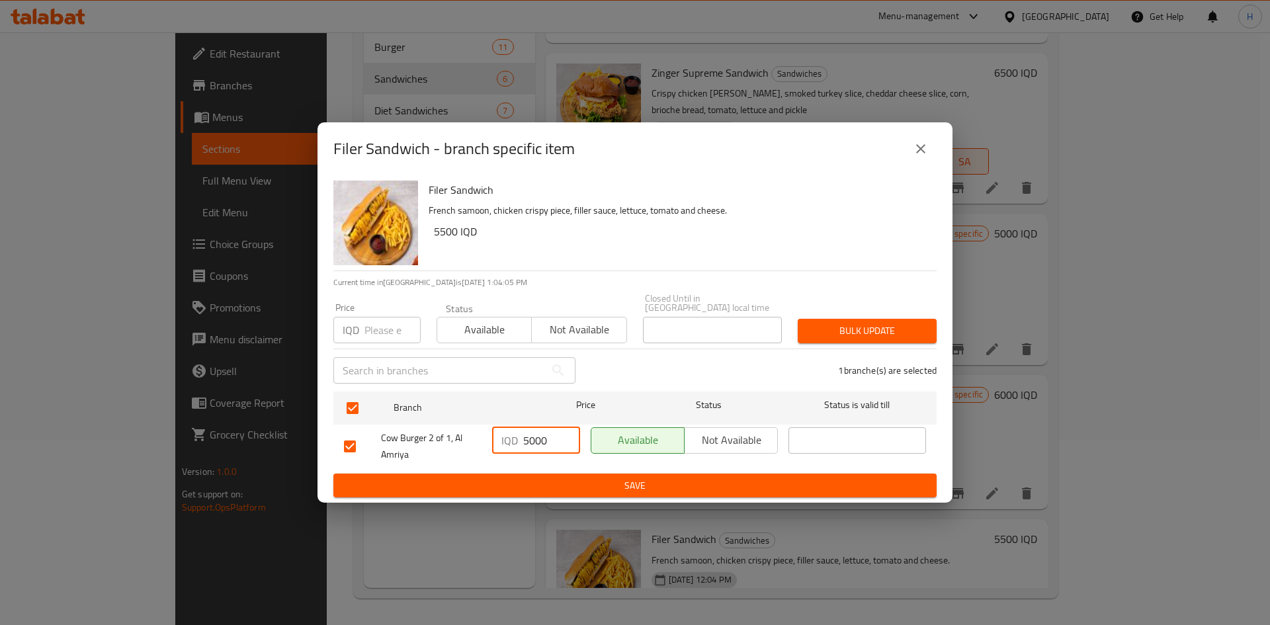
type input "5000"
click at [553, 488] on span "Save" at bounding box center [635, 486] width 582 height 17
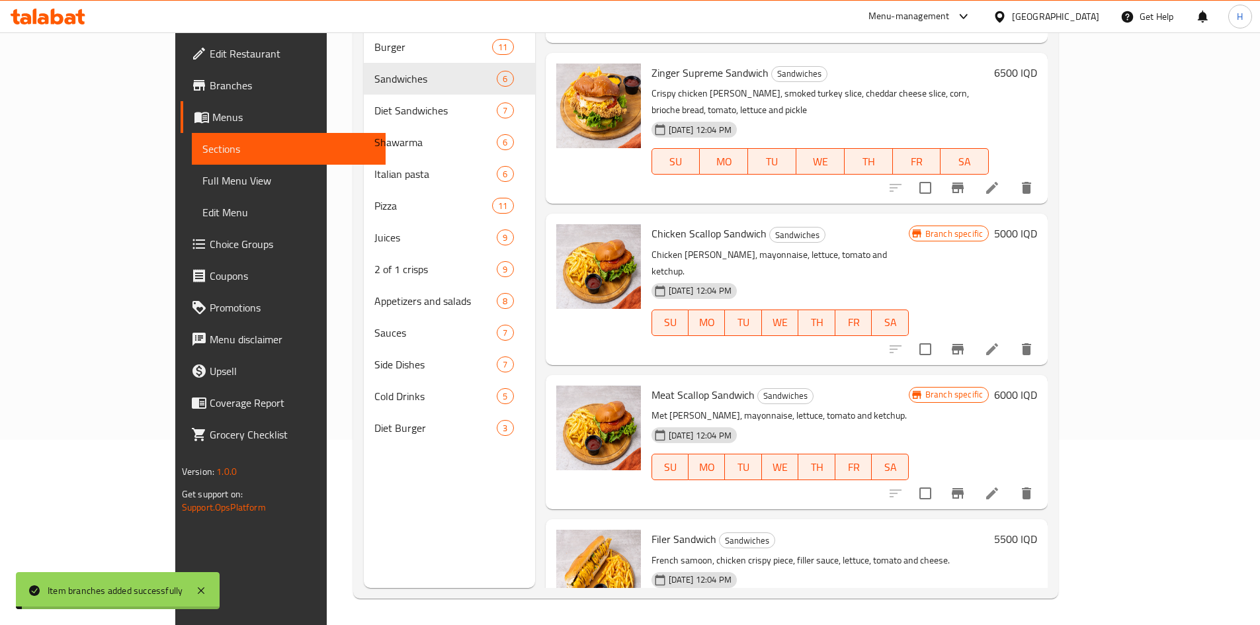
click at [1037, 530] on h6 "5500 IQD" at bounding box center [1015, 539] width 43 height 19
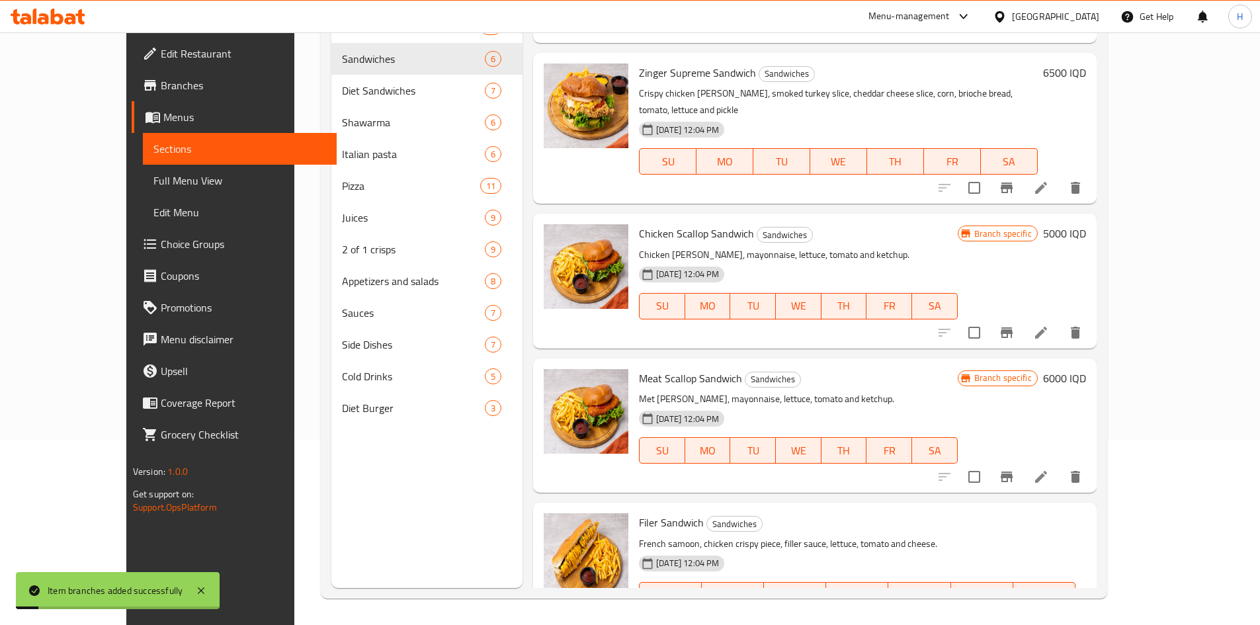
type input "5000"
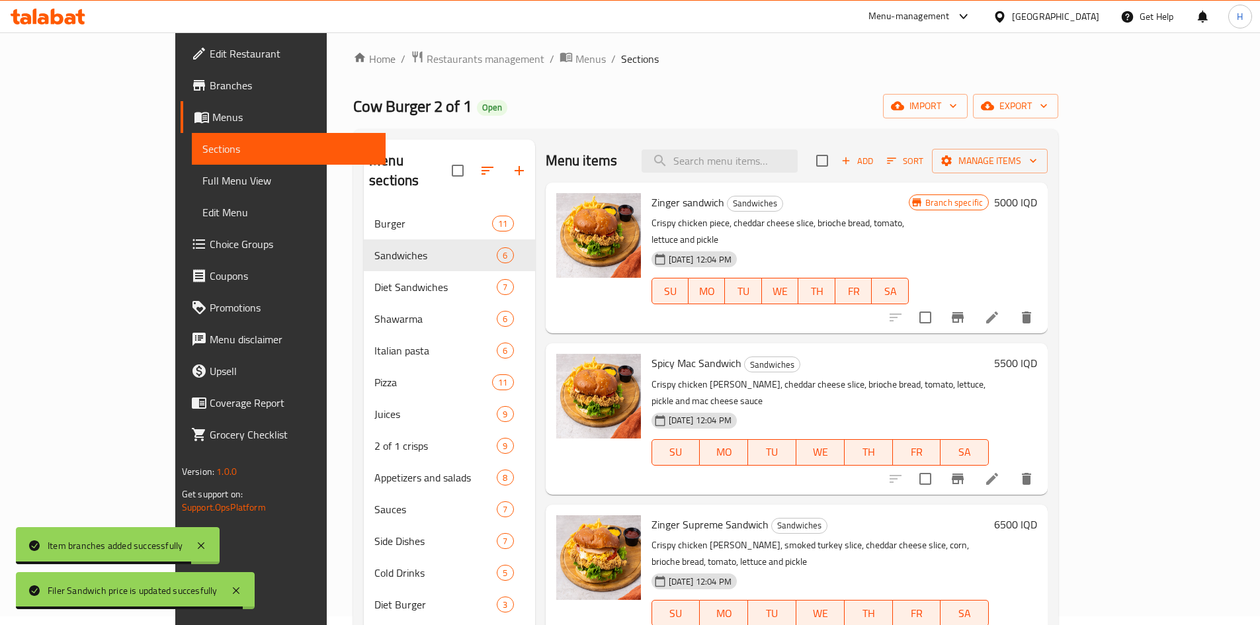
scroll to position [0, 0]
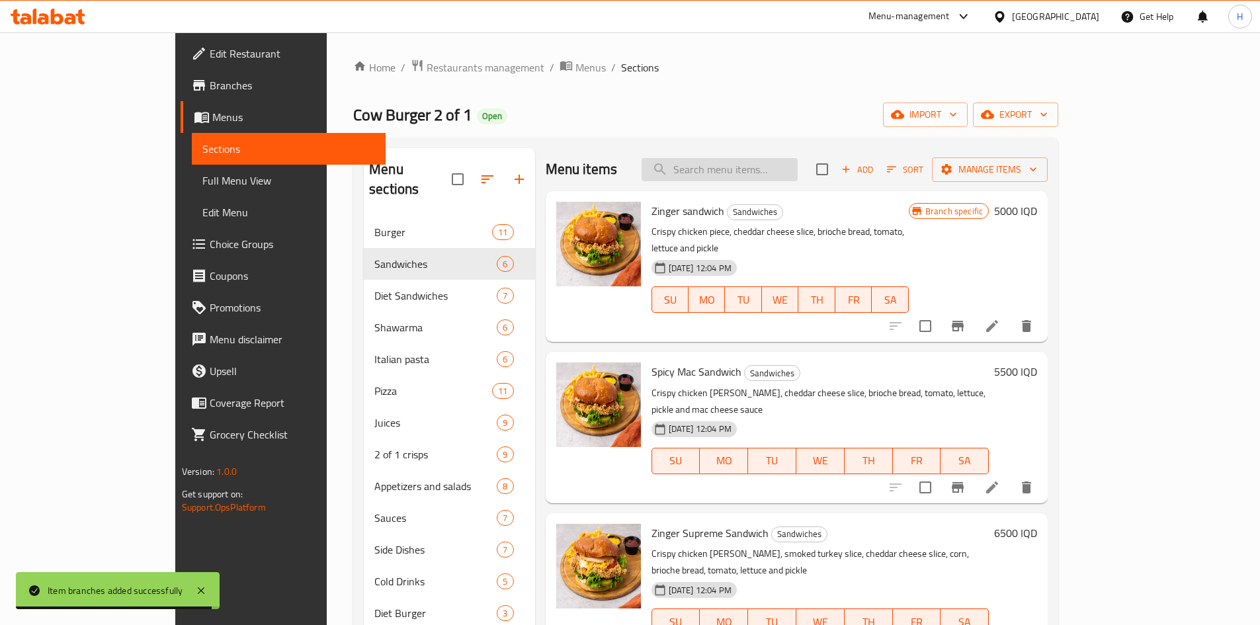
click at [797, 171] on input "search" at bounding box center [720, 169] width 156 height 23
type input "f"
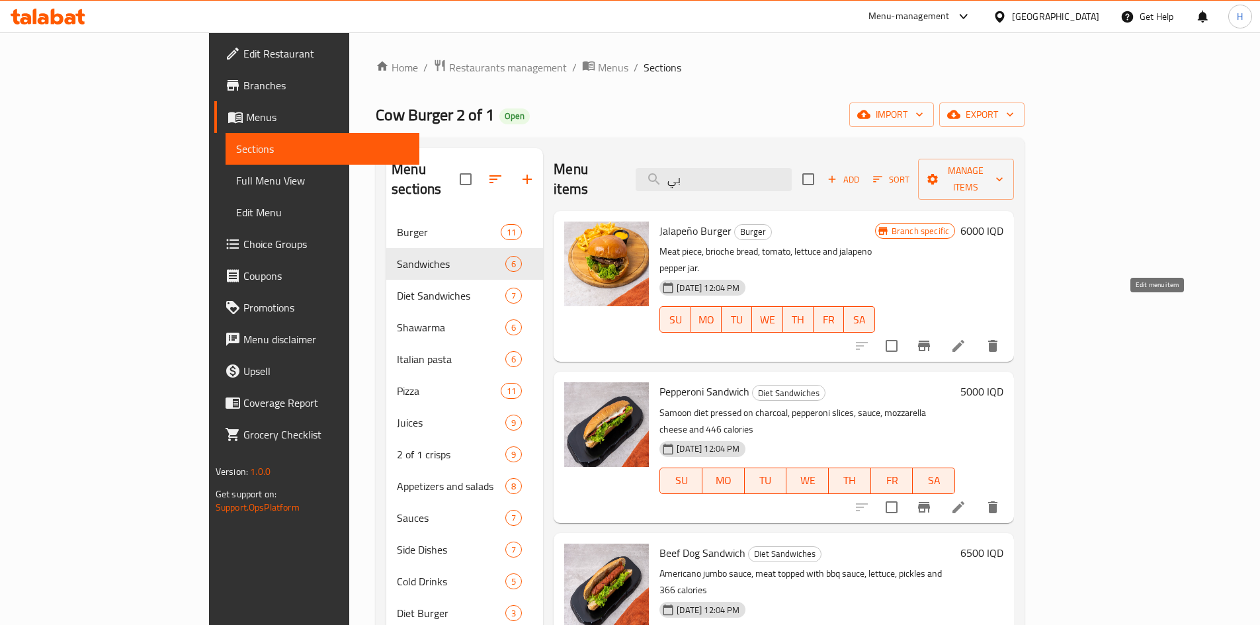
click at [930, 341] on icon "Branch-specific-item" at bounding box center [924, 346] width 12 height 11
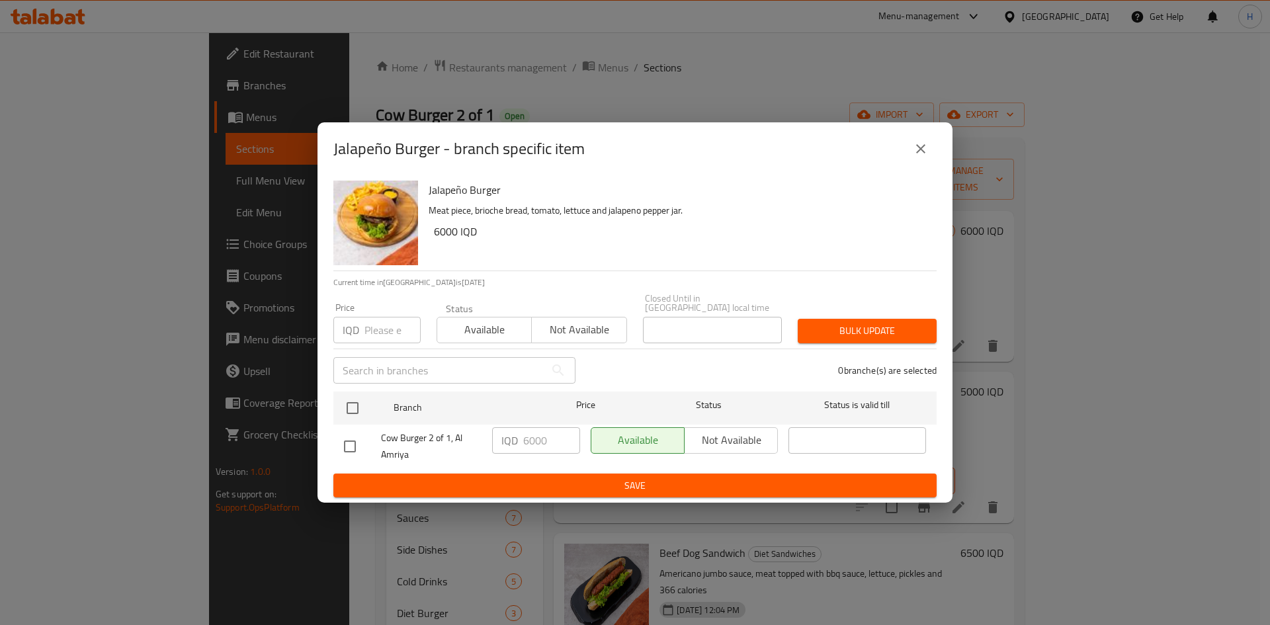
click at [910, 156] on button "close" at bounding box center [921, 149] width 32 height 32
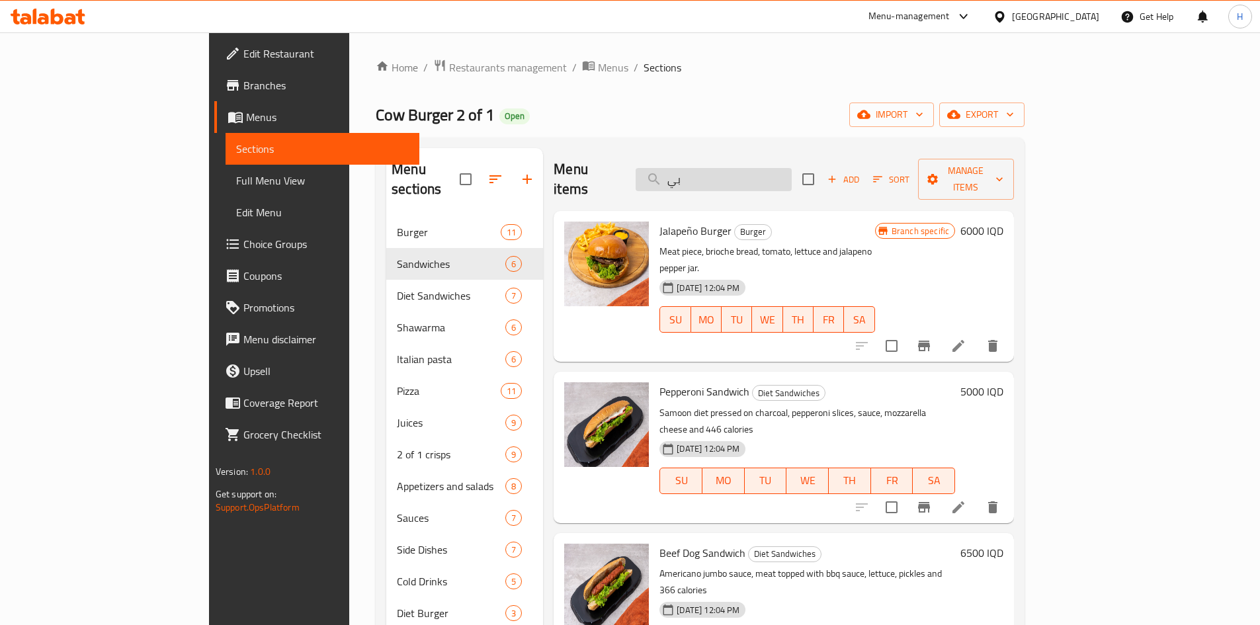
click at [792, 177] on input "بي" at bounding box center [714, 179] width 156 height 23
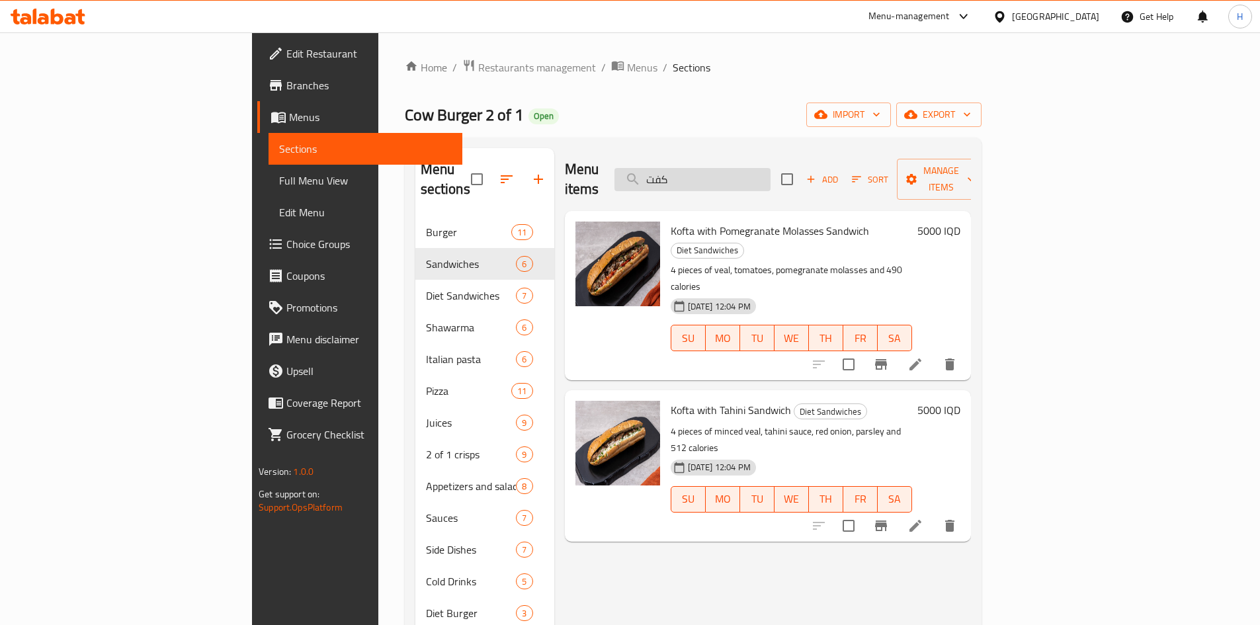
click at [768, 168] on input "كفت" at bounding box center [693, 179] width 156 height 23
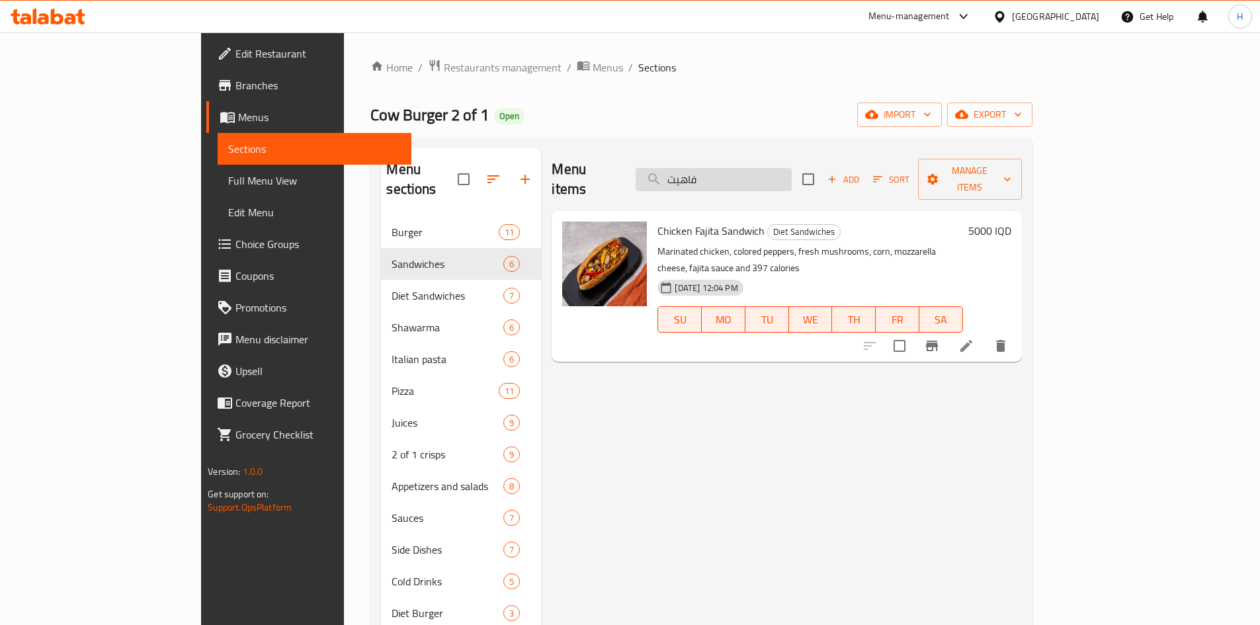
click at [781, 168] on input "فاهيت" at bounding box center [714, 179] width 156 height 23
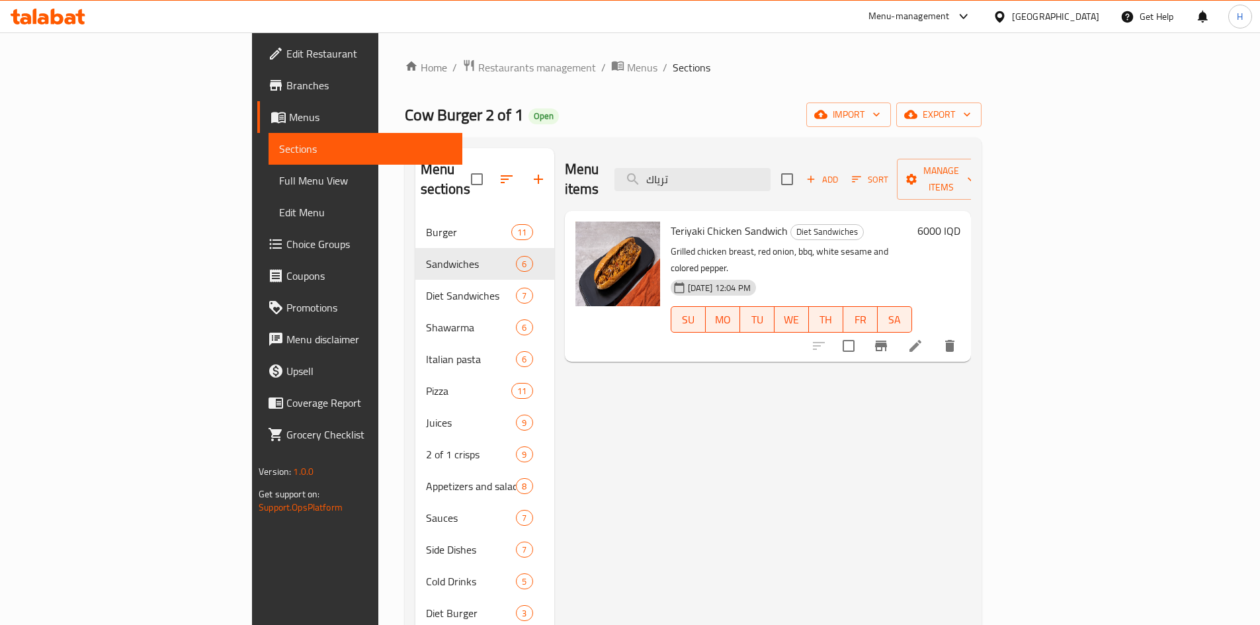
type input "ترياك"
click at [897, 330] on button "Branch-specific-item" at bounding box center [881, 346] width 32 height 32
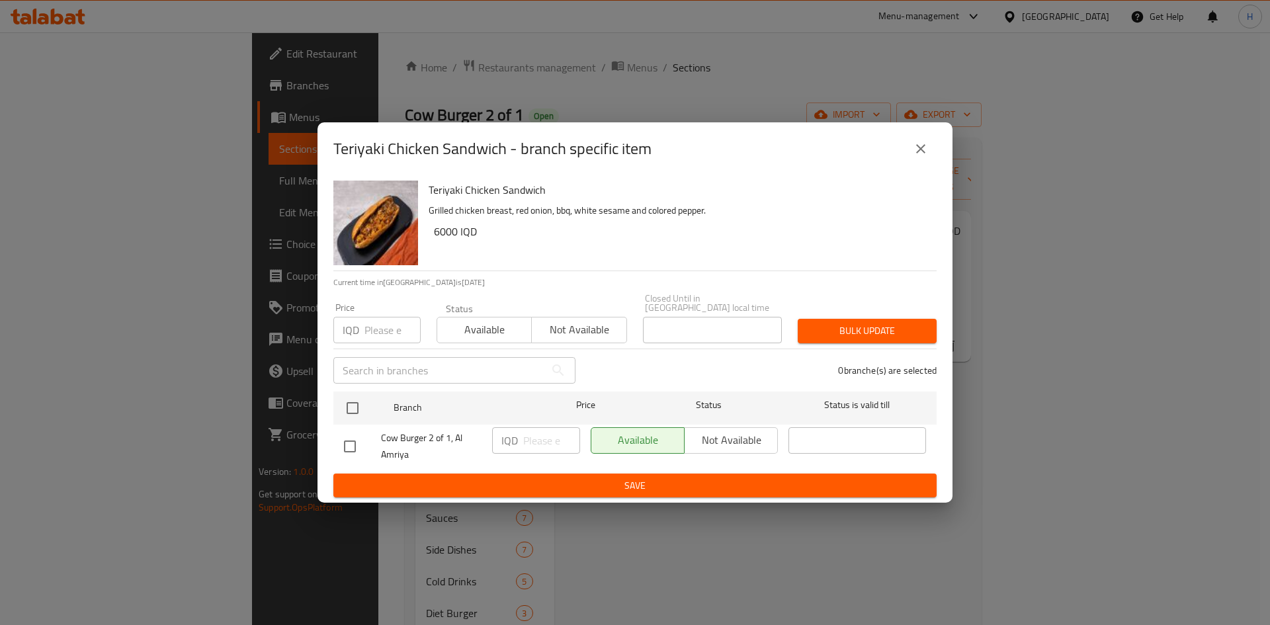
drag, startPoint x: 351, startPoint y: 404, endPoint x: 568, endPoint y: 455, distance: 222.9
click at [356, 406] on input "checkbox" at bounding box center [353, 408] width 28 height 28
checkbox input "true"
click at [539, 441] on input "number" at bounding box center [551, 440] width 57 height 26
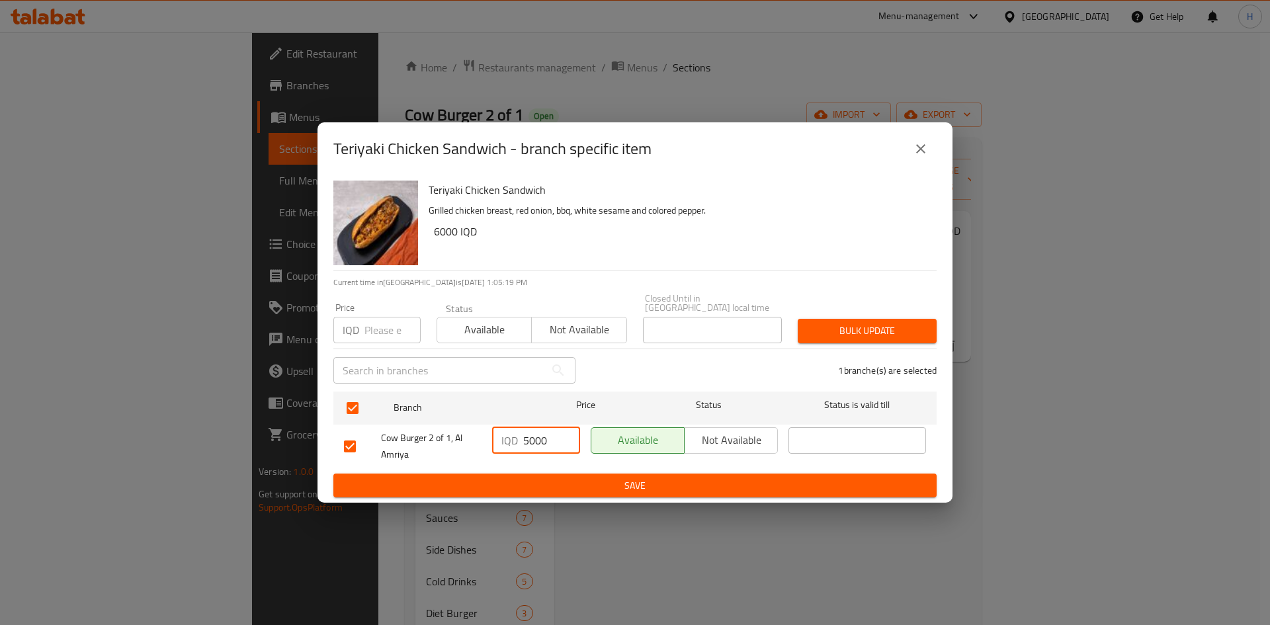
type input "5000"
click at [586, 478] on span "Save" at bounding box center [635, 486] width 582 height 17
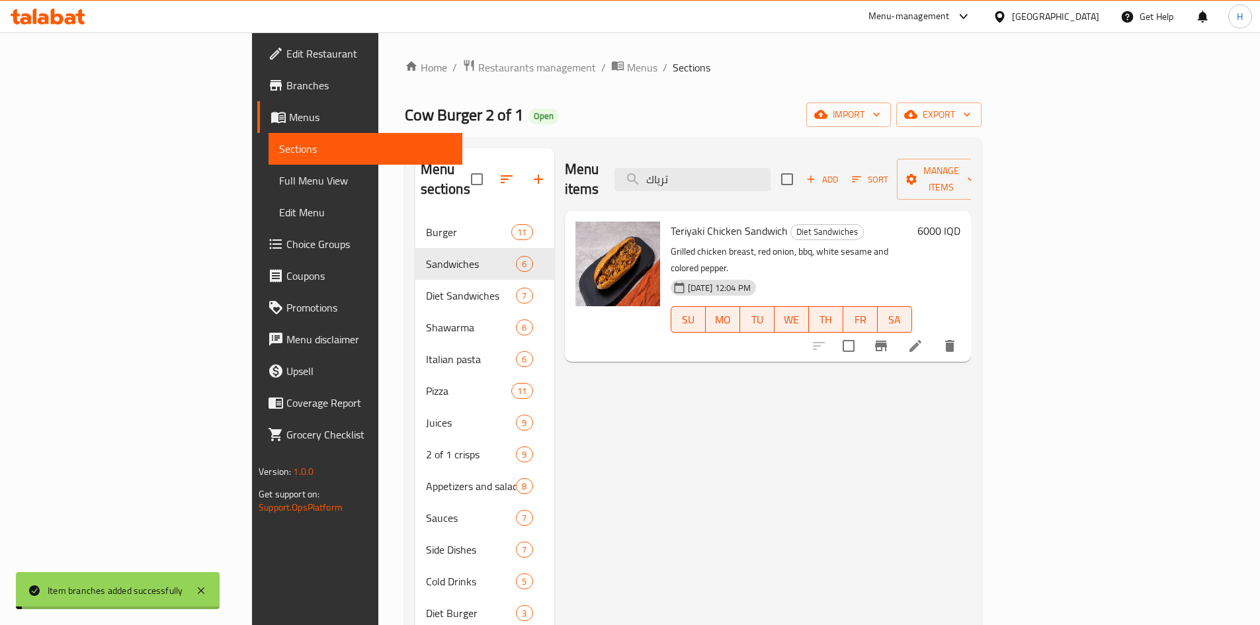
click at [961, 222] on h6 "6000 IQD" at bounding box center [939, 231] width 43 height 19
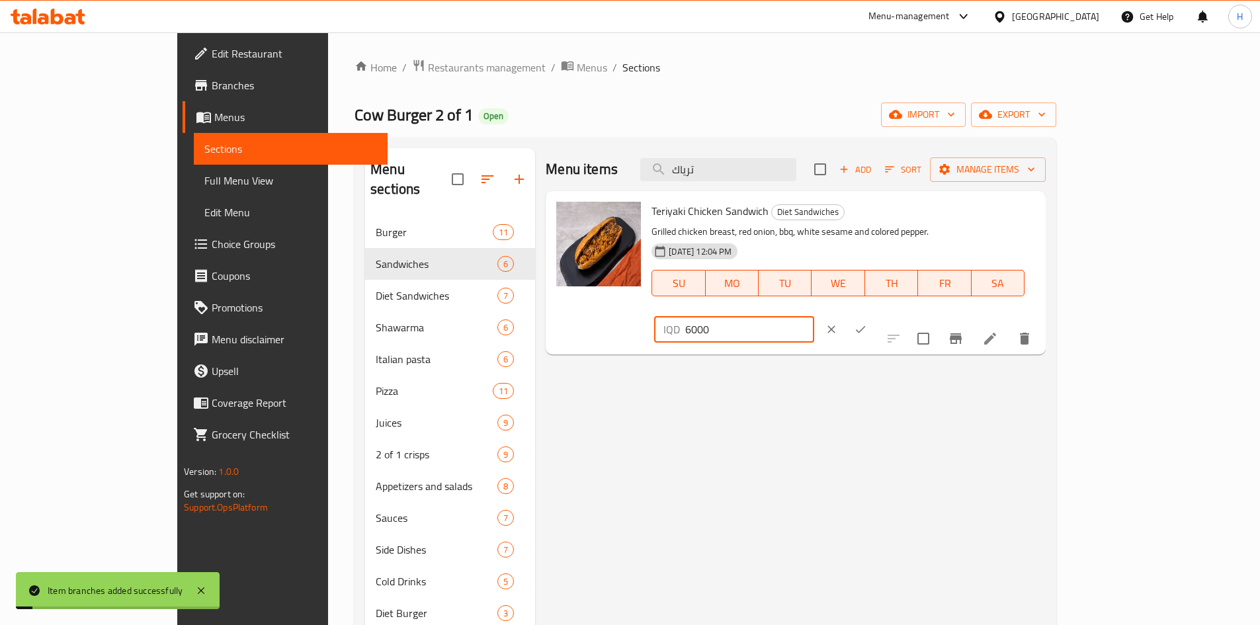
click at [814, 316] on input "6000" at bounding box center [749, 329] width 128 height 26
type input "5000"
click at [867, 323] on icon "ok" at bounding box center [860, 329] width 13 height 13
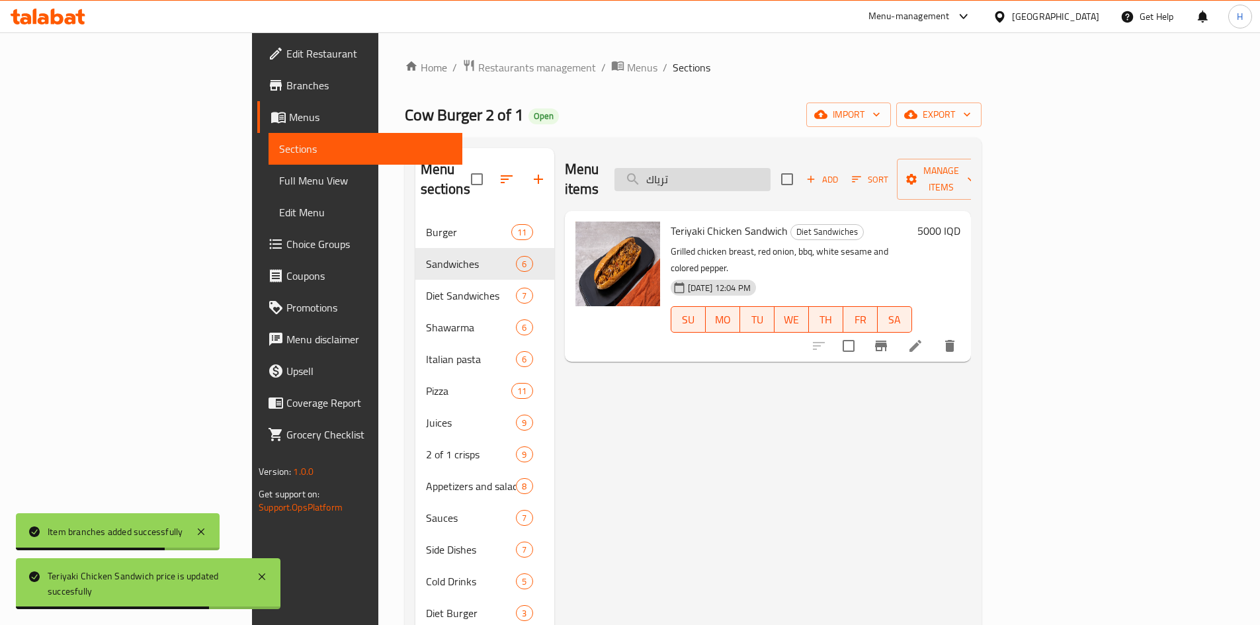
click at [763, 171] on input "ترياك" at bounding box center [693, 179] width 156 height 23
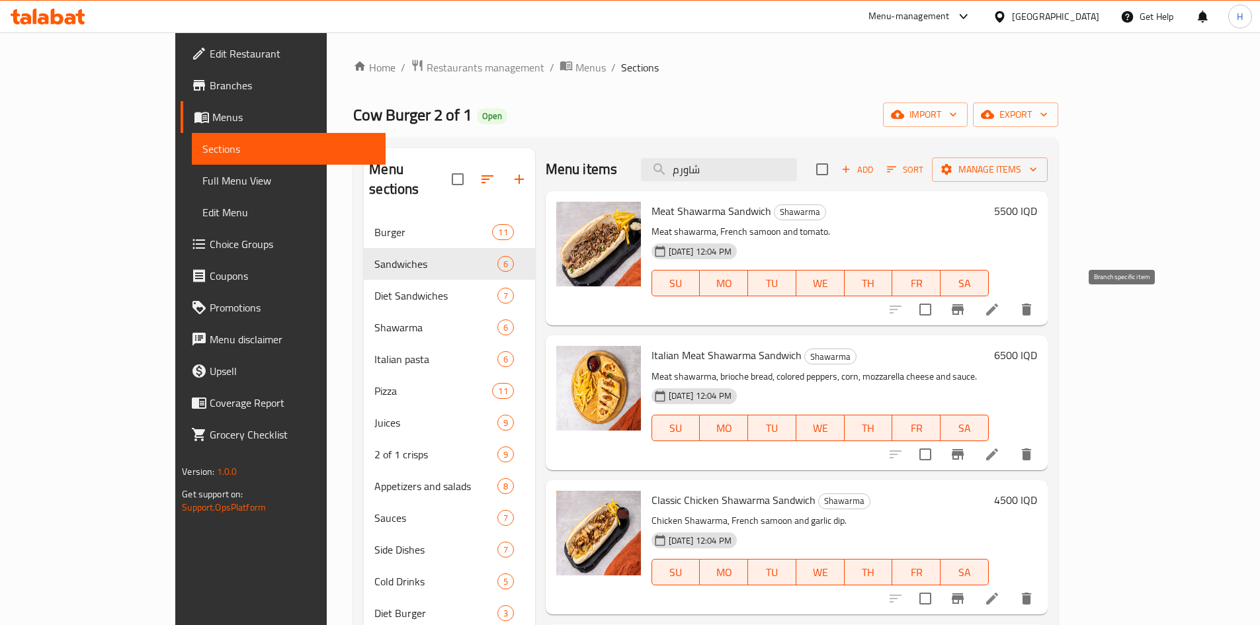
type input "شاورم"
click at [964, 310] on icon "Branch-specific-item" at bounding box center [958, 309] width 12 height 11
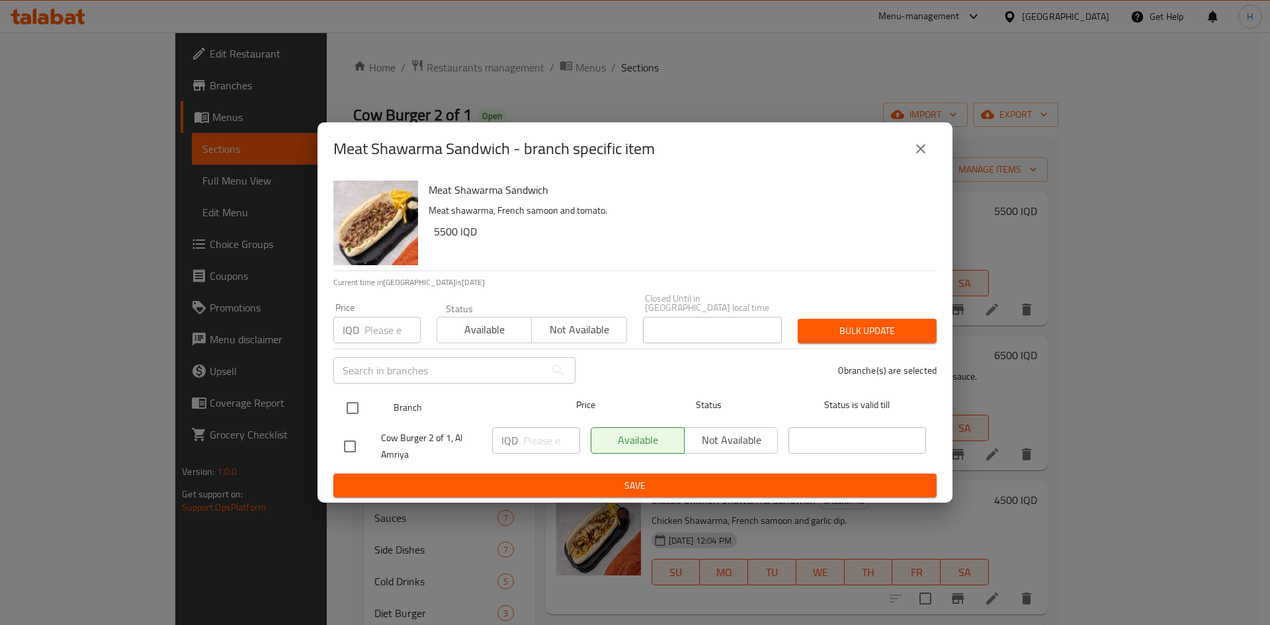
click at [340, 398] on input "checkbox" at bounding box center [353, 408] width 28 height 28
checkbox input "true"
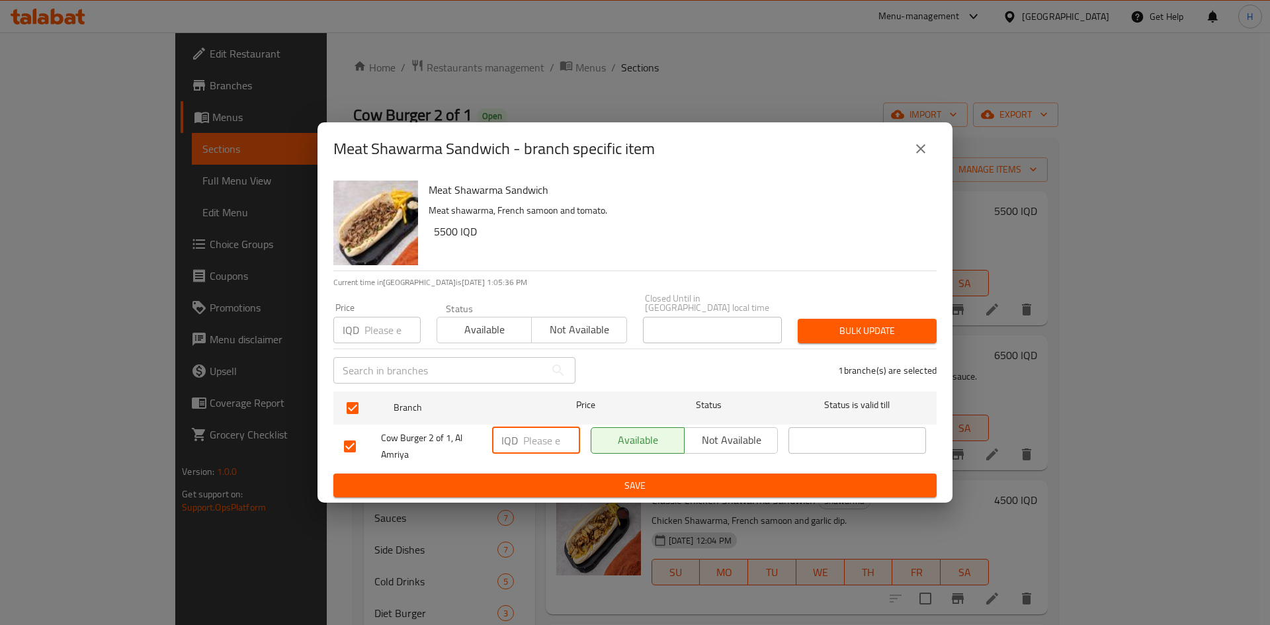
click at [538, 429] on input "number" at bounding box center [551, 440] width 57 height 26
type input "6000"
click at [609, 485] on span "Save" at bounding box center [635, 486] width 582 height 17
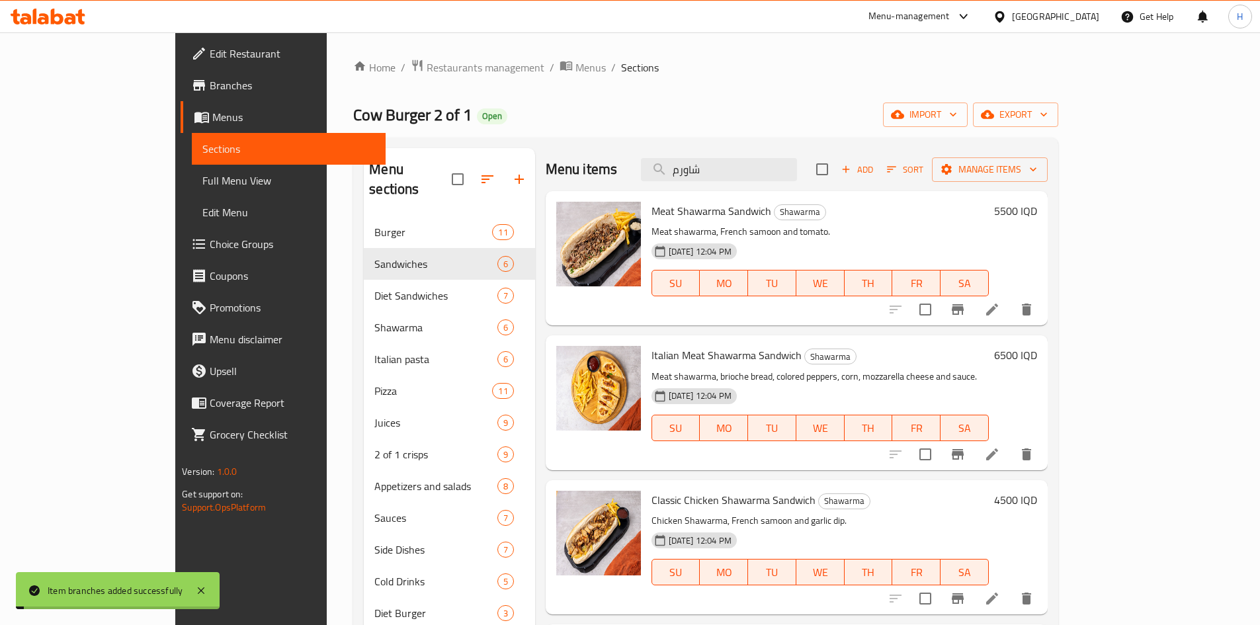
click at [1037, 210] on h6 "5500 IQD" at bounding box center [1015, 211] width 43 height 19
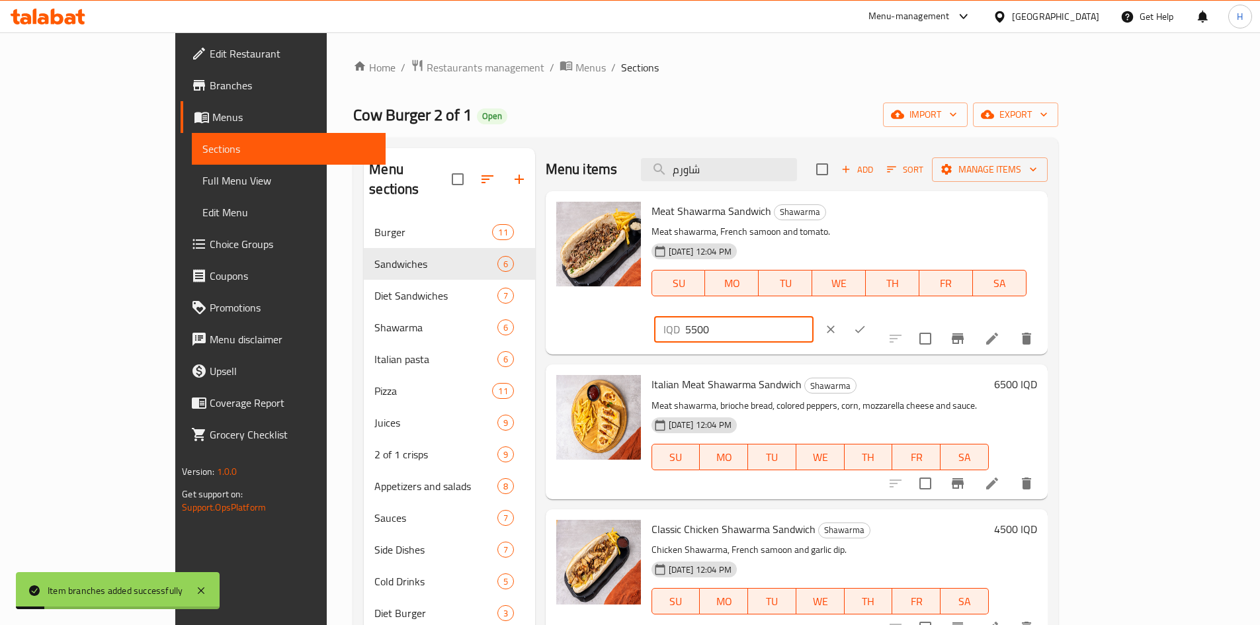
click at [814, 316] on input "5500" at bounding box center [749, 329] width 128 height 26
type input "5"
type input "6"
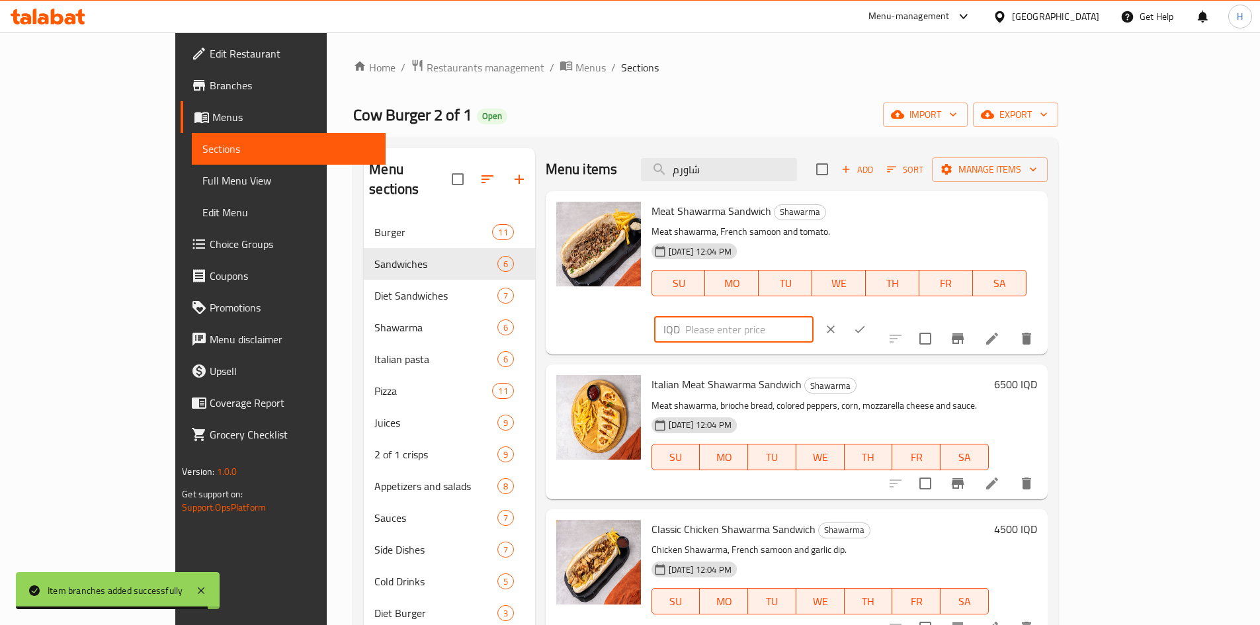
click at [814, 316] on input "number" at bounding box center [749, 329] width 128 height 26
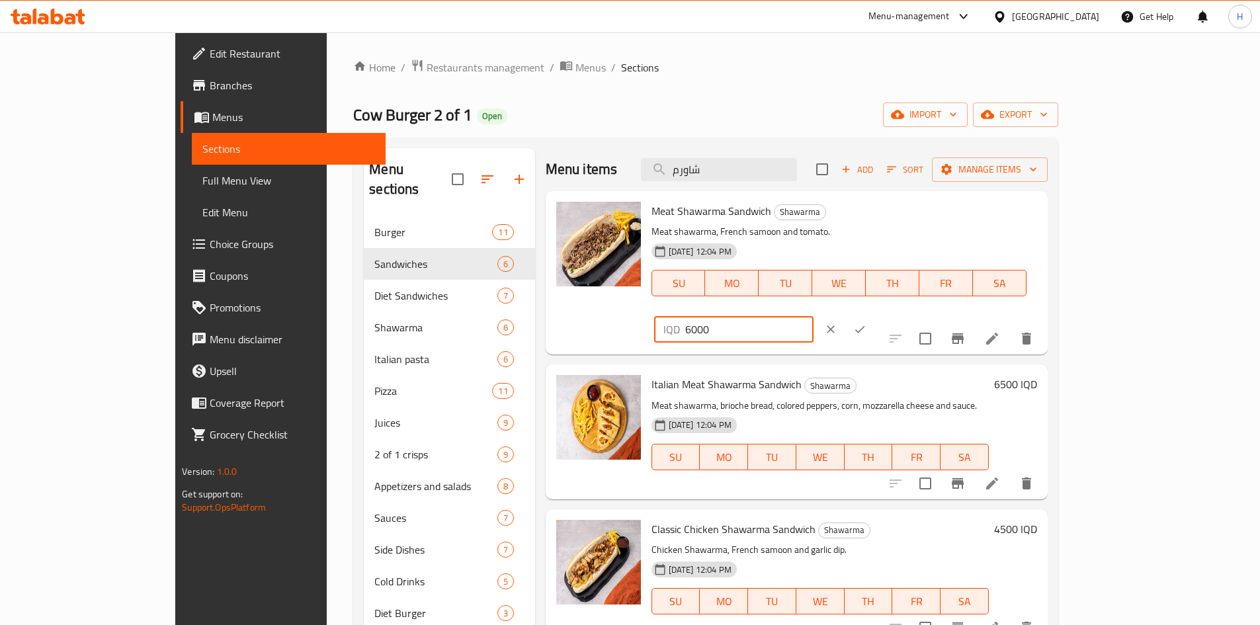
type input "6000"
click at [867, 323] on icon "ok" at bounding box center [859, 329] width 13 height 13
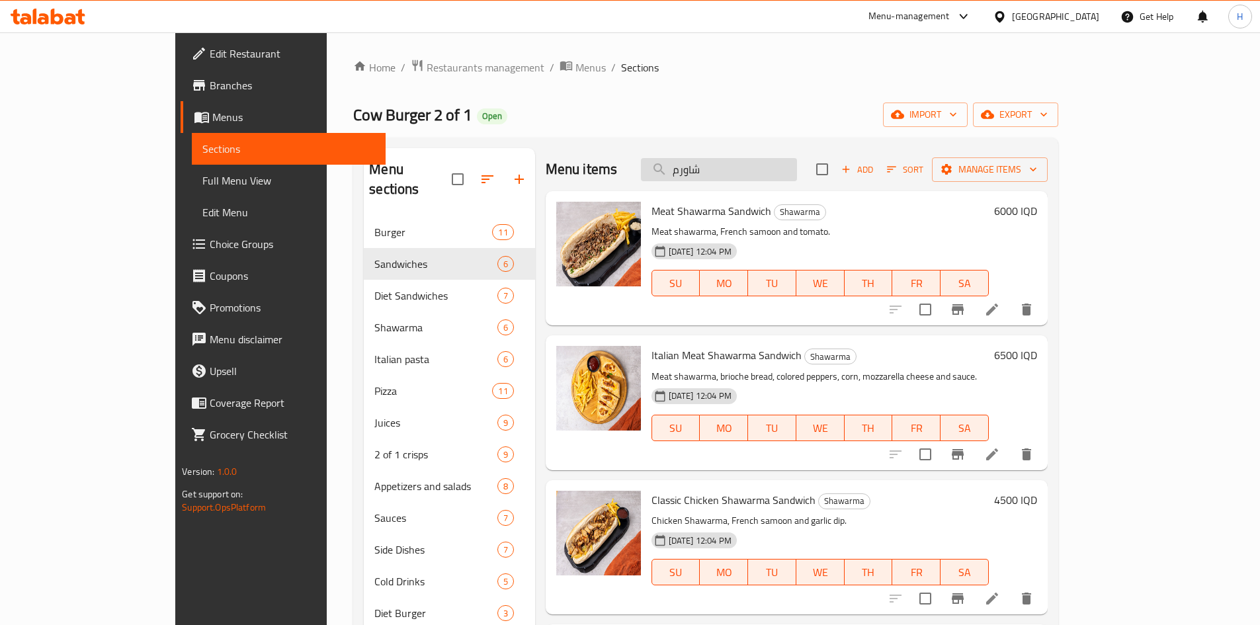
click at [797, 162] on input "شاورم" at bounding box center [719, 169] width 156 height 23
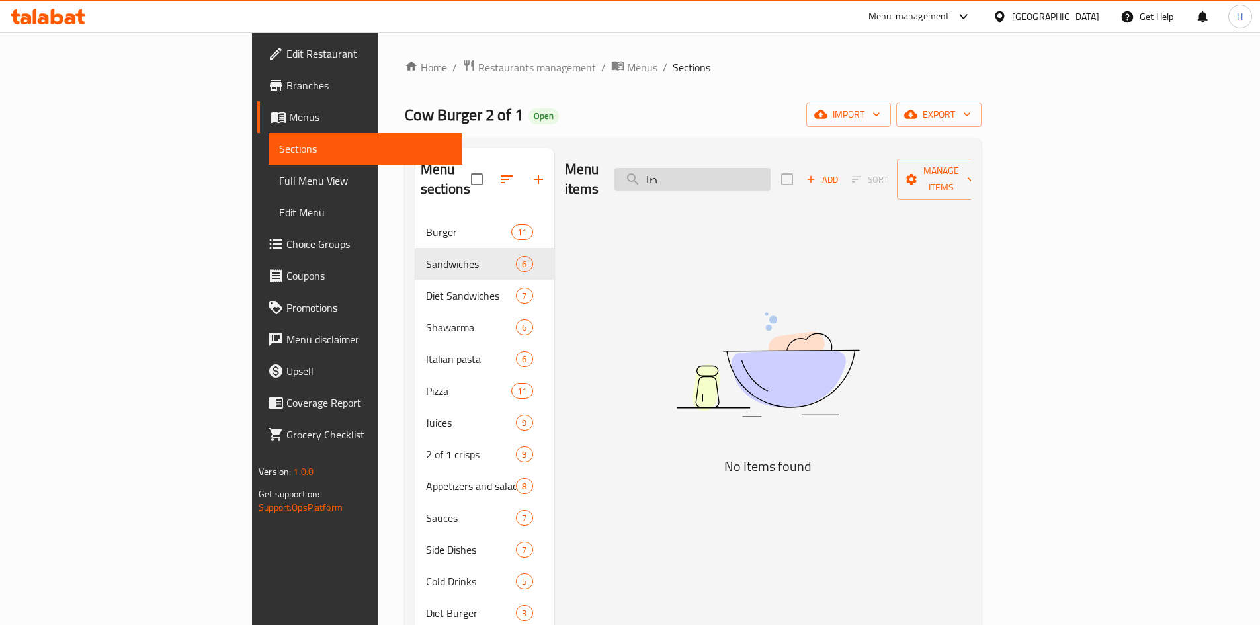
type input "ص"
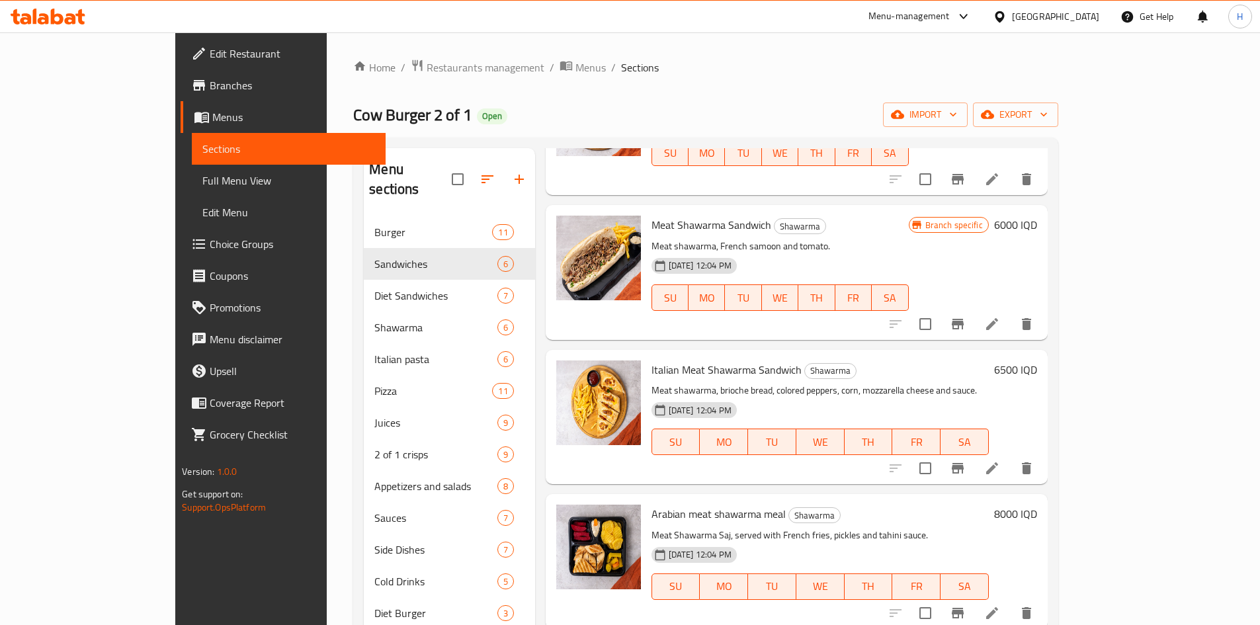
scroll to position [331, 0]
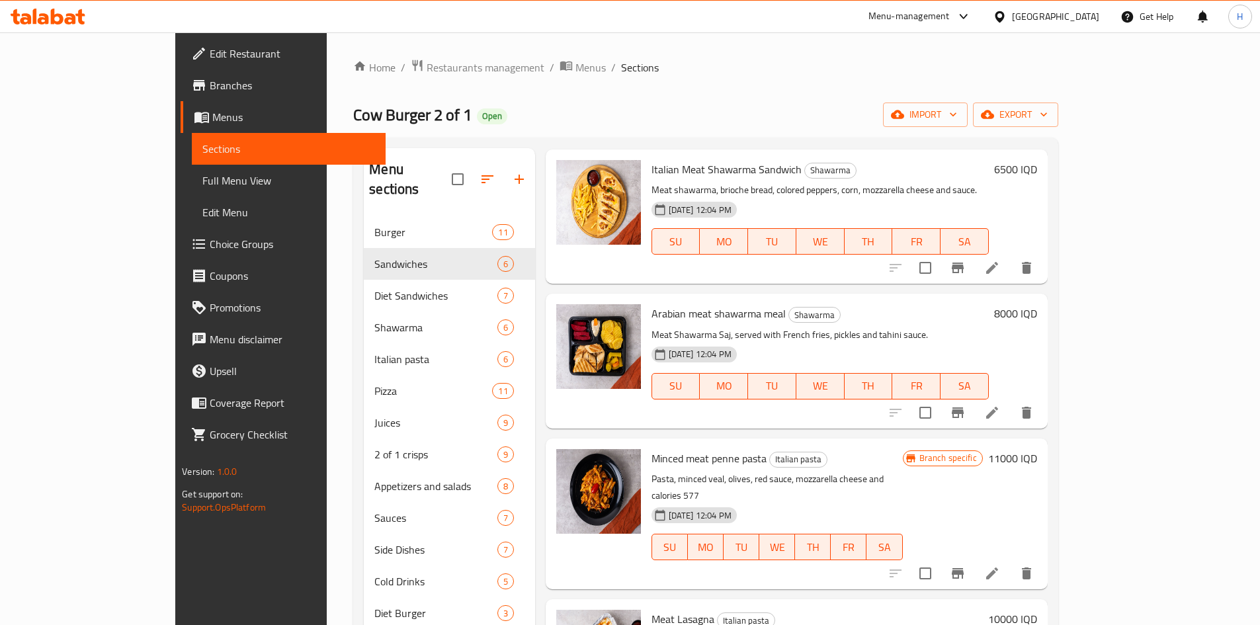
type input "لحم"
click at [964, 263] on icon "Branch-specific-item" at bounding box center [958, 268] width 12 height 11
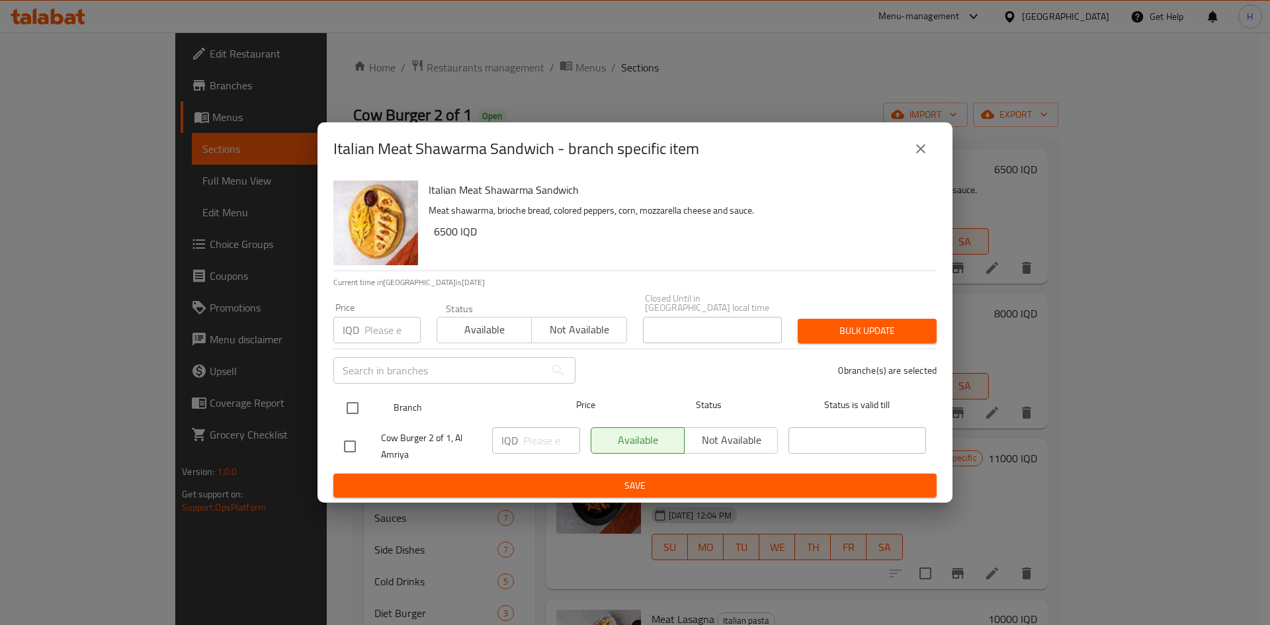
drag, startPoint x: 343, startPoint y: 393, endPoint x: 463, endPoint y: 420, distance: 123.4
click at [345, 394] on input "checkbox" at bounding box center [353, 408] width 28 height 28
checkbox input "true"
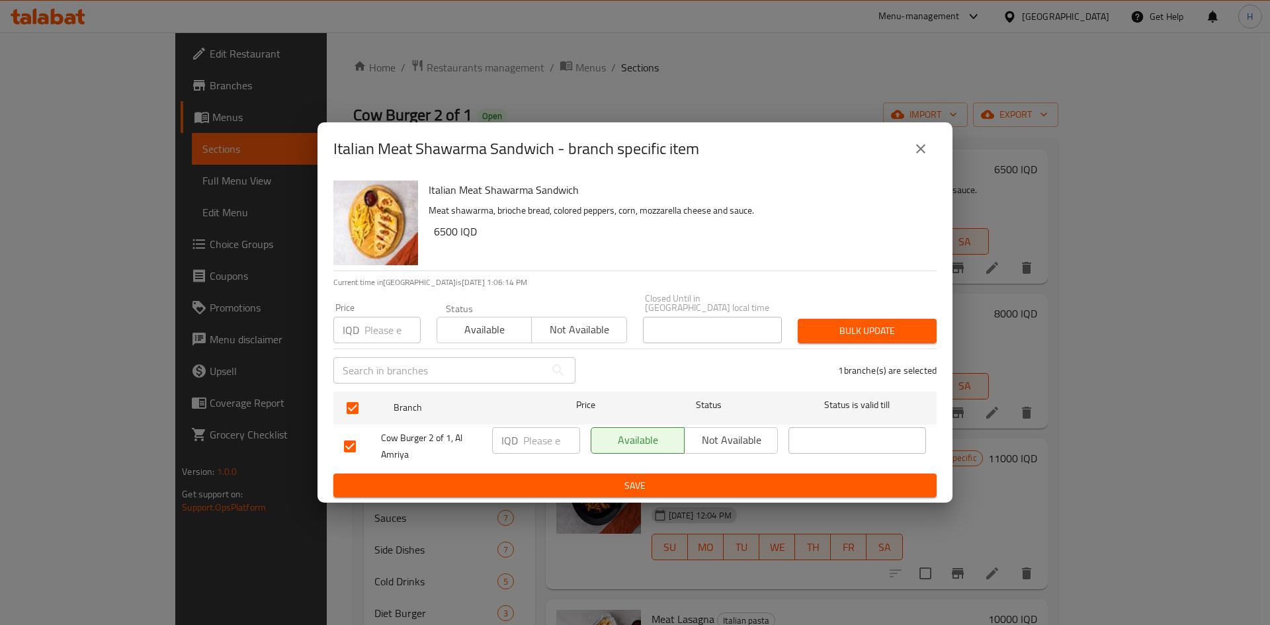
click at [535, 438] on input "number" at bounding box center [551, 440] width 57 height 26
type input "7000"
click at [590, 498] on div "Italian Meat Shawarma Sandwich Meat shawarma, brioche bread, colored peppers, c…" at bounding box center [635, 339] width 635 height 328
click at [598, 486] on span "Save" at bounding box center [635, 486] width 582 height 17
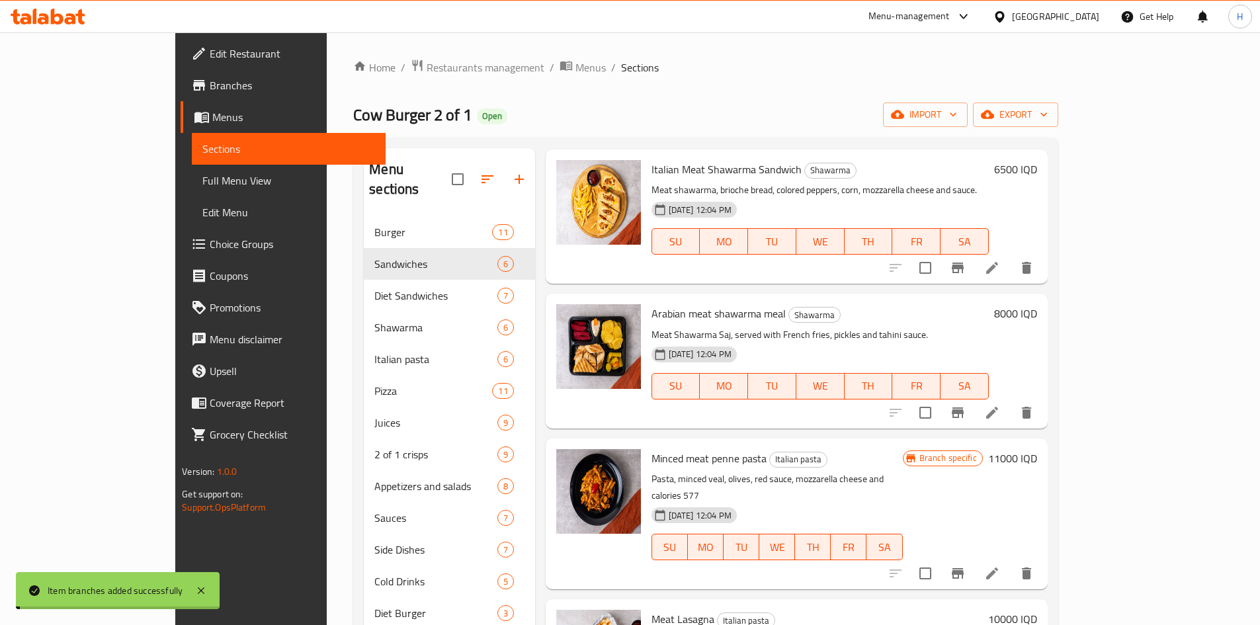
click at [1037, 171] on h6 "6500 IQD" at bounding box center [1015, 169] width 43 height 19
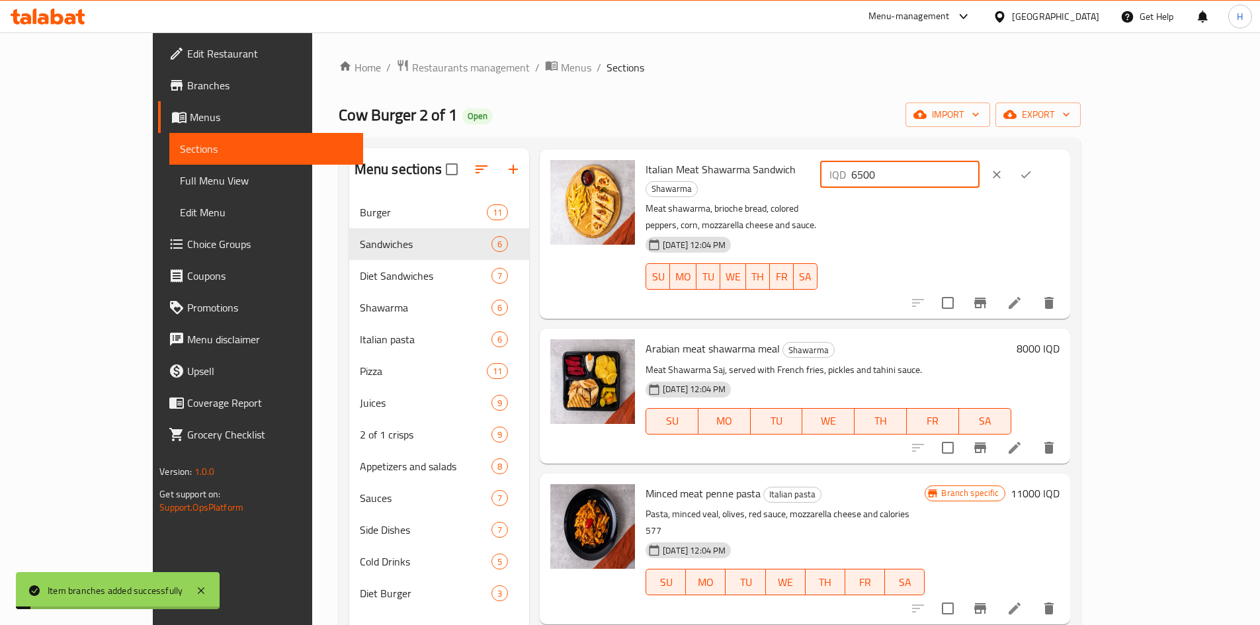
click at [980, 187] on input "6500" at bounding box center [915, 174] width 128 height 26
type input "7000"
click at [1041, 173] on button "ok" at bounding box center [1026, 174] width 29 height 29
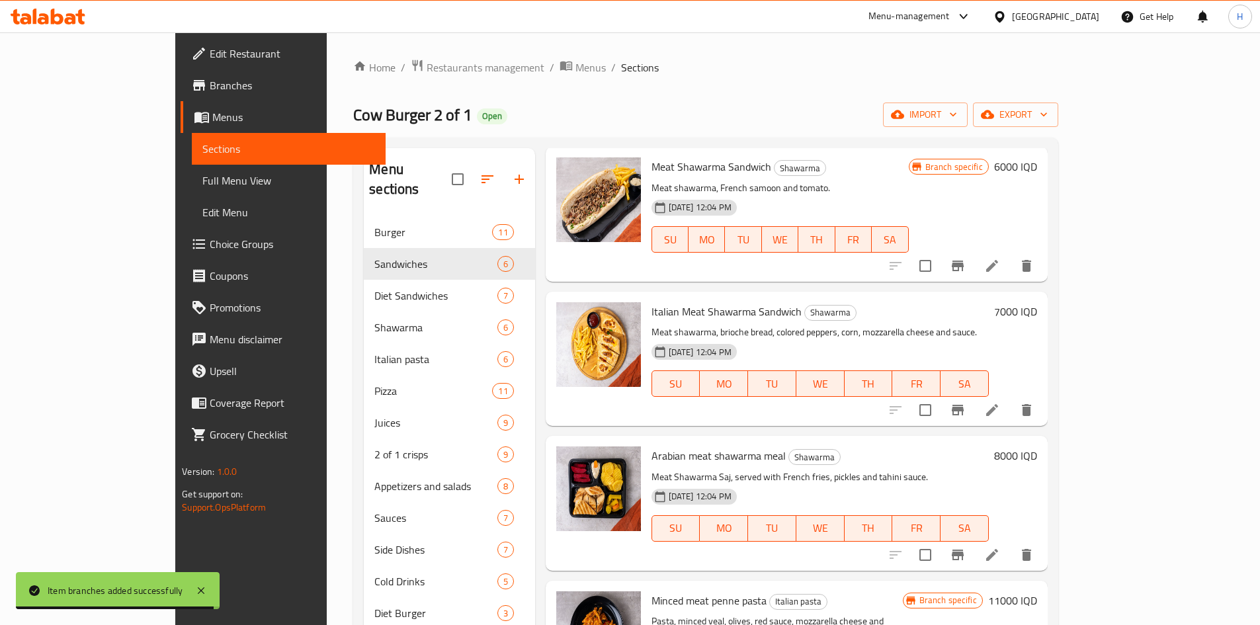
scroll to position [0, 0]
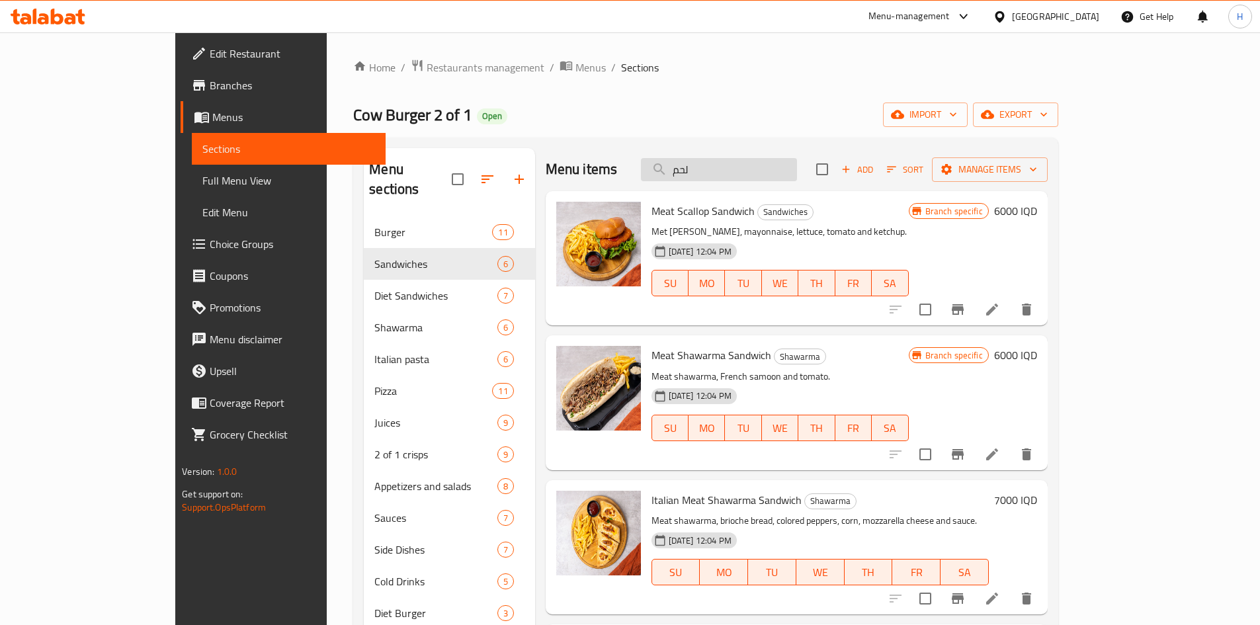
click at [779, 172] on input "لحم" at bounding box center [719, 169] width 156 height 23
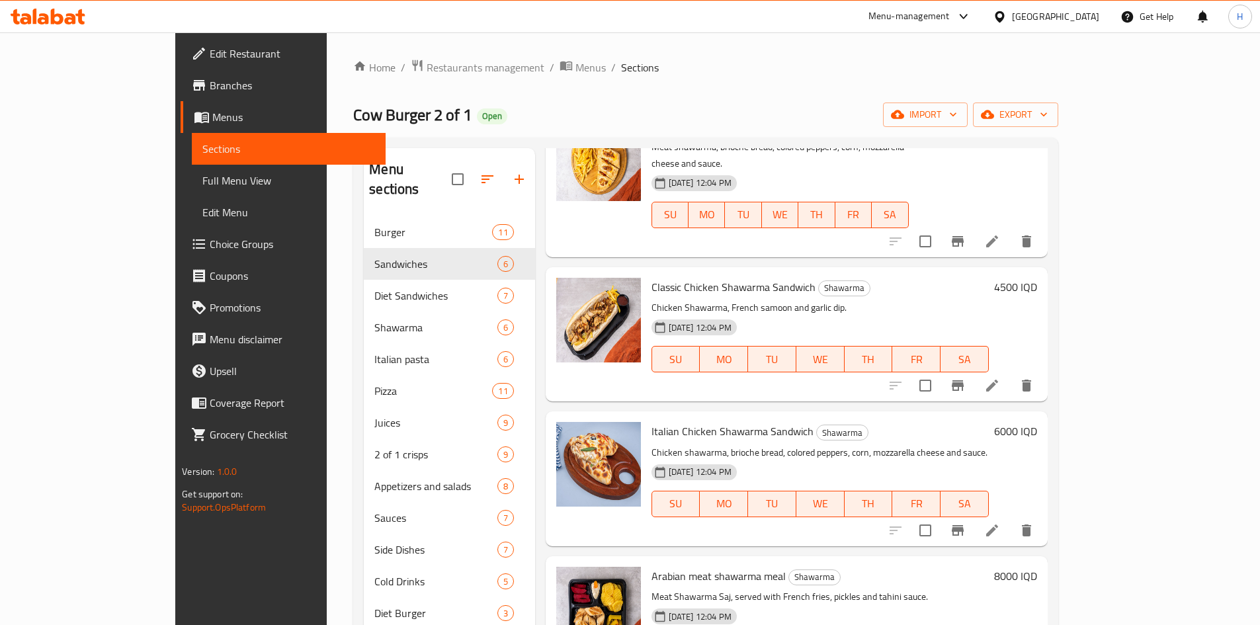
scroll to position [89, 0]
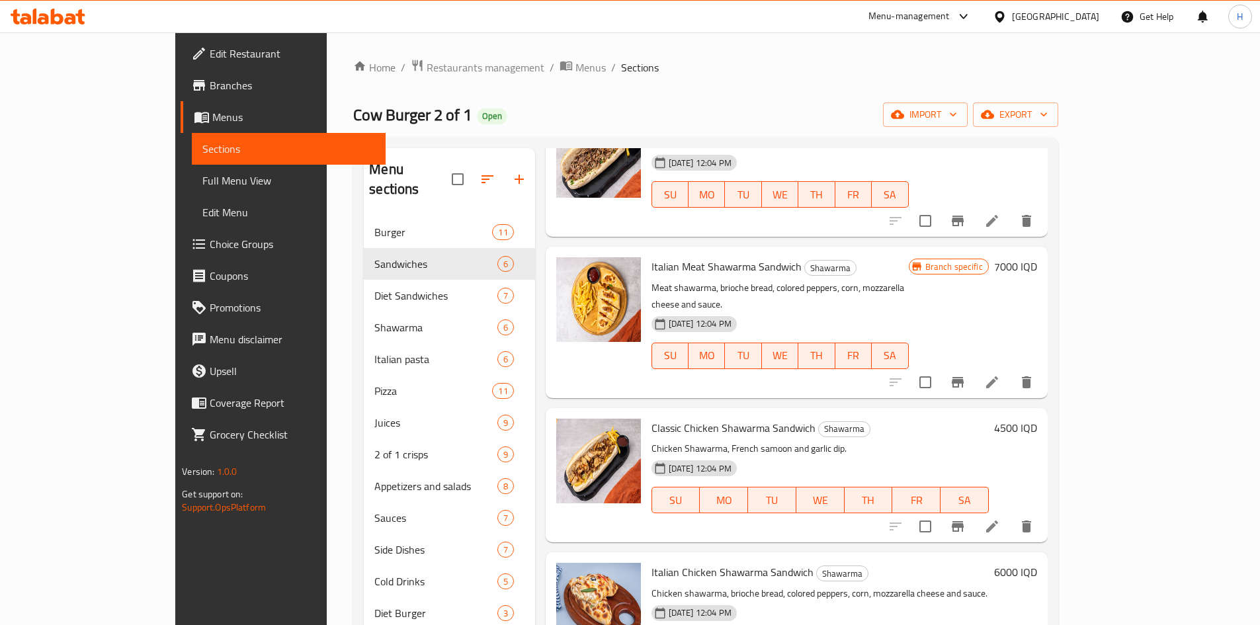
type input "شاور"
click at [966, 519] on icon "Branch-specific-item" at bounding box center [958, 527] width 16 height 16
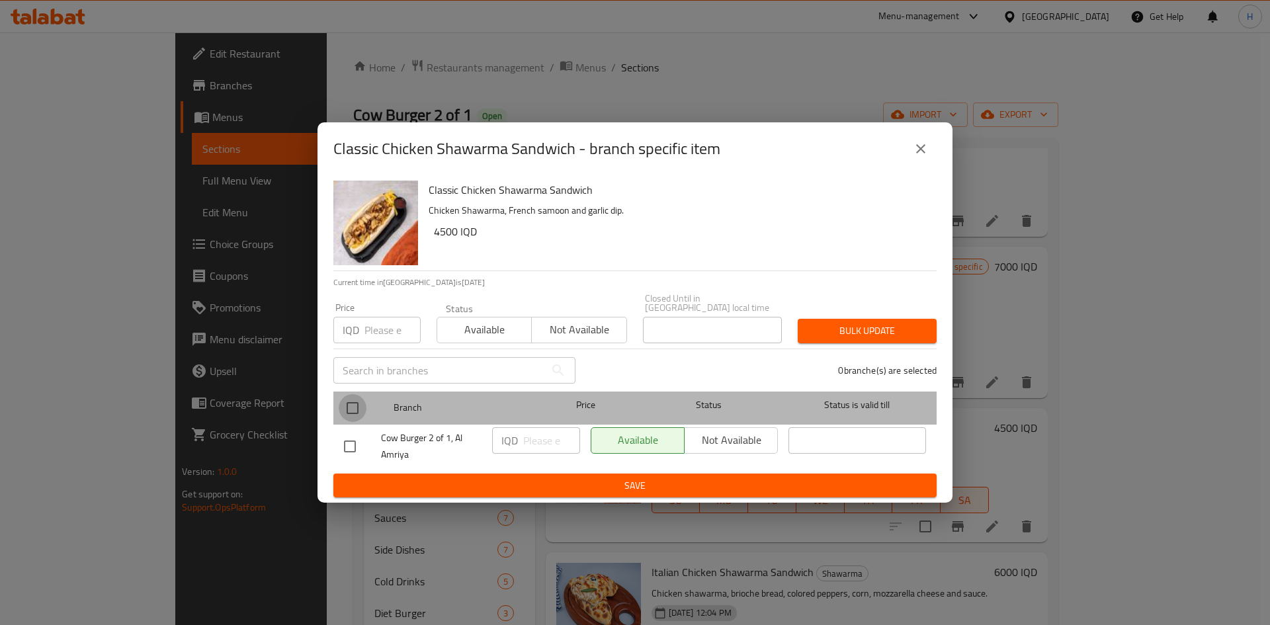
drag, startPoint x: 349, startPoint y: 409, endPoint x: 498, endPoint y: 431, distance: 149.9
click at [357, 412] on input "checkbox" at bounding box center [353, 408] width 28 height 28
checkbox input "true"
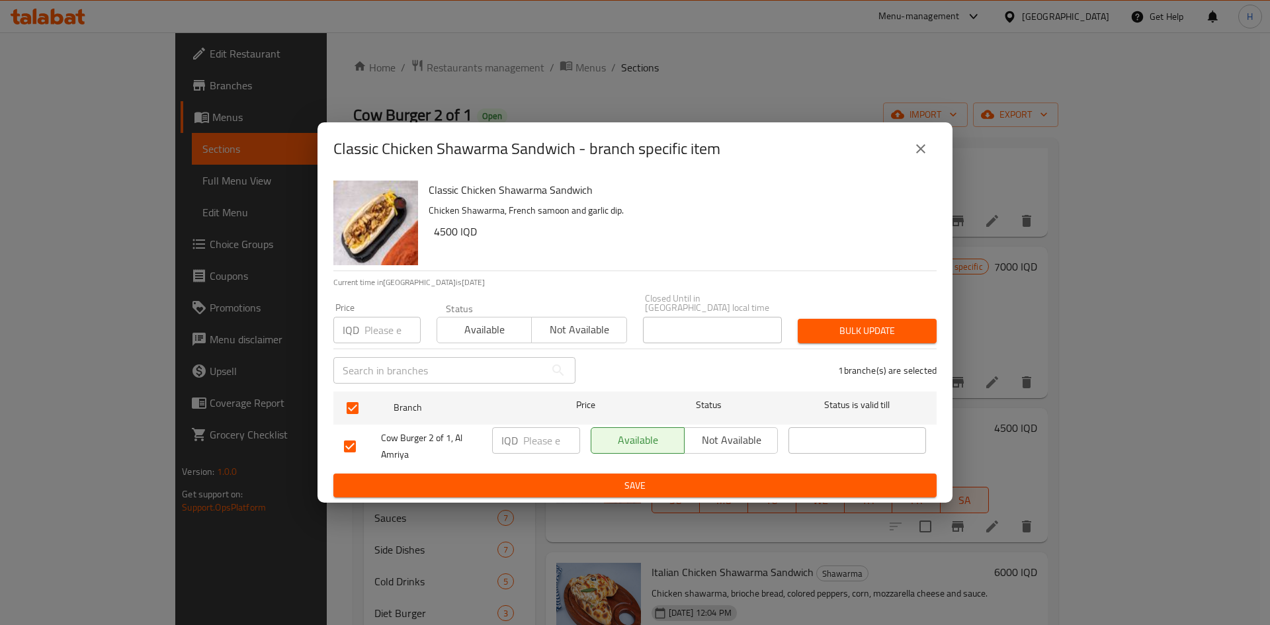
click at [520, 436] on div "IQD ​" at bounding box center [536, 440] width 88 height 26
click at [546, 430] on input "number" at bounding box center [551, 440] width 57 height 26
type input "5000"
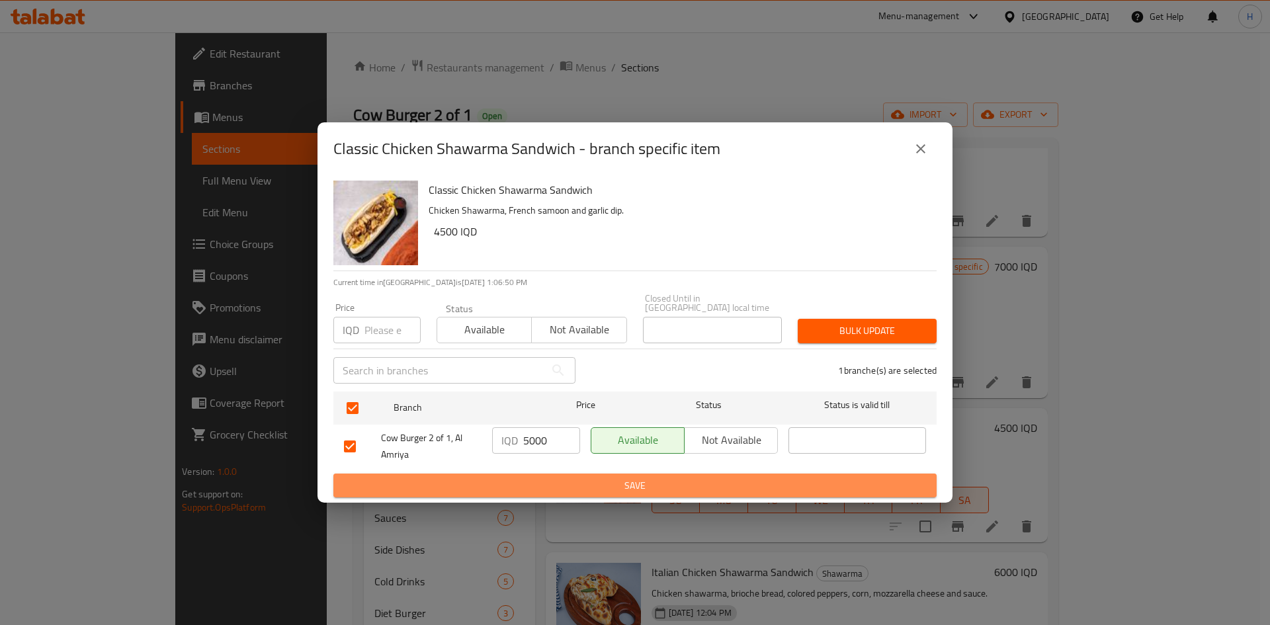
drag, startPoint x: 558, startPoint y: 482, endPoint x: 986, endPoint y: 451, distance: 428.6
click at [561, 482] on span "Save" at bounding box center [635, 486] width 582 height 17
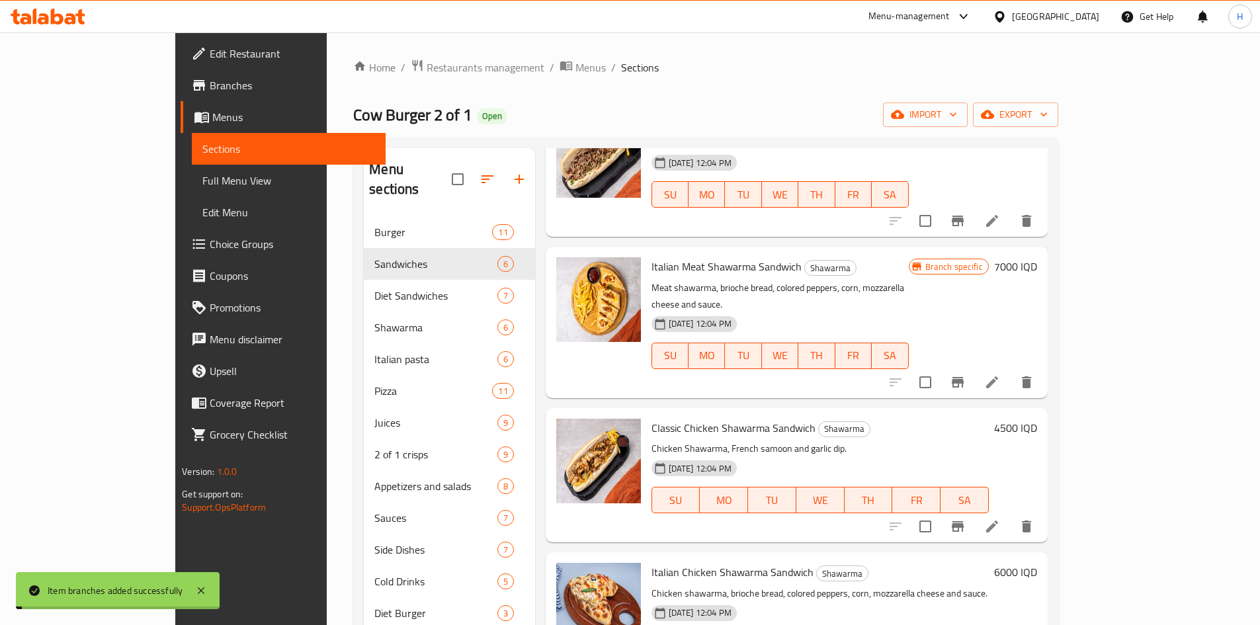
click at [1037, 419] on h6 "4500 IQD" at bounding box center [1015, 428] width 43 height 19
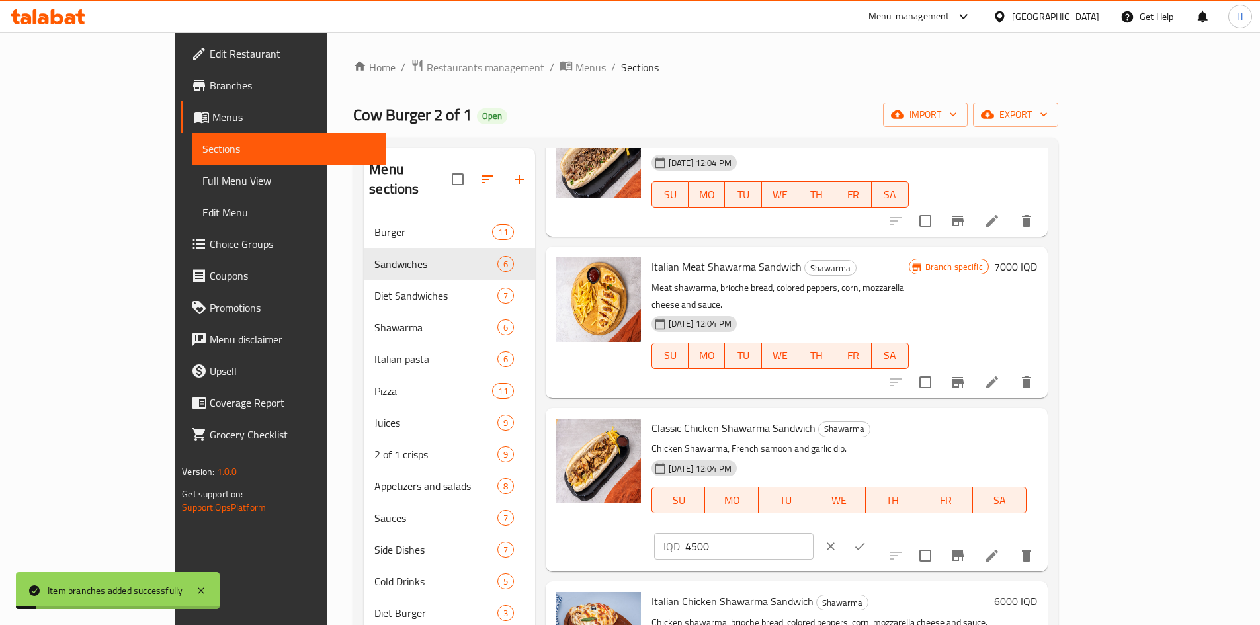
click at [814, 533] on input "4500" at bounding box center [749, 546] width 128 height 26
type input "5000"
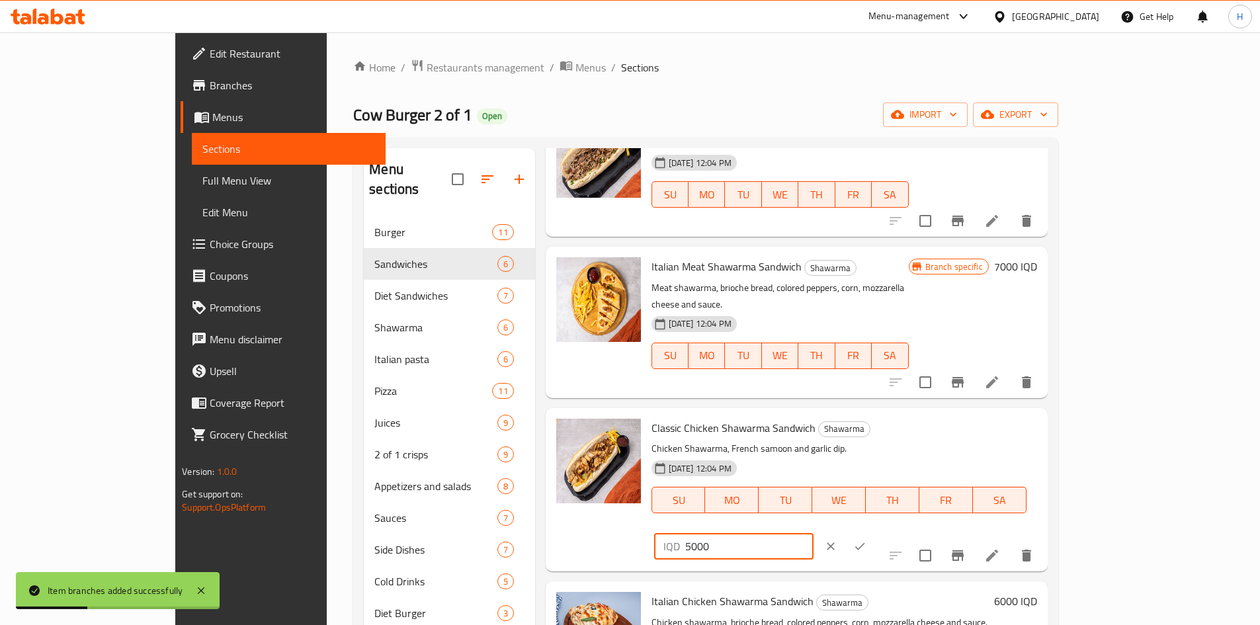
click at [875, 532] on button "ok" at bounding box center [860, 546] width 29 height 29
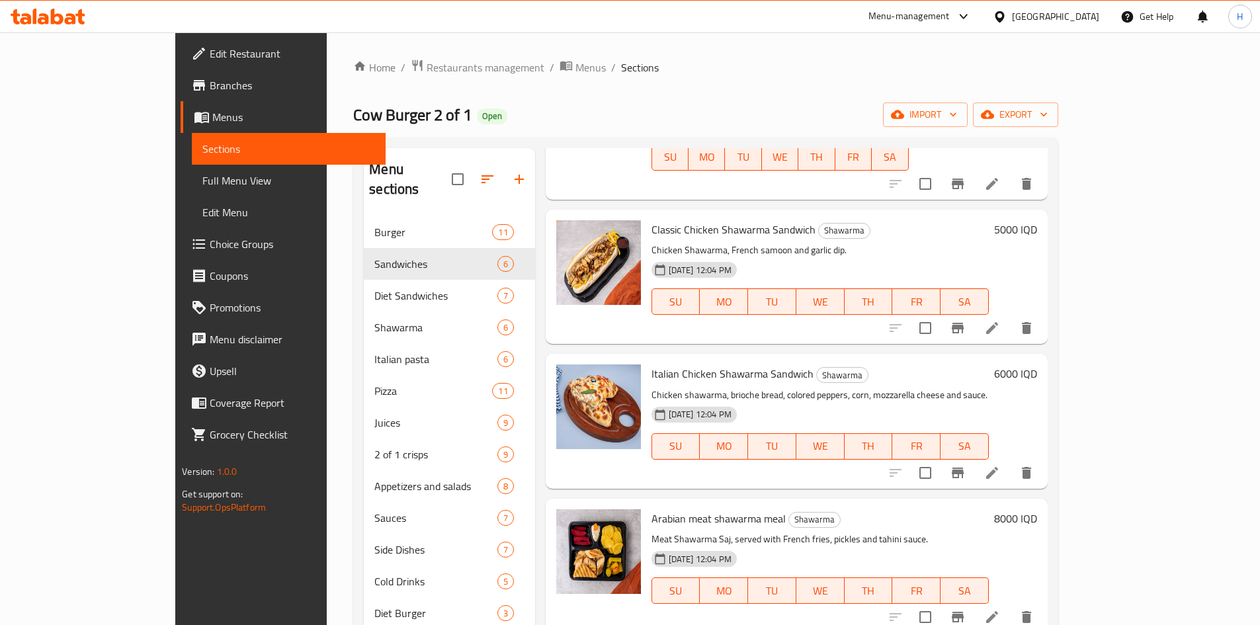
scroll to position [353, 0]
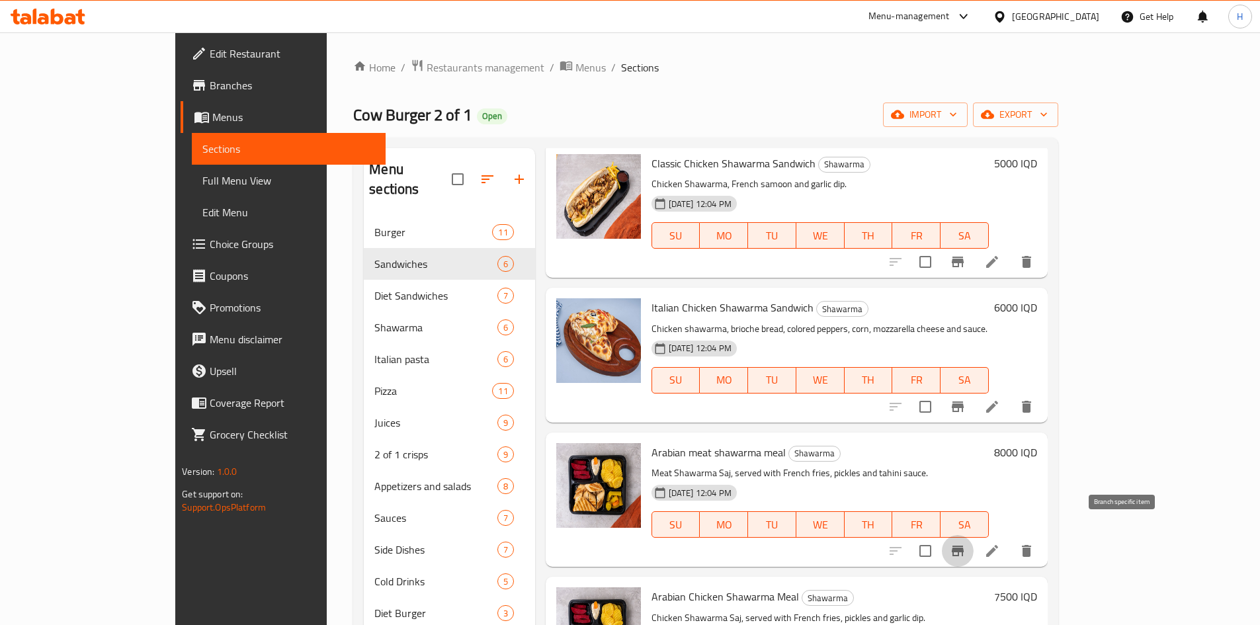
click at [964, 546] on icon "Branch-specific-item" at bounding box center [958, 551] width 12 height 11
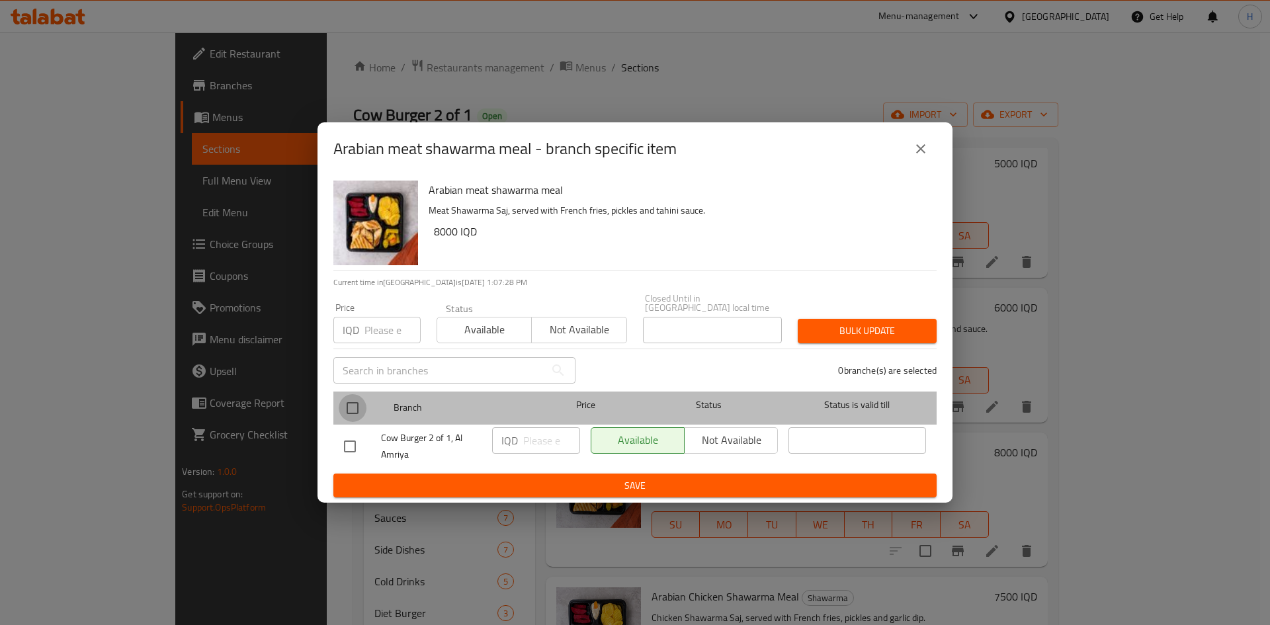
click at [349, 402] on input "checkbox" at bounding box center [353, 408] width 28 height 28
checkbox input "true"
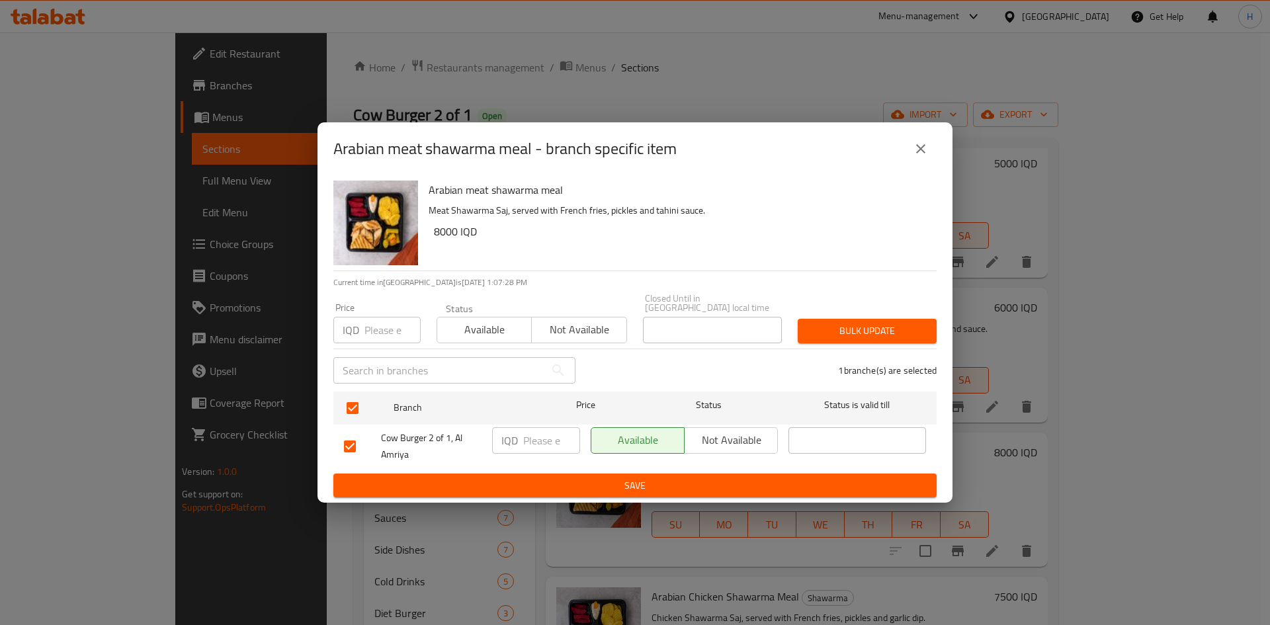
click at [560, 433] on input "number" at bounding box center [551, 440] width 57 height 26
type input "7500"
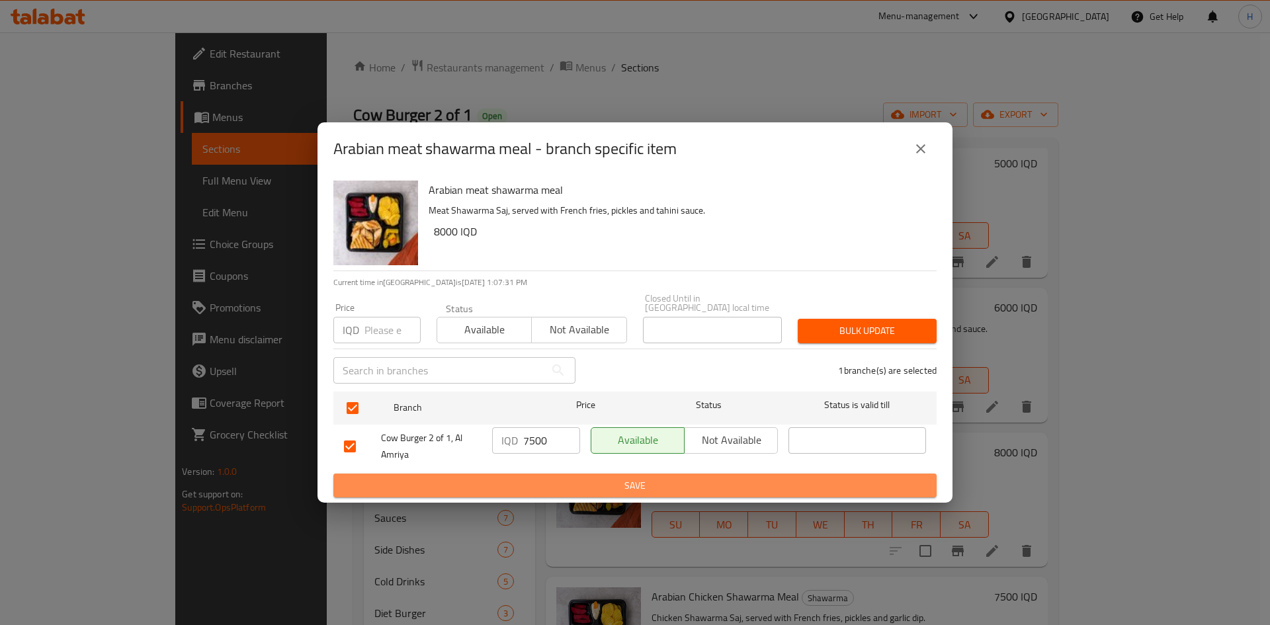
click at [554, 478] on span "Save" at bounding box center [635, 486] width 582 height 17
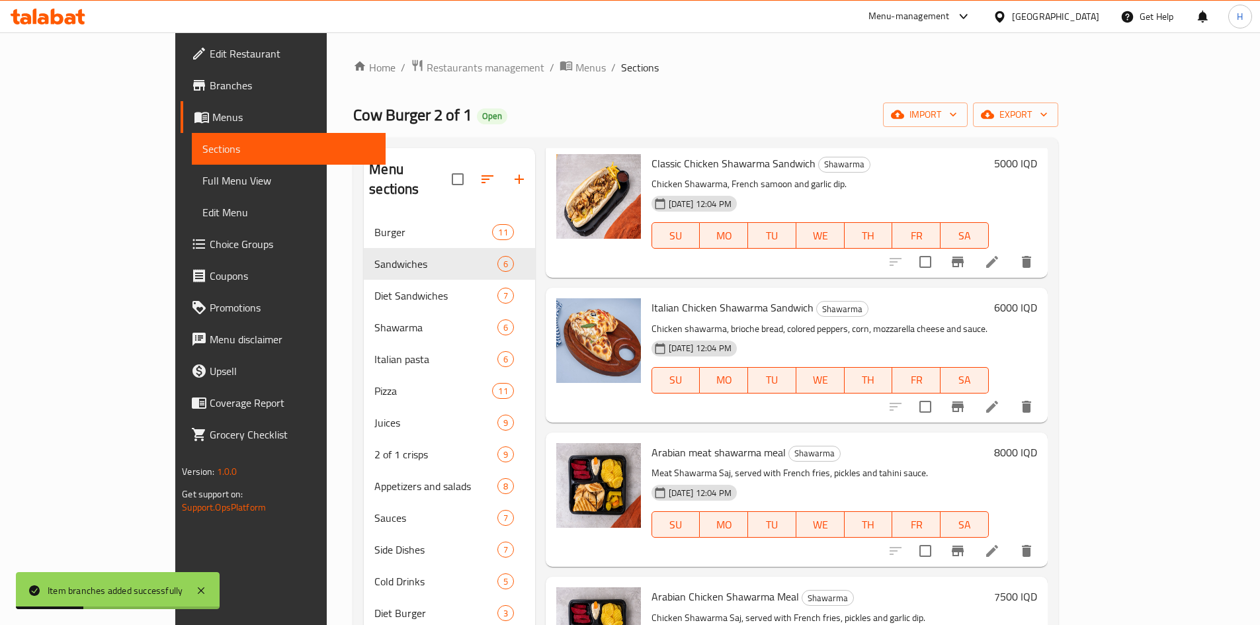
click at [1037, 443] on h6 "8000 IQD" at bounding box center [1015, 452] width 43 height 19
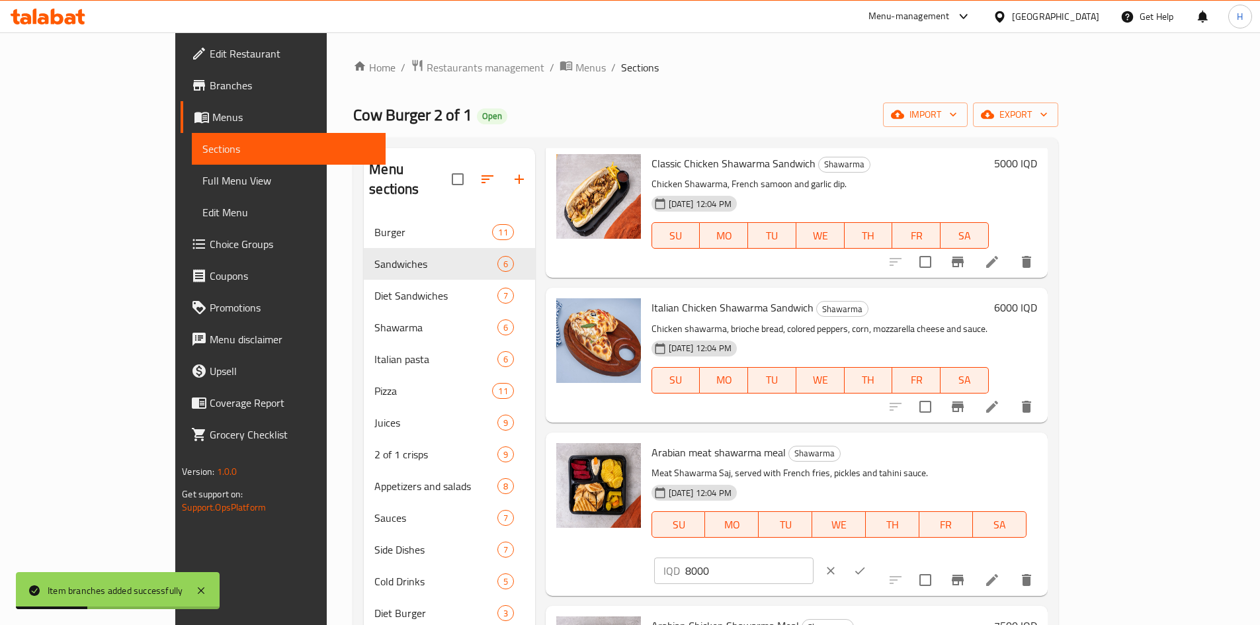
click at [814, 558] on input "8000" at bounding box center [749, 571] width 128 height 26
type input "7500"
click at [875, 556] on button "ok" at bounding box center [860, 570] width 29 height 29
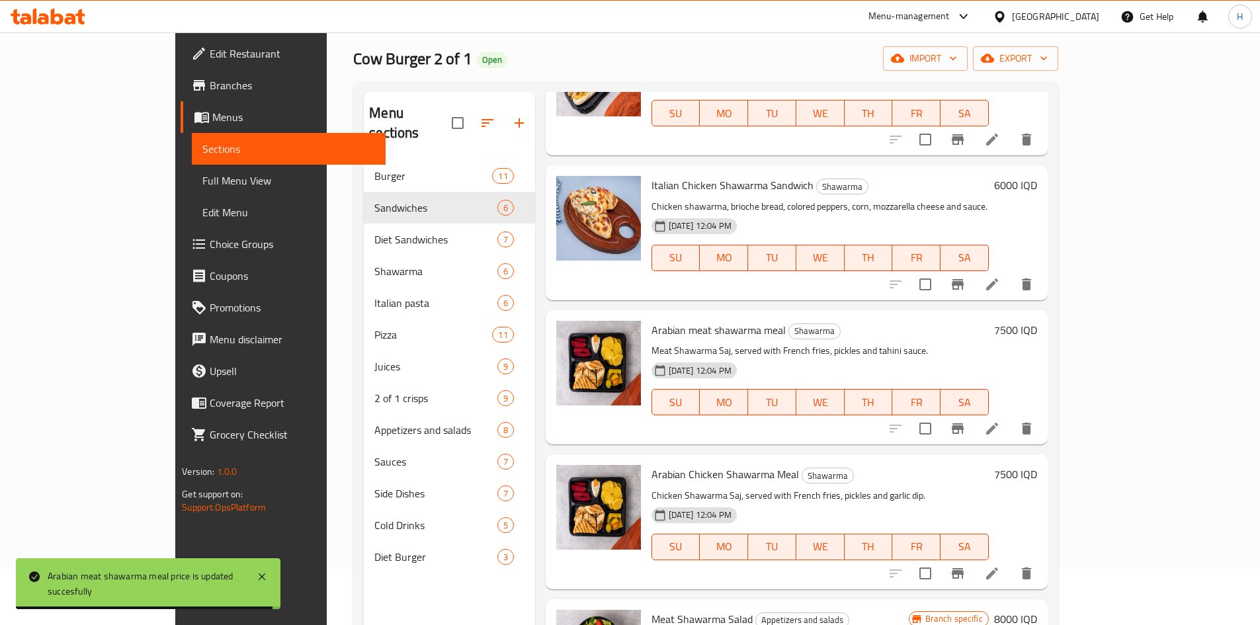
scroll to position [132, 0]
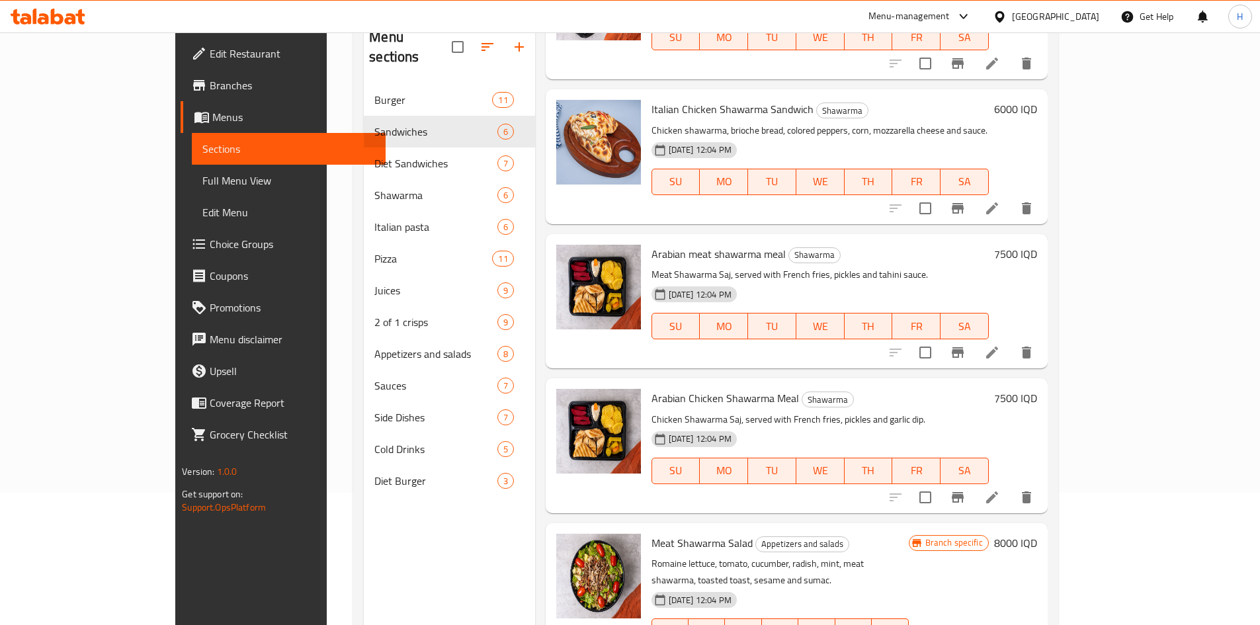
click at [966, 490] on icon "Branch-specific-item" at bounding box center [958, 498] width 16 height 16
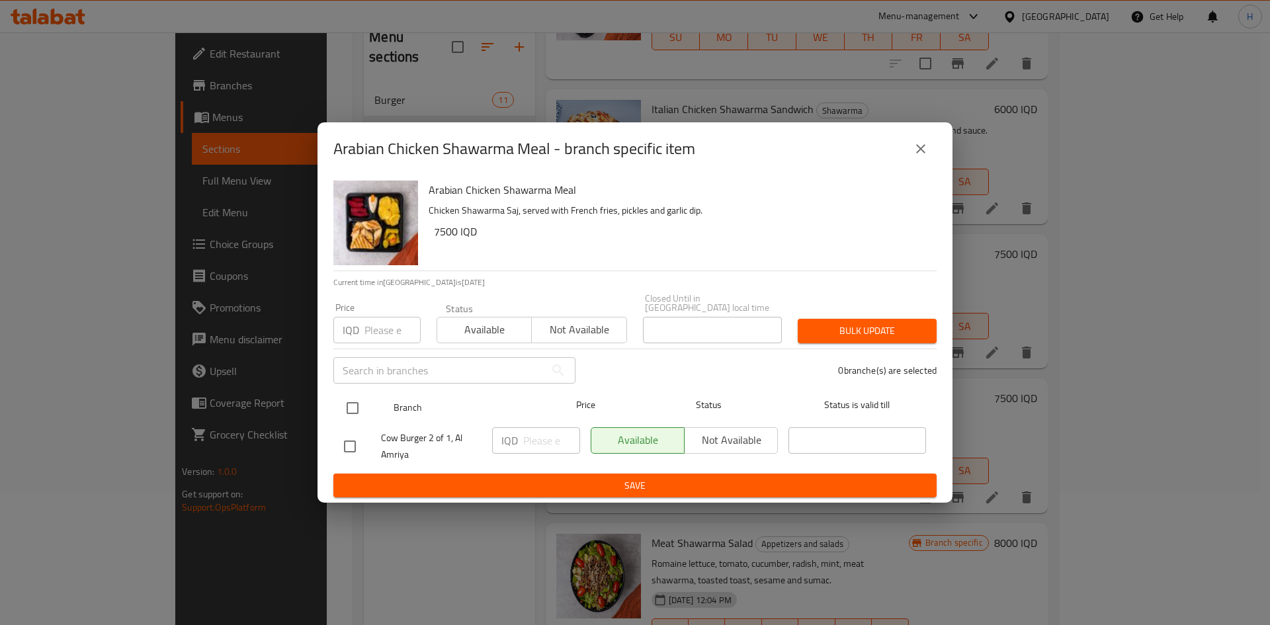
drag, startPoint x: 357, startPoint y: 401, endPoint x: 377, endPoint y: 401, distance: 19.8
click at [358, 401] on input "checkbox" at bounding box center [353, 408] width 28 height 28
checkbox input "true"
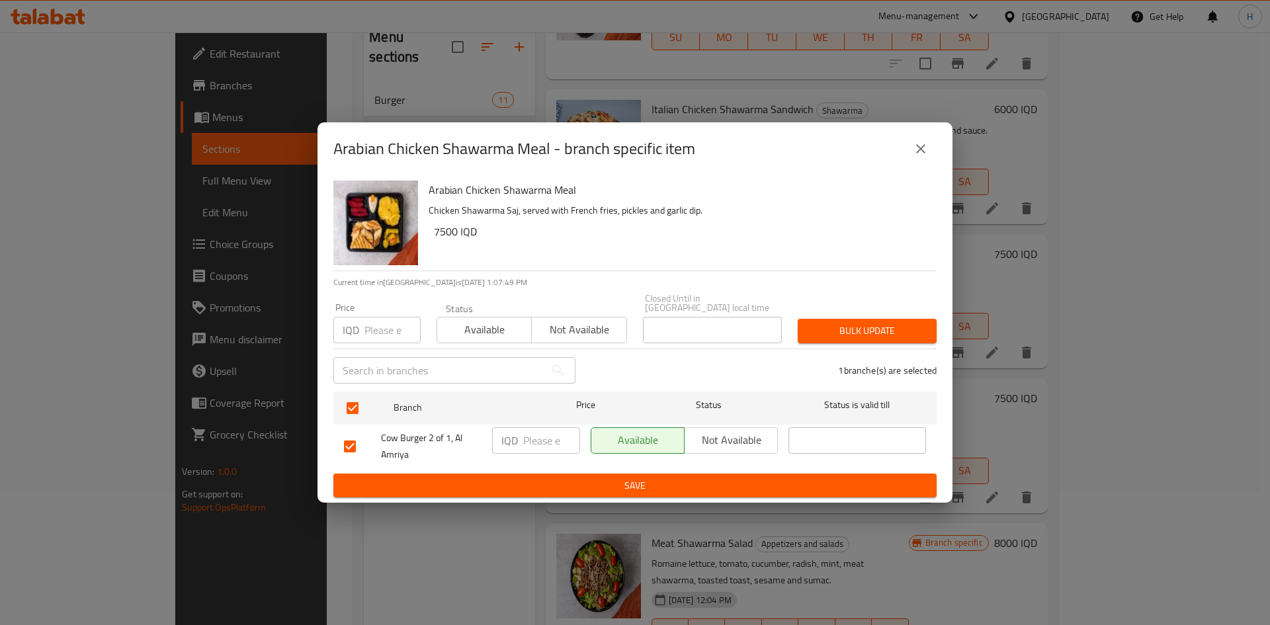
click at [546, 427] on input "number" at bounding box center [551, 440] width 57 height 26
type input "6500"
click at [644, 482] on span "Save" at bounding box center [635, 486] width 582 height 17
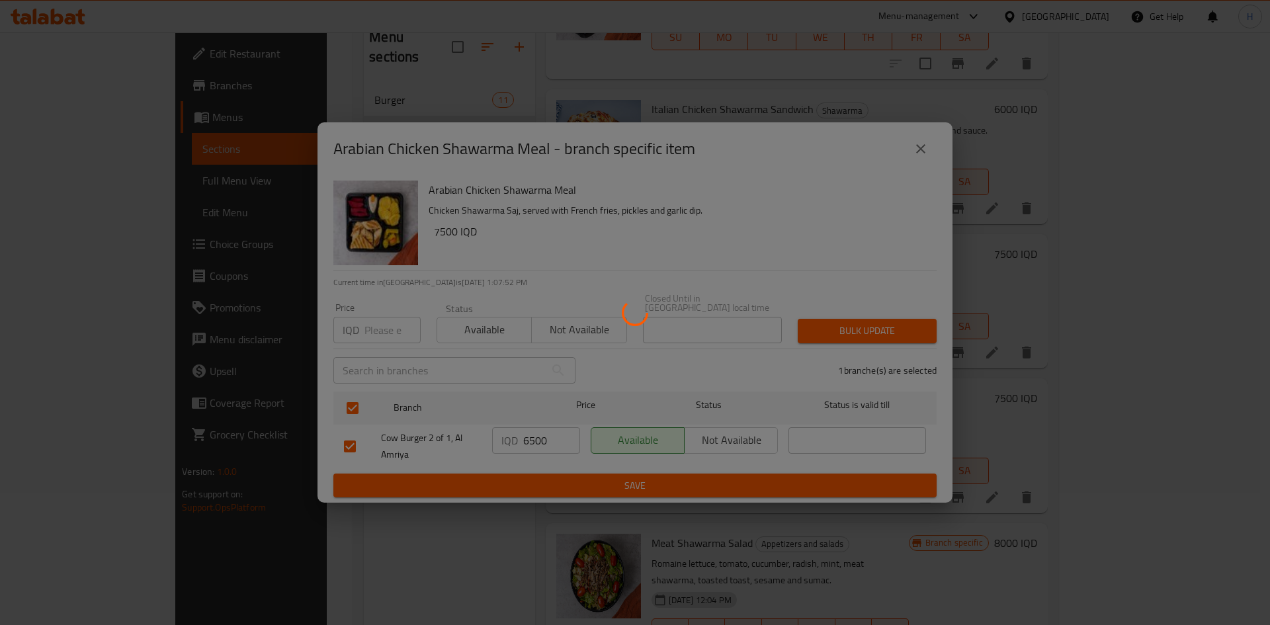
click at [1181, 377] on div at bounding box center [635, 312] width 1270 height 625
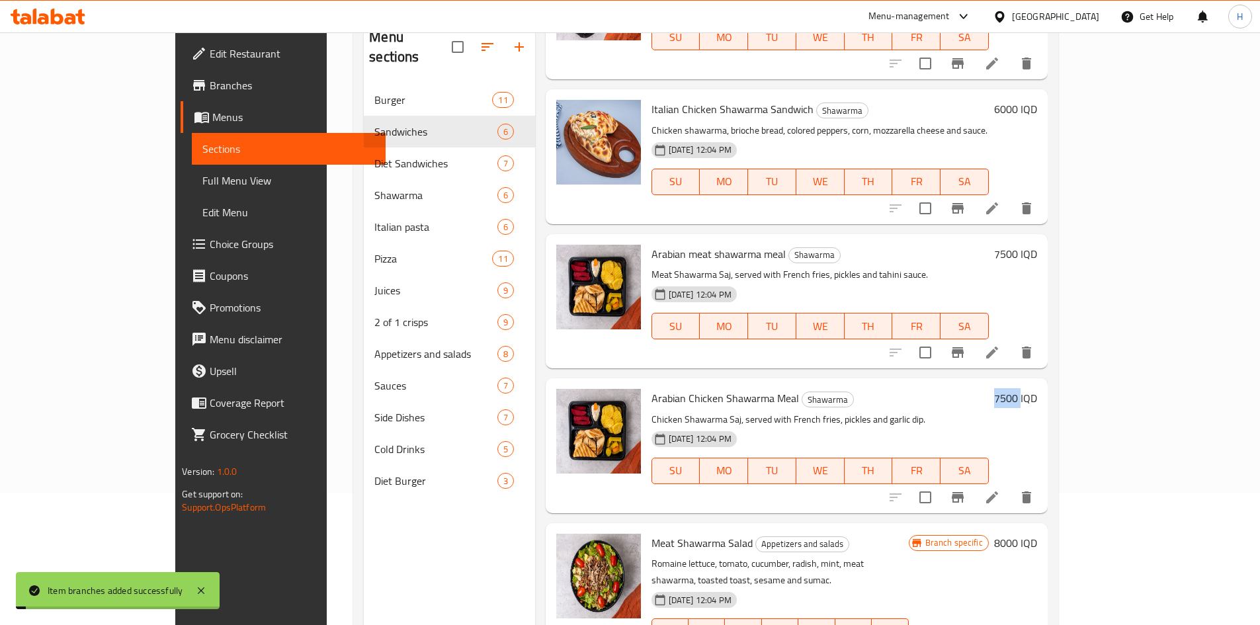
click at [1037, 389] on h6 "7500 IQD" at bounding box center [1015, 398] width 43 height 19
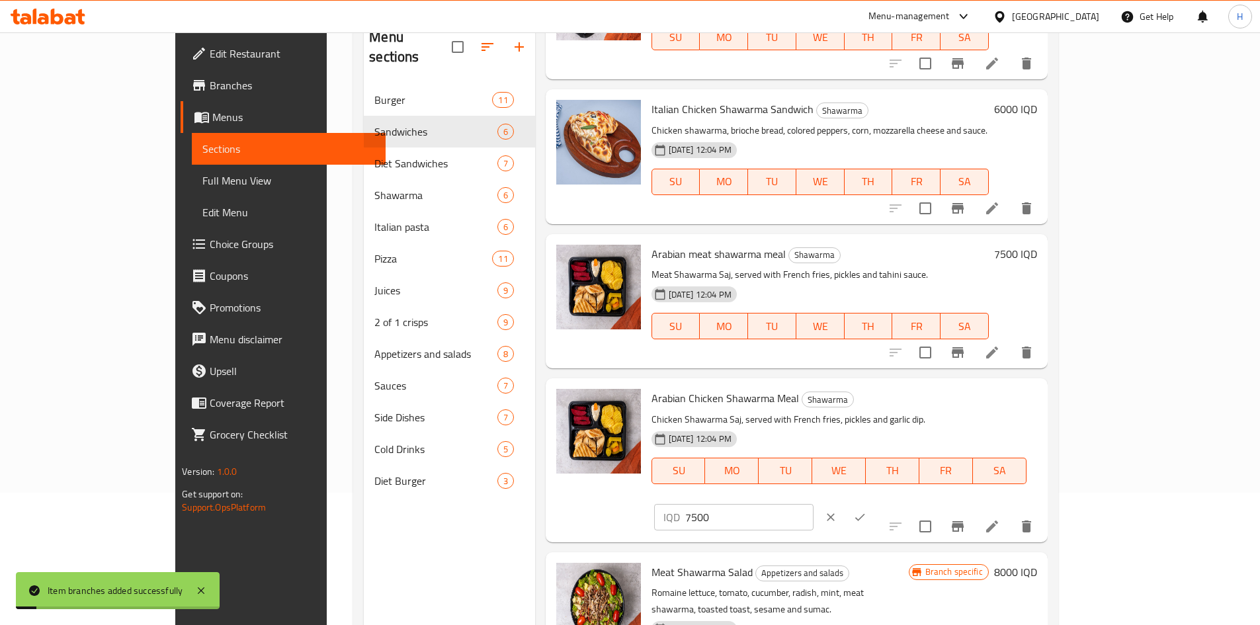
click at [814, 504] on input "7500" at bounding box center [749, 517] width 128 height 26
type input "6500"
click at [865, 513] on icon "ok" at bounding box center [860, 516] width 10 height 7
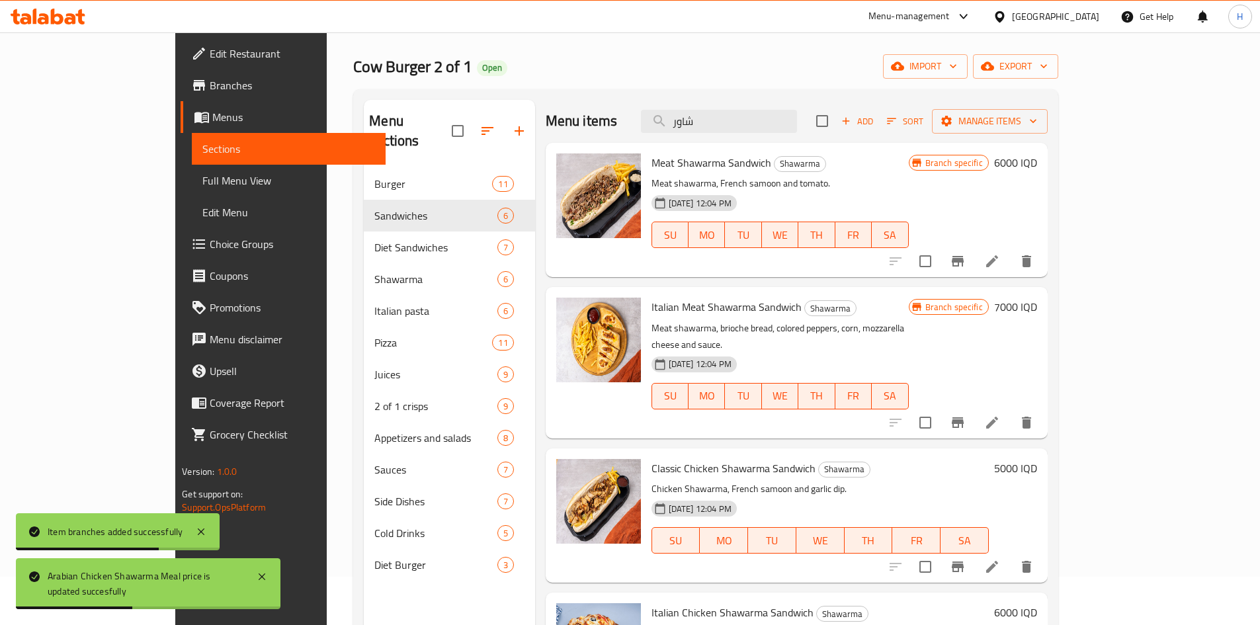
scroll to position [0, 0]
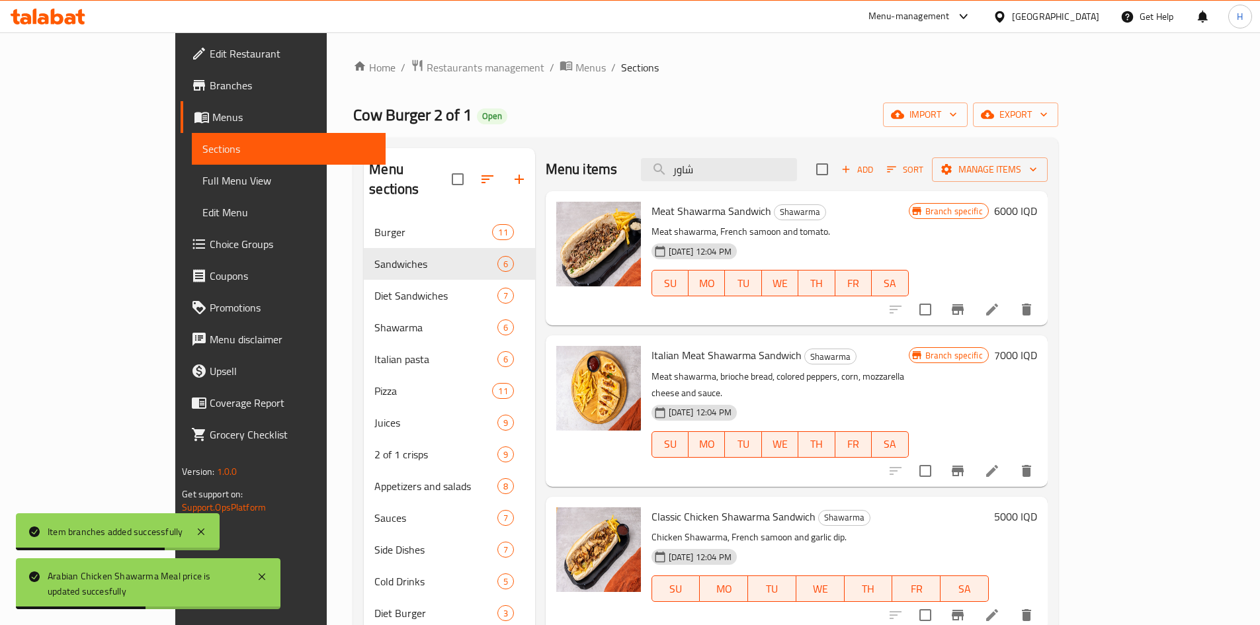
click at [766, 149] on div "Menu items شاور Add Sort Manage items" at bounding box center [797, 169] width 502 height 43
click at [764, 161] on input "شاور" at bounding box center [719, 169] width 156 height 23
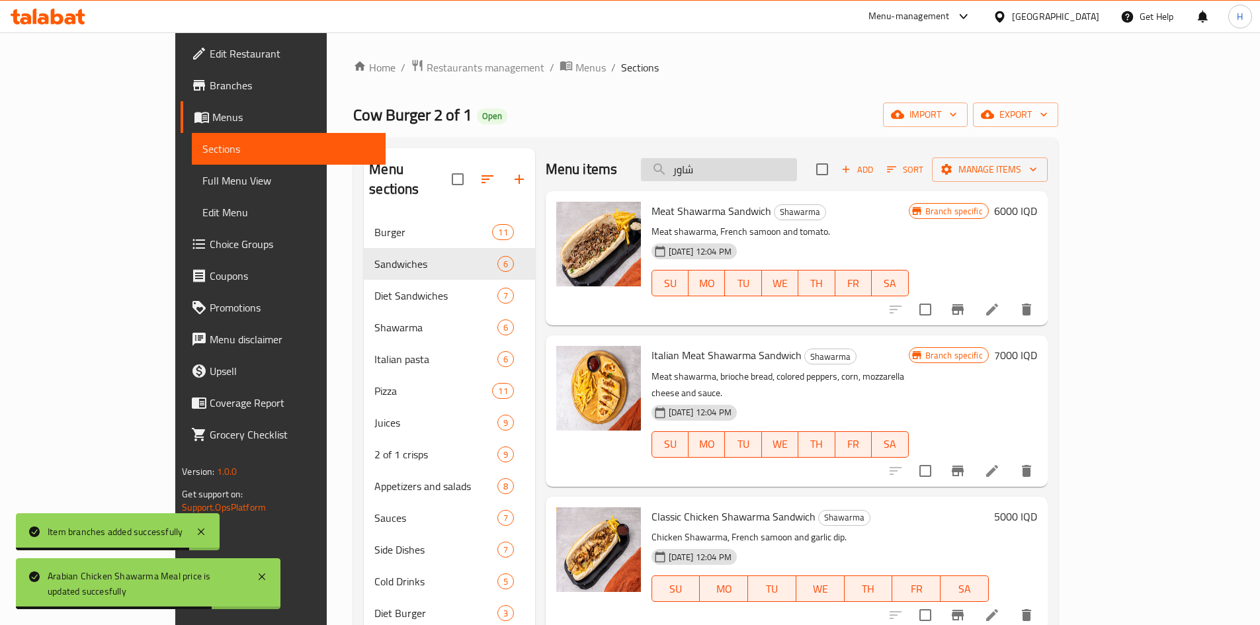
type input "ف"
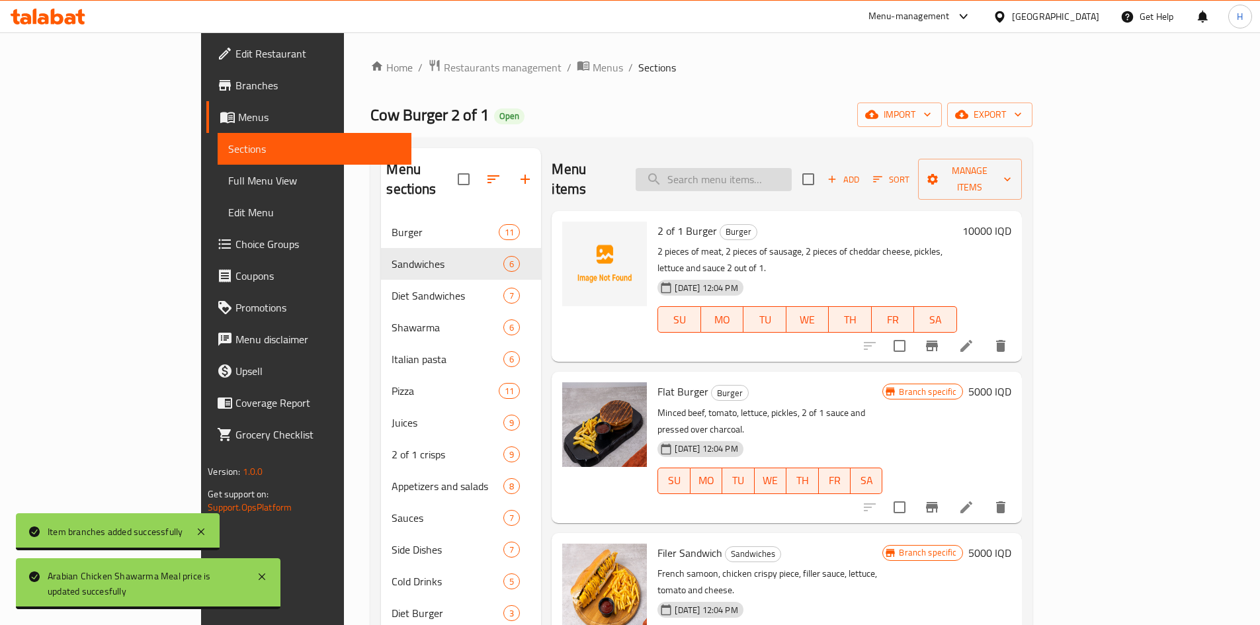
type input "ف"
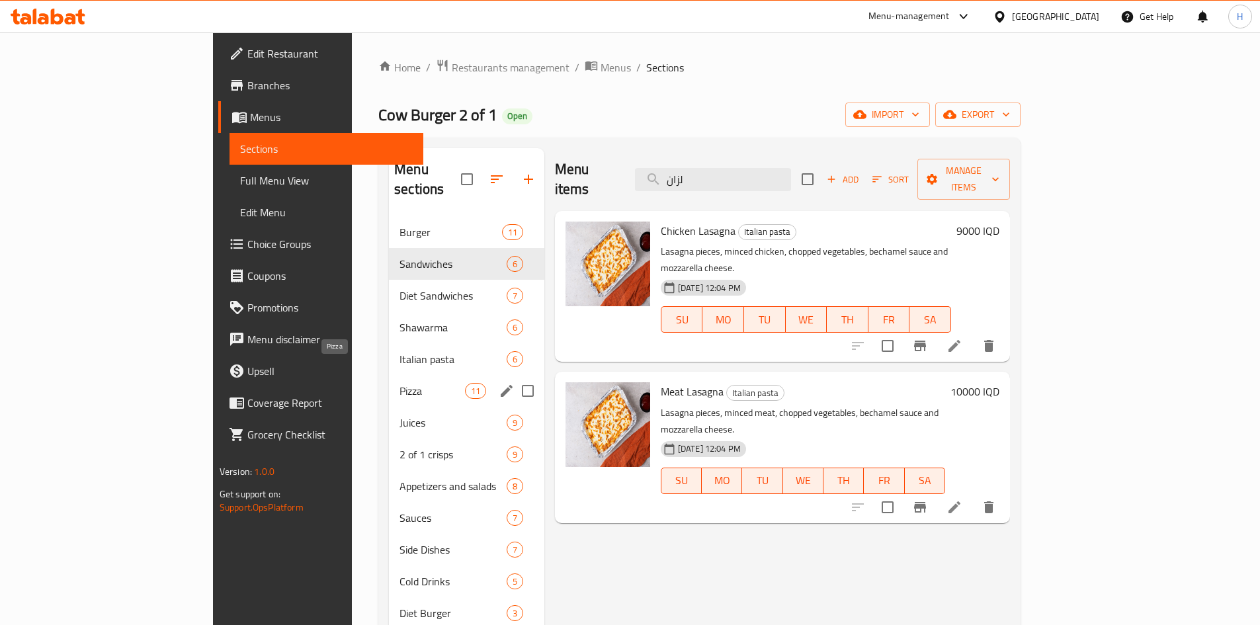
type input "لزان"
click at [400, 383] on span "Pizza" at bounding box center [432, 391] width 65 height 16
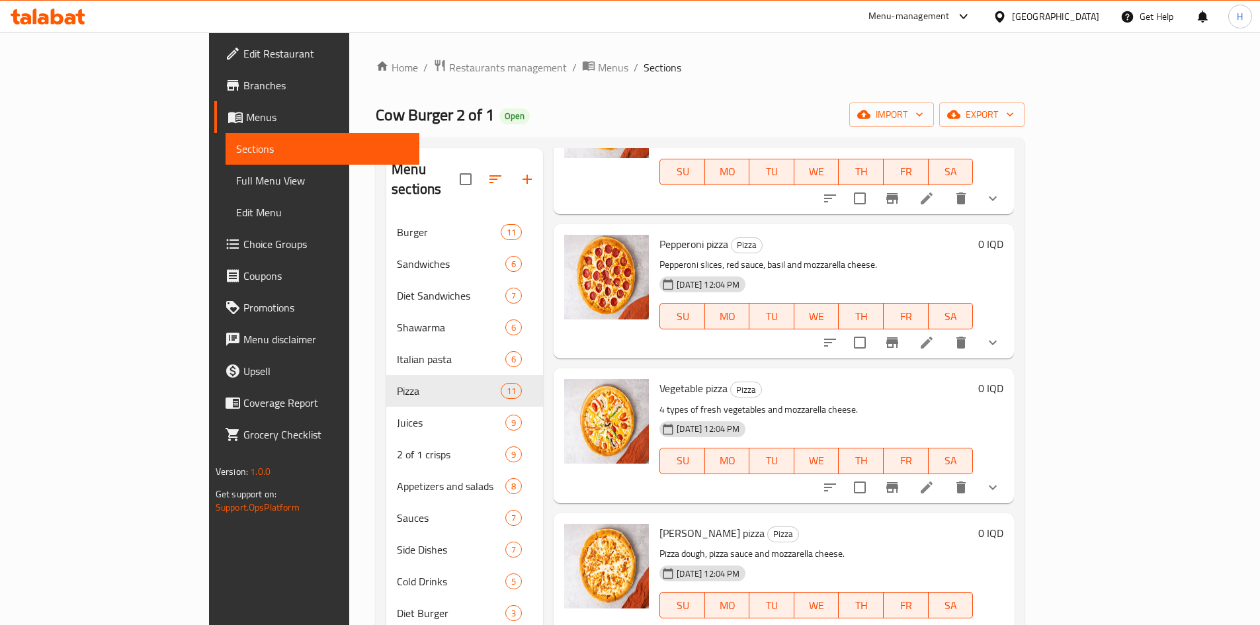
scroll to position [926, 0]
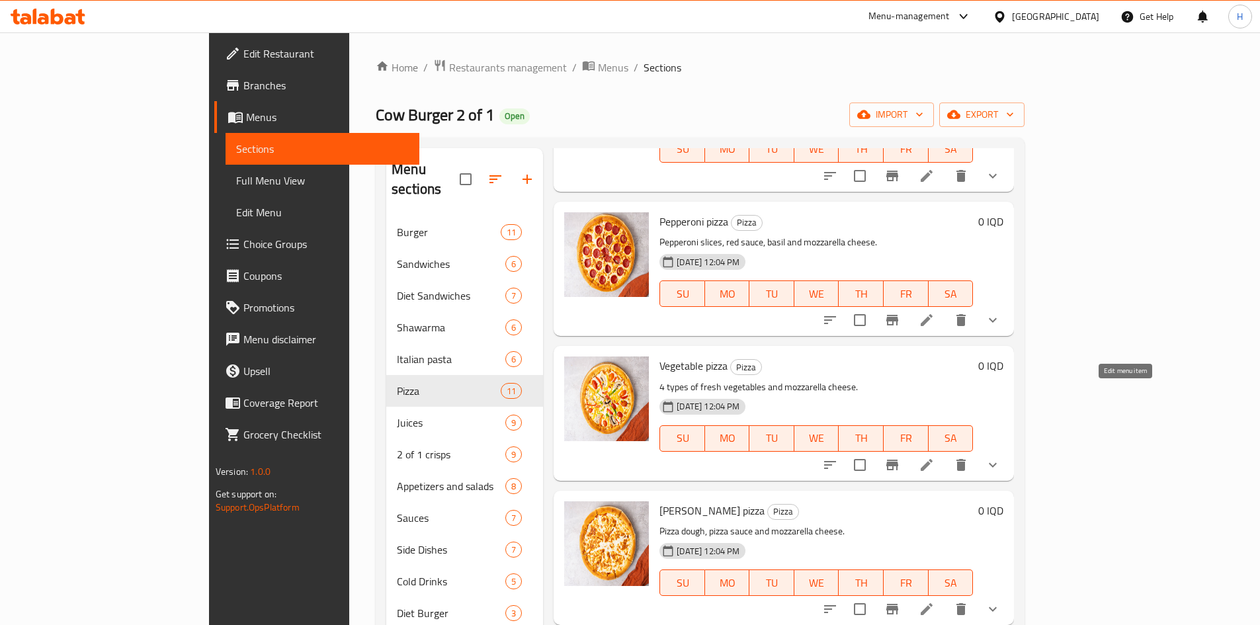
click at [933, 459] on icon at bounding box center [927, 465] width 12 height 12
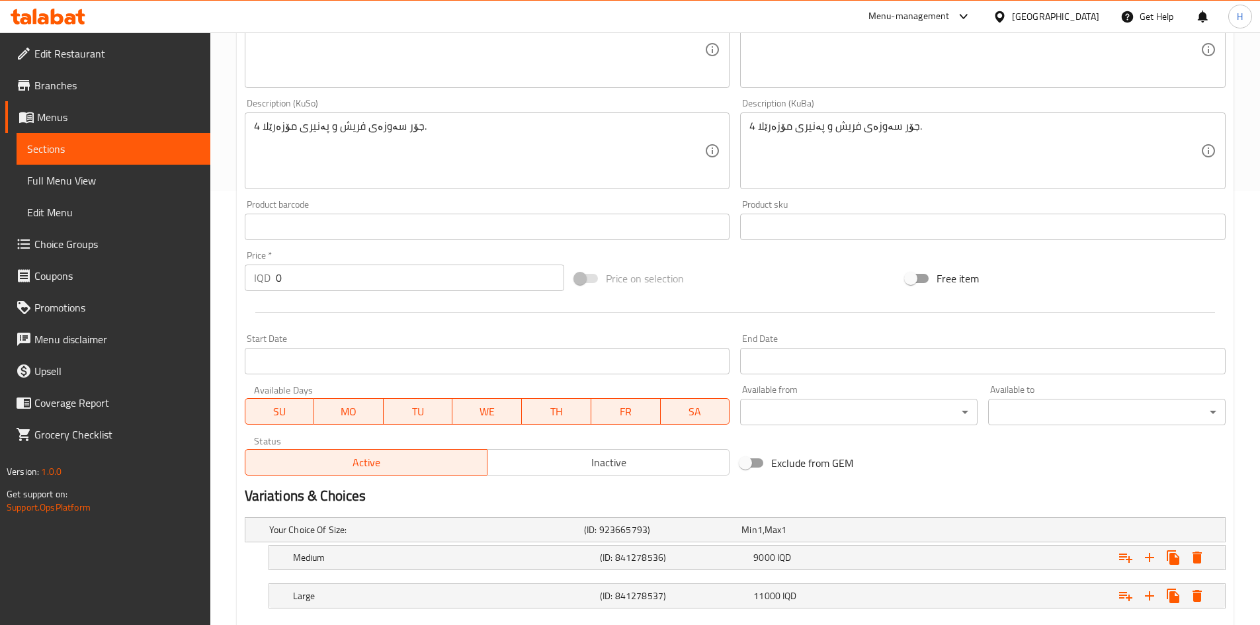
scroll to position [511, 0]
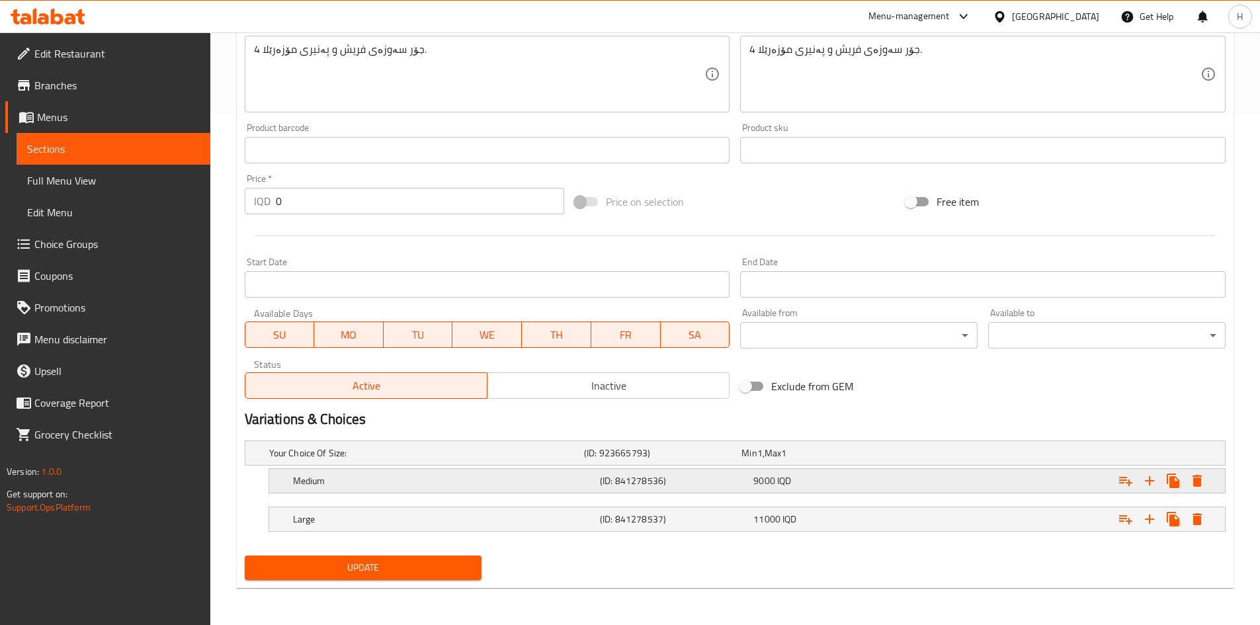
click at [347, 460] on h5 "Medium" at bounding box center [424, 453] width 310 height 13
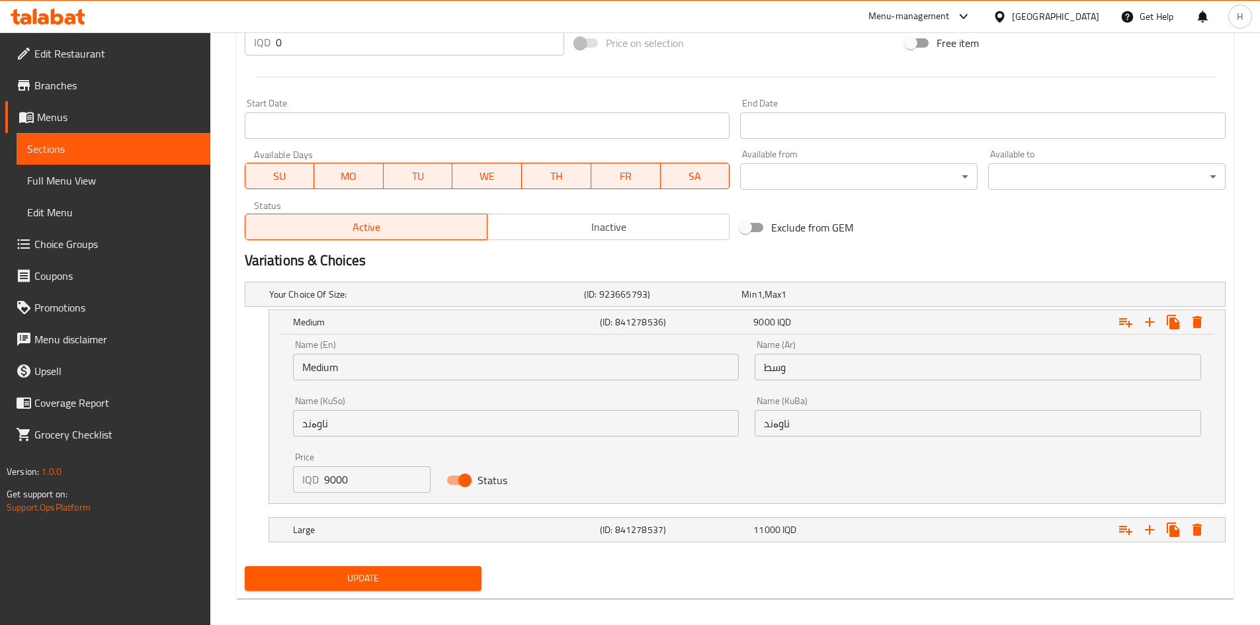
scroll to position [671, 0]
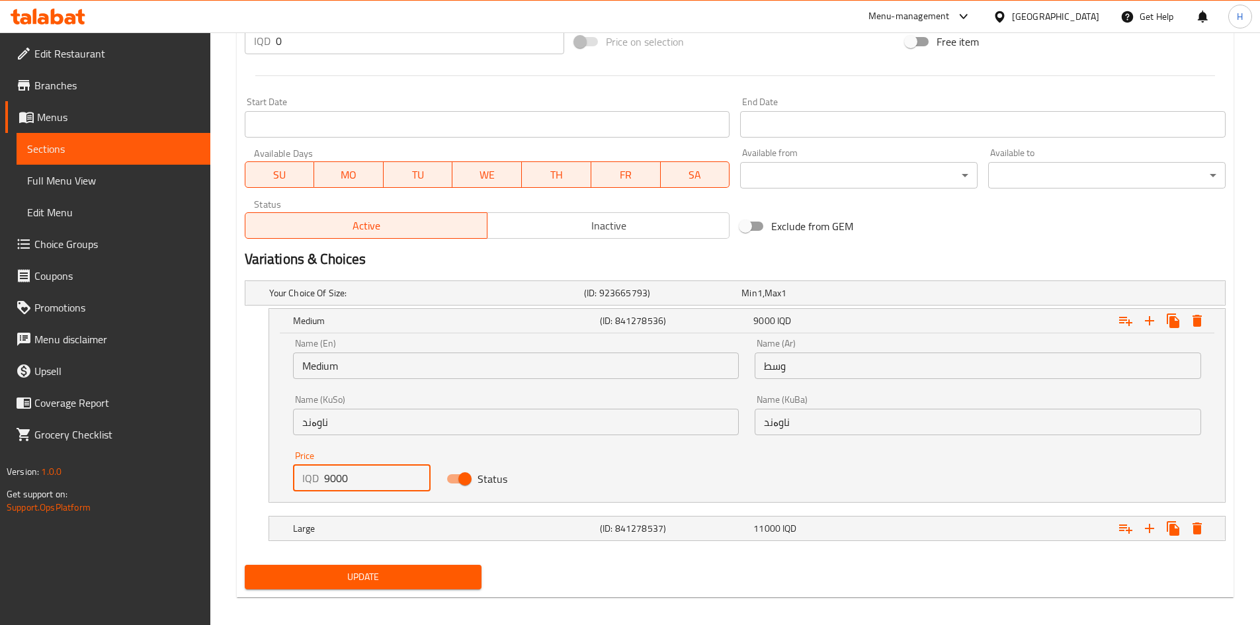
drag, startPoint x: 329, startPoint y: 482, endPoint x: 314, endPoint y: 484, distance: 14.7
click at [314, 484] on div "IQD 9000 Price" at bounding box center [362, 478] width 138 height 26
type input "8000"
click at [392, 573] on span "Update" at bounding box center [363, 577] width 216 height 17
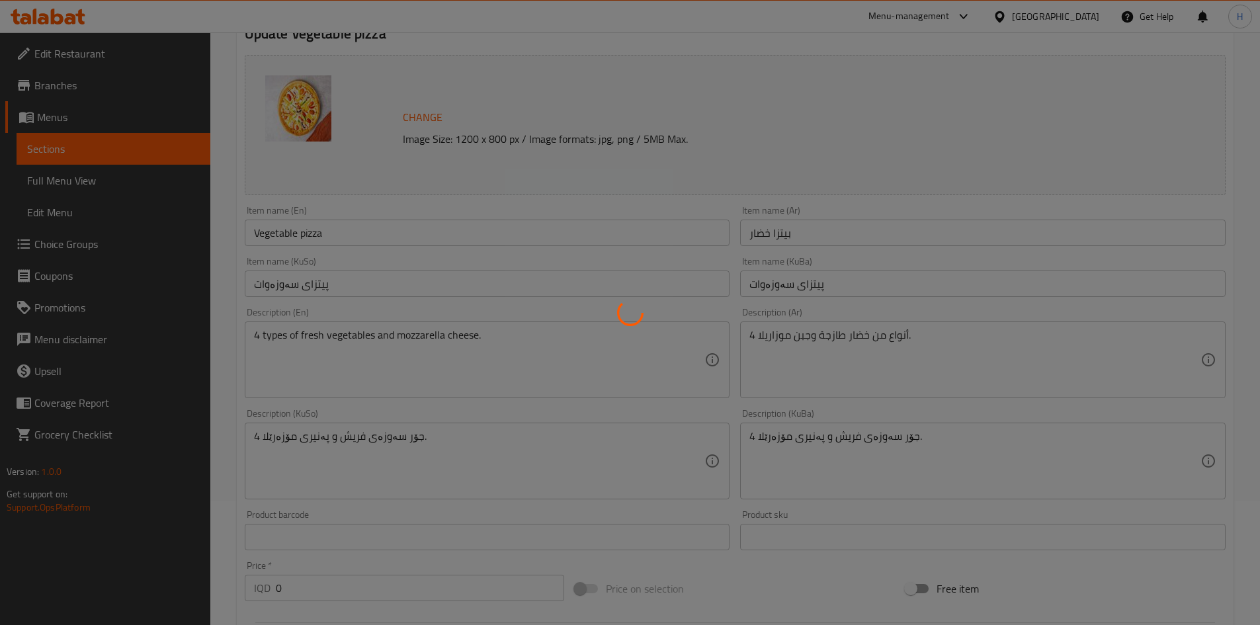
scroll to position [0, 0]
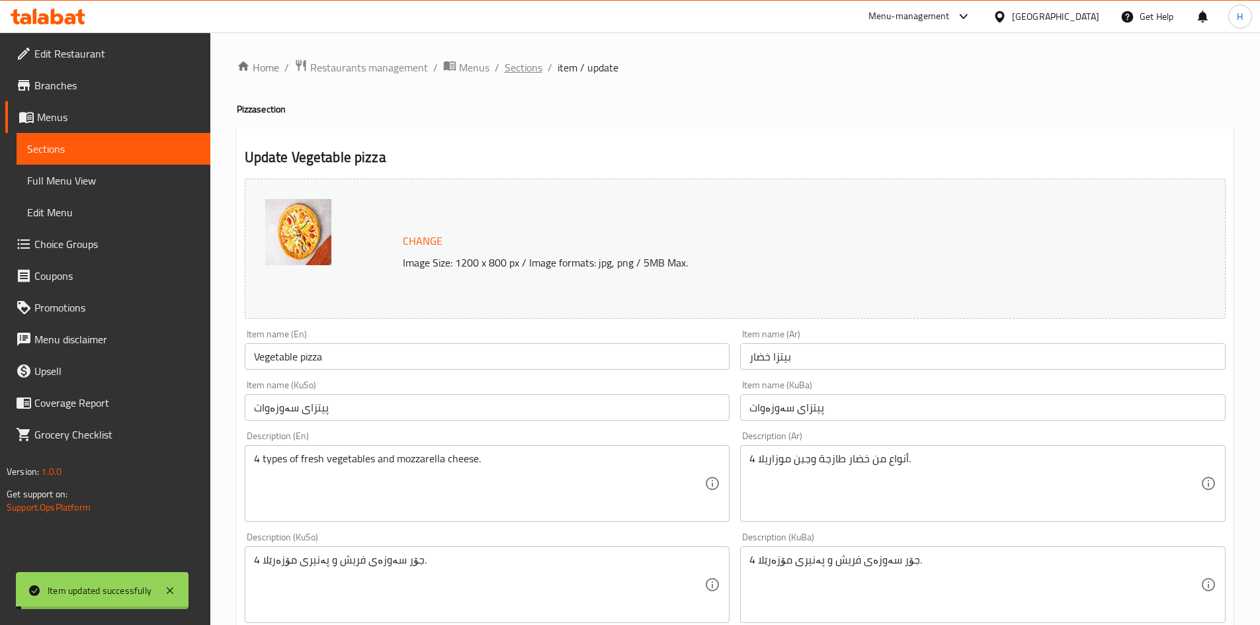
click at [529, 70] on span "Sections" at bounding box center [524, 68] width 38 height 16
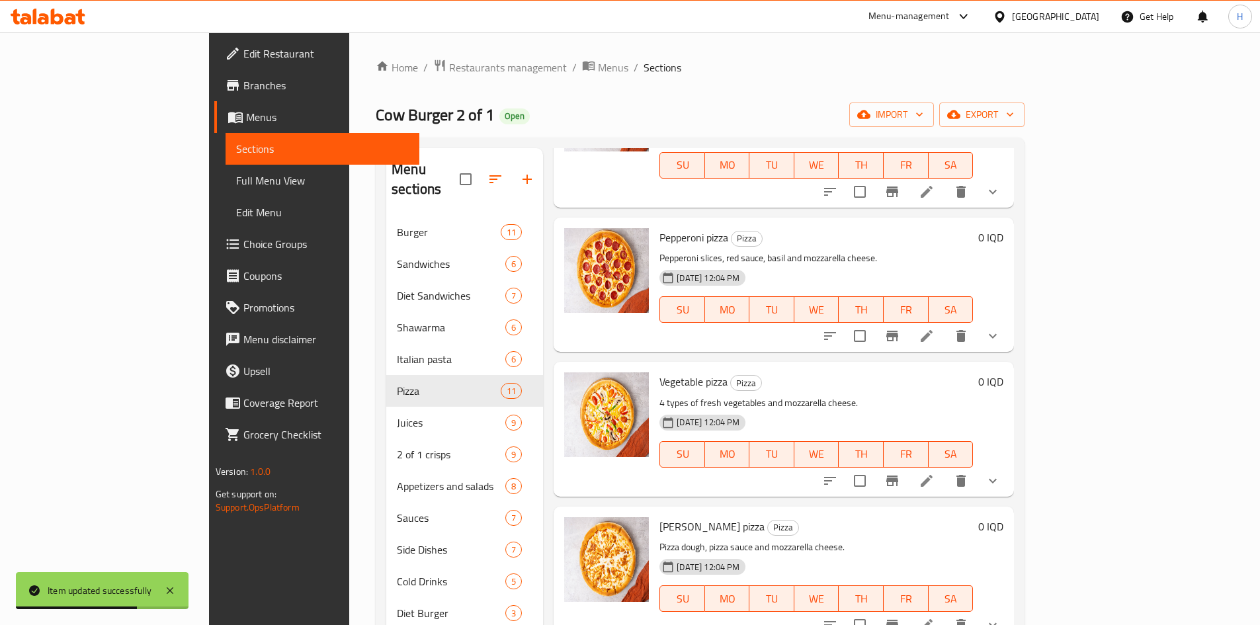
scroll to position [978, 0]
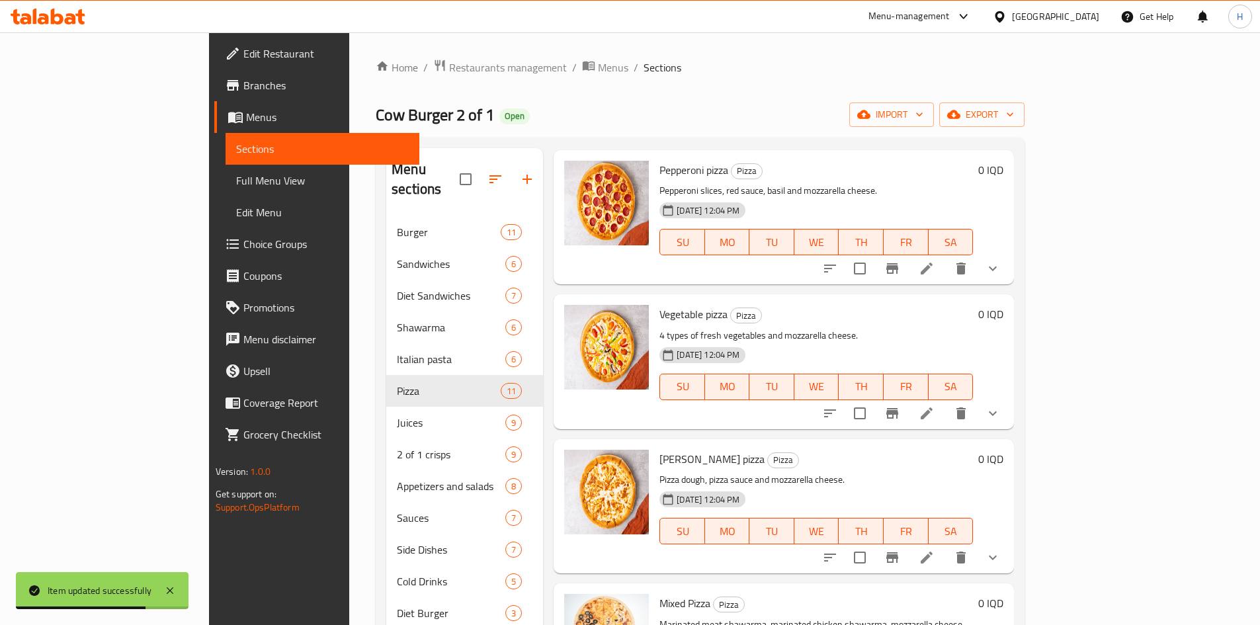
click at [935, 550] on icon at bounding box center [927, 558] width 16 height 16
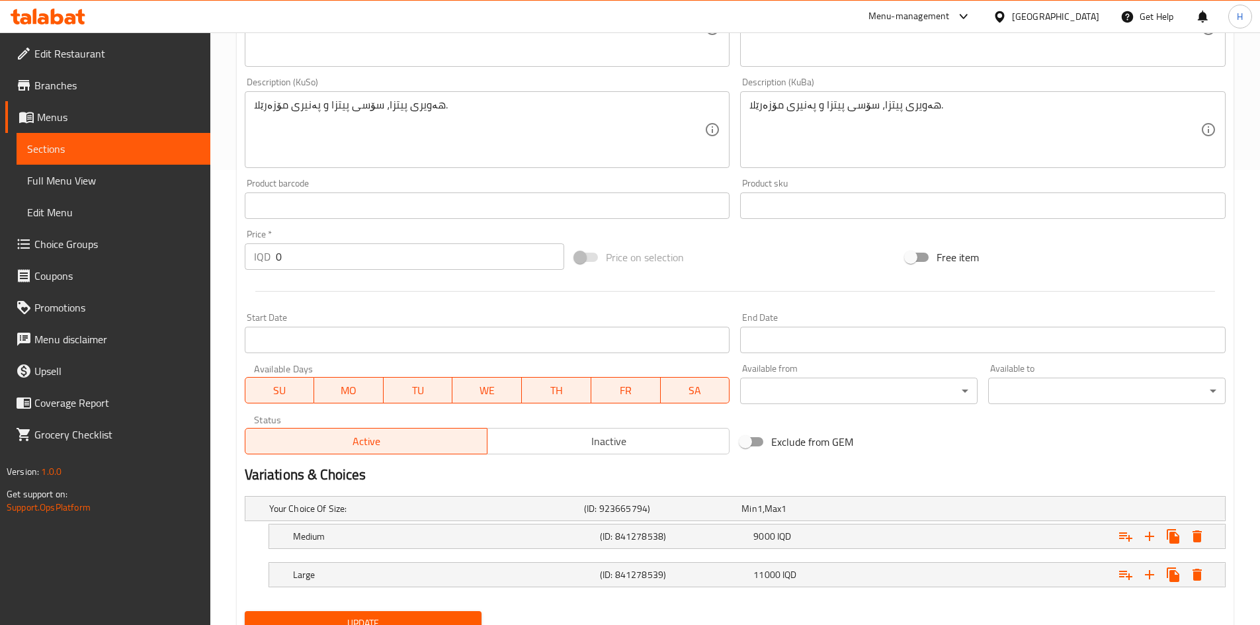
scroll to position [511, 0]
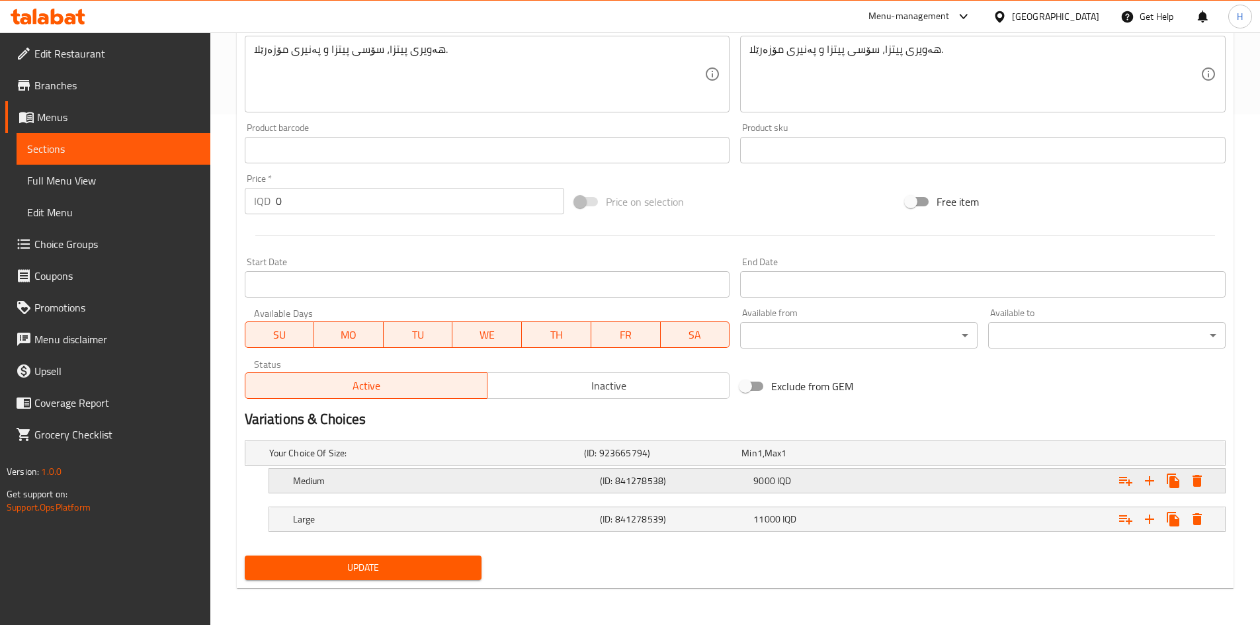
click at [292, 462] on div "Medium" at bounding box center [424, 453] width 315 height 19
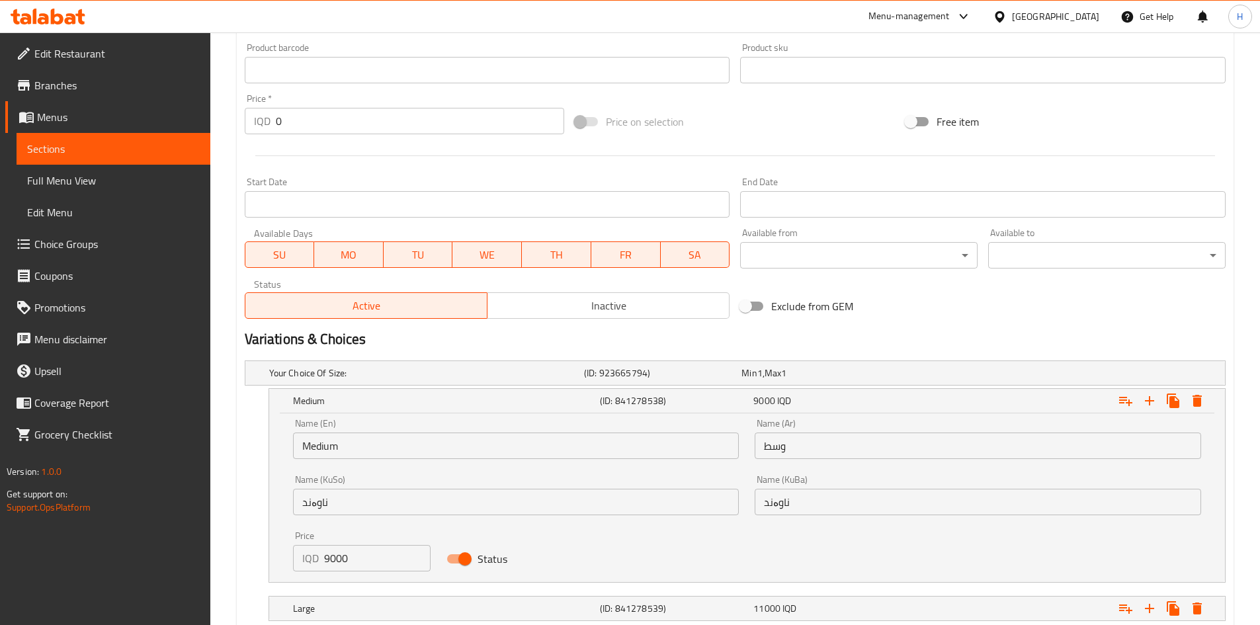
scroll to position [672, 0]
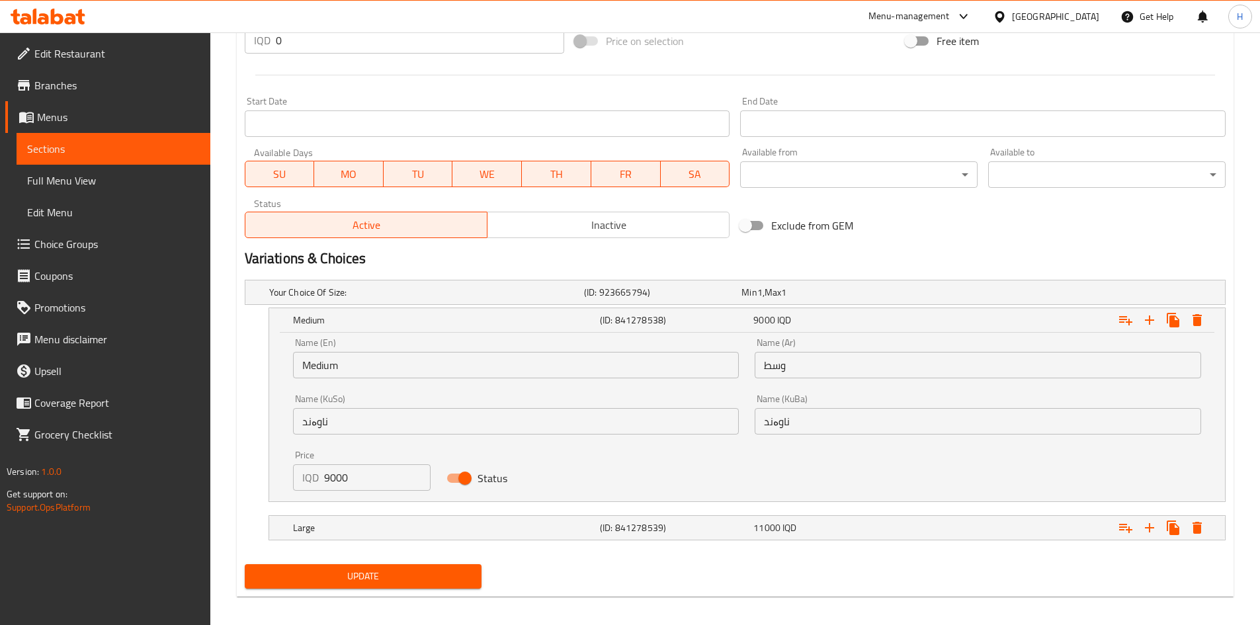
drag, startPoint x: 329, startPoint y: 480, endPoint x: 317, endPoint y: 482, distance: 12.7
click at [317, 482] on div "IQD 9000 Price" at bounding box center [362, 477] width 138 height 26
type input "8000"
click at [380, 577] on span "Update" at bounding box center [363, 576] width 216 height 17
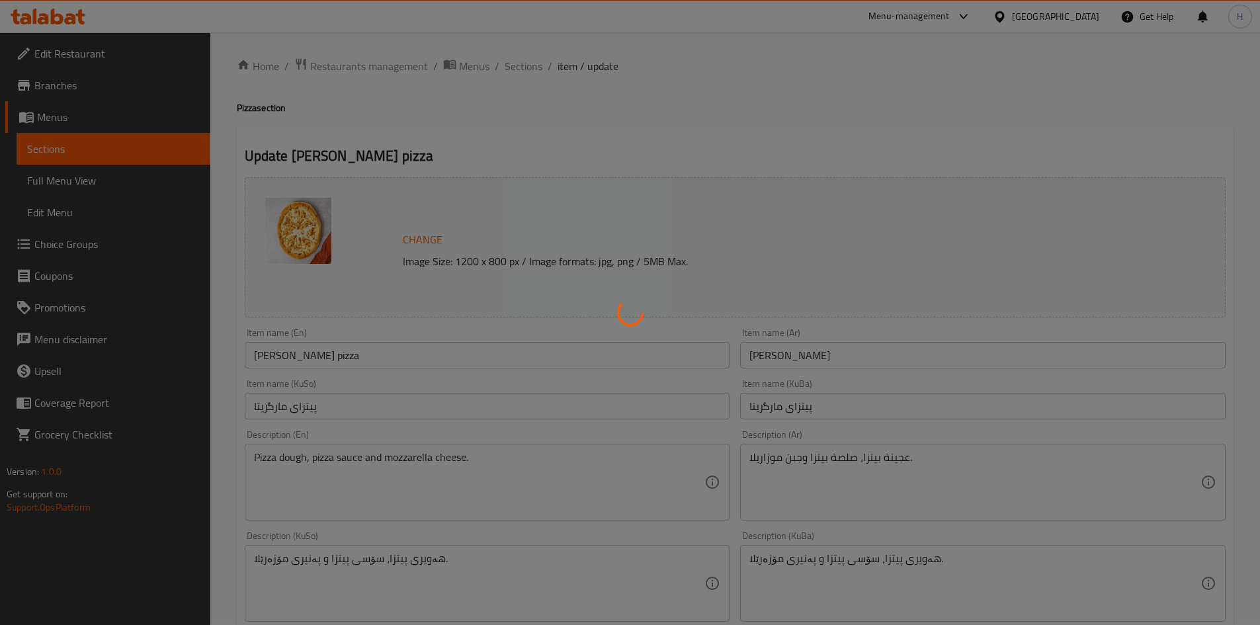
scroll to position [0, 0]
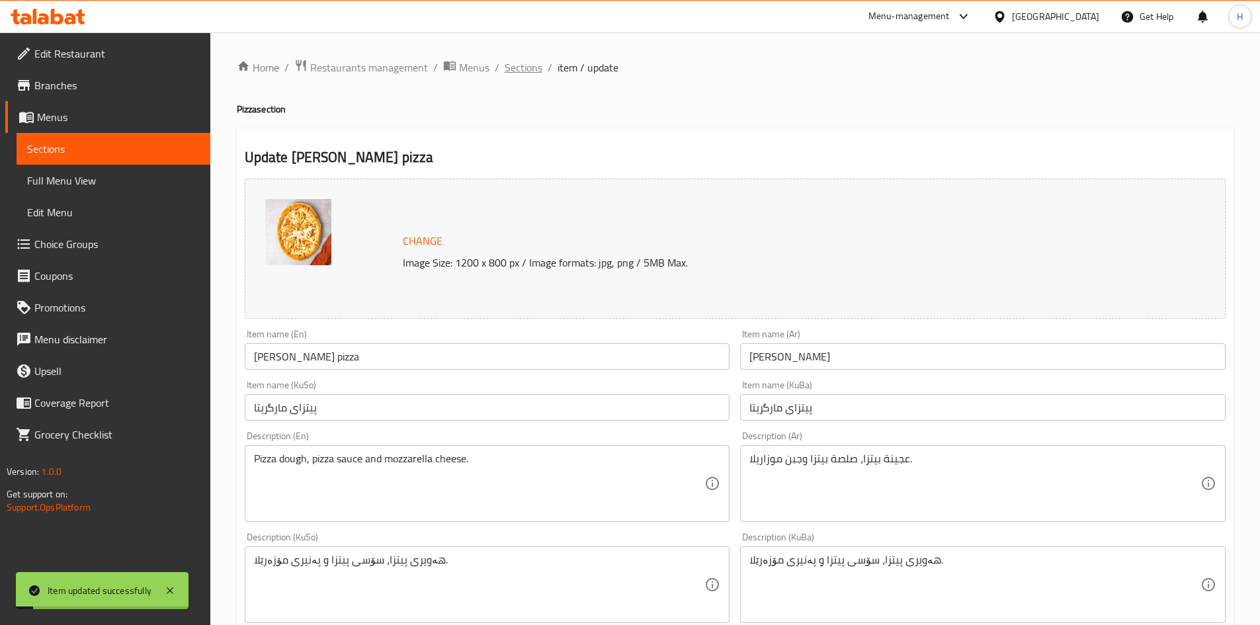
click at [505, 62] on span "Sections" at bounding box center [524, 68] width 38 height 16
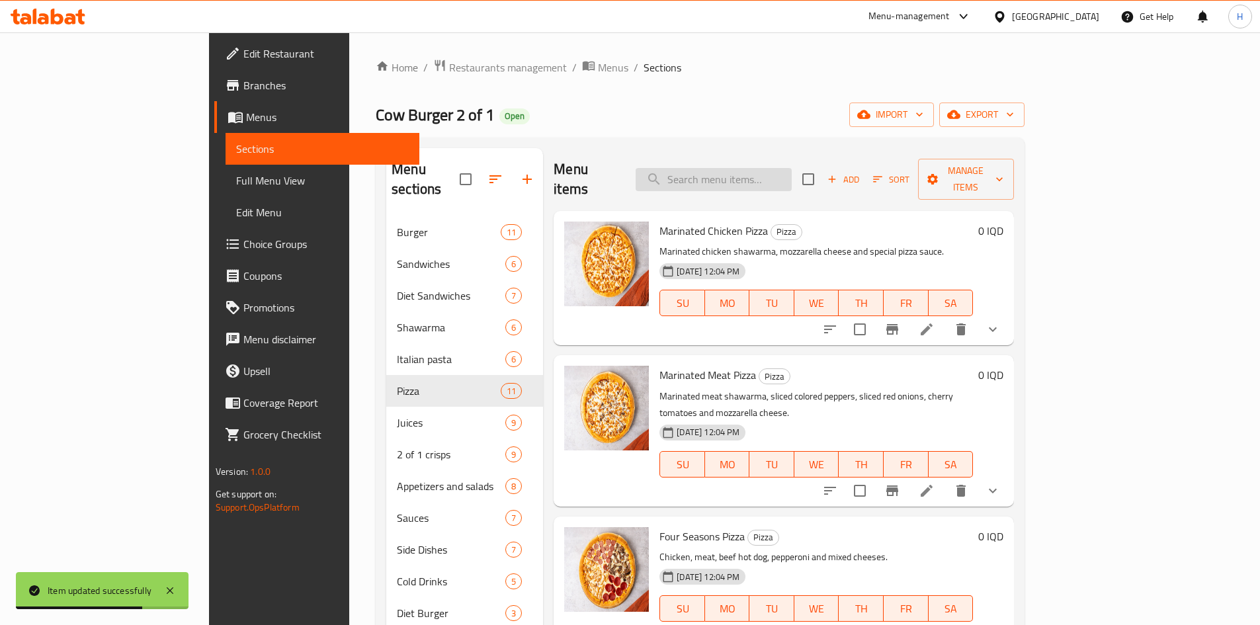
click at [777, 168] on input "search" at bounding box center [714, 179] width 156 height 23
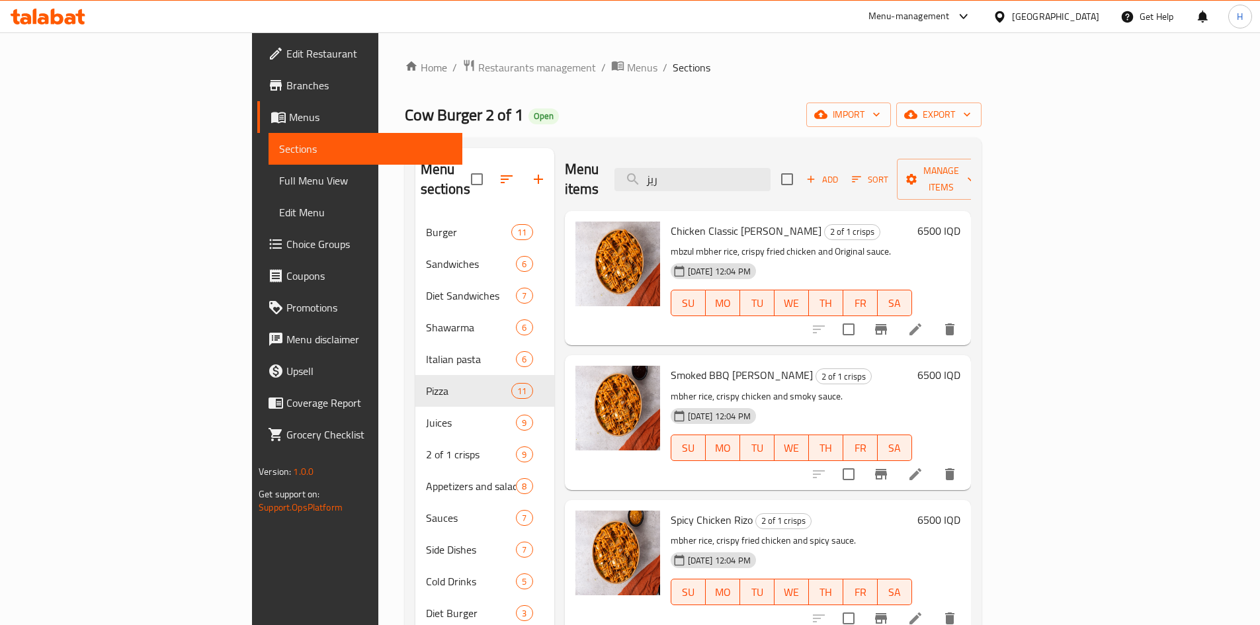
type input "ريز"
click at [889, 322] on icon "Branch-specific-item" at bounding box center [881, 330] width 16 height 16
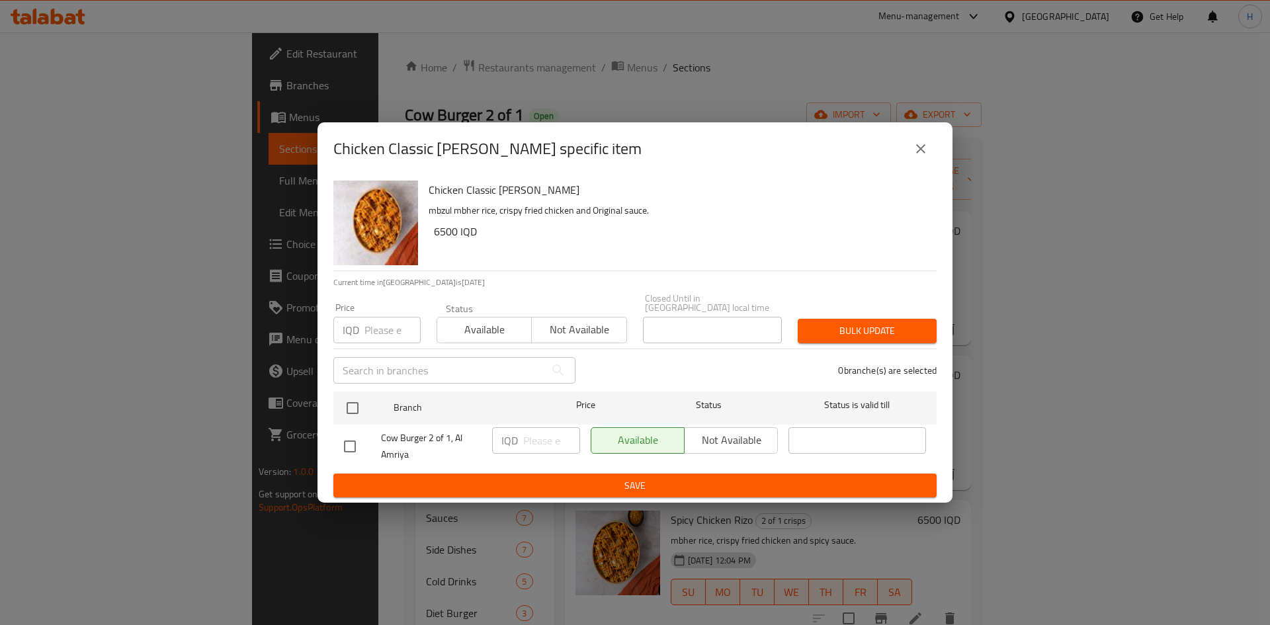
drag, startPoint x: 355, startPoint y: 412, endPoint x: 521, endPoint y: 425, distance: 166.6
click at [359, 412] on input "checkbox" at bounding box center [353, 408] width 28 height 28
checkbox input "true"
click at [535, 433] on input "number" at bounding box center [551, 440] width 57 height 26
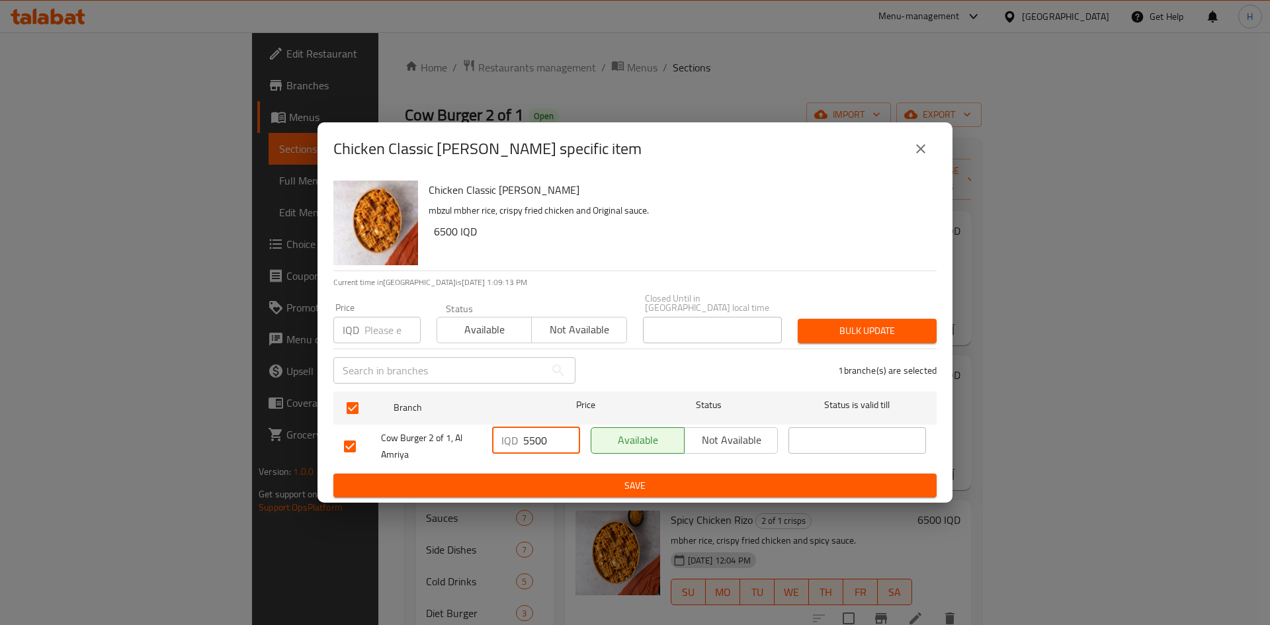
type input "5500"
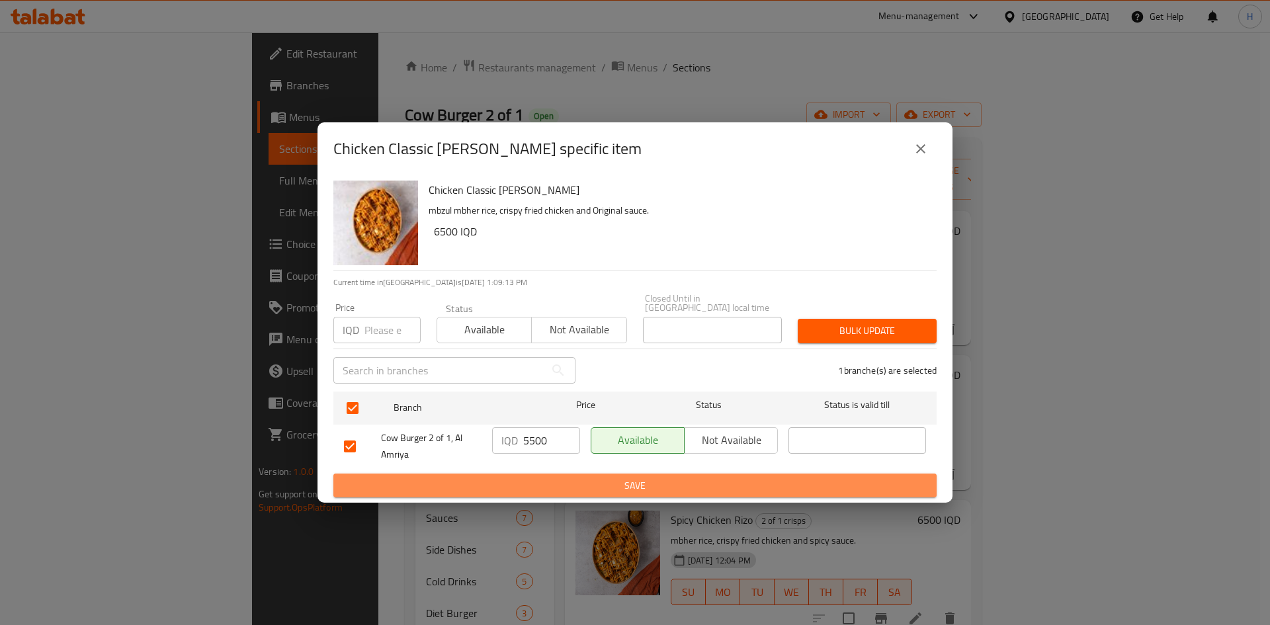
click at [660, 492] on button "Save" at bounding box center [634, 486] width 603 height 24
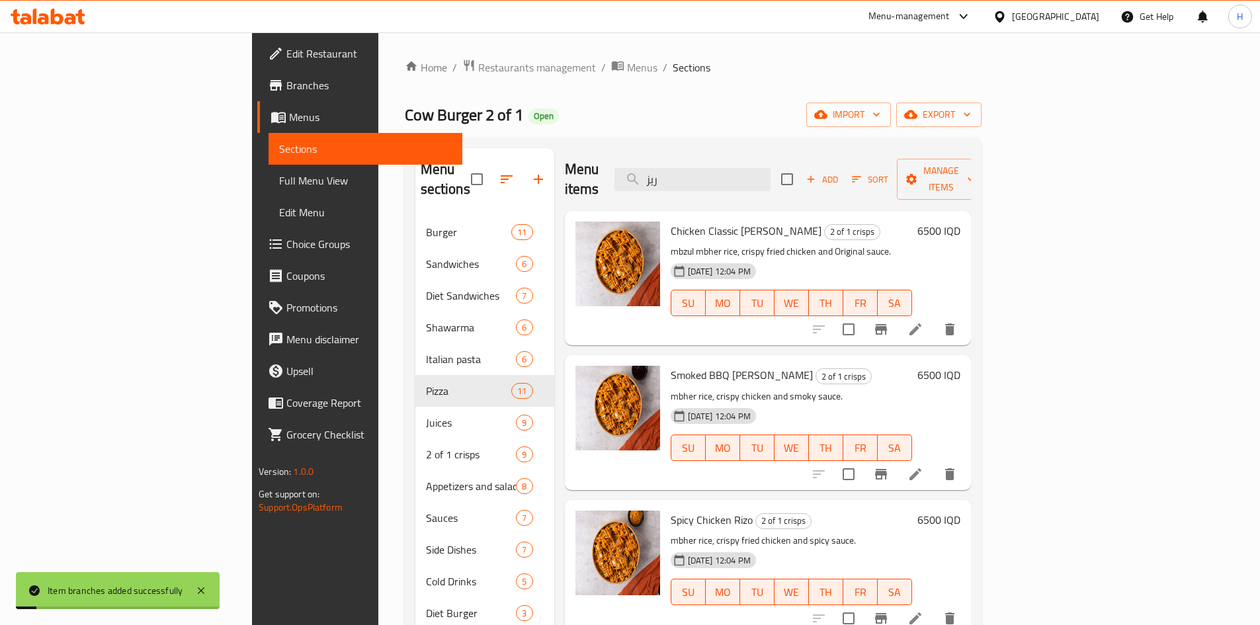
click at [961, 224] on div "6500 IQD" at bounding box center [936, 278] width 48 height 113
click at [961, 222] on h6 "6500 IQD" at bounding box center [939, 231] width 43 height 19
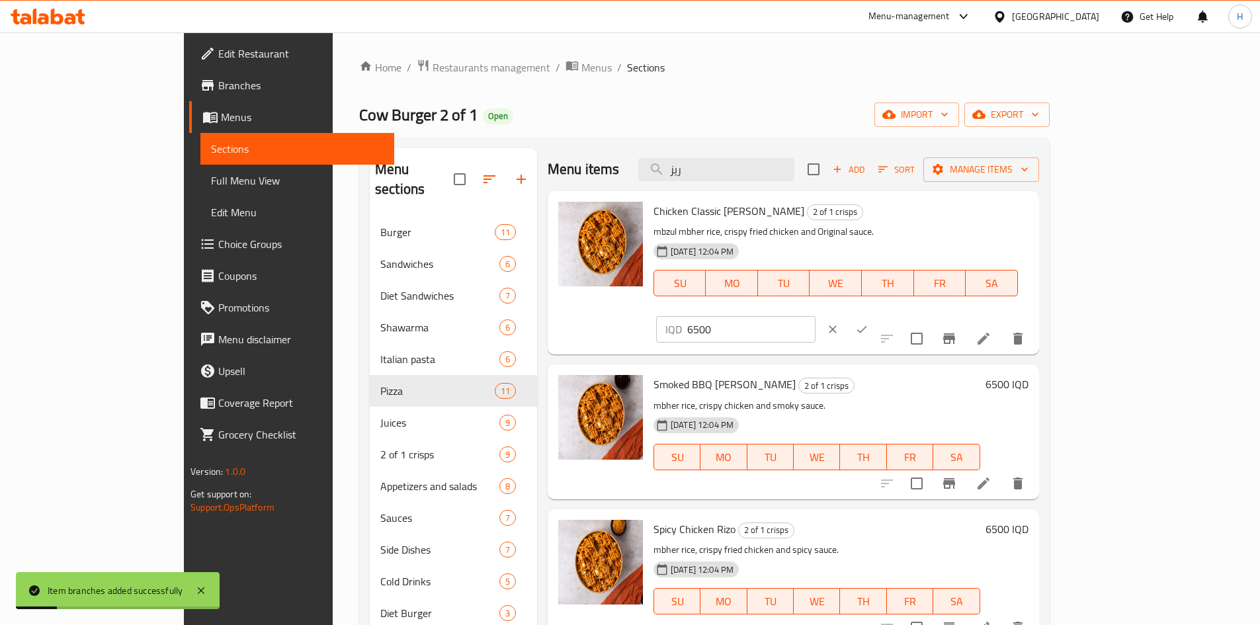
click at [816, 316] on input "6500" at bounding box center [751, 329] width 128 height 26
type input "5500"
click at [877, 315] on button "ok" at bounding box center [862, 329] width 29 height 29
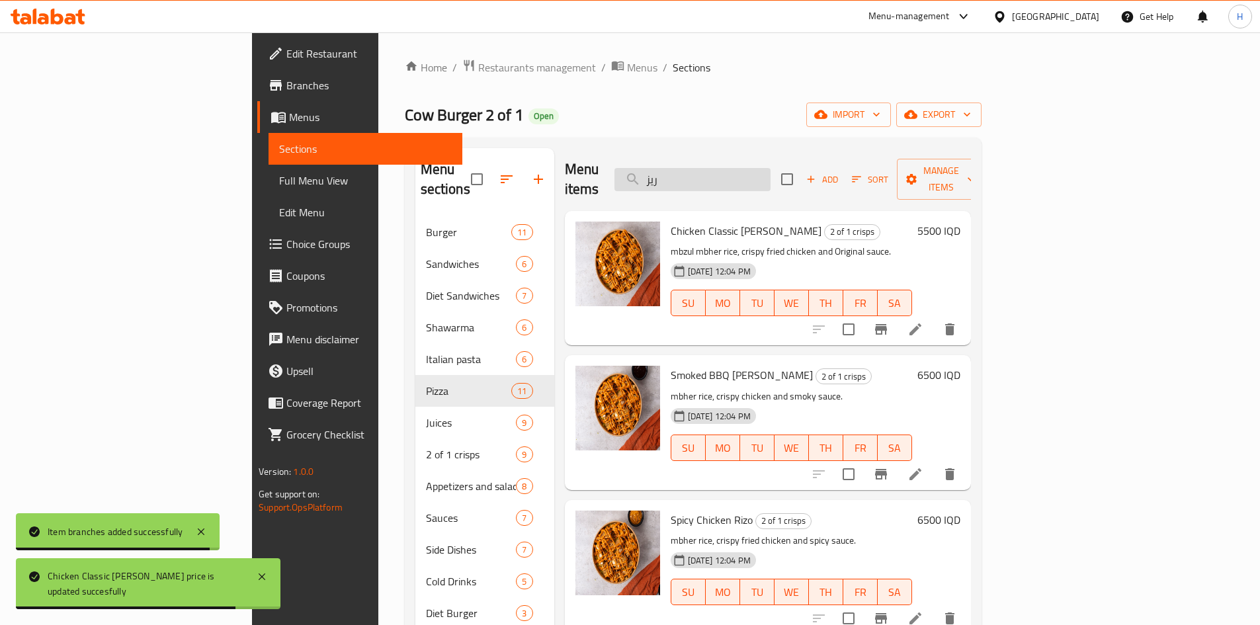
click at [771, 168] on input "ريز" at bounding box center [693, 179] width 156 height 23
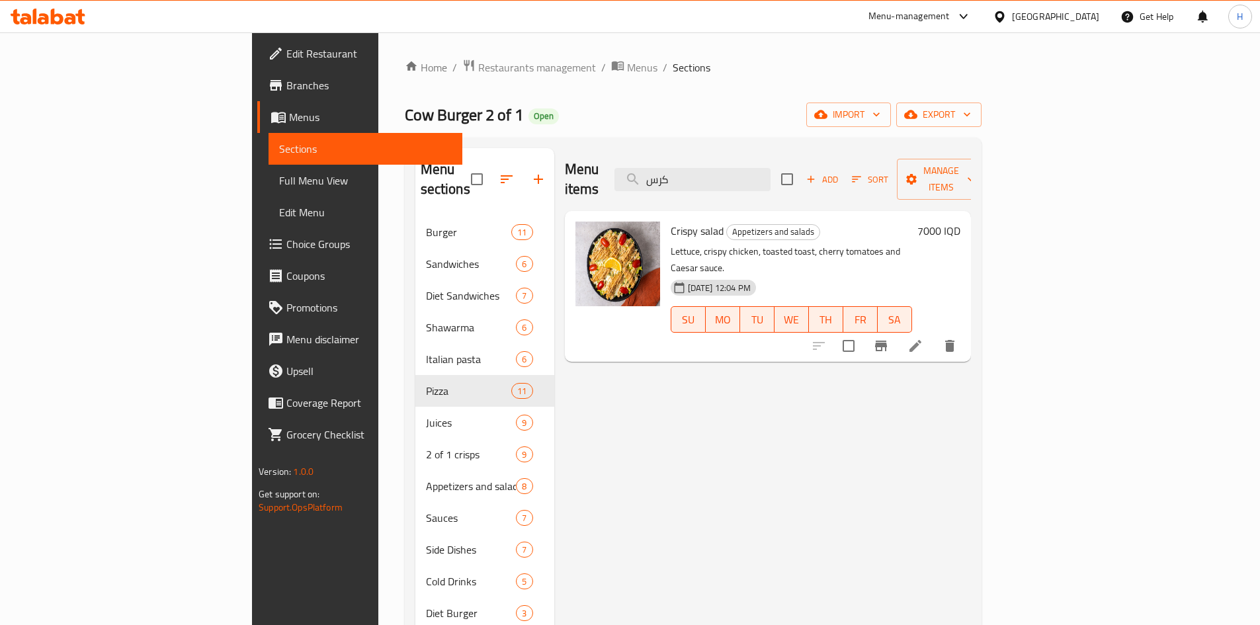
type input "كرس"
click at [887, 341] on icon "Branch-specific-item" at bounding box center [881, 346] width 12 height 11
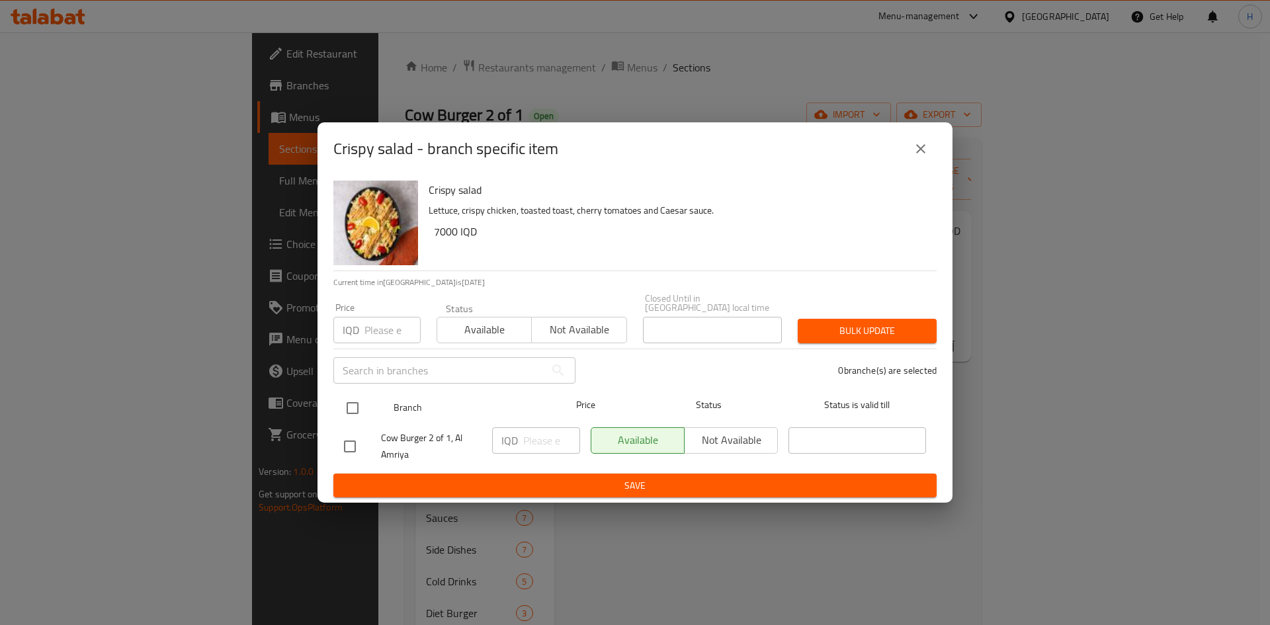
click at [351, 410] on input "checkbox" at bounding box center [353, 408] width 28 height 28
checkbox input "true"
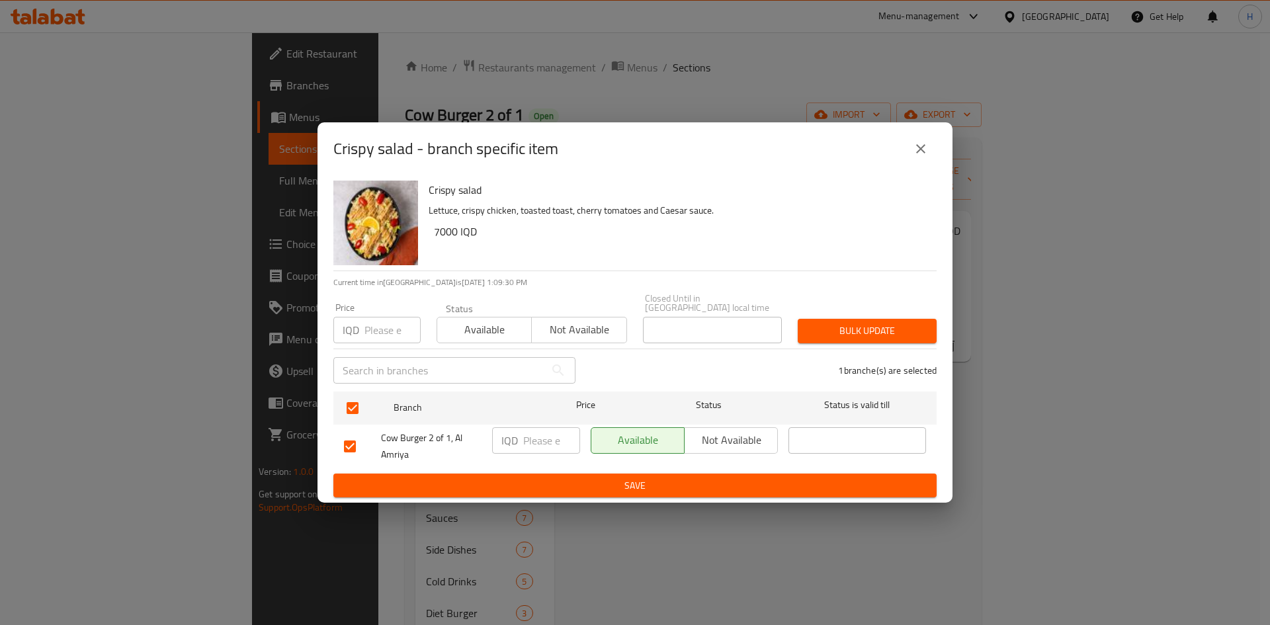
click at [540, 434] on input "number" at bounding box center [551, 440] width 57 height 26
type input "6500"
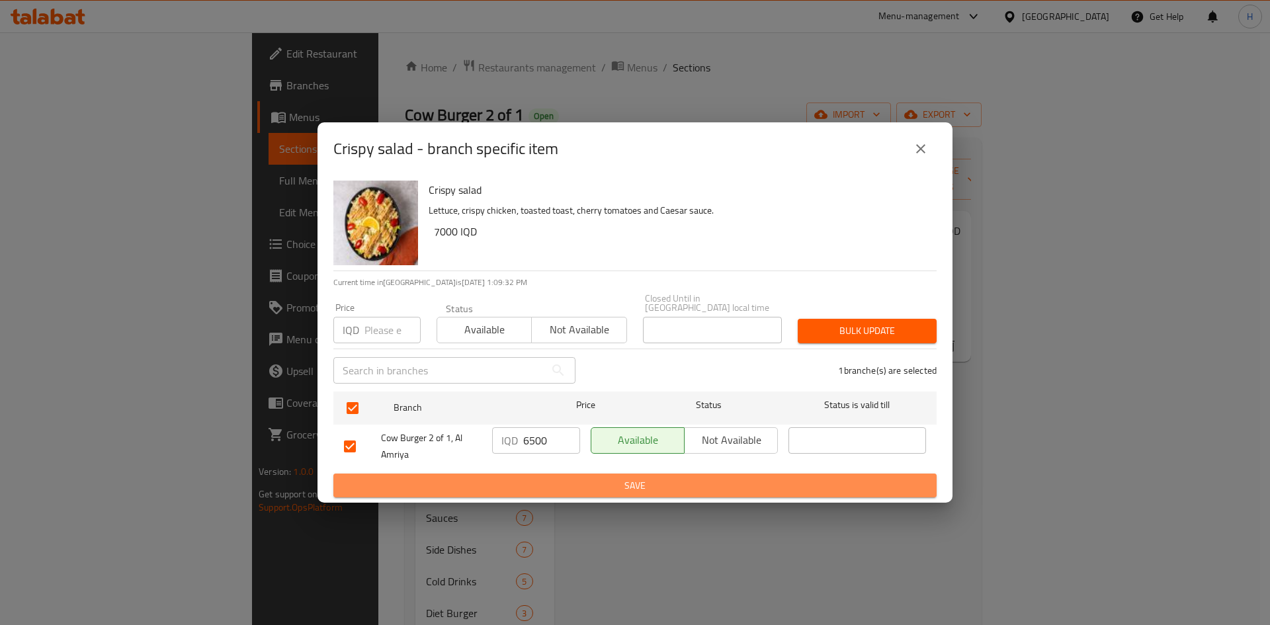
drag, startPoint x: 558, startPoint y: 472, endPoint x: 619, endPoint y: 478, distance: 60.5
click at [560, 478] on span "Save" at bounding box center [635, 486] width 582 height 17
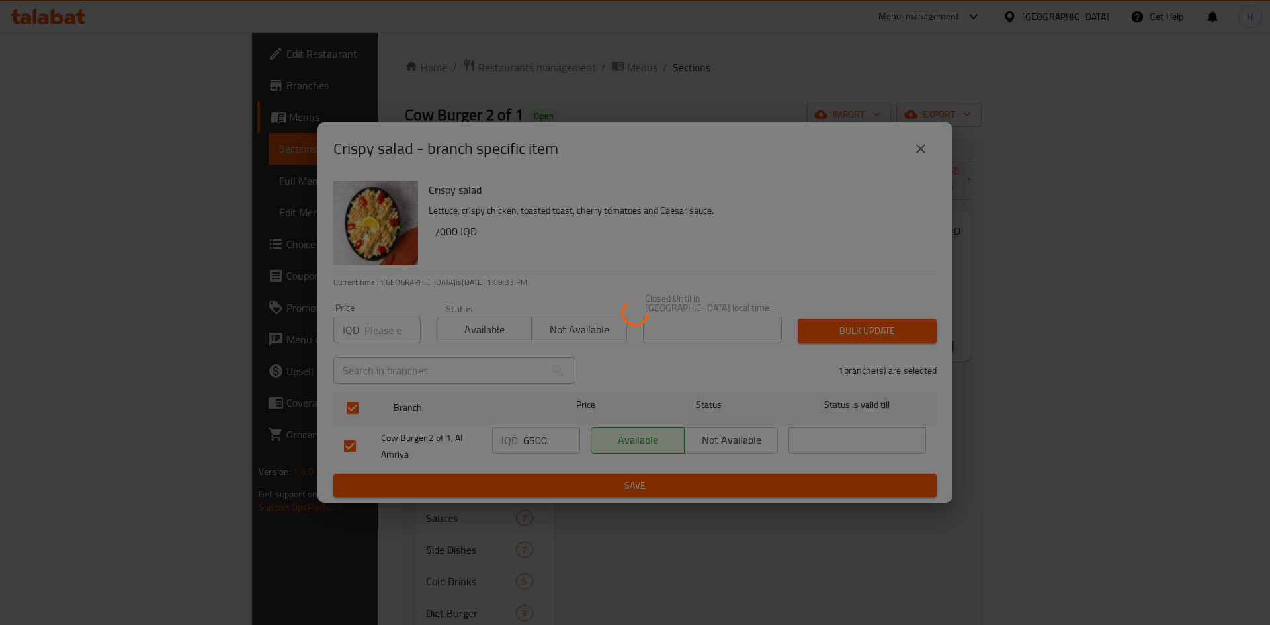
click at [1181, 212] on div at bounding box center [635, 312] width 1270 height 625
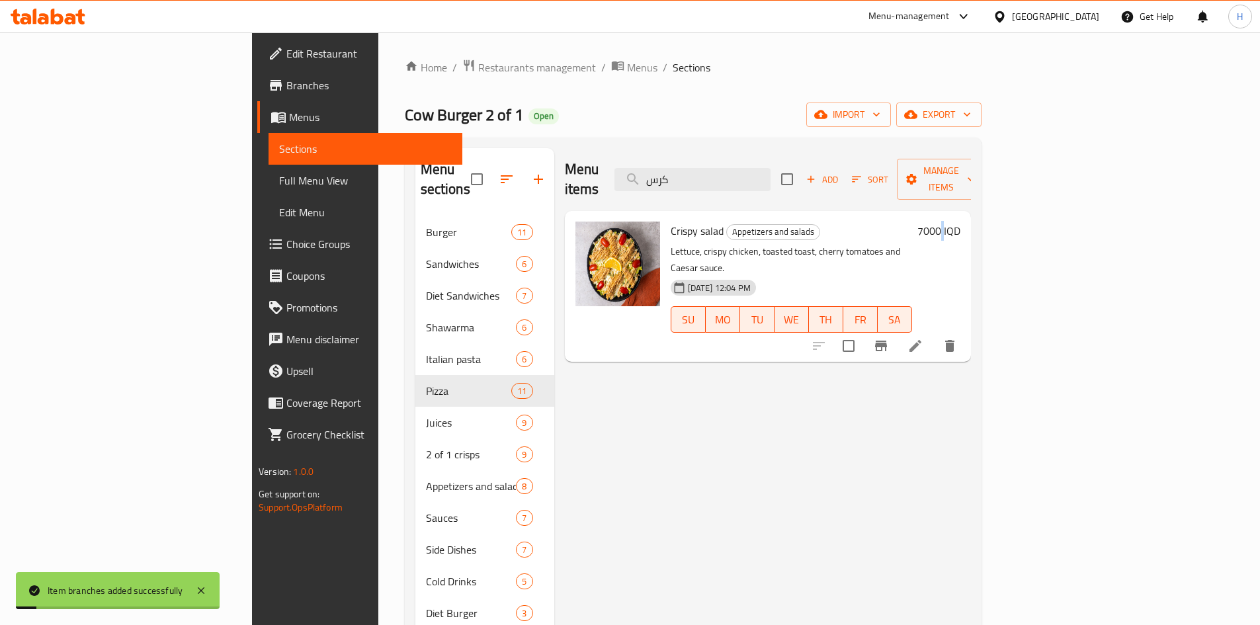
click at [961, 222] on h6 "7000 IQD" at bounding box center [939, 231] width 43 height 19
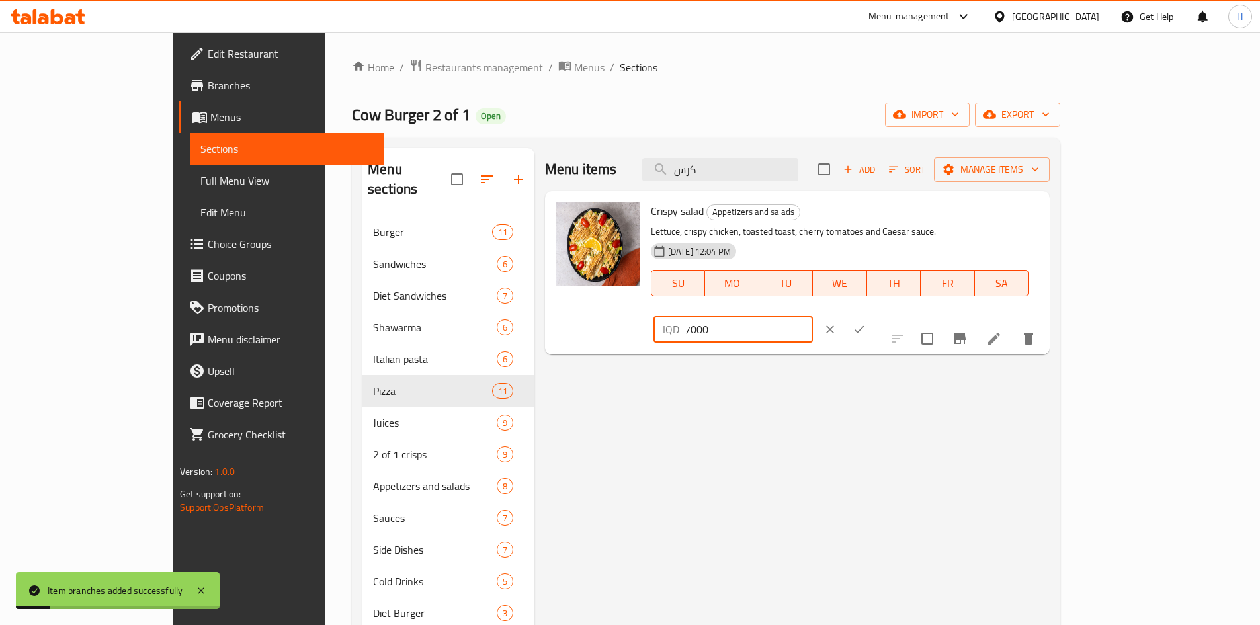
click at [813, 316] on input "7000" at bounding box center [749, 329] width 128 height 26
type input "5"
type input "6500"
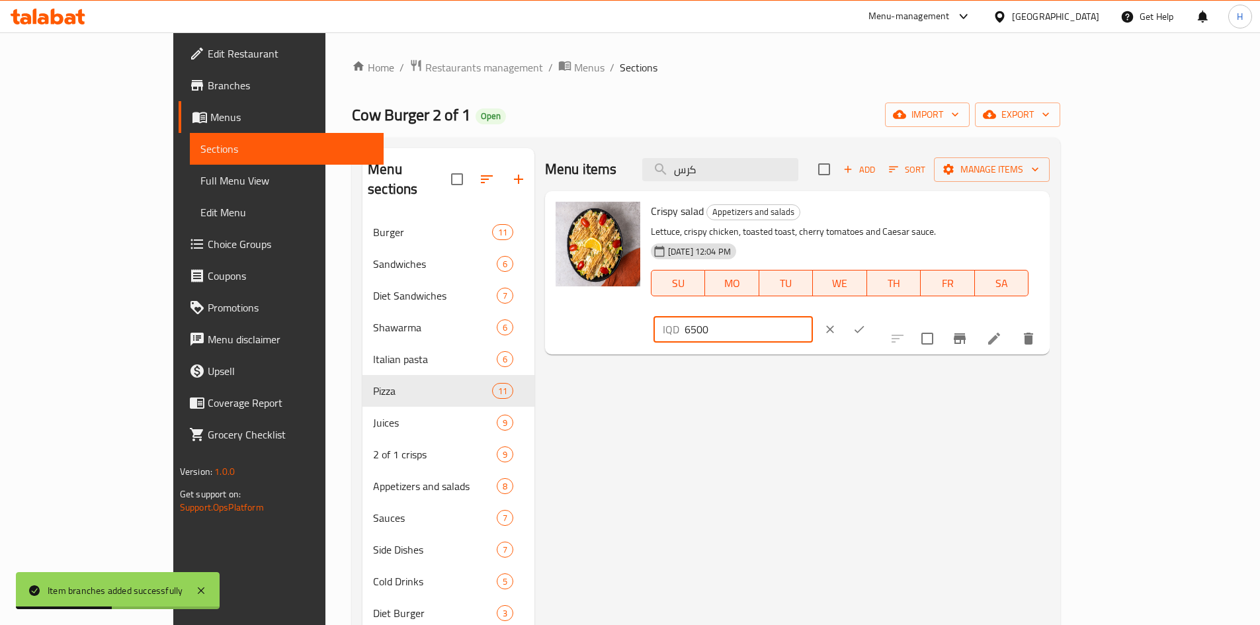
click at [866, 323] on icon "ok" at bounding box center [859, 329] width 13 height 13
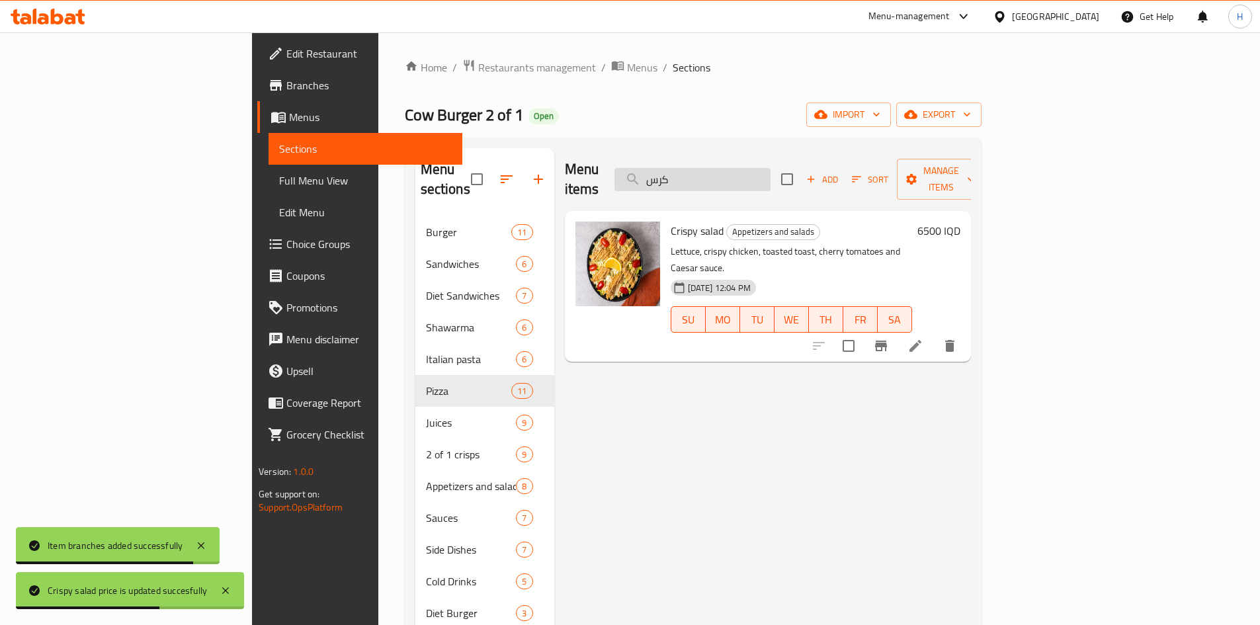
click at [771, 176] on input "كرس" at bounding box center [693, 179] width 156 height 23
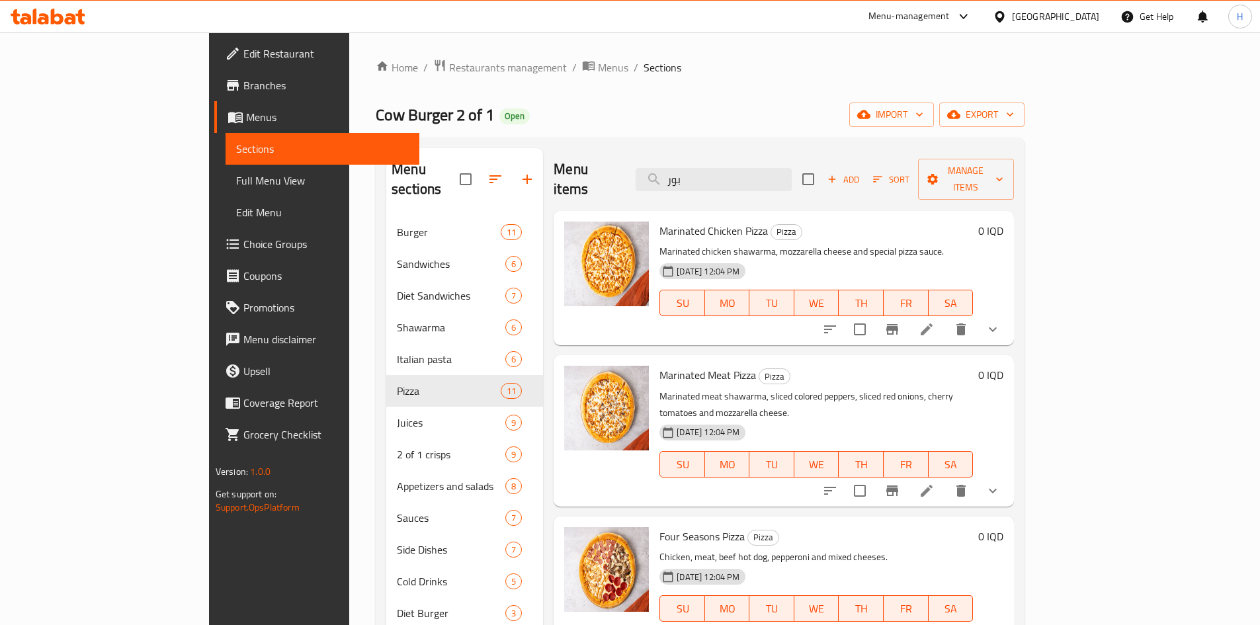
click at [1009, 314] on div at bounding box center [911, 330] width 195 height 32
click at [779, 168] on input "بور" at bounding box center [714, 179] width 156 height 23
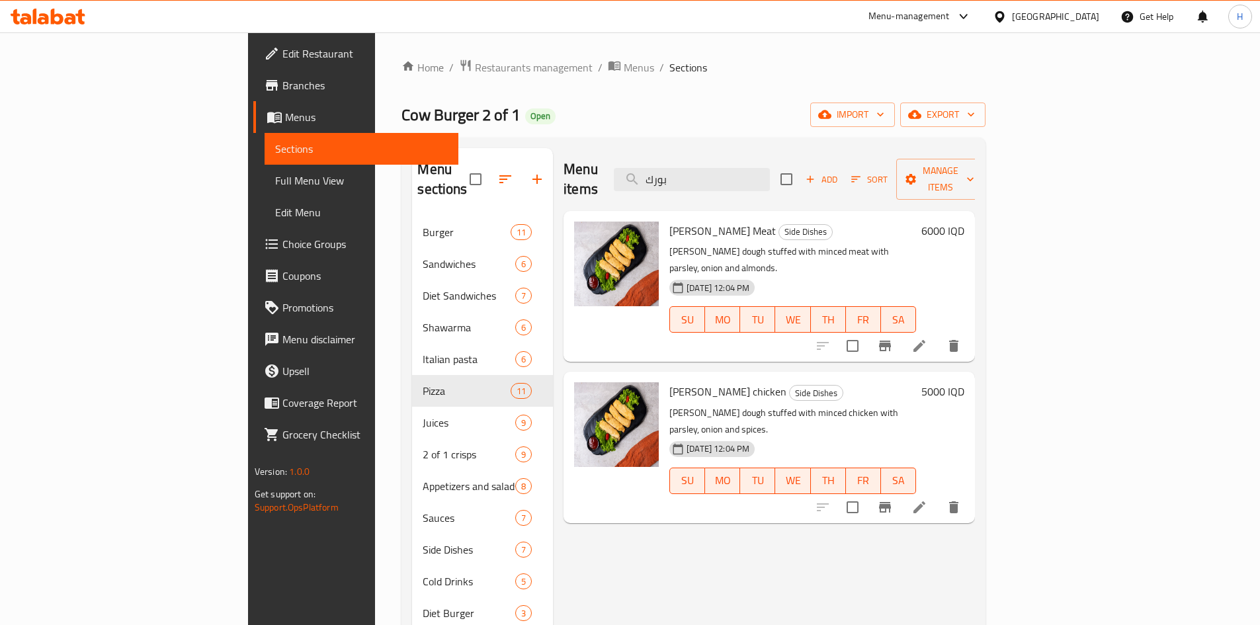
type input "بورك"
click at [901, 330] on button "Branch-specific-item" at bounding box center [885, 346] width 32 height 32
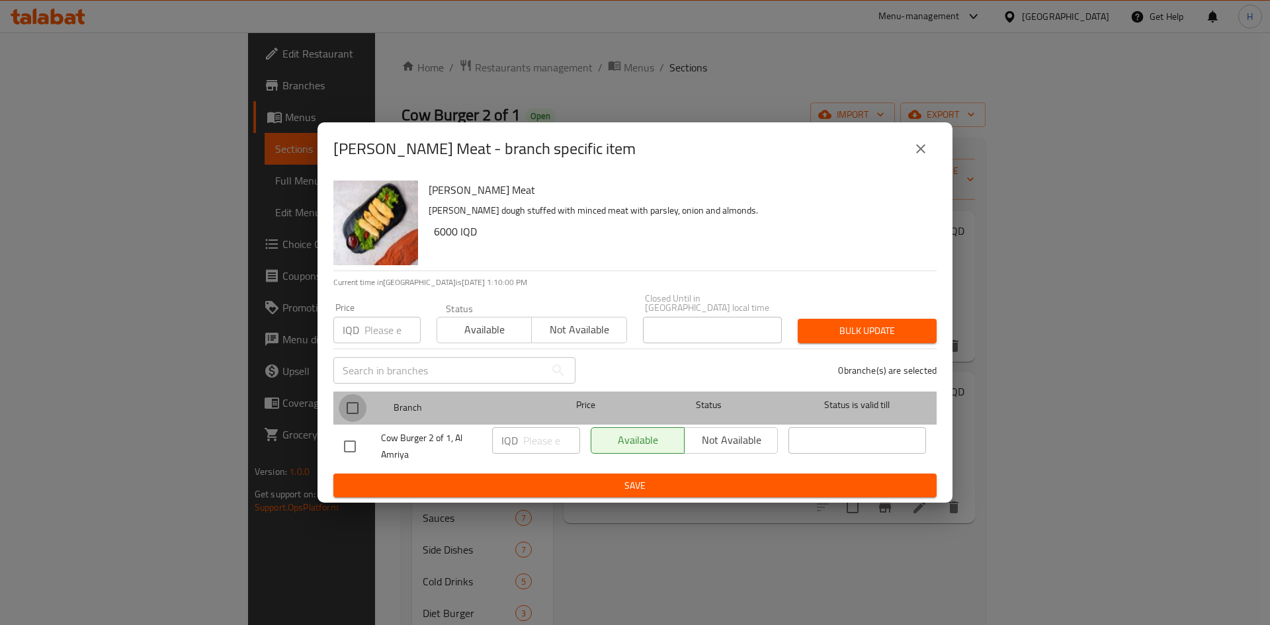
drag, startPoint x: 341, startPoint y: 402, endPoint x: 455, endPoint y: 415, distance: 114.0
click at [349, 402] on input "checkbox" at bounding box center [353, 408] width 28 height 28
checkbox input "true"
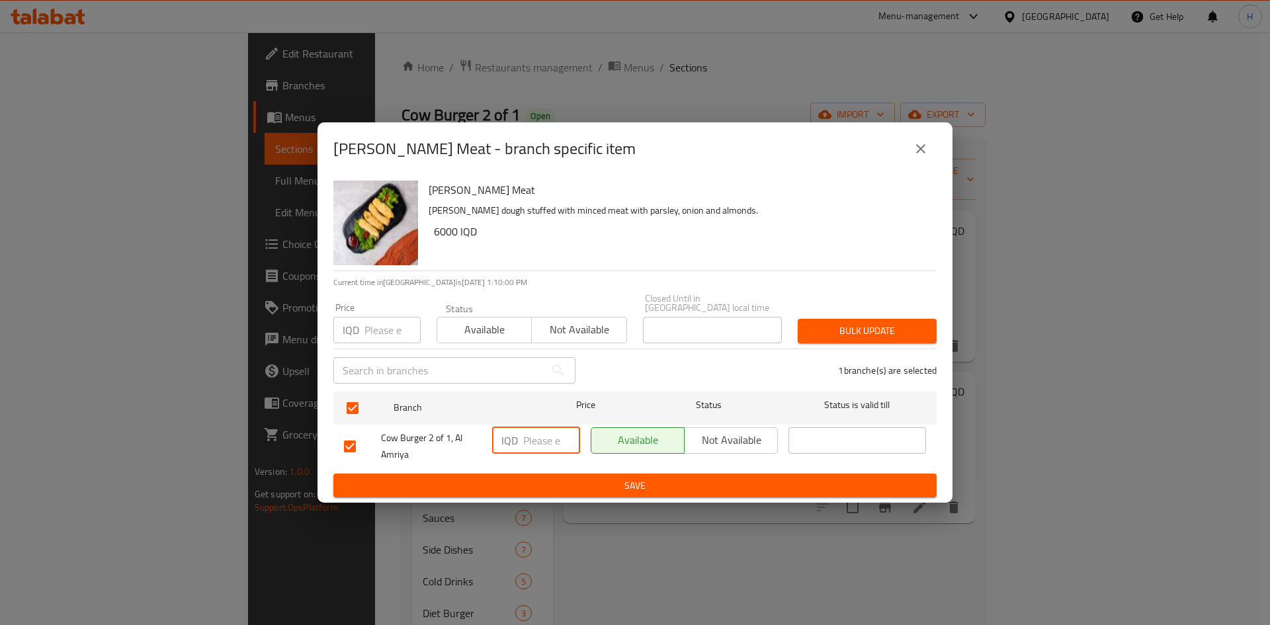
click at [528, 430] on input "number" at bounding box center [551, 440] width 57 height 26
type input "5000"
click at [562, 474] on button "Save" at bounding box center [634, 486] width 603 height 24
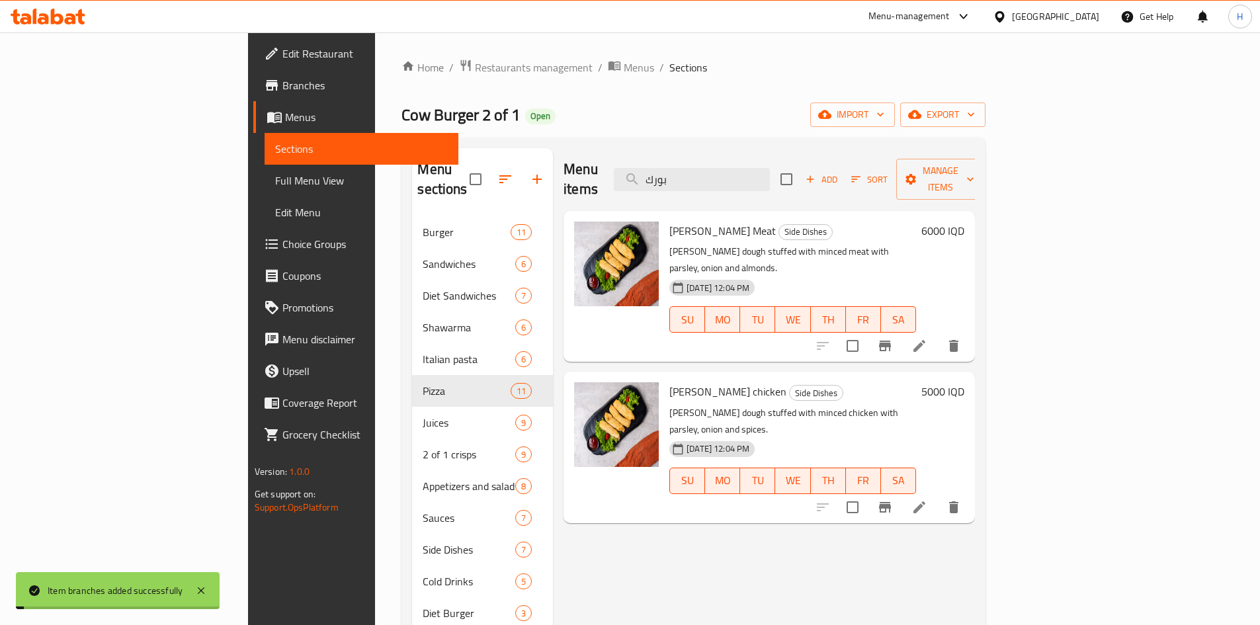
click at [965, 222] on h6 "6000 IQD" at bounding box center [943, 231] width 43 height 19
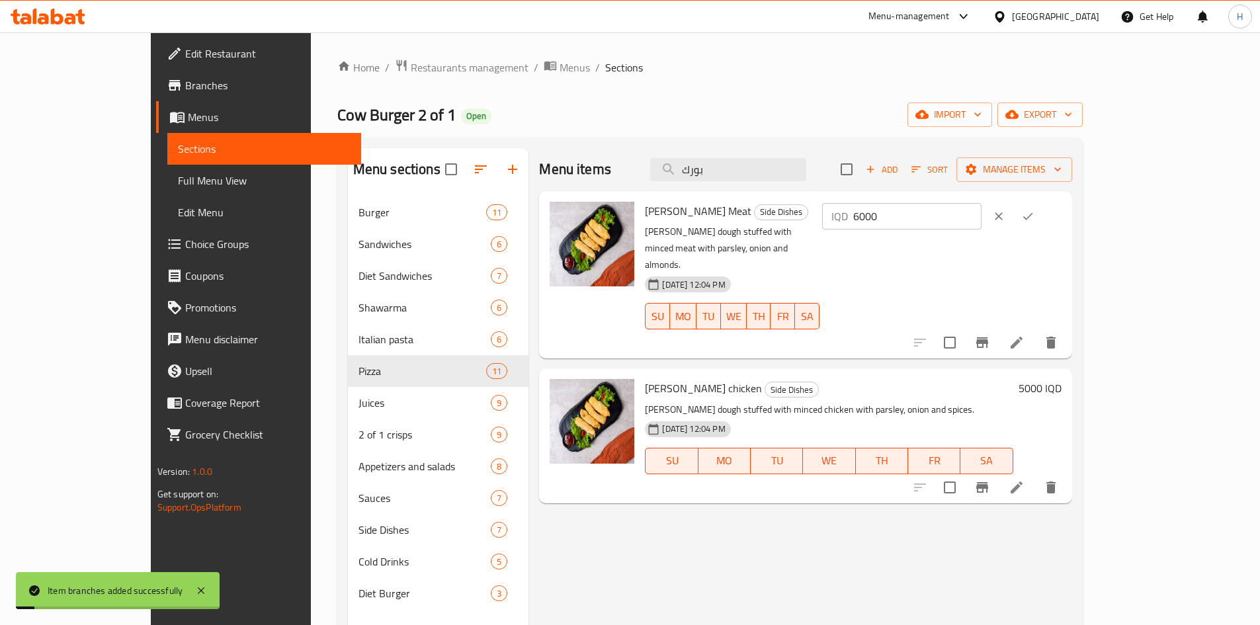
click at [982, 220] on input "6000" at bounding box center [917, 216] width 128 height 26
type input "5000"
click at [1043, 225] on button "ok" at bounding box center [1028, 216] width 29 height 29
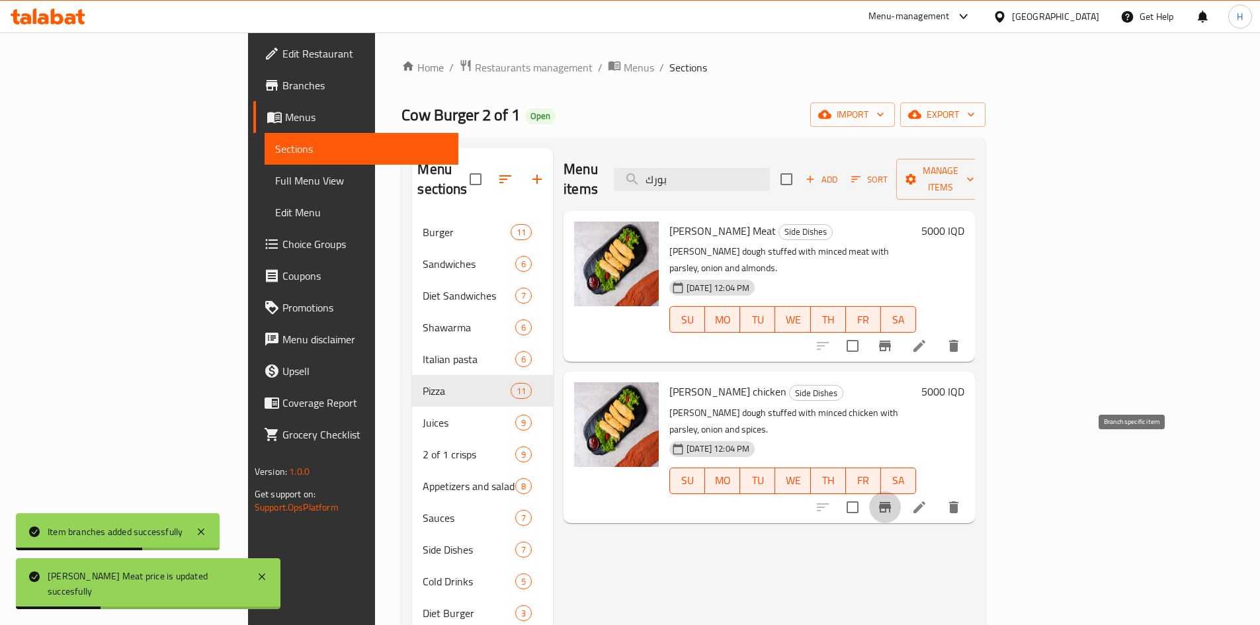
click at [891, 502] on icon "Branch-specific-item" at bounding box center [885, 507] width 12 height 11
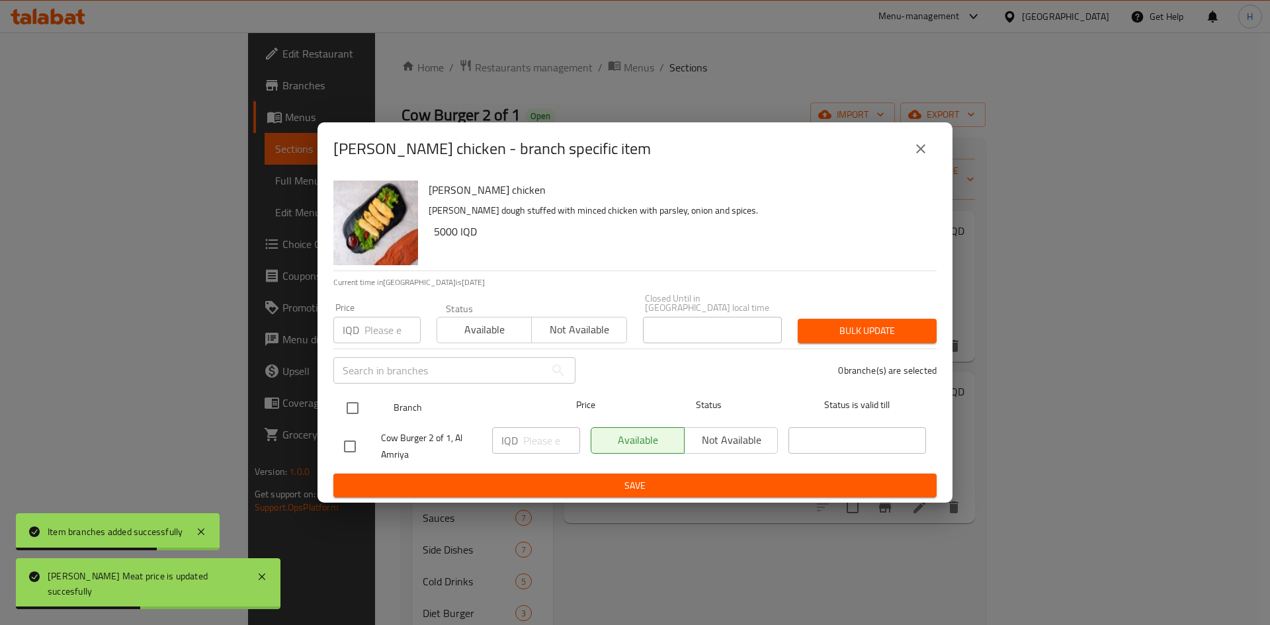
click at [361, 411] on input "checkbox" at bounding box center [353, 408] width 28 height 28
checkbox input "true"
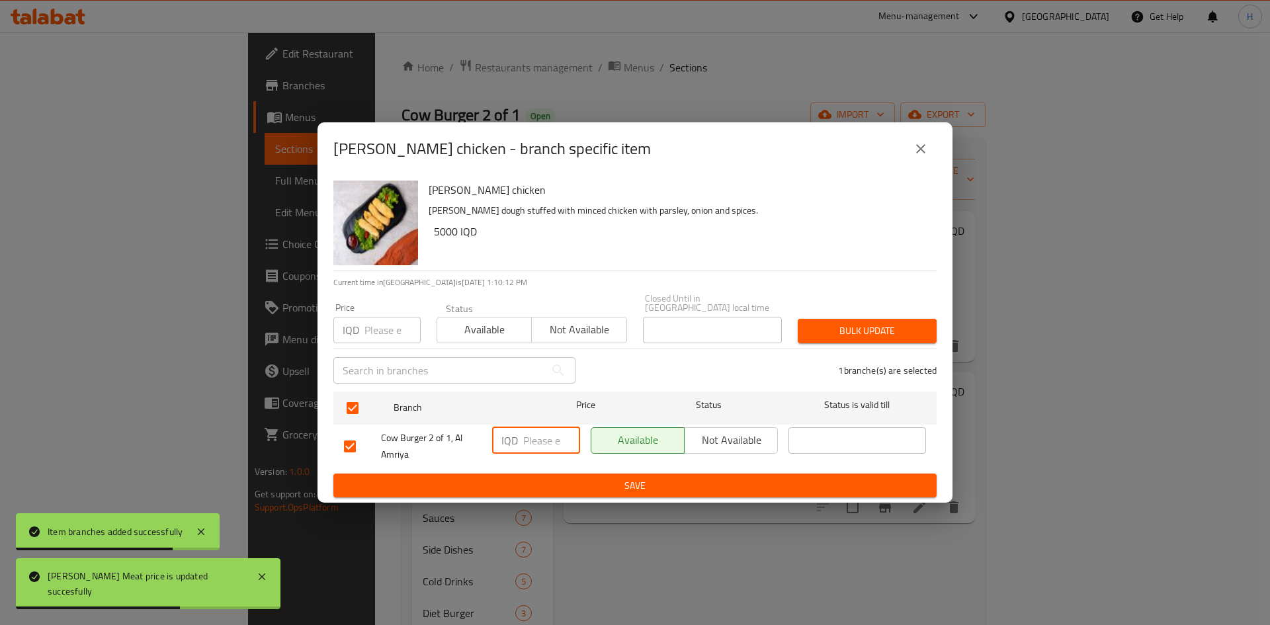
click at [537, 437] on input "number" at bounding box center [551, 440] width 57 height 26
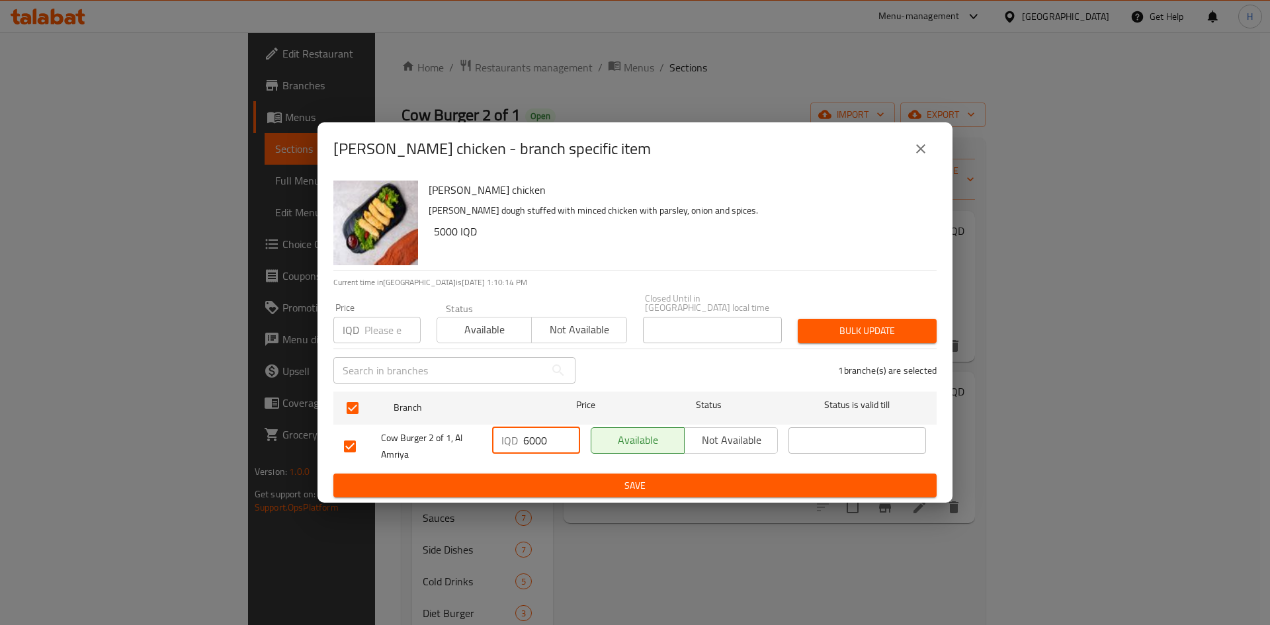
type input "6000"
click at [535, 474] on button "Save" at bounding box center [634, 486] width 603 height 24
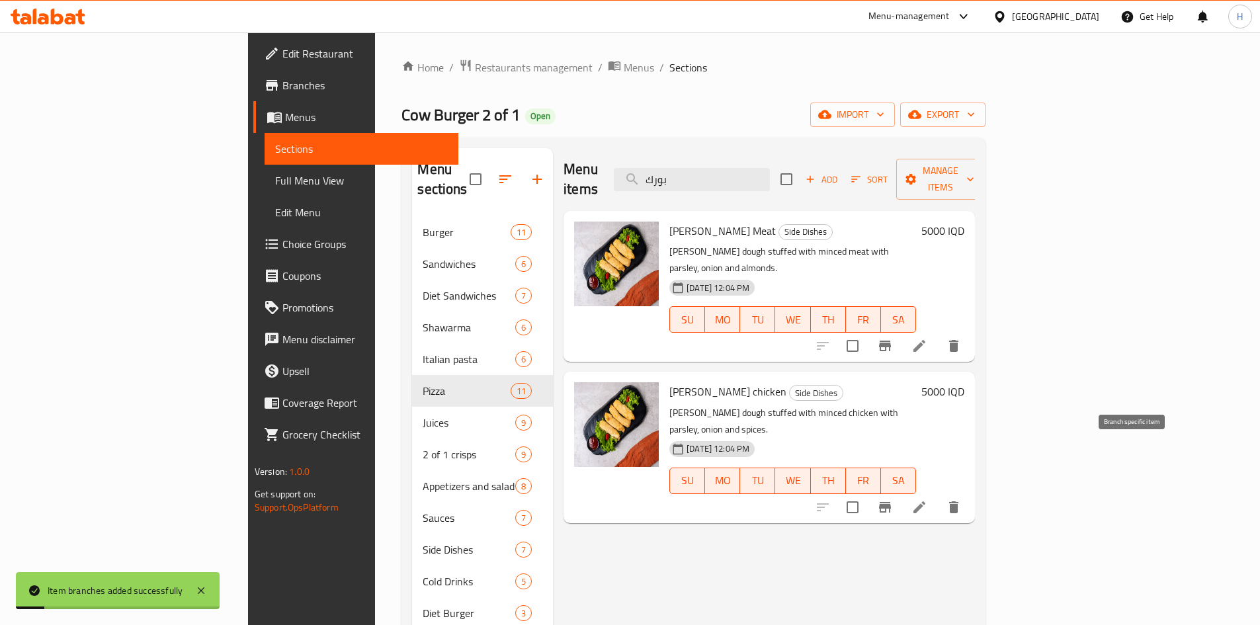
click at [901, 492] on button "Branch-specific-item" at bounding box center [885, 508] width 32 height 32
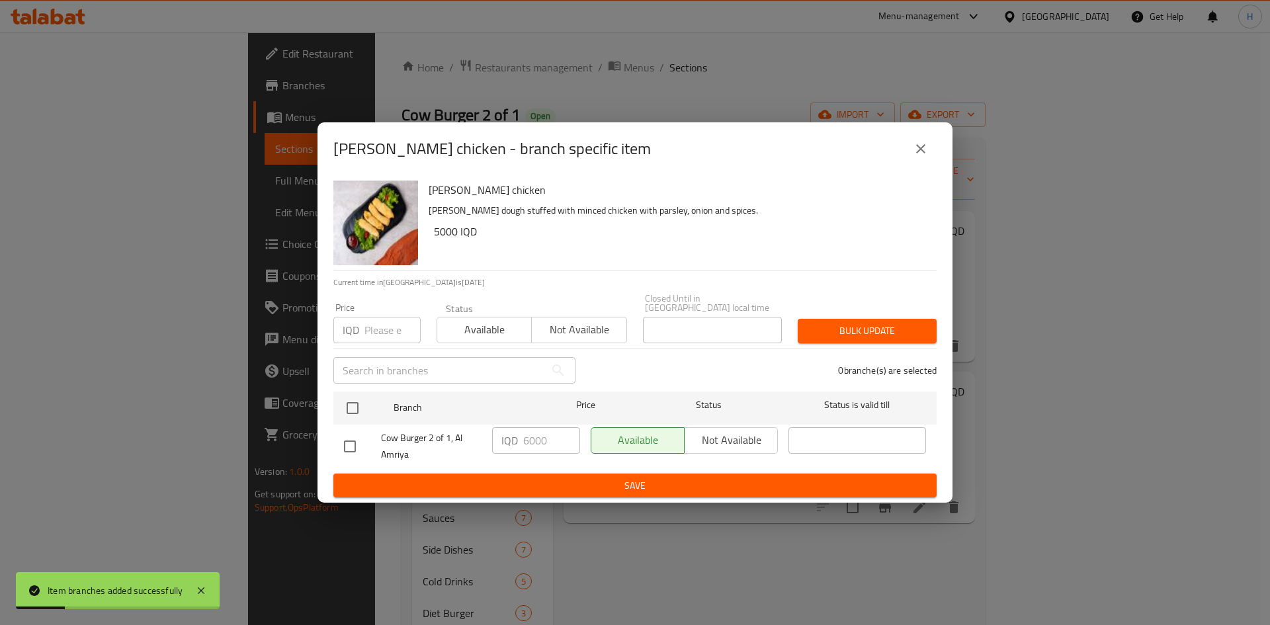
drag, startPoint x: 342, startPoint y: 403, endPoint x: 400, endPoint y: 419, distance: 60.3
click at [347, 403] on input "checkbox" at bounding box center [353, 408] width 28 height 28
checkbox input "true"
click at [534, 438] on input "6000" at bounding box center [551, 440] width 57 height 26
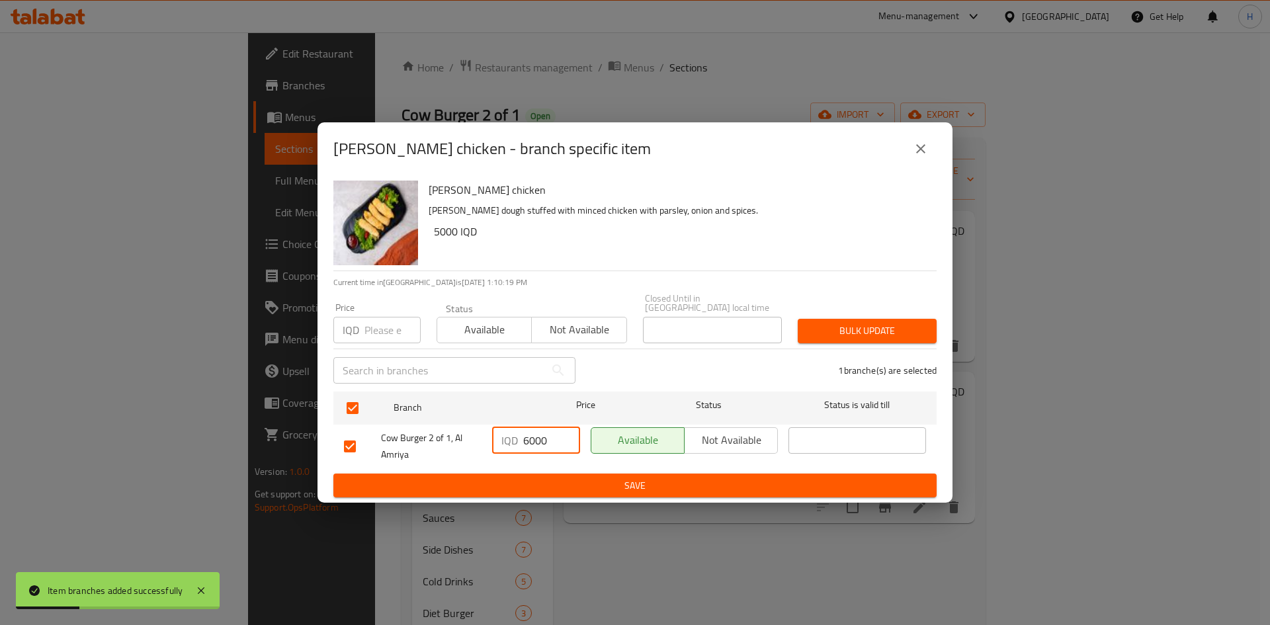
click at [534, 438] on input "6000" at bounding box center [551, 440] width 57 height 26
type input "4000"
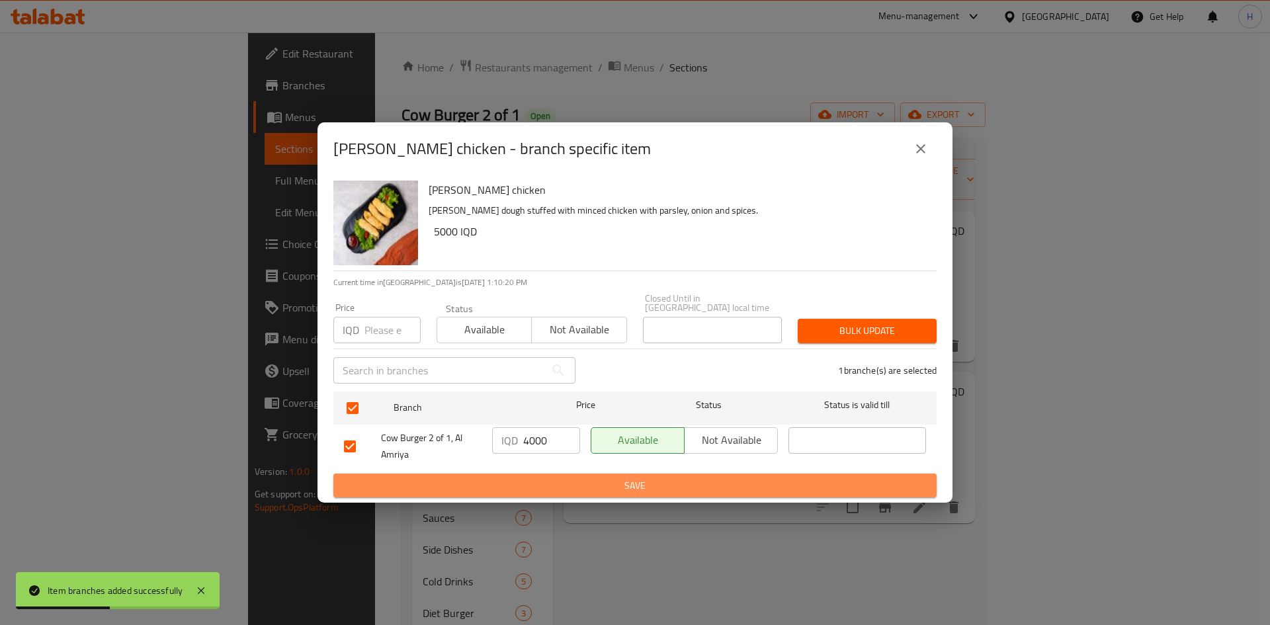
click at [518, 482] on span "Save" at bounding box center [635, 486] width 582 height 17
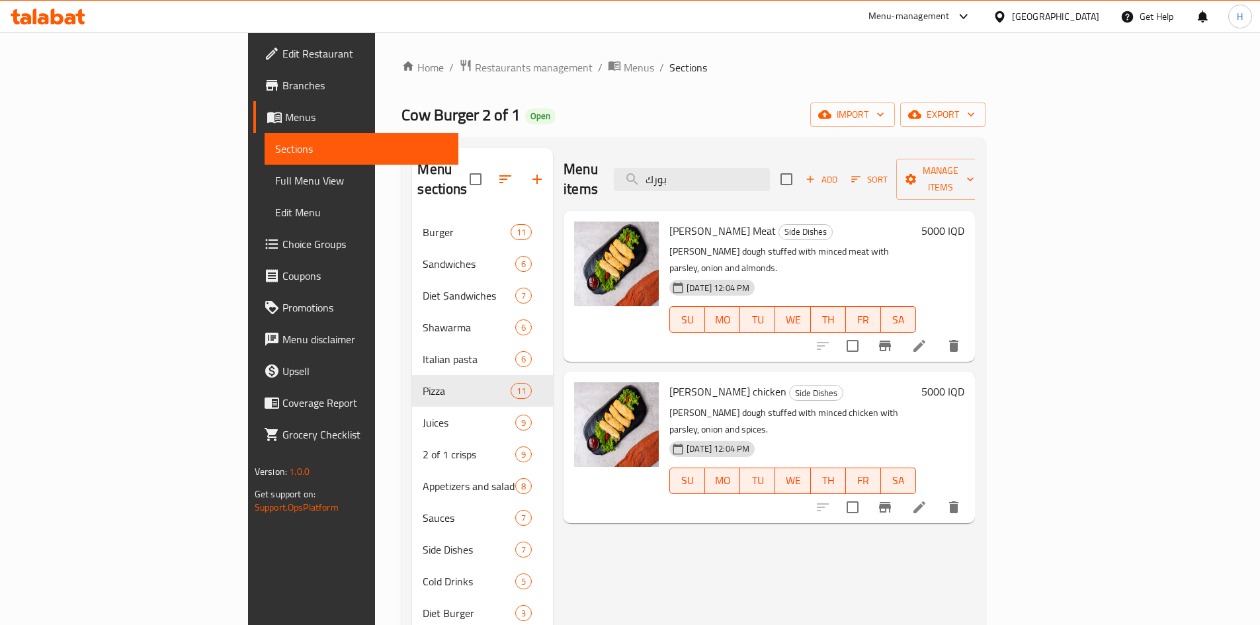
click at [965, 382] on h6 "5000 IQD" at bounding box center [943, 391] width 43 height 19
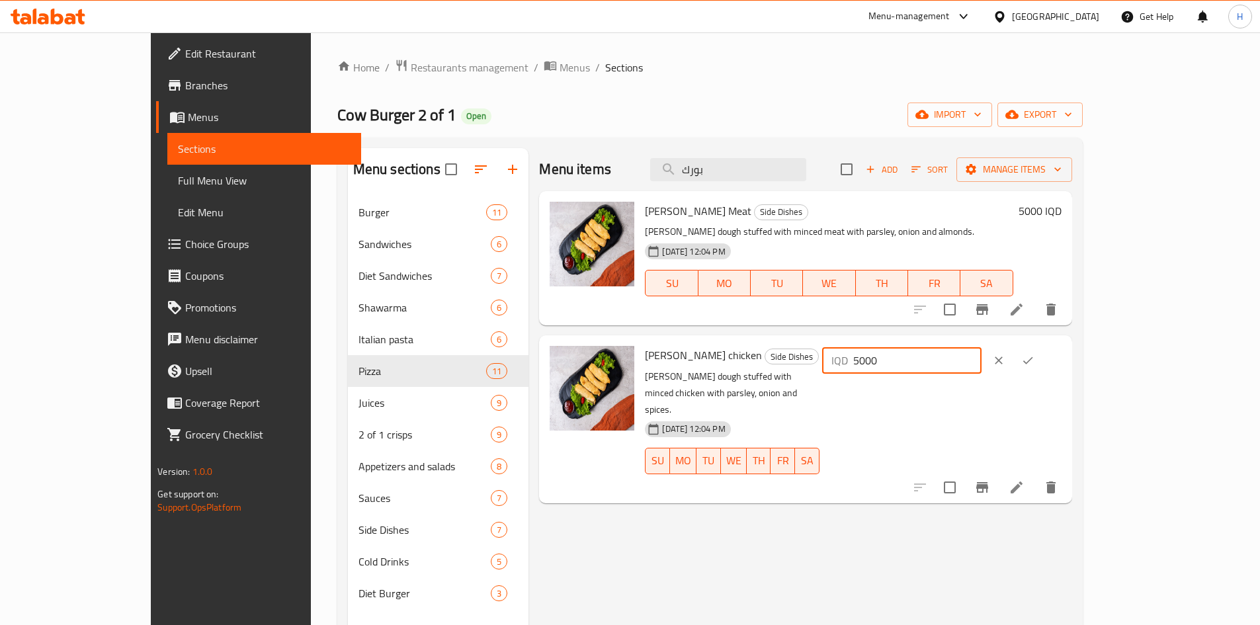
click at [982, 363] on div "IQD 5000 ​" at bounding box center [901, 360] width 159 height 26
type input "4000"
click at [1035, 358] on icon "ok" at bounding box center [1028, 360] width 13 height 13
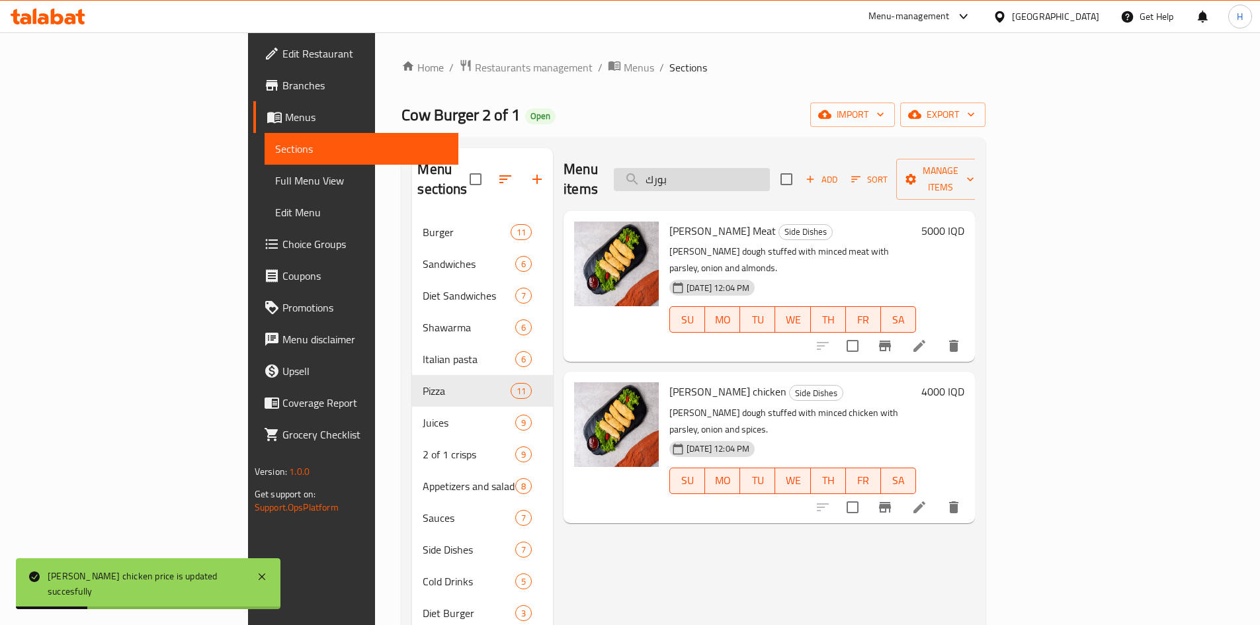
click at [756, 171] on input "بورك" at bounding box center [692, 179] width 156 height 23
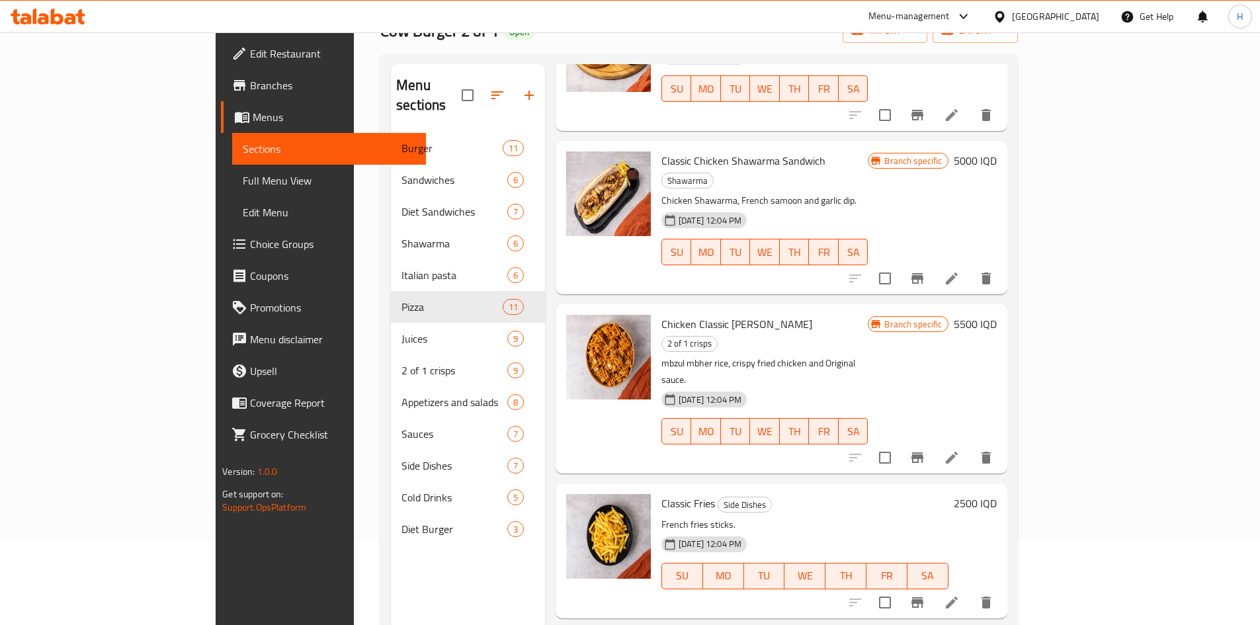
scroll to position [185, 0]
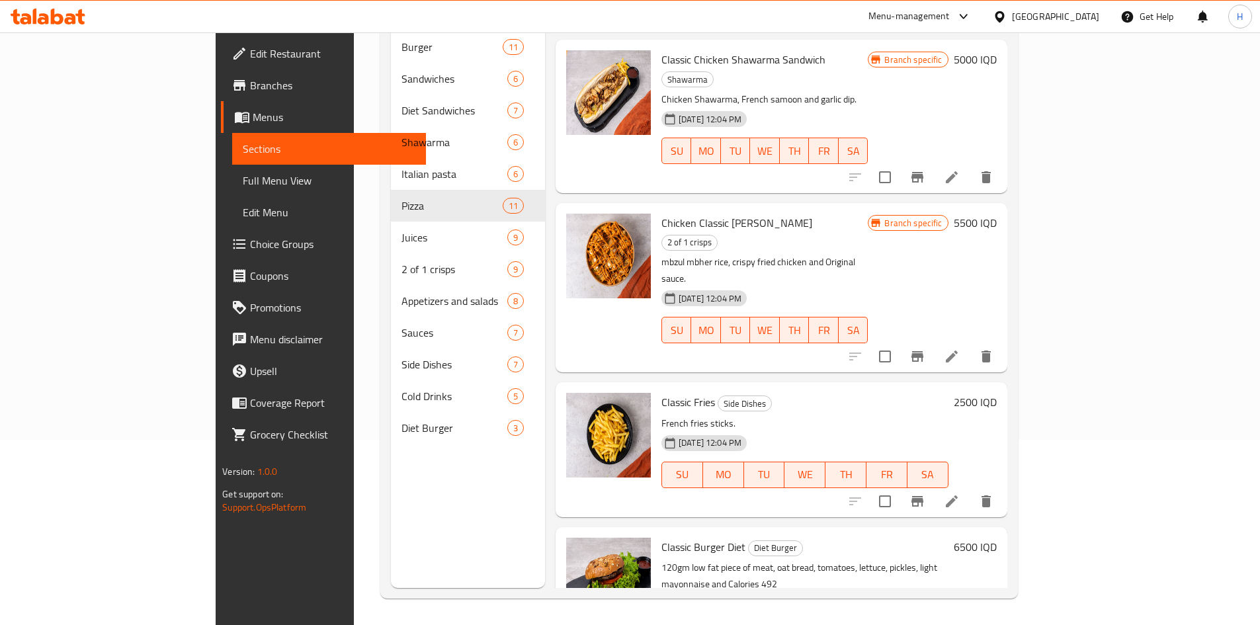
type input "كلا"
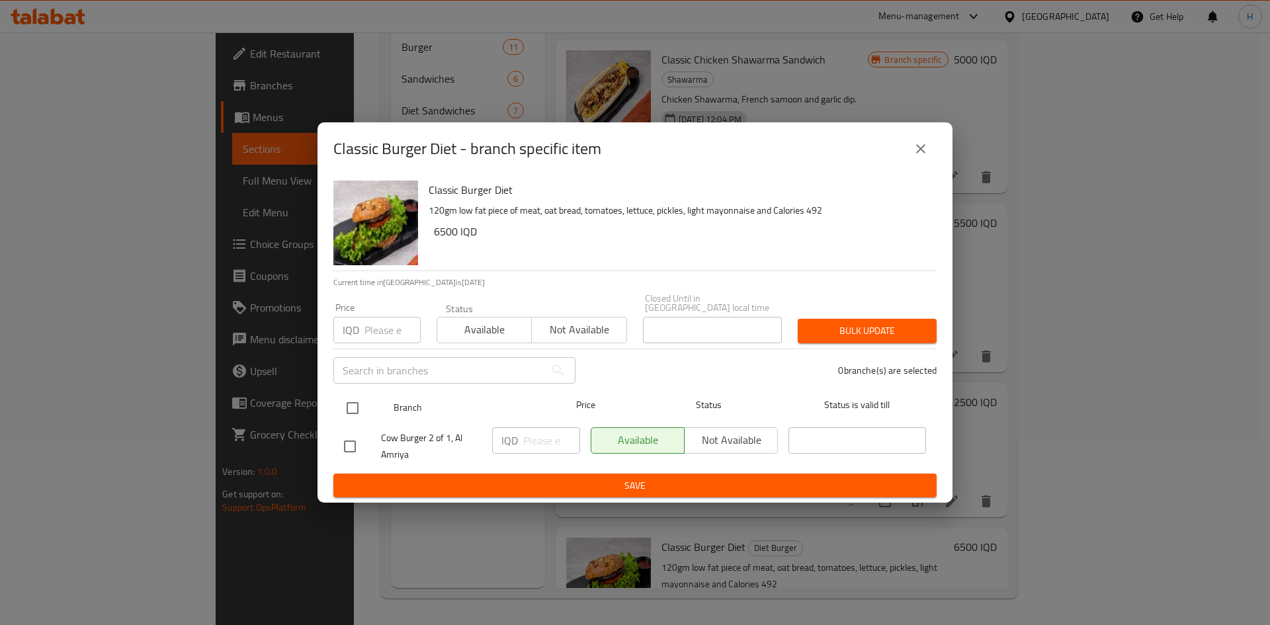
click at [361, 398] on input "checkbox" at bounding box center [353, 408] width 28 height 28
checkbox input "true"
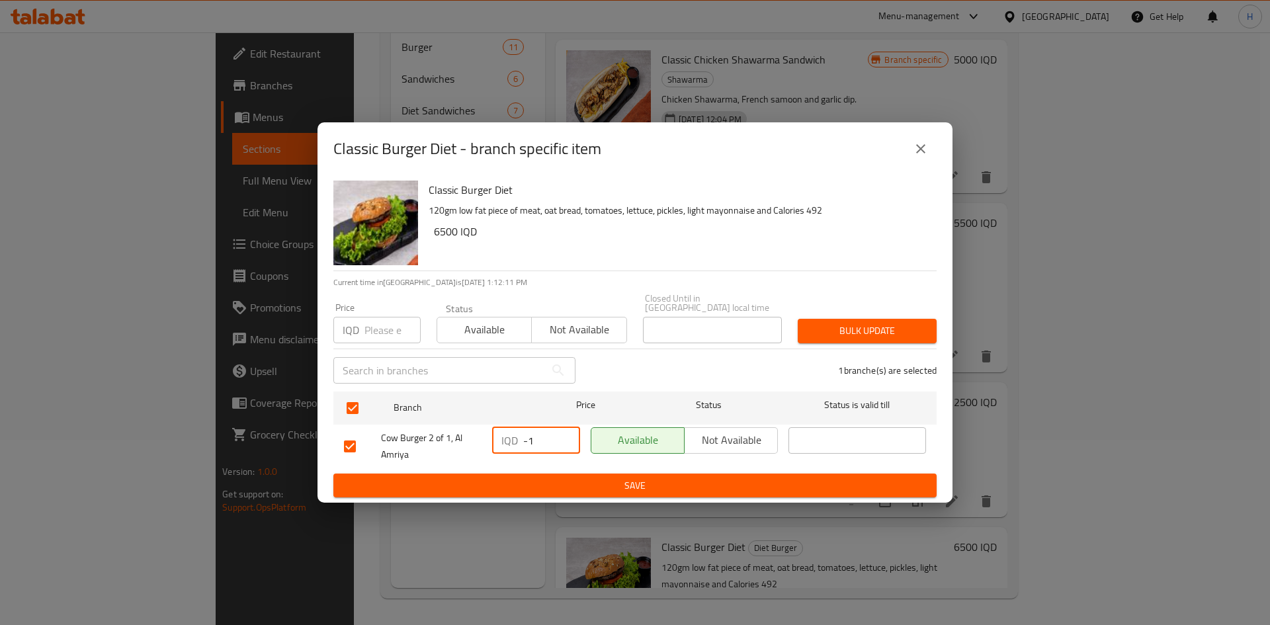
drag, startPoint x: 562, startPoint y: 441, endPoint x: 554, endPoint y: 441, distance: 7.3
click at [558, 441] on input "-1" at bounding box center [551, 440] width 57 height 26
click at [550, 441] on input "-1" at bounding box center [551, 440] width 57 height 26
click at [549, 441] on input "-1" at bounding box center [551, 440] width 57 height 26
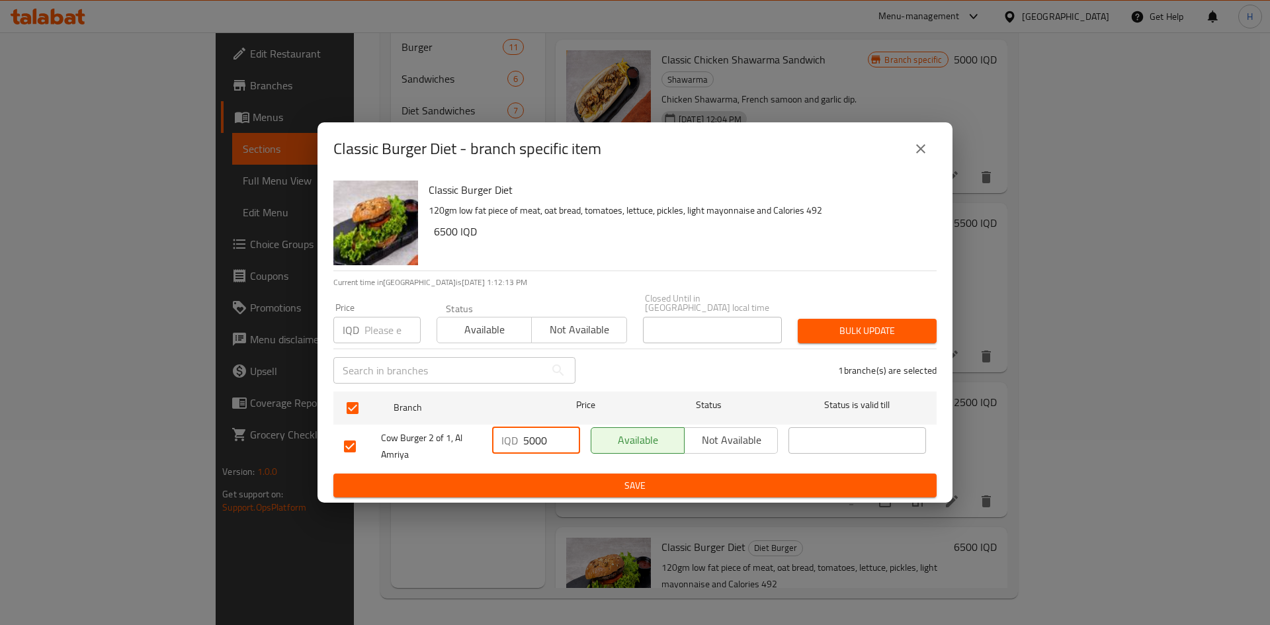
type input "5000"
click at [584, 482] on span "Save" at bounding box center [635, 486] width 582 height 17
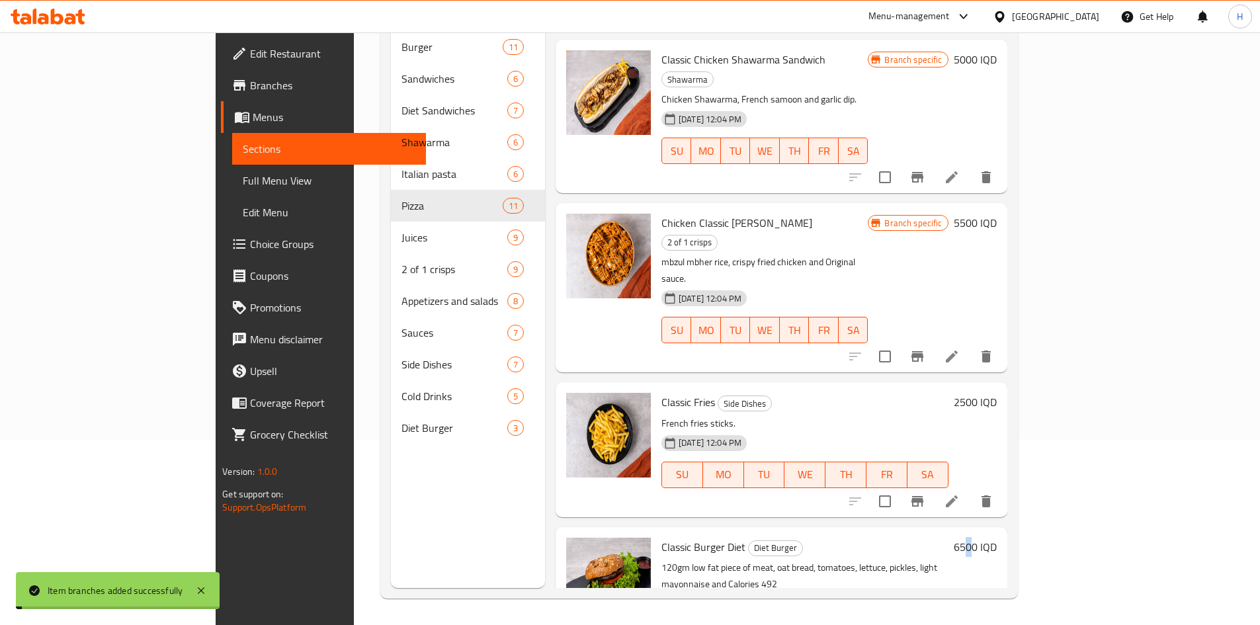
click at [997, 538] on h6 "6500 IQD" at bounding box center [975, 547] width 43 height 19
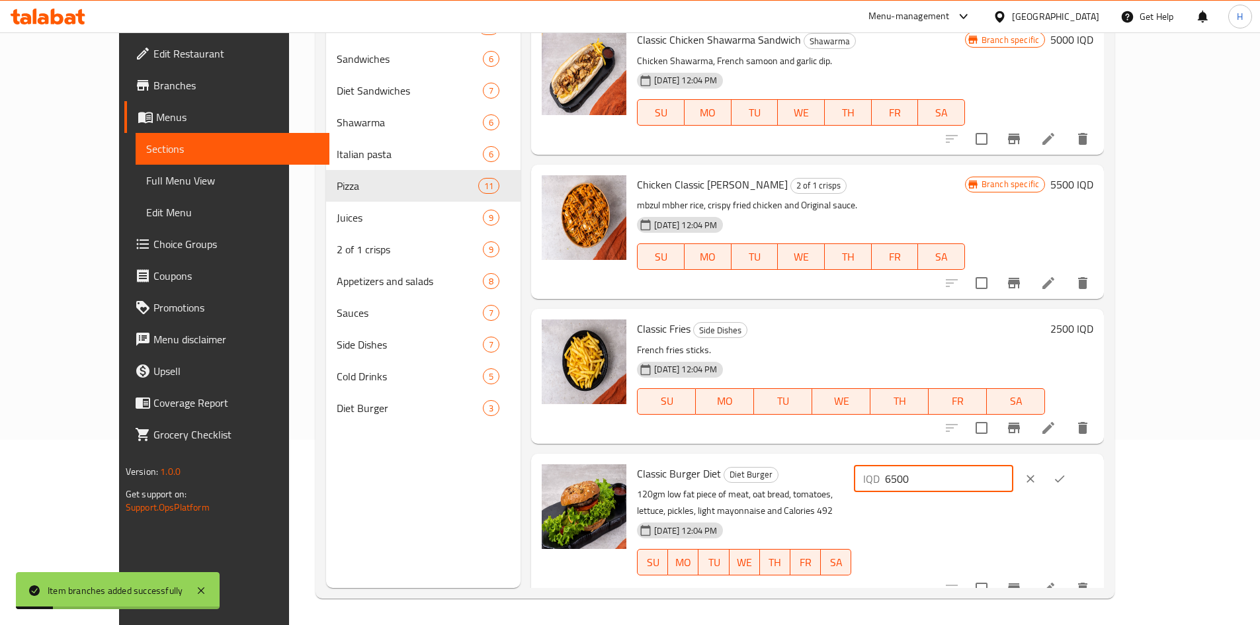
drag, startPoint x: 1018, startPoint y: 482, endPoint x: 1007, endPoint y: 484, distance: 10.7
click at [1007, 484] on div "IQD 6500 ​" at bounding box center [933, 479] width 159 height 26
type input "5000"
click at [1065, 476] on icon "ok" at bounding box center [1060, 478] width 10 height 7
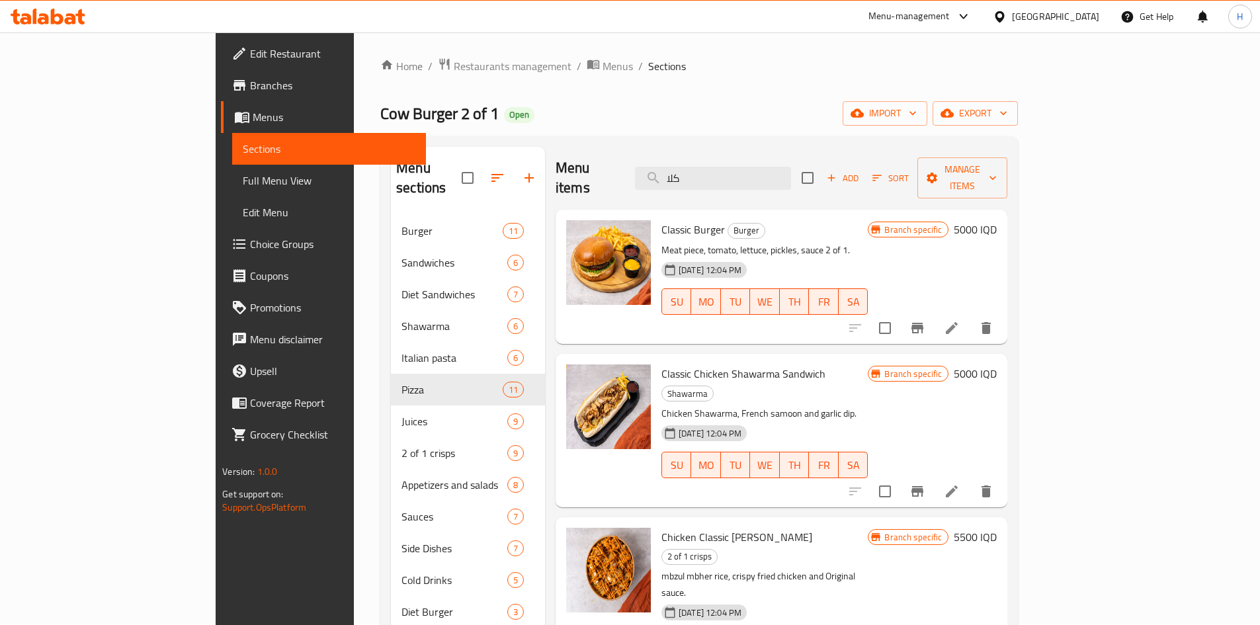
scroll to position [0, 0]
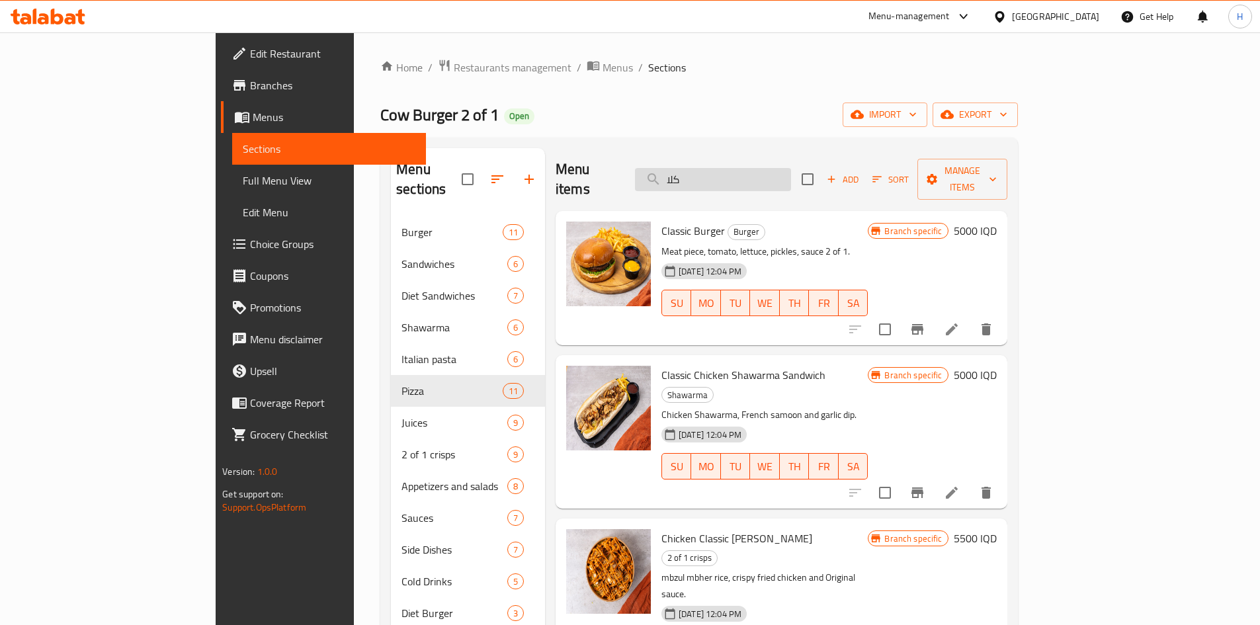
click at [791, 181] on input "كلا" at bounding box center [713, 179] width 156 height 23
click at [791, 171] on input "كلا" at bounding box center [713, 179] width 156 height 23
type input "ؤ"
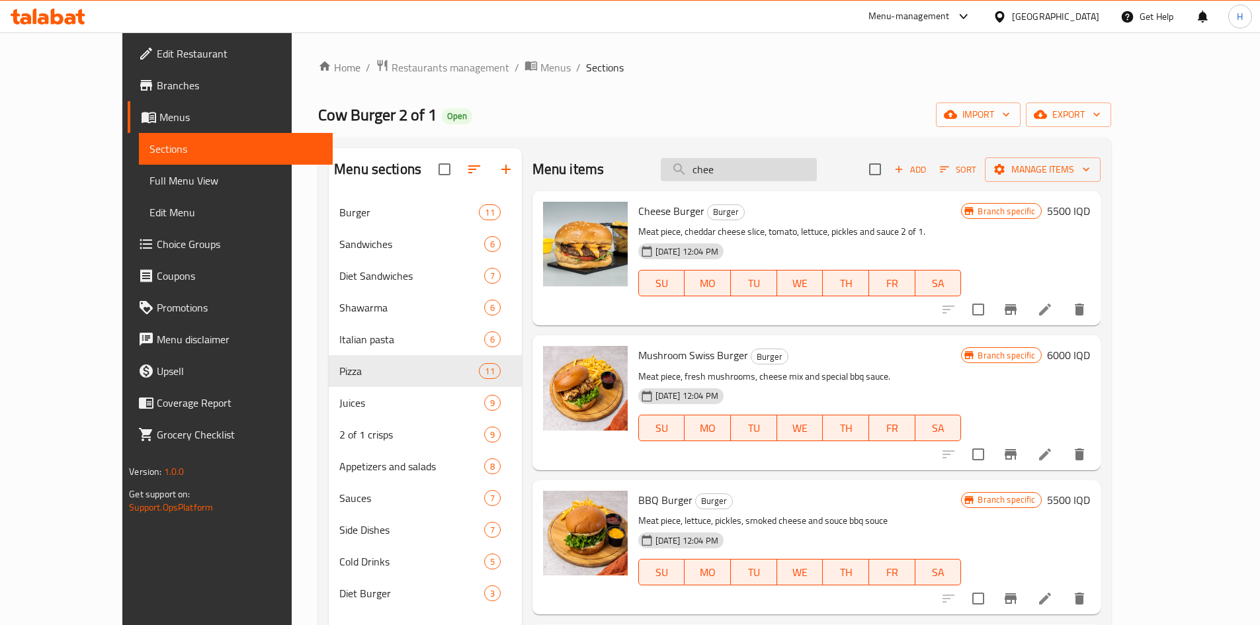
click at [783, 175] on input "chee" at bounding box center [739, 169] width 156 height 23
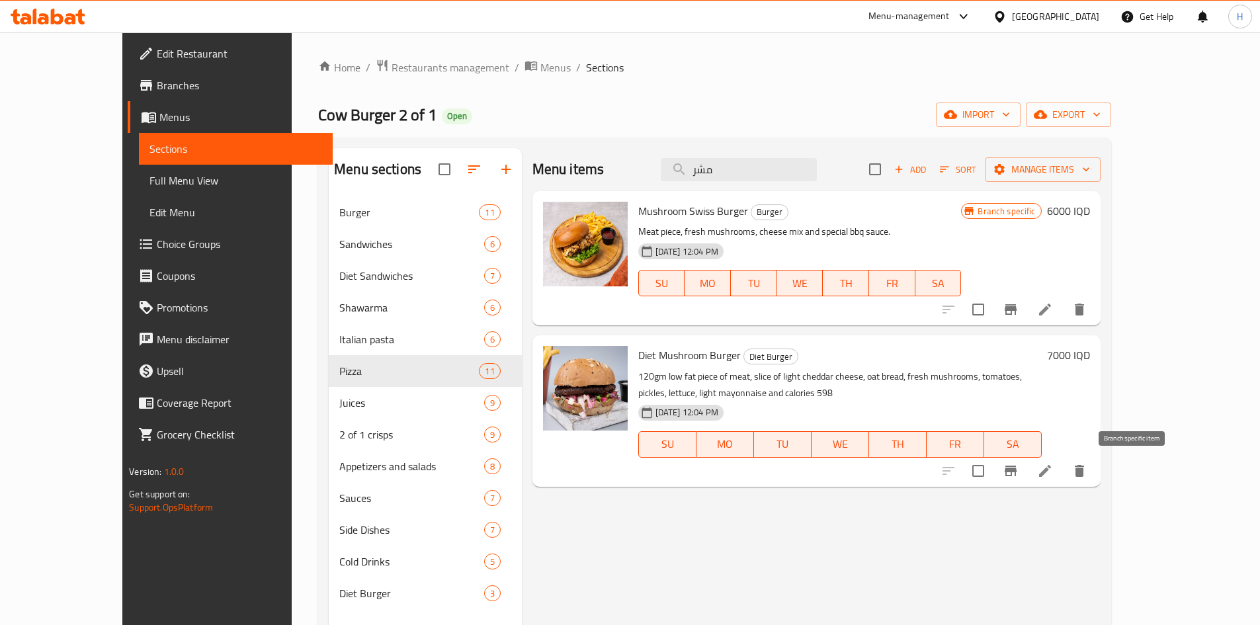
type input "مشر"
click at [1019, 472] on icon "Branch-specific-item" at bounding box center [1011, 471] width 16 height 16
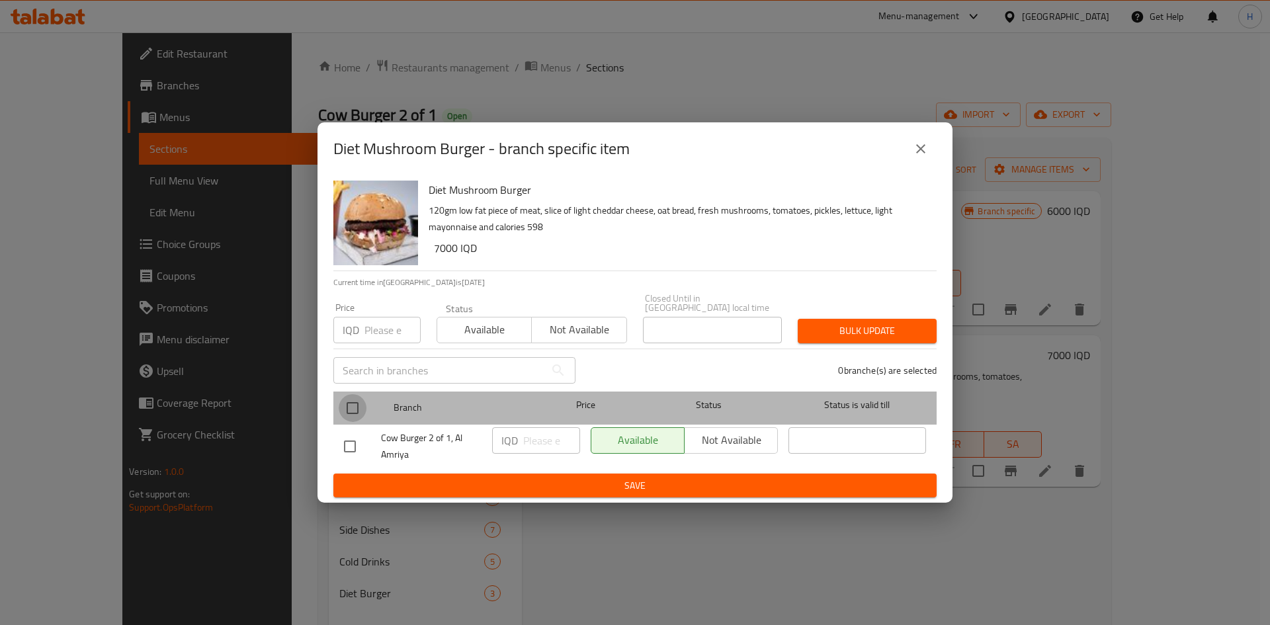
drag, startPoint x: 343, startPoint y: 402, endPoint x: 453, endPoint y: 426, distance: 111.7
click at [348, 405] on input "checkbox" at bounding box center [353, 408] width 28 height 28
checkbox input "true"
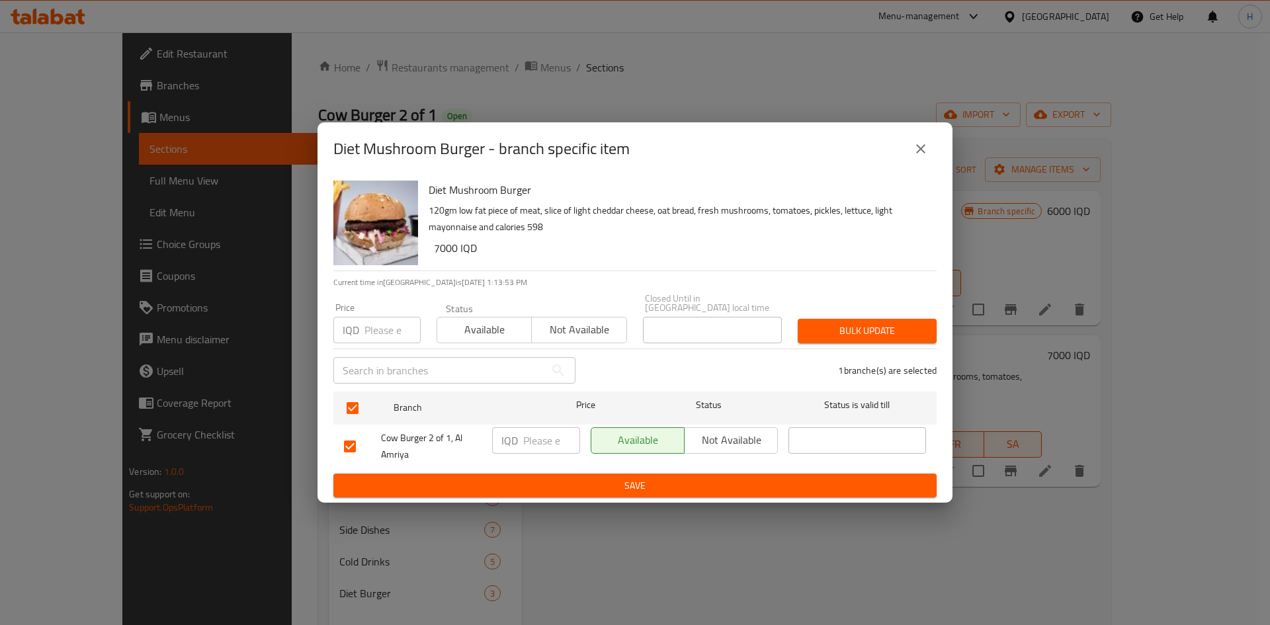
click at [534, 439] on input "number" at bounding box center [551, 440] width 57 height 26
type input "6000"
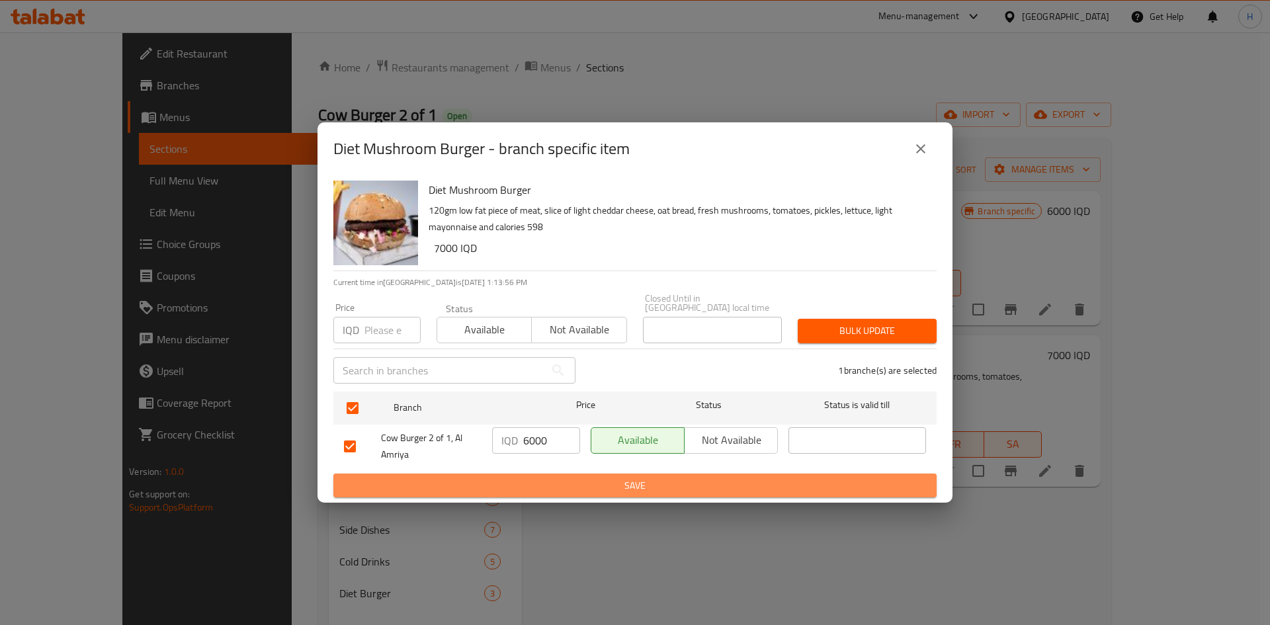
click at [603, 488] on span "Save" at bounding box center [635, 486] width 582 height 17
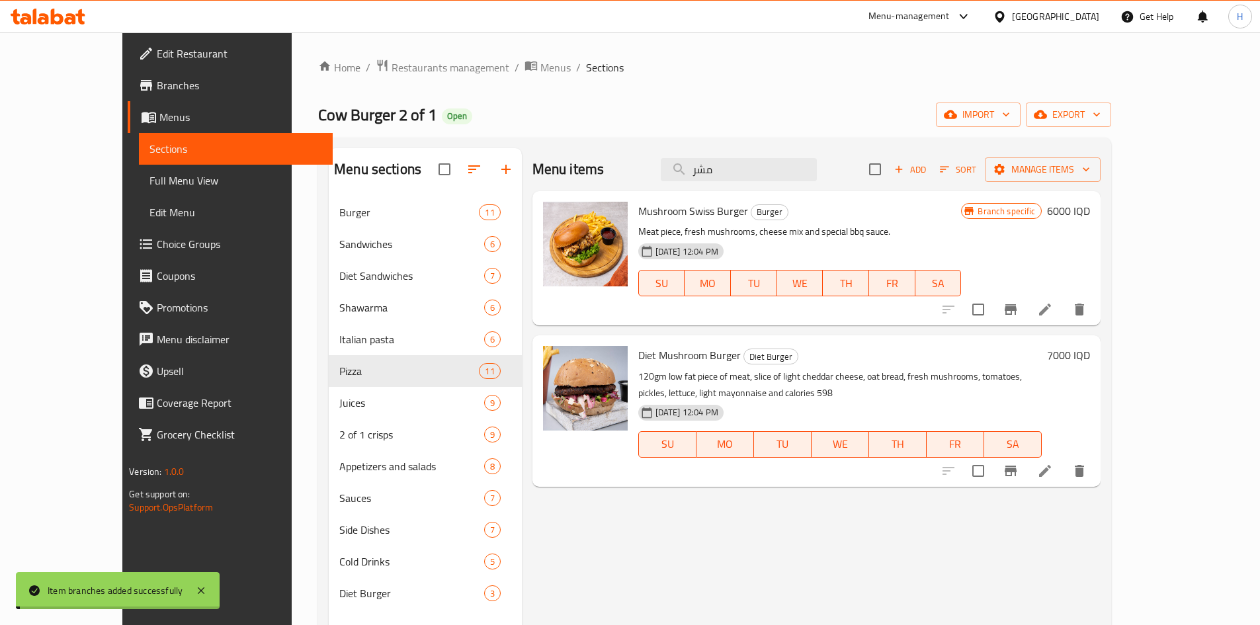
click at [1090, 353] on h6 "7000 IQD" at bounding box center [1068, 355] width 43 height 19
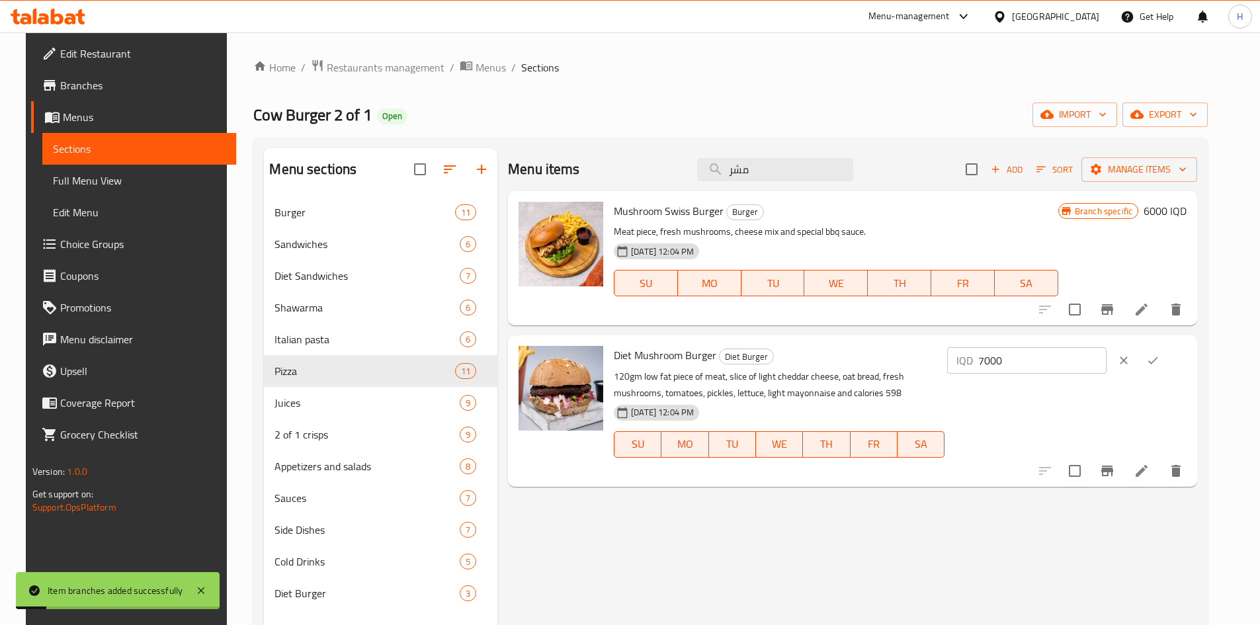
click at [1020, 365] on div "IQD 7000 ​" at bounding box center [1026, 360] width 159 height 26
type input "6000"
click at [1168, 361] on button "ok" at bounding box center [1153, 360] width 29 height 29
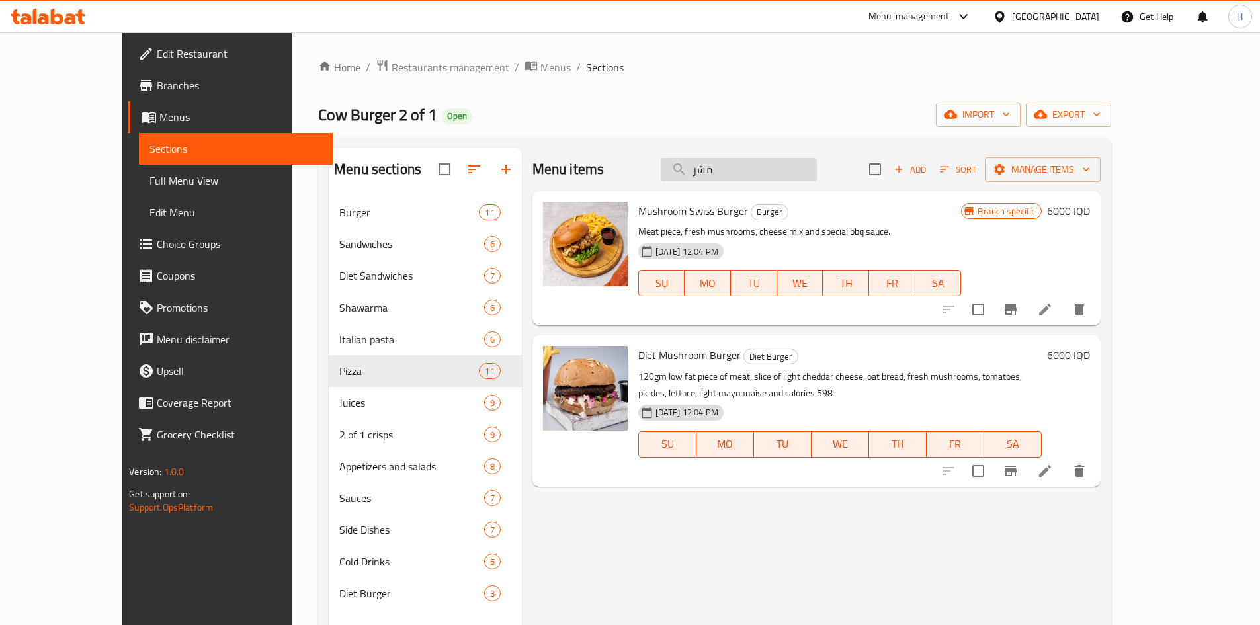
click at [765, 164] on input "مشر" at bounding box center [739, 169] width 156 height 23
type input "["
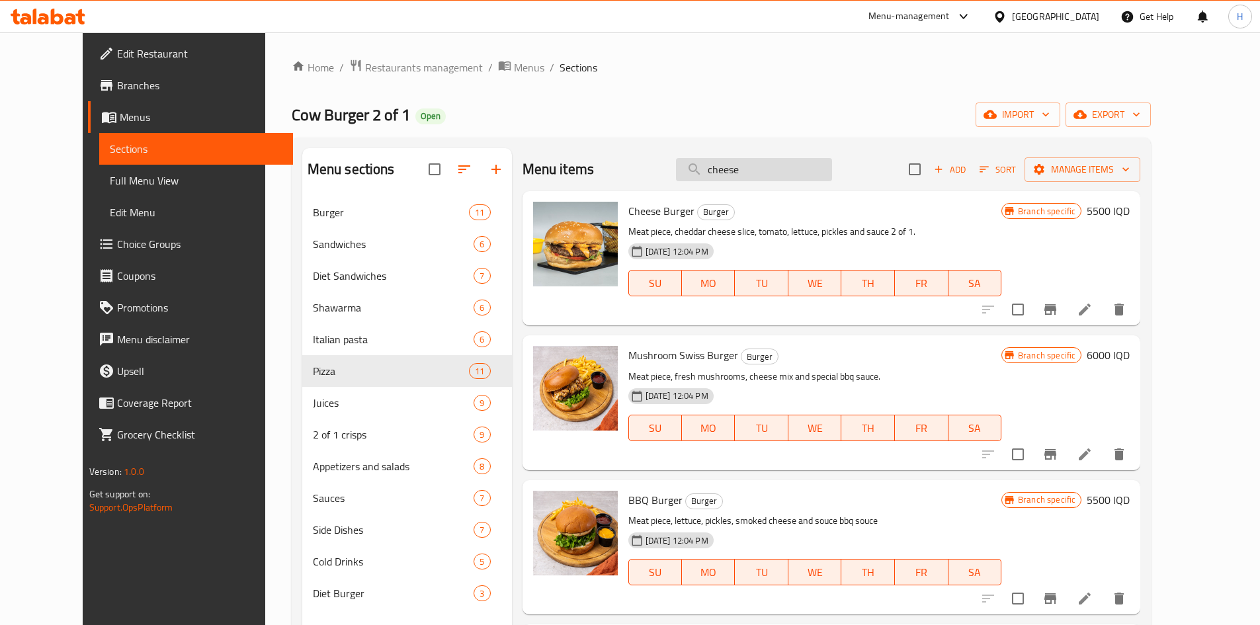
click at [749, 169] on input "cheese" at bounding box center [754, 169] width 156 height 23
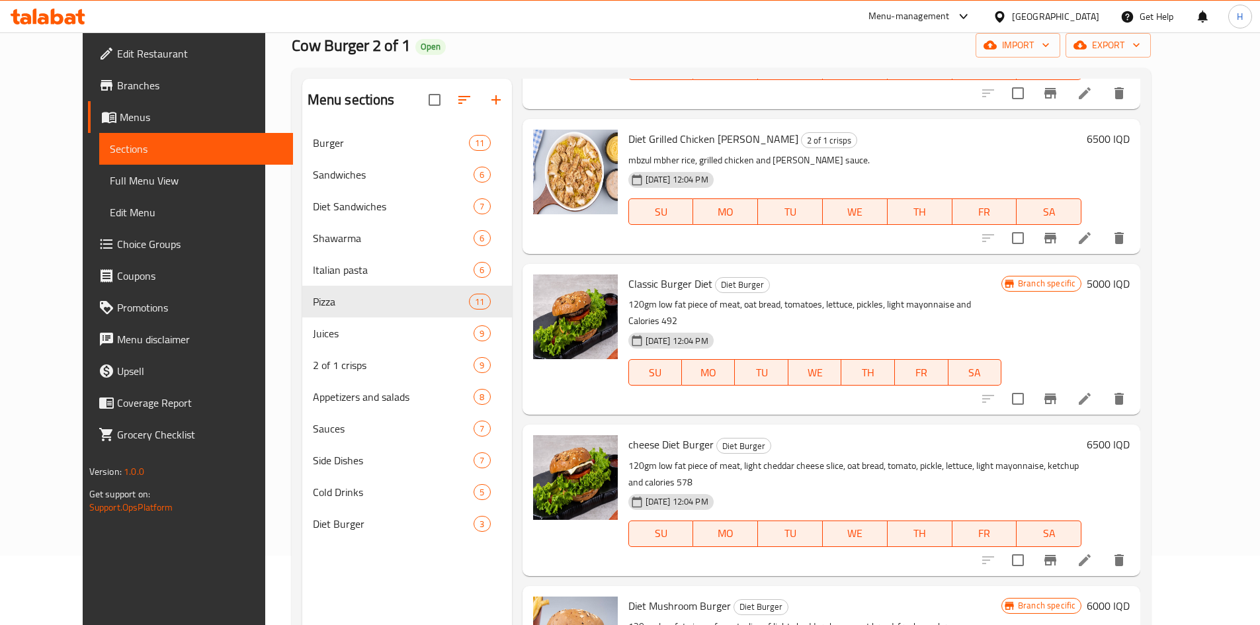
scroll to position [132, 0]
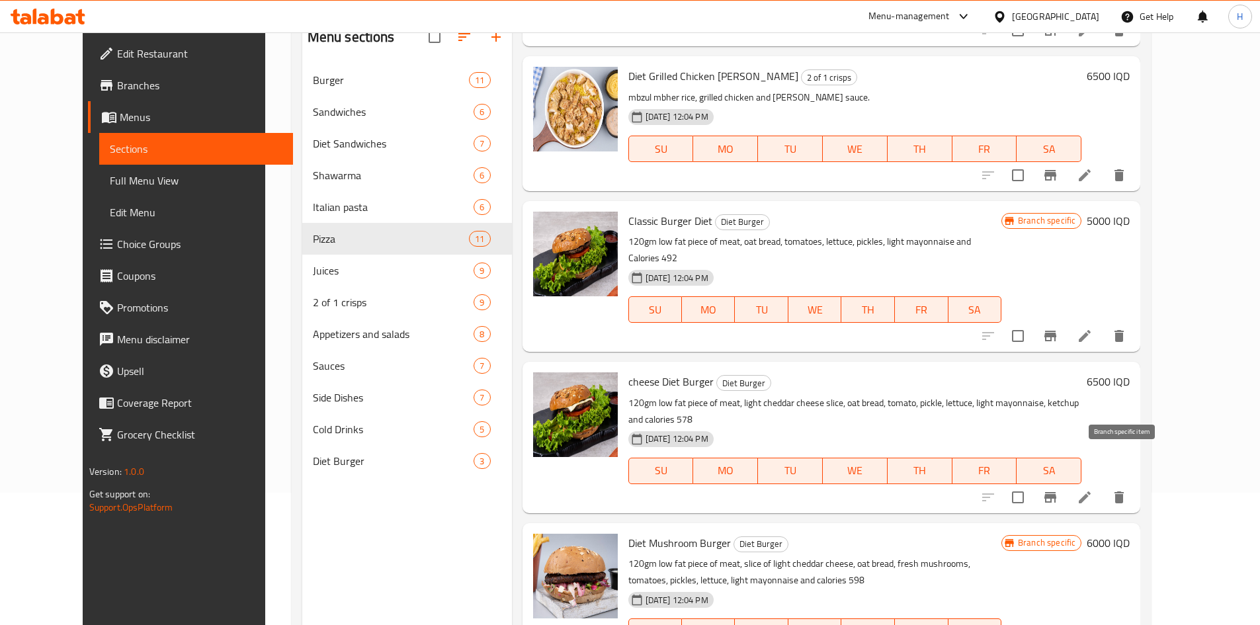
type input "diet"
click at [1057, 492] on icon "Branch-specific-item" at bounding box center [1051, 497] width 12 height 11
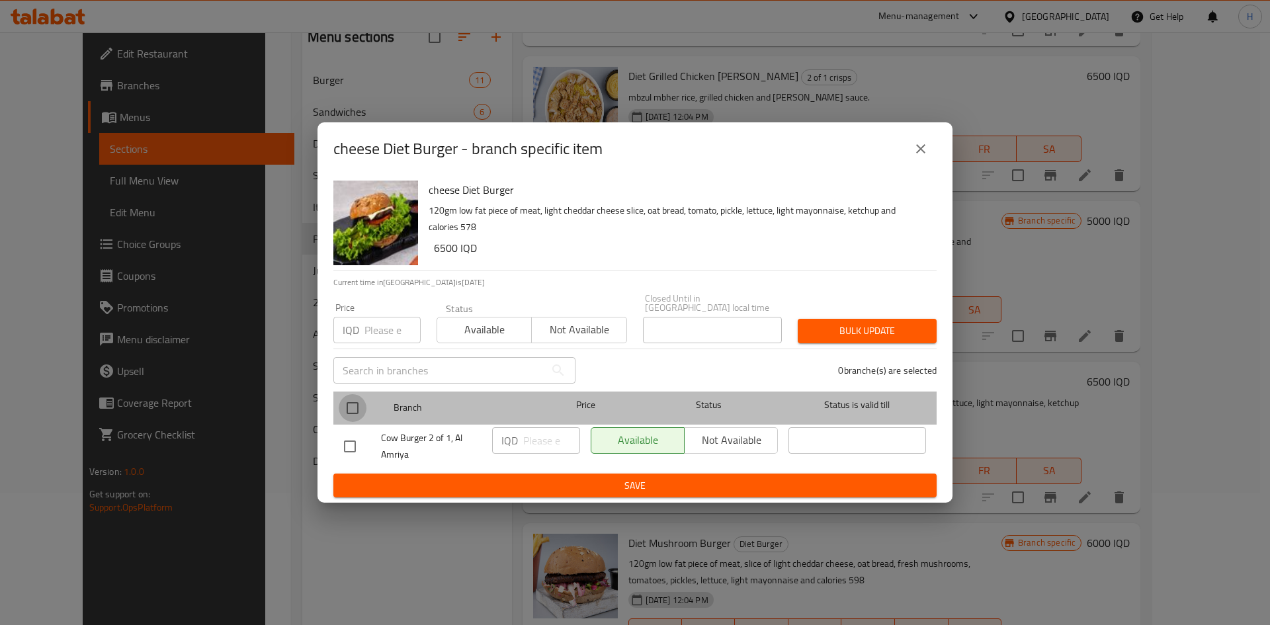
click at [353, 402] on input "checkbox" at bounding box center [353, 408] width 28 height 28
checkbox input "true"
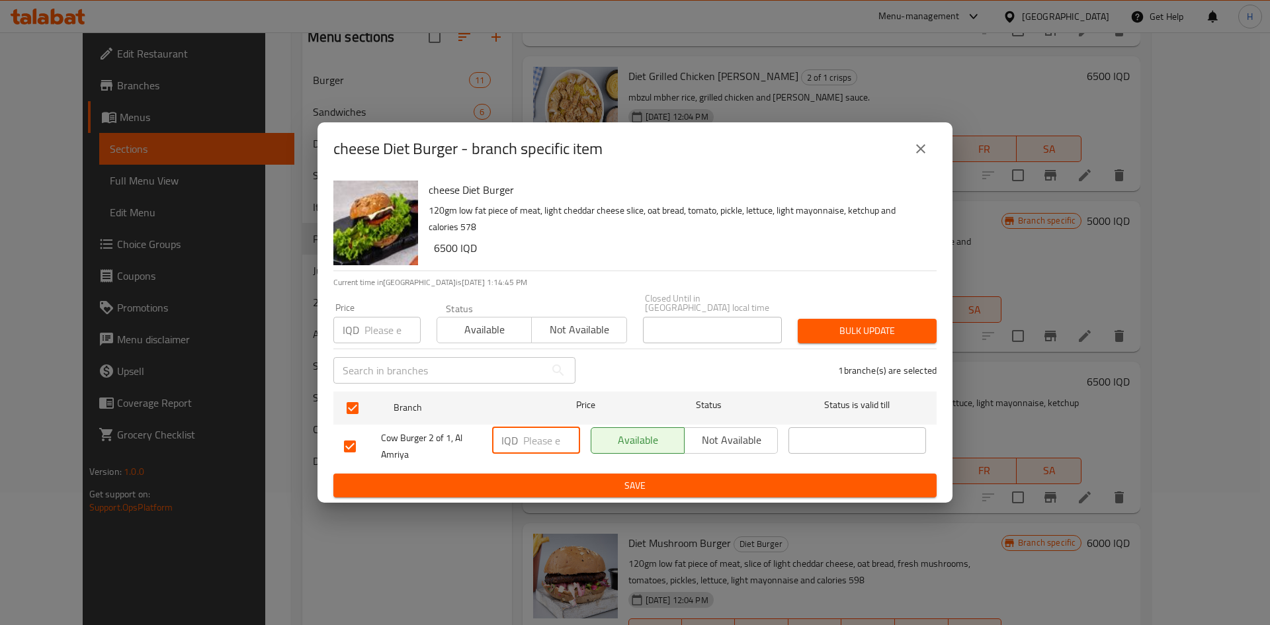
click at [542, 433] on input "number" at bounding box center [551, 440] width 57 height 26
type input "4"
type input "5500"
click at [581, 478] on span "Save" at bounding box center [635, 486] width 582 height 17
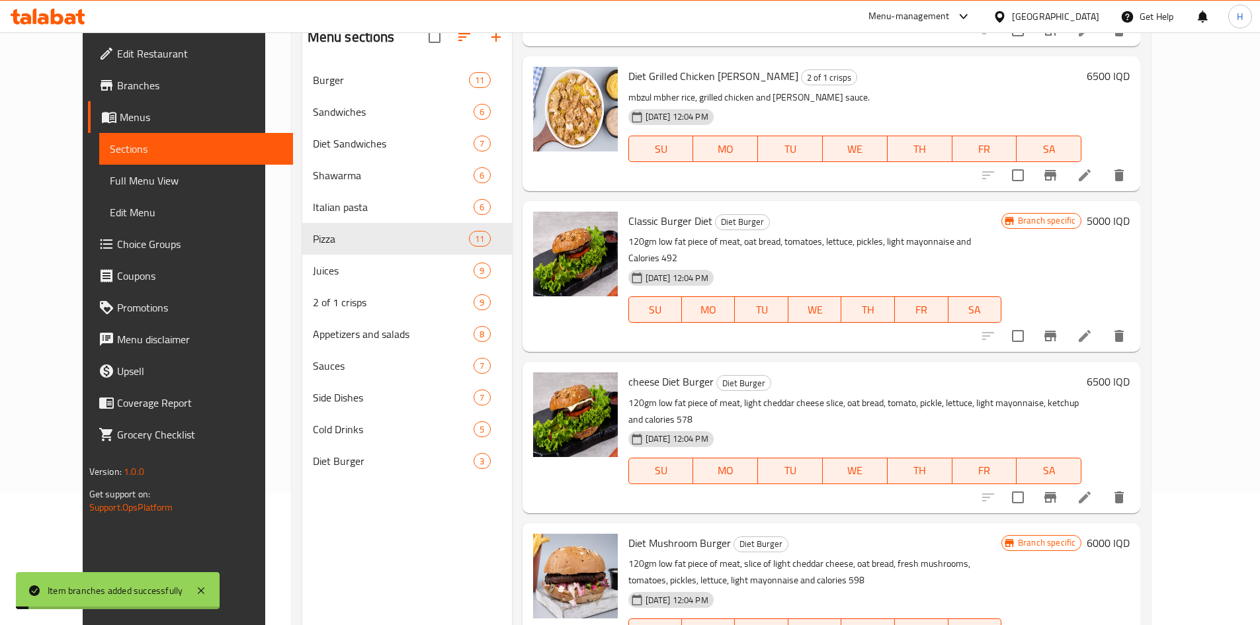
click at [1130, 215] on h6 "5000 IQD" at bounding box center [1108, 221] width 43 height 19
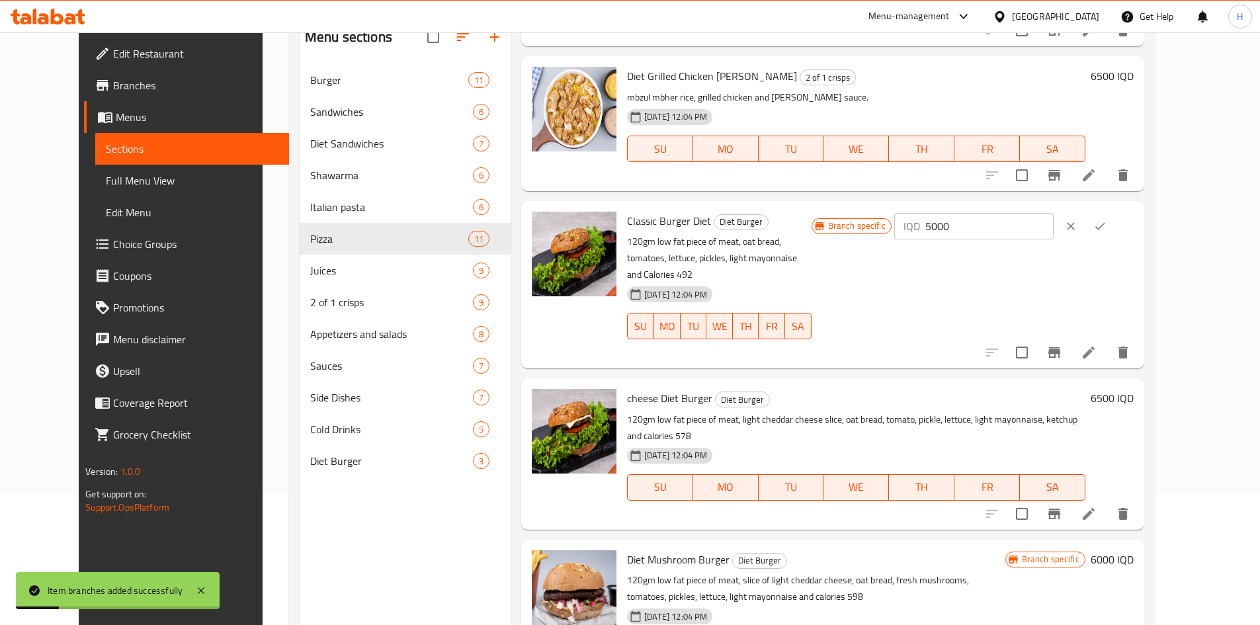
click at [1134, 389] on h6 "6500 IQD" at bounding box center [1112, 398] width 43 height 19
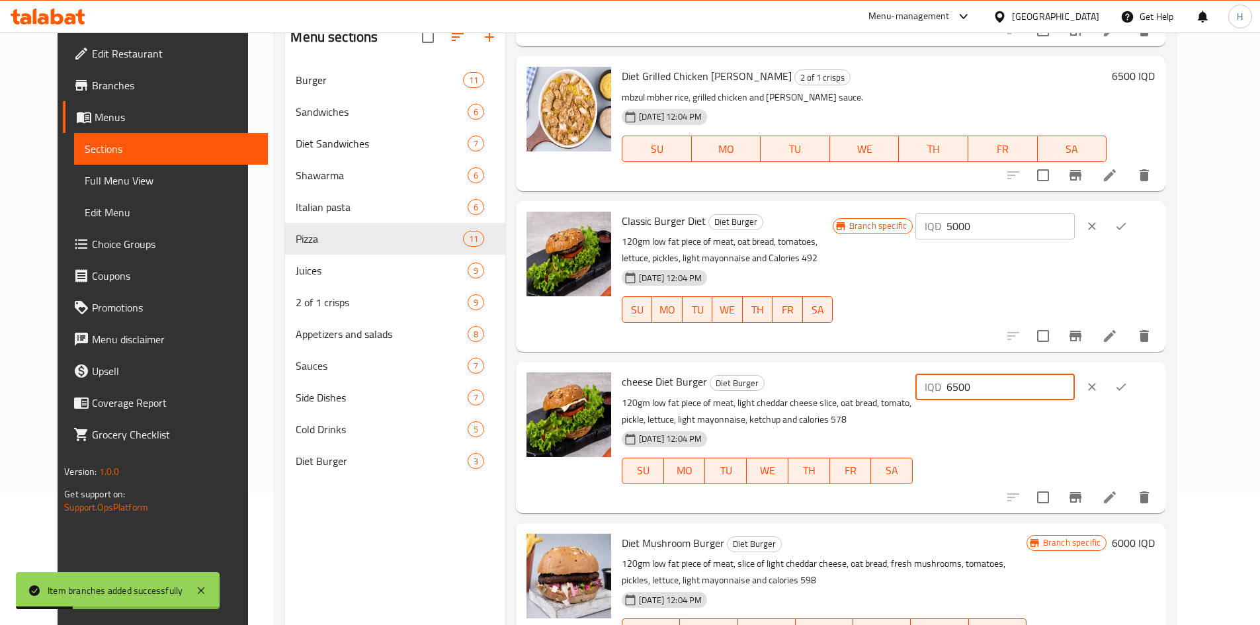
click at [1043, 390] on input "6500" at bounding box center [1011, 387] width 128 height 26
type input "5500"
click at [1128, 380] on icon "ok" at bounding box center [1121, 386] width 13 height 13
